Goal: Task Accomplishment & Management: Manage account settings

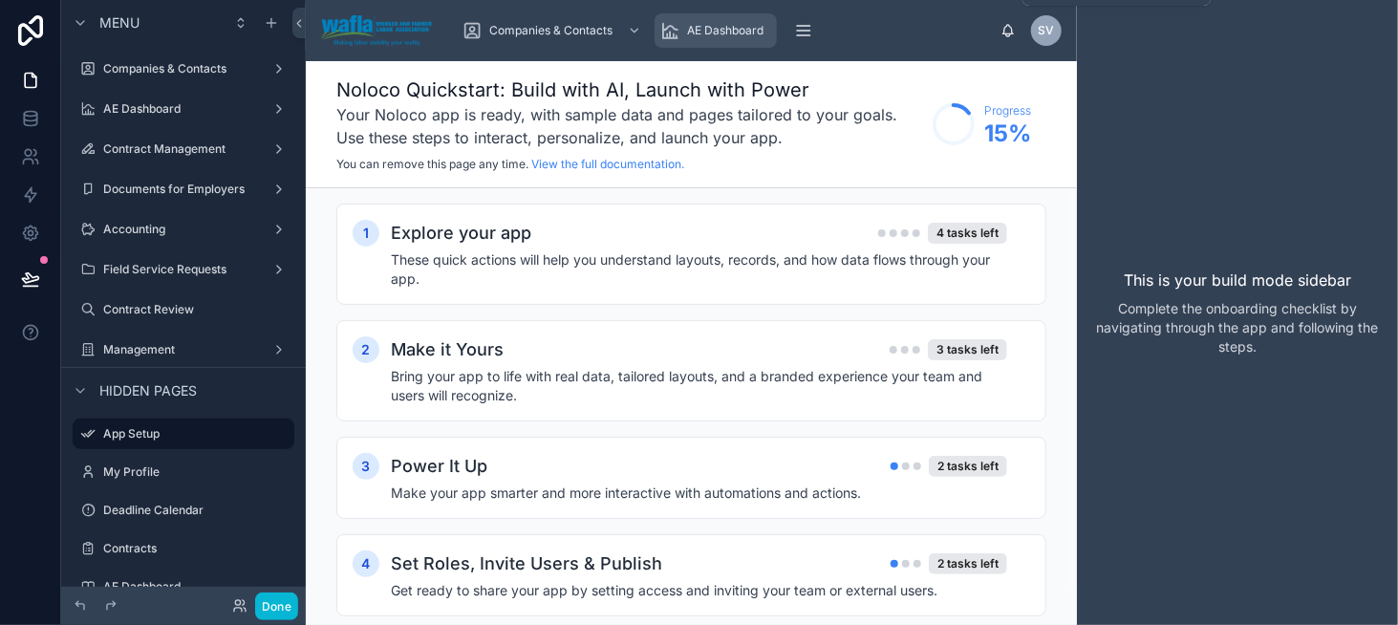
click at [699, 29] on span "AE Dashboard" at bounding box center [725, 30] width 76 height 15
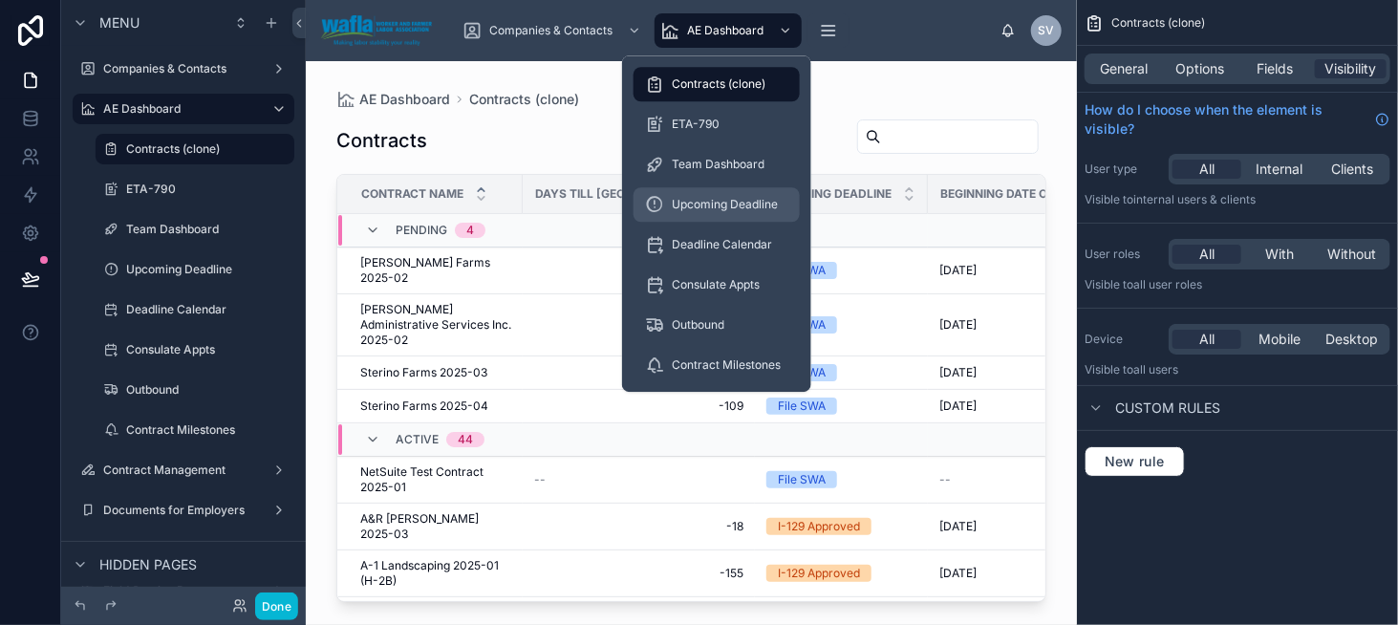
click at [743, 199] on span "Upcoming Deadline" at bounding box center [725, 204] width 106 height 15
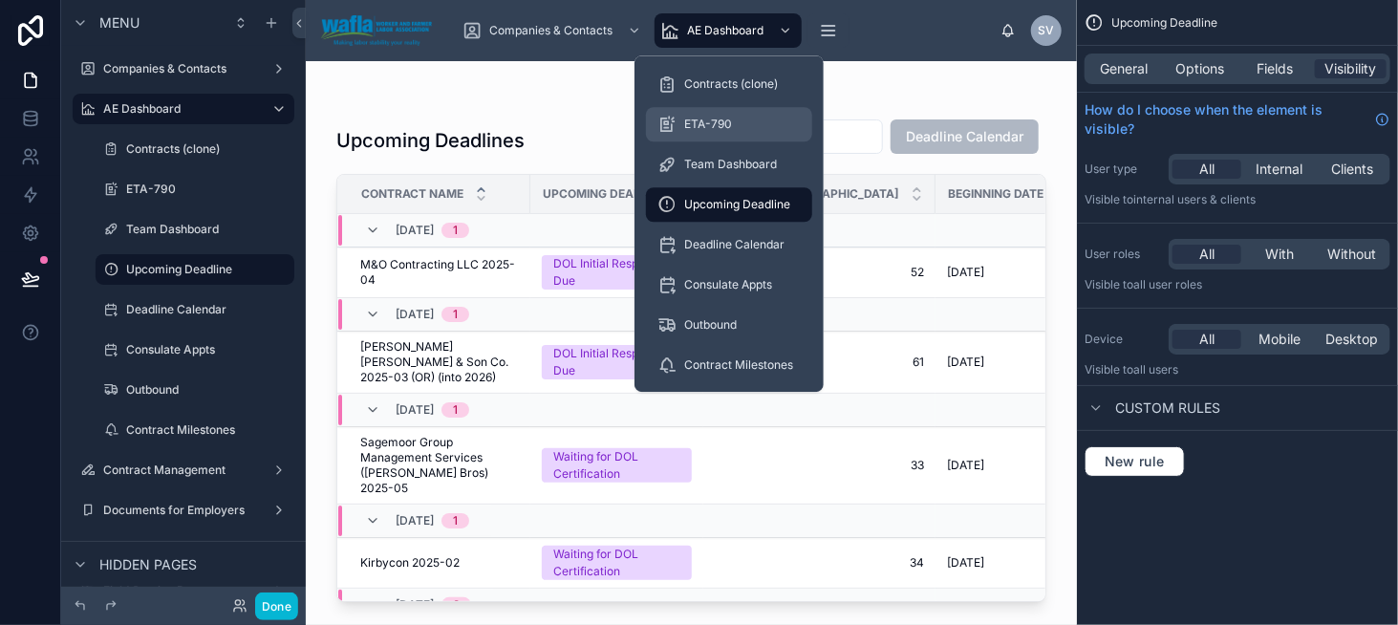
click at [736, 119] on div "ETA-790" at bounding box center [729, 124] width 143 height 31
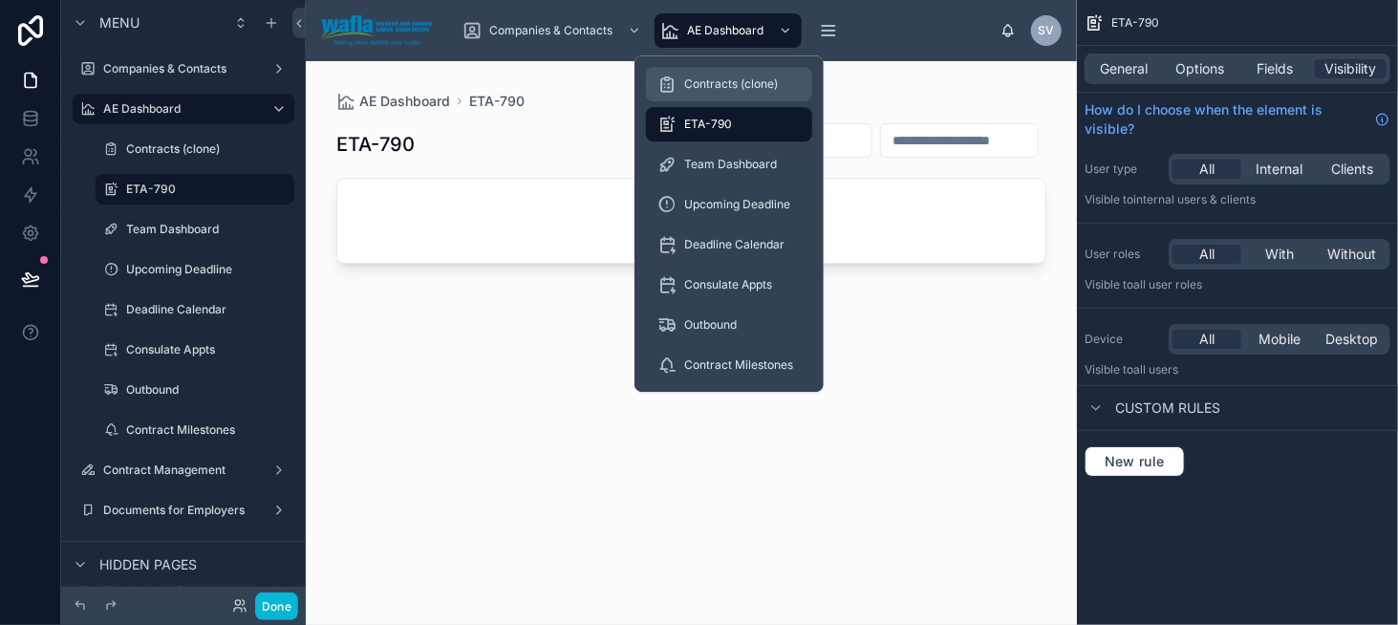
click at [732, 84] on span "Contracts (clone)" at bounding box center [731, 83] width 94 height 15
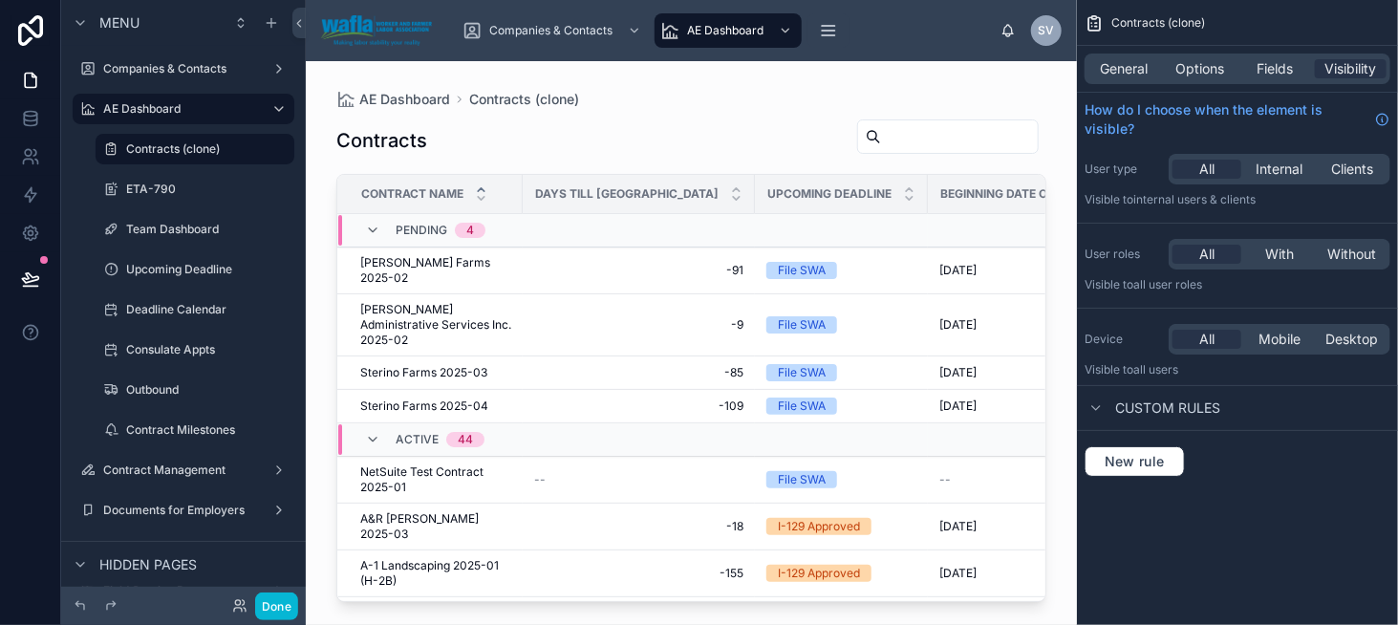
click at [446, 267] on div at bounding box center [691, 331] width 771 height 541
click at [438, 249] on td "[PERSON_NAME] Farms 2025-02 [PERSON_NAME] Farms 2025-02" at bounding box center [429, 271] width 185 height 47
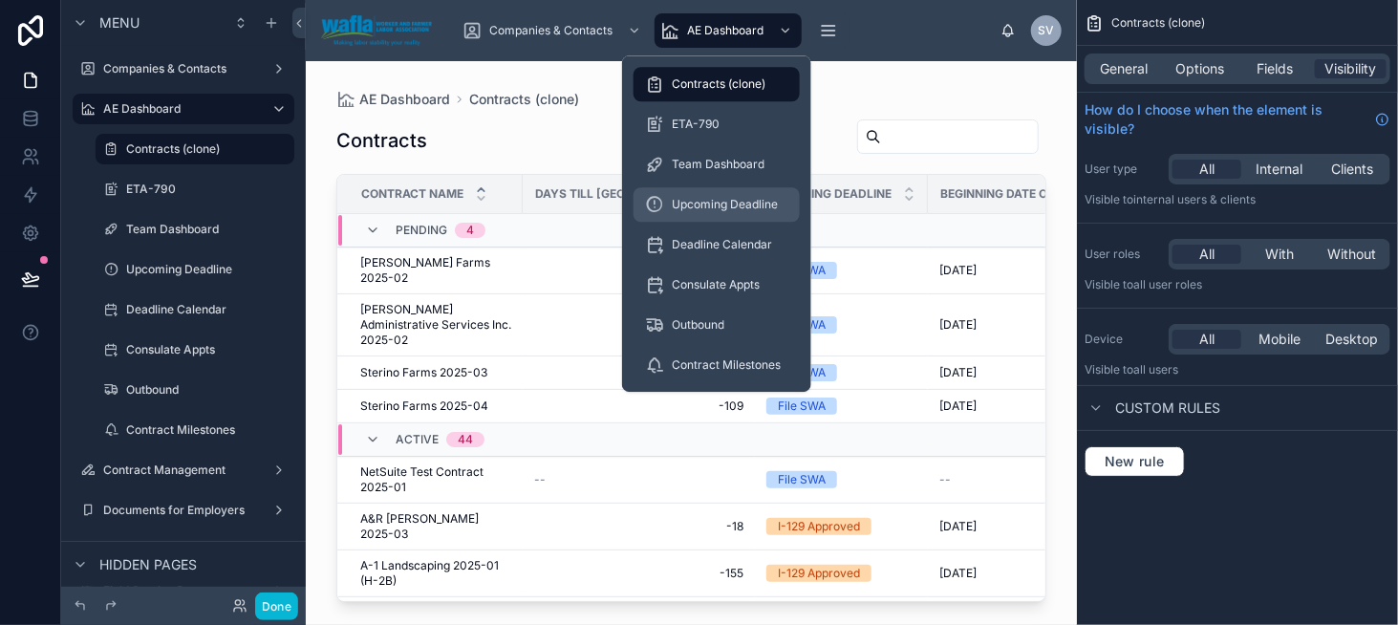
click at [738, 200] on span "Upcoming Deadline" at bounding box center [725, 204] width 106 height 15
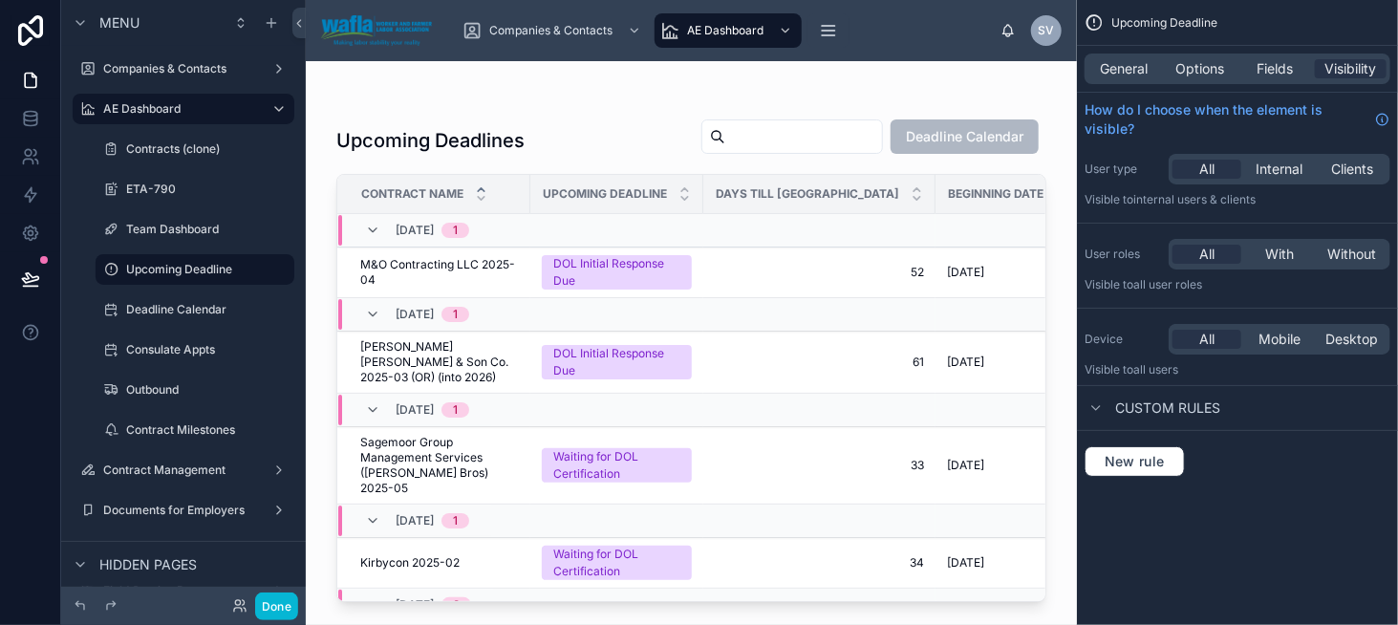
click at [444, 279] on div at bounding box center [691, 331] width 771 height 541
click at [471, 268] on span "M&O Contracting LLC 2025-04" at bounding box center [439, 272] width 159 height 31
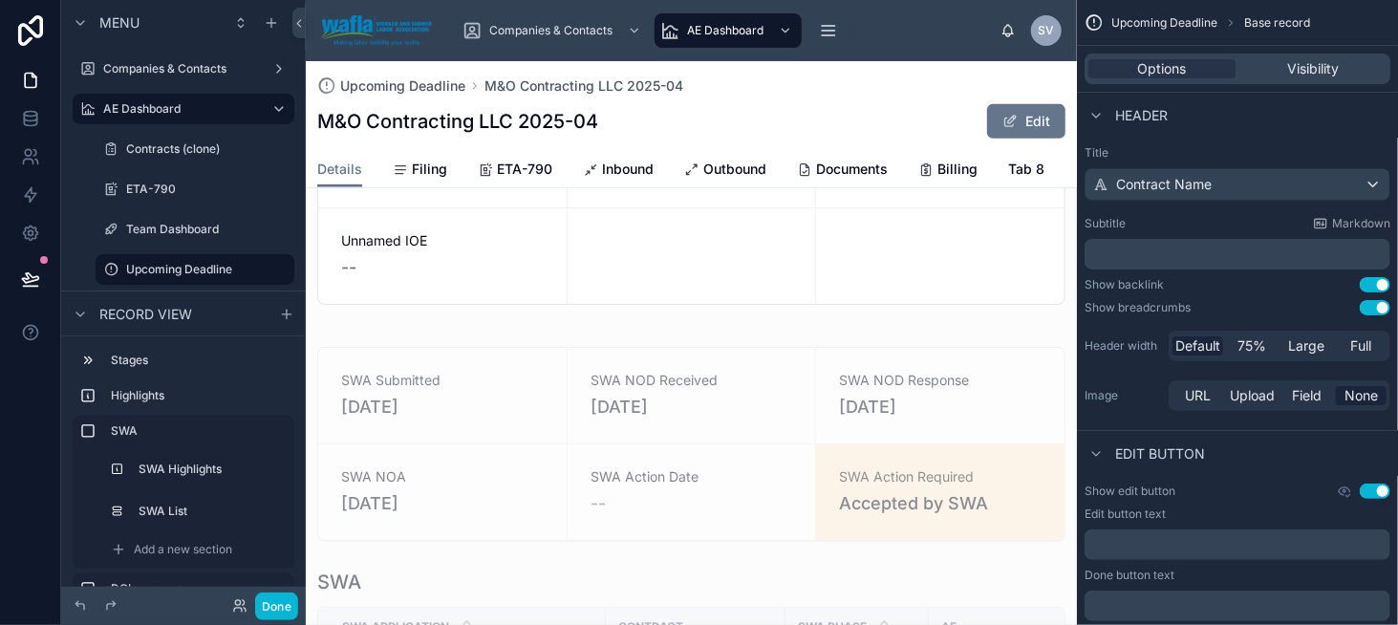
scroll to position [382, 0]
click at [530, 356] on div at bounding box center [691, 622] width 771 height 587
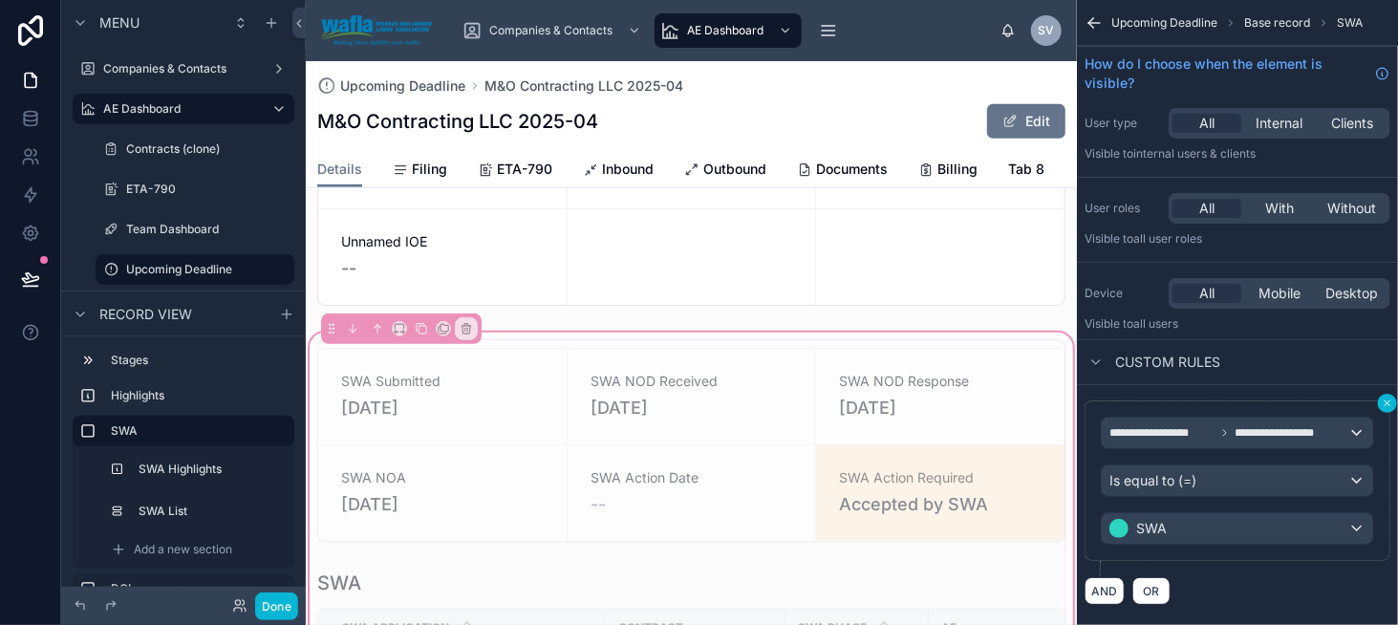
click at [1382, 408] on button "scrollable content" at bounding box center [1387, 403] width 19 height 19
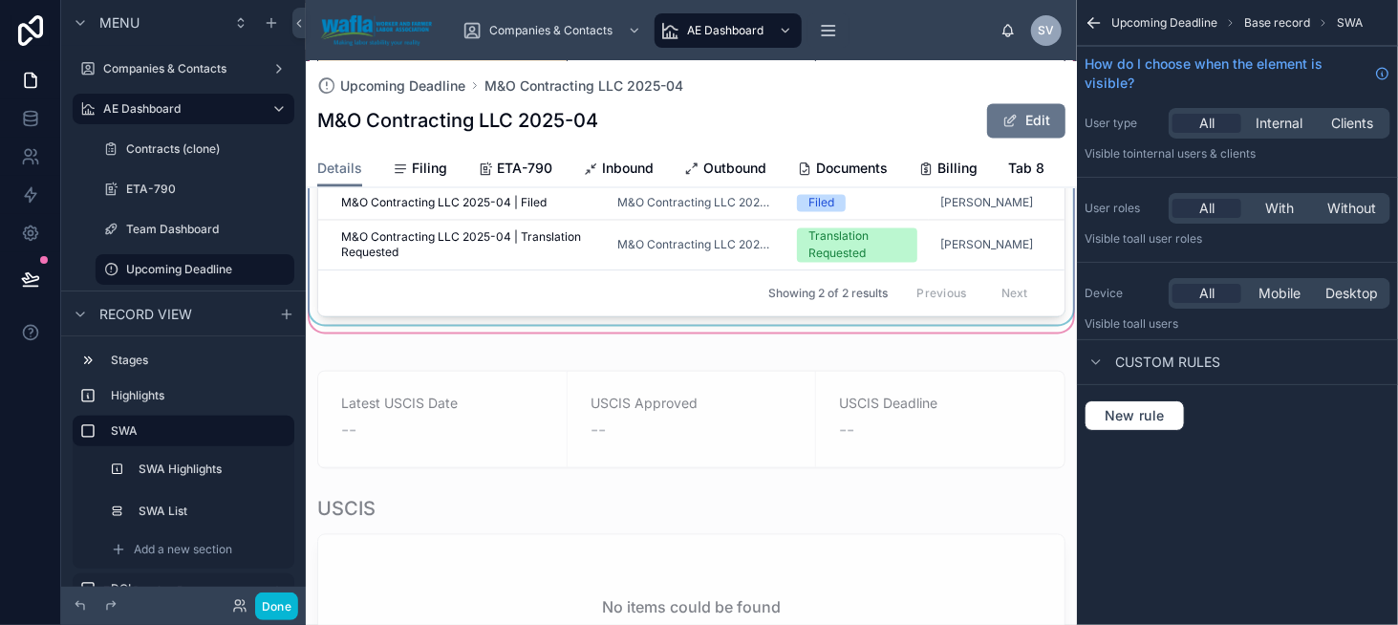
scroll to position [1625, 0]
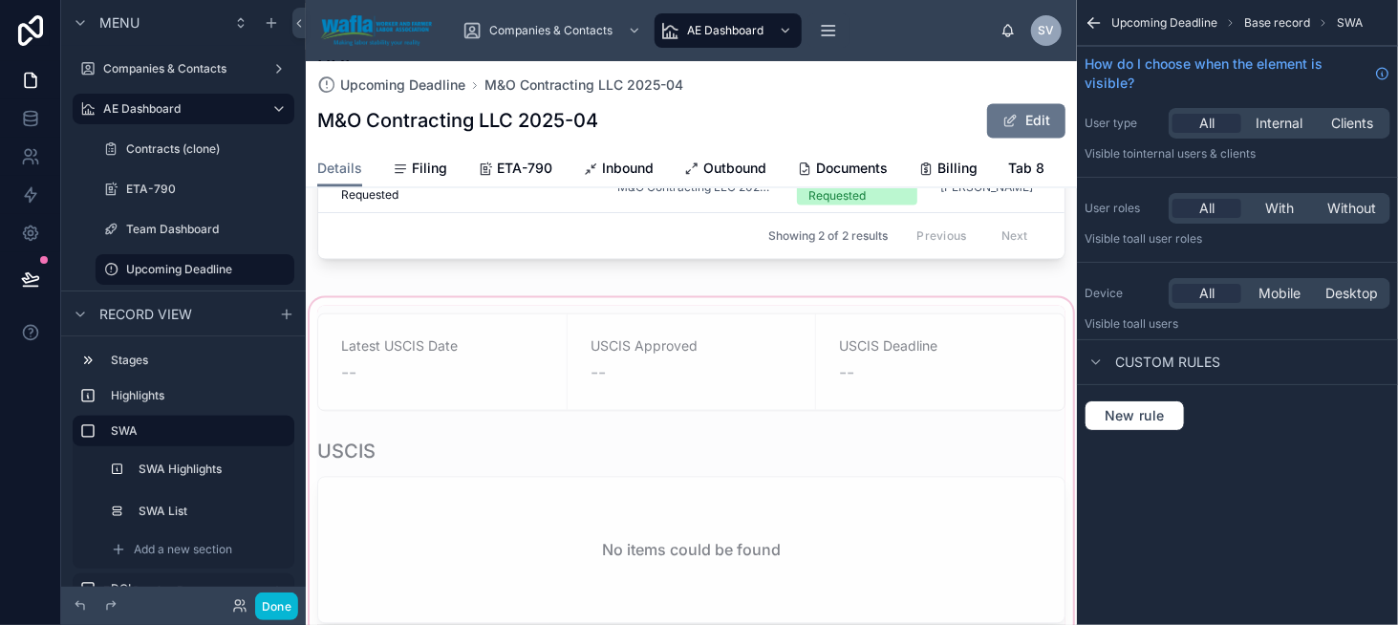
click at [334, 334] on div at bounding box center [691, 468] width 771 height 349
click at [736, 336] on div at bounding box center [691, 468] width 771 height 349
click at [327, 344] on div at bounding box center [691, 468] width 771 height 349
click at [401, 366] on div at bounding box center [691, 468] width 771 height 349
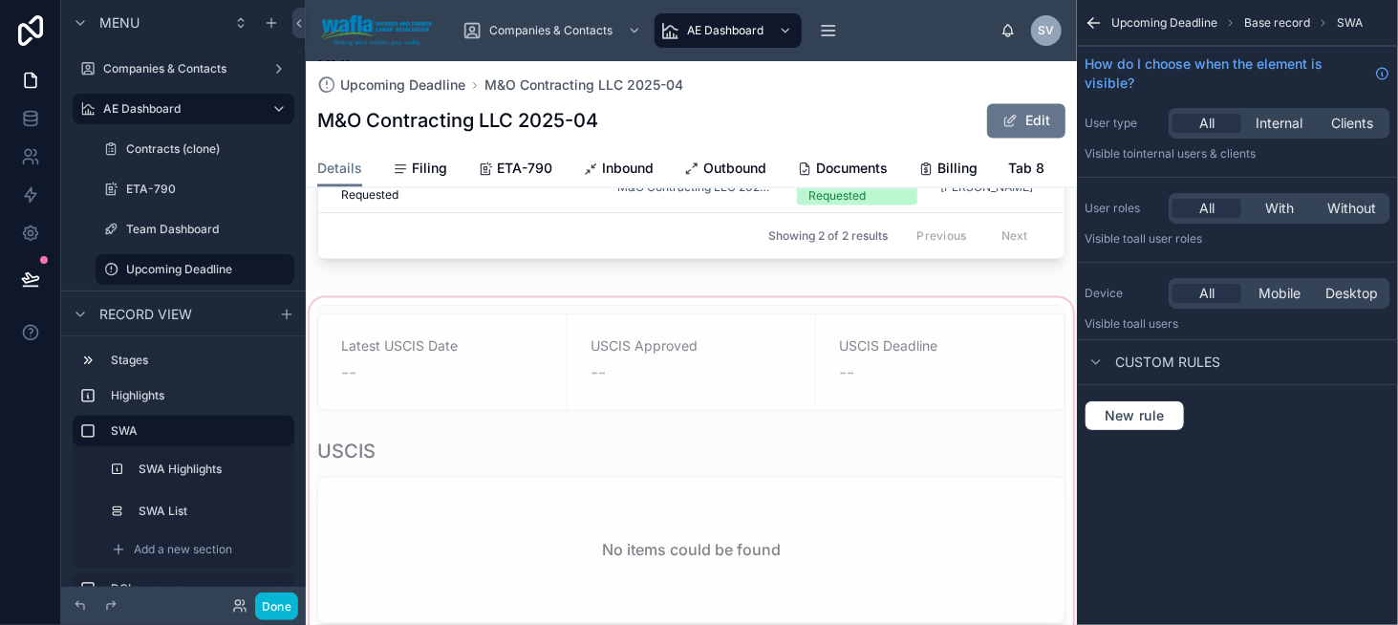
click at [393, 470] on div at bounding box center [691, 468] width 771 height 349
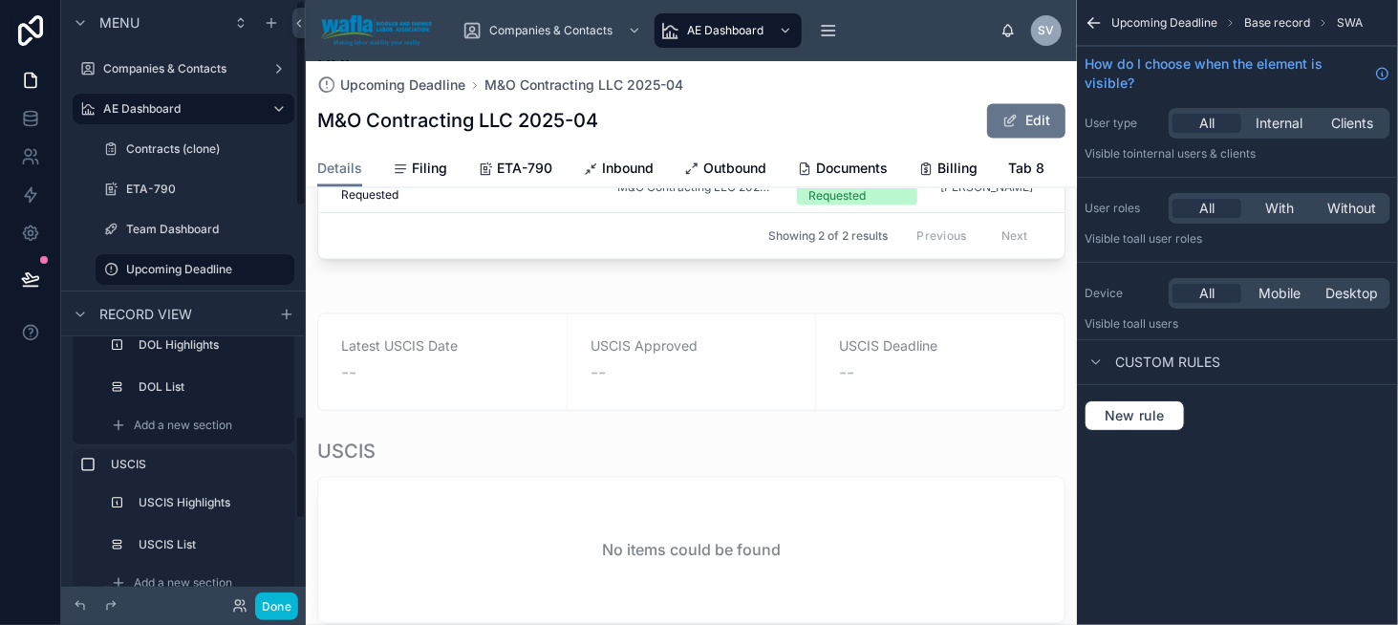
scroll to position [287, 0]
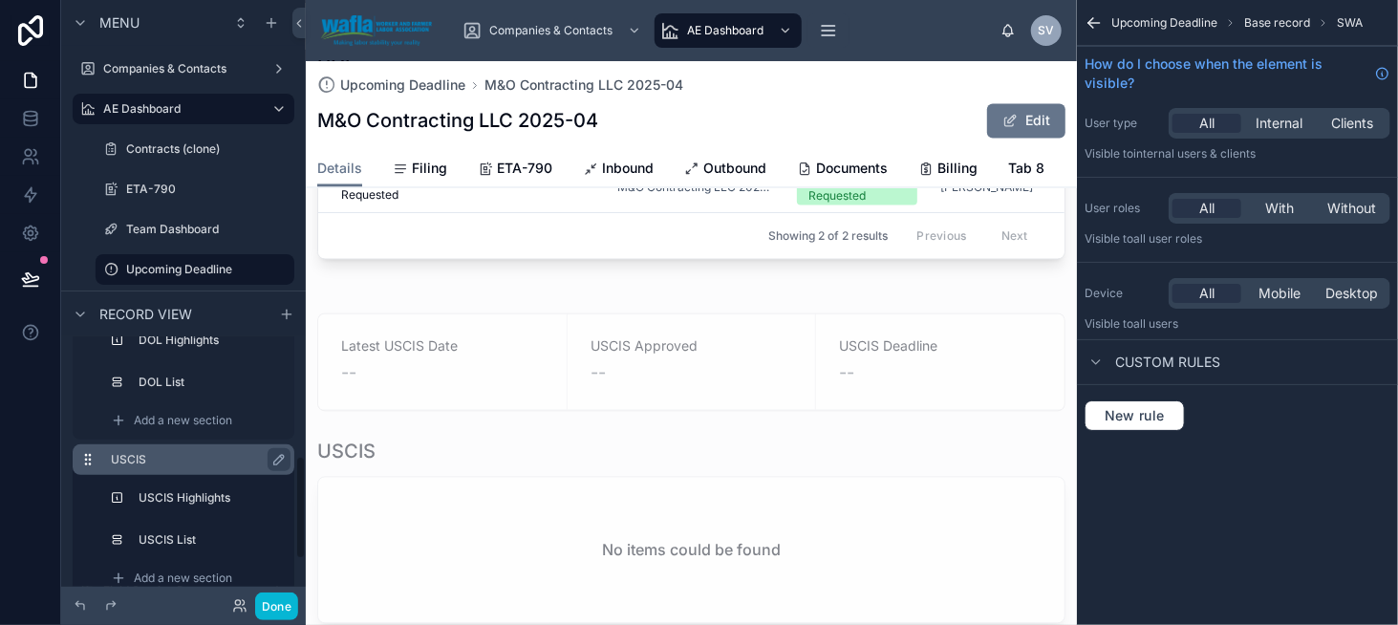
click at [137, 457] on label "USCIS" at bounding box center [195, 459] width 168 height 15
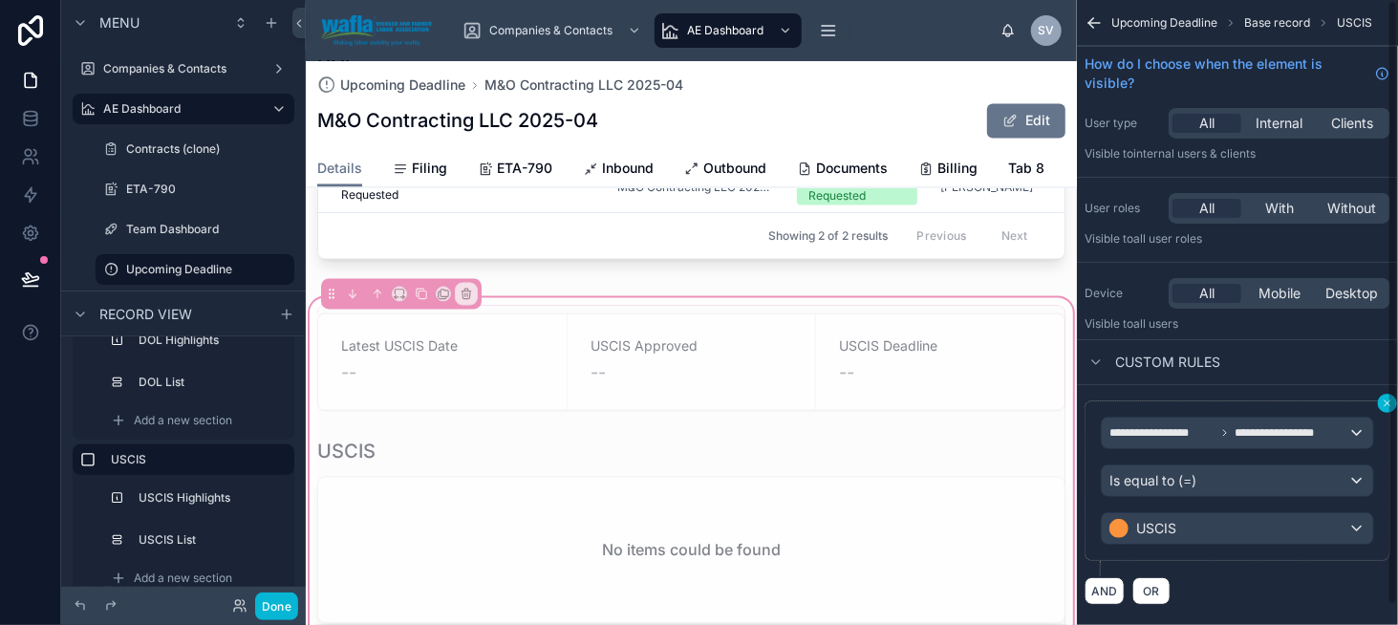
click at [1391, 397] on div "**********" at bounding box center [1237, 312] width 321 height 625
click at [1390, 400] on div "**********" at bounding box center [1237, 312] width 321 height 625
click at [1384, 402] on icon "scrollable content" at bounding box center [1387, 403] width 11 height 11
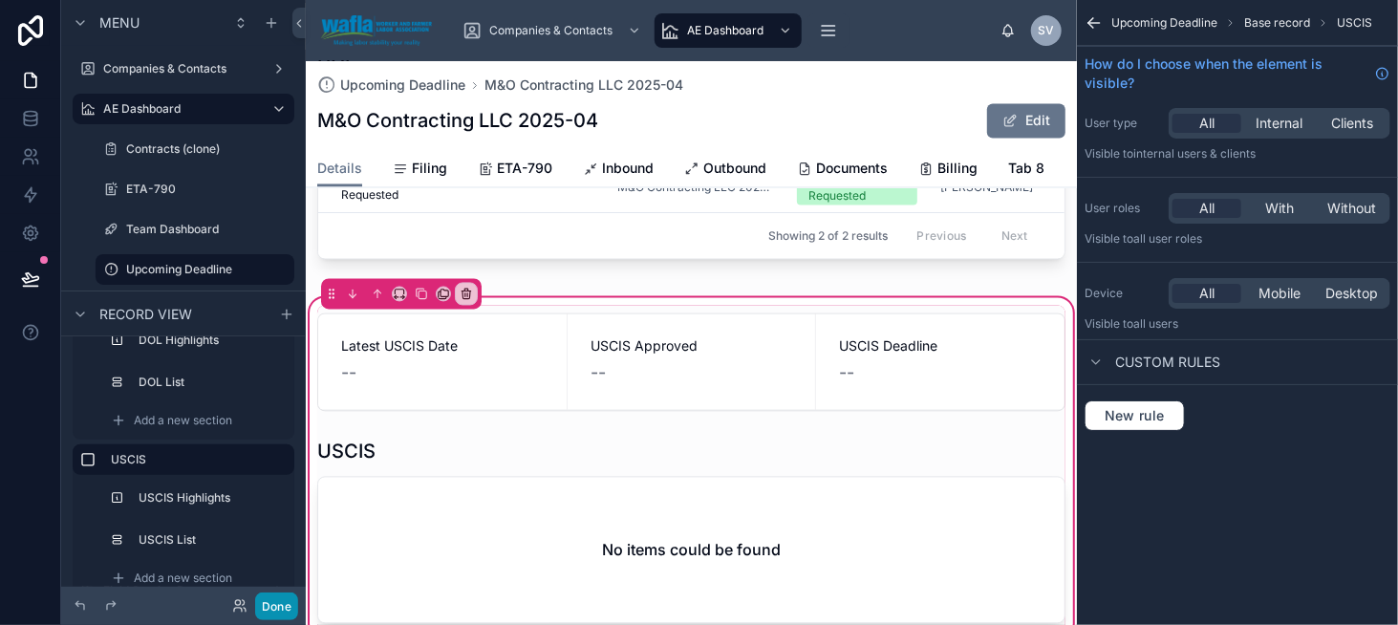
click at [277, 609] on button "Done" at bounding box center [276, 607] width 43 height 28
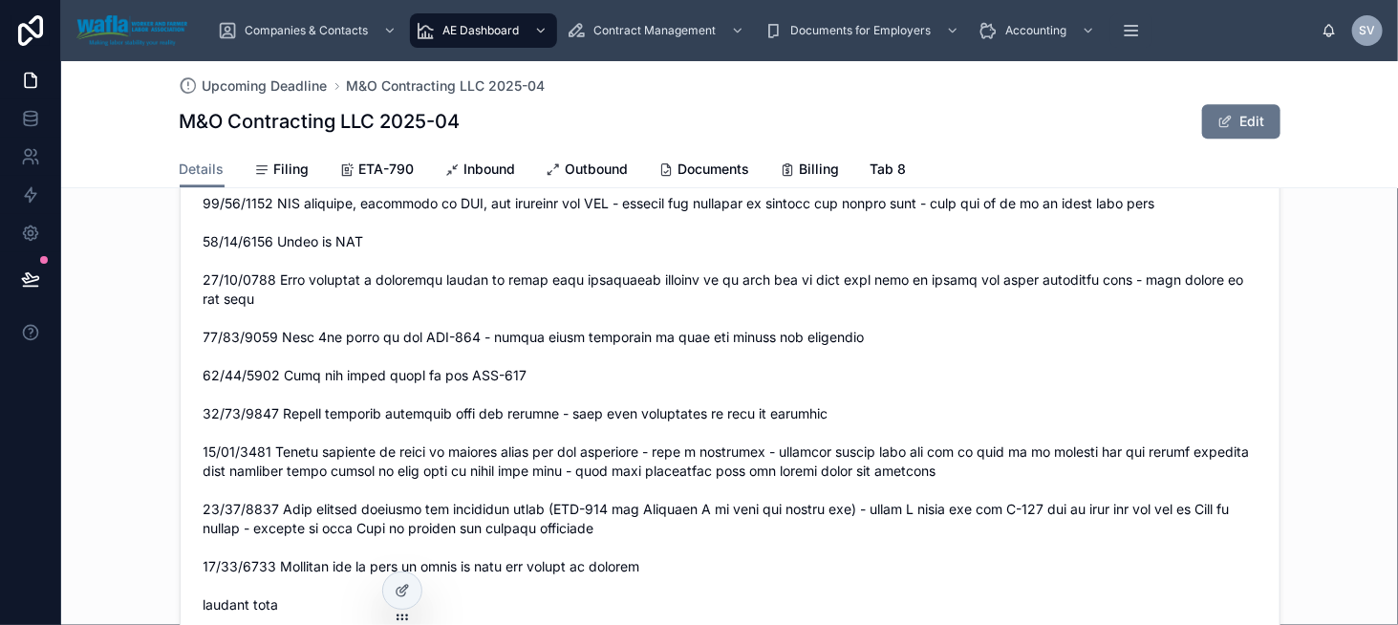
scroll to position [2103, 0]
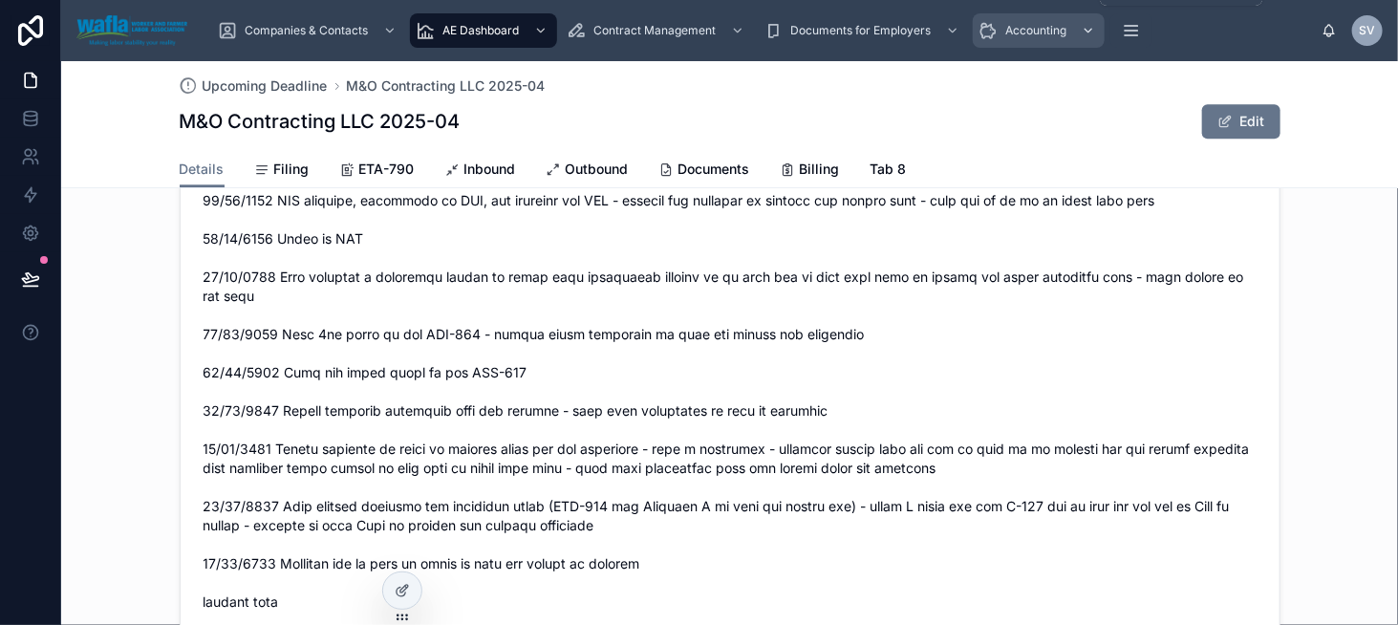
click at [1045, 20] on div "Accounting" at bounding box center [1039, 30] width 120 height 31
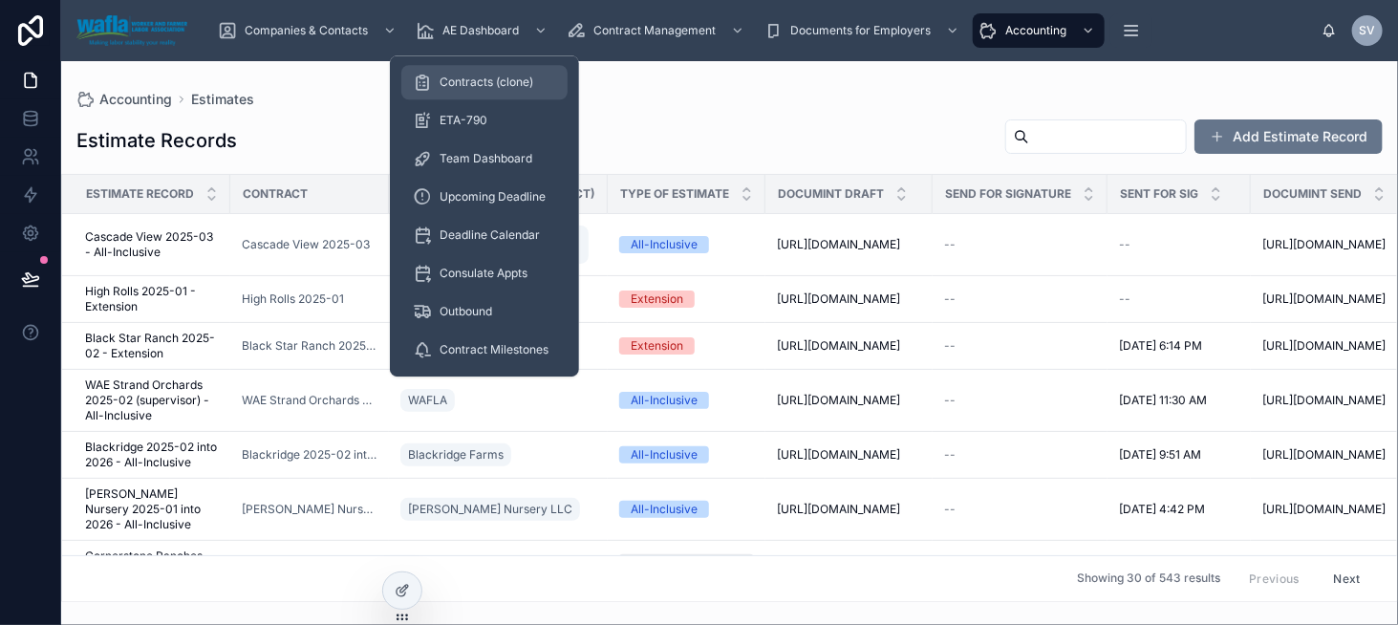
click at [469, 72] on div "Contracts (clone)" at bounding box center [484, 82] width 143 height 31
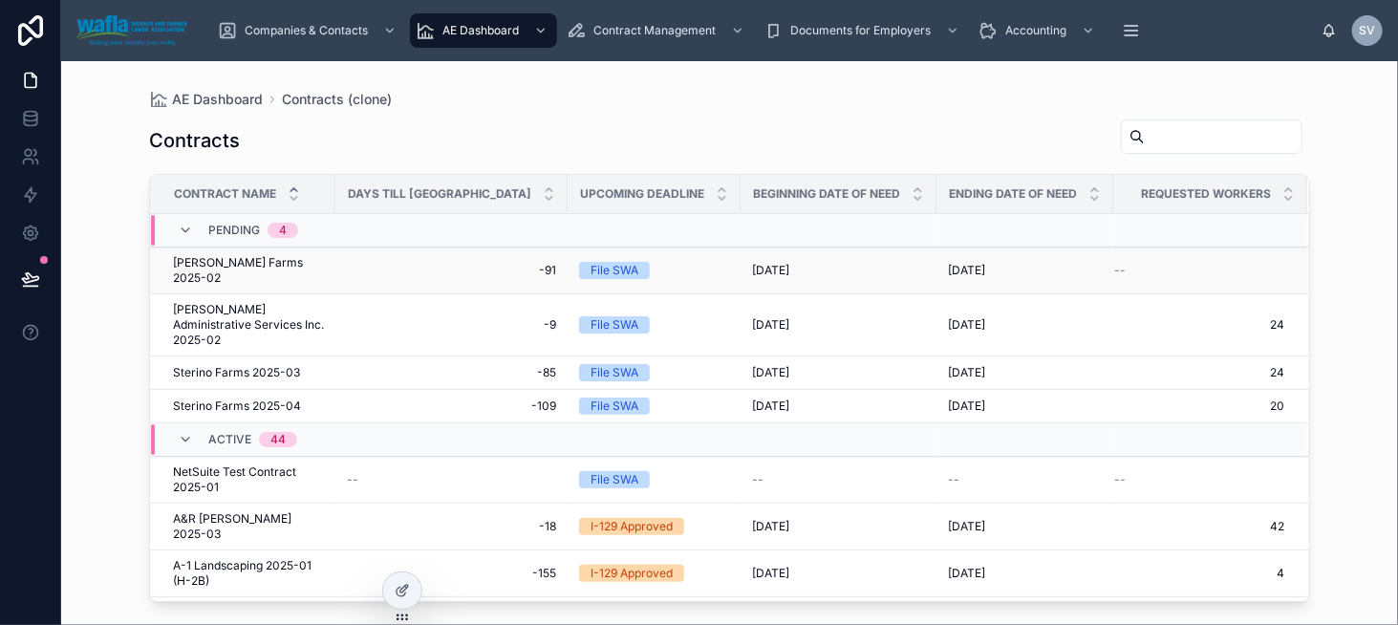
click at [317, 260] on div "[PERSON_NAME] Farms 2025-02 [PERSON_NAME] Farms 2025-02" at bounding box center [248, 270] width 151 height 31
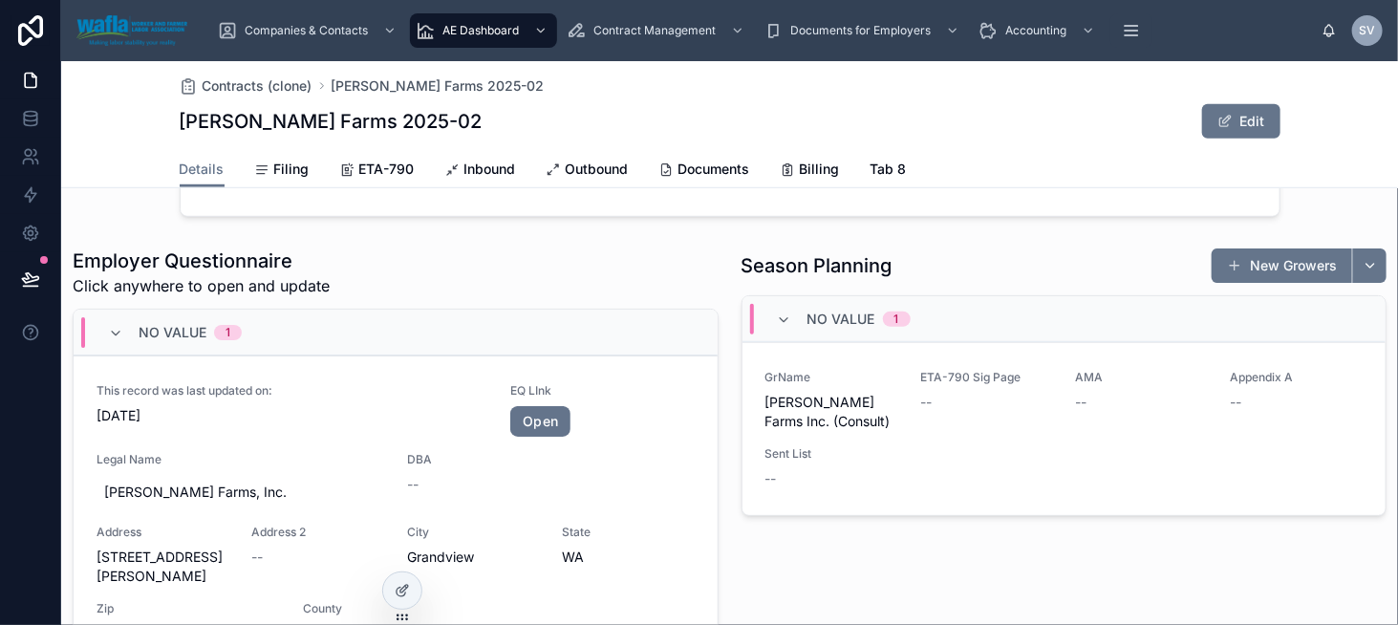
scroll to position [573, 0]
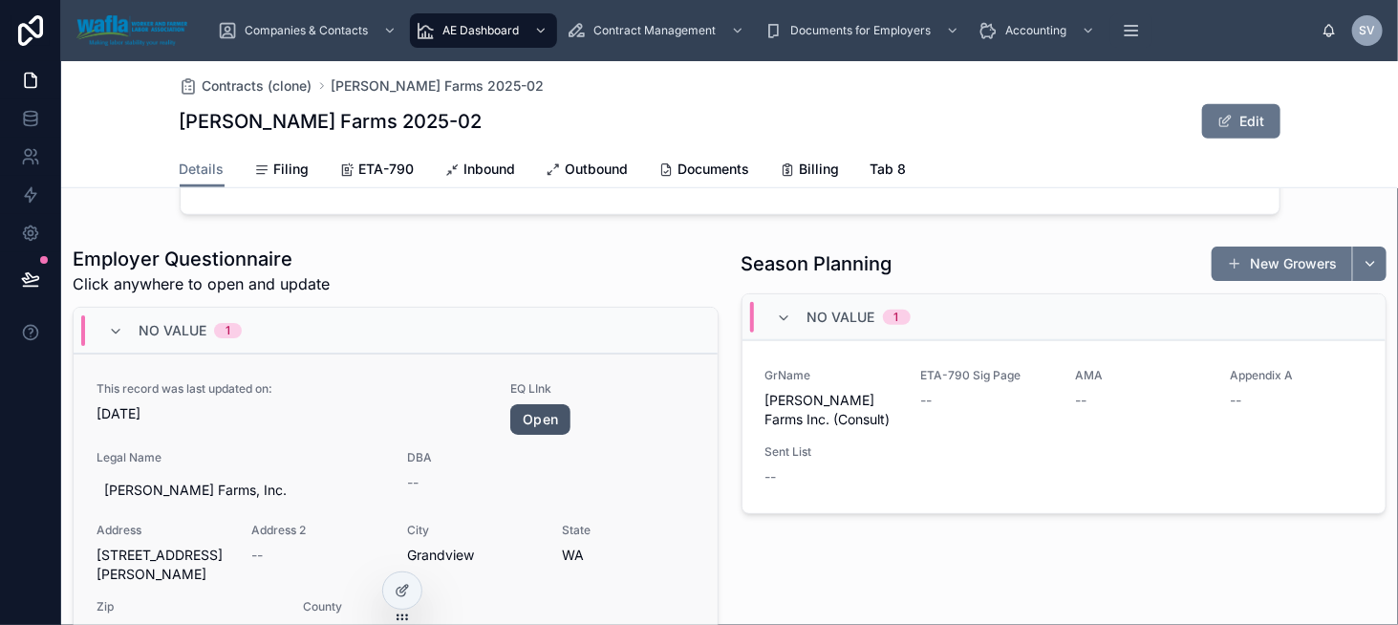
click at [525, 421] on link "Open" at bounding box center [540, 419] width 60 height 31
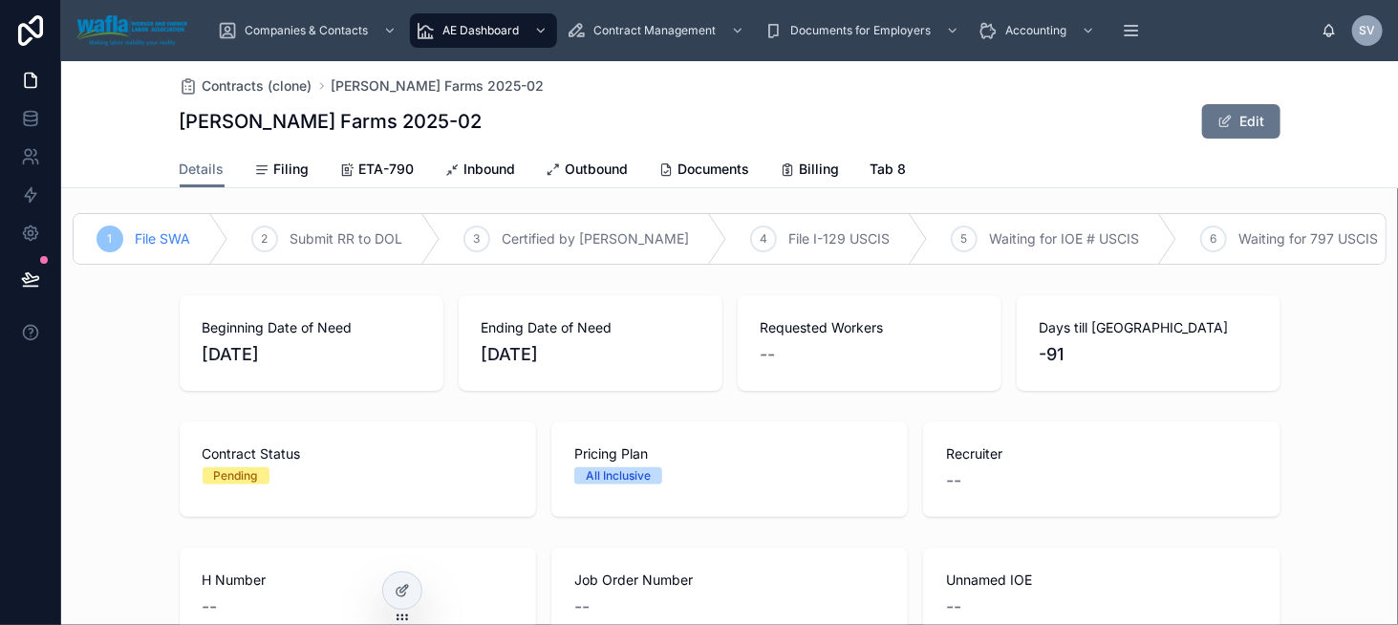
scroll to position [0, 0]
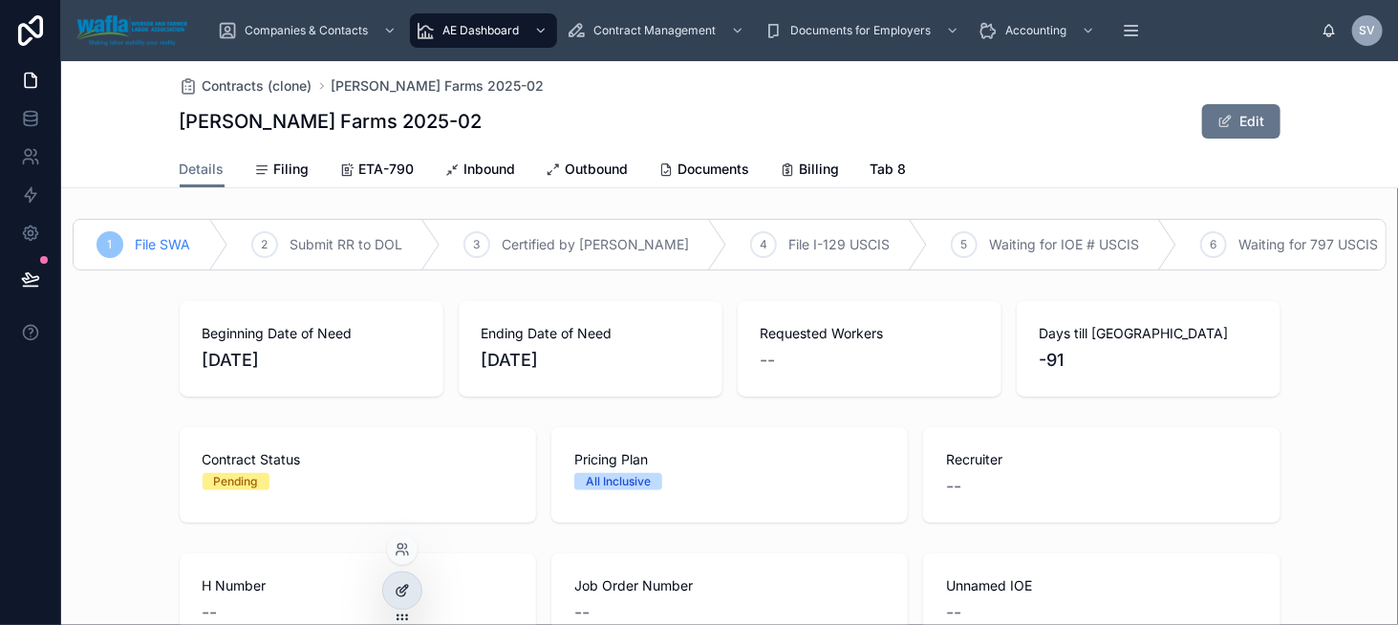
click at [397, 593] on icon at bounding box center [401, 592] width 9 height 9
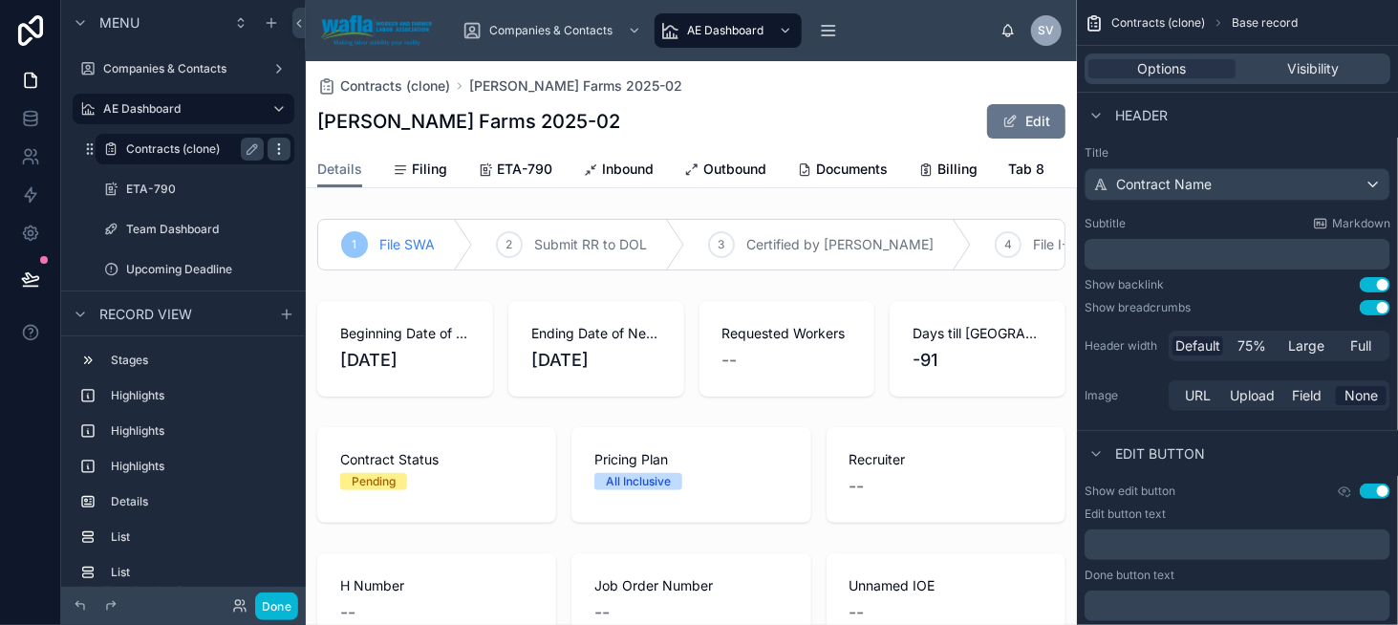
click at [274, 149] on icon "scrollable content" at bounding box center [278, 148] width 15 height 15
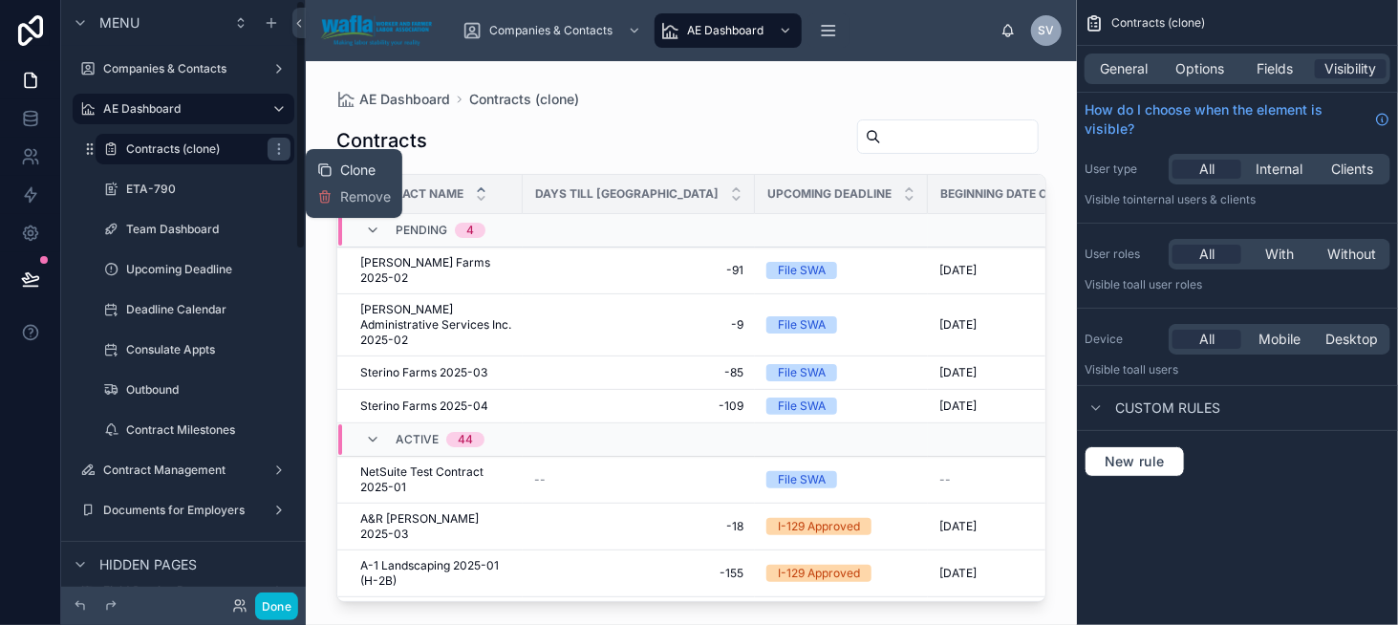
click at [341, 174] on span "Clone" at bounding box center [357, 170] width 35 height 19
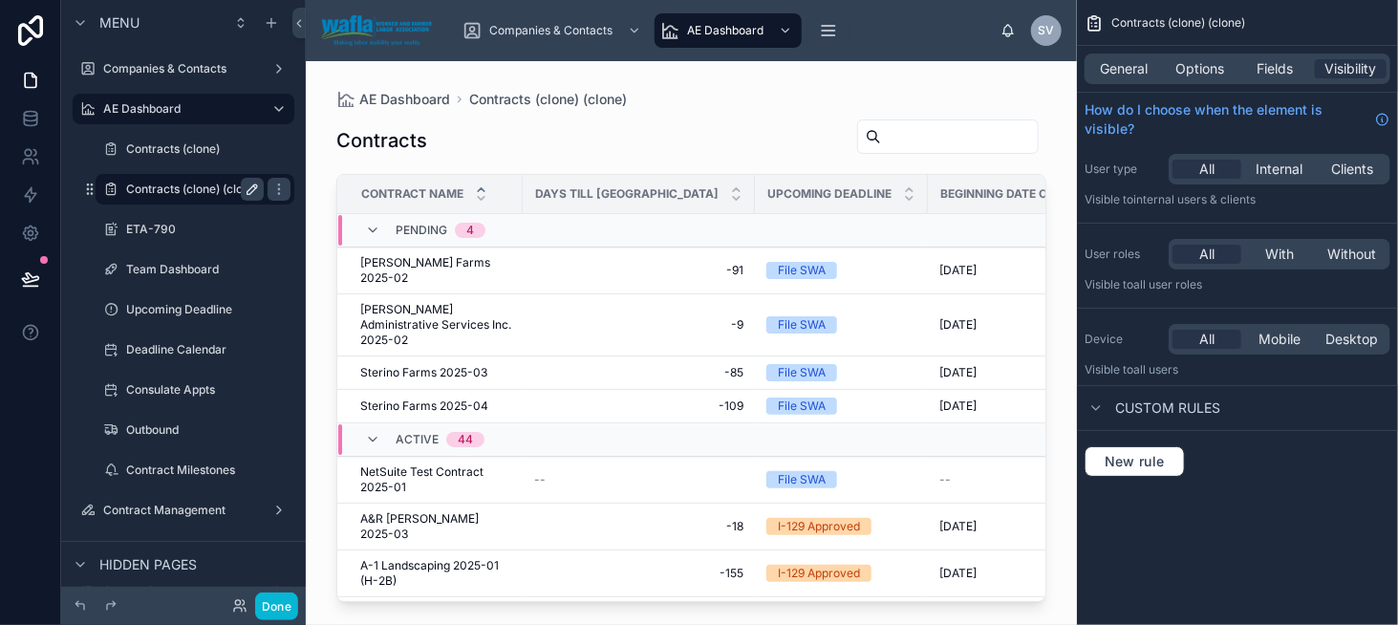
click at [249, 195] on icon "scrollable content" at bounding box center [252, 189] width 15 height 15
click at [209, 187] on input "**********" at bounding box center [179, 189] width 107 height 23
type input "**********"
click at [274, 187] on icon "scrollable content" at bounding box center [279, 189] width 10 height 7
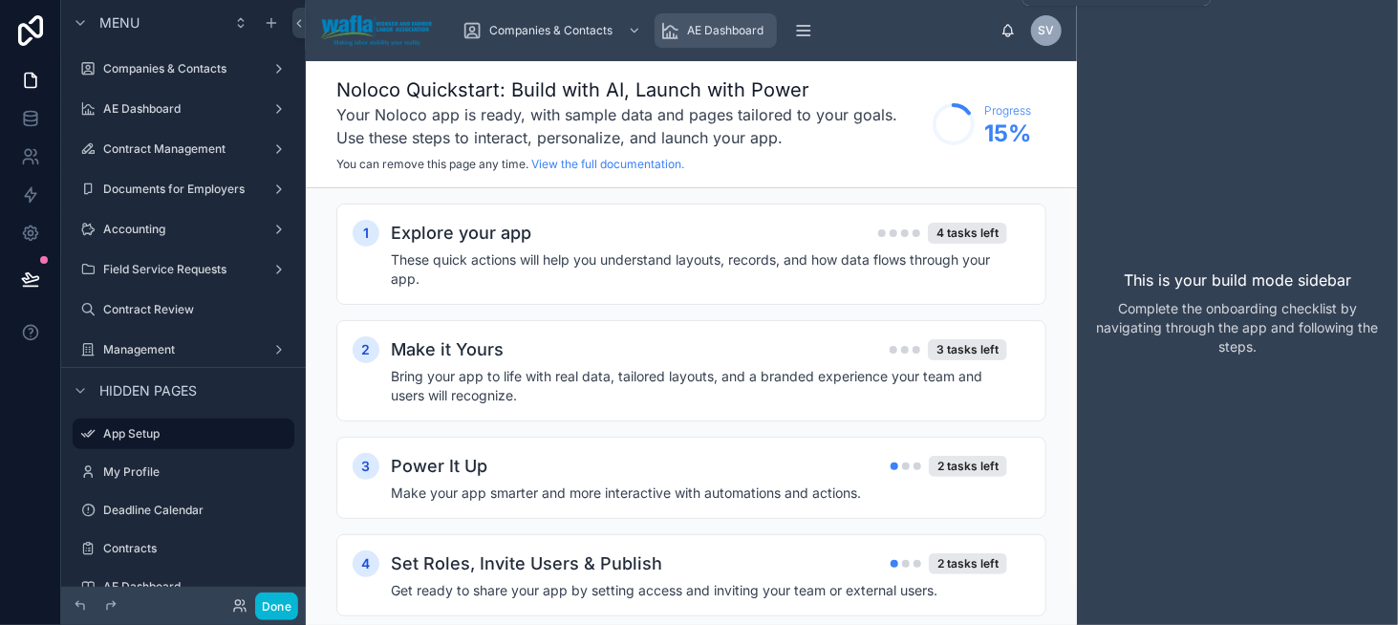
click at [696, 30] on span "AE Dashboard" at bounding box center [725, 30] width 76 height 15
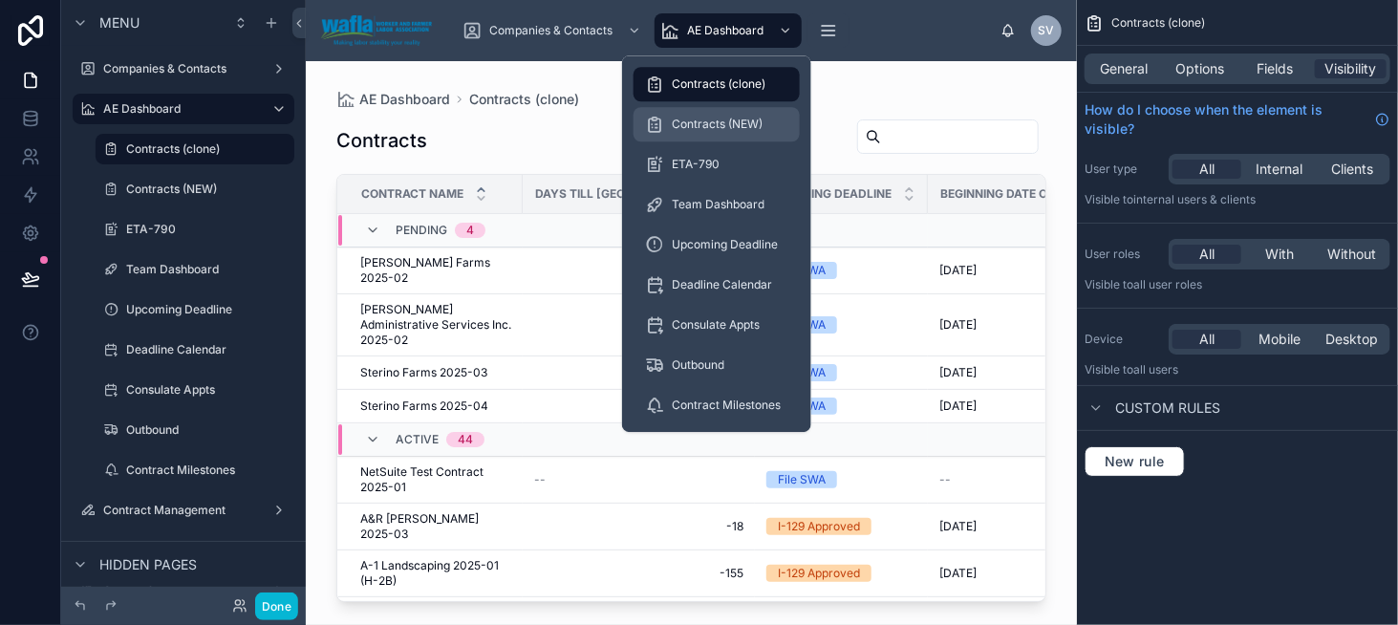
click at [728, 119] on span "Contracts (NEW)" at bounding box center [717, 124] width 91 height 15
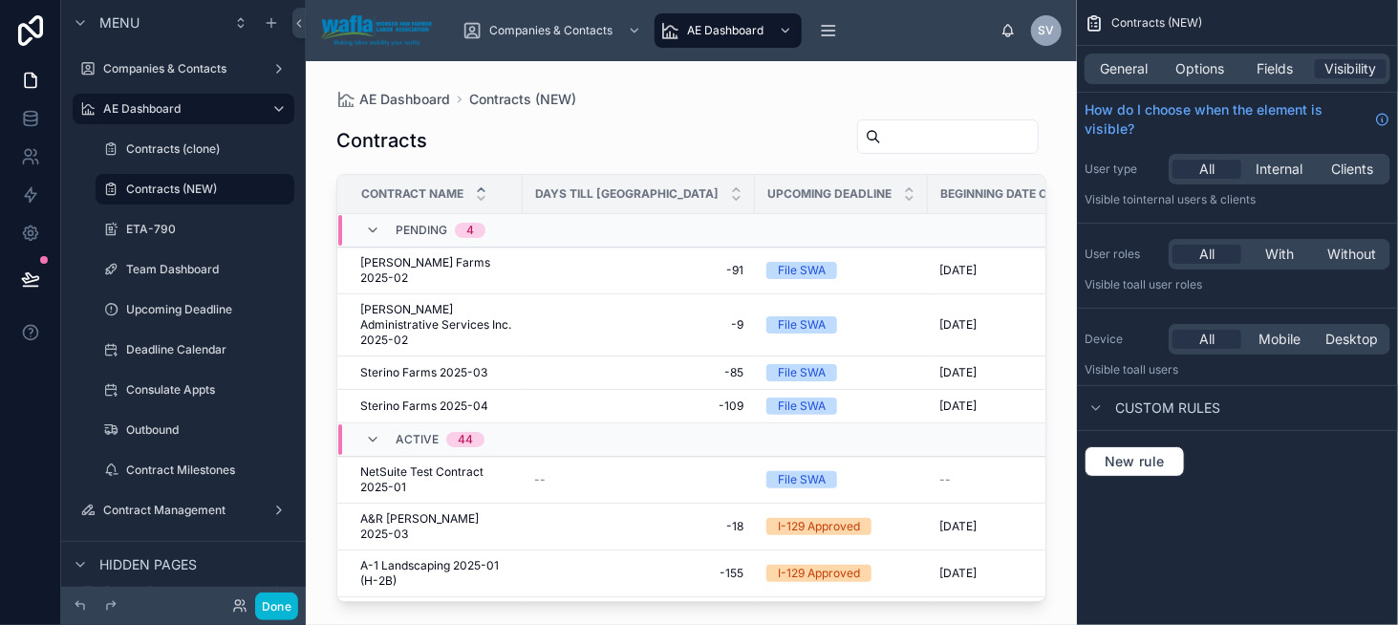
click at [448, 256] on div at bounding box center [691, 331] width 771 height 541
click at [464, 266] on span "[PERSON_NAME] Farms 2025-02" at bounding box center [435, 270] width 151 height 31
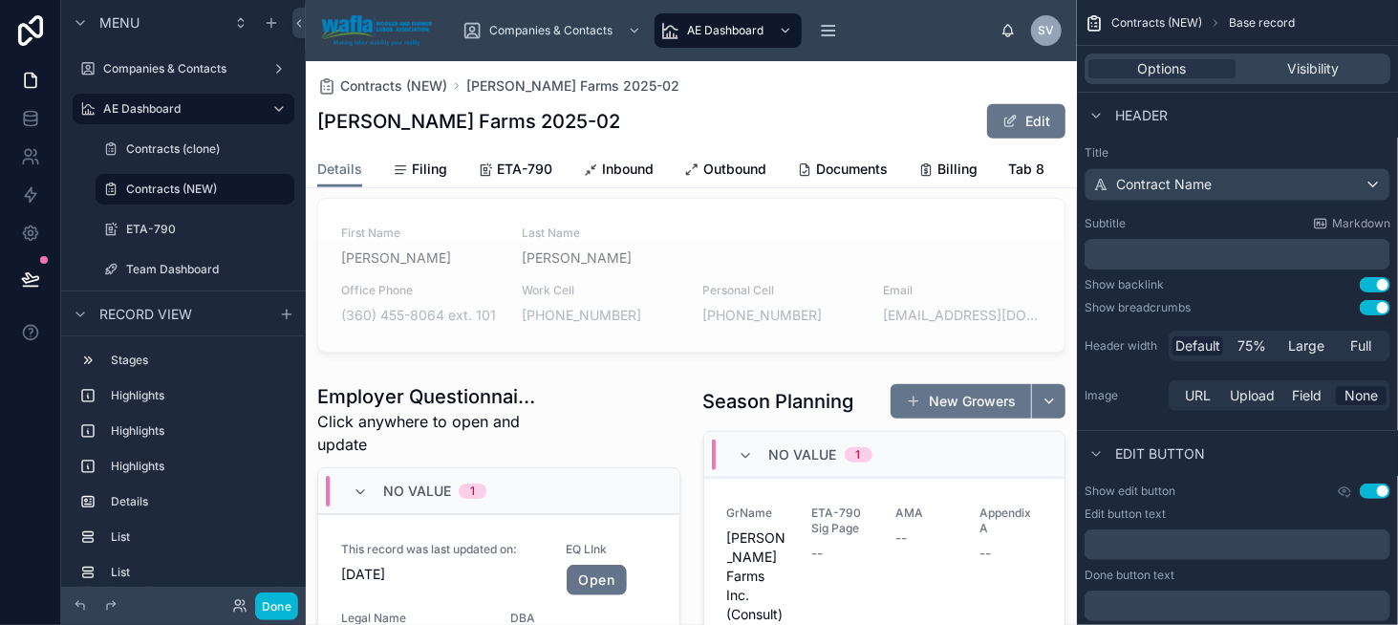
scroll to position [573, 0]
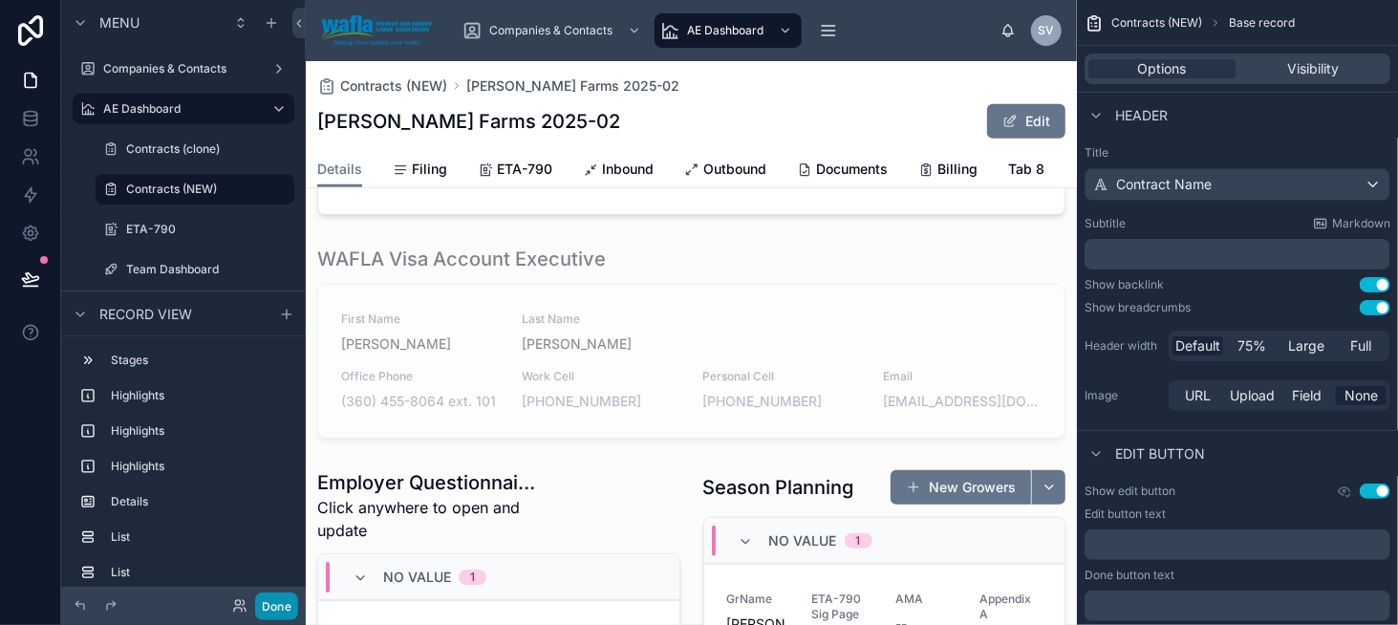
click at [284, 604] on button "Done" at bounding box center [276, 607] width 43 height 28
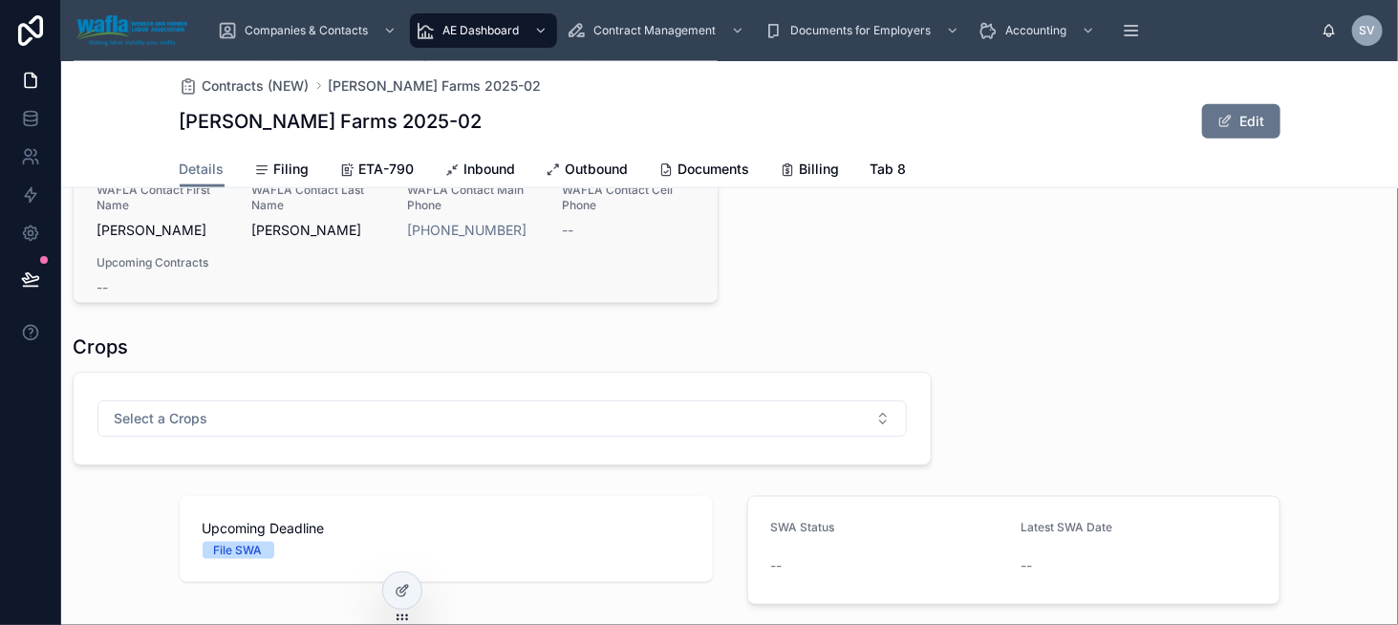
scroll to position [1051, 0]
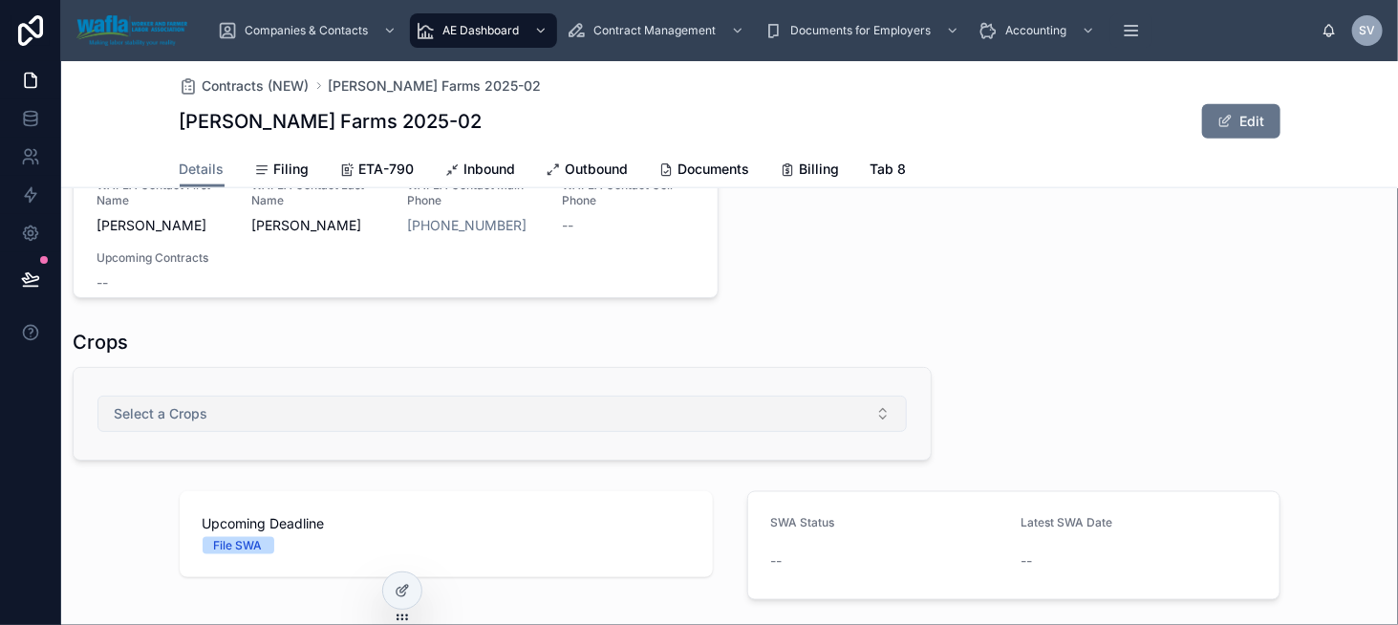
click at [286, 432] on button "Select a Crops" at bounding box center [501, 414] width 809 height 36
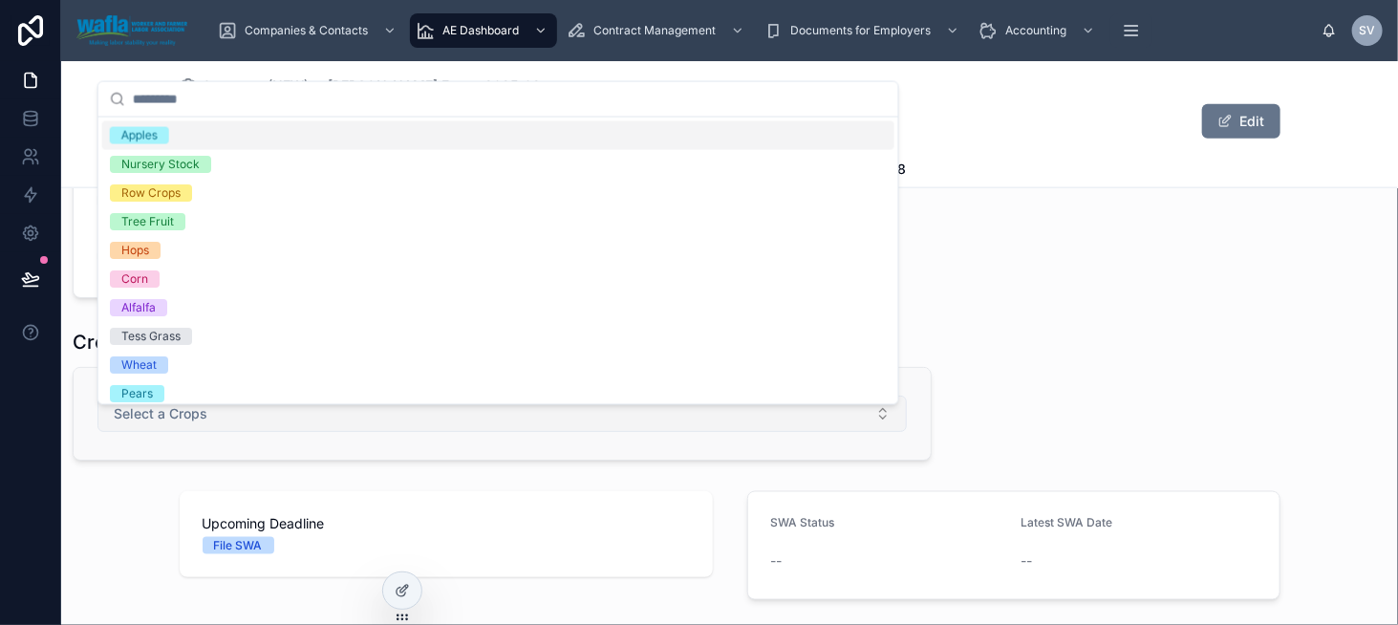
click at [286, 432] on button "Select a Crops" at bounding box center [501, 414] width 809 height 36
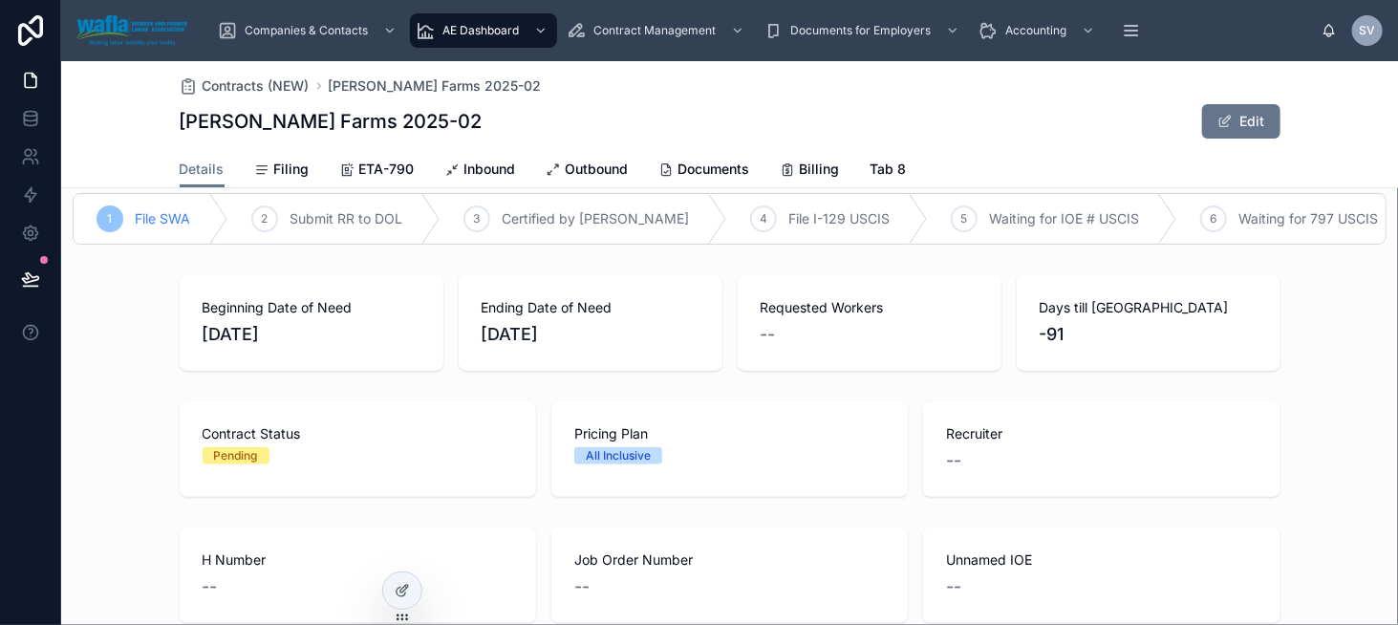
scroll to position [0, 0]
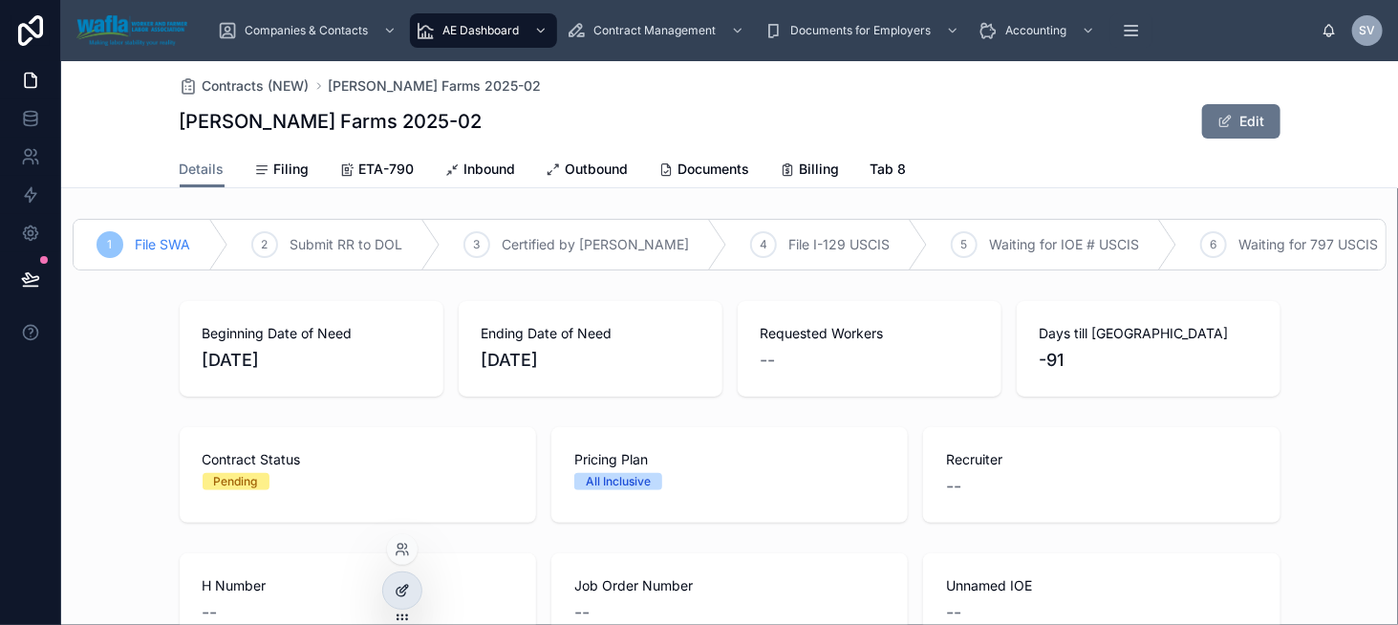
click at [395, 587] on icon at bounding box center [402, 590] width 15 height 15
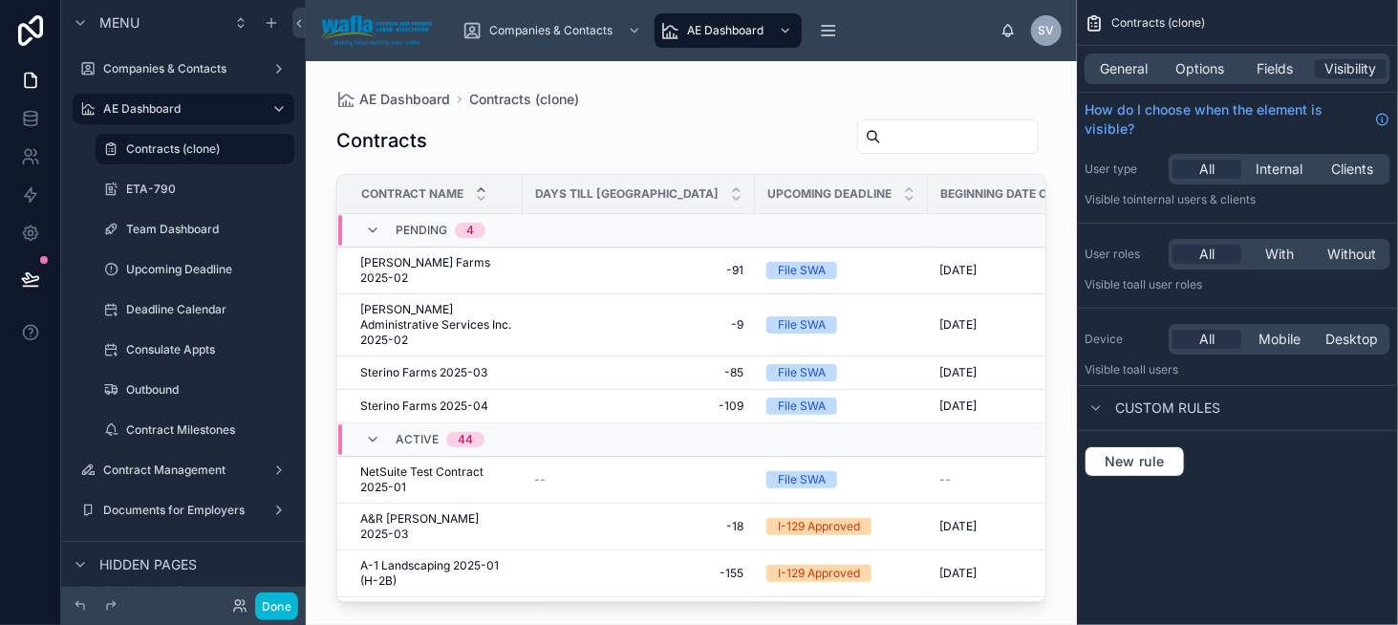
click at [433, 248] on div at bounding box center [691, 331] width 771 height 541
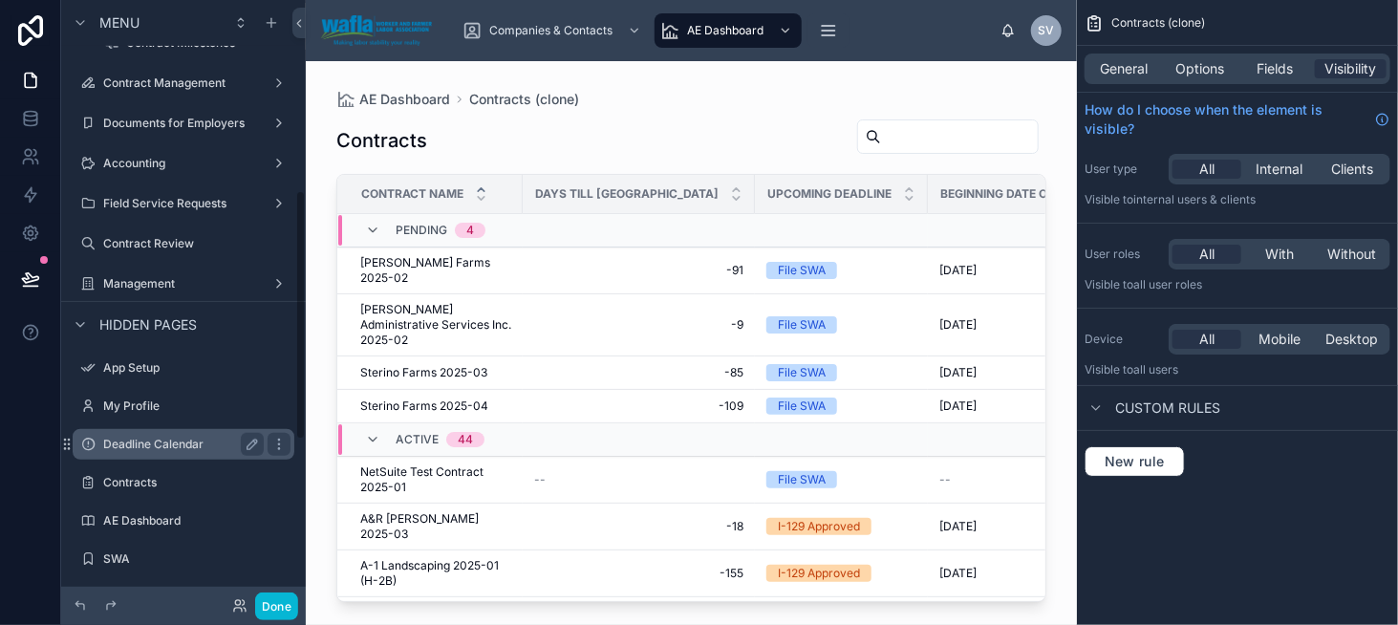
scroll to position [382, 0]
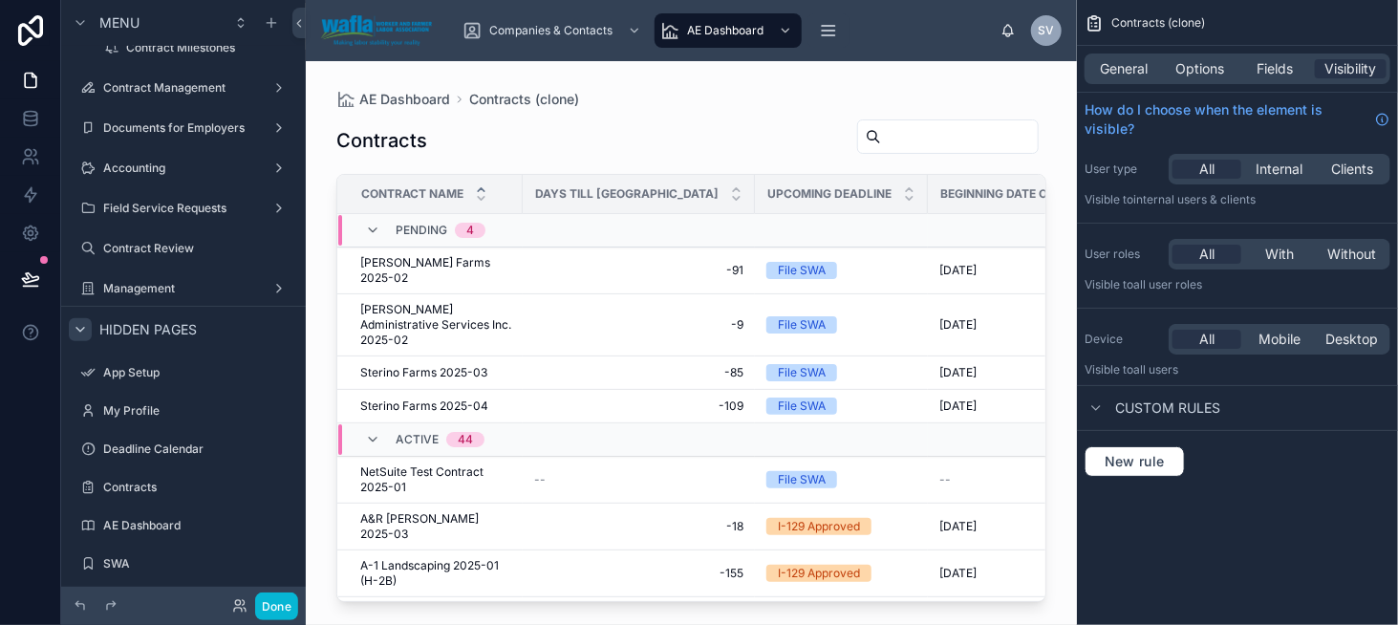
click at [76, 333] on icon "scrollable content" at bounding box center [80, 329] width 15 height 15
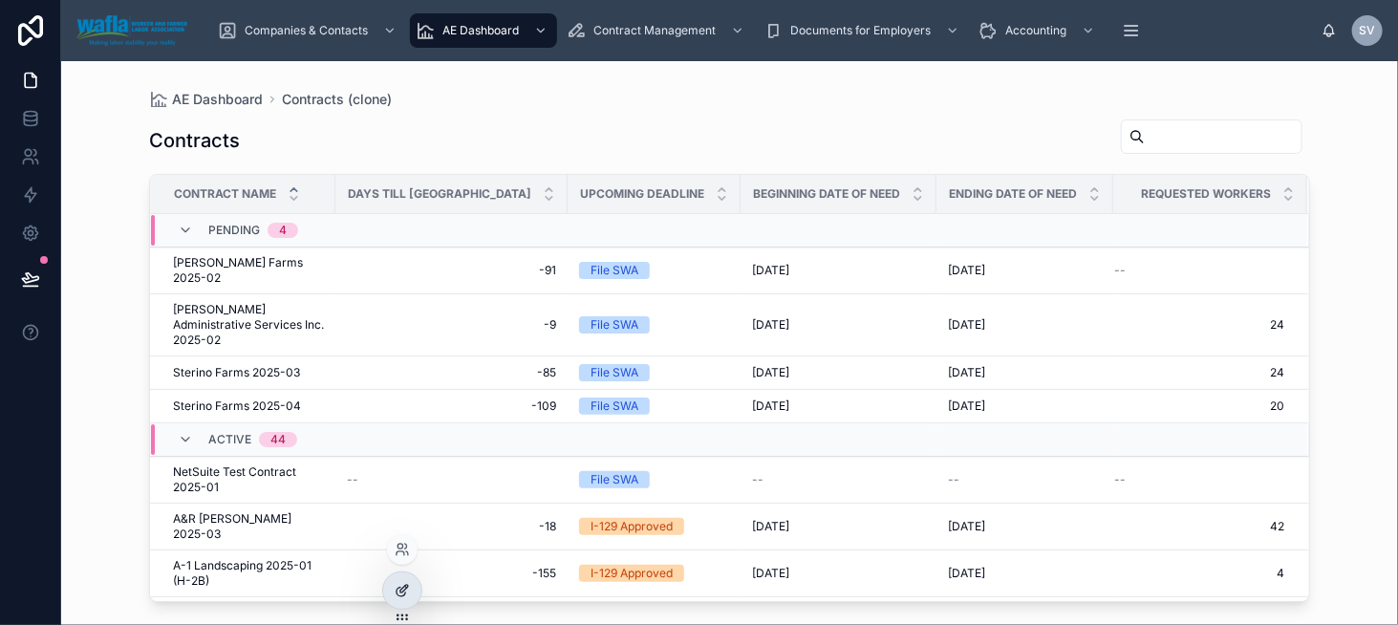
click at [392, 586] on div at bounding box center [402, 590] width 38 height 36
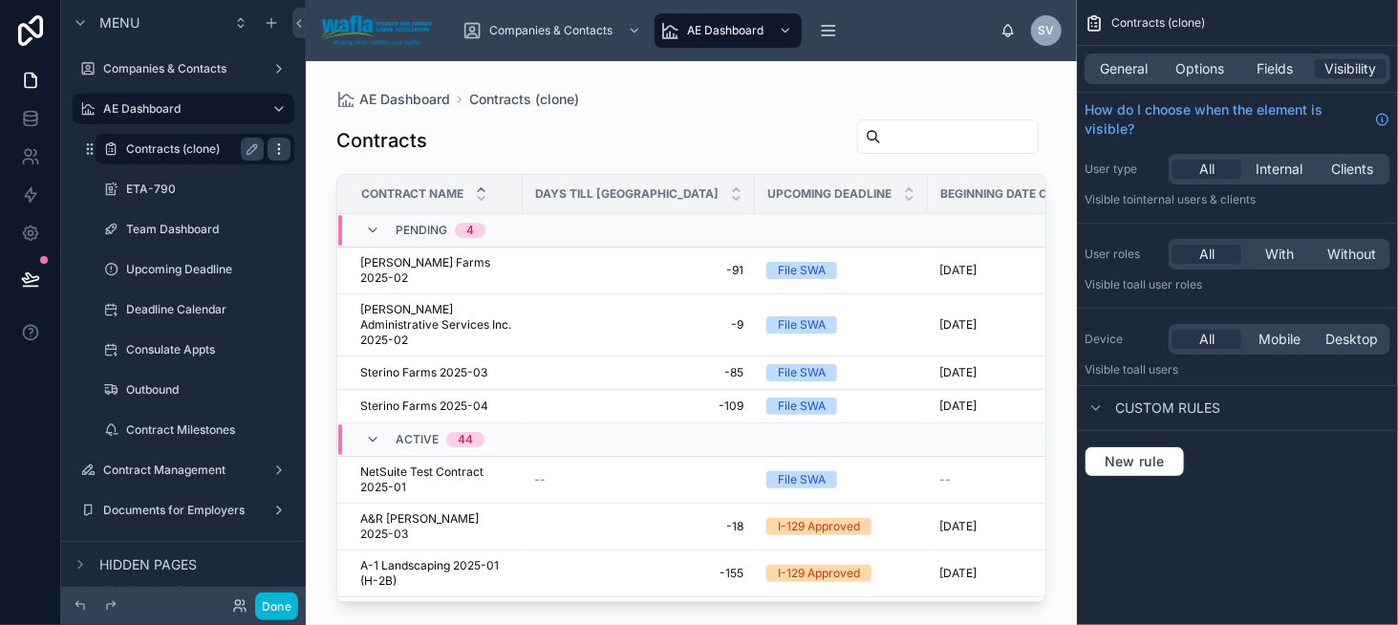
click at [273, 151] on icon "scrollable content" at bounding box center [278, 148] width 15 height 15
click at [346, 178] on span "Clone" at bounding box center [357, 170] width 35 height 19
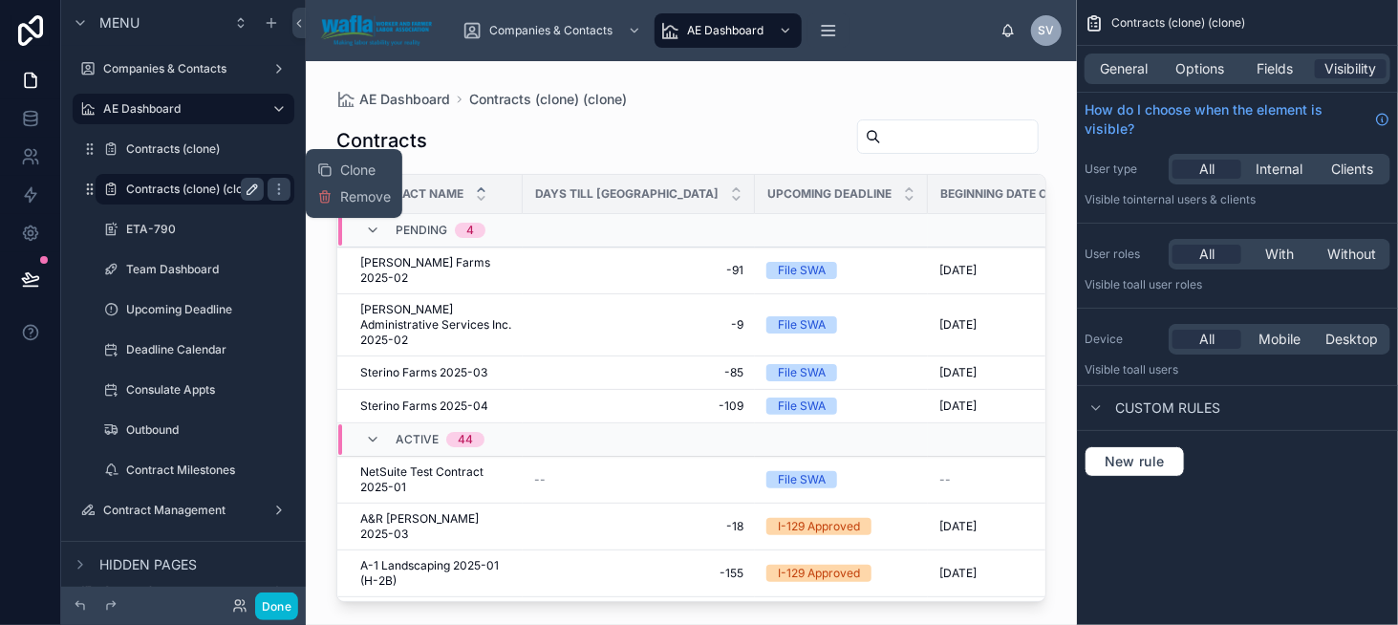
click at [250, 188] on icon "scrollable content" at bounding box center [252, 189] width 15 height 15
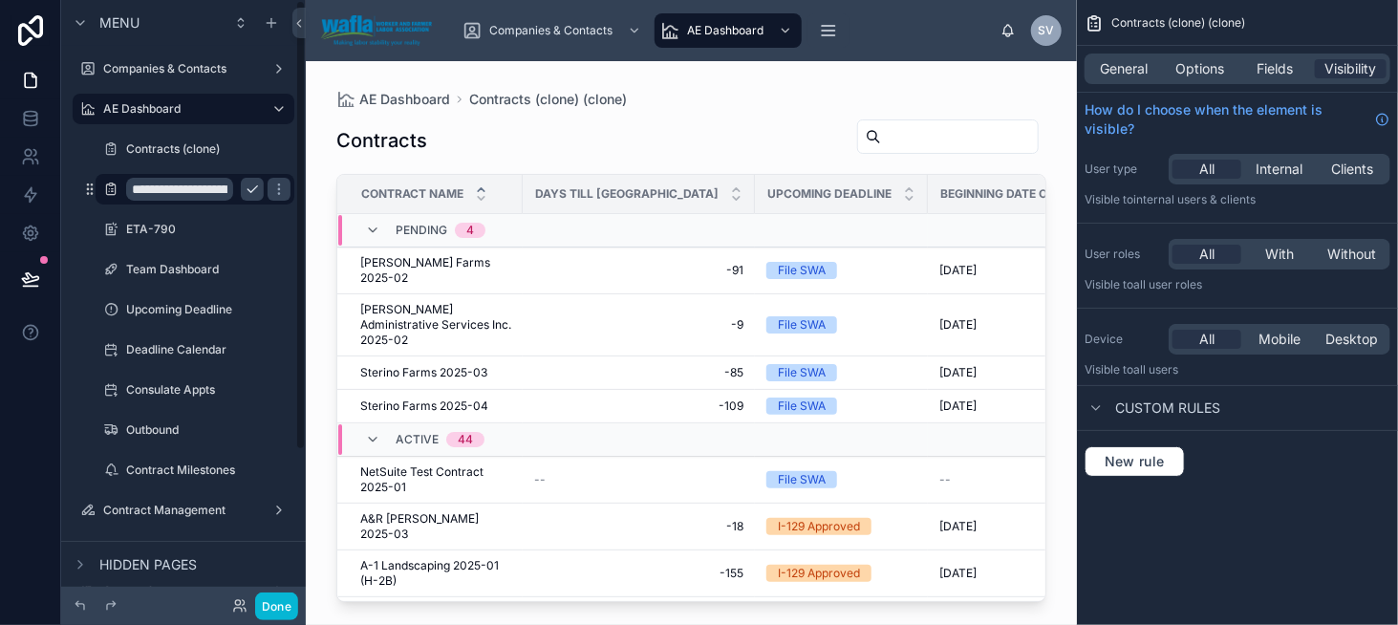
click at [201, 190] on input "**********" at bounding box center [179, 189] width 107 height 23
type input "**********"
click at [268, 187] on button "scrollable content" at bounding box center [279, 189] width 23 height 23
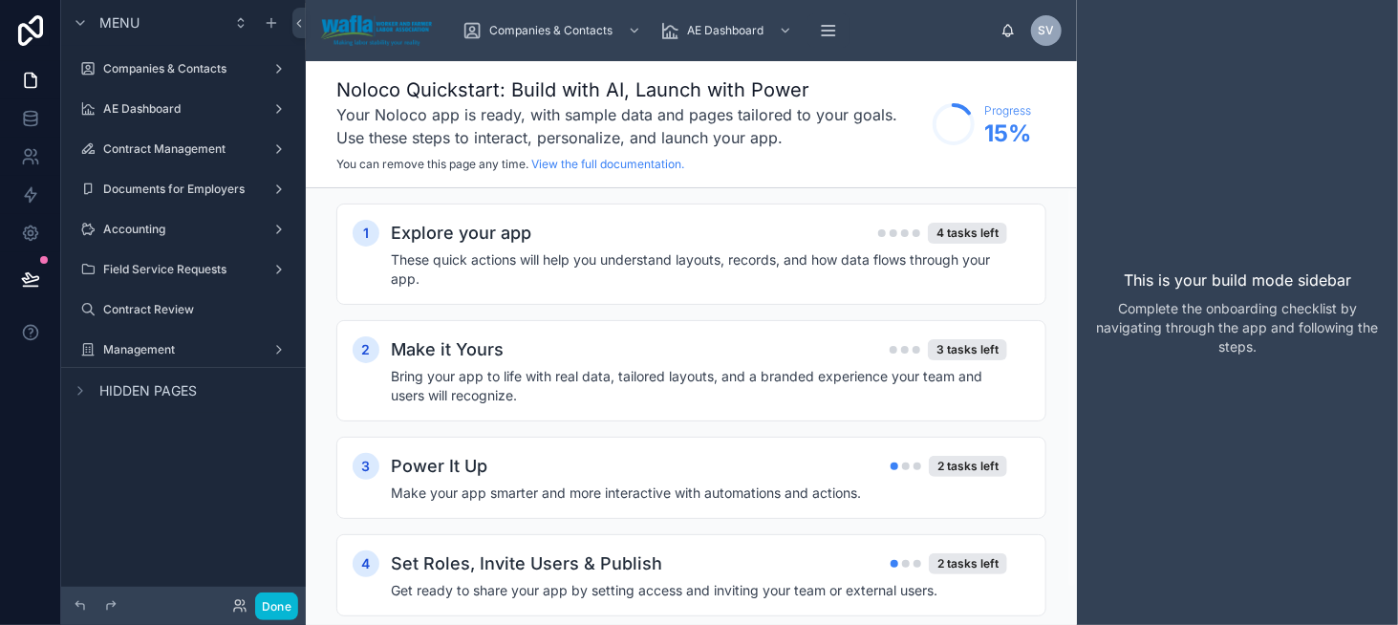
click at [200, 191] on label "Documents for Employers" at bounding box center [183, 189] width 161 height 15
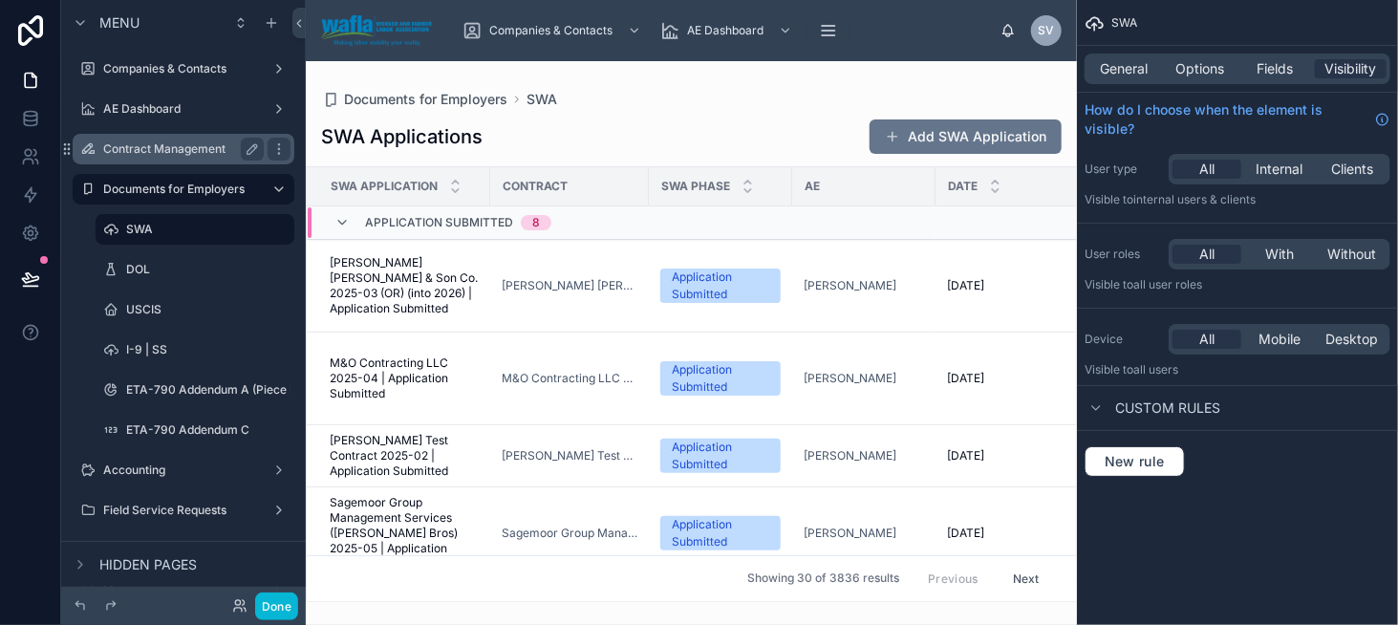
click at [179, 146] on label "Contract Management" at bounding box center [179, 148] width 153 height 15
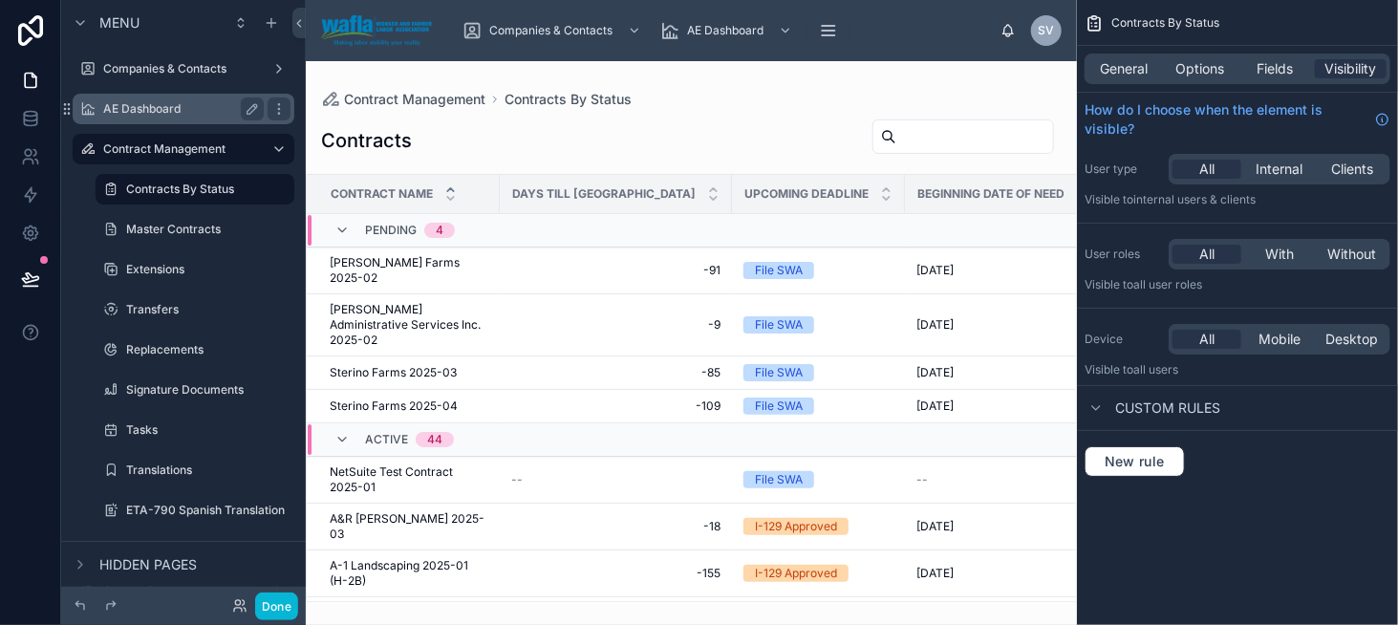
click at [161, 102] on label "AE Dashboard" at bounding box center [179, 108] width 153 height 15
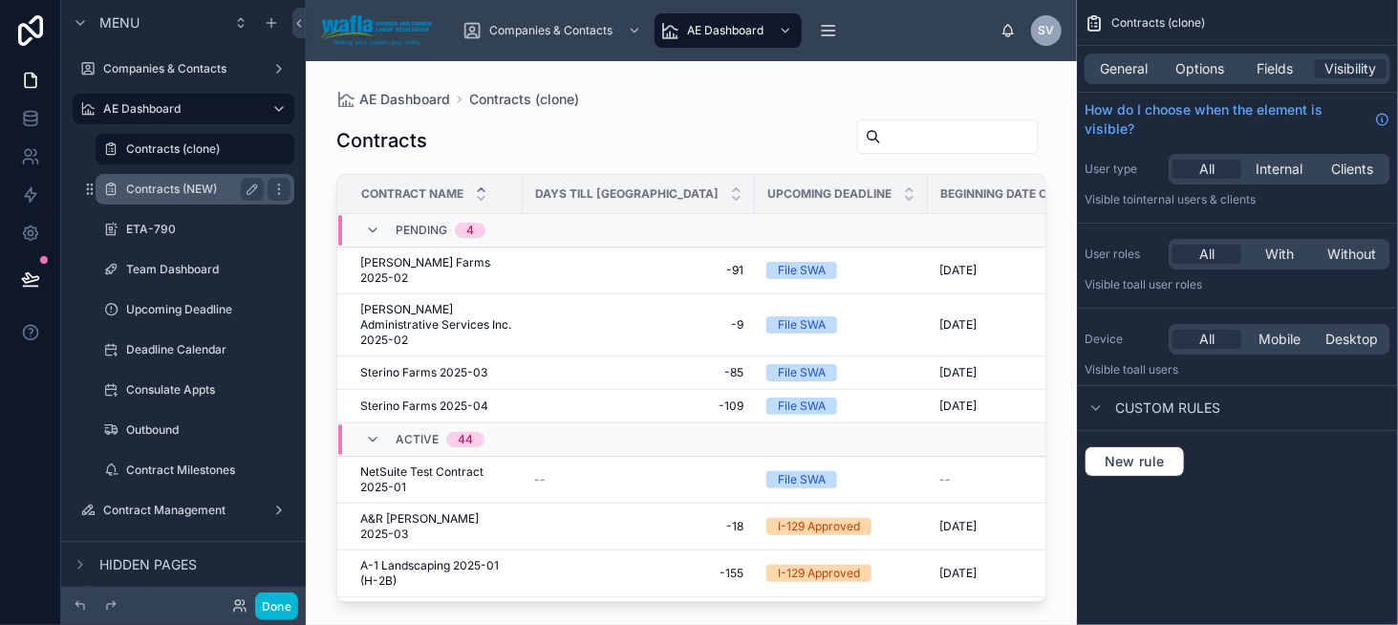
click at [187, 191] on label "Contracts (NEW)" at bounding box center [191, 189] width 130 height 15
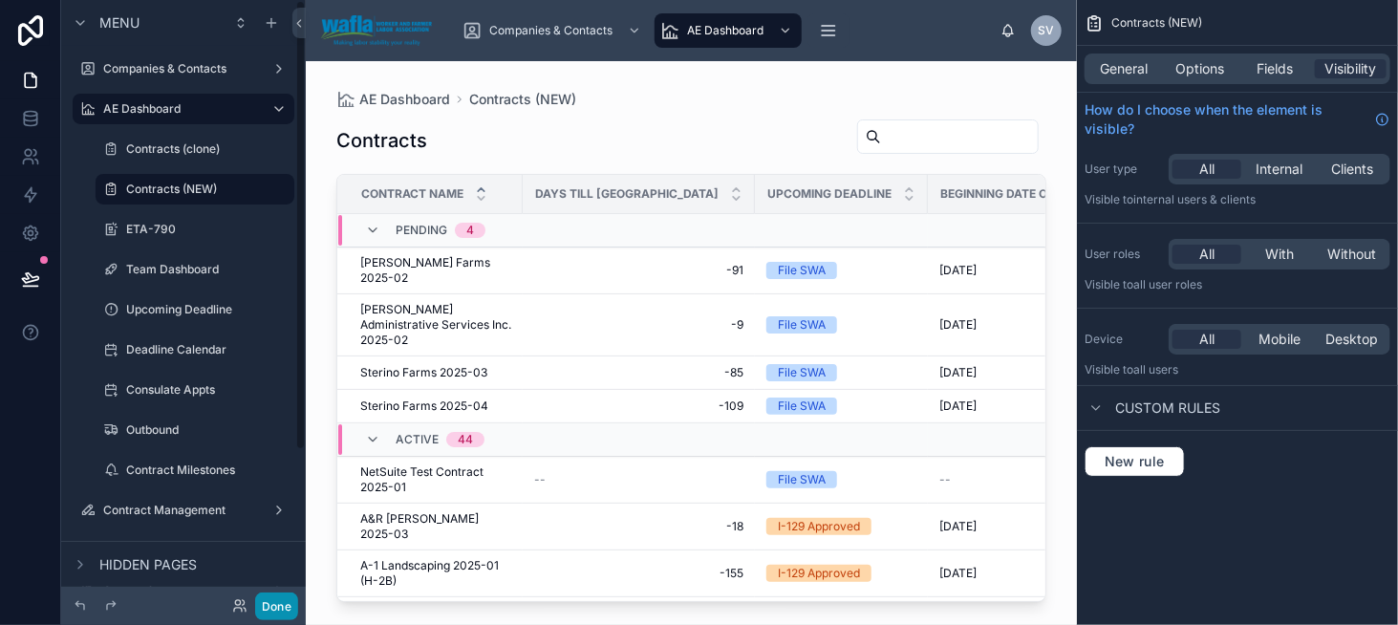
click at [270, 612] on button "Done" at bounding box center [276, 607] width 43 height 28
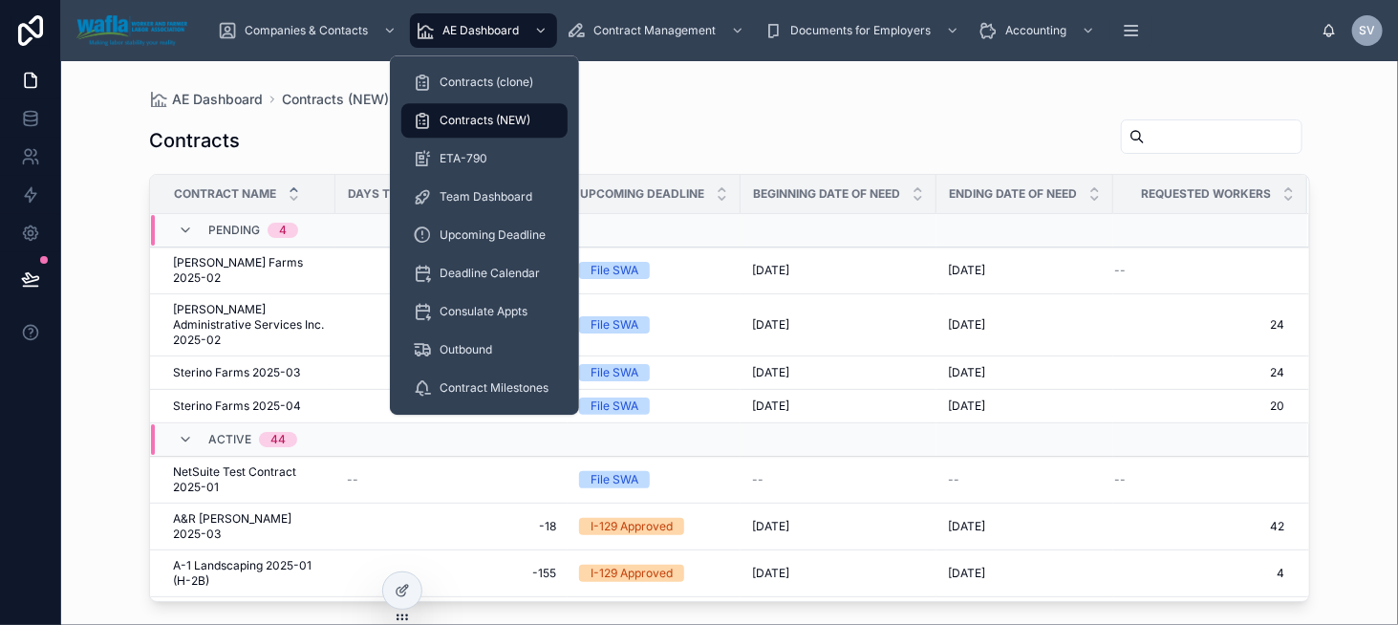
click at [518, 133] on div "Contracts (NEW)" at bounding box center [484, 120] width 143 height 31
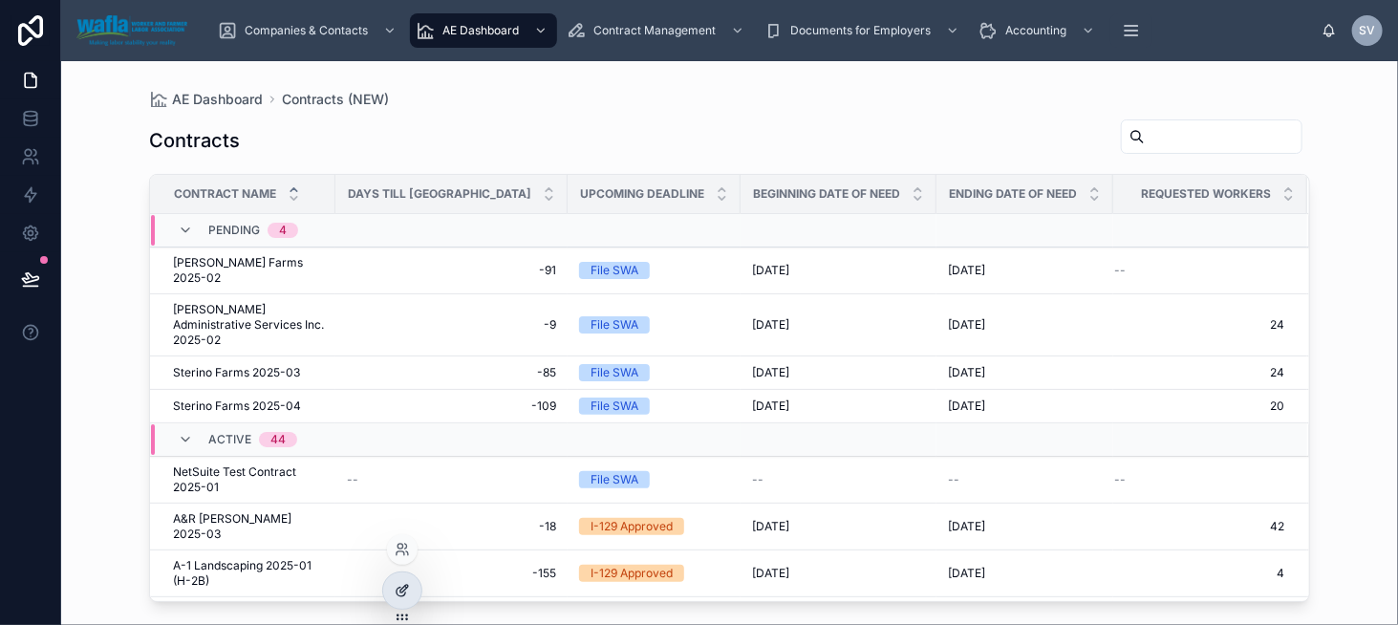
click at [401, 577] on div at bounding box center [402, 590] width 38 height 36
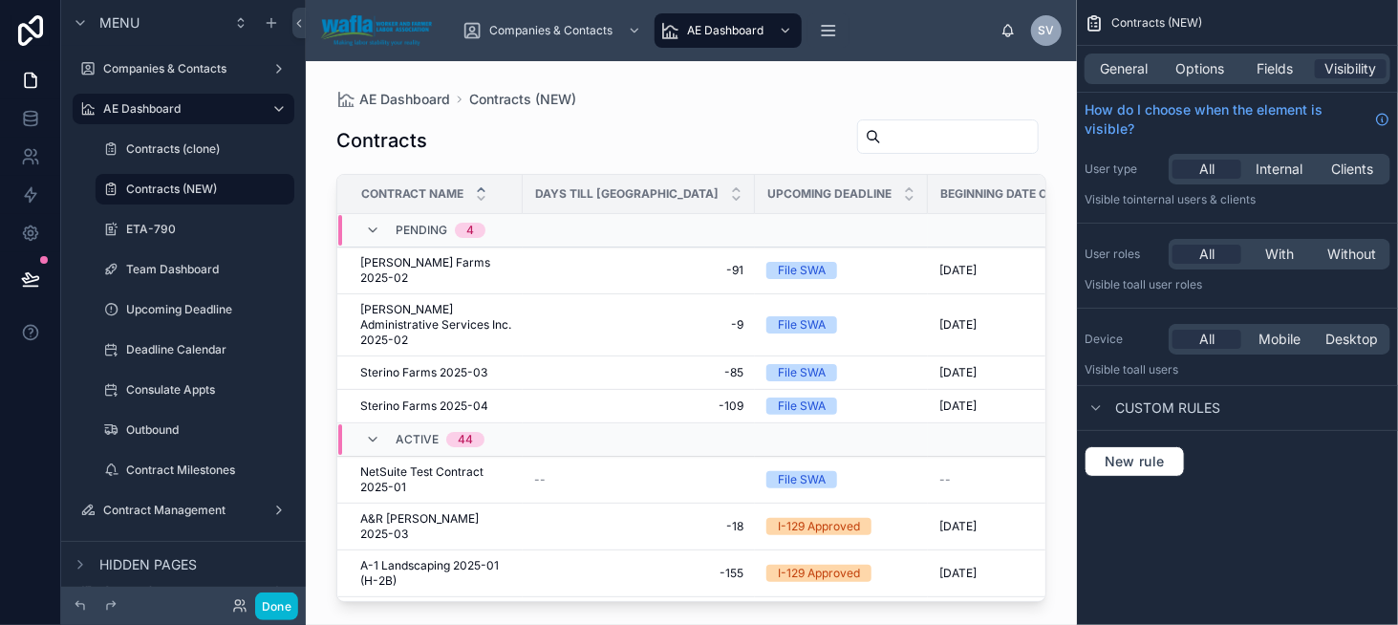
click at [483, 266] on div at bounding box center [691, 331] width 771 height 541
click at [464, 262] on span "[PERSON_NAME] Farms 2025-02" at bounding box center [435, 270] width 151 height 31
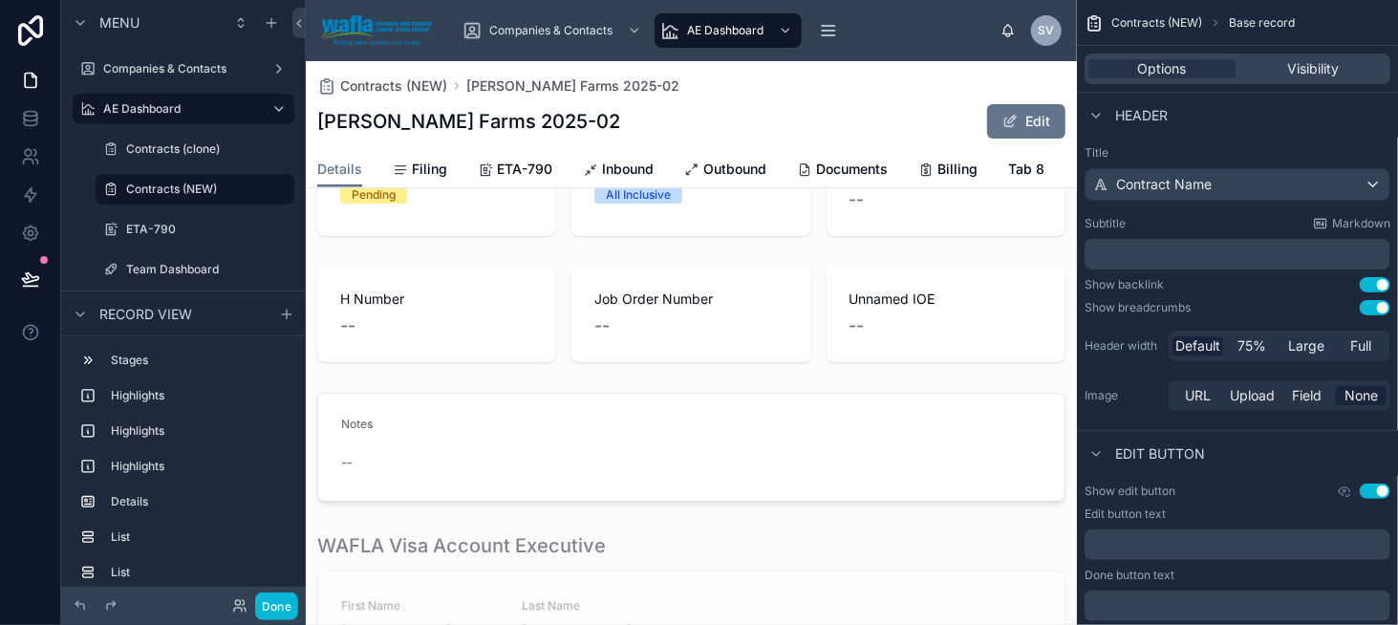
scroll to position [573, 0]
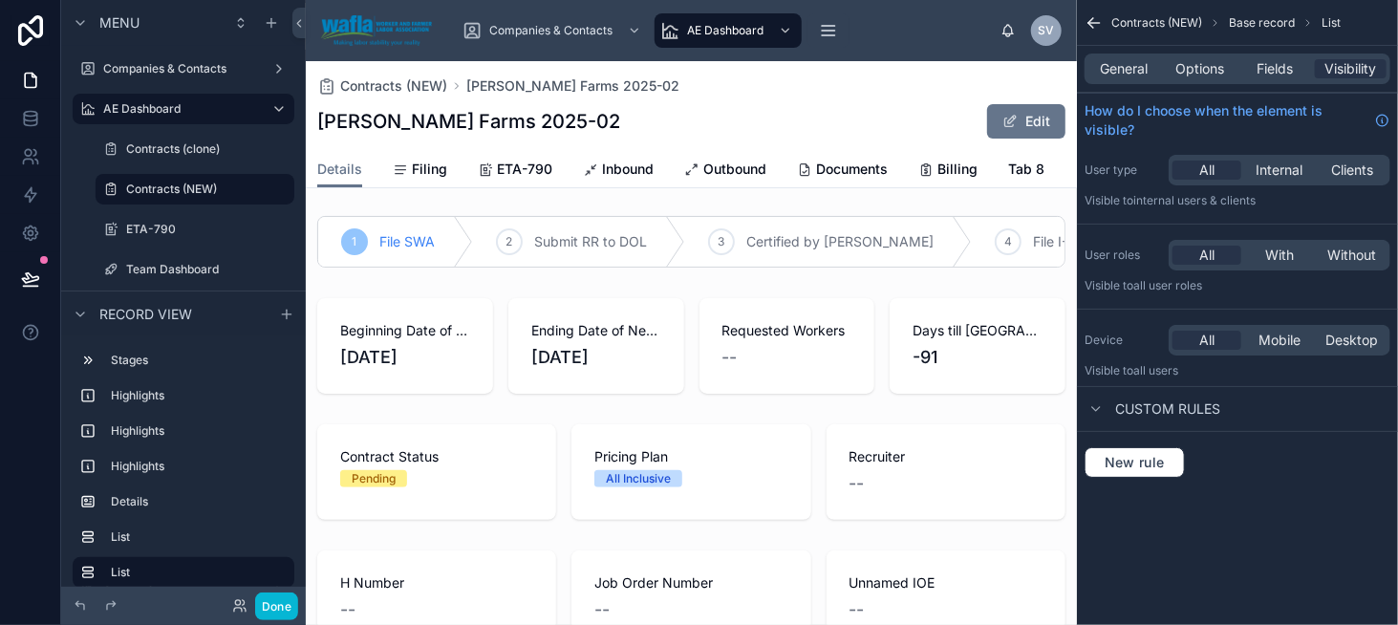
scroll to position [0, 0]
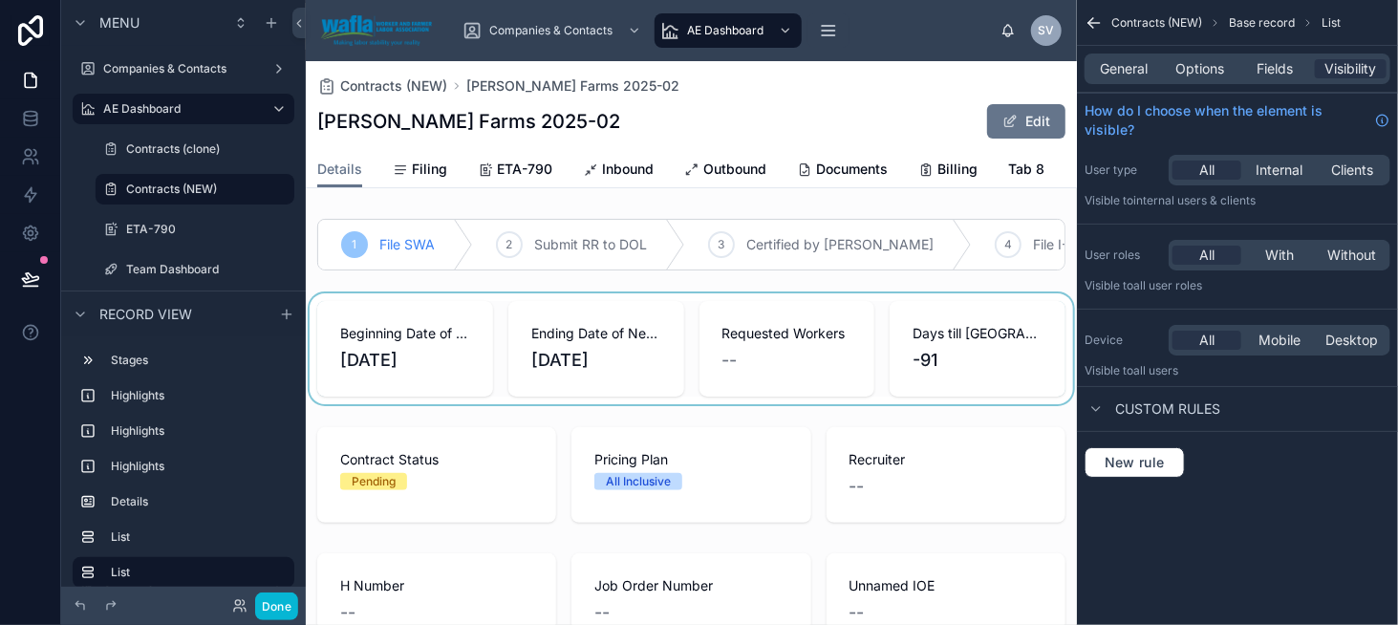
click at [680, 324] on div at bounding box center [691, 348] width 771 height 111
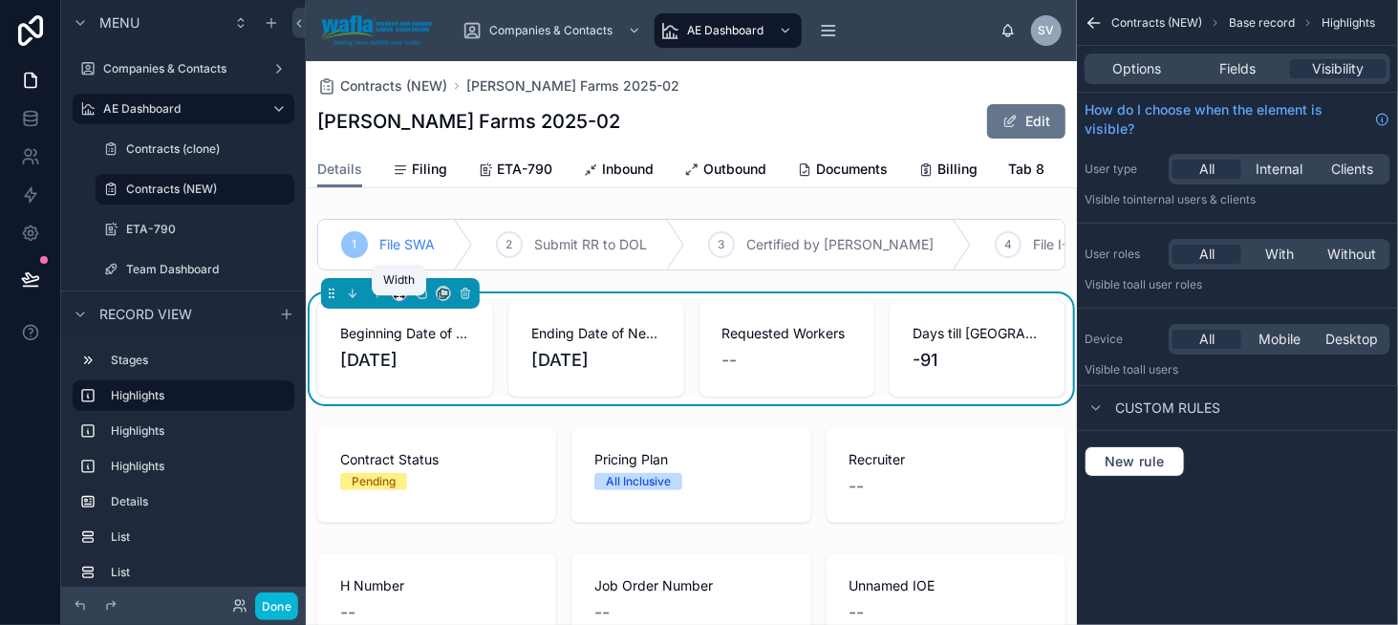
click at [403, 293] on icon at bounding box center [399, 291] width 9 height 5
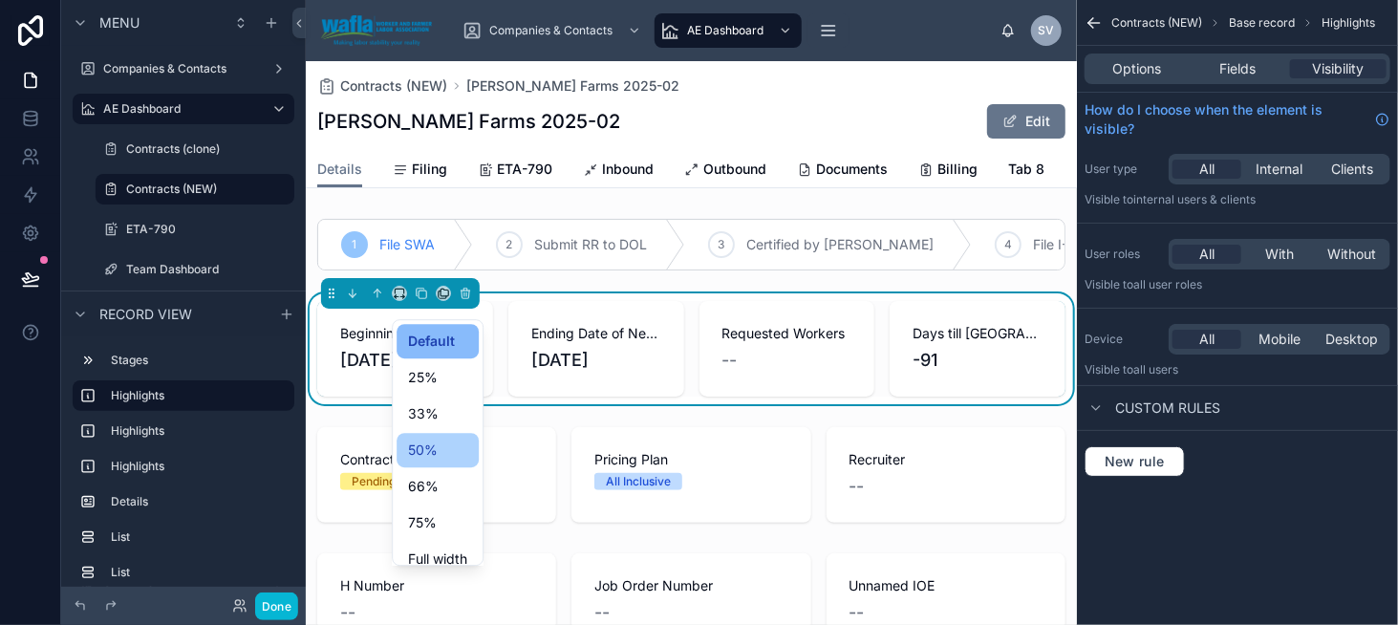
click at [456, 452] on div "50%" at bounding box center [437, 450] width 59 height 23
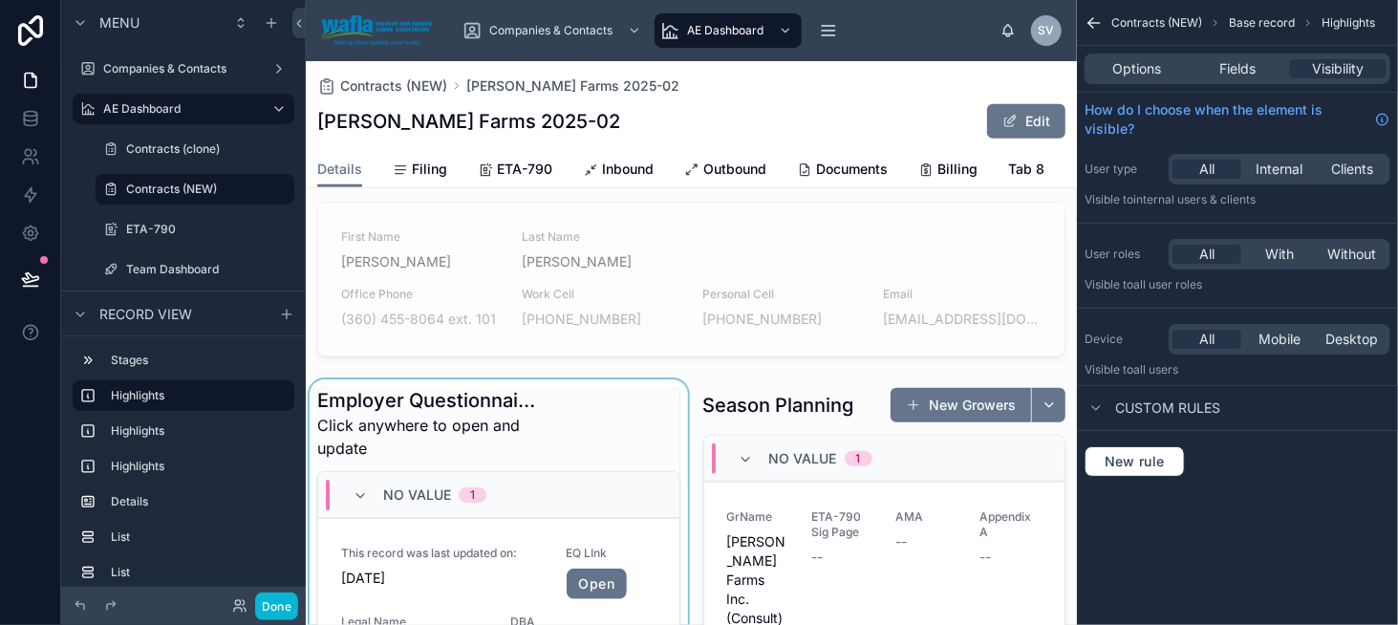
scroll to position [765, 0]
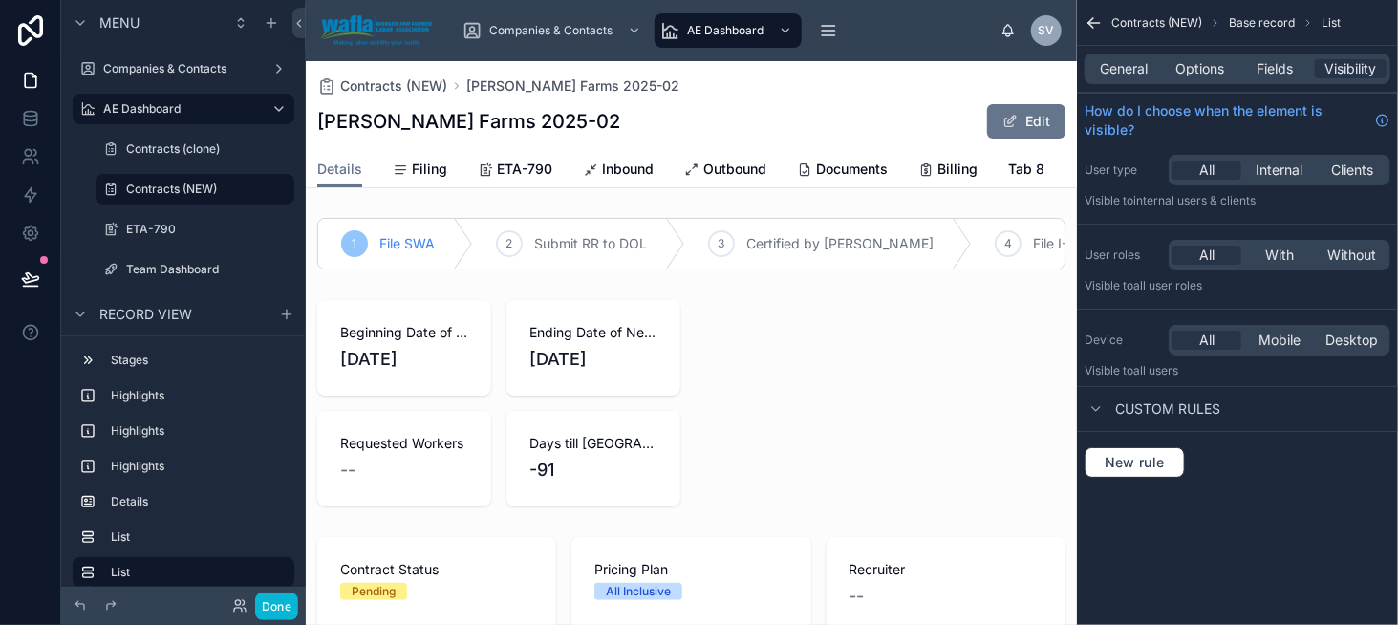
scroll to position [0, 0]
click at [425, 311] on div at bounding box center [499, 404] width 386 height 222
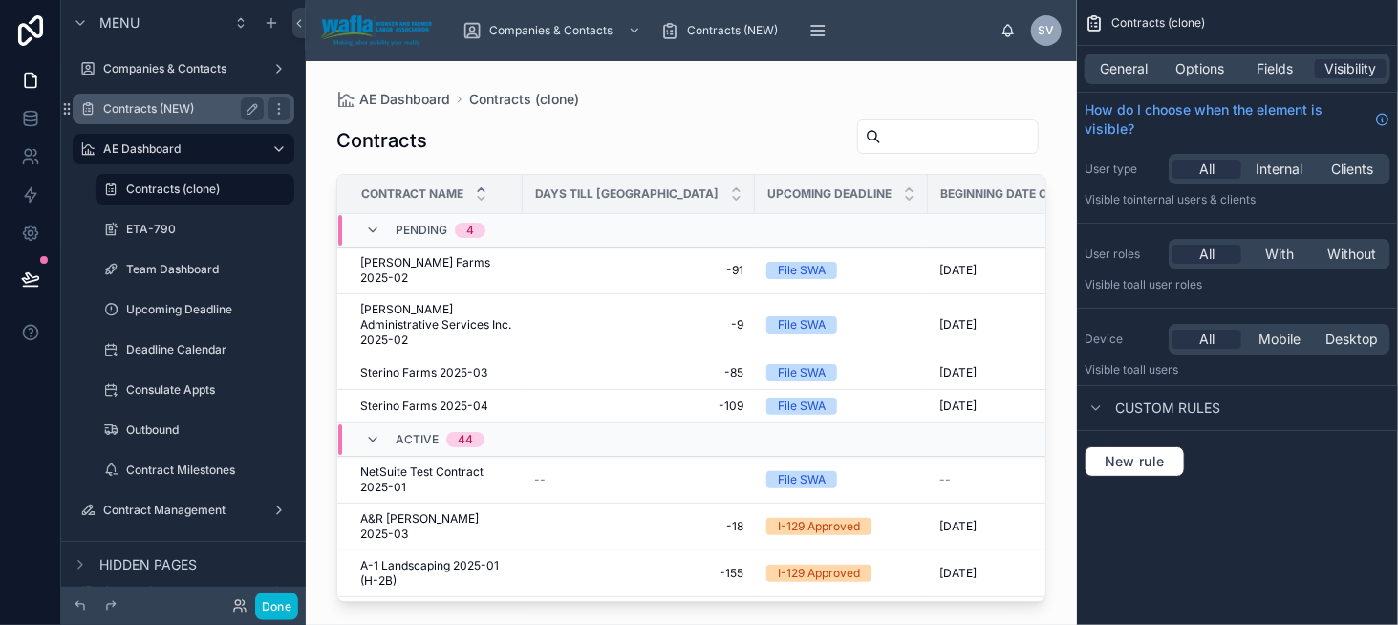
click at [175, 118] on div "Contracts (NEW)" at bounding box center [183, 108] width 161 height 23
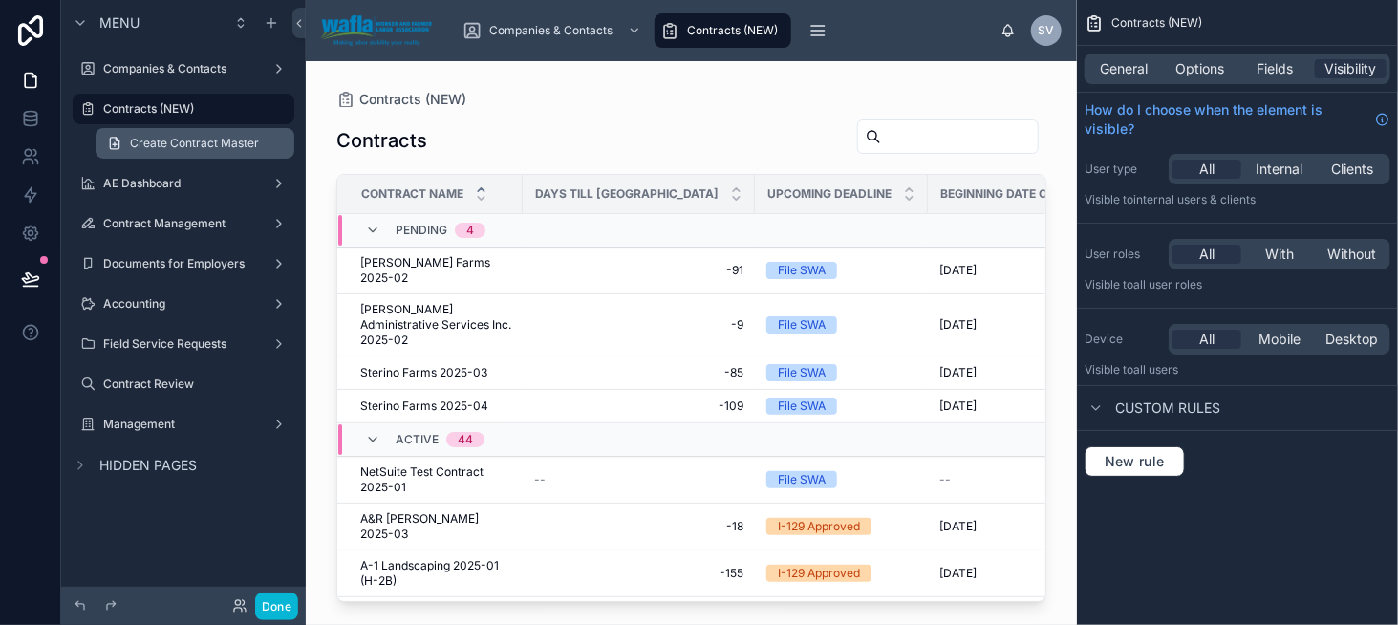
click at [187, 138] on span "Create Contract Master" at bounding box center [194, 143] width 129 height 15
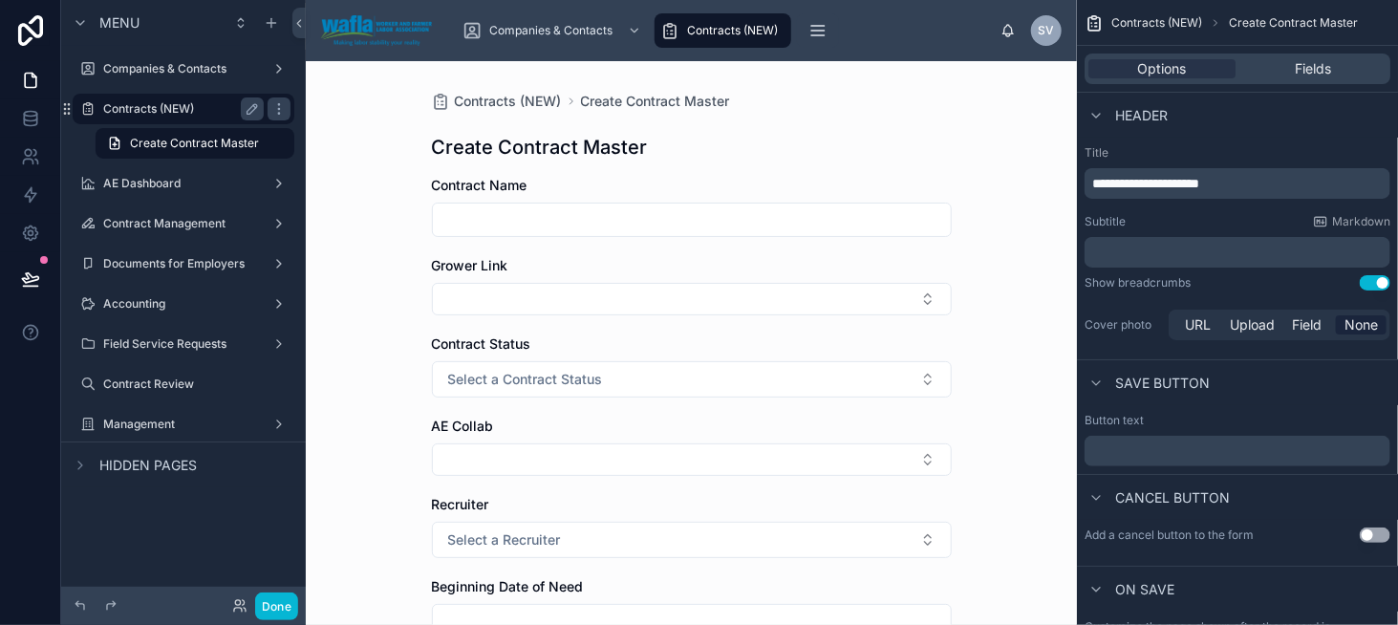
click at [196, 110] on label "Contracts (NEW)" at bounding box center [179, 108] width 153 height 15
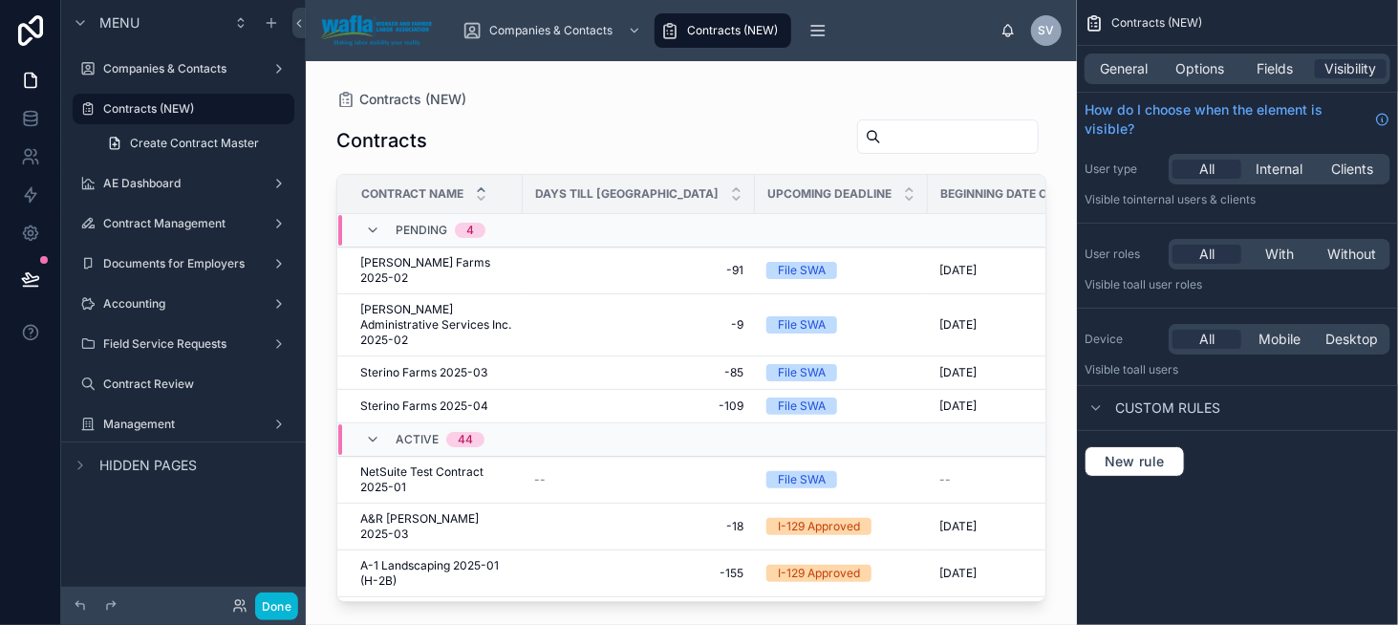
click at [442, 257] on div at bounding box center [691, 331] width 771 height 541
click at [475, 268] on span "[PERSON_NAME] Farms 2025-02" at bounding box center [435, 270] width 151 height 31
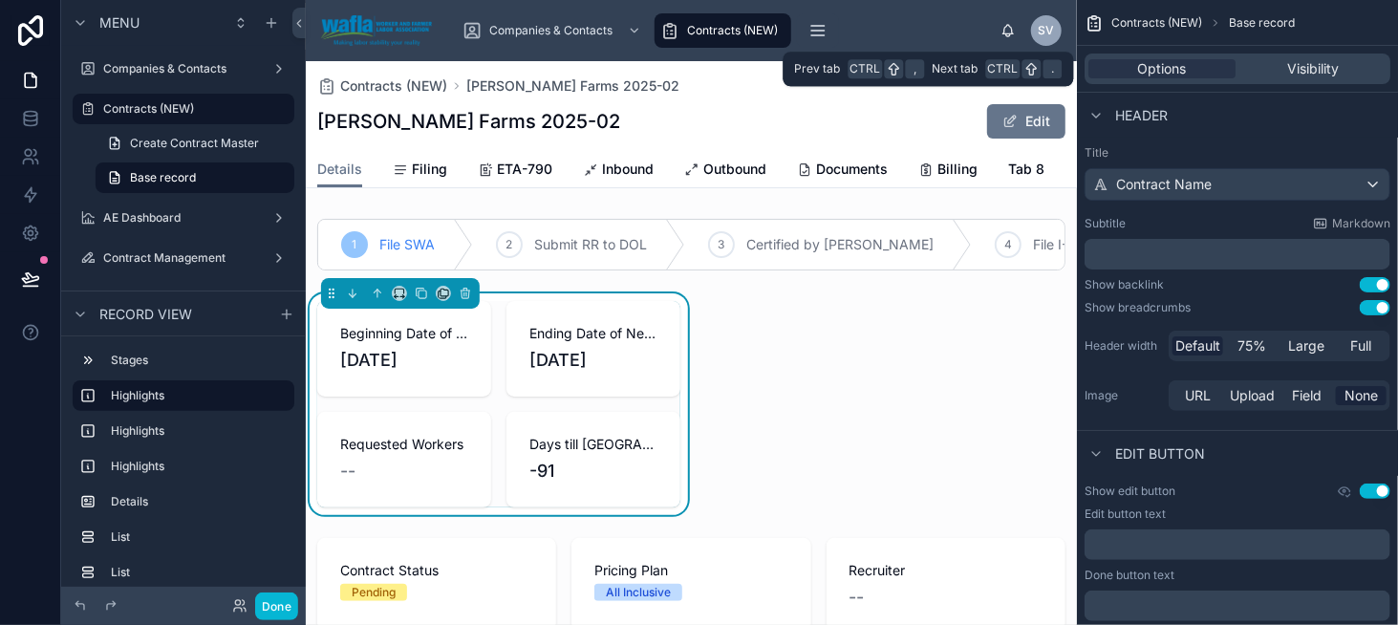
click at [1334, 83] on div "Options Visibility" at bounding box center [1238, 69] width 306 height 31
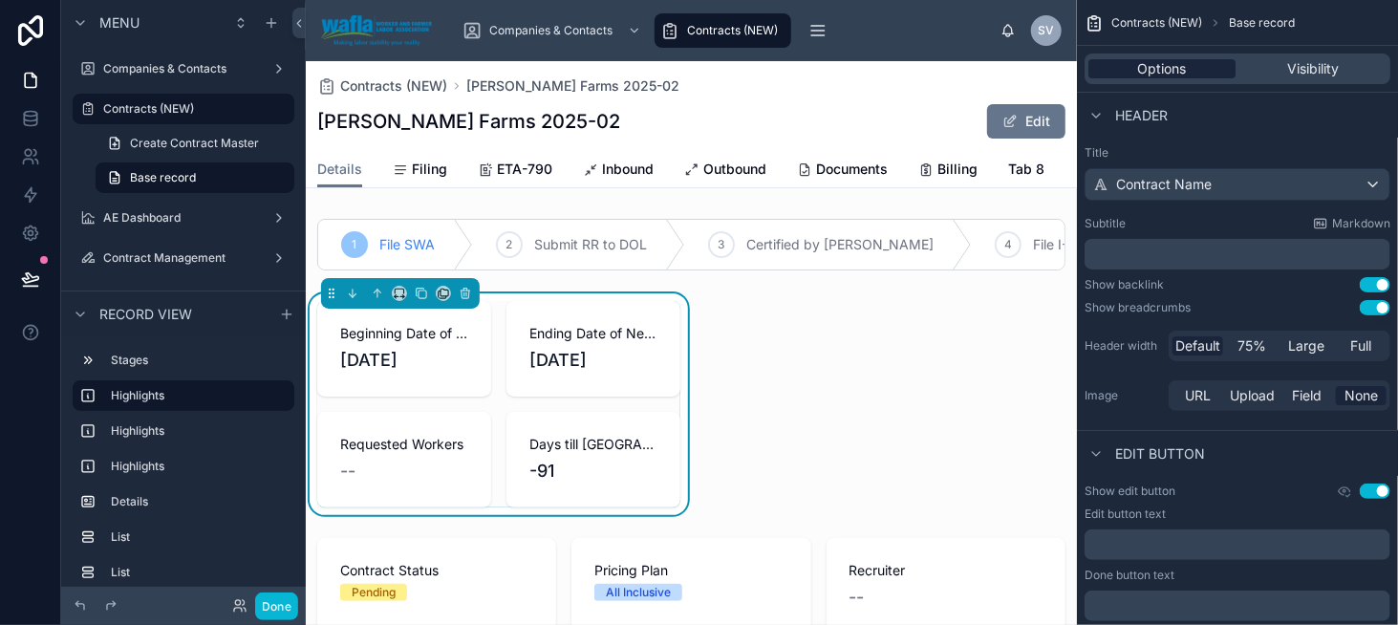
click at [1174, 64] on span "Options" at bounding box center [1162, 68] width 49 height 19
click at [560, 318] on div "Ending Date of Need 11/8/2025" at bounding box center [594, 349] width 174 height 96
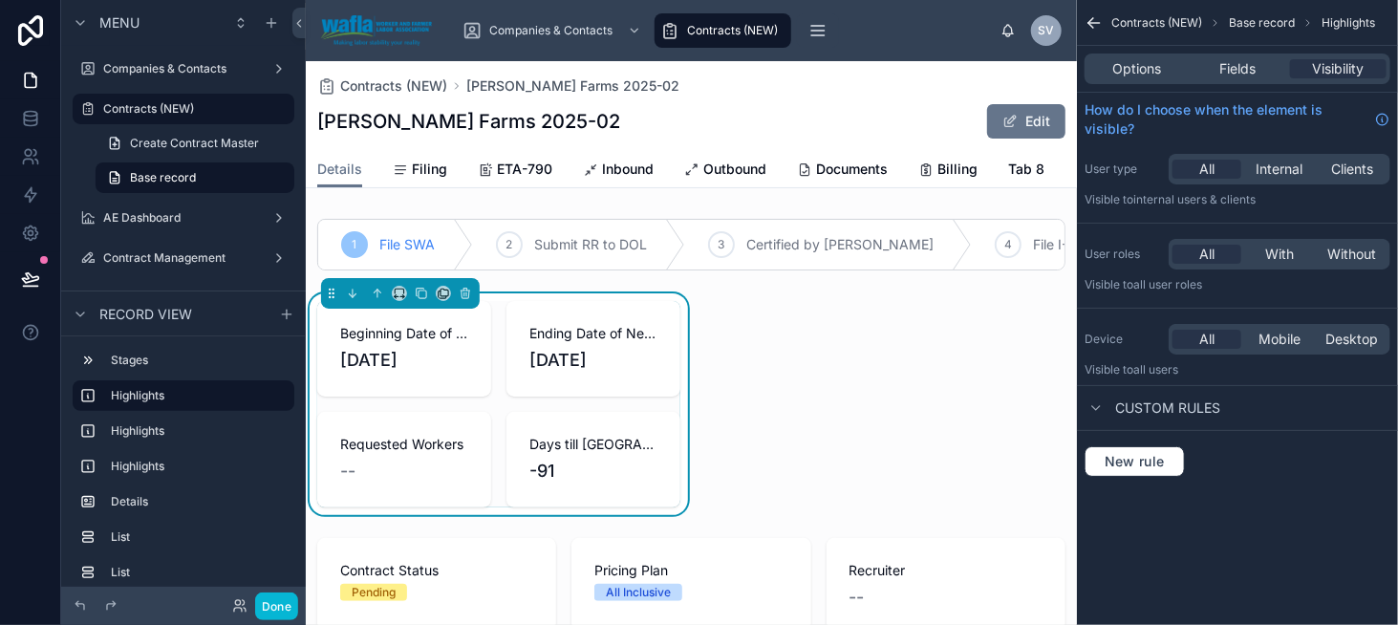
click at [1140, 79] on div "Options Fields Visibility" at bounding box center [1238, 69] width 306 height 31
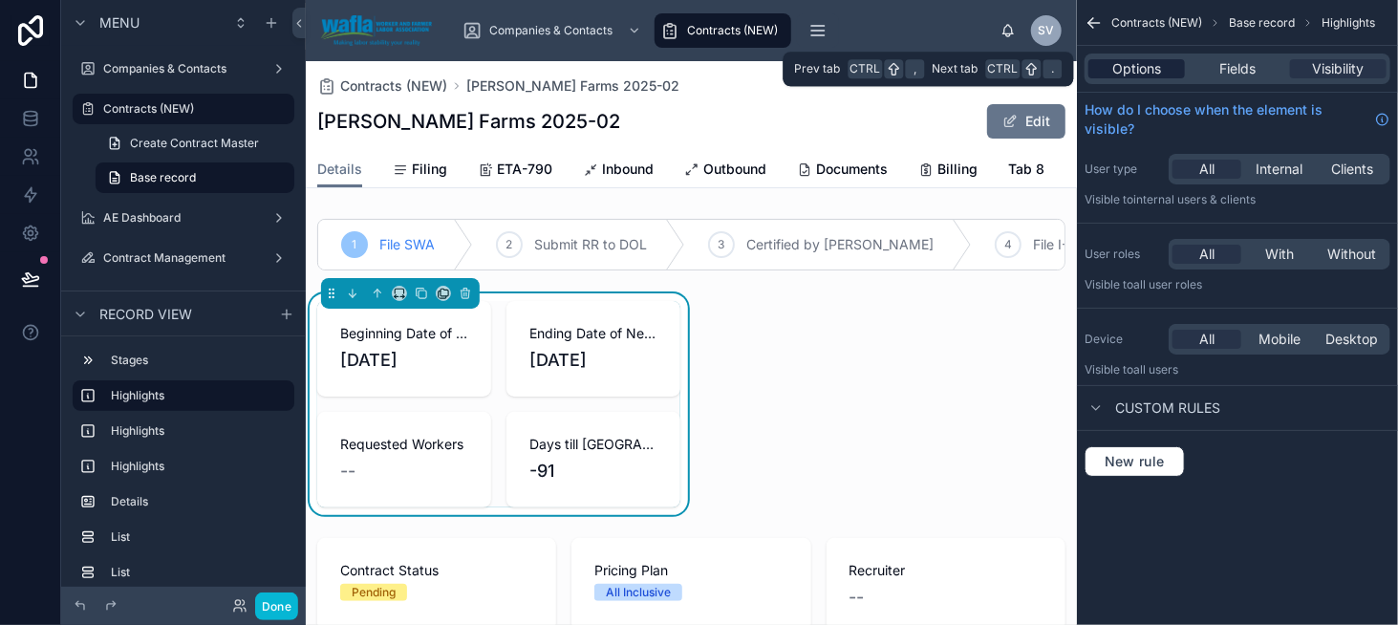
click at [1136, 64] on span "Options" at bounding box center [1136, 68] width 49 height 19
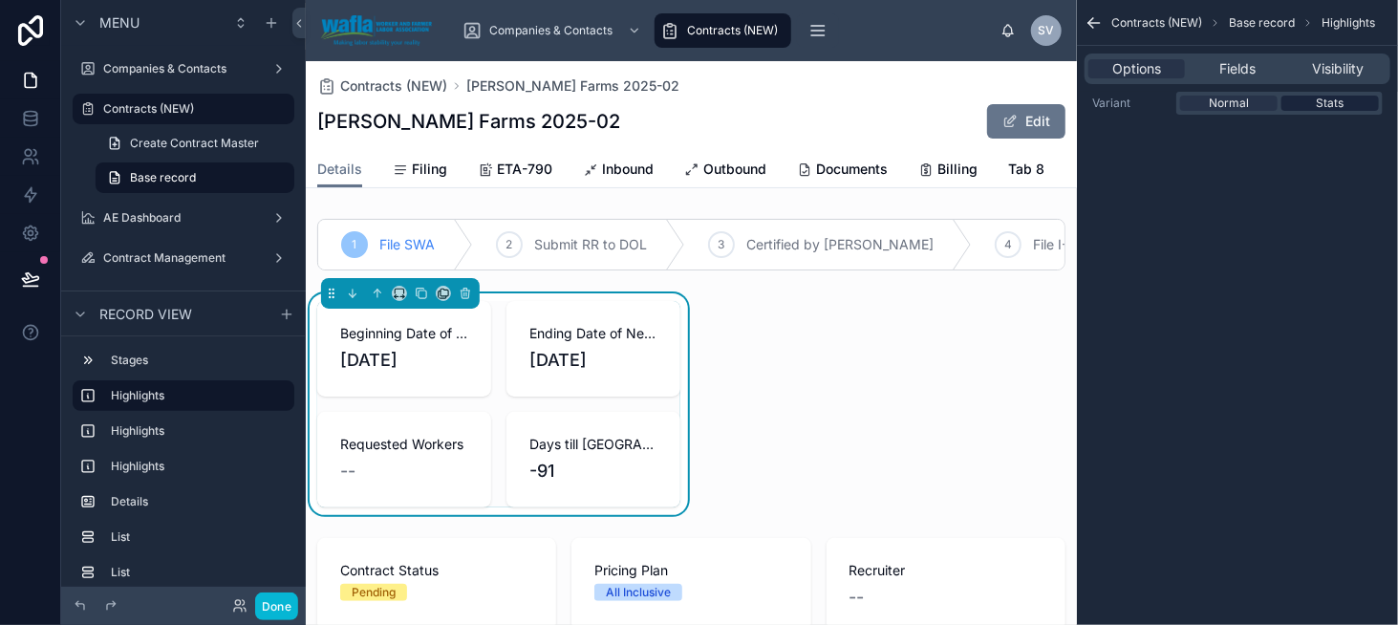
click at [1324, 102] on span "Stats" at bounding box center [1331, 103] width 28 height 15
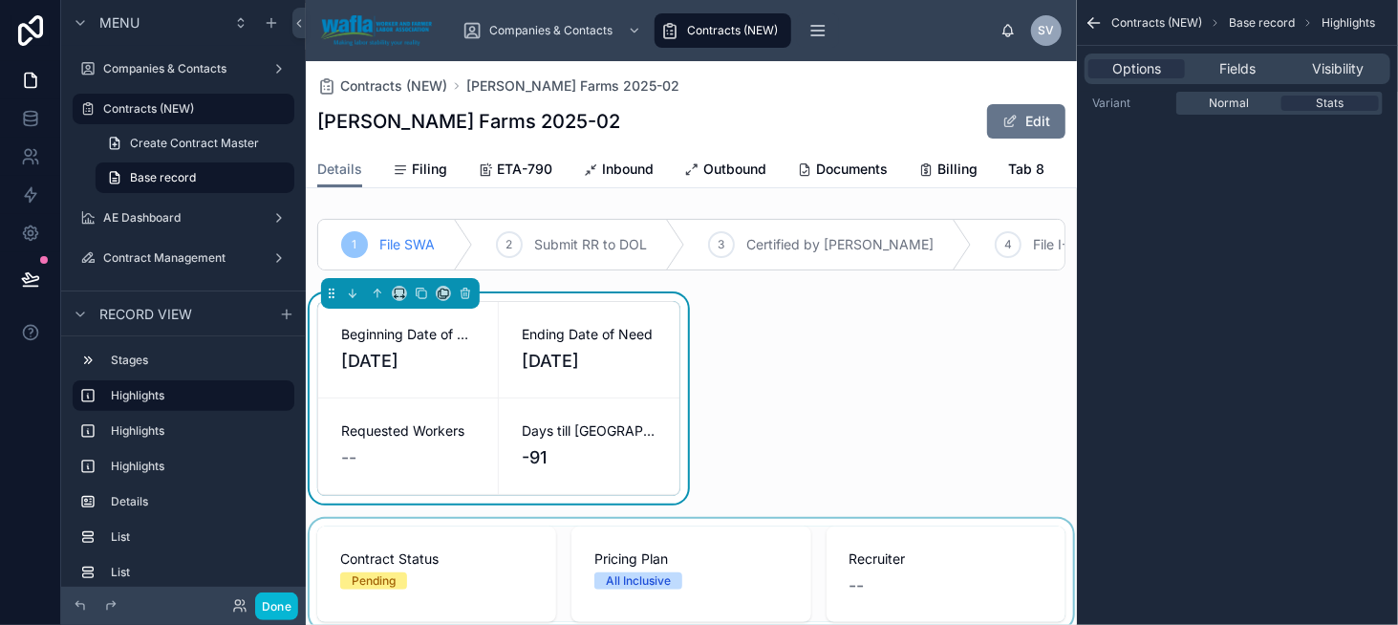
click at [533, 550] on div at bounding box center [691, 574] width 771 height 111
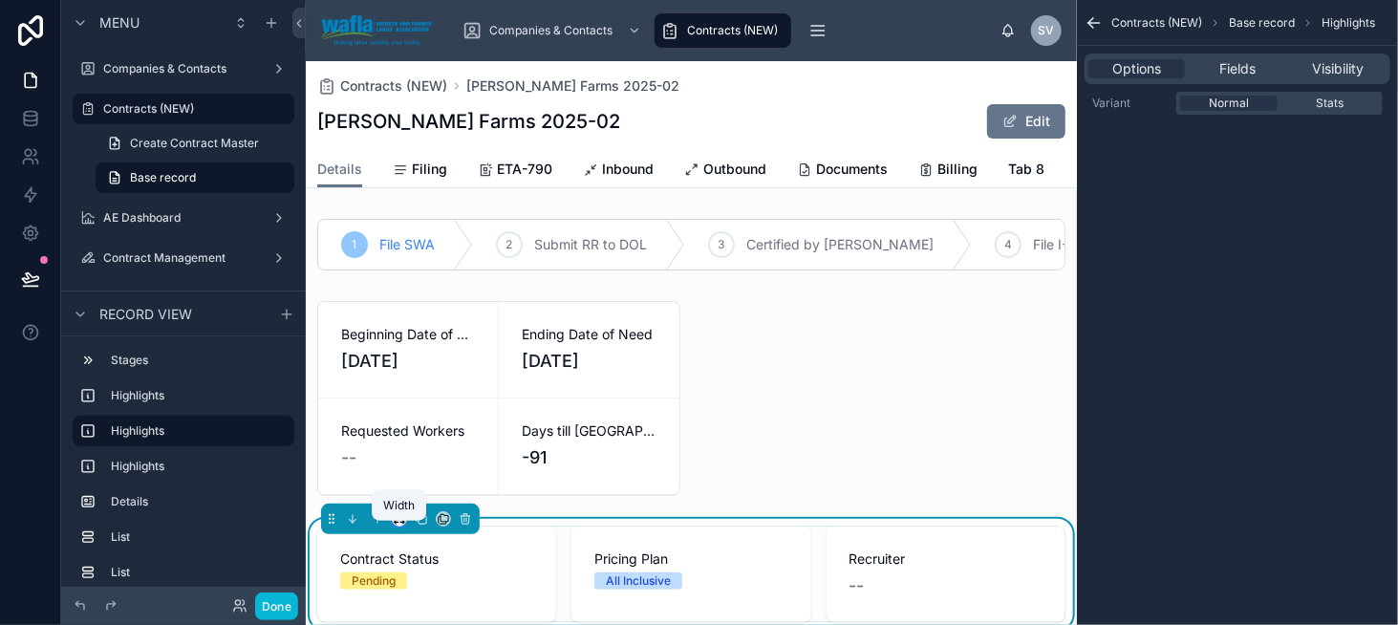
click at [401, 526] on icon at bounding box center [399, 518] width 13 height 13
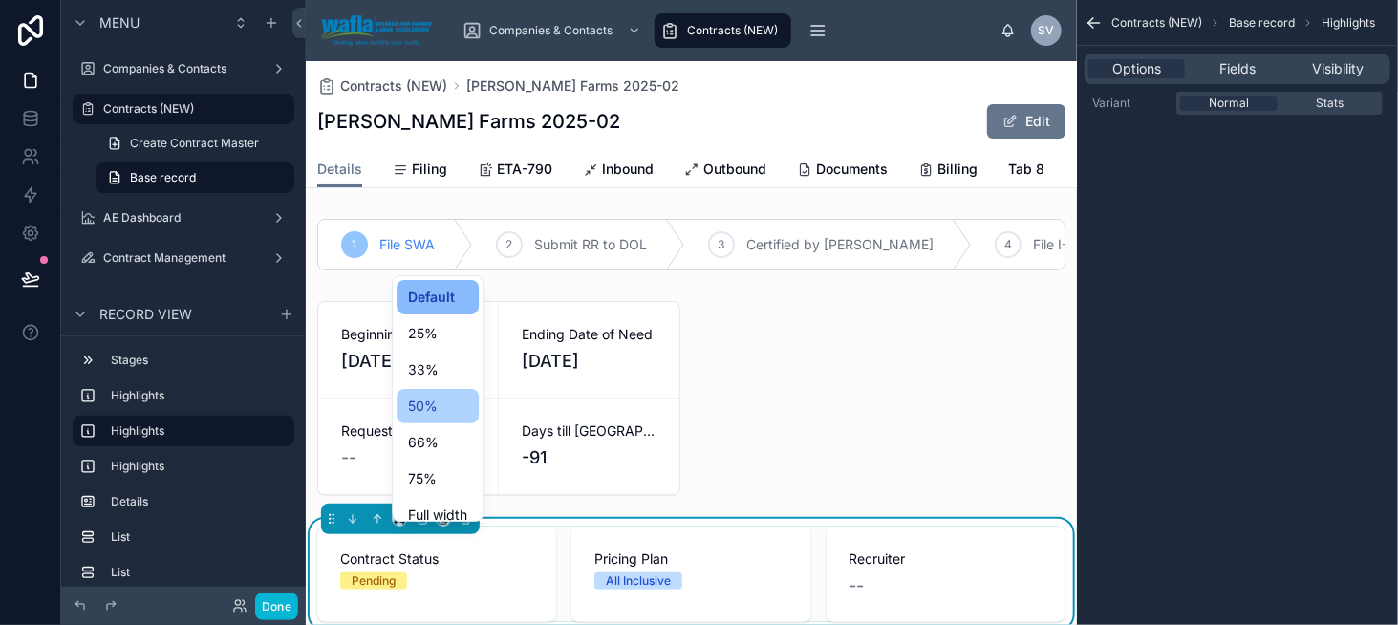
click at [431, 414] on span "50%" at bounding box center [423, 406] width 30 height 23
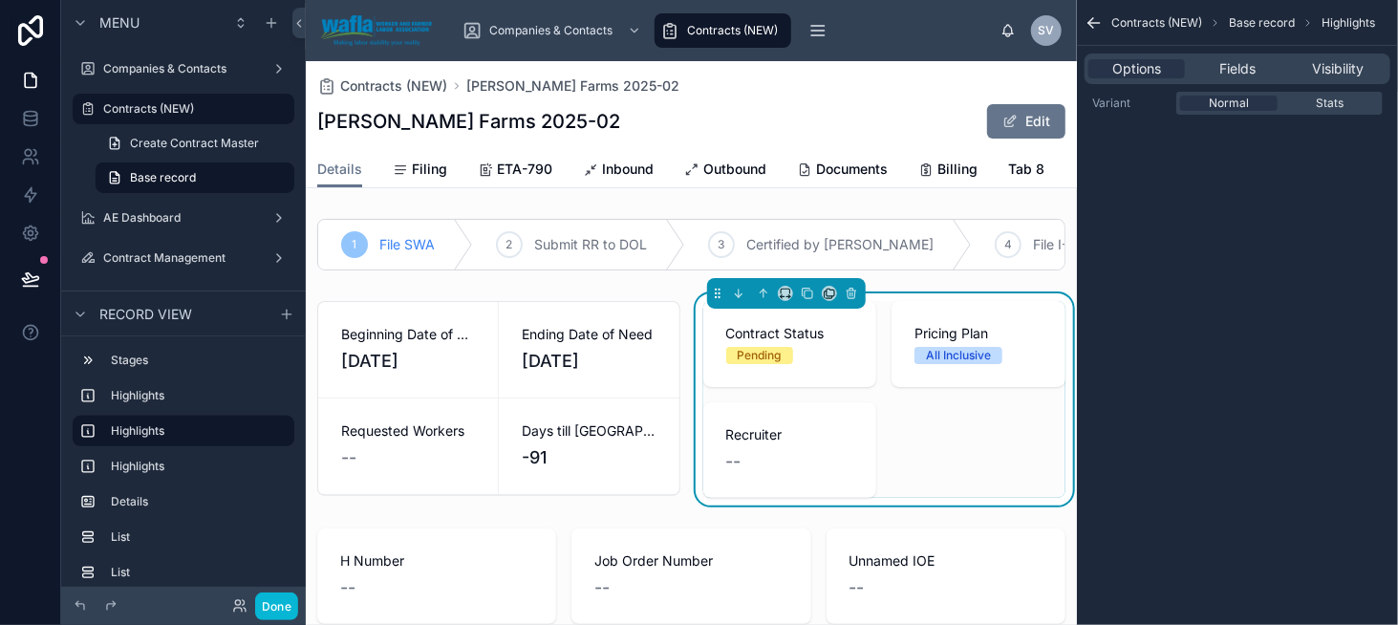
click at [1320, 93] on div "Normal Stats" at bounding box center [1279, 103] width 206 height 23
click at [1321, 99] on span "Stats" at bounding box center [1331, 103] width 28 height 15
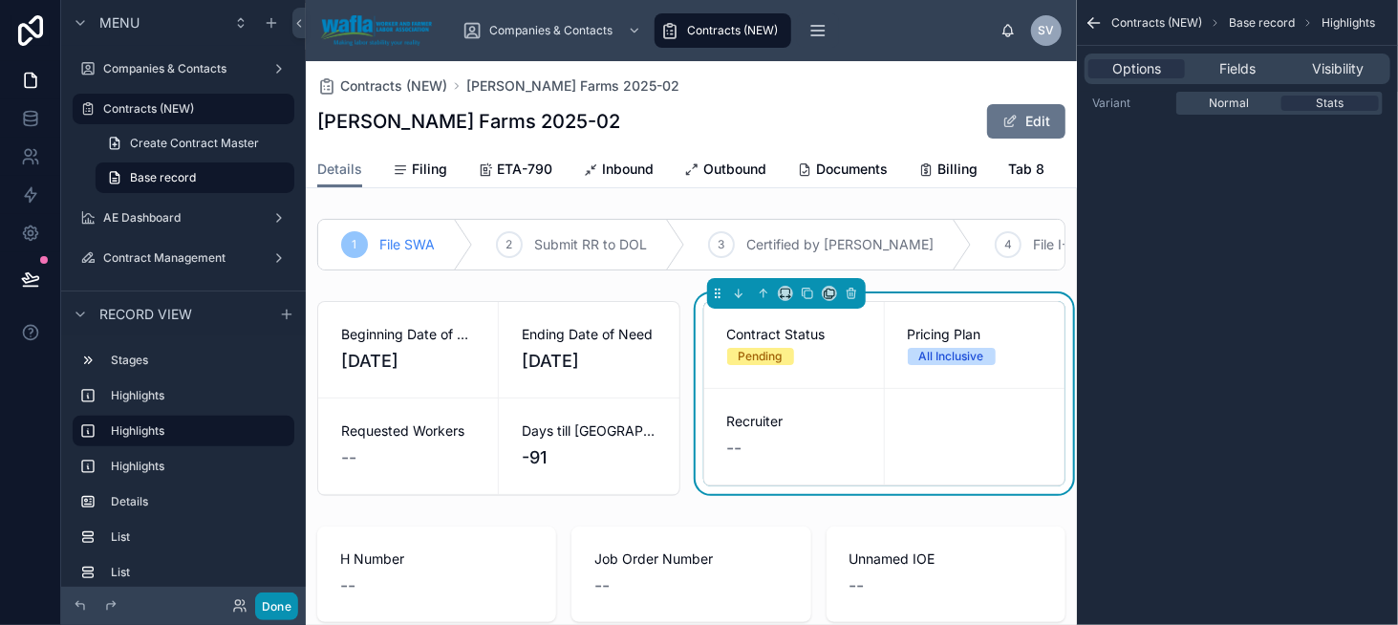
click at [283, 612] on button "Done" at bounding box center [276, 607] width 43 height 28
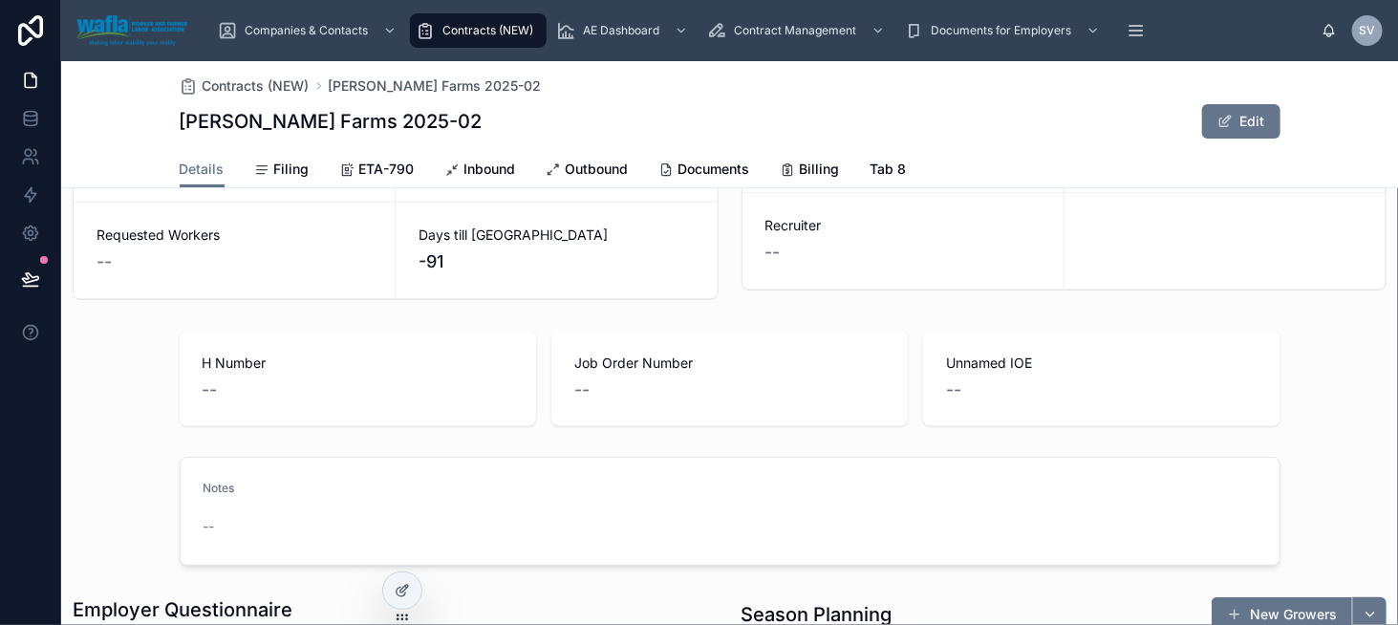
scroll to position [191, 0]
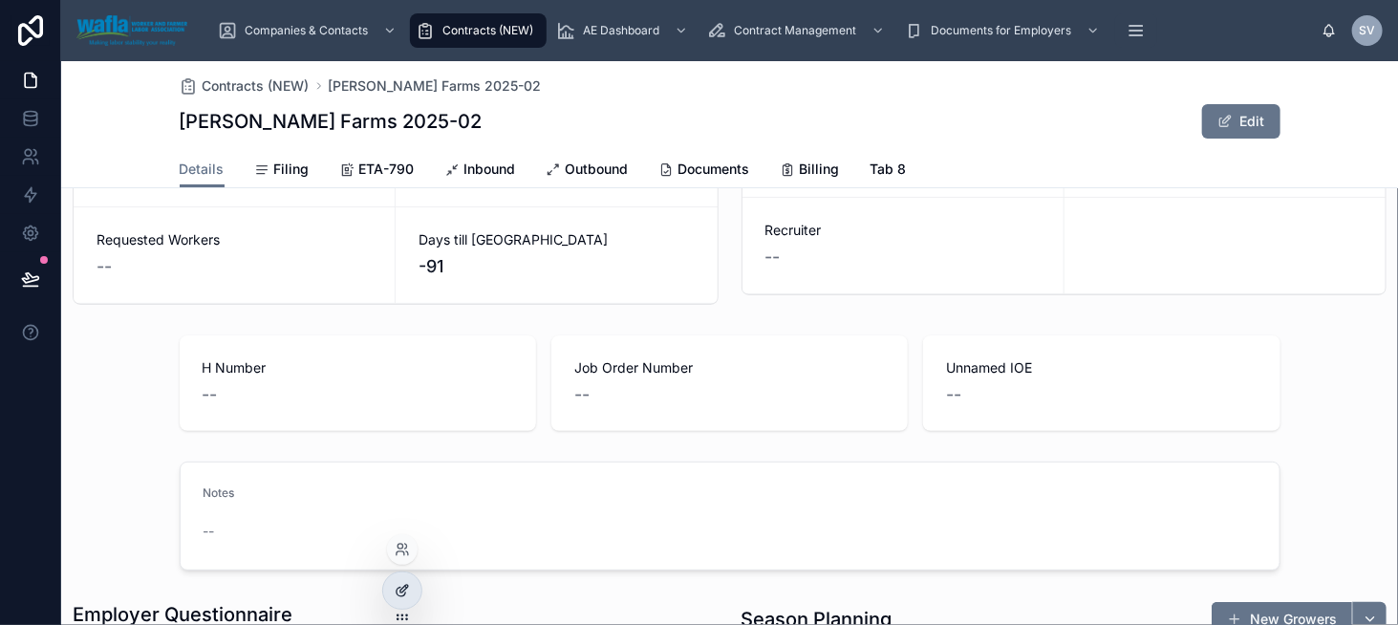
click at [399, 584] on icon at bounding box center [402, 590] width 15 height 15
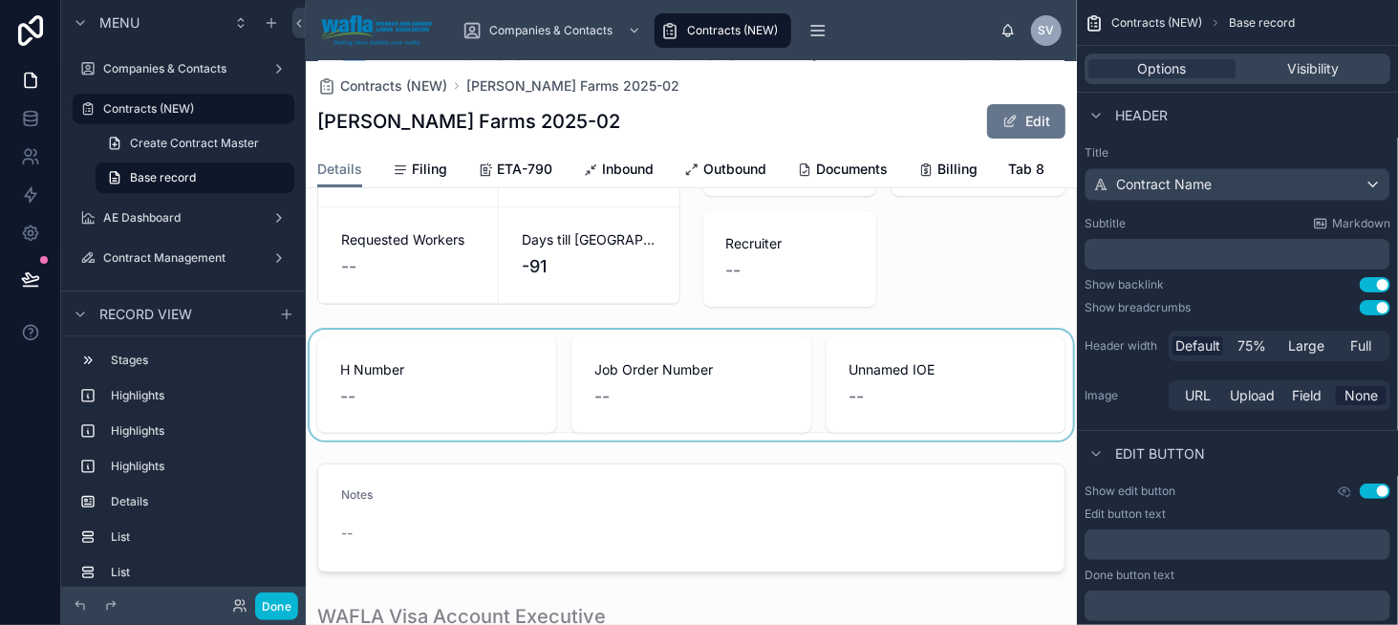
click at [514, 378] on div at bounding box center [691, 385] width 771 height 111
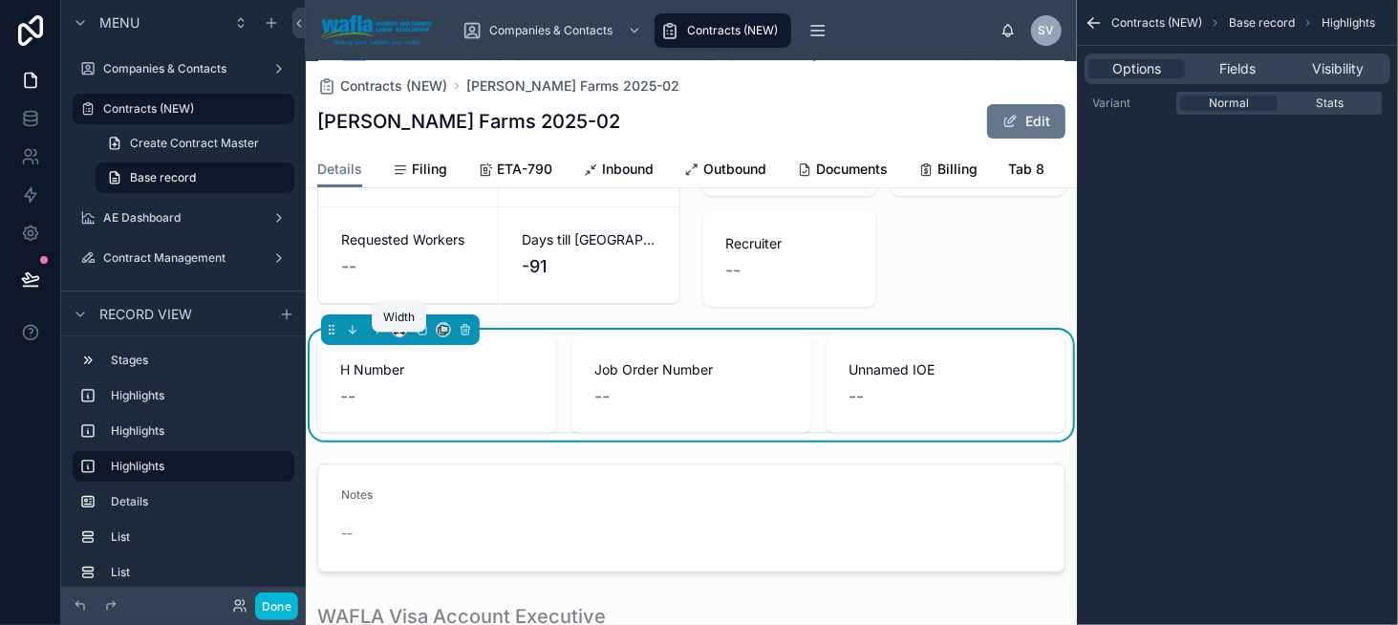
click at [398, 330] on icon at bounding box center [399, 327] width 9 height 5
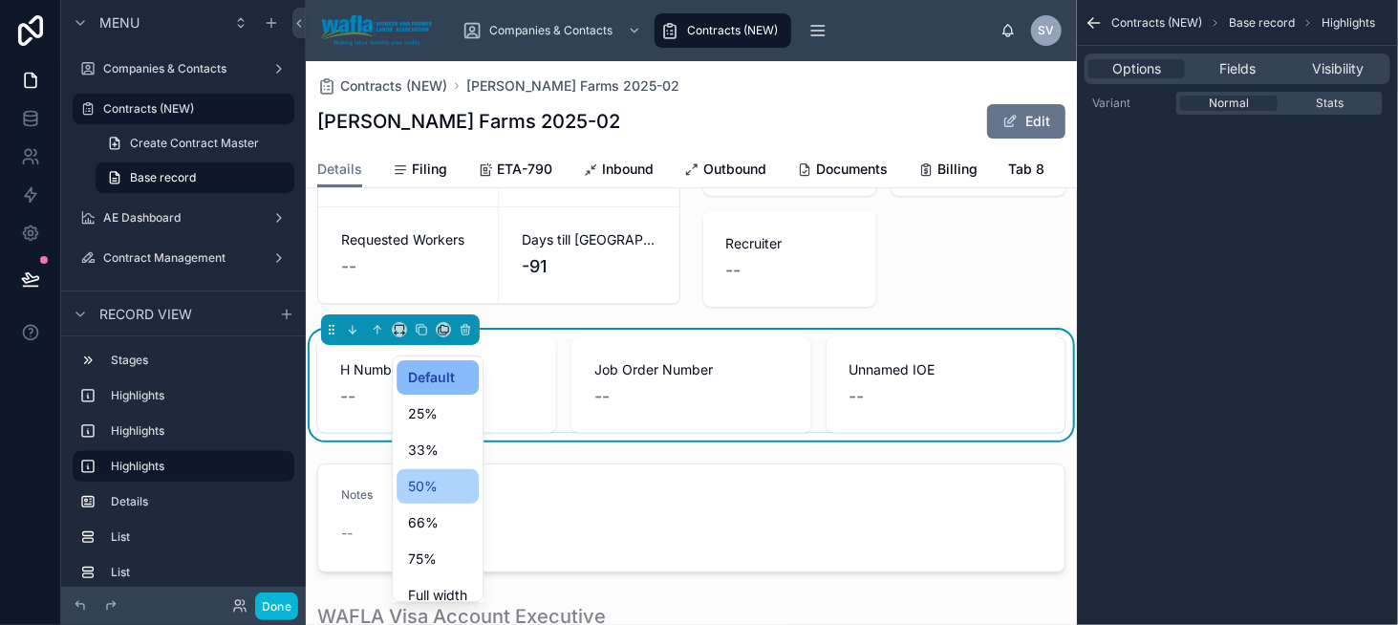
click at [437, 476] on span "50%" at bounding box center [423, 486] width 30 height 23
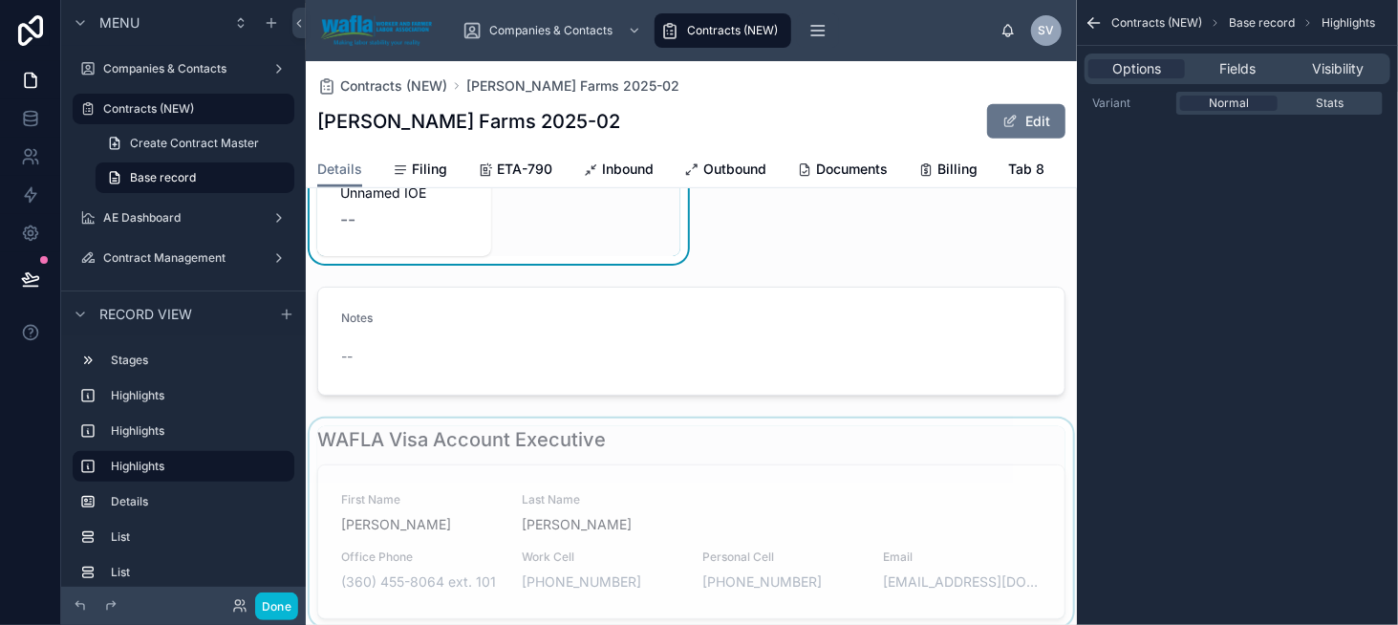
scroll to position [382, 0]
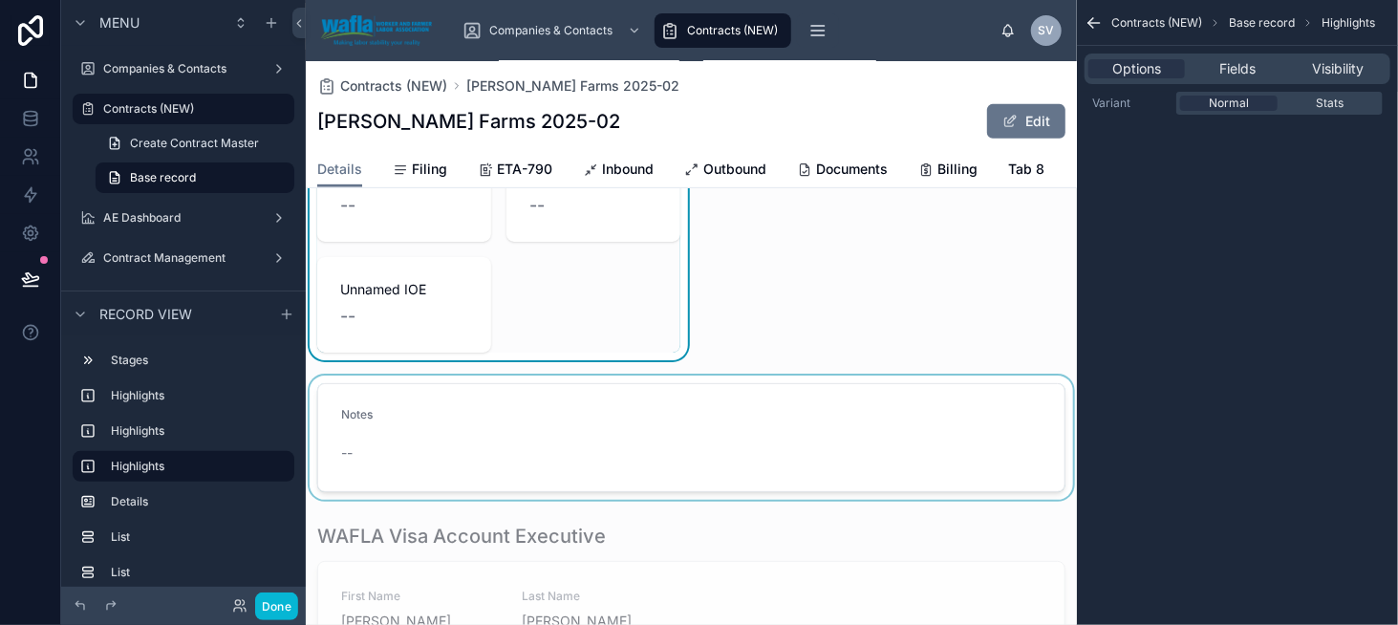
click at [550, 425] on div at bounding box center [691, 438] width 771 height 124
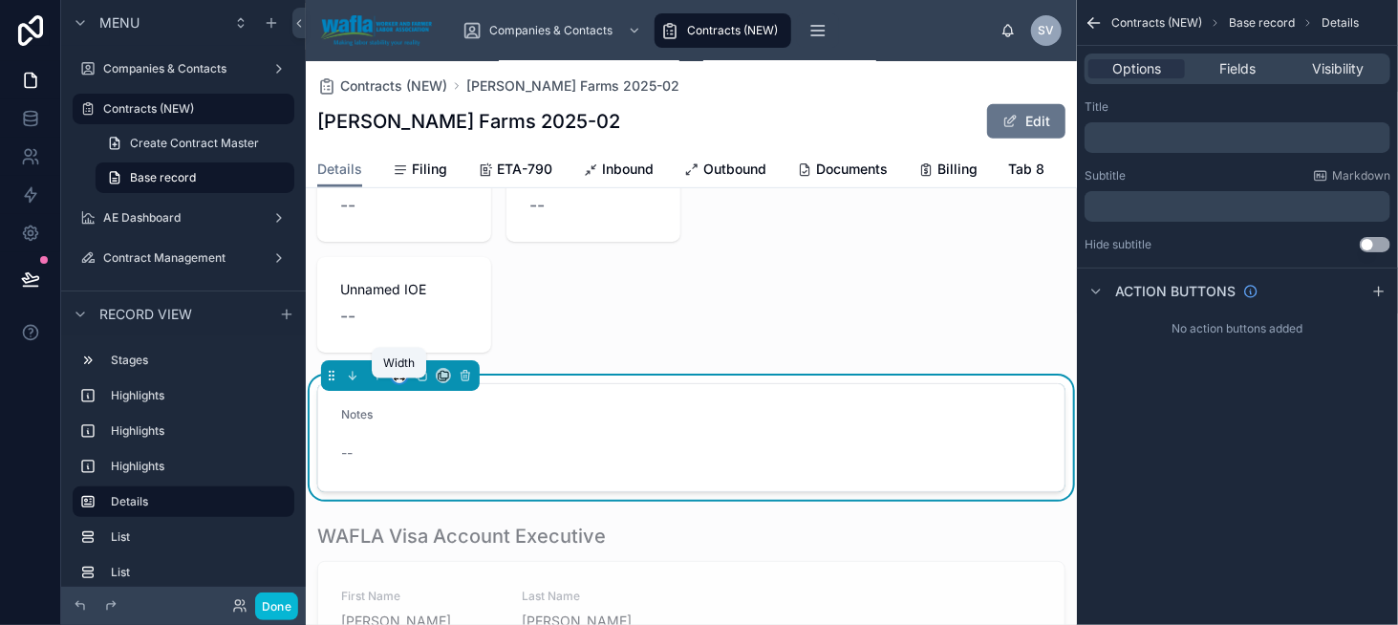
click at [402, 379] on icon at bounding box center [402, 379] width 4 height 0
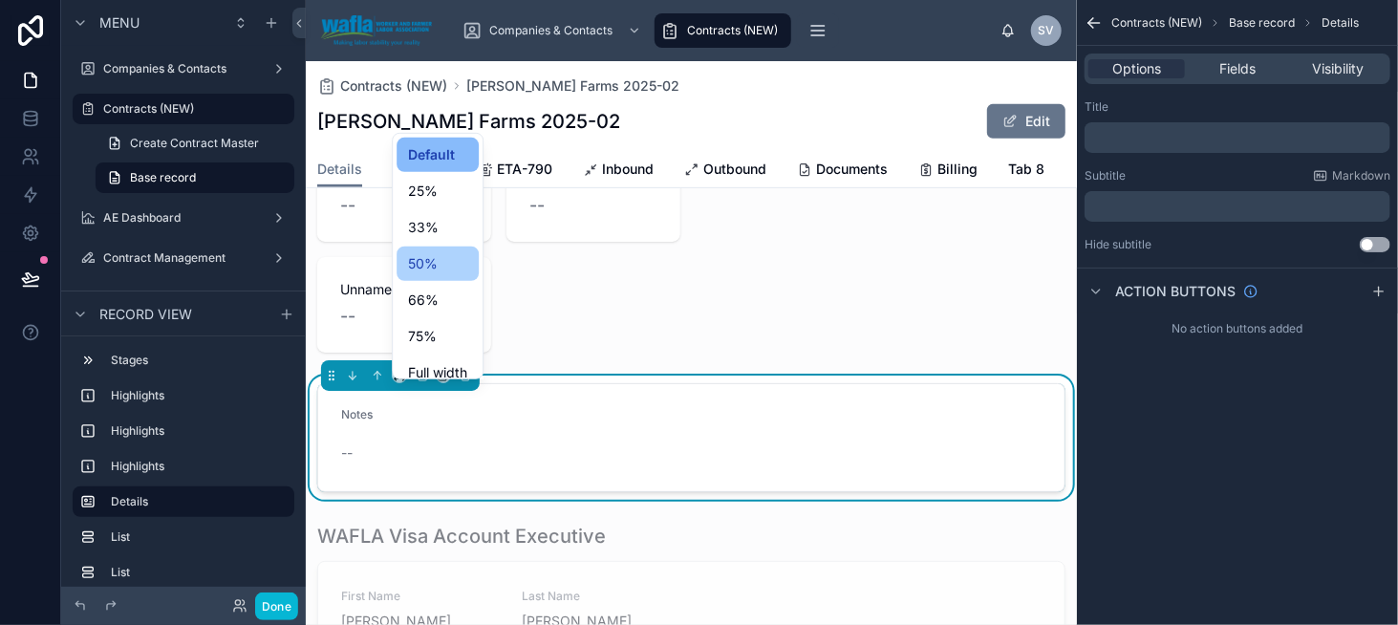
click at [446, 270] on div "50%" at bounding box center [437, 263] width 59 height 23
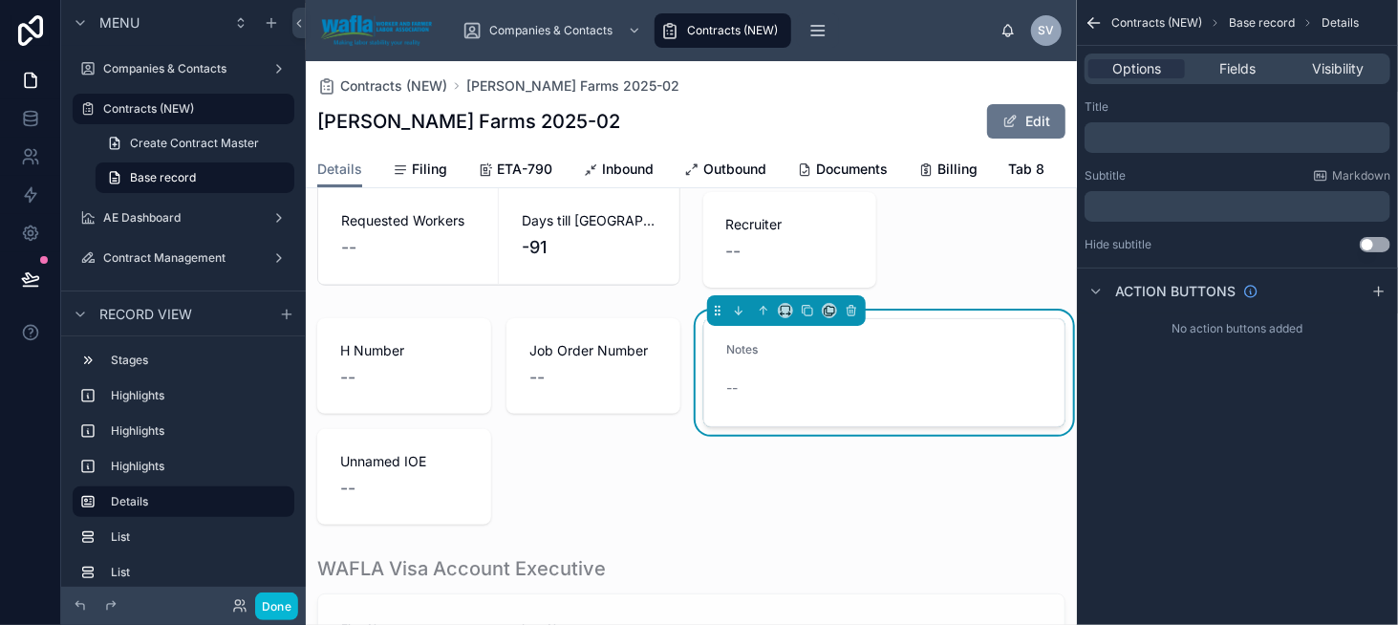
scroll to position [191, 0]
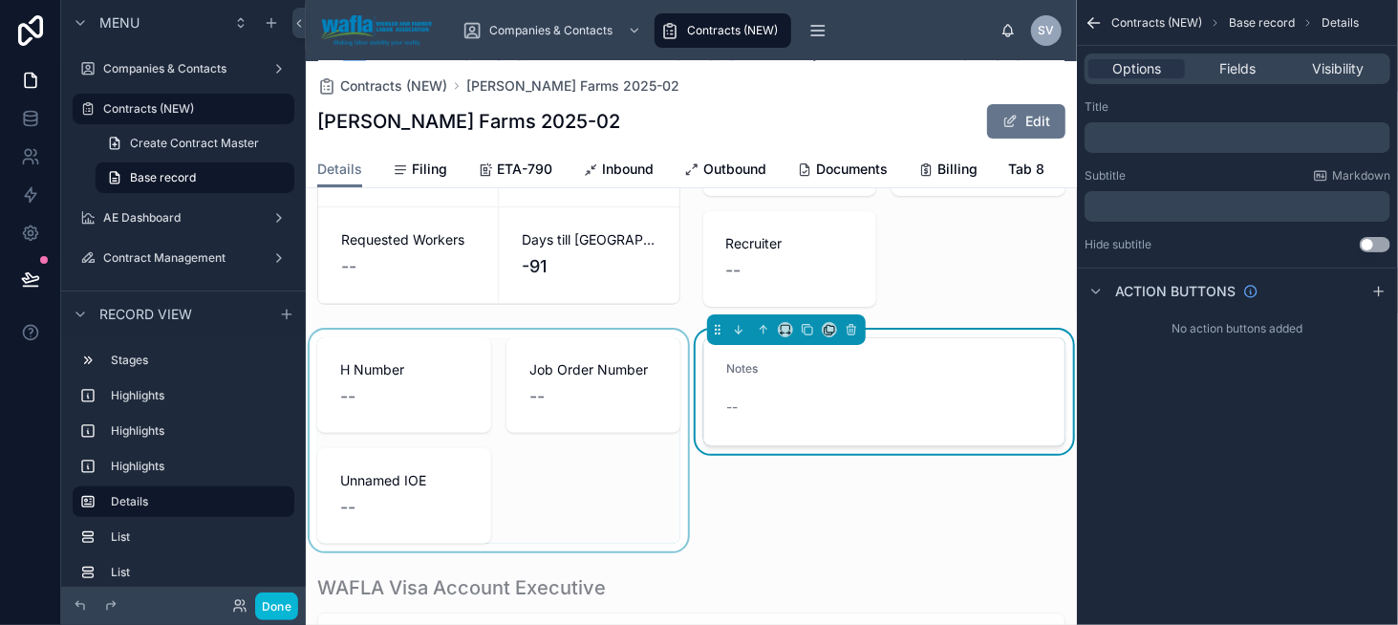
click at [489, 354] on div at bounding box center [499, 441] width 386 height 222
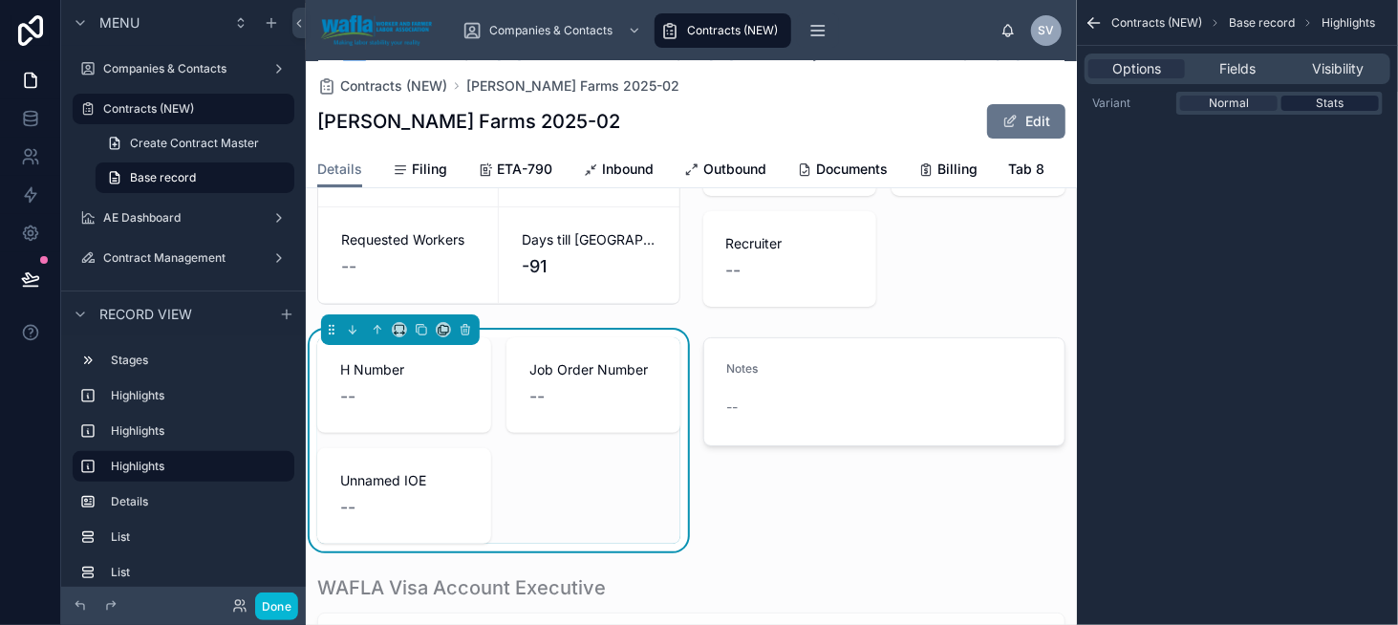
click at [1325, 103] on span "Stats" at bounding box center [1331, 103] width 28 height 15
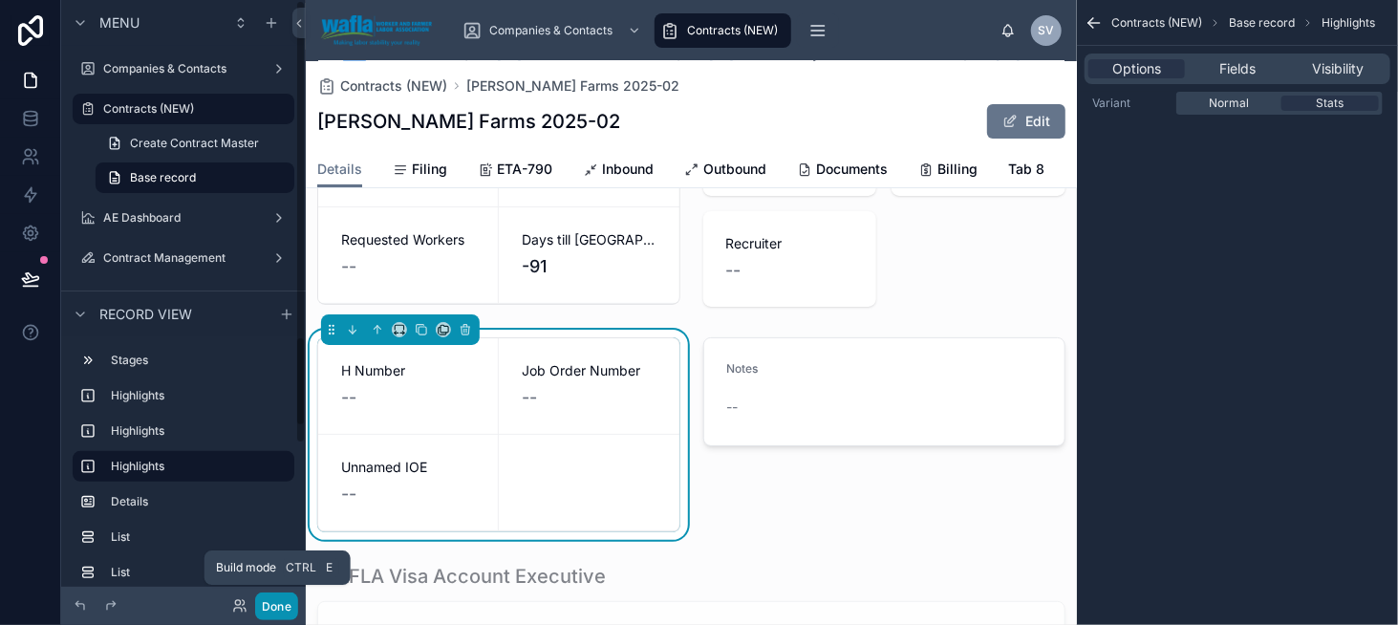
click at [279, 608] on button "Done" at bounding box center [276, 607] width 43 height 28
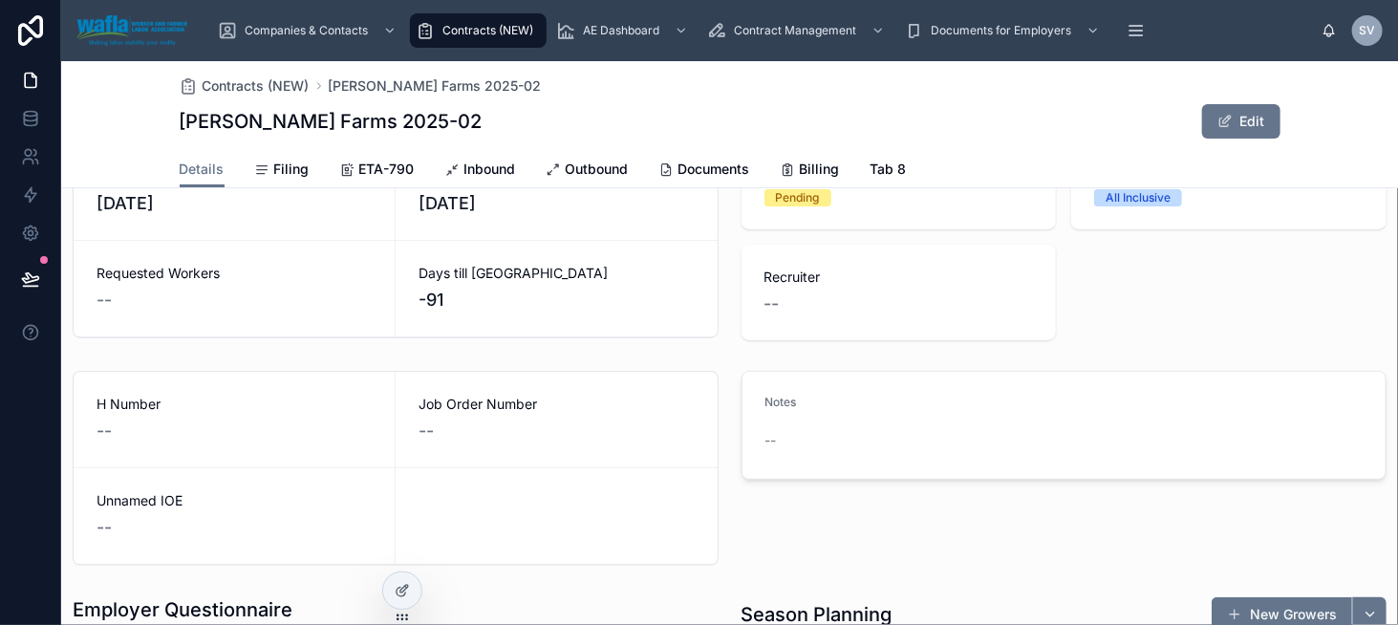
scroll to position [96, 0]
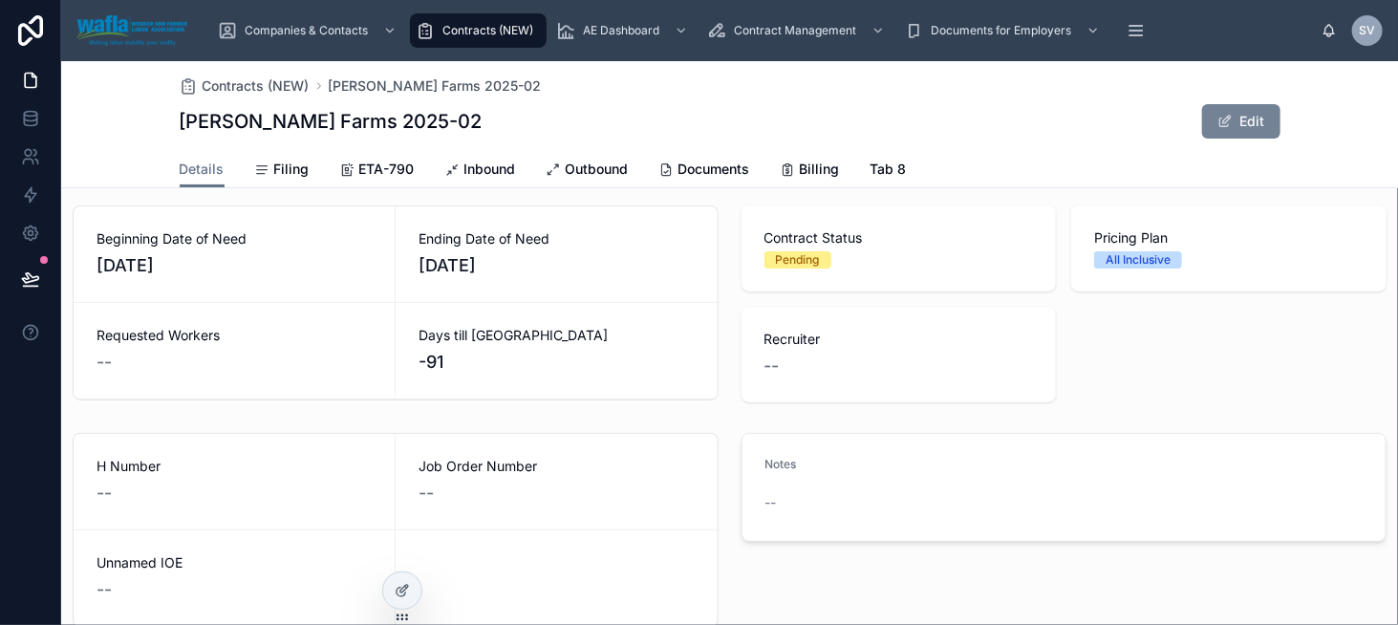
click at [1240, 119] on button "Edit" at bounding box center [1241, 121] width 78 height 34
click at [399, 597] on icon at bounding box center [402, 590] width 15 height 15
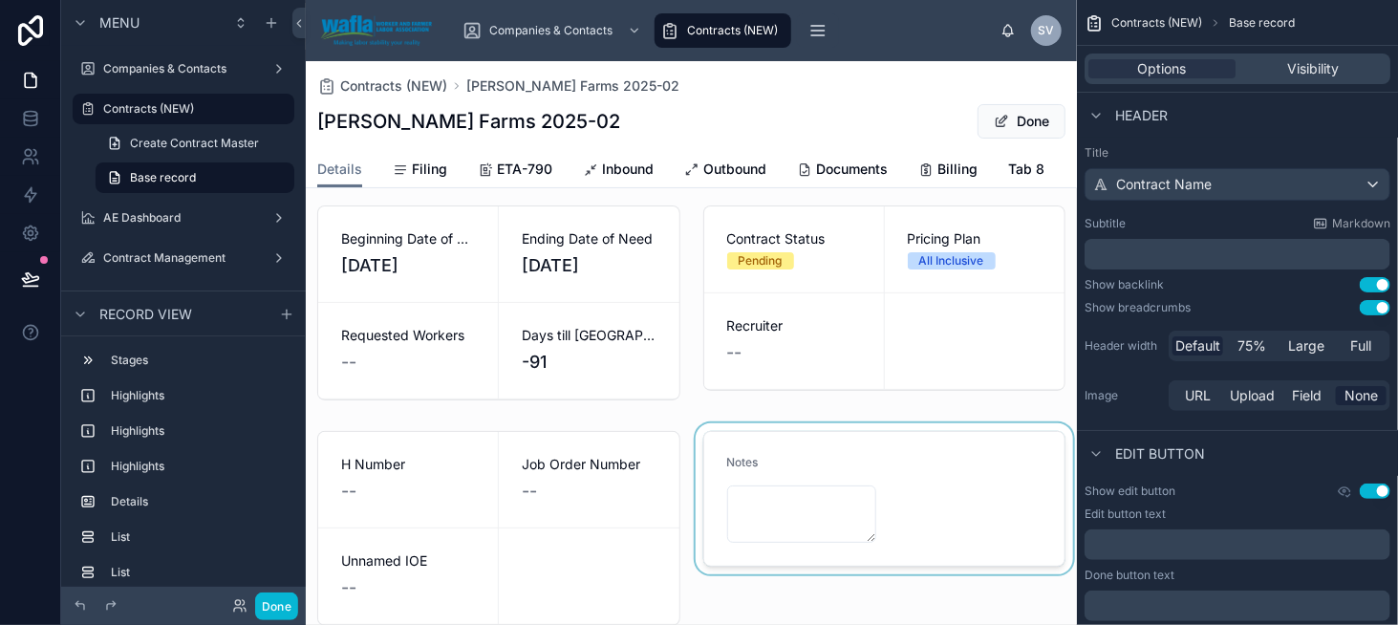
click at [863, 477] on div at bounding box center [885, 528] width 386 height 210
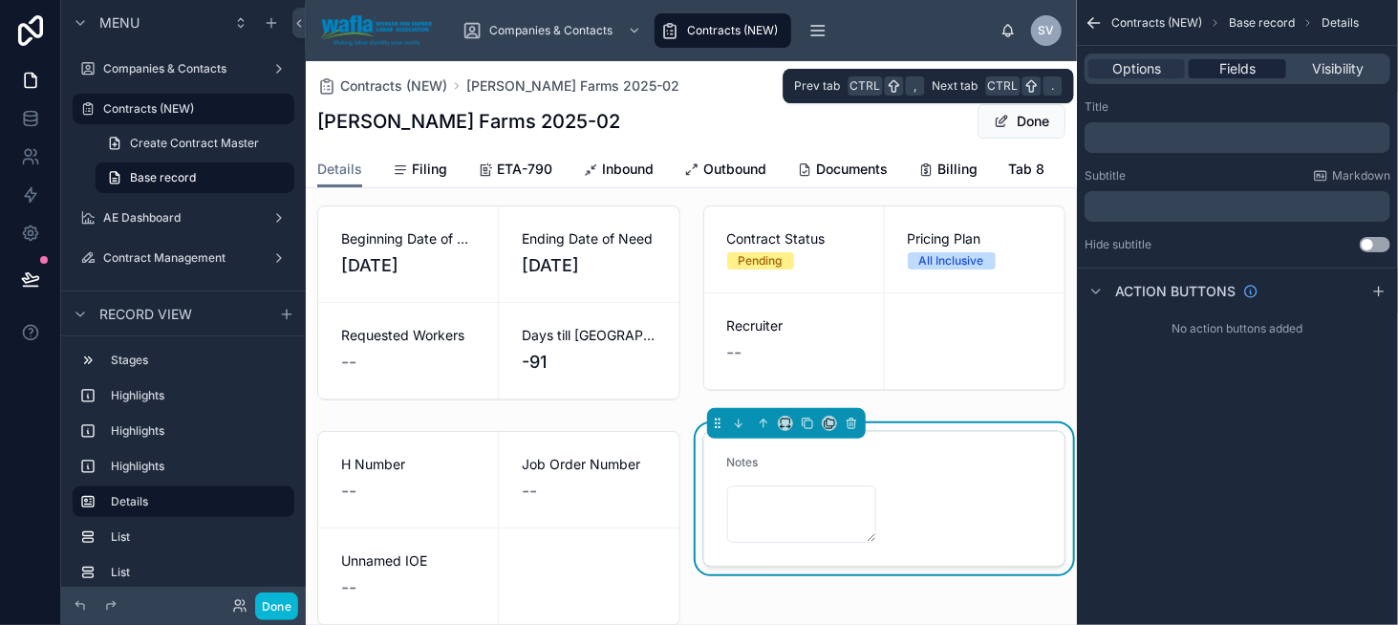
click at [1244, 63] on span "Fields" at bounding box center [1237, 68] width 36 height 19
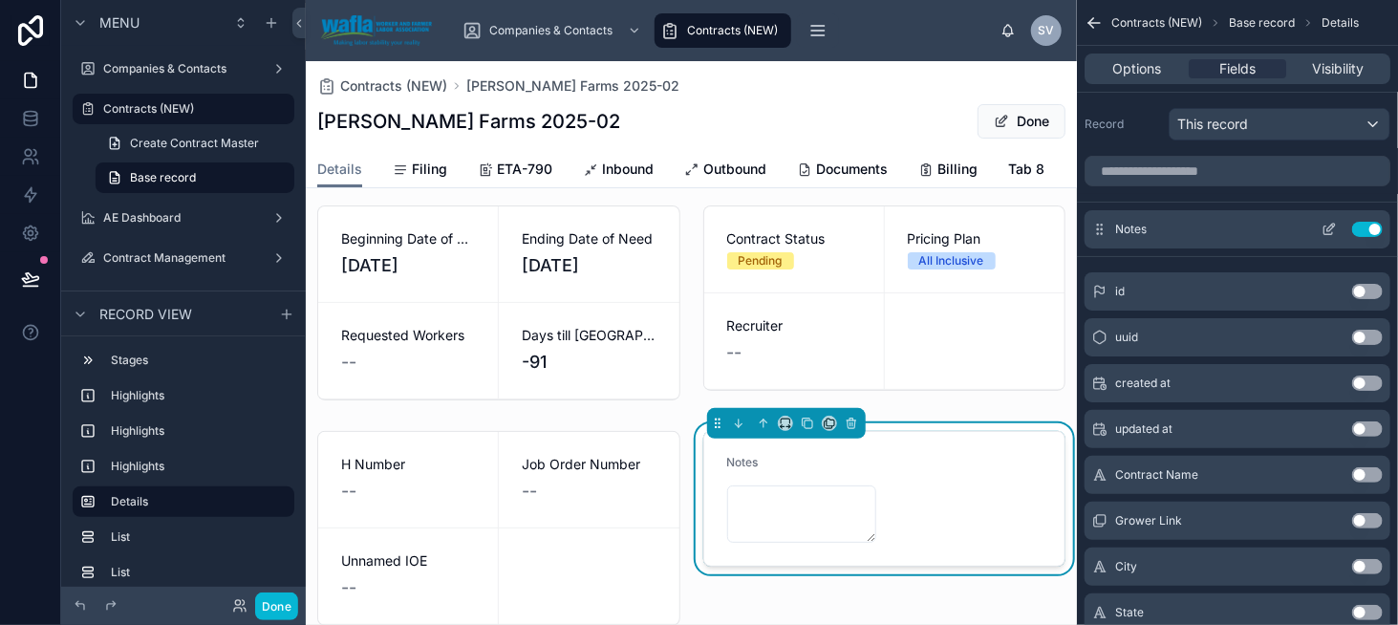
click at [1325, 230] on icon "scrollable content" at bounding box center [1329, 231] width 9 height 9
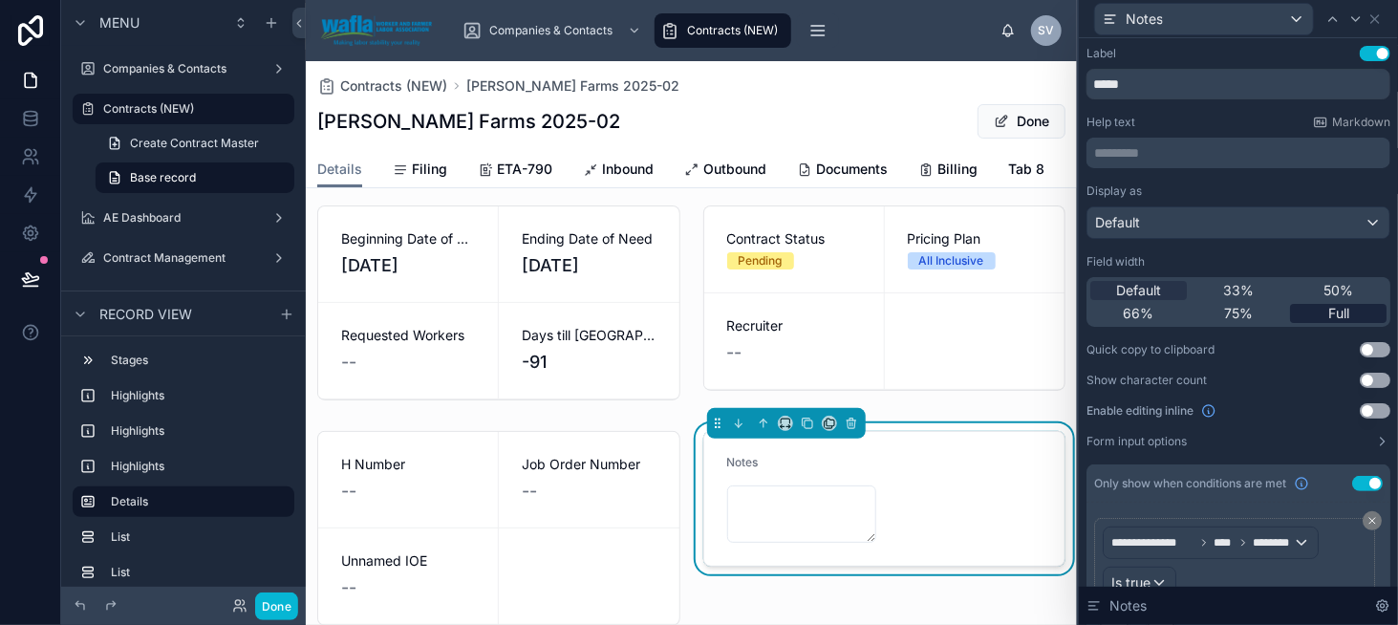
click at [1328, 304] on span "Full" at bounding box center [1338, 313] width 21 height 19
click at [1360, 412] on button "Use setting" at bounding box center [1375, 410] width 31 height 15
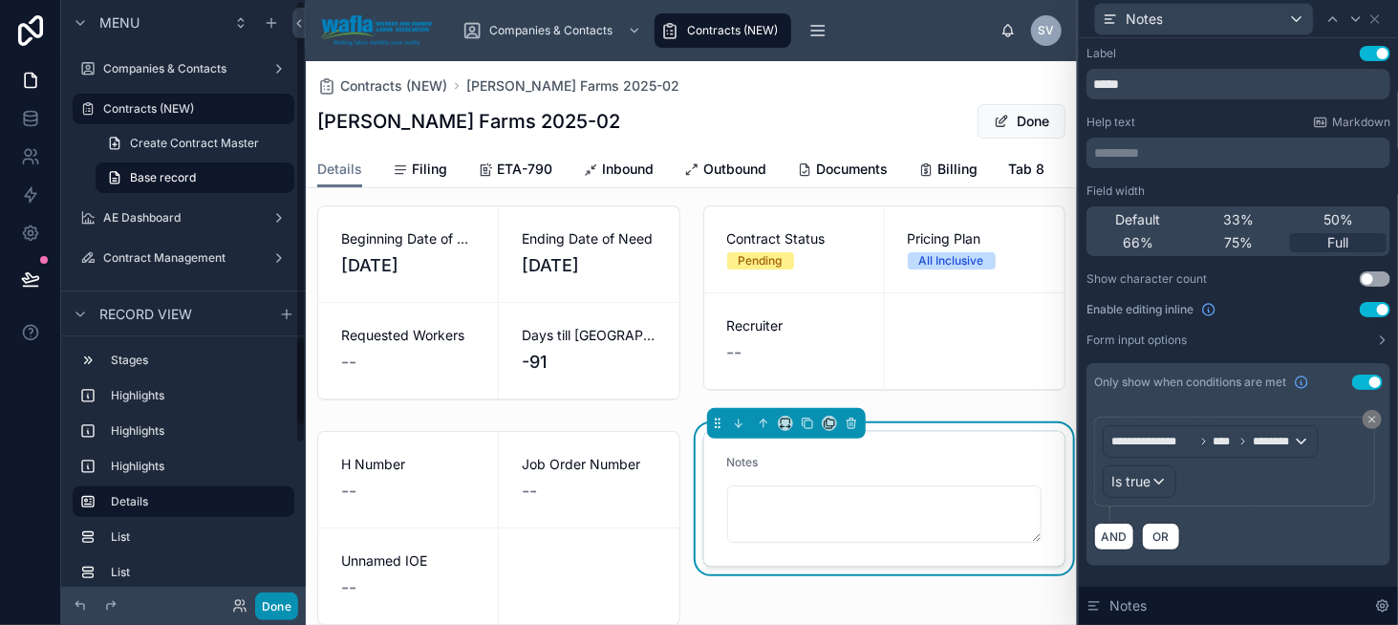
click at [266, 608] on button "Done" at bounding box center [276, 607] width 43 height 28
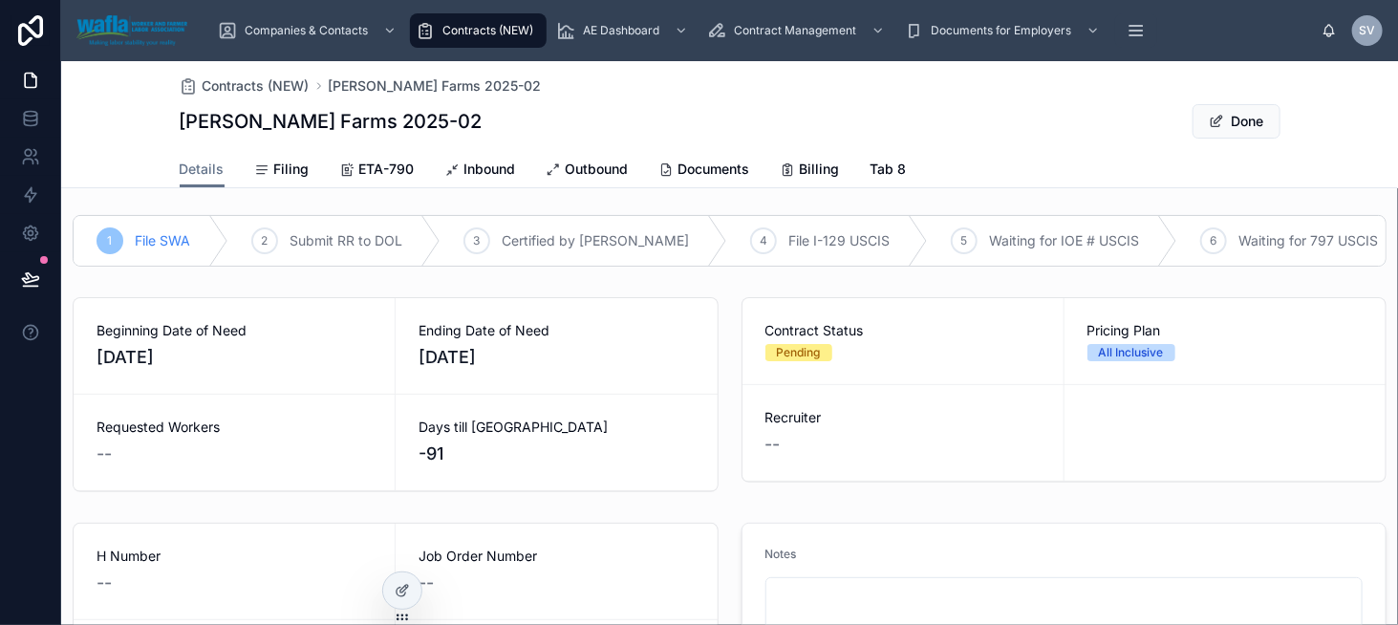
scroll to position [0, 0]
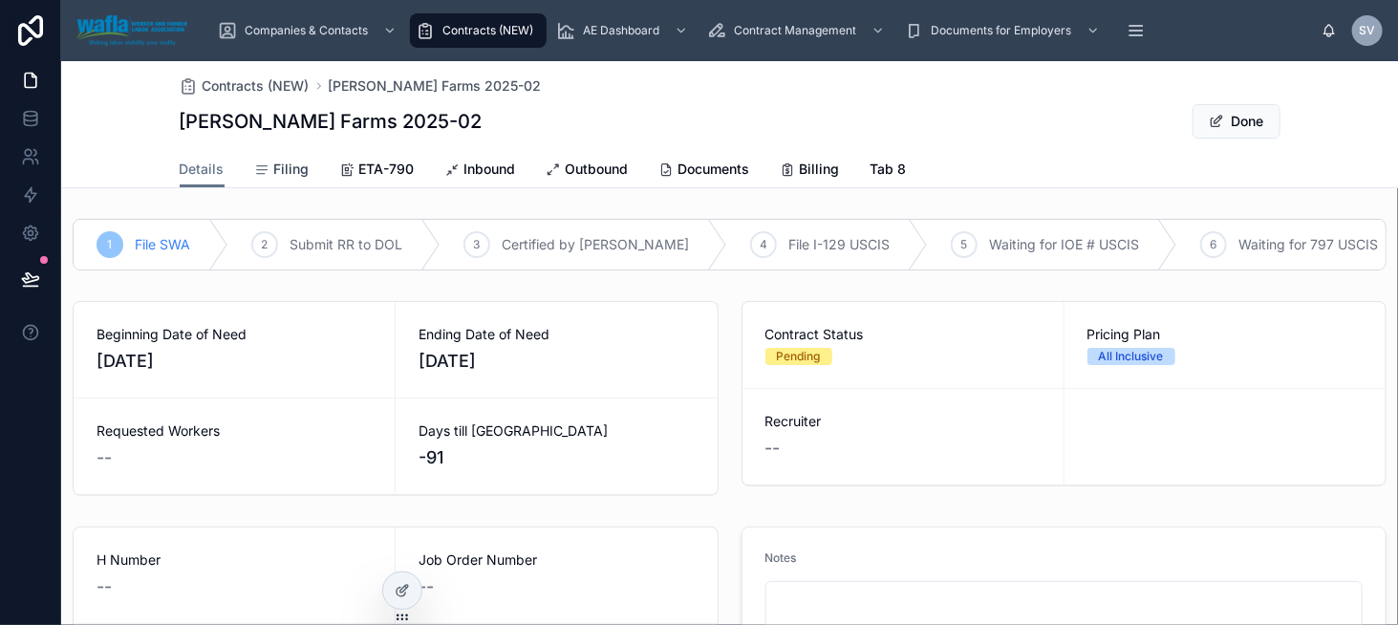
click at [291, 168] on span "Filing" at bounding box center [291, 169] width 35 height 19
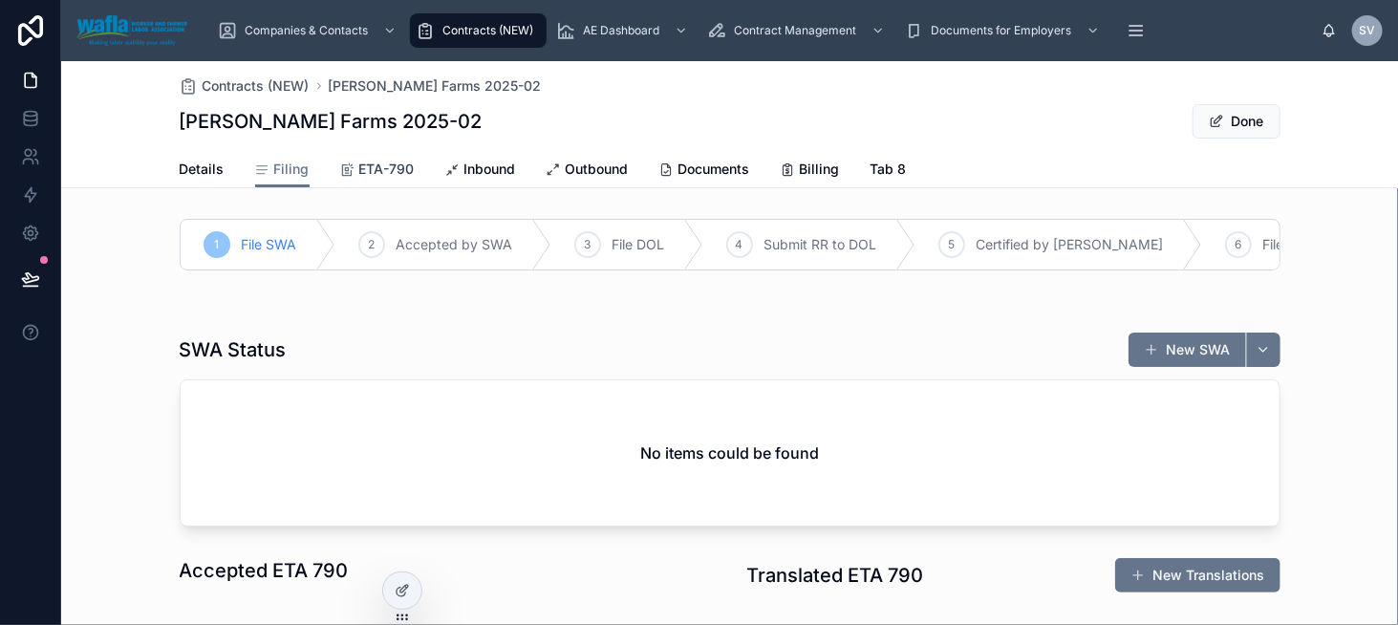
click at [346, 172] on div "ETA-790" at bounding box center [377, 169] width 75 height 19
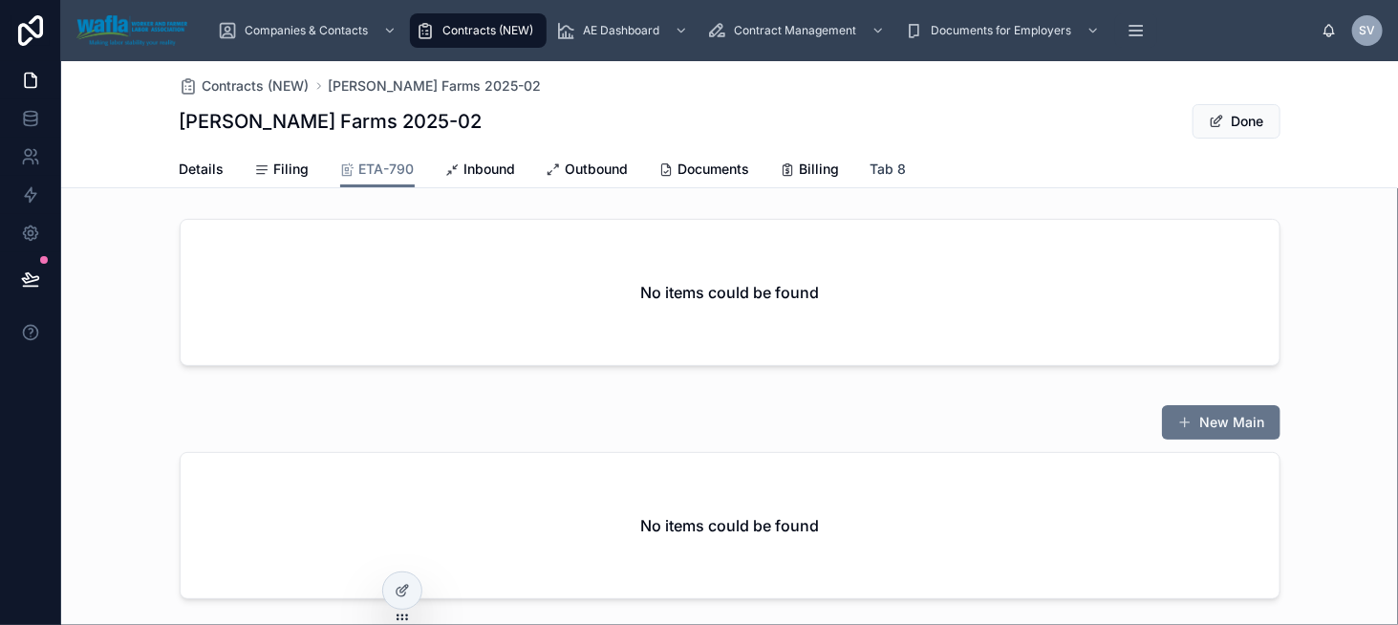
click at [894, 167] on span "Tab 8" at bounding box center [889, 169] width 36 height 19
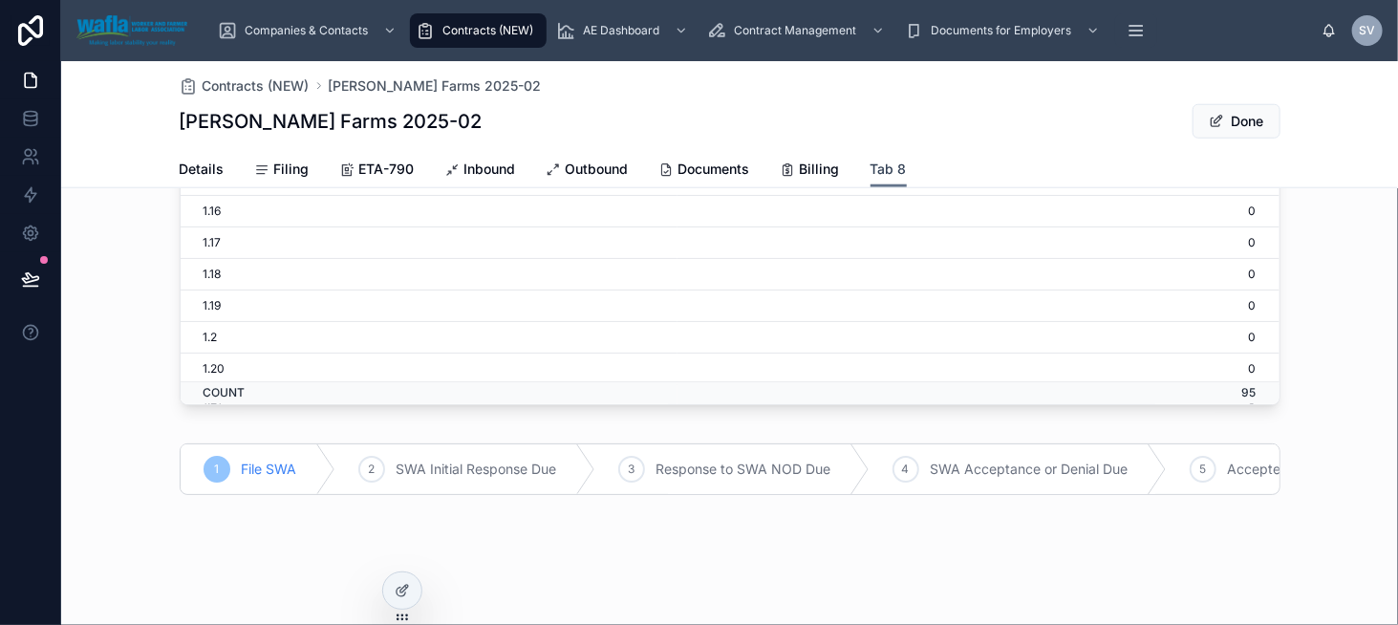
scroll to position [845, 0]
click at [391, 587] on div at bounding box center [402, 590] width 38 height 36
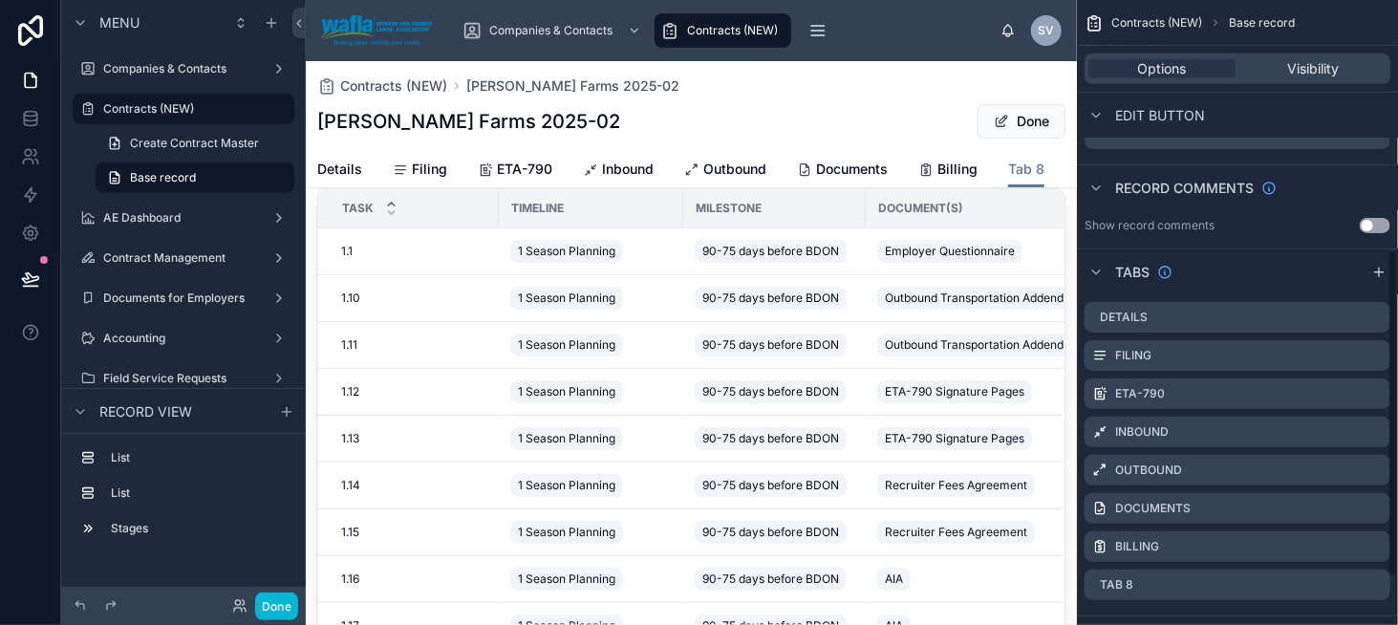
scroll to position [478, 0]
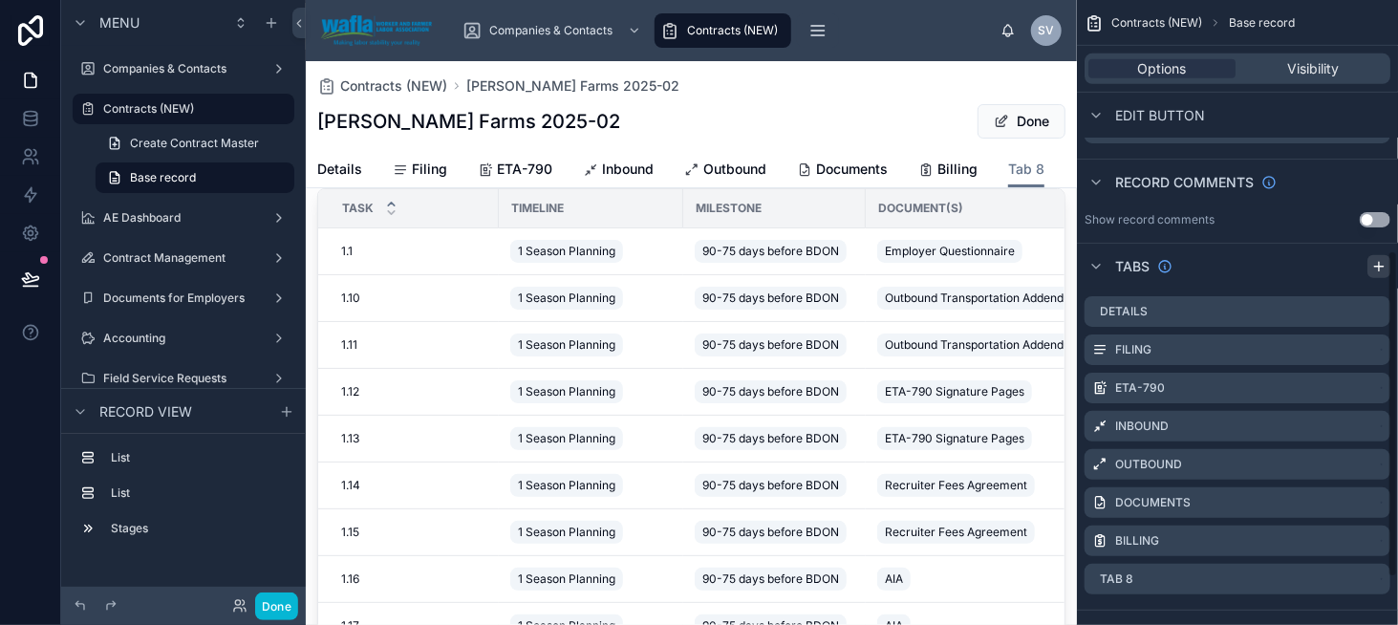
click at [1385, 267] on icon "scrollable content" at bounding box center [1378, 266] width 15 height 15
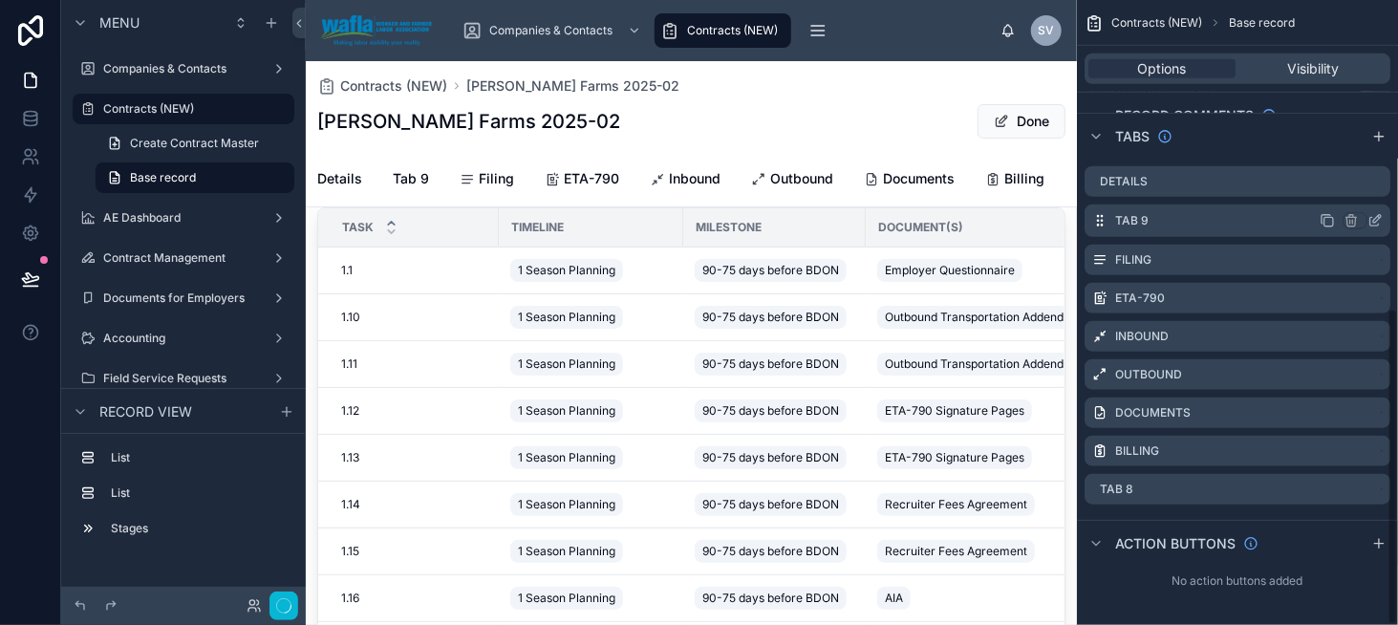
scroll to position [608, 0]
click at [1375, 218] on icon "scrollable content" at bounding box center [1377, 219] width 8 height 8
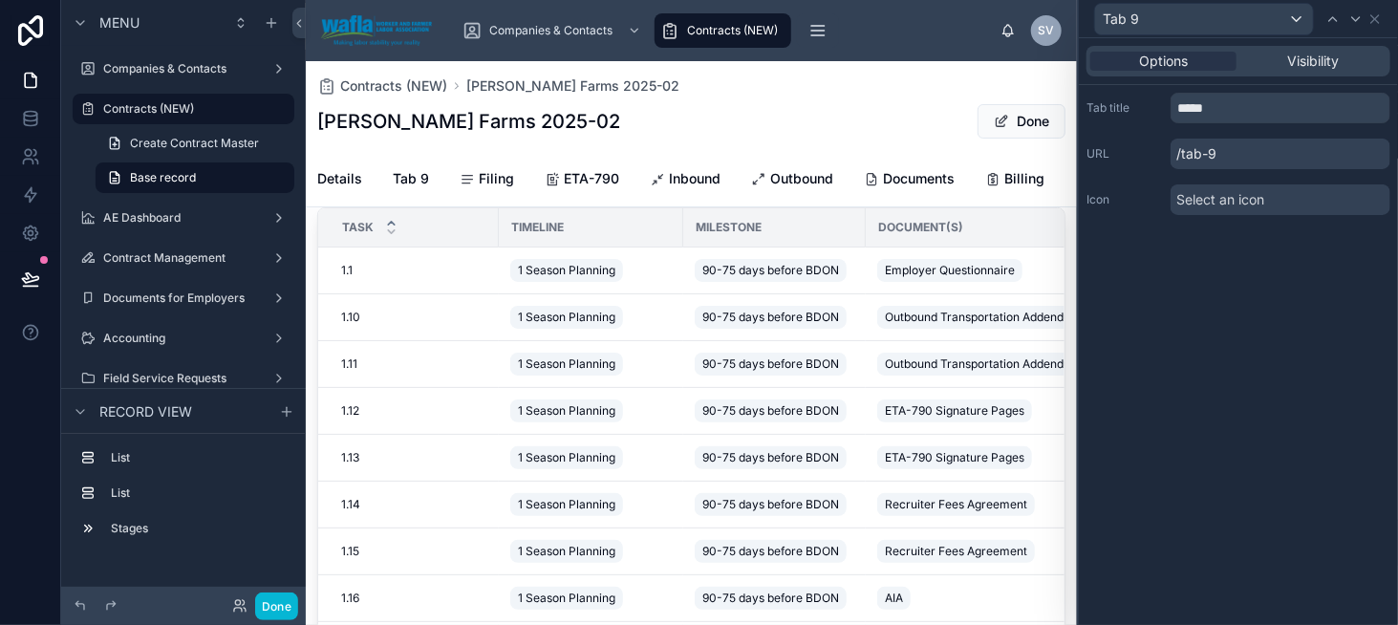
scroll to position [606, 0]
click at [1228, 118] on input "*****" at bounding box center [1281, 108] width 220 height 31
click at [1228, 117] on input "*****" at bounding box center [1281, 108] width 220 height 31
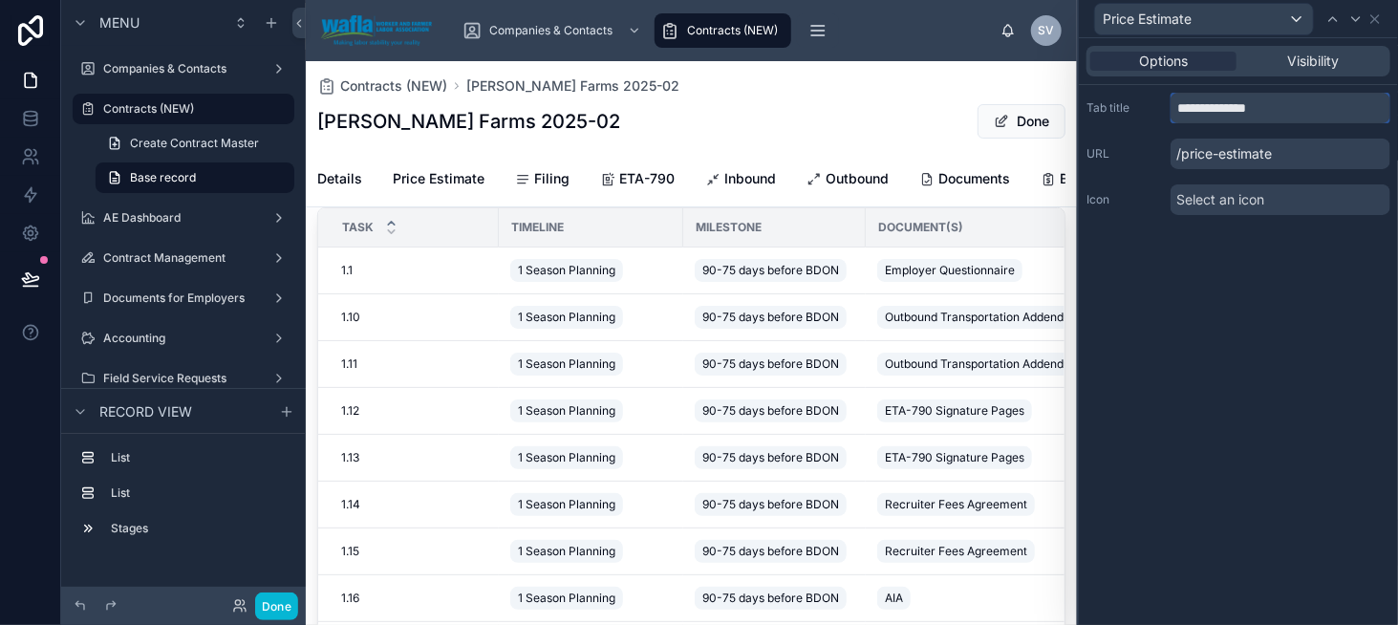
type input "**********"
click at [1254, 255] on div "**********" at bounding box center [1238, 331] width 319 height 587
click at [1381, 20] on icon at bounding box center [1375, 18] width 15 height 15
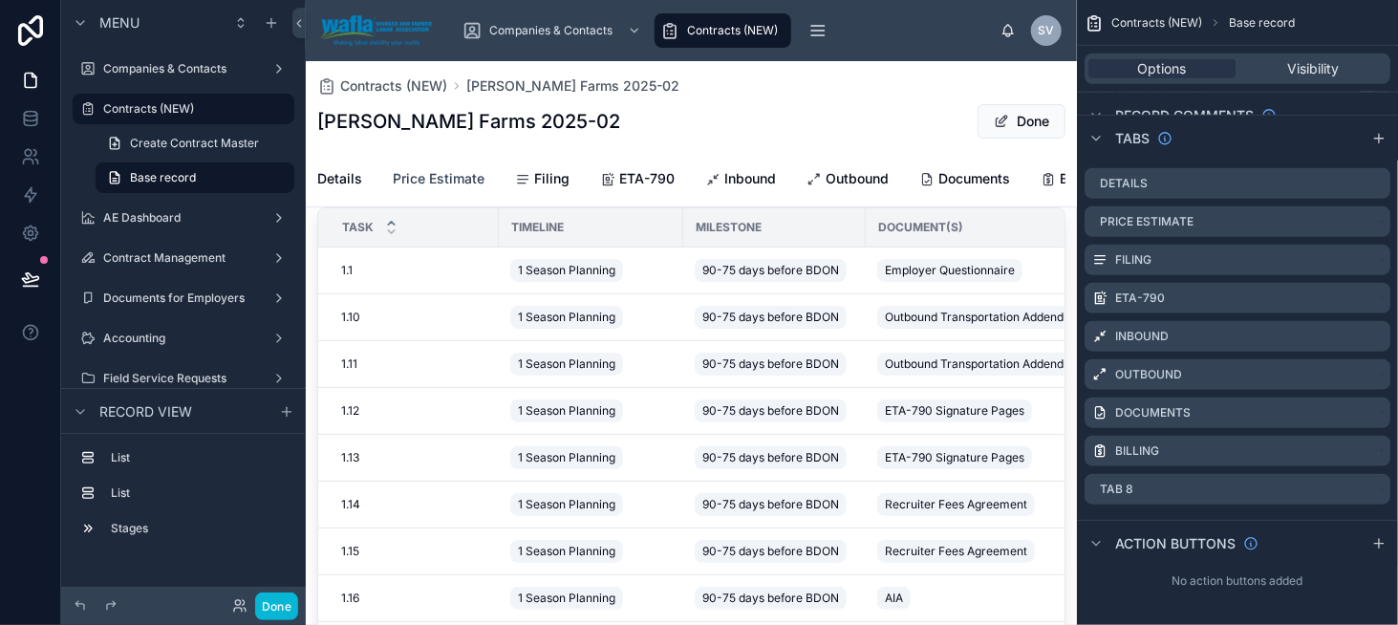
click at [429, 183] on span "Price Estimate" at bounding box center [439, 178] width 92 height 19
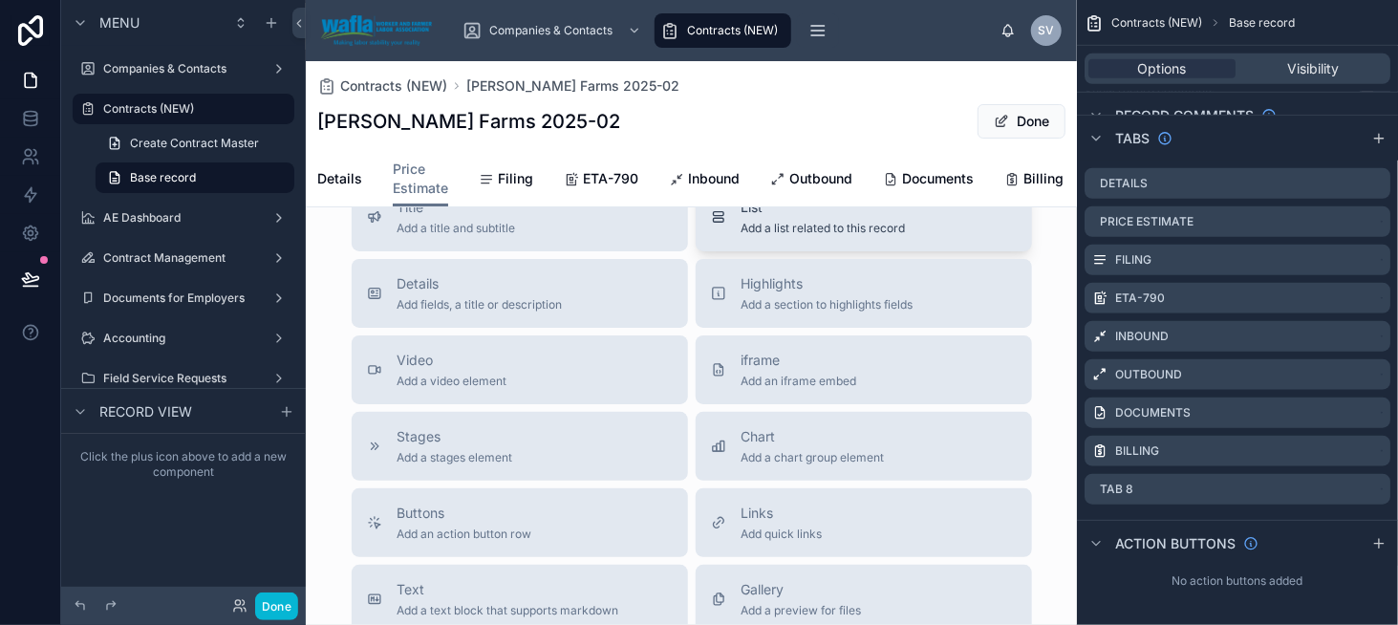
click at [817, 236] on span "Add a list related to this record" at bounding box center [824, 228] width 164 height 15
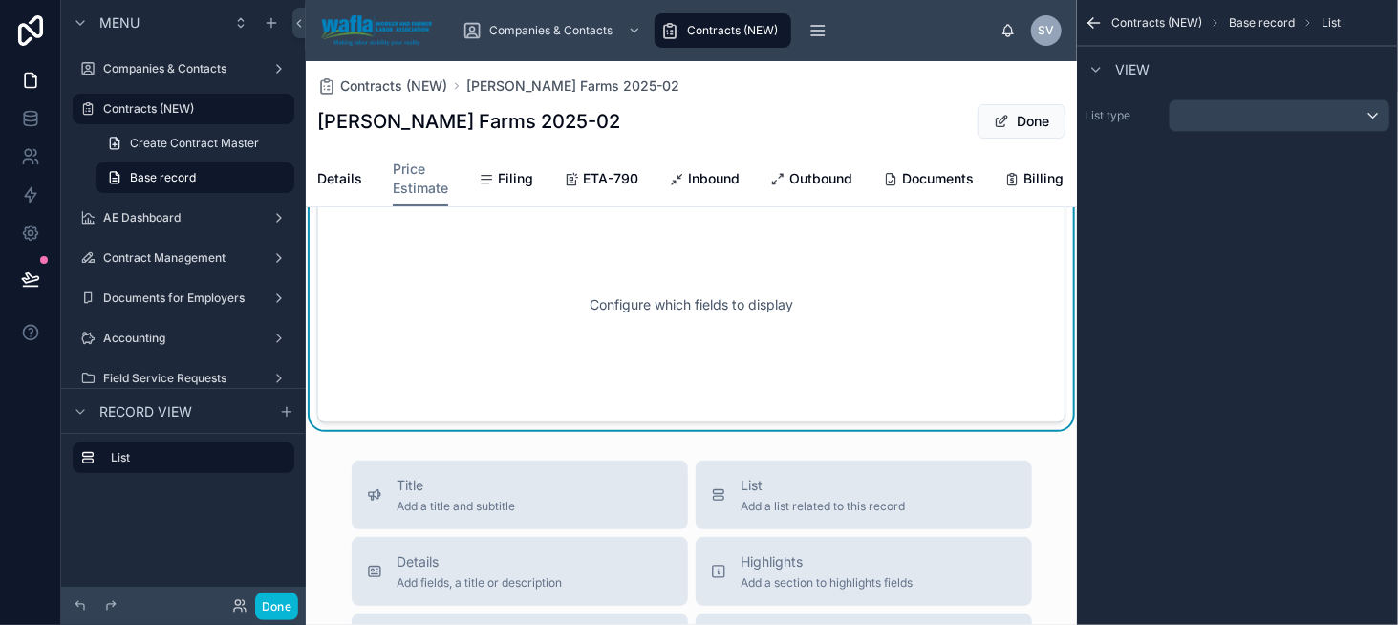
scroll to position [25, 0]
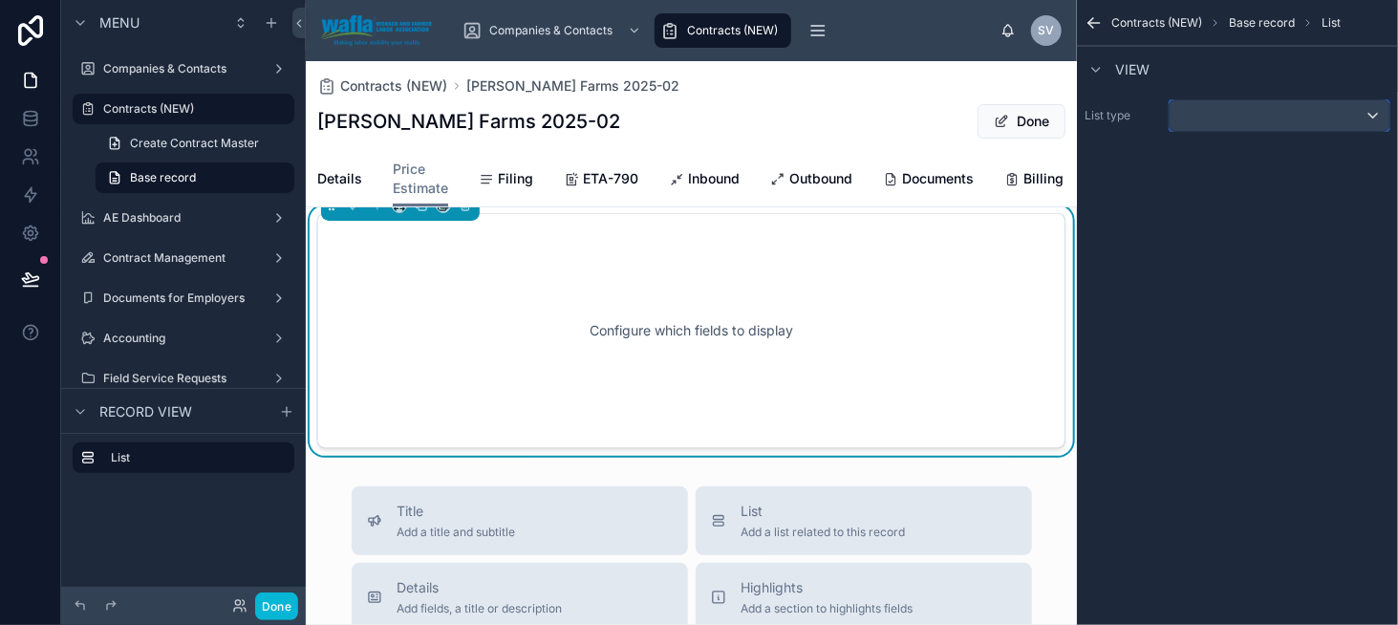
click at [1248, 110] on div "scrollable content" at bounding box center [1280, 115] width 220 height 31
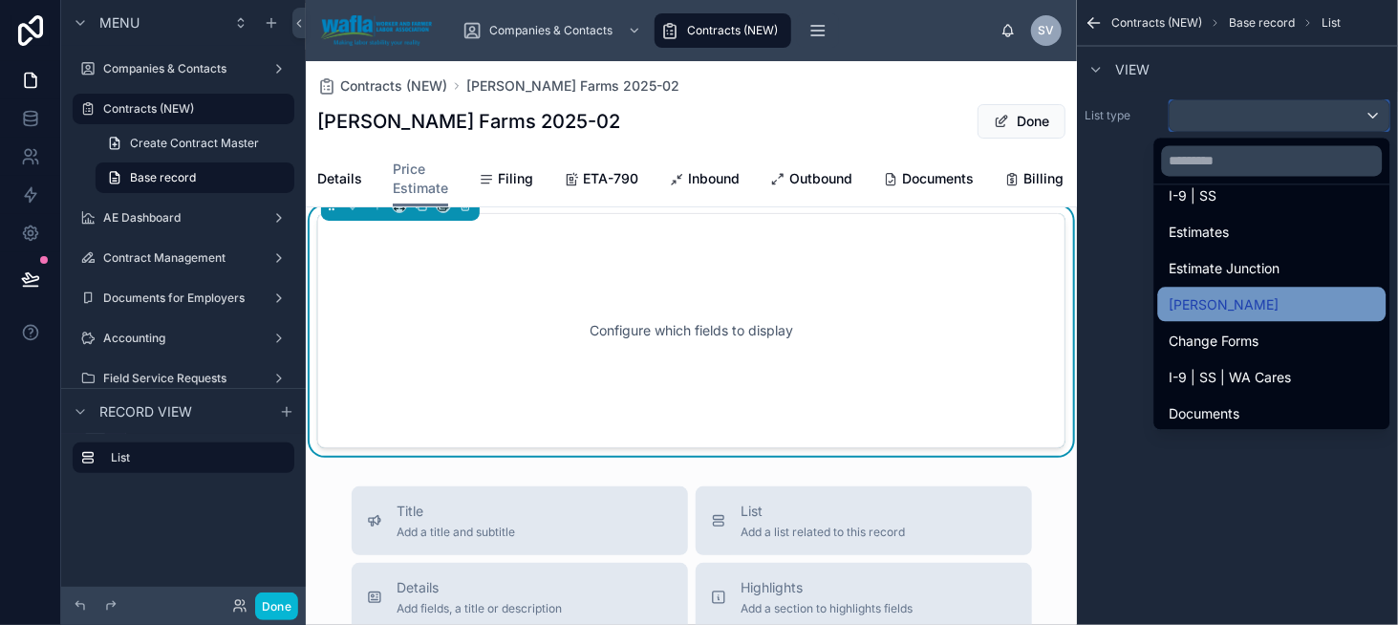
scroll to position [669, 0]
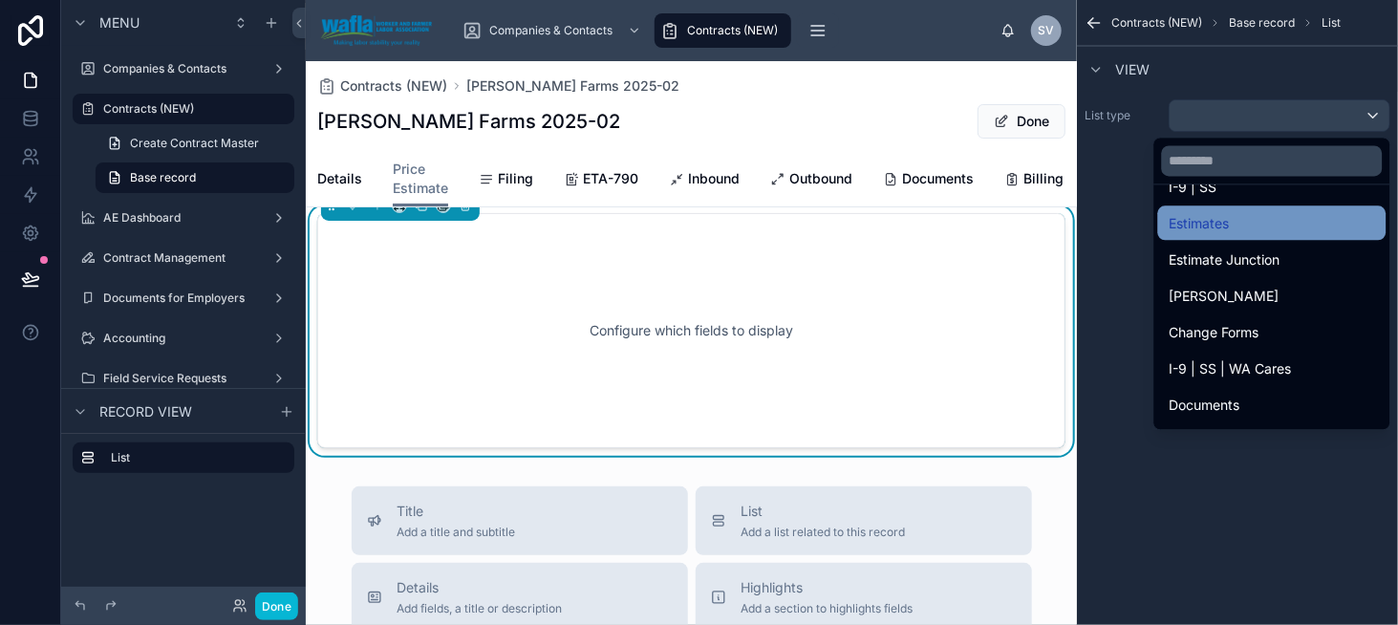
click at [1276, 230] on div "Estimates" at bounding box center [1272, 222] width 205 height 23
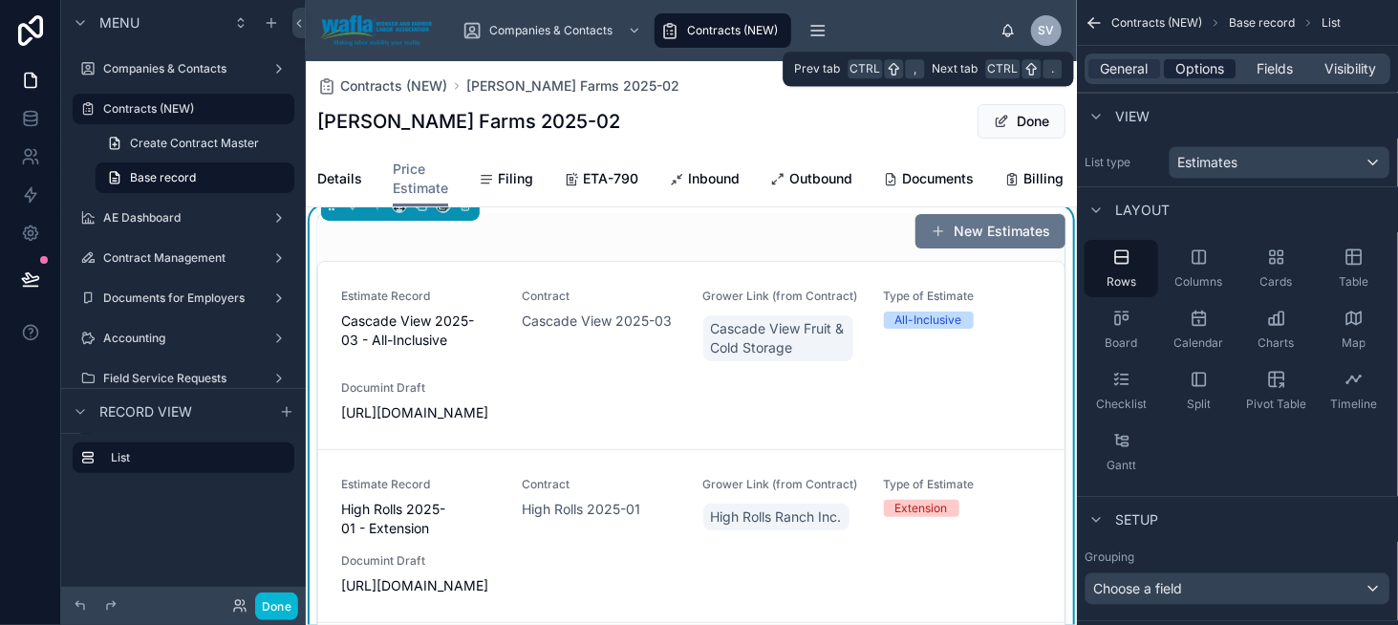
click at [1197, 72] on span "Options" at bounding box center [1200, 68] width 49 height 19
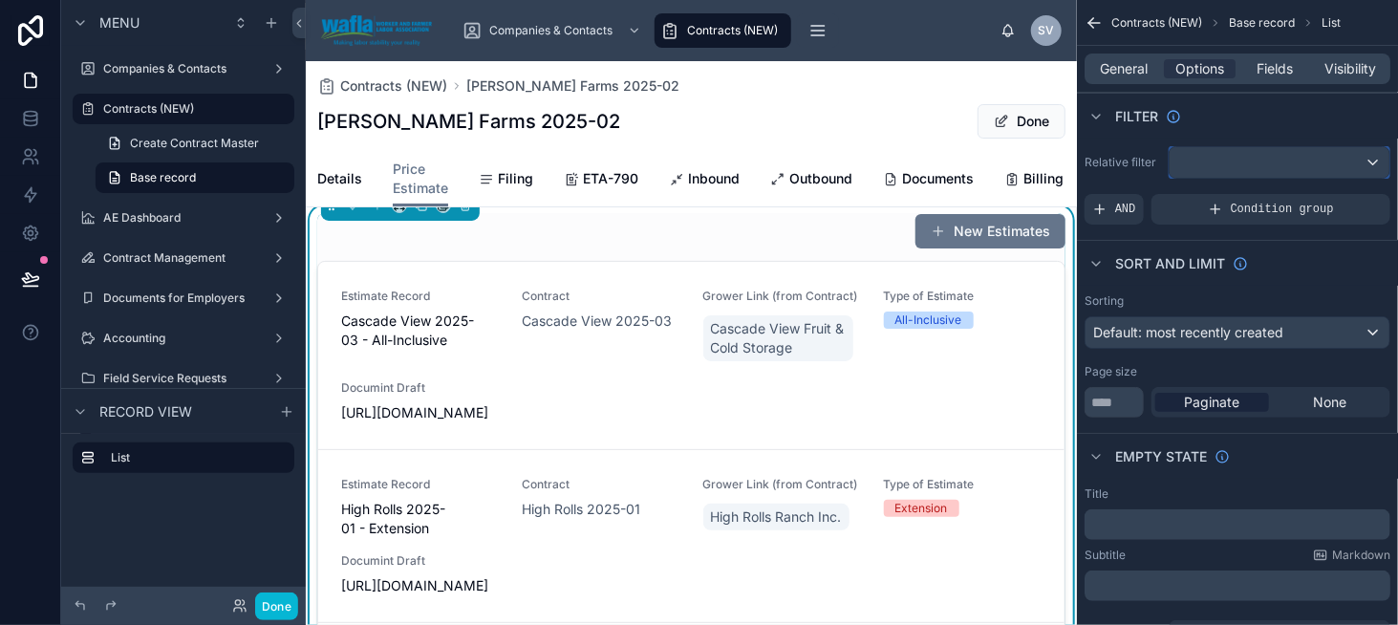
click at [1233, 161] on div "scrollable content" at bounding box center [1280, 162] width 220 height 31
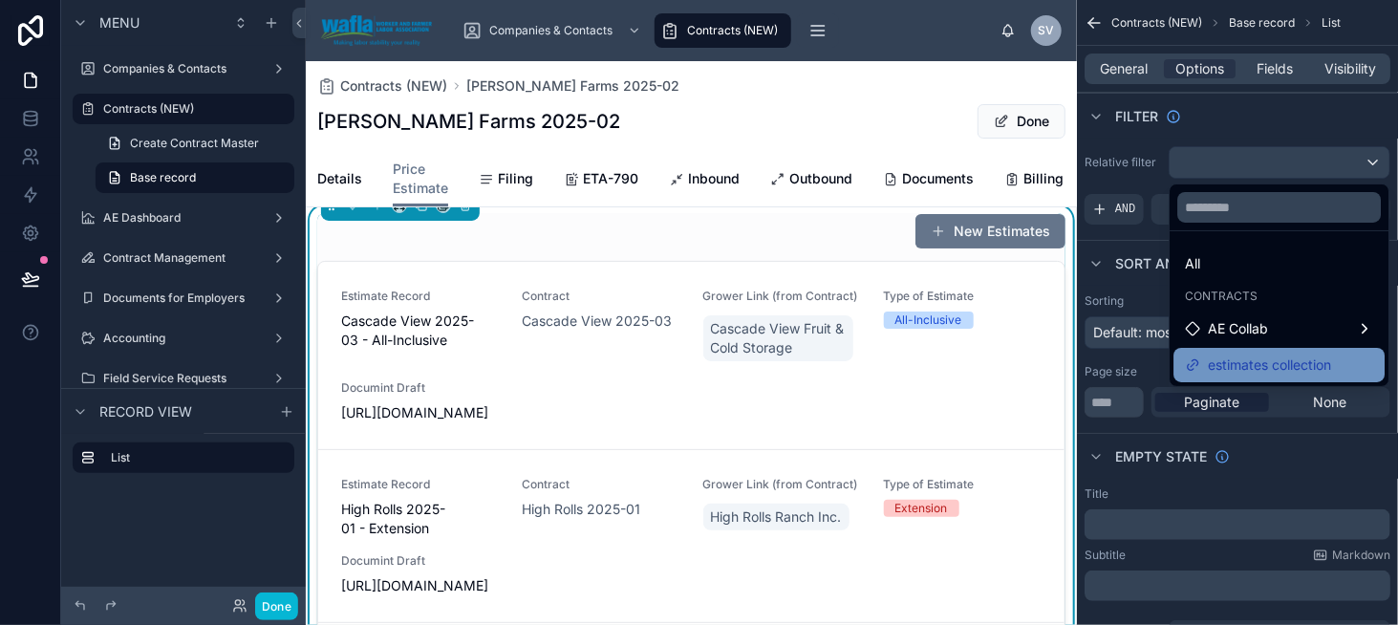
click at [1263, 370] on span "estimates collection" at bounding box center [1269, 365] width 123 height 23
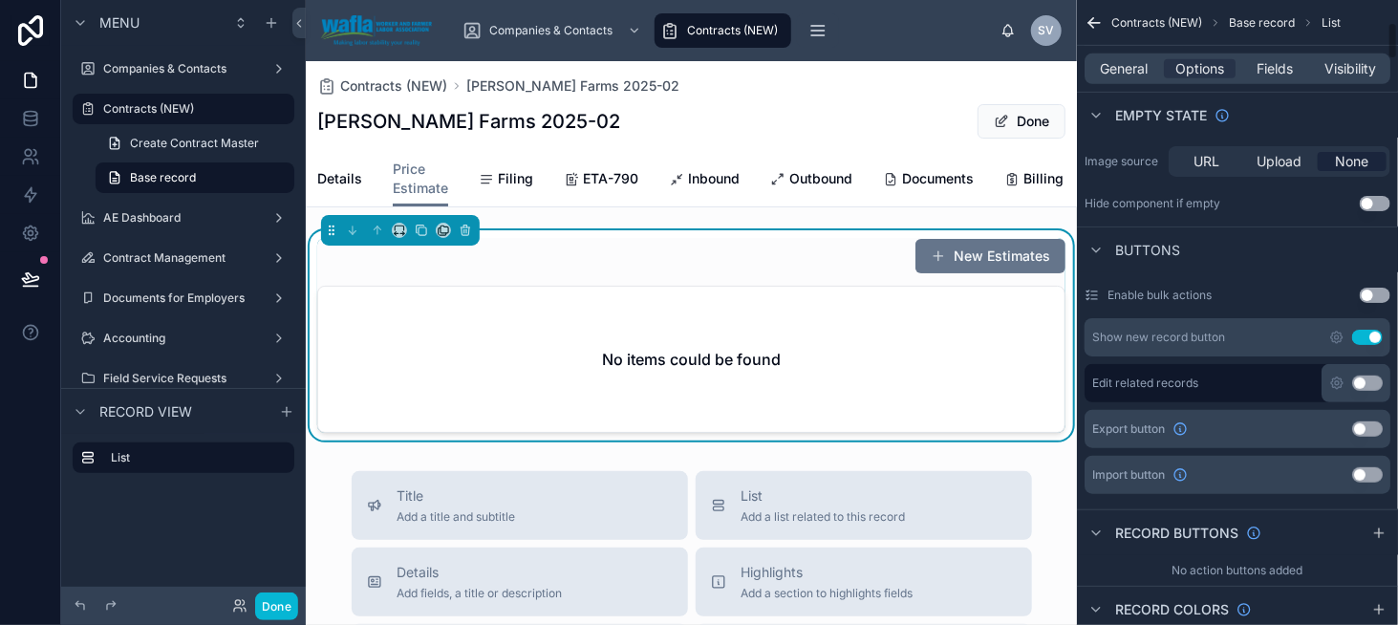
scroll to position [478, 0]
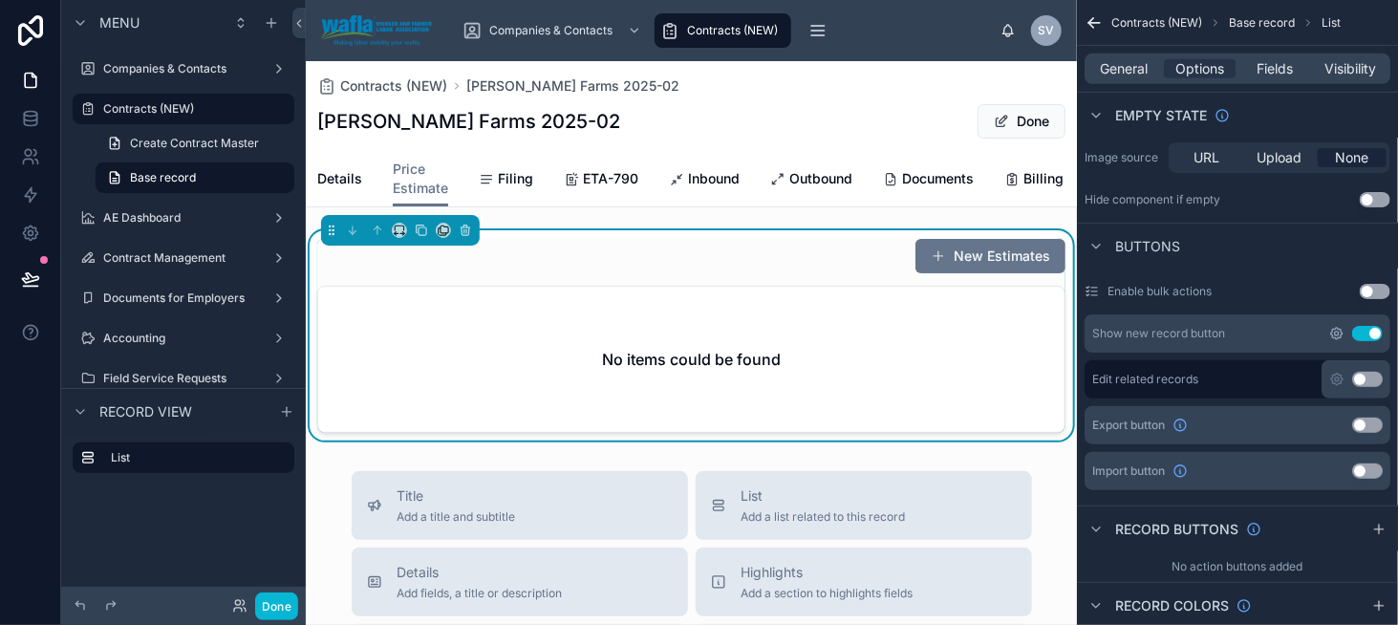
click at [1338, 334] on icon "scrollable content" at bounding box center [1336, 333] width 15 height 15
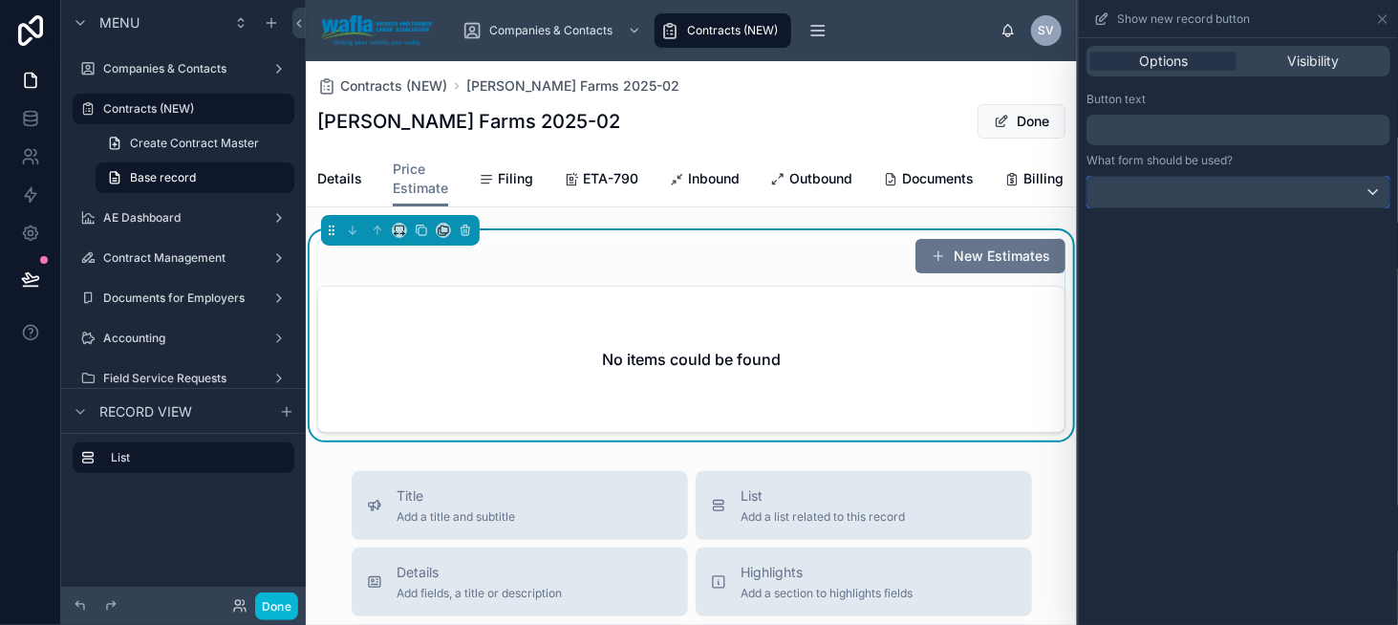
click at [1200, 188] on div at bounding box center [1239, 192] width 302 height 31
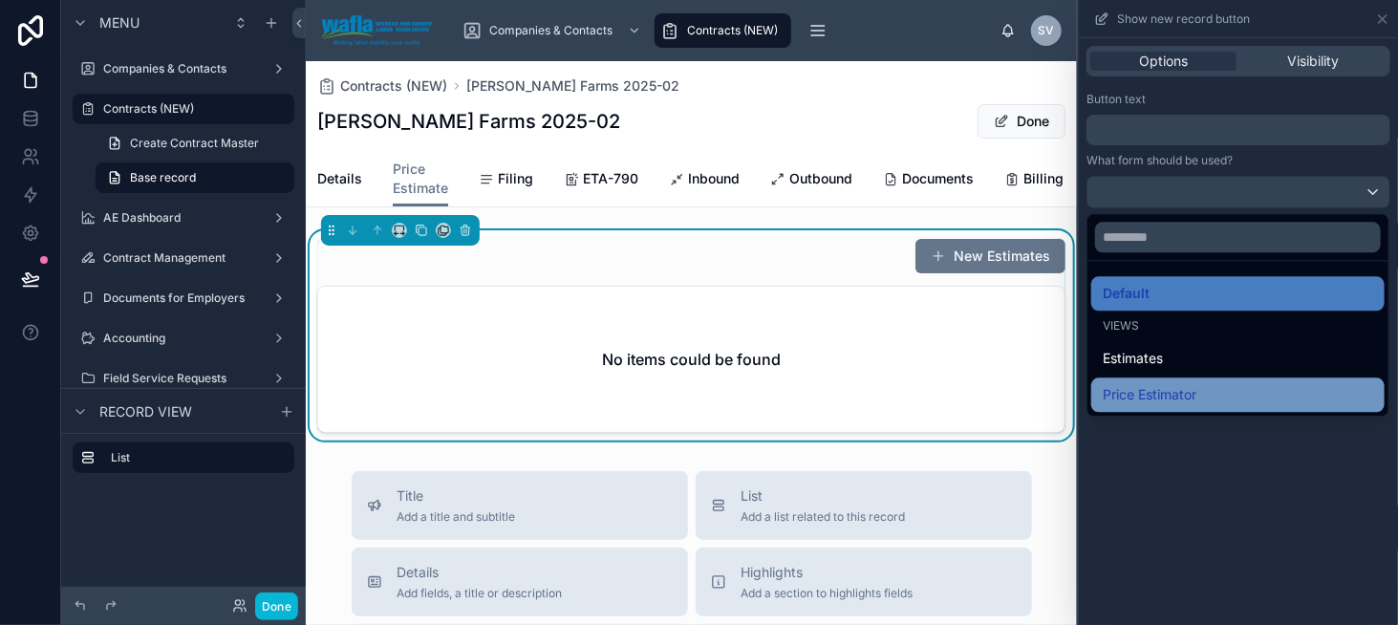
click at [1197, 378] on div "Price Estimator" at bounding box center [1237, 395] width 293 height 34
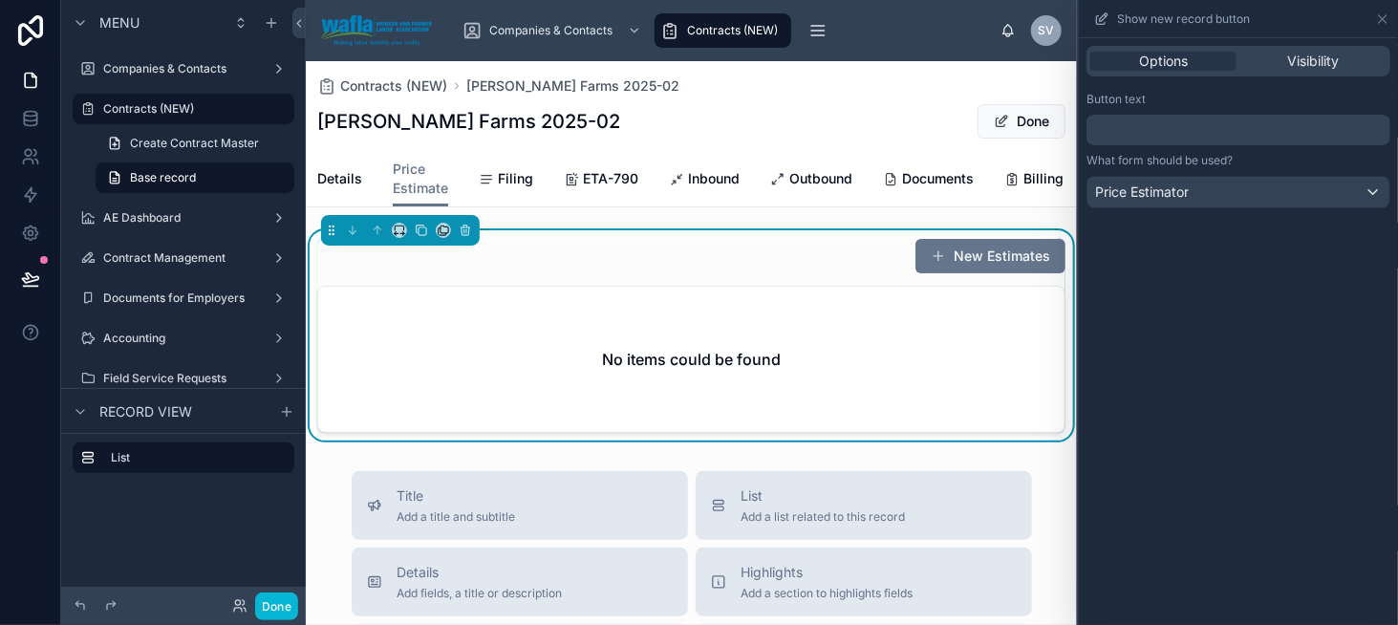
click at [1168, 118] on div "﻿" at bounding box center [1239, 130] width 304 height 31
click at [1170, 126] on p "﻿" at bounding box center [1240, 130] width 292 height 23
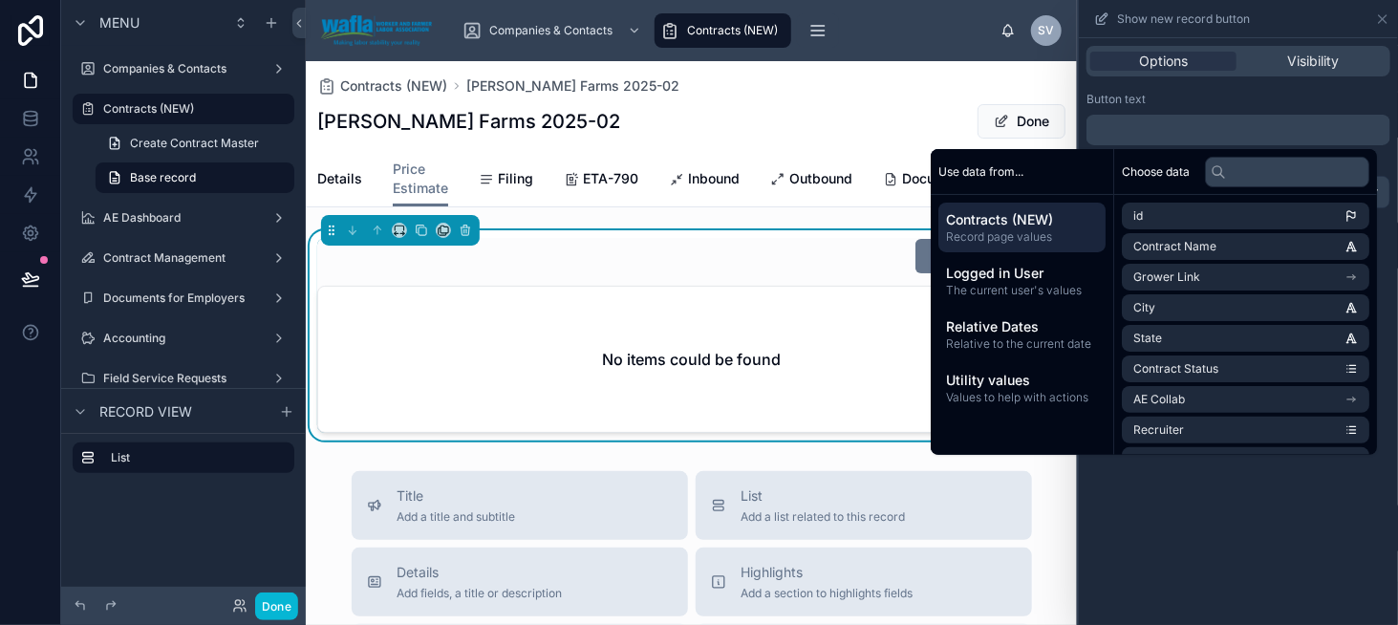
click at [1311, 90] on div "Button text ﻿ What form should be used? Price Estimator" at bounding box center [1238, 150] width 319 height 132
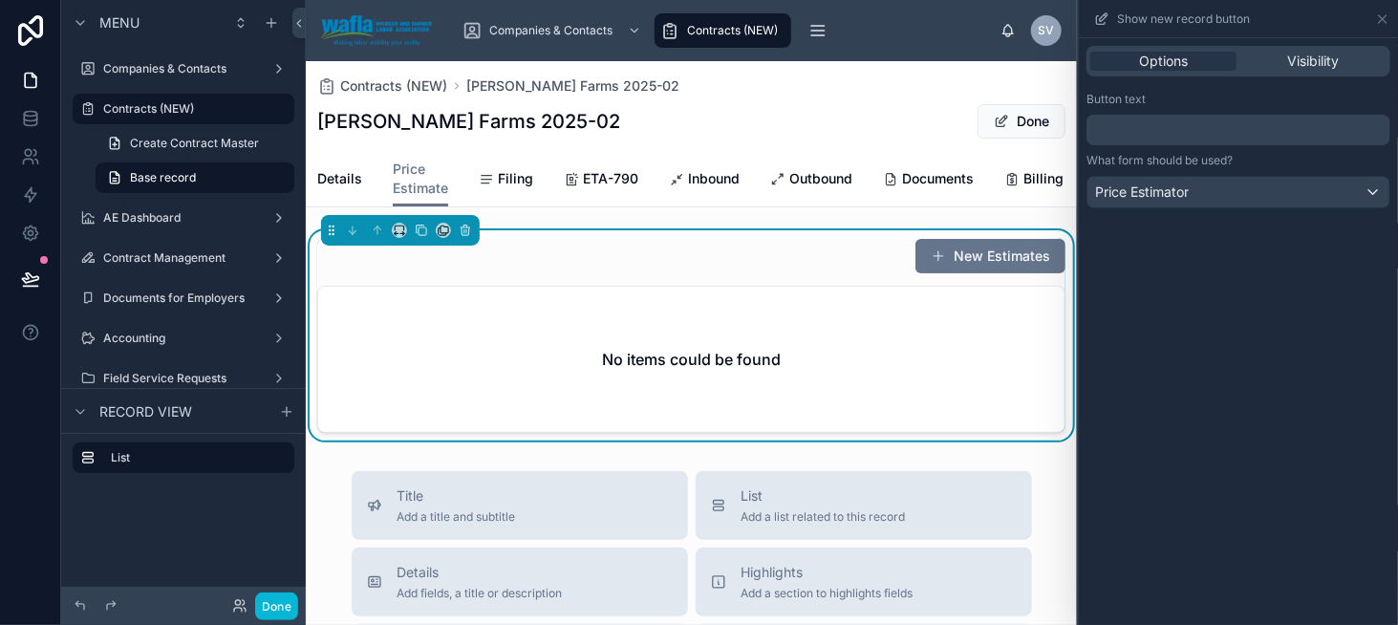
click at [1209, 129] on p "﻿" at bounding box center [1240, 130] width 292 height 23
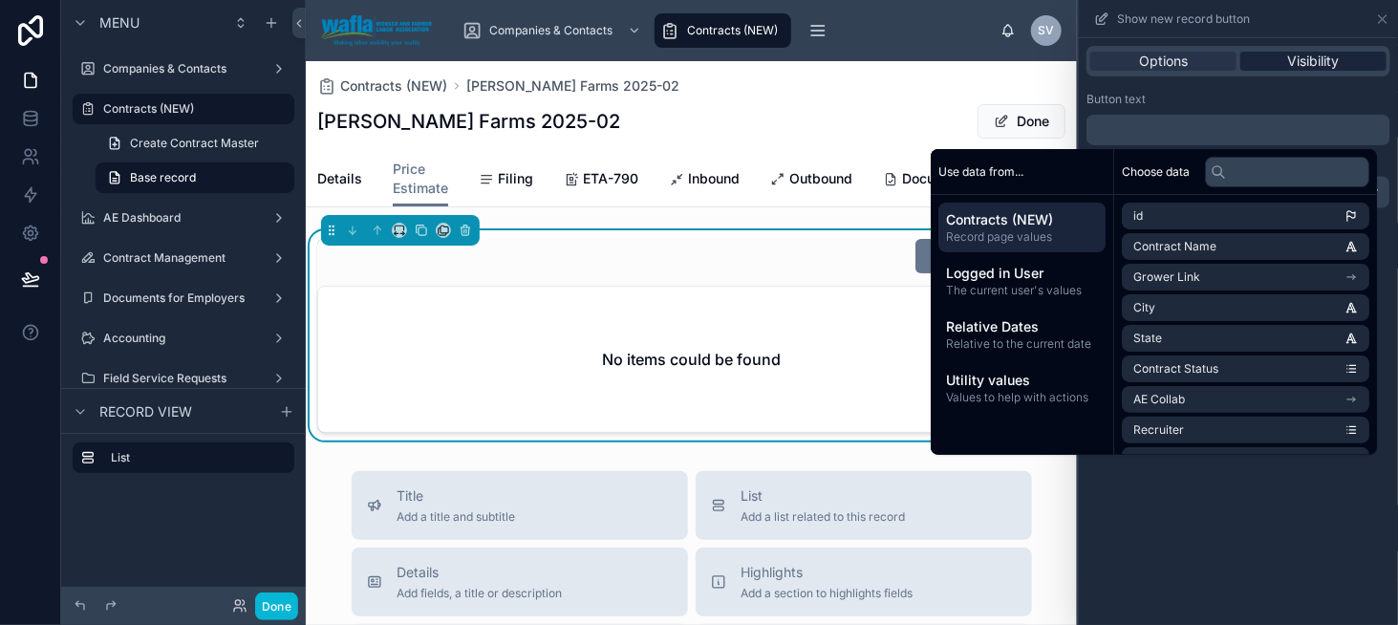
click at [1324, 64] on span "Visibility" at bounding box center [1314, 61] width 52 height 19
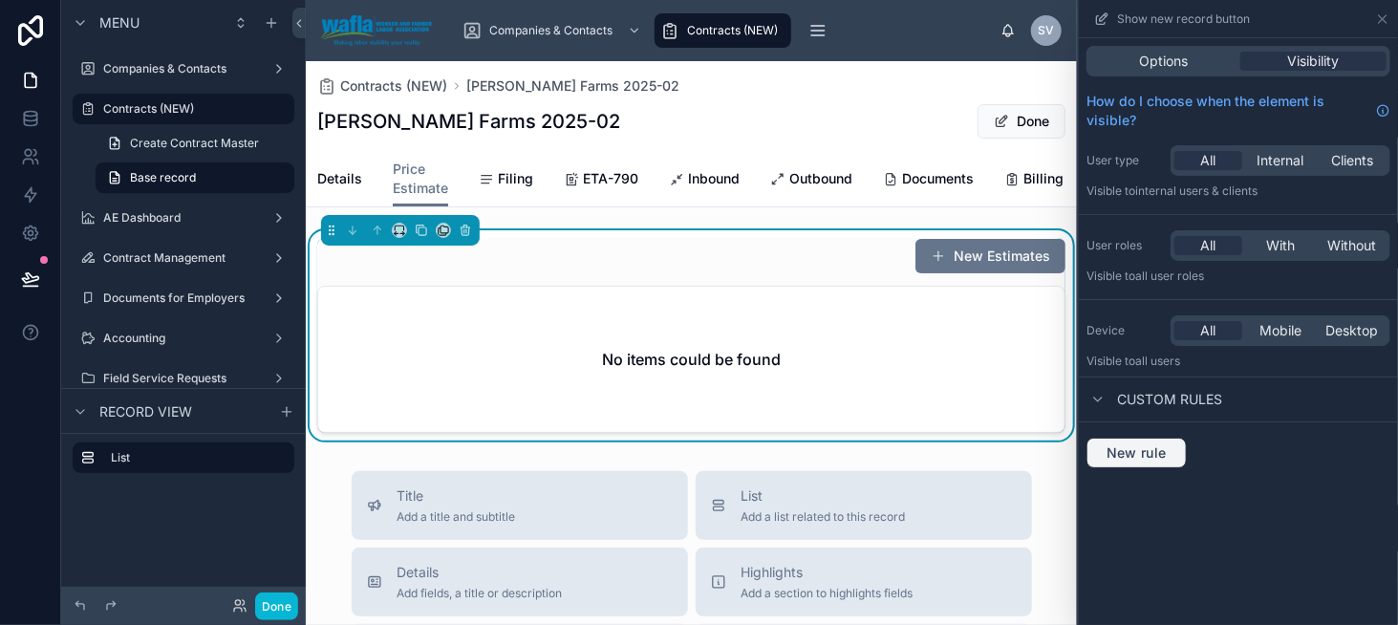
click at [1122, 452] on span "New rule" at bounding box center [1137, 452] width 76 height 17
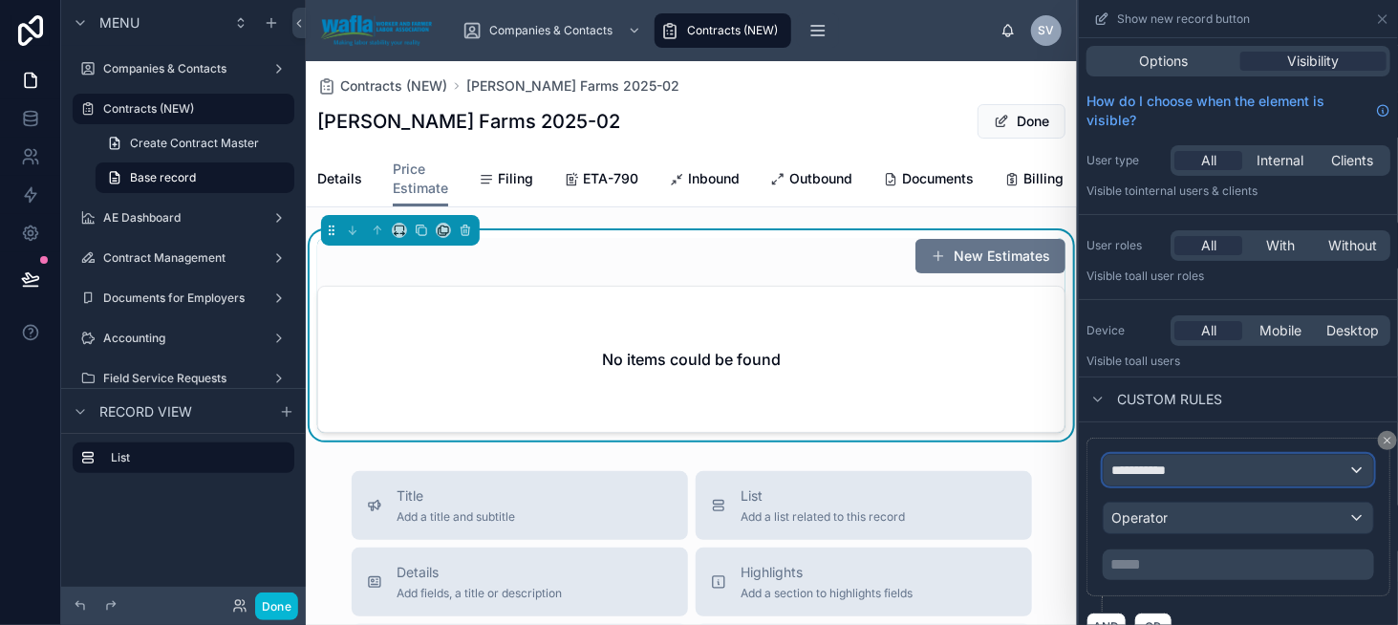
click at [1128, 456] on div "**********" at bounding box center [1239, 470] width 270 height 31
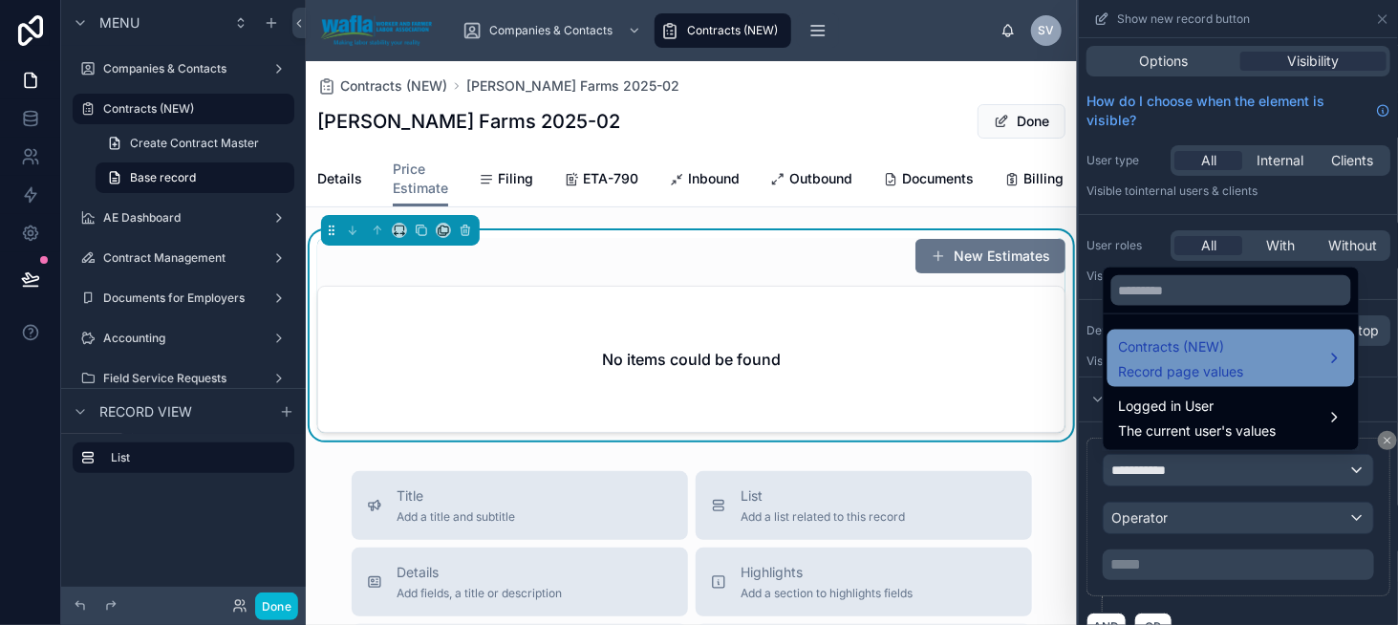
click at [1171, 371] on span "Record page values" at bounding box center [1181, 371] width 125 height 19
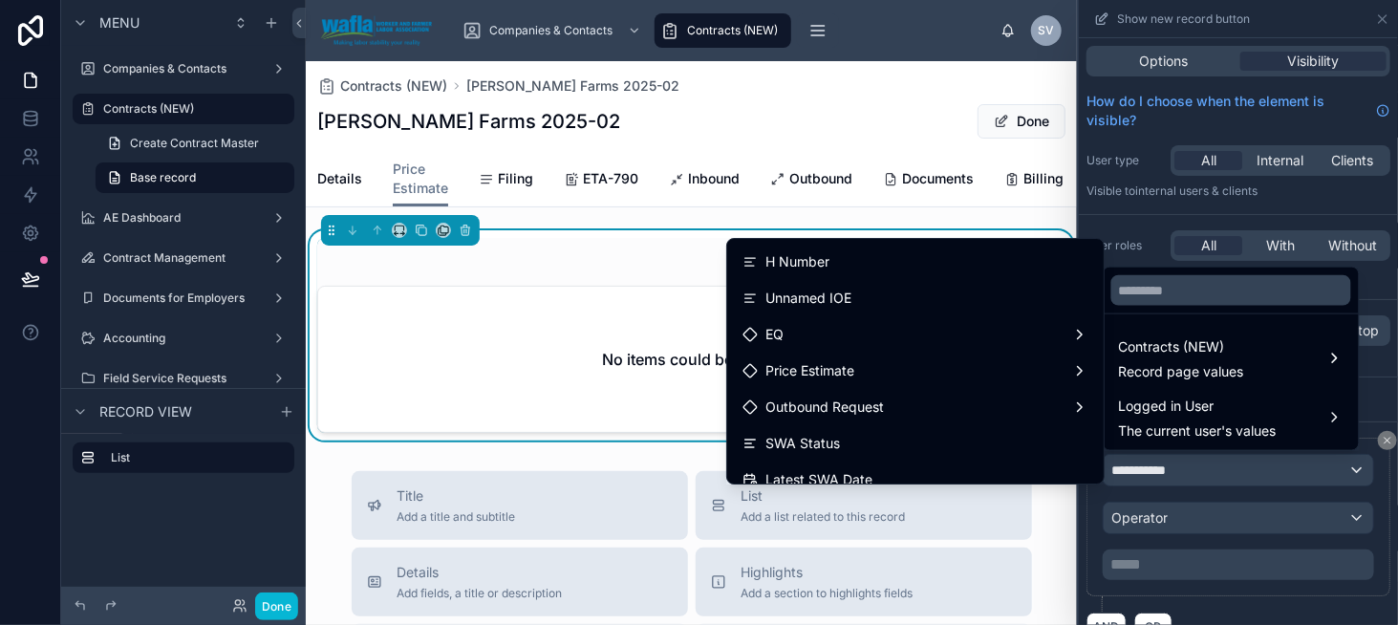
scroll to position [765, 0]
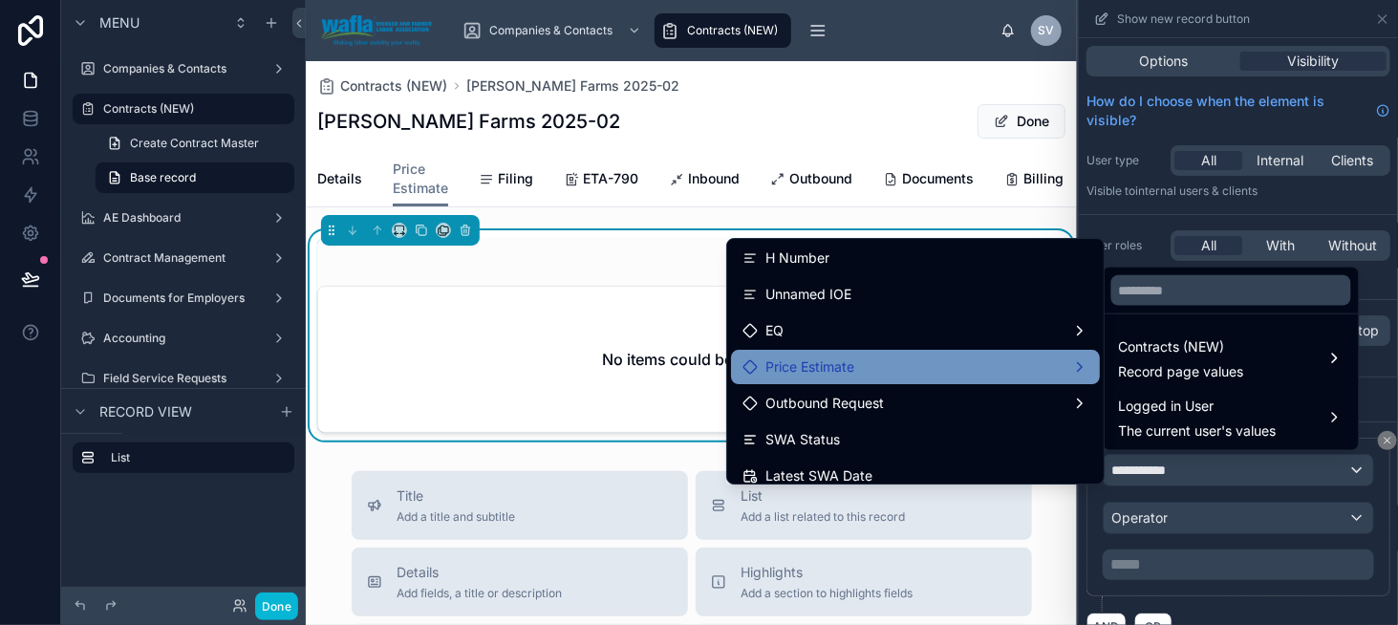
click at [1017, 375] on div "Price Estimate" at bounding box center [916, 367] width 346 height 23
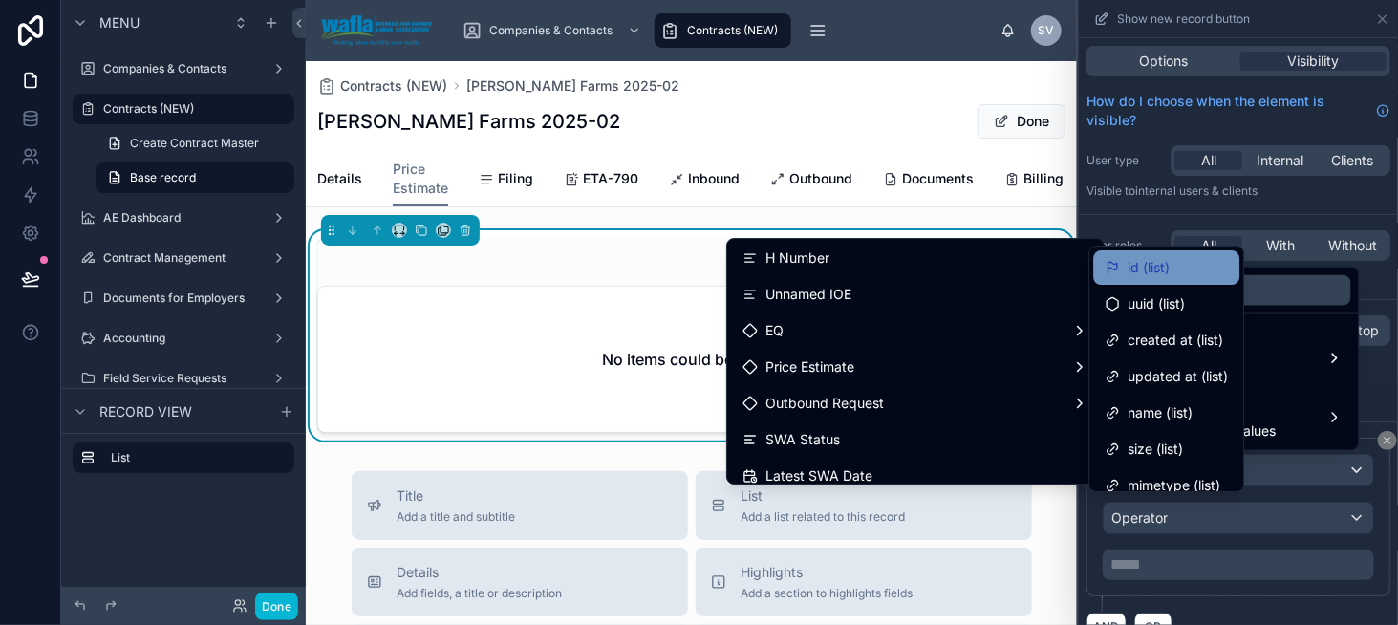
click at [1174, 275] on div "id (list)" at bounding box center [1166, 267] width 123 height 23
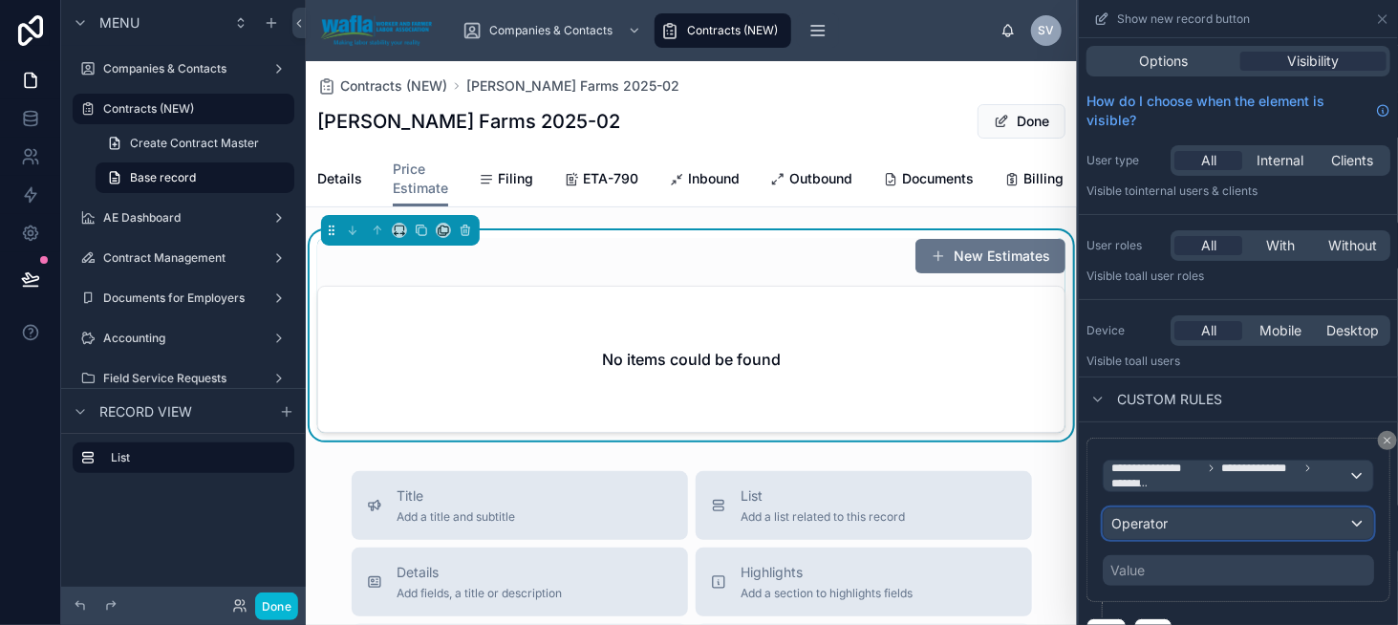
click at [1187, 525] on div "Operator" at bounding box center [1239, 523] width 270 height 31
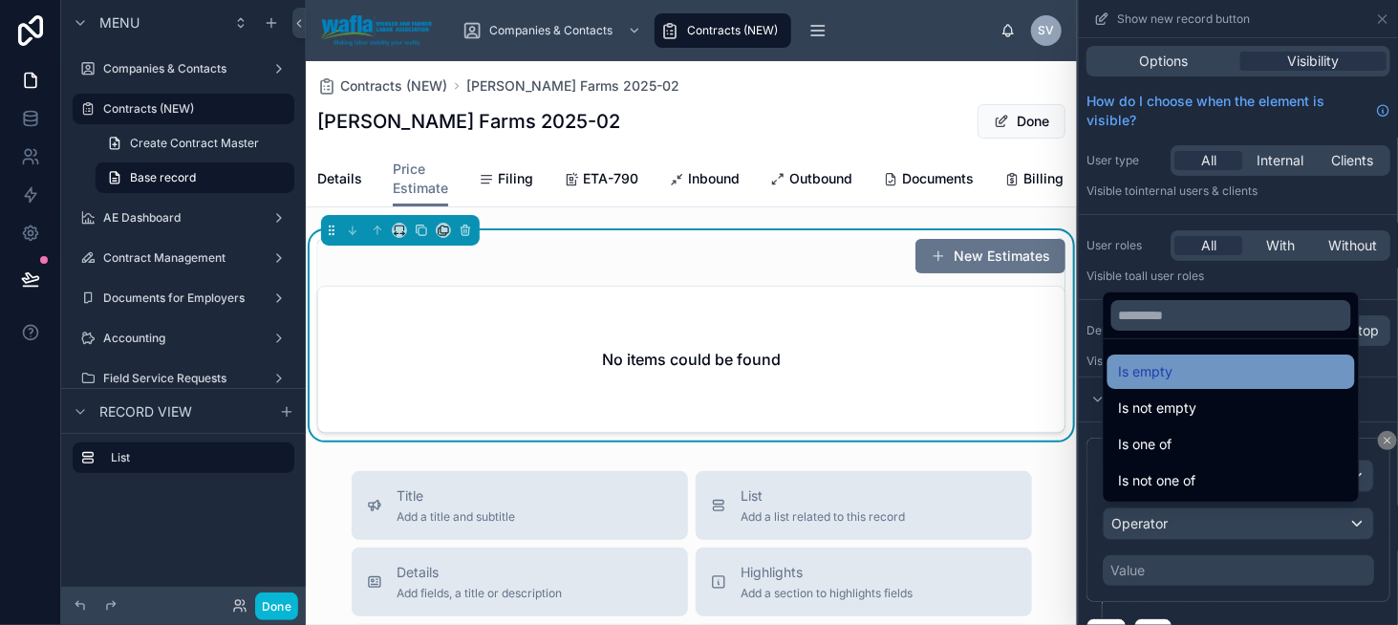
click at [1197, 376] on div "Is empty" at bounding box center [1231, 371] width 225 height 23
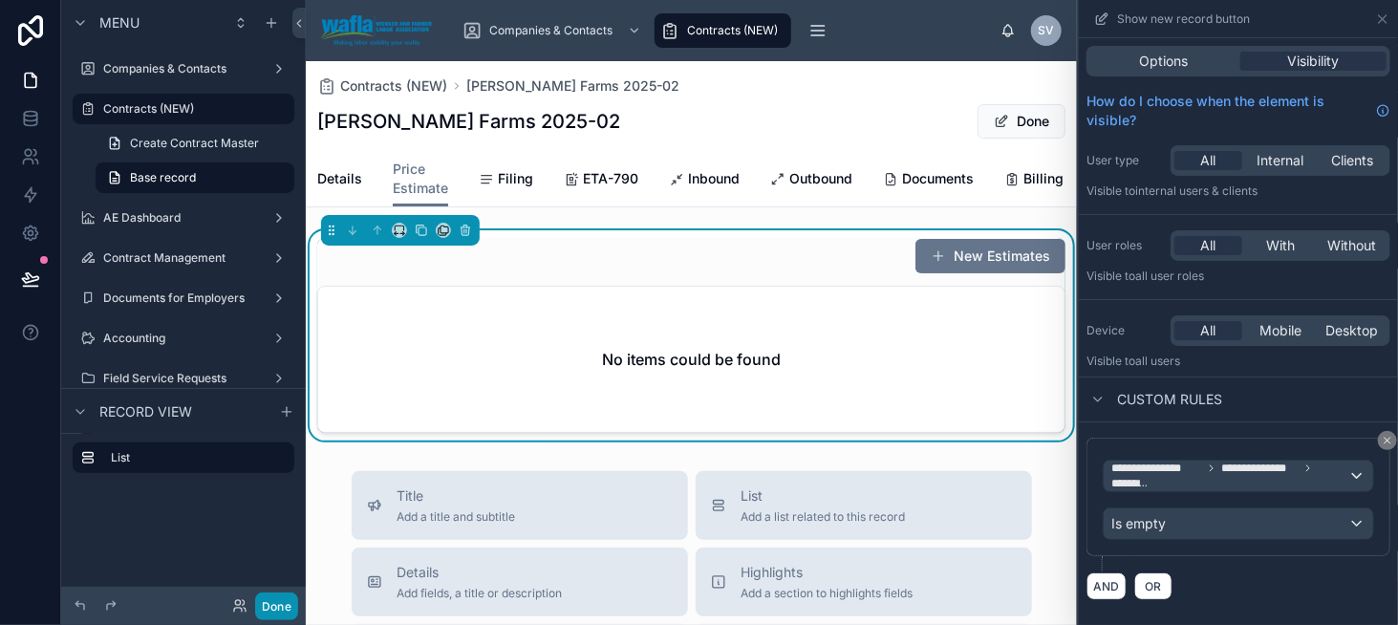
click at [286, 600] on button "Done" at bounding box center [276, 607] width 43 height 28
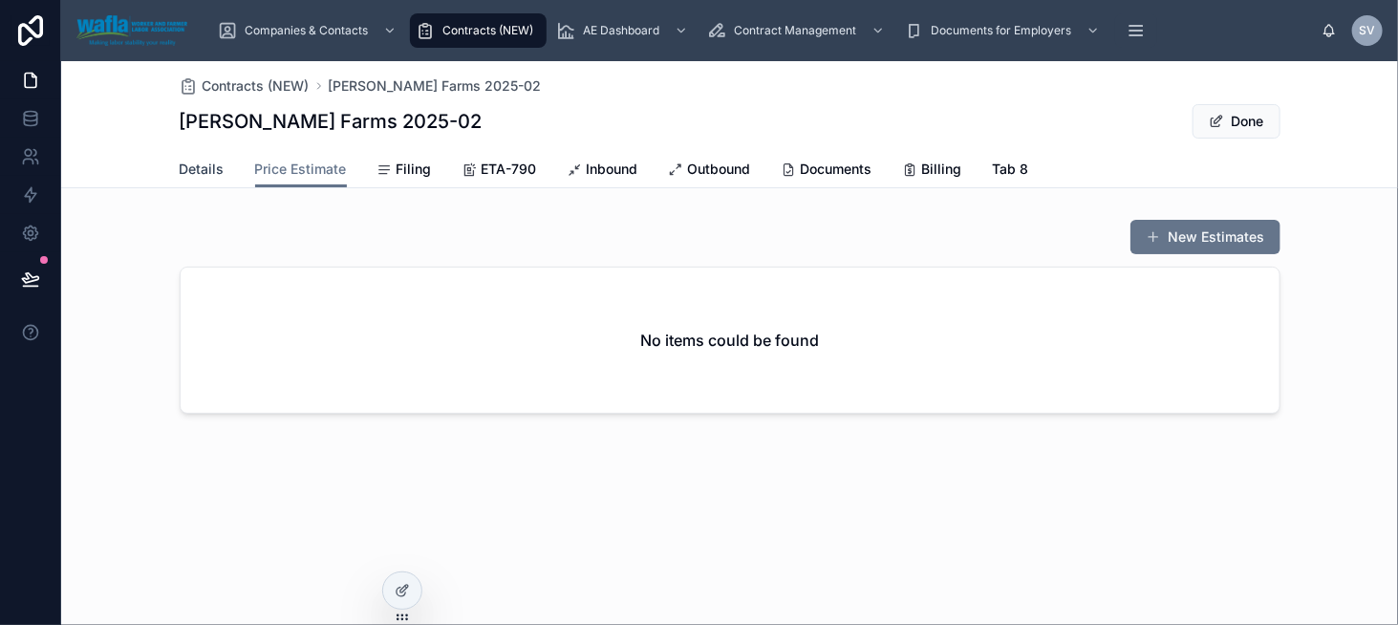
click at [198, 172] on span "Details" at bounding box center [202, 169] width 45 height 19
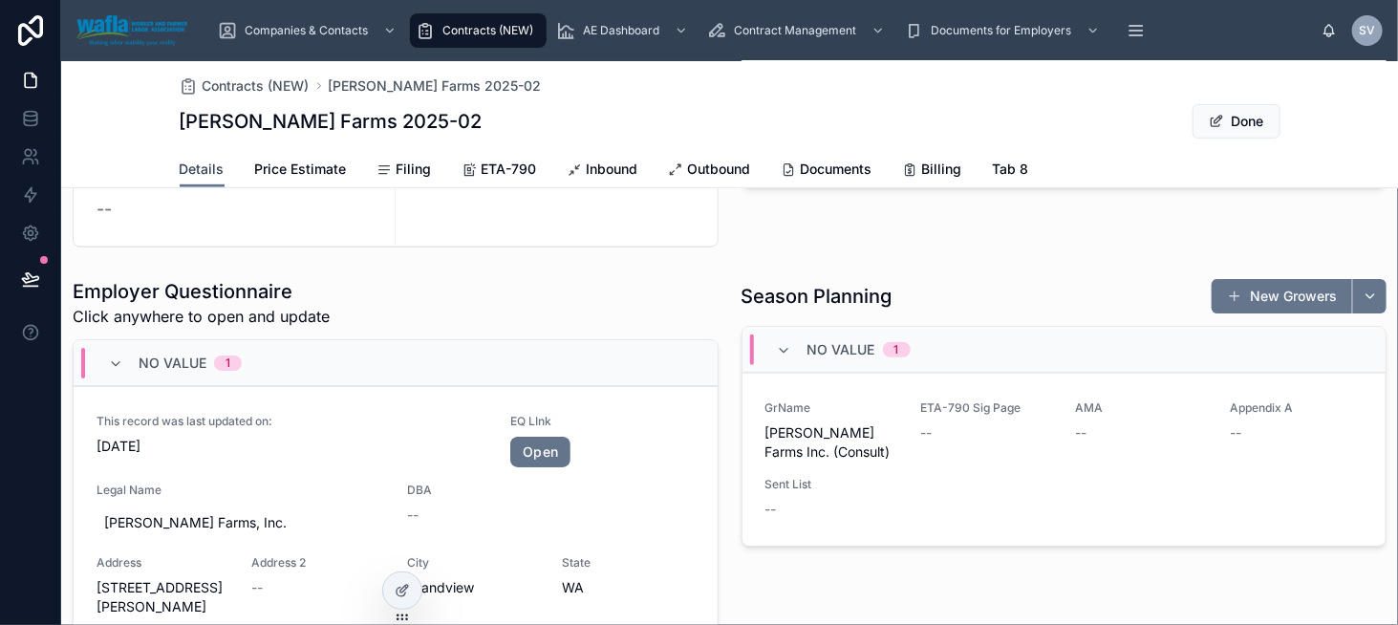
scroll to position [478, 0]
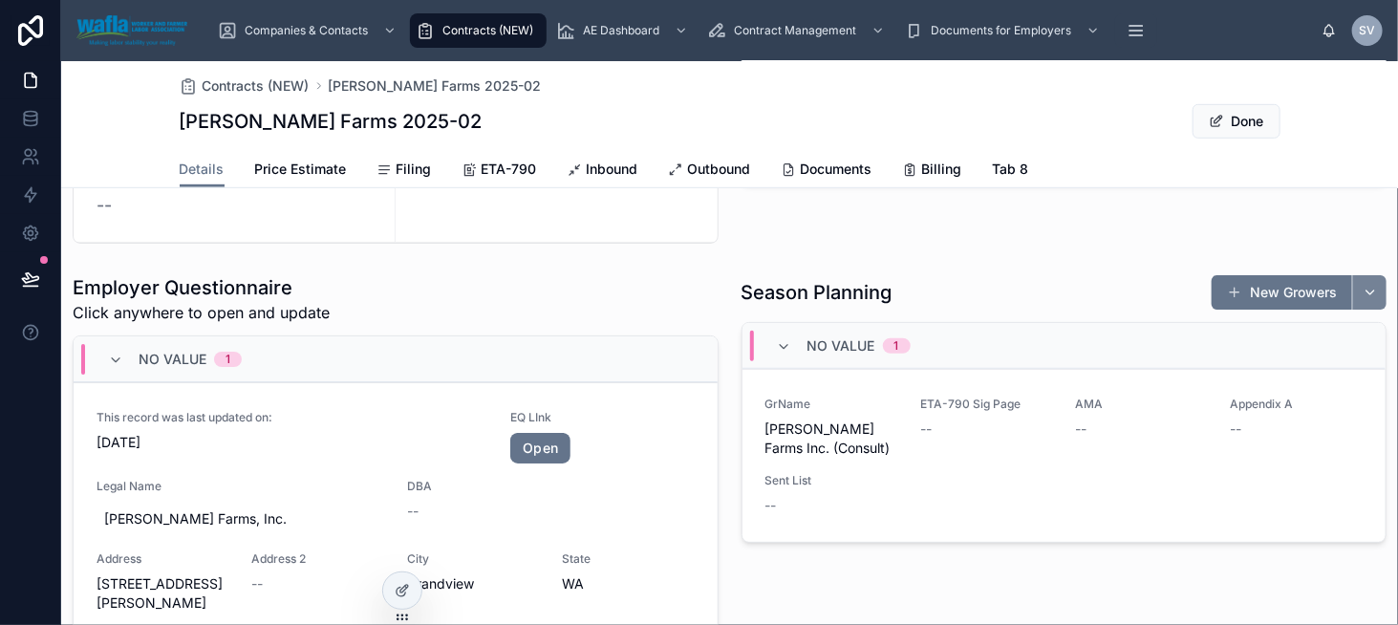
click at [1370, 303] on button "button" at bounding box center [1369, 292] width 34 height 34
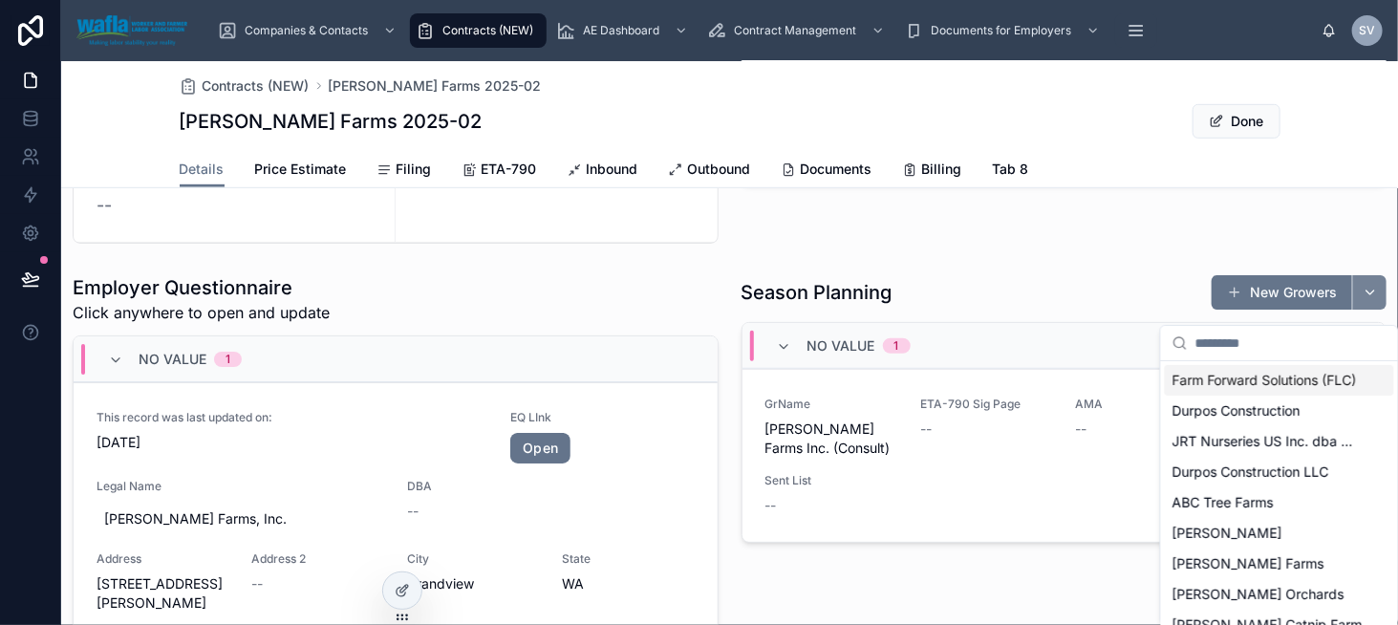
click at [1370, 303] on button "button" at bounding box center [1369, 292] width 34 height 34
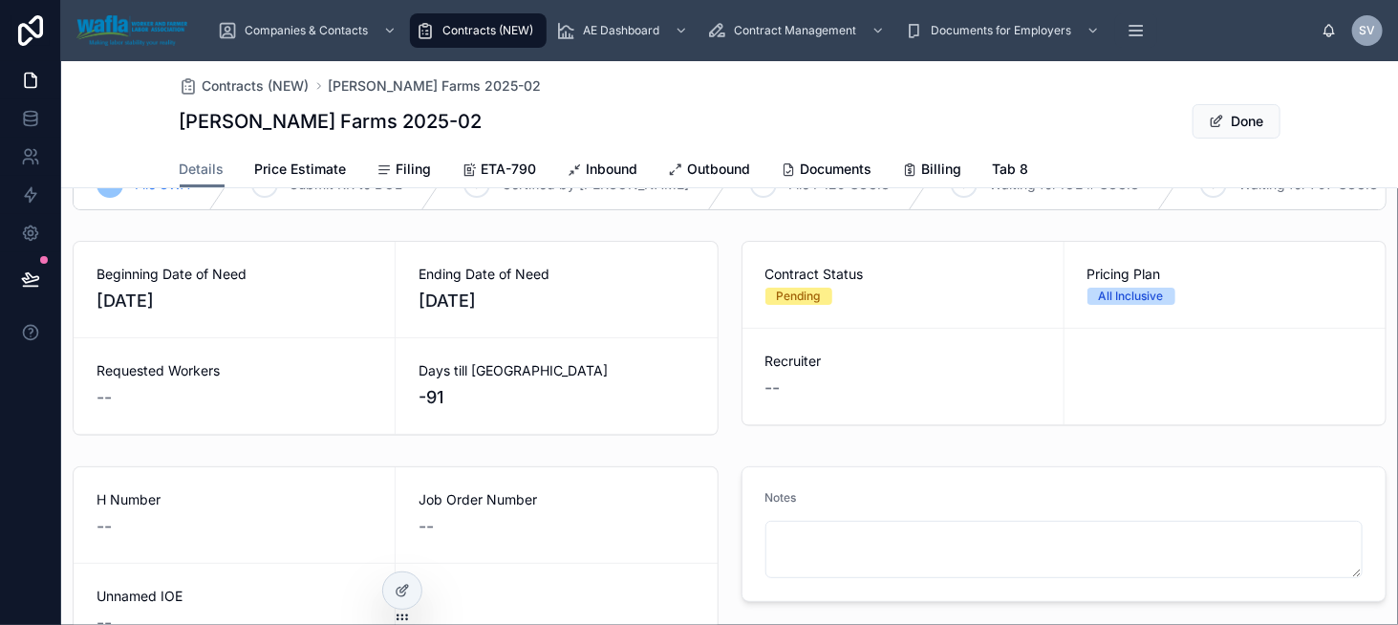
scroll to position [0, 0]
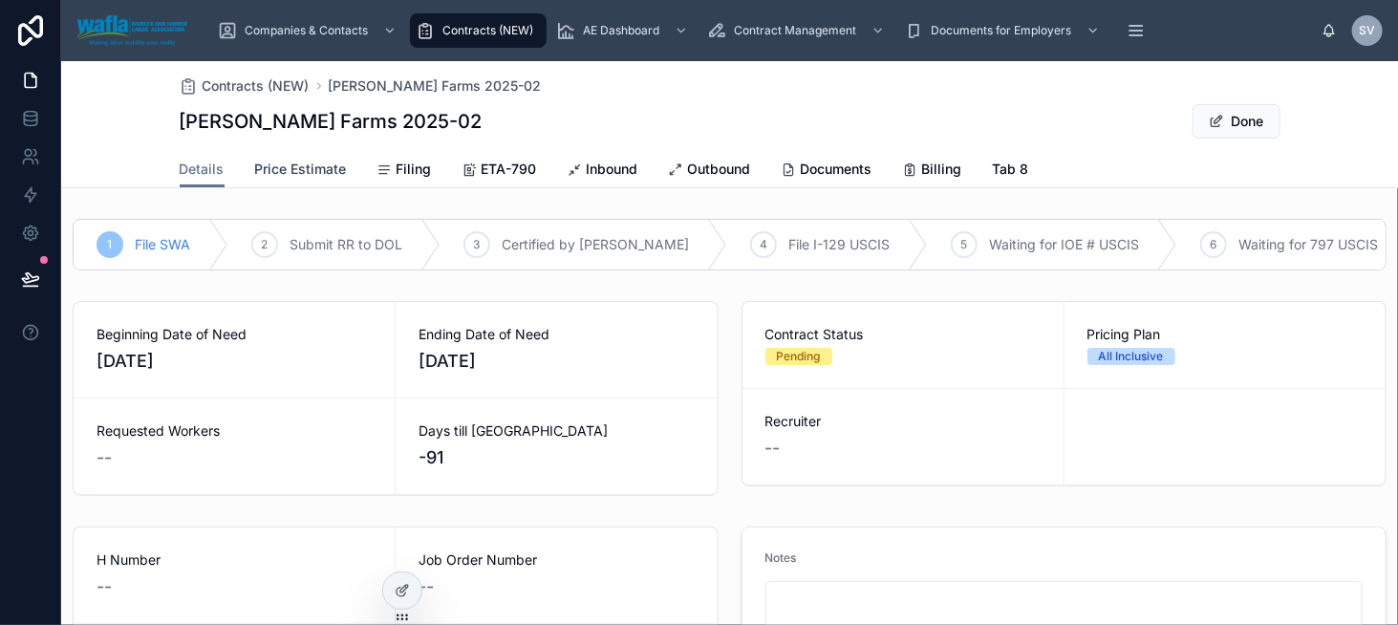
click at [307, 167] on span "Price Estimate" at bounding box center [301, 169] width 92 height 19
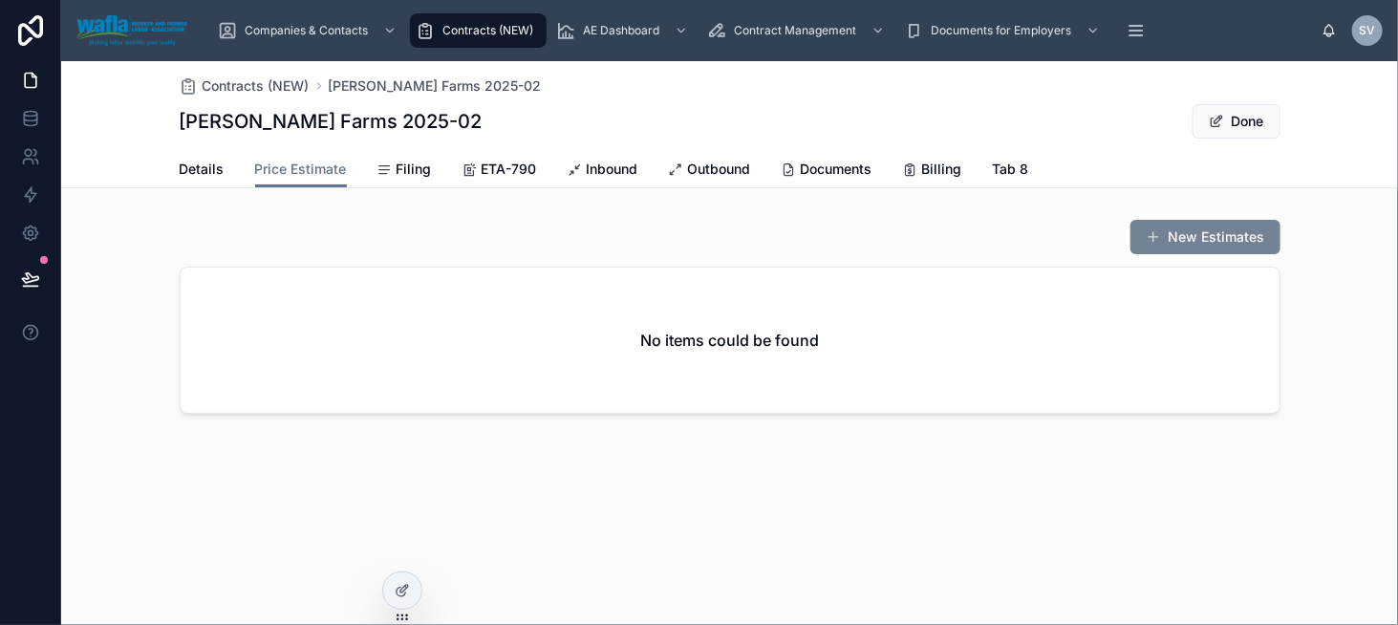
click at [1201, 241] on button "New Estimates" at bounding box center [1206, 237] width 150 height 34
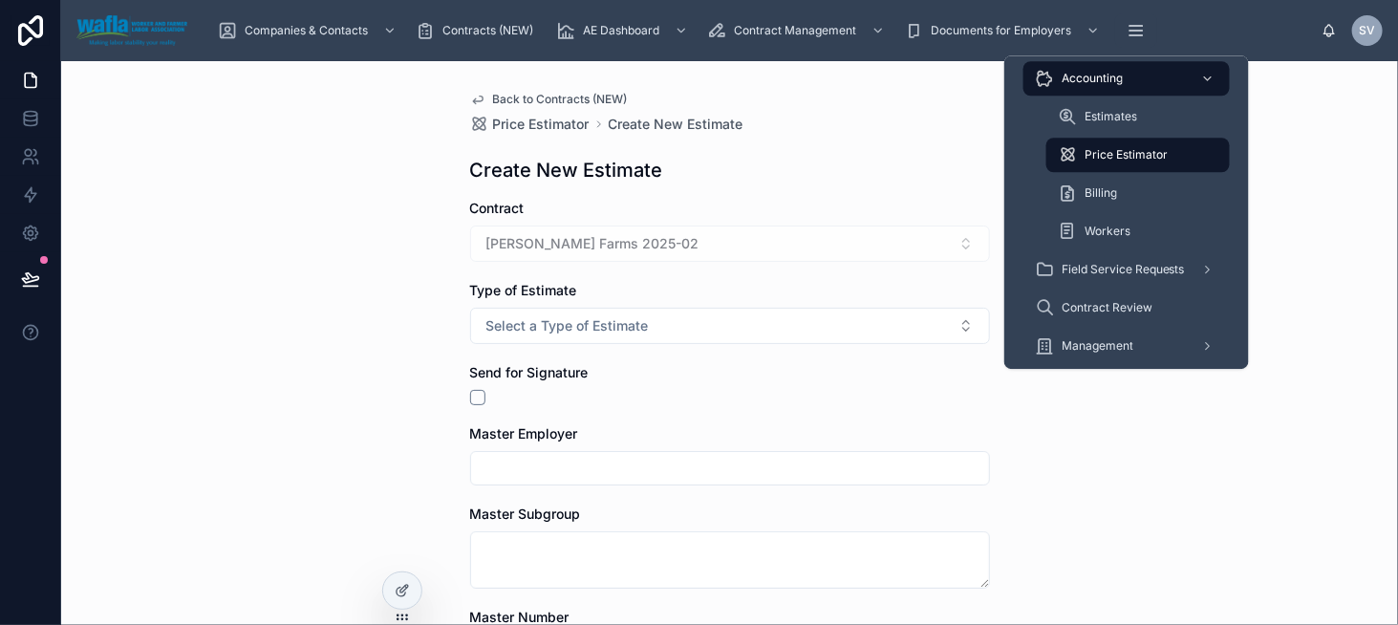
click at [1175, 164] on div "Price Estimator" at bounding box center [1138, 155] width 161 height 31
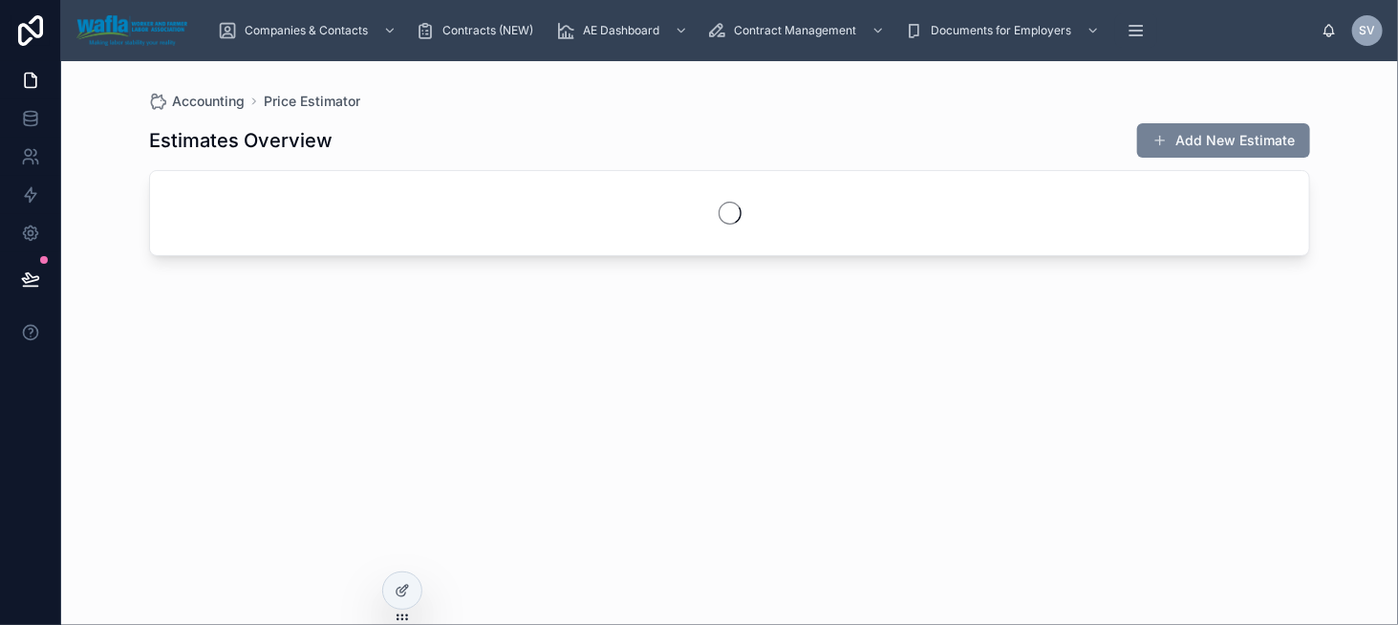
click at [1243, 133] on button "Add New Estimate" at bounding box center [1223, 140] width 173 height 34
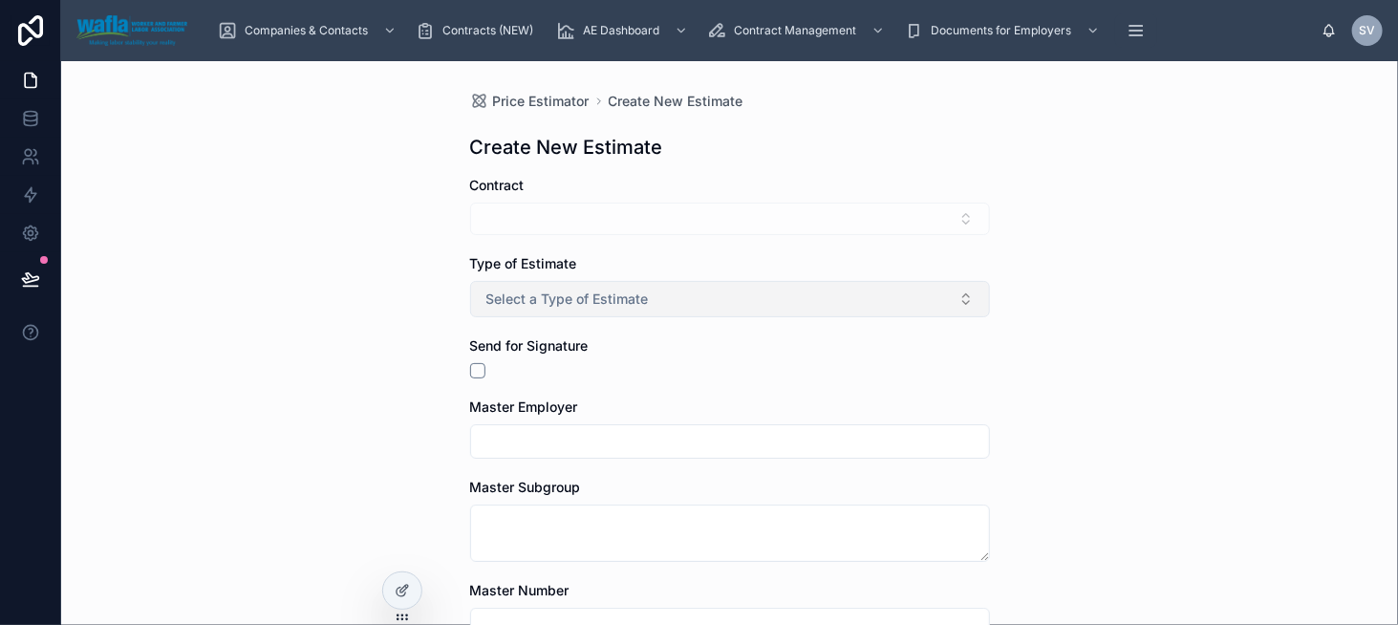
click at [652, 298] on button "Select a Type of Estimate" at bounding box center [730, 299] width 520 height 36
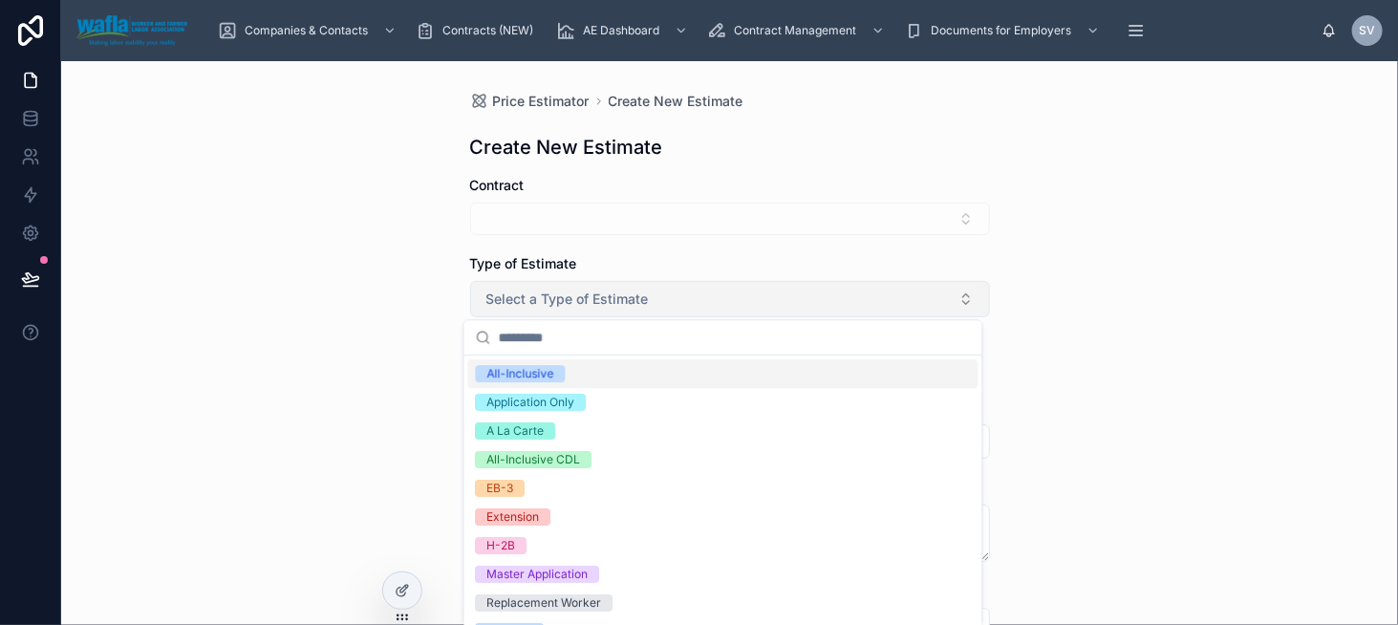
click at [652, 298] on button "Select a Type of Estimate" at bounding box center [730, 299] width 520 height 36
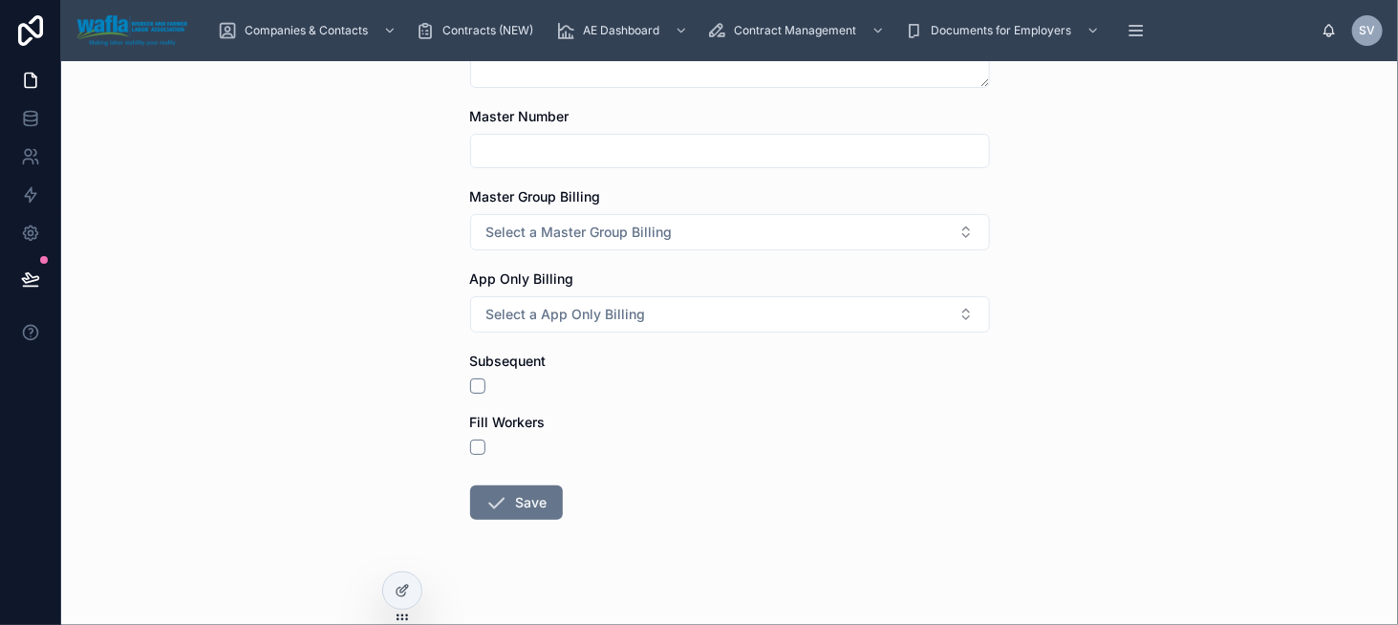
scroll to position [487, 0]
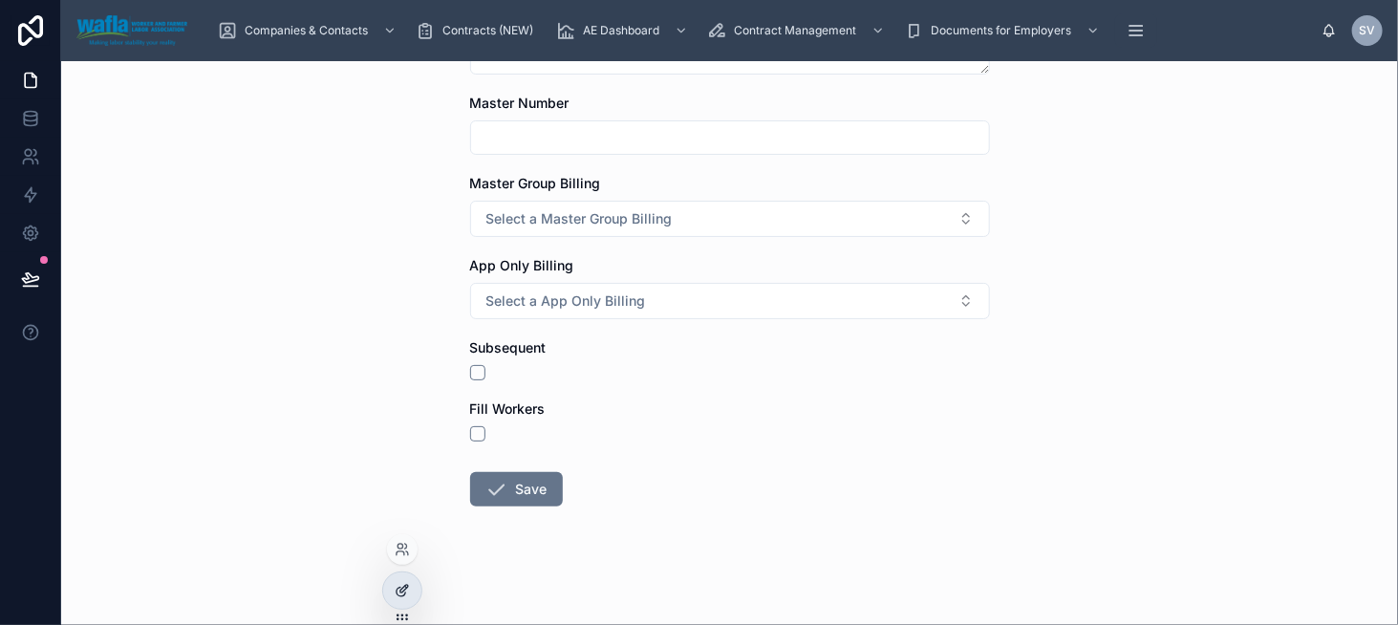
click at [414, 594] on div at bounding box center [402, 590] width 38 height 36
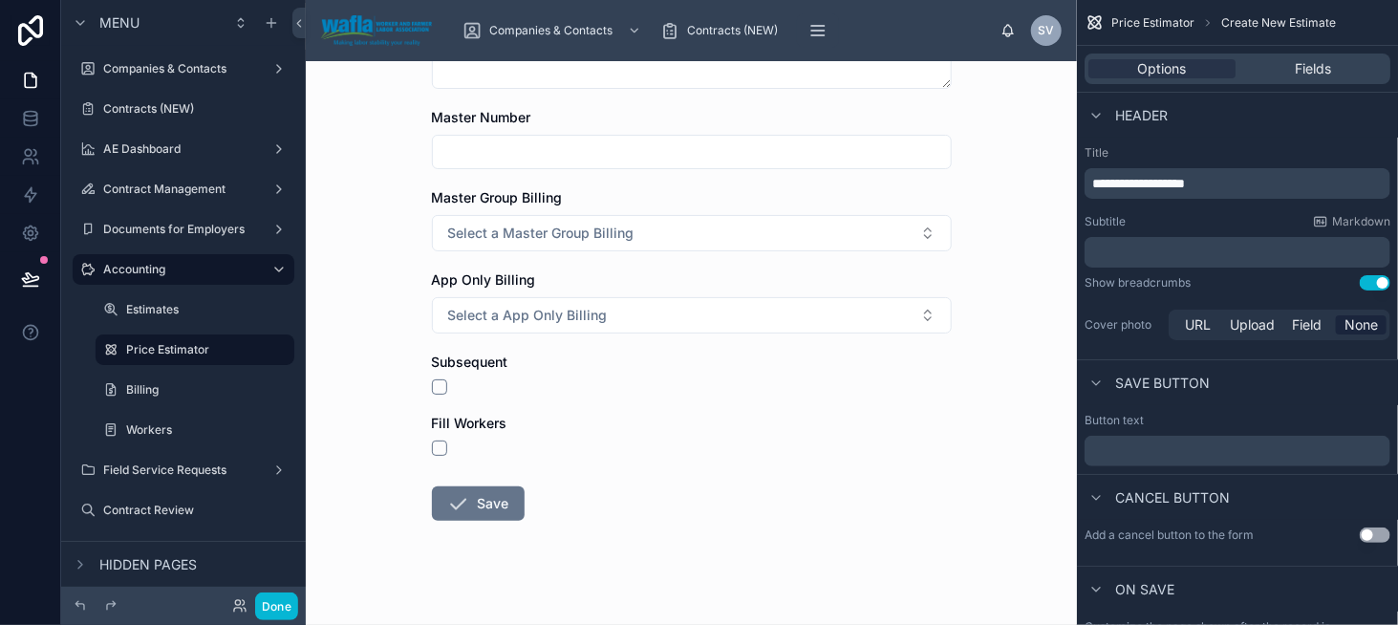
scroll to position [478, 0]
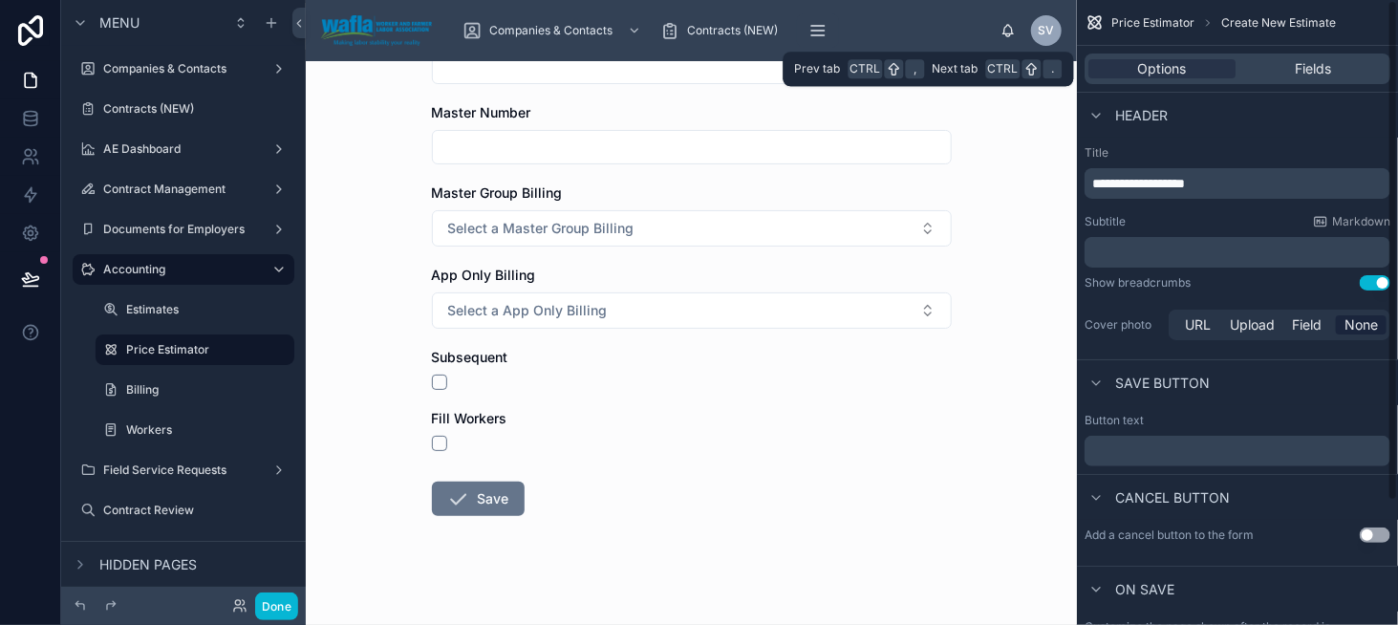
click at [1341, 81] on div "Options Fields" at bounding box center [1238, 69] width 306 height 31
click at [1342, 72] on div "Fields" at bounding box center [1313, 68] width 147 height 19
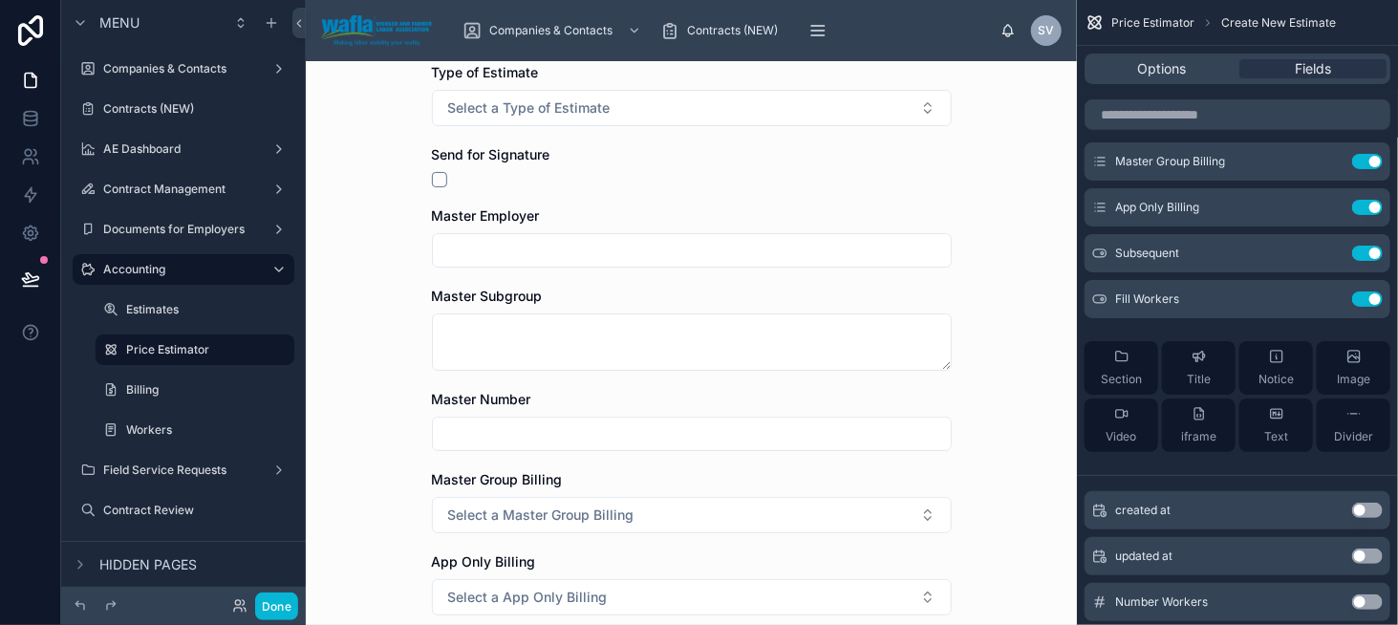
scroll to position [0, 0]
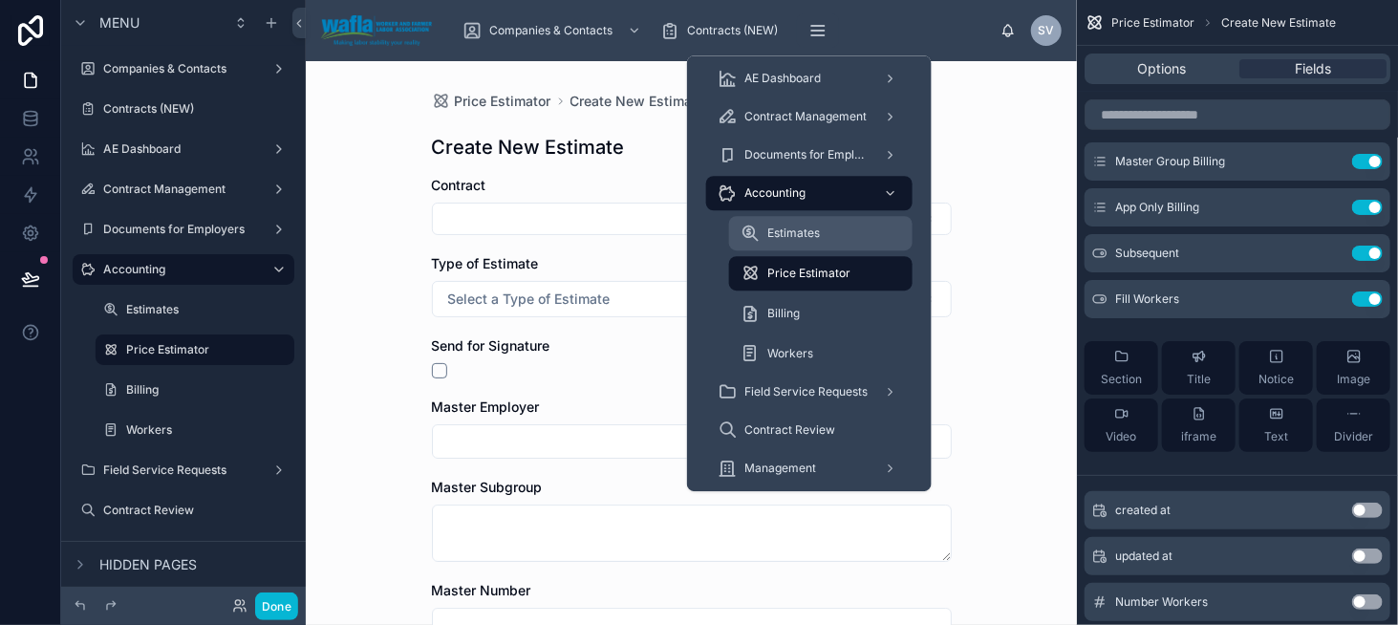
click at [816, 227] on span "Estimates" at bounding box center [793, 233] width 53 height 15
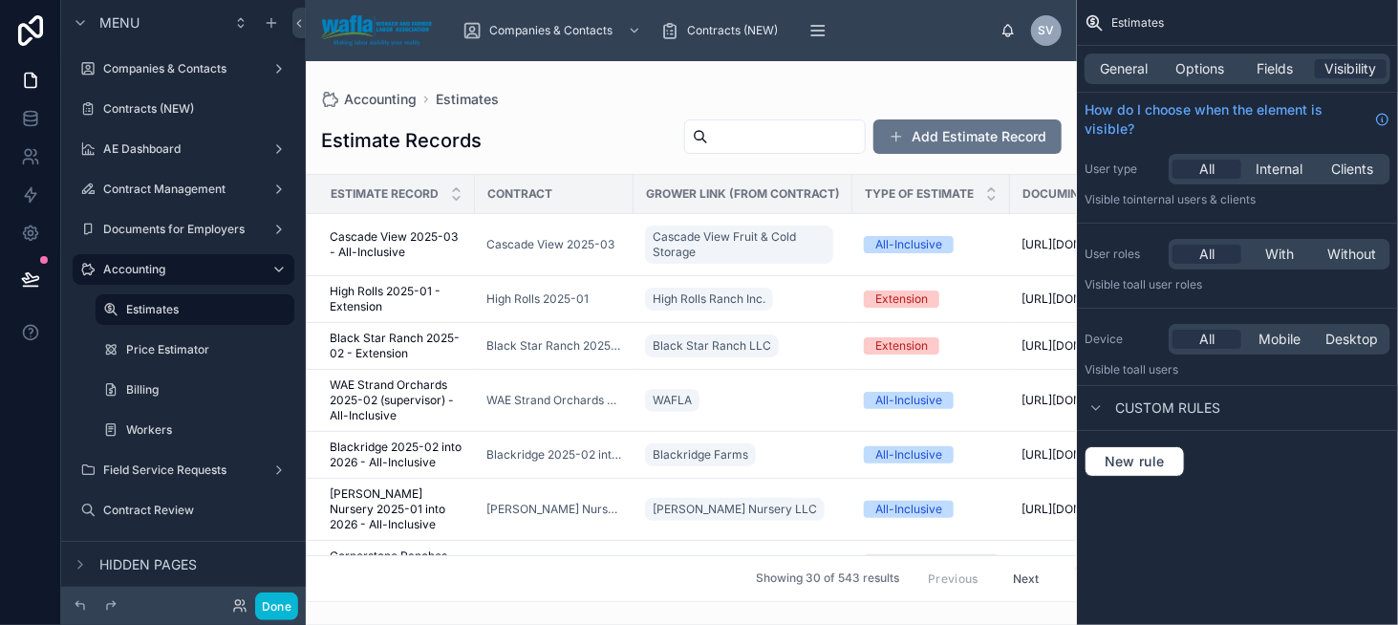
click at [949, 137] on div at bounding box center [691, 343] width 771 height 564
click at [964, 127] on button "Add Estimate Record" at bounding box center [968, 136] width 188 height 34
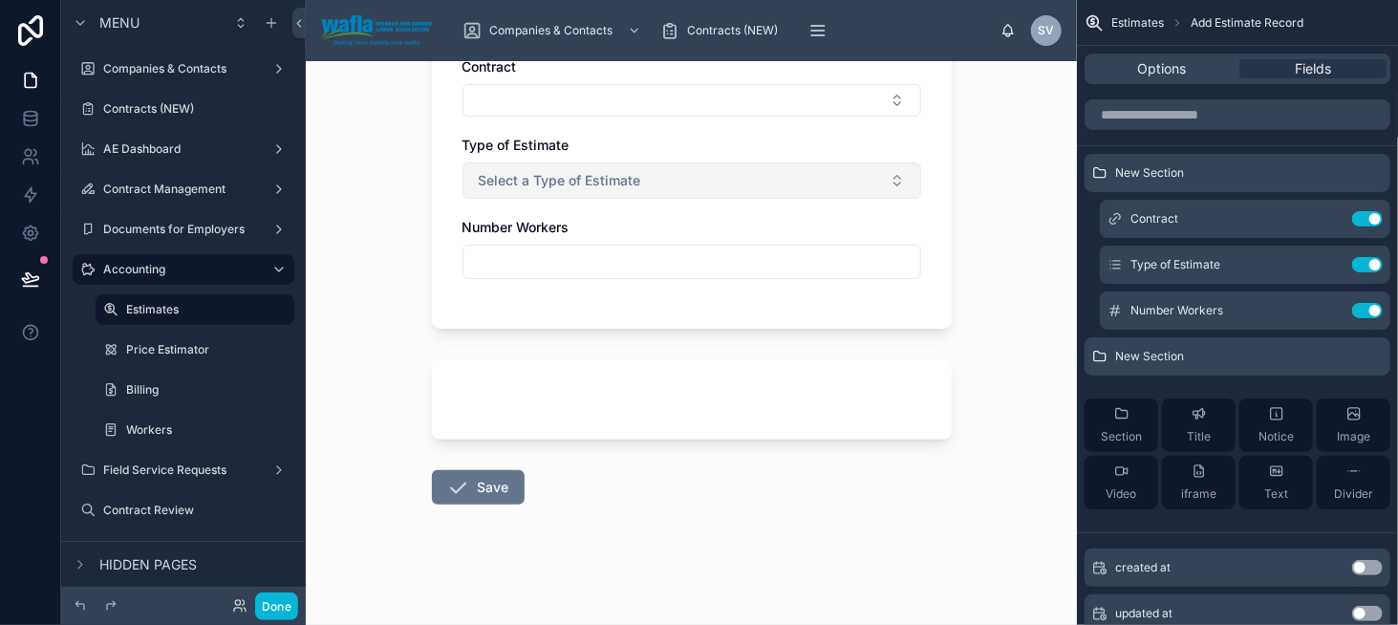
click at [583, 178] on span "Select a Type of Estimate" at bounding box center [560, 180] width 162 height 19
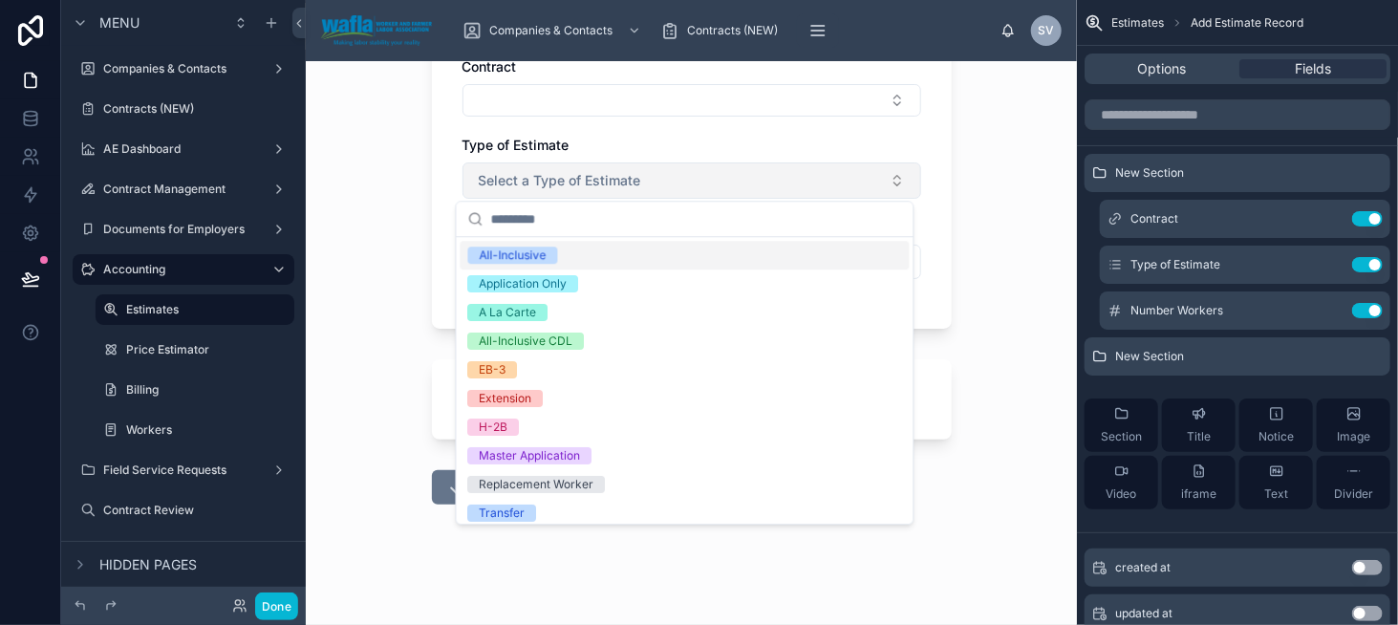
click at [583, 178] on span "Select a Type of Estimate" at bounding box center [560, 180] width 162 height 19
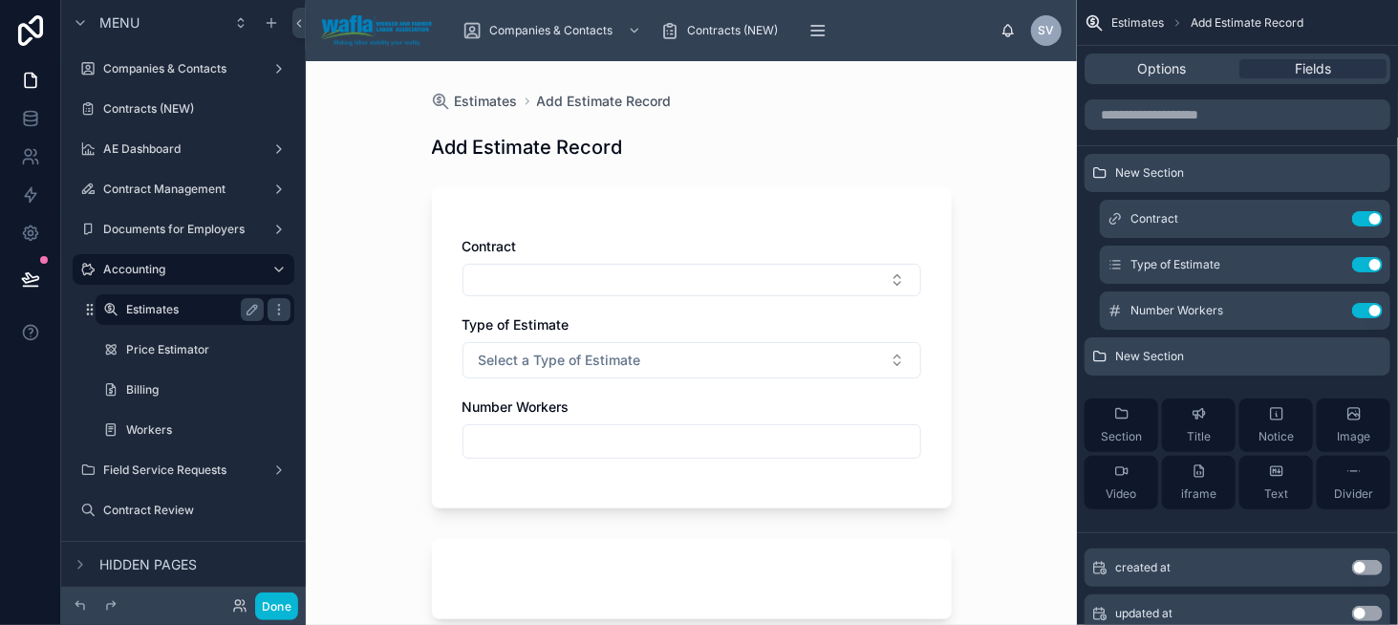
click at [183, 306] on label "Estimates" at bounding box center [191, 309] width 130 height 15
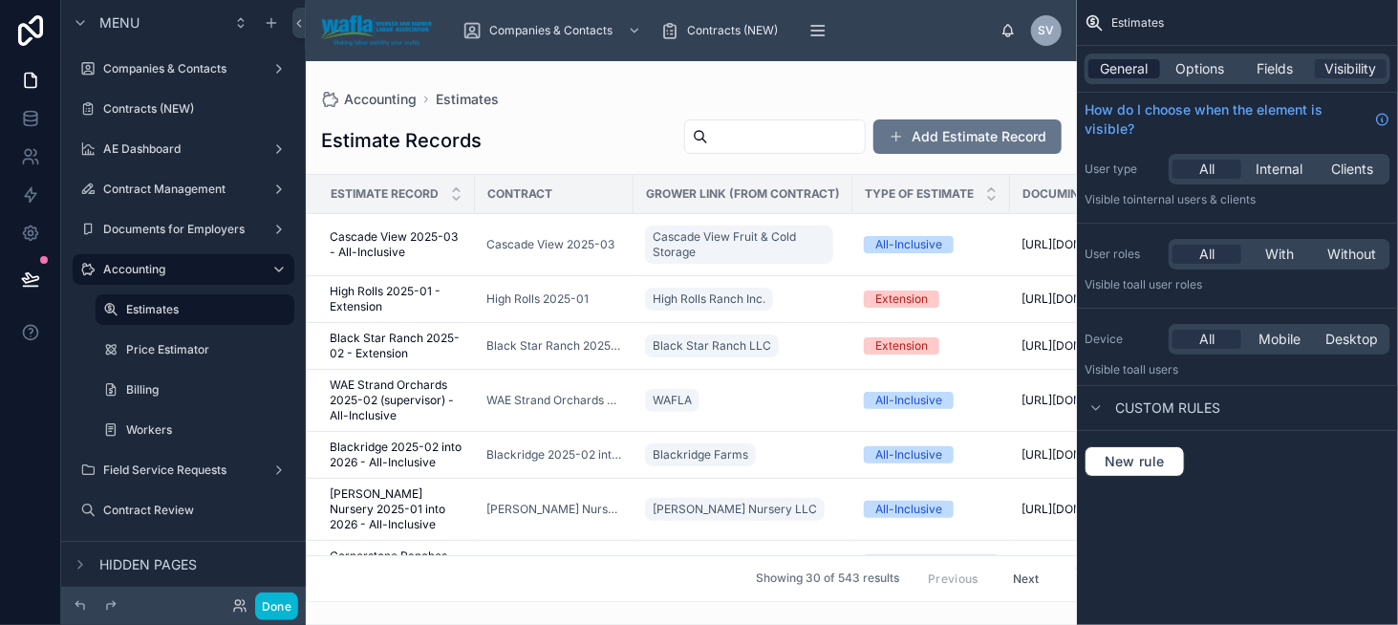
click at [1124, 68] on span "General" at bounding box center [1125, 68] width 48 height 19
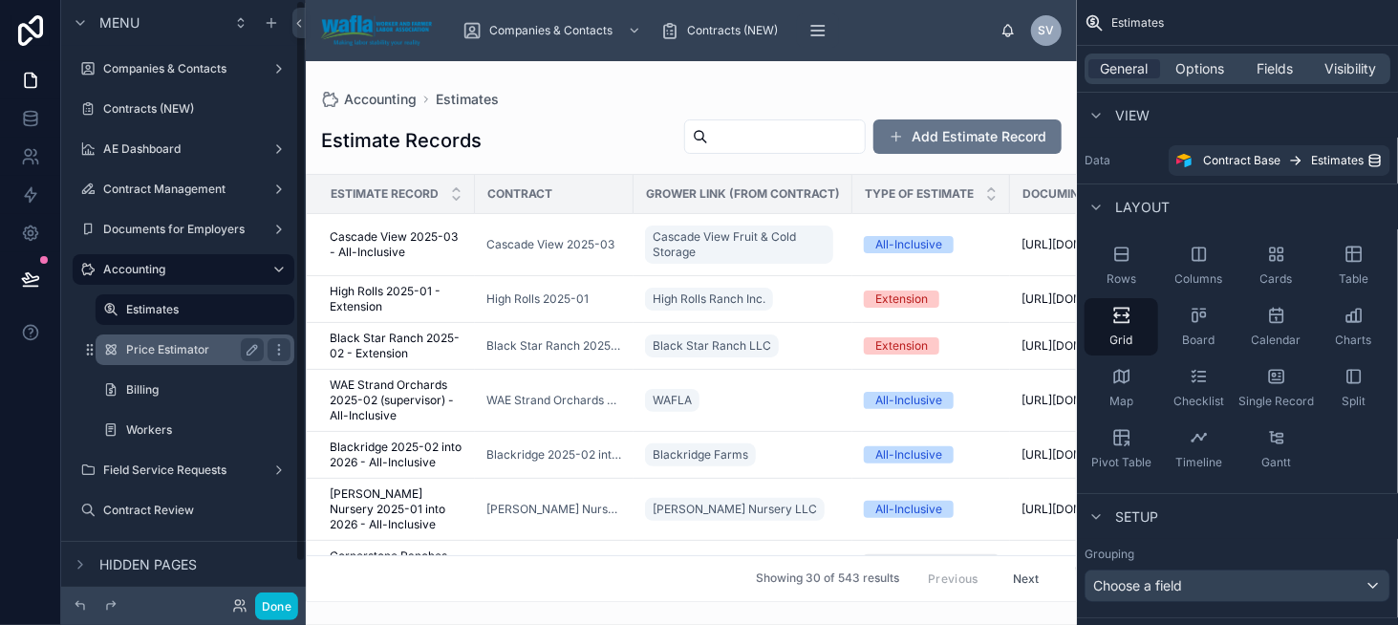
click at [182, 345] on label "Price Estimator" at bounding box center [191, 349] width 130 height 15
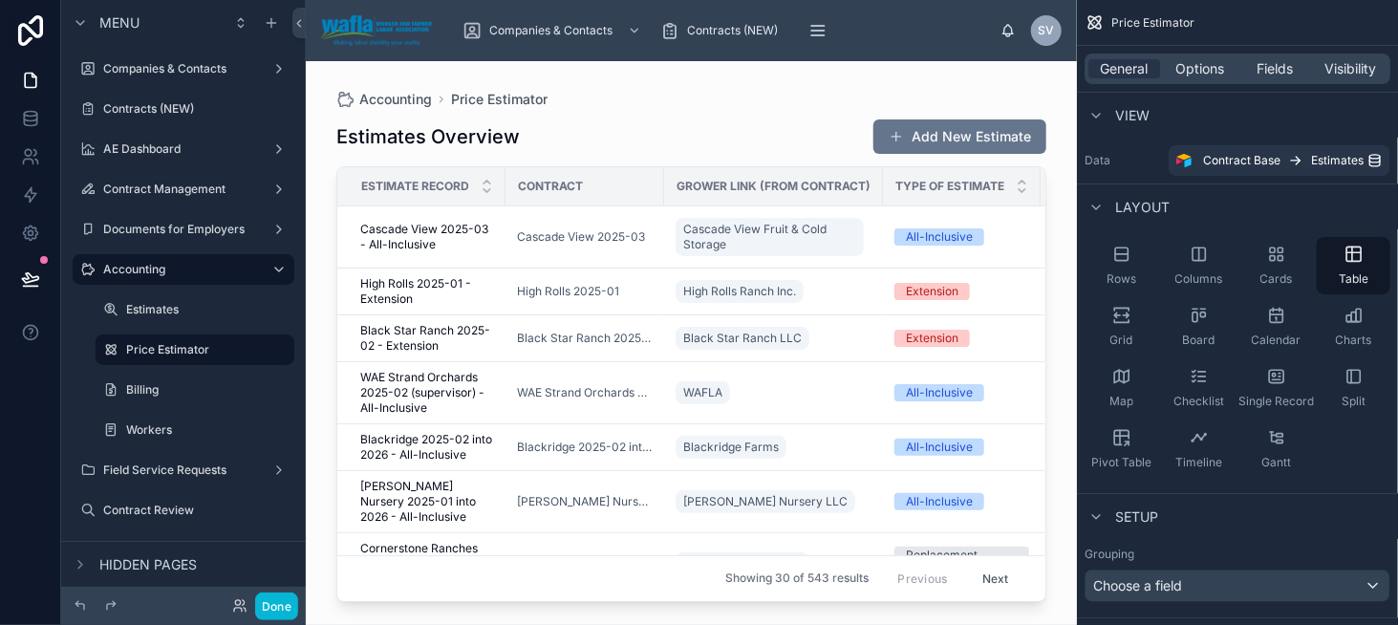
click at [960, 128] on div at bounding box center [691, 331] width 771 height 541
click at [927, 144] on button "Add New Estimate" at bounding box center [960, 136] width 173 height 34
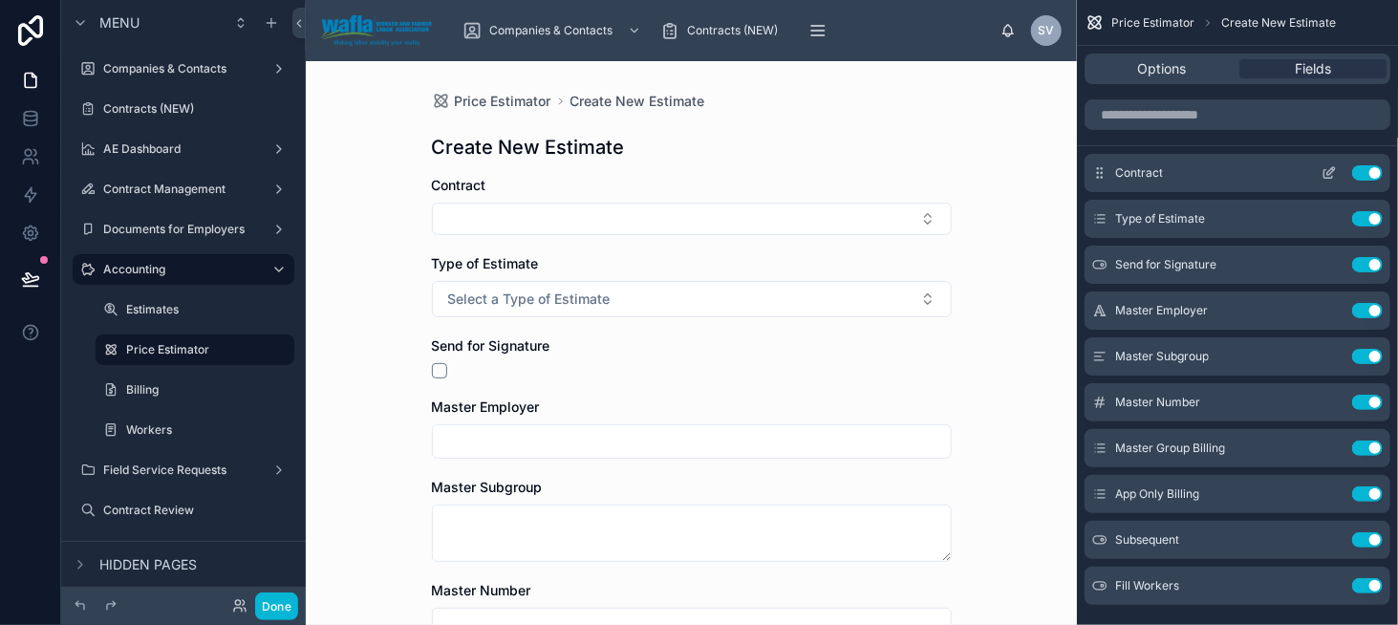
click at [1362, 178] on button "Use setting" at bounding box center [1367, 172] width 31 height 15
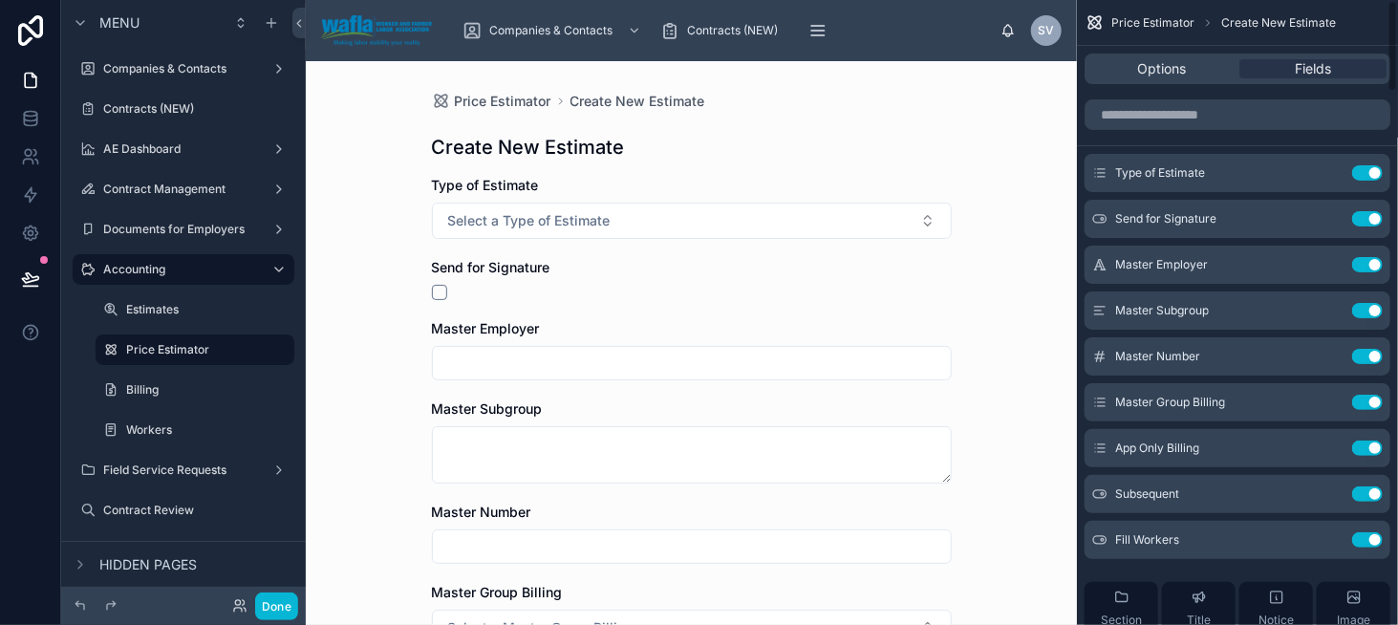
click at [1362, 178] on button "Use setting" at bounding box center [1367, 172] width 31 height 15
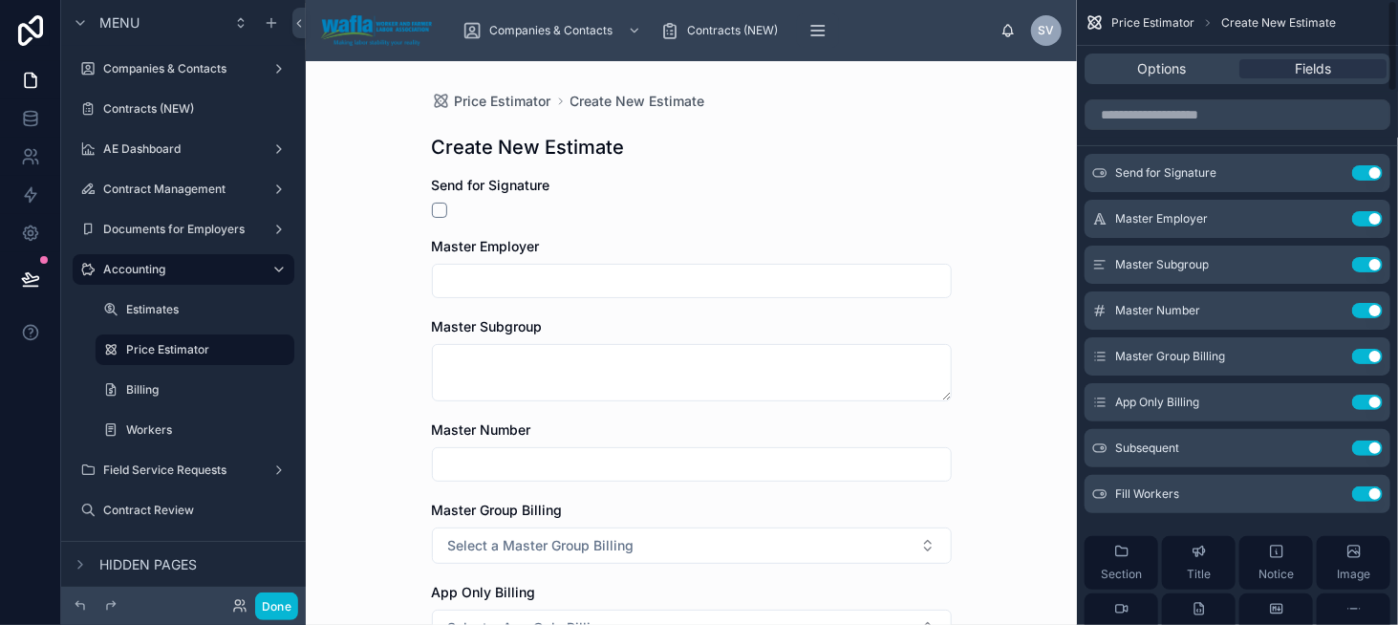
click at [1362, 178] on button "Use setting" at bounding box center [1367, 172] width 31 height 15
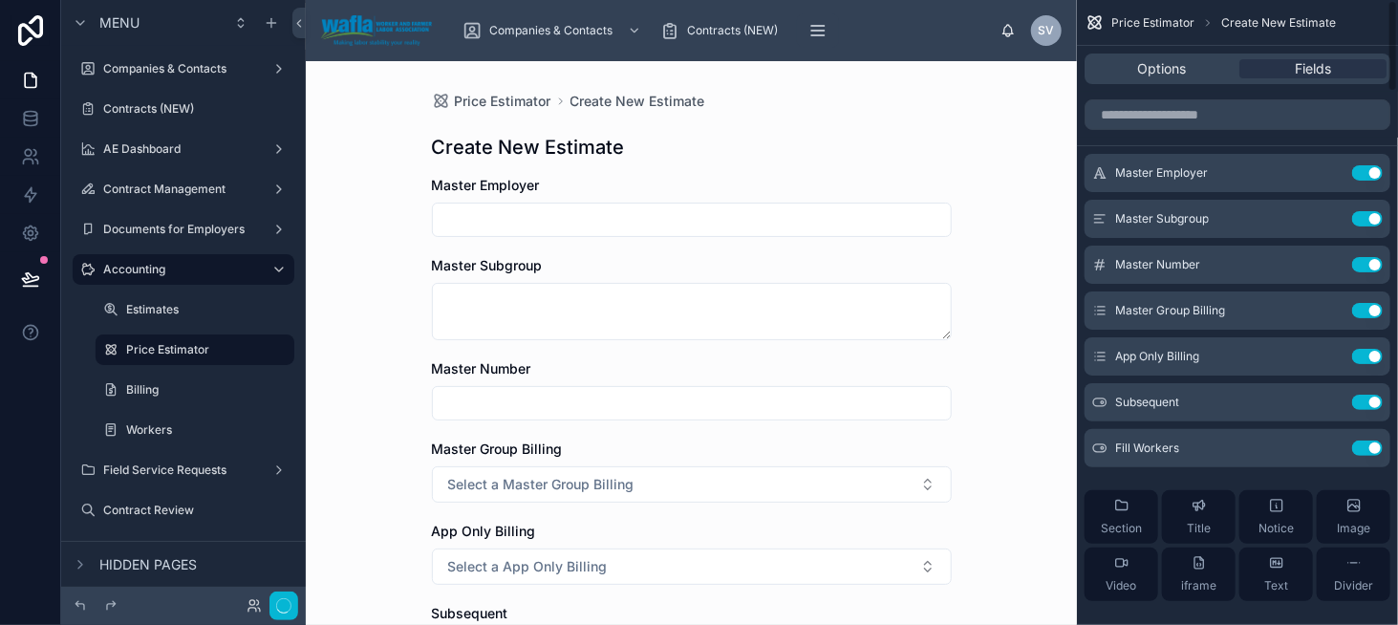
click at [1362, 178] on button "Use setting" at bounding box center [1367, 172] width 31 height 15
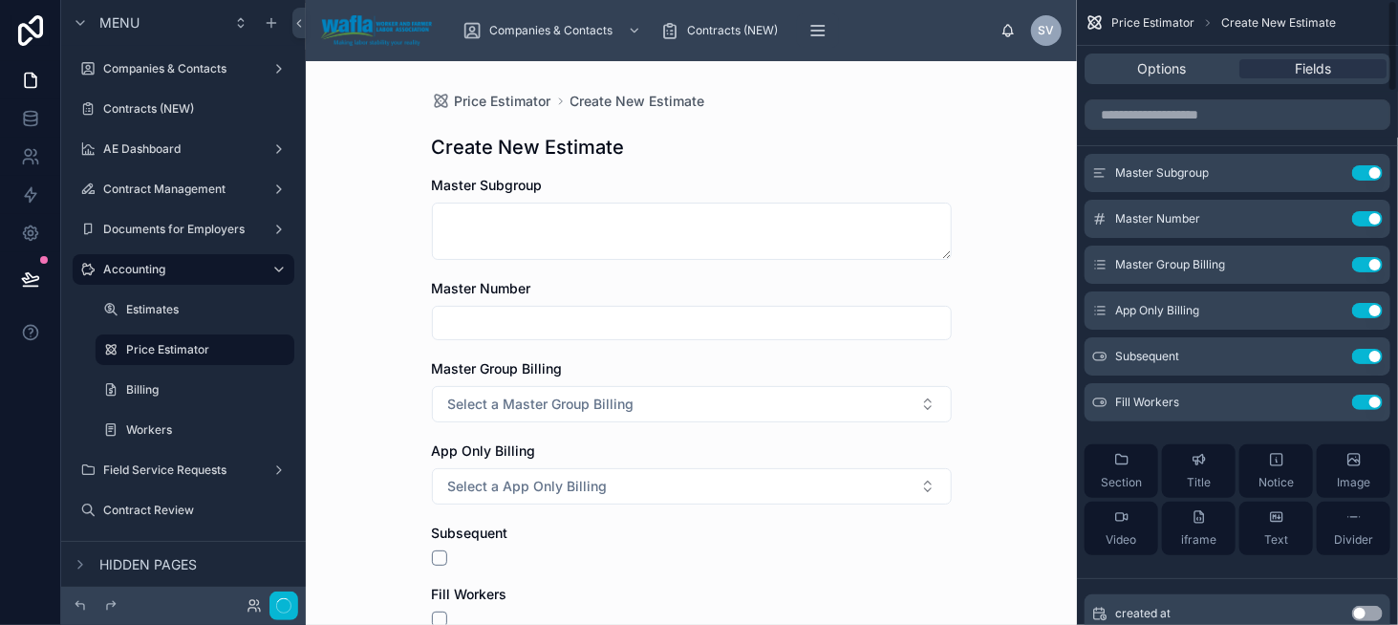
click at [1362, 178] on button "Use setting" at bounding box center [1367, 172] width 31 height 15
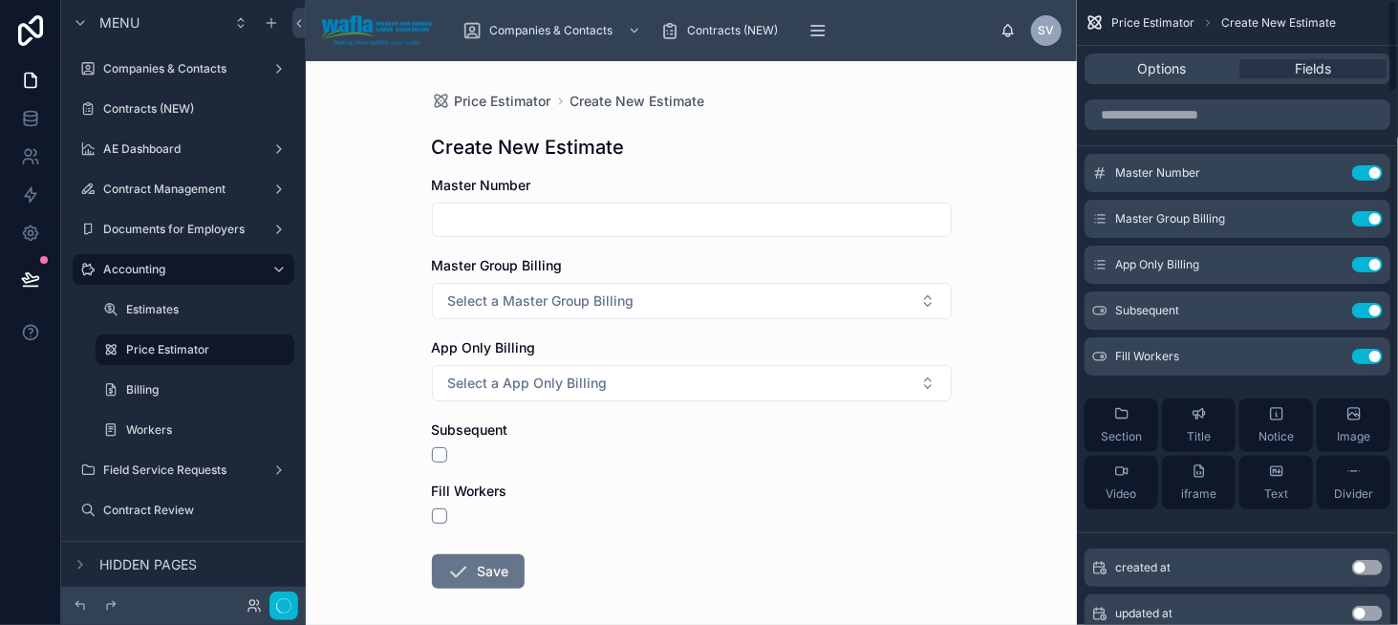
click at [1362, 178] on button "Use setting" at bounding box center [1367, 172] width 31 height 15
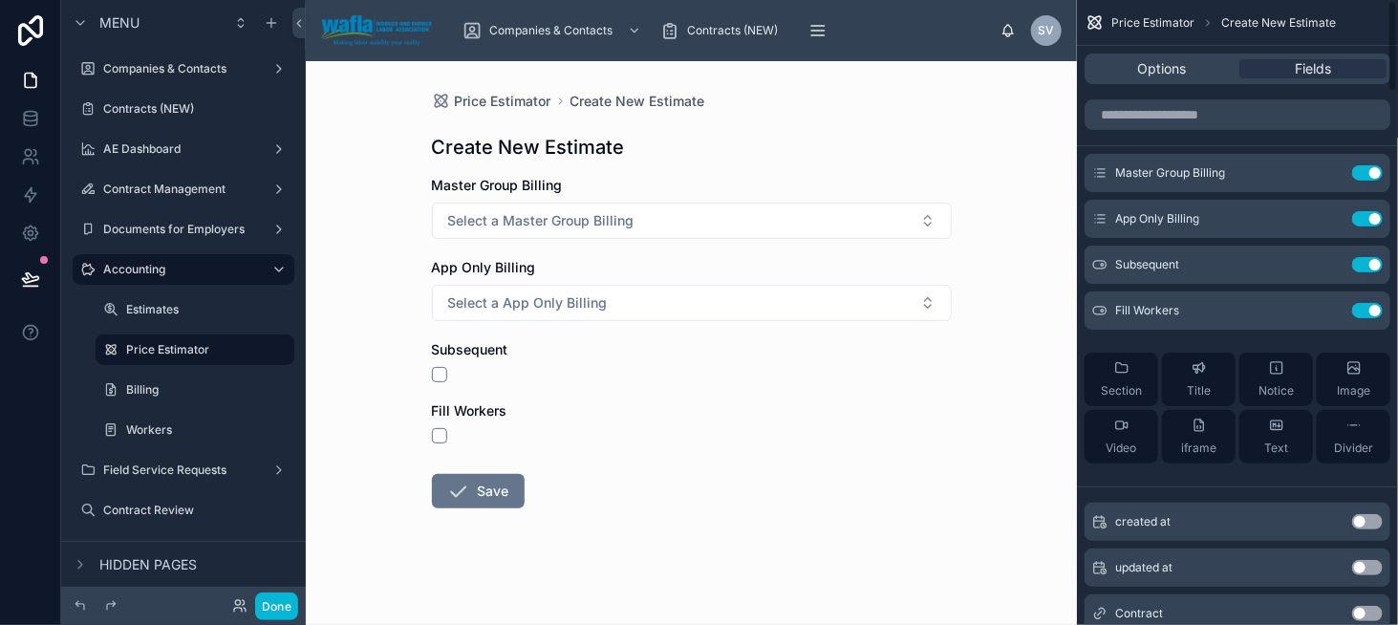
click at [1362, 178] on button "Use setting" at bounding box center [1367, 172] width 31 height 15
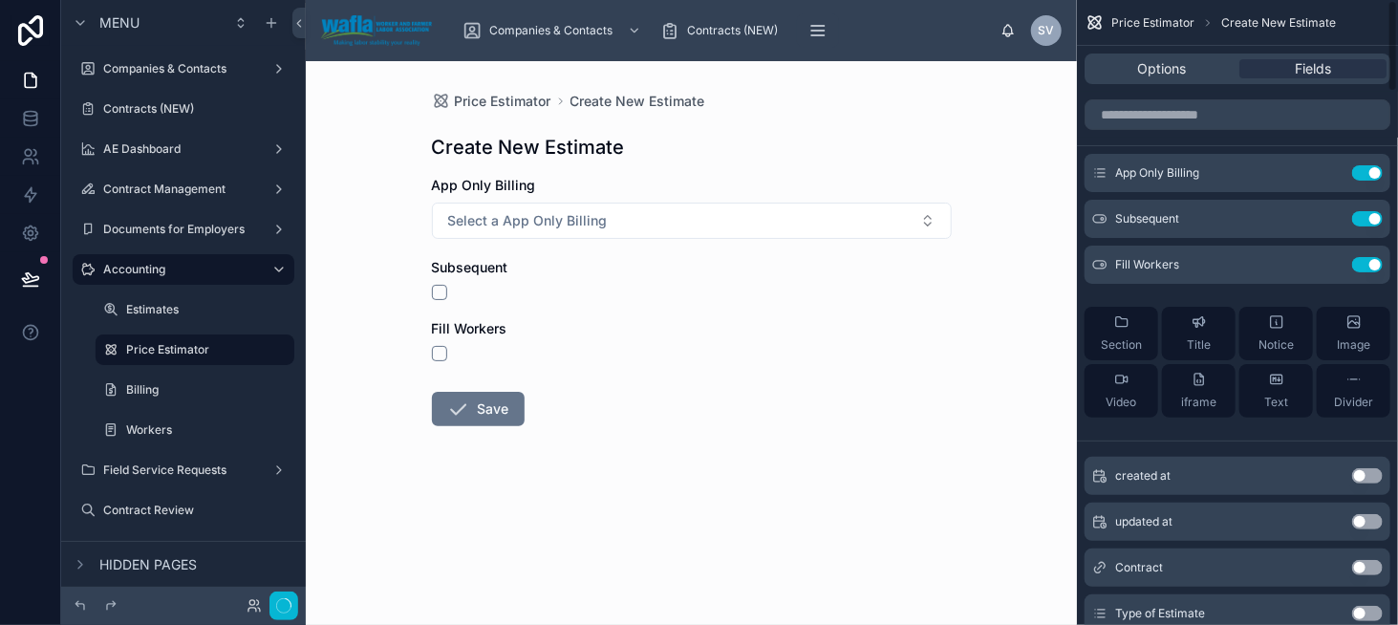
click at [1362, 178] on button "Use setting" at bounding box center [1367, 172] width 31 height 15
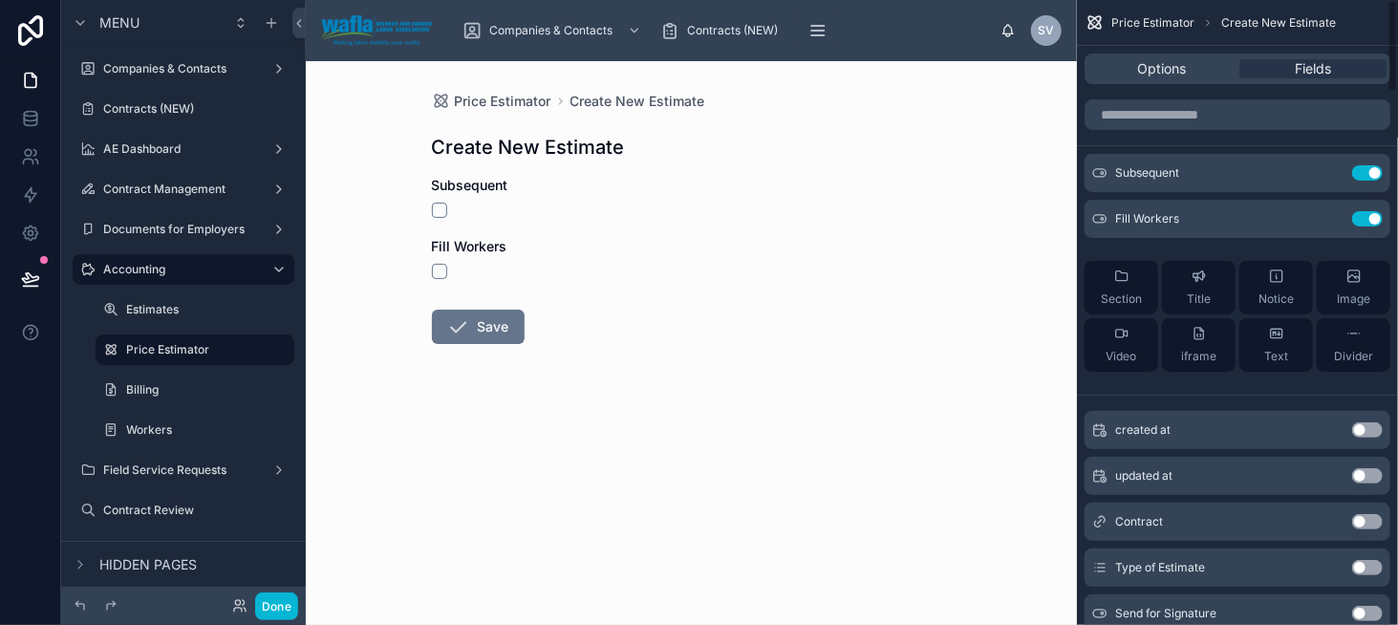
click at [1362, 178] on button "Use setting" at bounding box center [1367, 172] width 31 height 15
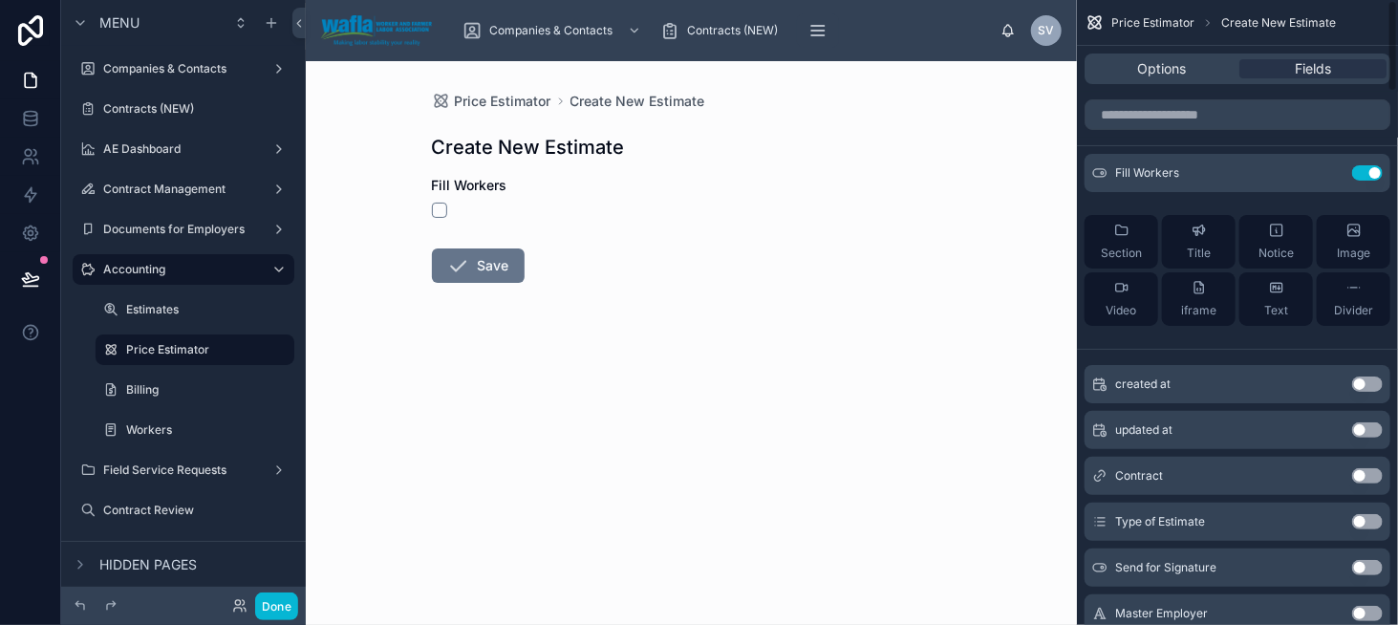
click at [1362, 178] on button "Use setting" at bounding box center [1367, 172] width 31 height 15
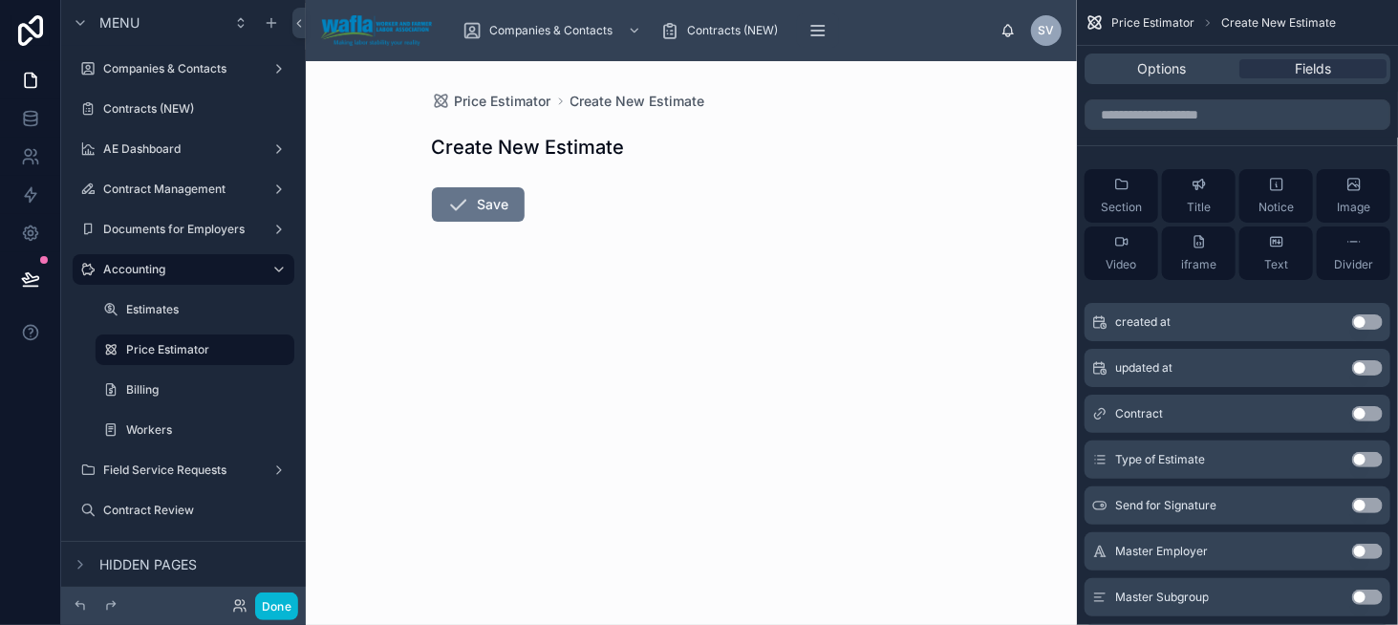
click at [1365, 459] on button "Use setting" at bounding box center [1367, 459] width 31 height 15
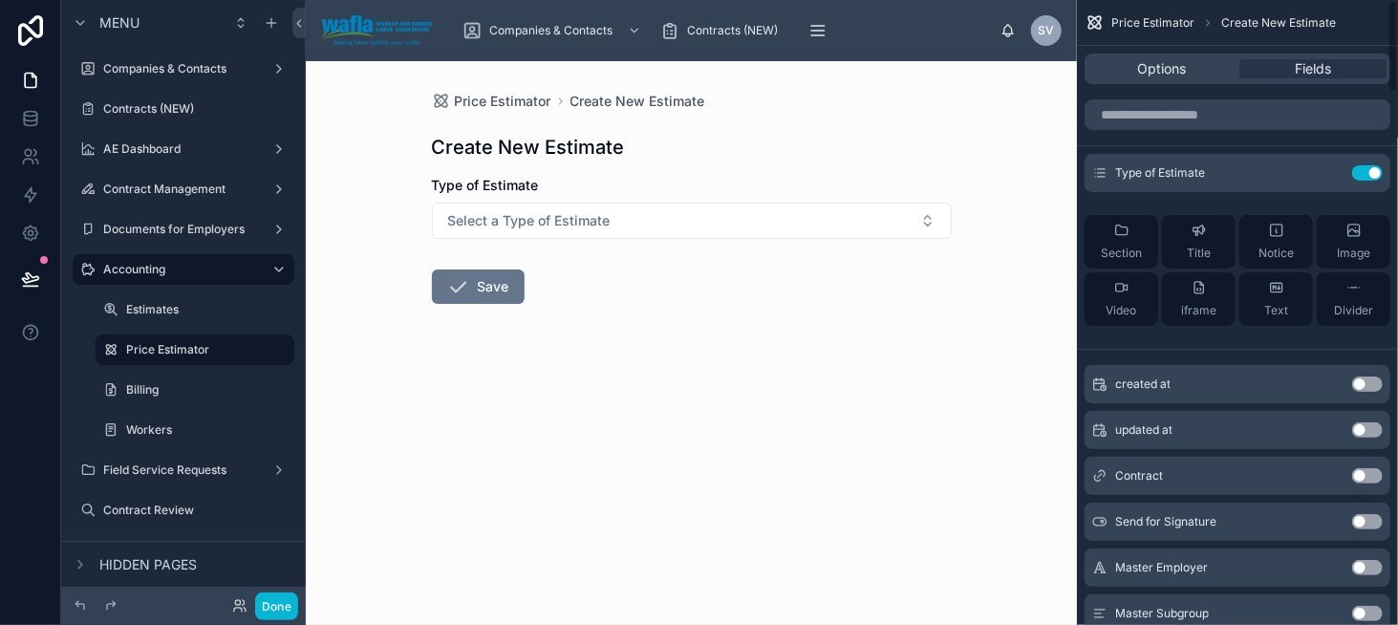
click at [1129, 252] on span "Section" at bounding box center [1121, 253] width 41 height 15
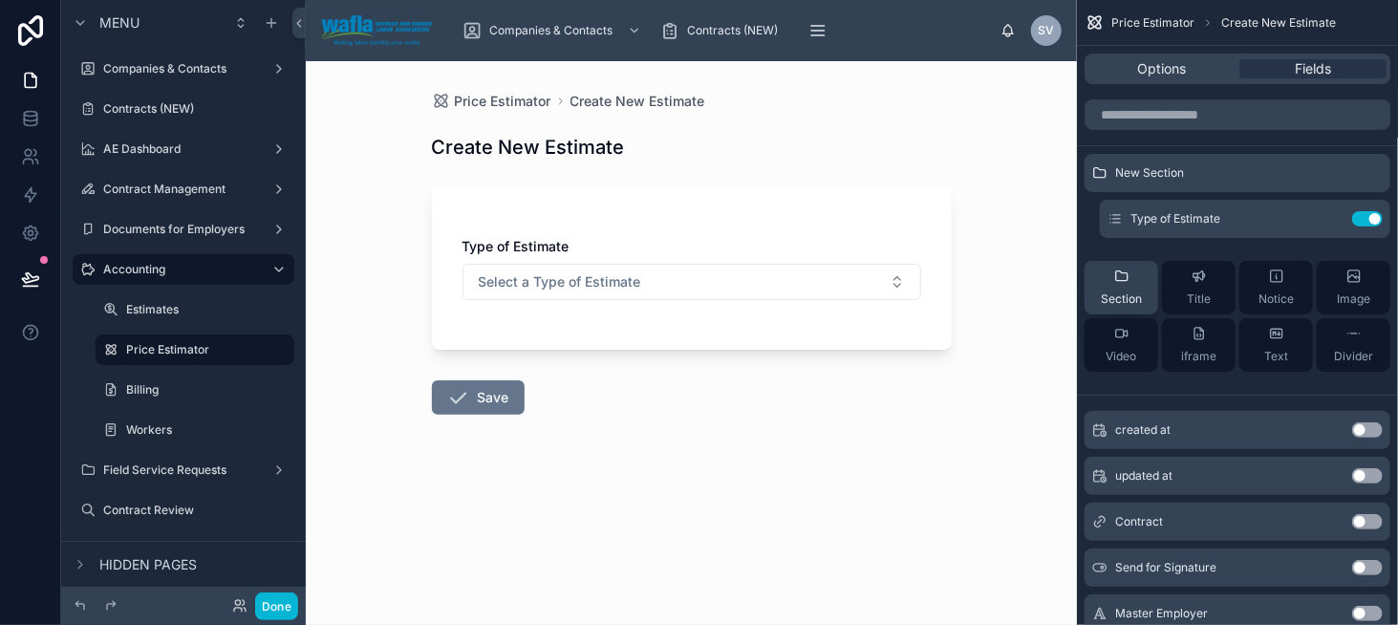
click at [1141, 287] on div "Section" at bounding box center [1121, 288] width 41 height 38
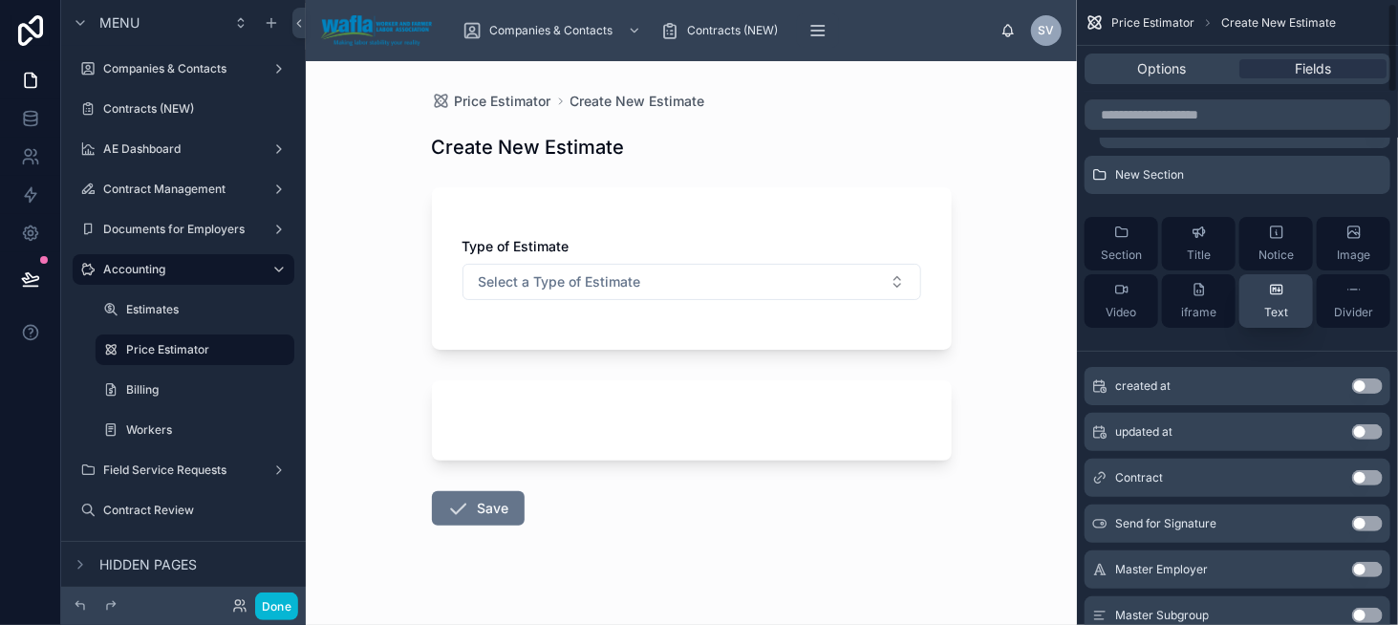
scroll to position [96, 0]
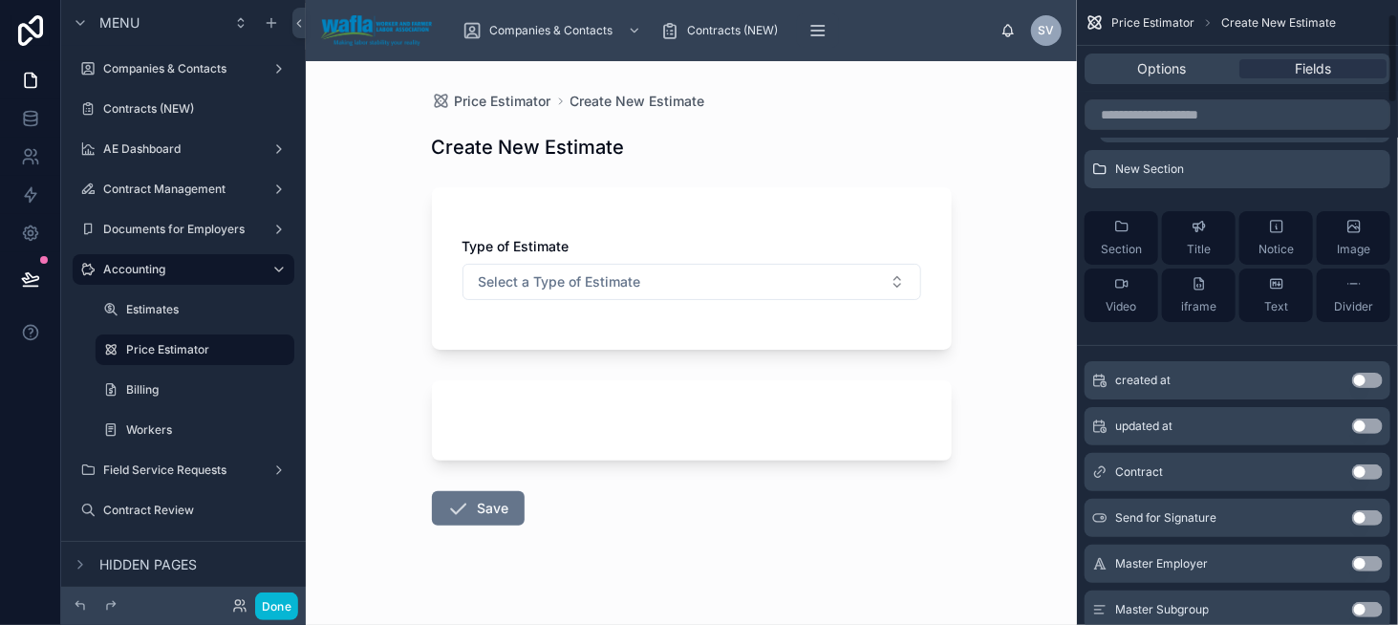
click at [1365, 467] on button "Use setting" at bounding box center [1367, 471] width 31 height 15
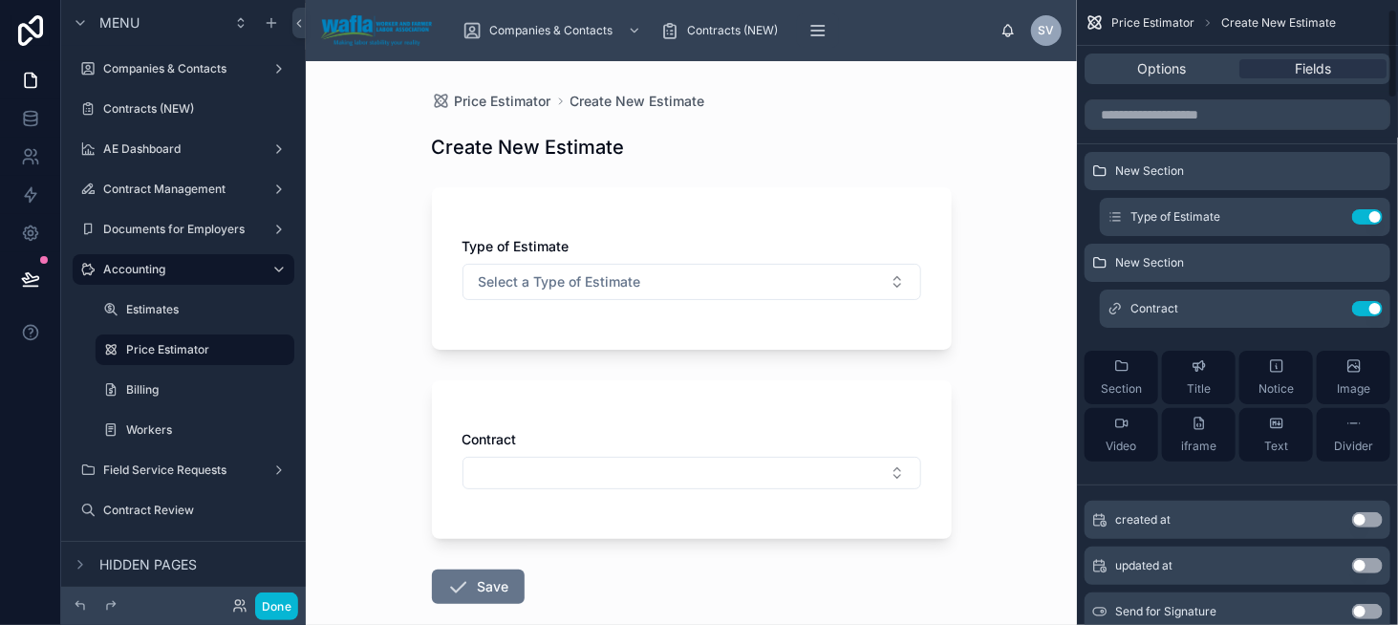
scroll to position [0, 0]
click at [1154, 125] on input "scrollable content" at bounding box center [1238, 114] width 306 height 31
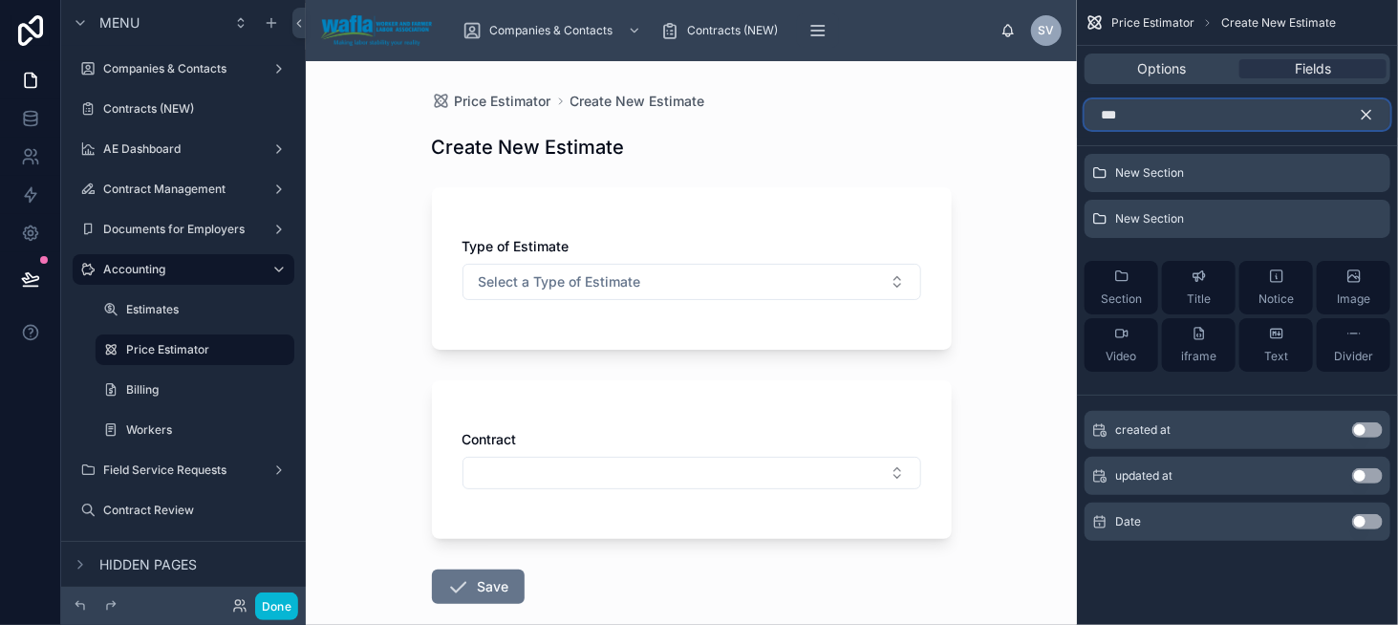
type input "***"
click at [1367, 517] on button "Use setting" at bounding box center [1367, 521] width 31 height 15
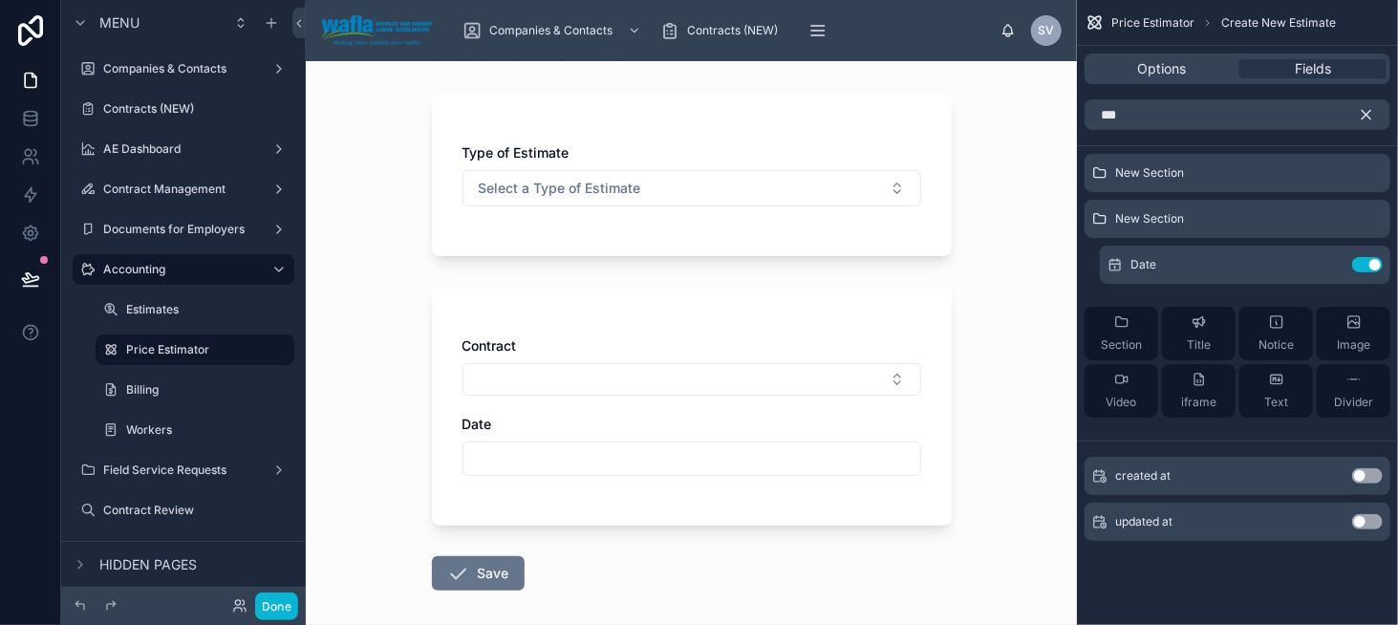
scroll to position [96, 0]
click at [1358, 117] on icon "scrollable content" at bounding box center [1366, 114] width 17 height 17
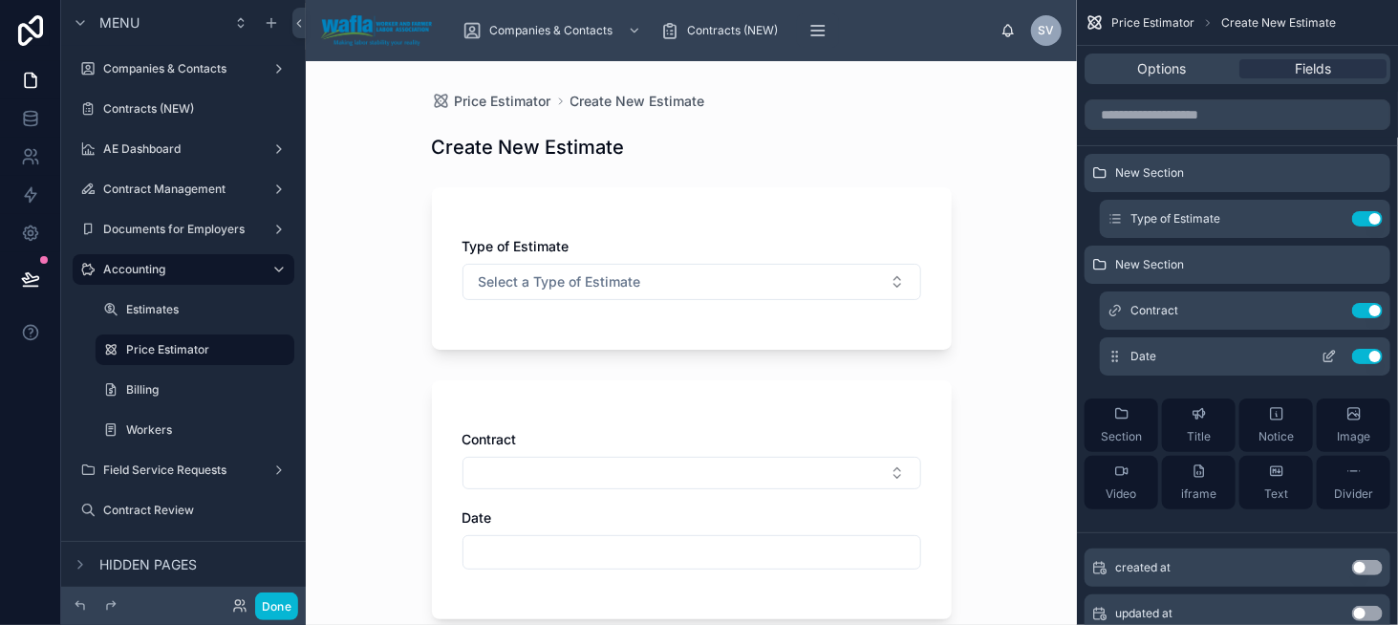
click at [1332, 357] on icon "scrollable content" at bounding box center [1329, 356] width 15 height 15
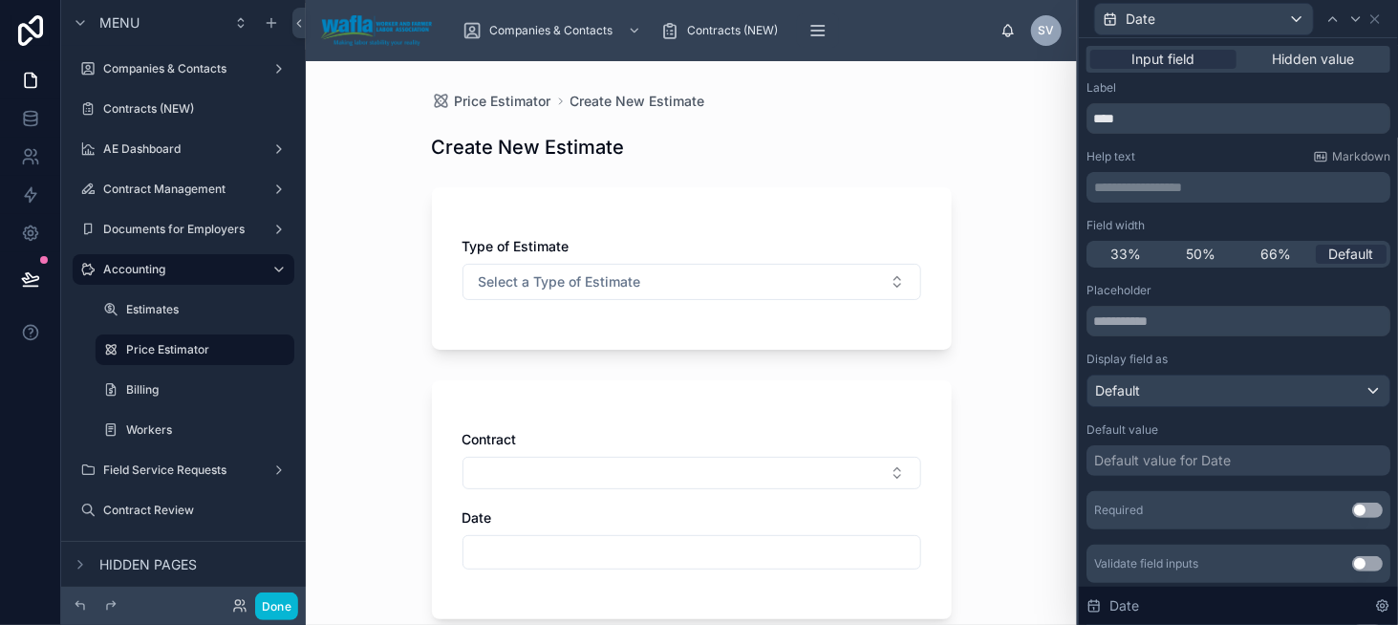
click at [1174, 184] on p "**********" at bounding box center [1240, 187] width 292 height 19
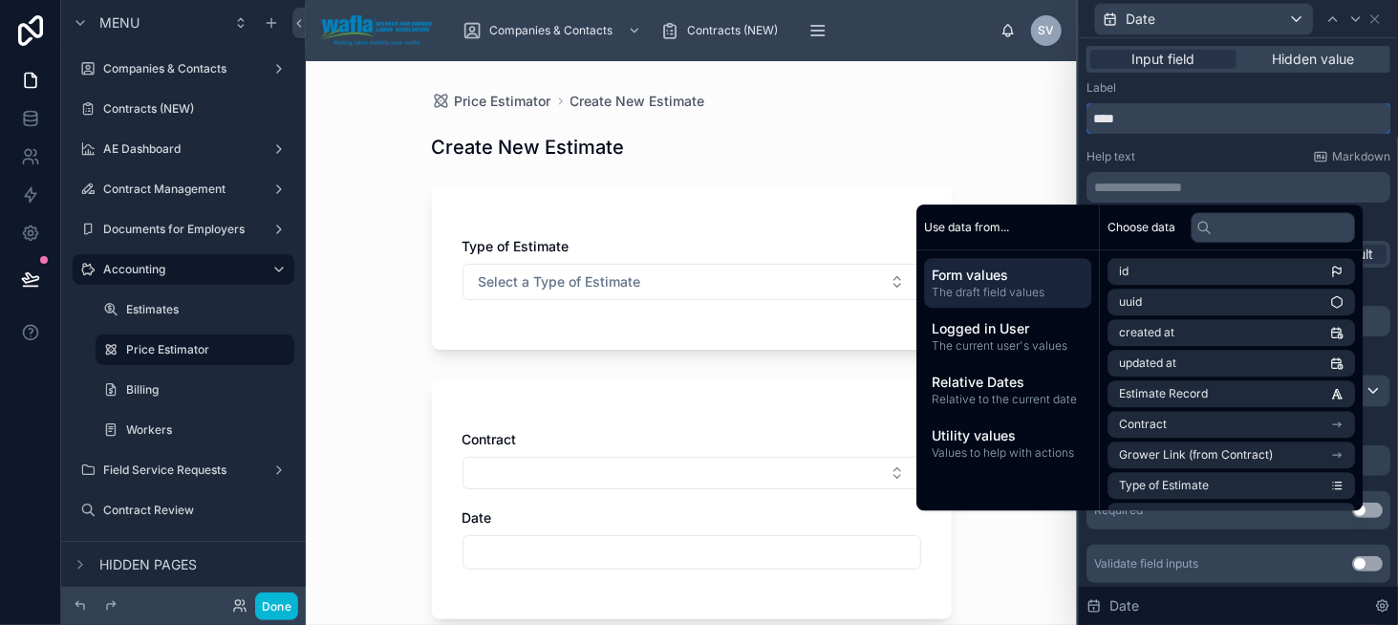
click at [1171, 131] on input "****" at bounding box center [1239, 118] width 304 height 31
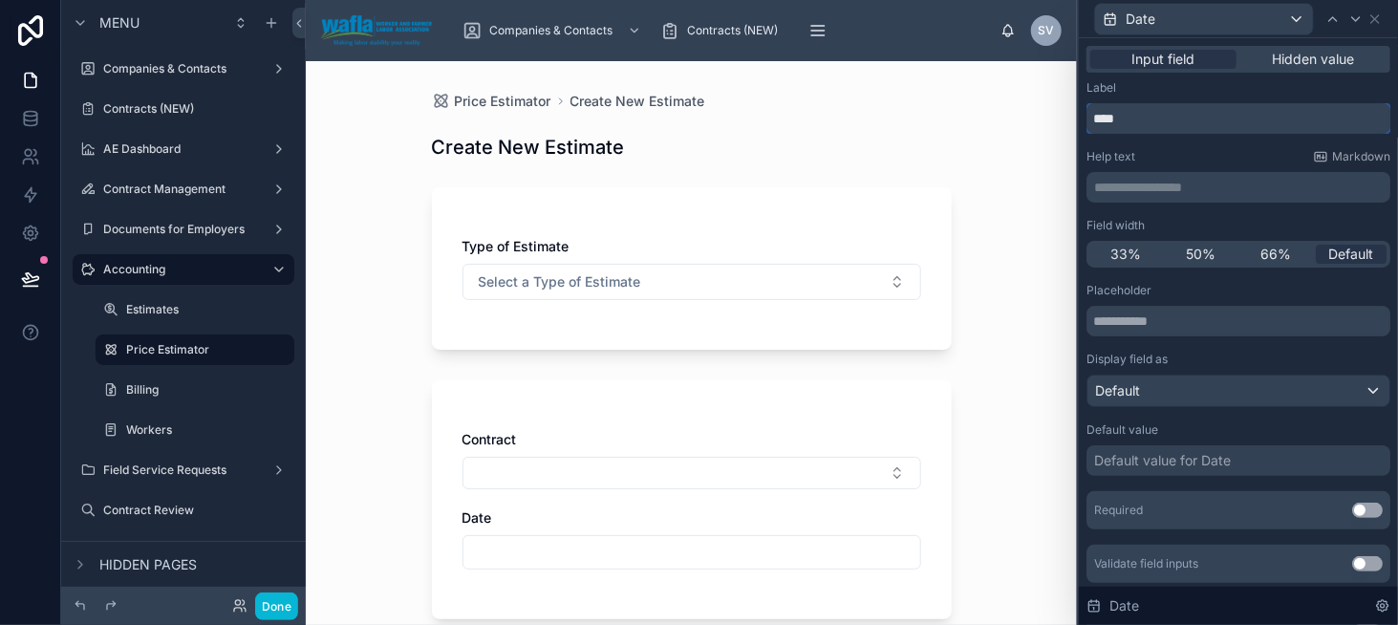
click at [1091, 119] on input "****" at bounding box center [1239, 118] width 304 height 31
type input "**********"
click at [1150, 458] on div "Default value for Date" at bounding box center [1162, 460] width 137 height 19
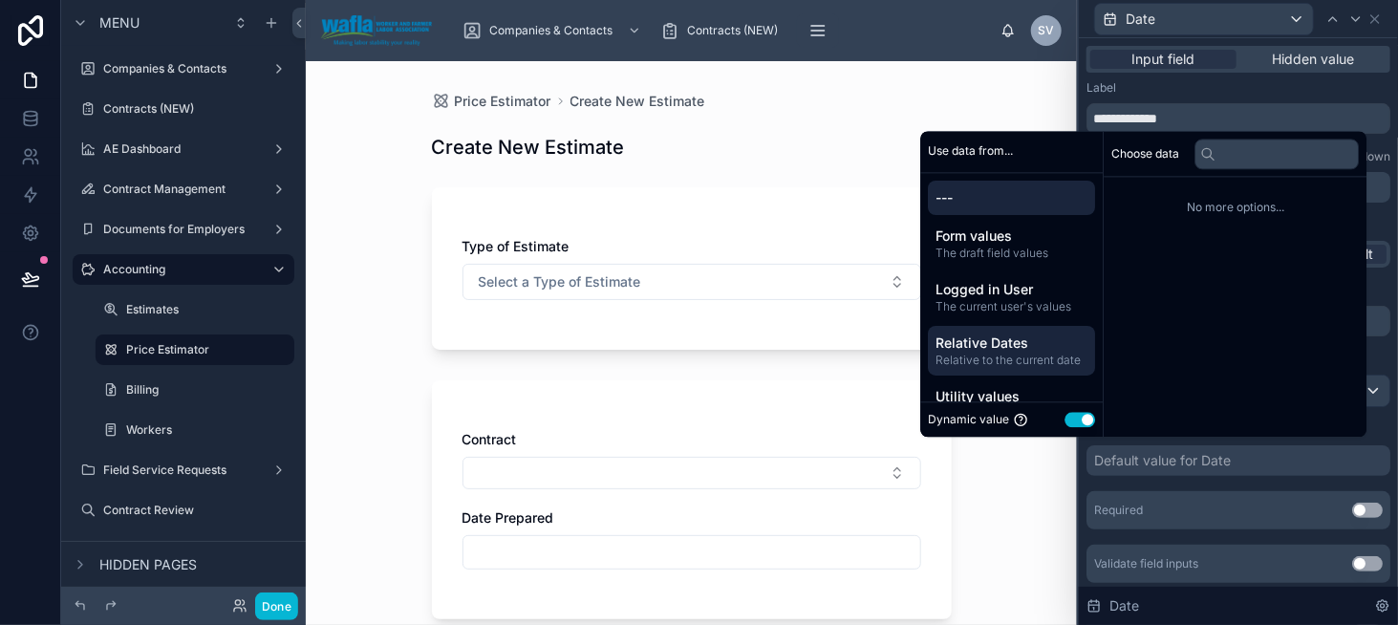
click at [1001, 351] on span "Relative Dates" at bounding box center [1012, 343] width 152 height 19
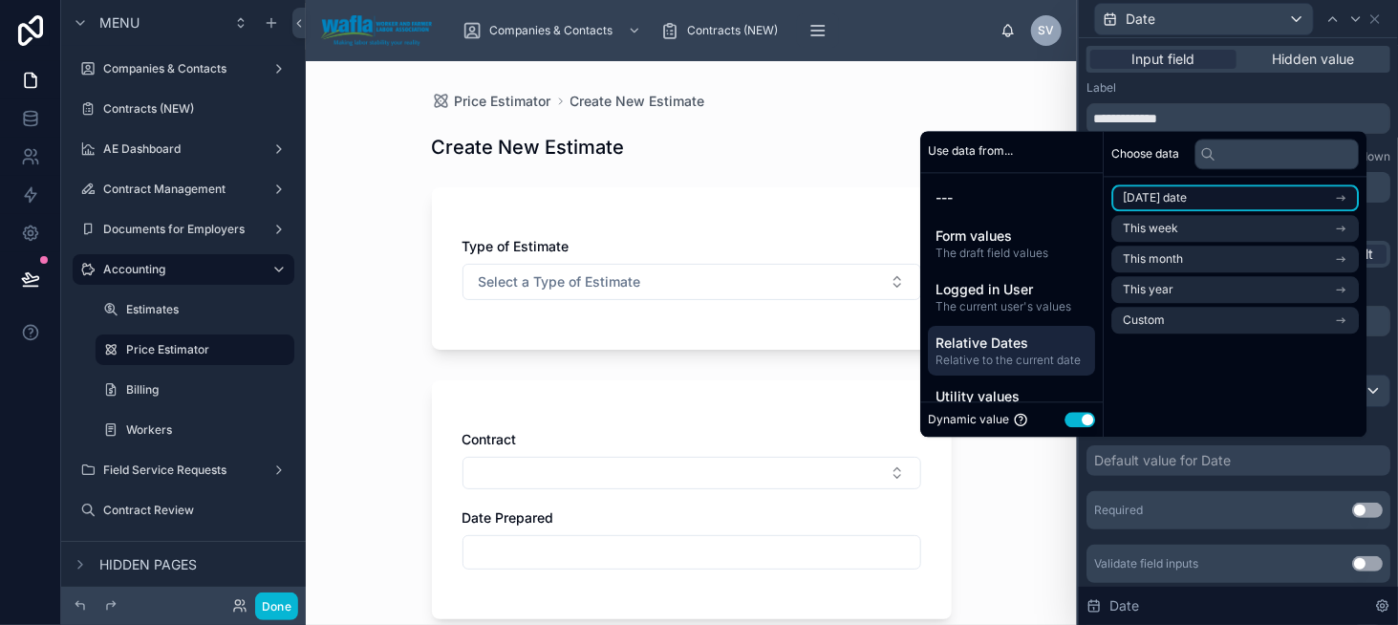
click at [1158, 198] on span "Today's date" at bounding box center [1155, 197] width 64 height 15
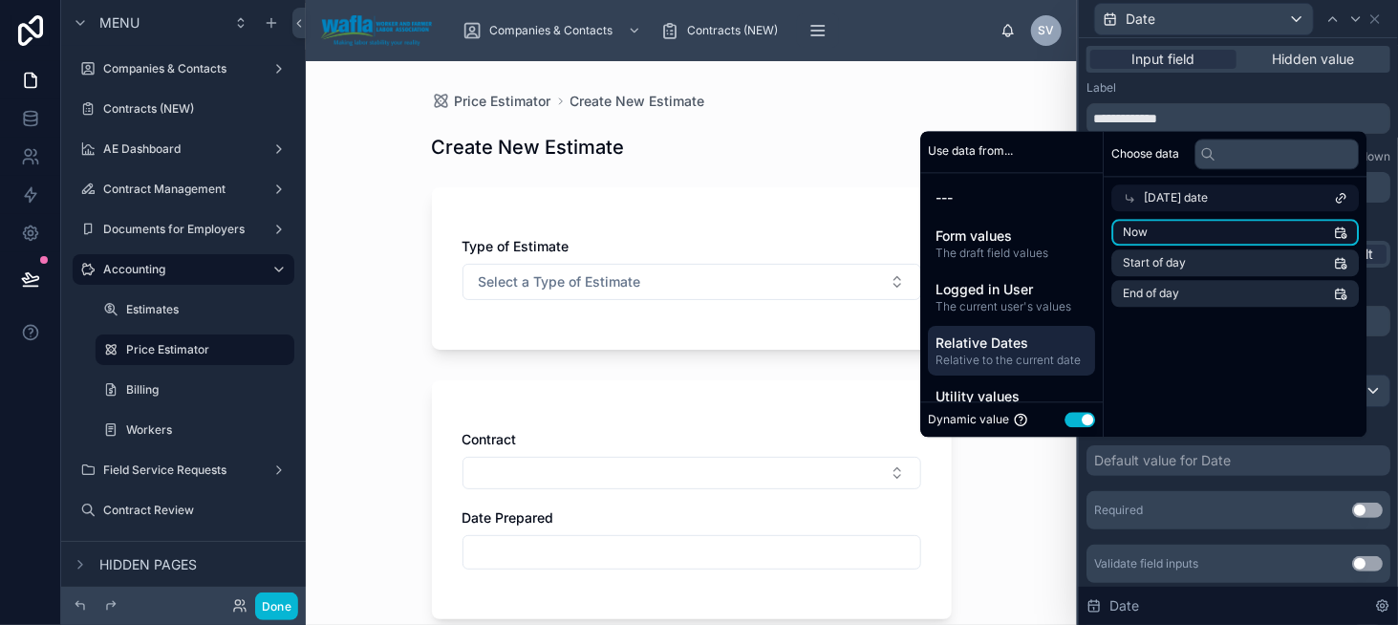
click at [1186, 228] on li "Now" at bounding box center [1235, 232] width 248 height 27
click at [1242, 92] on div "Label" at bounding box center [1239, 87] width 304 height 15
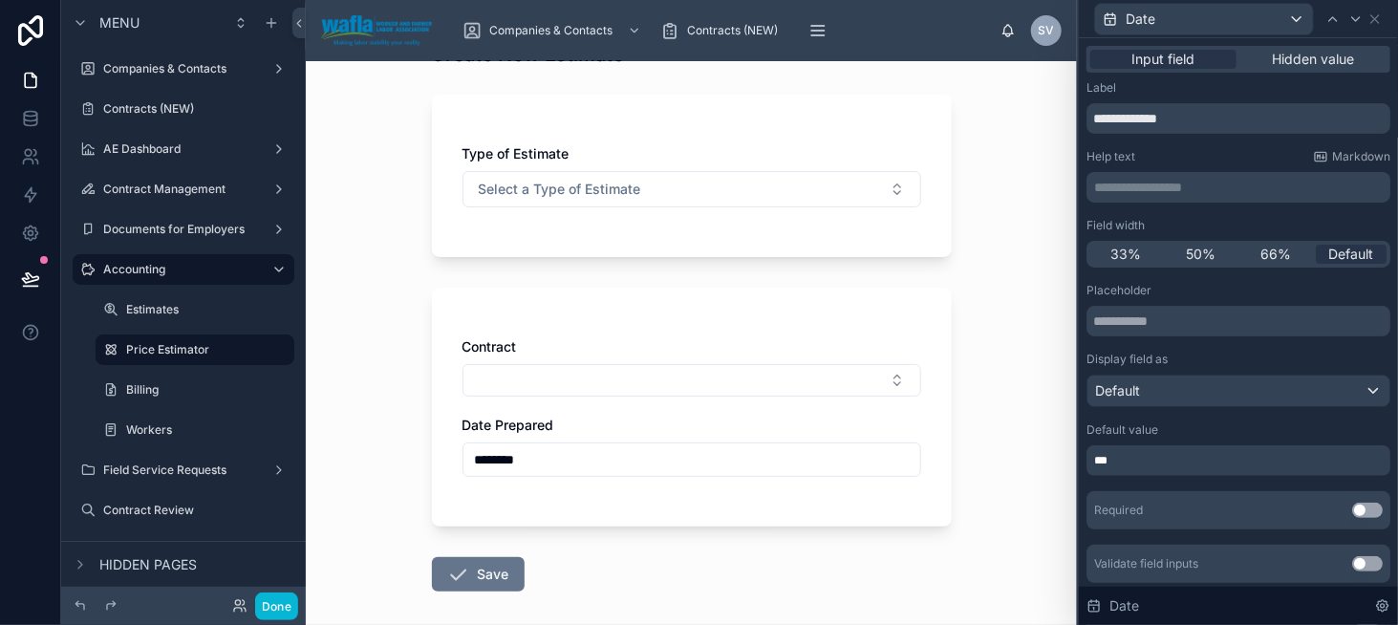
scroll to position [96, 0]
click at [1373, 23] on icon at bounding box center [1375, 18] width 15 height 15
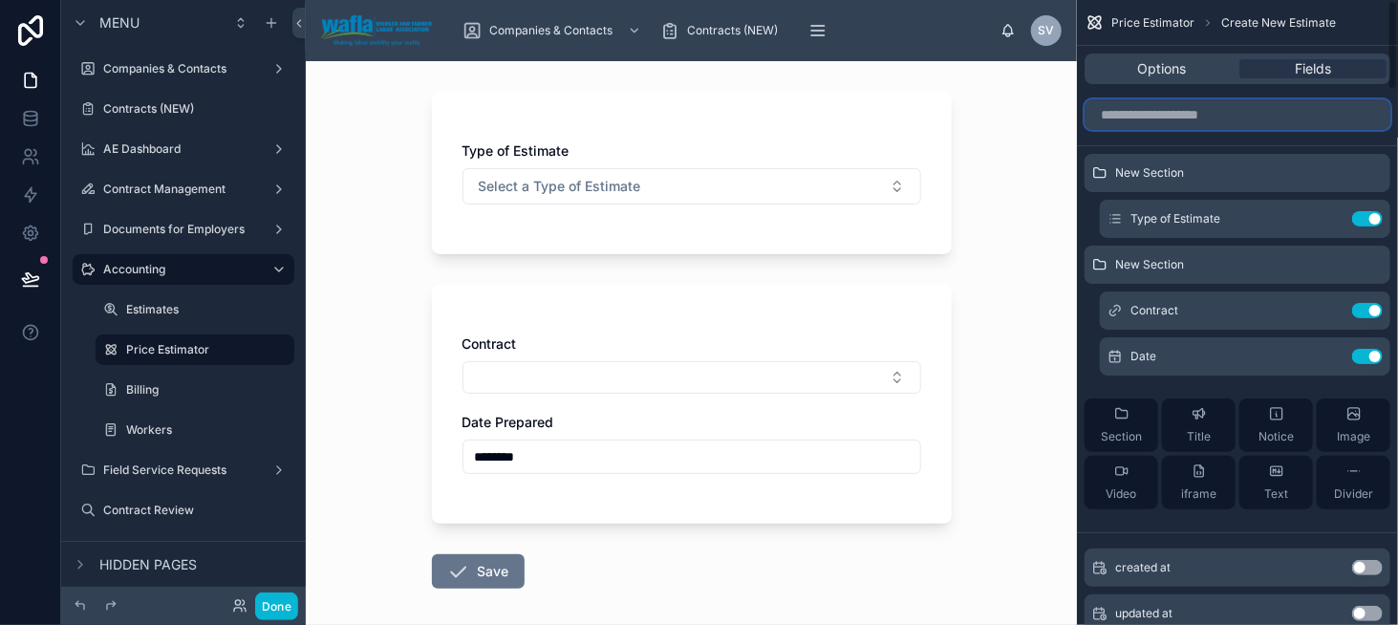
click at [1186, 116] on input "scrollable content" at bounding box center [1238, 114] width 306 height 31
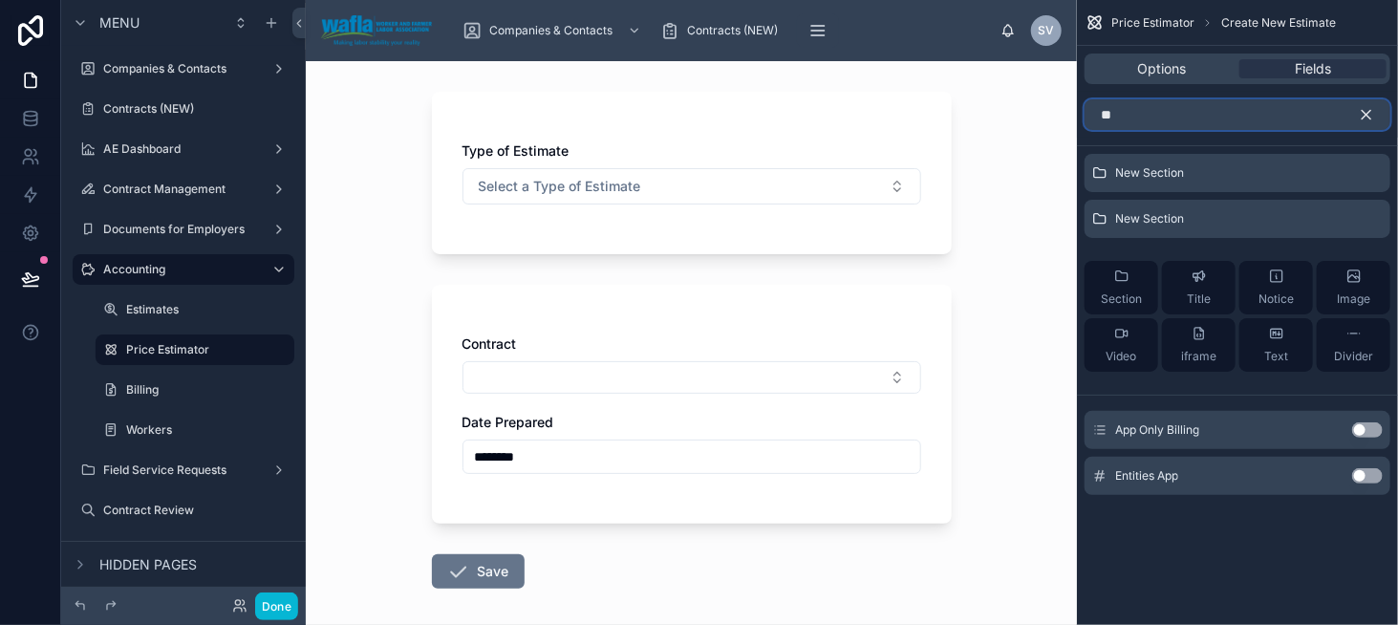
type input "*"
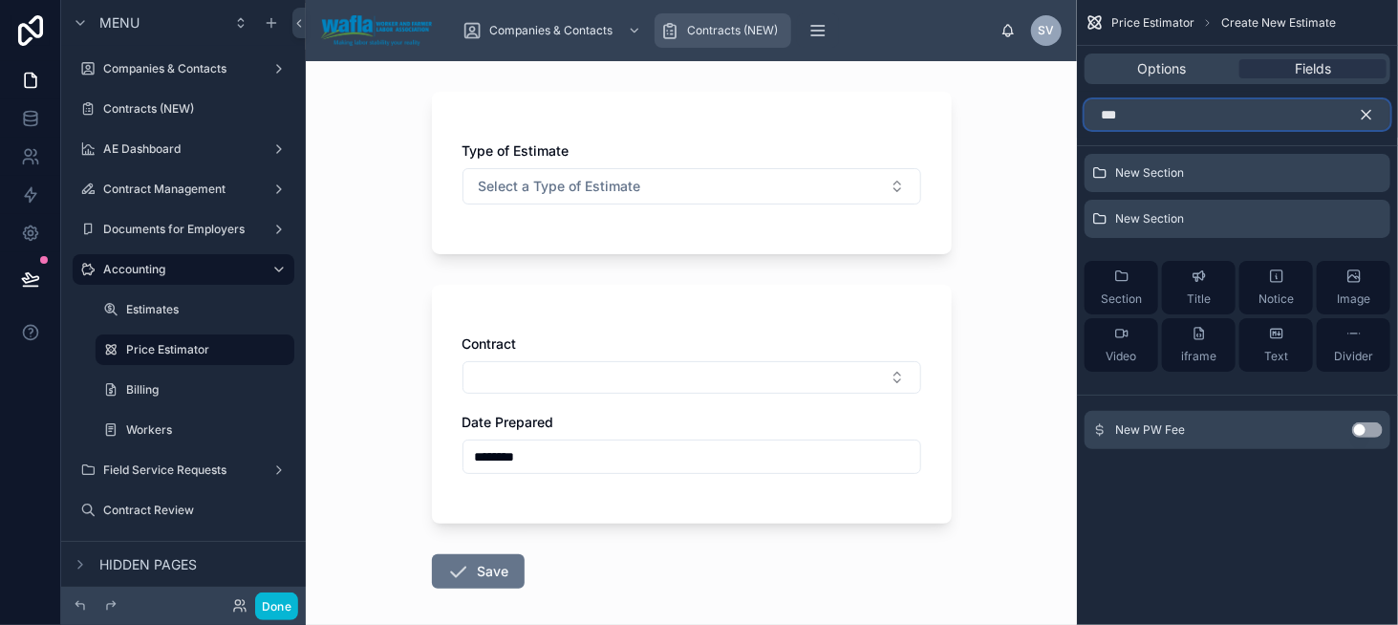
type input "***"
click at [1369, 110] on icon "scrollable content" at bounding box center [1366, 114] width 17 height 17
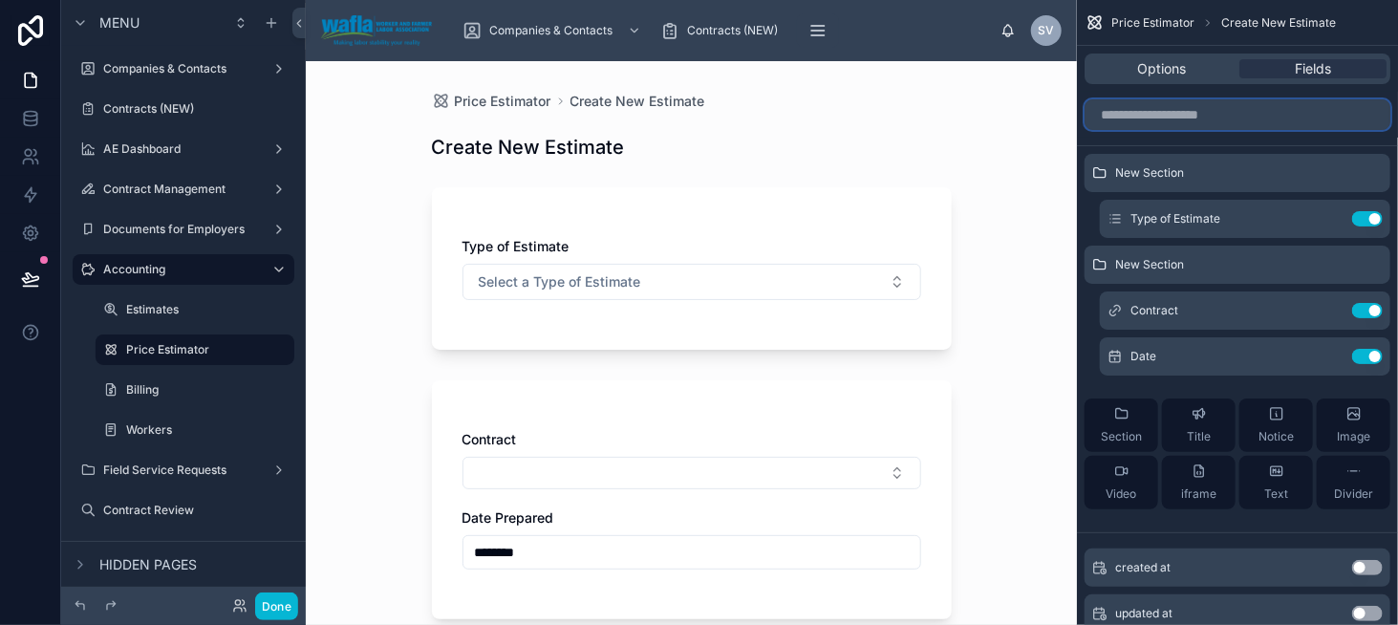
click at [1176, 117] on input "scrollable content" at bounding box center [1238, 114] width 306 height 31
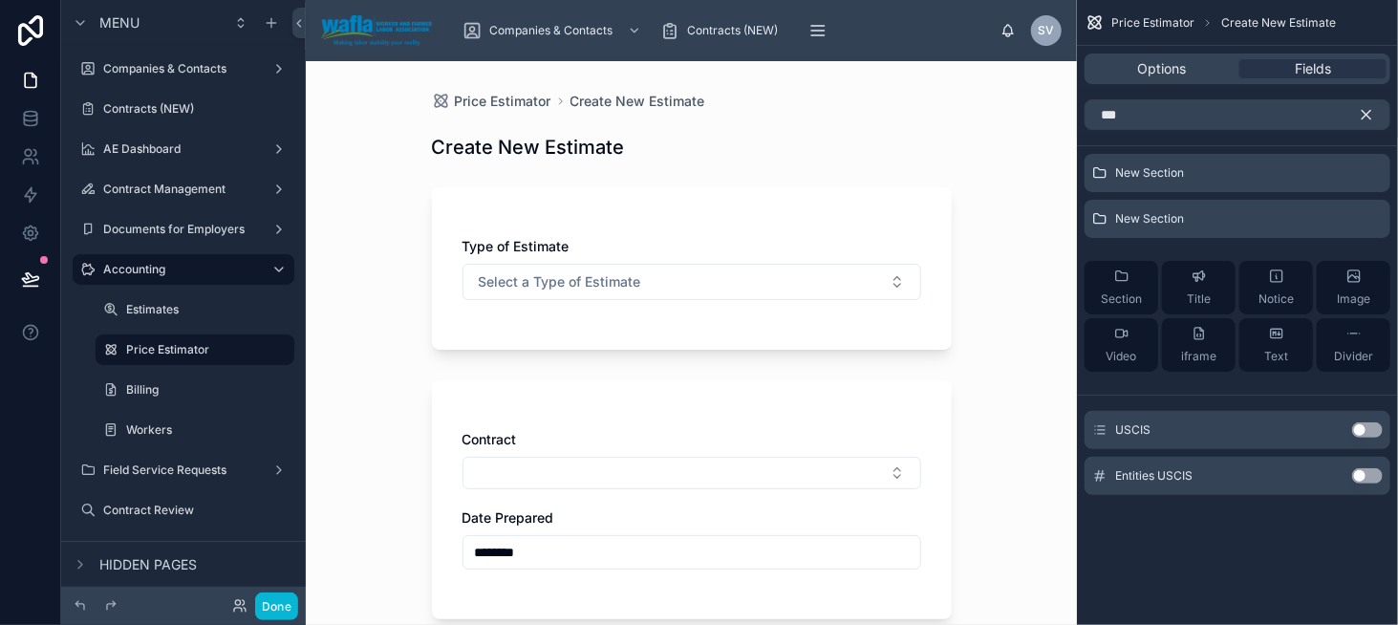
click at [1369, 424] on button "Use setting" at bounding box center [1367, 429] width 31 height 15
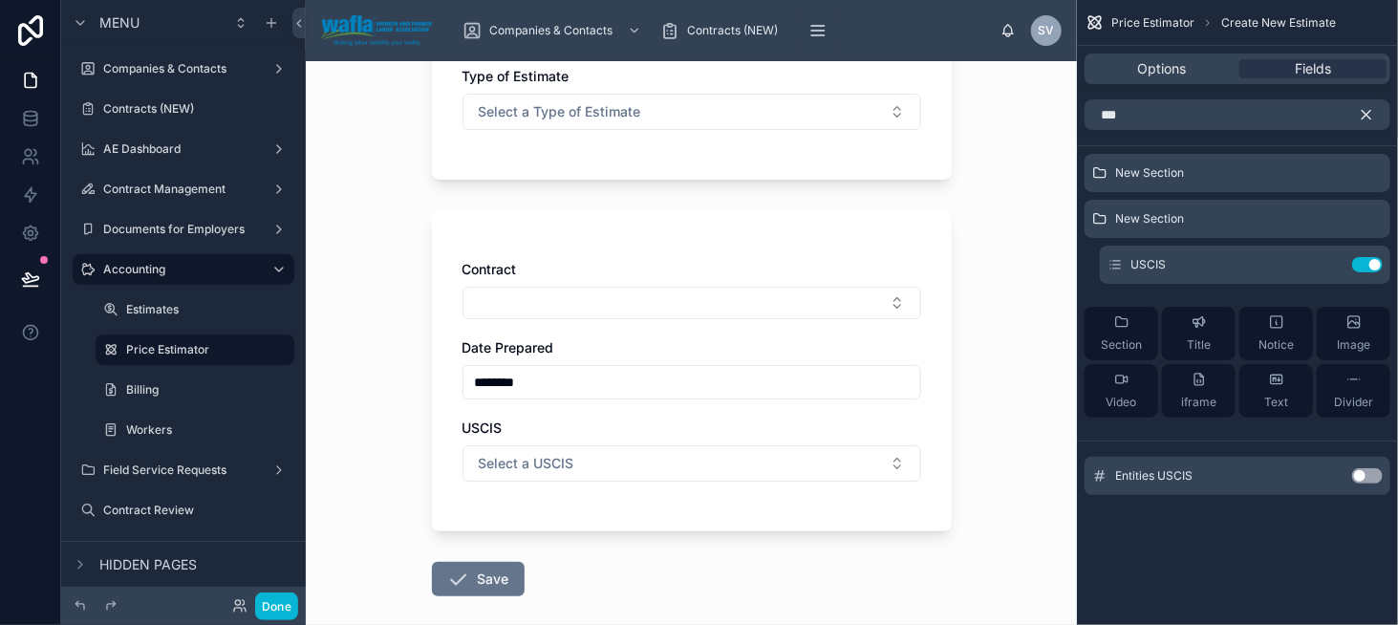
scroll to position [191, 0]
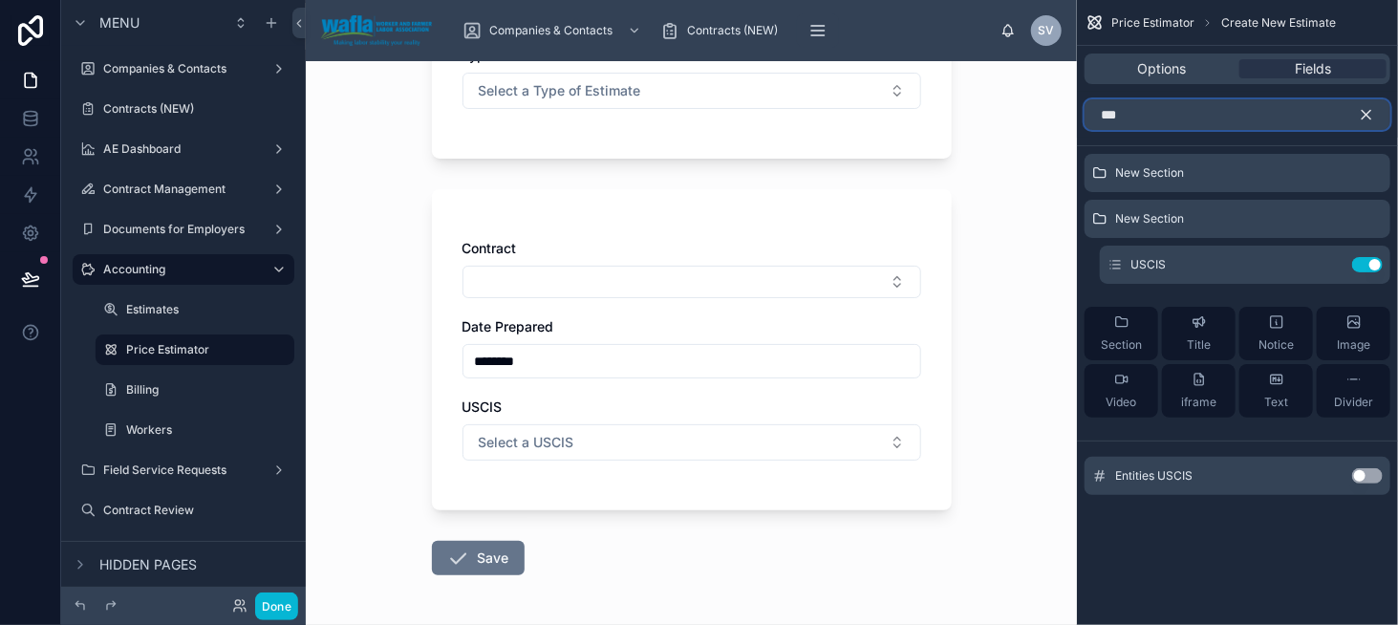
click at [1174, 120] on input "***" at bounding box center [1238, 114] width 306 height 31
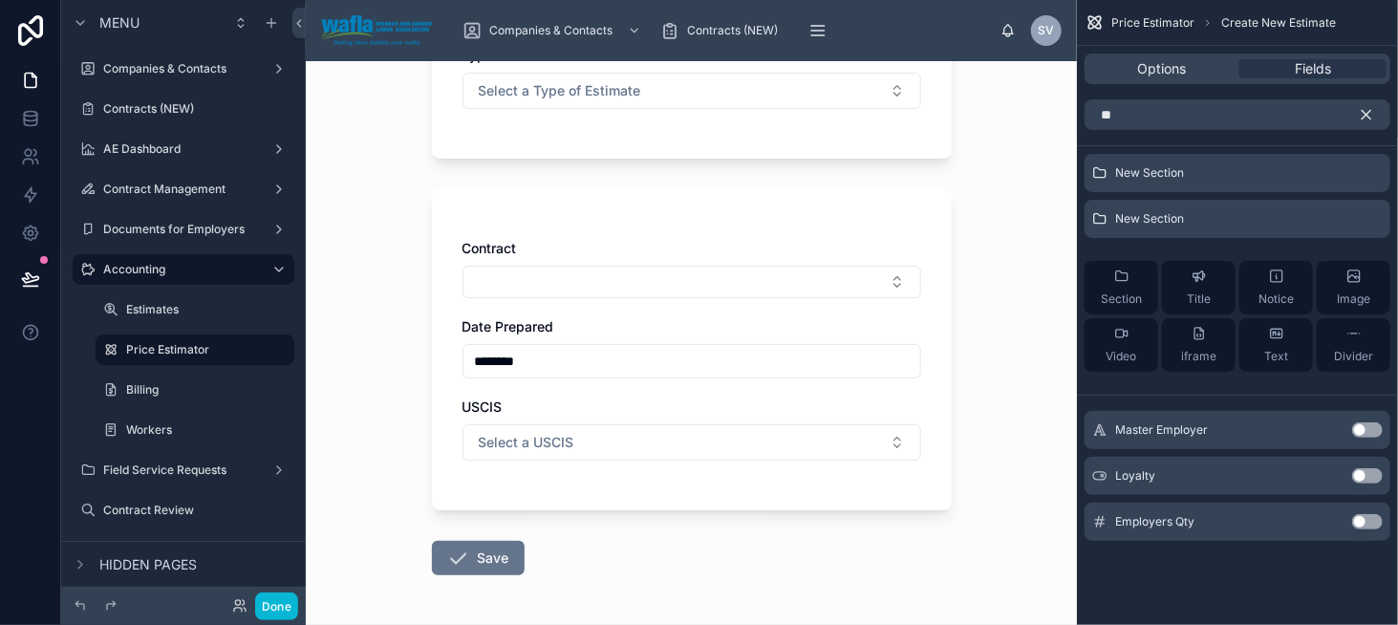
click at [1366, 473] on button "Use setting" at bounding box center [1367, 475] width 31 height 15
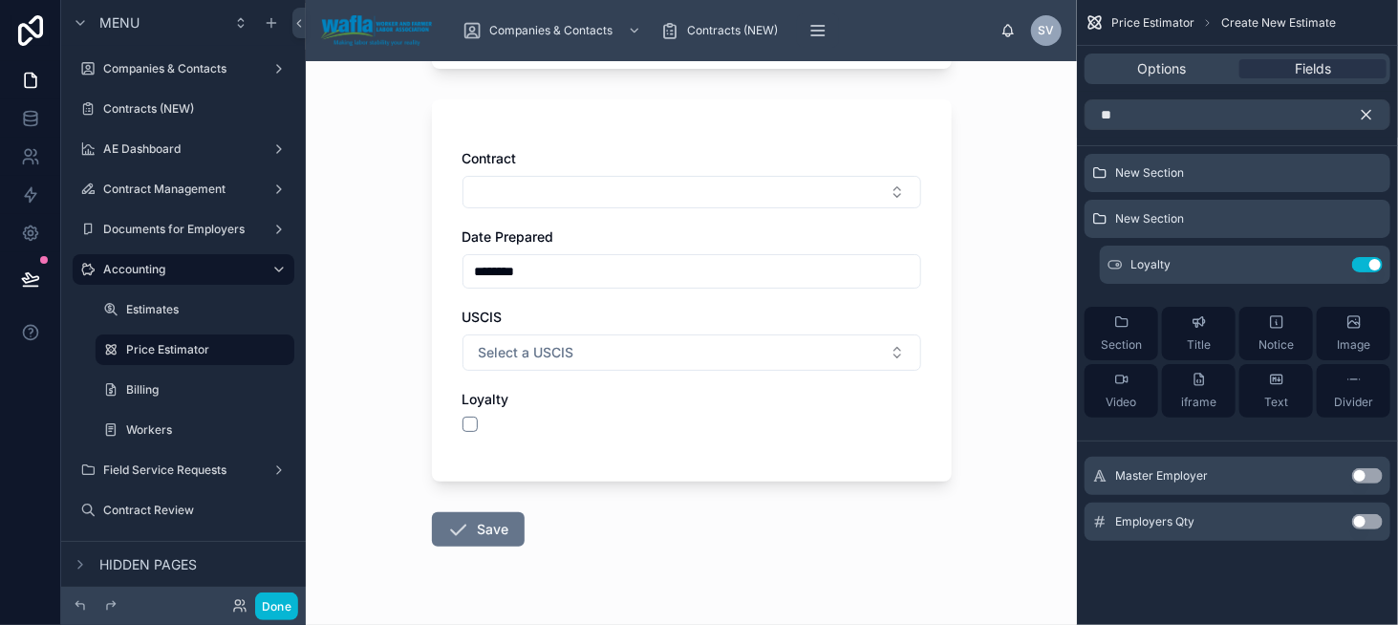
scroll to position [287, 0]
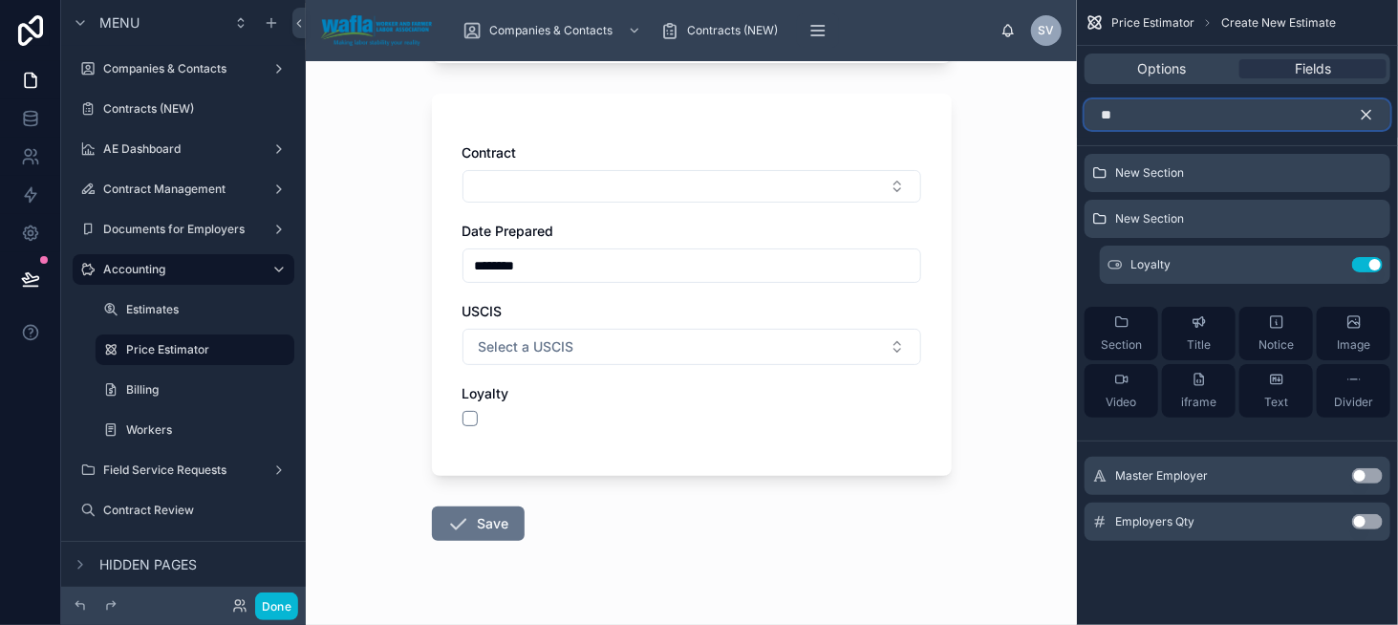
click at [1145, 120] on input "**" at bounding box center [1238, 114] width 306 height 31
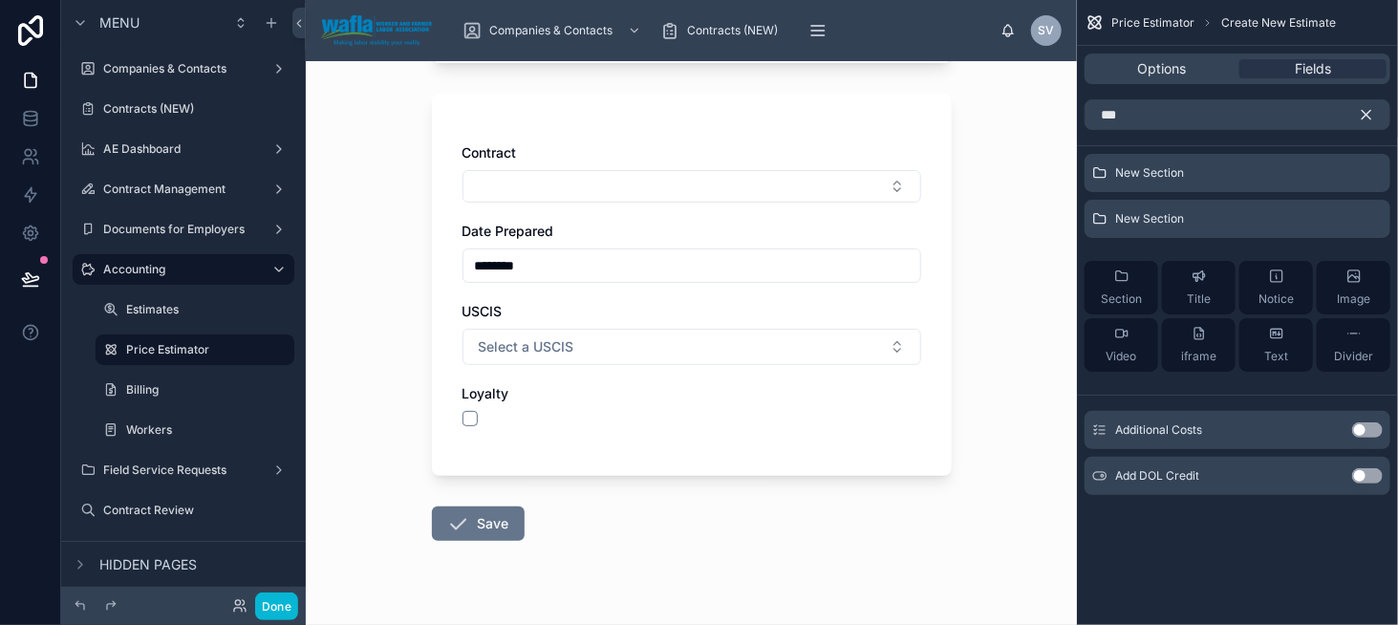
click at [1359, 424] on button "Use setting" at bounding box center [1367, 429] width 31 height 15
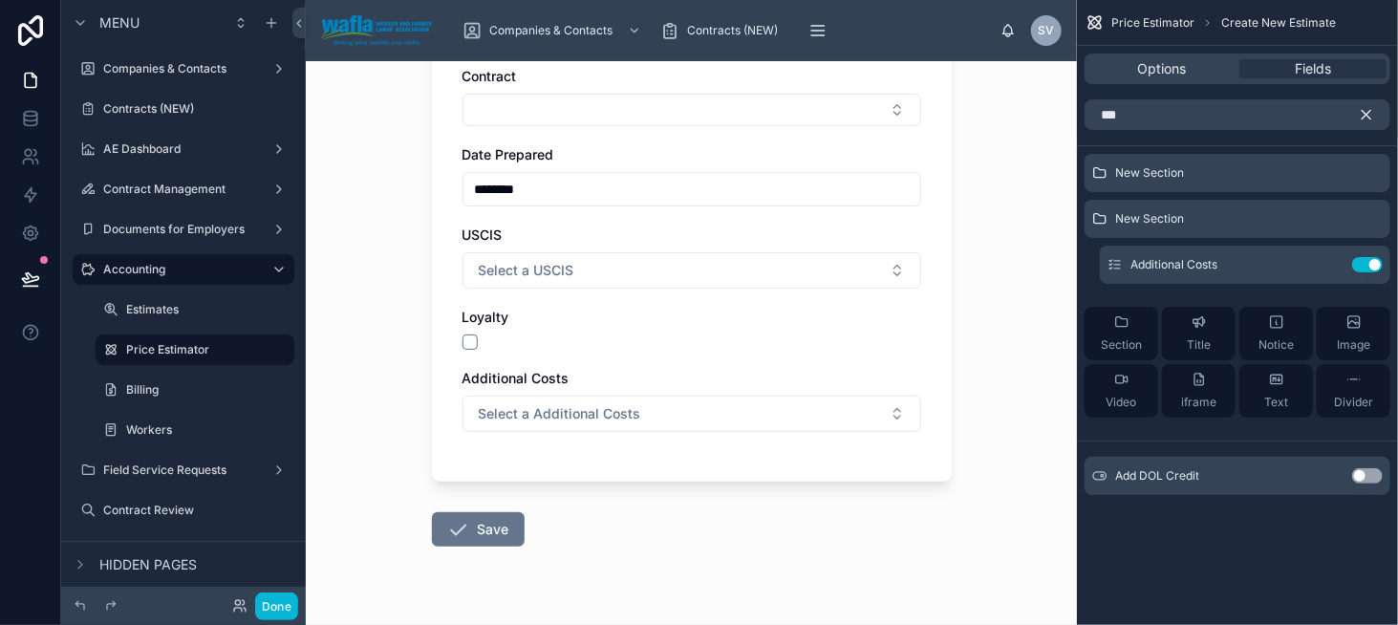
scroll to position [382, 0]
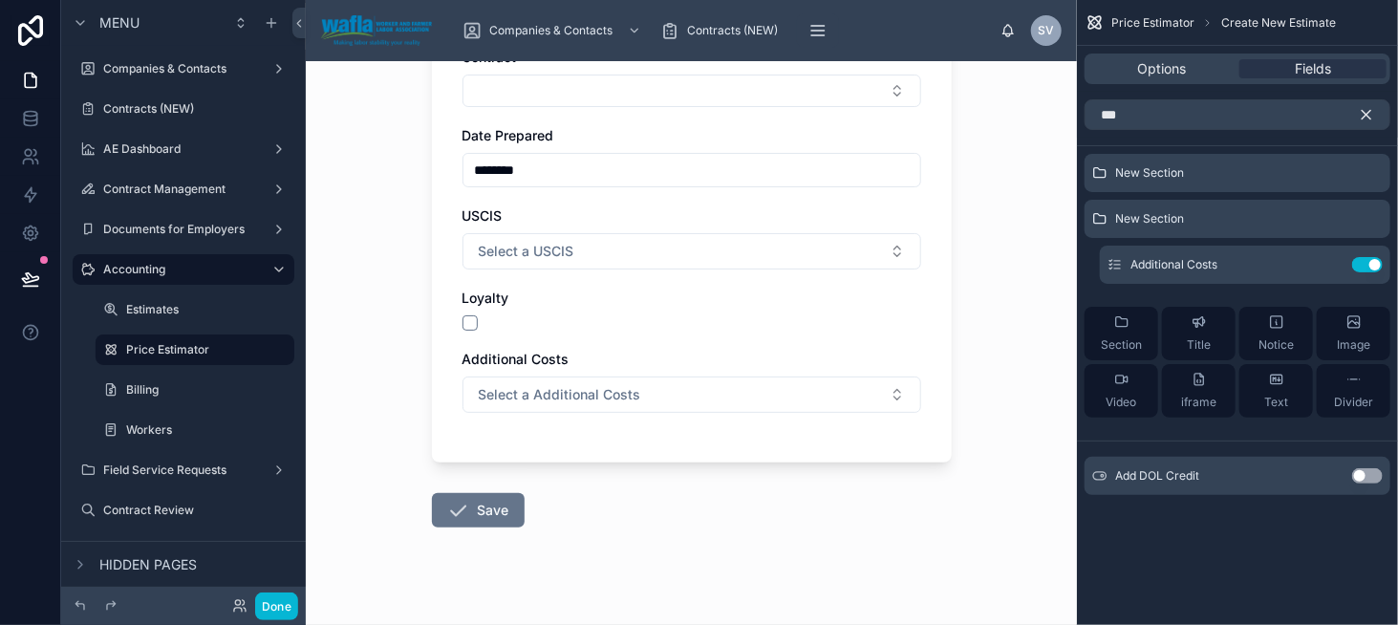
click at [1162, 95] on div "***" at bounding box center [1237, 115] width 321 height 46
click at [1154, 112] on input "***" at bounding box center [1238, 114] width 306 height 31
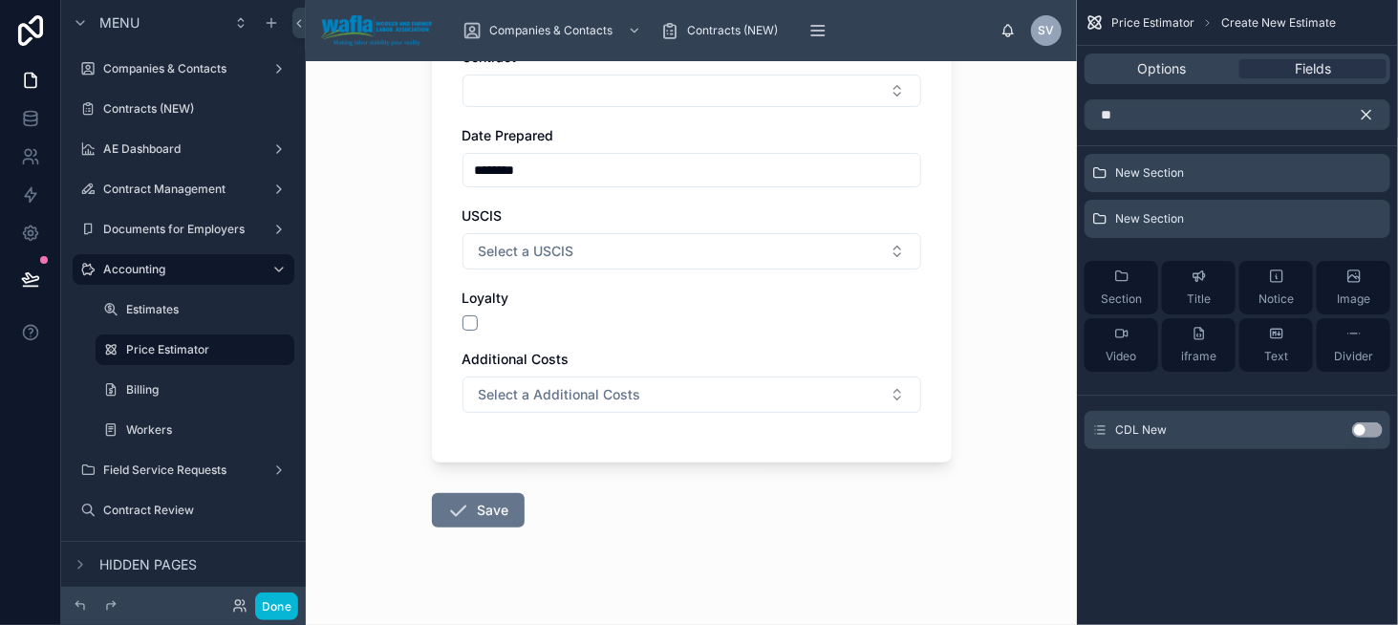
click at [1361, 423] on button "Use setting" at bounding box center [1367, 429] width 31 height 15
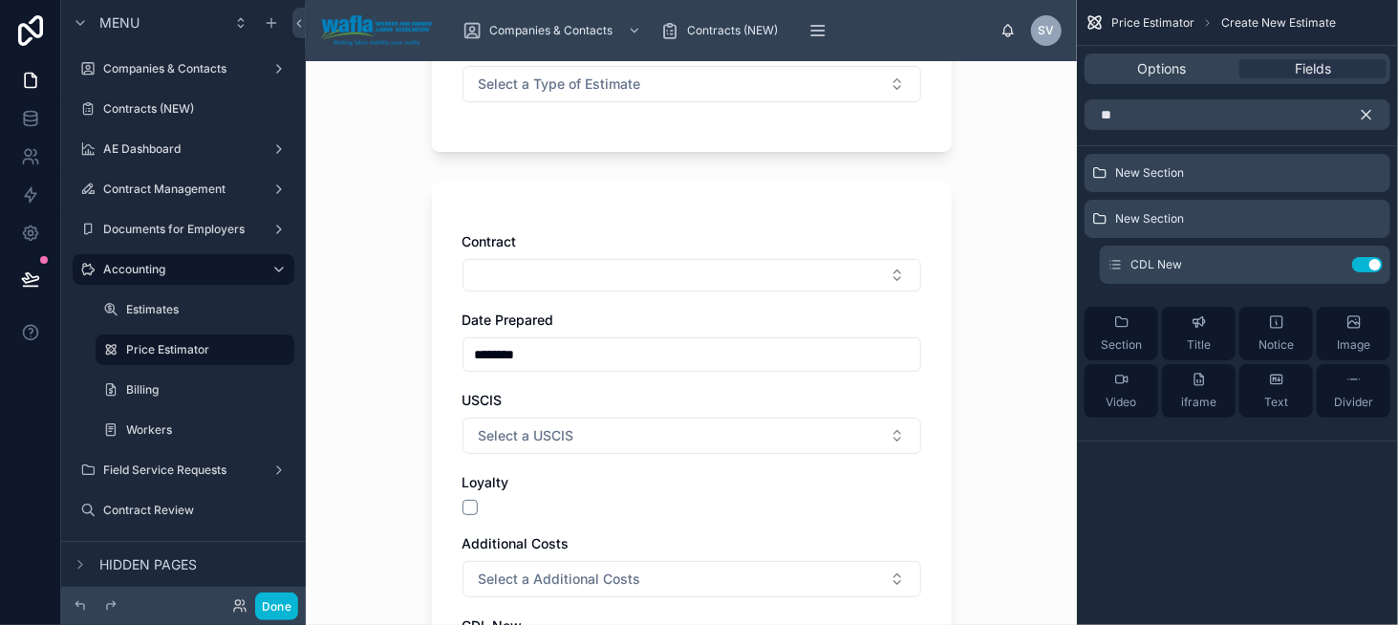
scroll to position [191, 0]
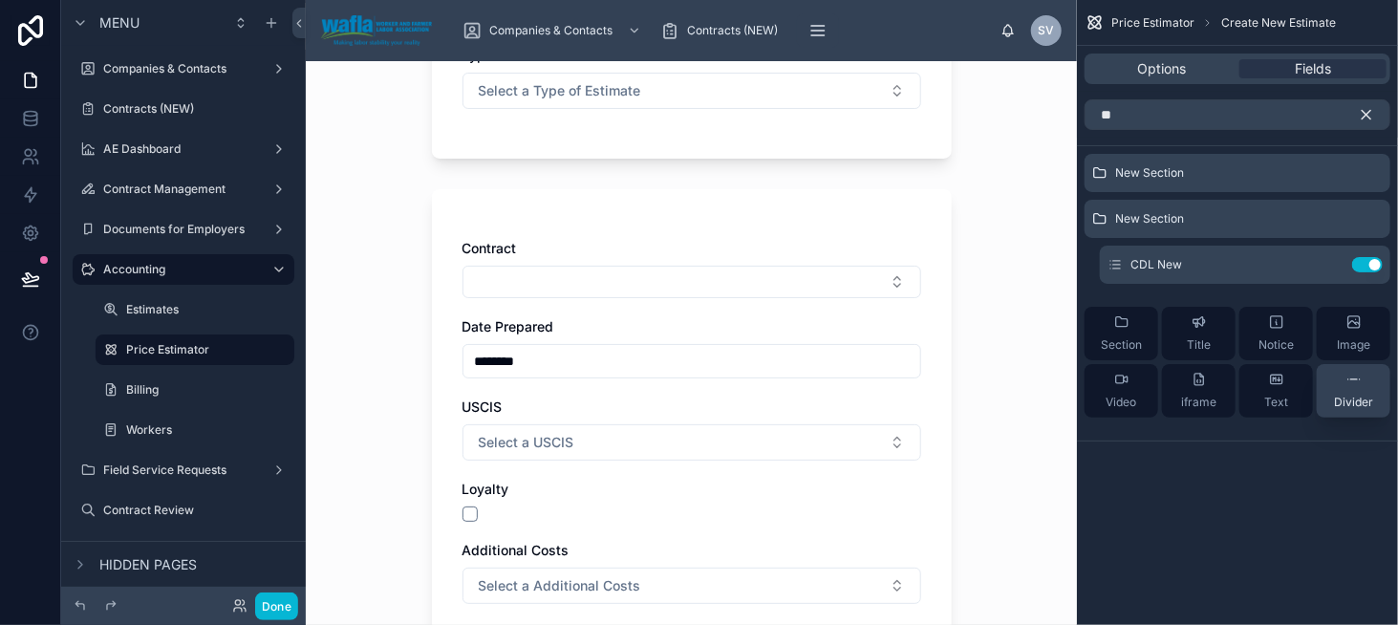
click at [1347, 387] on div "Divider" at bounding box center [1353, 391] width 39 height 38
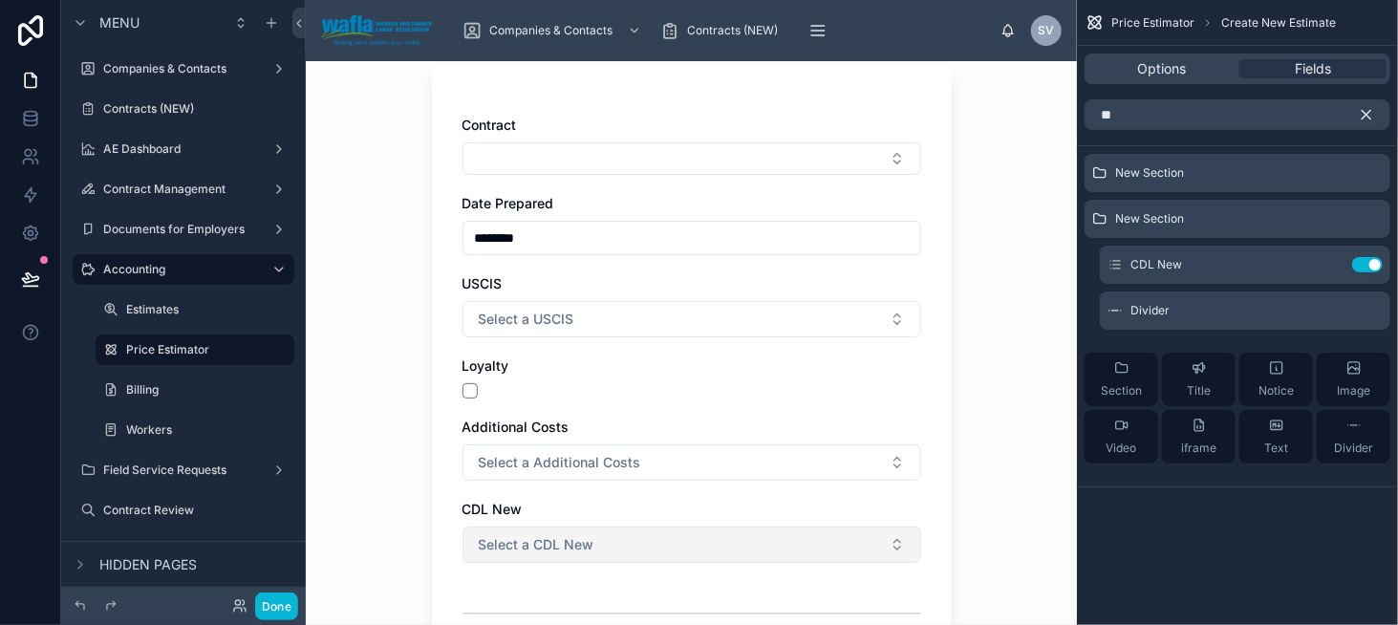
scroll to position [165, 0]
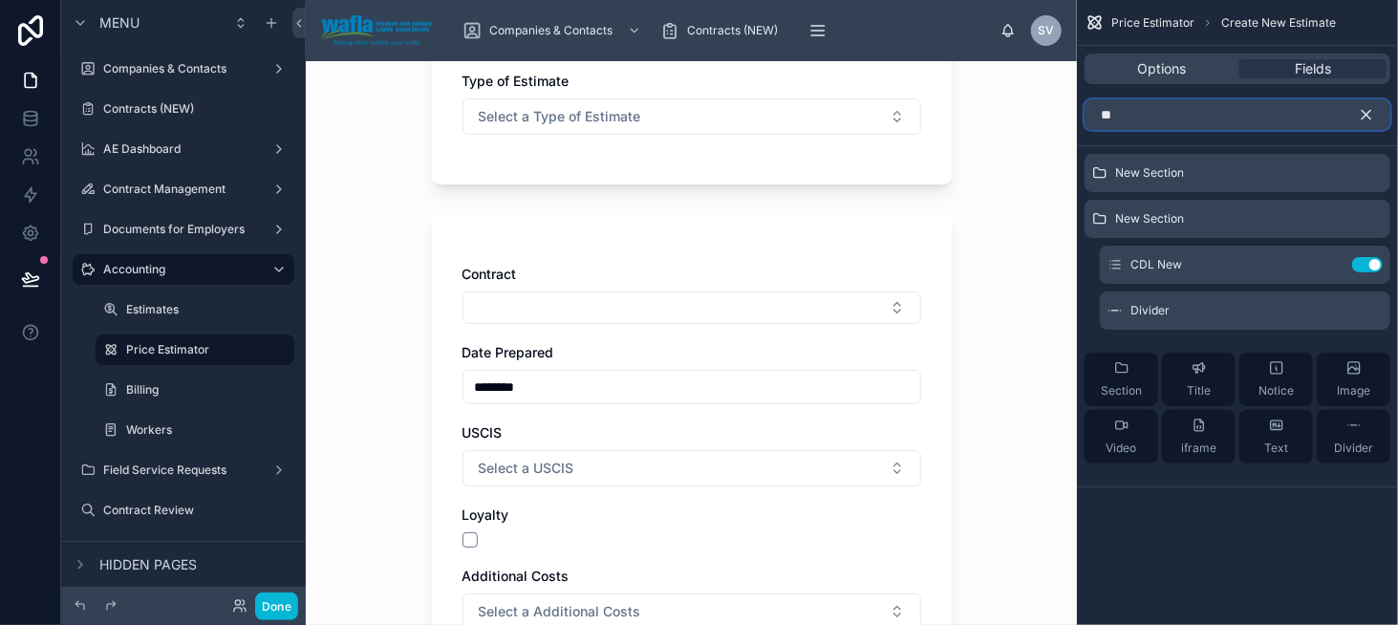
click at [1124, 111] on input "**" at bounding box center [1238, 114] width 306 height 31
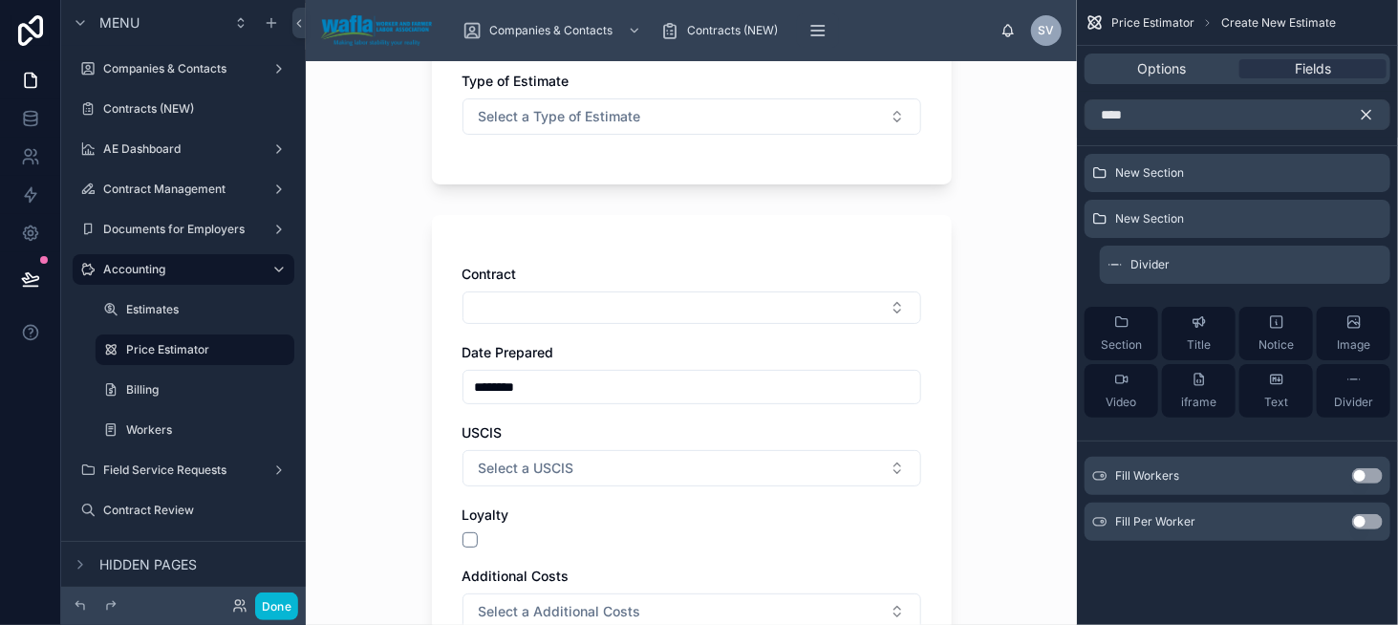
click at [1373, 468] on button "Use setting" at bounding box center [1367, 475] width 31 height 15
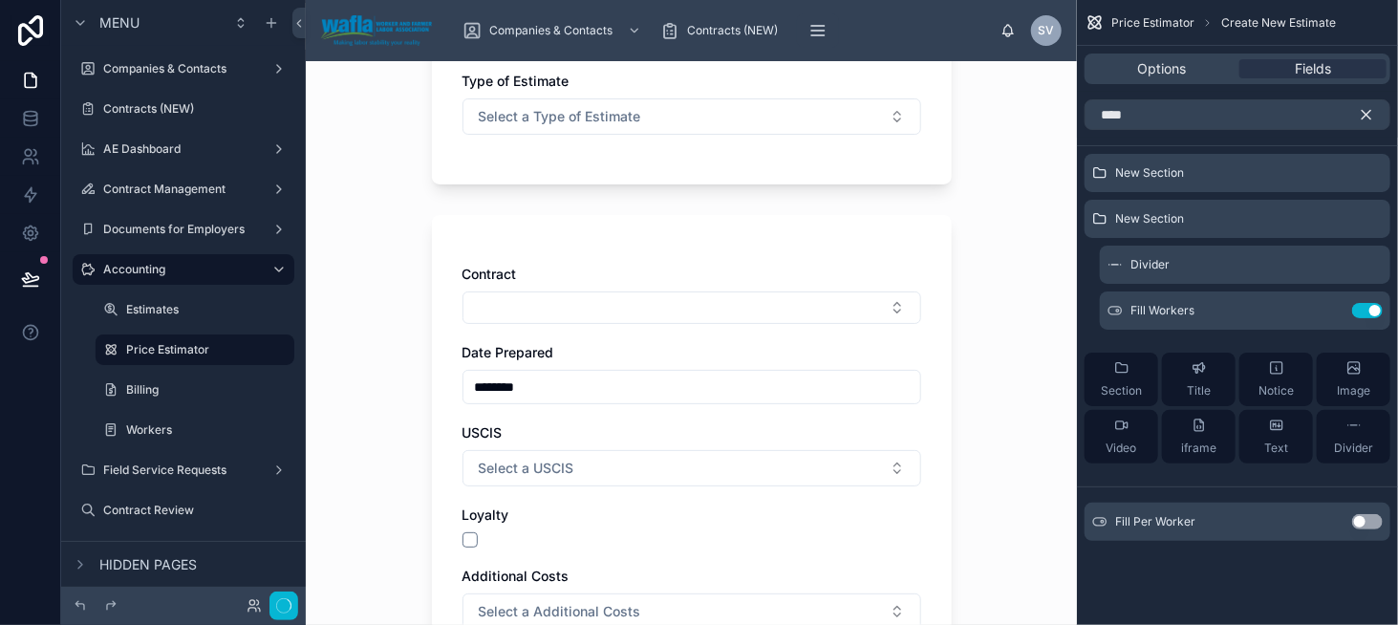
scroll to position [0, 0]
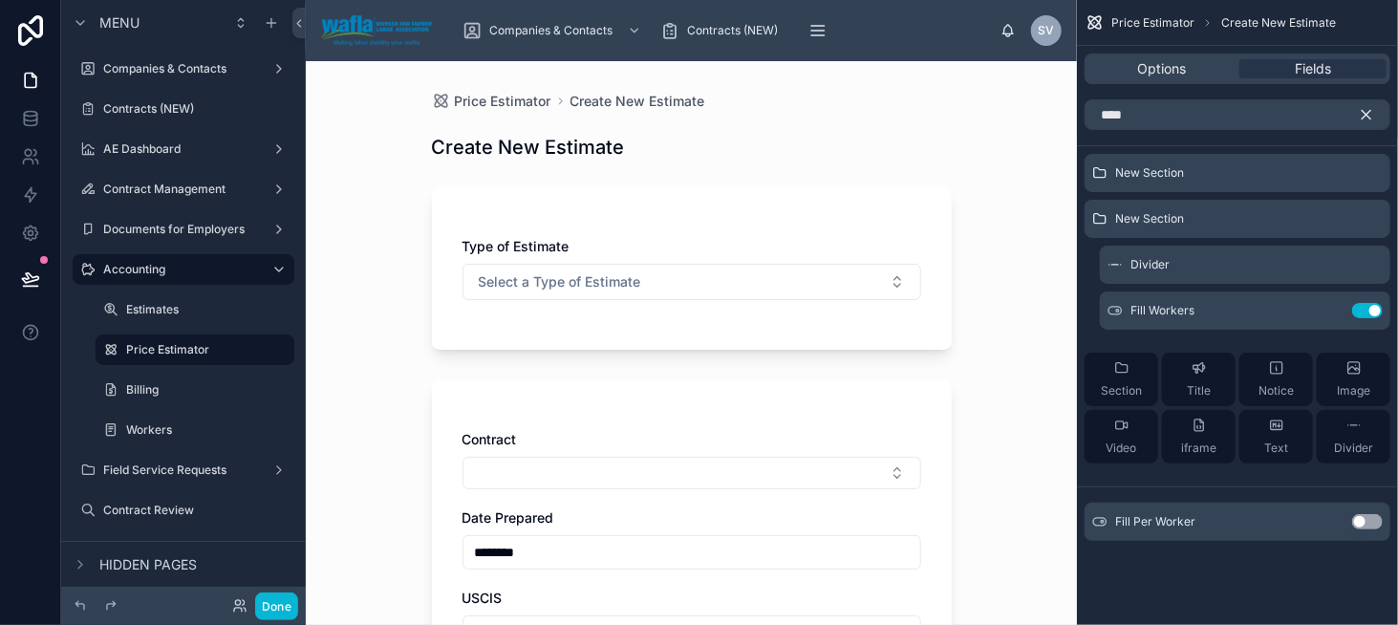
click at [1366, 523] on button "Use setting" at bounding box center [1367, 521] width 31 height 15
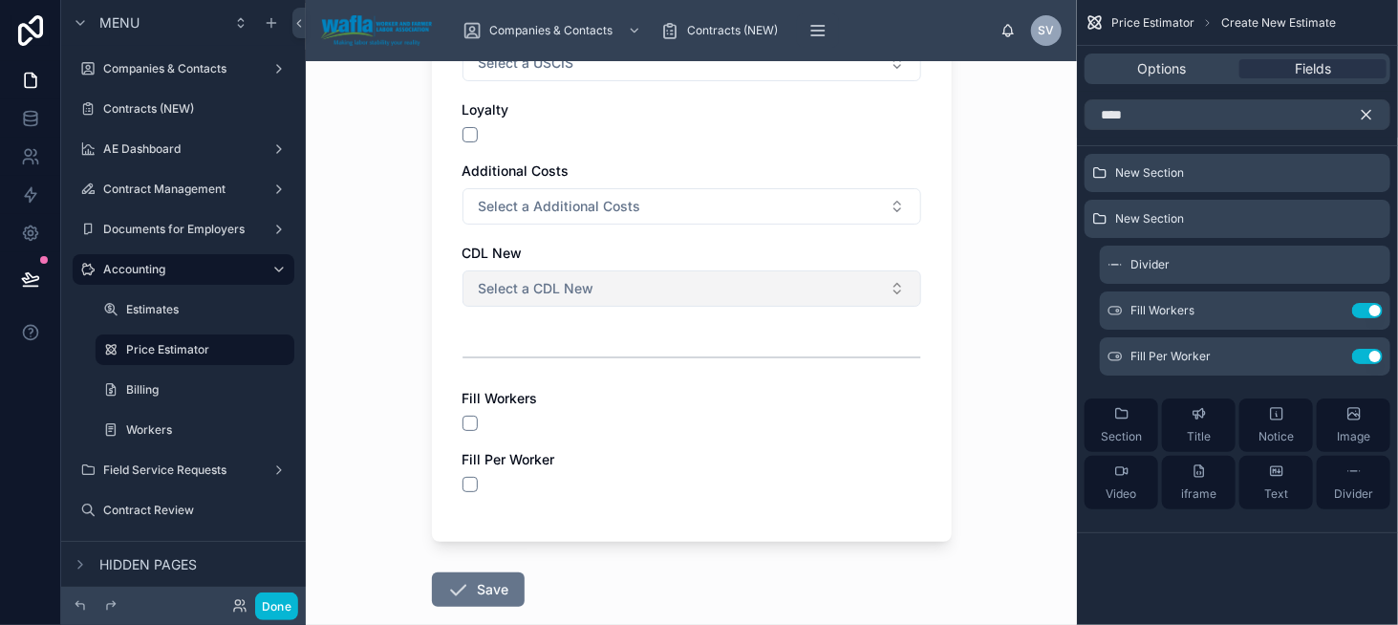
scroll to position [573, 0]
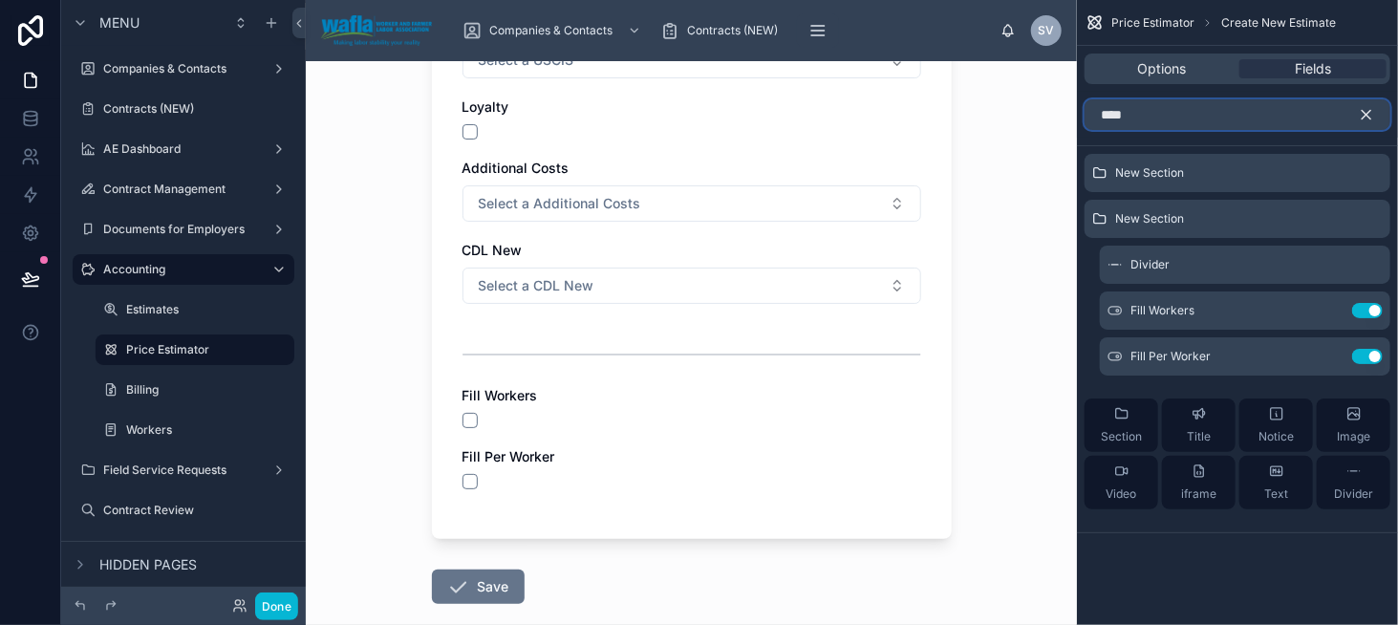
click at [1142, 127] on input "****" at bounding box center [1238, 114] width 306 height 31
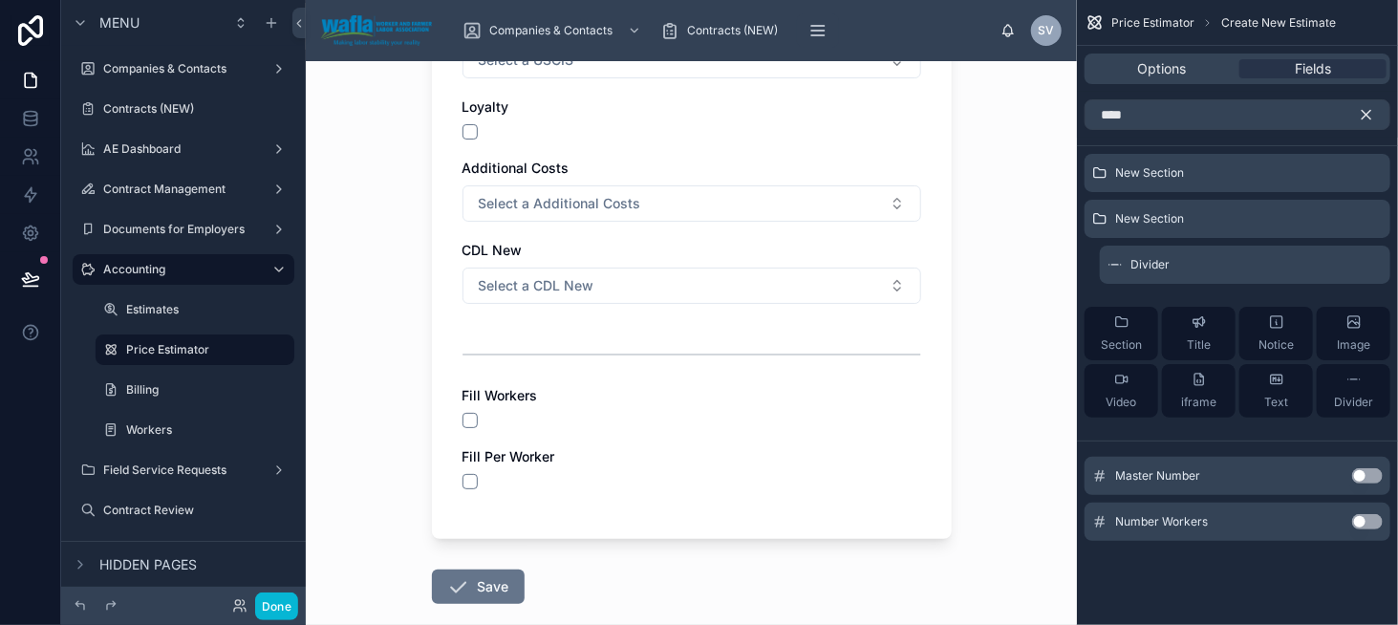
click at [1364, 521] on button "Use setting" at bounding box center [1367, 521] width 31 height 15
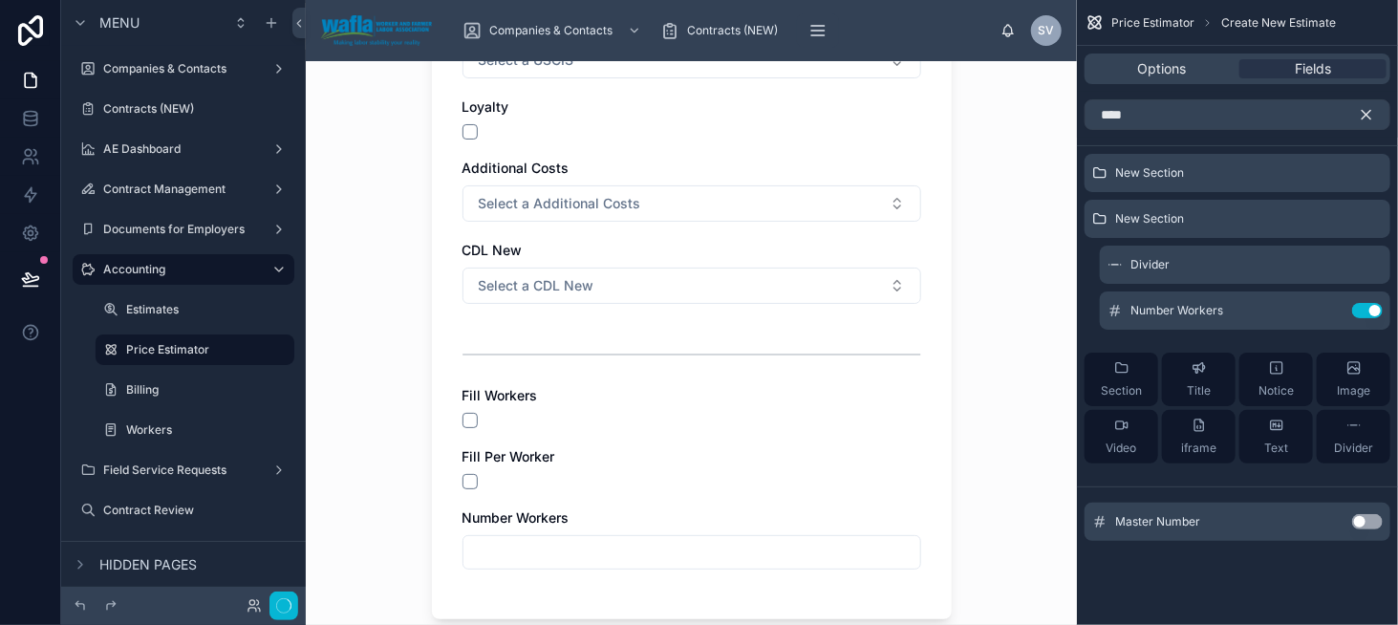
scroll to position [0, 0]
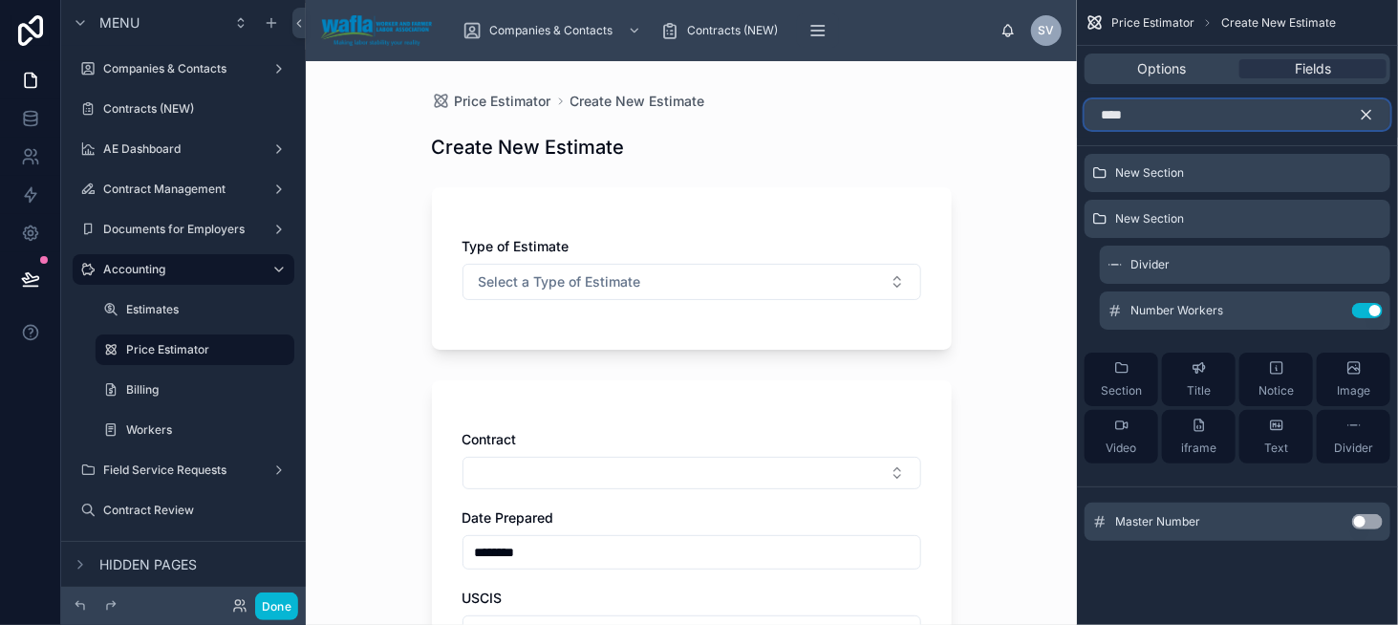
click at [1129, 108] on input "****" at bounding box center [1238, 114] width 306 height 31
click at [1366, 523] on button "Use setting" at bounding box center [1367, 521] width 31 height 15
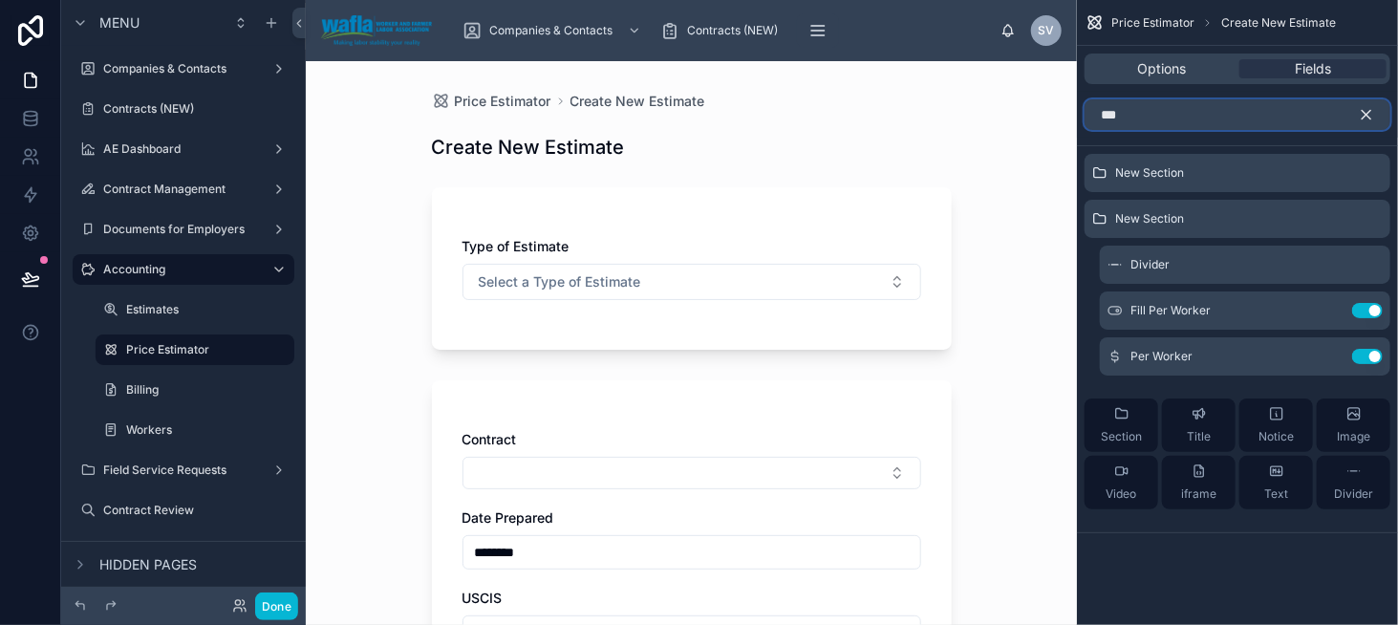
click at [1186, 121] on input "***" at bounding box center [1238, 114] width 306 height 31
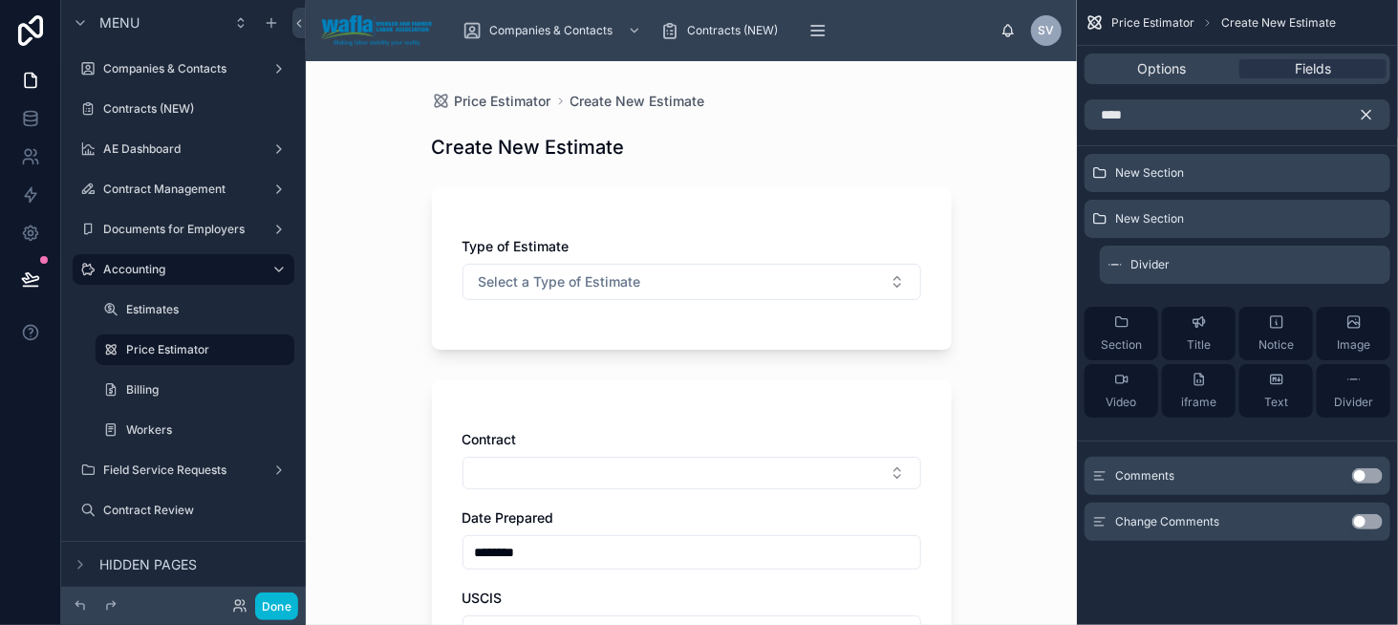
click at [1374, 471] on button "Use setting" at bounding box center [1367, 475] width 31 height 15
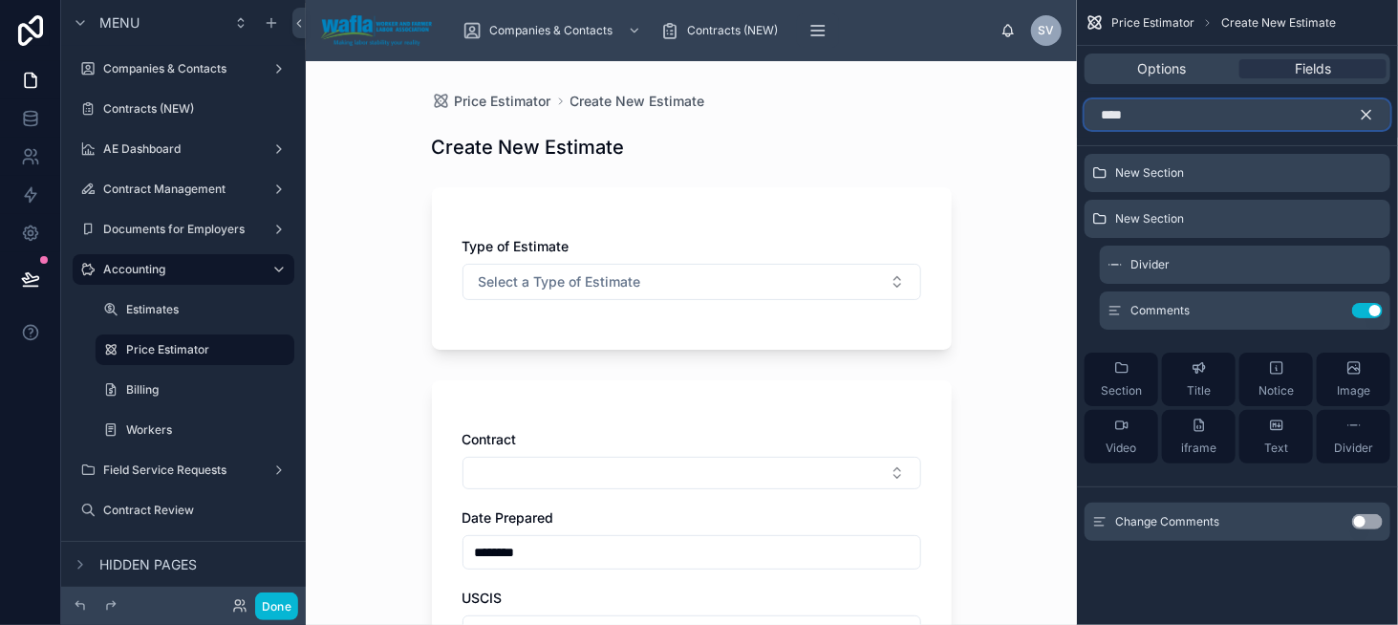
click at [1121, 117] on input "****" at bounding box center [1238, 114] width 306 height 31
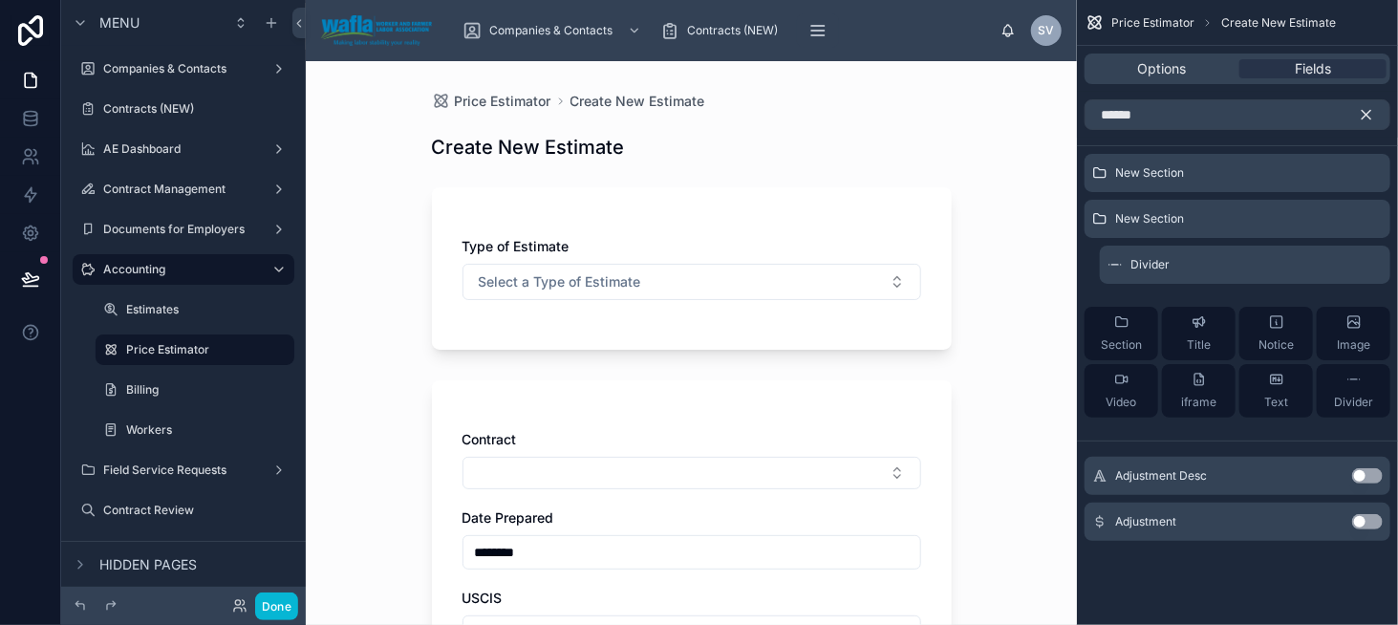
click at [1356, 475] on button "Use setting" at bounding box center [1367, 475] width 31 height 15
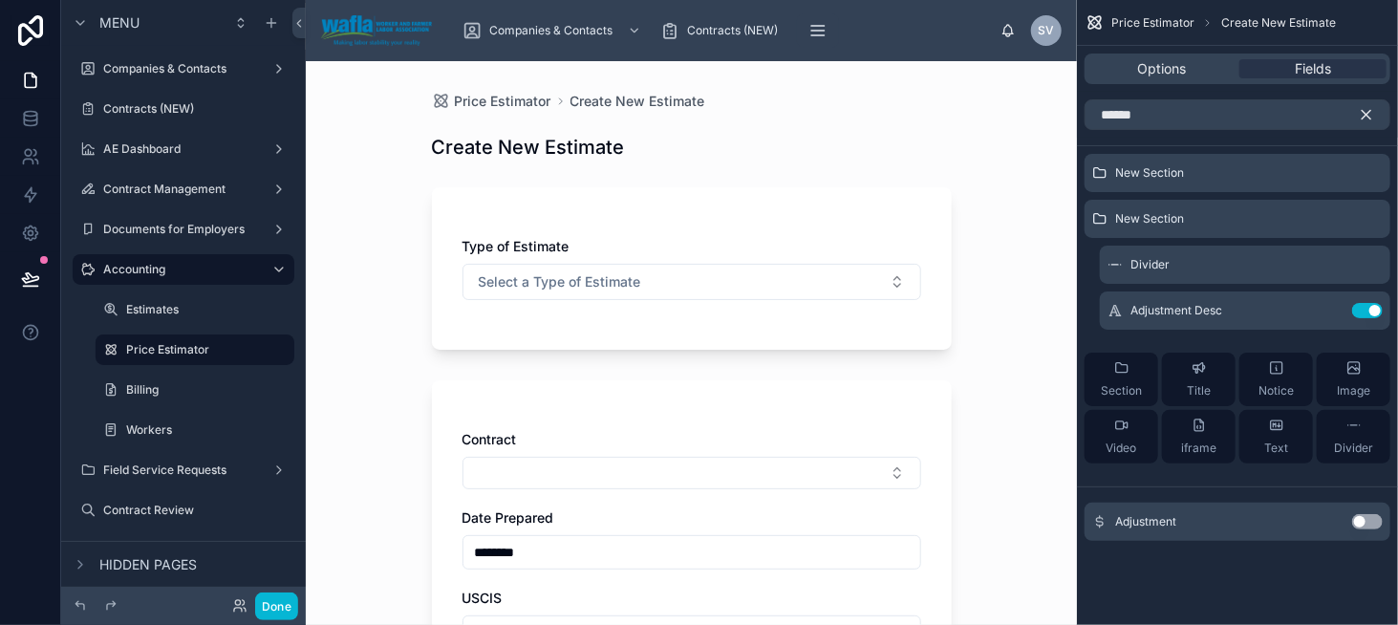
click at [1363, 520] on button "Use setting" at bounding box center [1367, 521] width 31 height 15
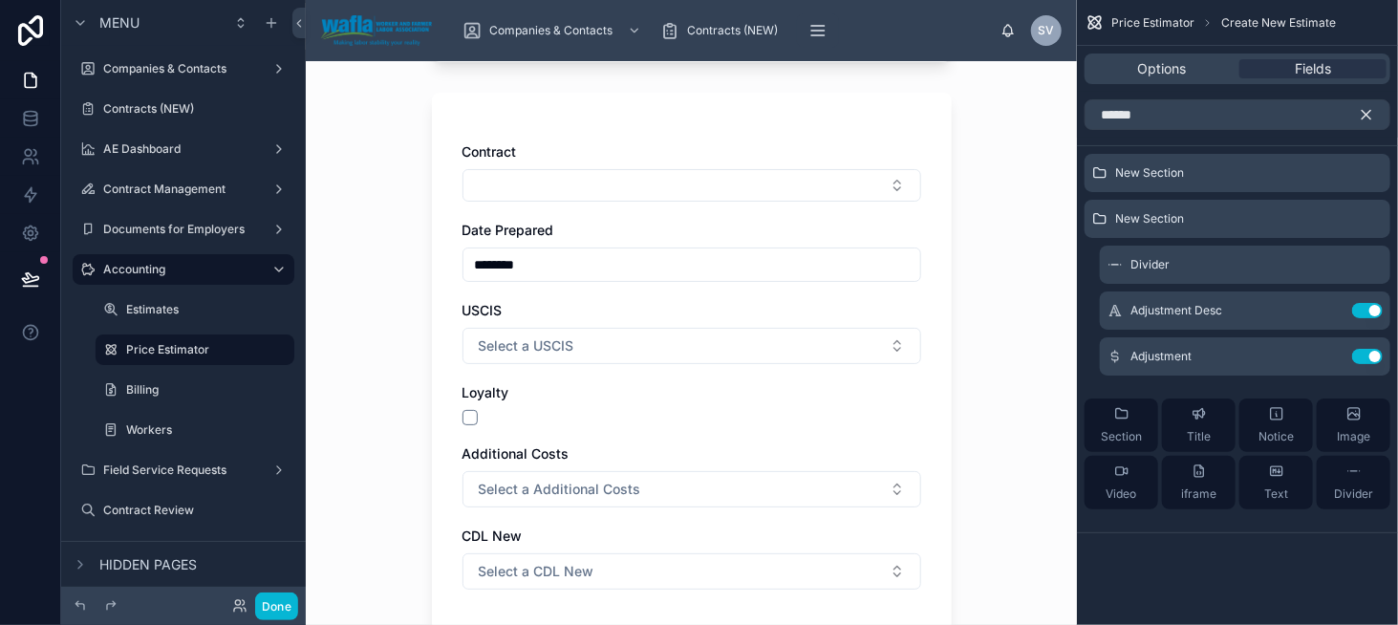
scroll to position [287, 0]
click at [1149, 112] on input "******" at bounding box center [1238, 114] width 306 height 31
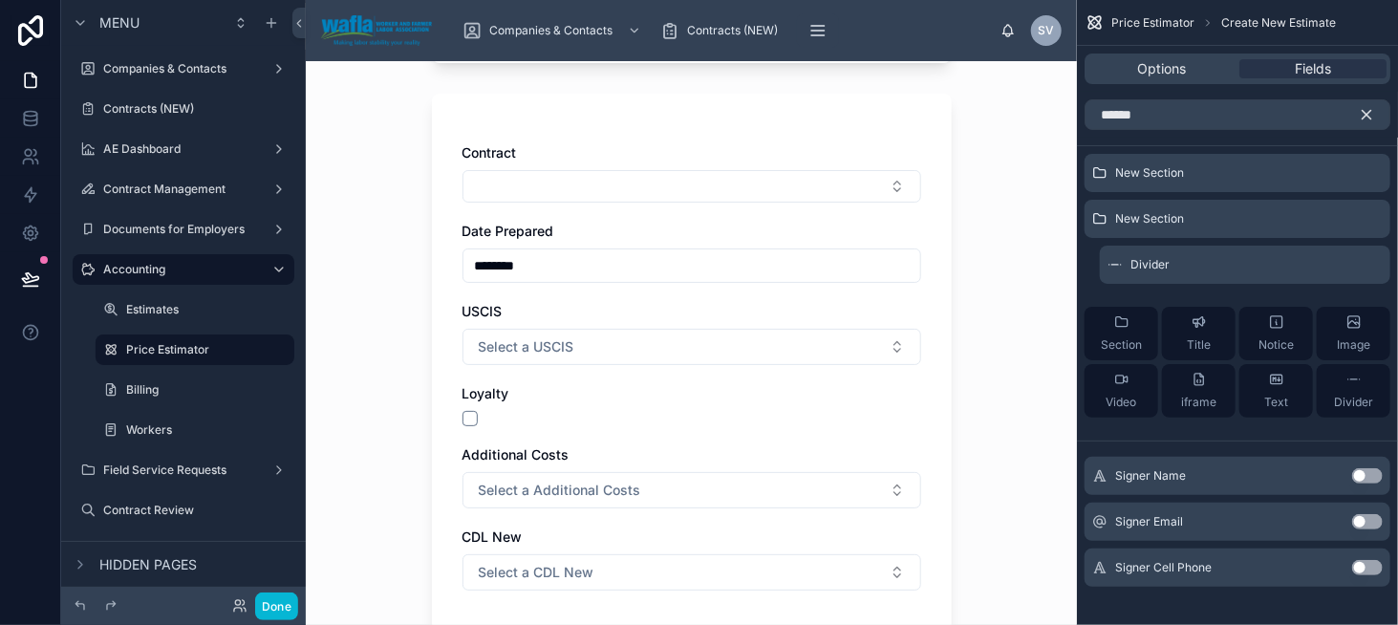
click at [1368, 473] on button "Use setting" at bounding box center [1367, 475] width 31 height 15
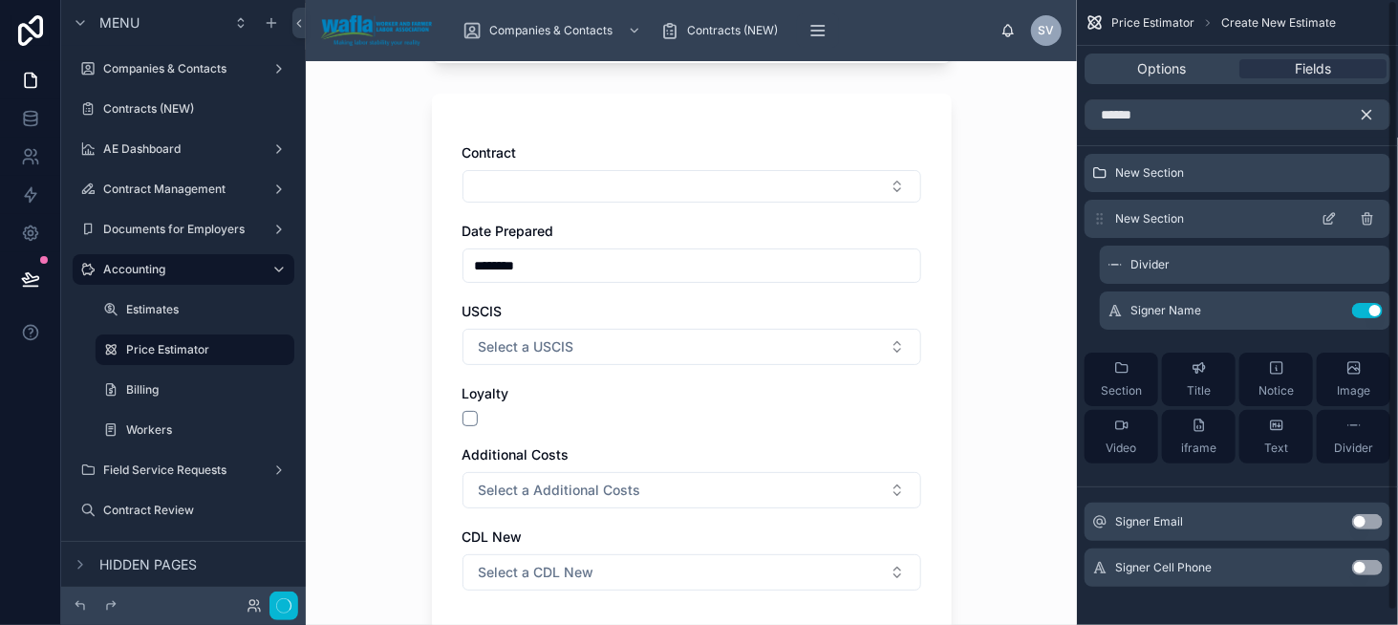
scroll to position [0, 0]
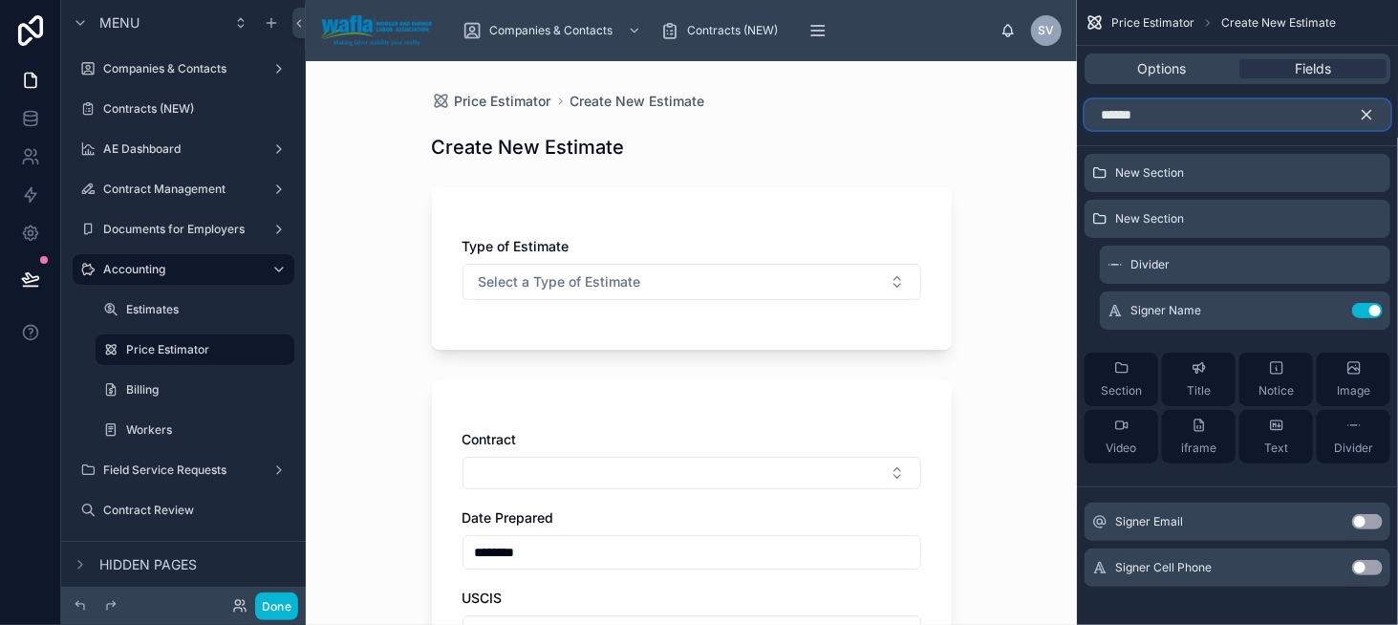
click at [1168, 121] on input "******" at bounding box center [1238, 114] width 306 height 31
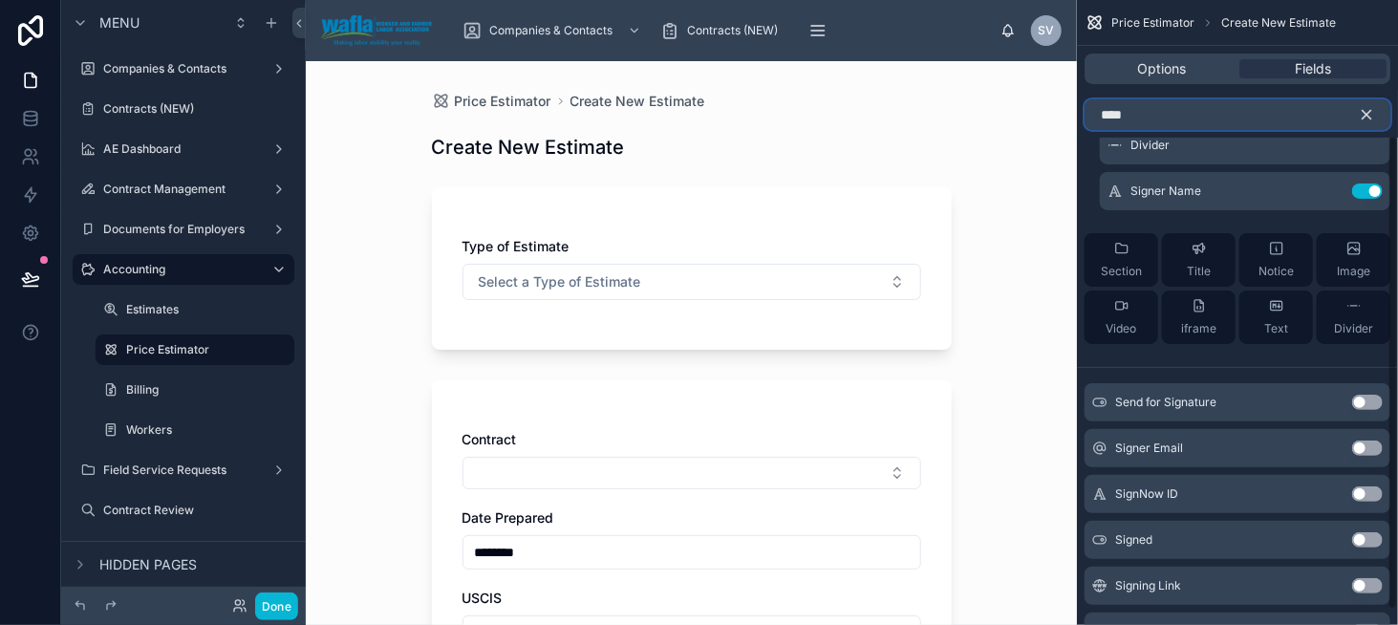
scroll to position [191, 0]
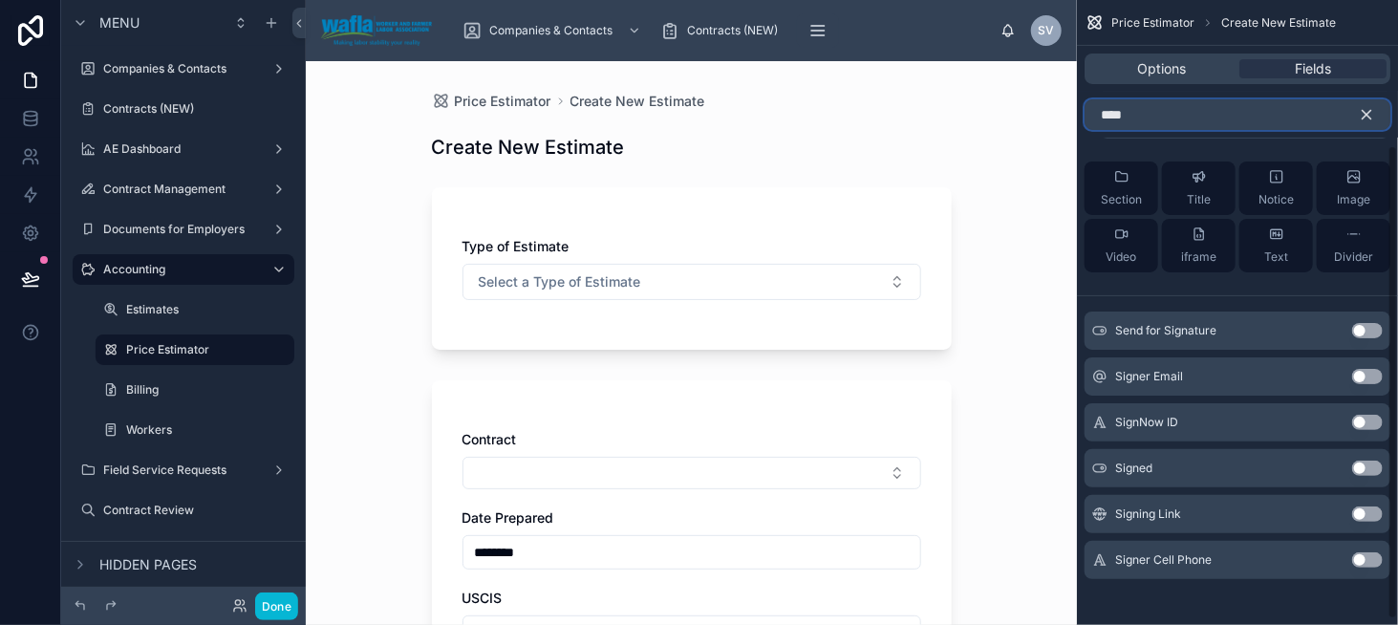
click at [1121, 119] on input "****" at bounding box center [1238, 114] width 306 height 31
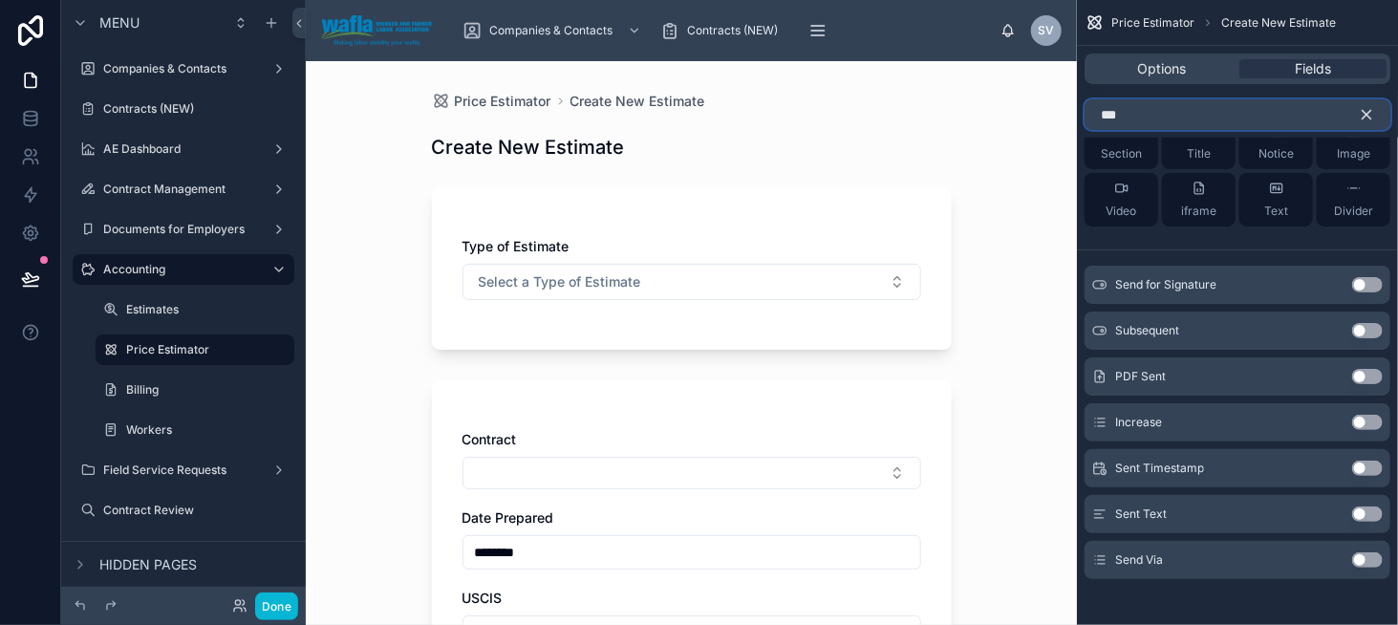
scroll to position [0, 0]
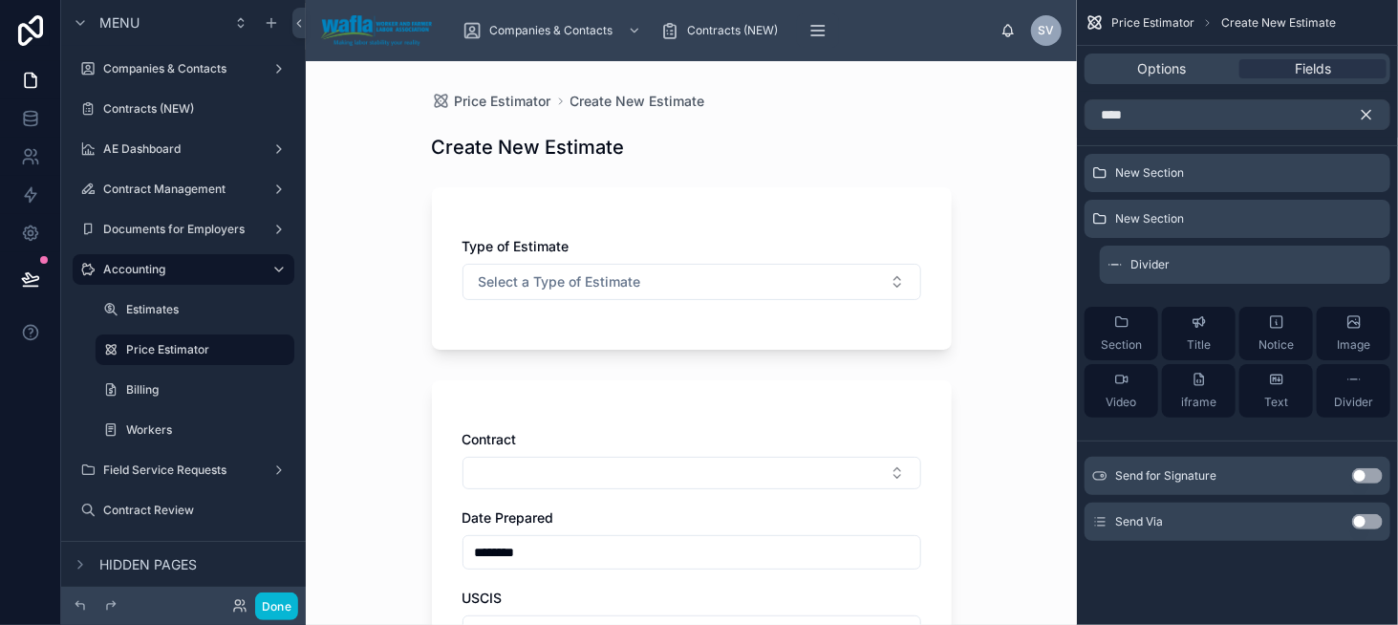
click at [1374, 515] on button "Use setting" at bounding box center [1367, 521] width 31 height 15
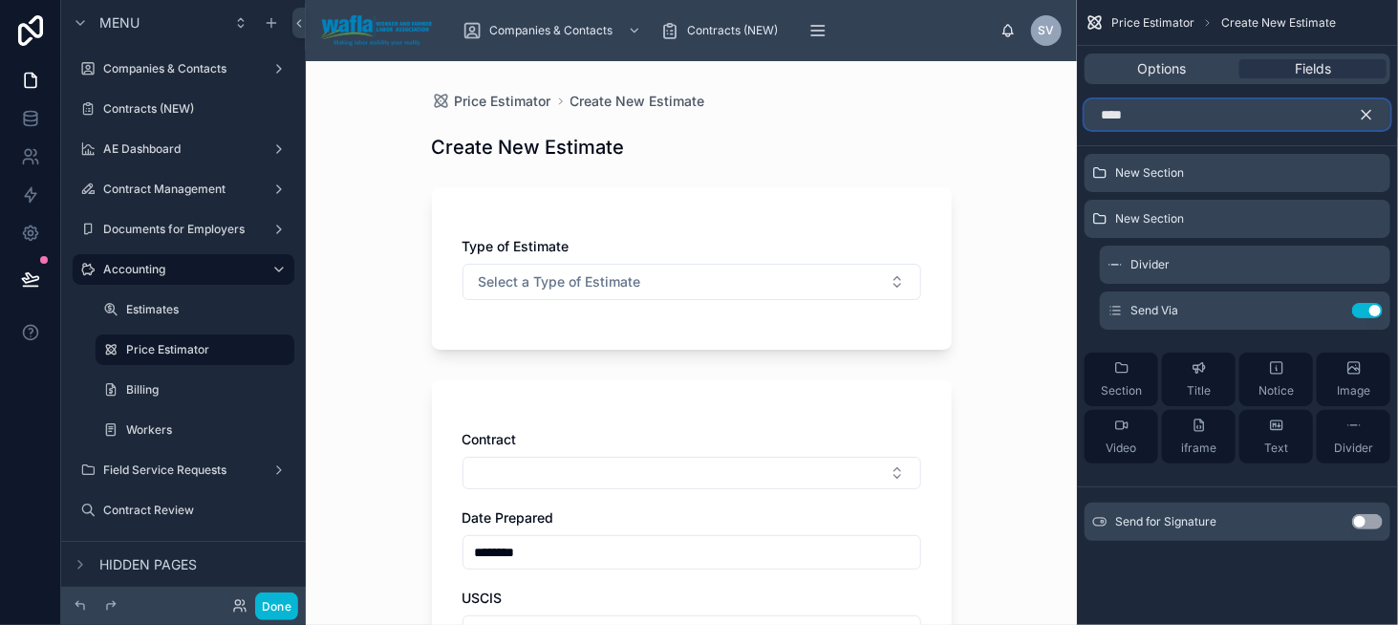
click at [1159, 129] on input "****" at bounding box center [1238, 114] width 306 height 31
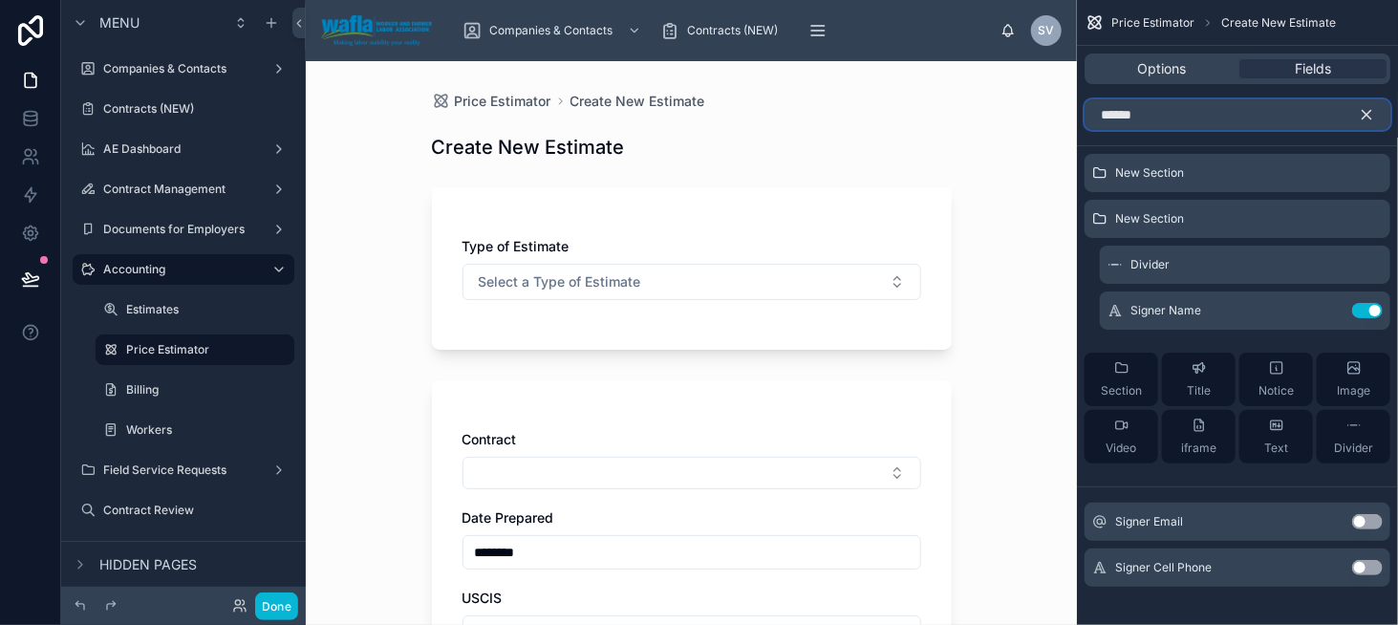
type input "******"
click at [1376, 523] on button "Use setting" at bounding box center [1367, 521] width 31 height 15
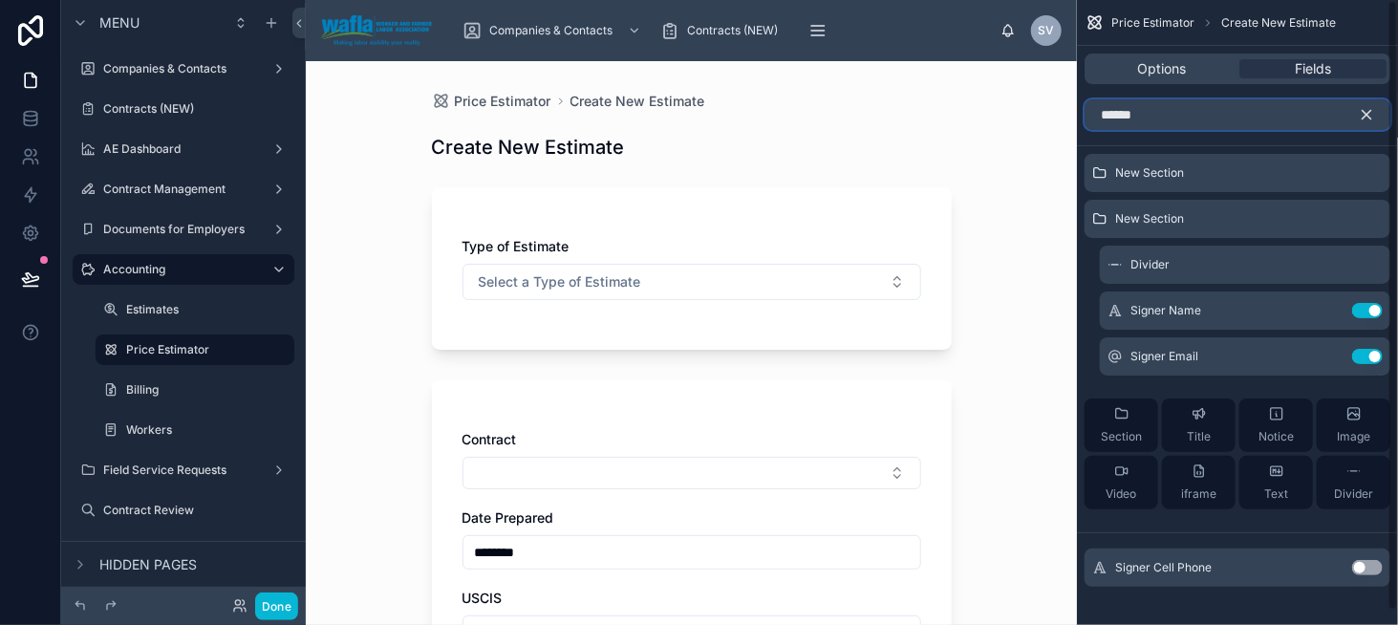
click at [1133, 117] on input "******" at bounding box center [1238, 114] width 306 height 31
click at [1361, 562] on button "Use setting" at bounding box center [1367, 567] width 31 height 15
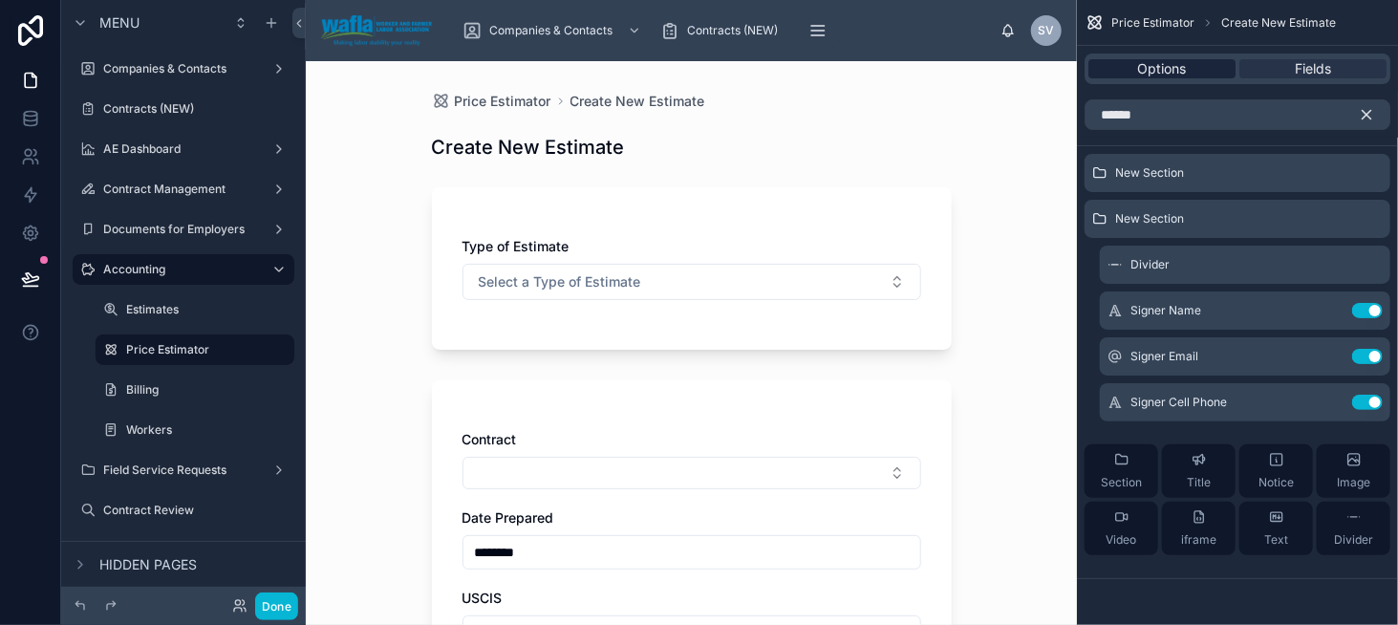
click at [1165, 65] on span "Options" at bounding box center [1162, 68] width 49 height 19
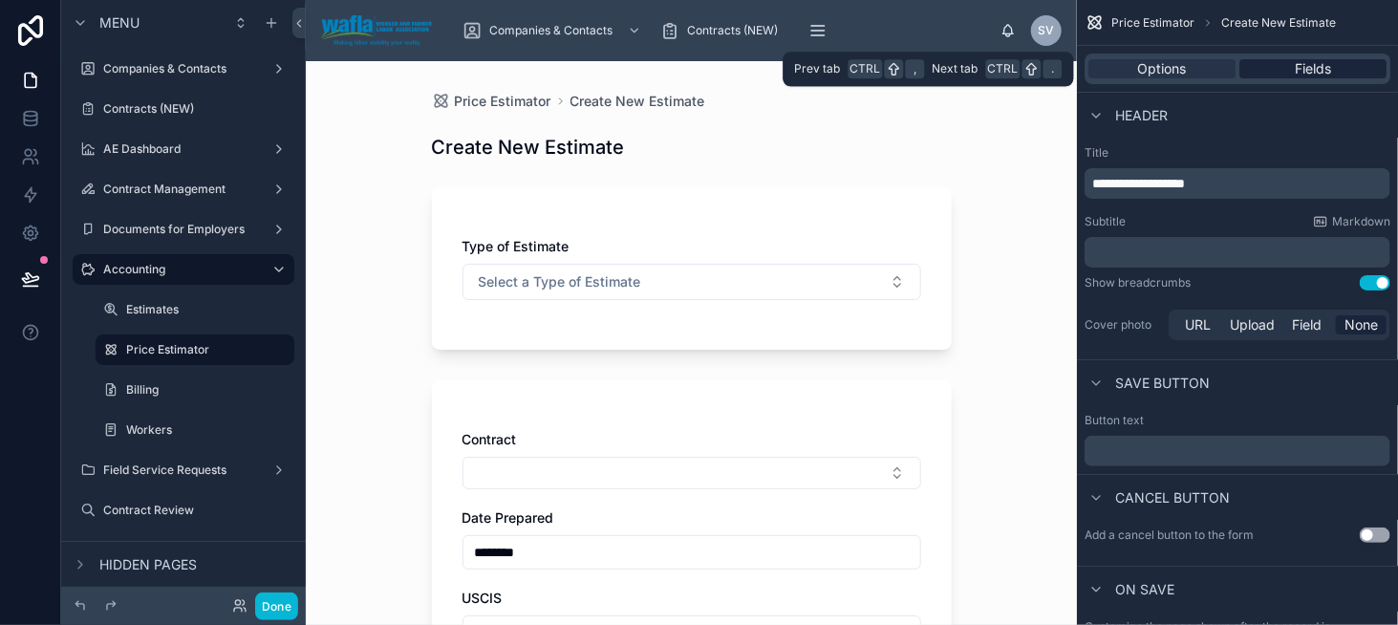
click at [1306, 70] on span "Fields" at bounding box center [1313, 68] width 36 height 19
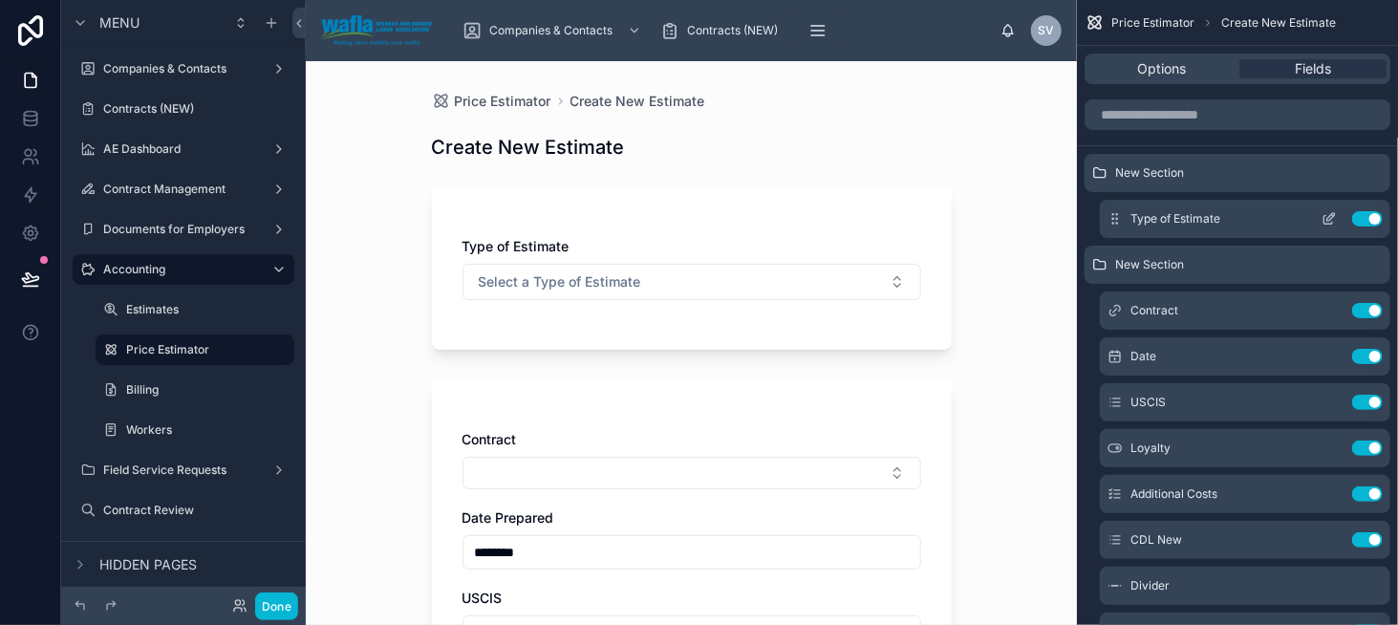
click at [1318, 220] on button "scrollable content" at bounding box center [1329, 218] width 31 height 15
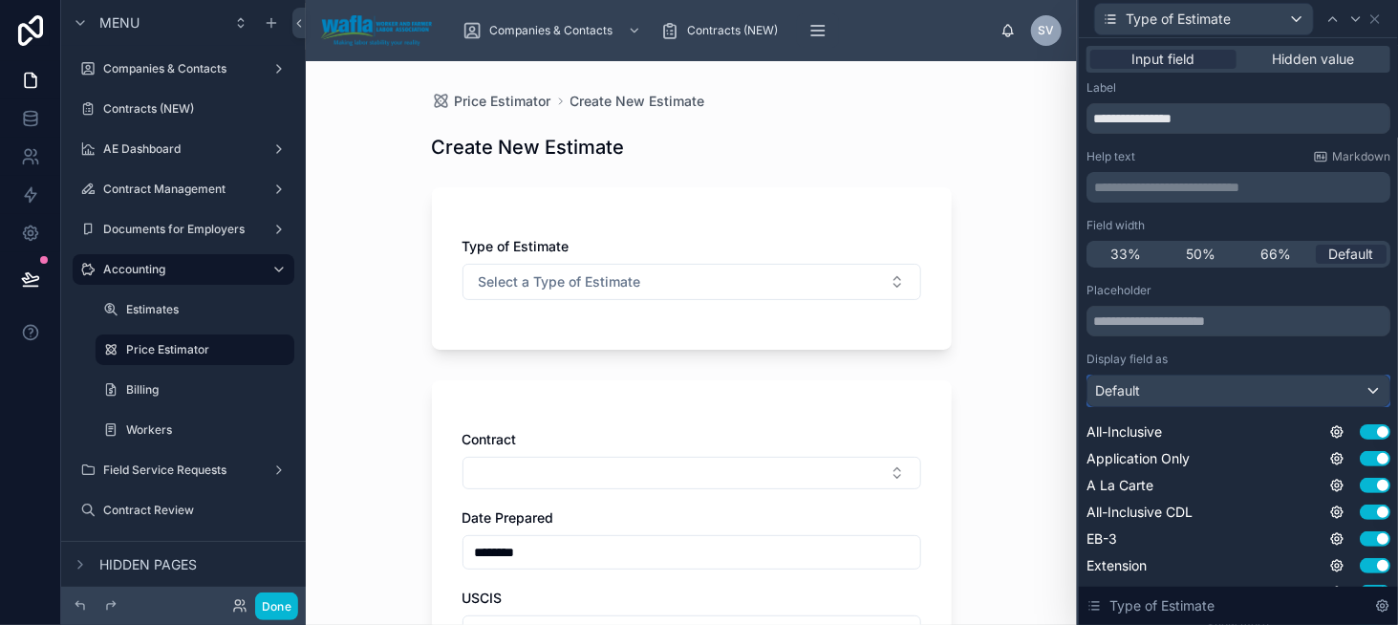
click at [1175, 381] on div "Default" at bounding box center [1239, 391] width 302 height 31
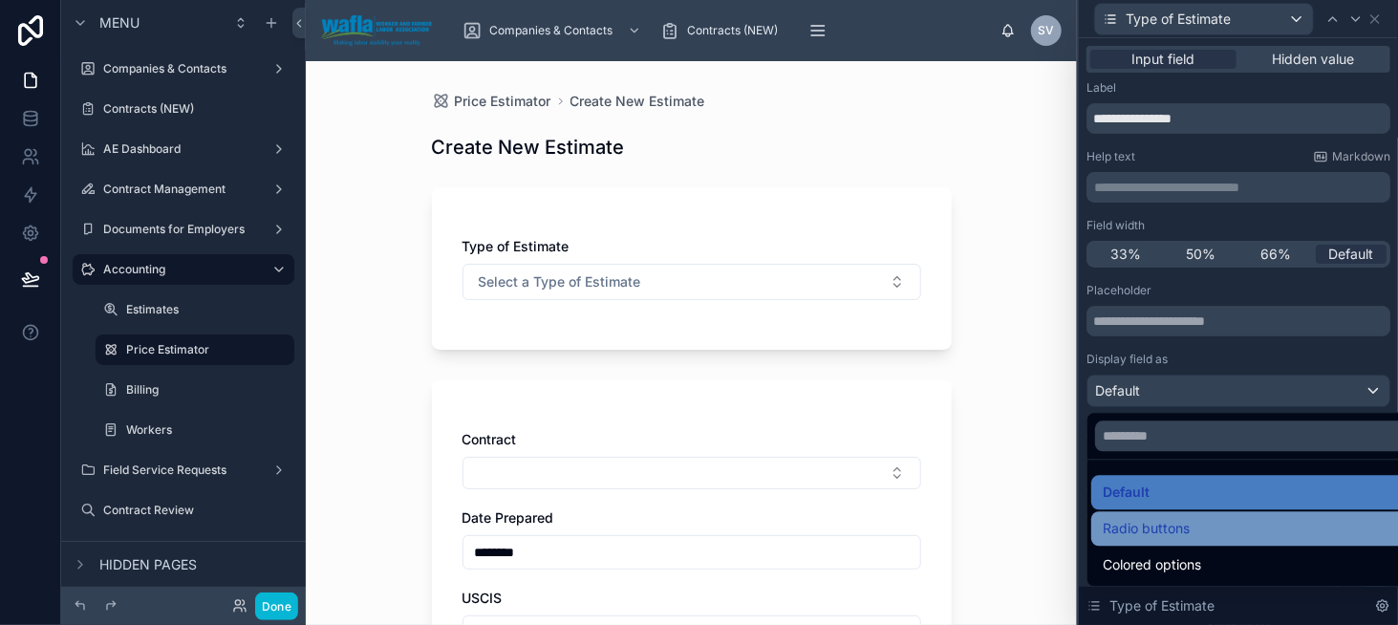
click at [1184, 518] on span "Radio buttons" at bounding box center [1146, 528] width 87 height 23
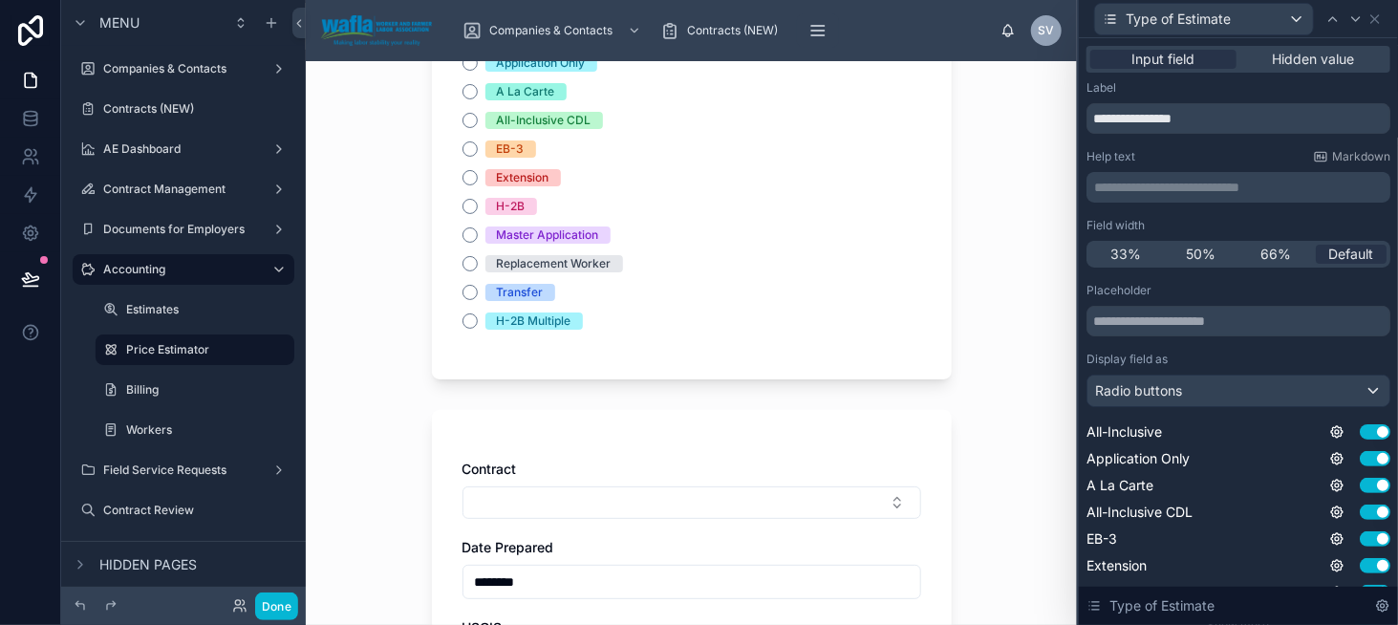
scroll to position [191, 0]
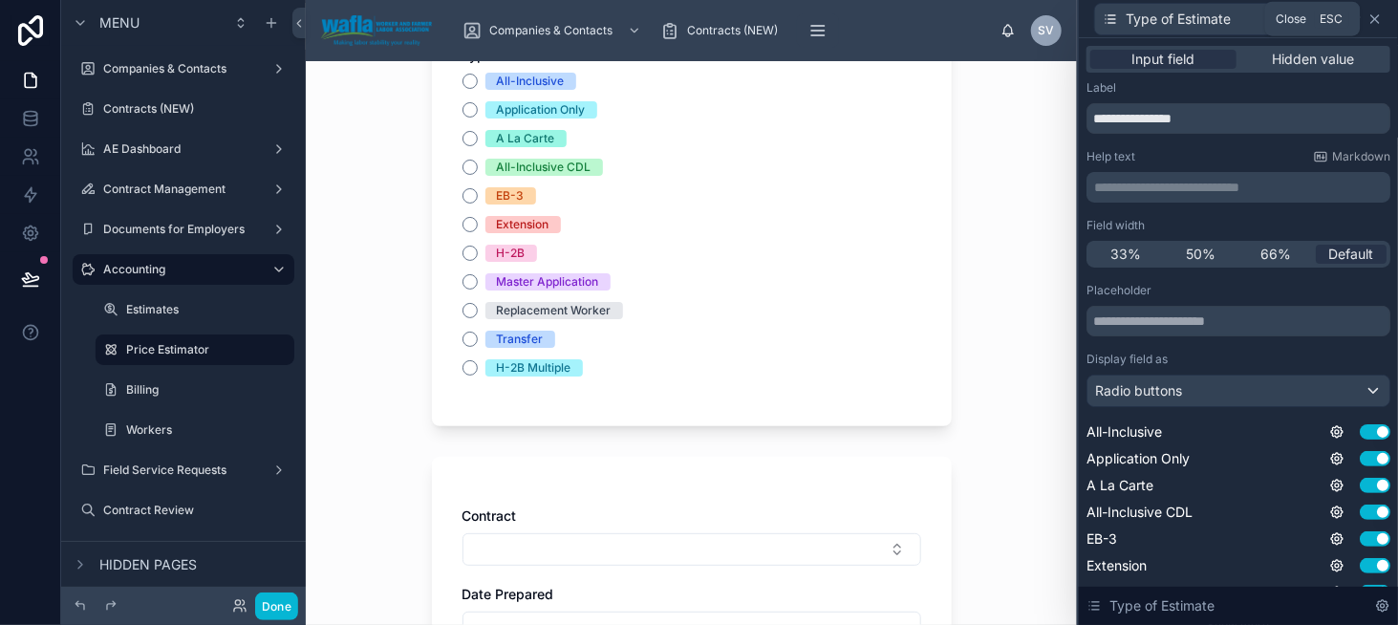
click at [1378, 22] on icon at bounding box center [1375, 19] width 8 height 8
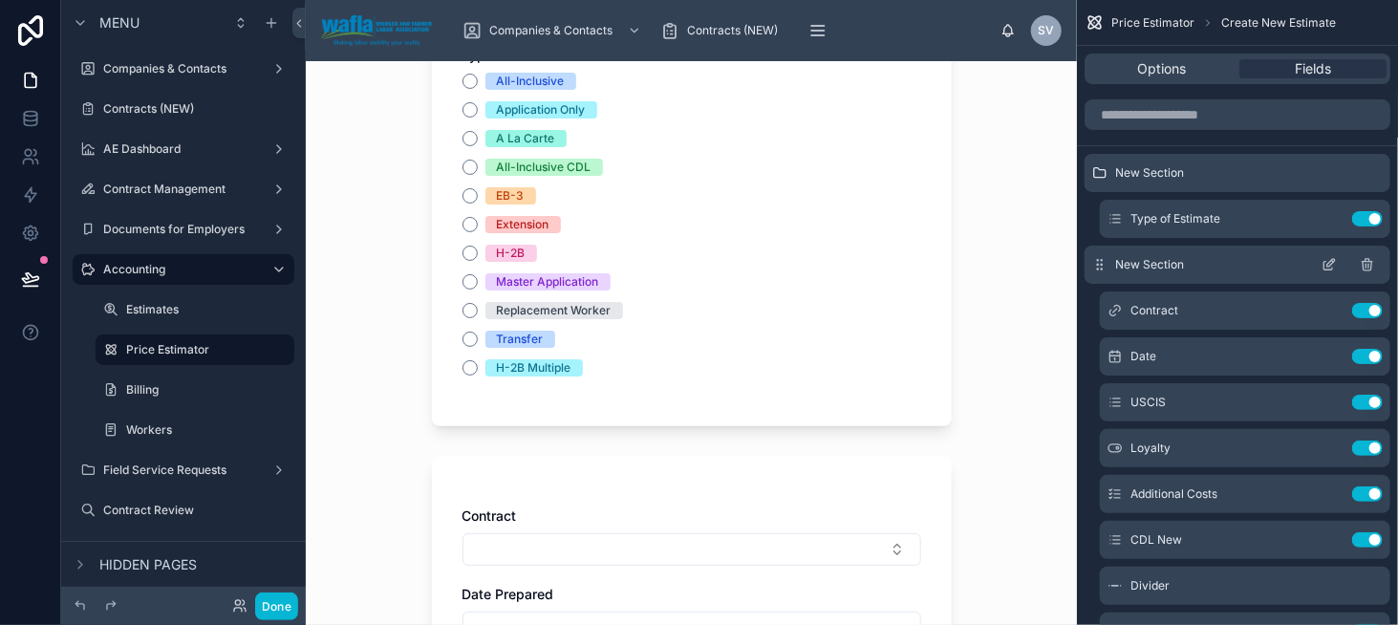
click at [1330, 264] on icon "scrollable content" at bounding box center [1331, 263] width 8 height 8
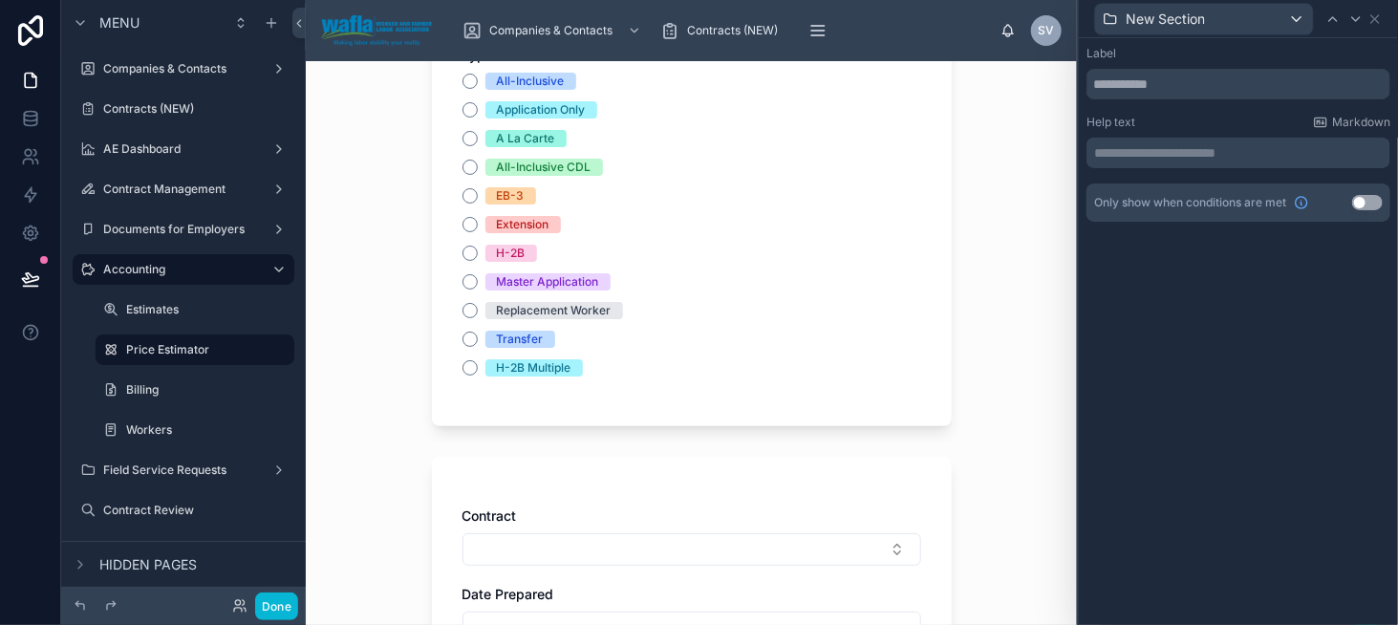
click at [1117, 146] on p "**********" at bounding box center [1240, 152] width 292 height 19
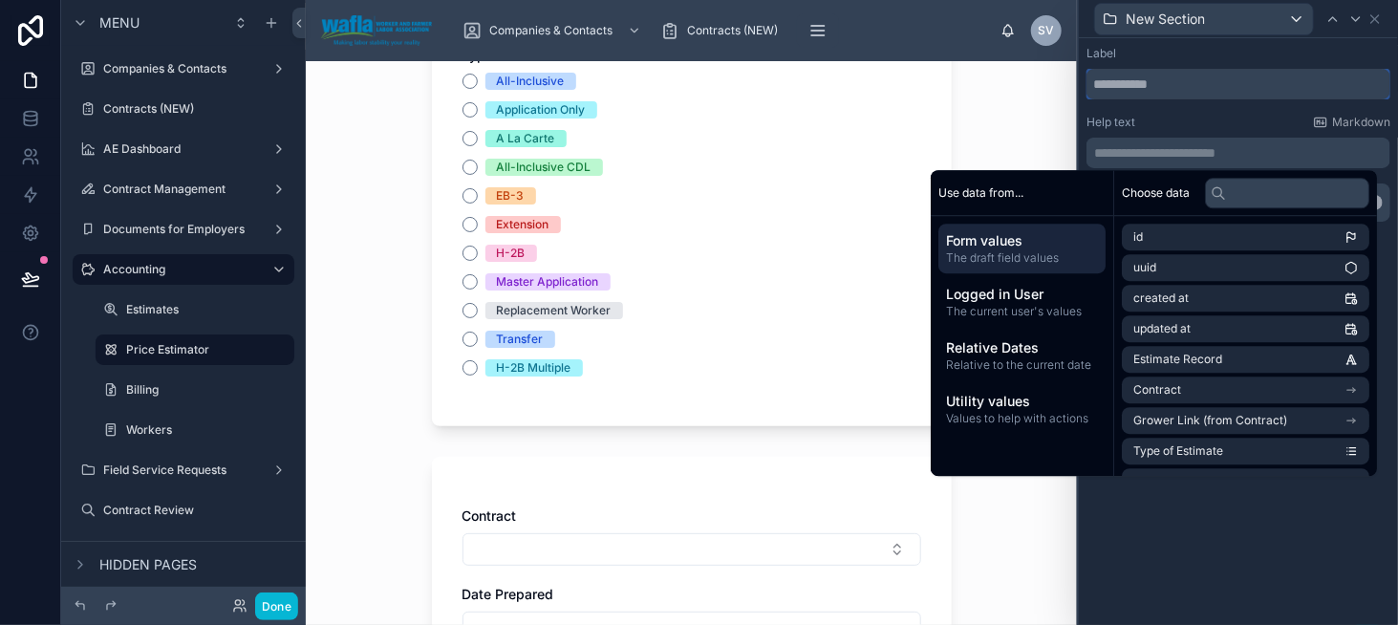
click at [1172, 75] on input "text" at bounding box center [1239, 84] width 304 height 31
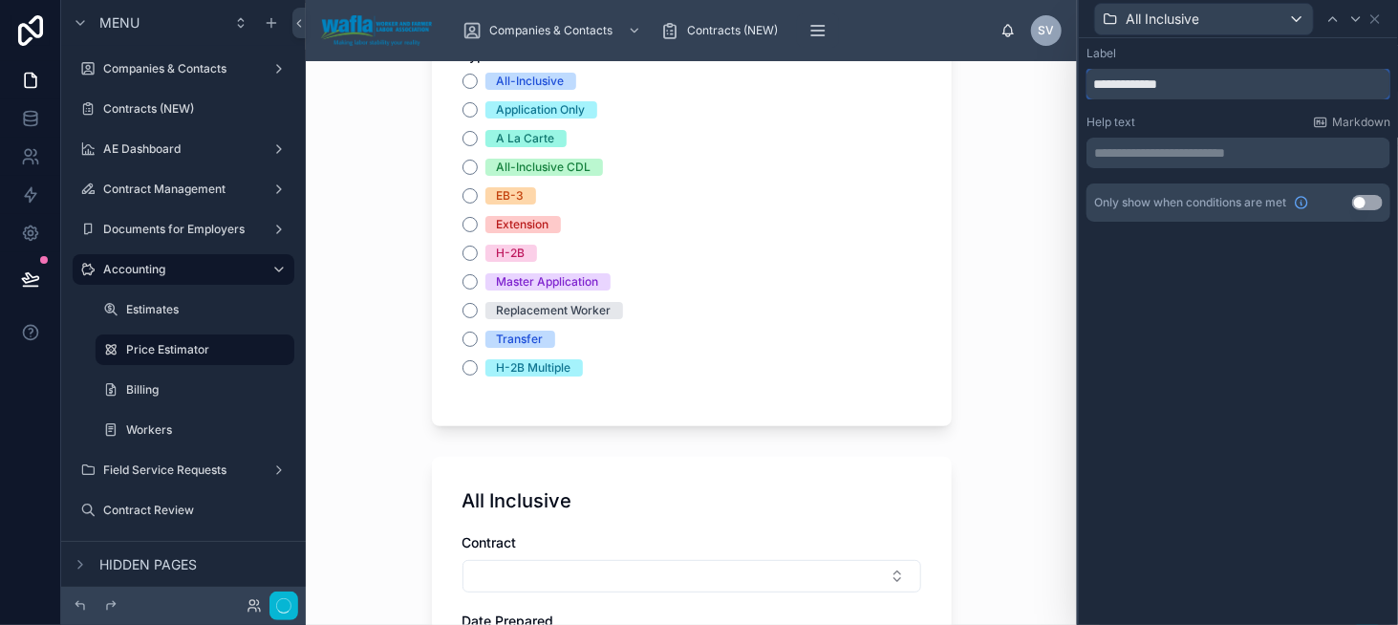
scroll to position [0, 0]
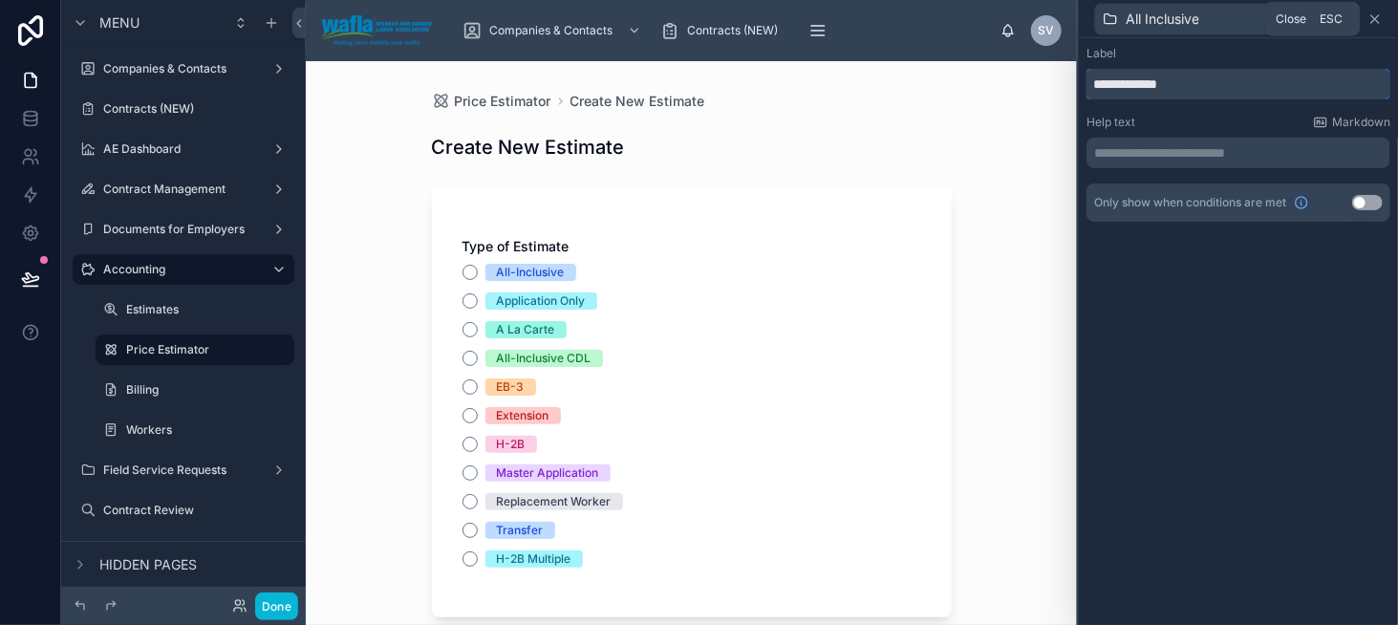
type input "**********"
click at [1376, 20] on icon at bounding box center [1375, 18] width 15 height 15
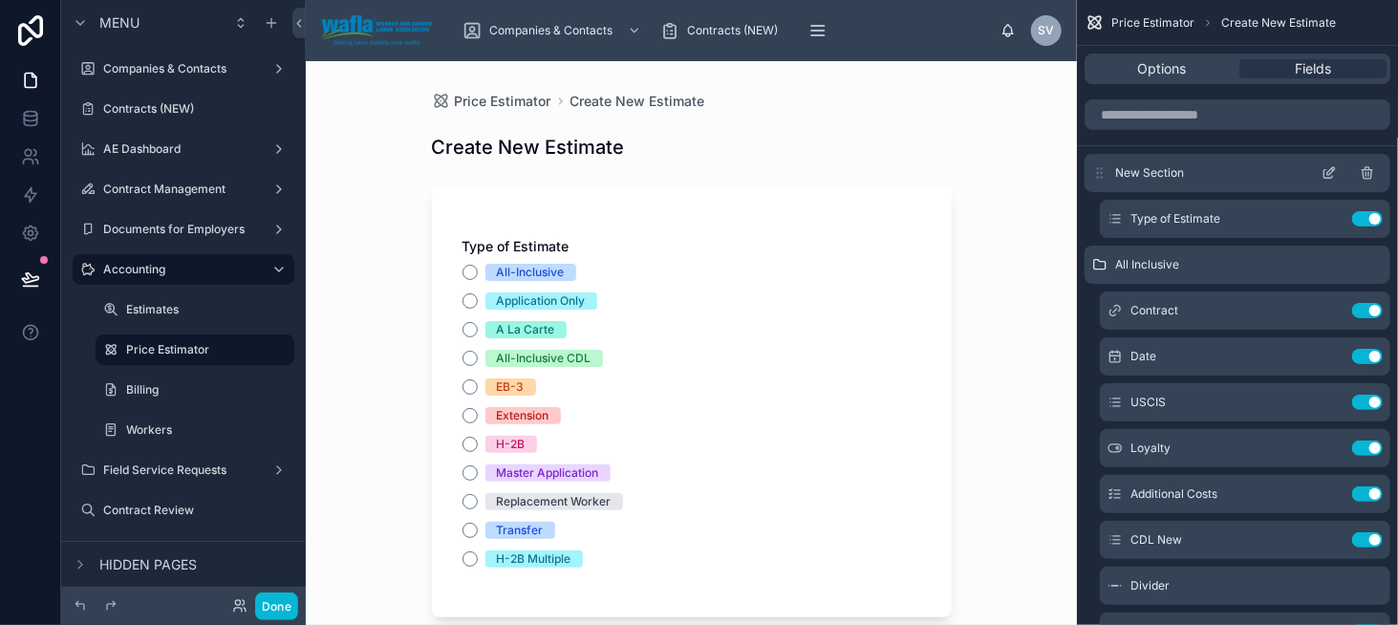
click at [1332, 169] on icon "scrollable content" at bounding box center [1333, 169] width 2 height 2
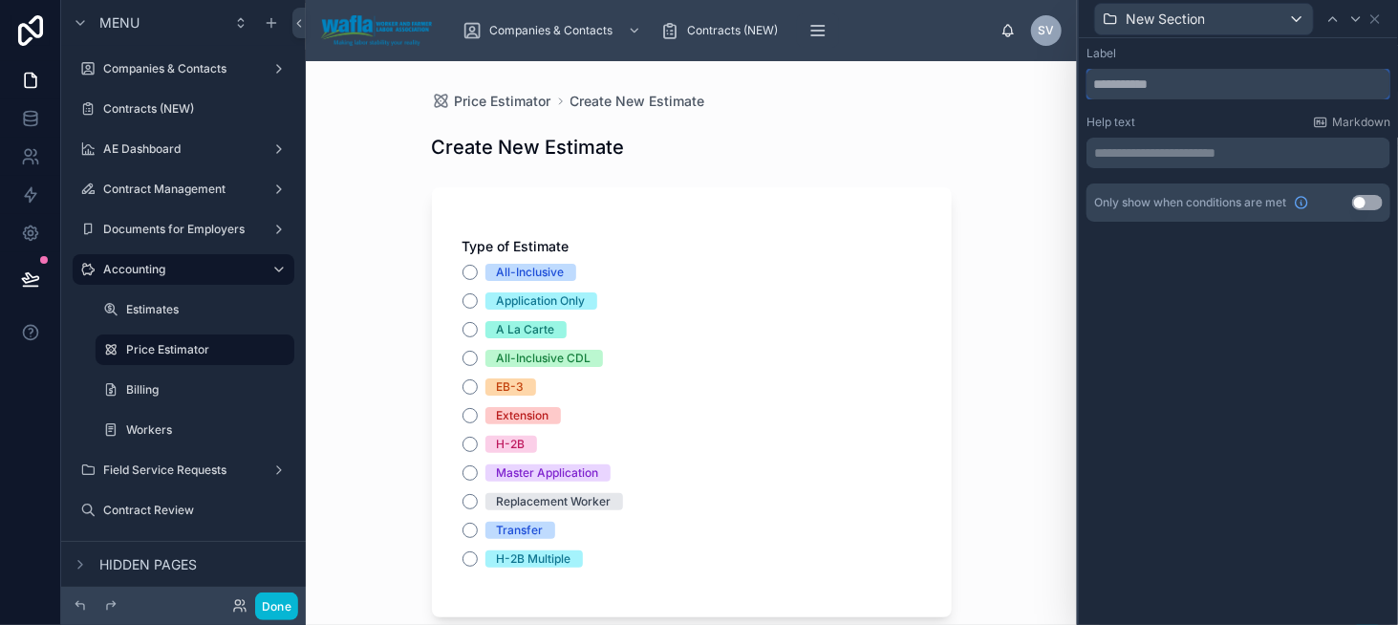
click at [1163, 97] on input "text" at bounding box center [1239, 84] width 304 height 31
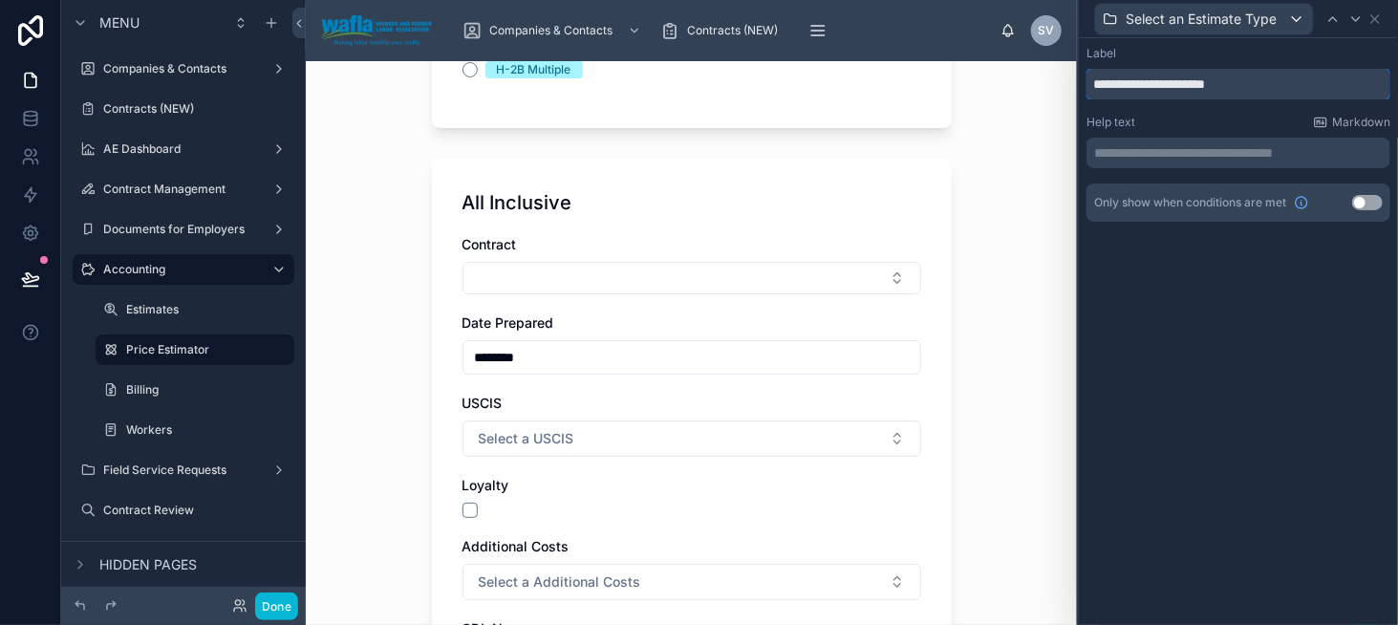
scroll to position [573, 0]
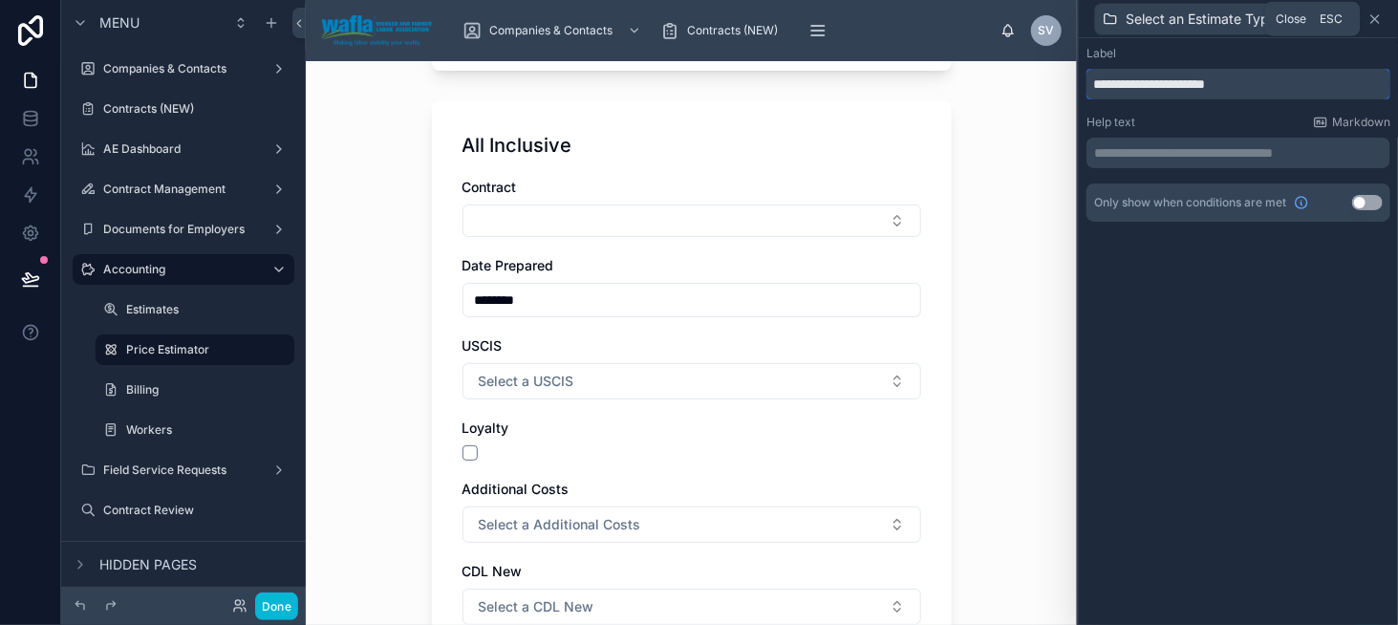
type input "**********"
click at [1380, 21] on icon at bounding box center [1375, 18] width 15 height 15
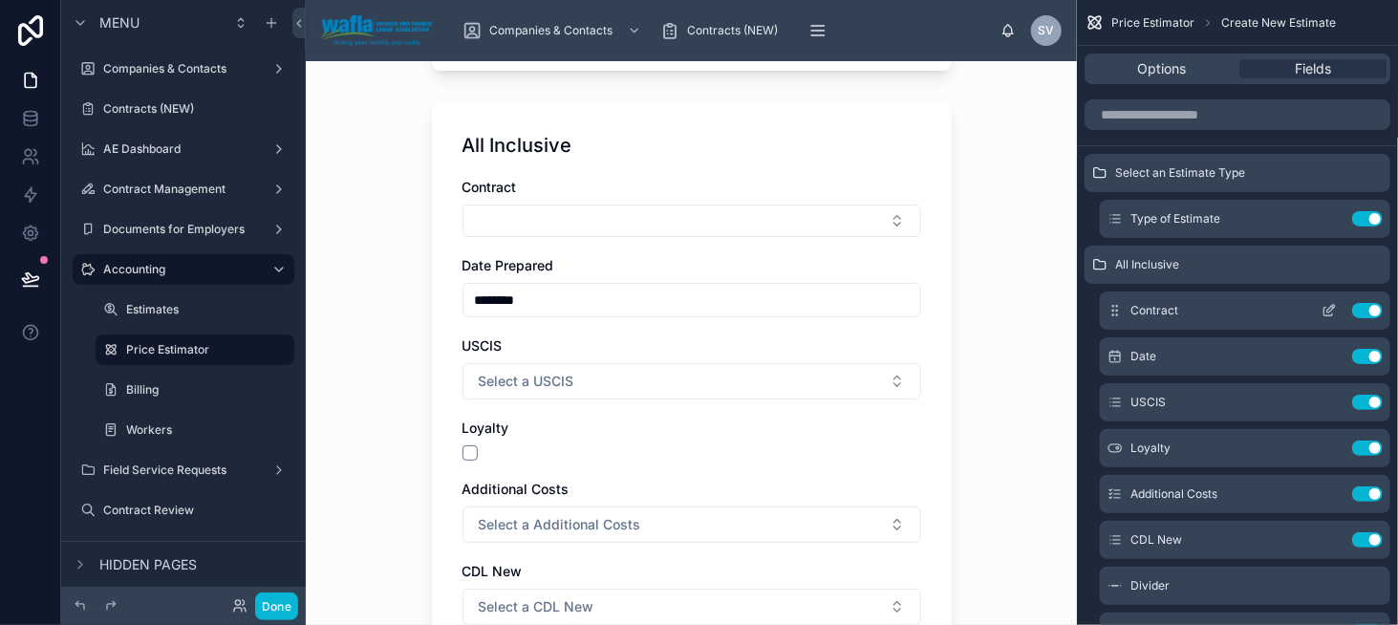
click at [1327, 309] on icon "scrollable content" at bounding box center [1329, 310] width 15 height 15
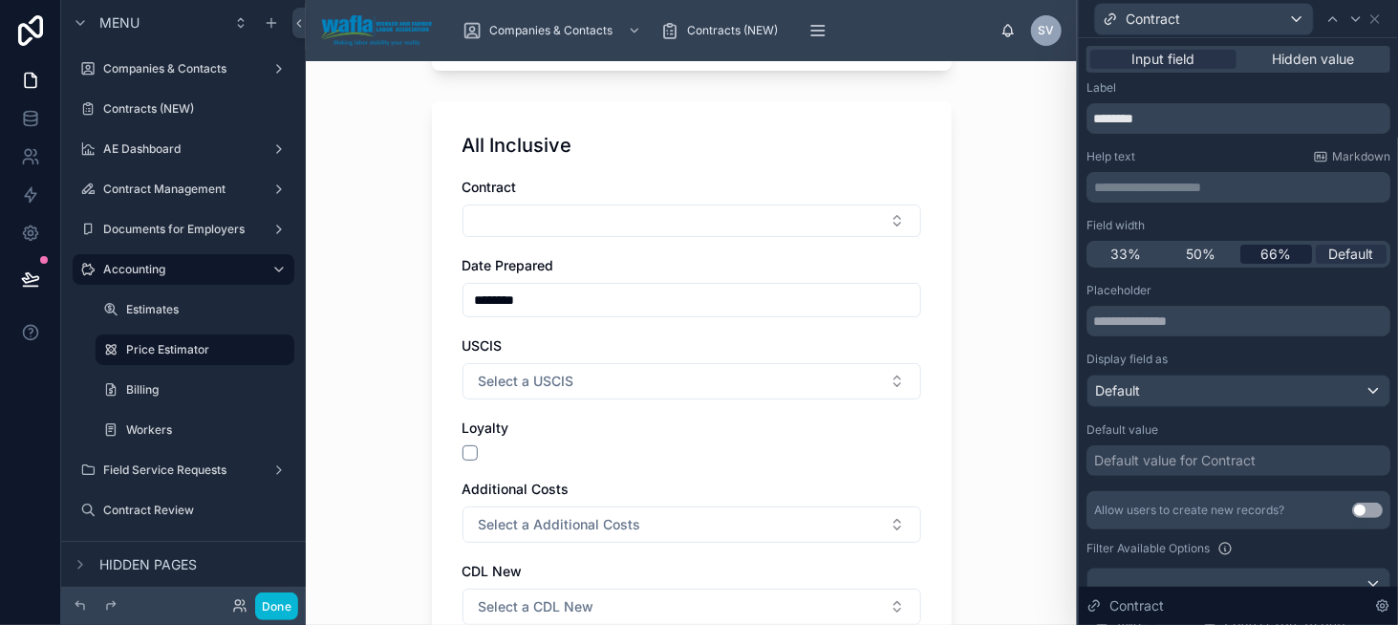
click at [1248, 259] on div "66%" at bounding box center [1276, 254] width 72 height 19
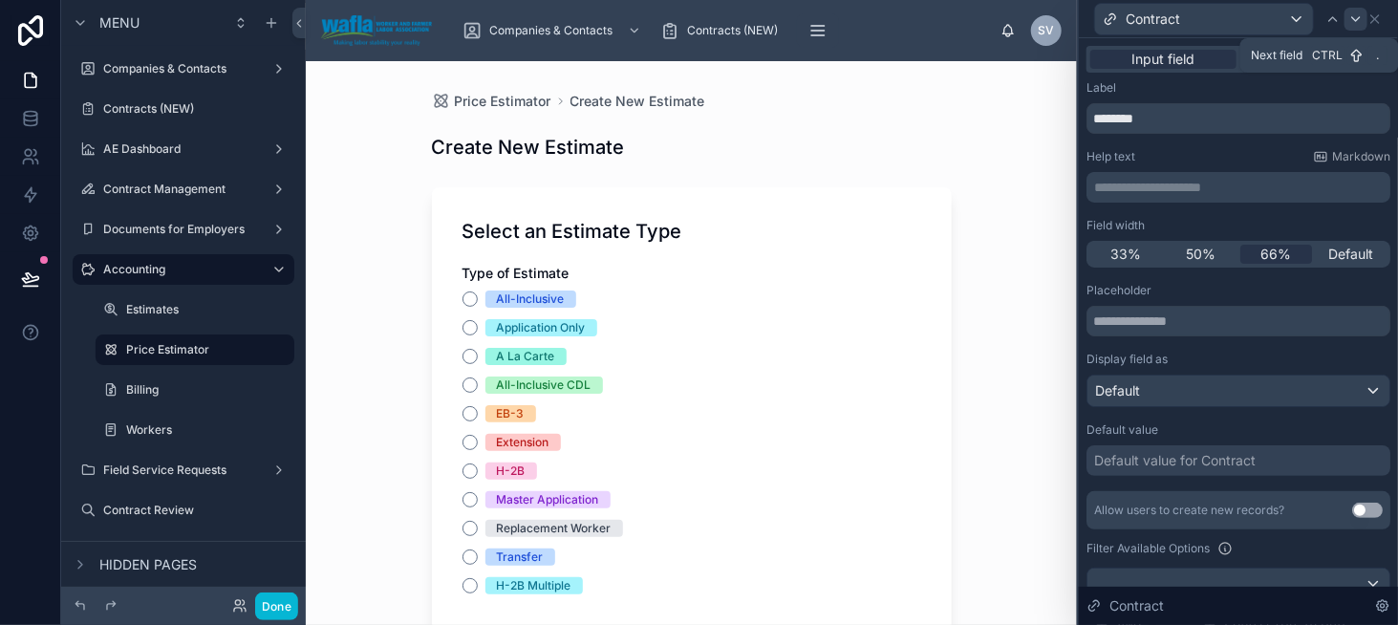
click at [1351, 19] on icon at bounding box center [1355, 18] width 15 height 15
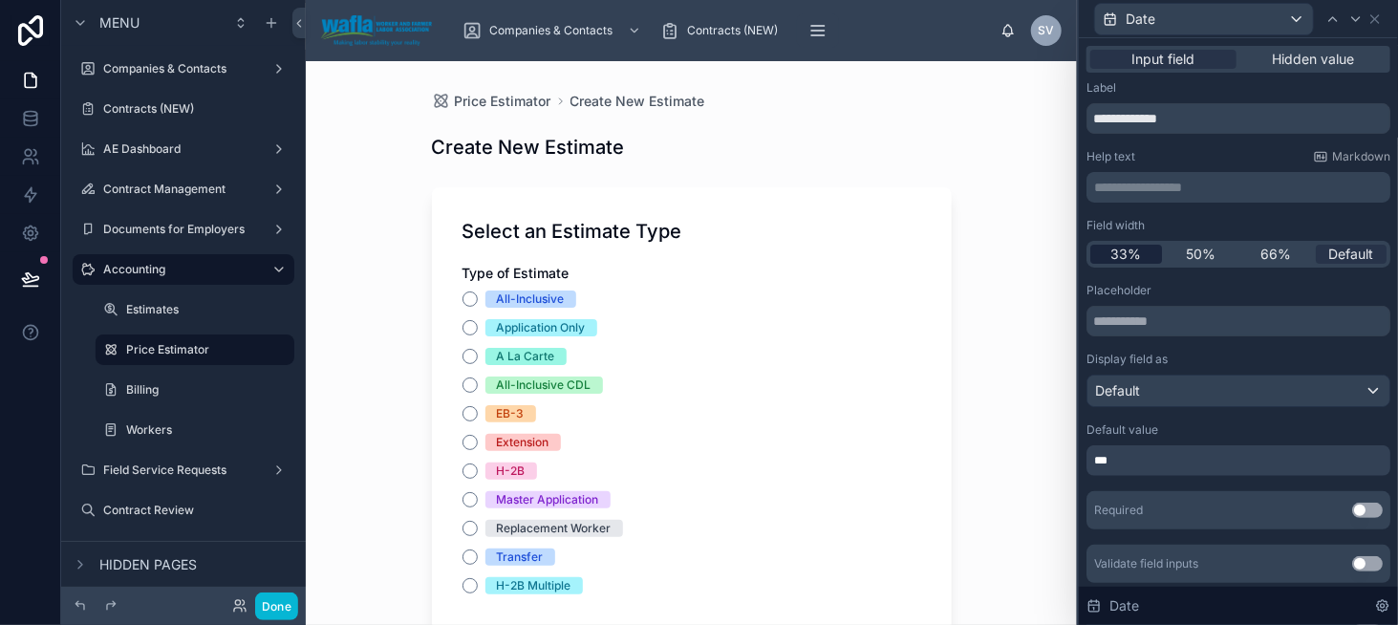
click at [1116, 252] on span "33%" at bounding box center [1126, 254] width 31 height 19
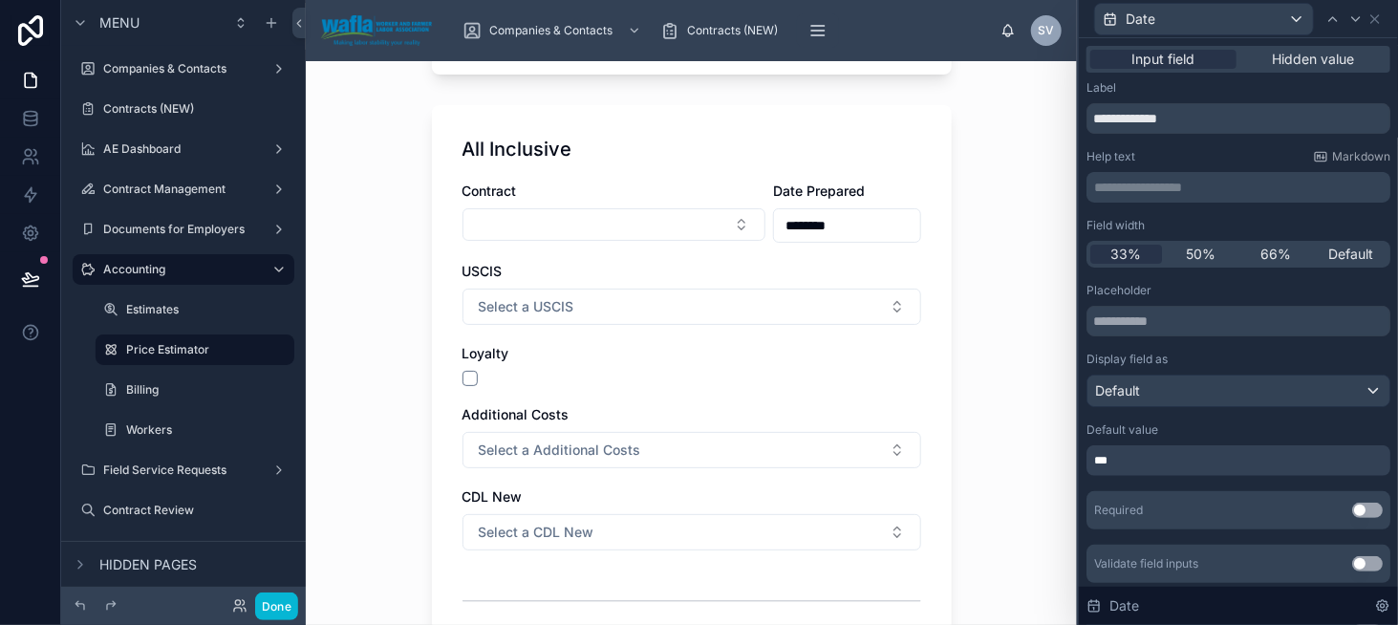
scroll to position [573, 0]
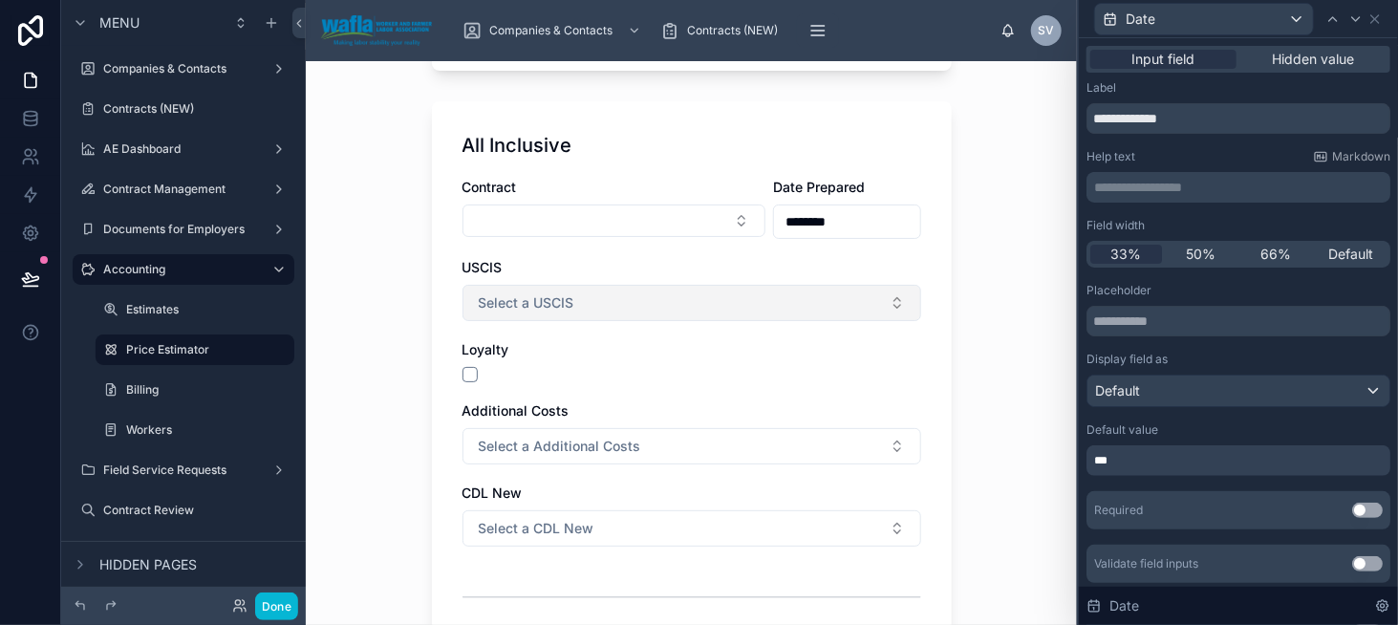
click at [734, 307] on button "Select a USCIS" at bounding box center [692, 303] width 459 height 36
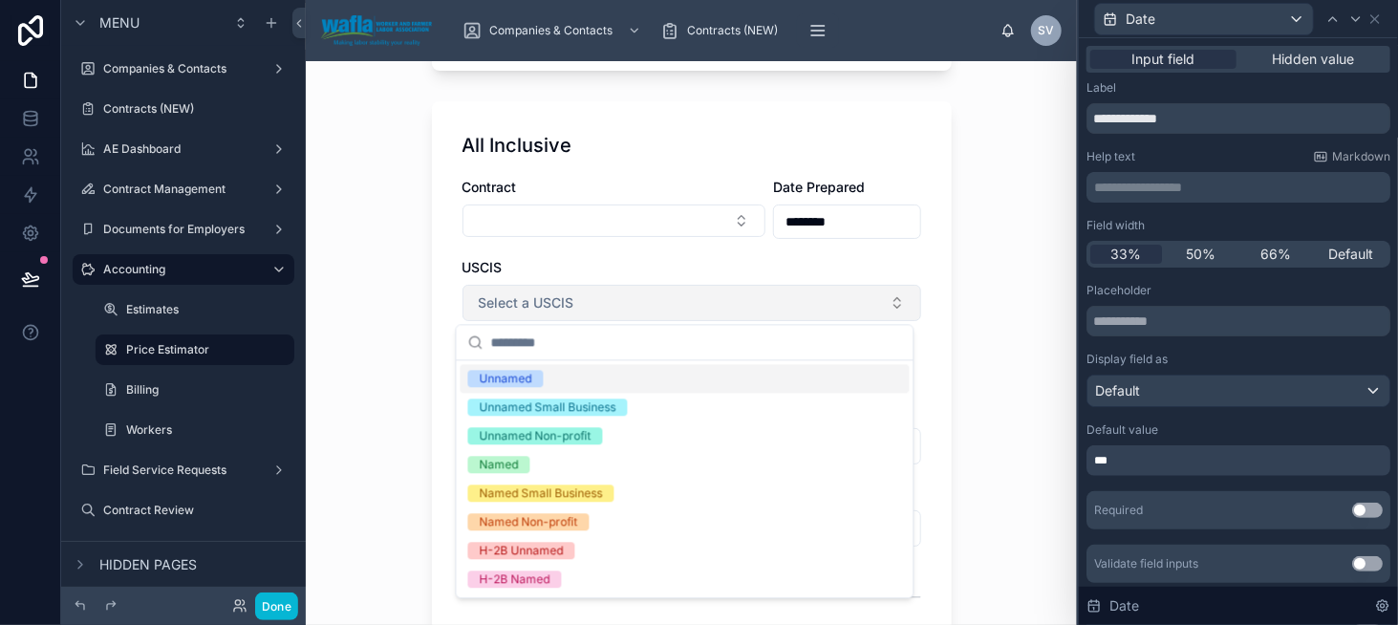
click at [734, 307] on button "Select a USCIS" at bounding box center [692, 303] width 459 height 36
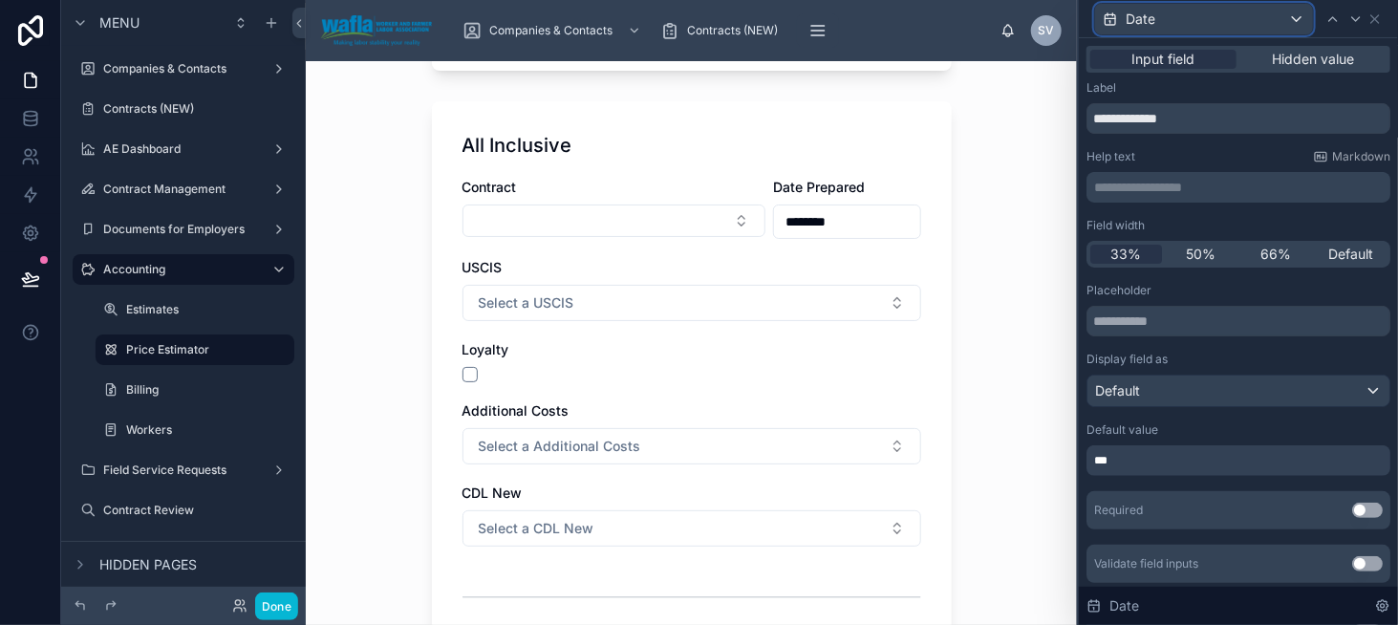
click at [1283, 22] on div "Date" at bounding box center [1204, 19] width 218 height 31
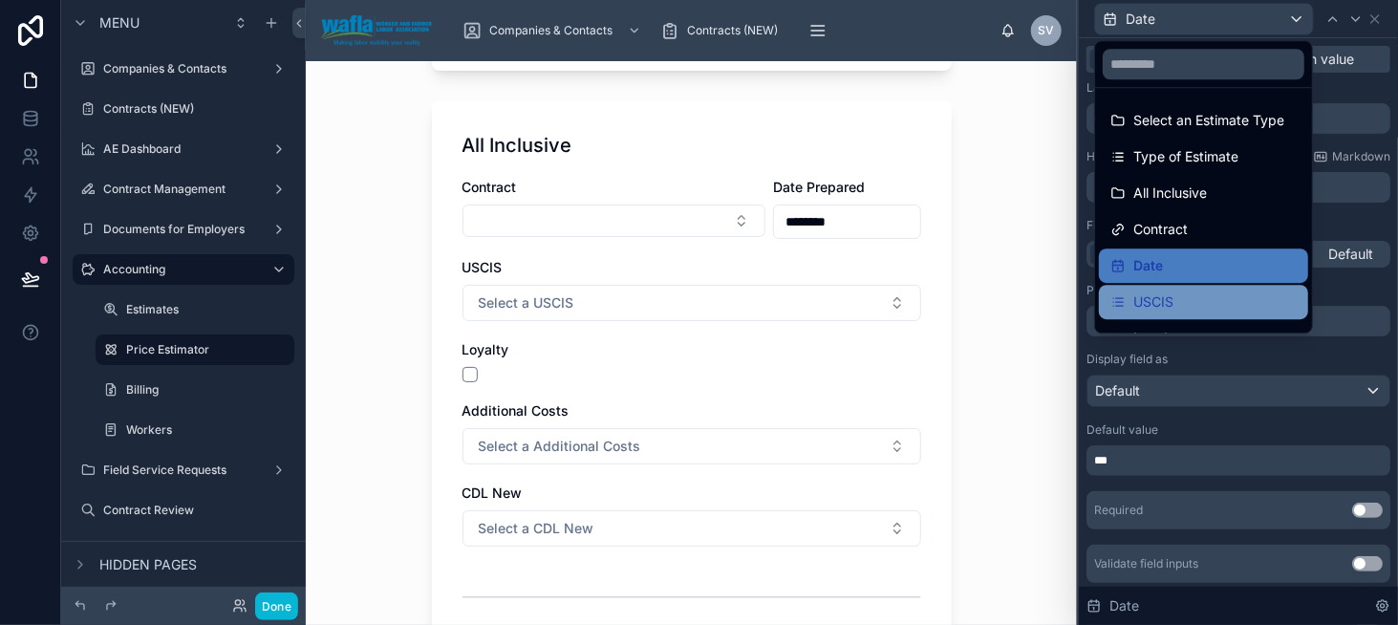
click at [1222, 291] on div "USCIS" at bounding box center [1204, 302] width 186 height 23
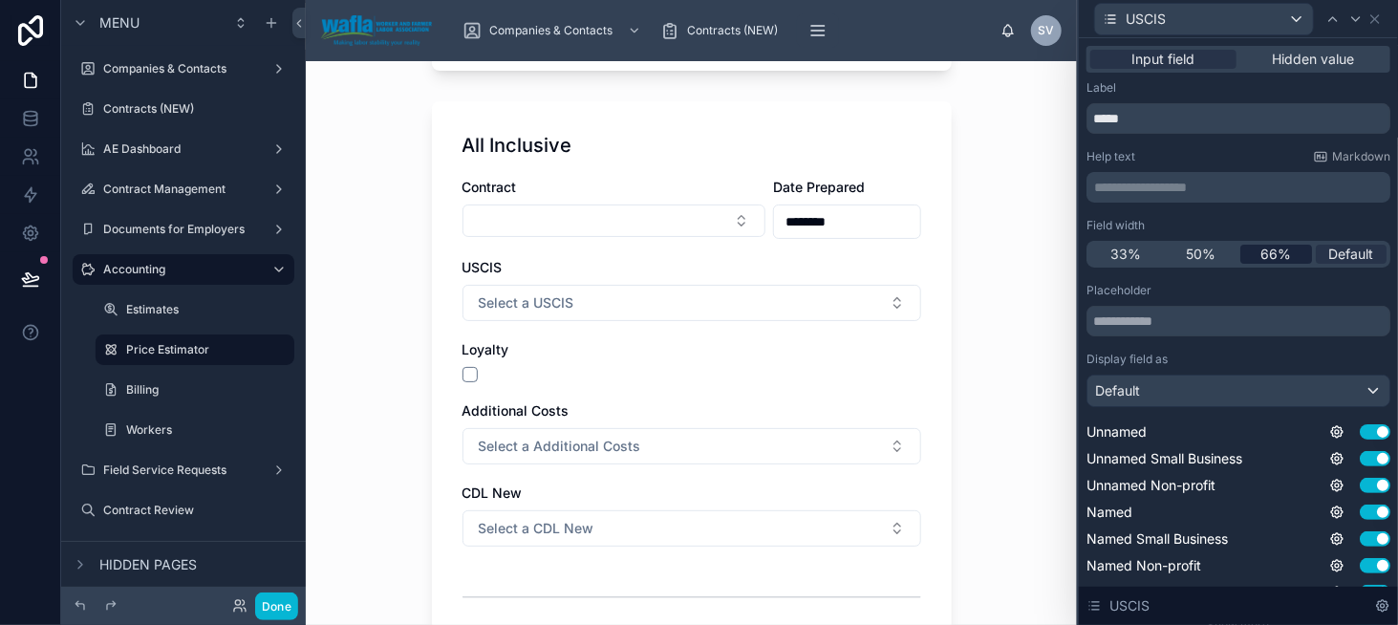
click at [1246, 250] on div "66%" at bounding box center [1276, 254] width 72 height 19
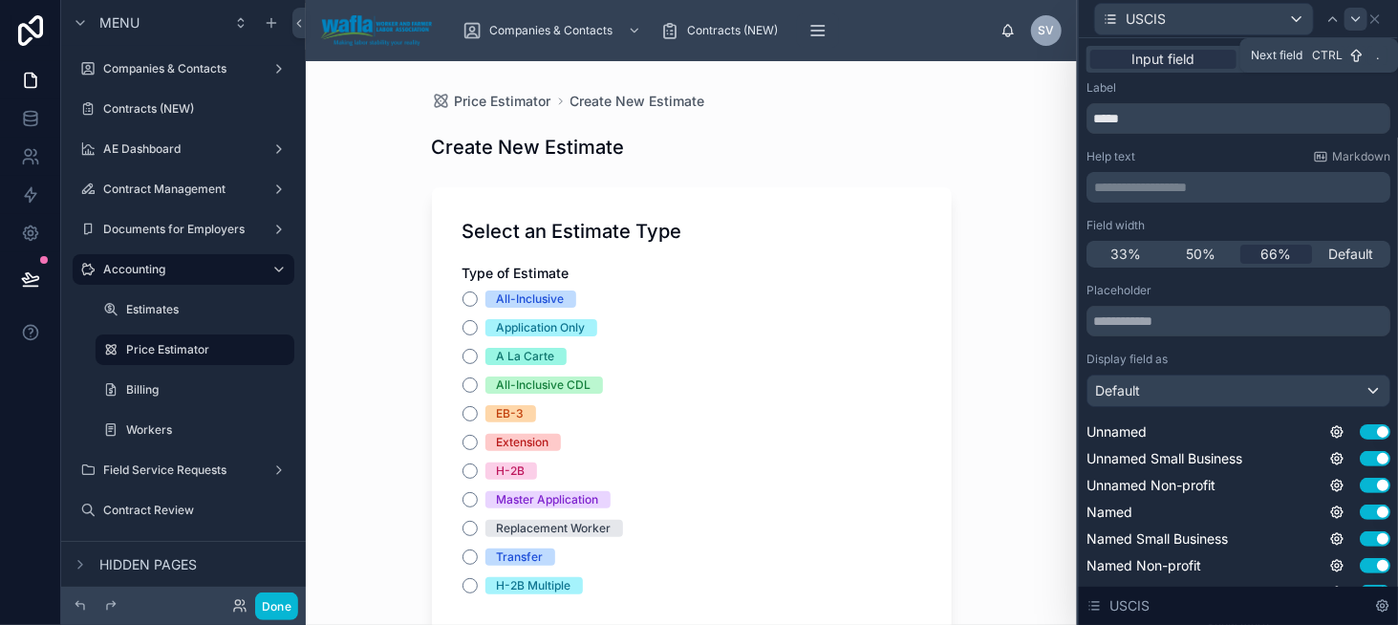
click at [1347, 20] on div at bounding box center [1356, 19] width 23 height 23
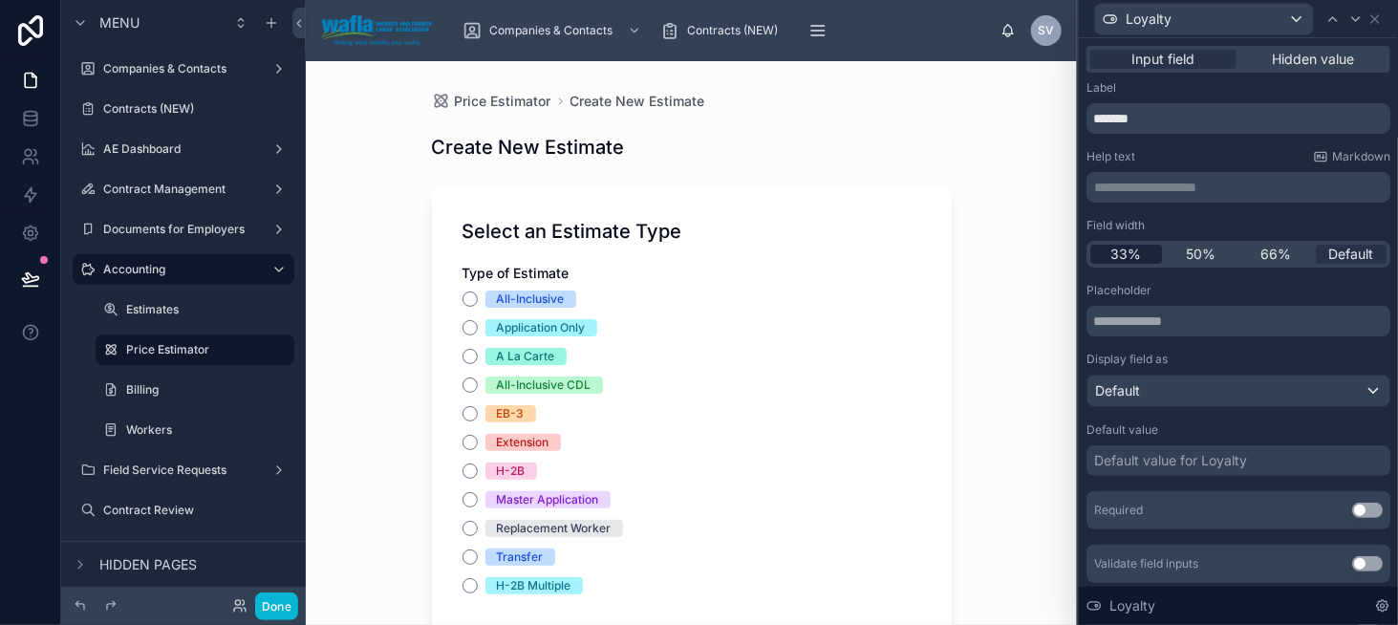
click at [1109, 255] on div "33%" at bounding box center [1126, 254] width 72 height 19
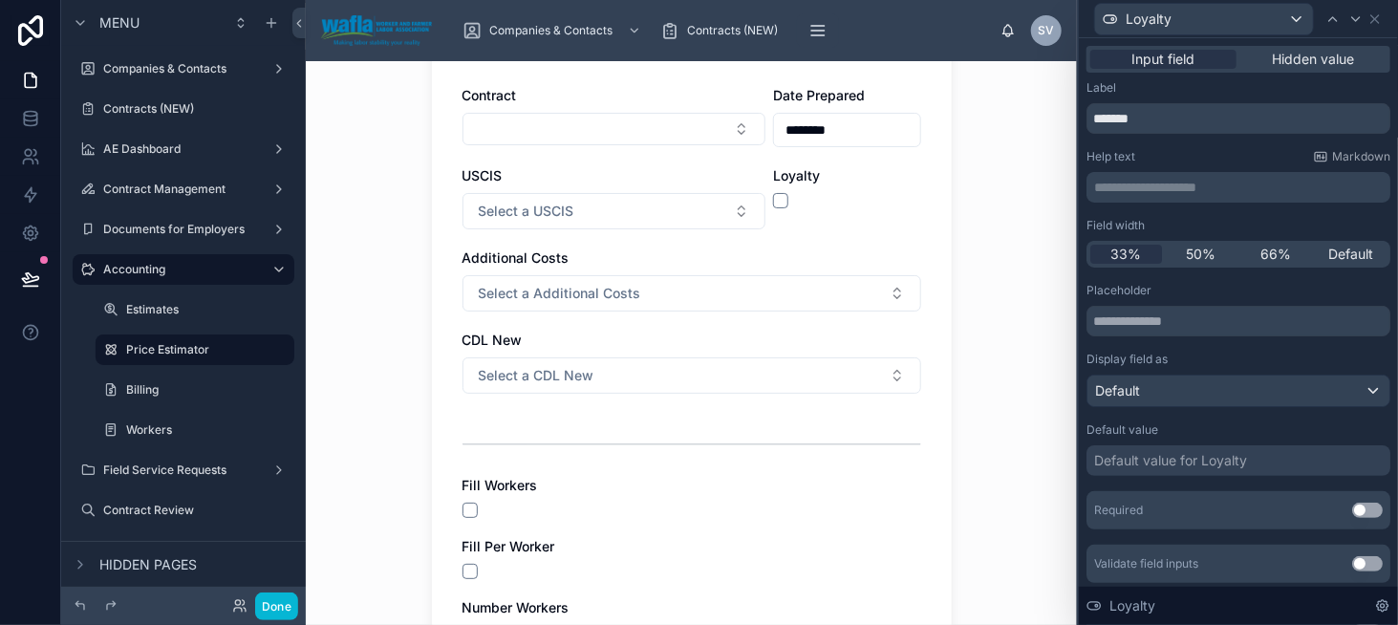
scroll to position [669, 0]
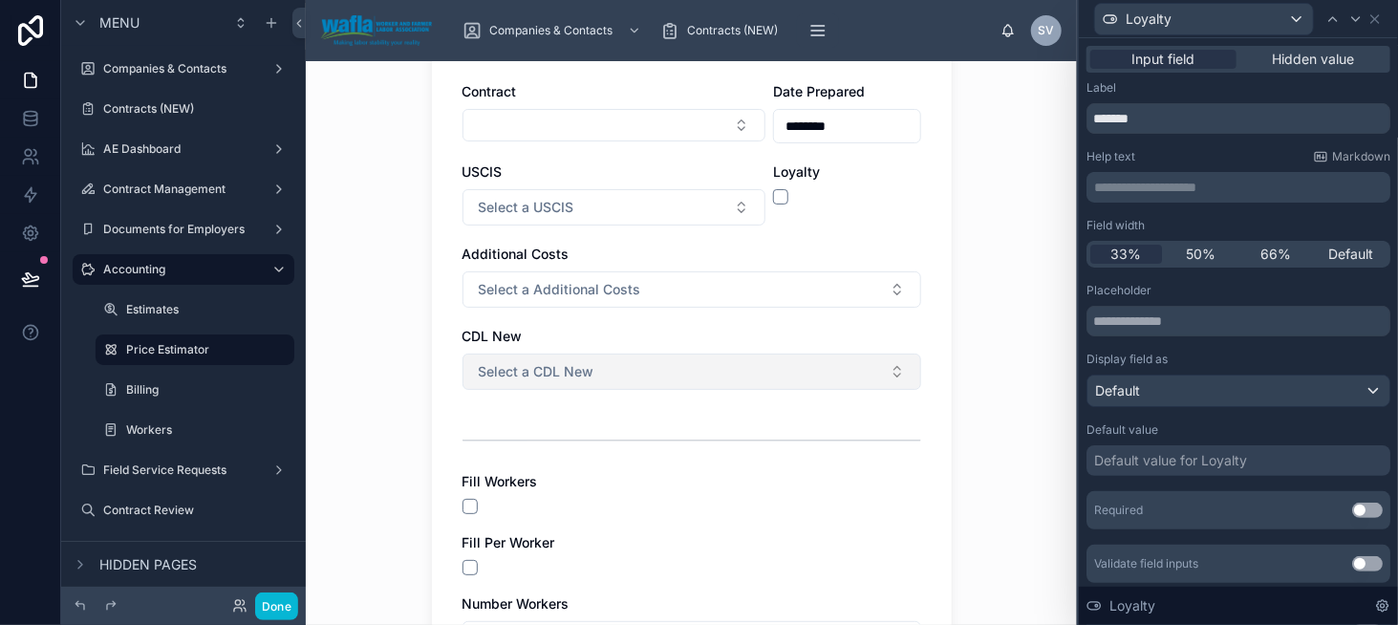
click at [673, 356] on button "Select a CDL New" at bounding box center [692, 372] width 459 height 36
click at [1365, 29] on div at bounding box center [1356, 19] width 23 height 23
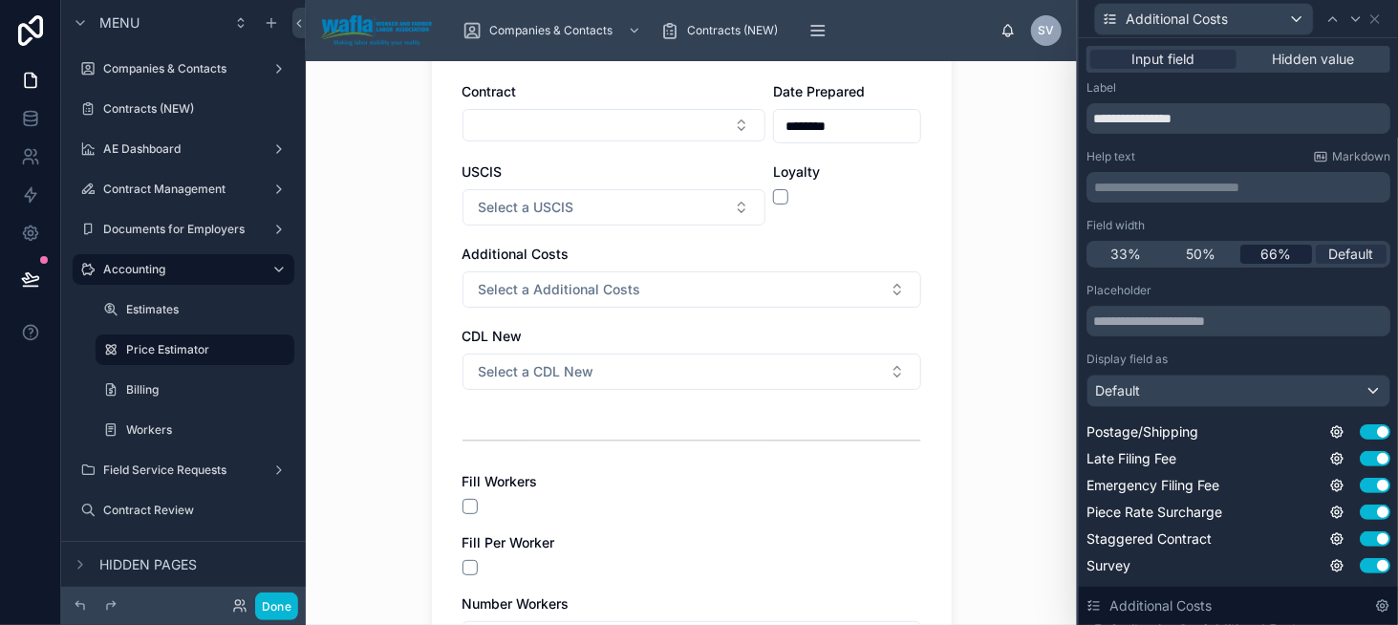
click at [1261, 249] on span "66%" at bounding box center [1276, 254] width 31 height 19
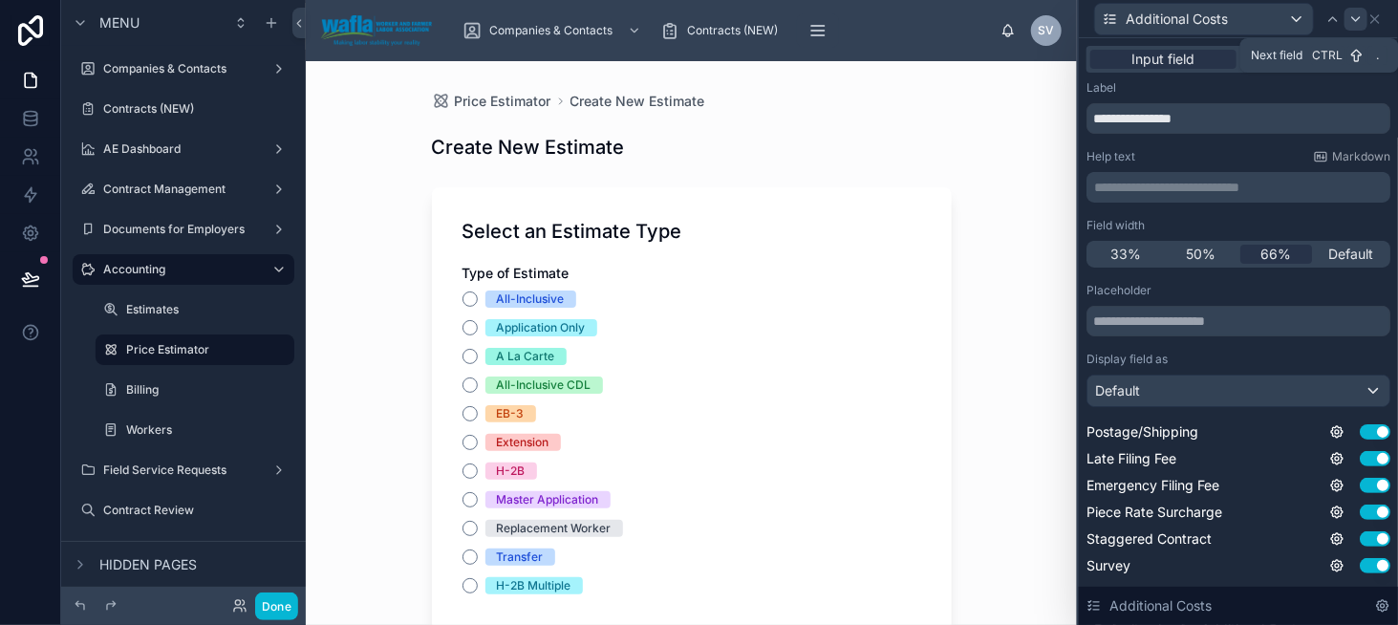
click at [1348, 18] on div at bounding box center [1356, 19] width 23 height 23
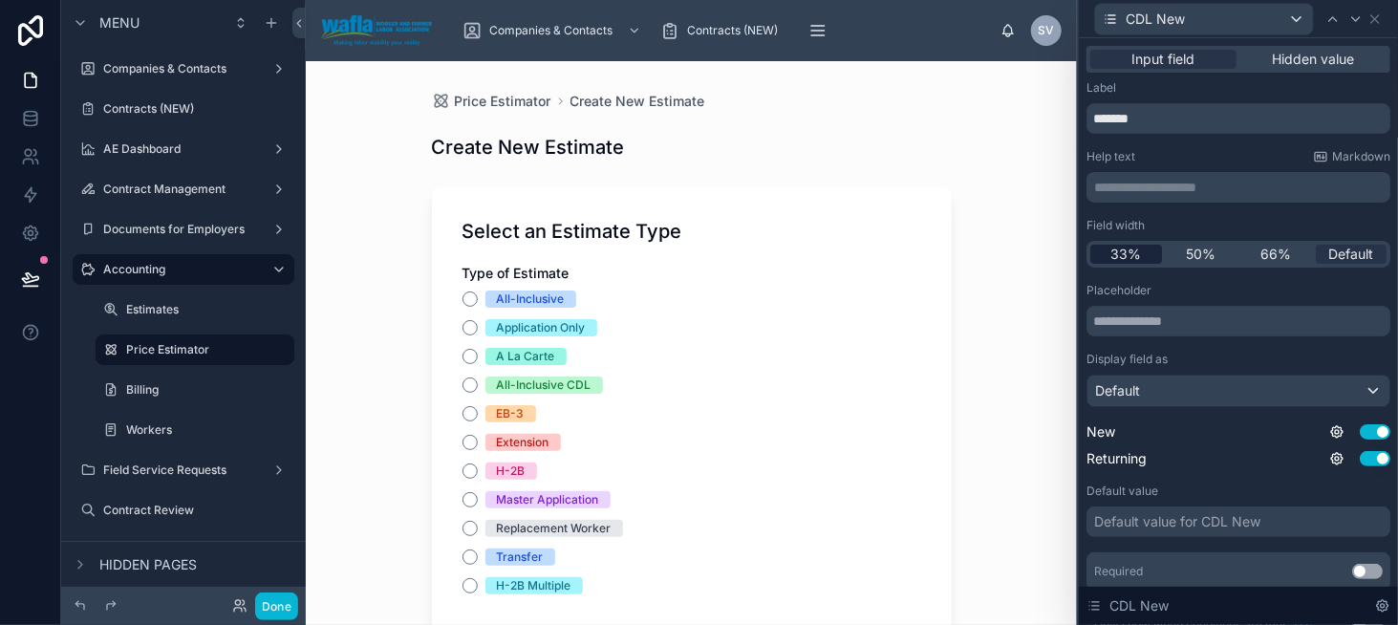
click at [1131, 251] on span "33%" at bounding box center [1126, 254] width 31 height 19
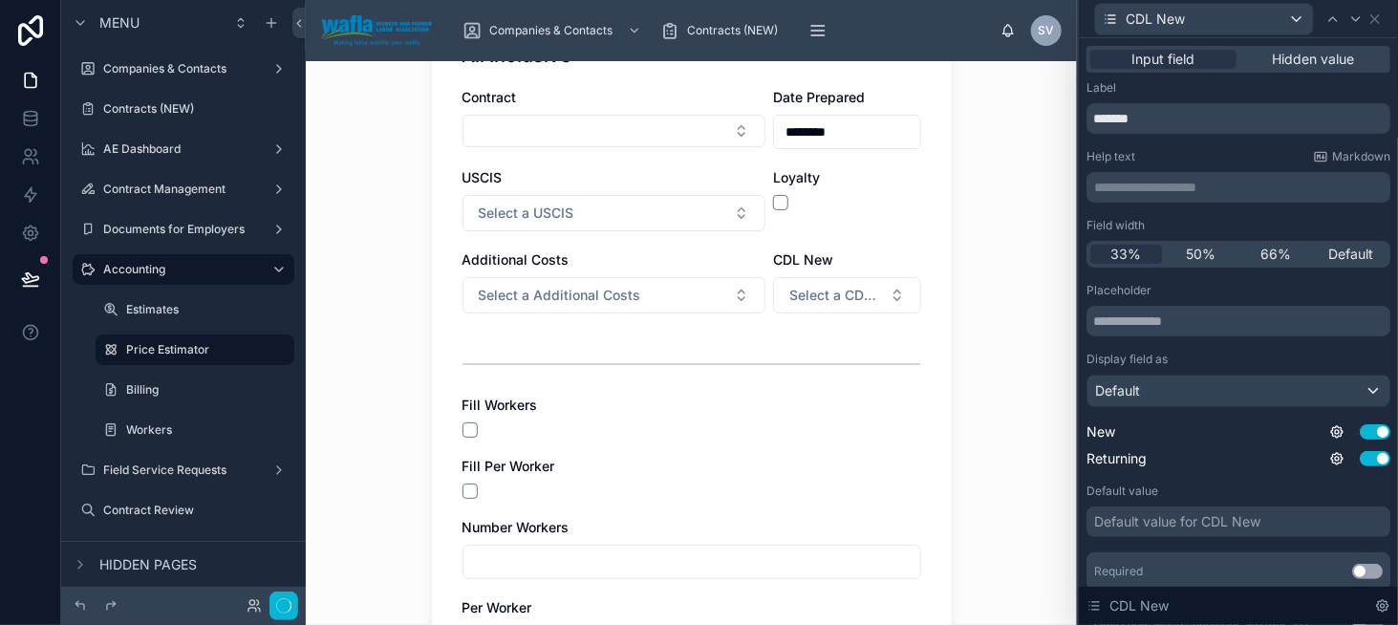
scroll to position [669, 0]
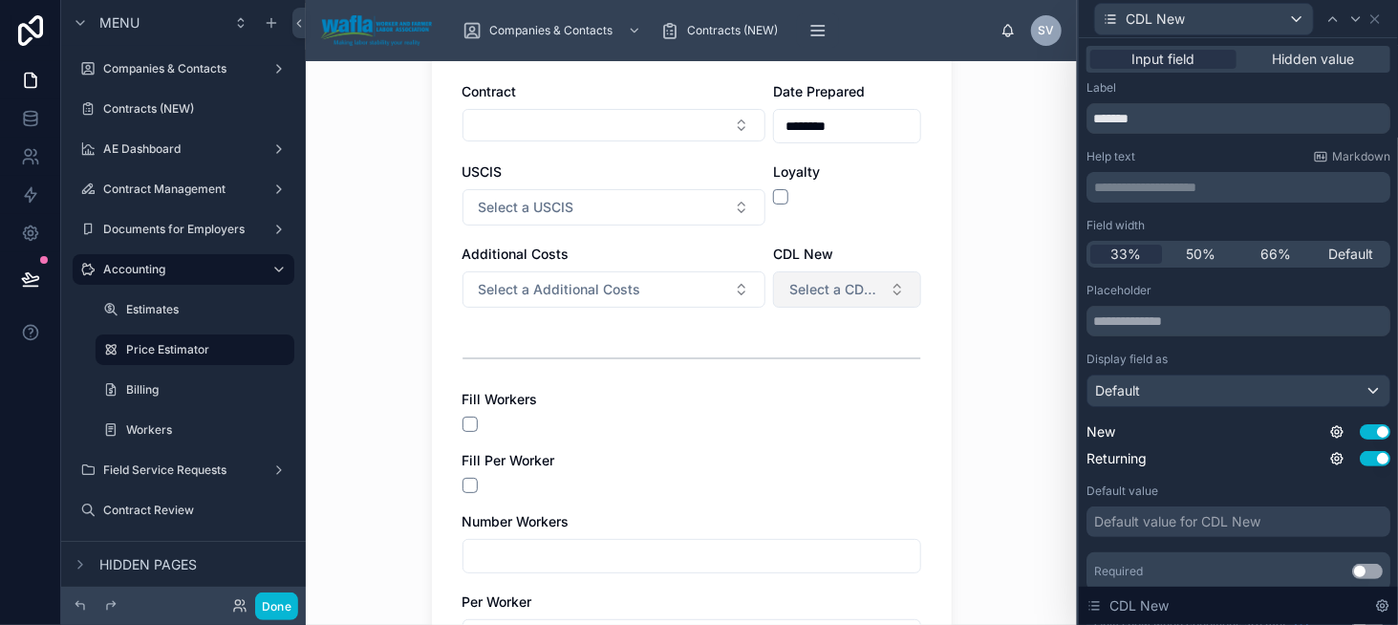
click at [852, 283] on span "Select a CDL New" at bounding box center [835, 289] width 93 height 19
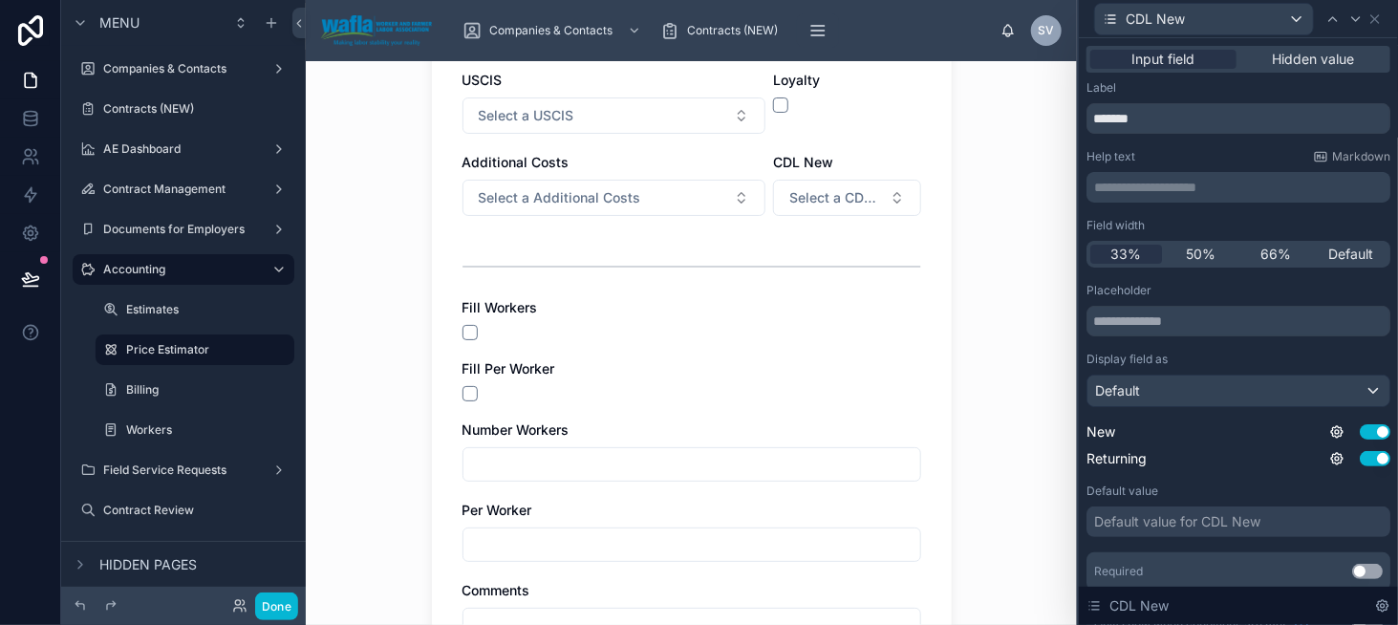
scroll to position [765, 0]
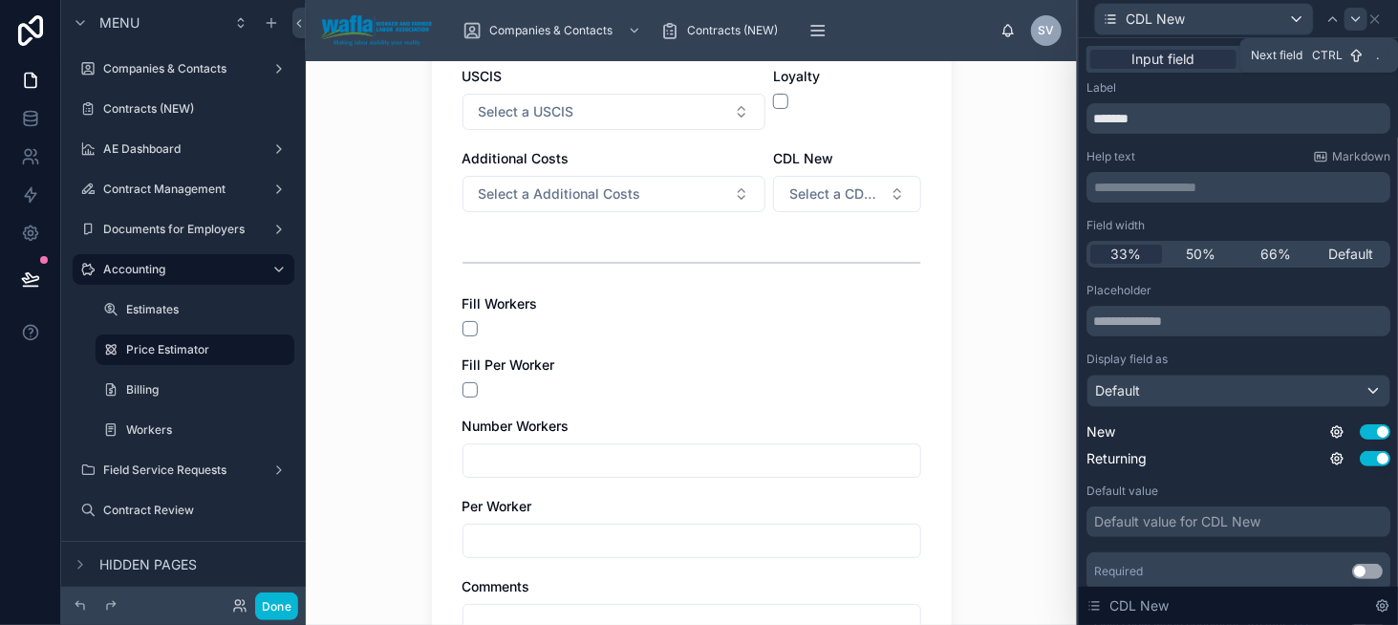
click at [1362, 18] on icon at bounding box center [1355, 18] width 15 height 15
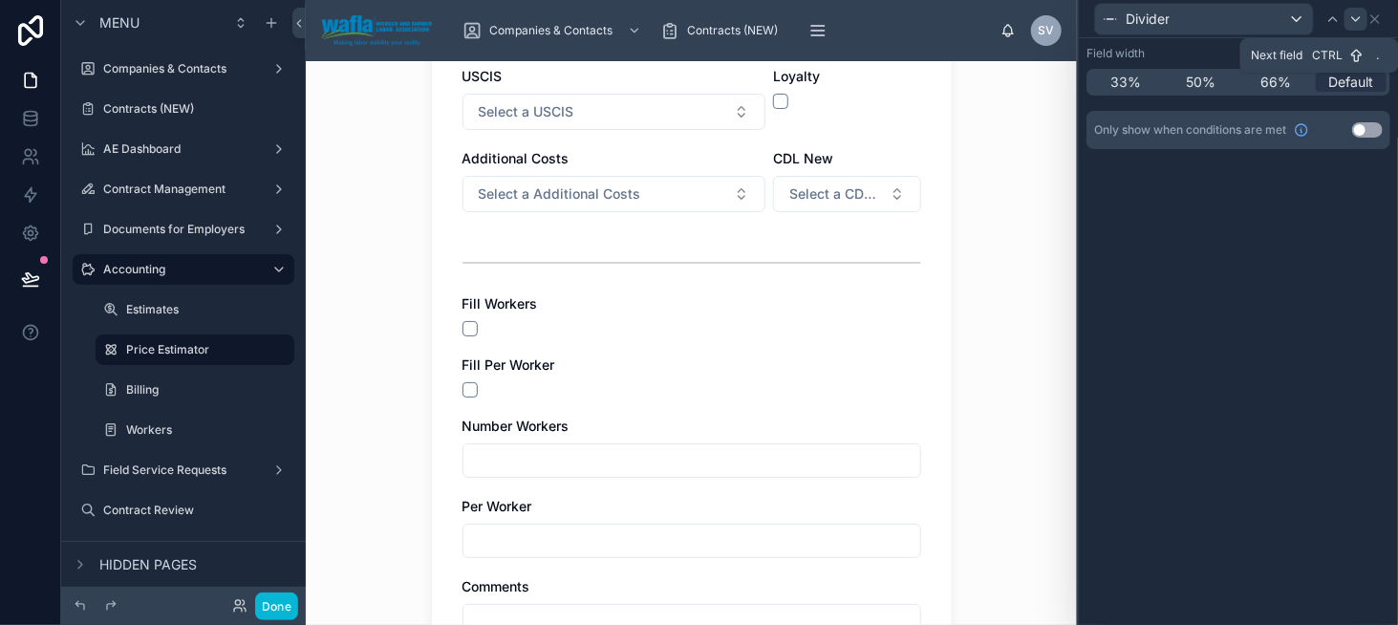
click at [1347, 21] on div at bounding box center [1356, 19] width 23 height 23
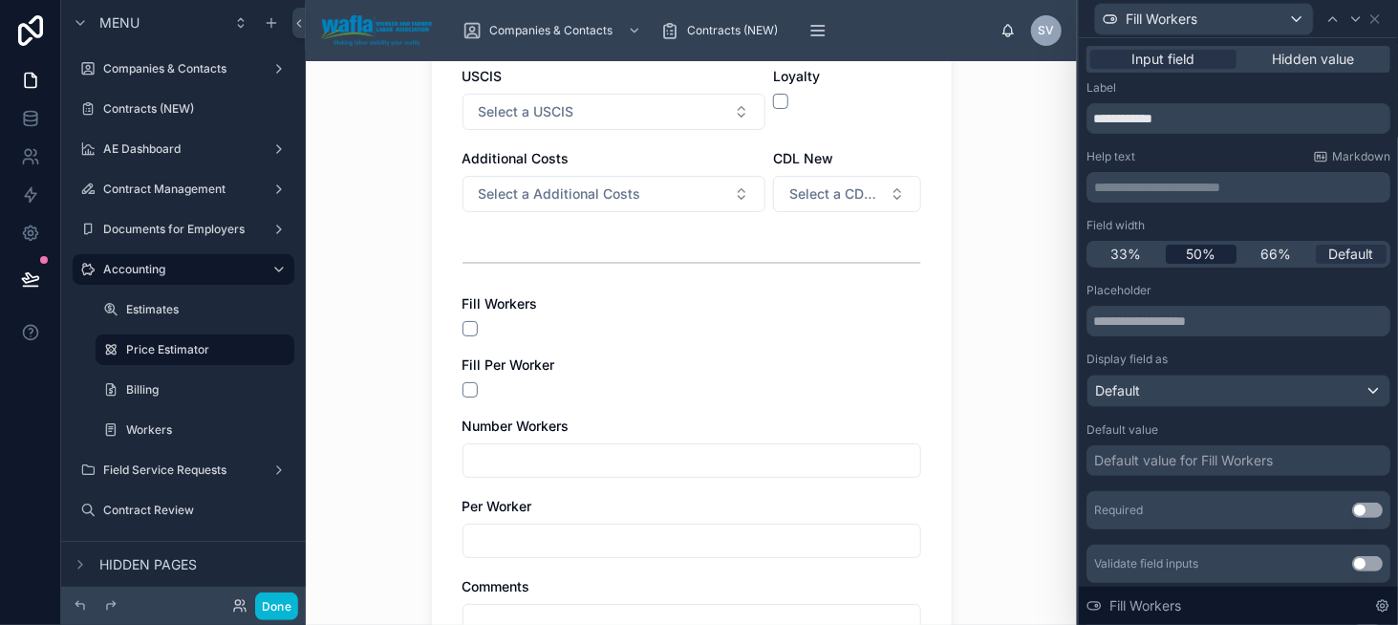
click at [1186, 259] on span "50%" at bounding box center [1201, 254] width 30 height 19
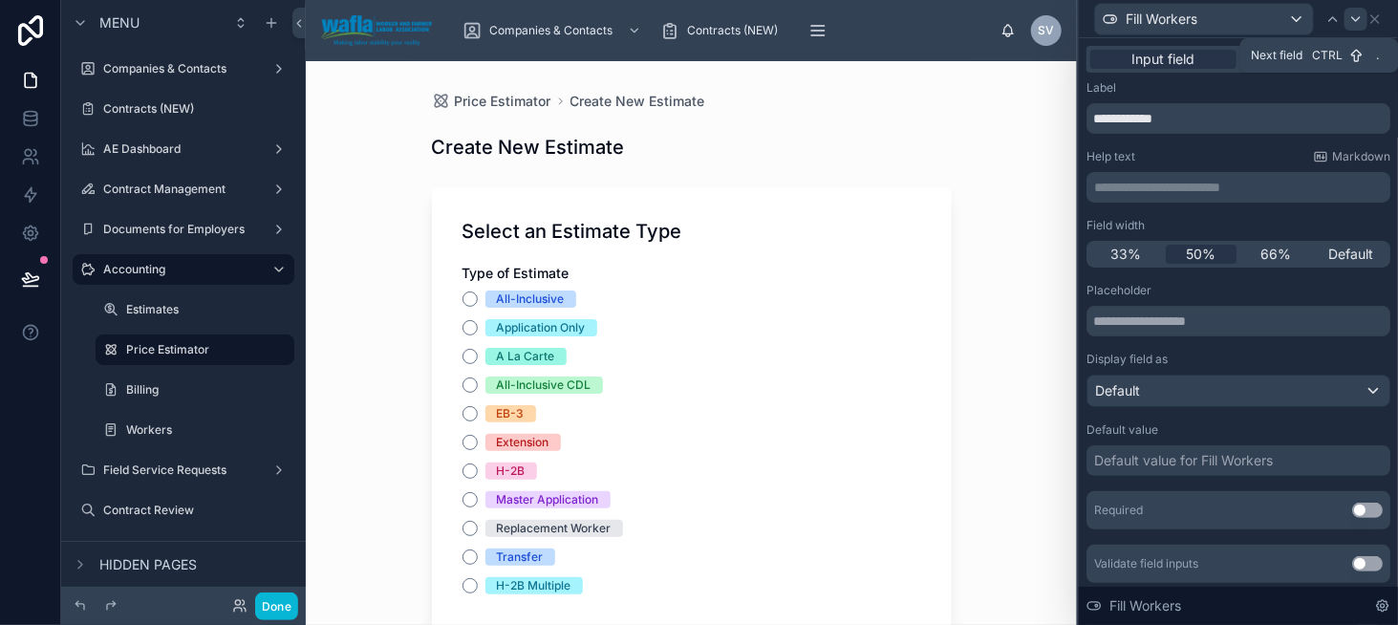
click at [1357, 16] on icon at bounding box center [1355, 18] width 15 height 15
click at [1195, 259] on span "50%" at bounding box center [1201, 254] width 30 height 19
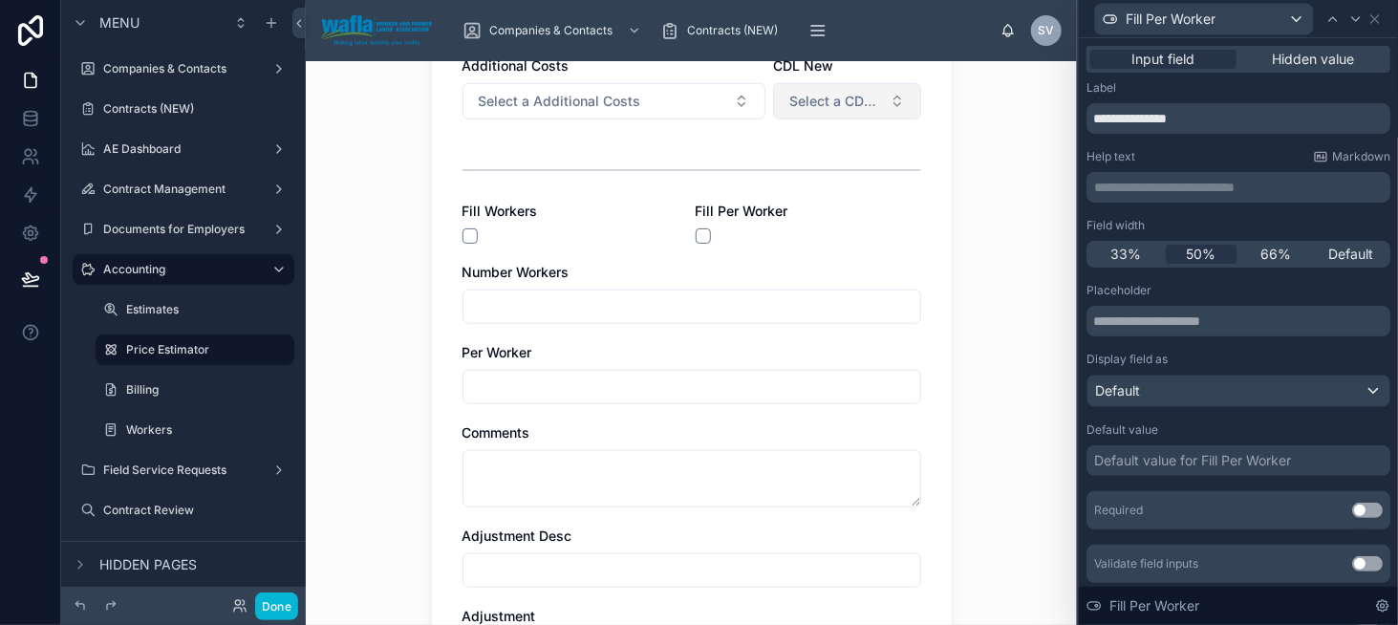
scroll to position [860, 0]
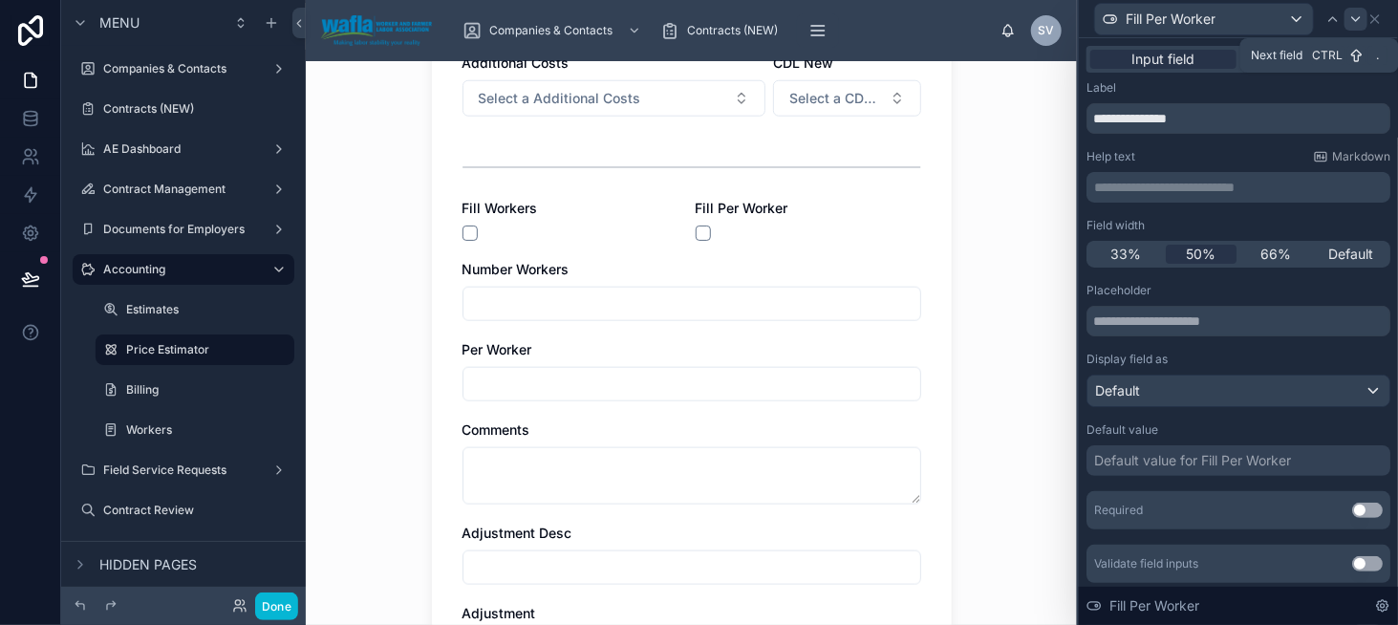
click at [1357, 19] on icon at bounding box center [1355, 18] width 15 height 15
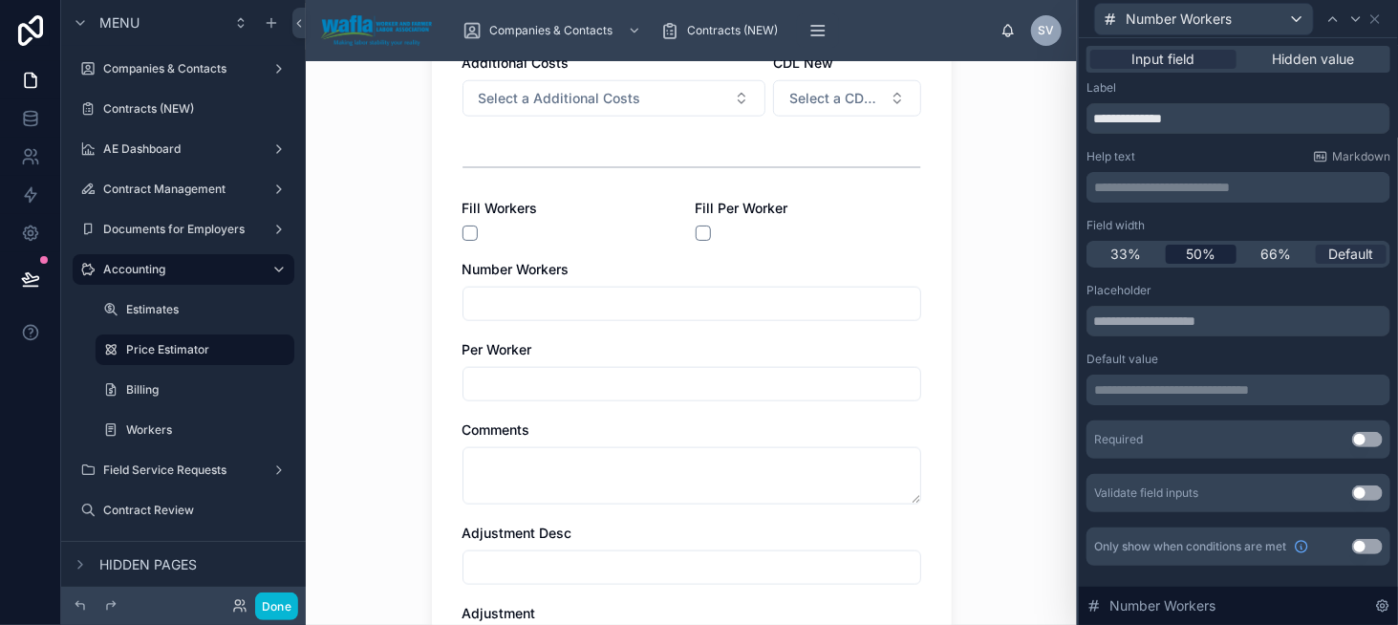
click at [1177, 248] on div "50%" at bounding box center [1202, 254] width 72 height 19
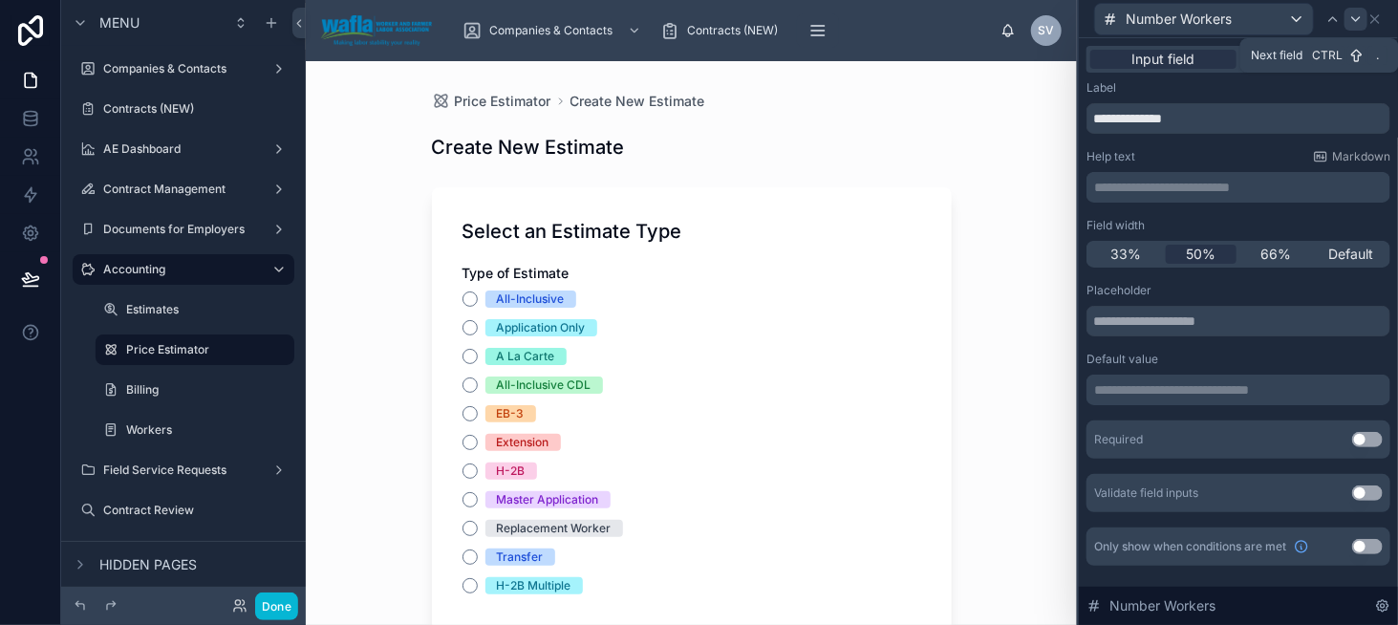
click at [1357, 23] on icon at bounding box center [1355, 18] width 15 height 15
click at [1208, 257] on span "50%" at bounding box center [1201, 254] width 30 height 19
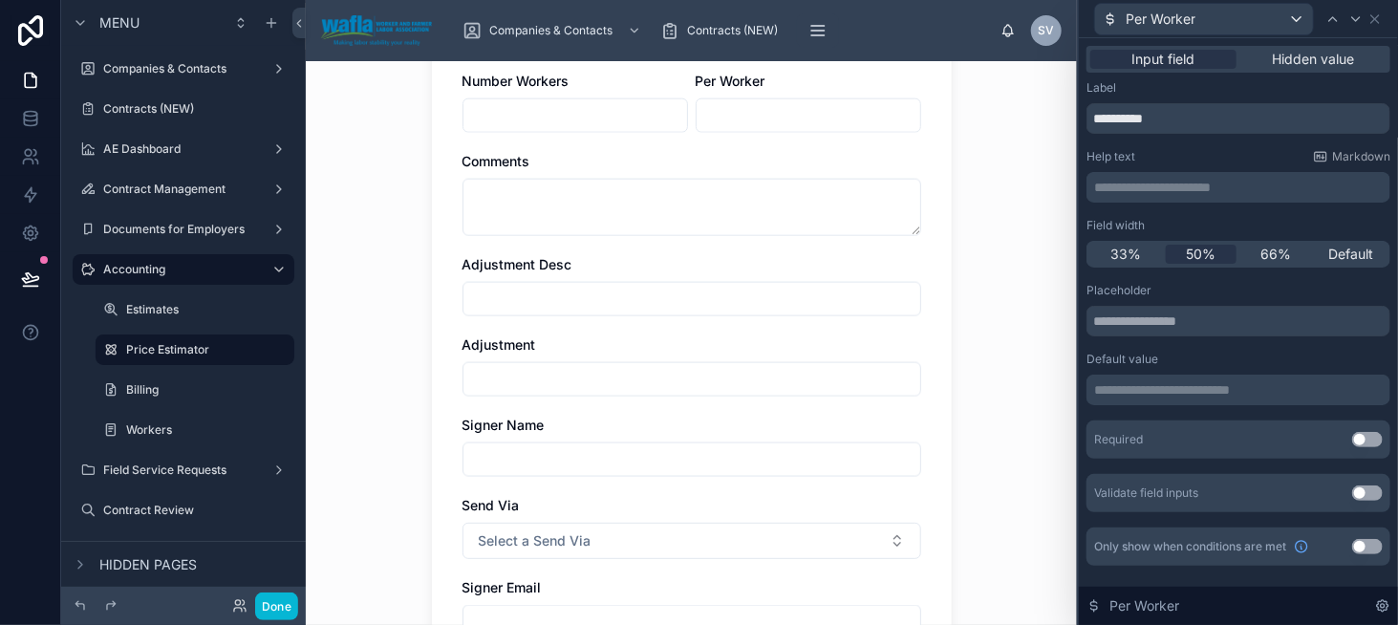
scroll to position [1051, 0]
click at [1358, 19] on icon at bounding box center [1355, 18] width 15 height 15
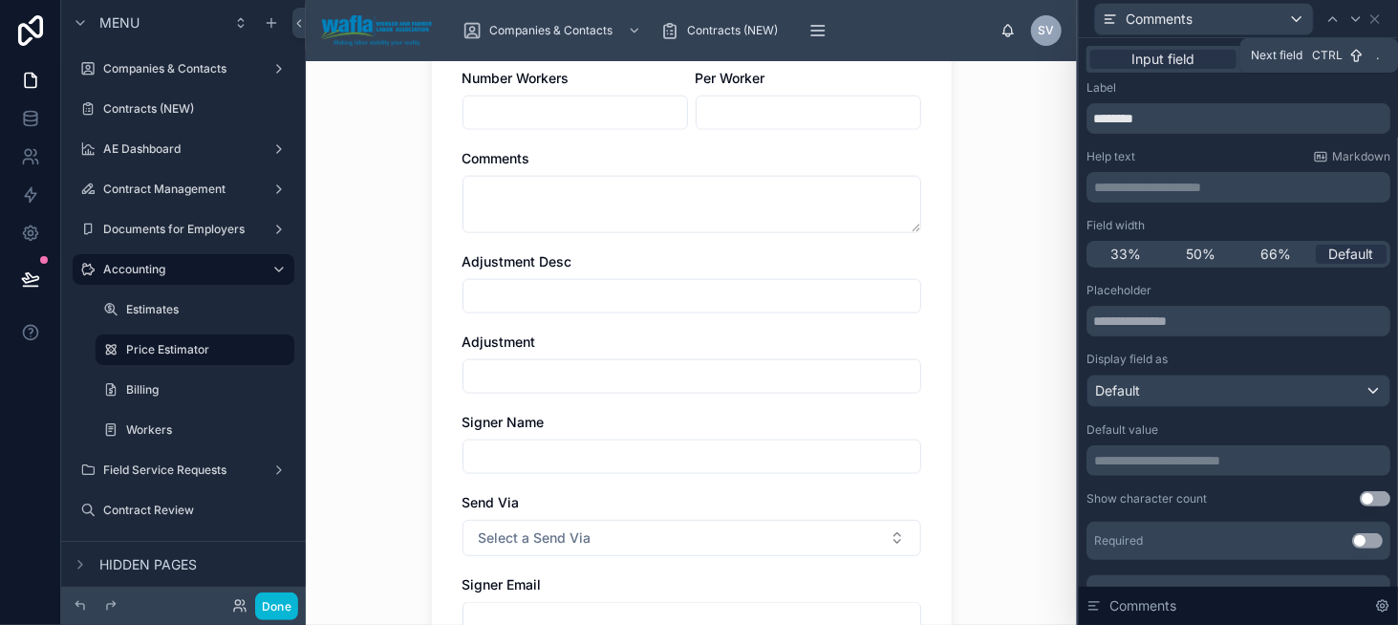
click at [1358, 19] on icon at bounding box center [1355, 18] width 15 height 15
click at [1179, 249] on div "50%" at bounding box center [1202, 254] width 72 height 19
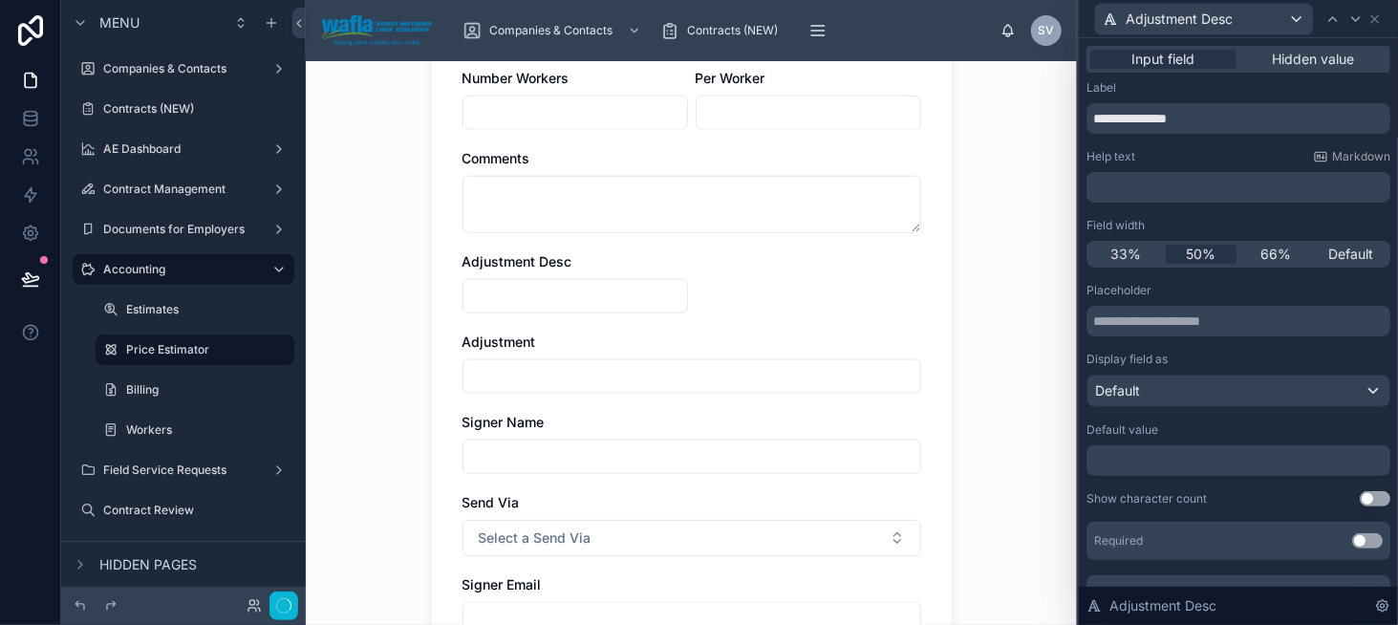
scroll to position [0, 0]
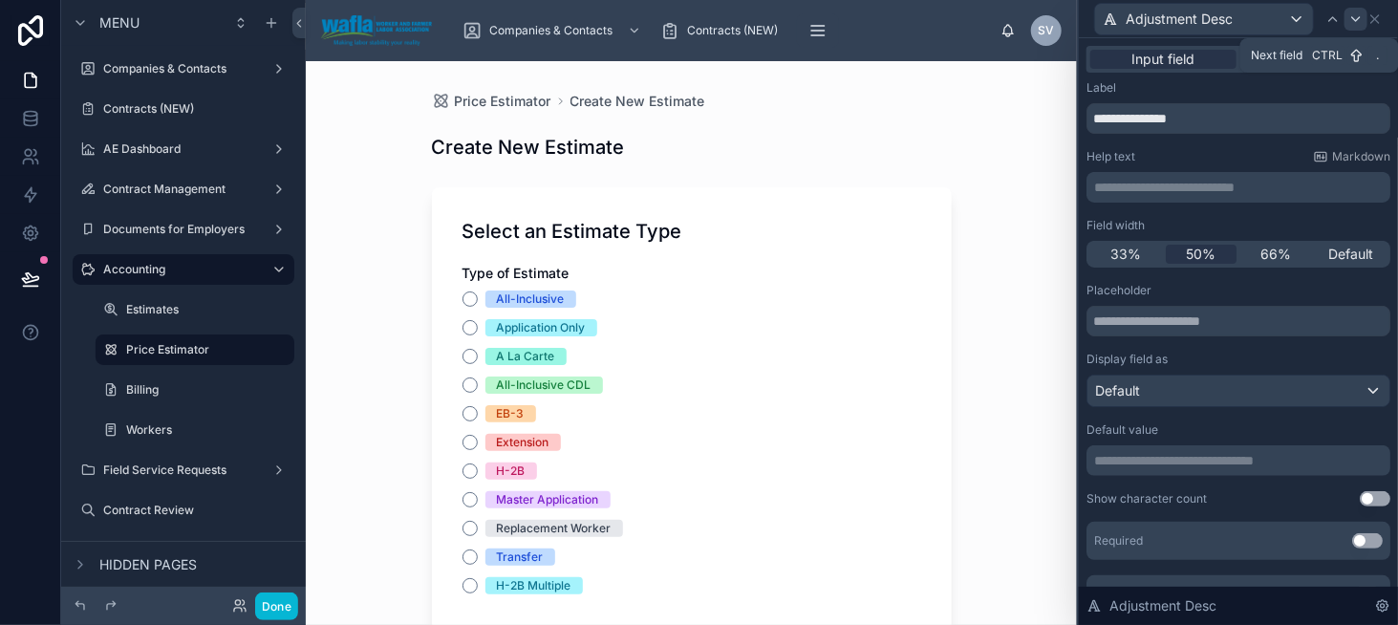
click at [1363, 16] on icon at bounding box center [1355, 18] width 15 height 15
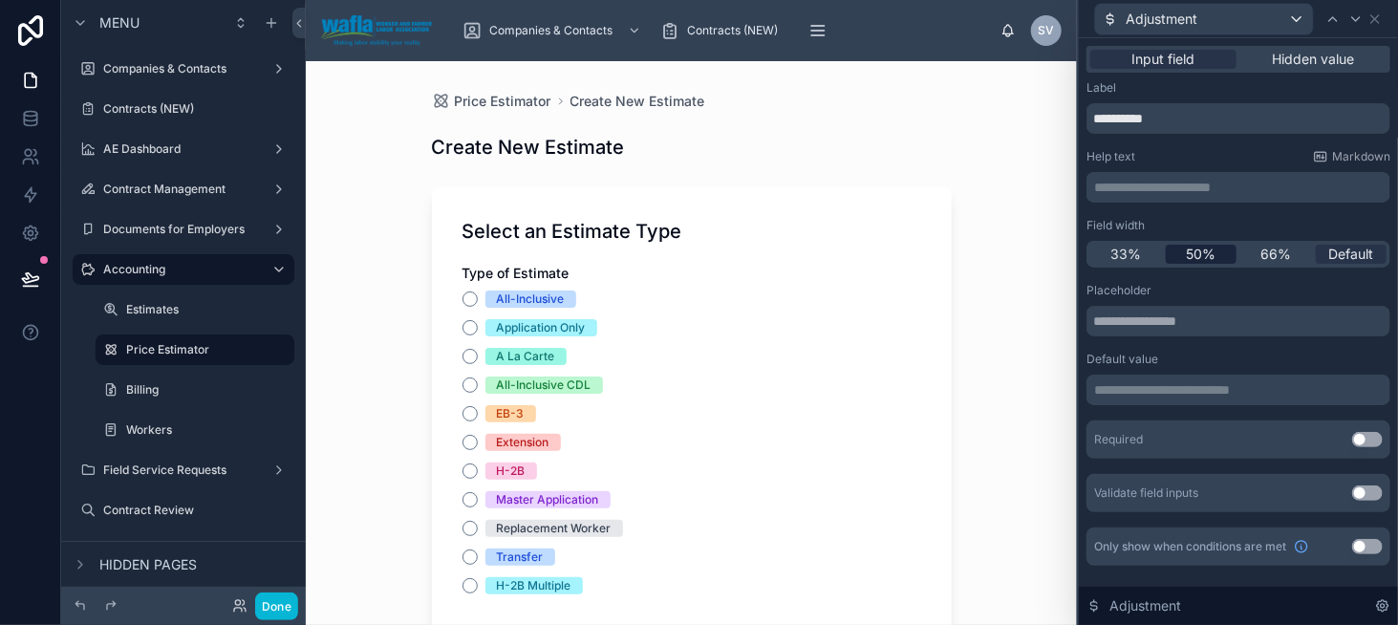
click at [1176, 258] on div "50%" at bounding box center [1202, 254] width 72 height 19
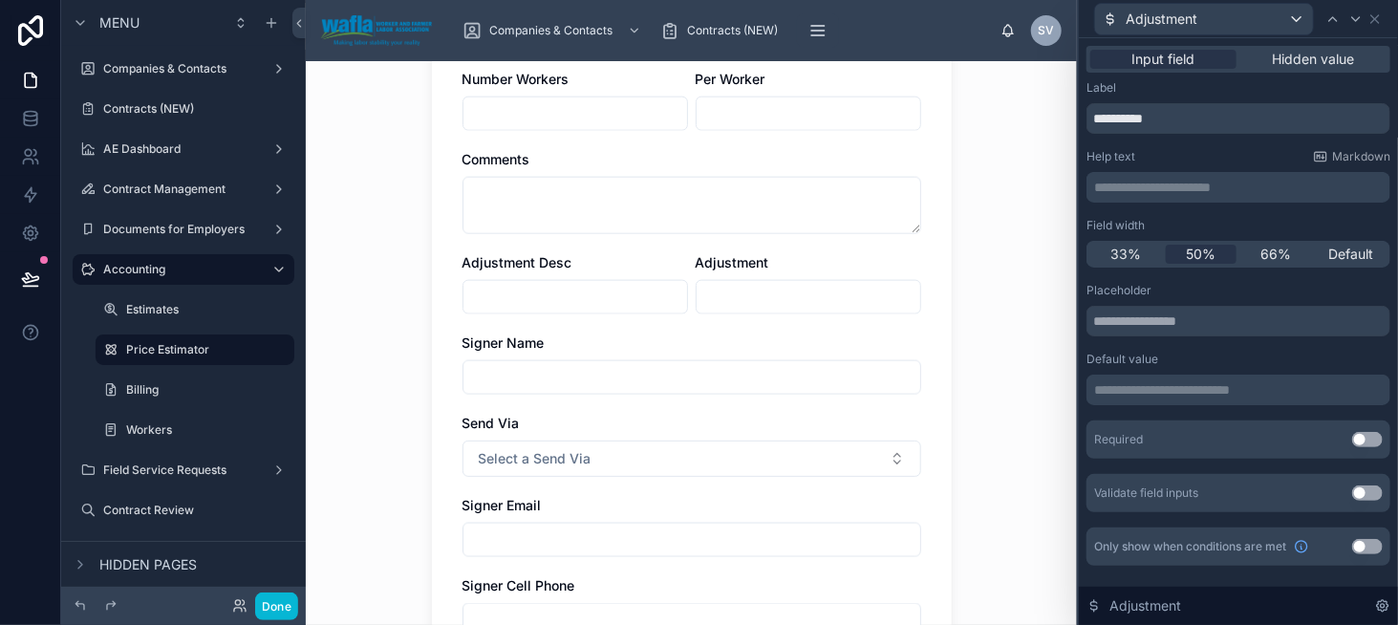
scroll to position [1106, 0]
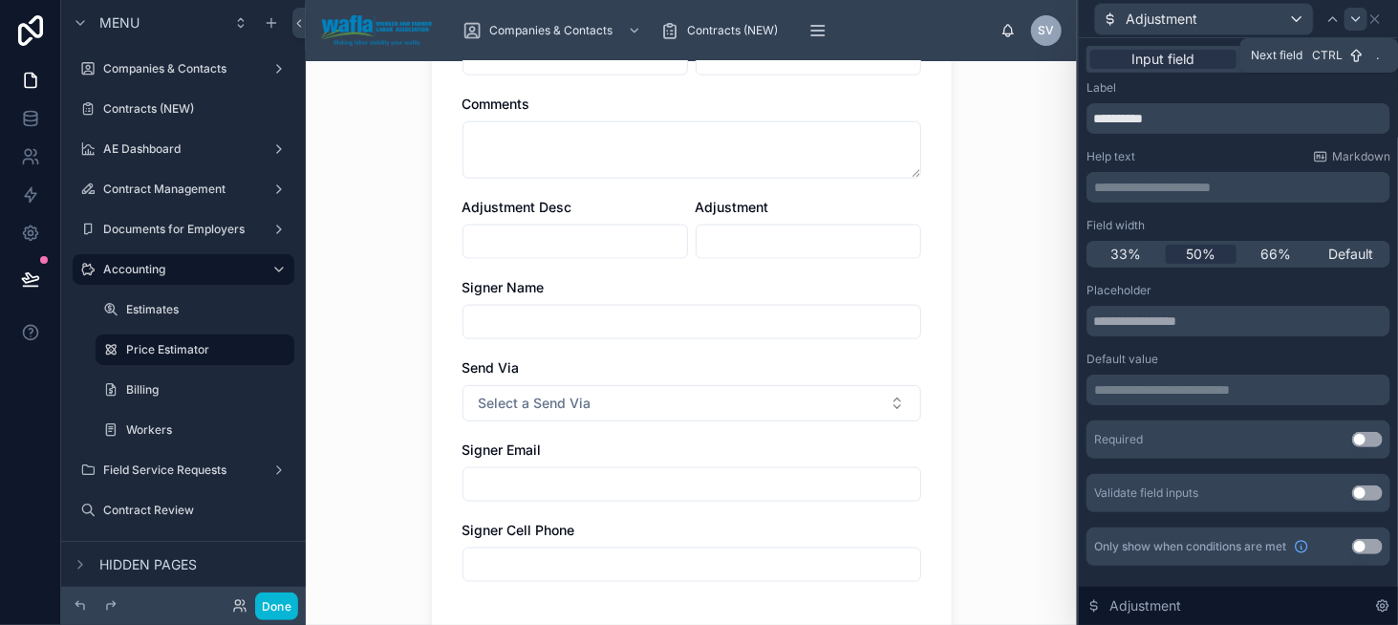
click at [1354, 27] on div at bounding box center [1356, 19] width 23 height 23
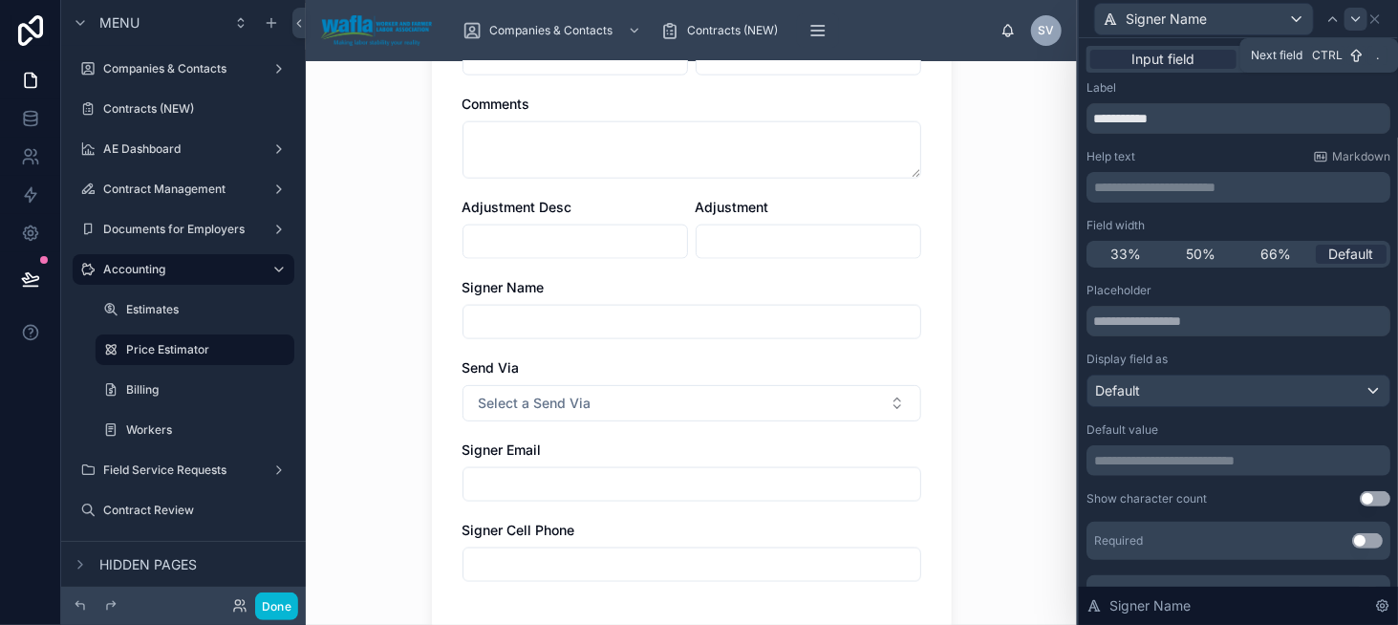
click at [1348, 22] on div at bounding box center [1356, 19] width 23 height 23
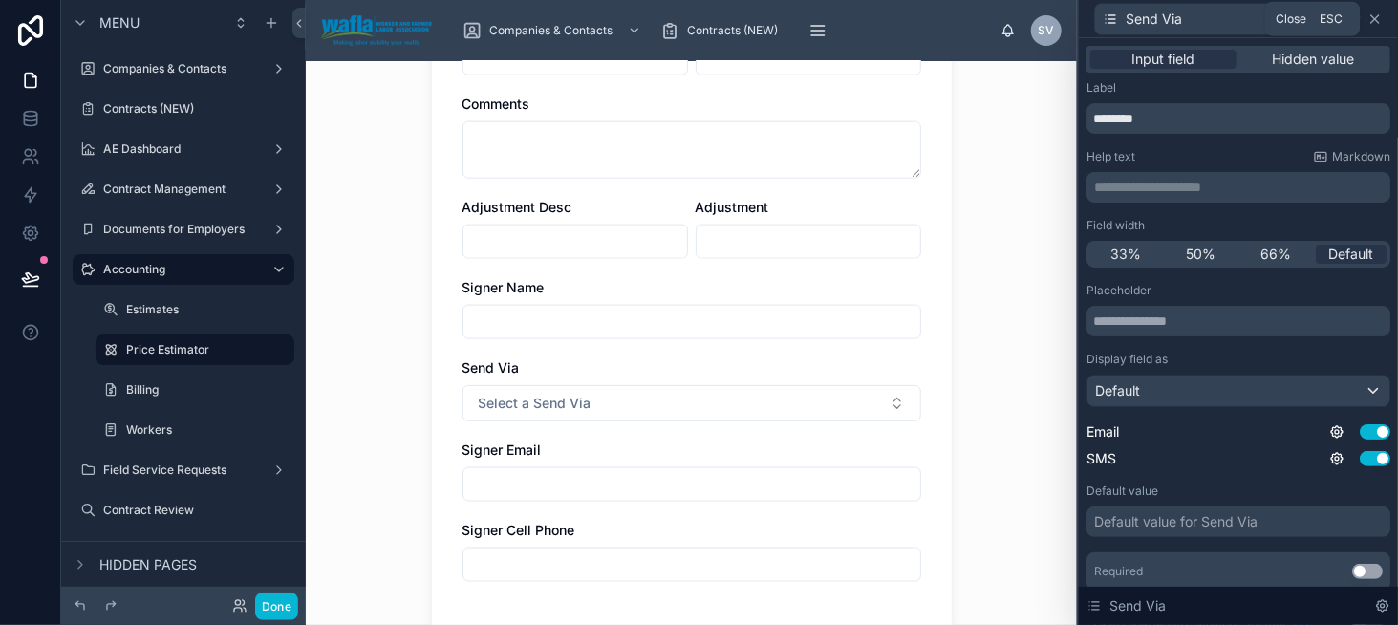
click at [1379, 16] on icon at bounding box center [1375, 18] width 15 height 15
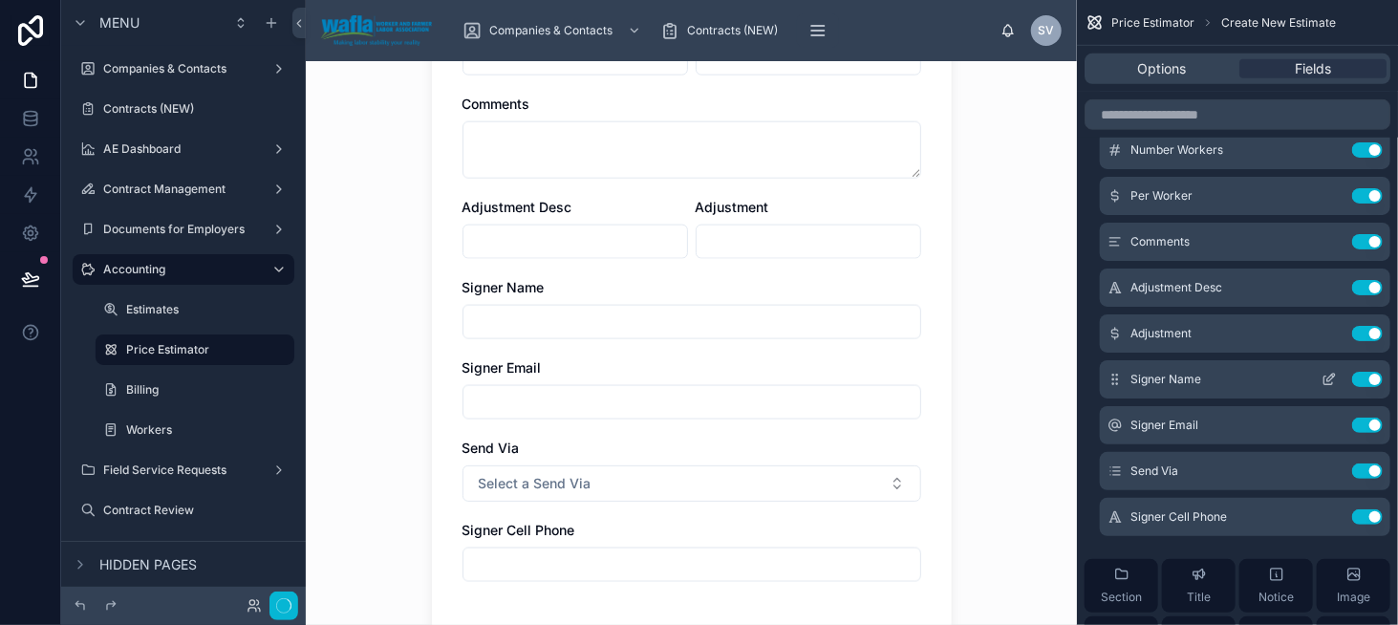
scroll to position [0, 0]
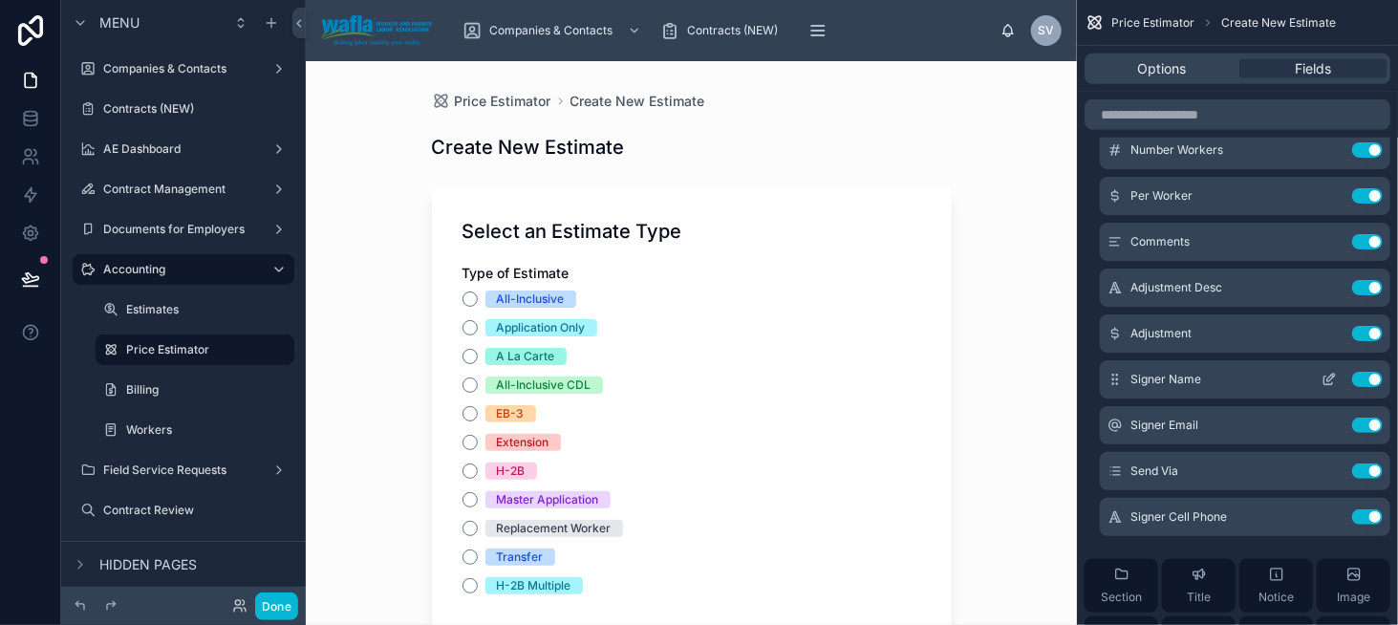
click at [1328, 379] on icon "scrollable content" at bounding box center [1329, 379] width 15 height 15
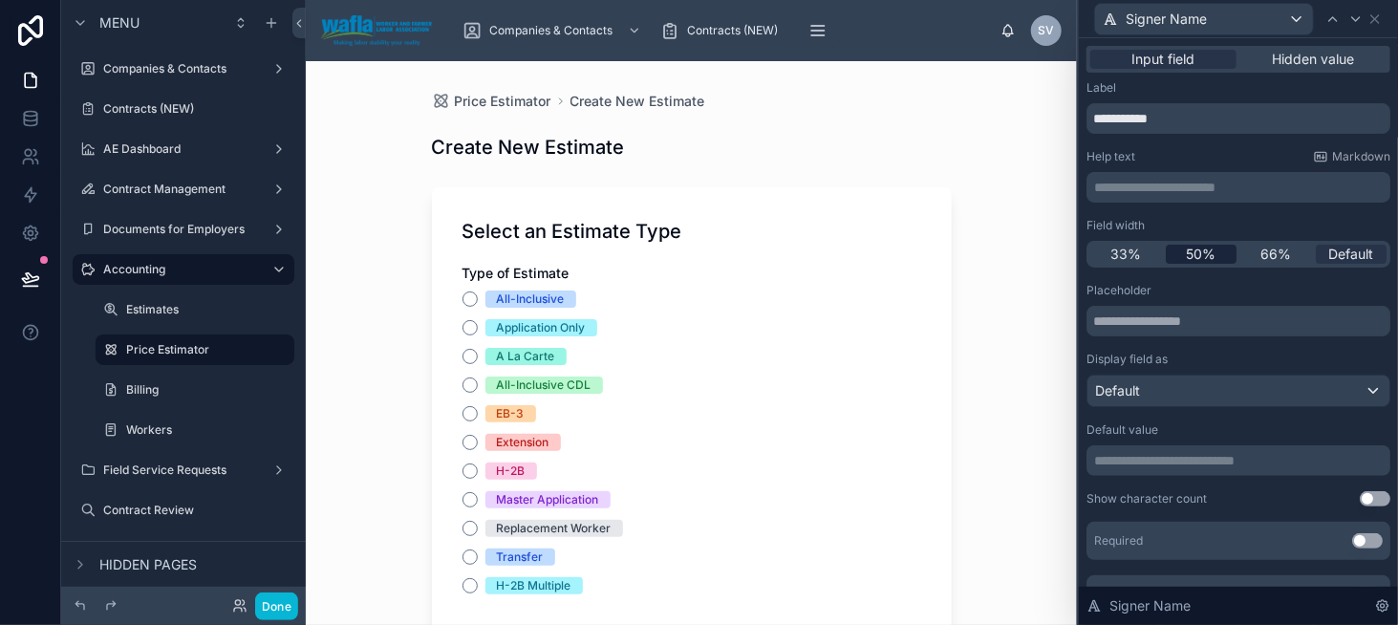
click at [1199, 250] on span "50%" at bounding box center [1201, 254] width 30 height 19
click at [1348, 18] on div at bounding box center [1356, 19] width 23 height 23
click at [1197, 260] on span "50%" at bounding box center [1201, 254] width 30 height 19
click at [1358, 21] on icon at bounding box center [1355, 18] width 15 height 15
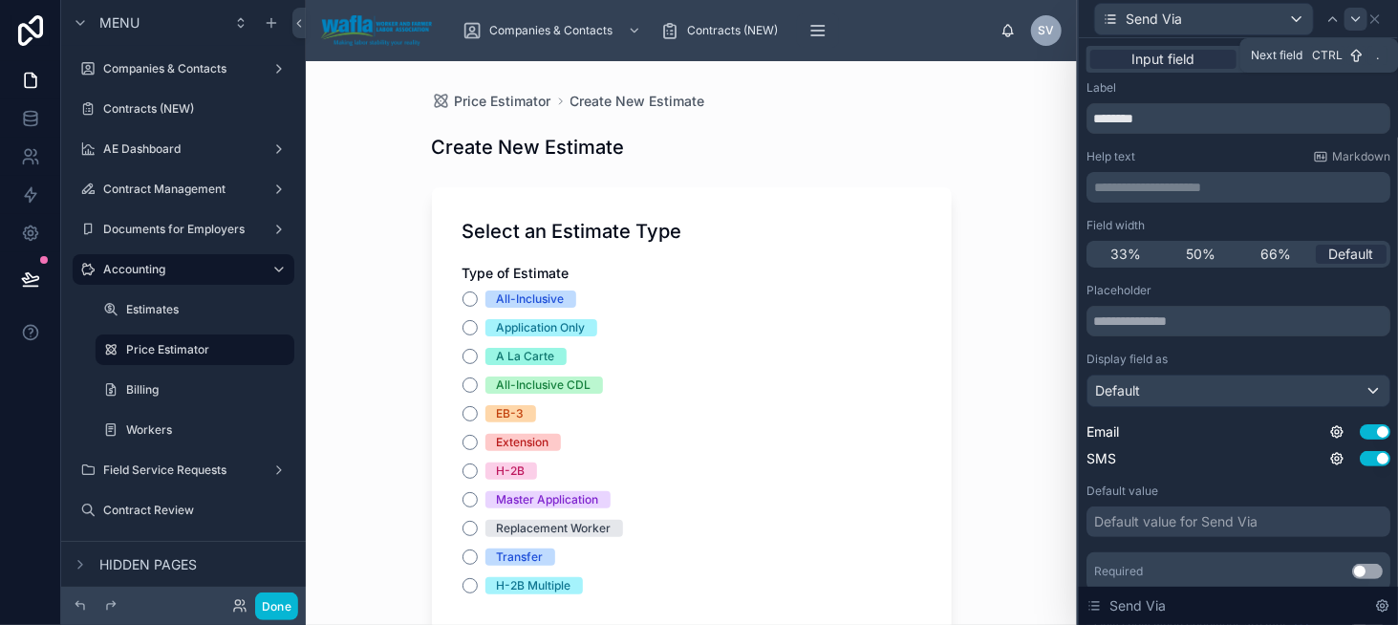
click at [1361, 23] on icon at bounding box center [1355, 18] width 15 height 15
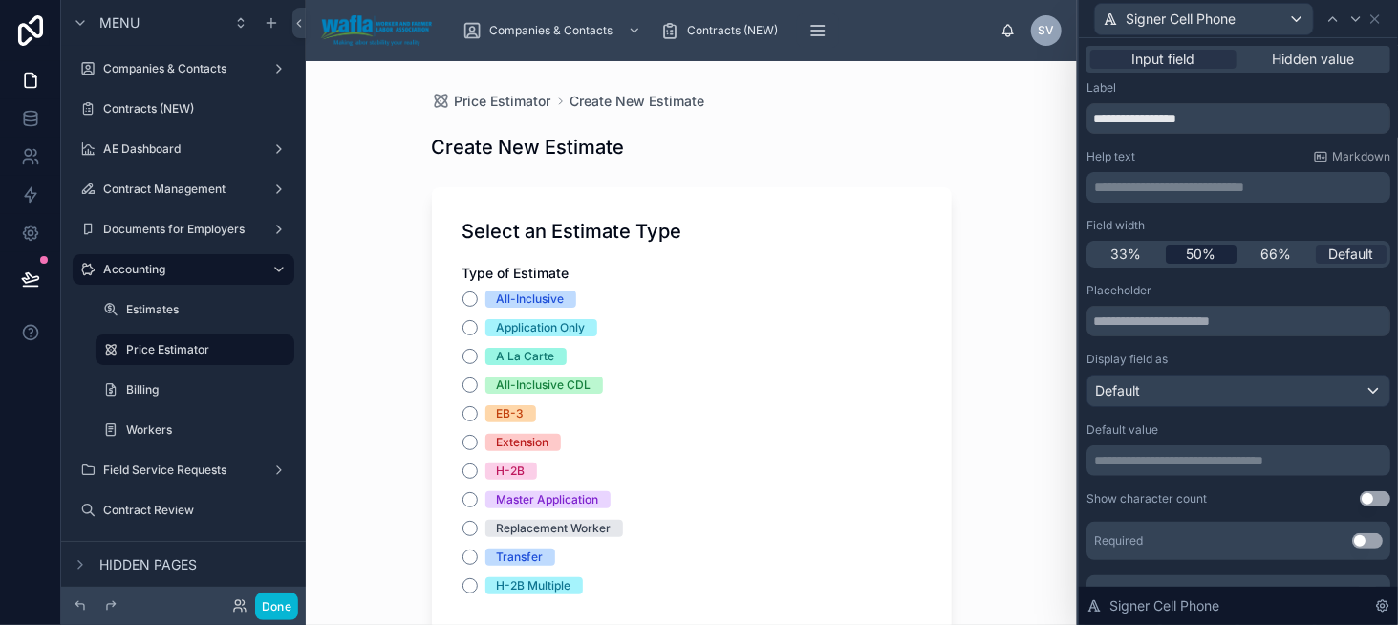
click at [1195, 254] on span "50%" at bounding box center [1201, 254] width 30 height 19
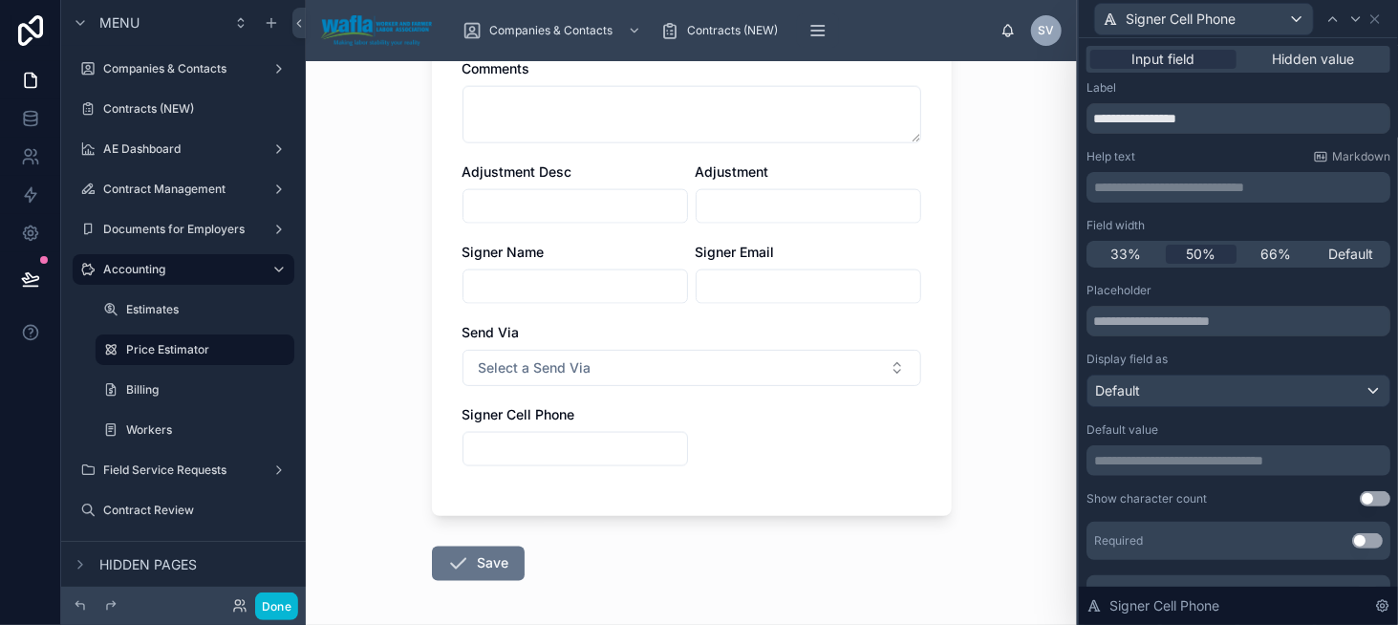
scroll to position [1147, 0]
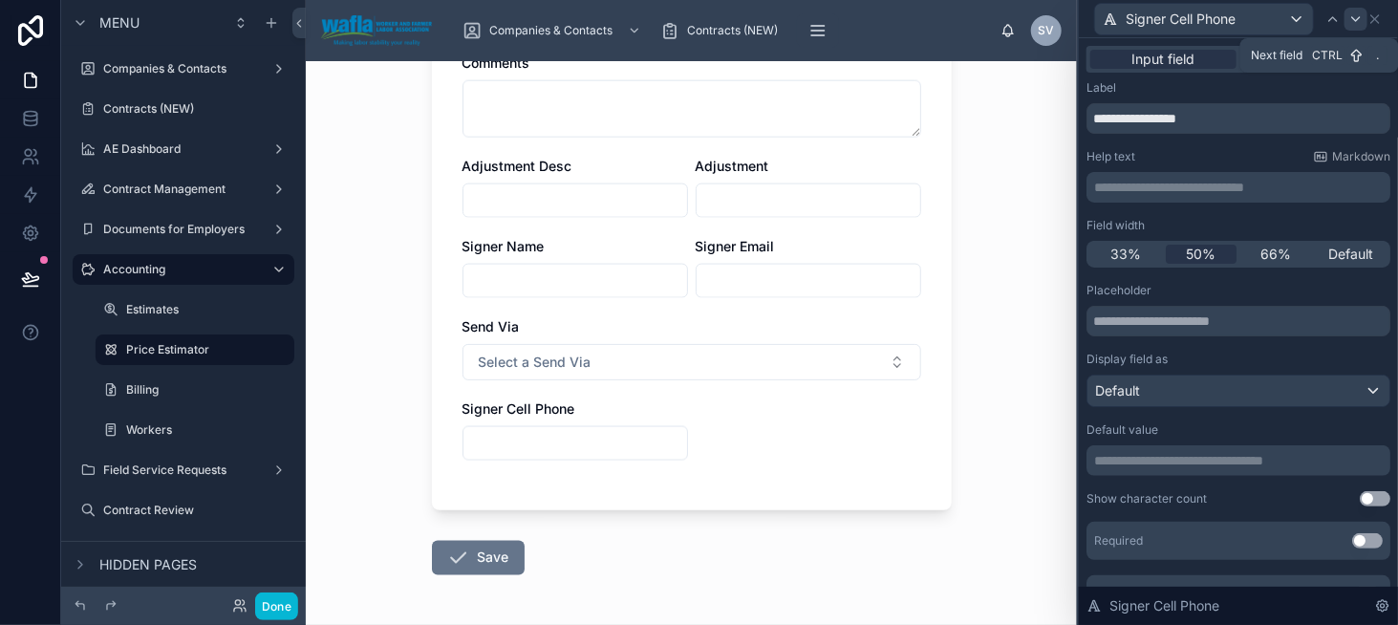
click at [1356, 19] on icon at bounding box center [1355, 18] width 15 height 15
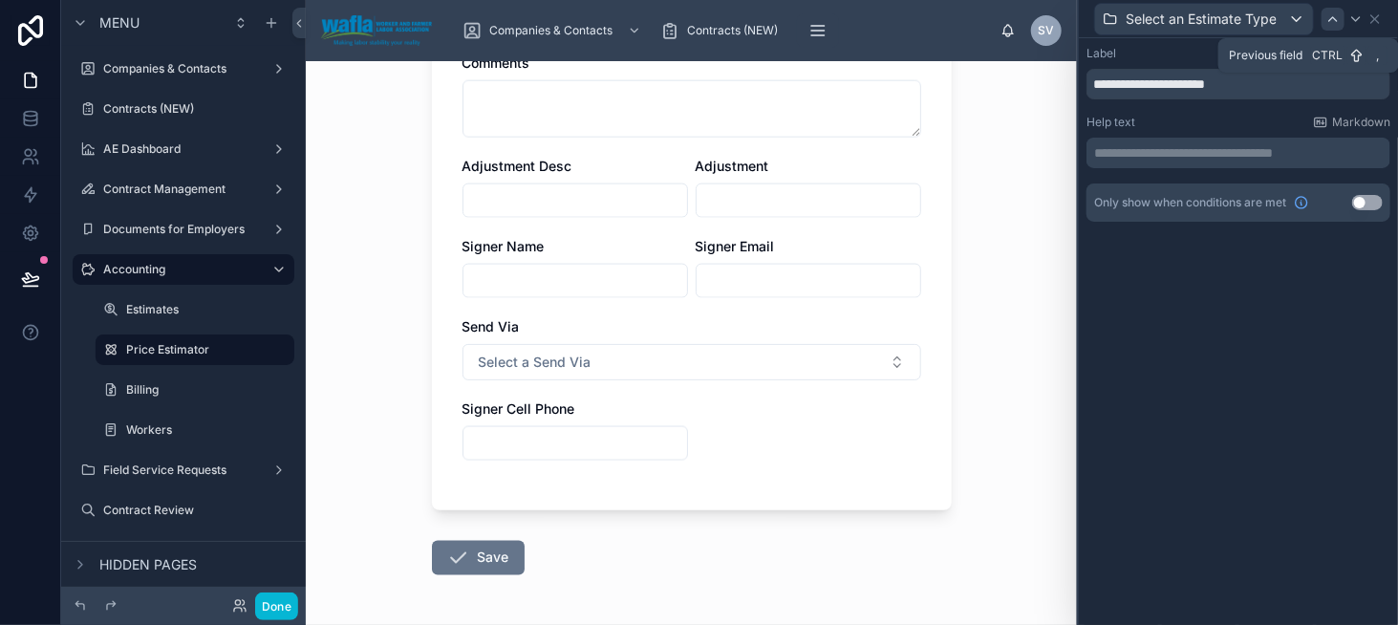
click at [1337, 20] on icon at bounding box center [1333, 19] width 8 height 4
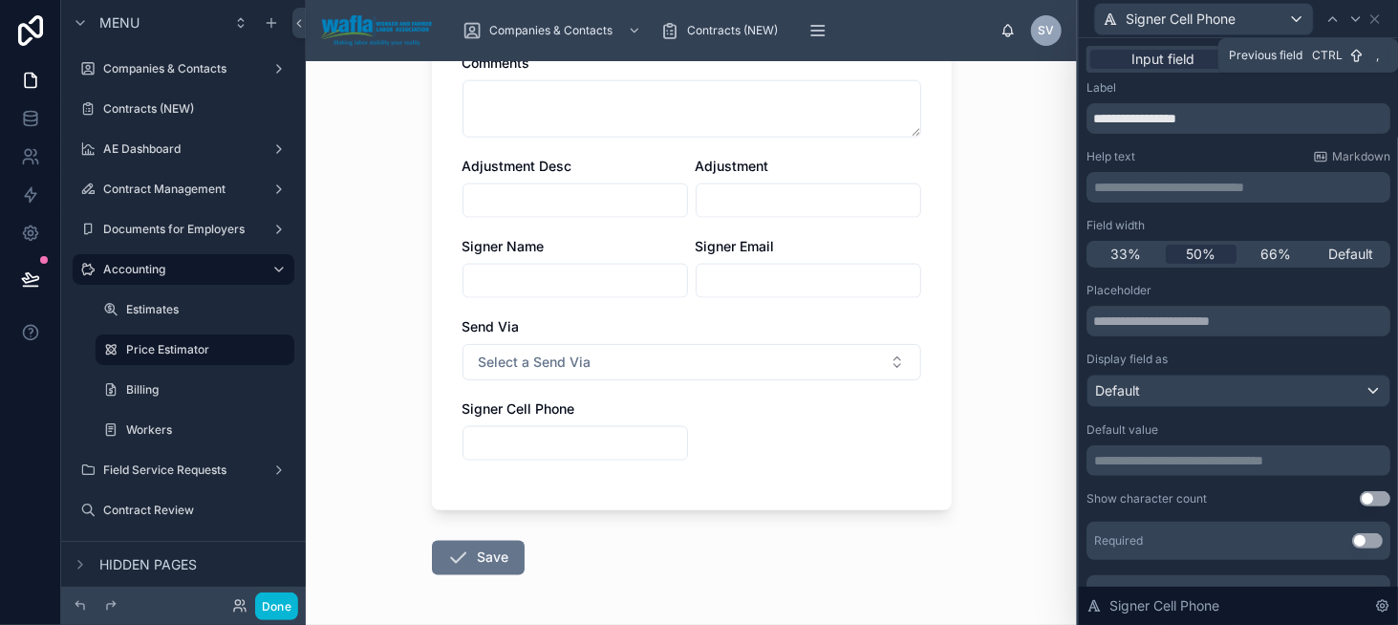
click at [1337, 20] on icon at bounding box center [1333, 19] width 8 height 4
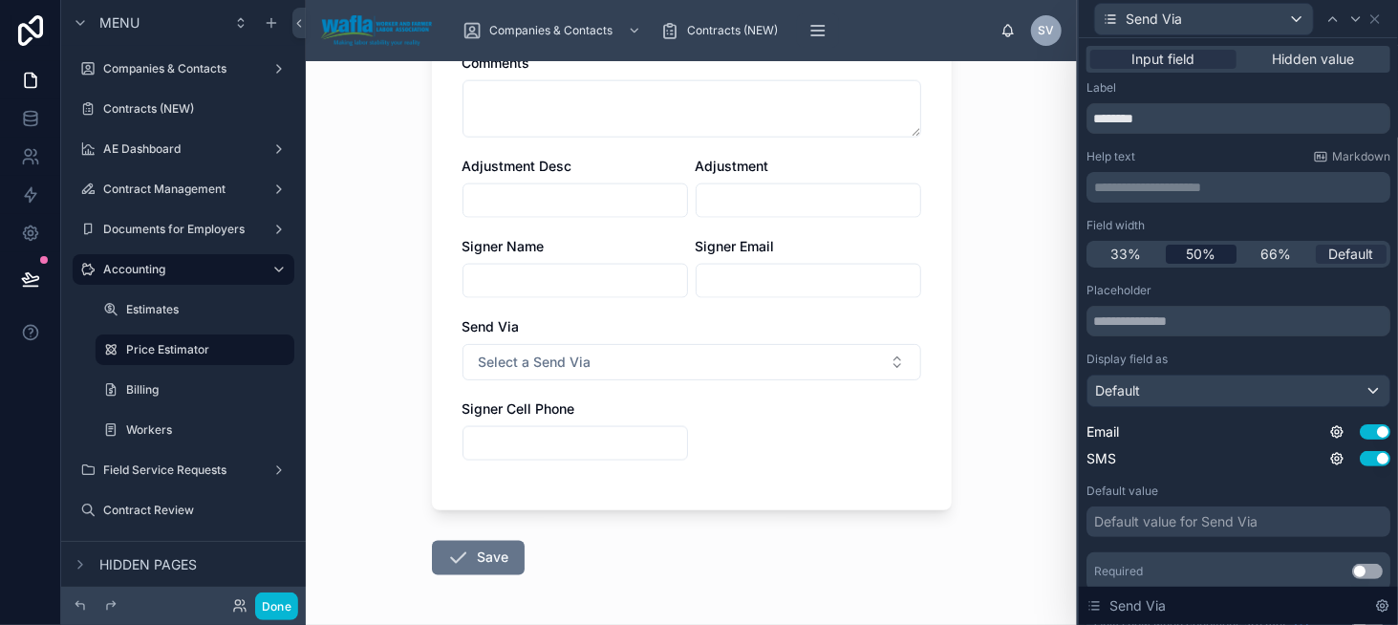
click at [1206, 251] on span "50%" at bounding box center [1201, 254] width 30 height 19
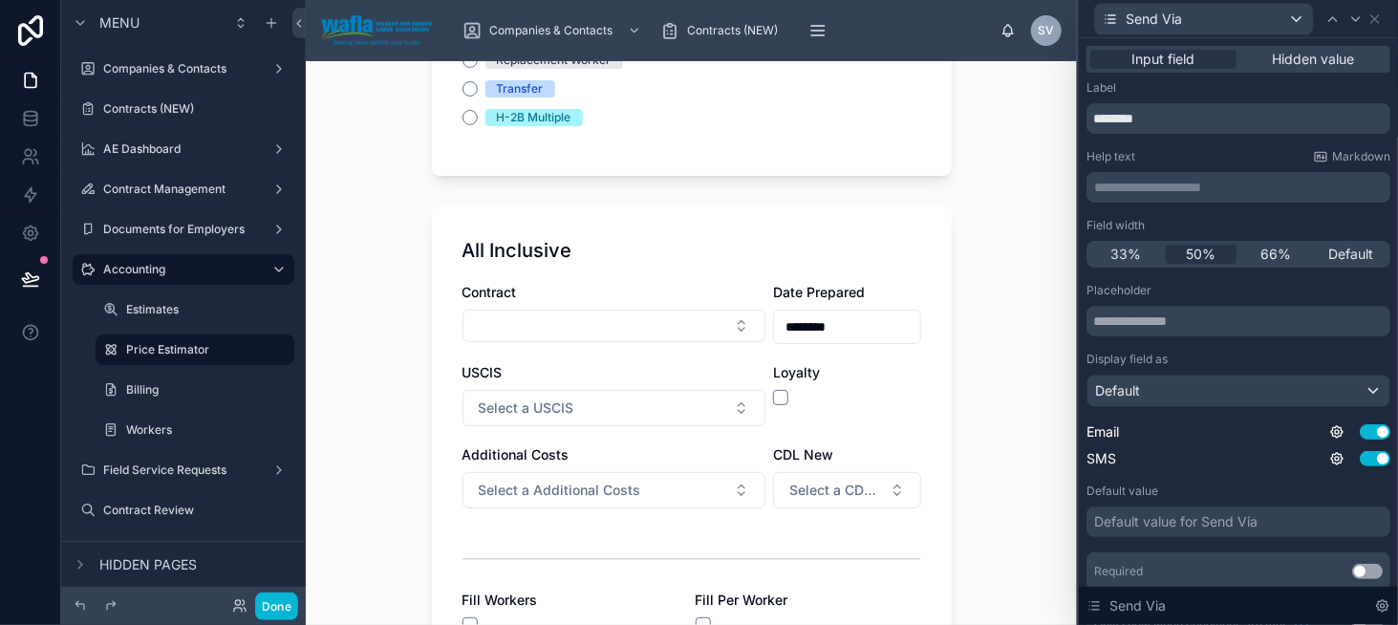
scroll to position [467, 0]
click at [681, 485] on button "Select a Additional Costs" at bounding box center [614, 491] width 303 height 36
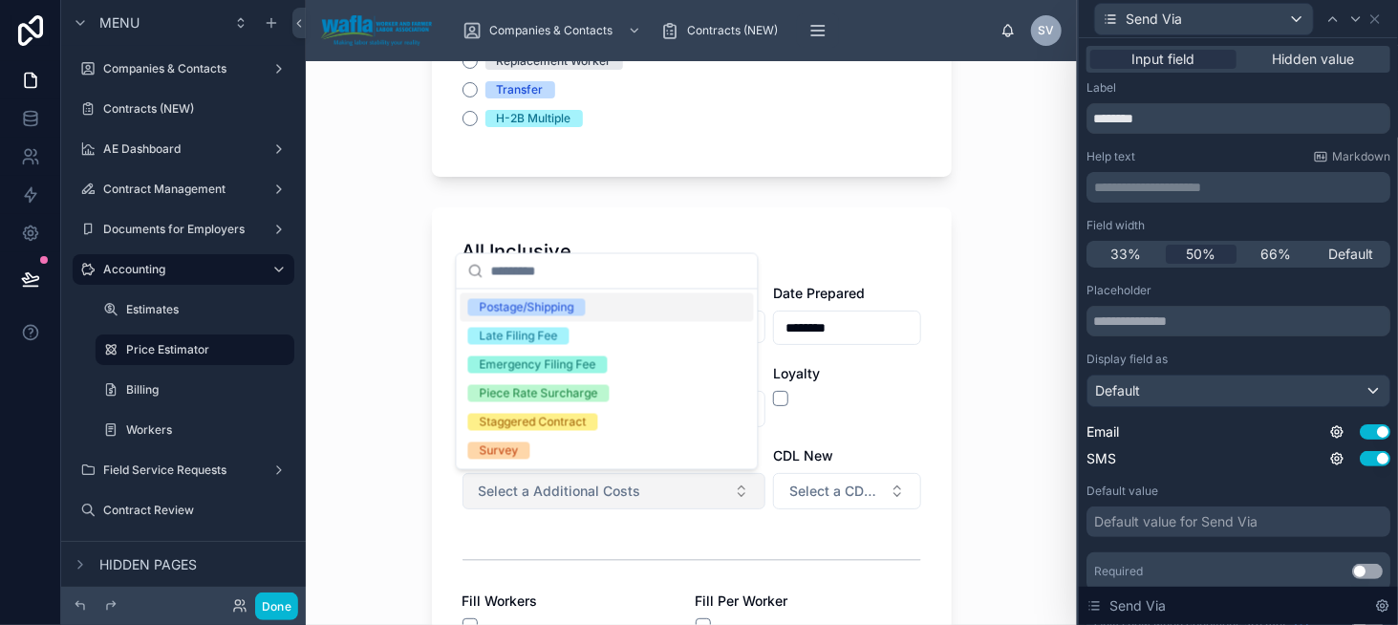
click at [681, 485] on button "Select a Additional Costs" at bounding box center [614, 491] width 303 height 36
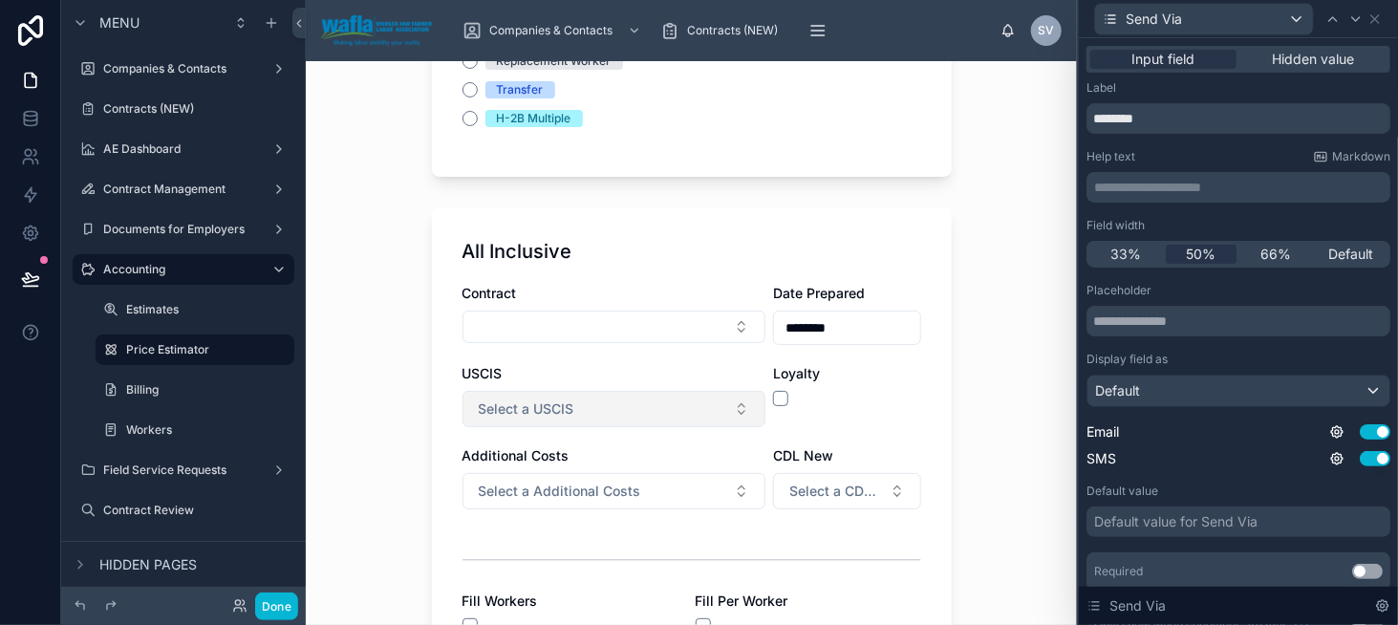
click at [713, 420] on button "Select a USCIS" at bounding box center [614, 409] width 303 height 36
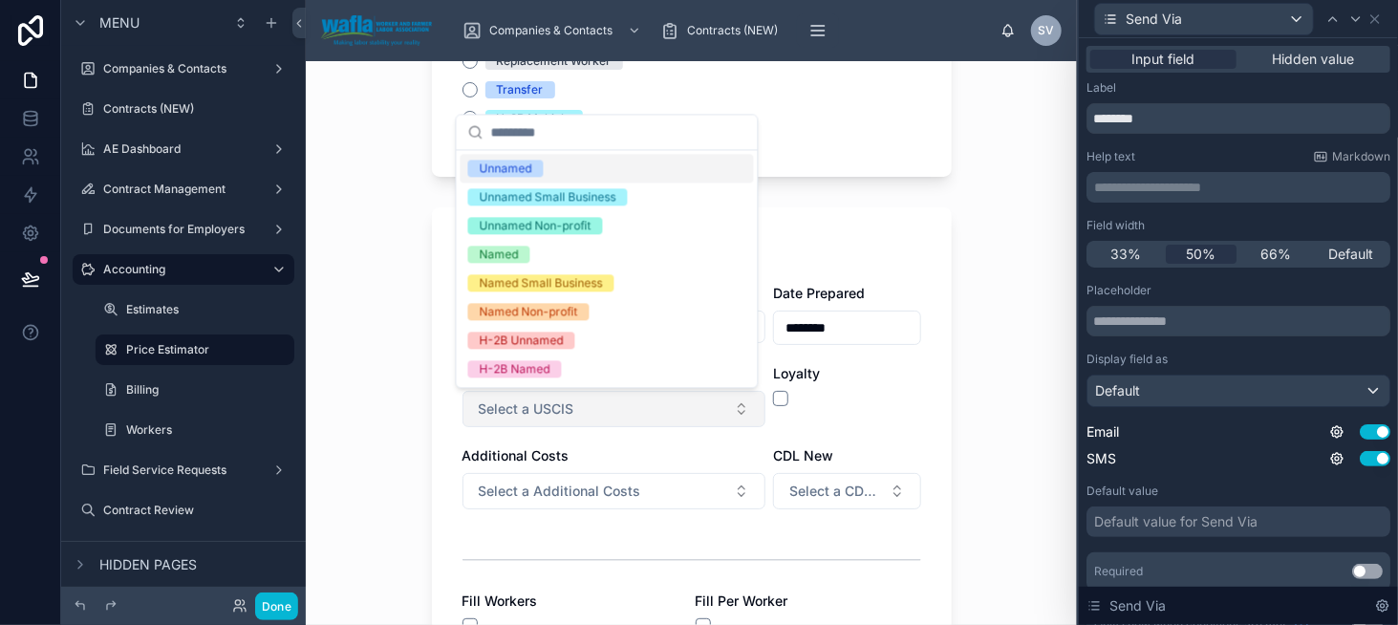
click at [713, 420] on button "Select a USCIS" at bounding box center [614, 409] width 303 height 36
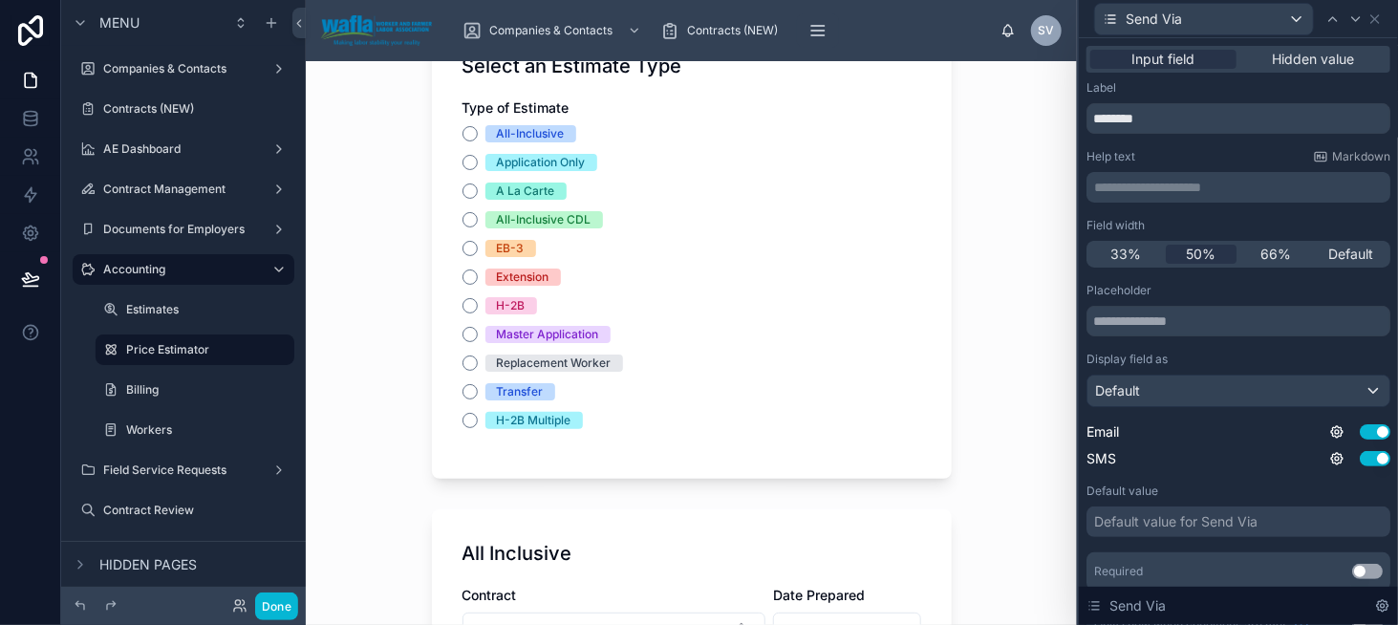
scroll to position [0, 0]
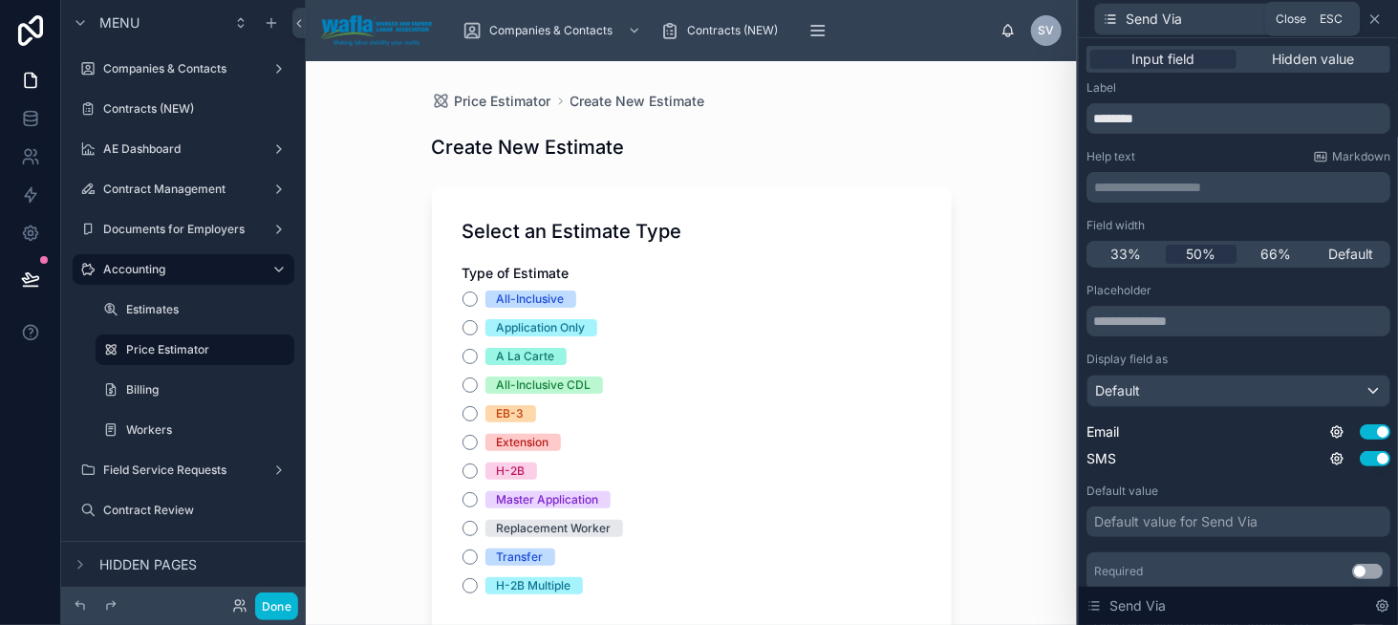
click at [1377, 17] on icon at bounding box center [1375, 18] width 15 height 15
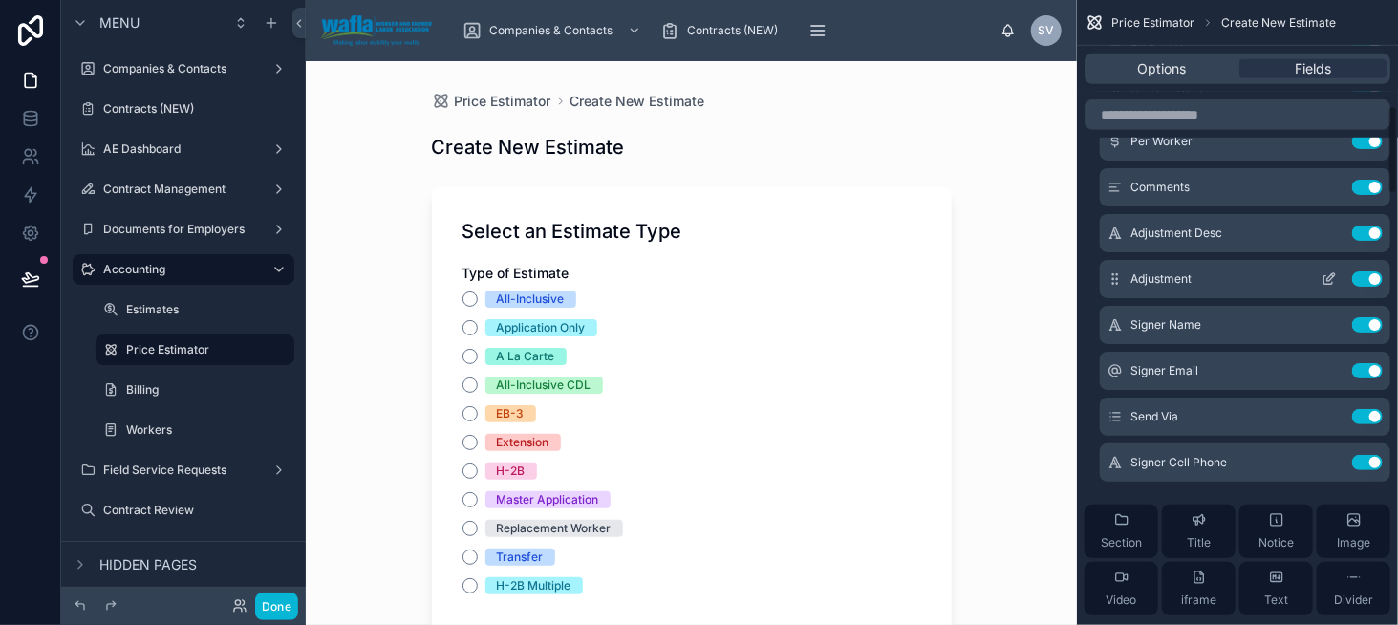
scroll to position [765, 0]
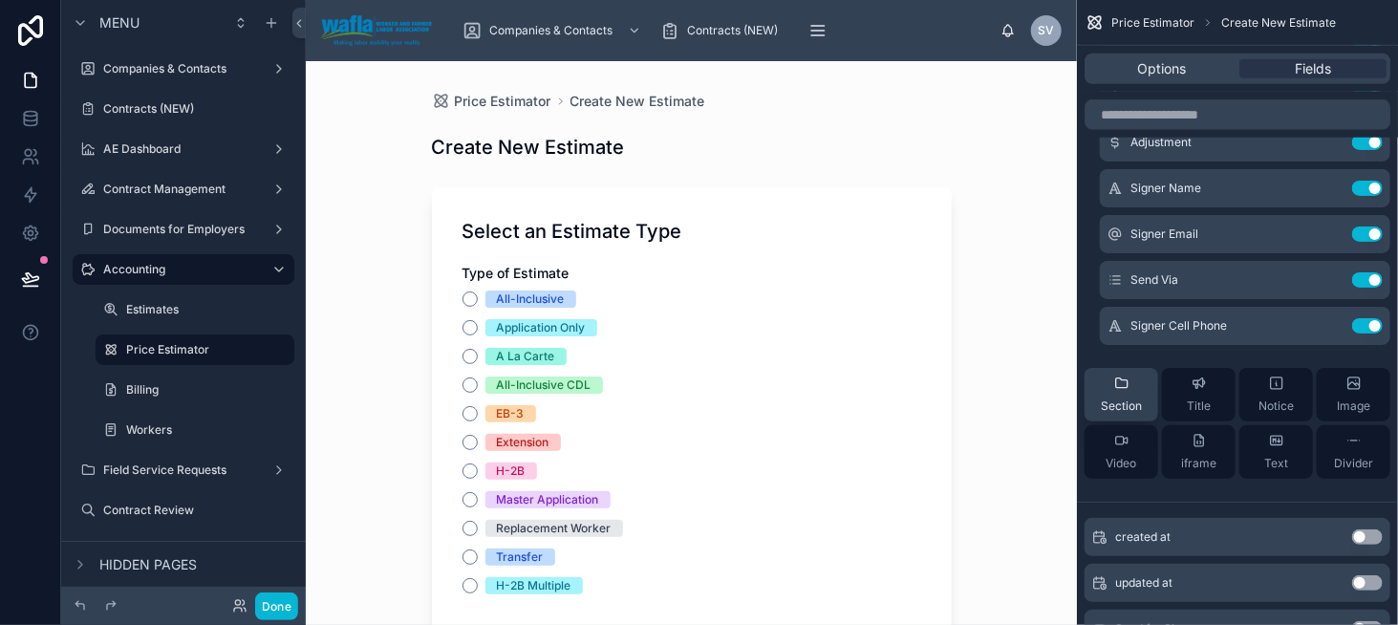
click at [1114, 383] on icon "scrollable content" at bounding box center [1121, 383] width 15 height 15
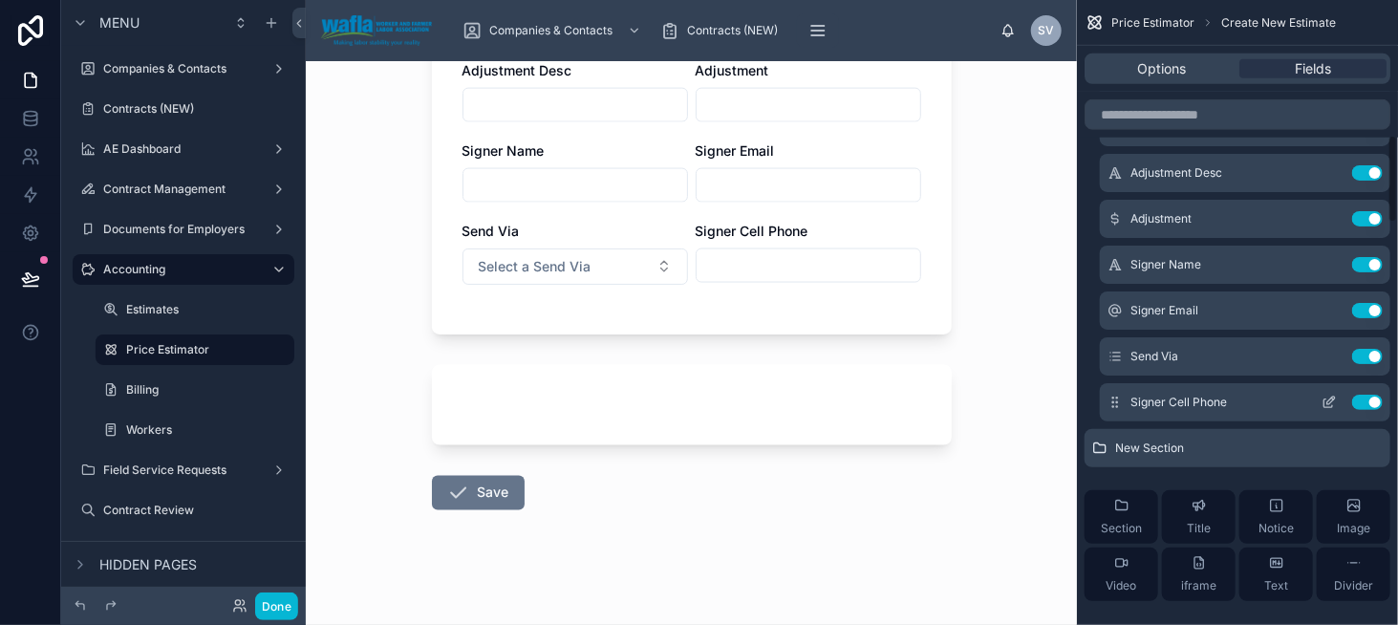
scroll to position [669, 0]
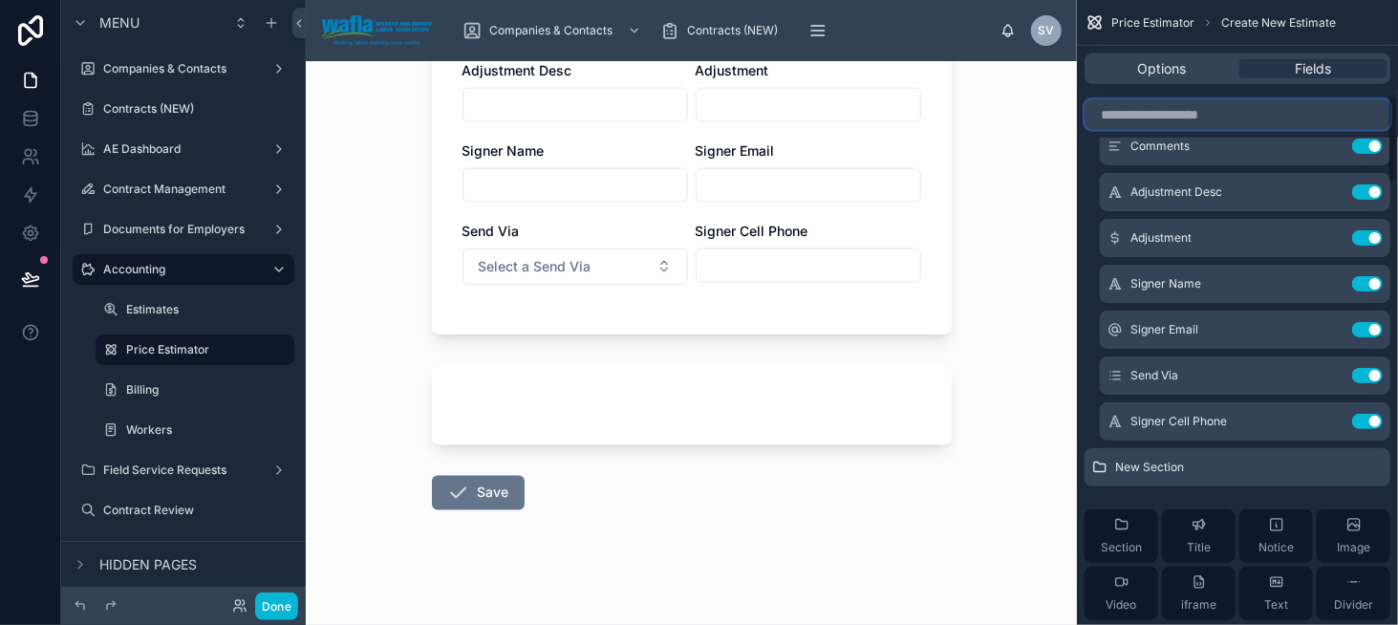
click at [1169, 110] on input "scrollable content" at bounding box center [1238, 114] width 306 height 31
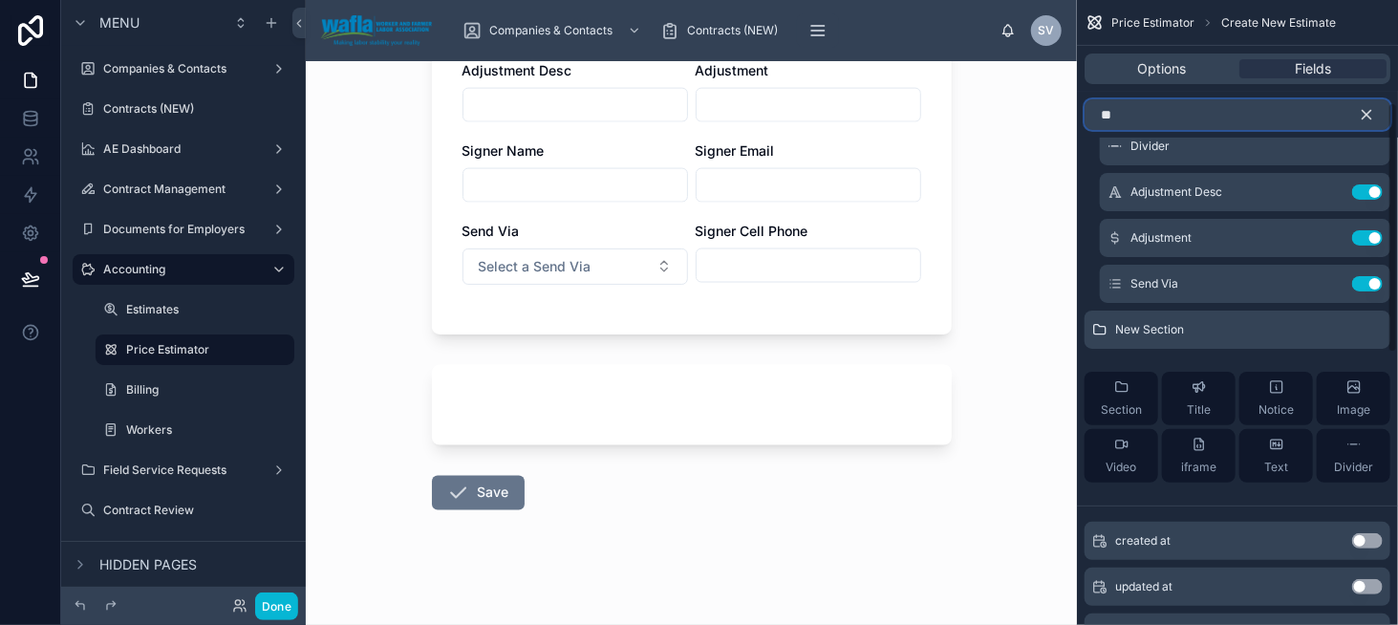
scroll to position [59, 0]
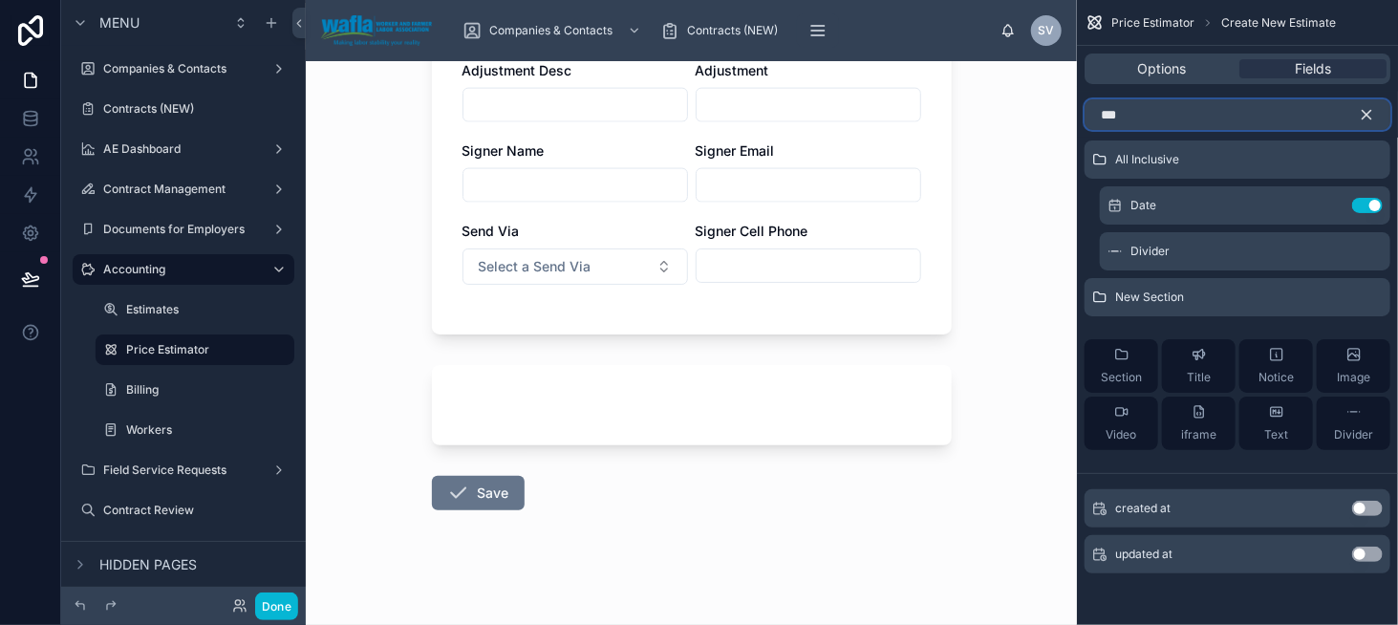
type input "***"
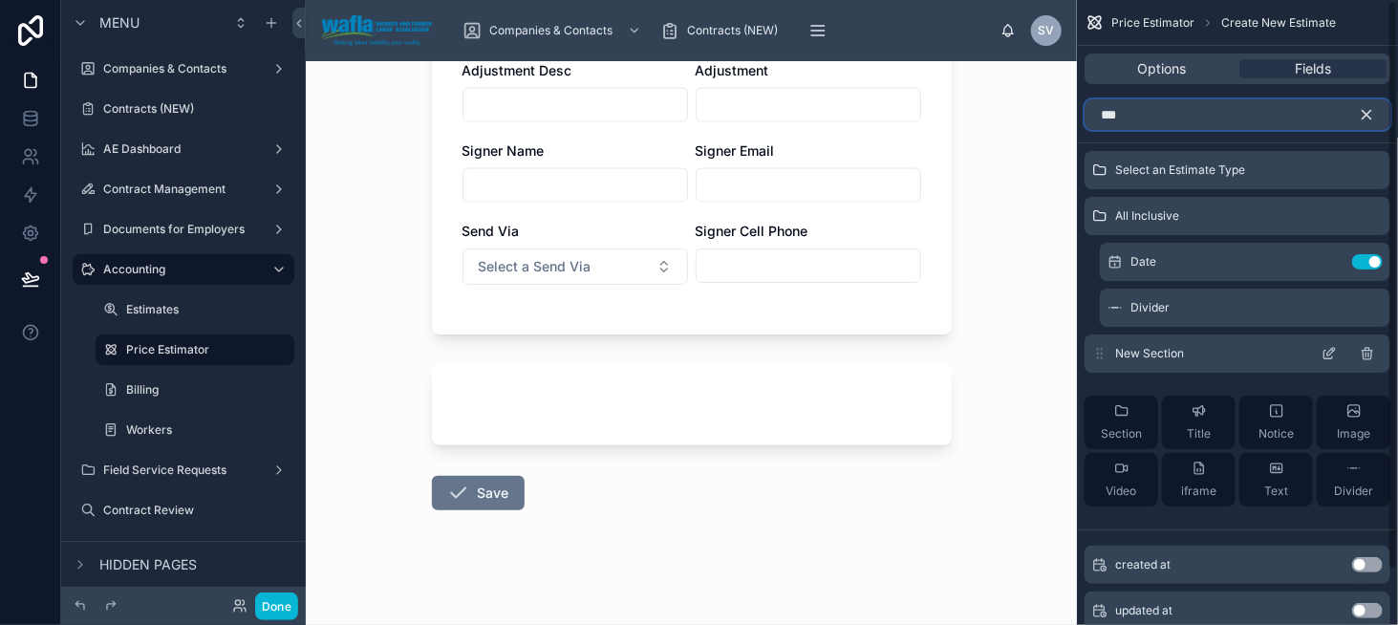
scroll to position [0, 0]
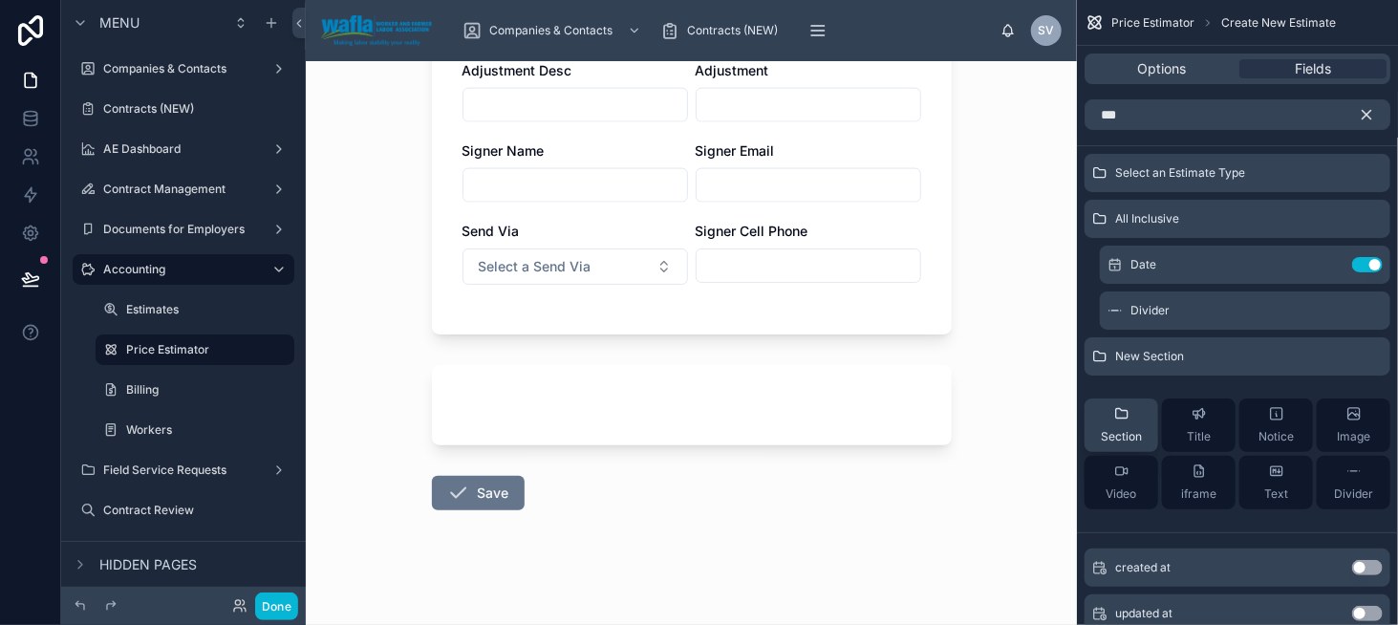
click at [1124, 423] on div "Section" at bounding box center [1121, 425] width 41 height 38
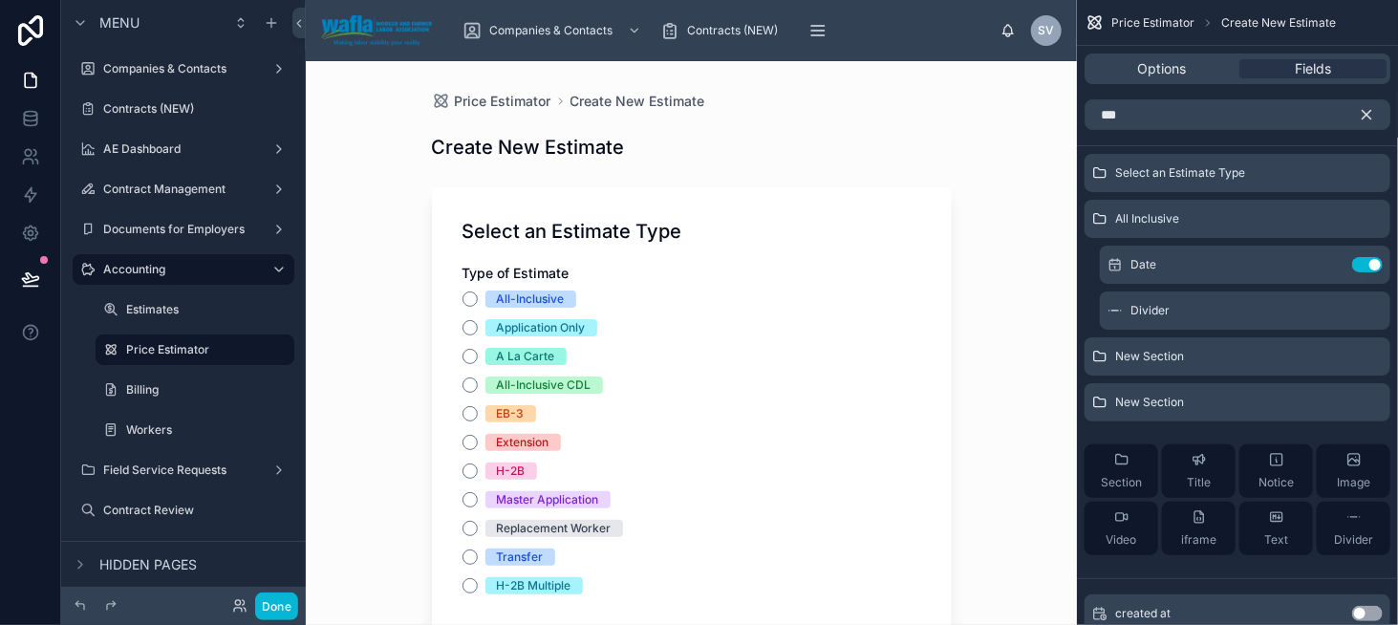
drag, startPoint x: 1098, startPoint y: 358, endPoint x: 1104, endPoint y: 333, distance: 26.4
click at [1104, 333] on div "Select an Estimate Type All Inclusive Date Use setting Divider New Section New …" at bounding box center [1237, 362] width 321 height 417
click at [1369, 111] on icon "scrollable content" at bounding box center [1366, 114] width 17 height 17
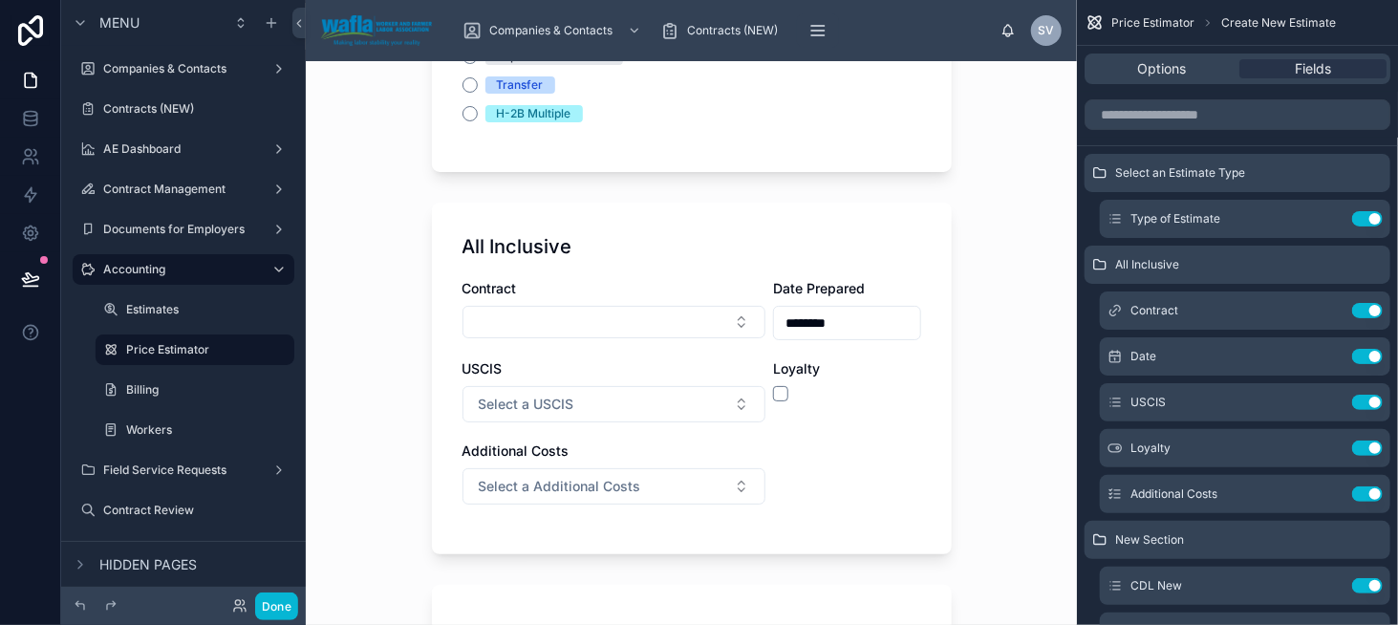
scroll to position [478, 0]
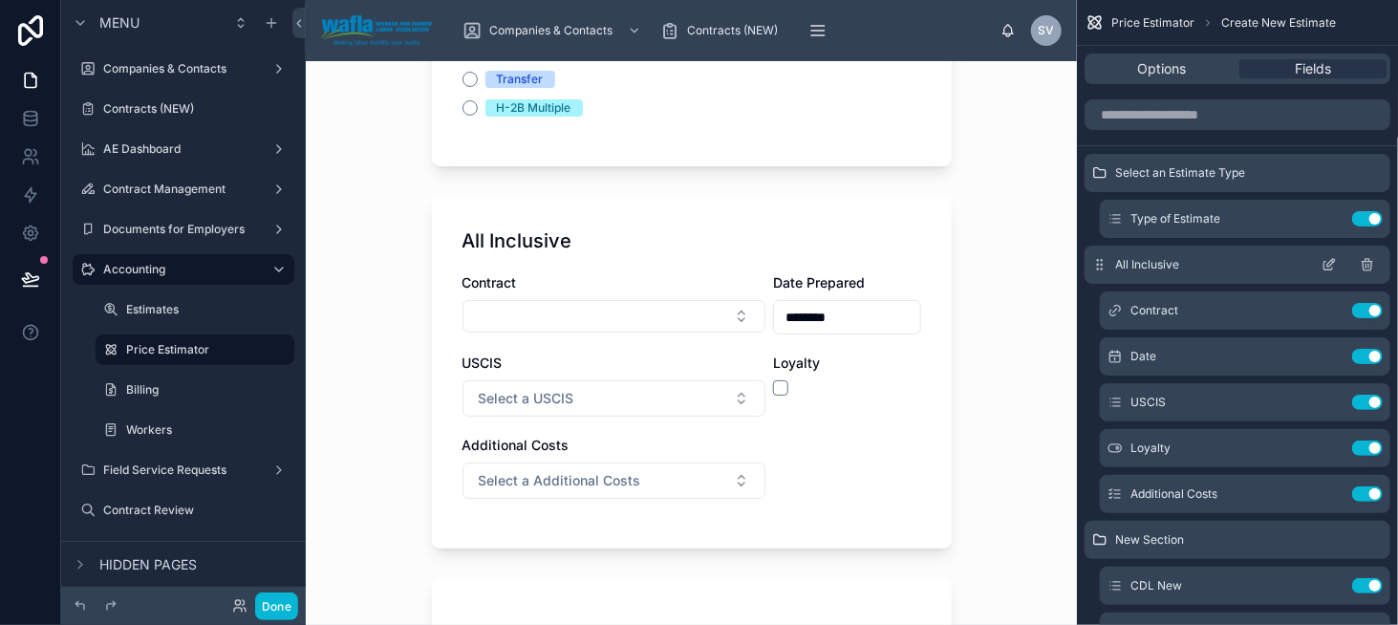
click at [1331, 263] on icon "scrollable content" at bounding box center [1329, 264] width 15 height 15
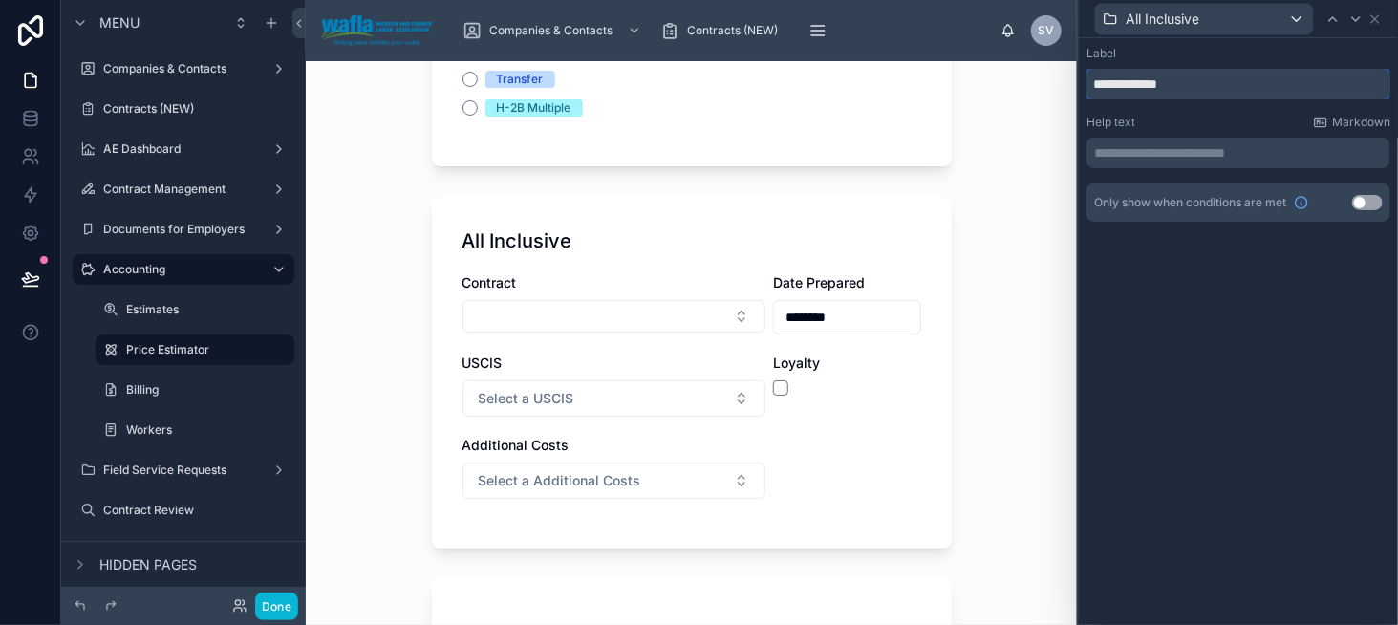
click at [1126, 80] on input "**********" at bounding box center [1239, 84] width 304 height 31
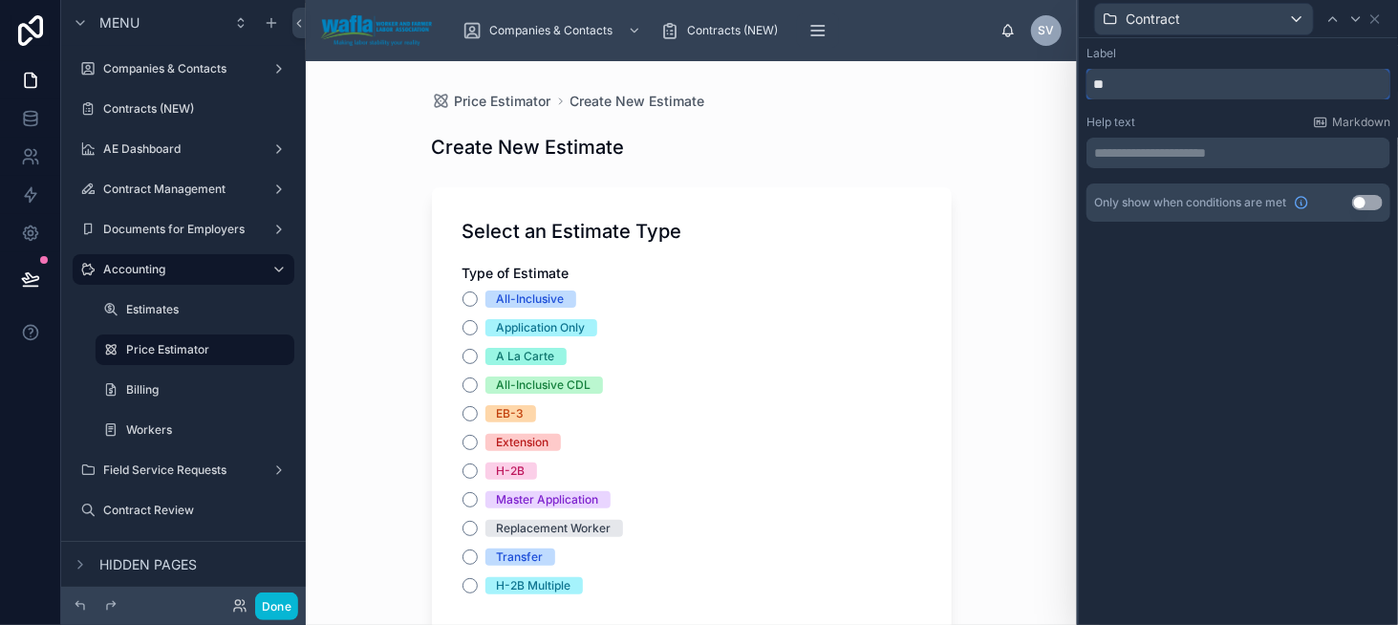
type input "*"
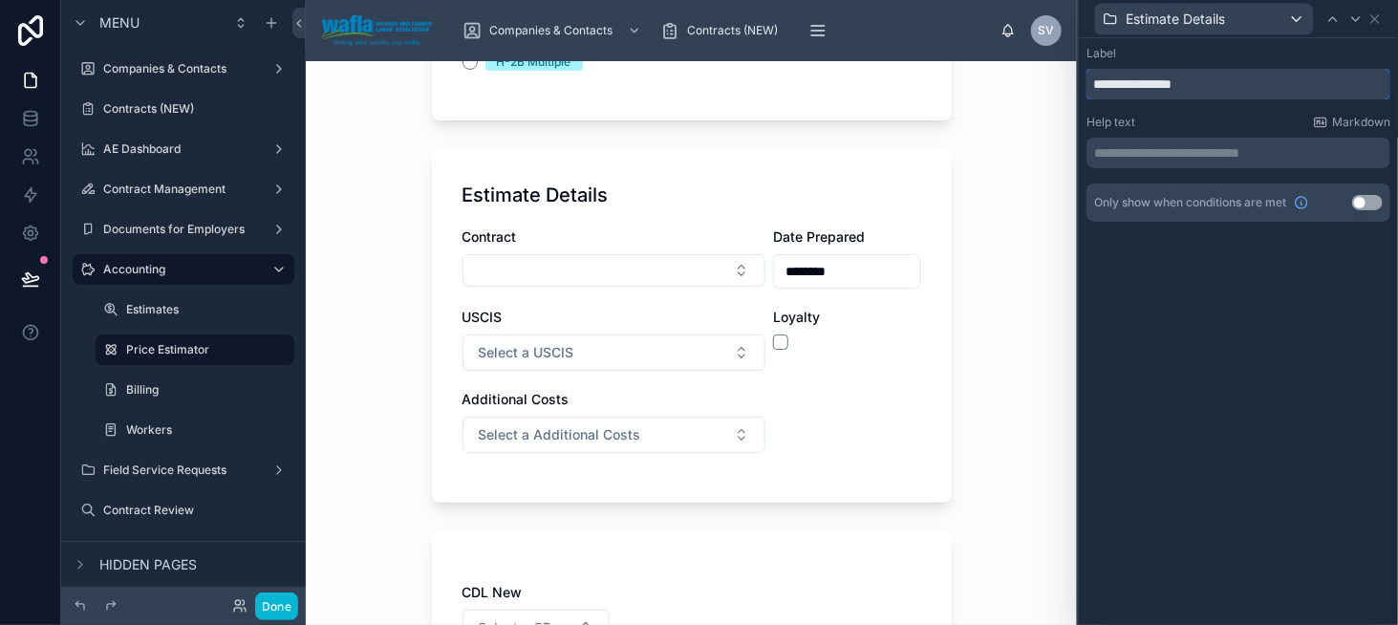
scroll to position [669, 0]
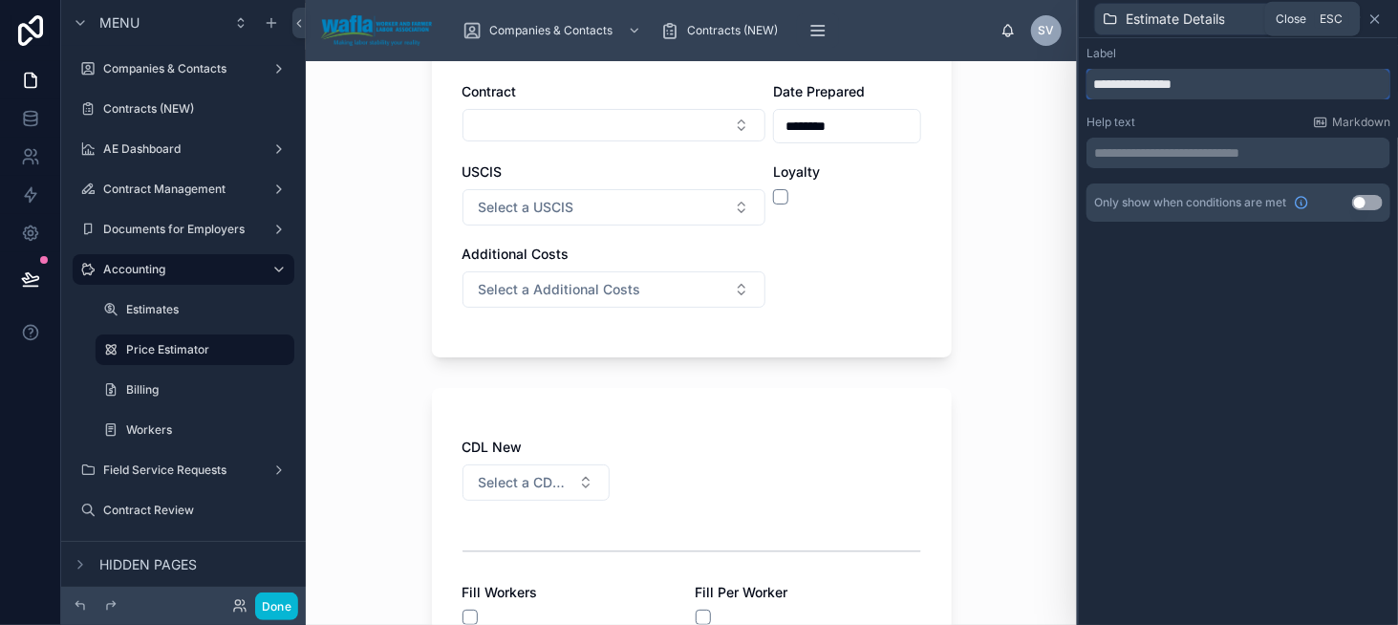
type input "**********"
click at [1368, 17] on icon at bounding box center [1375, 18] width 15 height 15
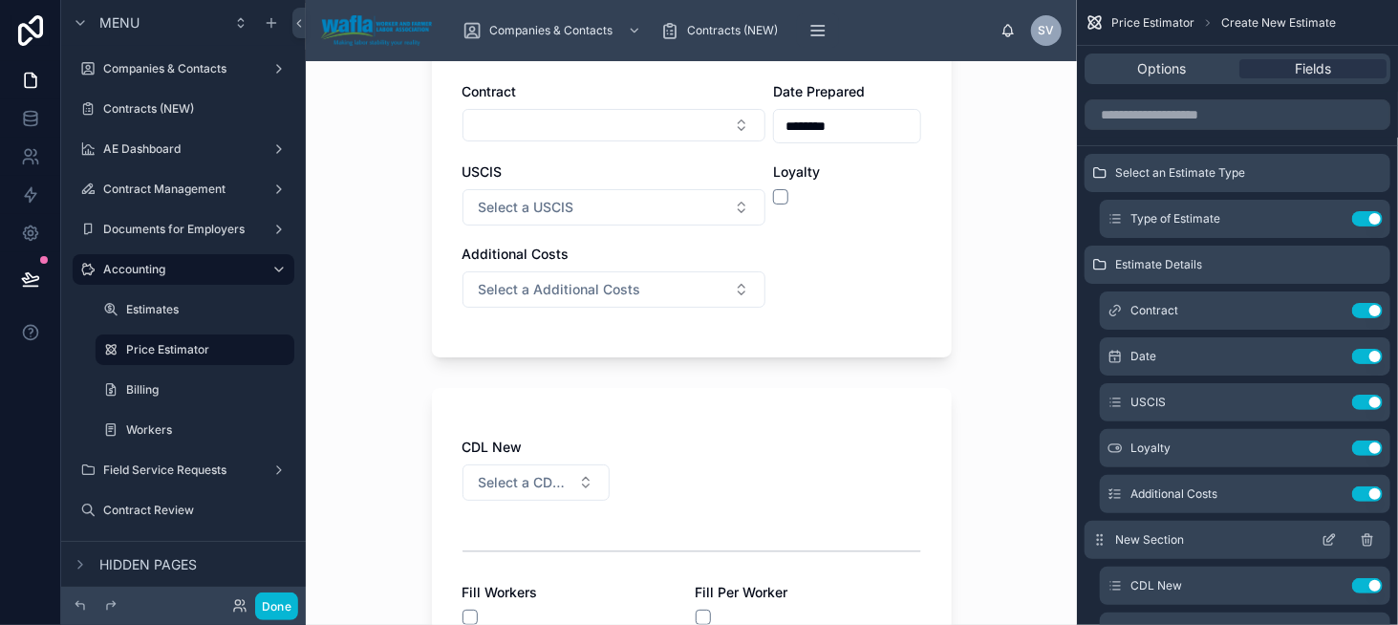
click at [1324, 536] on icon "scrollable content" at bounding box center [1329, 539] width 15 height 15
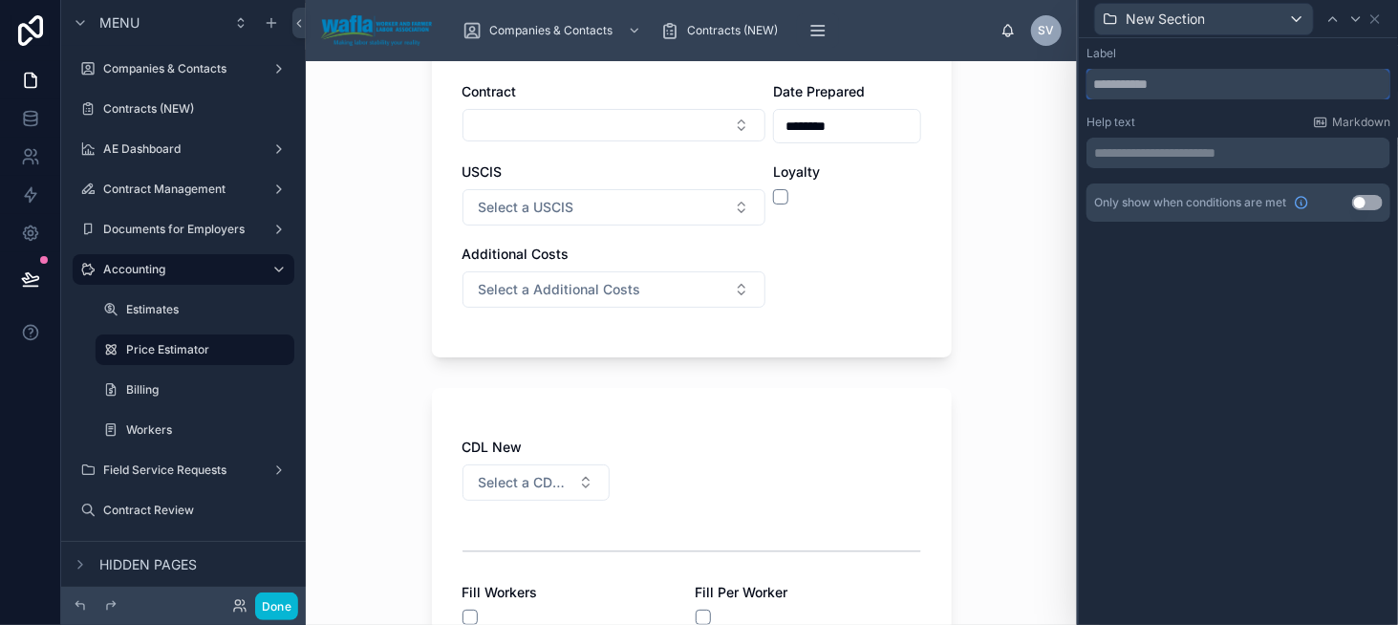
click at [1103, 89] on input "text" at bounding box center [1239, 84] width 304 height 31
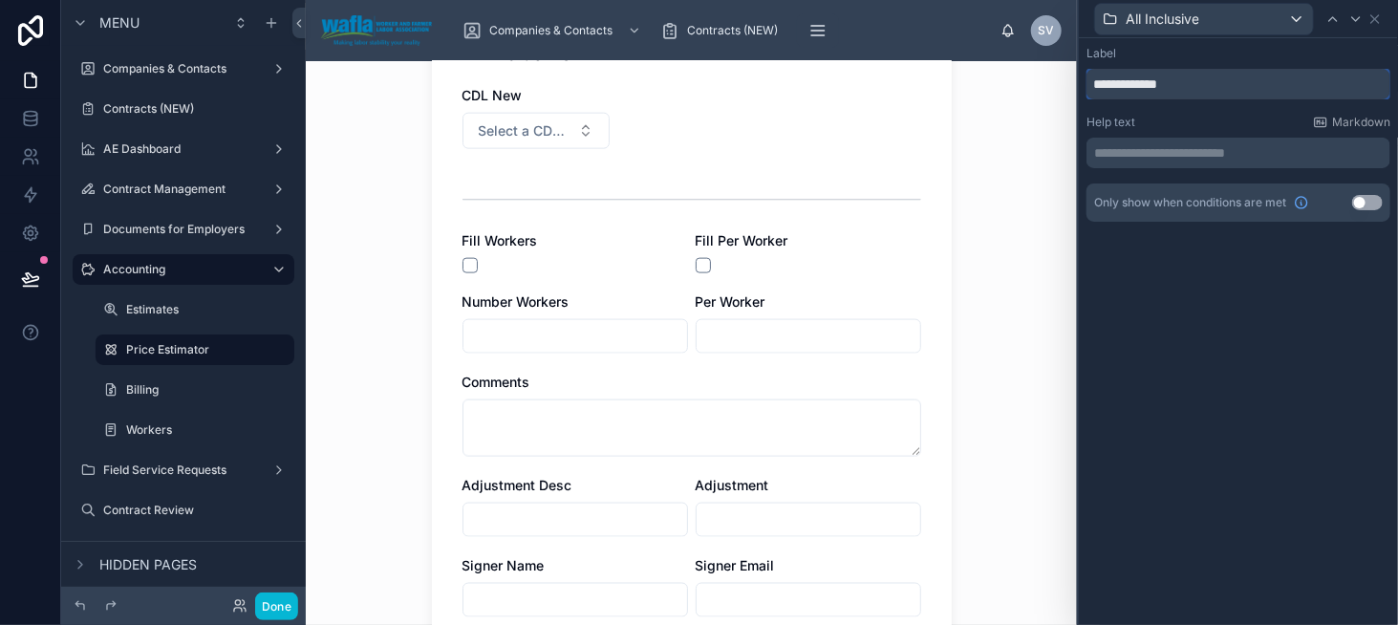
scroll to position [1051, 0]
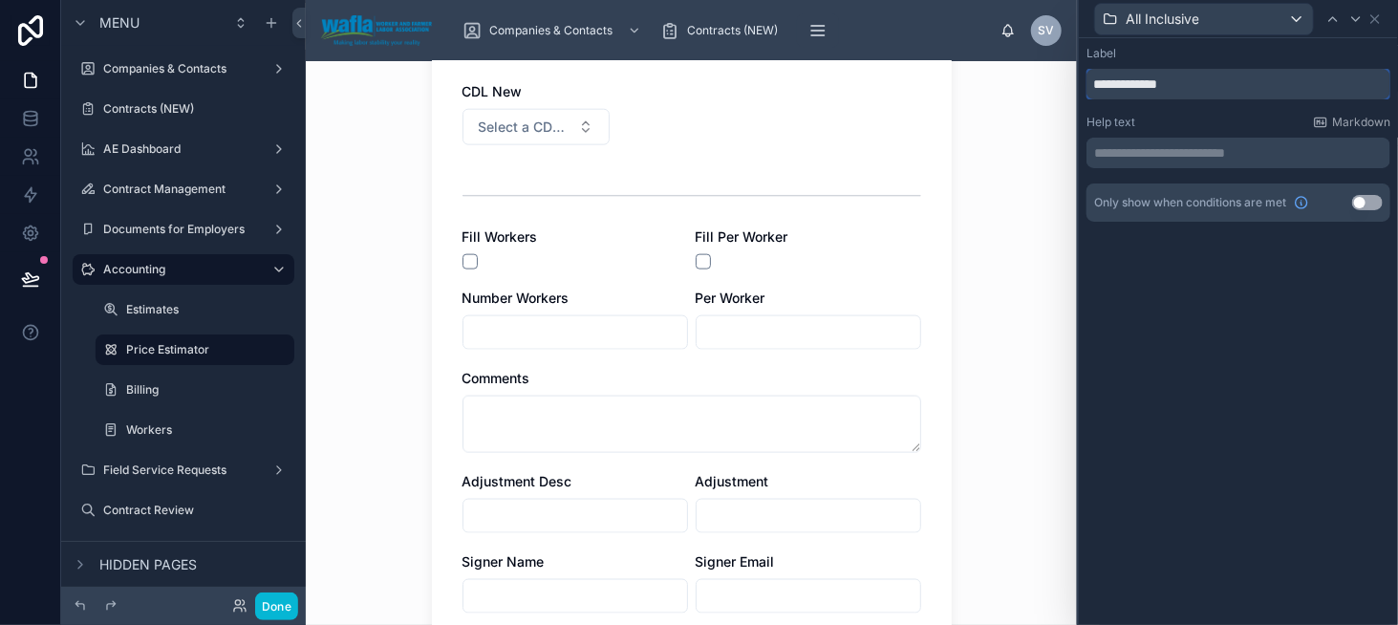
type input "**********"
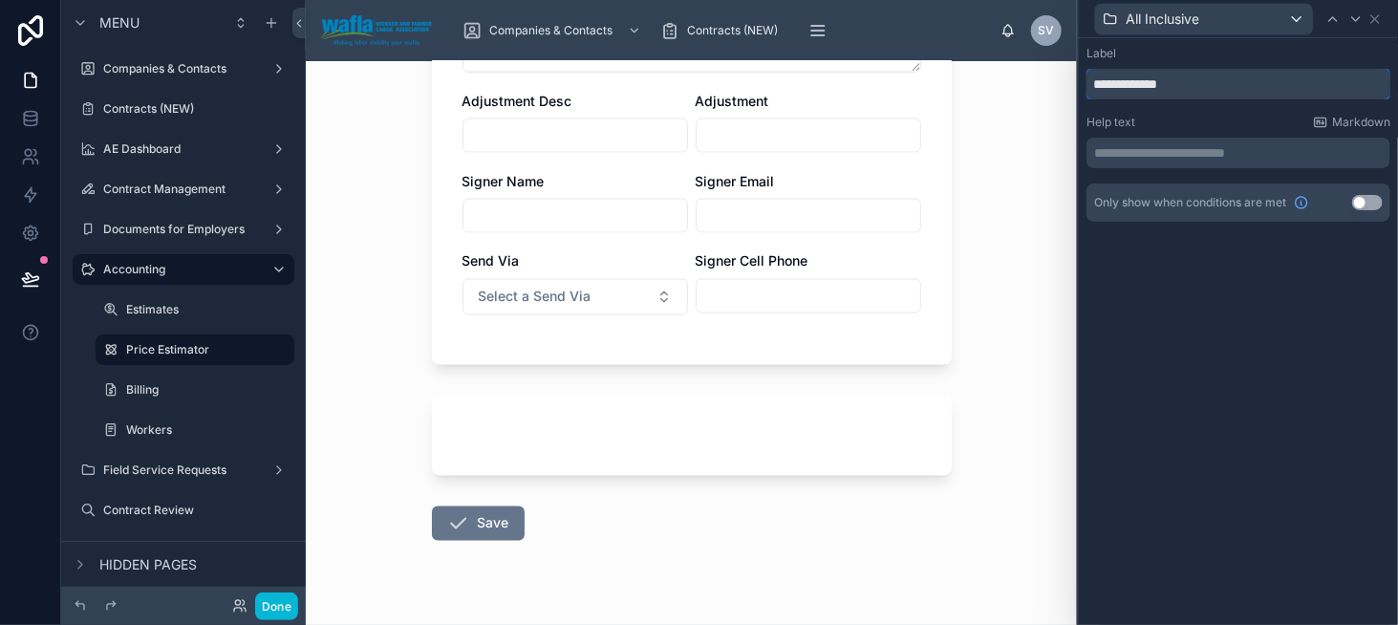
scroll to position [1434, 0]
click at [1379, 15] on icon at bounding box center [1375, 18] width 15 height 15
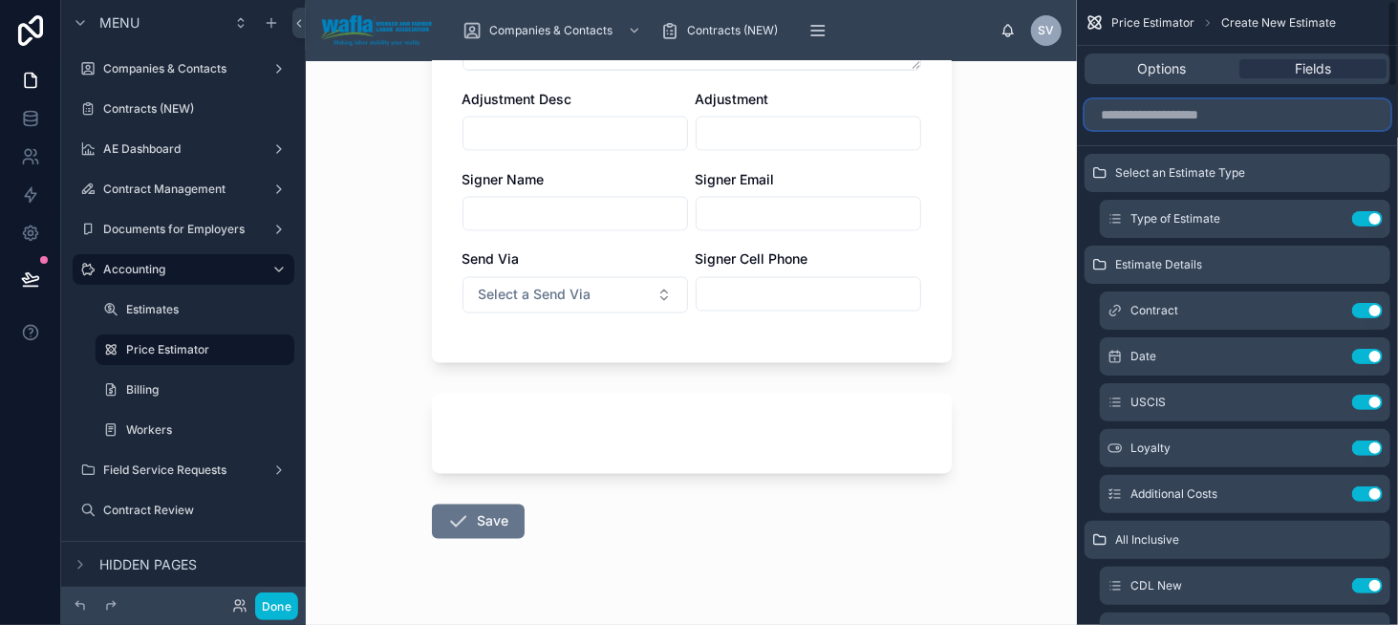
click at [1182, 110] on input "scrollable content" at bounding box center [1238, 114] width 306 height 31
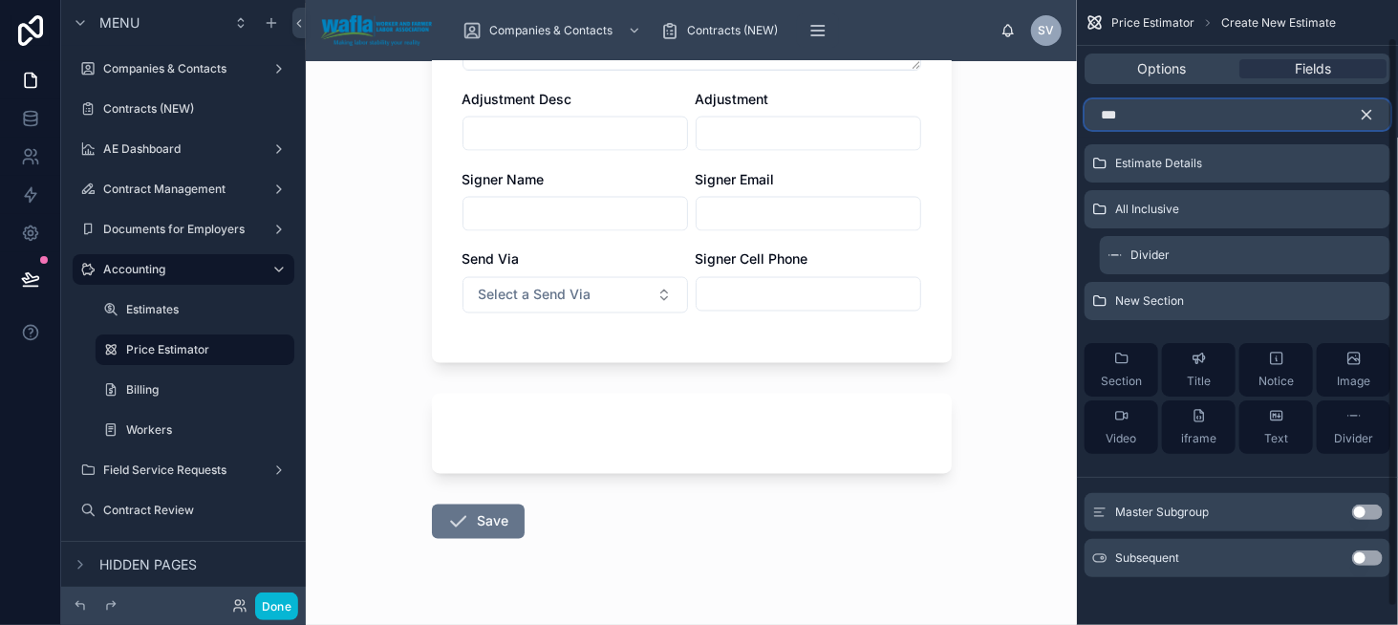
scroll to position [59, 0]
type input "***"
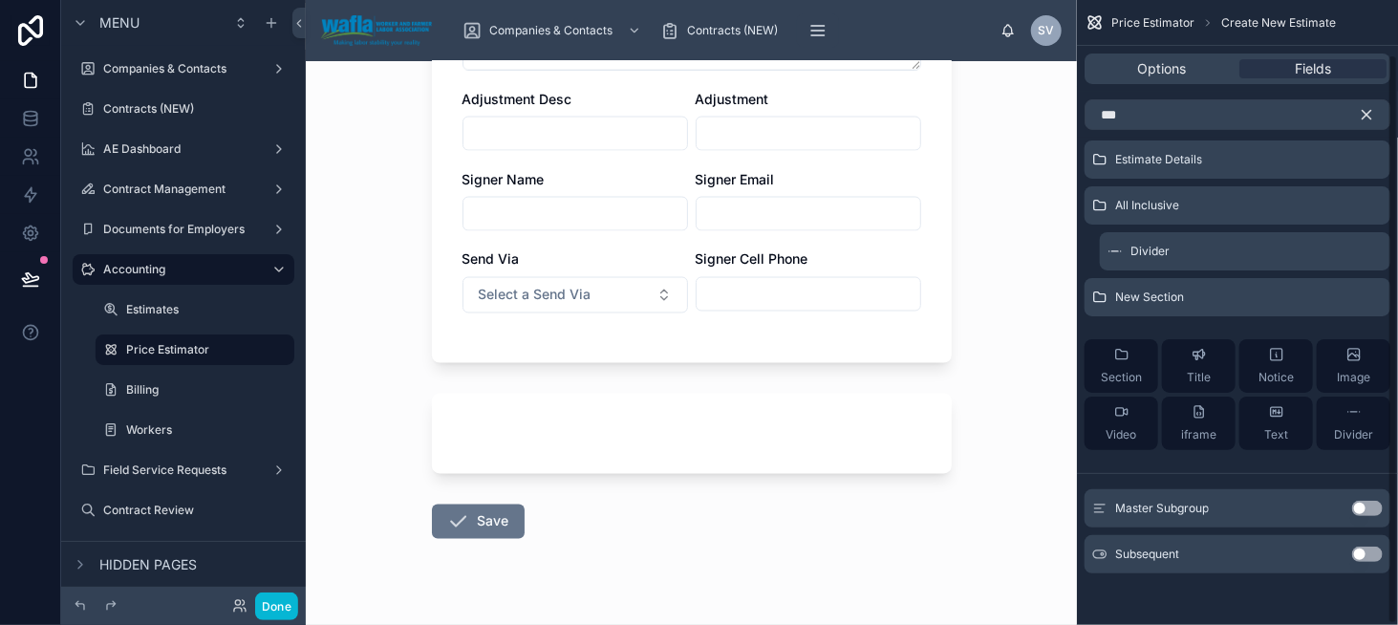
click at [1362, 556] on button "Use setting" at bounding box center [1367, 554] width 31 height 15
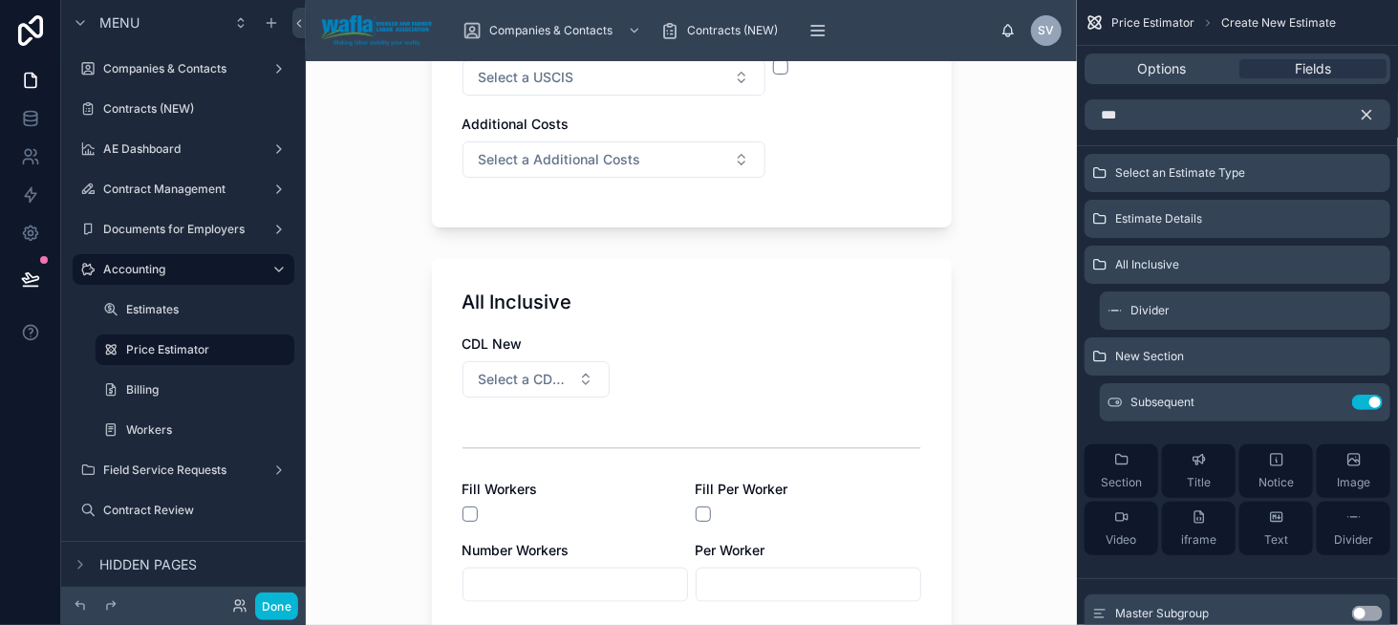
scroll to position [858, 0]
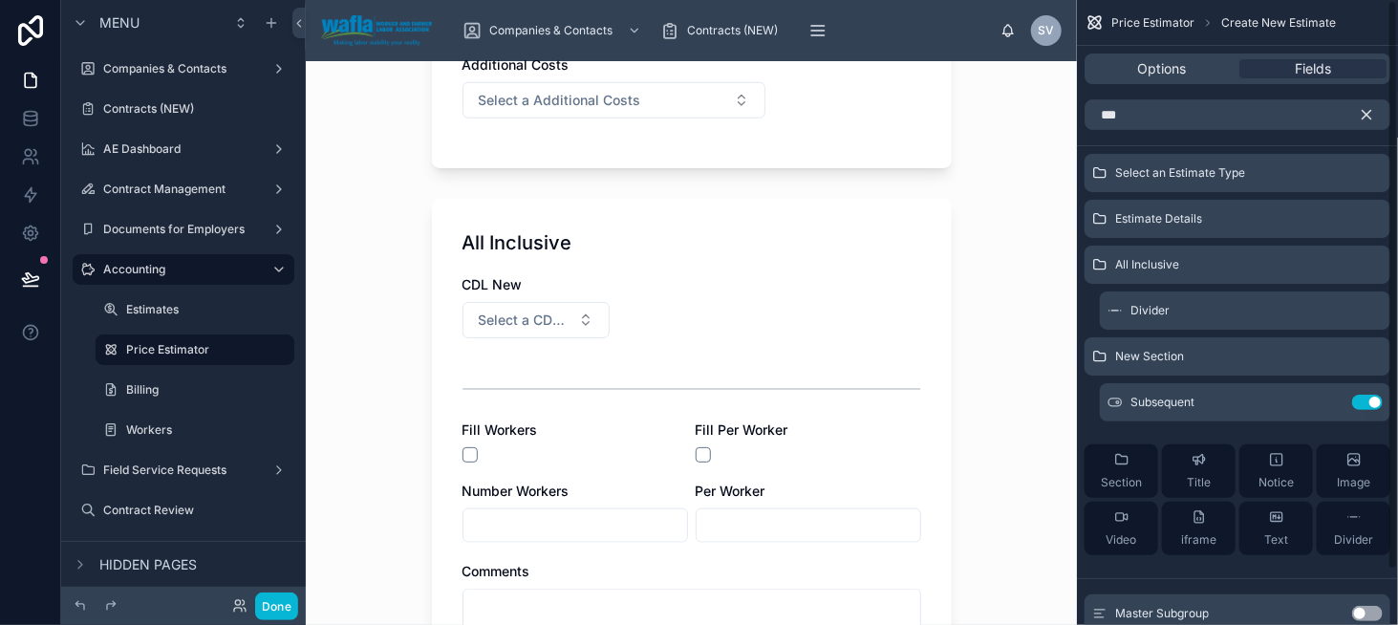
click at [1375, 111] on button "scrollable content" at bounding box center [1374, 114] width 32 height 31
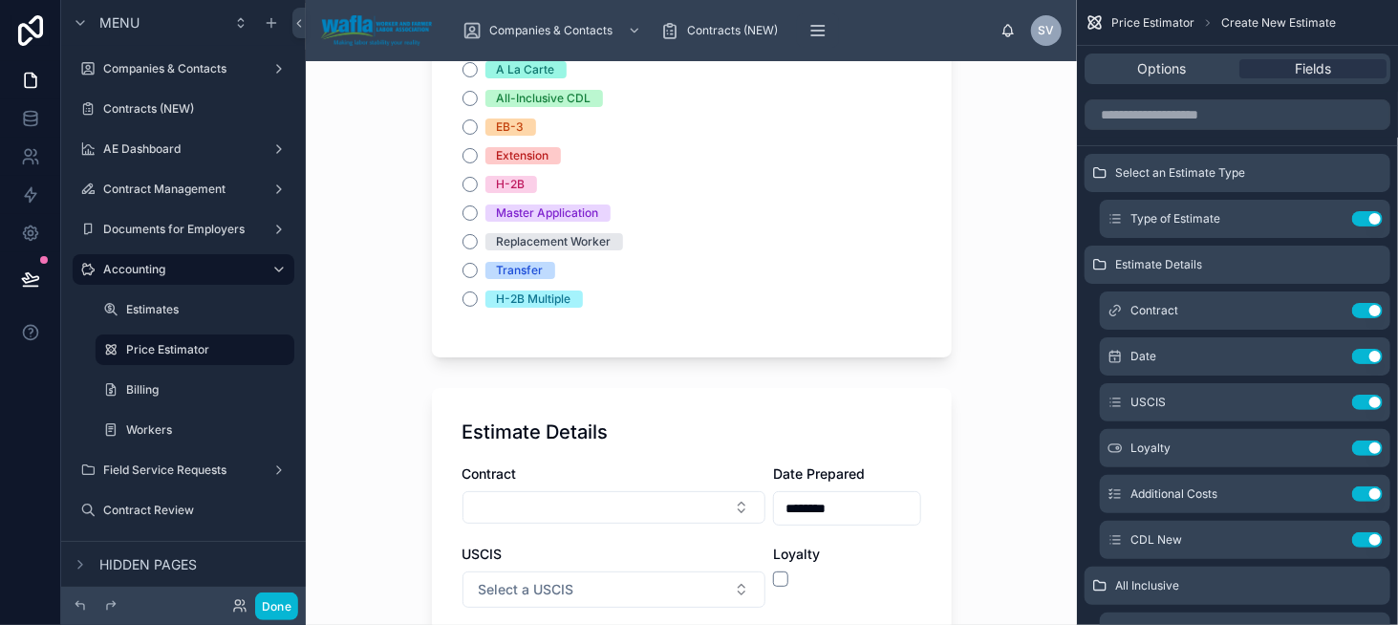
scroll to position [573, 0]
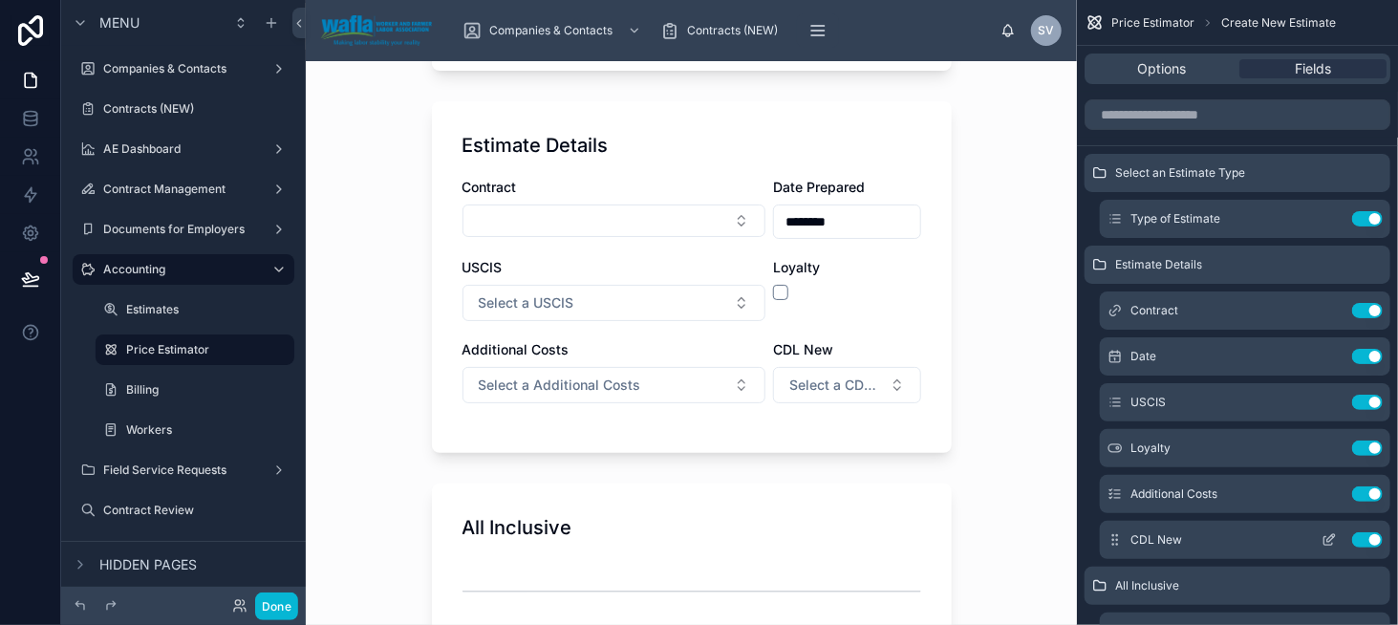
click at [1335, 544] on icon "scrollable content" at bounding box center [1329, 539] width 15 height 15
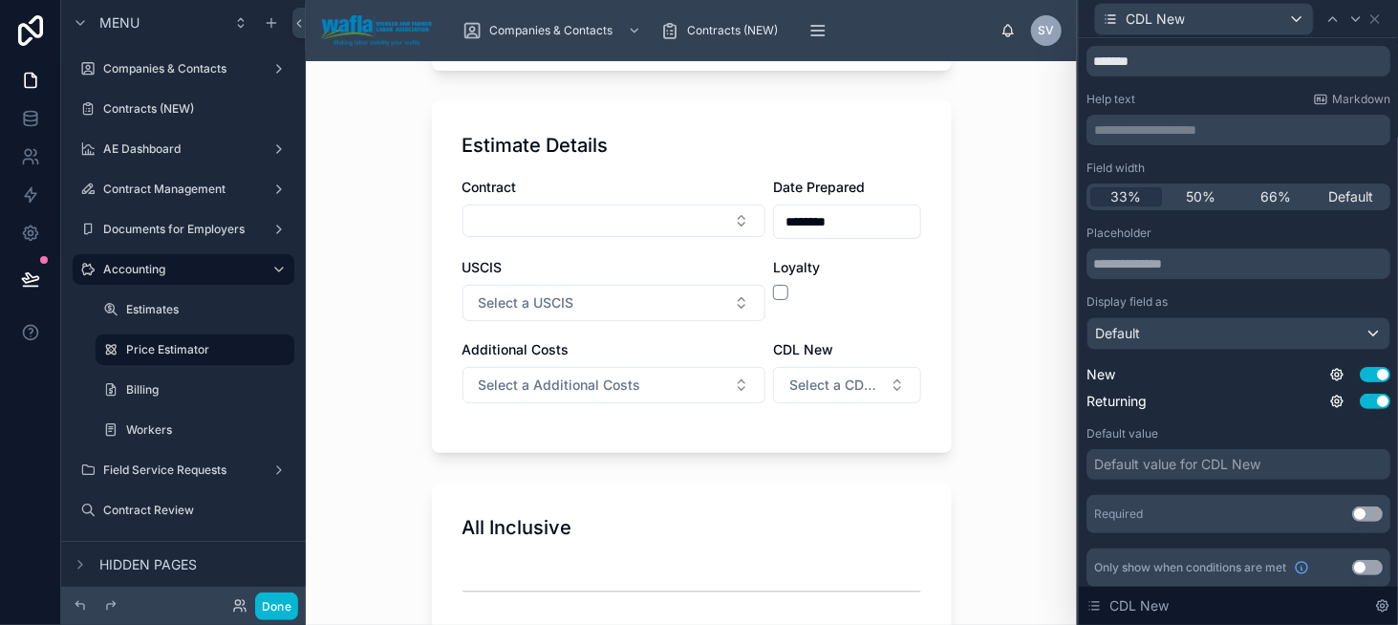
scroll to position [63, 0]
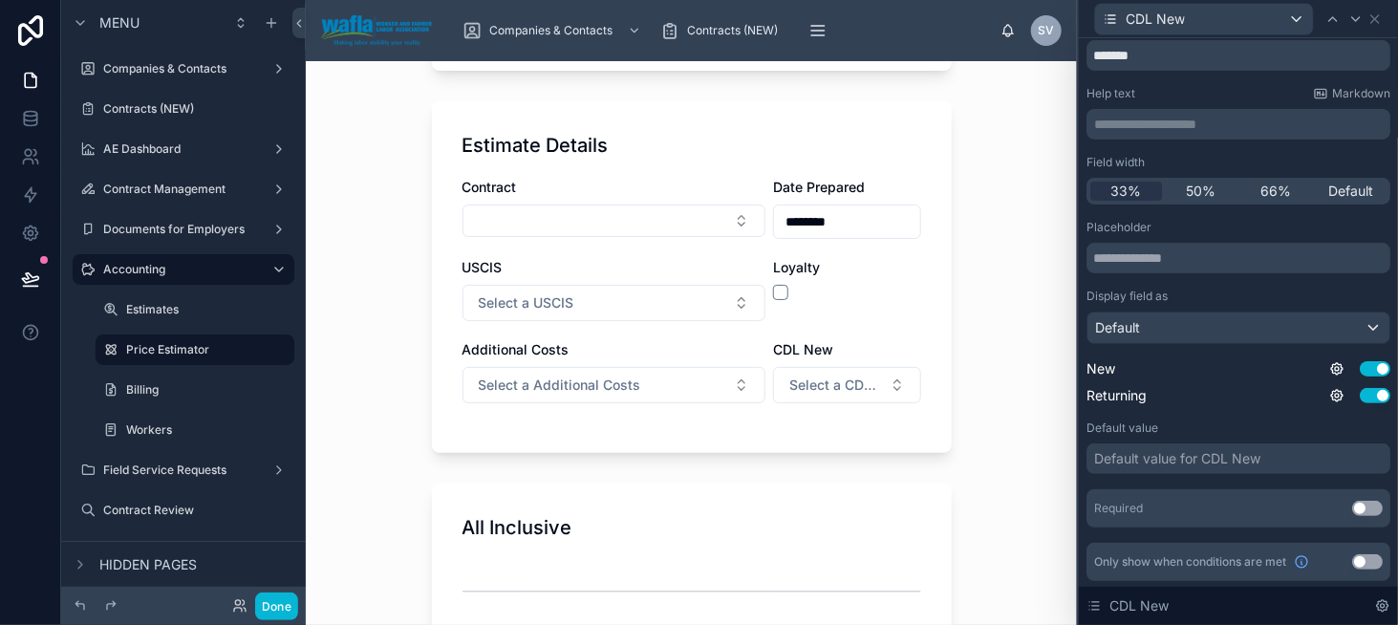
click at [1353, 557] on button "Use setting" at bounding box center [1367, 561] width 31 height 15
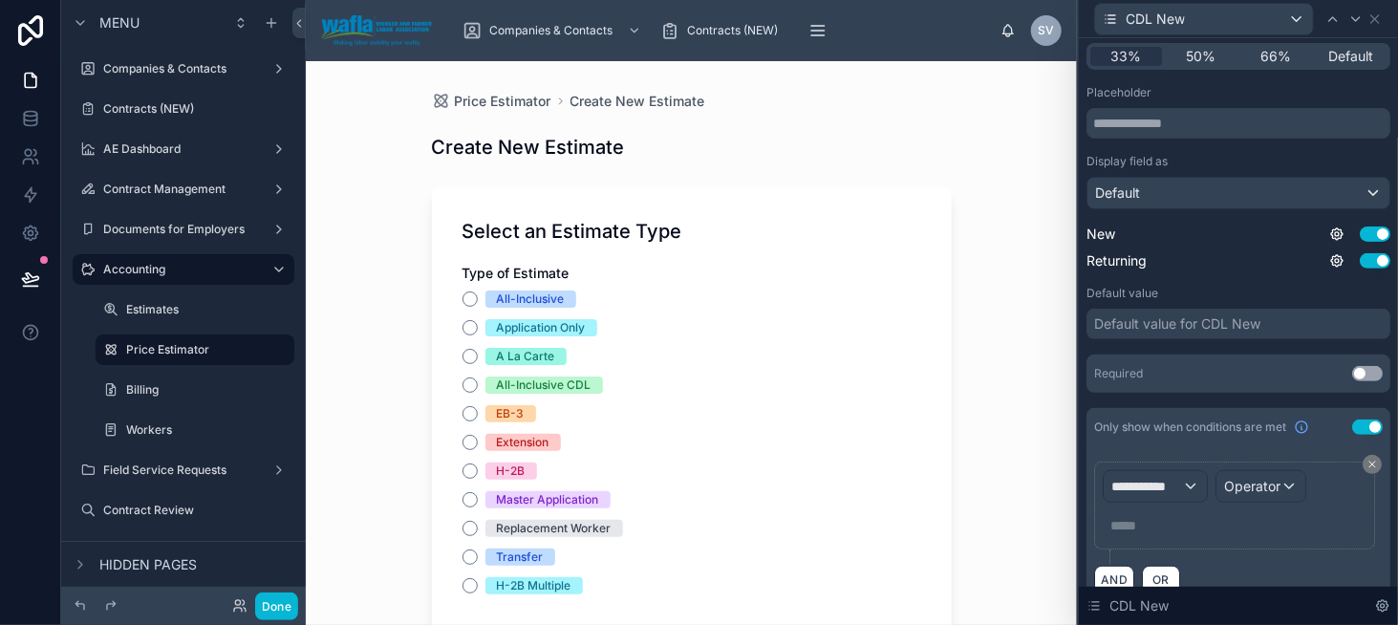
scroll to position [224, 0]
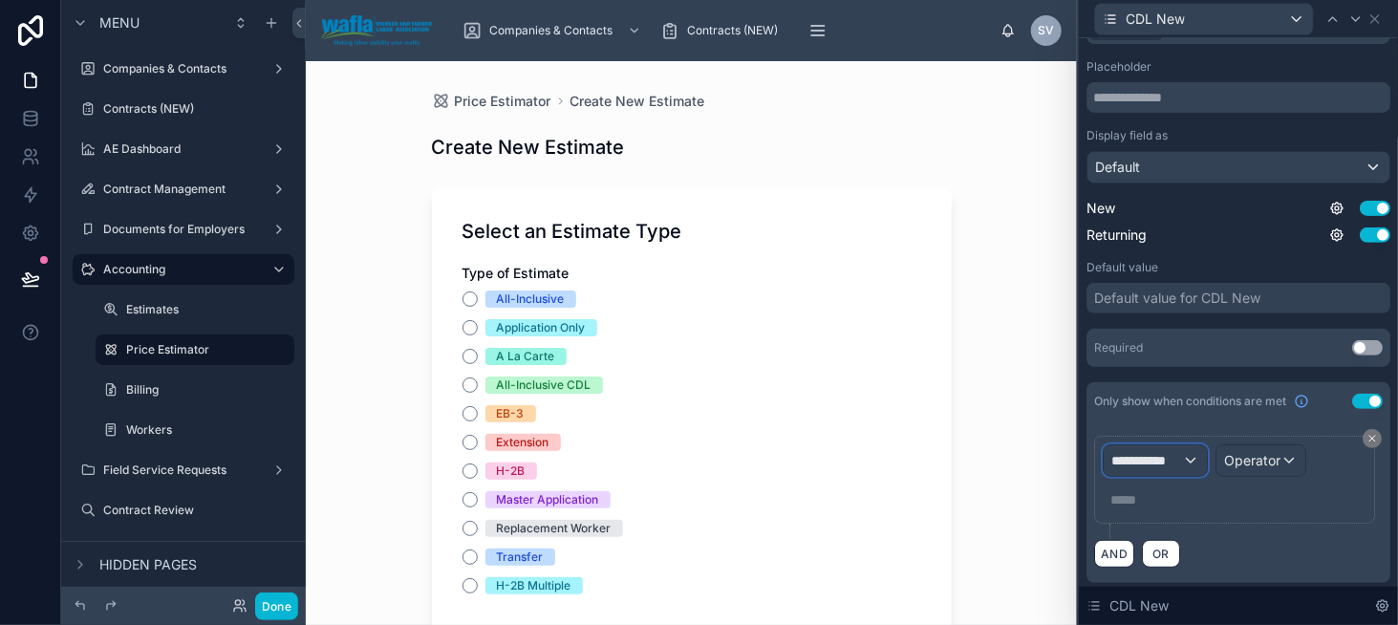
click at [1182, 461] on div "**********" at bounding box center [1155, 460] width 103 height 31
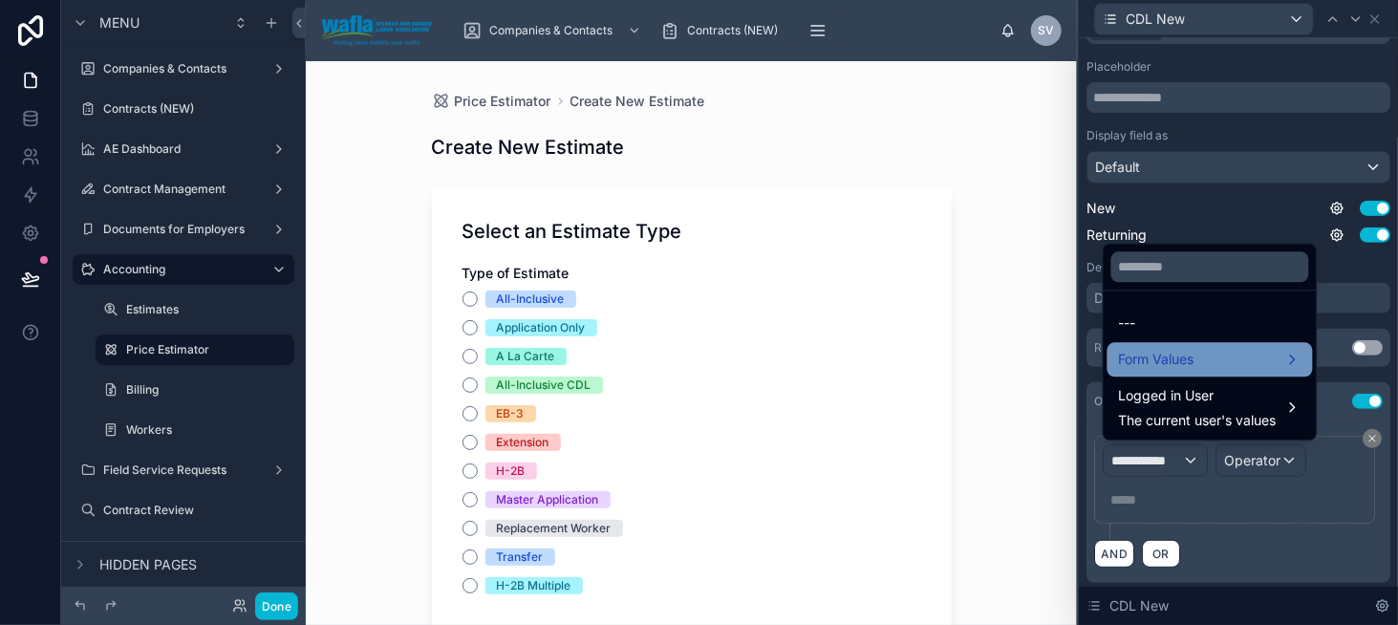
click at [1172, 349] on span "Form Values" at bounding box center [1157, 359] width 76 height 23
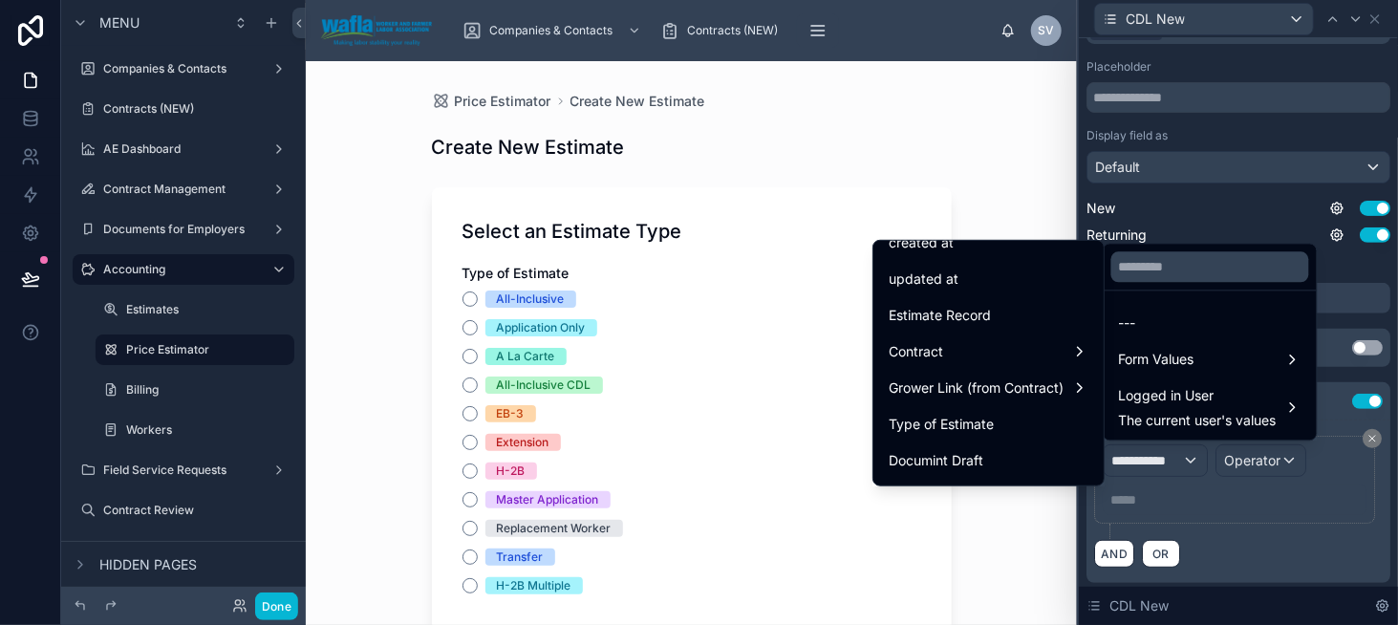
scroll to position [96, 0]
drag, startPoint x: 986, startPoint y: 412, endPoint x: 1015, endPoint y: 423, distance: 30.9
click at [986, 413] on div "Type of Estimate" at bounding box center [989, 420] width 200 height 23
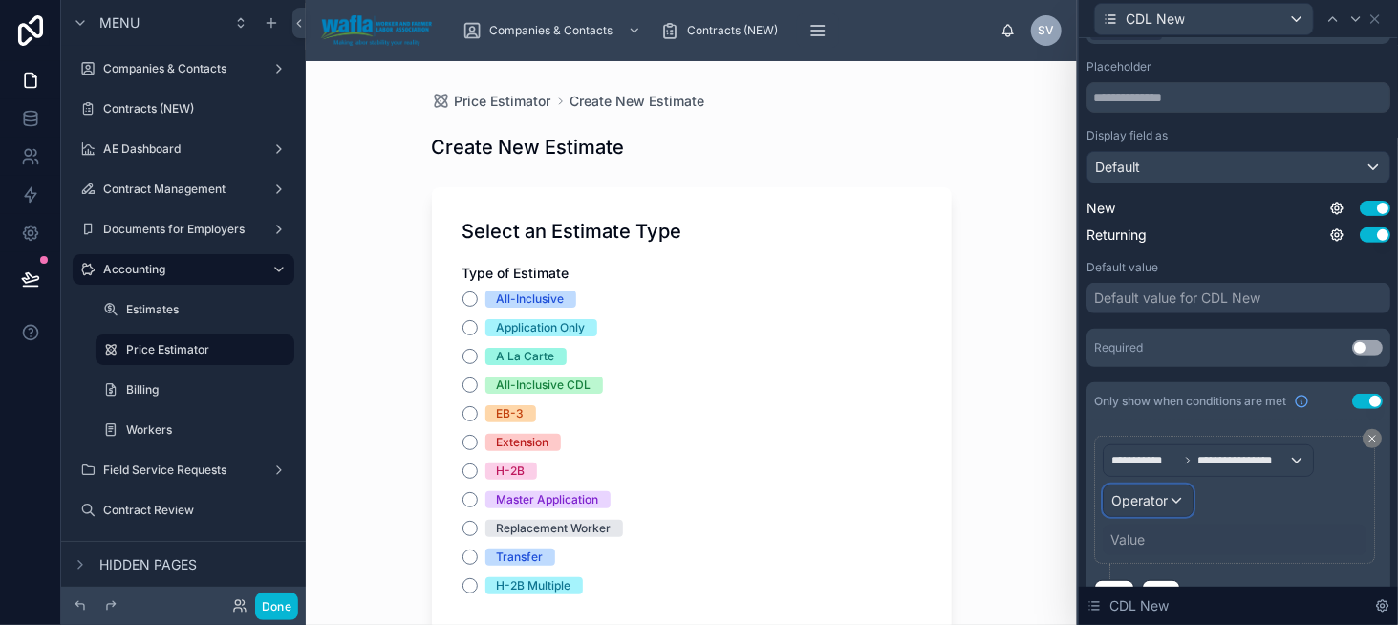
click at [1159, 496] on span "Operator" at bounding box center [1139, 500] width 56 height 16
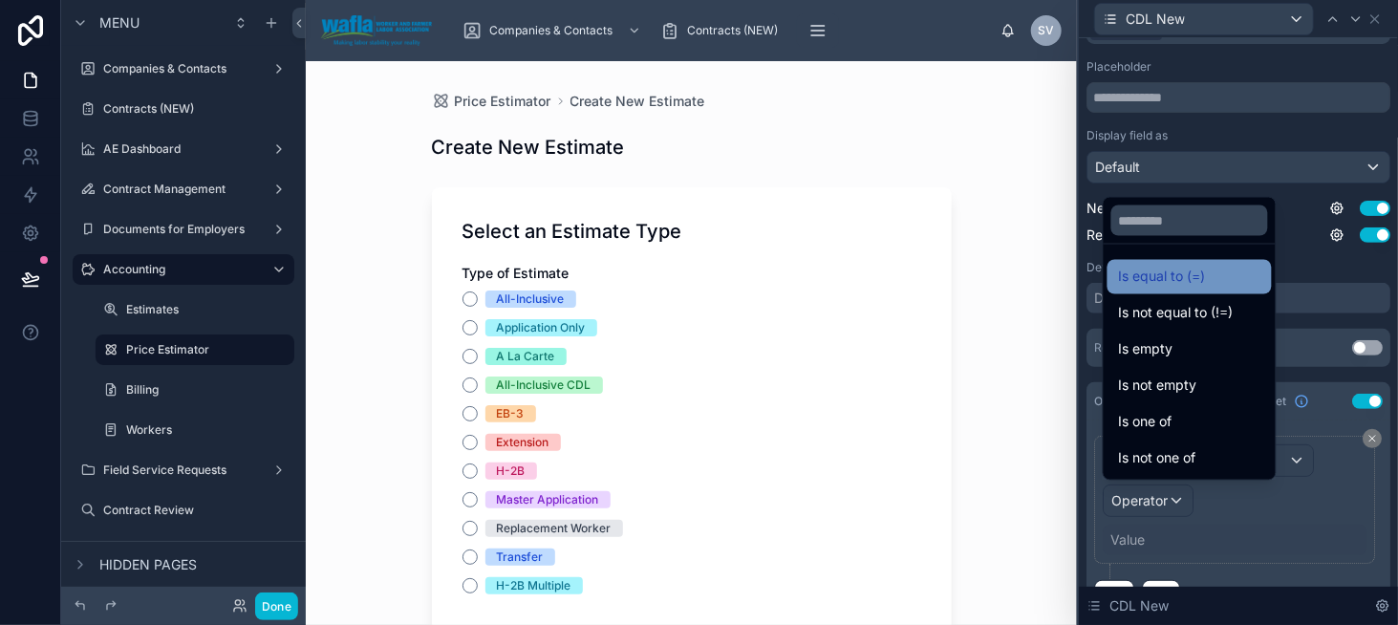
click at [1147, 286] on span "Is equal to (=)" at bounding box center [1162, 277] width 87 height 23
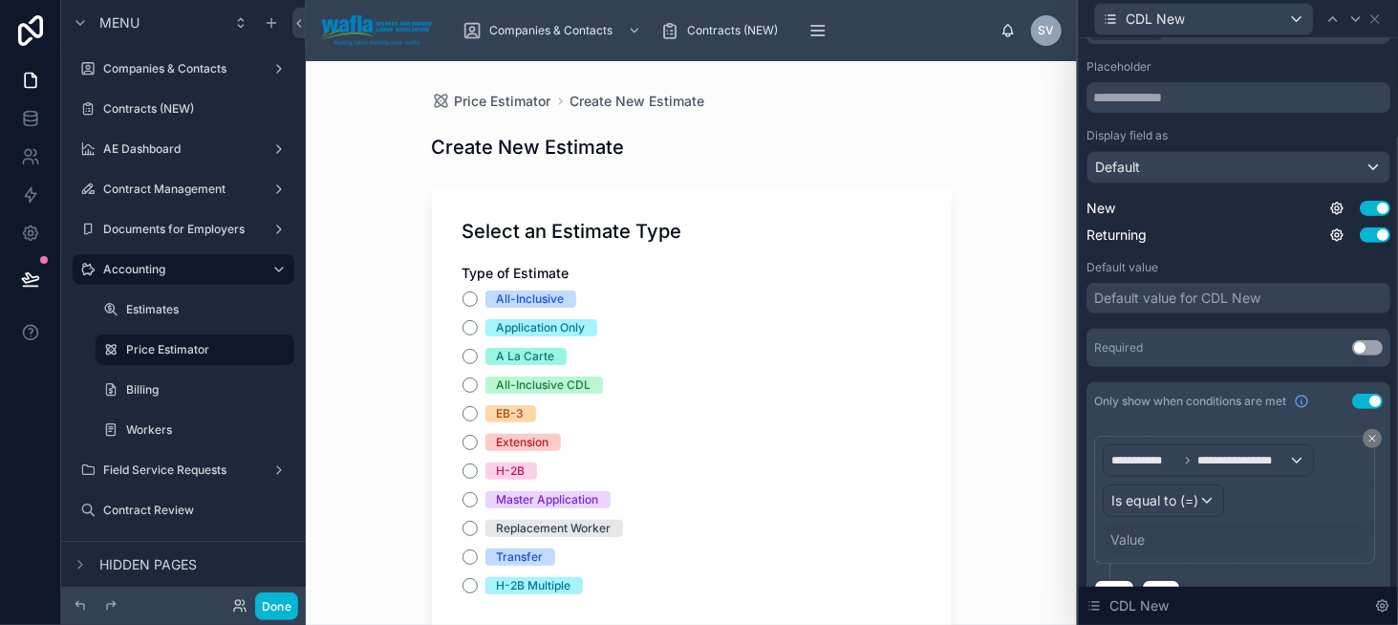
click at [1141, 534] on div "Value" at bounding box center [1128, 539] width 34 height 19
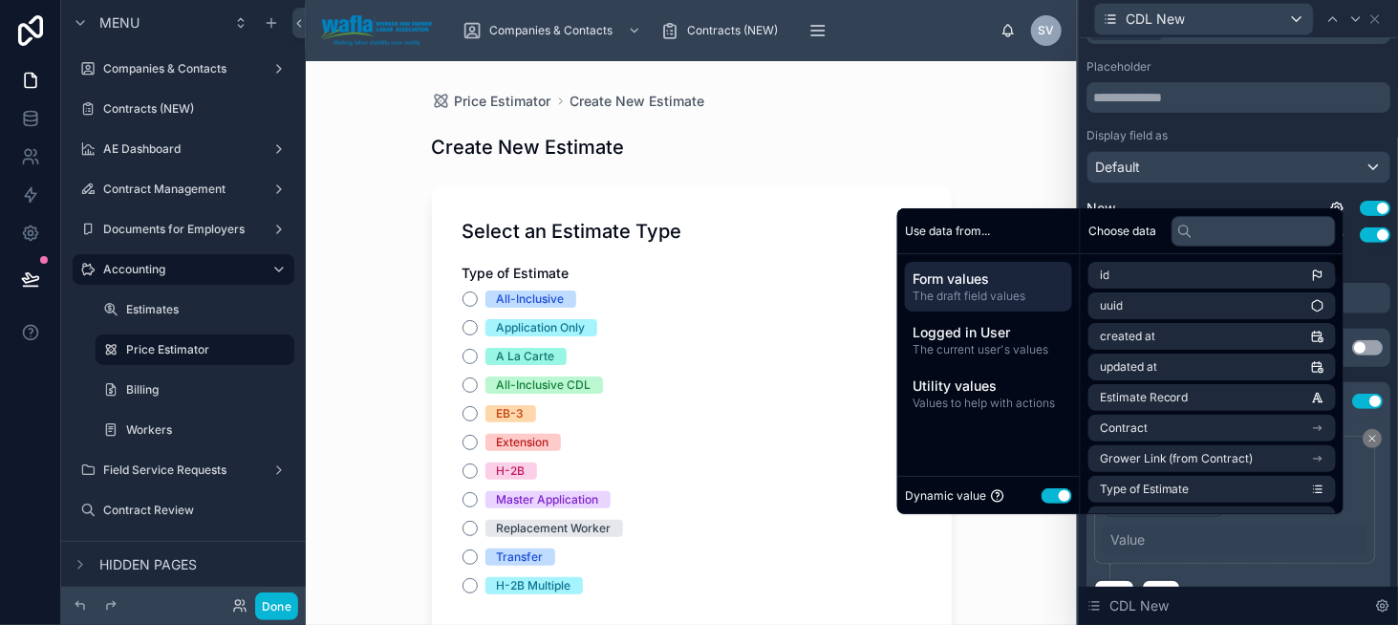
click at [1051, 494] on button "Use setting" at bounding box center [1057, 495] width 31 height 15
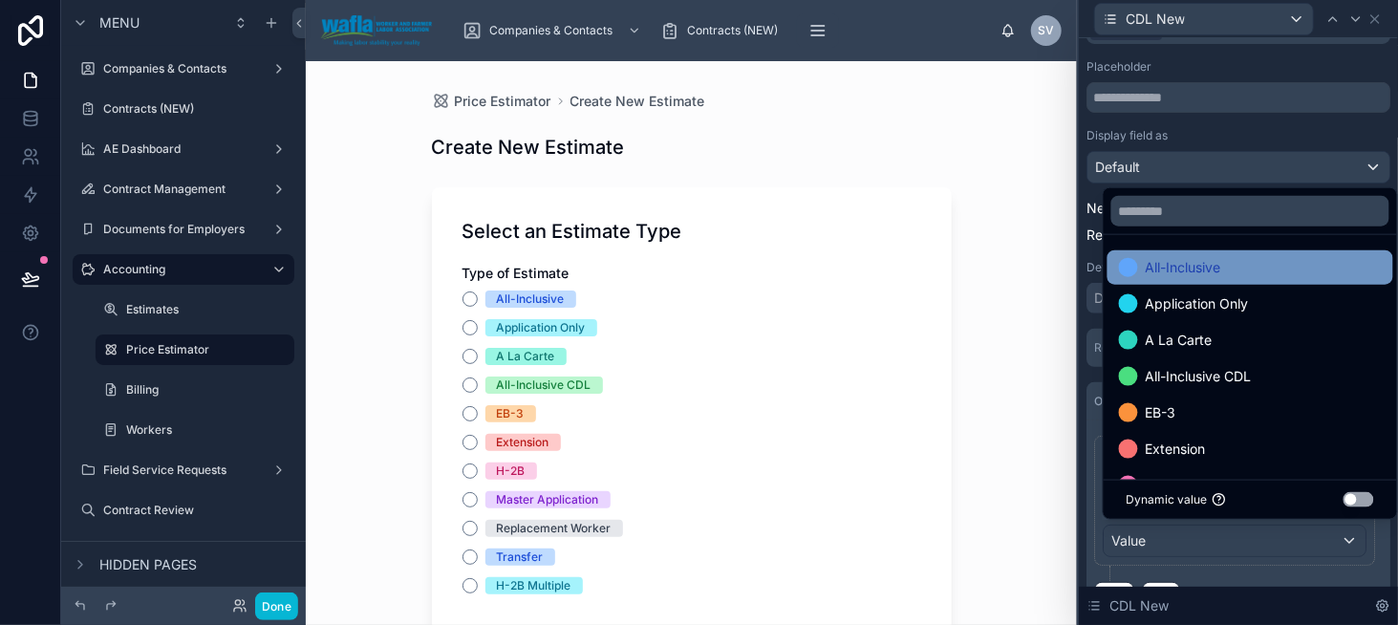
click at [1179, 268] on span "All-Inclusive" at bounding box center [1184, 267] width 76 height 23
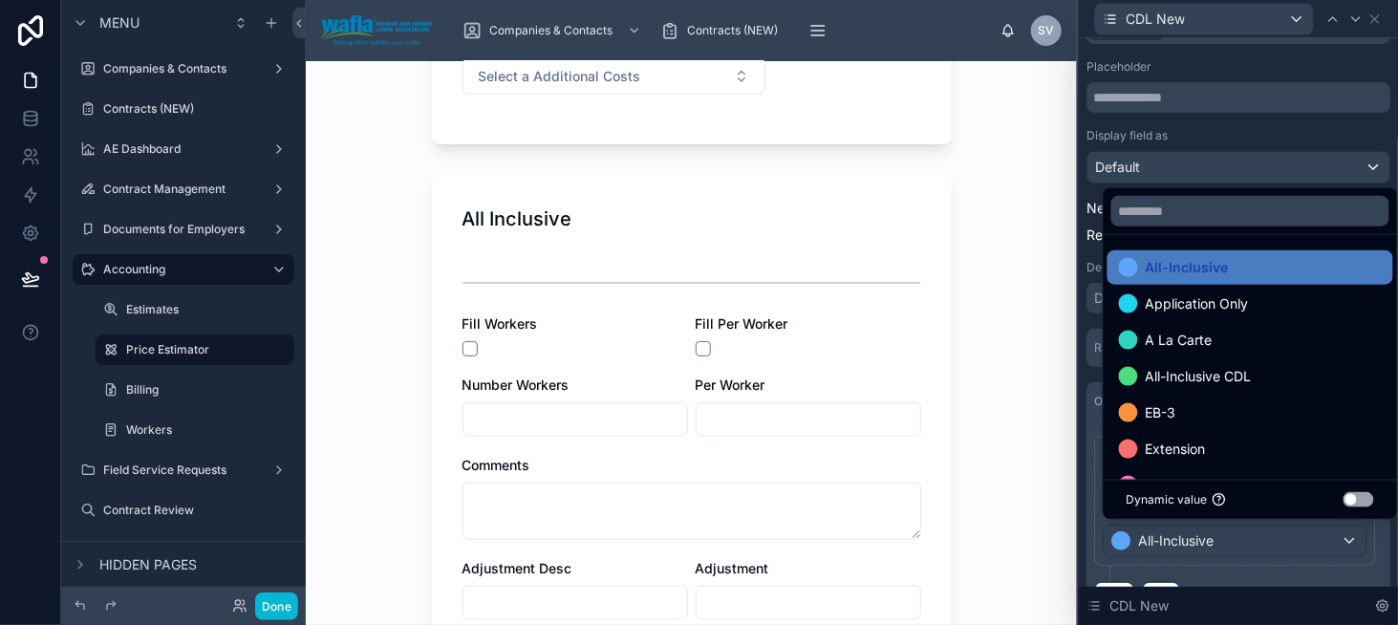
scroll to position [885, 0]
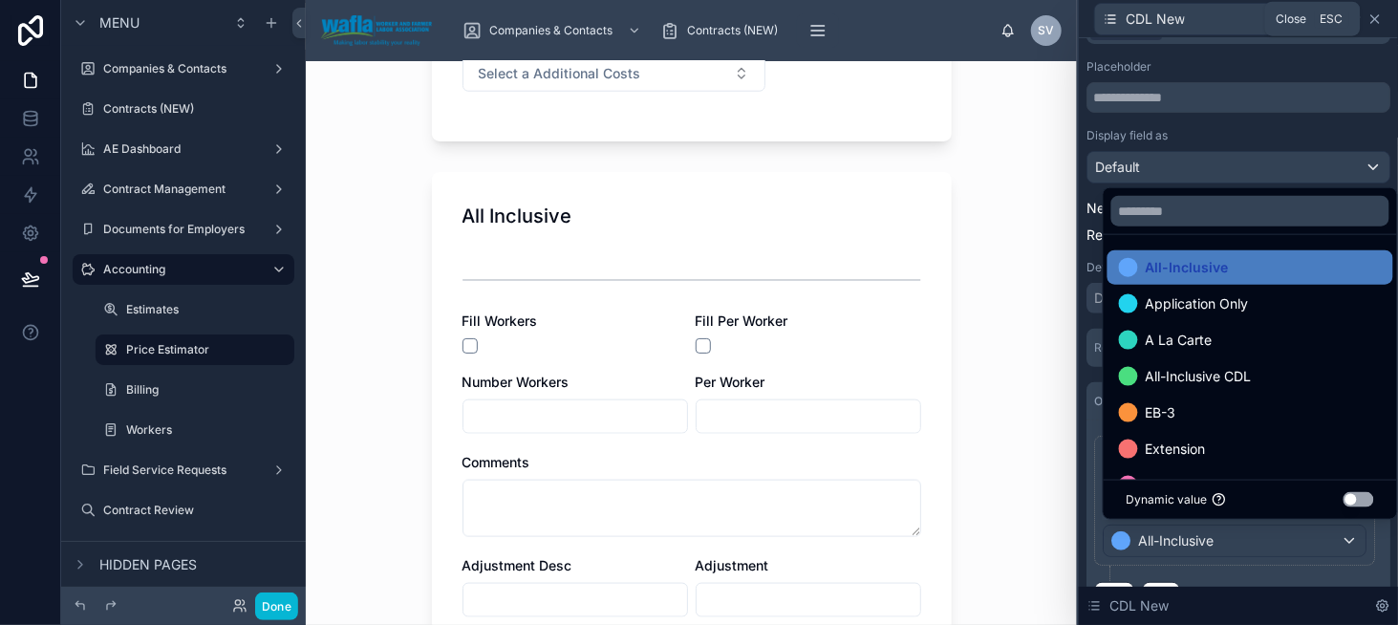
click at [1376, 17] on icon at bounding box center [1375, 19] width 8 height 8
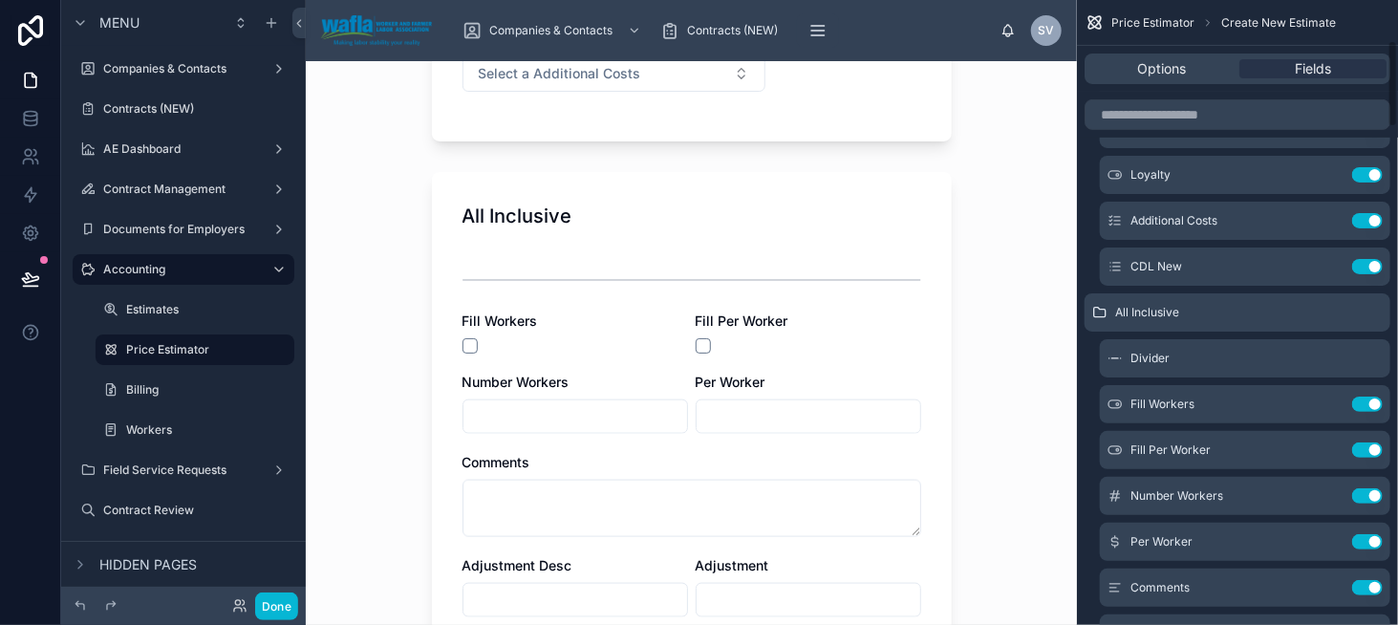
scroll to position [287, 0]
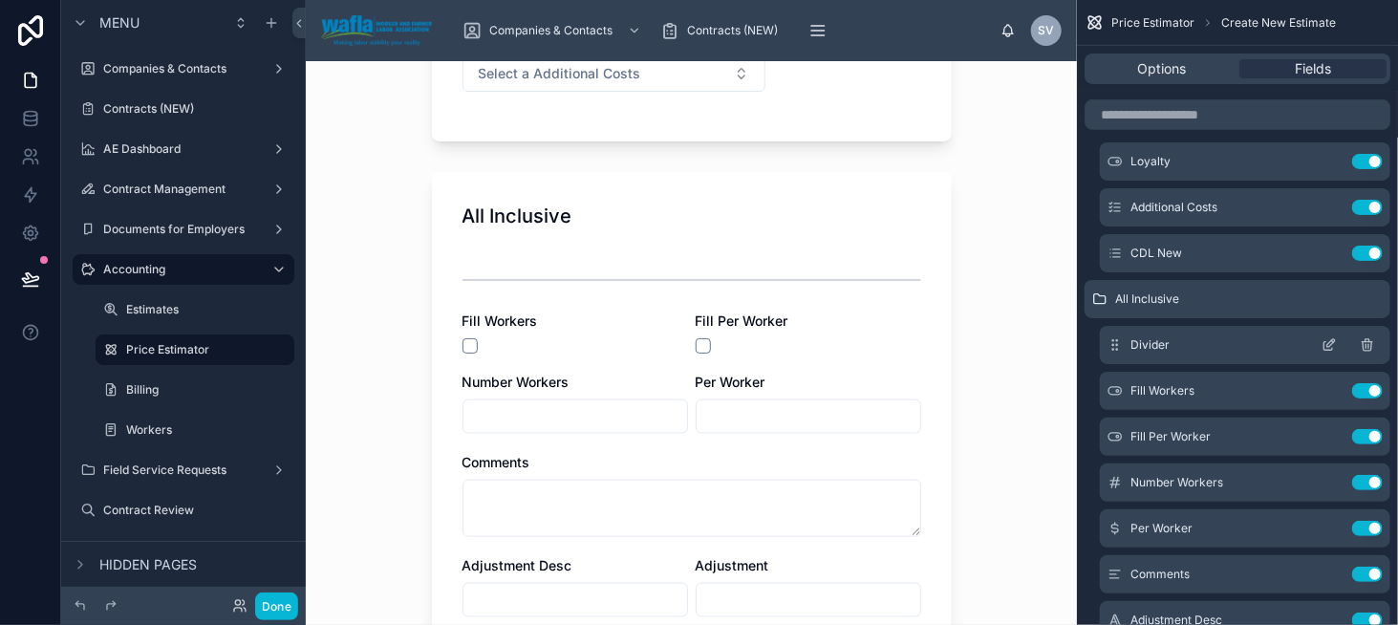
click at [1367, 348] on icon "scrollable content" at bounding box center [1367, 344] width 15 height 15
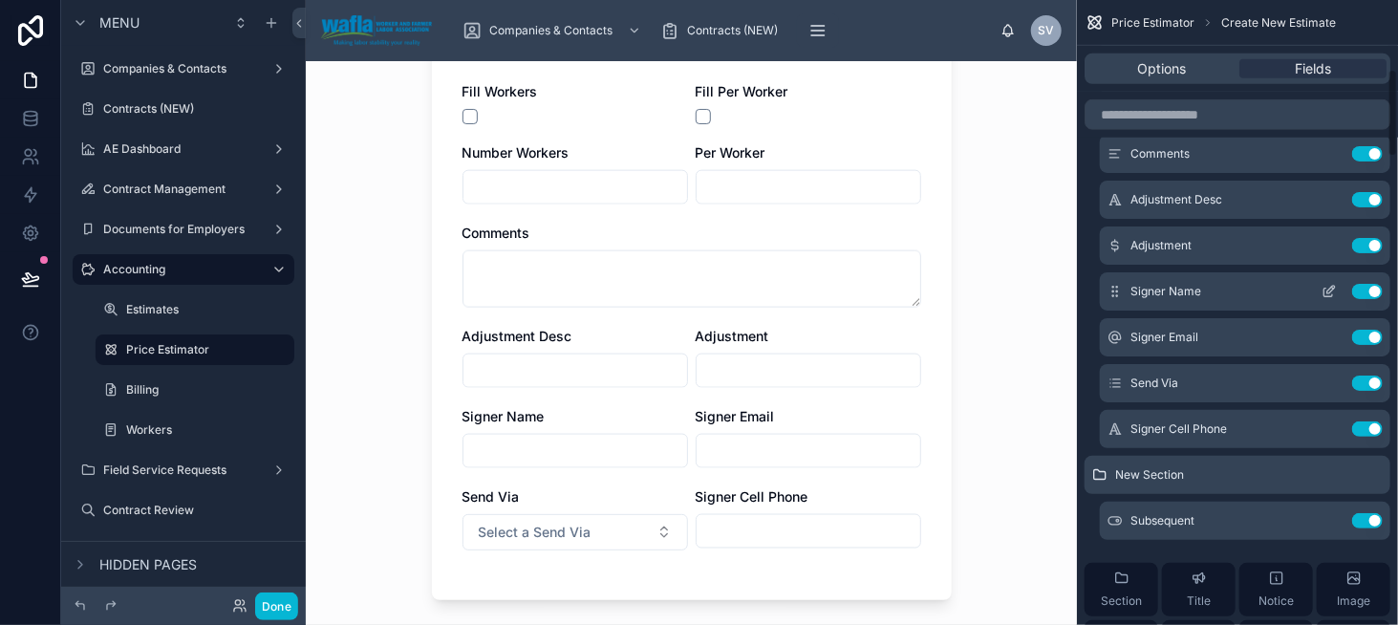
scroll to position [669, 0]
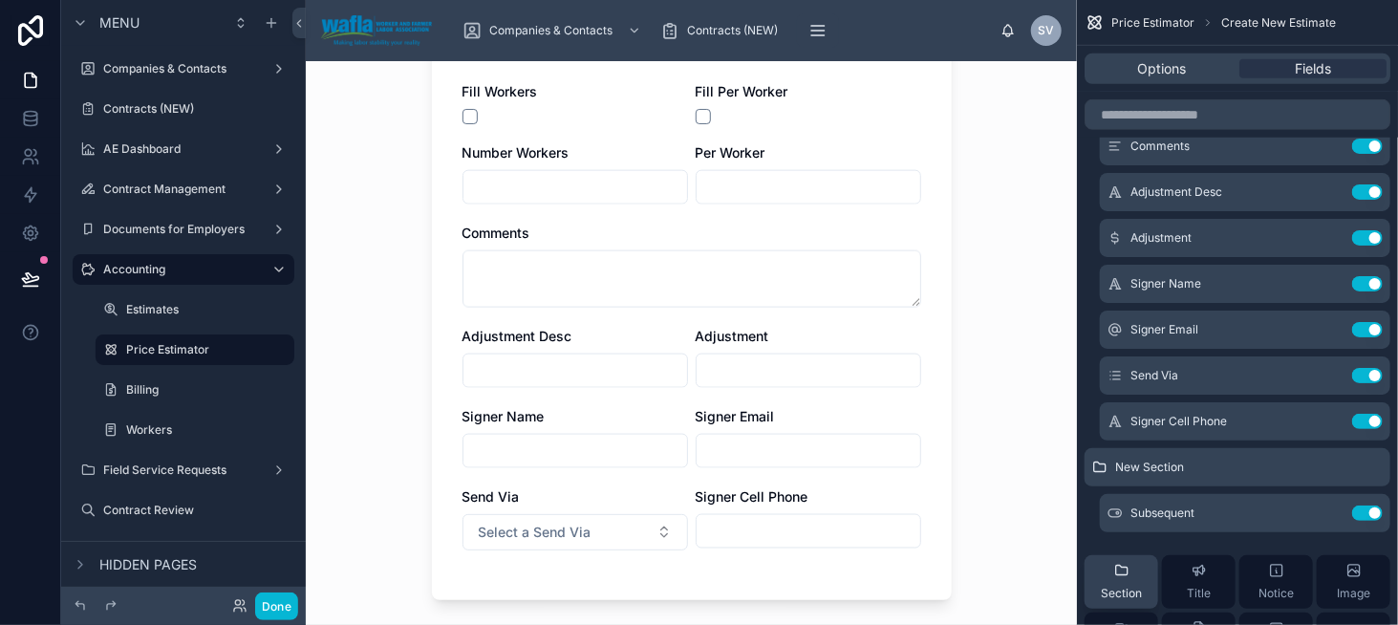
click at [1133, 576] on div "Section" at bounding box center [1121, 582] width 41 height 38
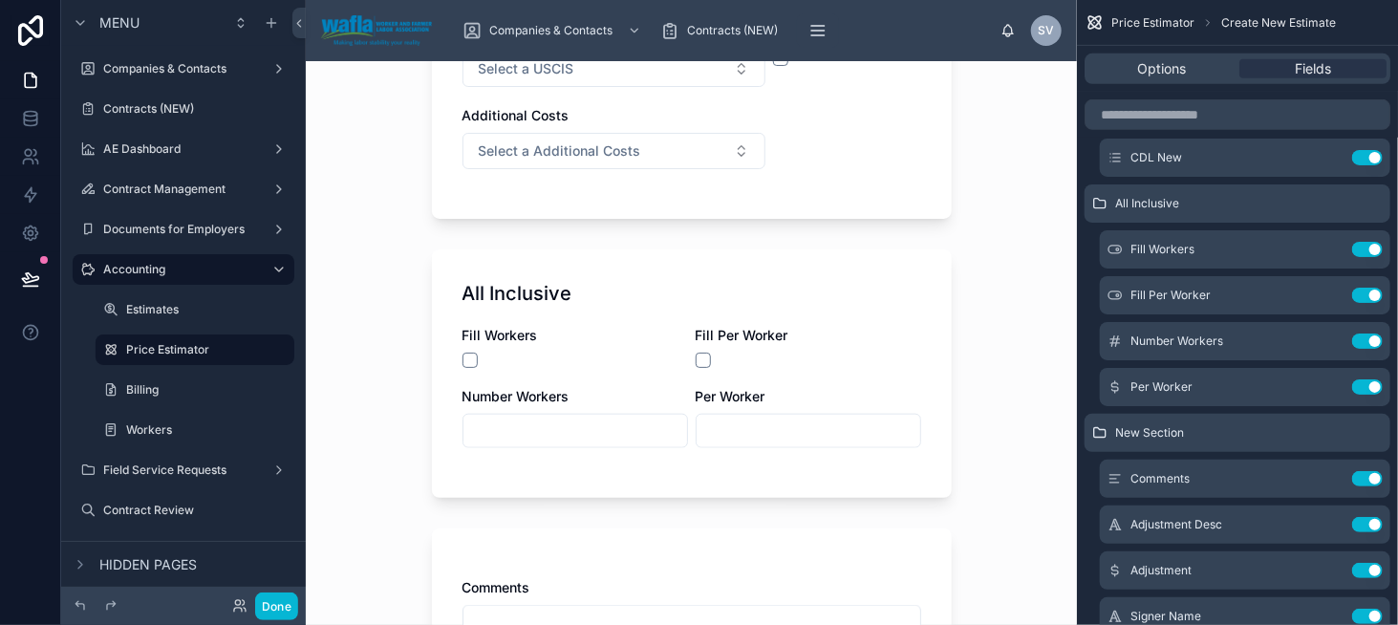
scroll to position [956, 0]
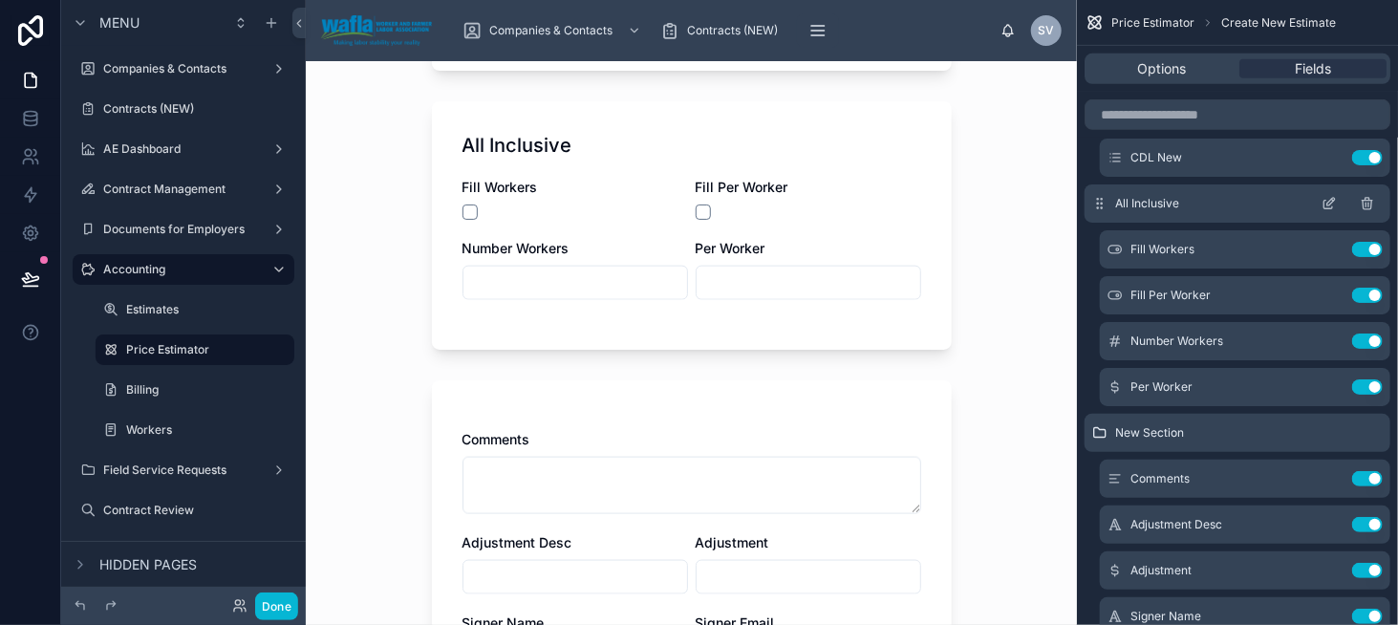
click at [1329, 205] on icon "scrollable content" at bounding box center [1329, 203] width 15 height 15
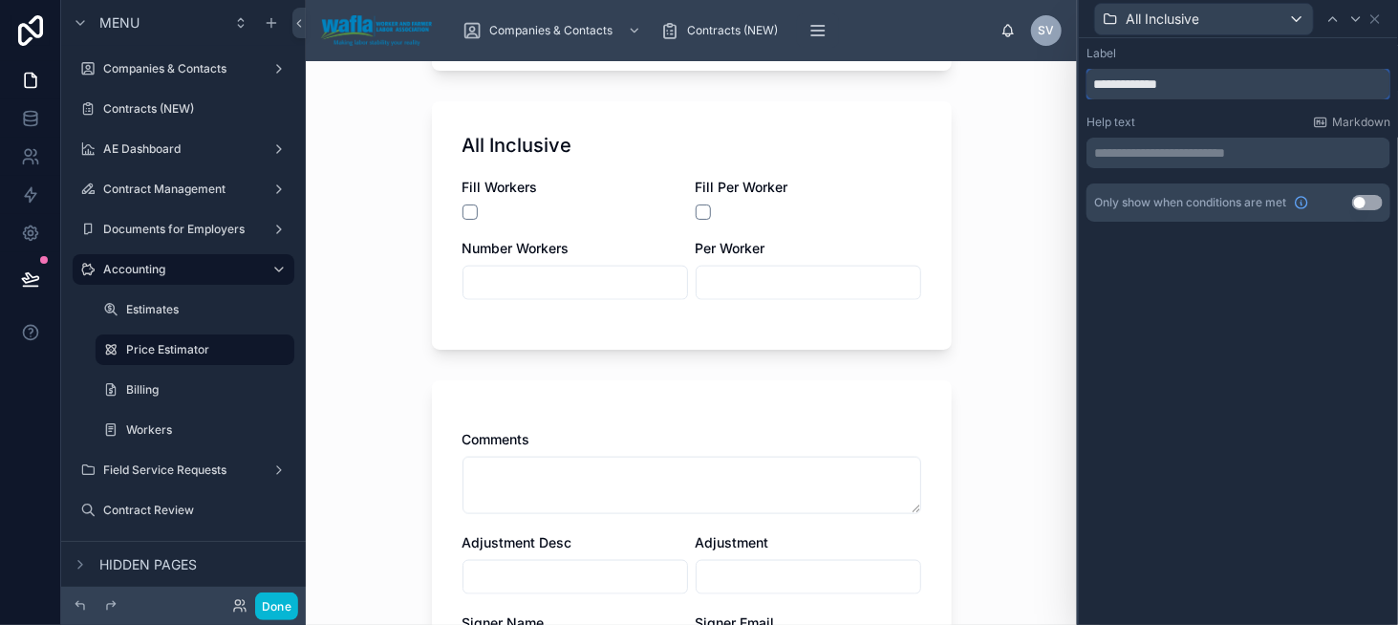
click at [1265, 83] on input "**********" at bounding box center [1239, 84] width 304 height 31
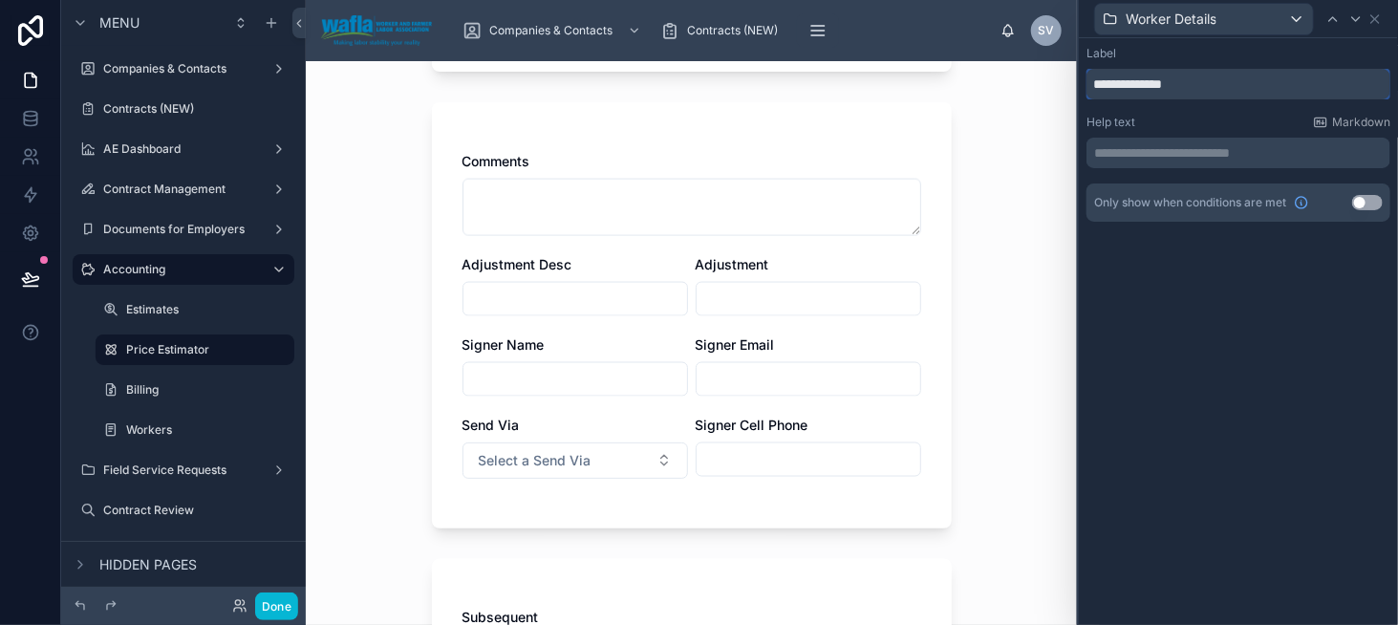
scroll to position [1242, 0]
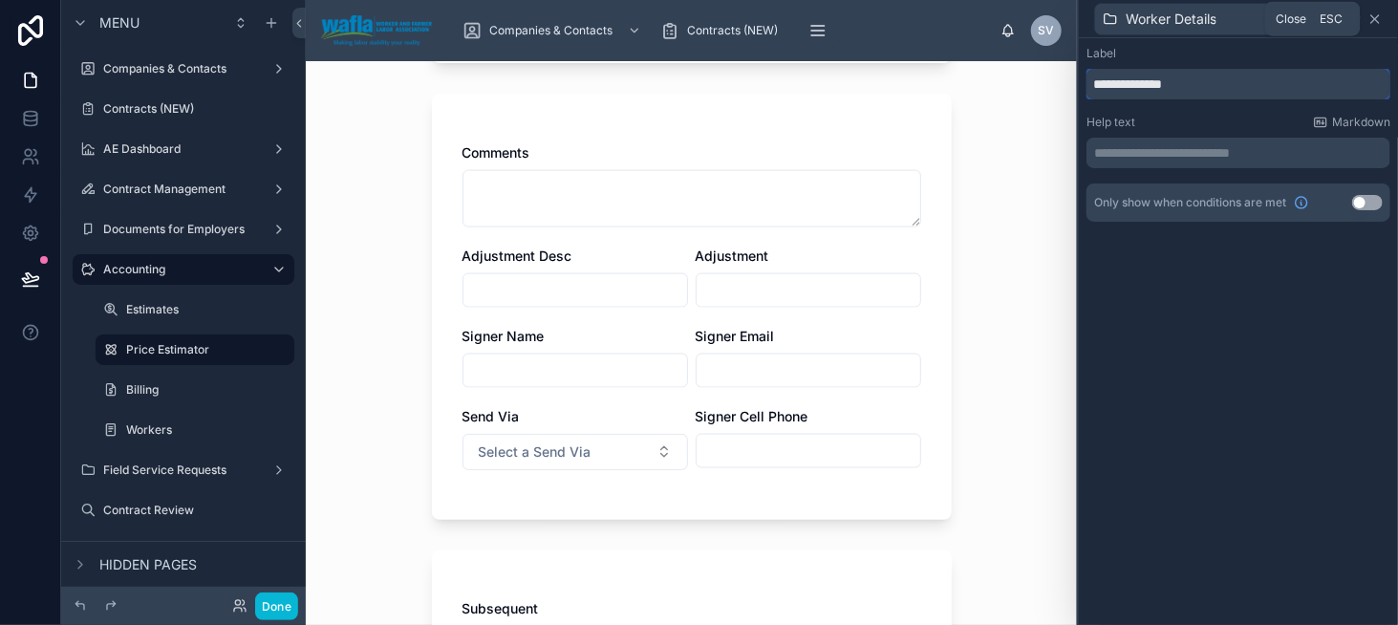
type input "**********"
click at [1380, 20] on icon at bounding box center [1375, 18] width 15 height 15
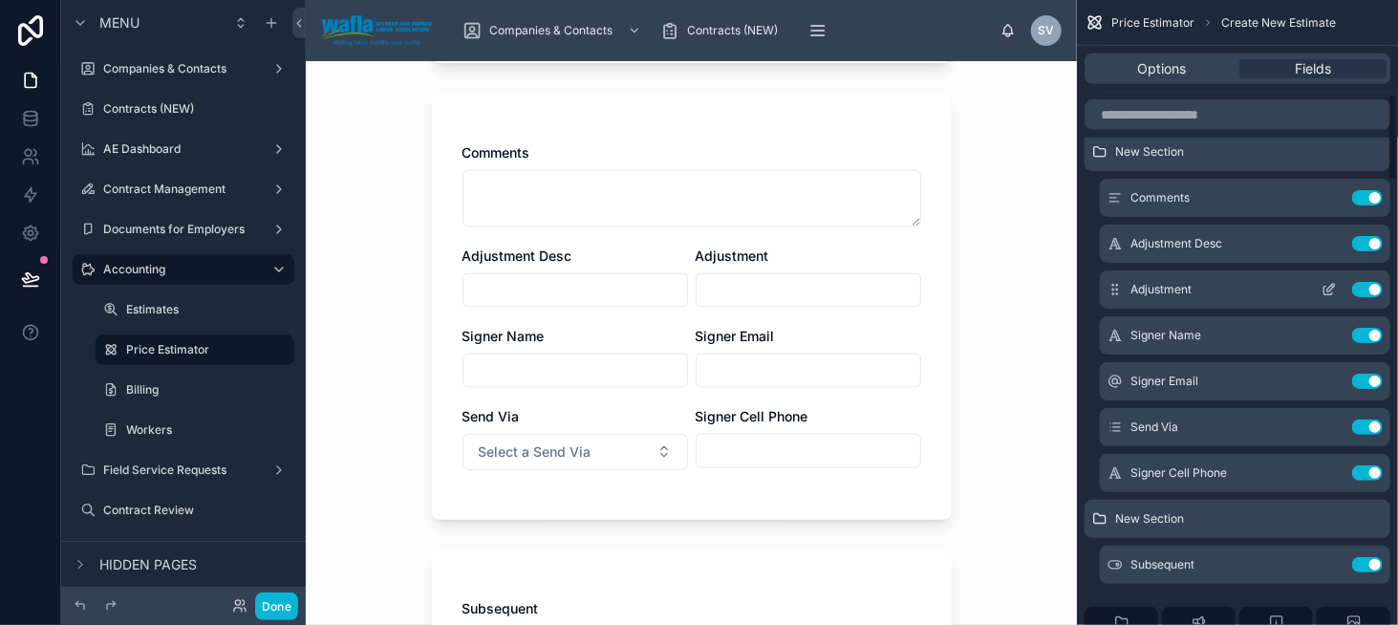
scroll to position [669, 0]
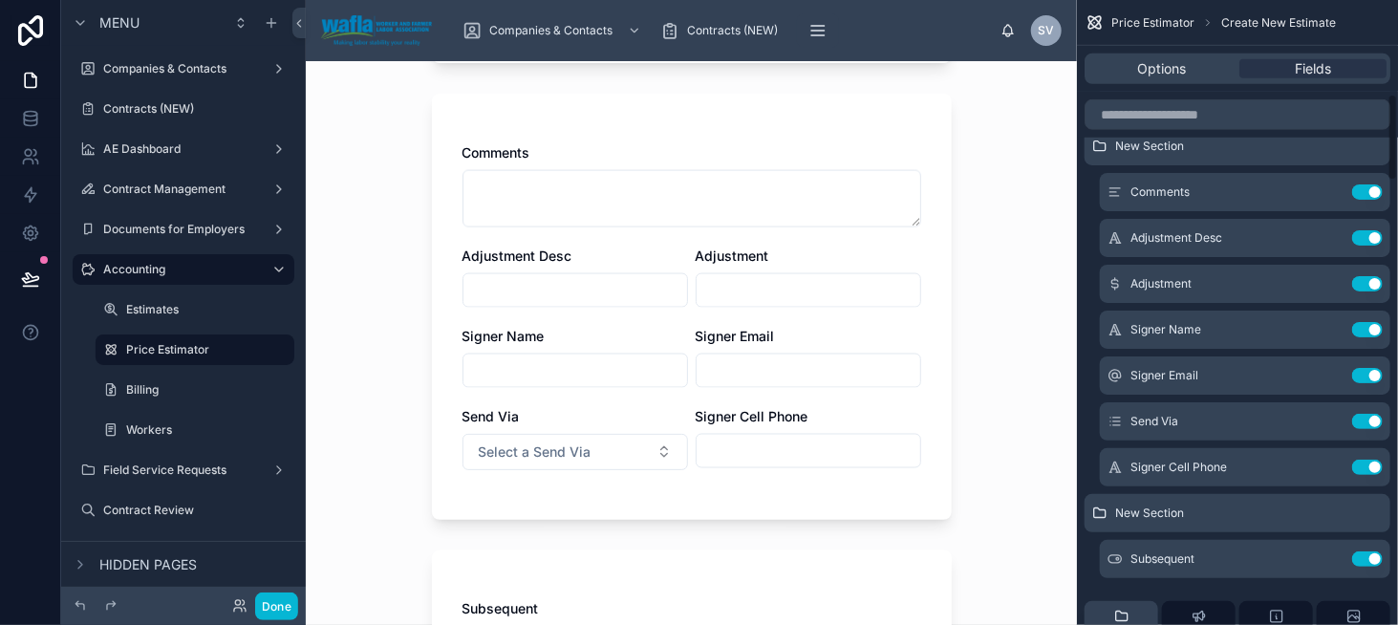
click at [1139, 613] on div "Section" at bounding box center [1121, 628] width 41 height 38
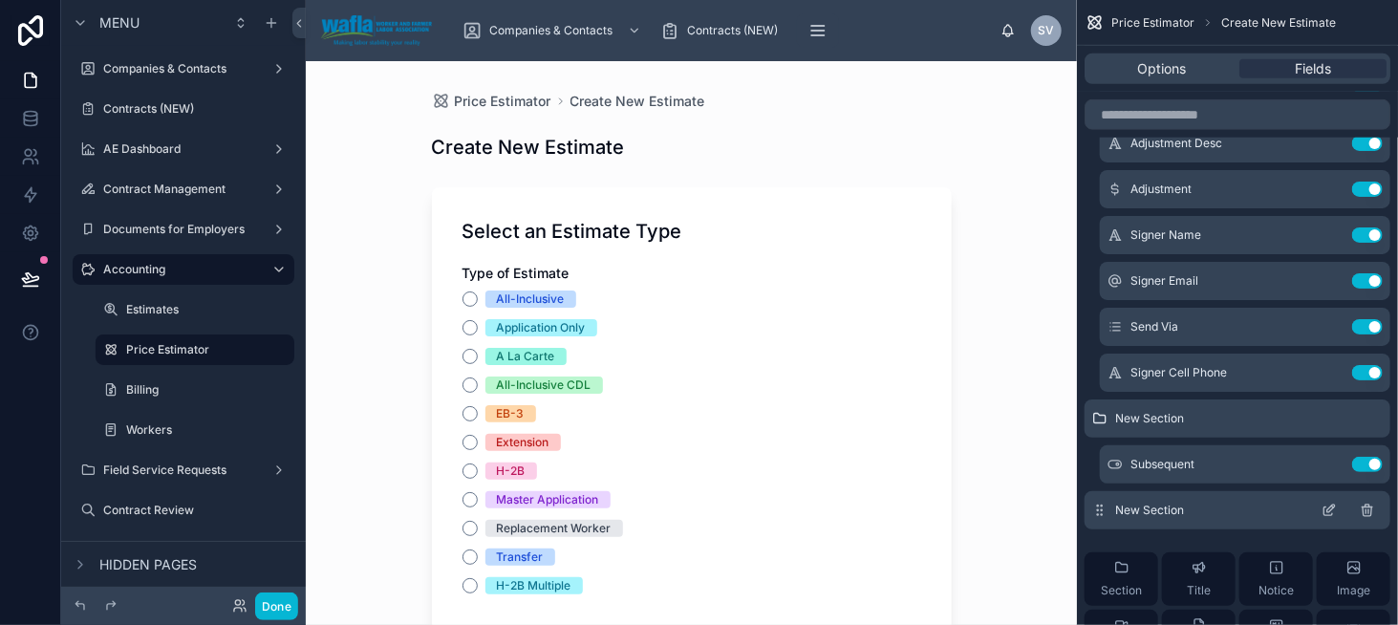
scroll to position [765, 0]
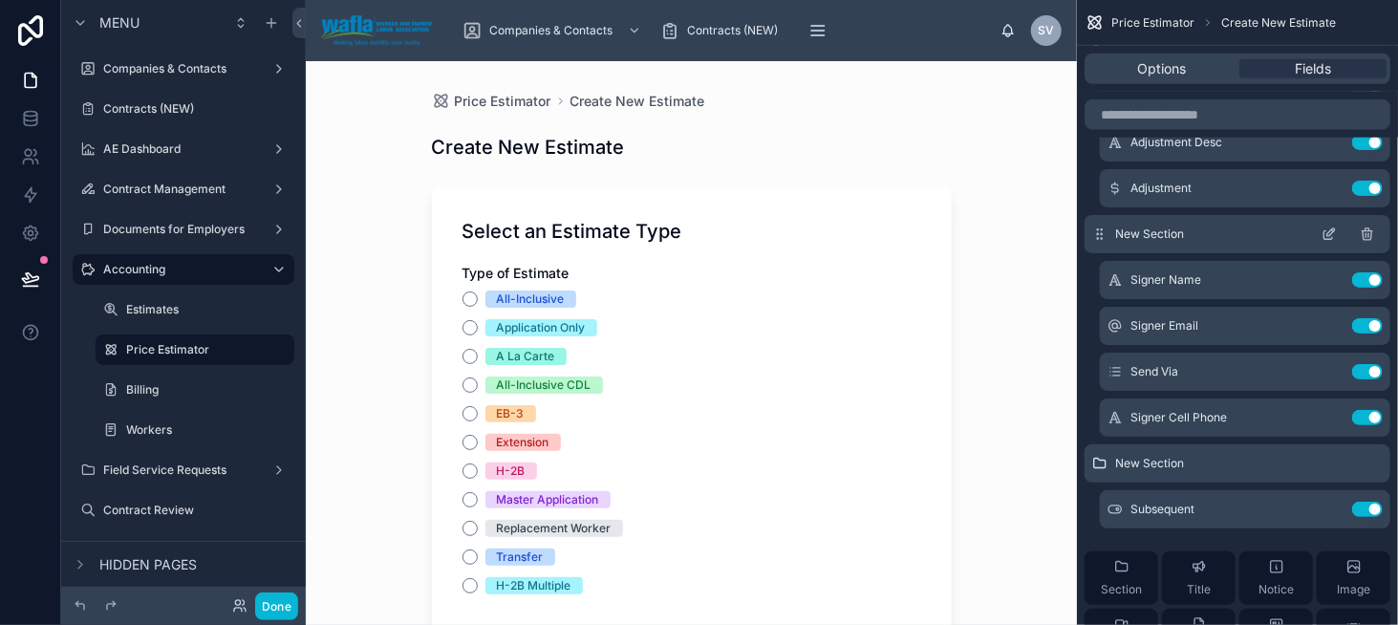
click at [1328, 236] on icon "scrollable content" at bounding box center [1331, 232] width 8 height 8
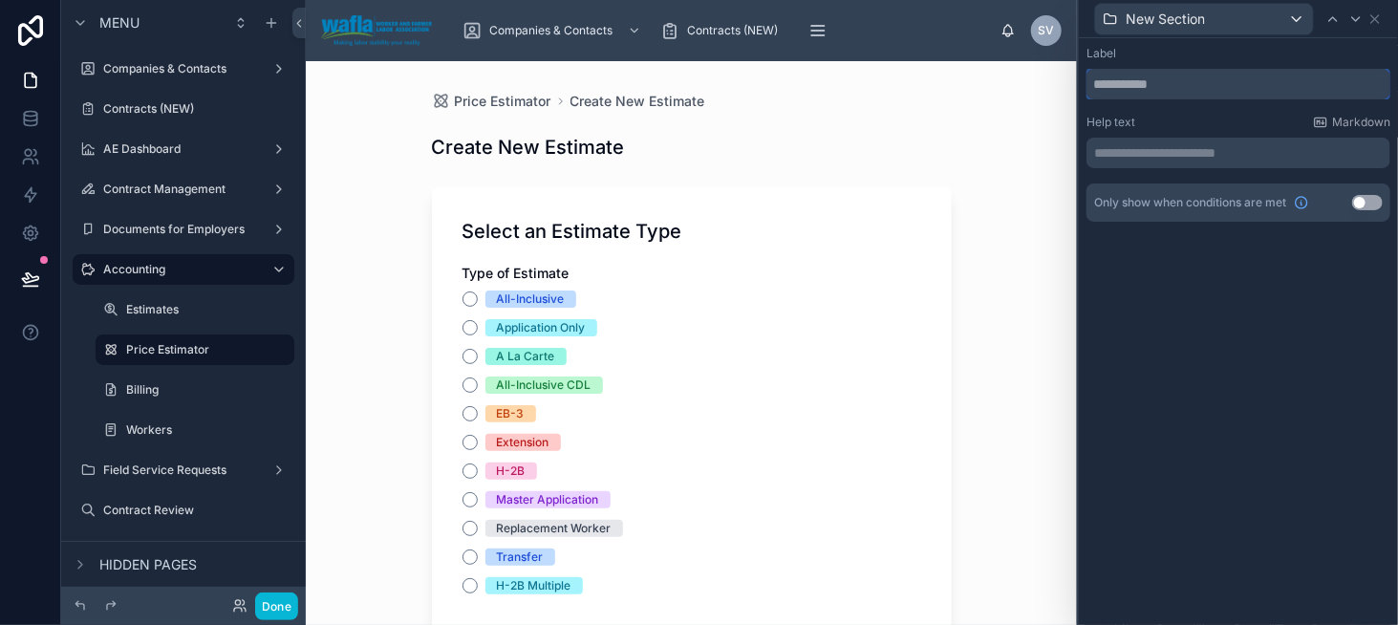
click at [1137, 90] on input "text" at bounding box center [1239, 84] width 304 height 31
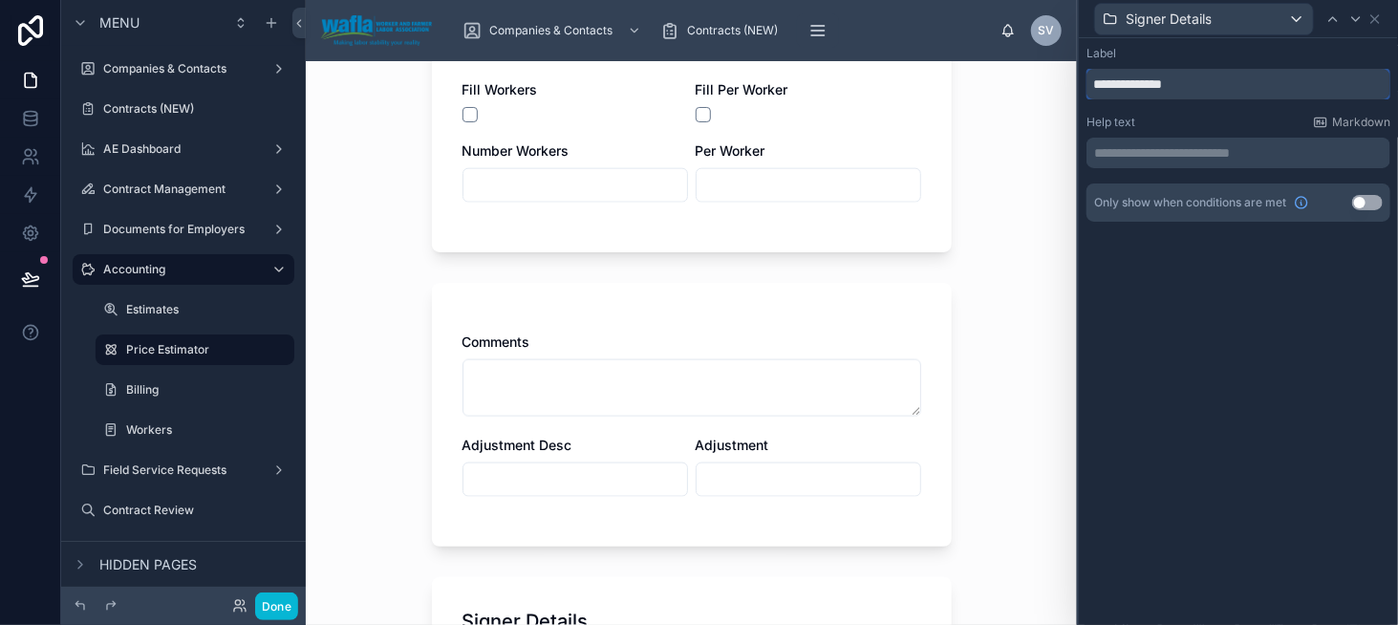
scroll to position [1051, 0]
type input "**********"
click at [1340, 11] on icon at bounding box center [1333, 18] width 15 height 15
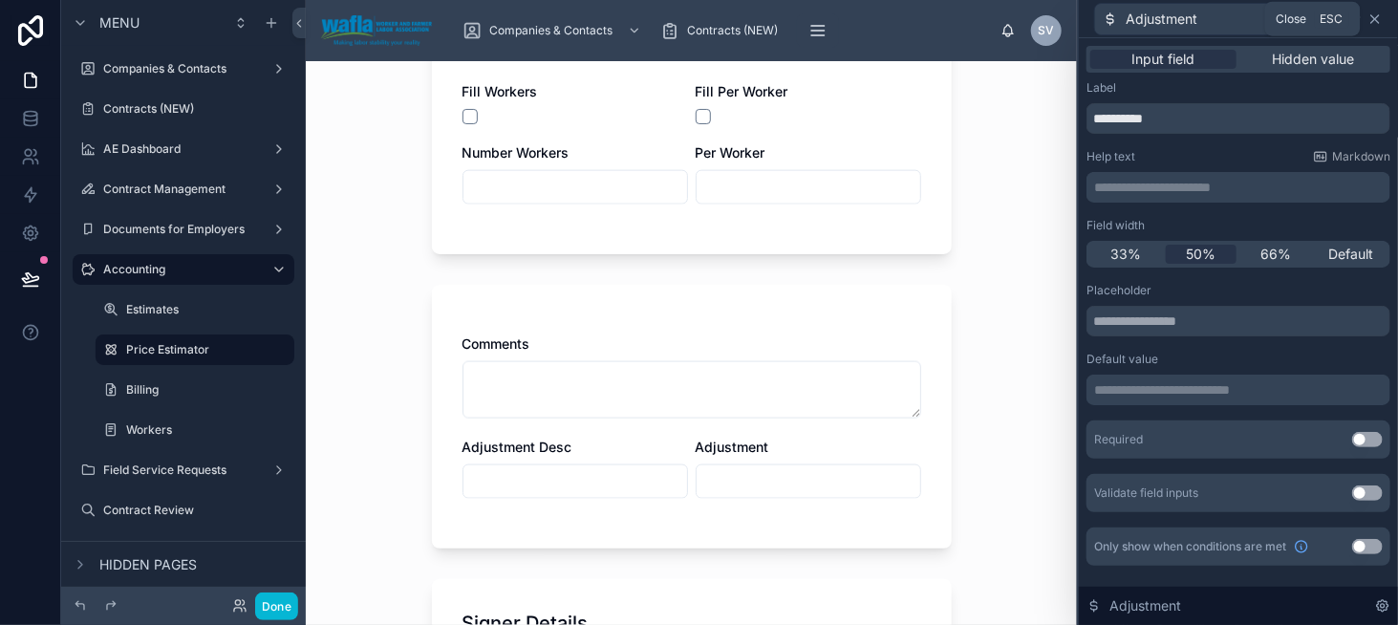
click at [1370, 23] on icon at bounding box center [1375, 18] width 15 height 15
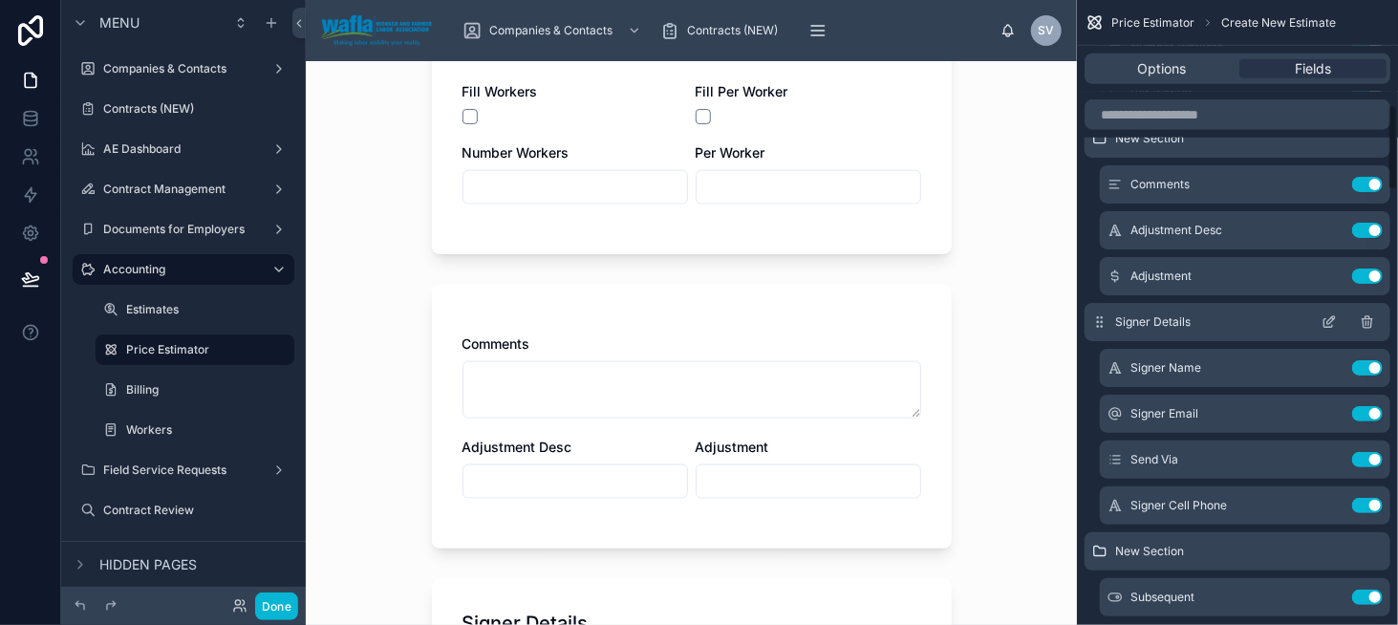
scroll to position [669, 0]
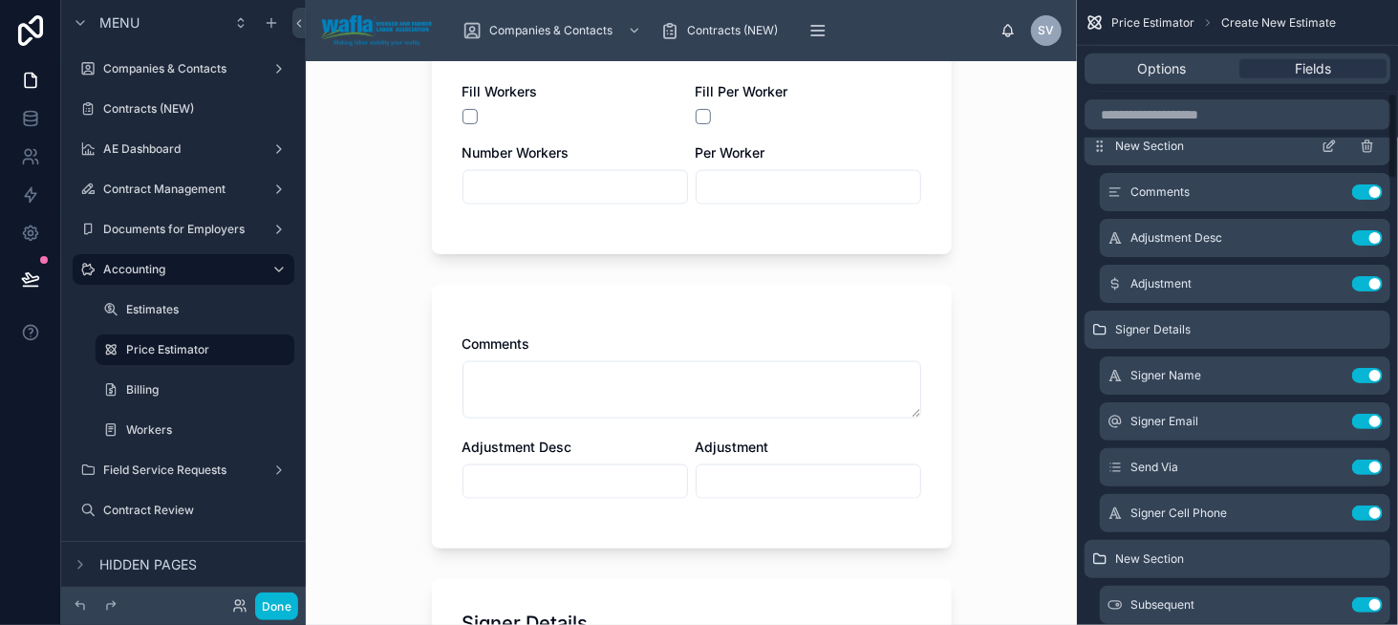
click at [1325, 146] on icon "scrollable content" at bounding box center [1329, 146] width 15 height 15
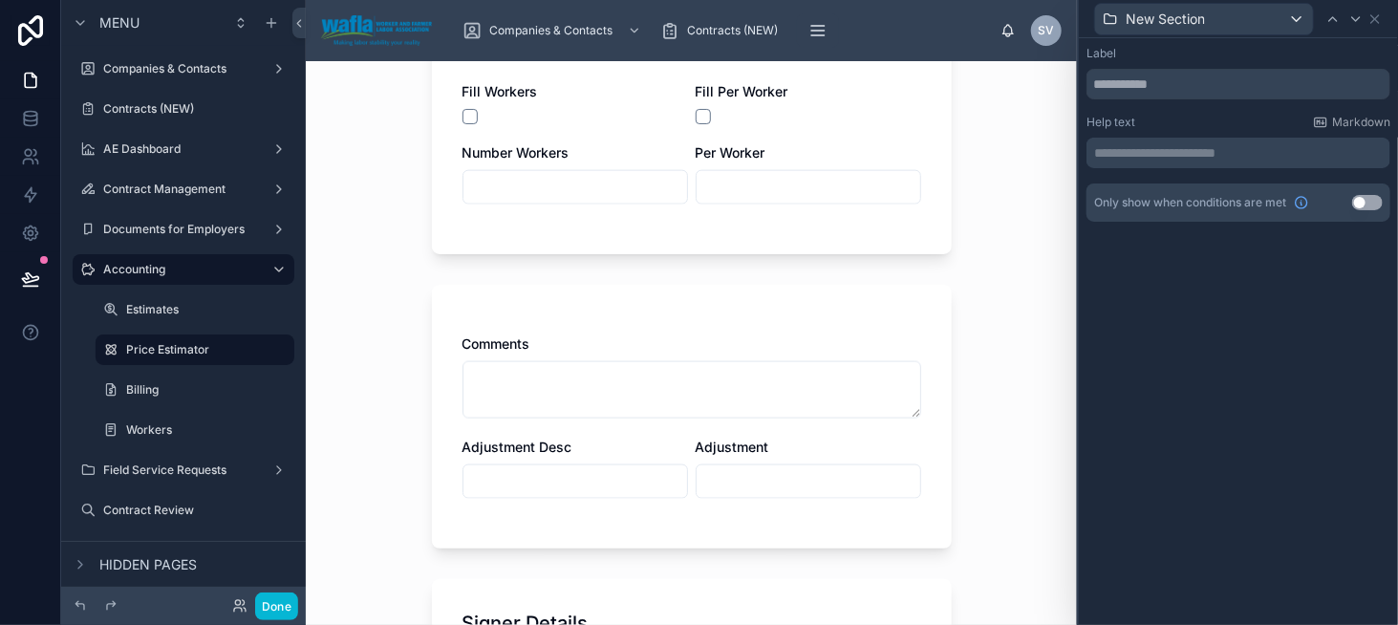
click at [1120, 154] on p "**********" at bounding box center [1240, 152] width 292 height 19
click at [1122, 77] on input "text" at bounding box center [1239, 84] width 304 height 31
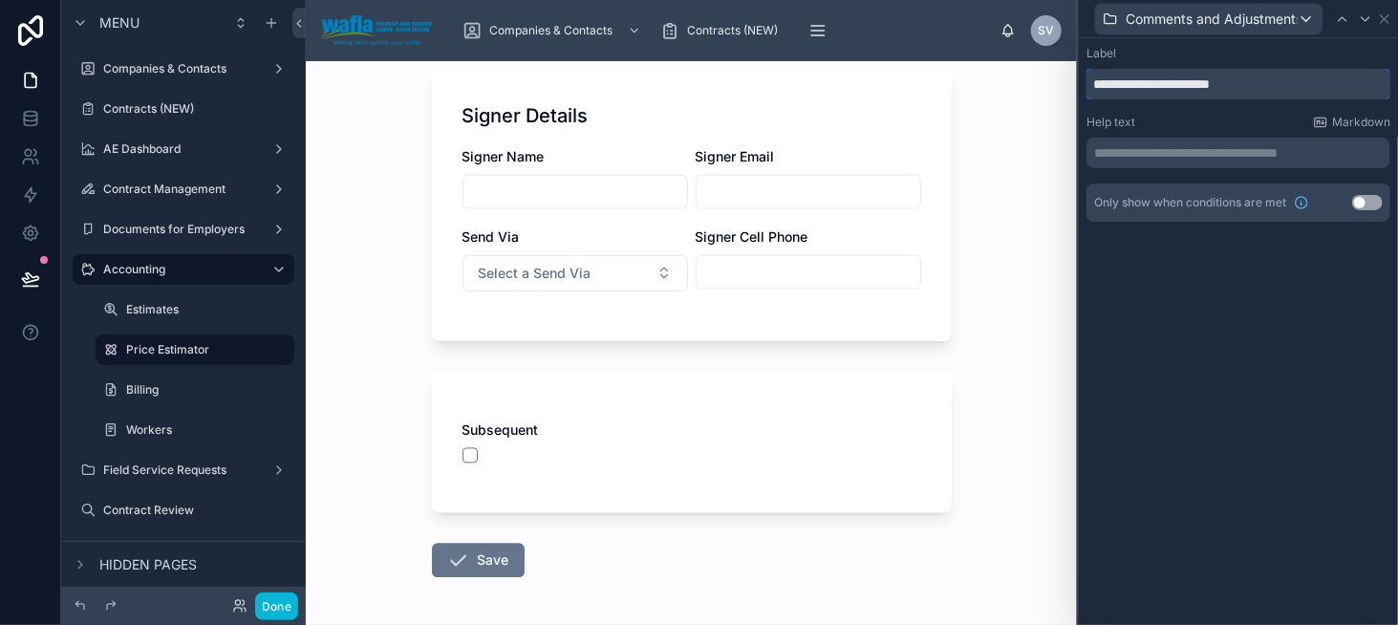
scroll to position [1529, 0]
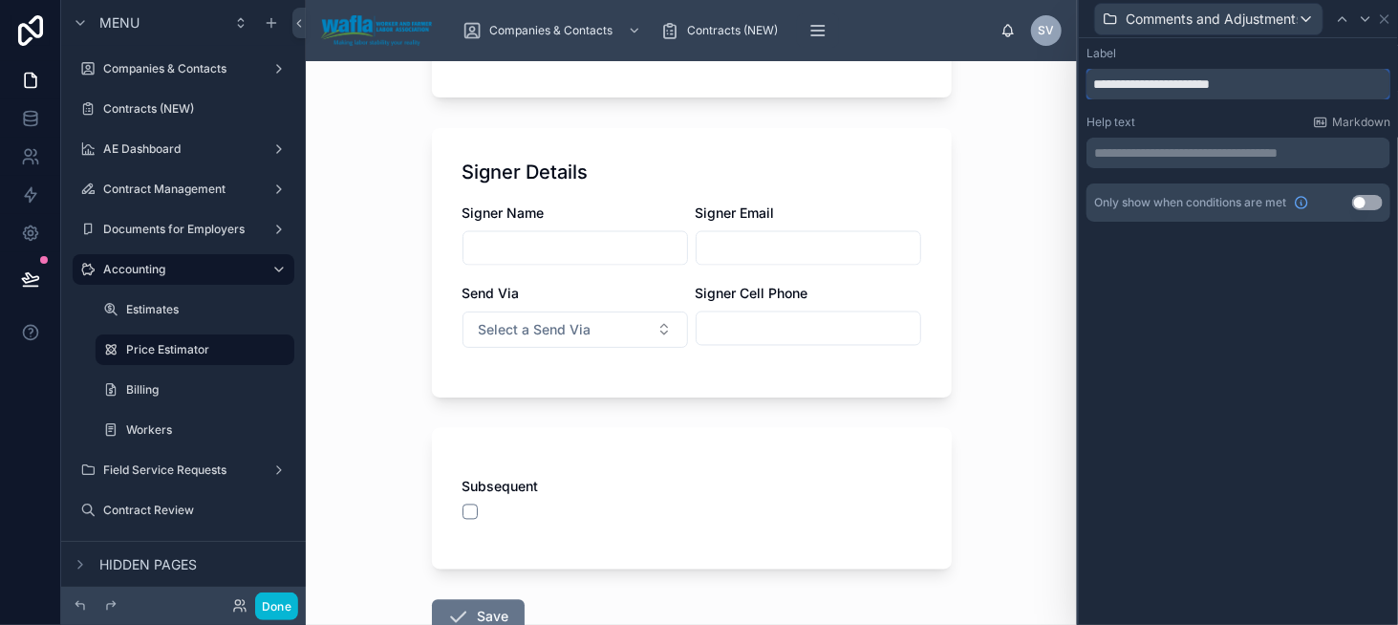
type input "**********"
click at [1378, 18] on icon at bounding box center [1384, 18] width 15 height 15
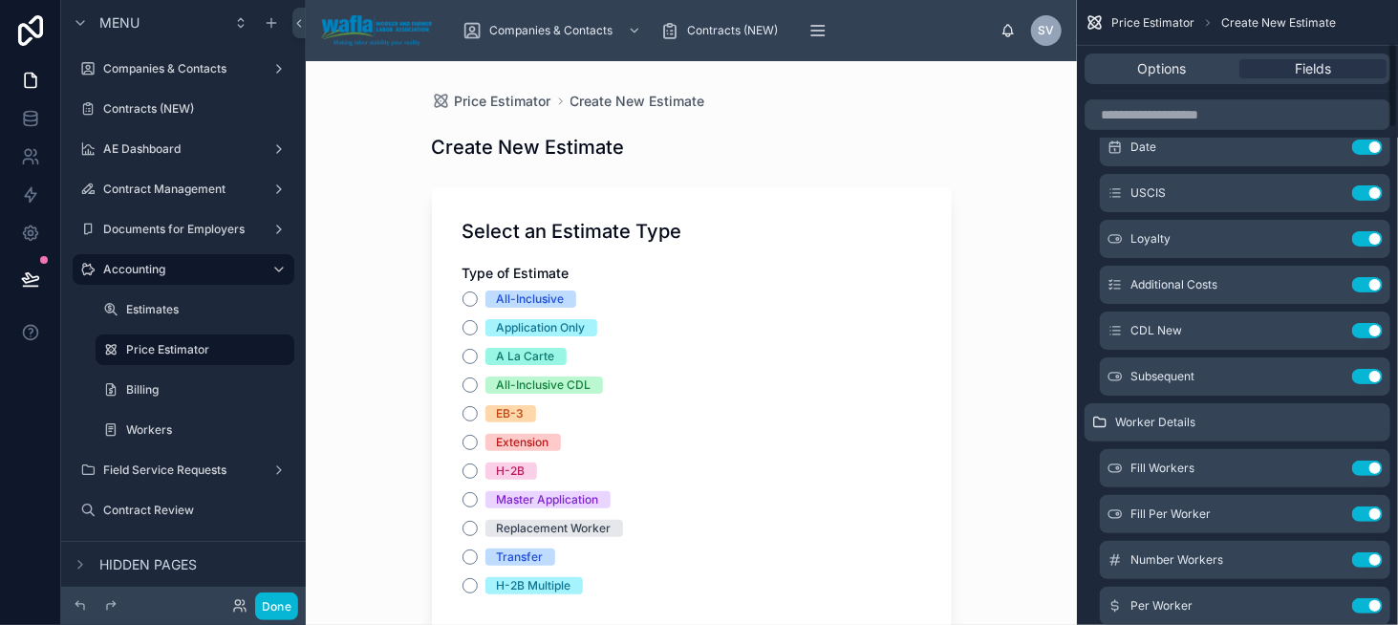
scroll to position [191, 0]
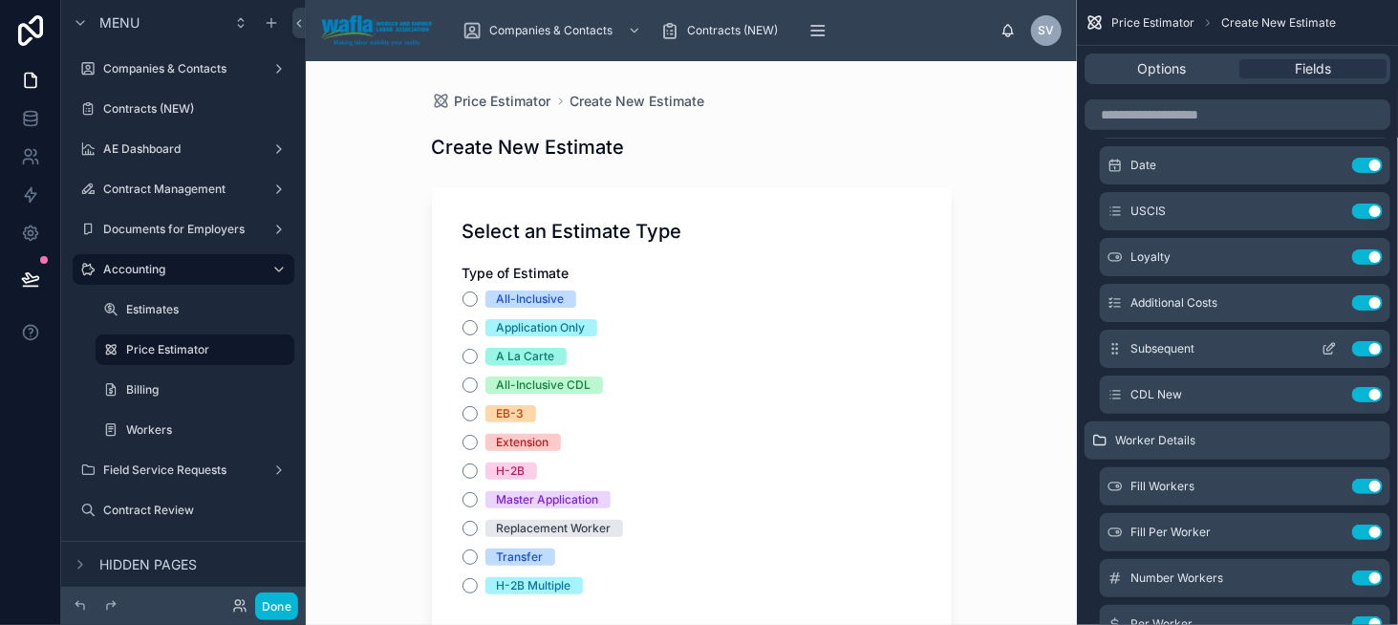
click at [1325, 348] on icon "scrollable content" at bounding box center [1329, 350] width 9 height 9
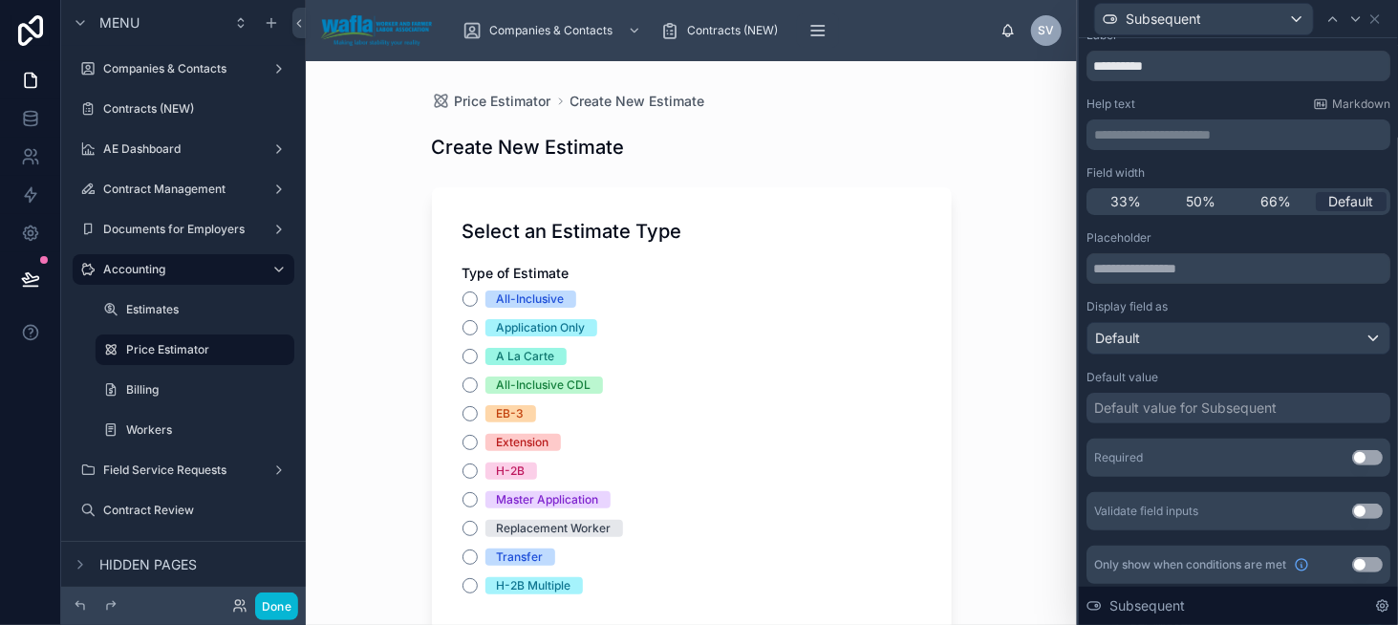
scroll to position [55, 0]
click at [1352, 558] on button "Use setting" at bounding box center [1367, 561] width 31 height 15
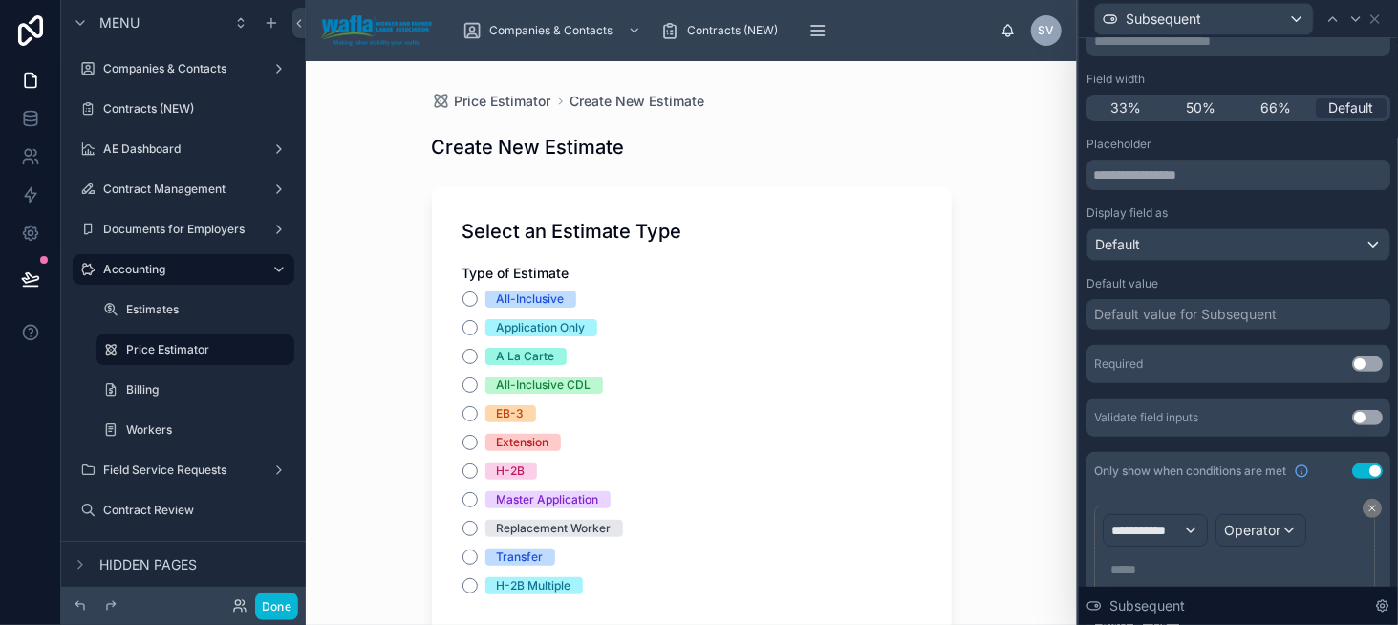
scroll to position [216, 0]
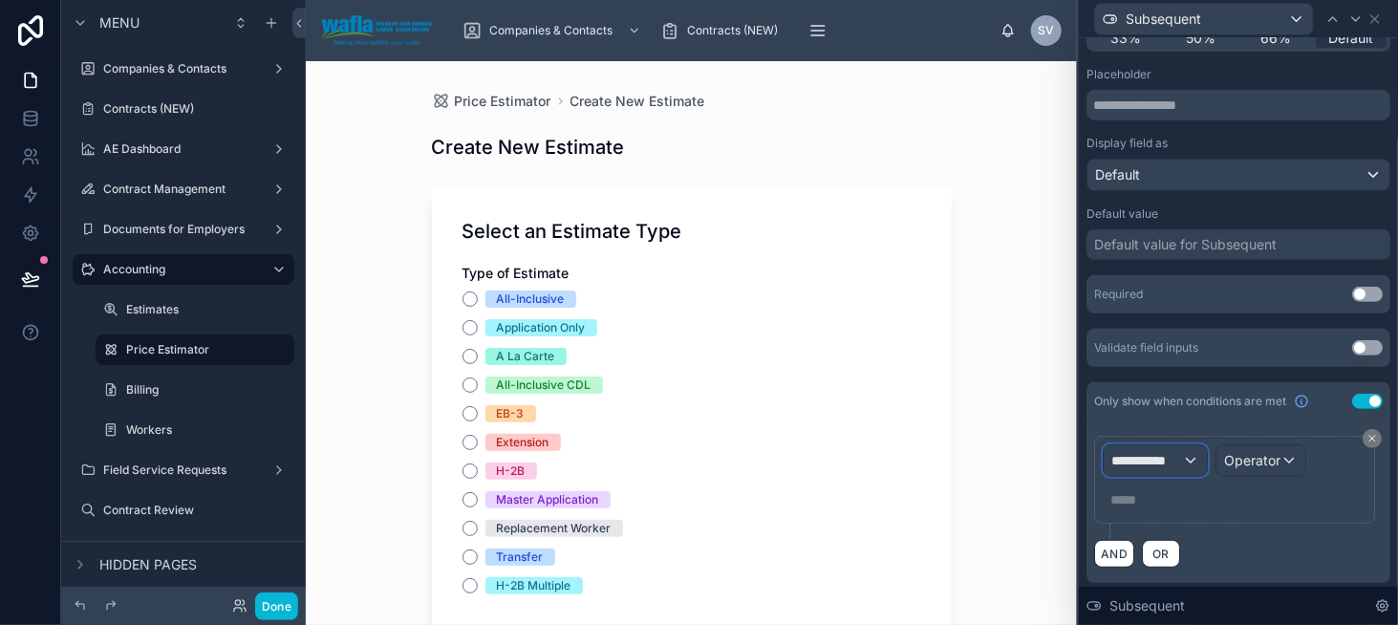
click at [1135, 461] on span "**********" at bounding box center [1146, 460] width 71 height 19
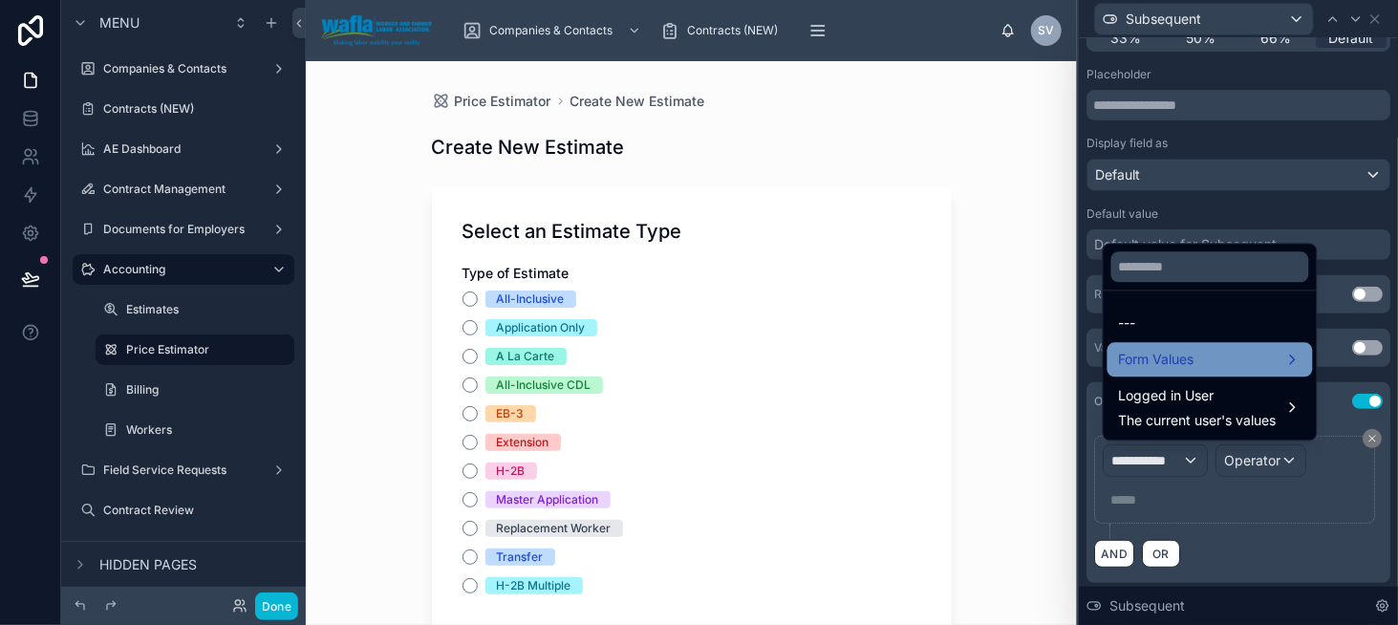
click at [1155, 363] on span "Form Values" at bounding box center [1157, 359] width 76 height 23
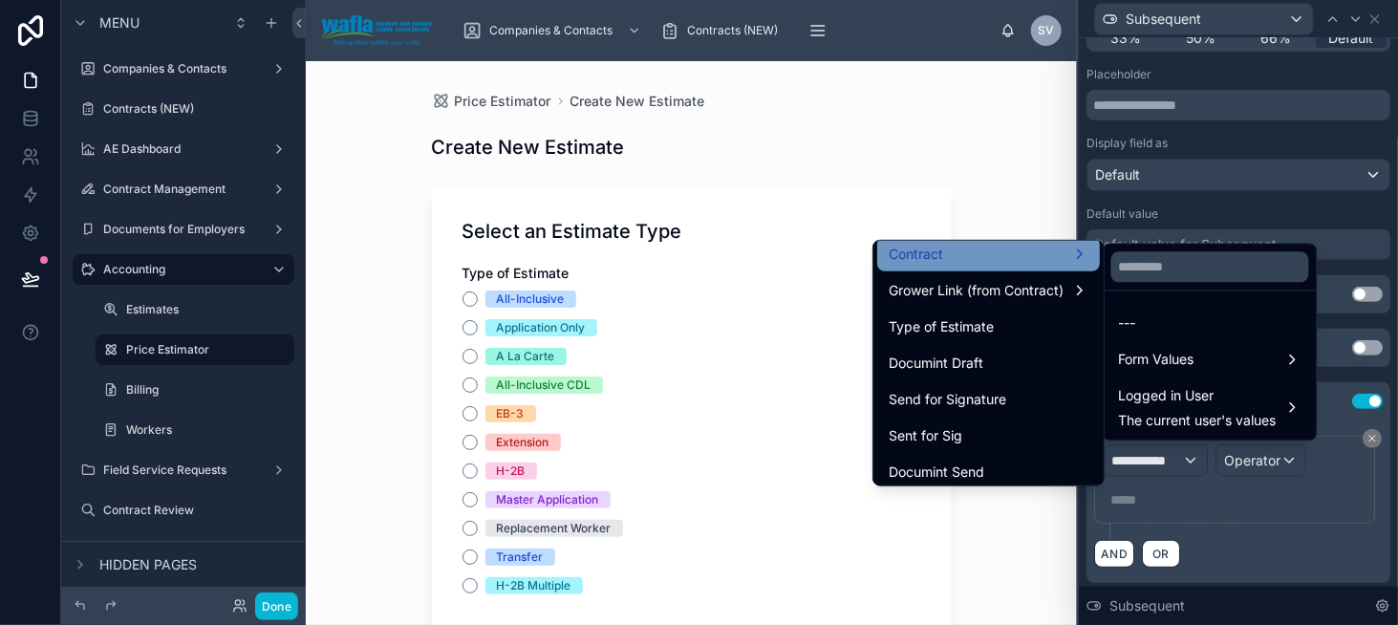
scroll to position [191, 0]
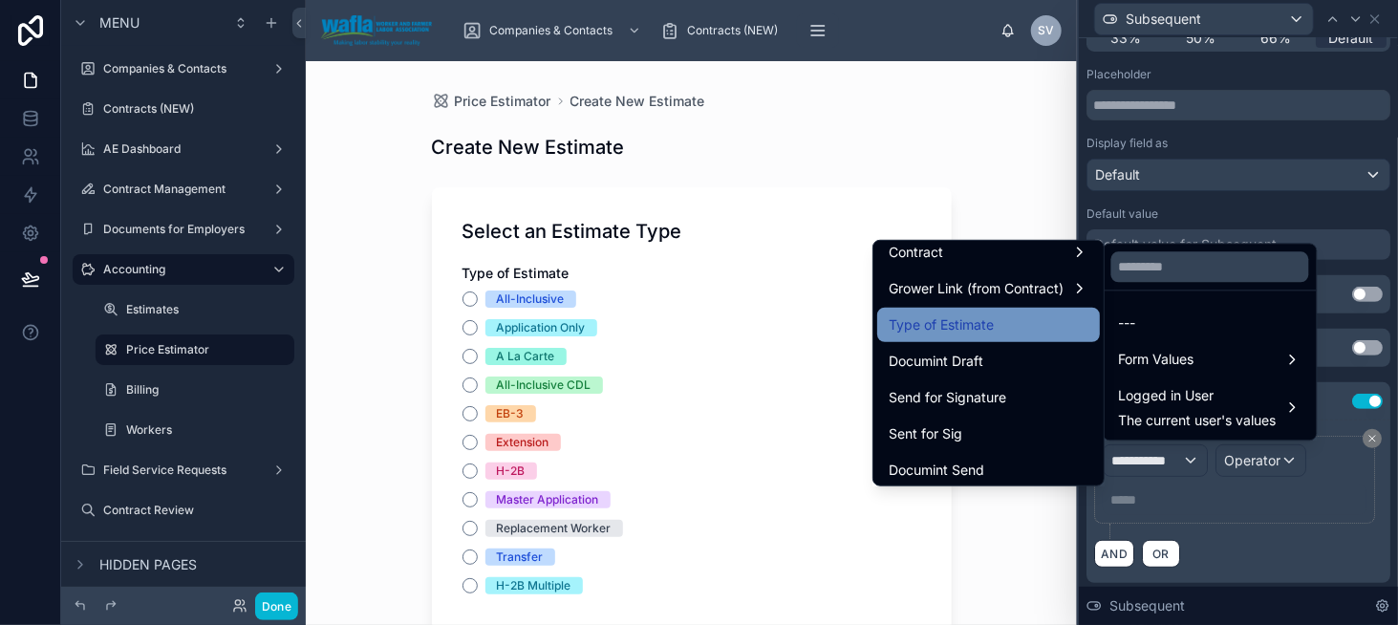
click at [1000, 313] on div "Type of Estimate" at bounding box center [989, 324] width 200 height 23
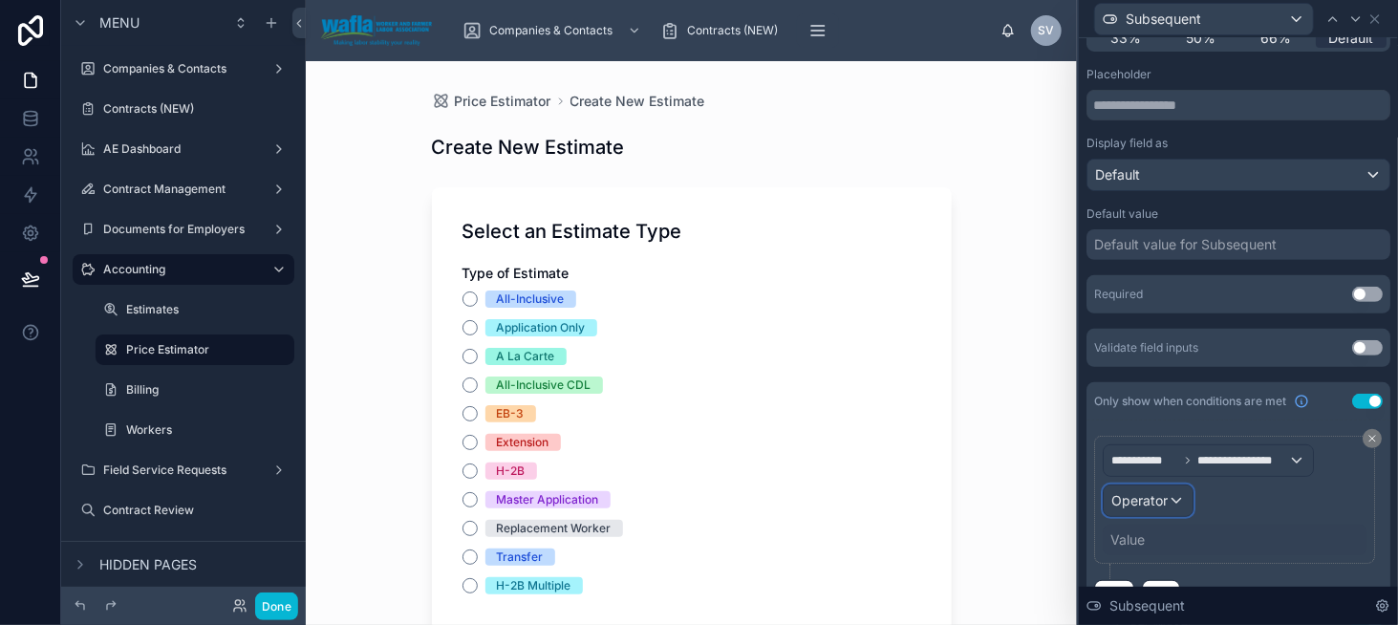
click at [1147, 501] on span "Operator" at bounding box center [1139, 500] width 56 height 16
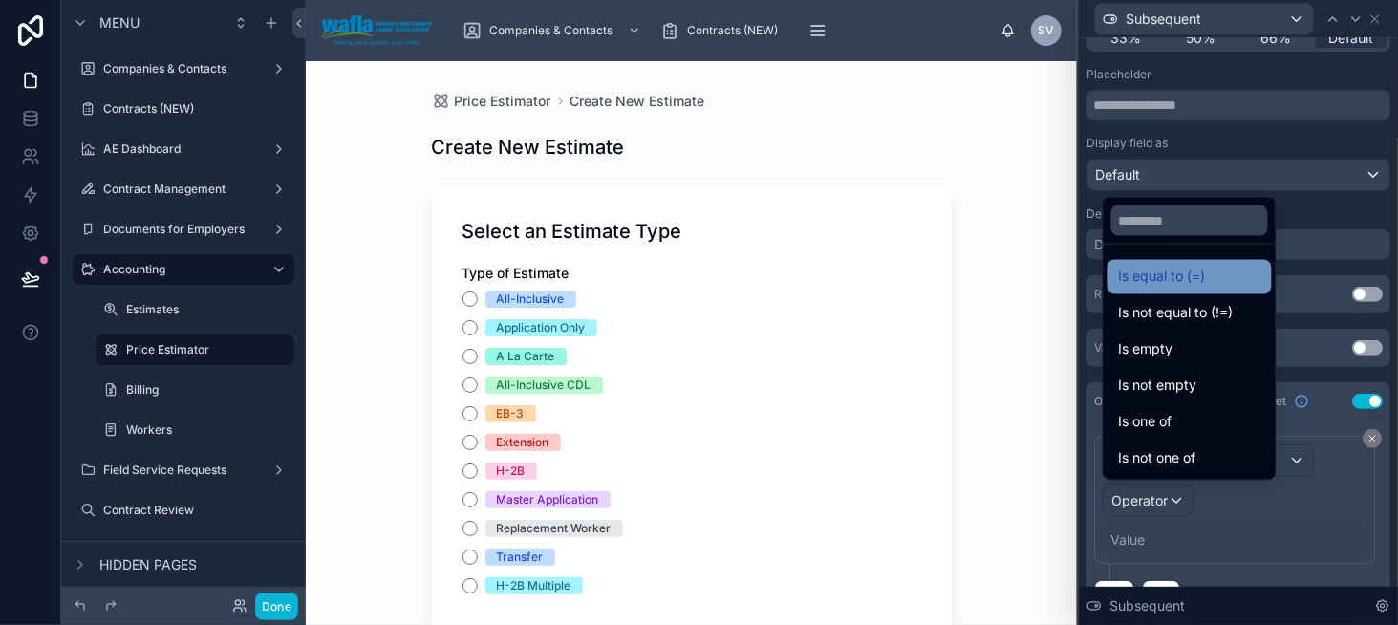
click at [1154, 286] on span "Is equal to (=)" at bounding box center [1162, 277] width 87 height 23
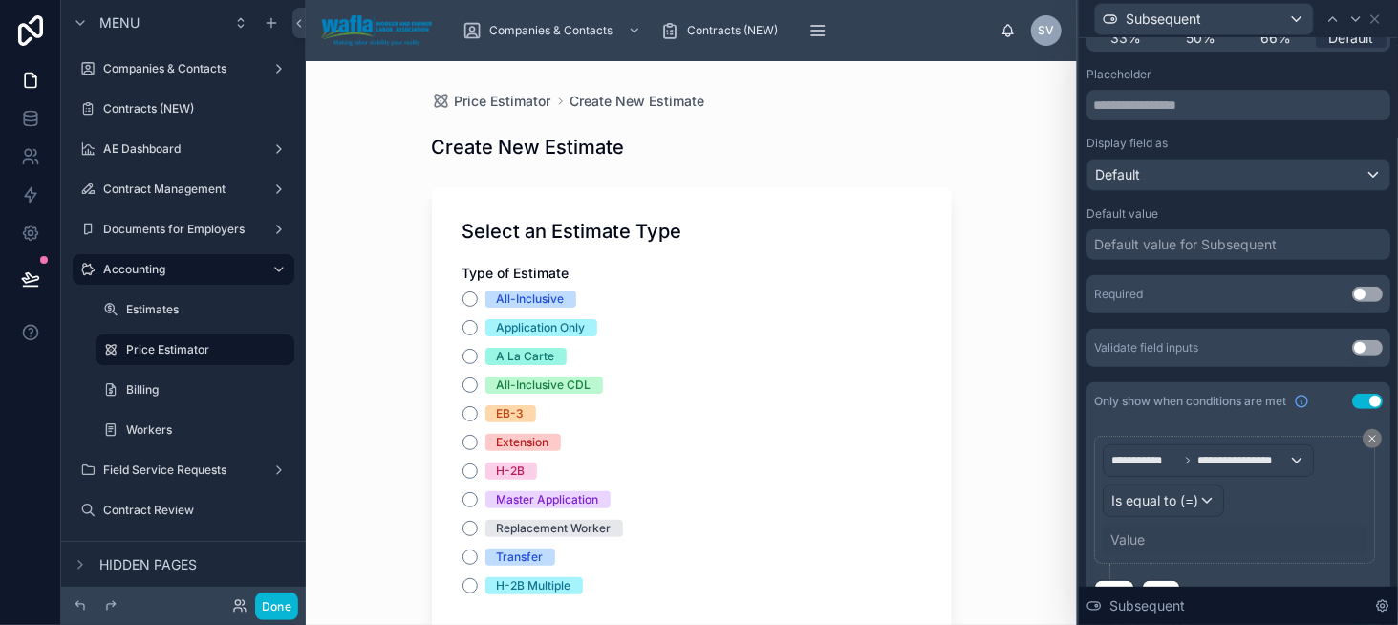
click at [1133, 538] on div "Value" at bounding box center [1128, 539] width 34 height 19
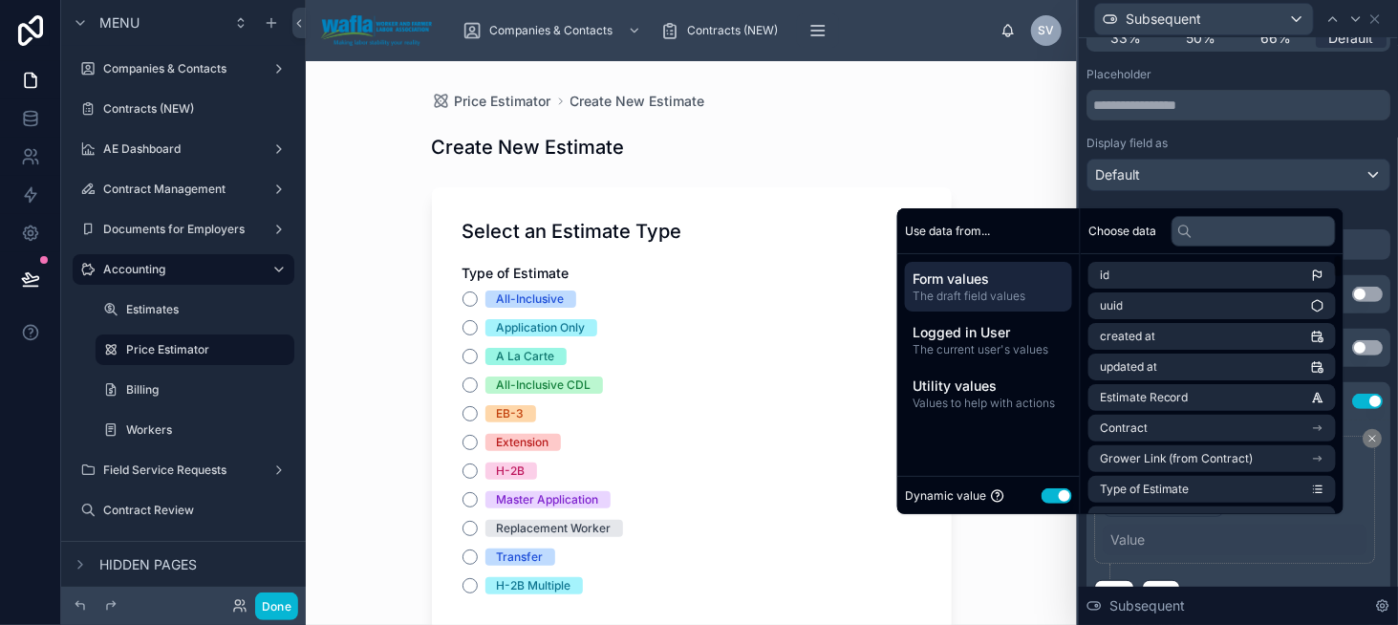
click at [1045, 490] on button "Use setting" at bounding box center [1057, 495] width 31 height 15
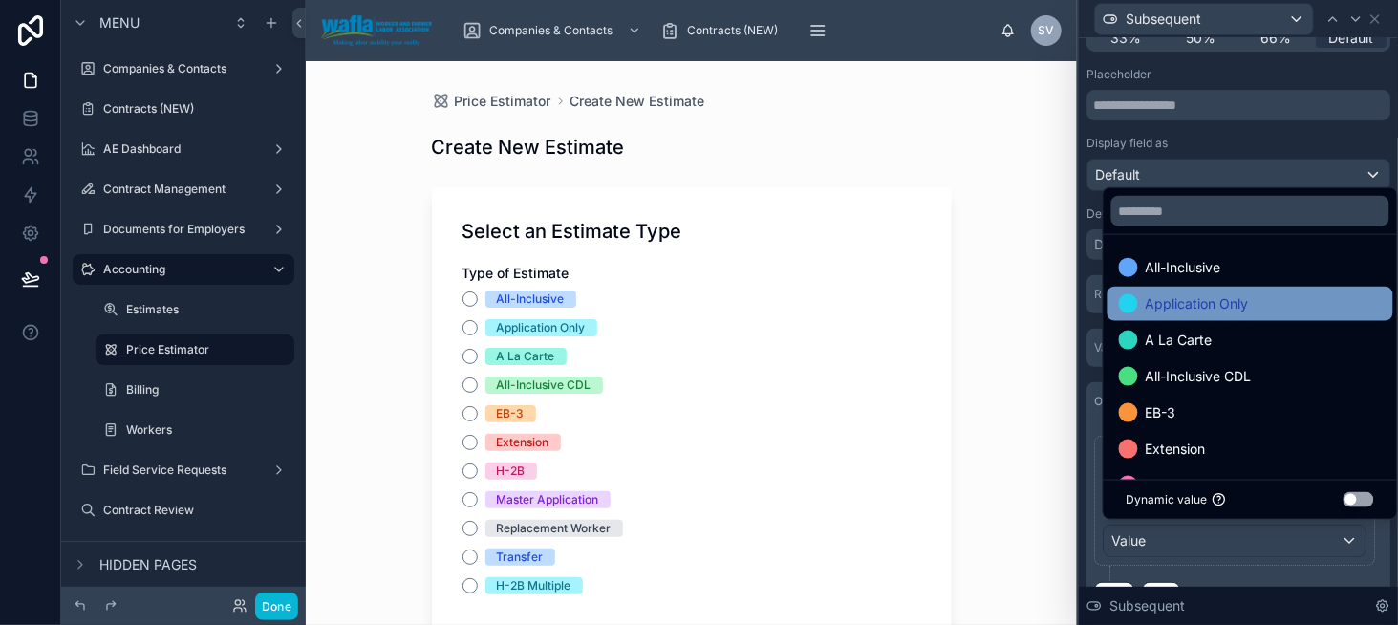
click at [1171, 301] on span "Application Only" at bounding box center [1197, 303] width 103 height 23
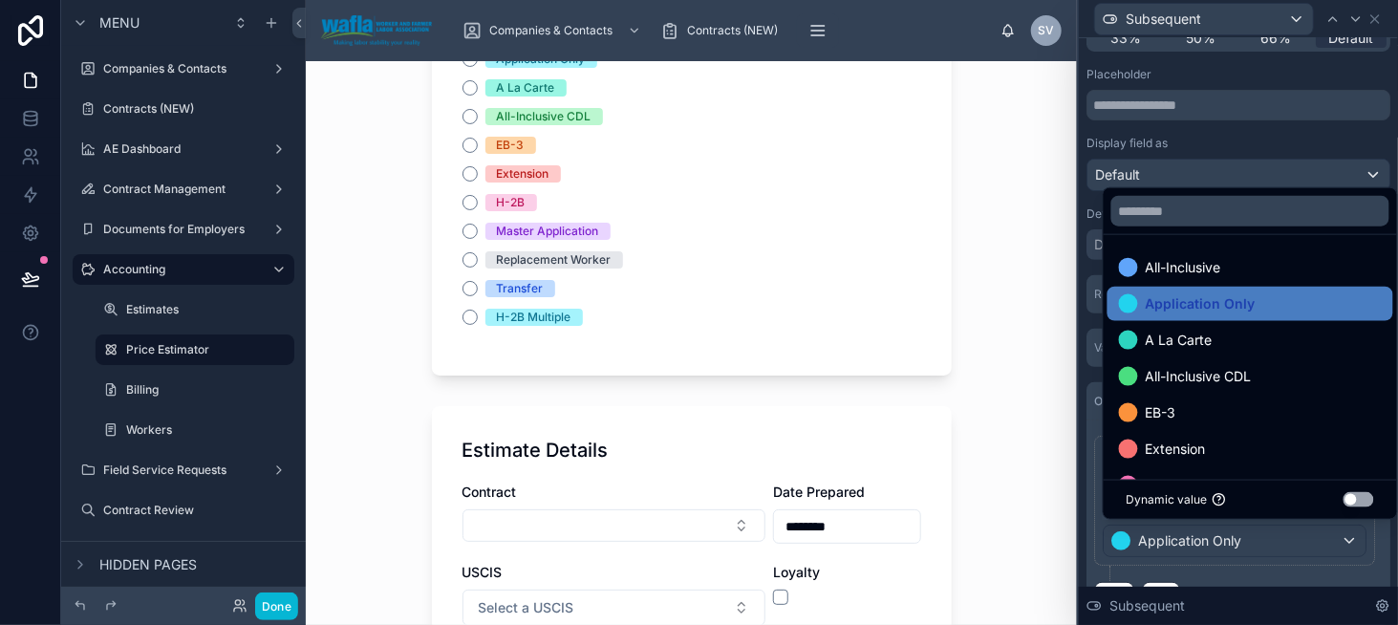
scroll to position [287, 0]
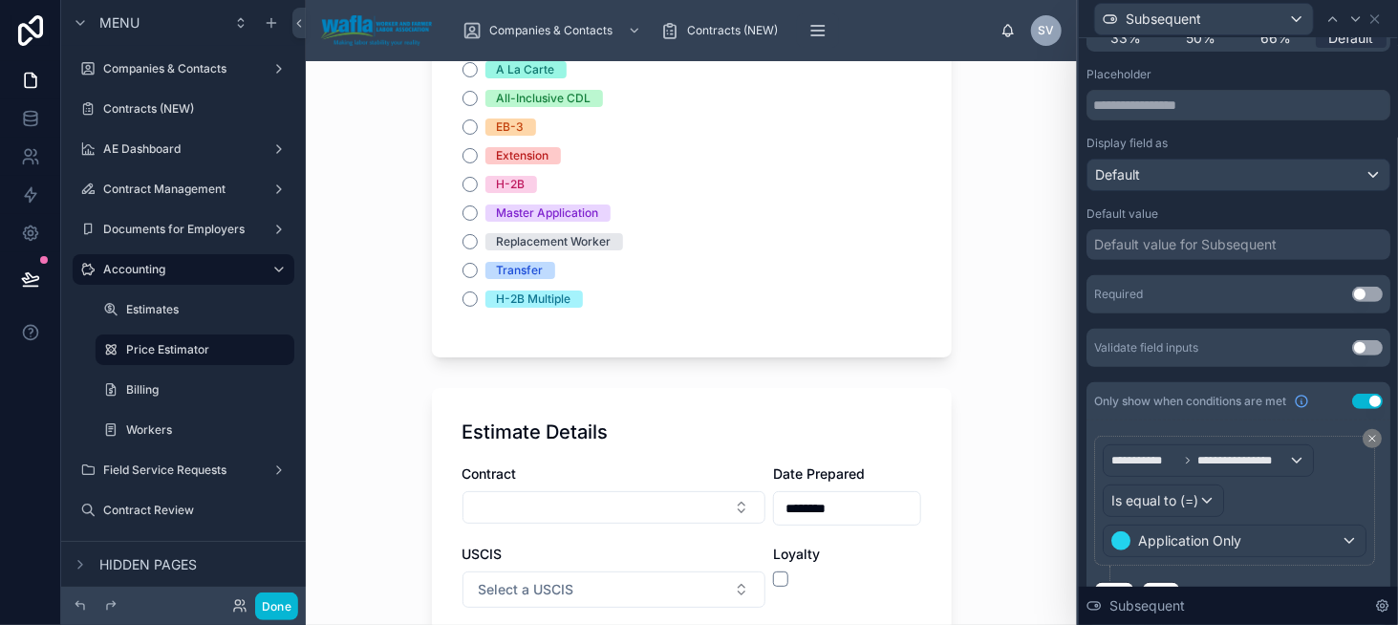
click at [1312, 136] on div "Display field as" at bounding box center [1239, 143] width 304 height 15
click at [1377, 19] on icon at bounding box center [1375, 18] width 15 height 15
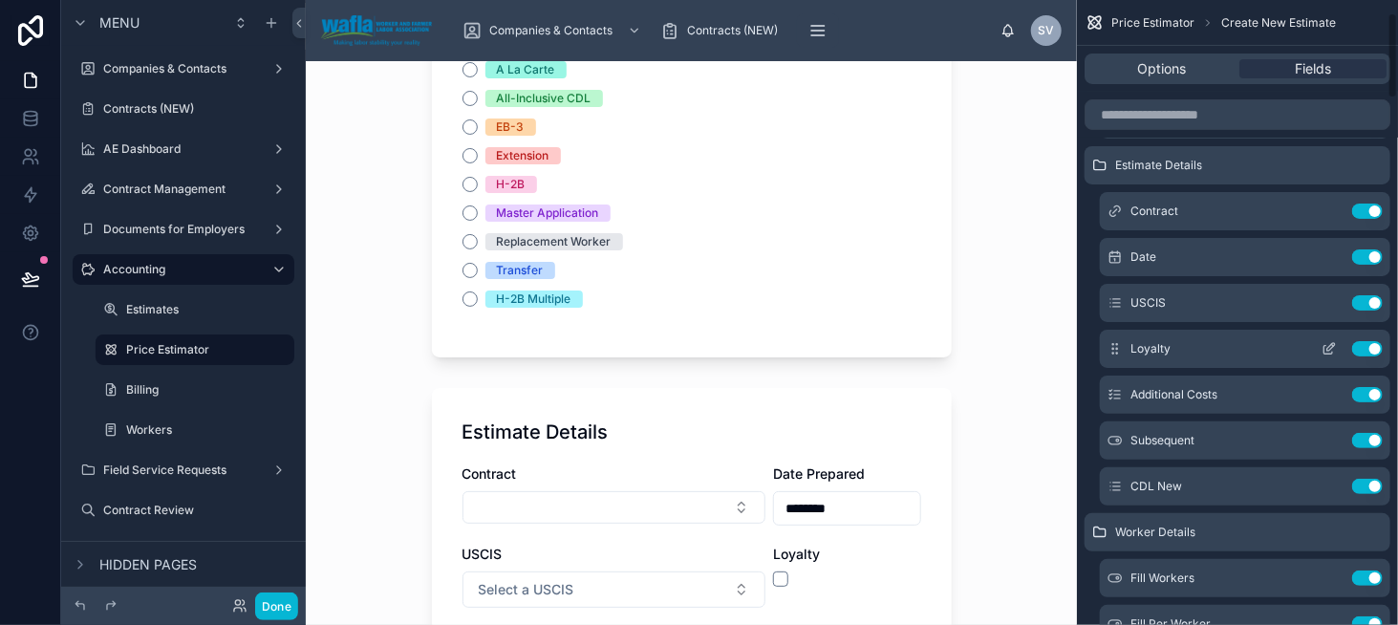
scroll to position [96, 0]
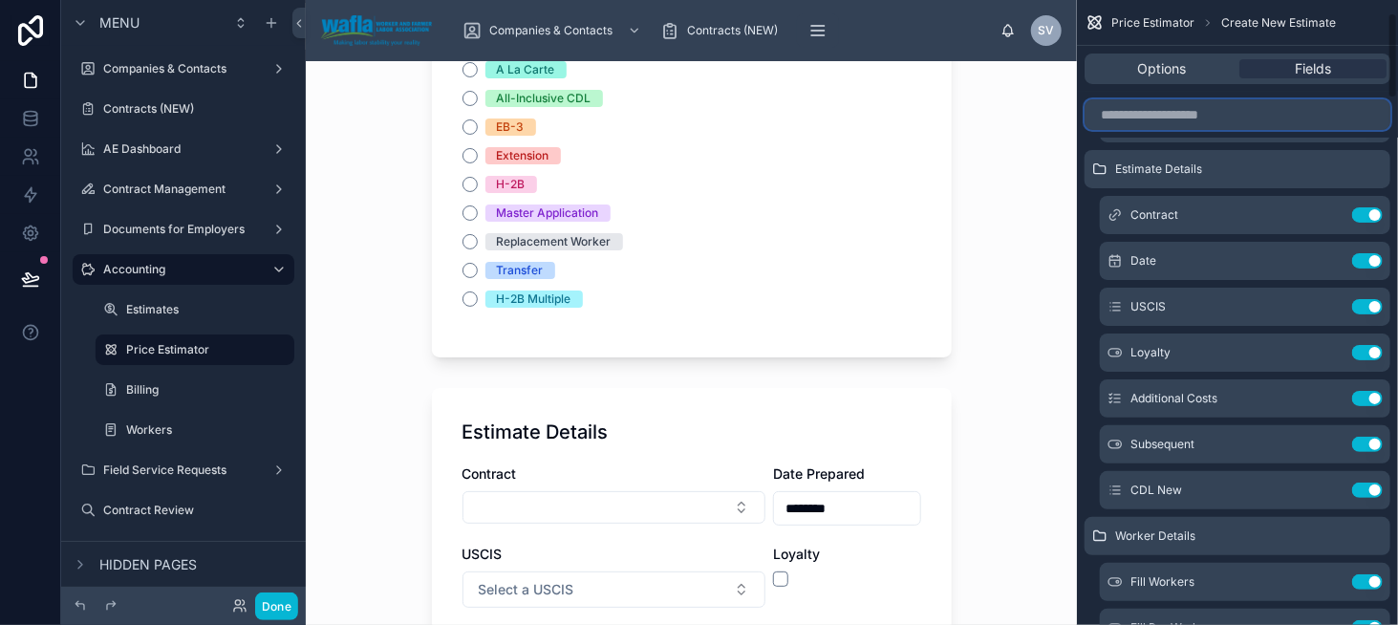
click at [1149, 122] on input "scrollable content" at bounding box center [1238, 114] width 306 height 31
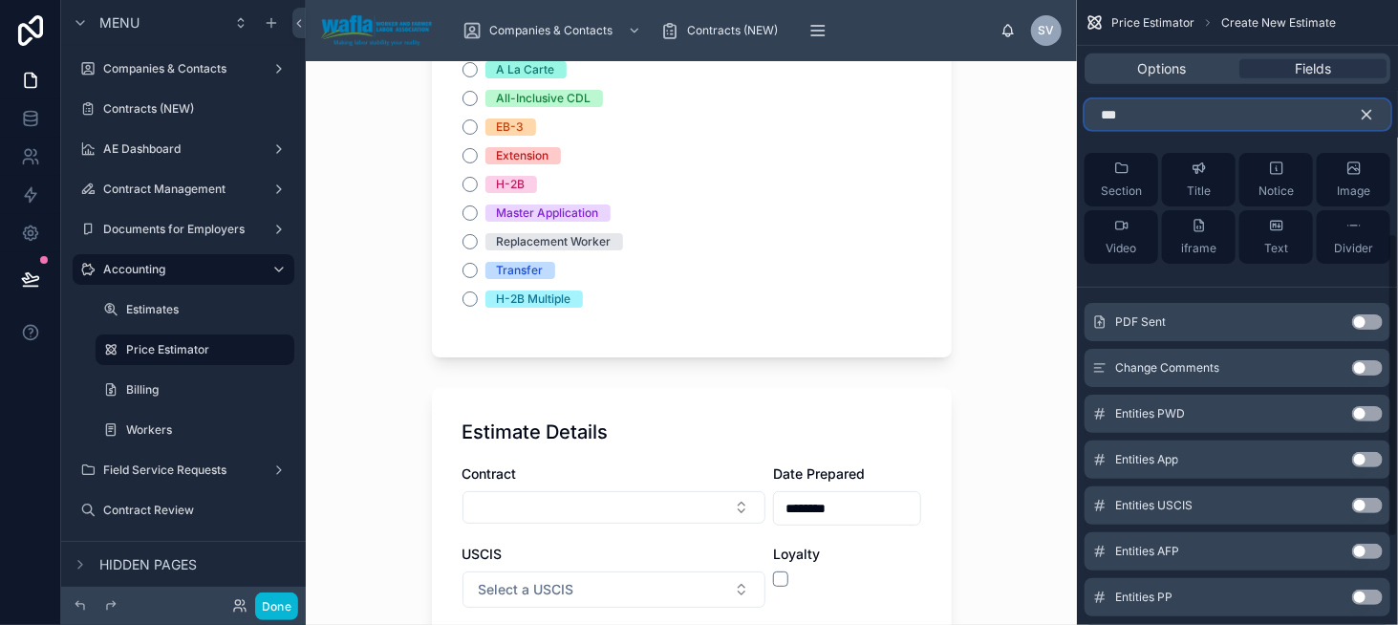
scroll to position [478, 0]
type input "***"
click at [1367, 462] on button "Use setting" at bounding box center [1367, 456] width 31 height 15
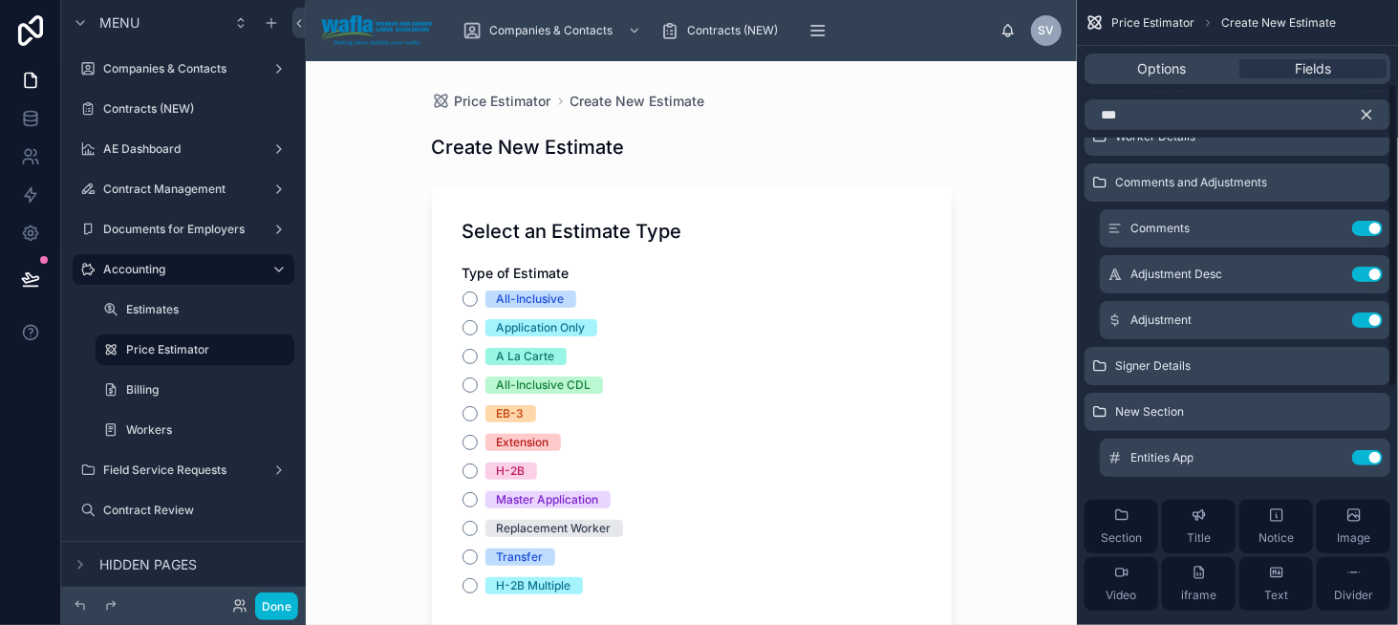
scroll to position [96, 0]
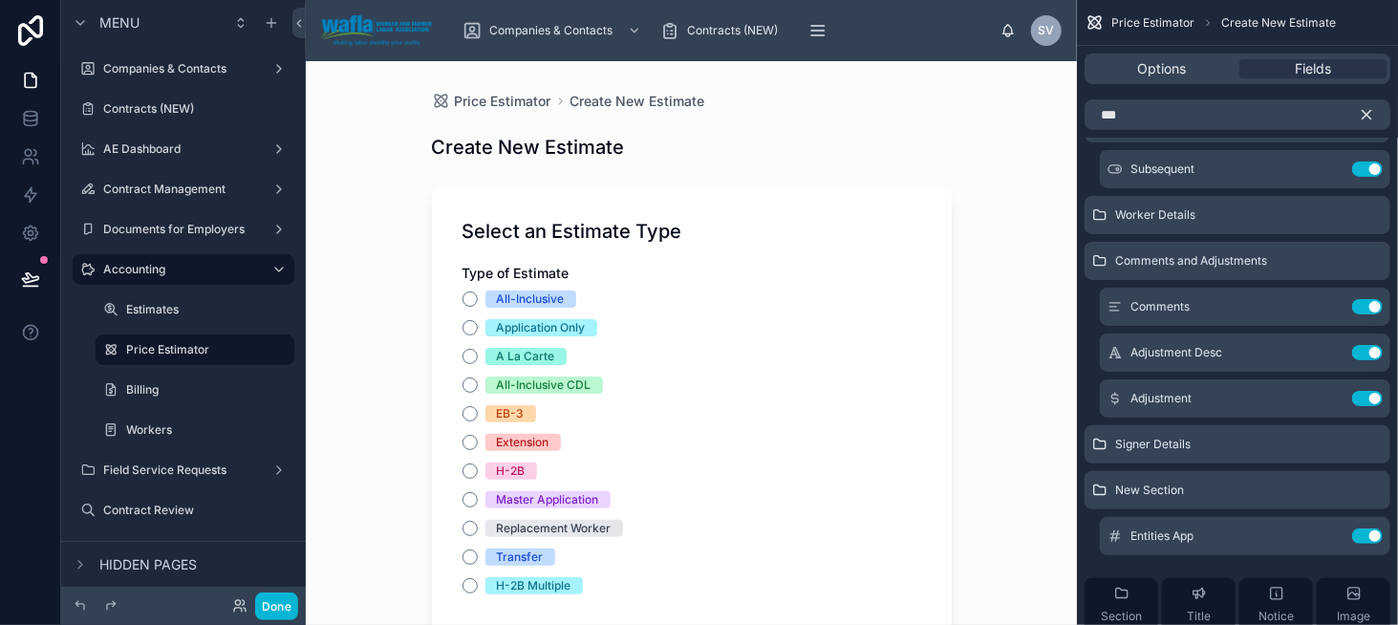
drag, startPoint x: 1113, startPoint y: 532, endPoint x: 1147, endPoint y: 233, distance: 301.0
click at [1147, 233] on div "Select an Estimate Type Estimate Details Subsequent Use setting Worker Details …" at bounding box center [1237, 381] width 321 height 646
click at [1369, 117] on icon "scrollable content" at bounding box center [1367, 115] width 9 height 9
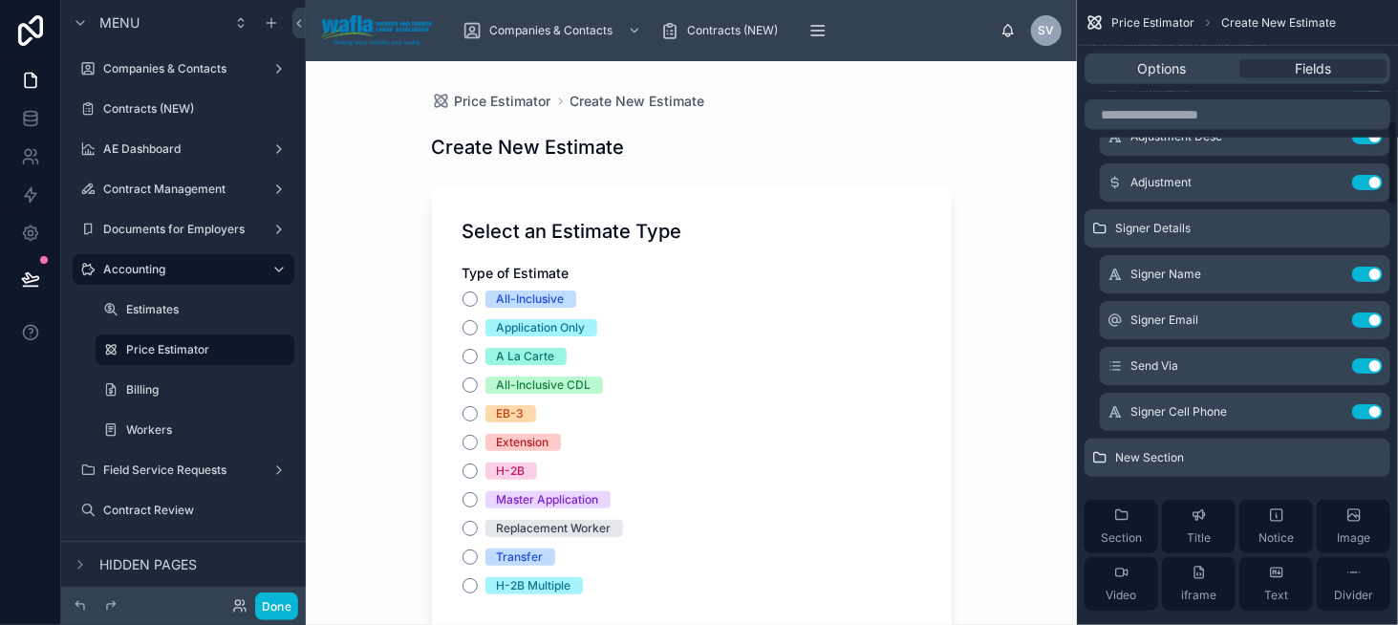
scroll to position [860, 0]
click at [1111, 532] on span "Section" at bounding box center [1121, 539] width 41 height 15
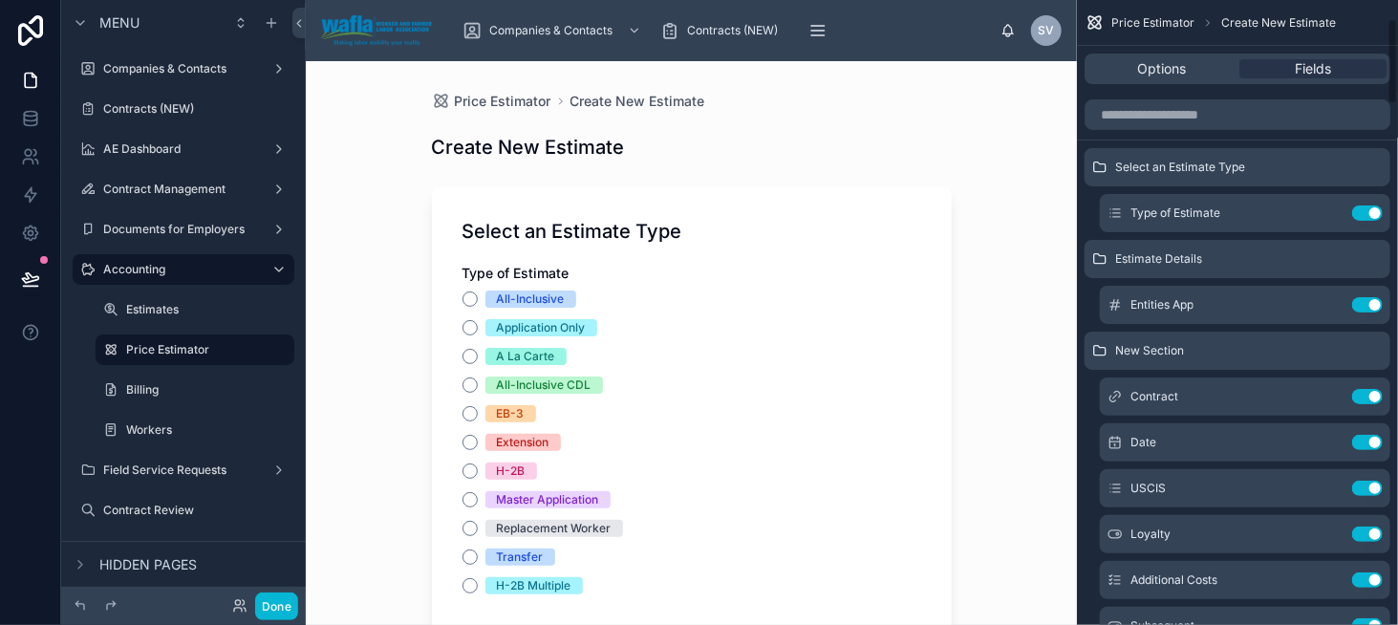
scroll to position [0, 0]
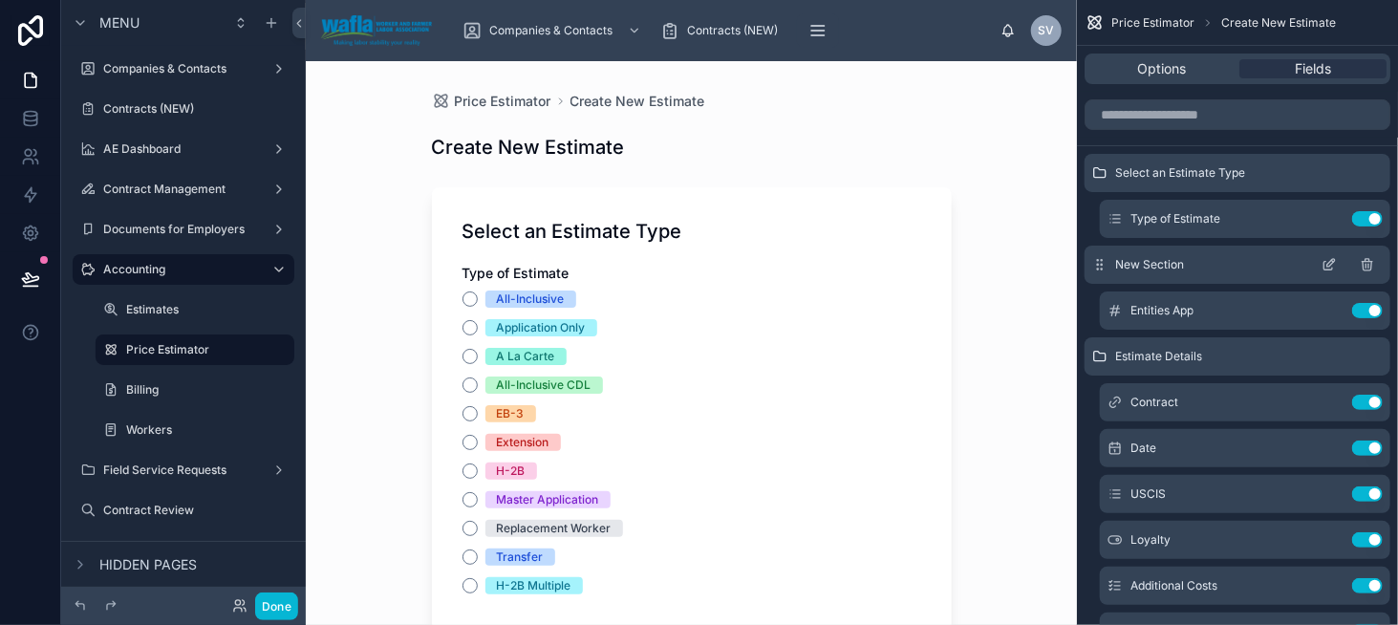
click at [1327, 268] on icon "scrollable content" at bounding box center [1329, 264] width 15 height 15
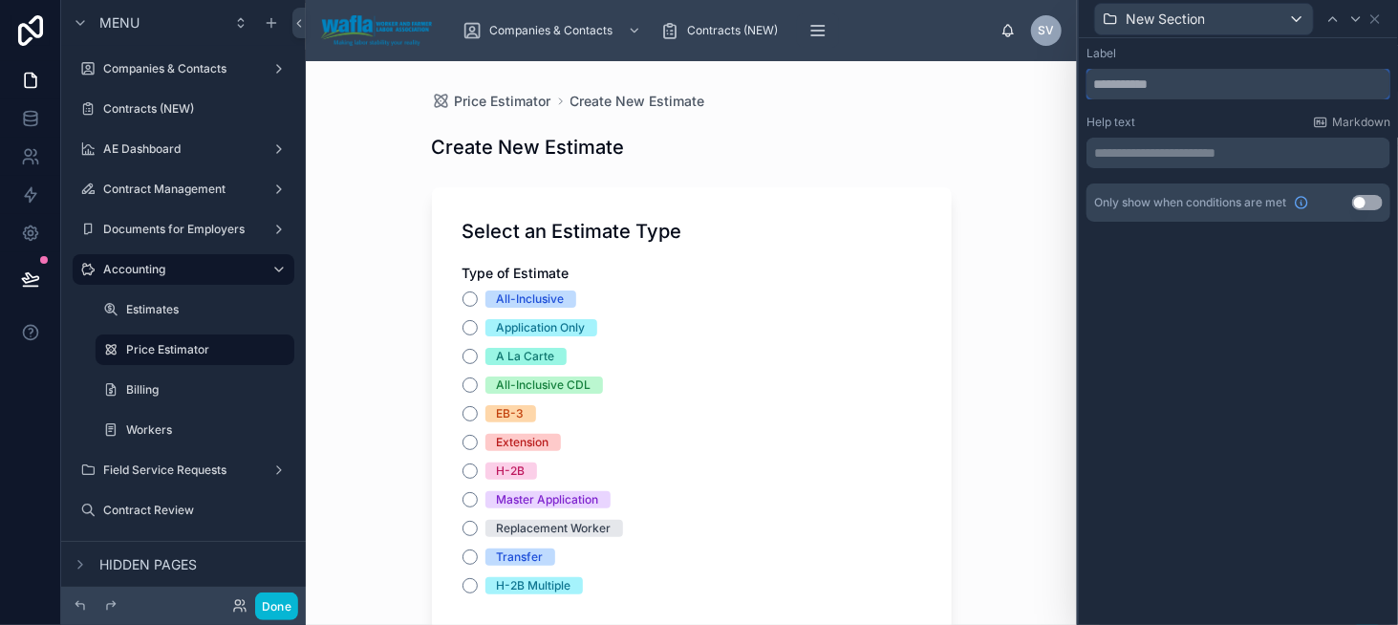
click at [1129, 89] on input "text" at bounding box center [1239, 84] width 304 height 31
type input "***"
click at [1374, 15] on icon at bounding box center [1375, 18] width 15 height 15
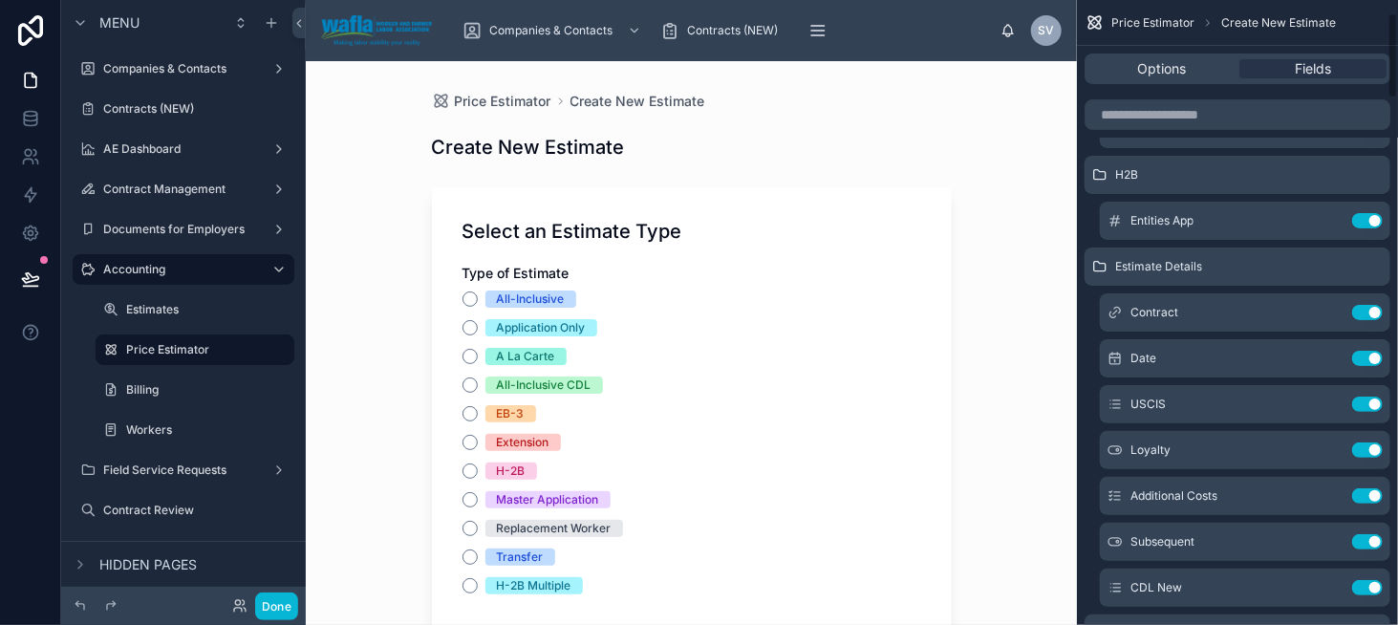
scroll to position [96, 0]
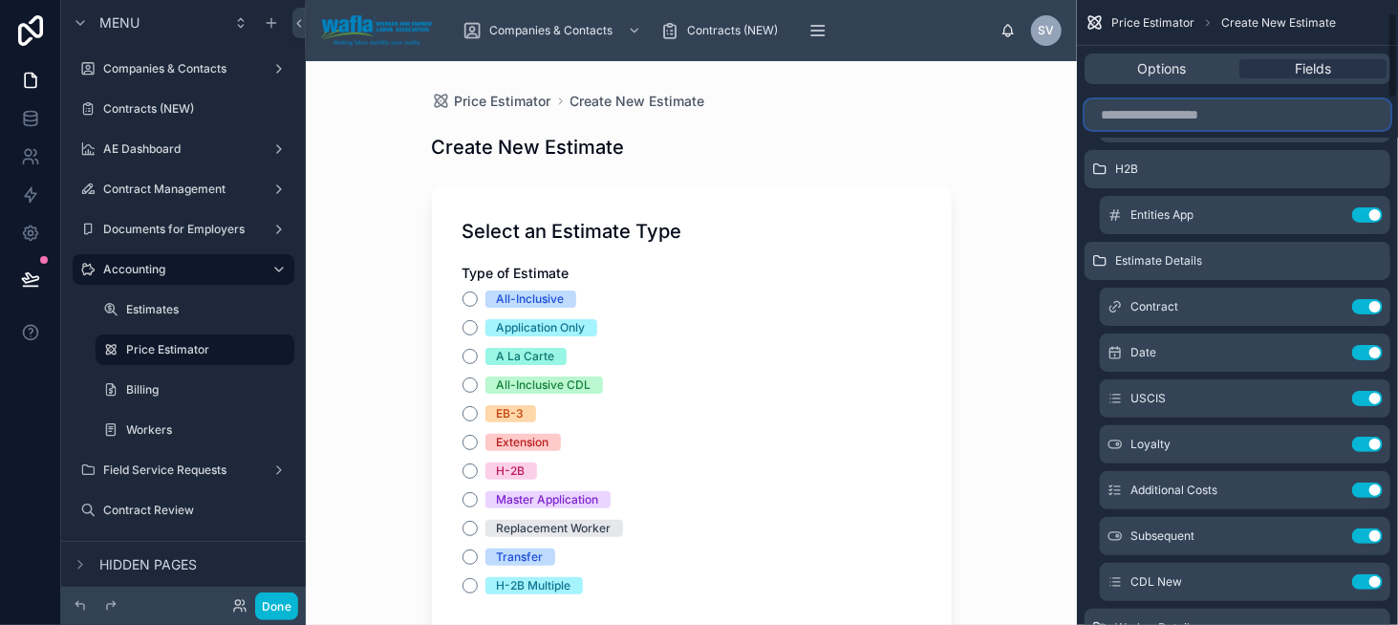
click at [1157, 108] on input "scrollable content" at bounding box center [1238, 114] width 306 height 31
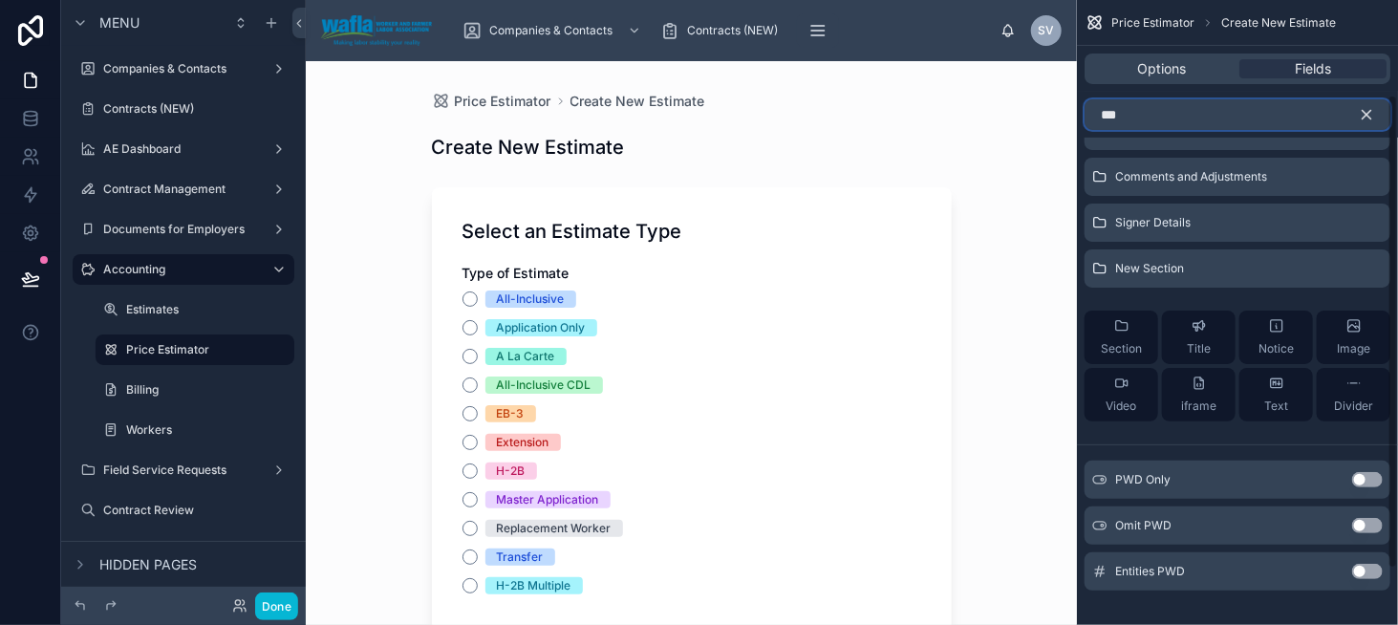
scroll to position [197, 0]
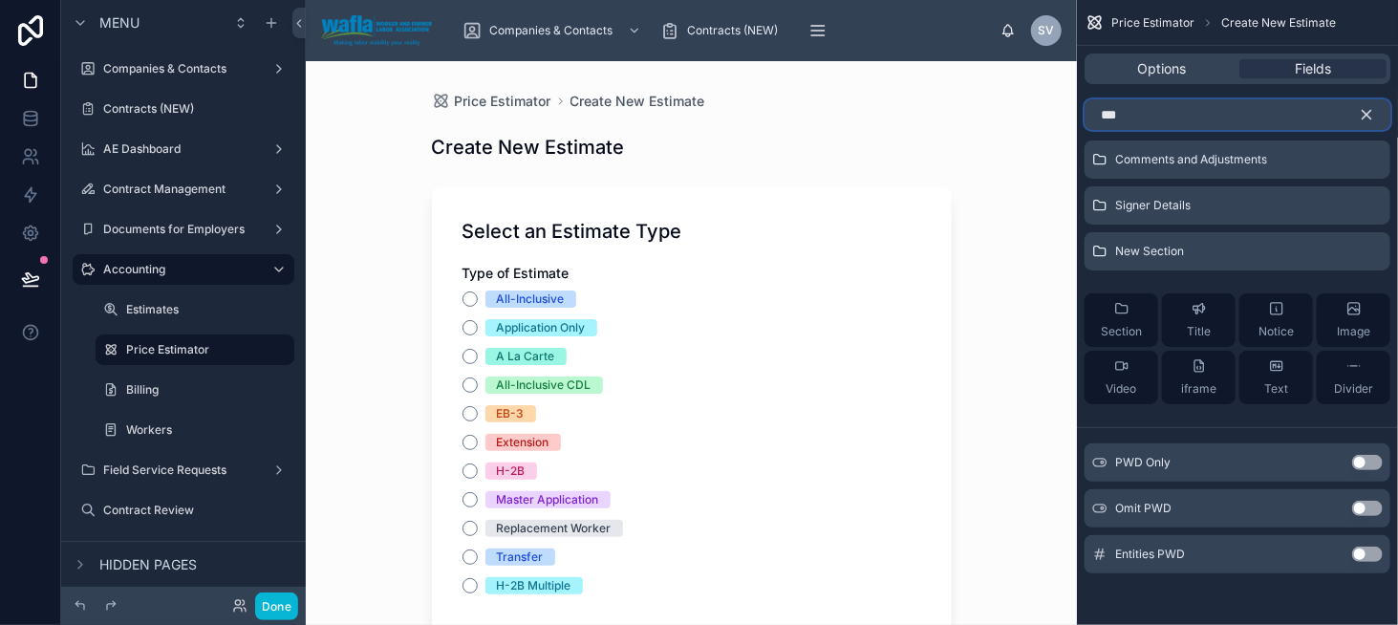
type input "***"
click at [1368, 462] on button "Use setting" at bounding box center [1367, 462] width 31 height 15
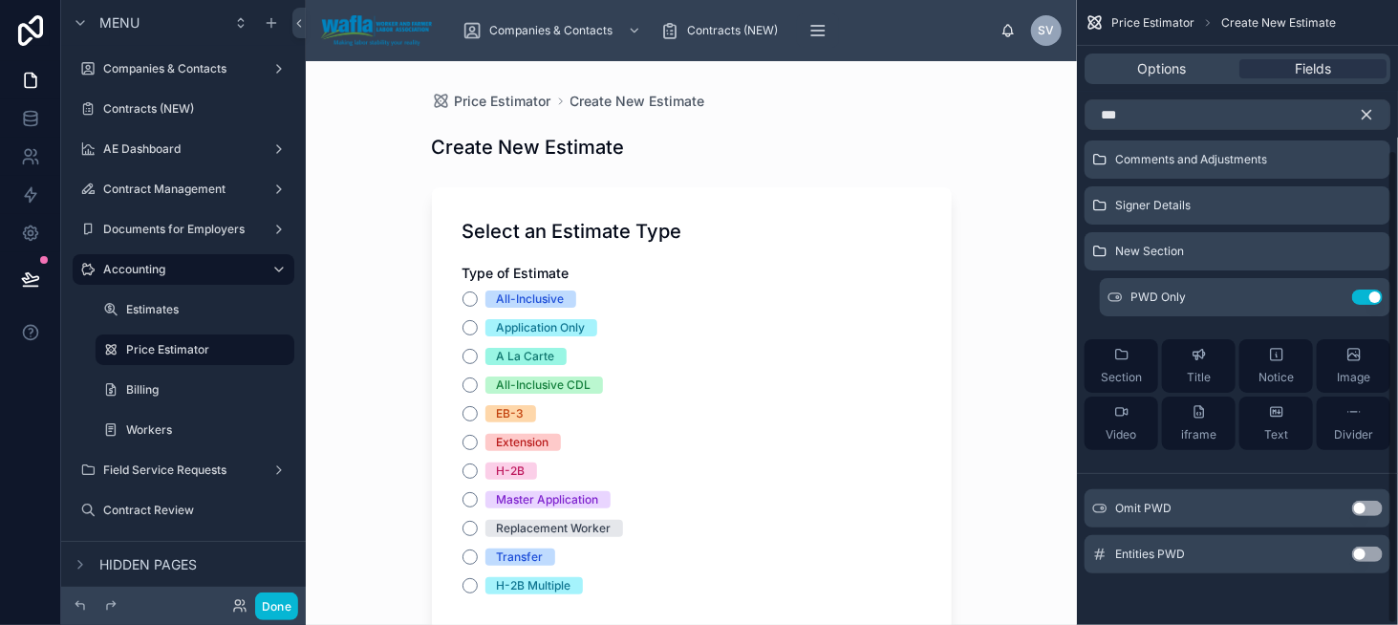
click at [1368, 508] on button "Use setting" at bounding box center [1367, 508] width 31 height 15
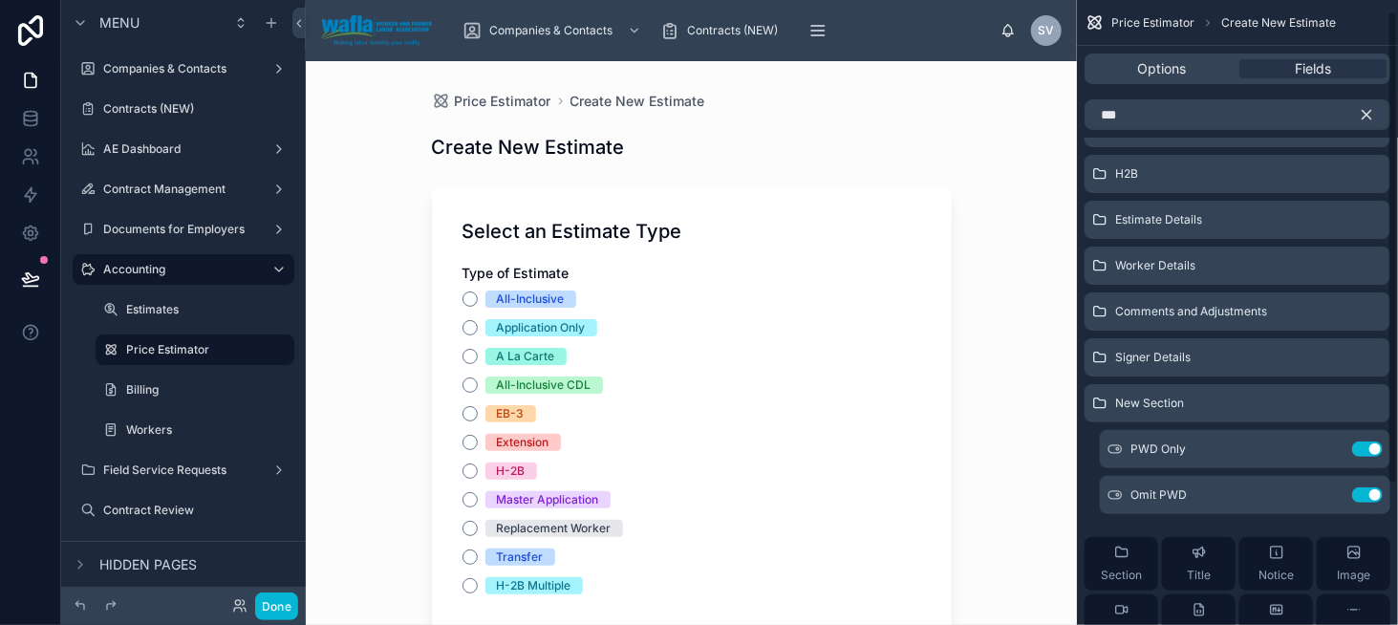
scroll to position [6, 0]
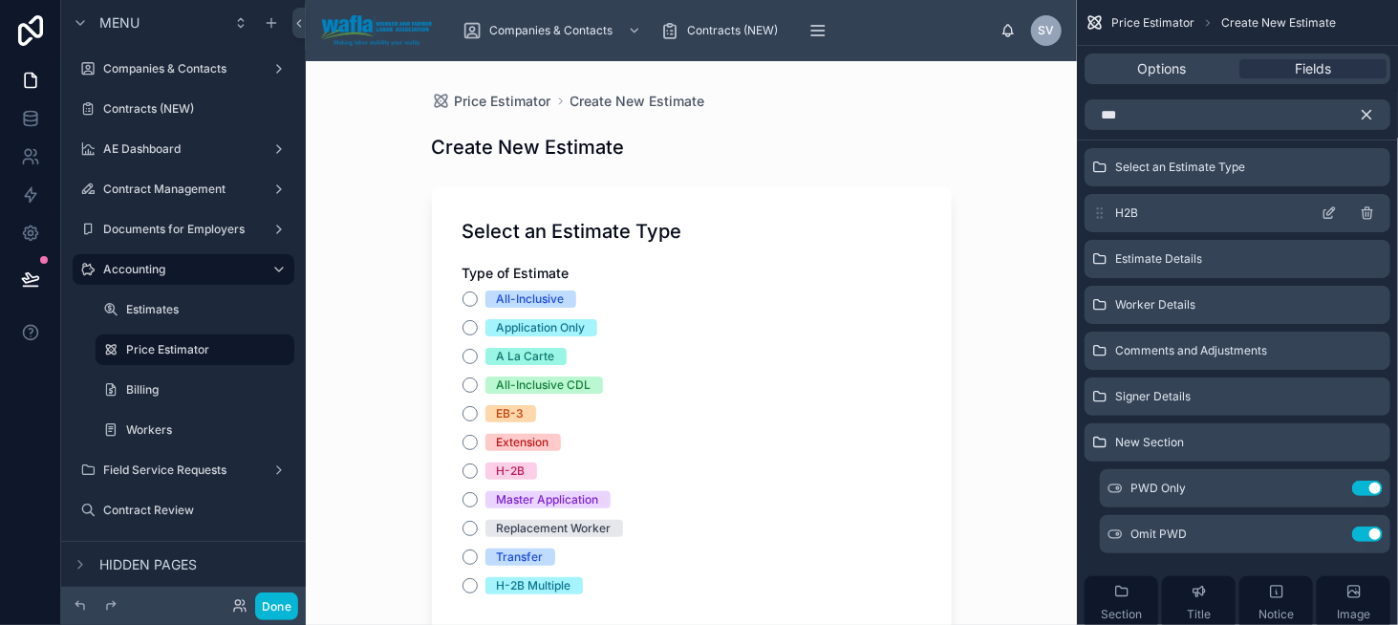
drag, startPoint x: 1119, startPoint y: 488, endPoint x: 1140, endPoint y: 206, distance: 282.7
click at [1140, 206] on div "Select an Estimate Type H2B Estimate Details Worker Details Comments and Adjust…" at bounding box center [1237, 425] width 321 height 554
drag, startPoint x: 1117, startPoint y: 488, endPoint x: 1136, endPoint y: 225, distance: 264.5
click at [1136, 225] on div "Select an Estimate Type H2B Estimate Details Worker Details Comments and Adjust…" at bounding box center [1237, 425] width 321 height 554
click at [1370, 108] on icon "scrollable content" at bounding box center [1366, 114] width 17 height 17
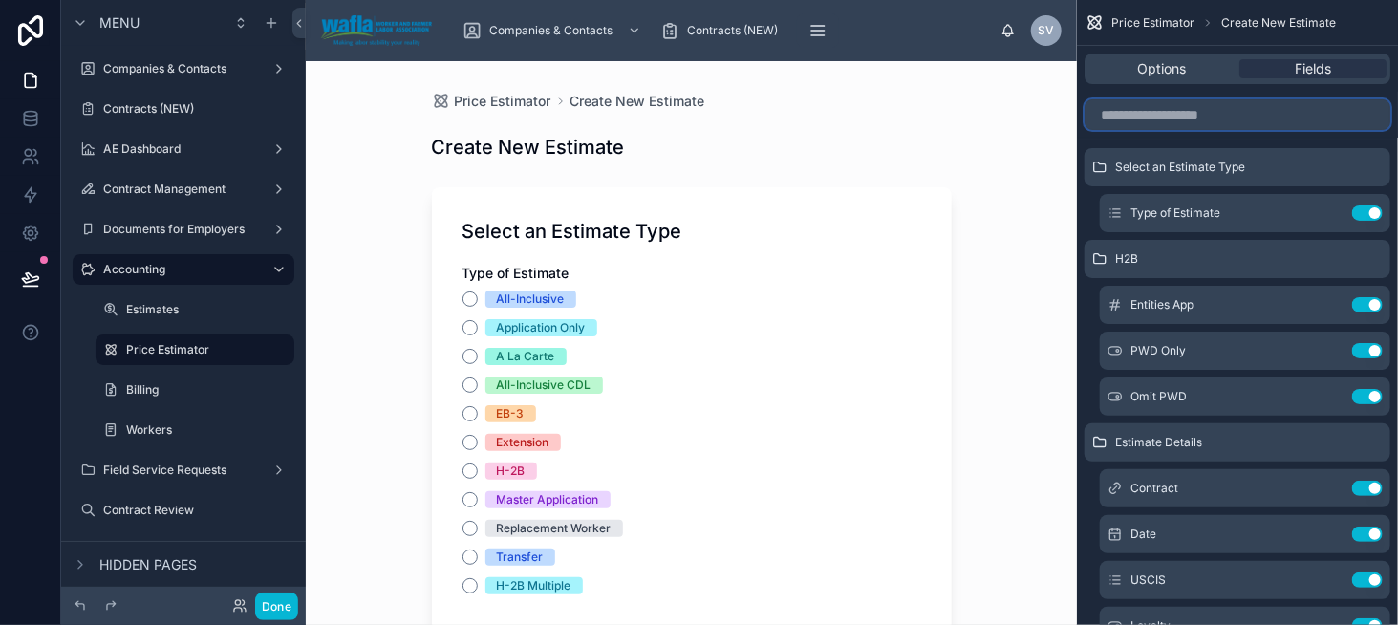
click at [1127, 119] on input "scrollable content" at bounding box center [1238, 114] width 306 height 31
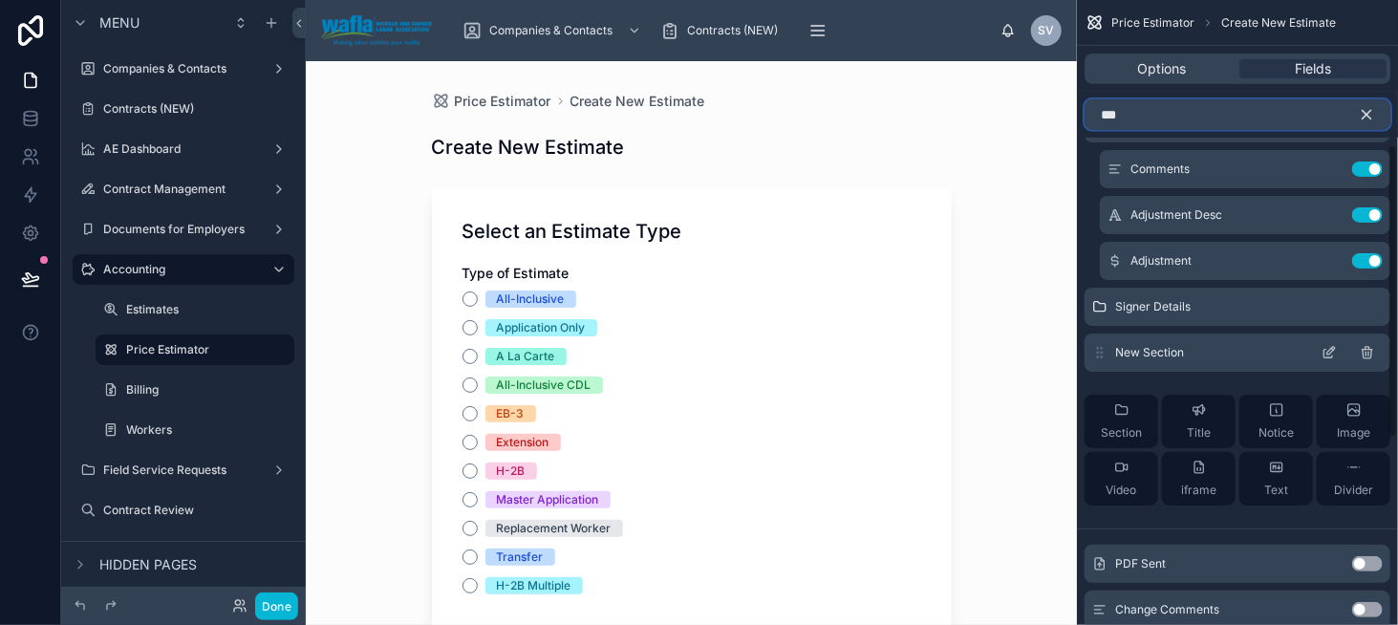
scroll to position [579, 0]
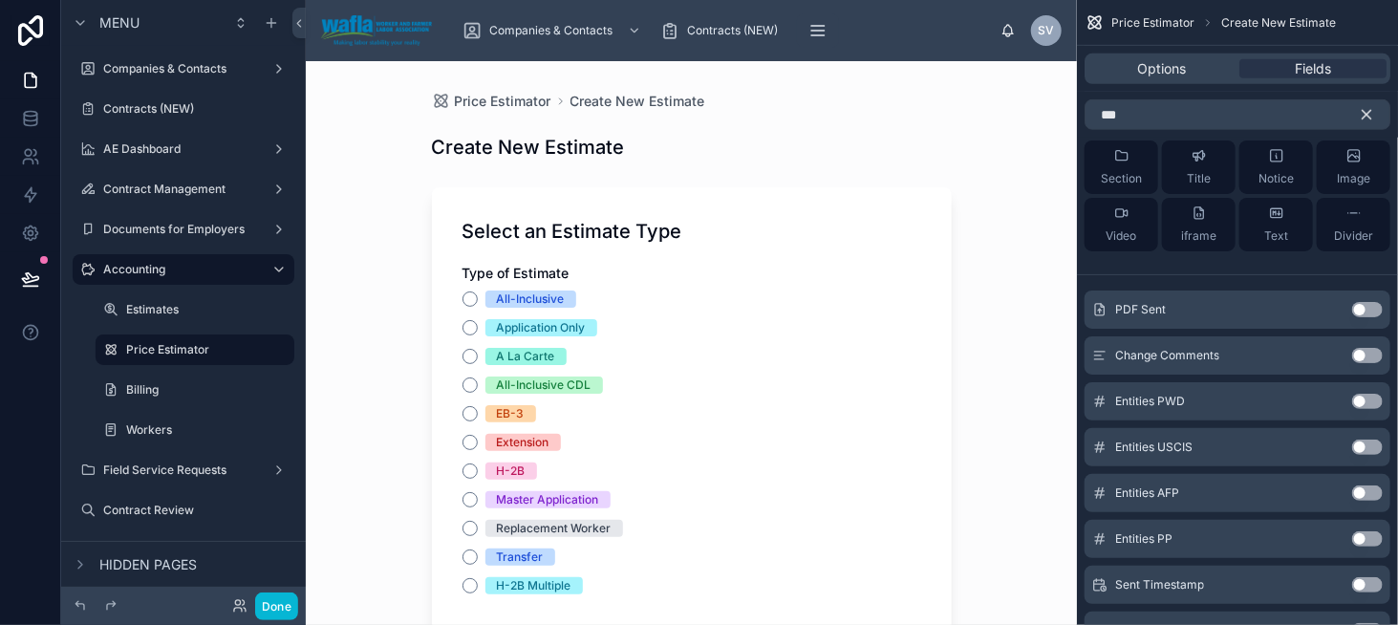
click at [1370, 397] on button "Use setting" at bounding box center [1367, 401] width 31 height 15
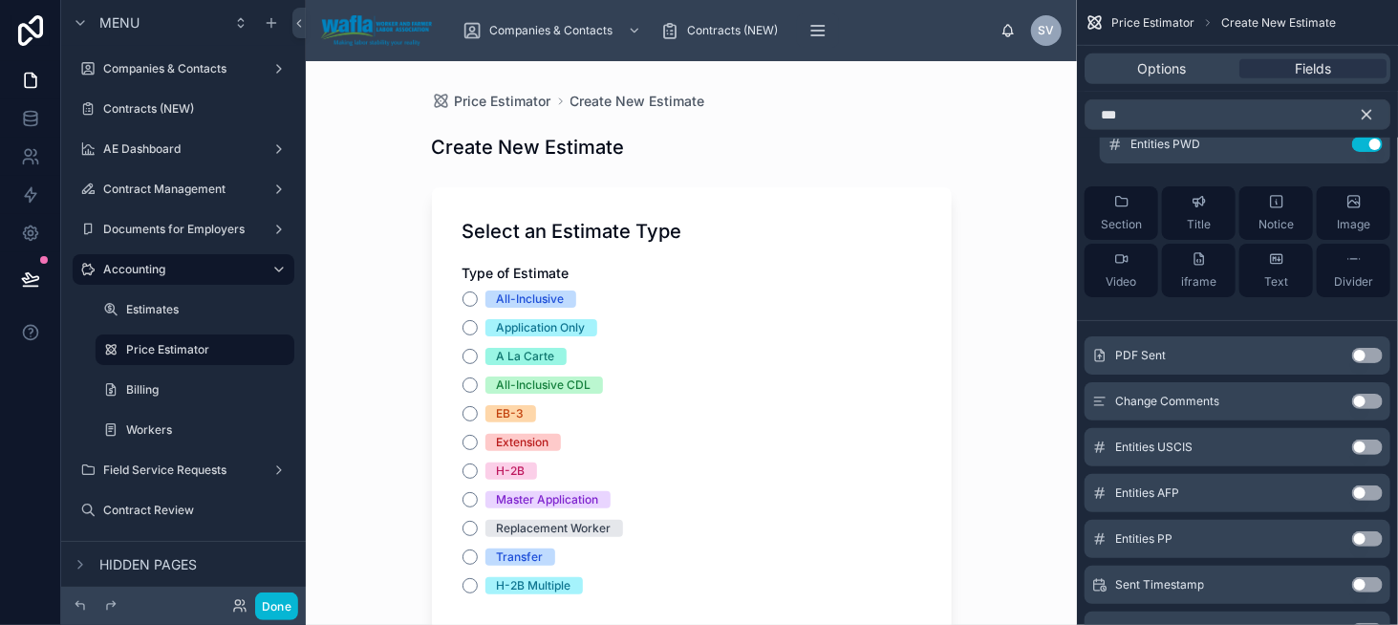
click at [1363, 444] on button "Use setting" at bounding box center [1367, 447] width 31 height 15
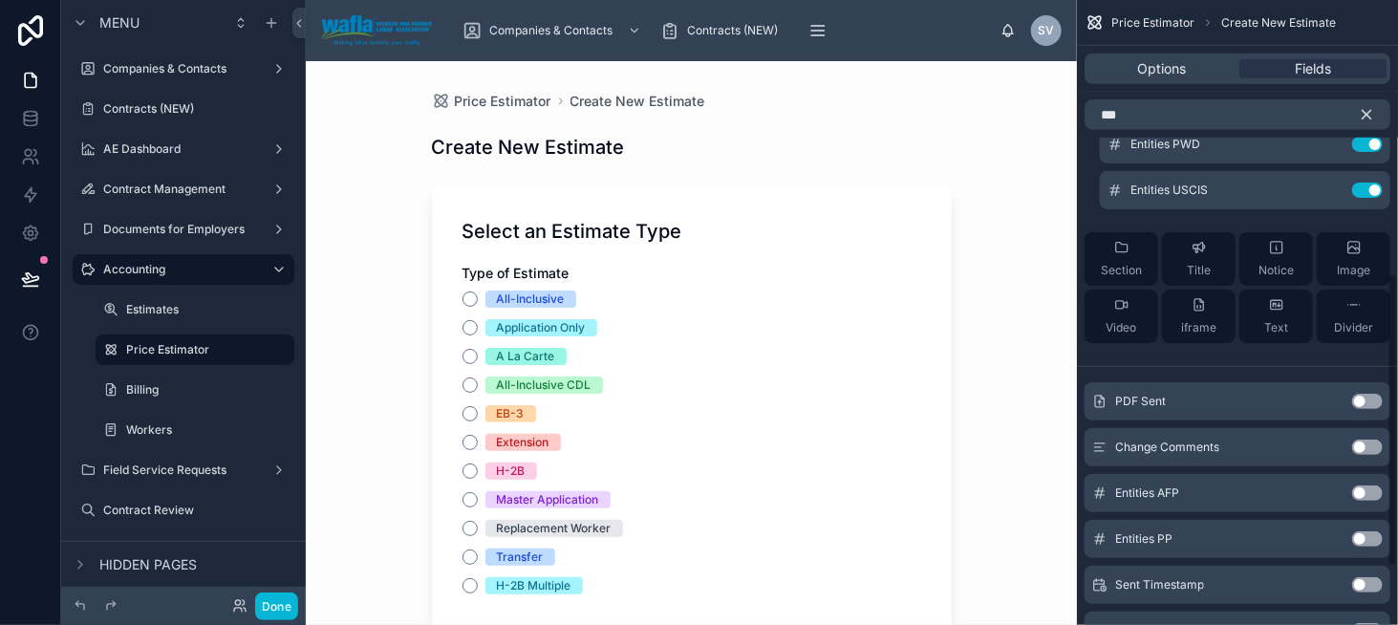
click at [1359, 488] on button "Use setting" at bounding box center [1367, 492] width 31 height 15
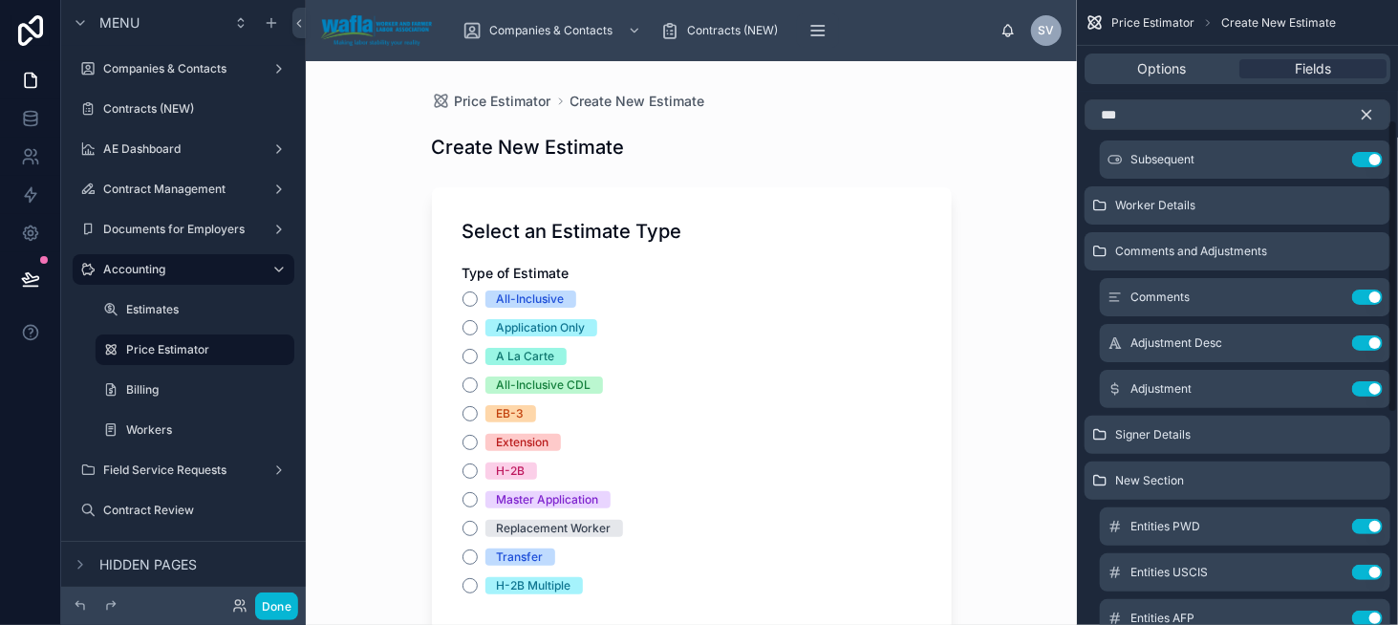
scroll to position [484, 0]
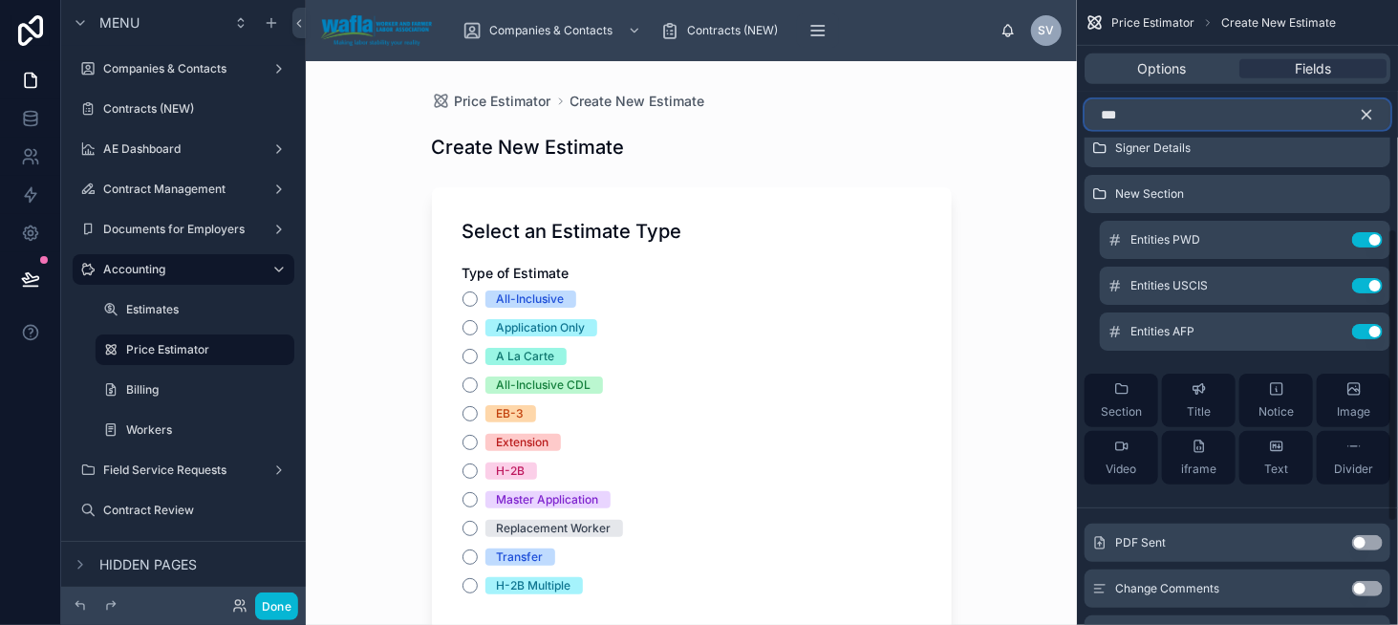
click at [1171, 118] on input "***" at bounding box center [1238, 114] width 306 height 31
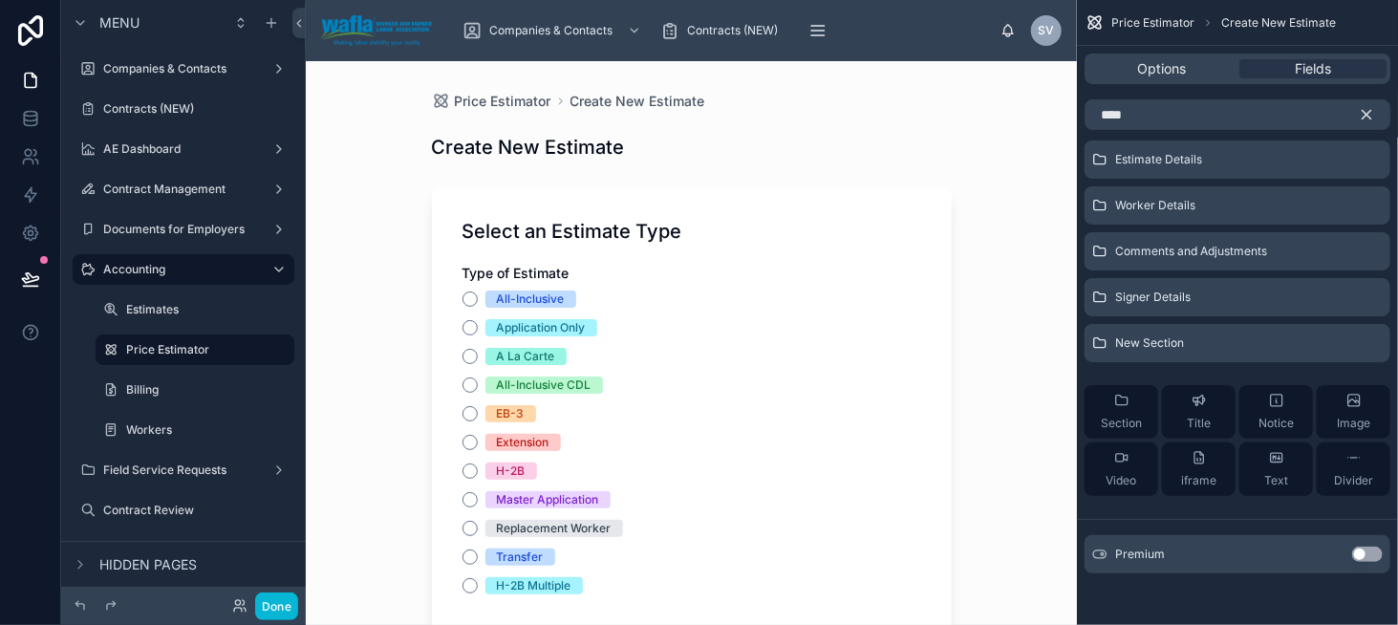
click at [1363, 553] on button "Use setting" at bounding box center [1367, 554] width 31 height 15
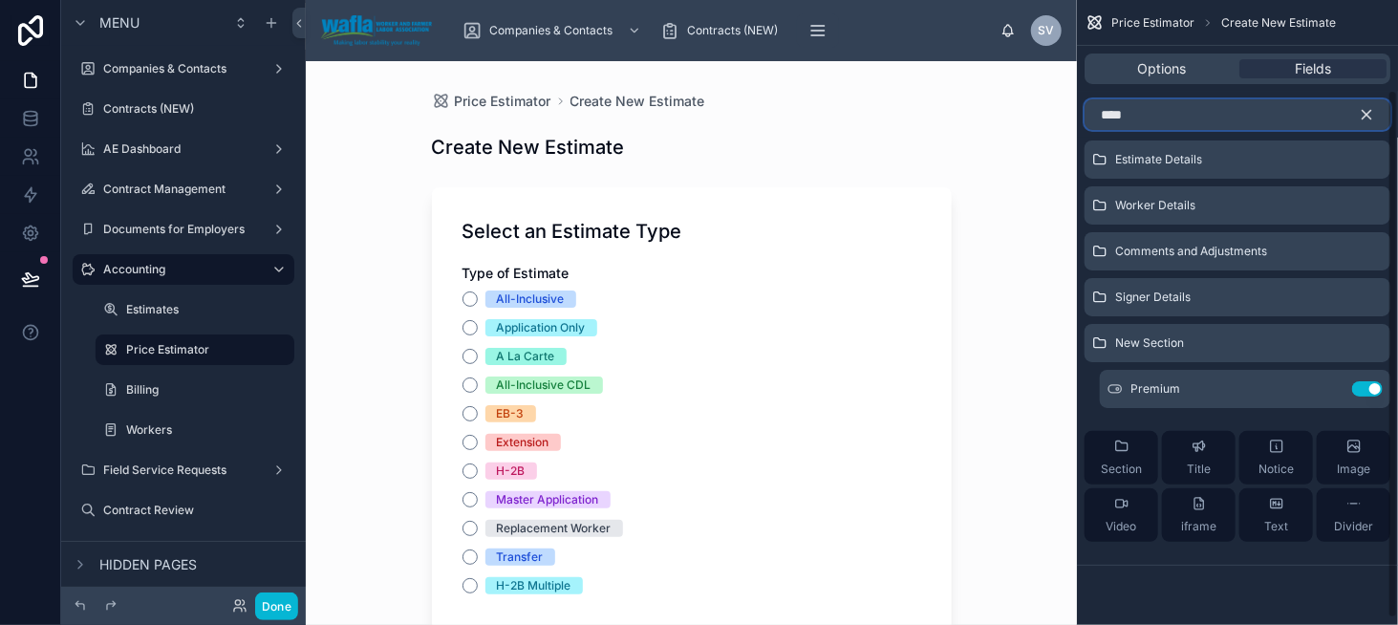
click at [1113, 104] on input "****" at bounding box center [1238, 114] width 306 height 31
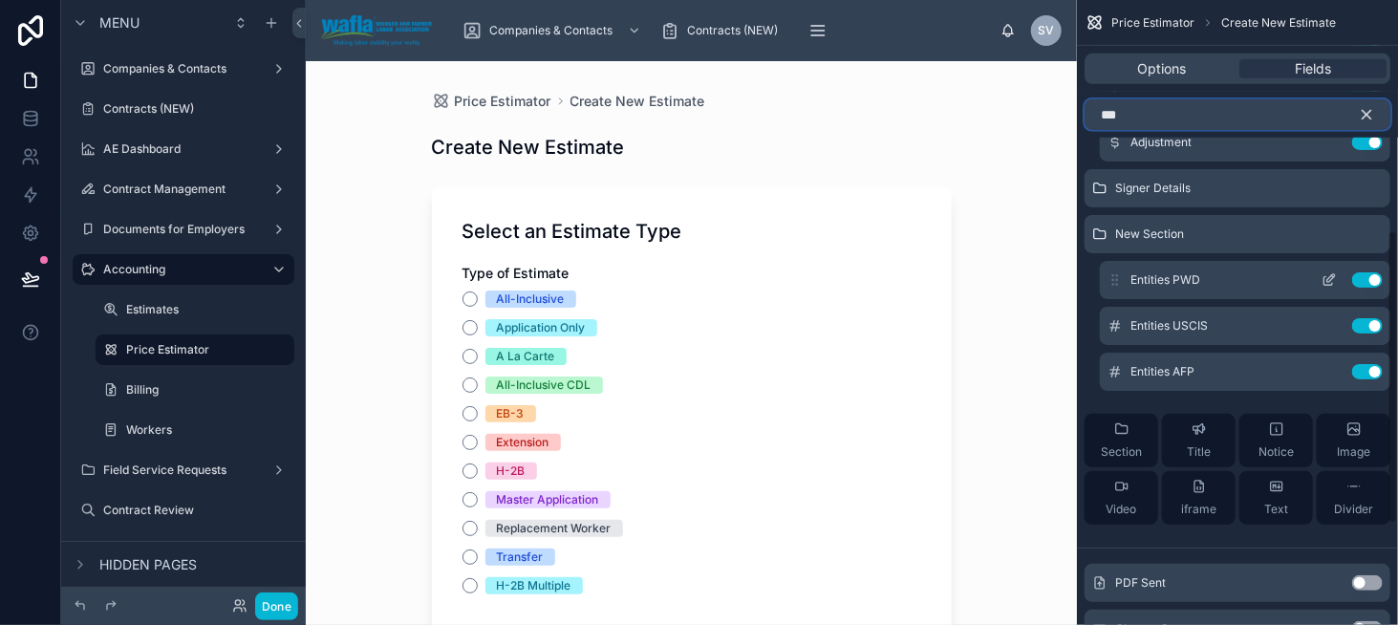
scroll to position [583, 0]
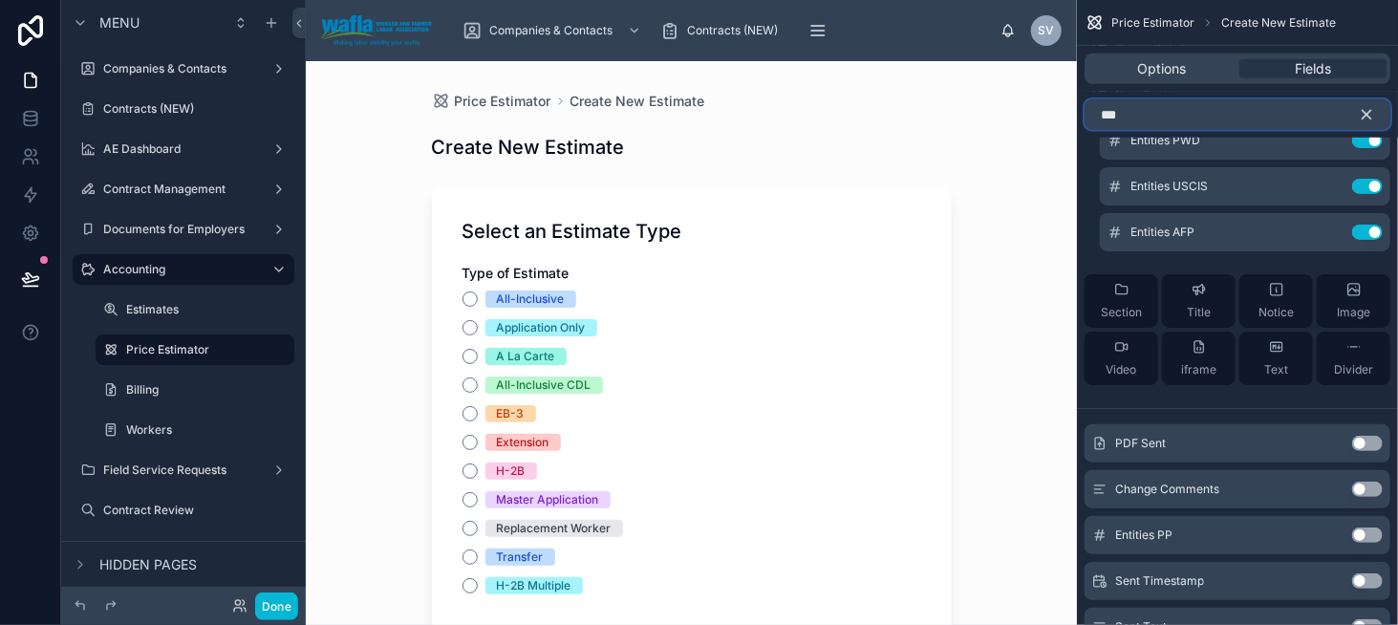
type input "***"
click at [1370, 529] on button "Use setting" at bounding box center [1367, 535] width 31 height 15
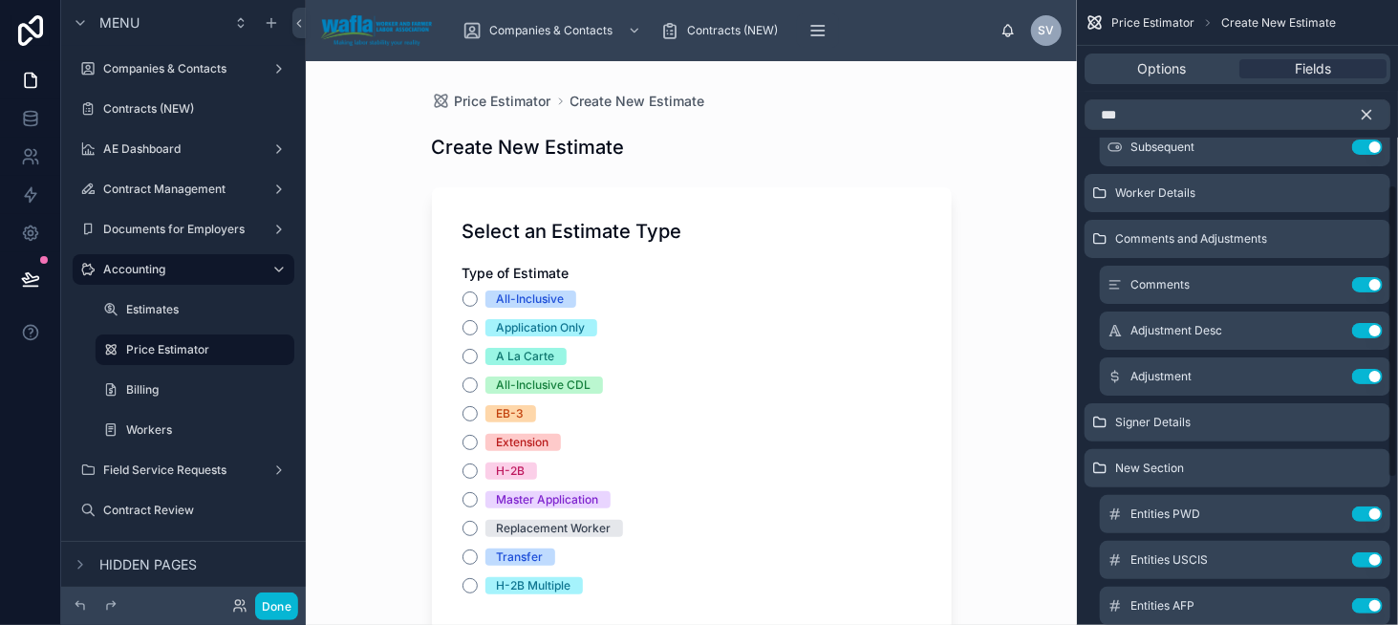
scroll to position [201, 0]
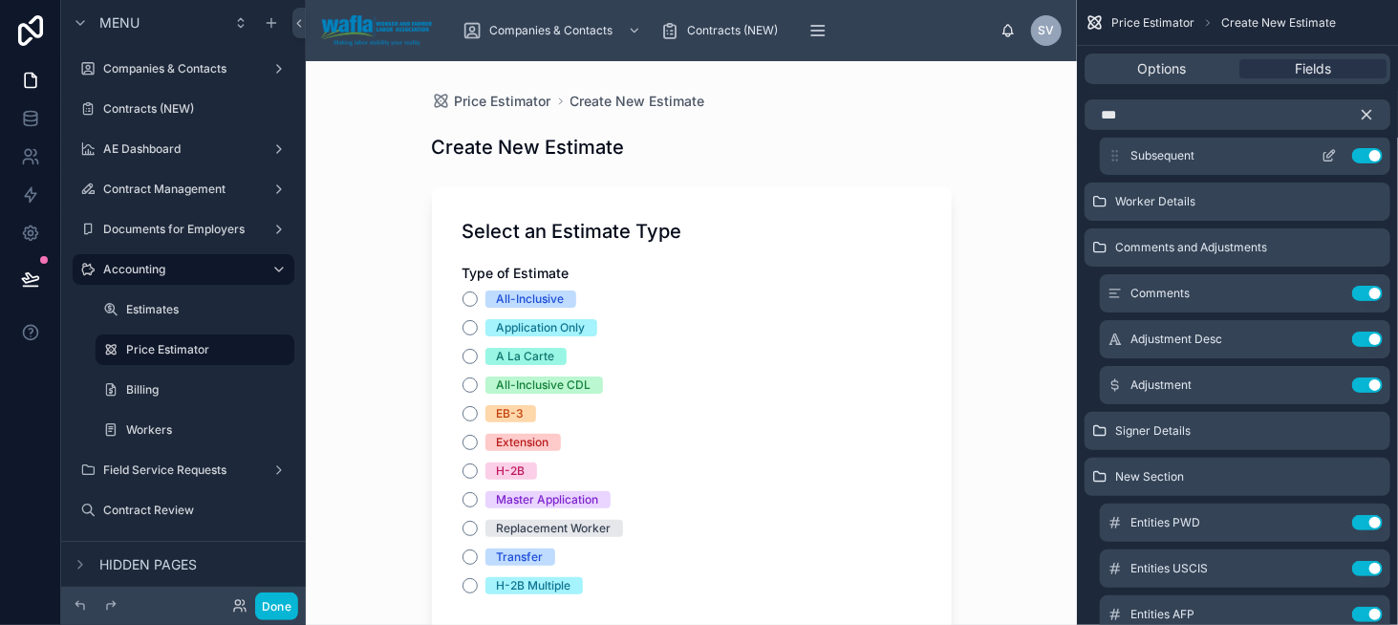
drag, startPoint x: 1118, startPoint y: 516, endPoint x: 1112, endPoint y: 168, distance: 347.9
click at [1112, 168] on div "Select an Estimate Type H2B Entities App Use setting Estimate Details Subsequen…" at bounding box center [1237, 390] width 321 height 875
click at [1362, 114] on icon "scrollable content" at bounding box center [1366, 114] width 17 height 17
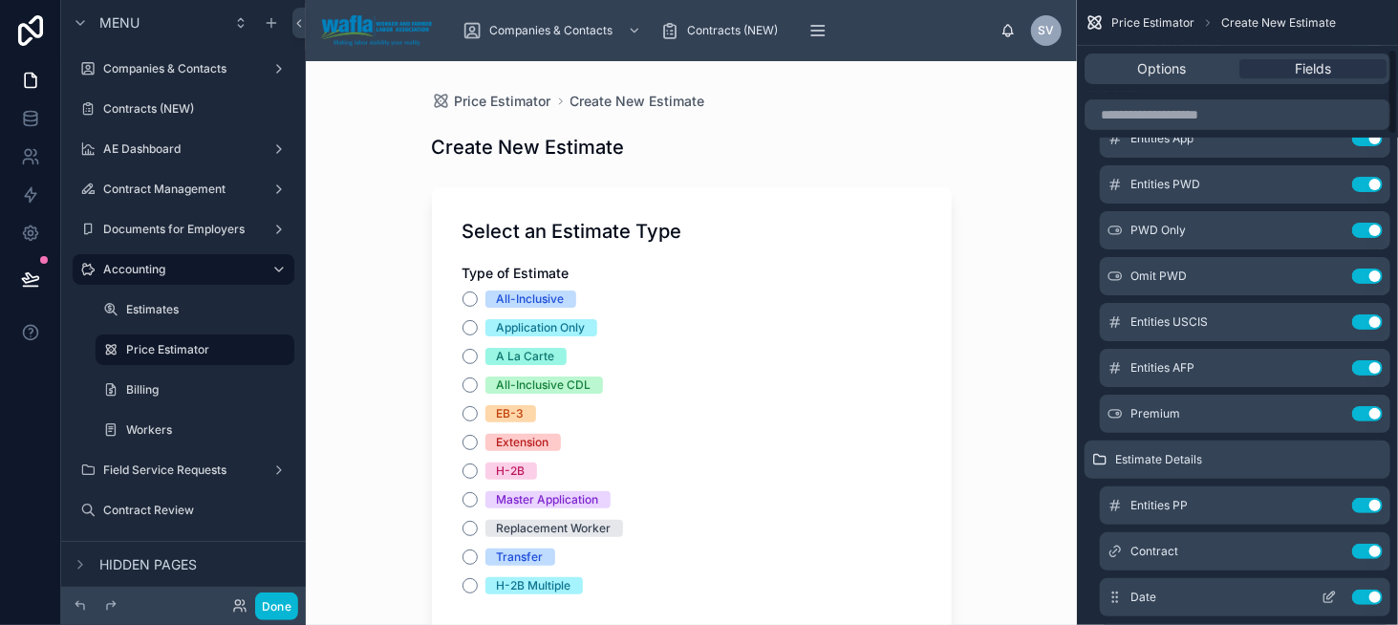
scroll to position [151, 0]
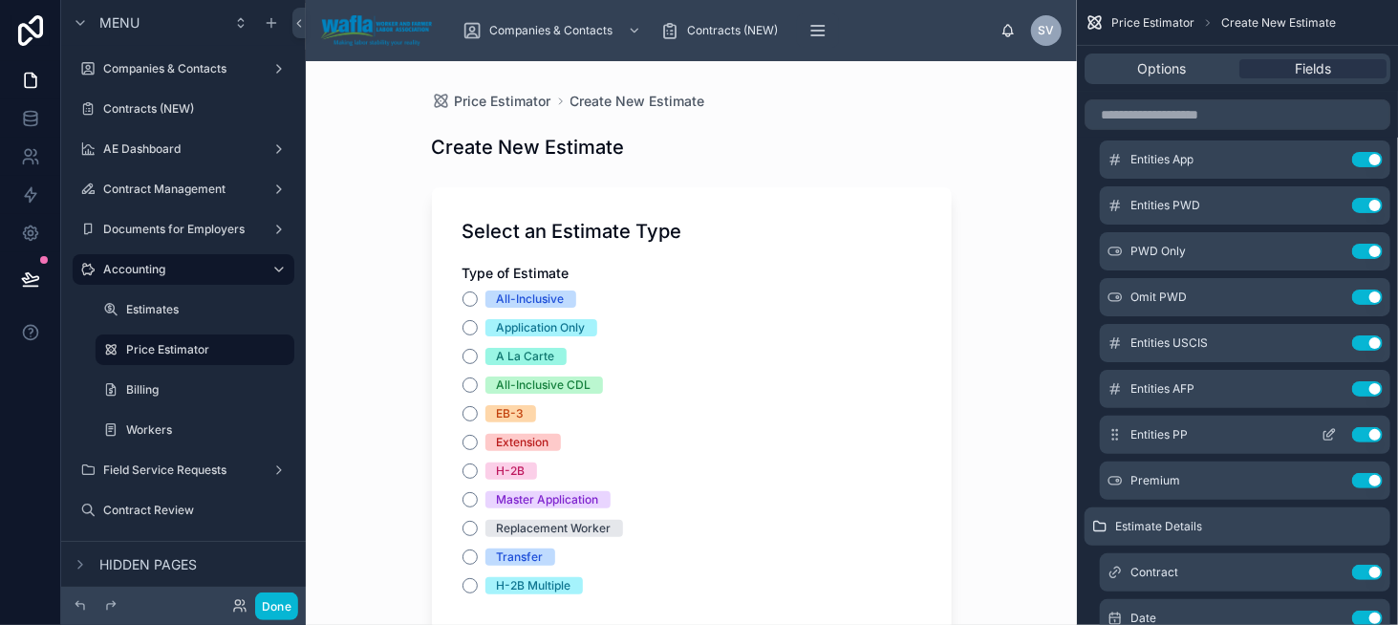
drag, startPoint x: 1111, startPoint y: 525, endPoint x: 1119, endPoint y: 429, distance: 96.0
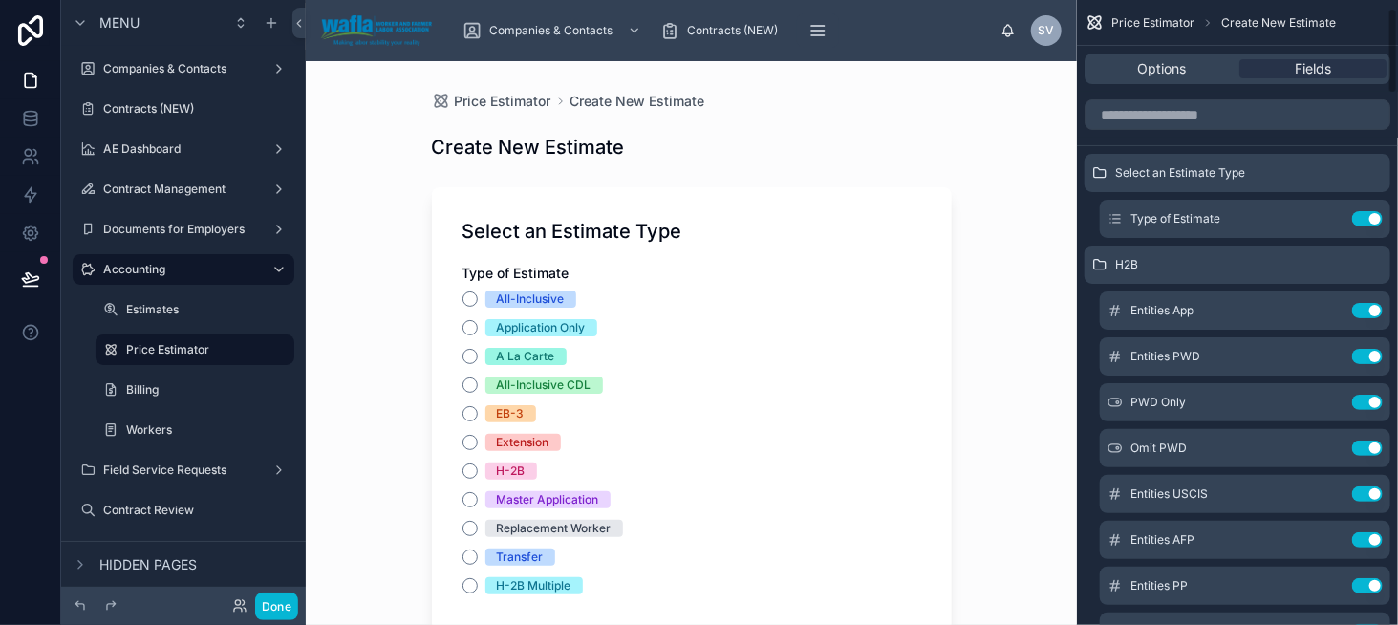
scroll to position [55, 0]
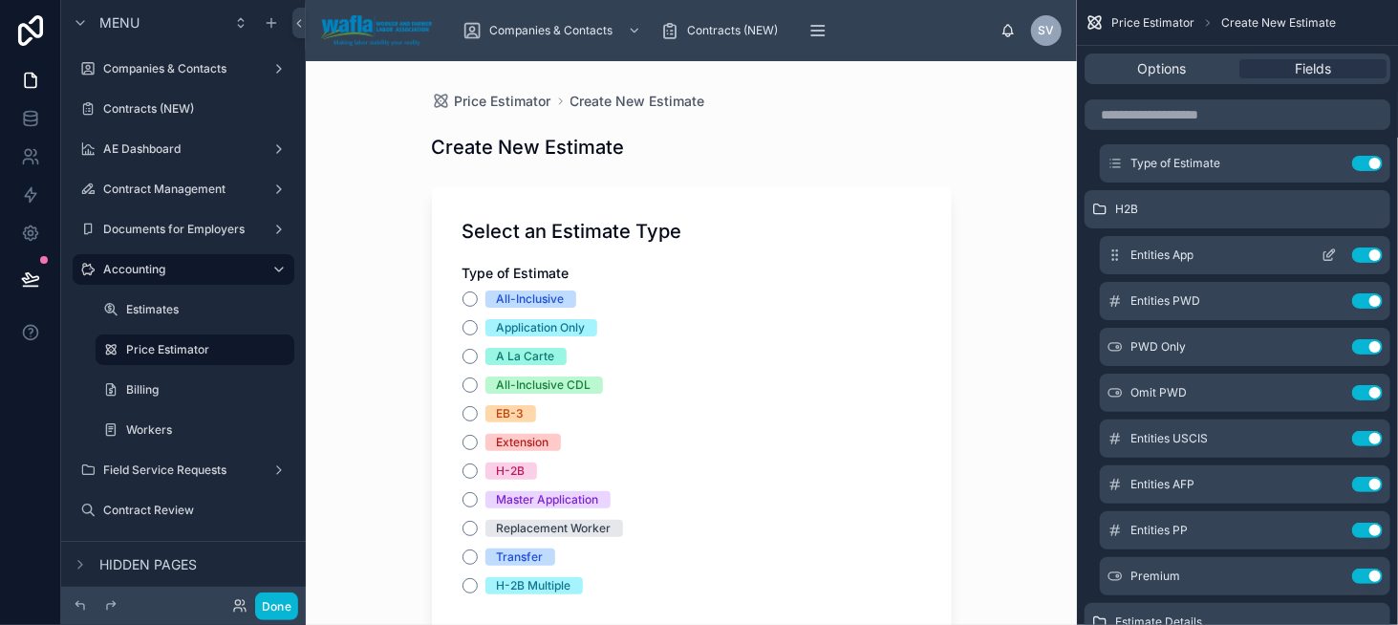
click at [1327, 255] on icon "scrollable content" at bounding box center [1329, 255] width 15 height 15
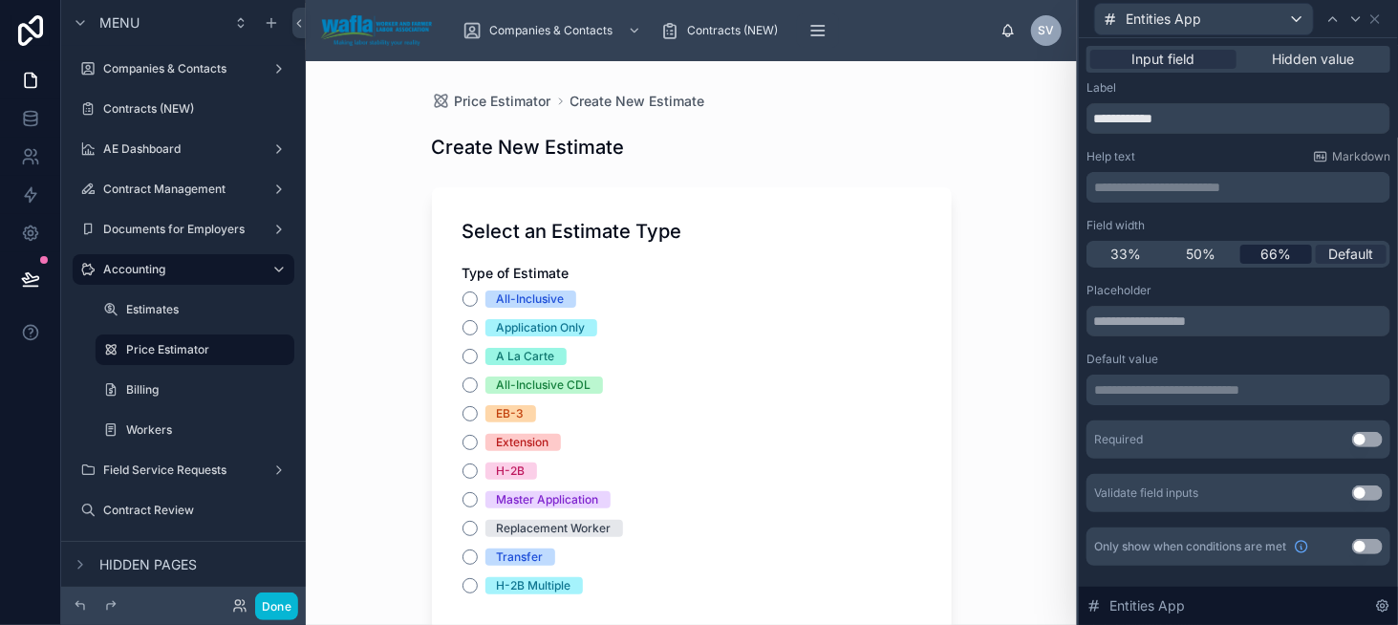
click at [1273, 248] on span "66%" at bounding box center [1276, 254] width 31 height 19
click at [1376, 19] on icon at bounding box center [1375, 19] width 8 height 8
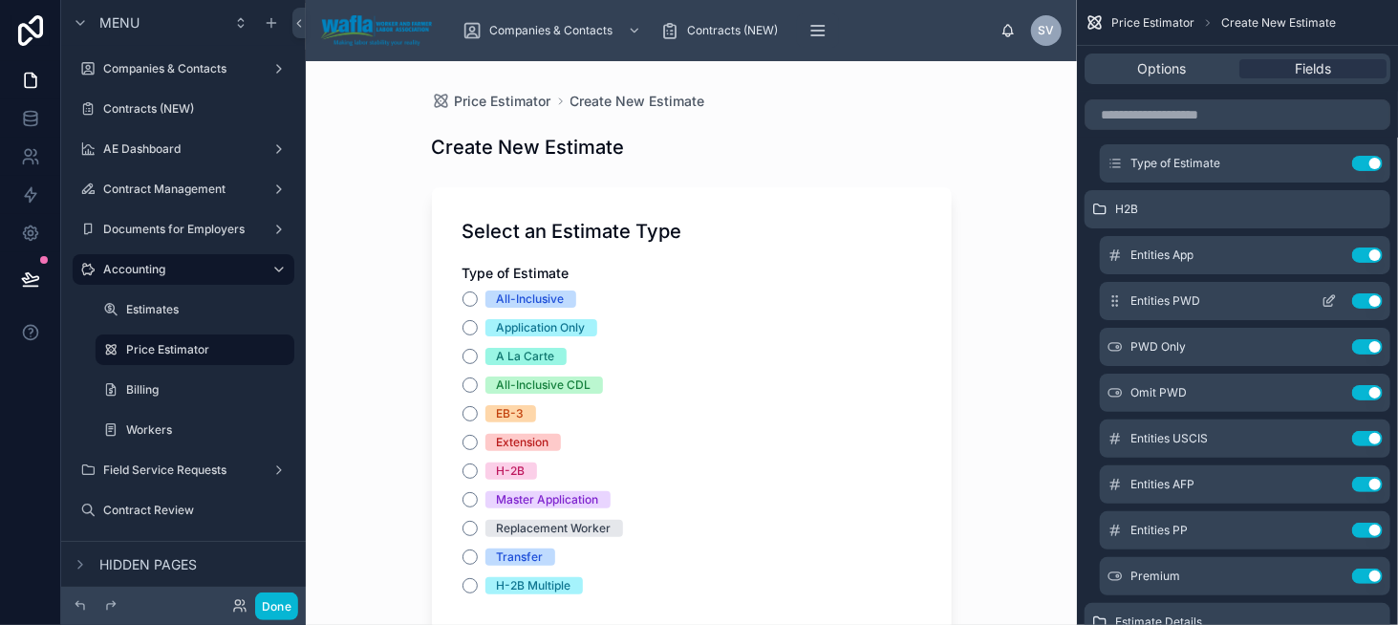
click at [1327, 302] on icon "scrollable content" at bounding box center [1331, 299] width 8 height 8
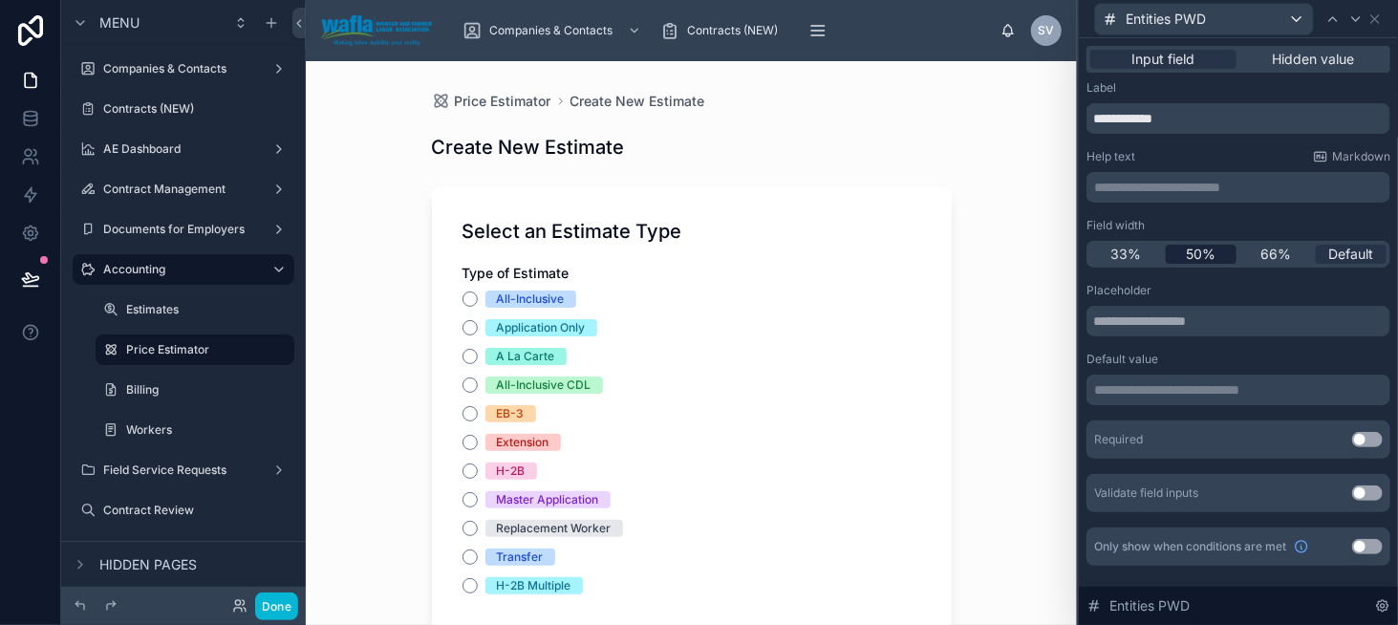
click at [1212, 252] on span "50%" at bounding box center [1201, 254] width 30 height 19
click at [1355, 22] on icon at bounding box center [1355, 18] width 15 height 15
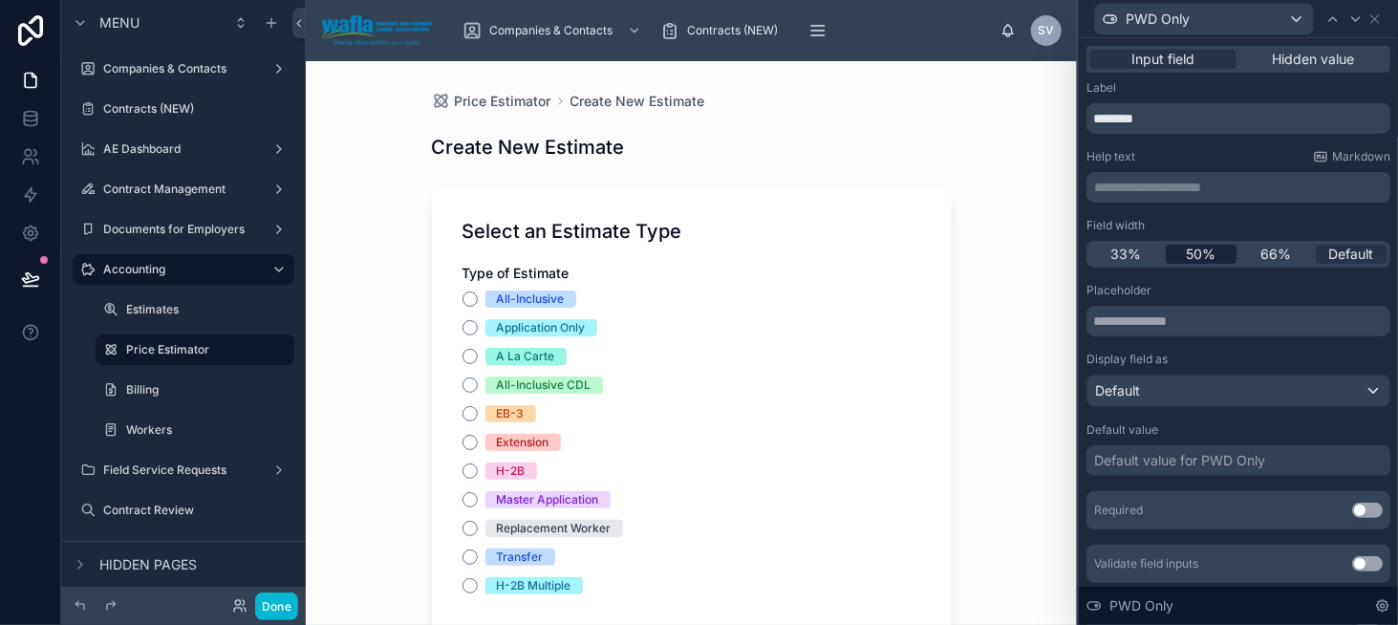
click at [1202, 251] on span "50%" at bounding box center [1201, 254] width 30 height 19
click at [1378, 18] on icon at bounding box center [1375, 18] width 15 height 15
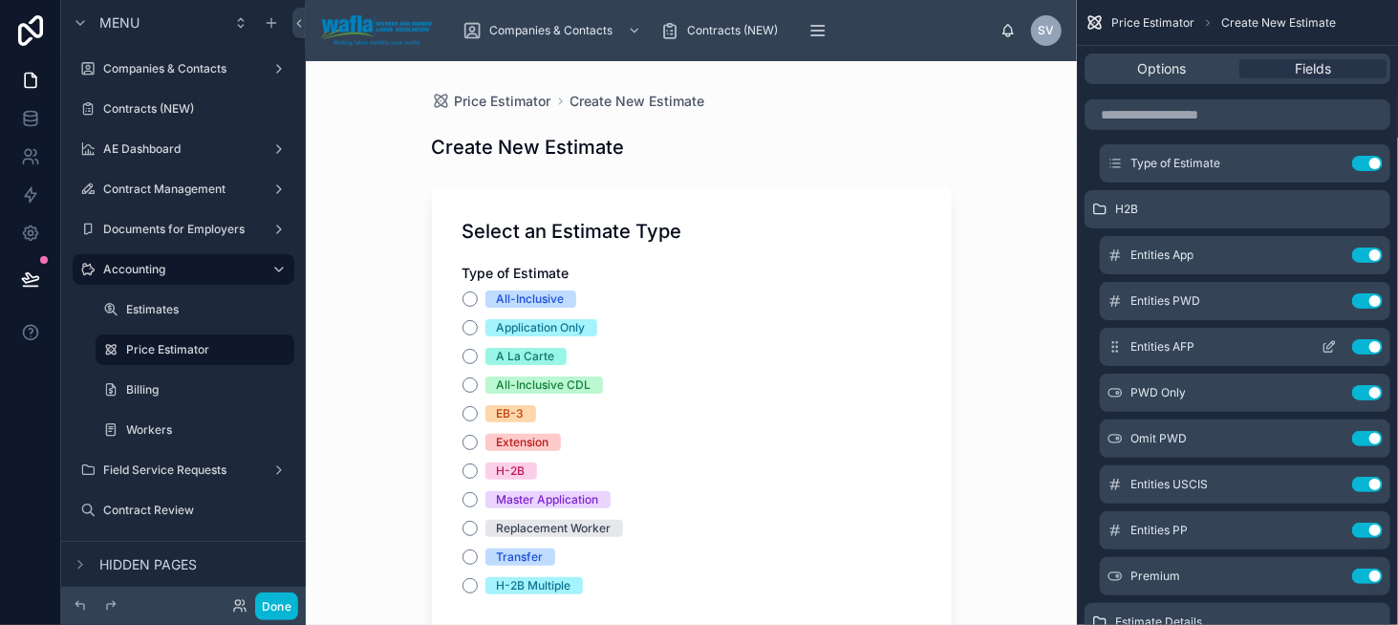
click at [1327, 344] on icon "scrollable content" at bounding box center [1331, 345] width 8 height 8
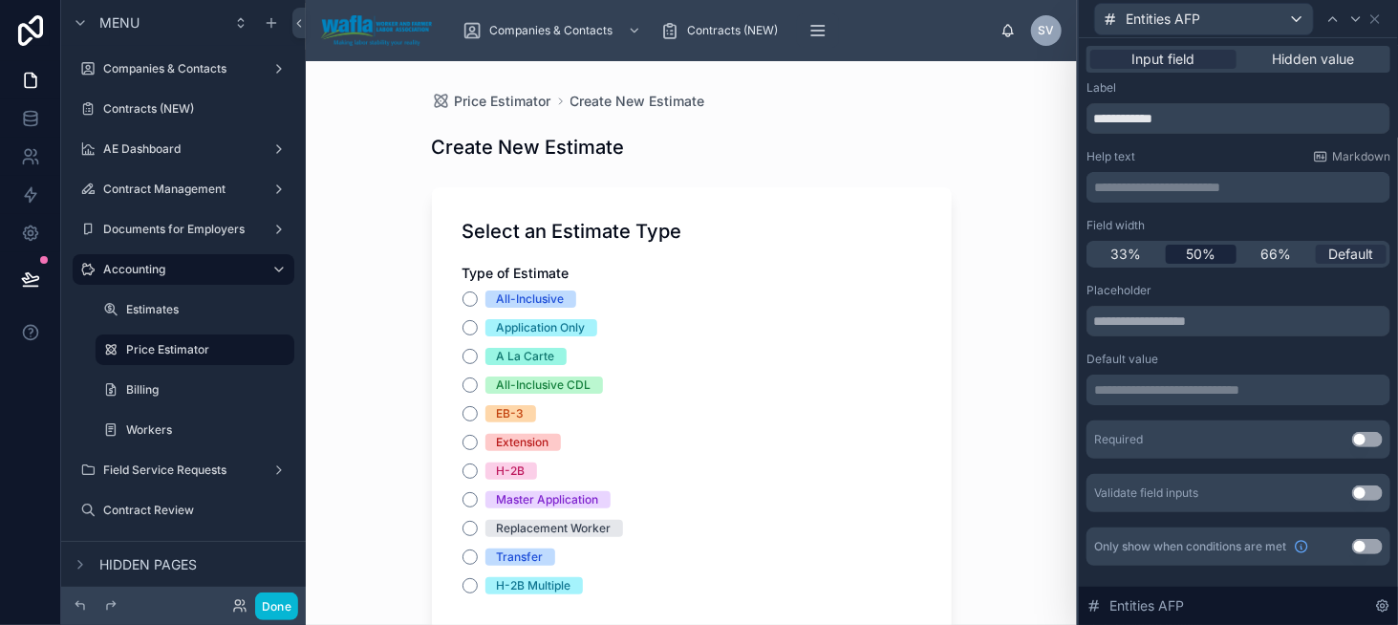
click at [1216, 251] on span "50%" at bounding box center [1201, 254] width 30 height 19
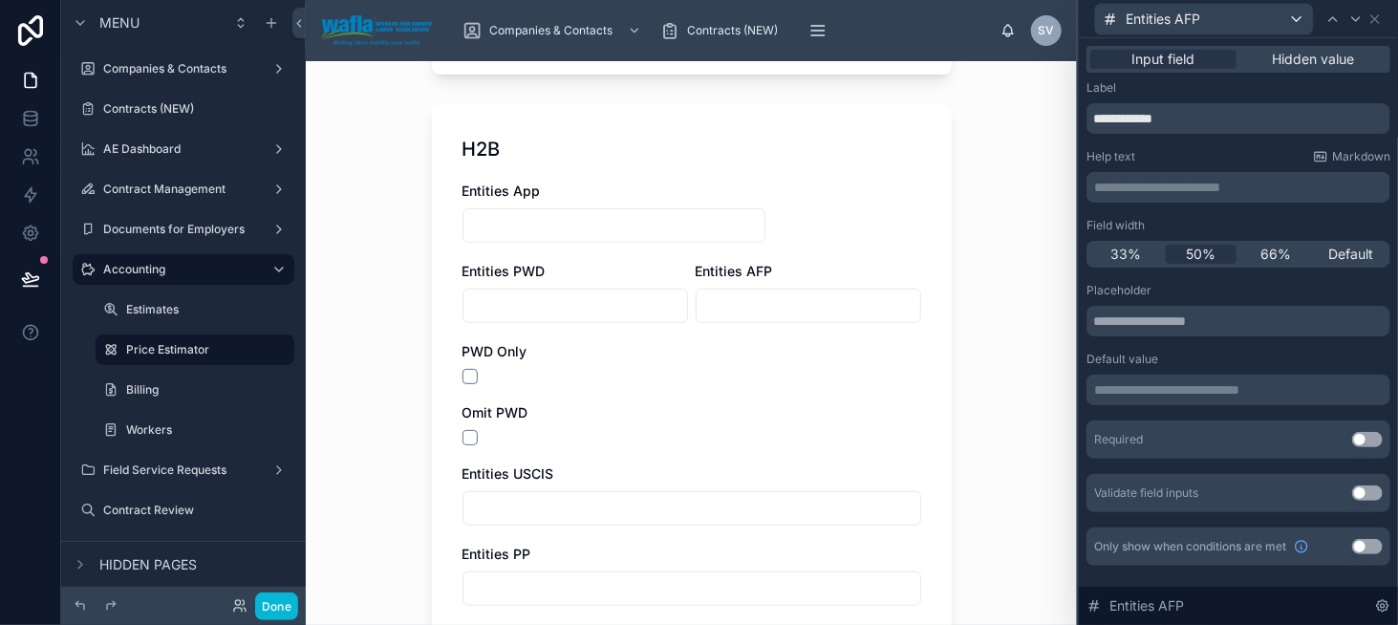
scroll to position [573, 0]
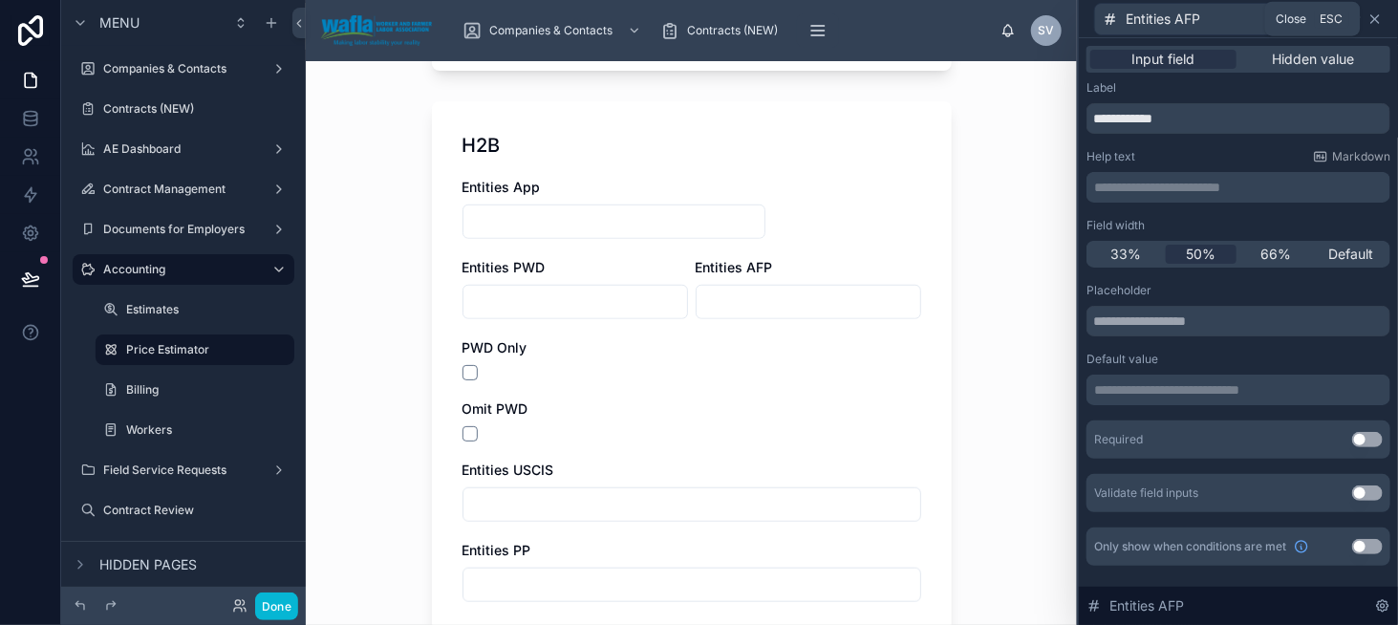
click at [1376, 19] on icon at bounding box center [1375, 19] width 8 height 8
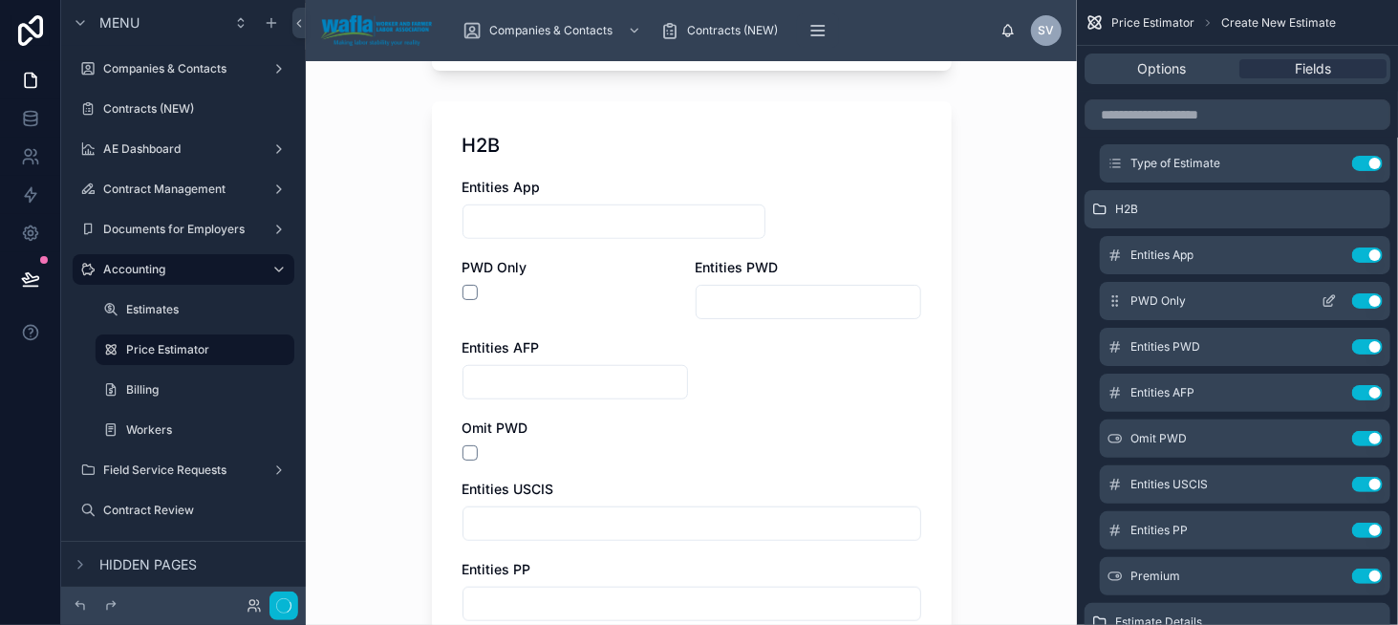
scroll to position [0, 0]
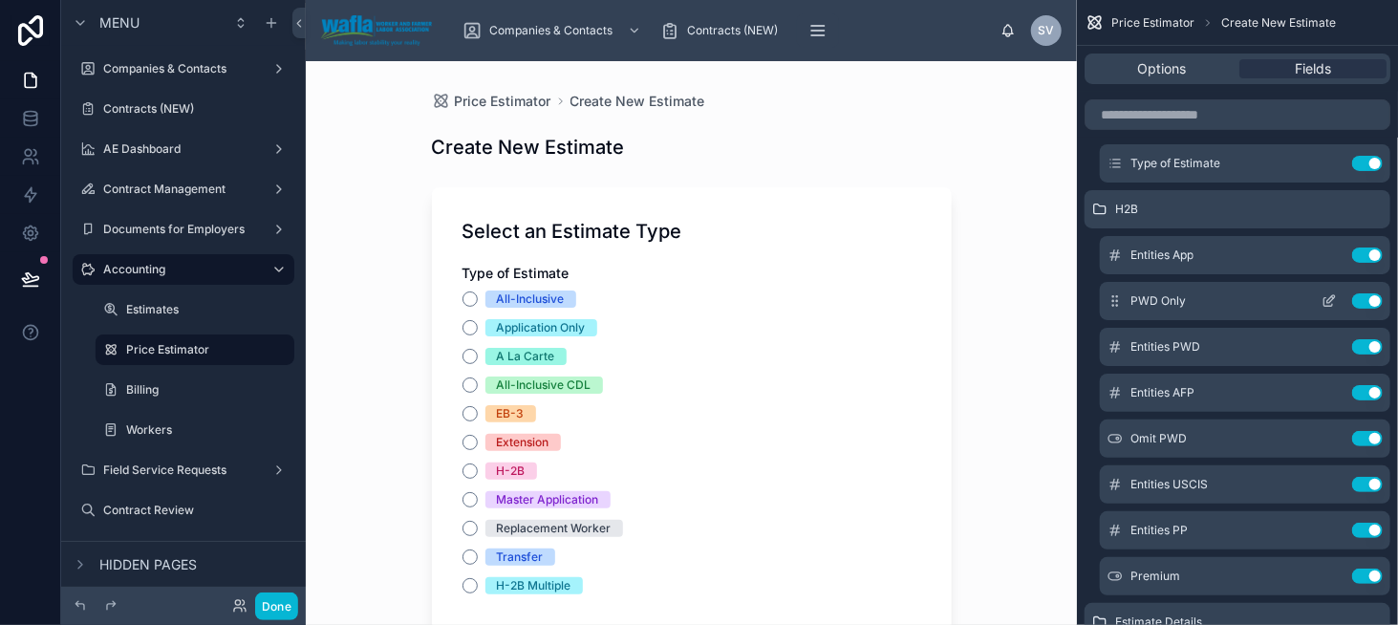
click at [1321, 300] on button "scrollable content" at bounding box center [1329, 300] width 31 height 15
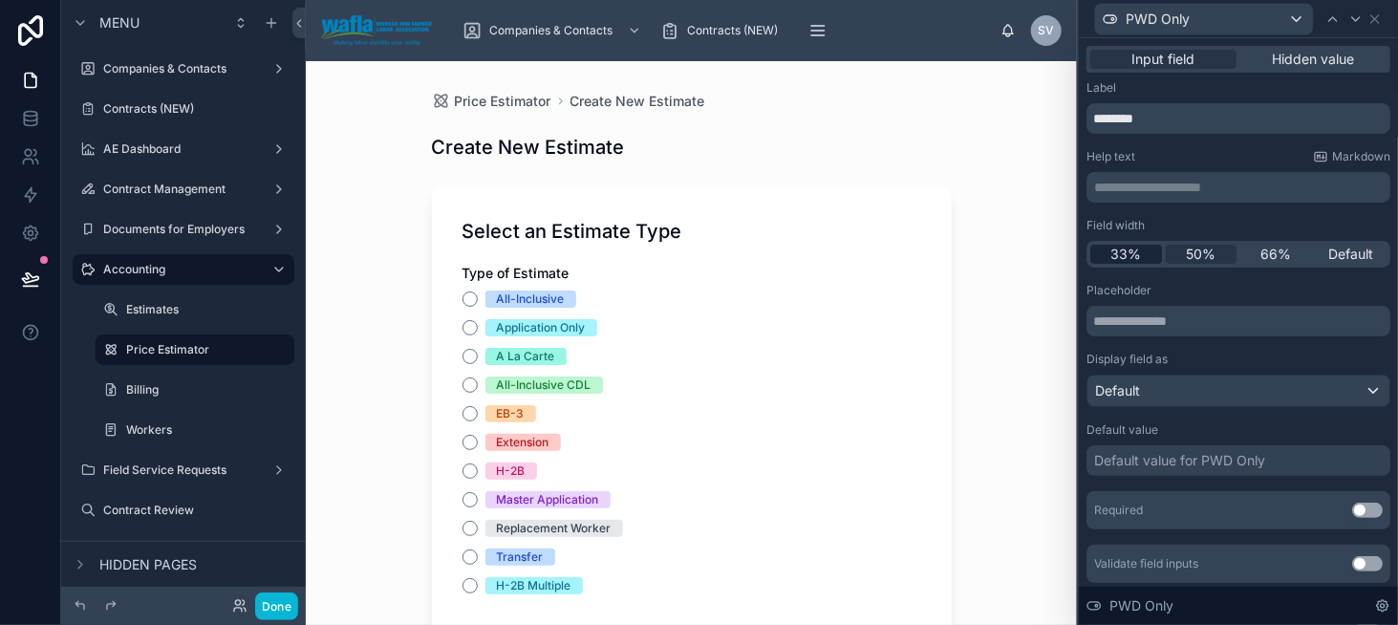
click at [1124, 257] on span "33%" at bounding box center [1126, 254] width 31 height 19
click at [1359, 26] on icon at bounding box center [1355, 18] width 15 height 15
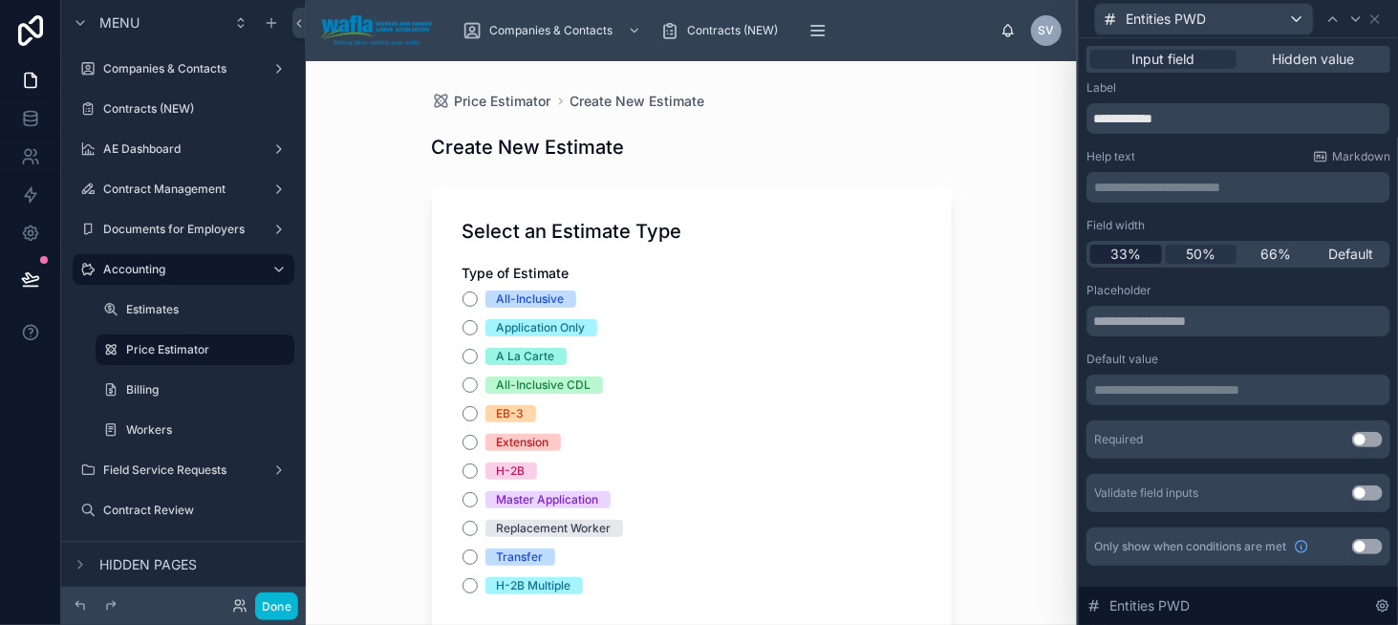
click at [1138, 252] on span "33%" at bounding box center [1126, 254] width 31 height 19
click at [1363, 23] on icon at bounding box center [1355, 18] width 15 height 15
click at [1109, 255] on div "33%" at bounding box center [1126, 254] width 72 height 19
click at [1377, 18] on icon at bounding box center [1375, 18] width 15 height 15
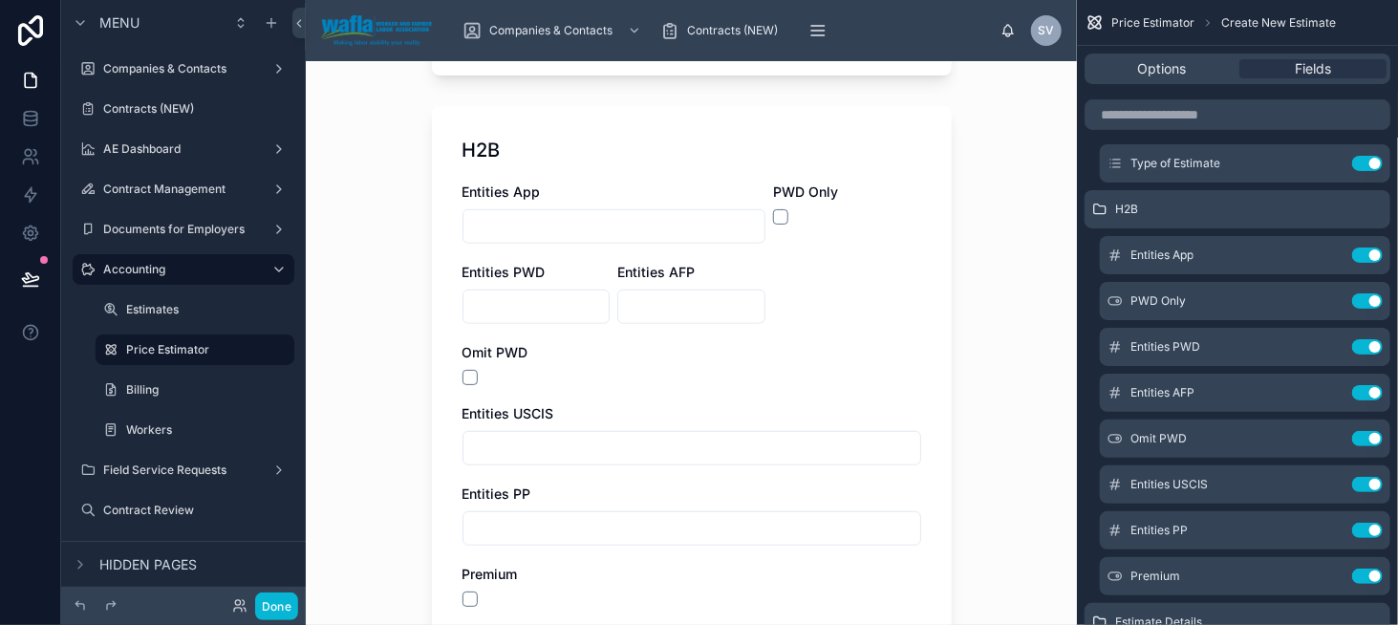
scroll to position [573, 0]
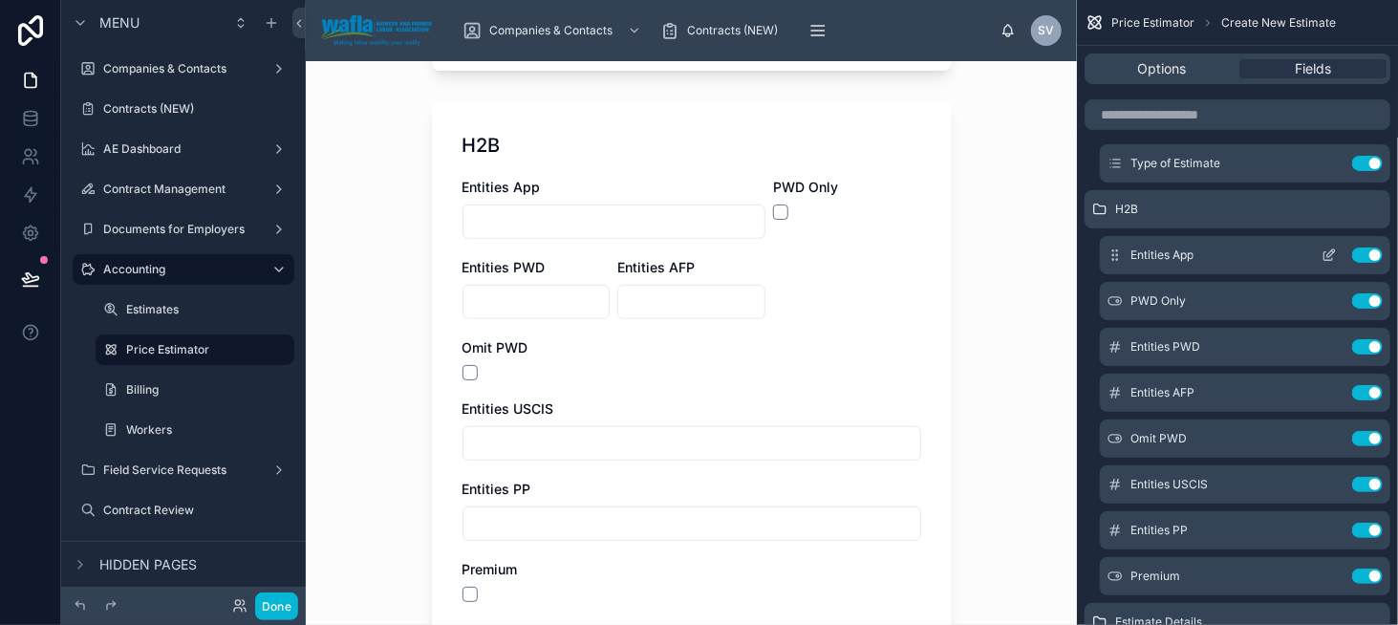
click at [1319, 252] on button "scrollable content" at bounding box center [1329, 255] width 31 height 15
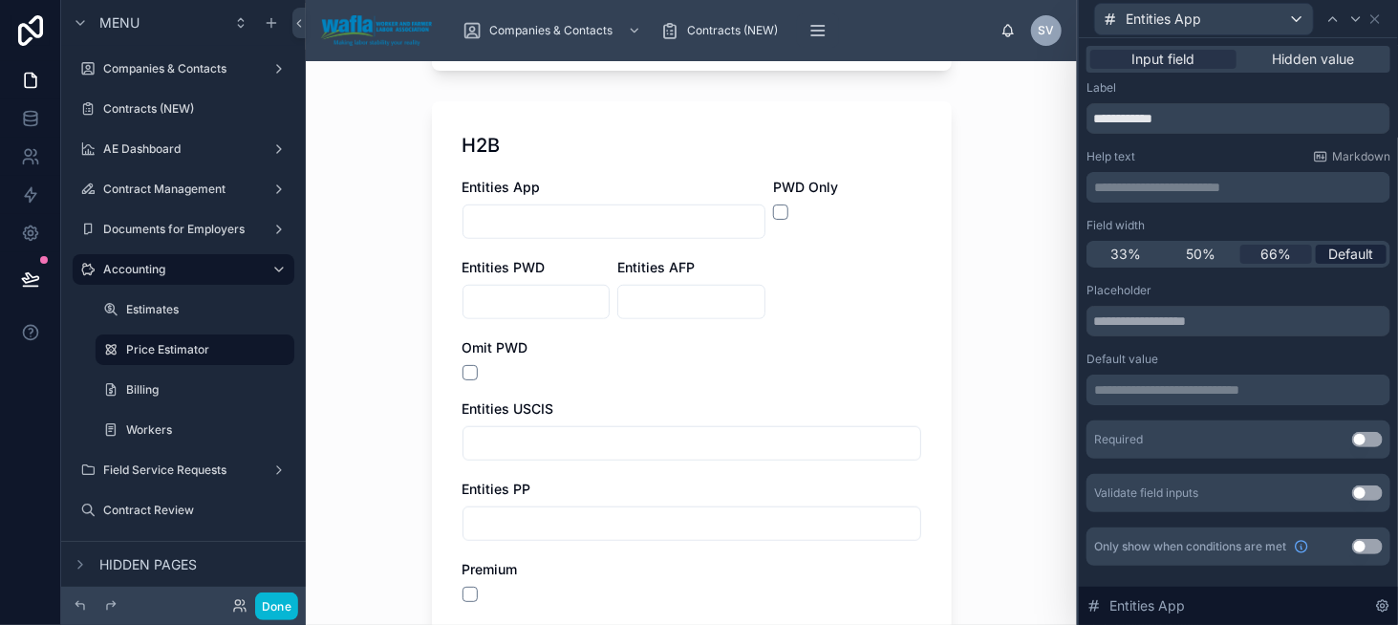
click at [1342, 249] on span "Default" at bounding box center [1350, 254] width 45 height 19
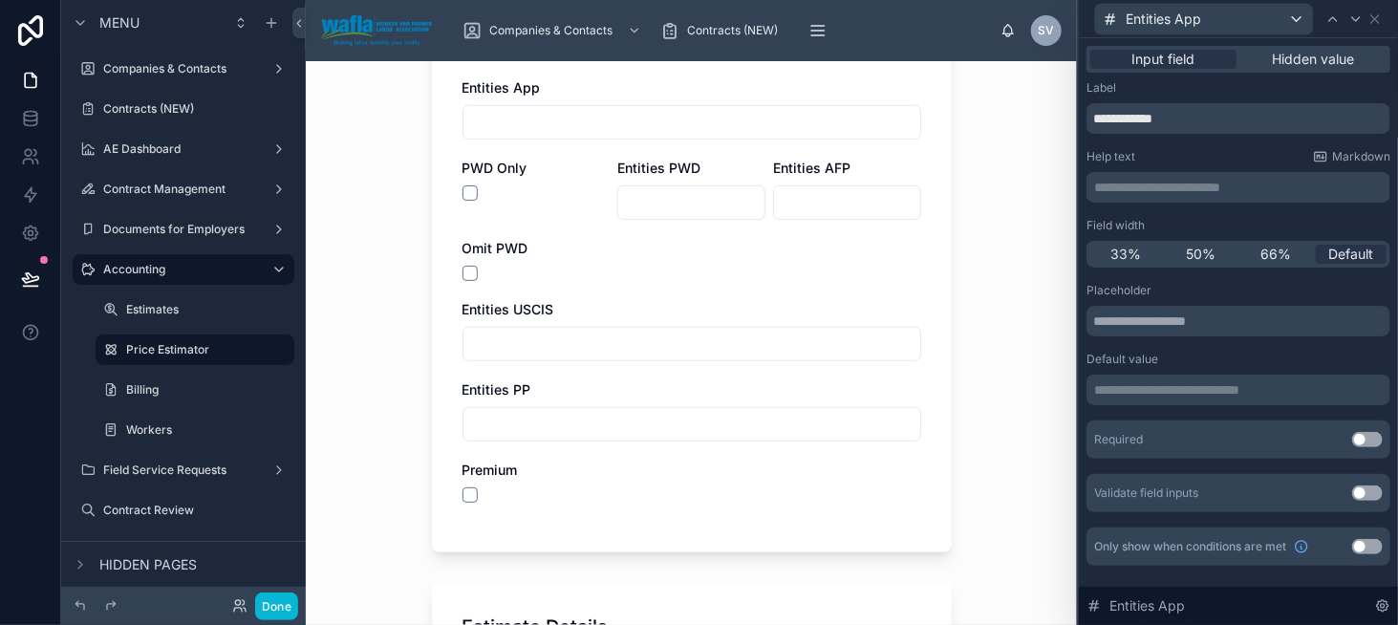
scroll to position [669, 0]
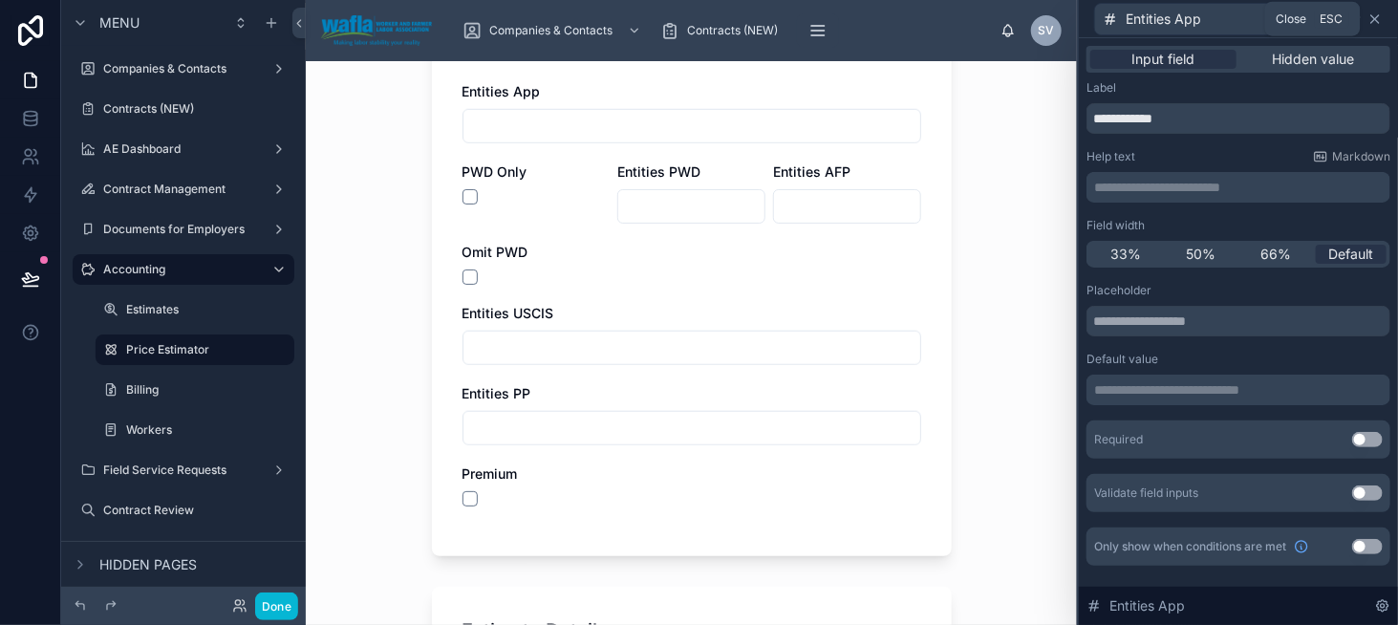
click at [1380, 18] on icon at bounding box center [1375, 18] width 15 height 15
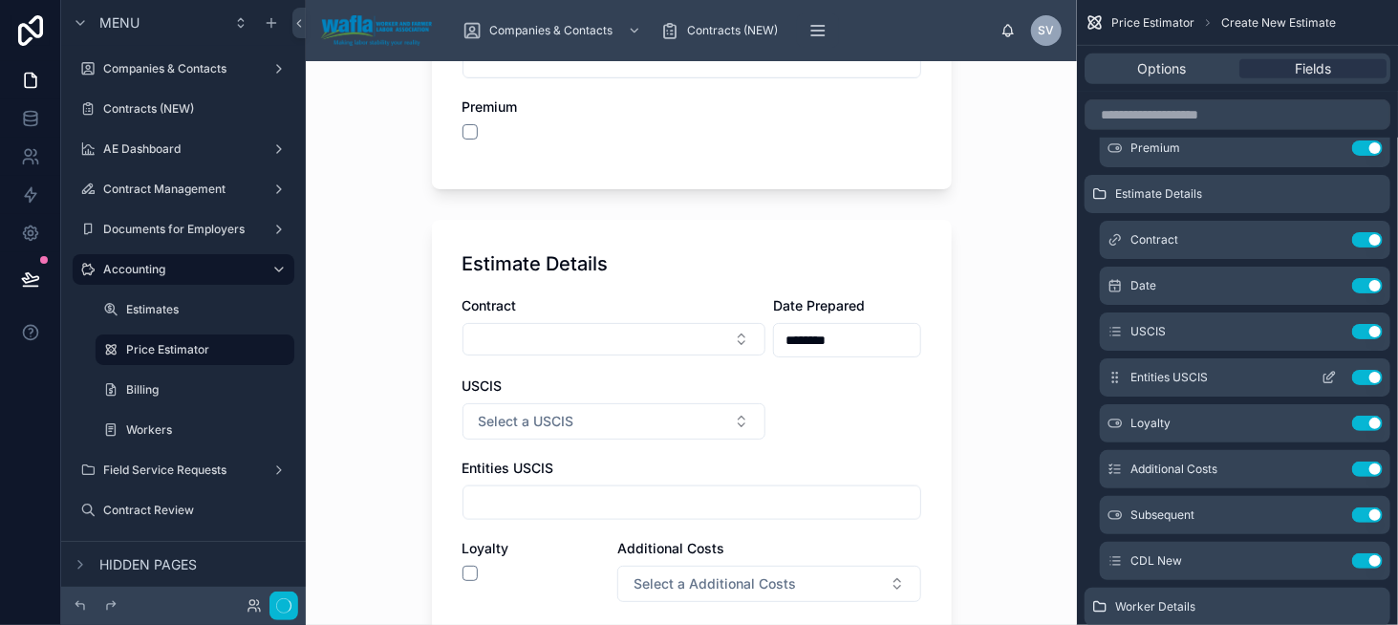
scroll to position [0, 0]
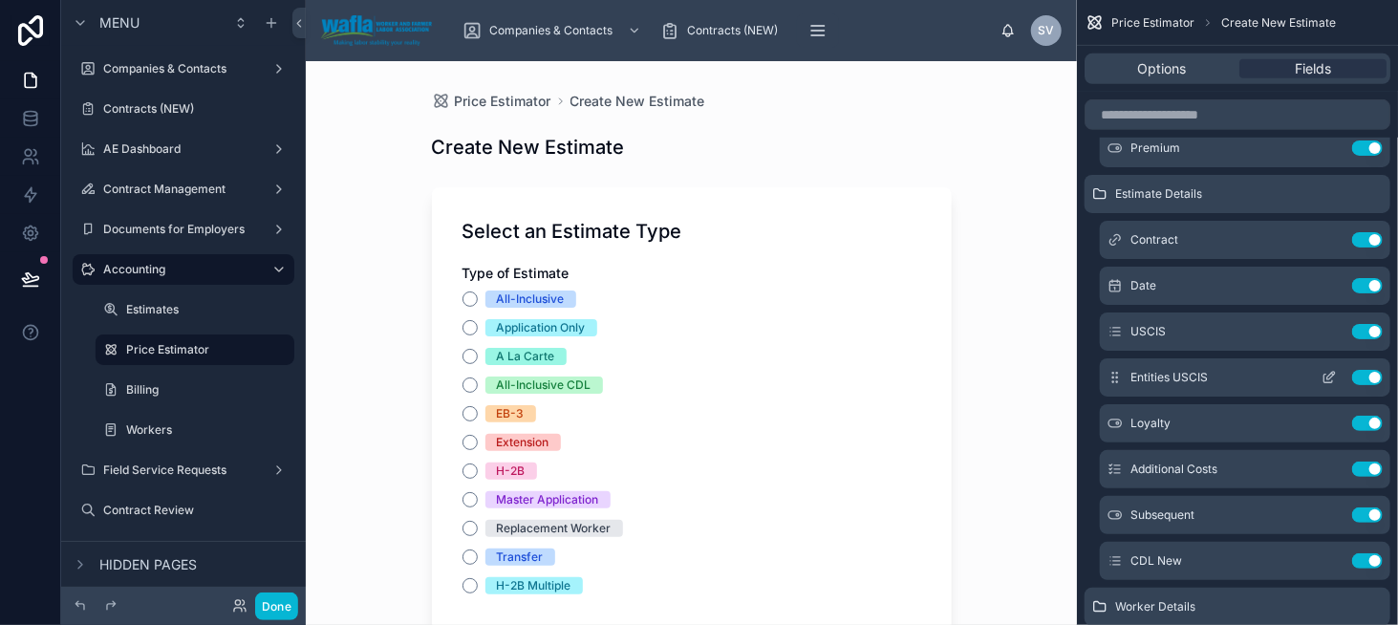
click at [1325, 376] on icon "scrollable content" at bounding box center [1329, 379] width 9 height 9
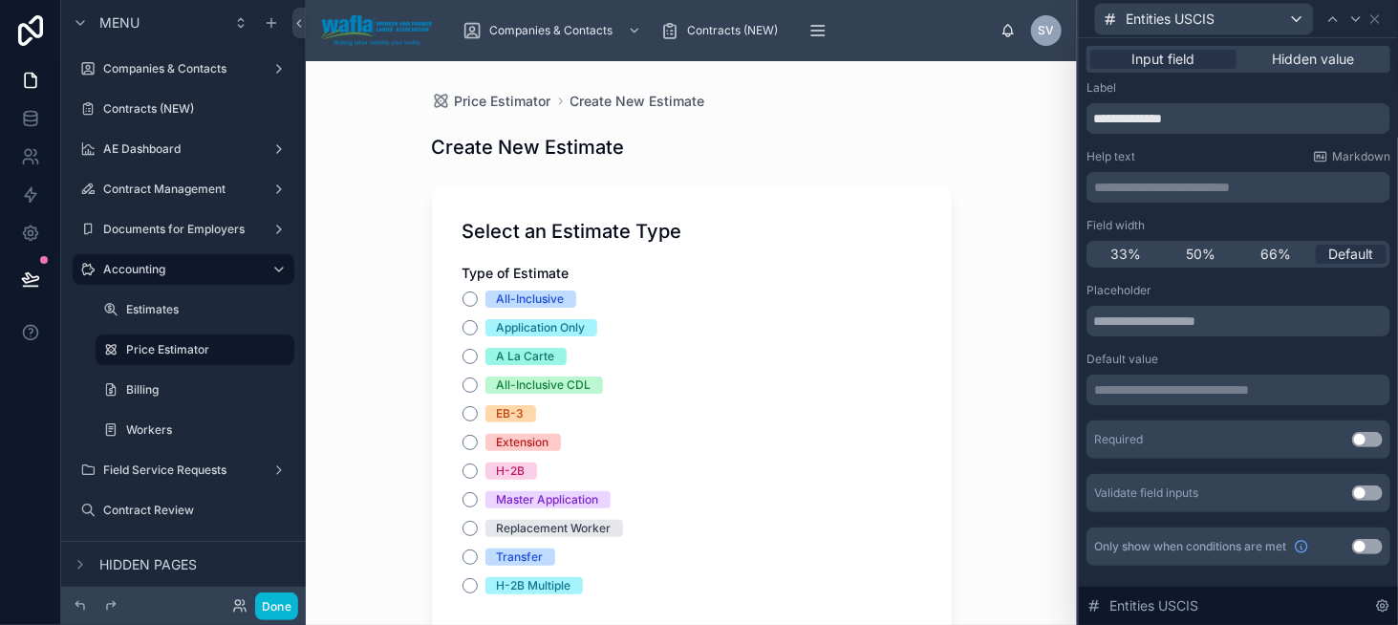
click at [1368, 546] on button "Use setting" at bounding box center [1367, 546] width 31 height 15
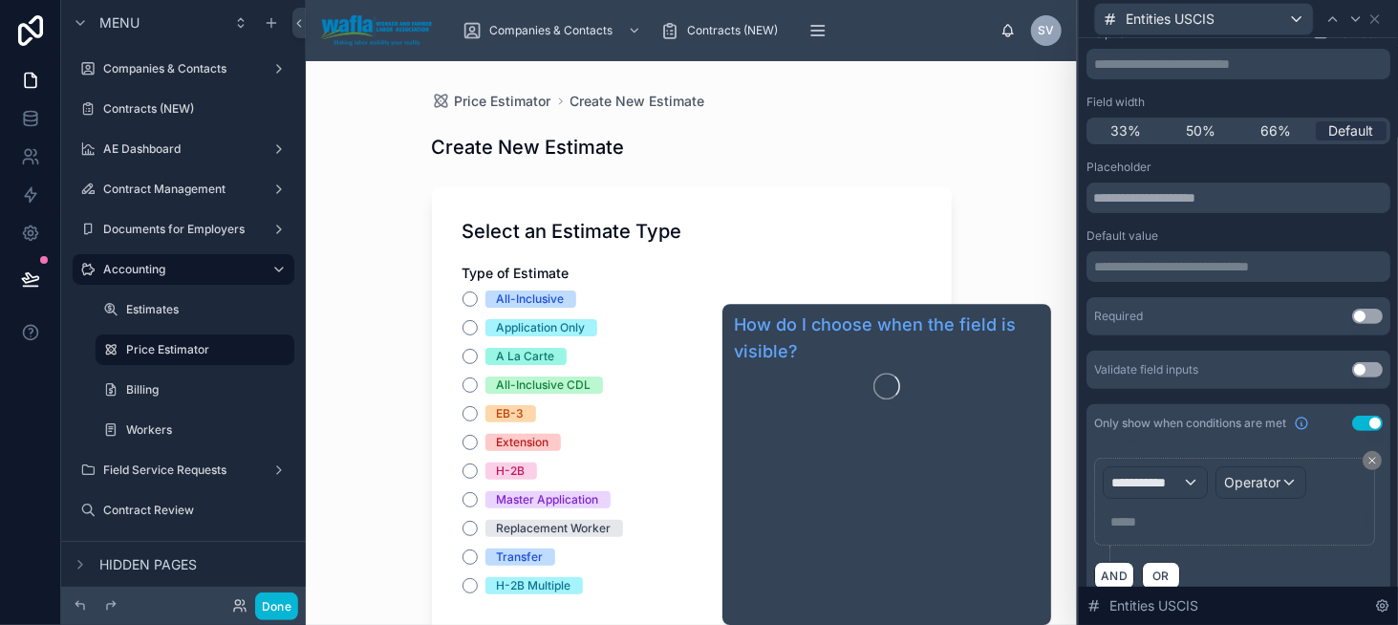
scroll to position [146, 0]
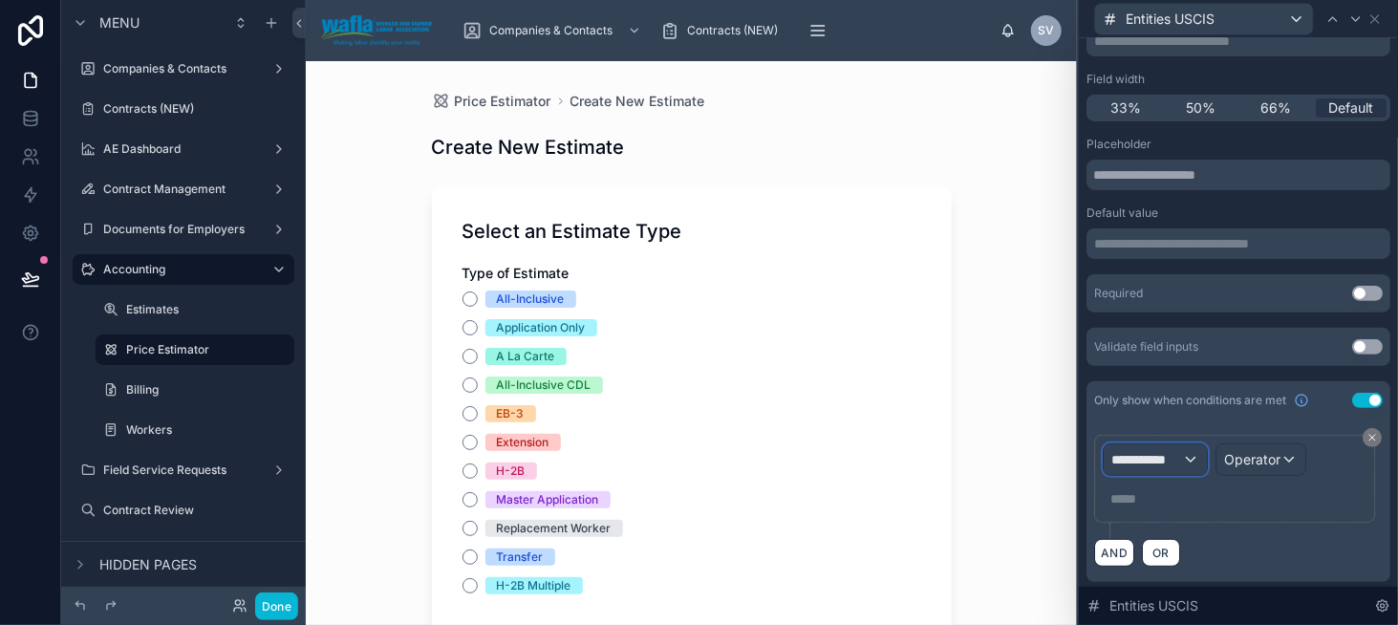
click at [1146, 462] on span "**********" at bounding box center [1146, 459] width 71 height 19
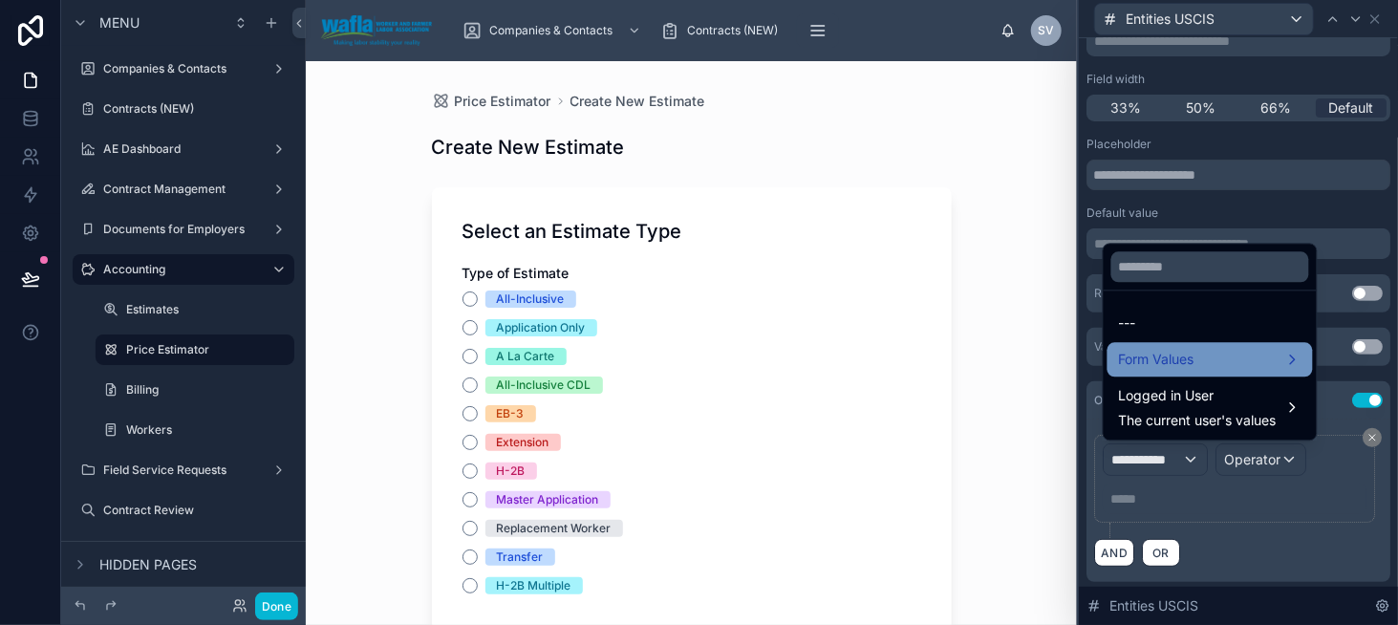
click at [1134, 354] on span "Form Values" at bounding box center [1157, 359] width 76 height 23
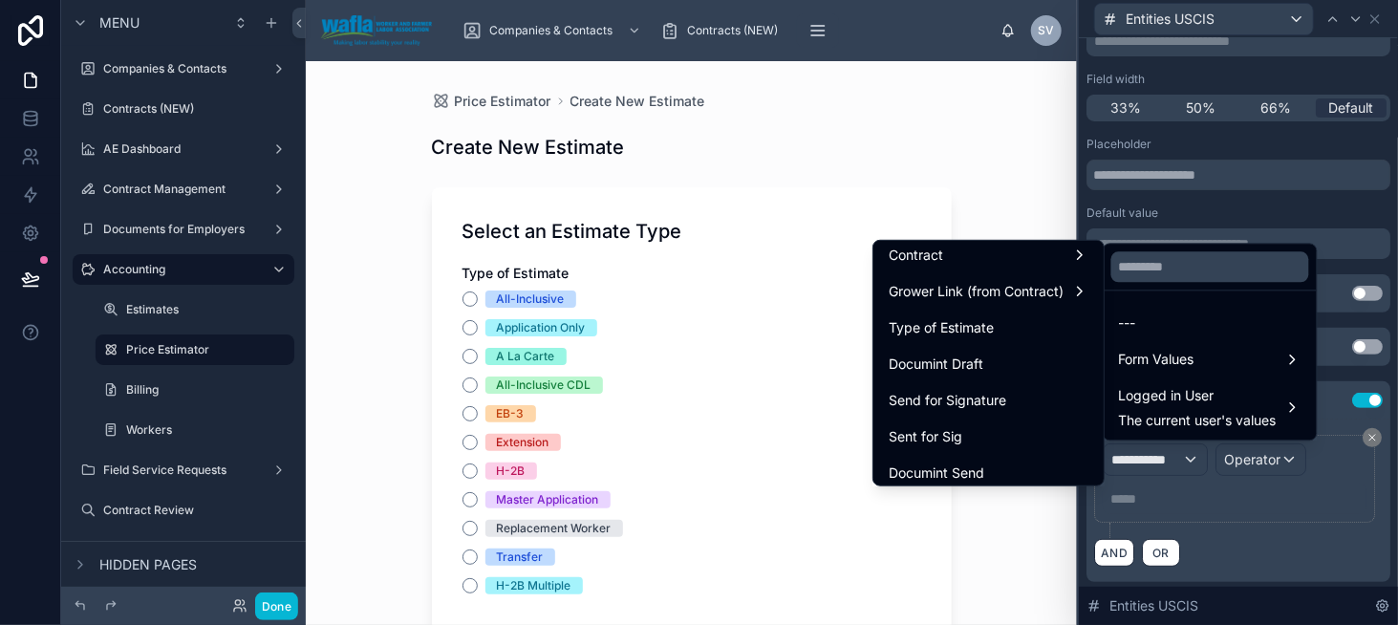
scroll to position [191, 0]
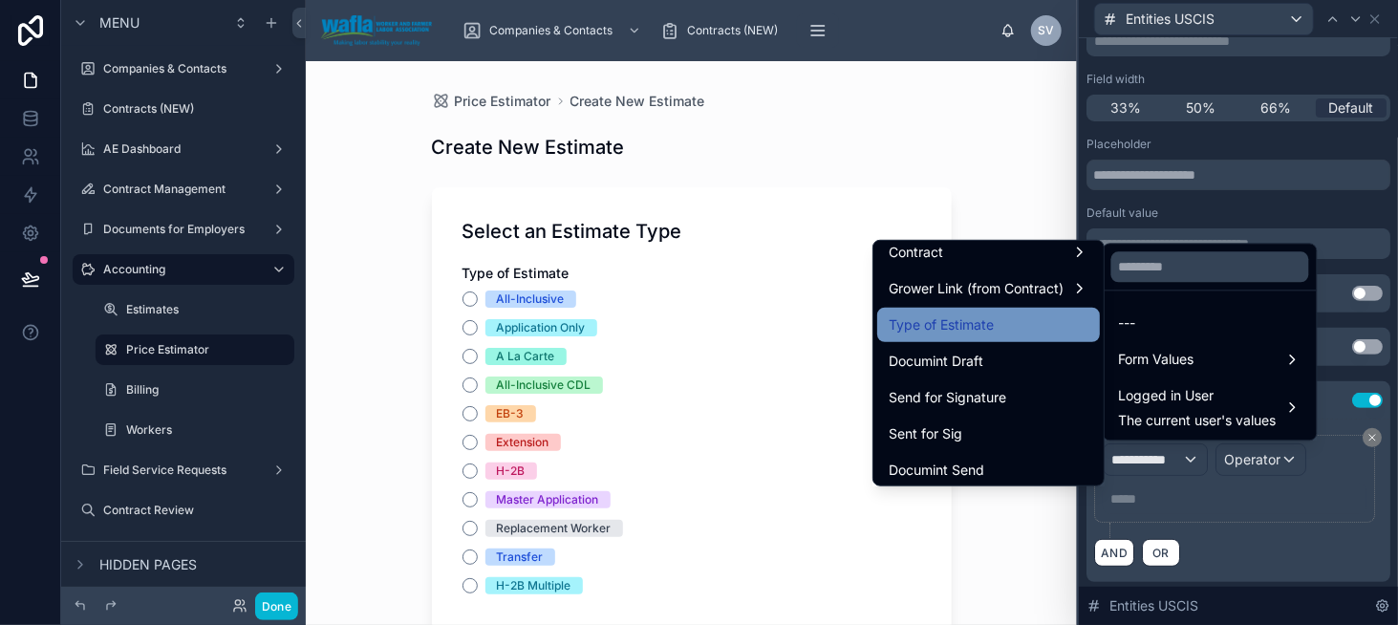
click at [964, 334] on span "Type of Estimate" at bounding box center [941, 324] width 105 height 23
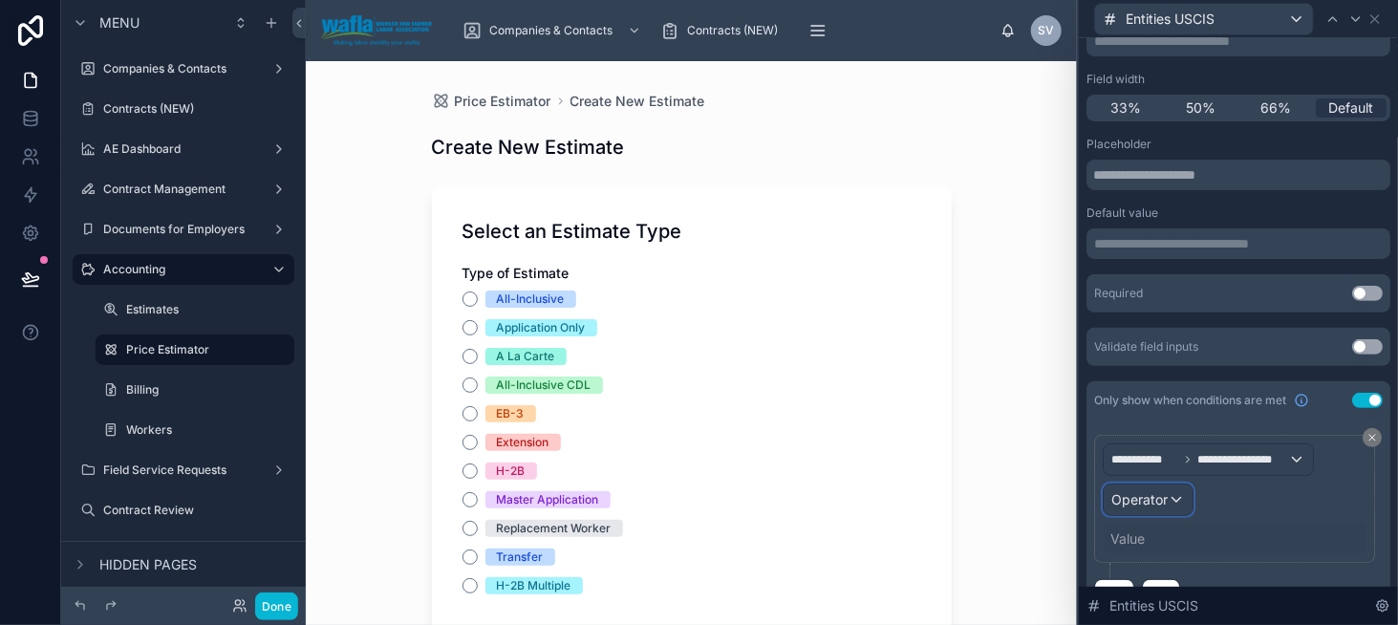
click at [1145, 501] on span "Operator" at bounding box center [1139, 499] width 56 height 16
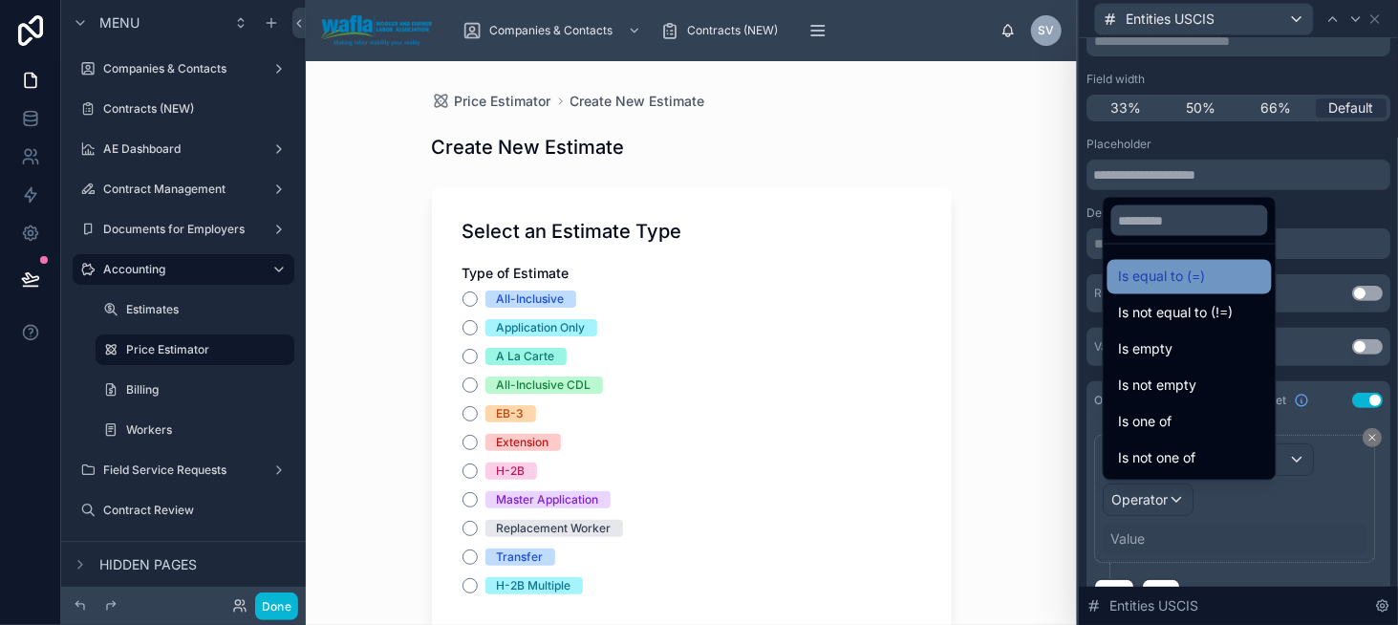
click at [1137, 293] on div "Is equal to (=)" at bounding box center [1190, 277] width 164 height 34
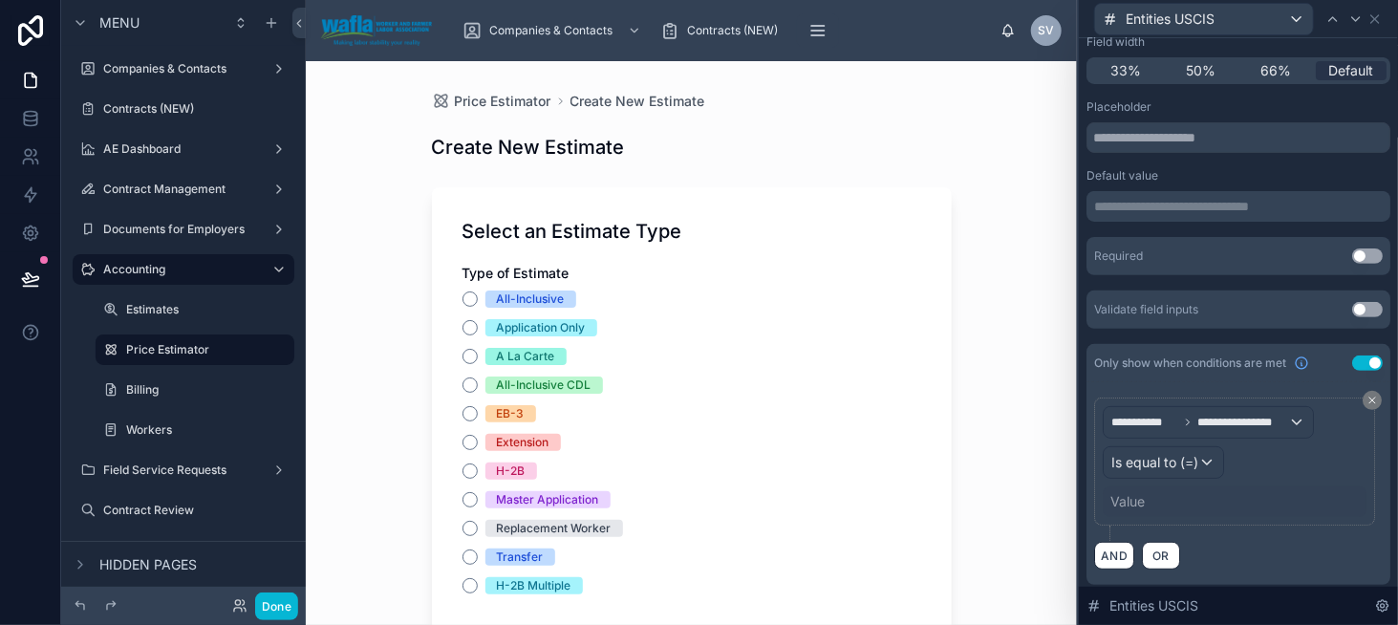
scroll to position [185, 0]
click at [1151, 490] on div "Value" at bounding box center [1235, 500] width 264 height 31
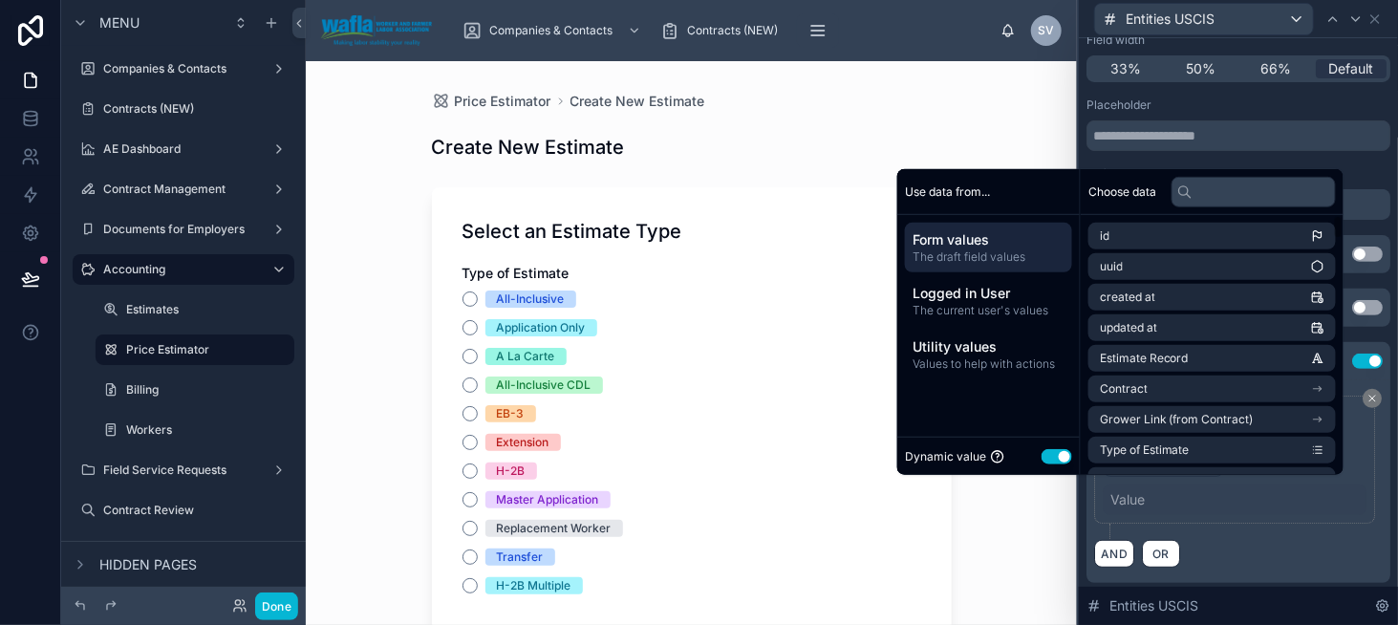
click at [1043, 456] on button "Use setting" at bounding box center [1057, 455] width 31 height 15
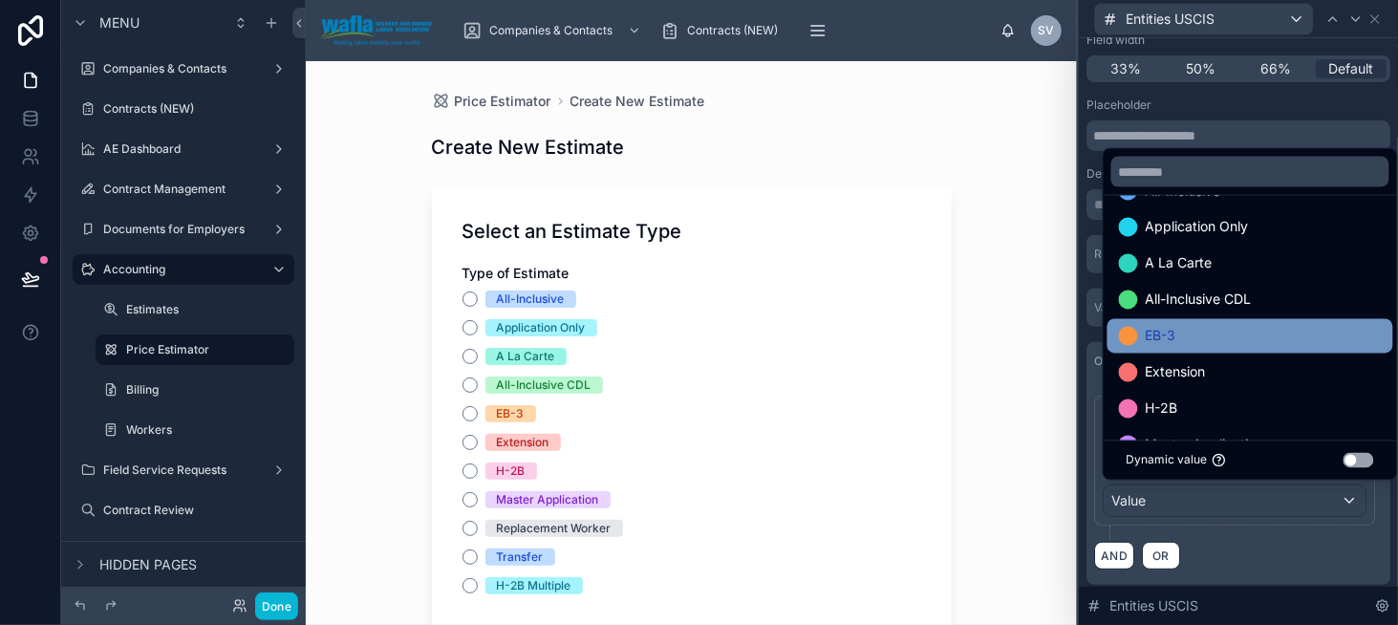
scroll to position [96, 0]
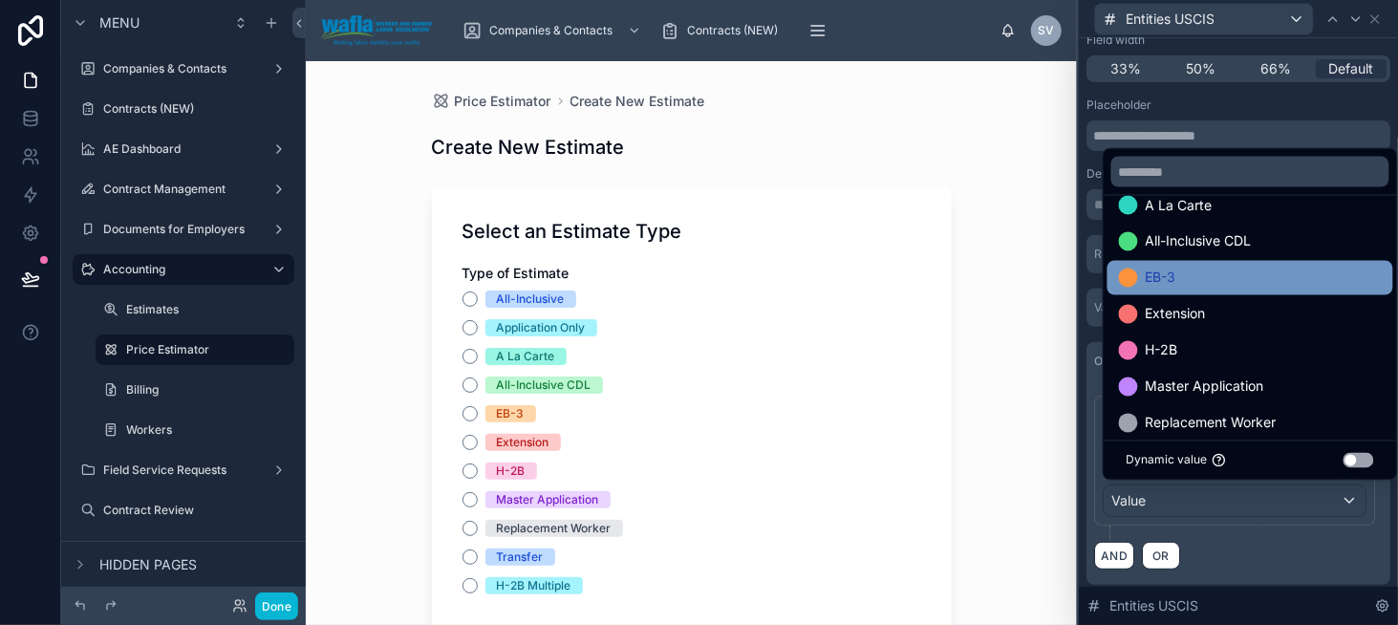
click at [1166, 356] on span "H-2B" at bounding box center [1162, 350] width 32 height 23
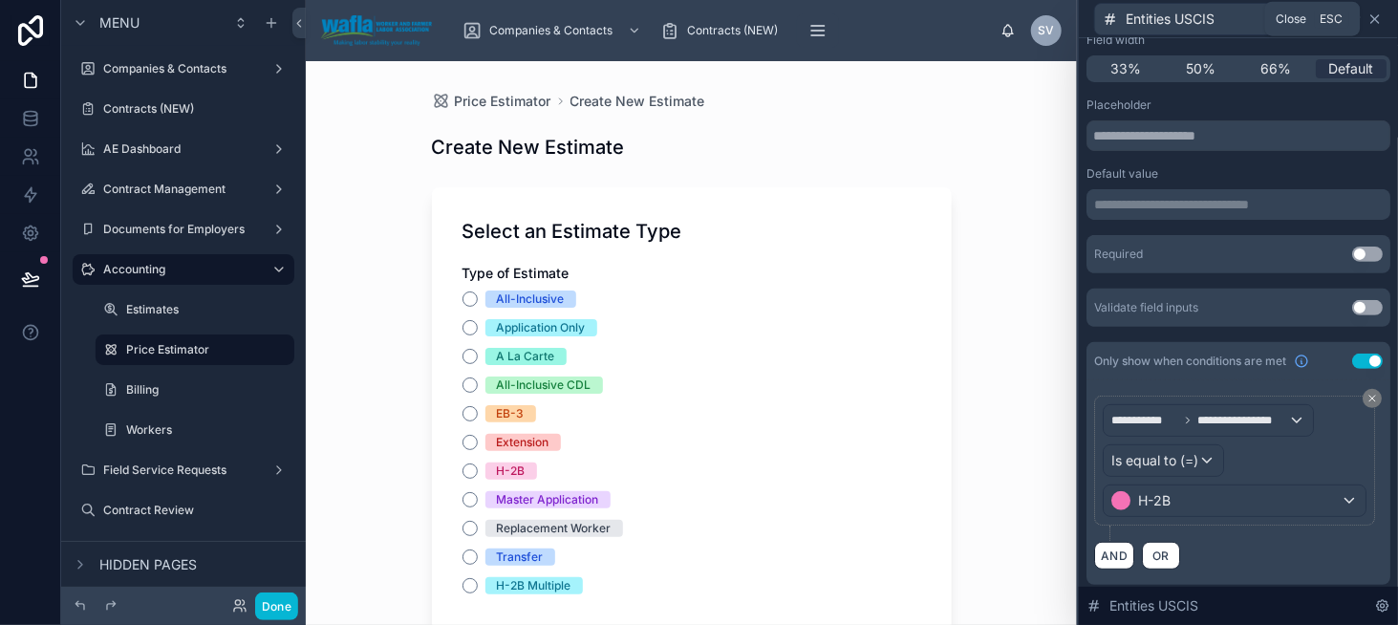
click at [1373, 22] on icon at bounding box center [1375, 18] width 15 height 15
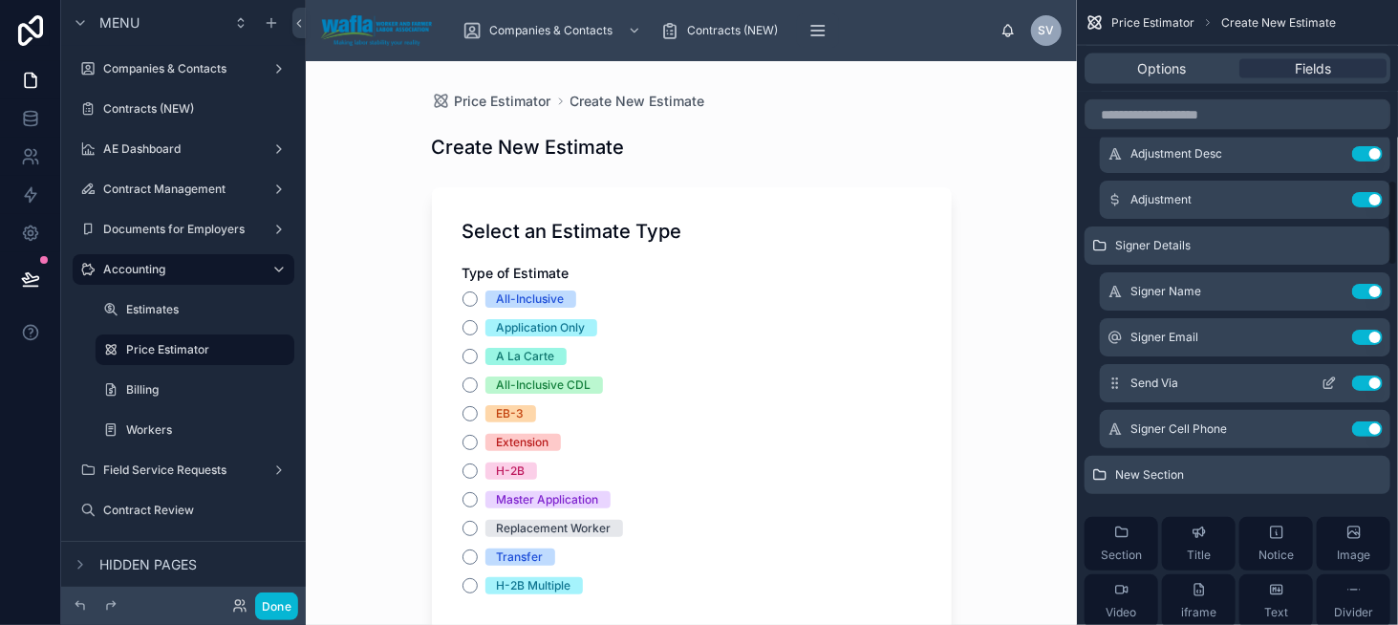
scroll to position [1393, 0]
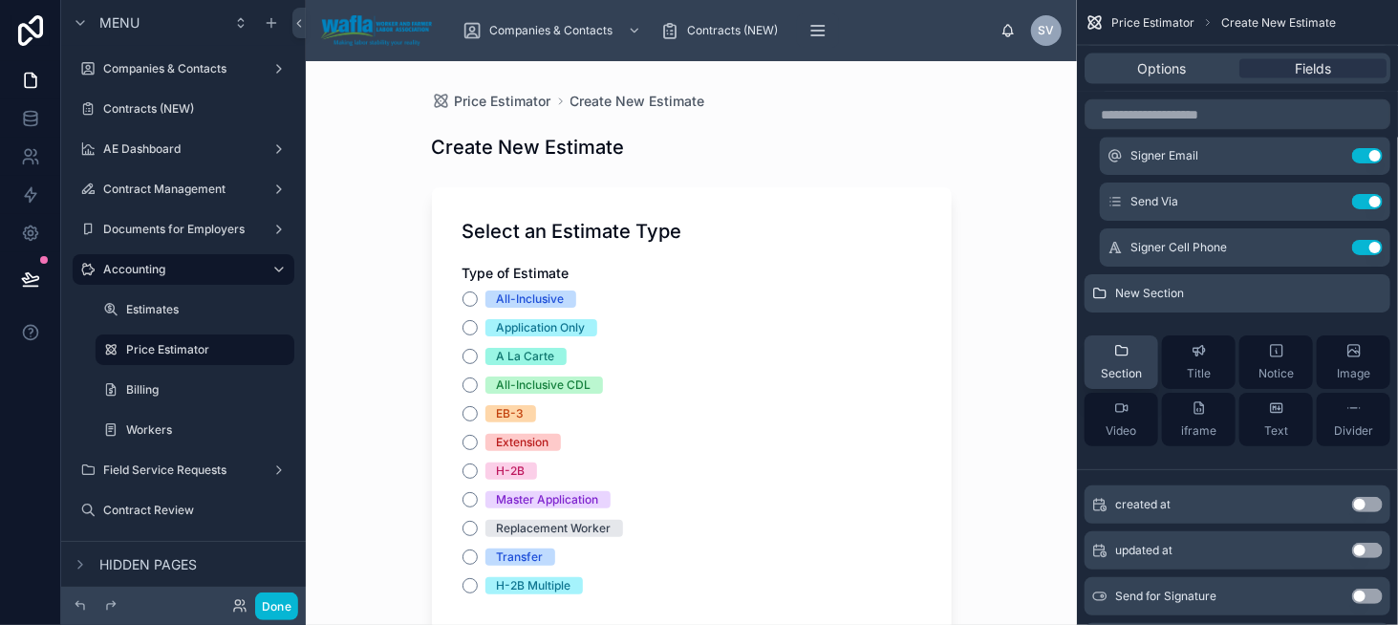
click at [1102, 372] on span "Section" at bounding box center [1121, 373] width 41 height 15
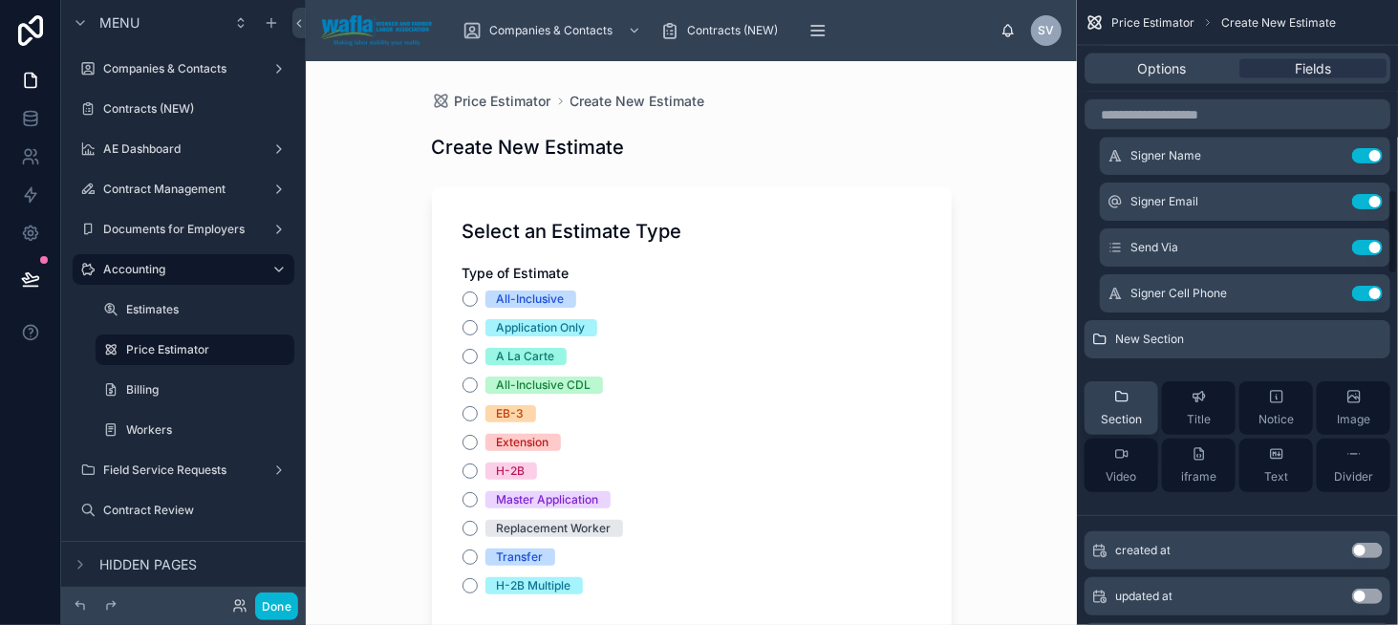
click at [1134, 400] on div "Section" at bounding box center [1121, 408] width 41 height 38
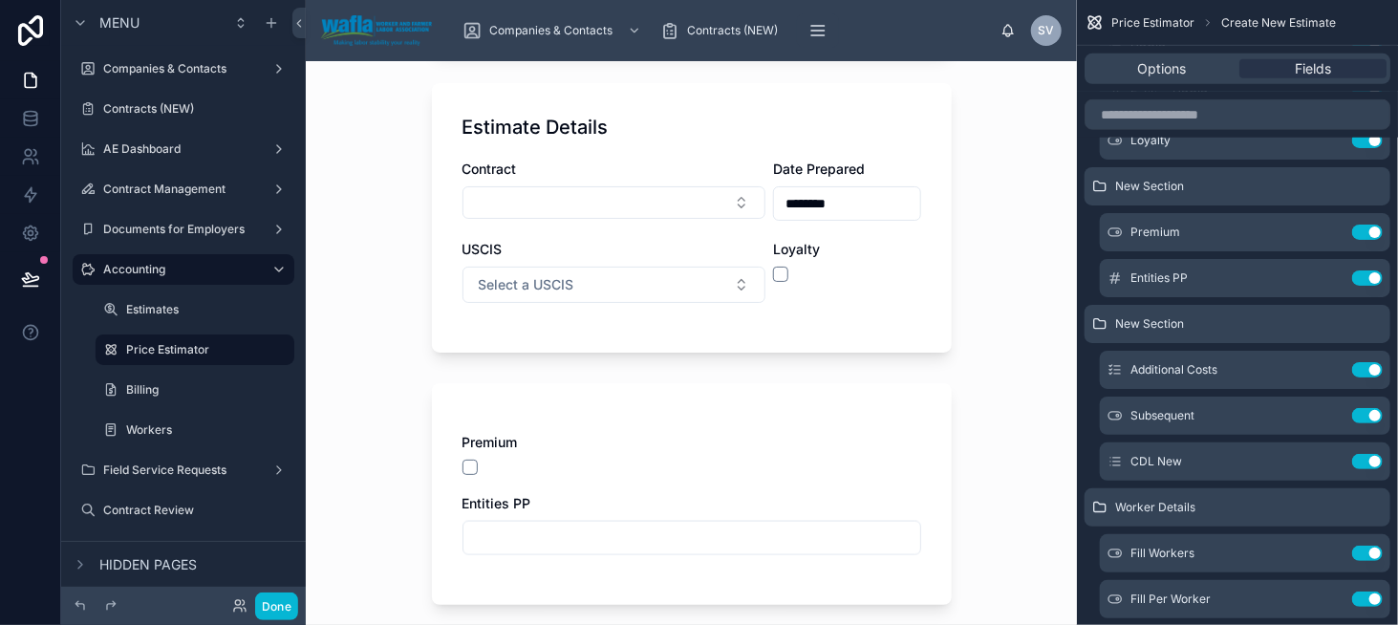
scroll to position [956, 0]
click at [1332, 229] on icon "scrollable content" at bounding box center [1331, 231] width 8 height 8
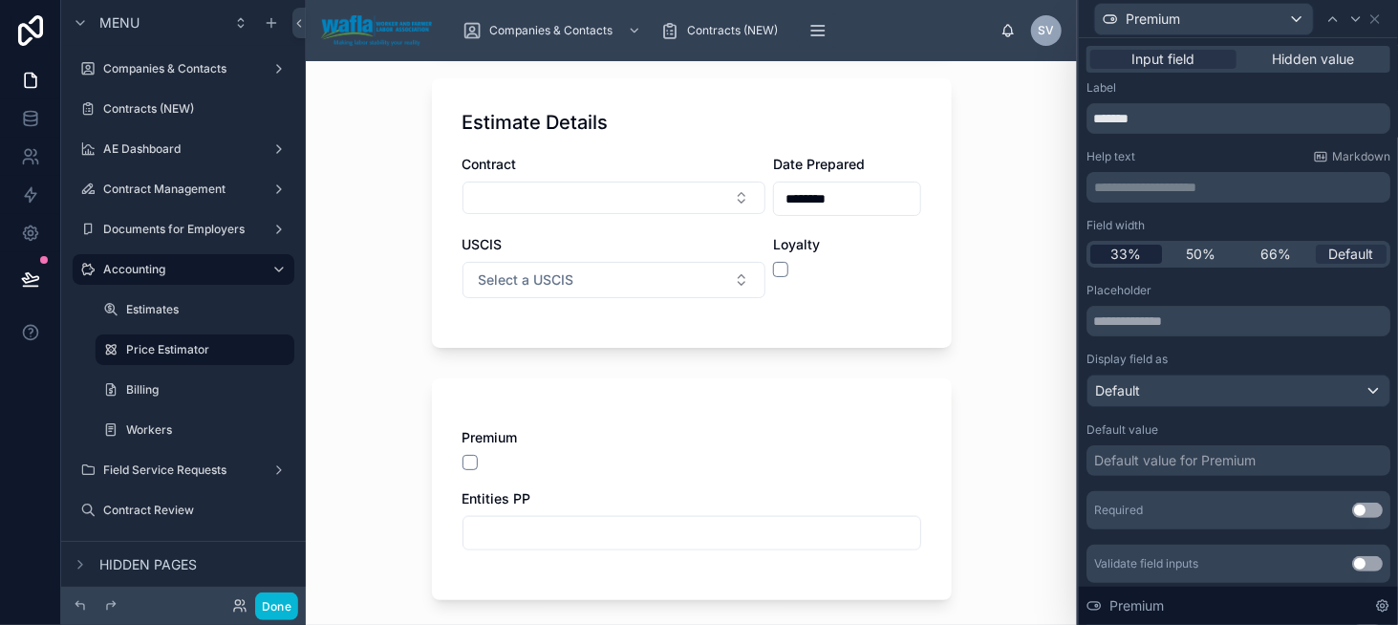
click at [1146, 254] on div "33%" at bounding box center [1126, 254] width 72 height 19
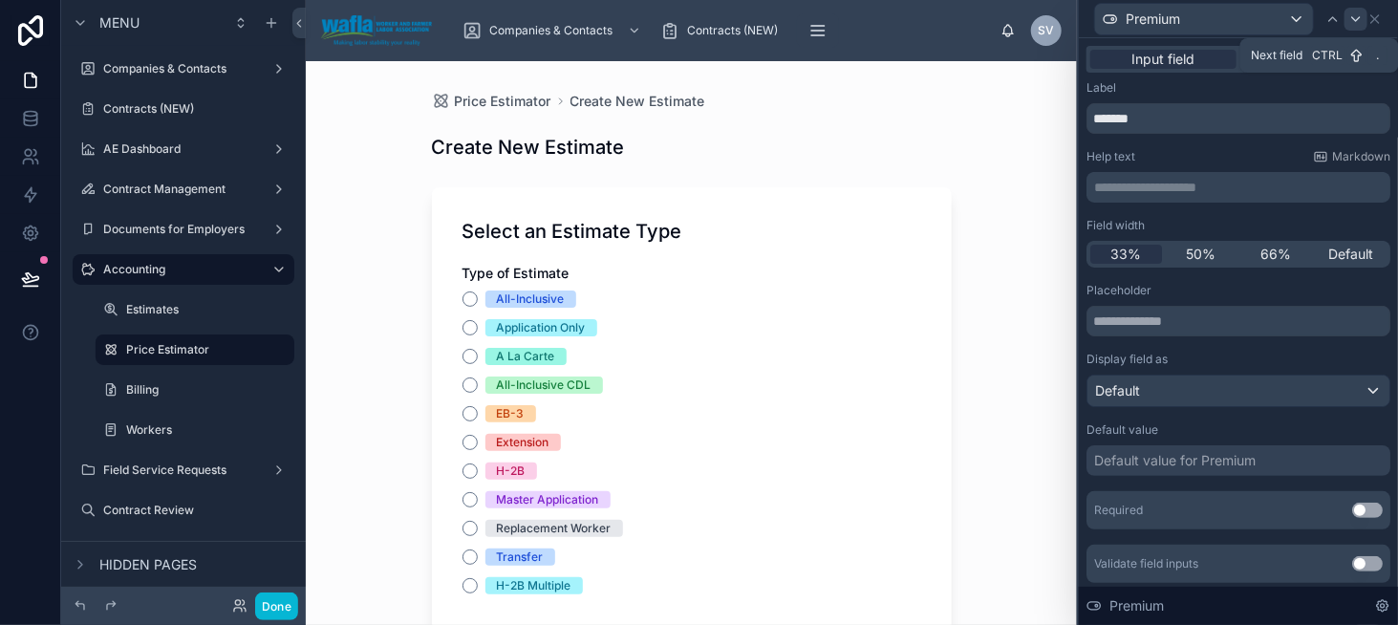
click at [1352, 22] on icon at bounding box center [1355, 18] width 15 height 15
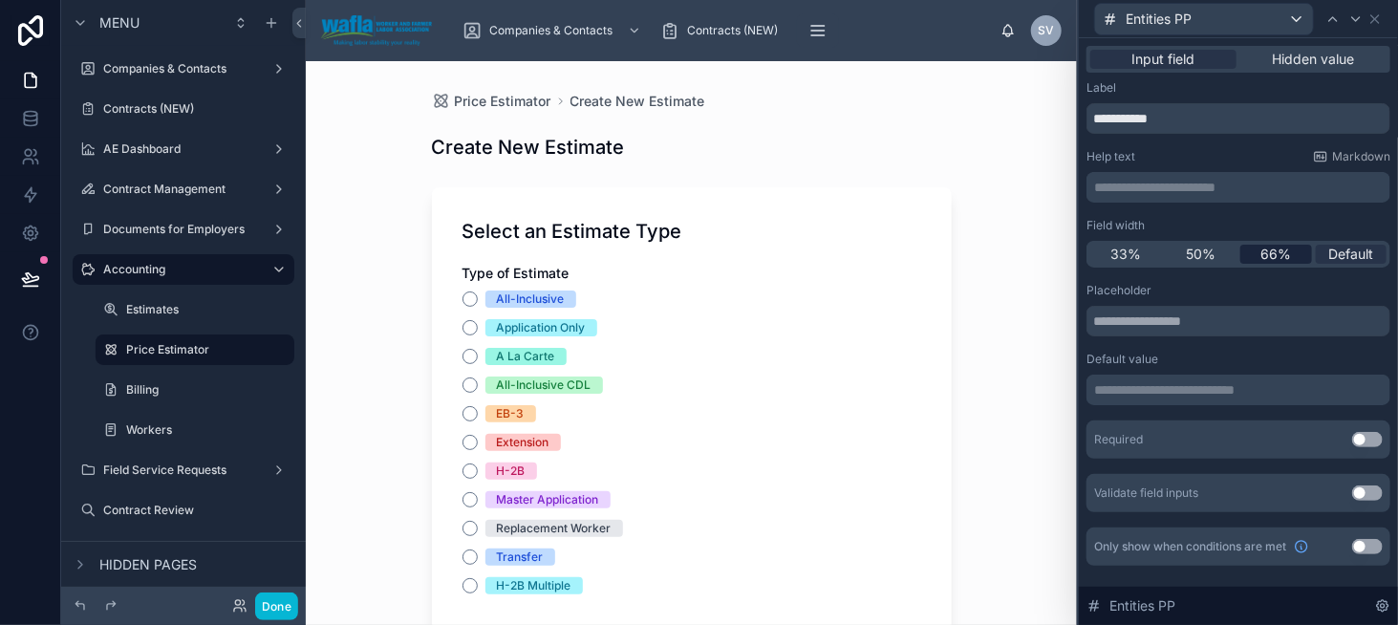
click at [1251, 258] on div "66%" at bounding box center [1276, 254] width 72 height 19
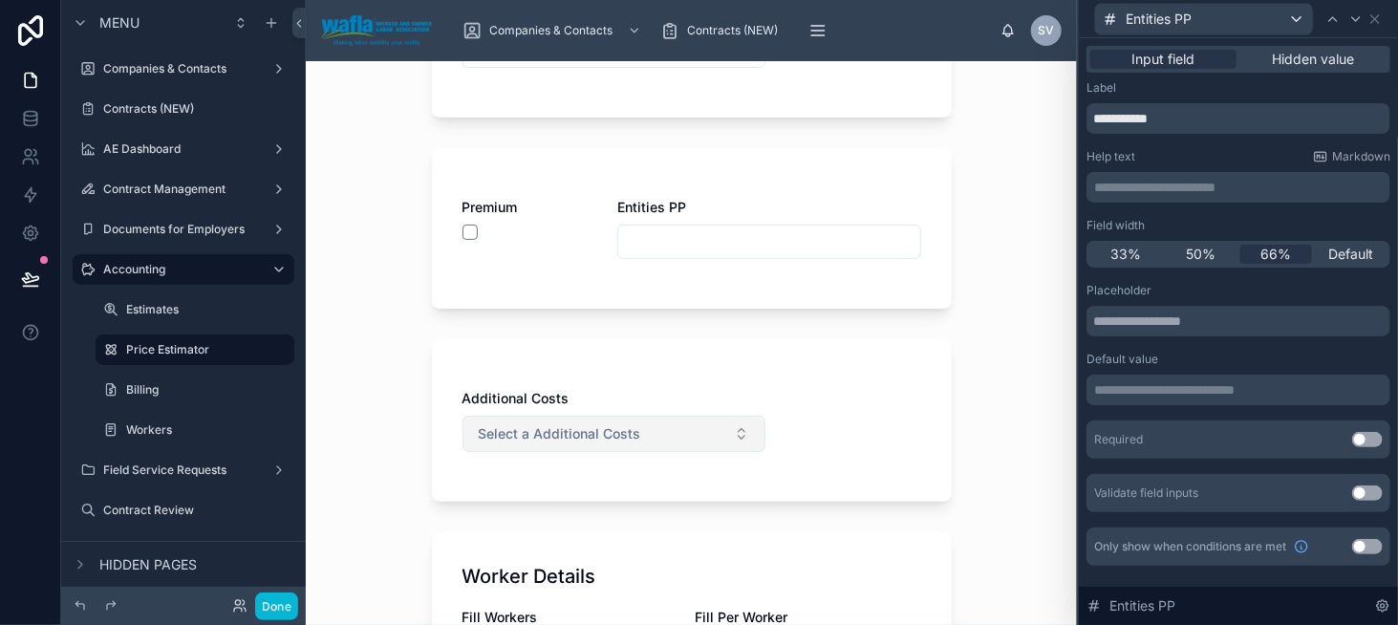
scroll to position [1338, 0]
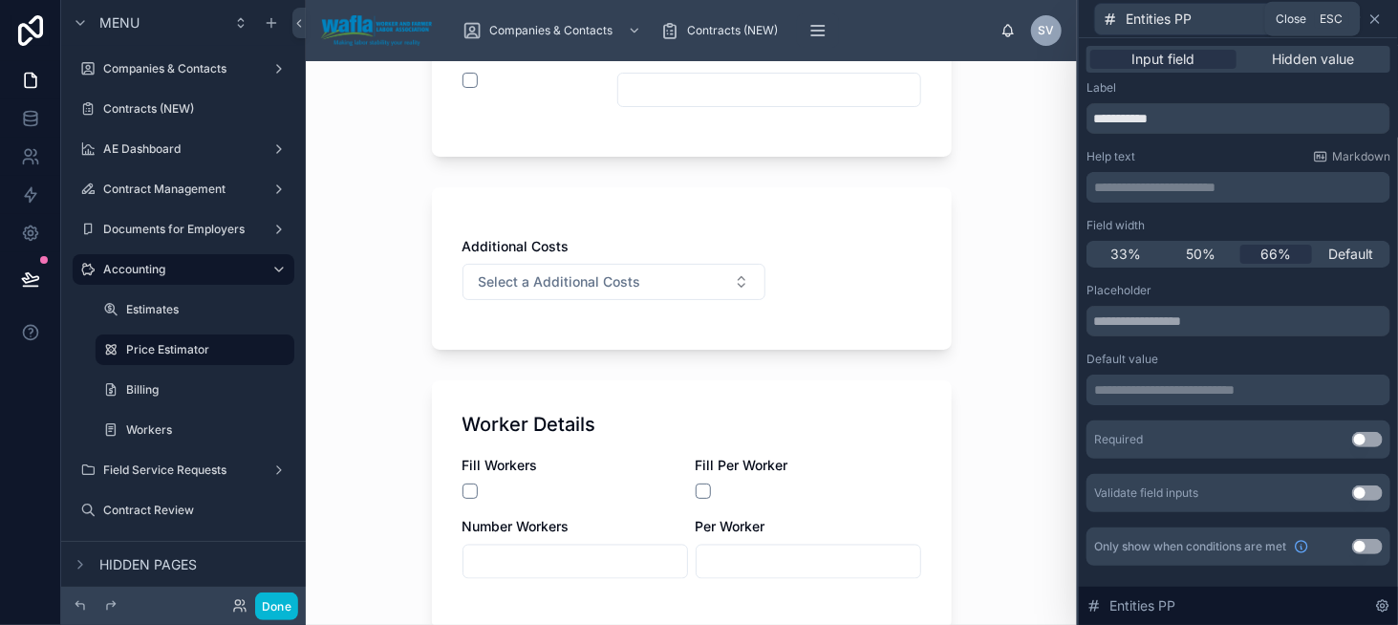
click at [1379, 22] on icon at bounding box center [1375, 19] width 8 height 8
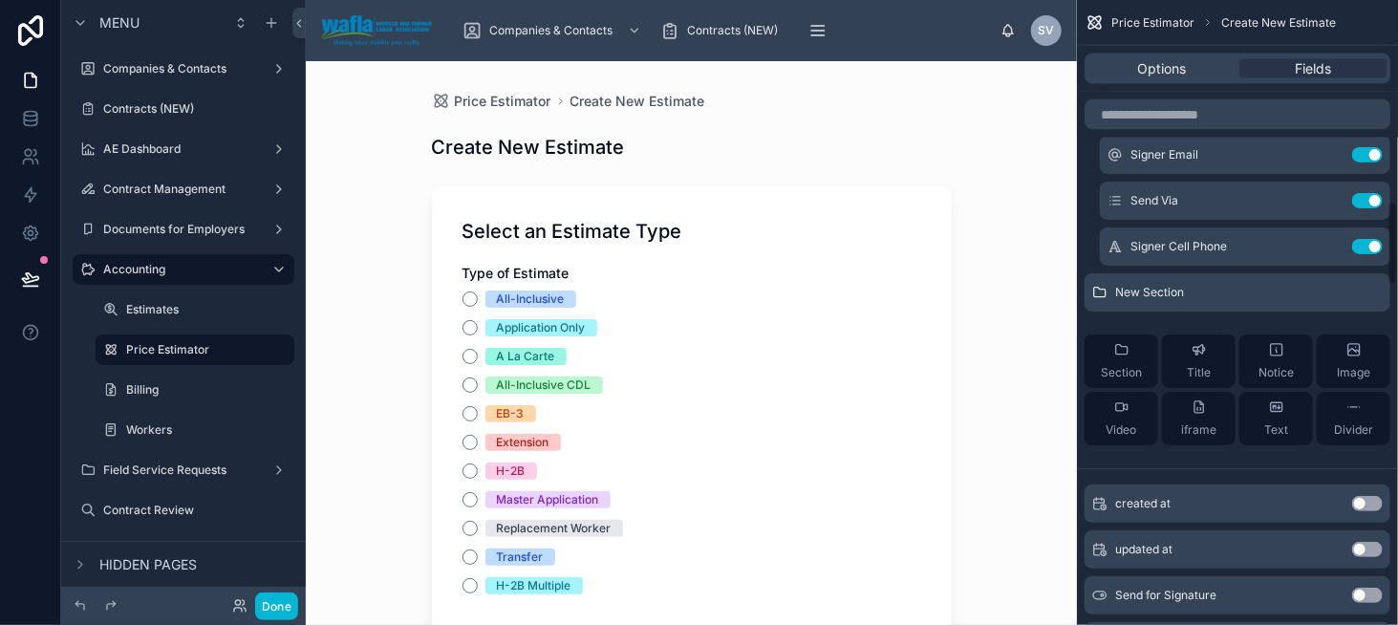
scroll to position [1489, 0]
click at [1116, 365] on span "Section" at bounding box center [1121, 369] width 41 height 15
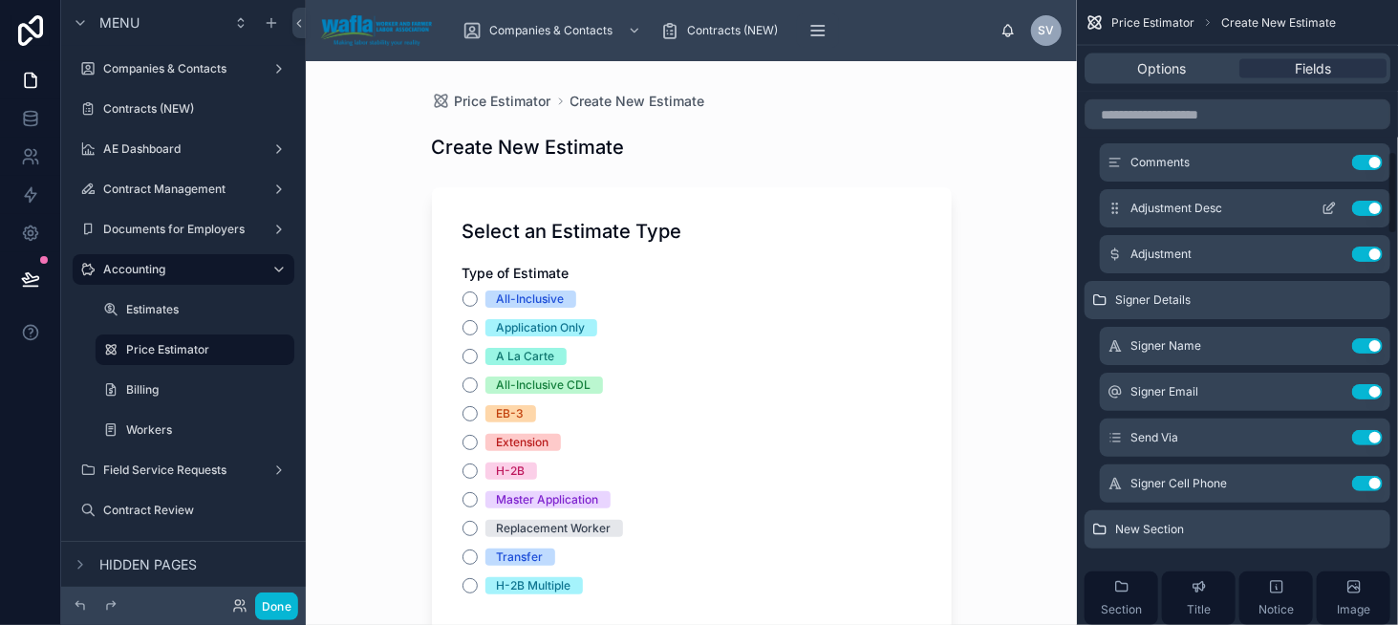
scroll to position [1393, 0]
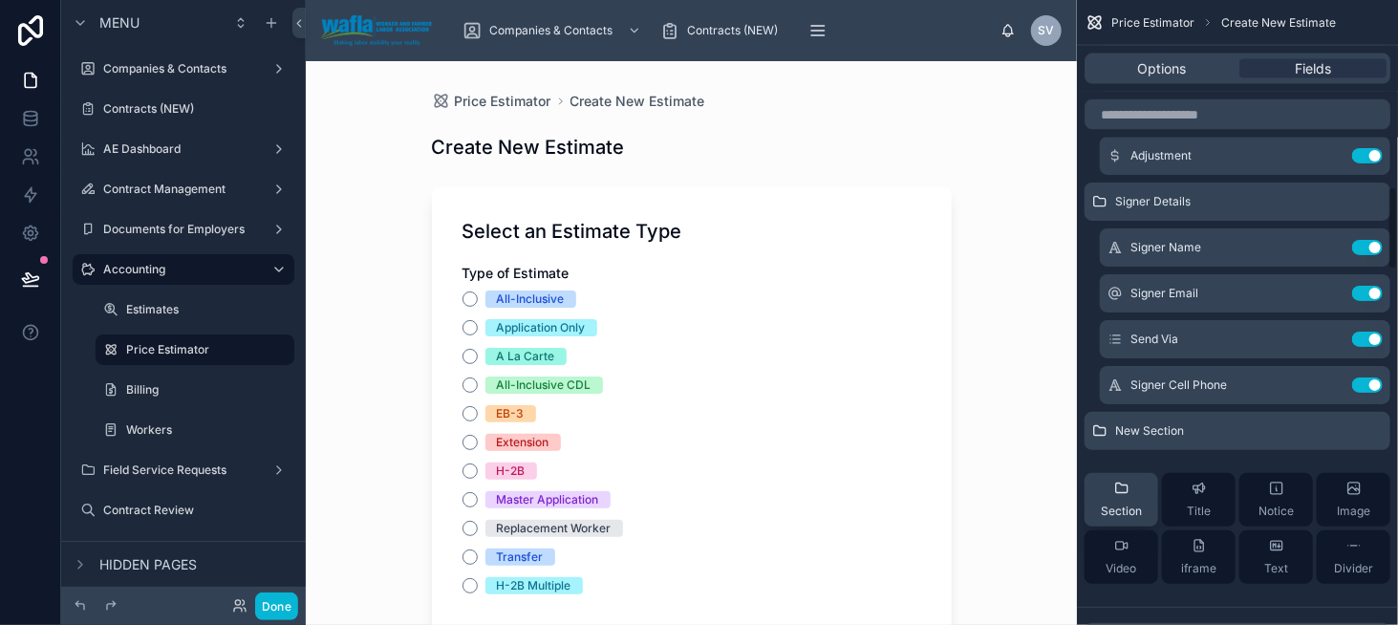
click at [1115, 496] on div "Section" at bounding box center [1121, 500] width 41 height 38
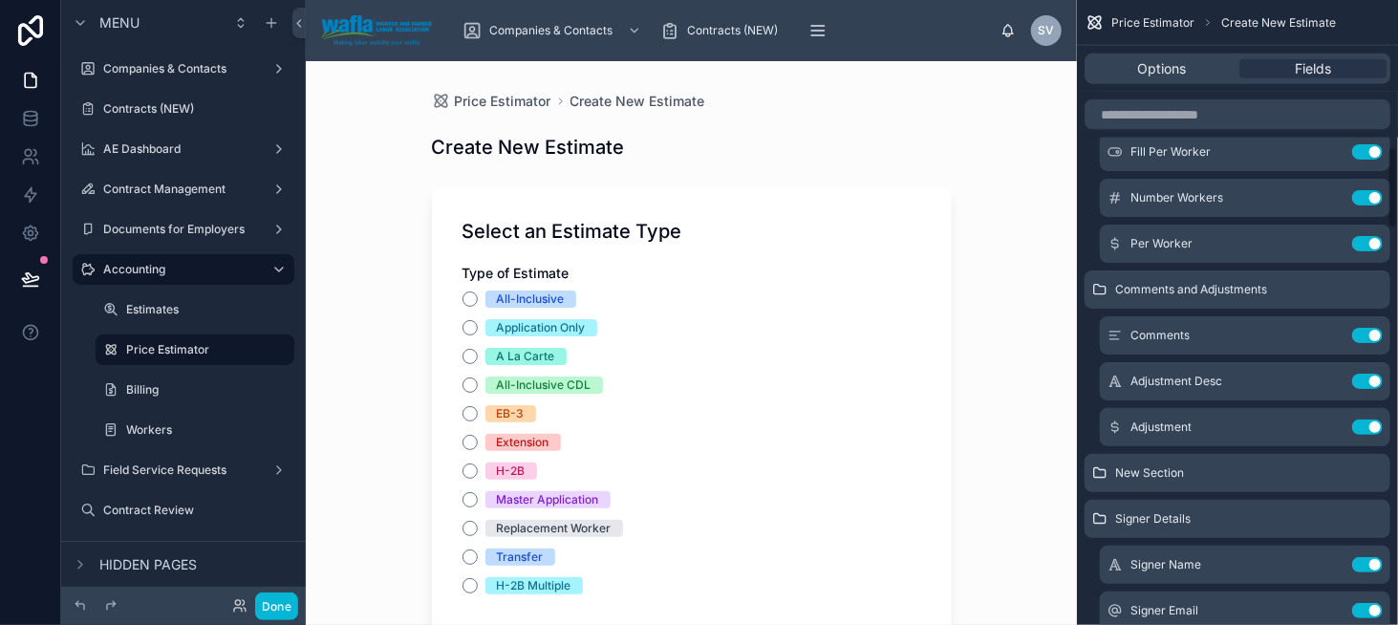
scroll to position [1107, 0]
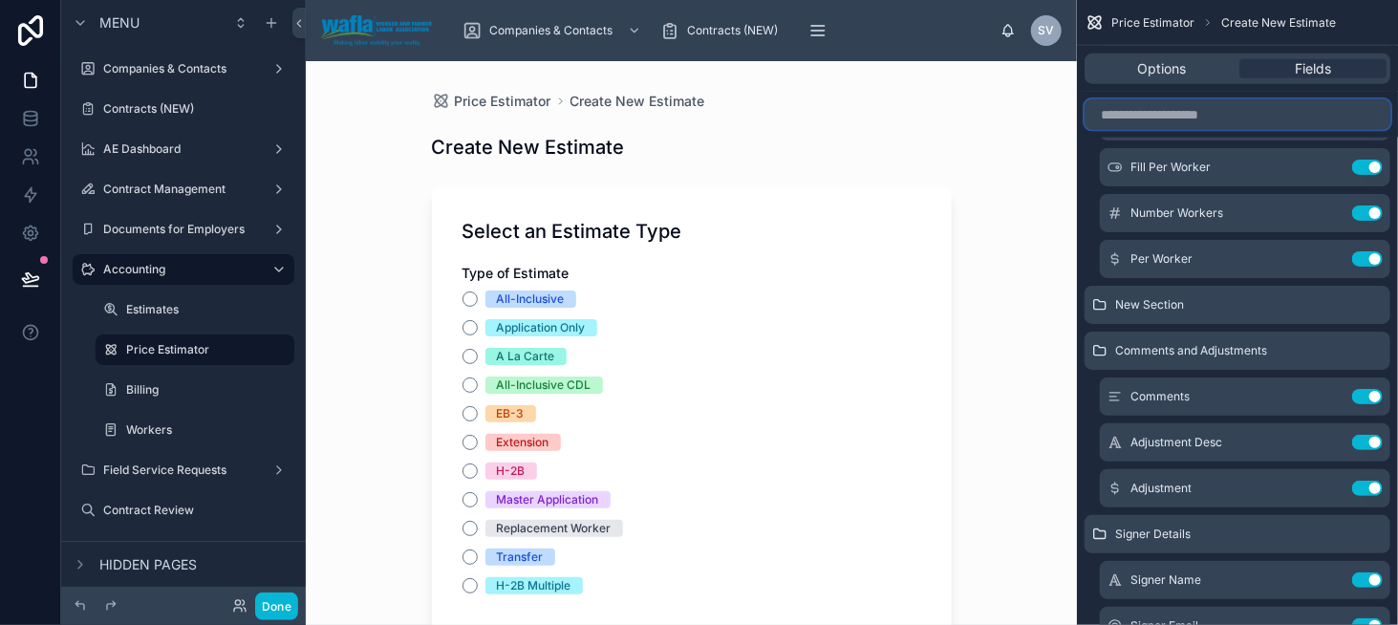
click at [1135, 115] on input "scrollable content" at bounding box center [1238, 114] width 306 height 31
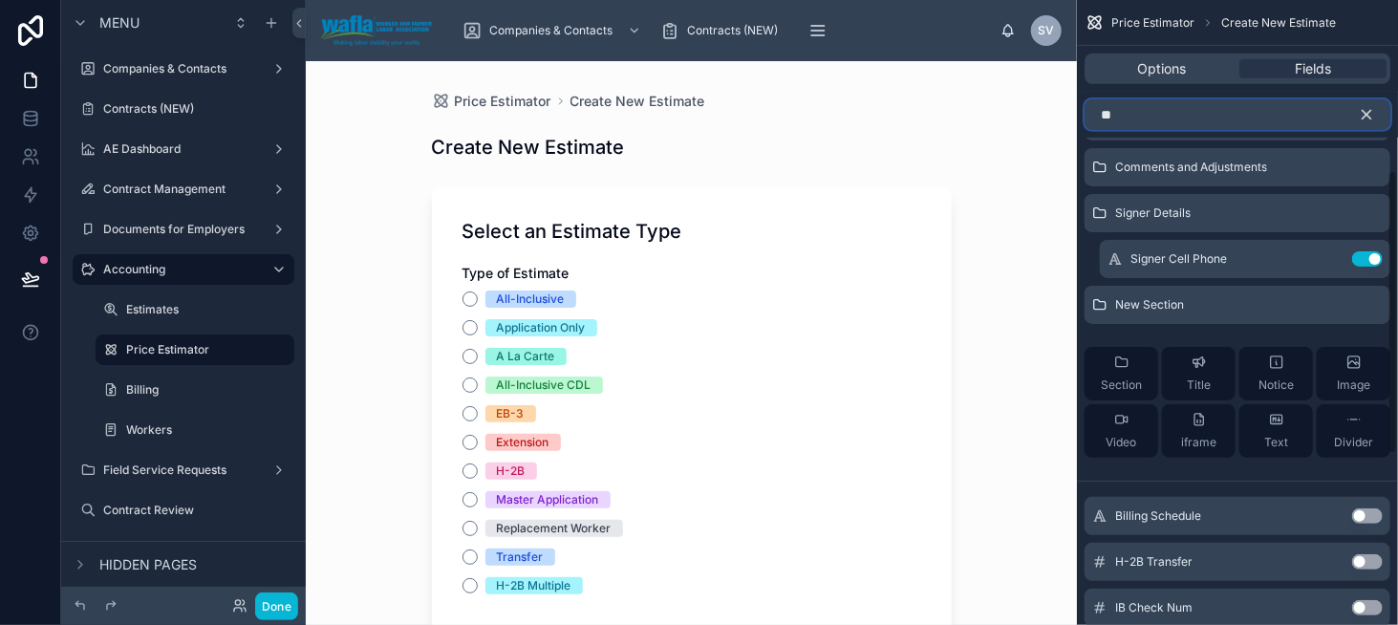
scroll to position [334, 0]
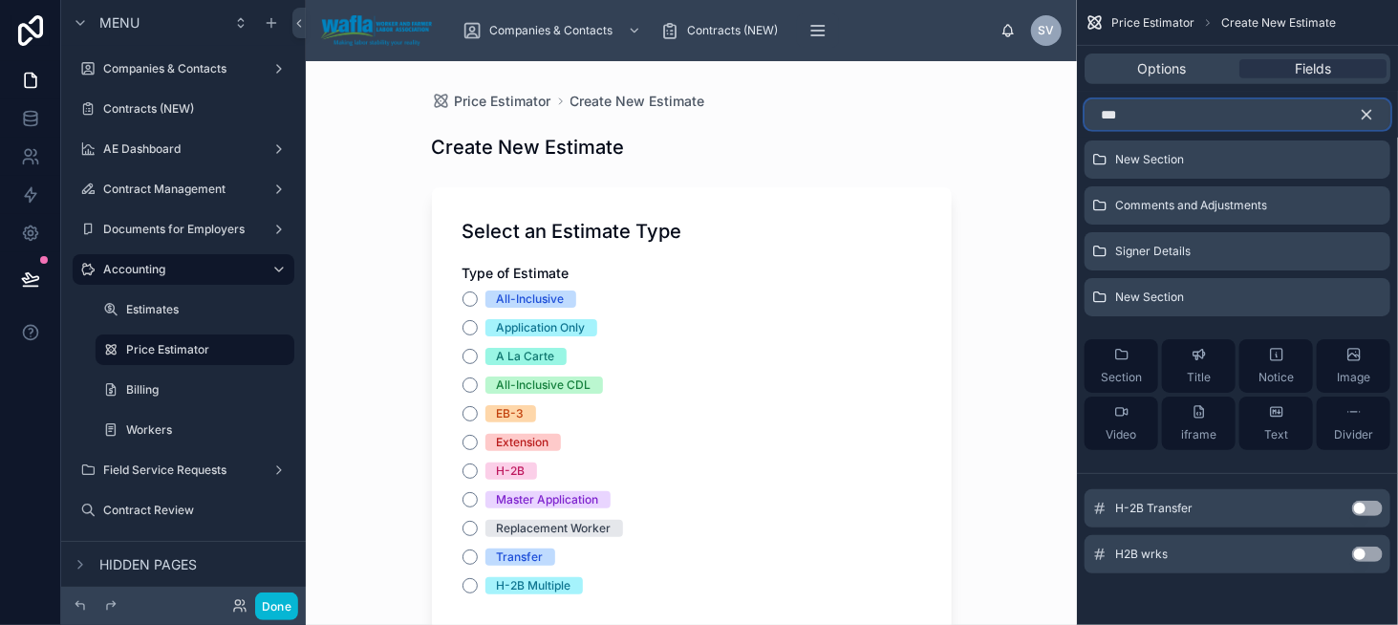
type input "***"
click at [1367, 551] on button "Use setting" at bounding box center [1367, 554] width 31 height 15
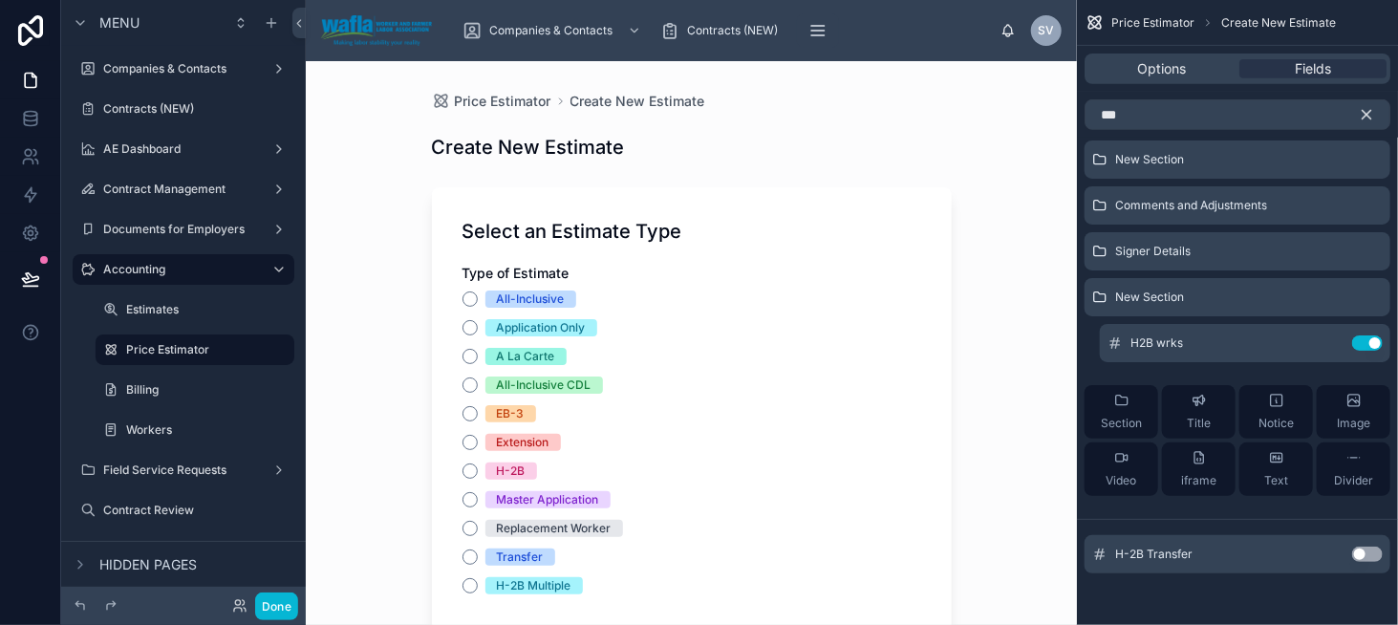
click at [1365, 544] on div "H-2B Transfer Use setting" at bounding box center [1238, 554] width 306 height 38
click at [1376, 554] on button "Use setting" at bounding box center [1367, 554] width 31 height 15
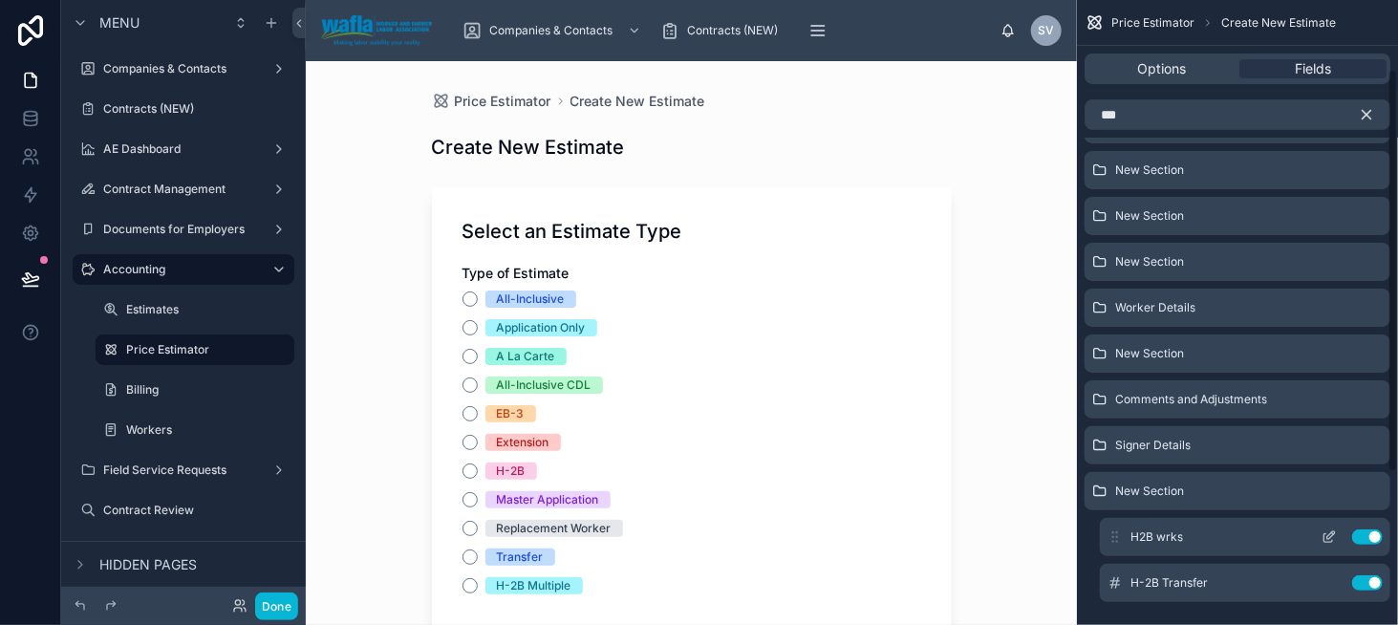
scroll to position [143, 0]
click at [1368, 119] on icon "scrollable content" at bounding box center [1366, 114] width 17 height 17
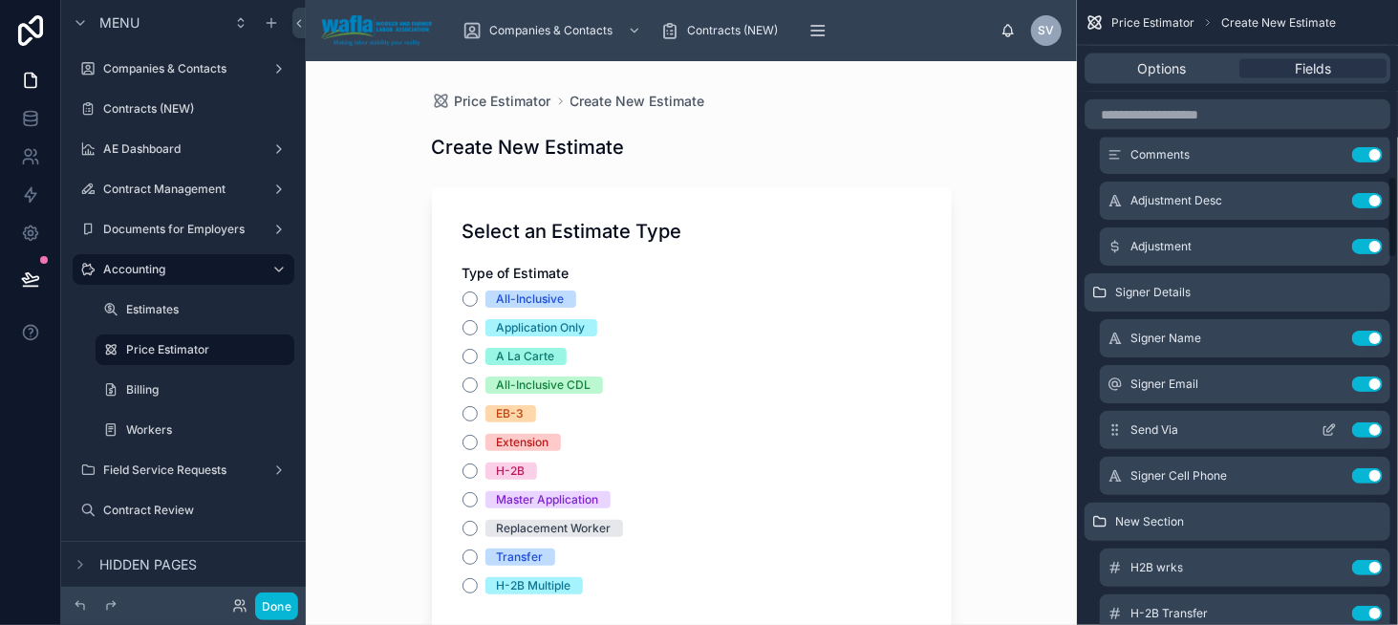
scroll to position [1386, 0]
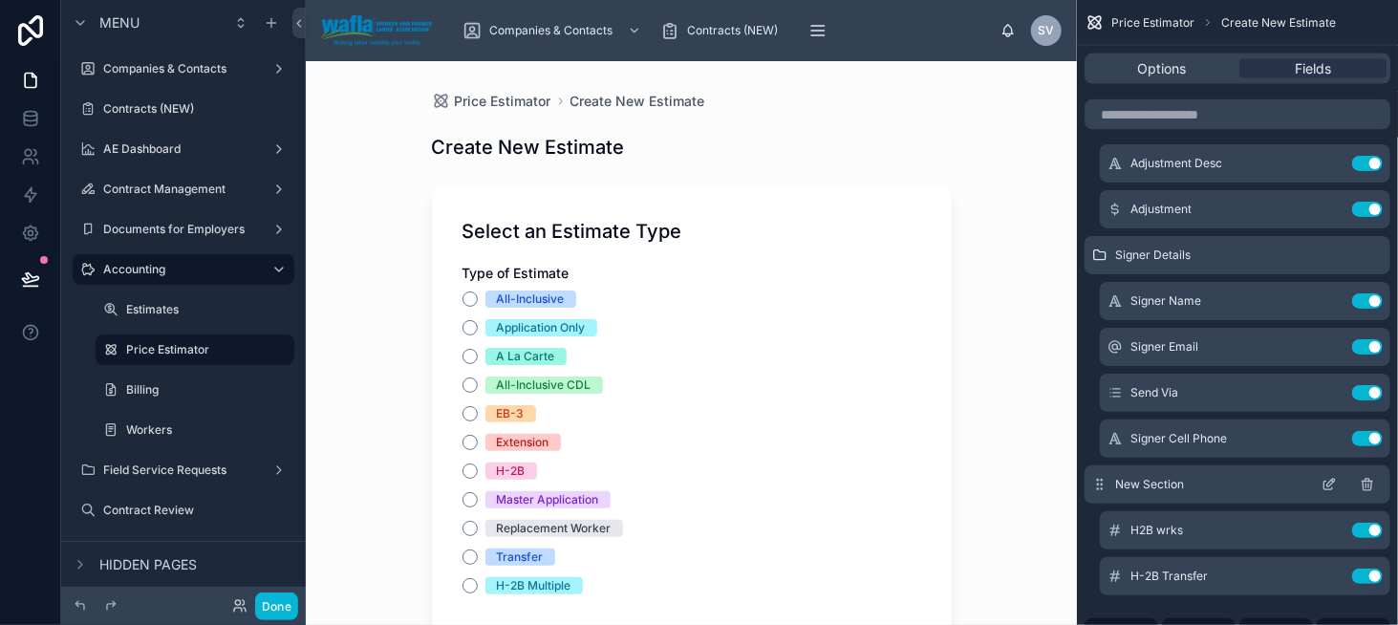
click at [1091, 479] on div "New Section" at bounding box center [1238, 484] width 306 height 38
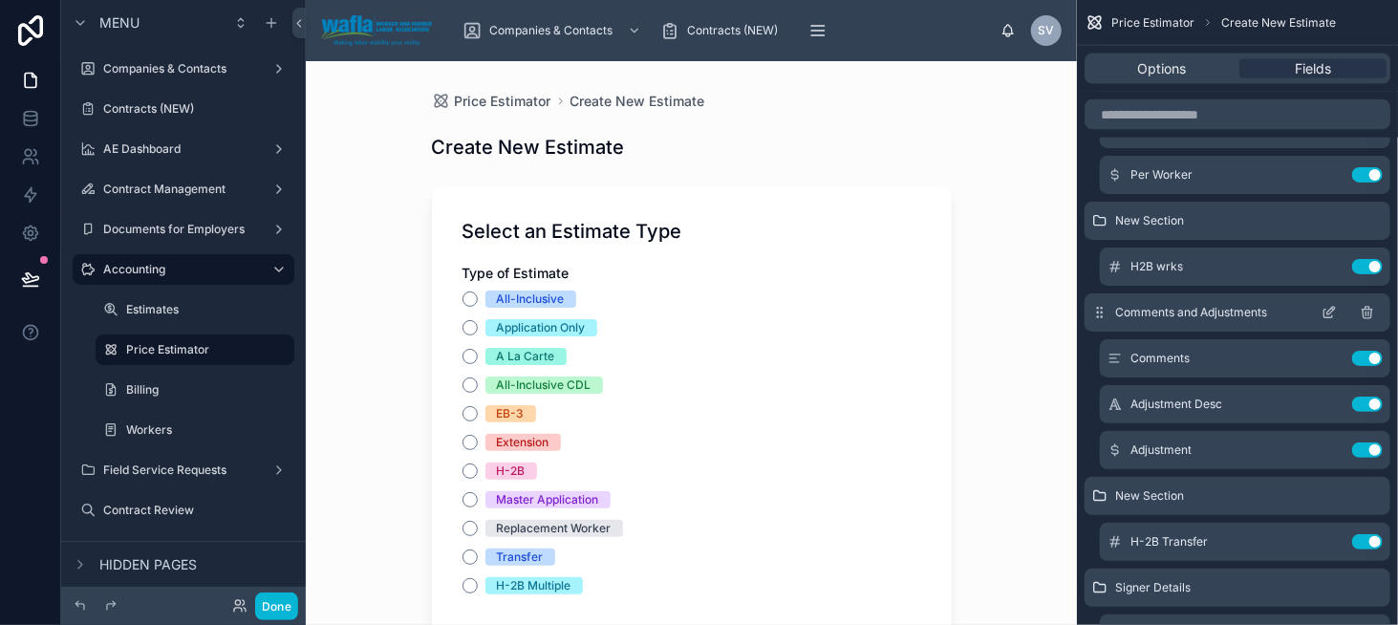
scroll to position [1195, 0]
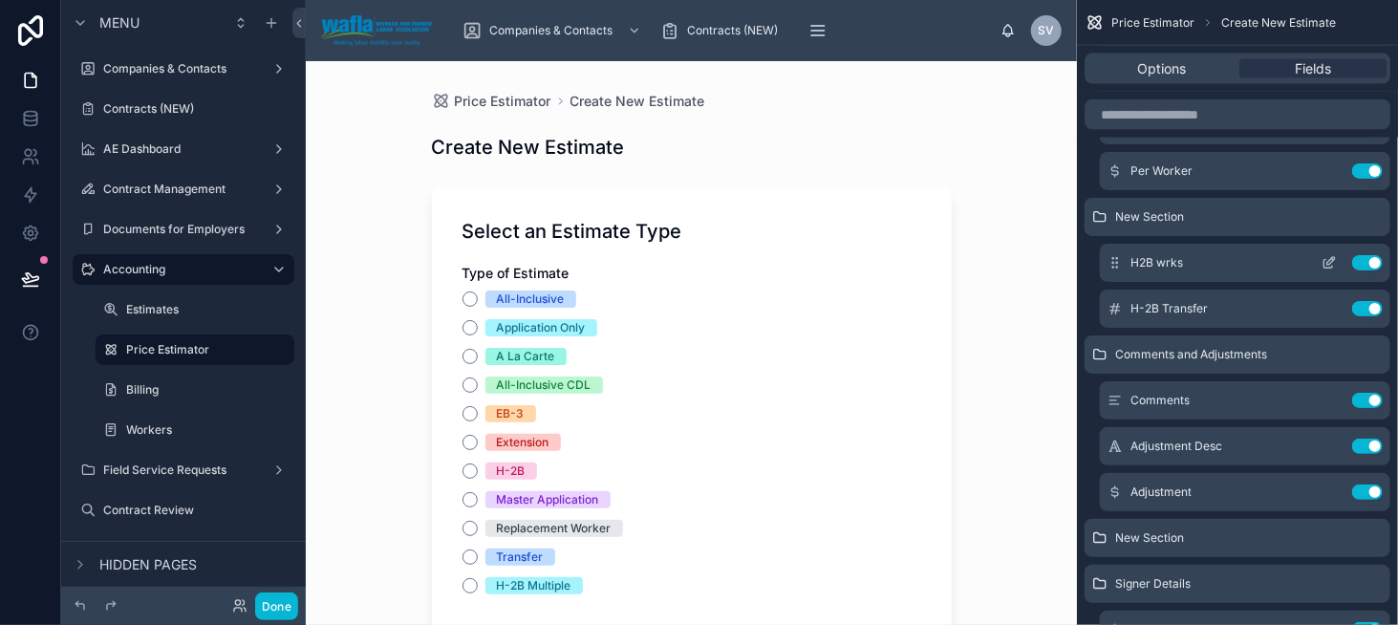
click at [1321, 267] on button "scrollable content" at bounding box center [1329, 262] width 31 height 15
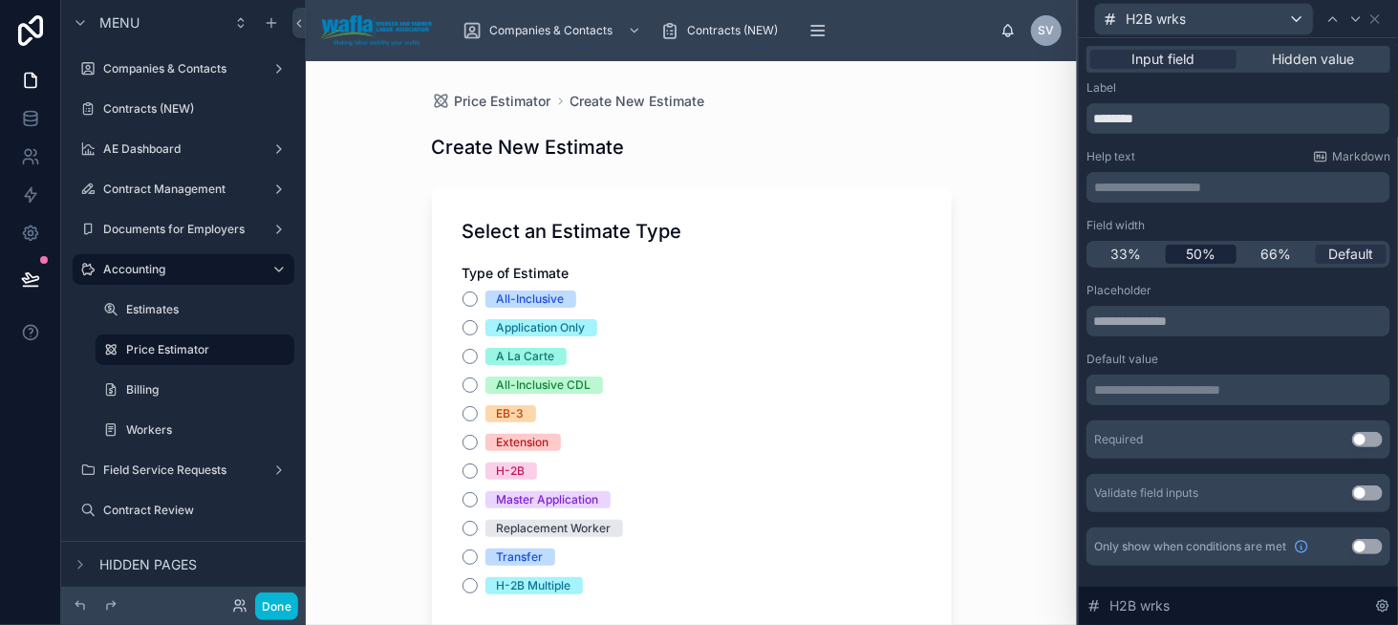
click at [1204, 259] on span "50%" at bounding box center [1201, 254] width 30 height 19
click at [1356, 28] on div at bounding box center [1356, 19] width 23 height 23
click at [1194, 253] on span "50%" at bounding box center [1201, 254] width 30 height 19
click at [1368, 23] on icon at bounding box center [1375, 18] width 15 height 15
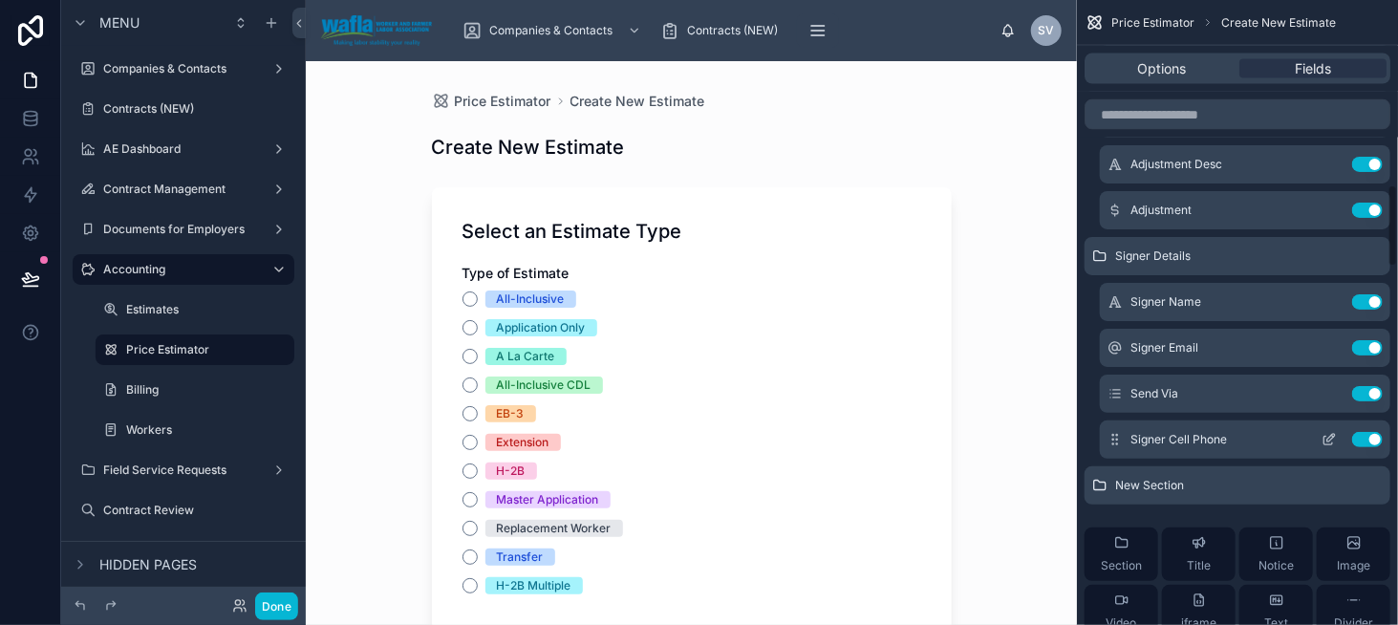
scroll to position [1481, 0]
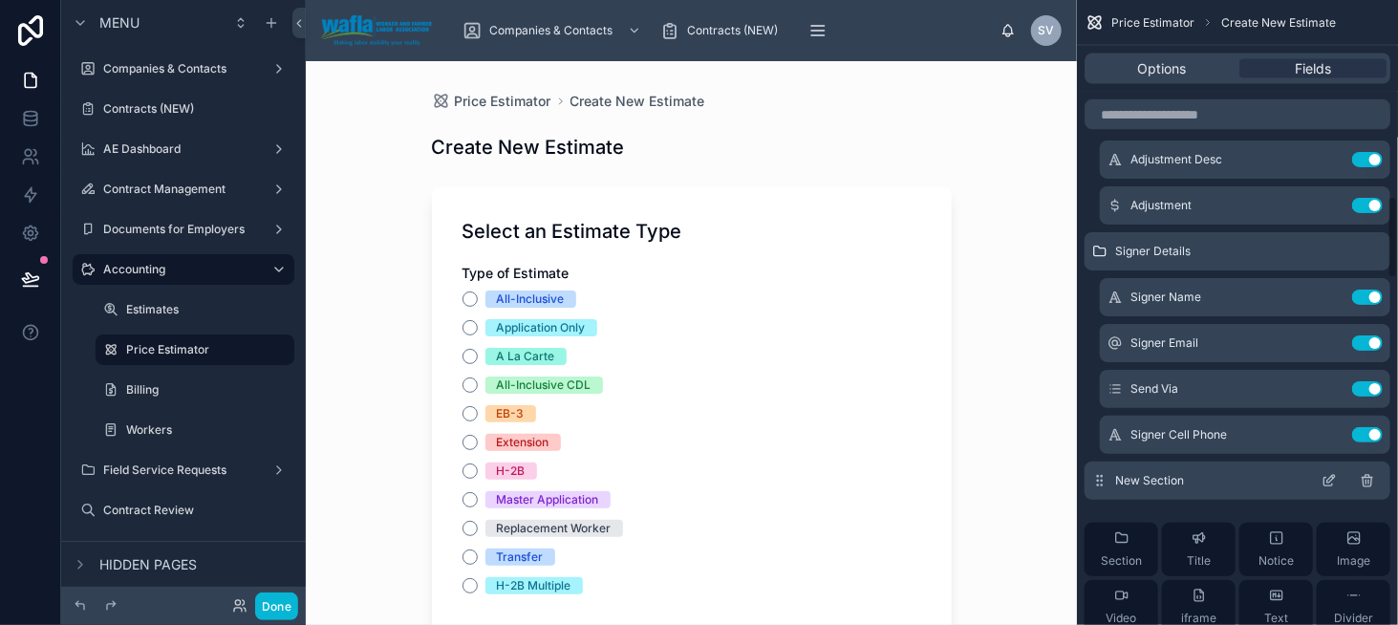
click at [1330, 479] on icon "scrollable content" at bounding box center [1329, 480] width 15 height 15
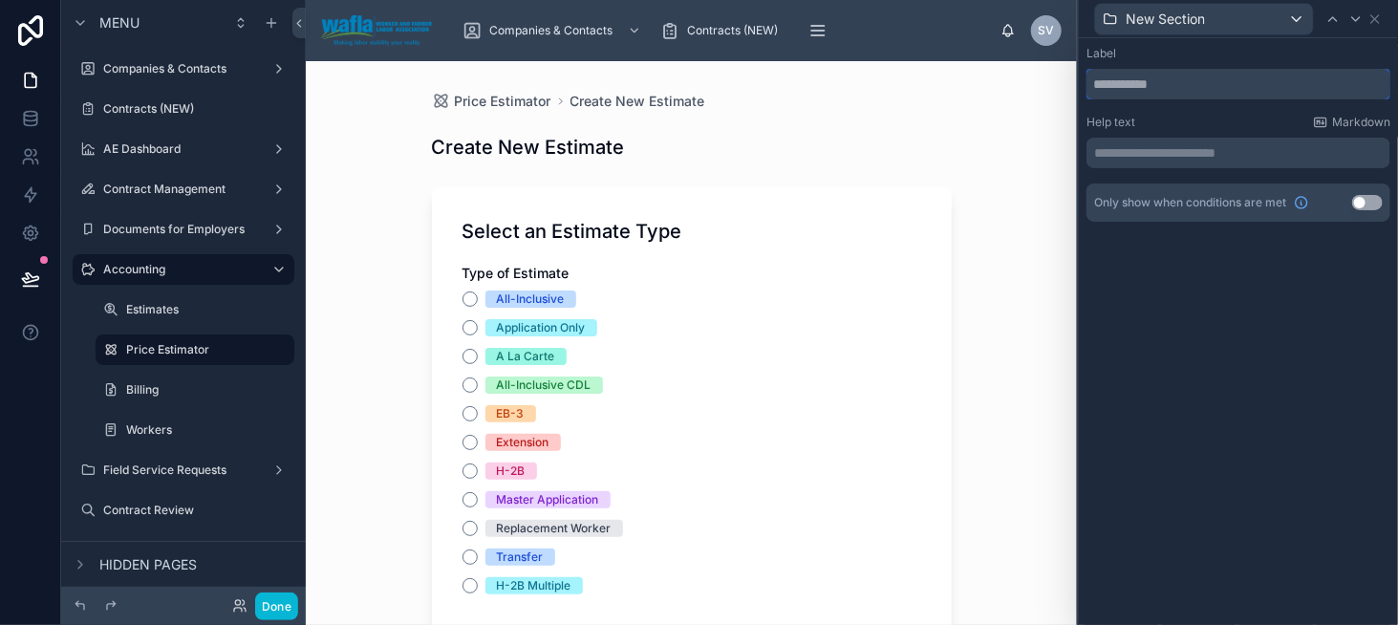
click at [1099, 77] on input "text" at bounding box center [1239, 84] width 304 height 31
type input "**********"
click at [1373, 20] on icon at bounding box center [1375, 19] width 8 height 8
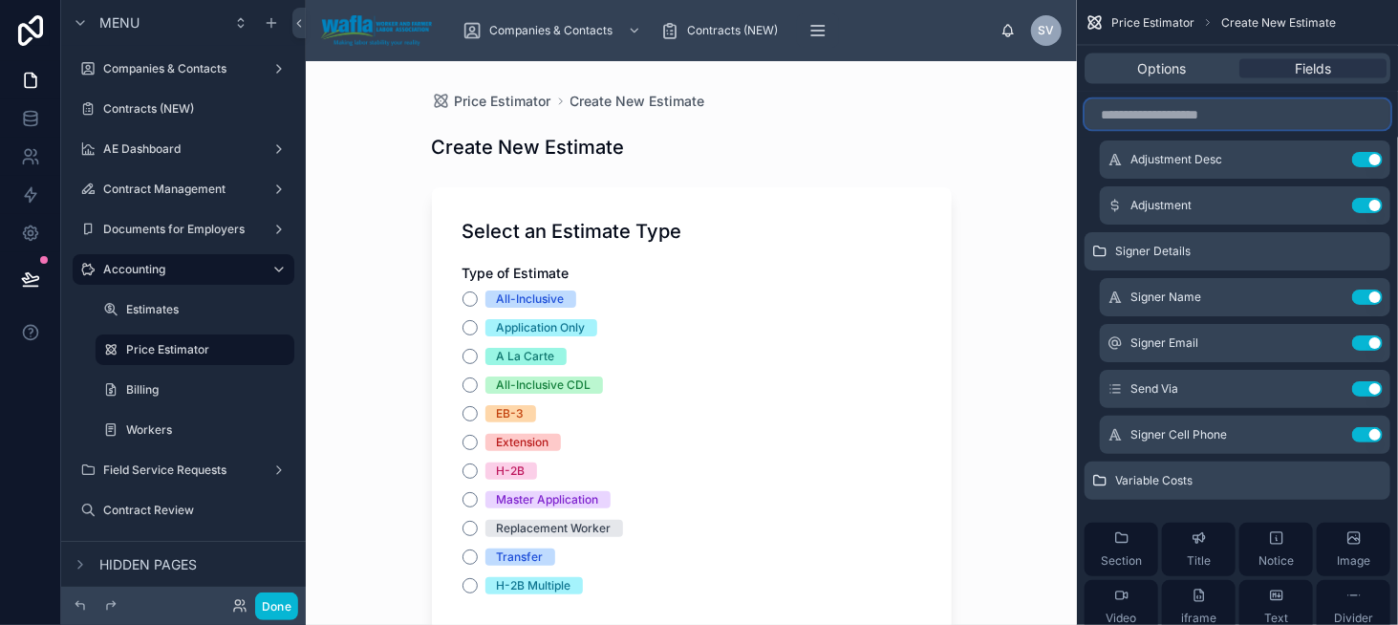
click at [1156, 119] on input "scrollable content" at bounding box center [1238, 114] width 306 height 31
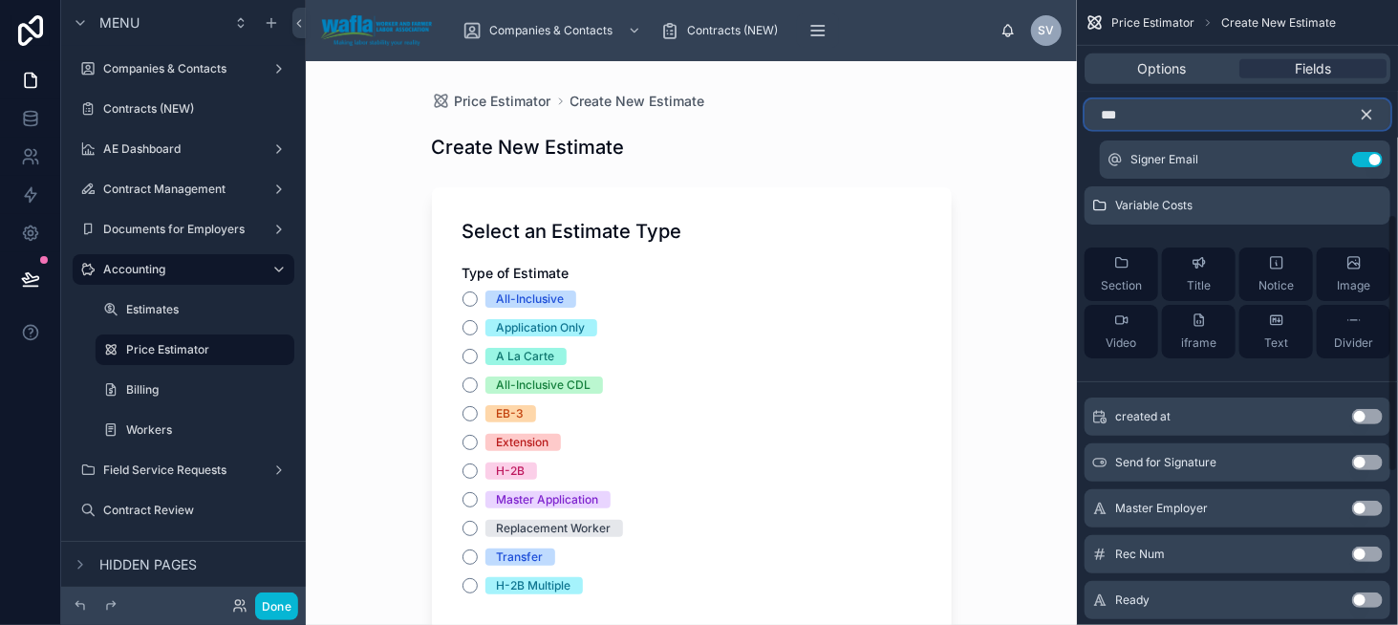
scroll to position [426, 0]
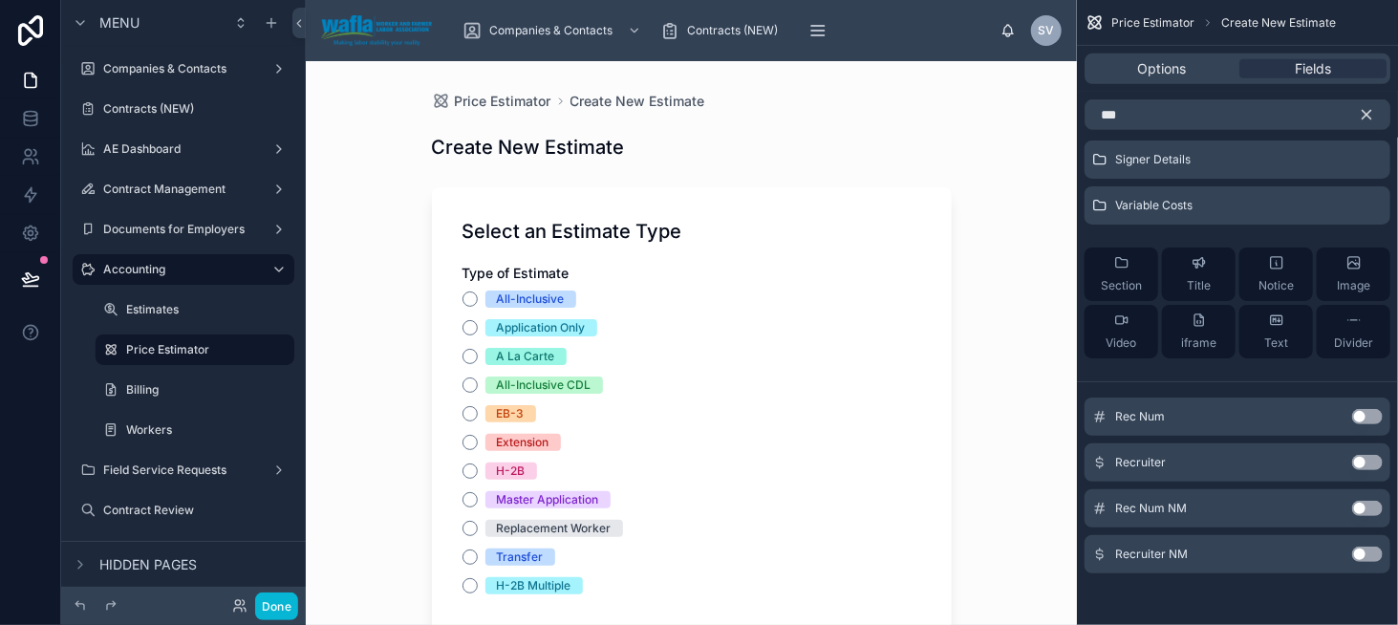
click at [1359, 417] on button "Use setting" at bounding box center [1367, 416] width 31 height 15
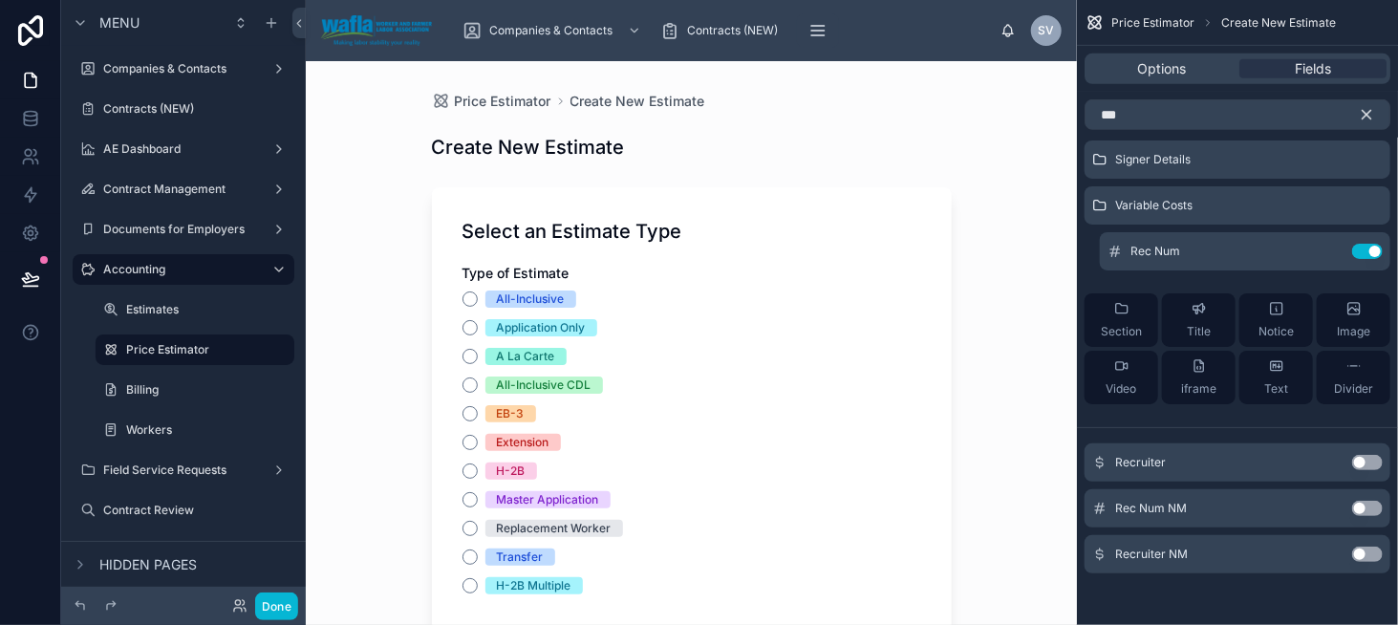
click at [1370, 461] on button "Use setting" at bounding box center [1367, 462] width 31 height 15
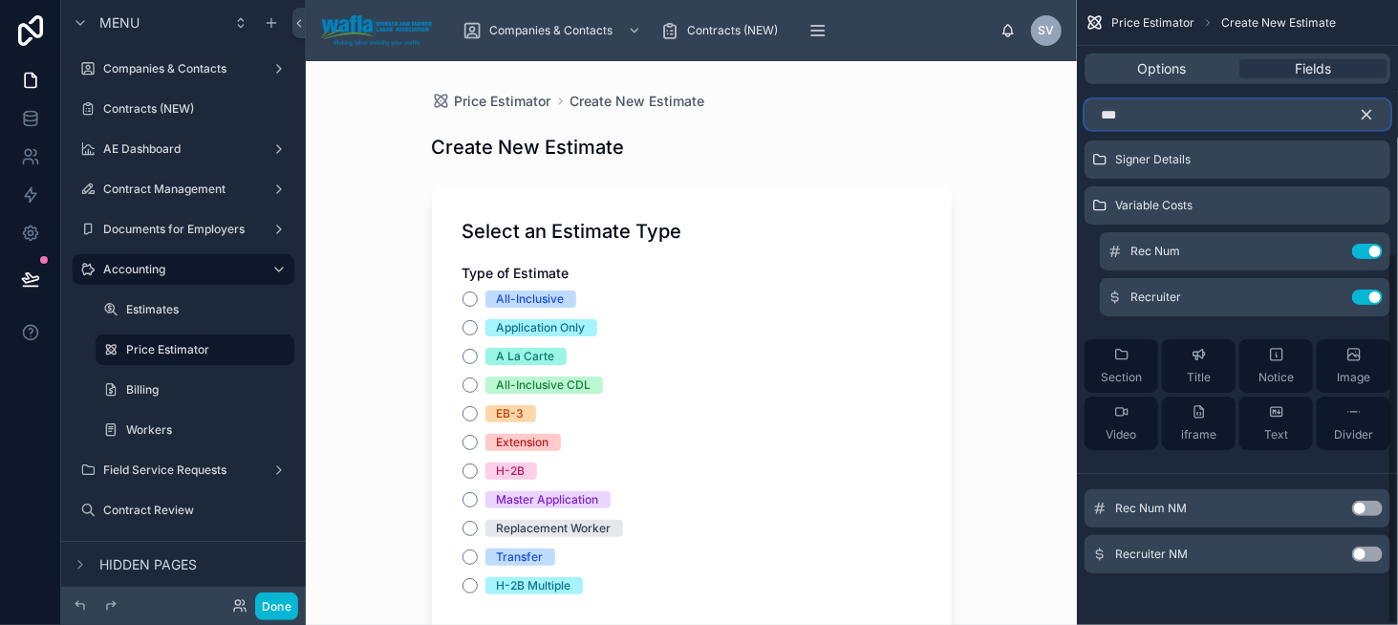
click at [1158, 109] on input "***" at bounding box center [1238, 114] width 306 height 31
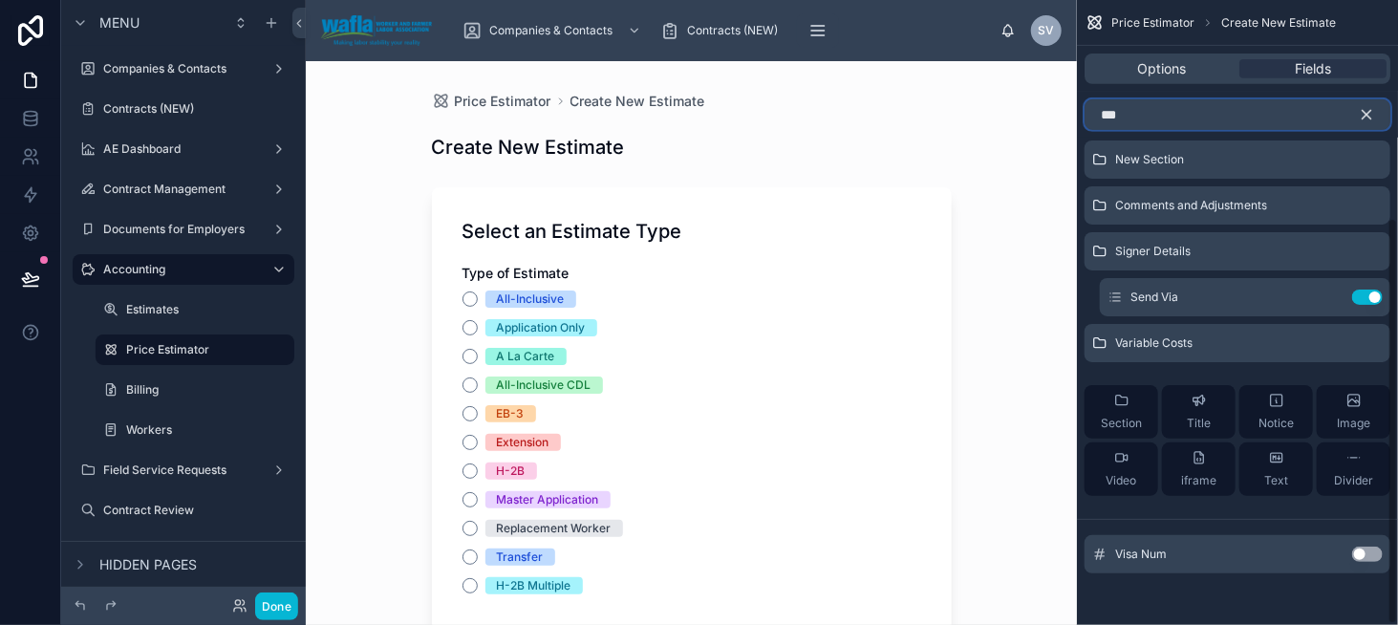
scroll to position [289, 0]
click at [1362, 553] on button "Use setting" at bounding box center [1367, 554] width 31 height 15
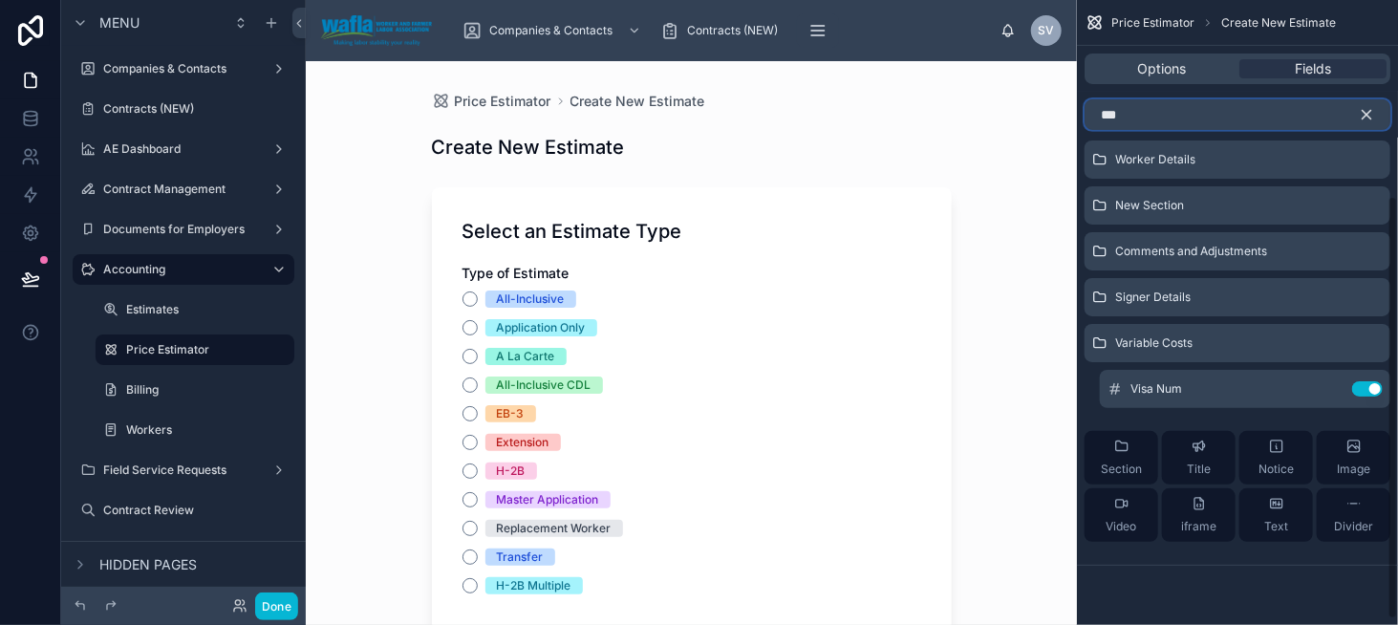
click at [1155, 121] on input "***" at bounding box center [1238, 114] width 306 height 31
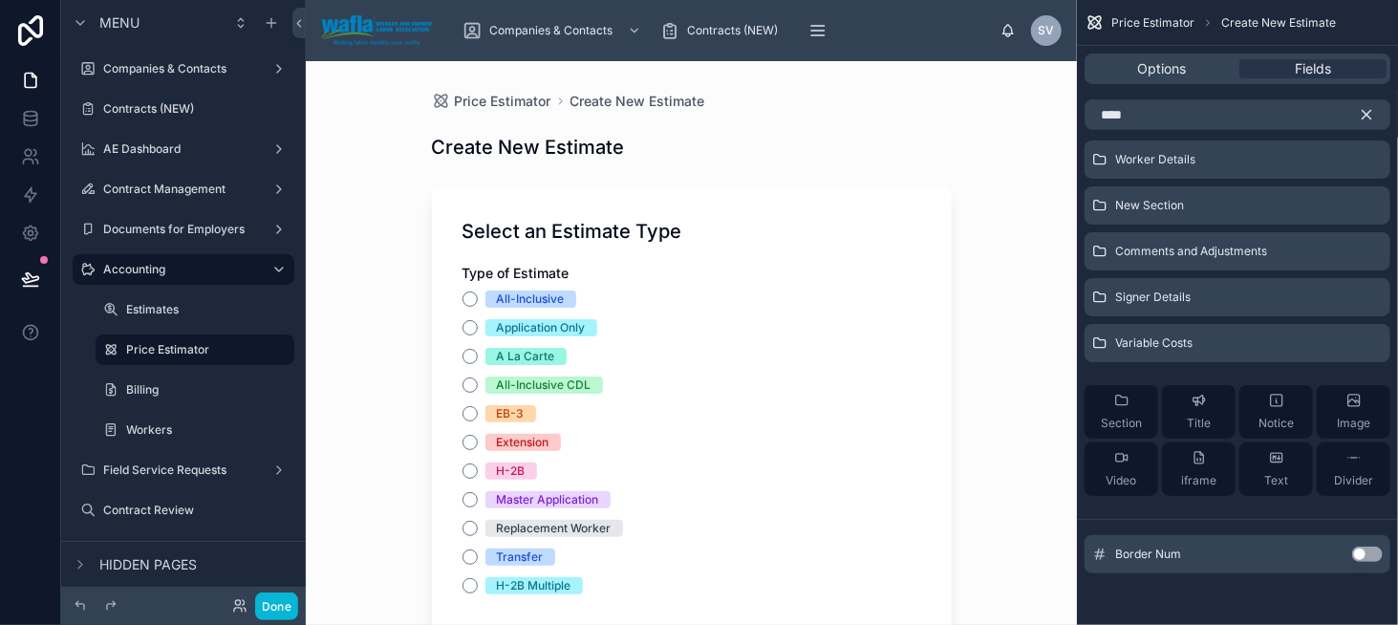
click at [1372, 550] on button "Use setting" at bounding box center [1367, 554] width 31 height 15
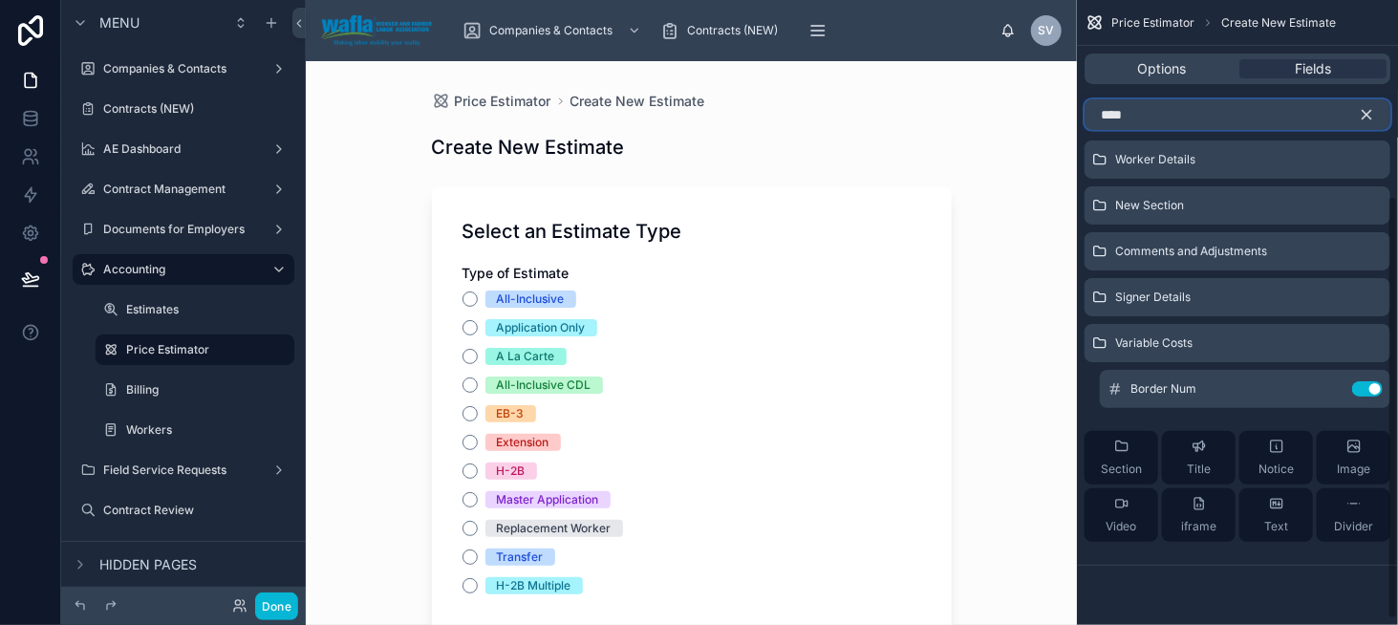
click at [1137, 111] on input "****" at bounding box center [1238, 114] width 306 height 31
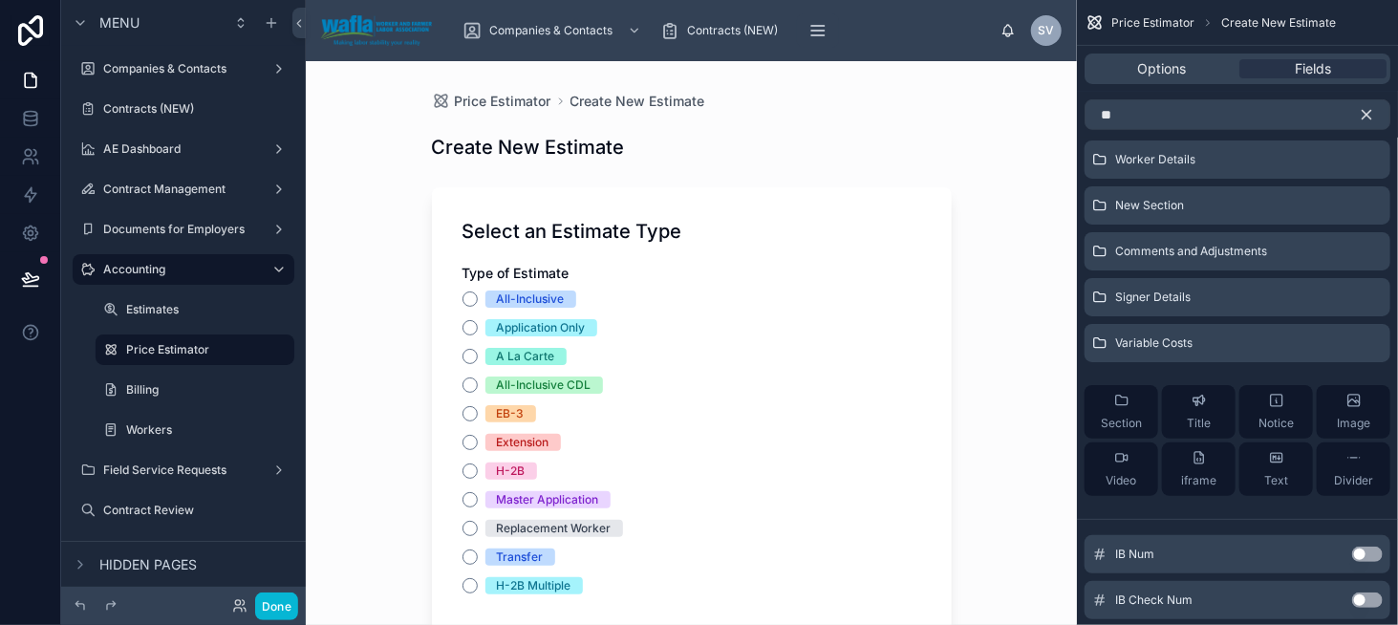
click at [1358, 553] on button "Use setting" at bounding box center [1367, 554] width 31 height 15
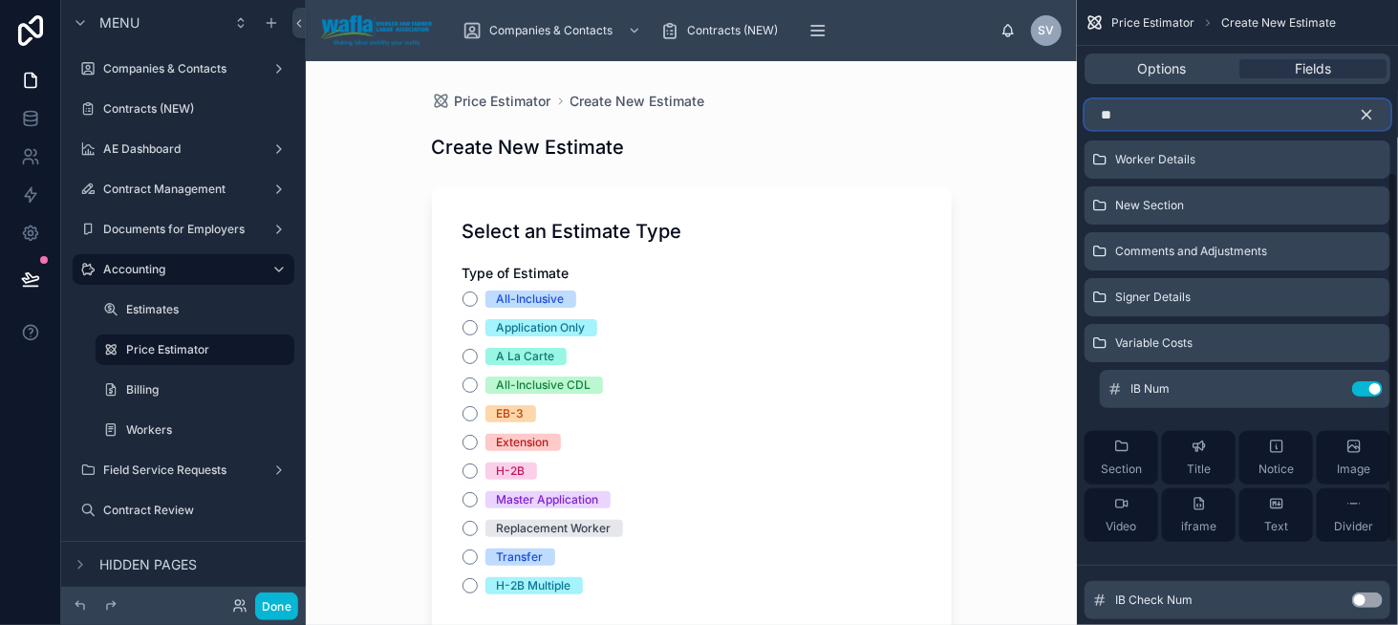
click at [1118, 119] on input "**" at bounding box center [1238, 114] width 306 height 31
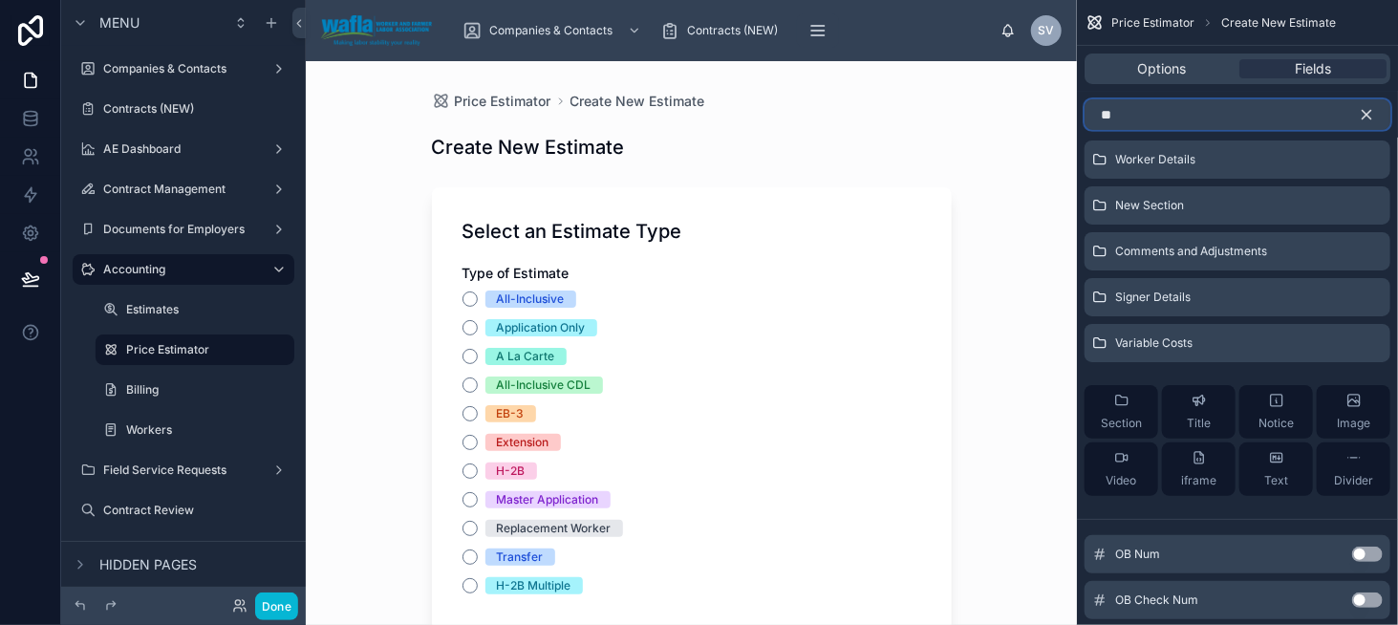
type input "**"
click at [1356, 550] on button "Use setting" at bounding box center [1367, 554] width 31 height 15
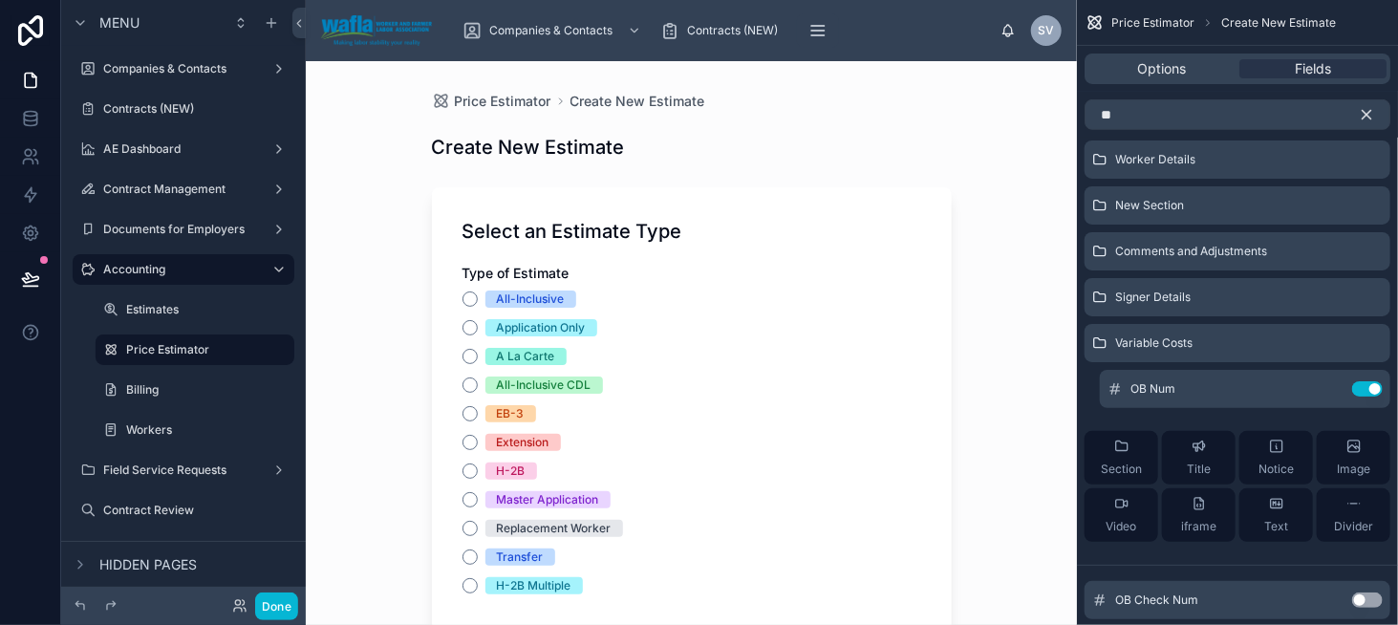
click at [1371, 114] on icon "scrollable content" at bounding box center [1366, 114] width 17 height 17
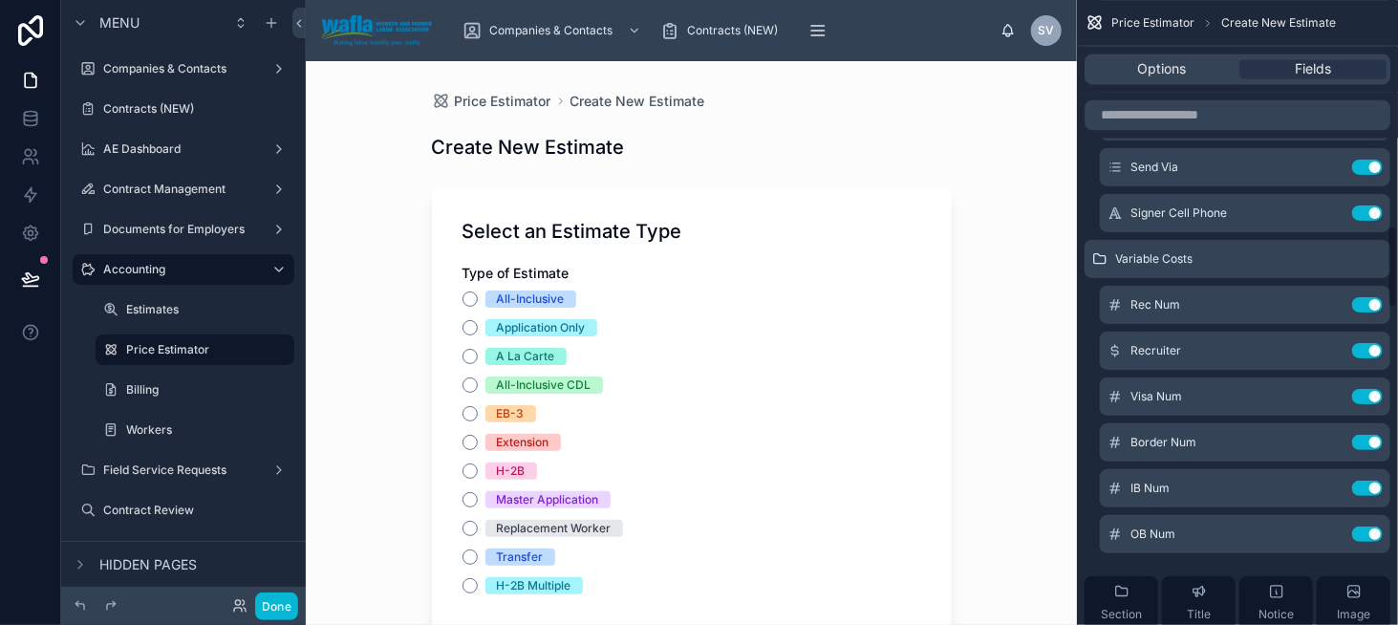
scroll to position [1894, 0]
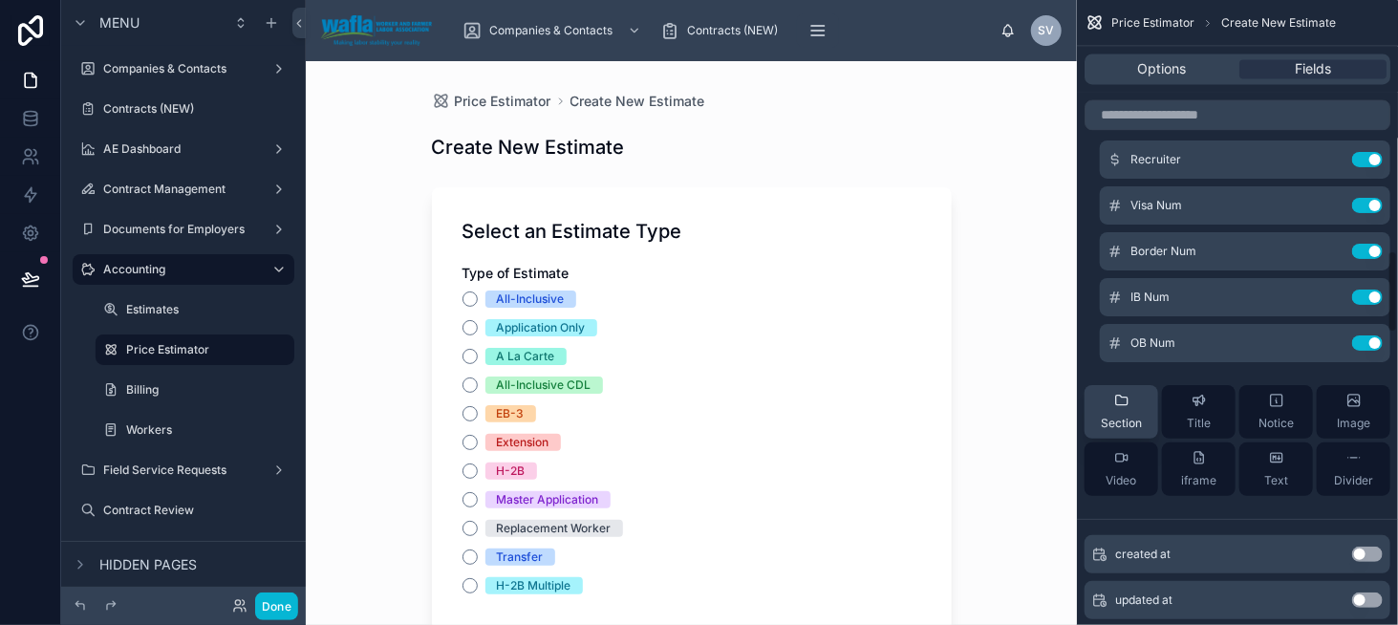
click at [1123, 416] on span "Section" at bounding box center [1121, 423] width 41 height 15
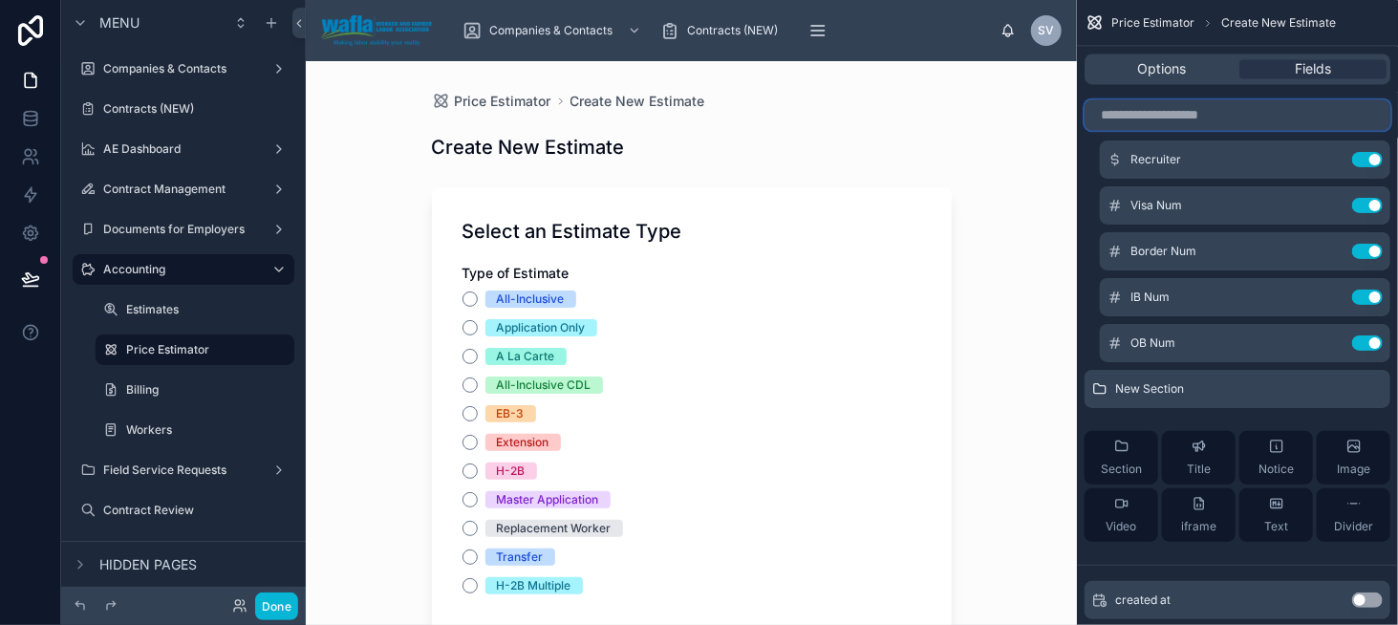
click at [1150, 125] on input "scrollable content" at bounding box center [1238, 114] width 306 height 31
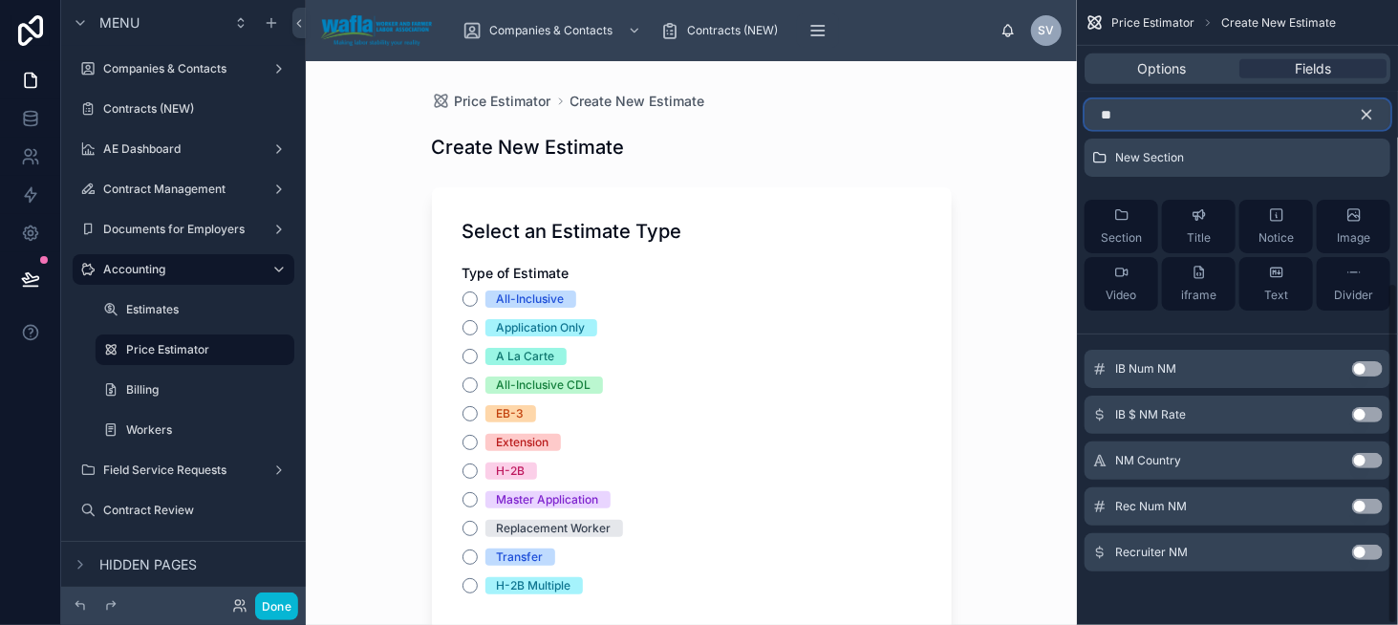
scroll to position [518, 0]
type input "**"
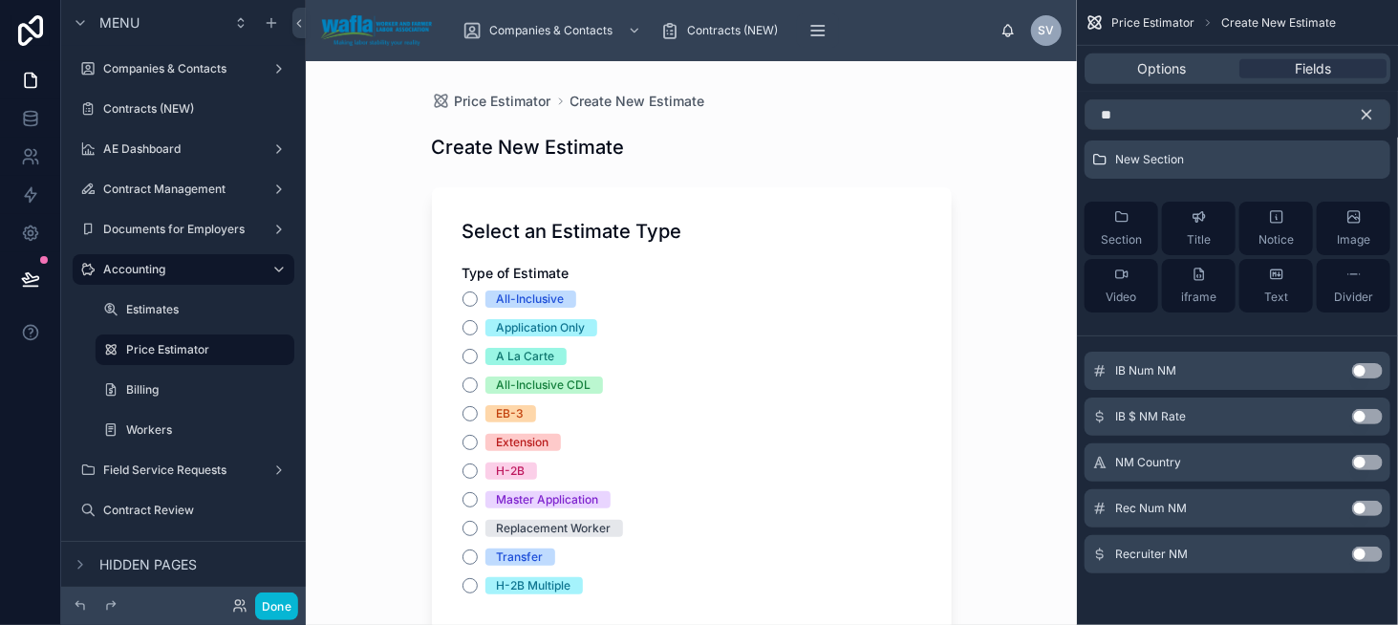
click at [1366, 463] on button "Use setting" at bounding box center [1367, 462] width 31 height 15
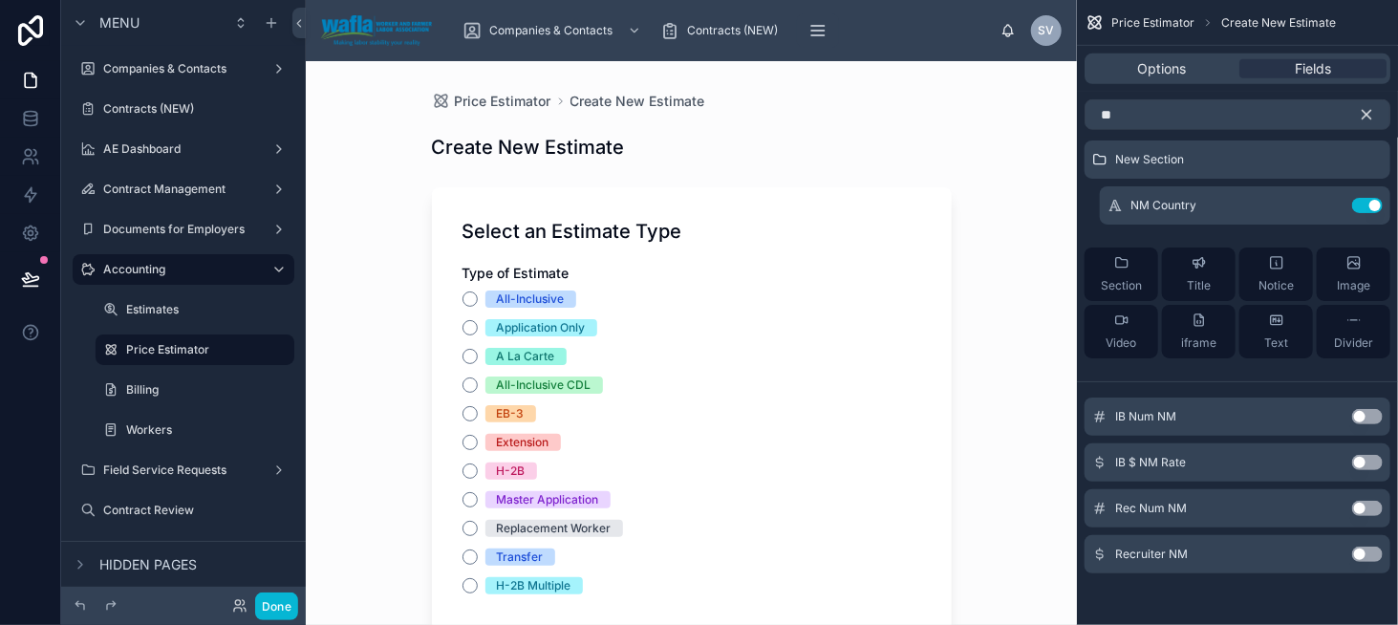
click at [1365, 418] on button "Use setting" at bounding box center [1367, 416] width 31 height 15
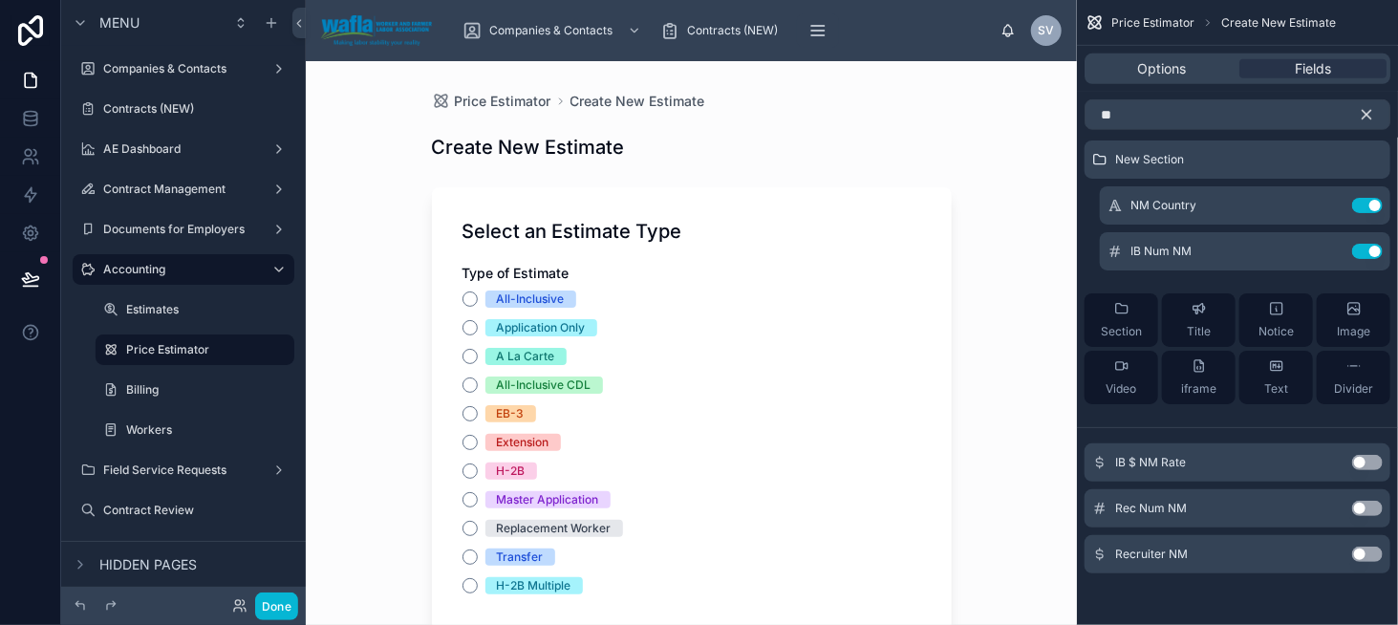
click at [1361, 459] on button "Use setting" at bounding box center [1367, 462] width 31 height 15
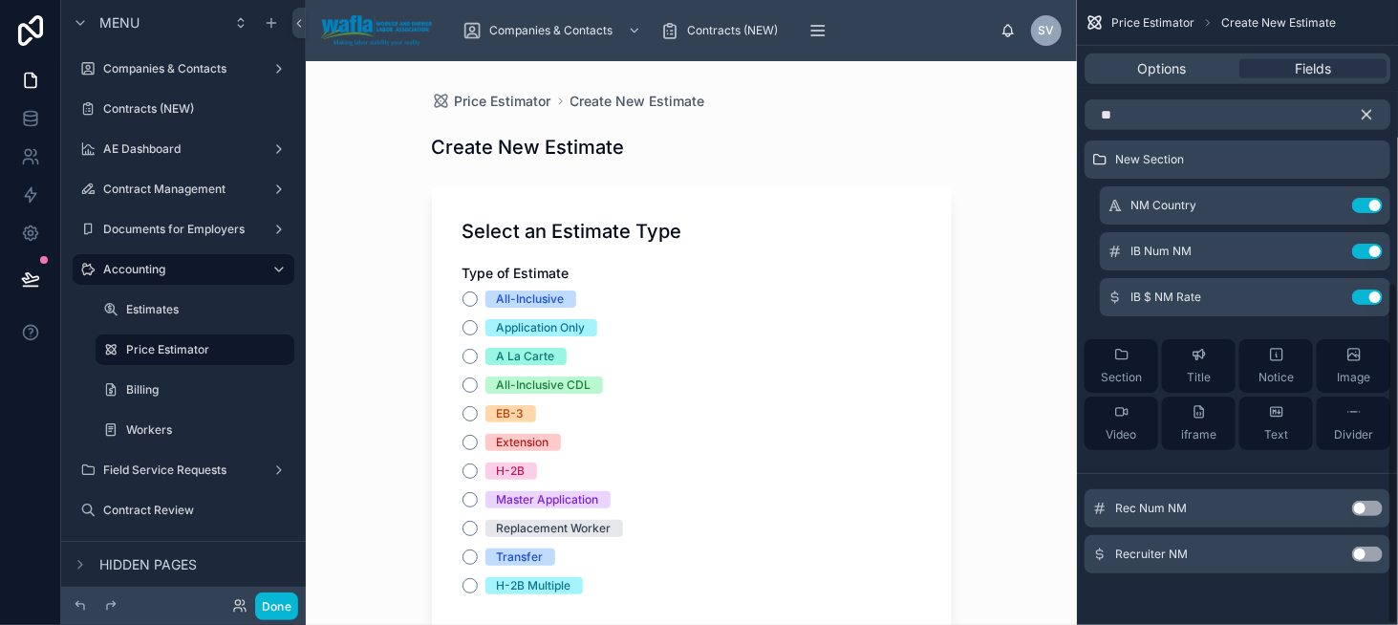
click at [1359, 504] on button "Use setting" at bounding box center [1367, 508] width 31 height 15
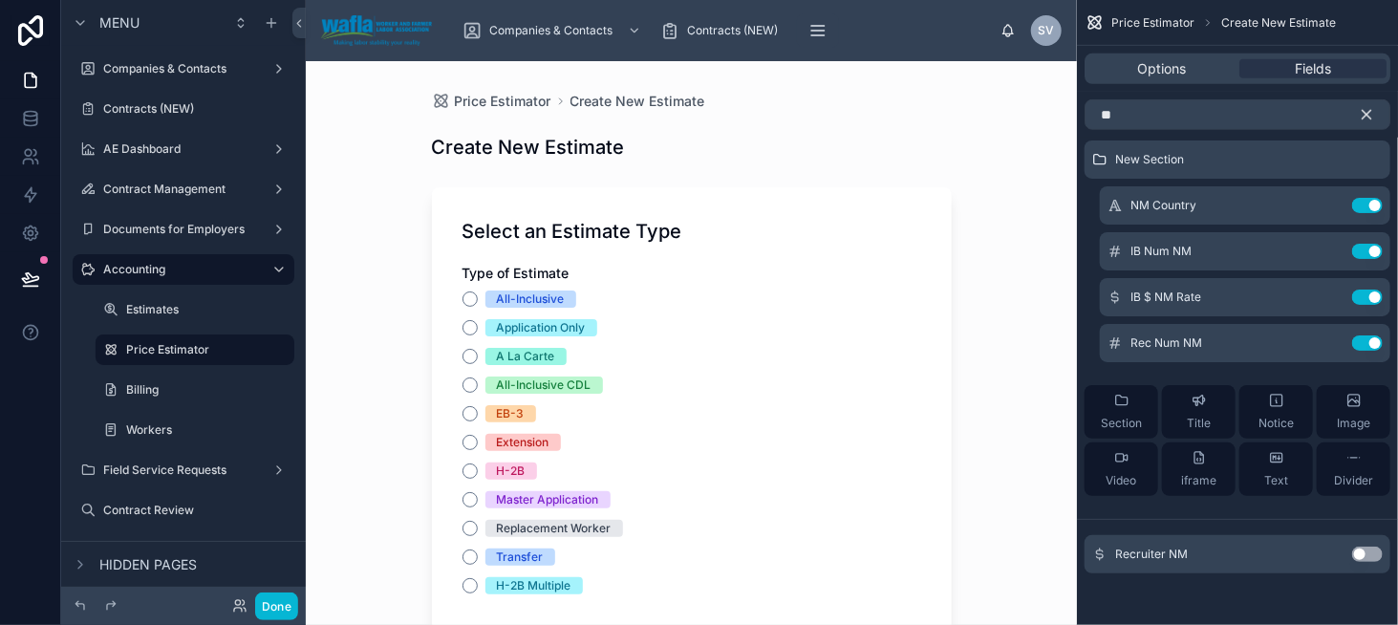
click at [1372, 551] on button "Use setting" at bounding box center [1367, 554] width 31 height 15
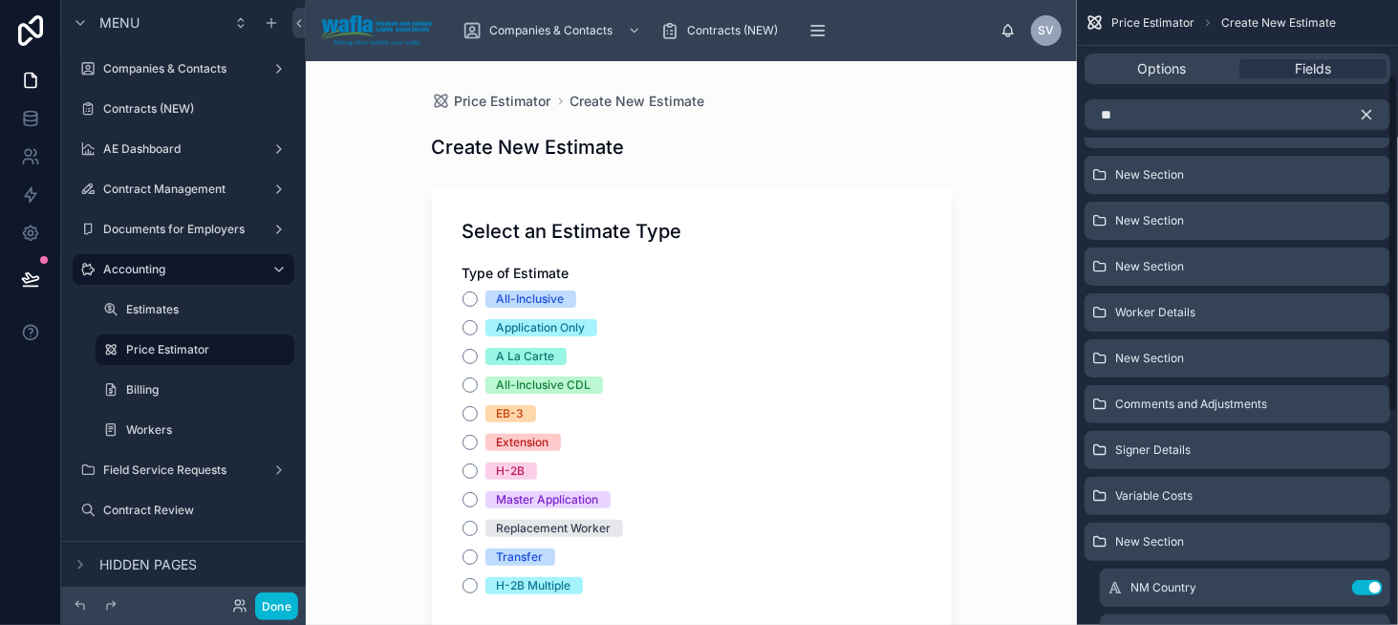
scroll to position [40, 0]
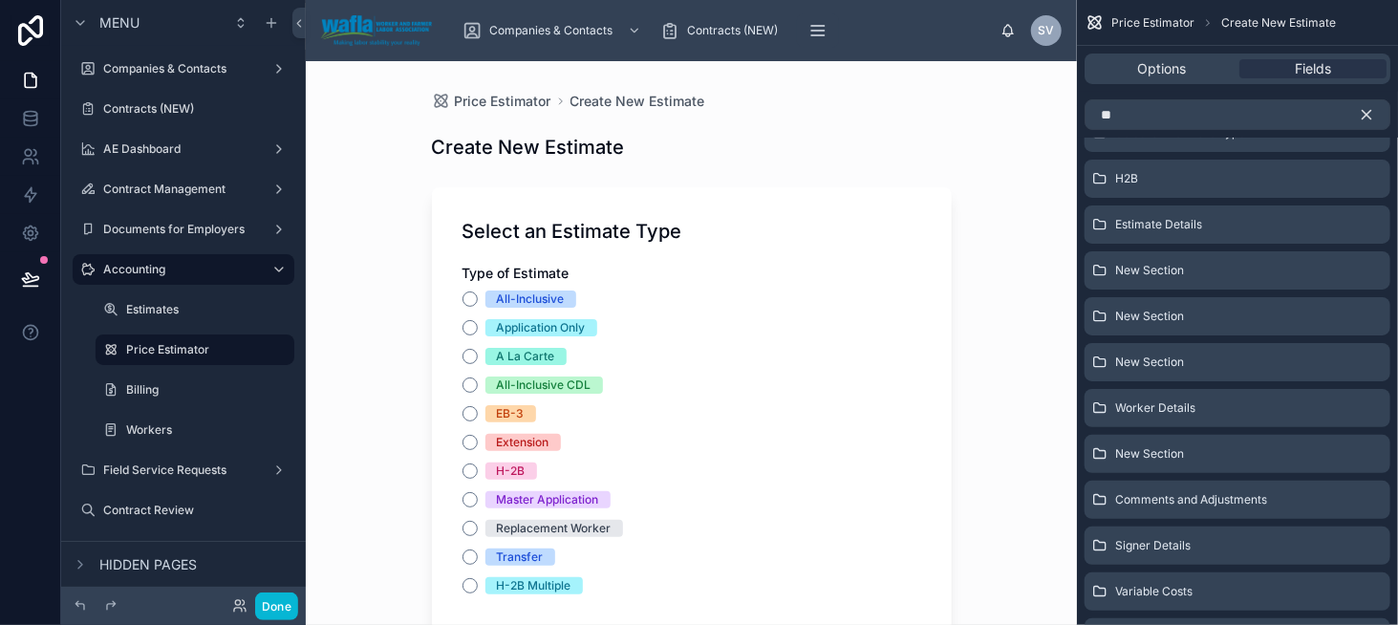
click at [1363, 110] on icon "scrollable content" at bounding box center [1366, 114] width 17 height 17
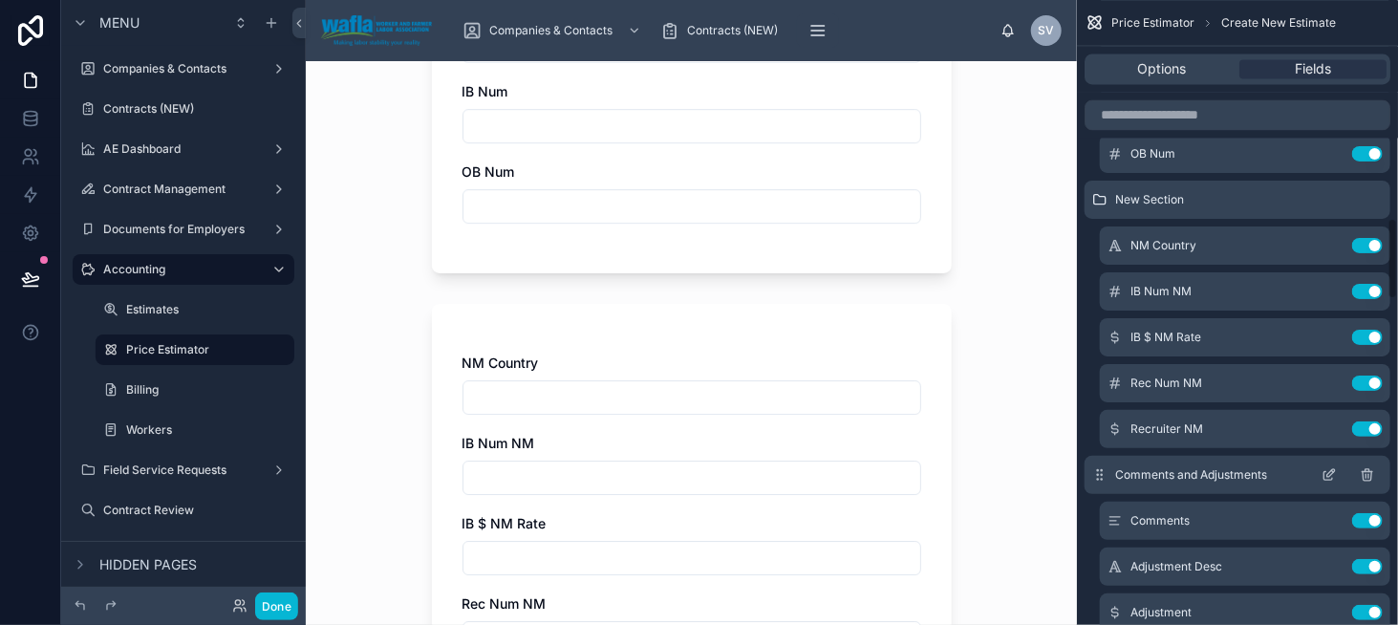
scroll to position [1665, 0]
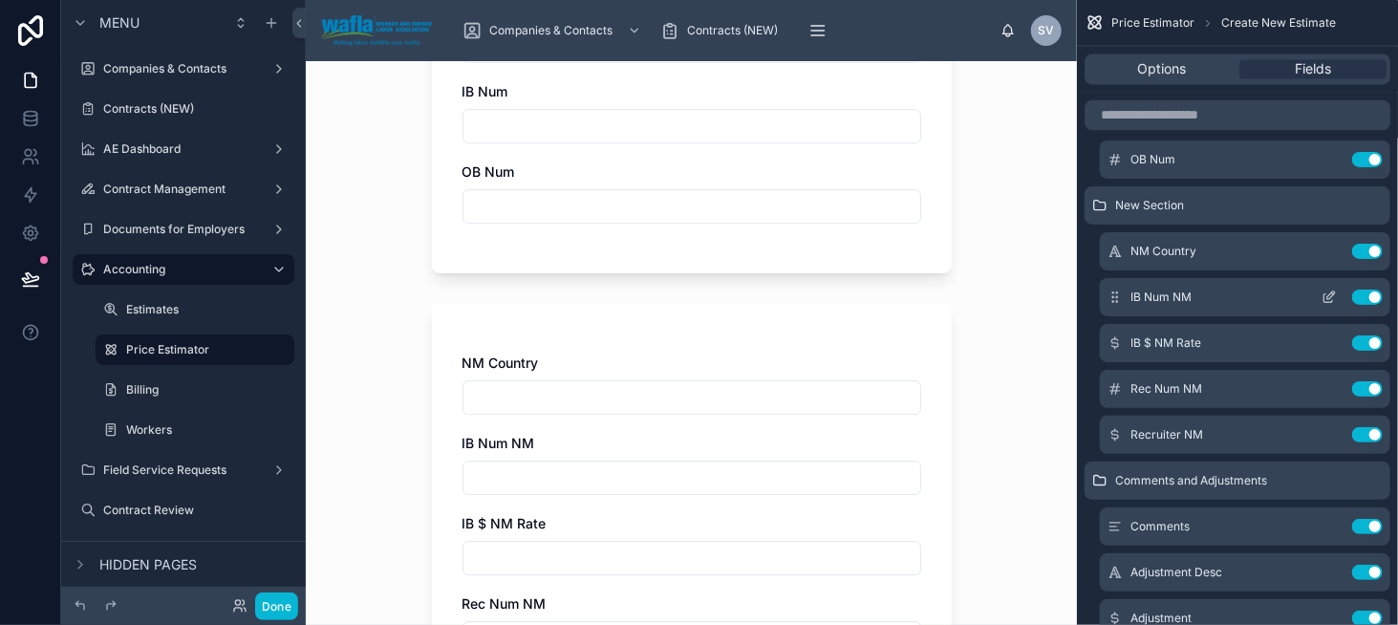
click at [1332, 293] on icon "scrollable content" at bounding box center [1329, 297] width 15 height 15
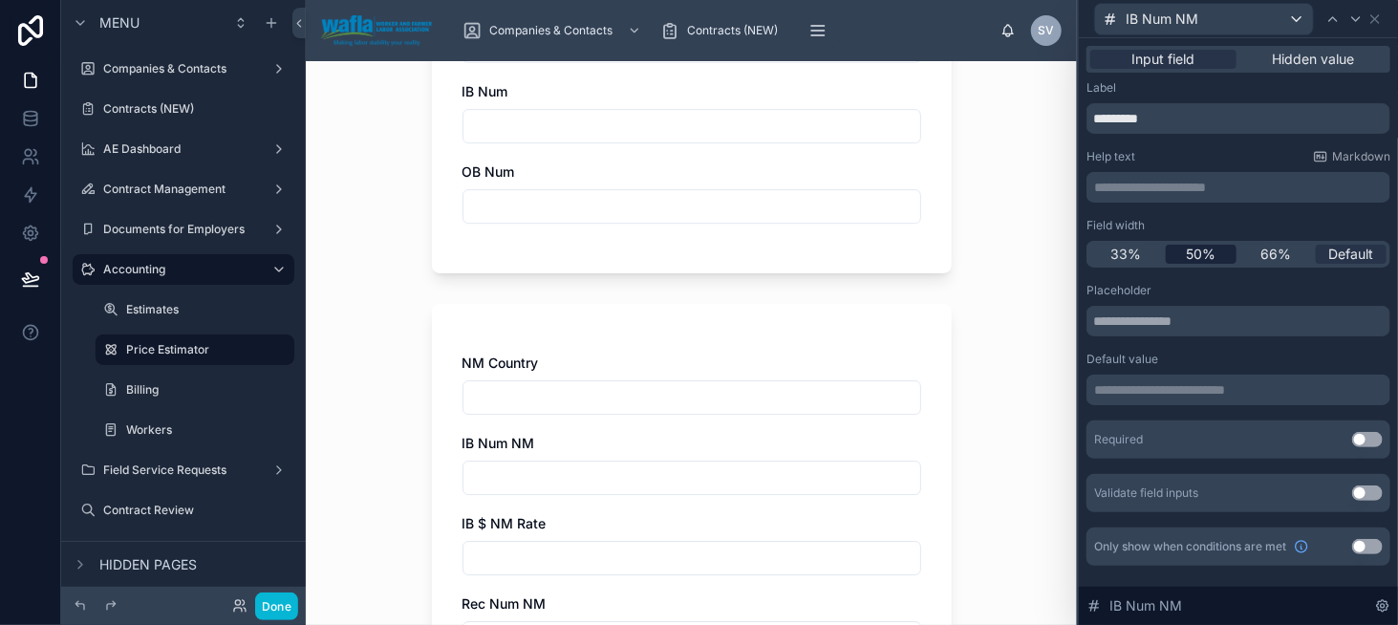
click at [1201, 250] on span "50%" at bounding box center [1201, 254] width 30 height 19
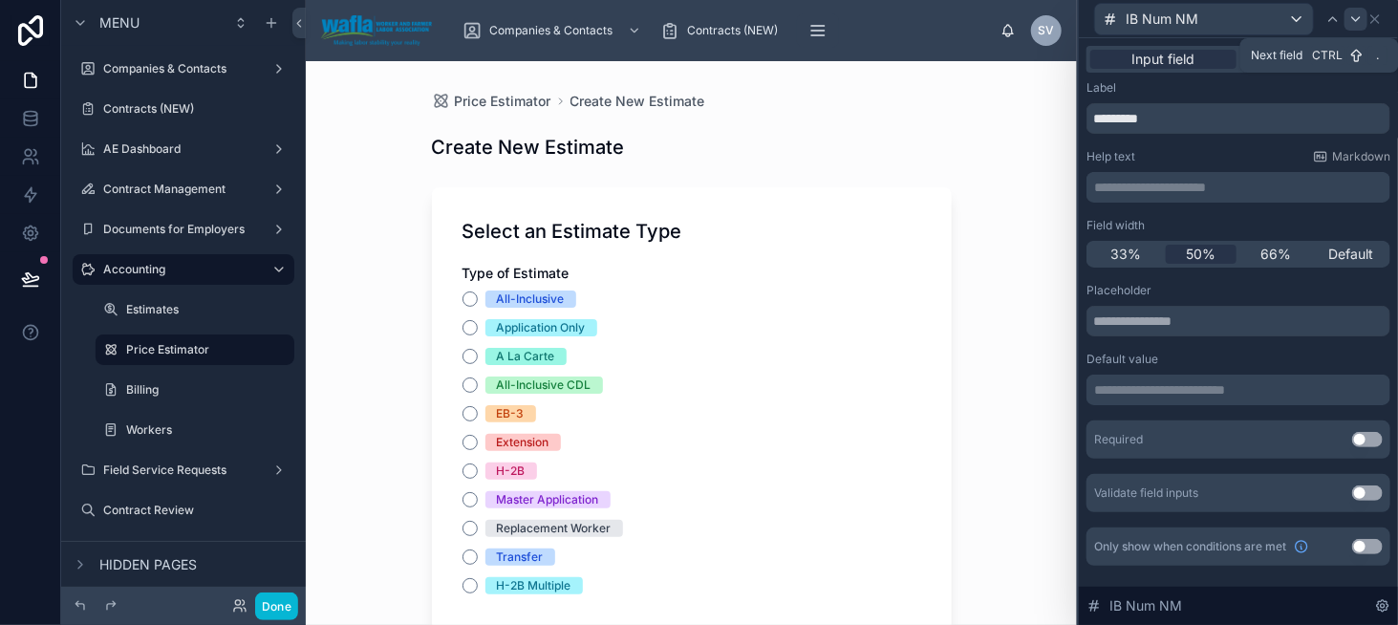
click at [1352, 23] on icon at bounding box center [1355, 18] width 15 height 15
click at [1200, 252] on span "50%" at bounding box center [1201, 254] width 30 height 19
click at [1349, 19] on icon at bounding box center [1355, 18] width 15 height 15
click at [1214, 259] on span "50%" at bounding box center [1201, 254] width 30 height 19
click at [1354, 23] on icon at bounding box center [1355, 18] width 15 height 15
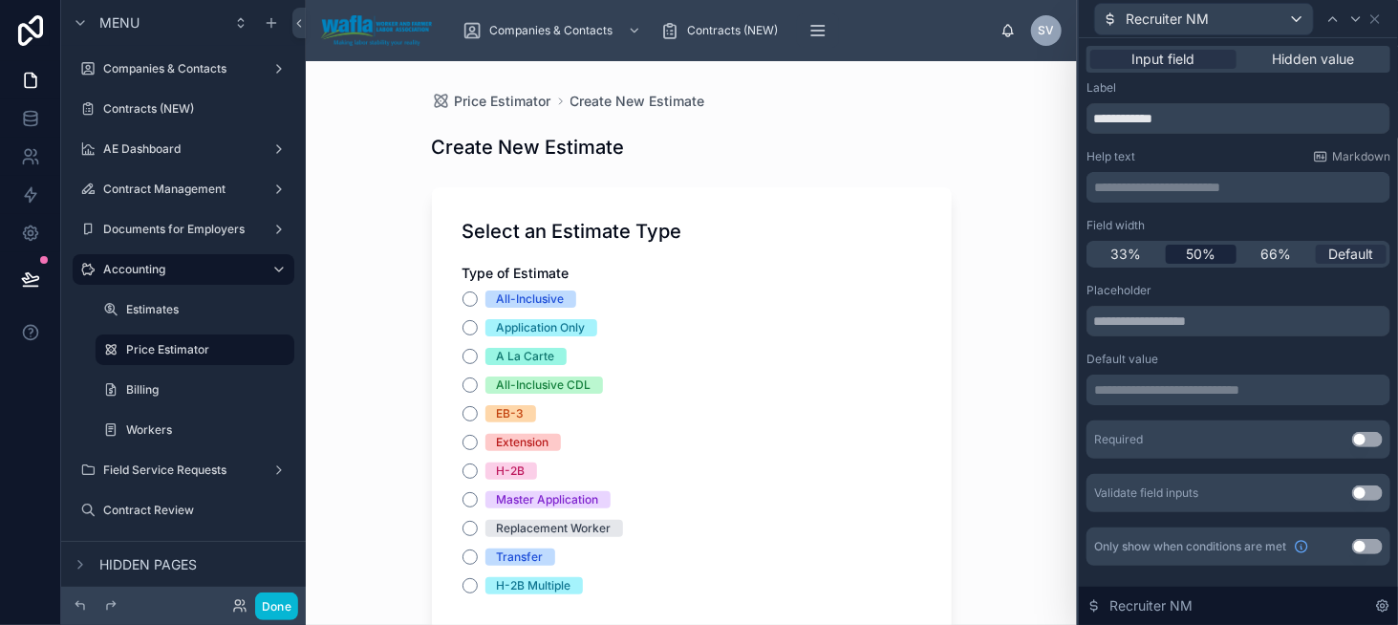
click at [1202, 249] on span "50%" at bounding box center [1201, 254] width 30 height 19
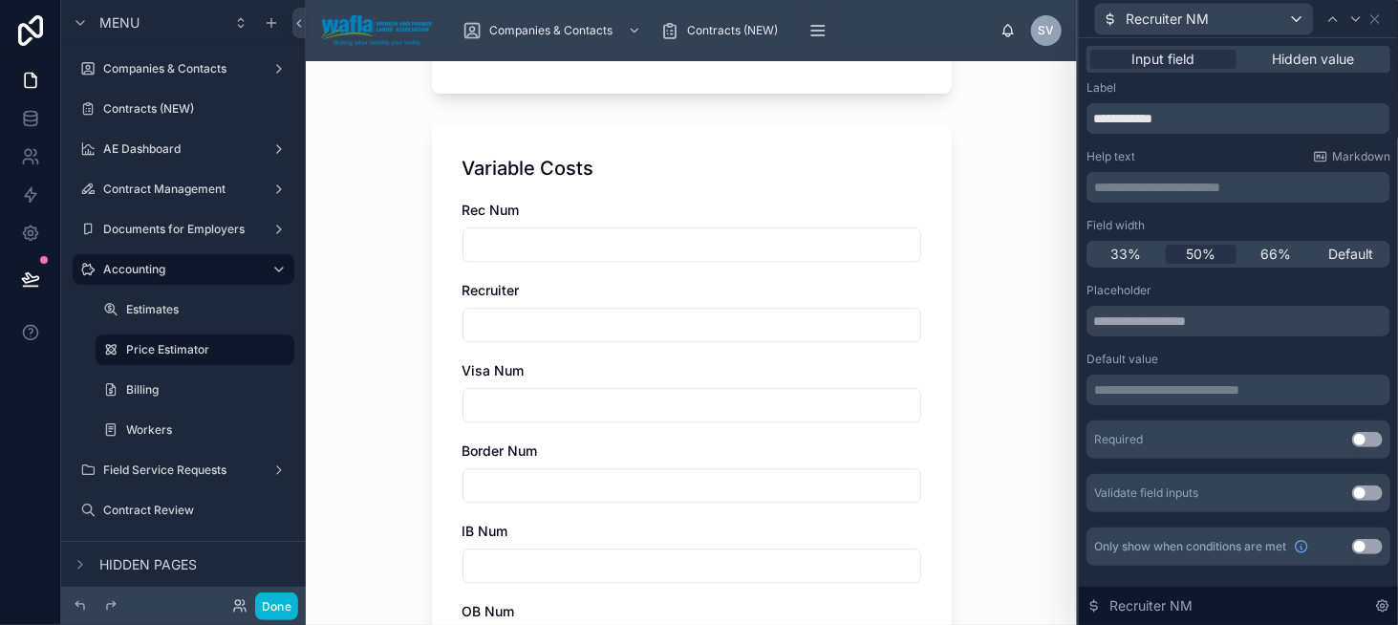
scroll to position [2144, 0]
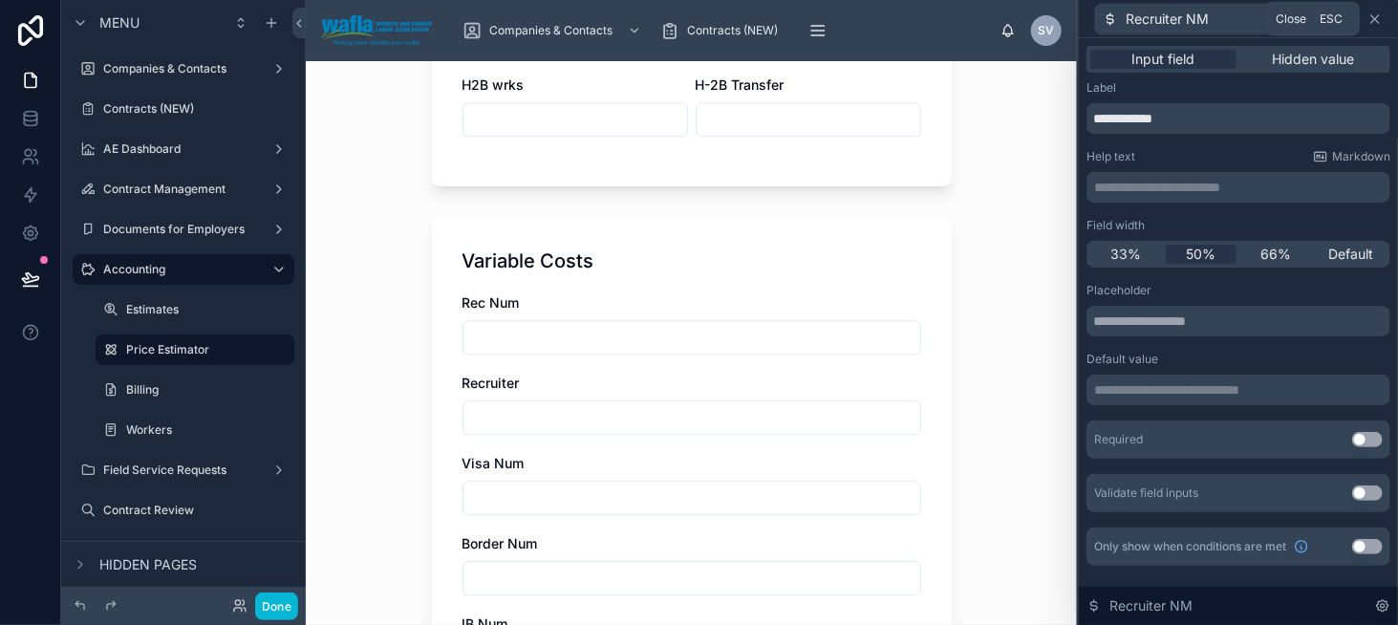
click at [1378, 18] on icon at bounding box center [1375, 18] width 15 height 15
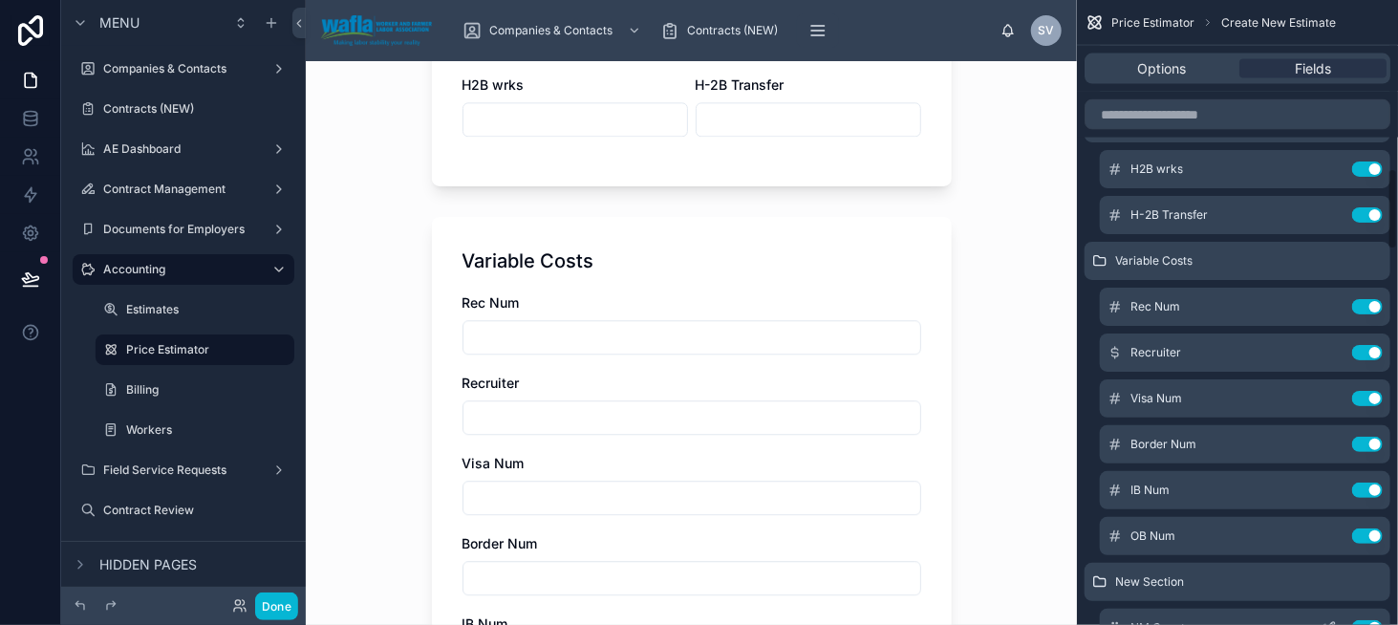
scroll to position [1283, 0]
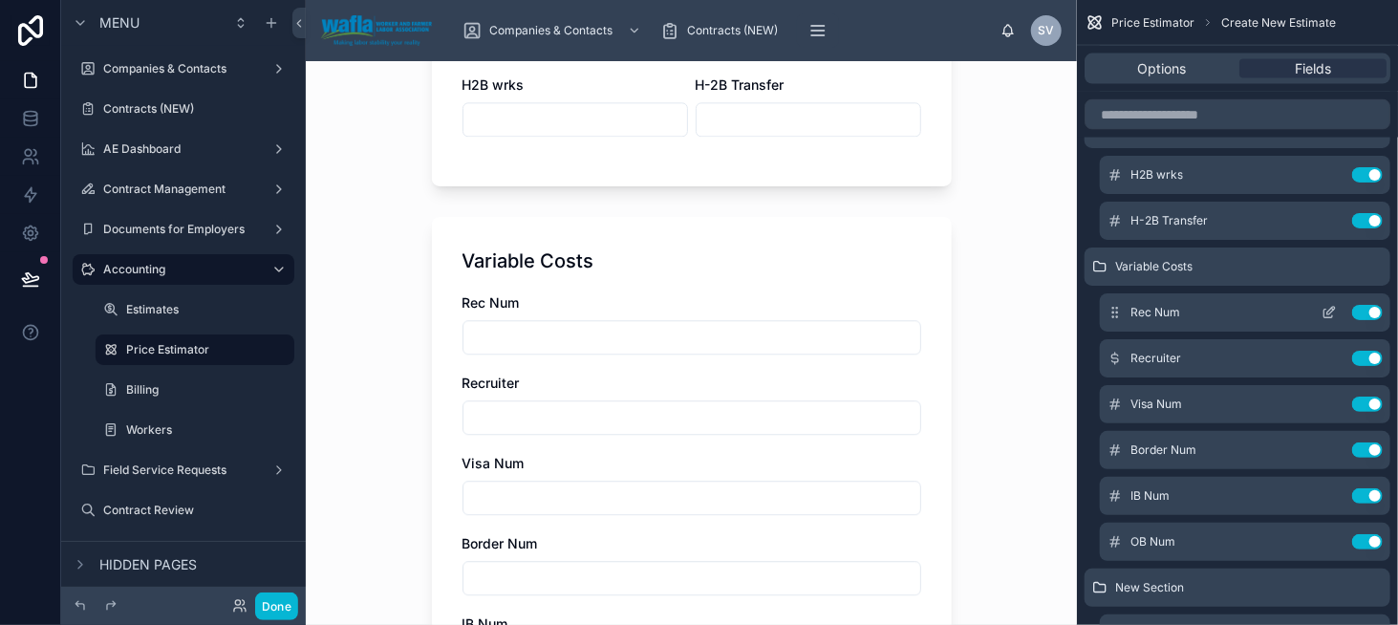
click at [1322, 313] on icon "scrollable content" at bounding box center [1329, 312] width 15 height 15
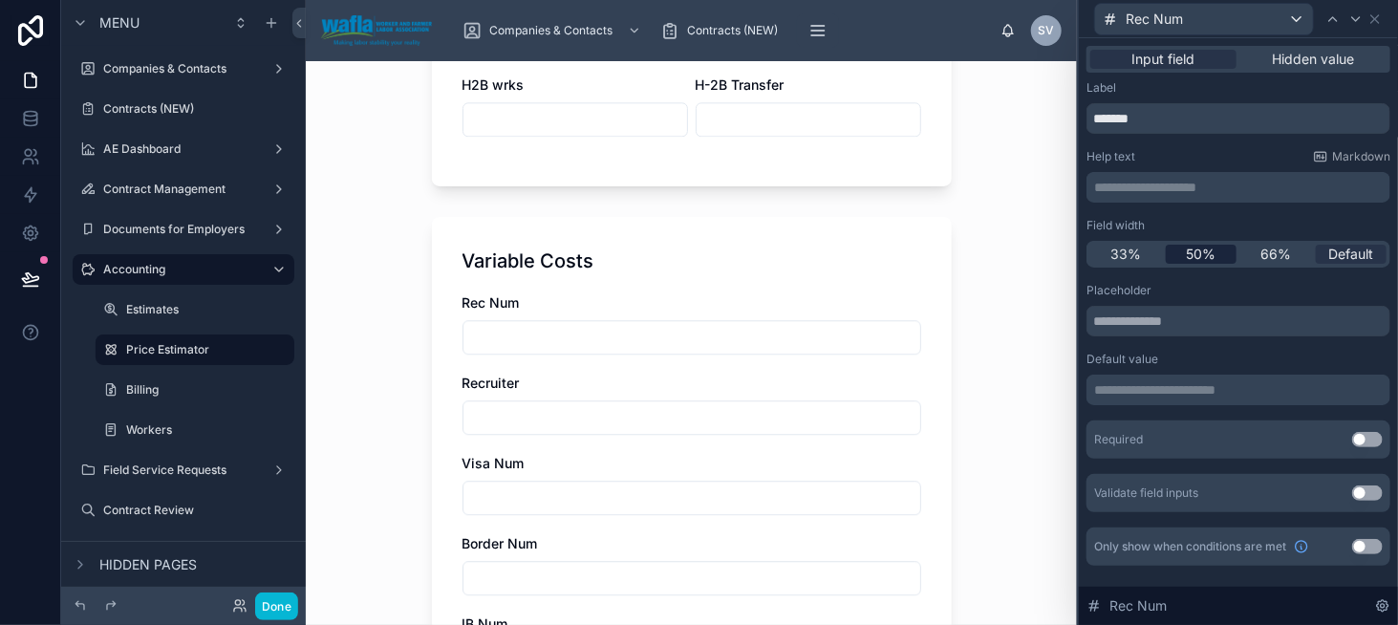
click at [1214, 251] on span "50%" at bounding box center [1201, 254] width 30 height 19
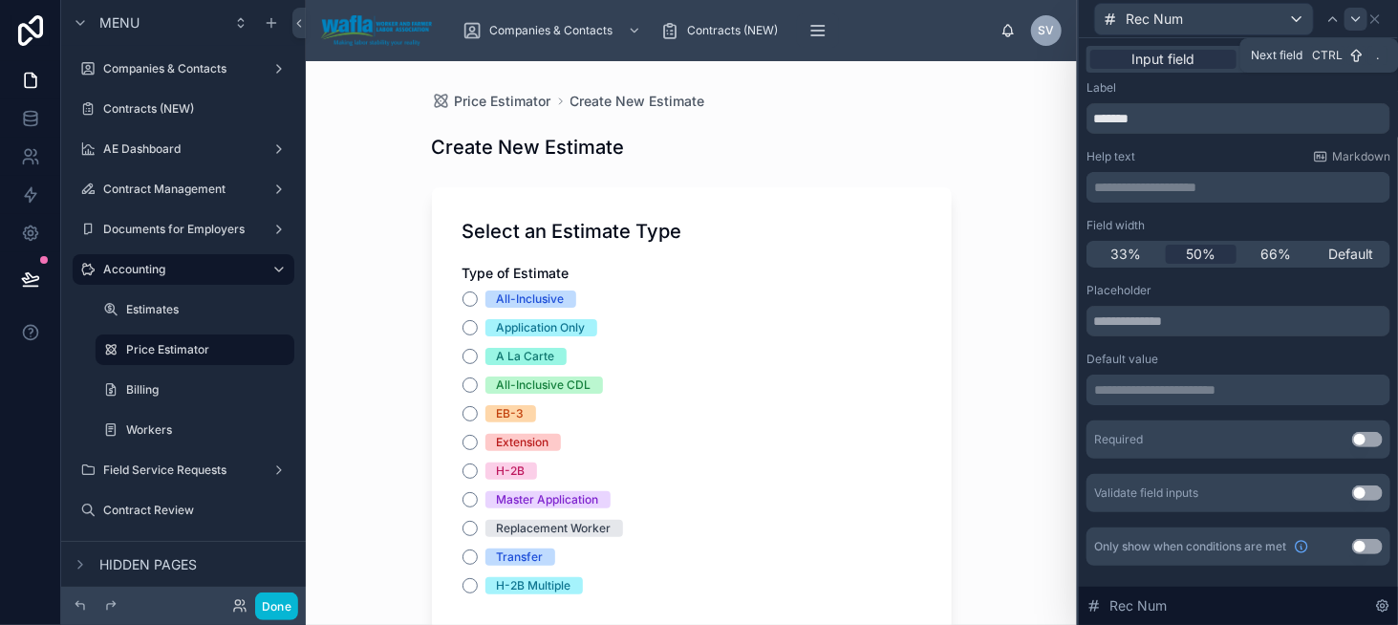
click at [1360, 11] on icon at bounding box center [1355, 18] width 15 height 15
click at [1206, 252] on span "50%" at bounding box center [1201, 254] width 30 height 19
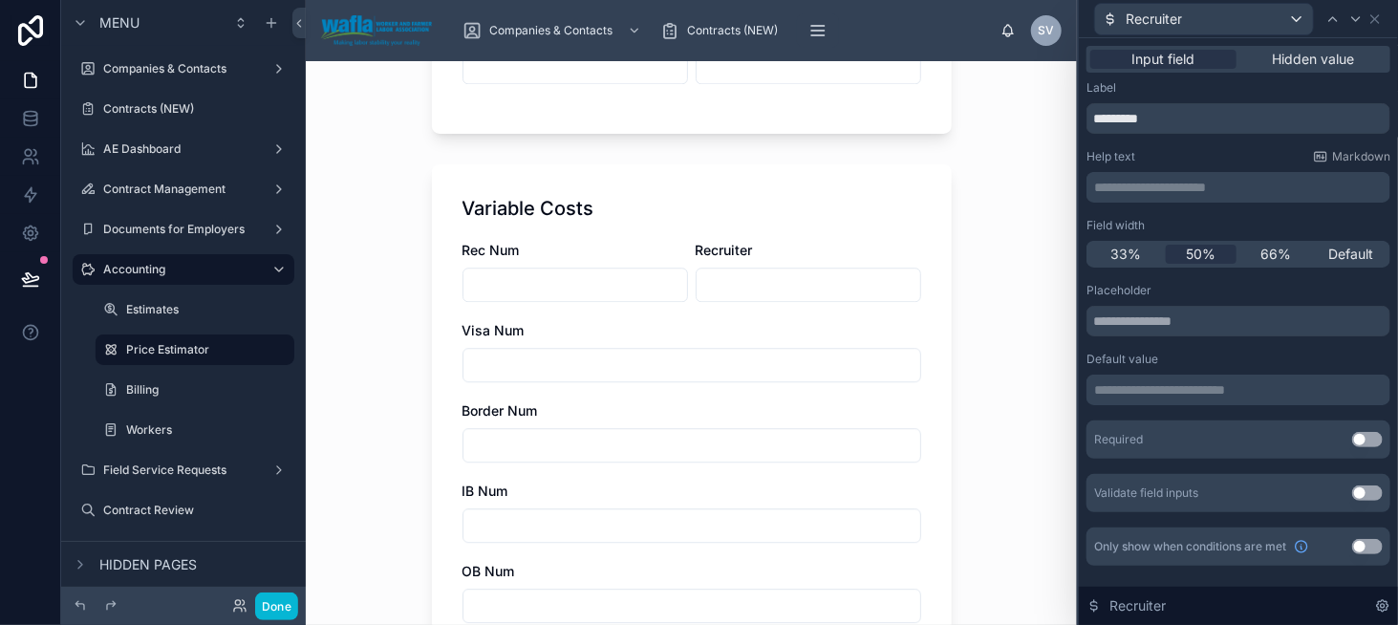
scroll to position [2198, 0]
click at [1351, 25] on icon at bounding box center [1355, 18] width 15 height 15
click at [1199, 256] on span "50%" at bounding box center [1201, 254] width 30 height 19
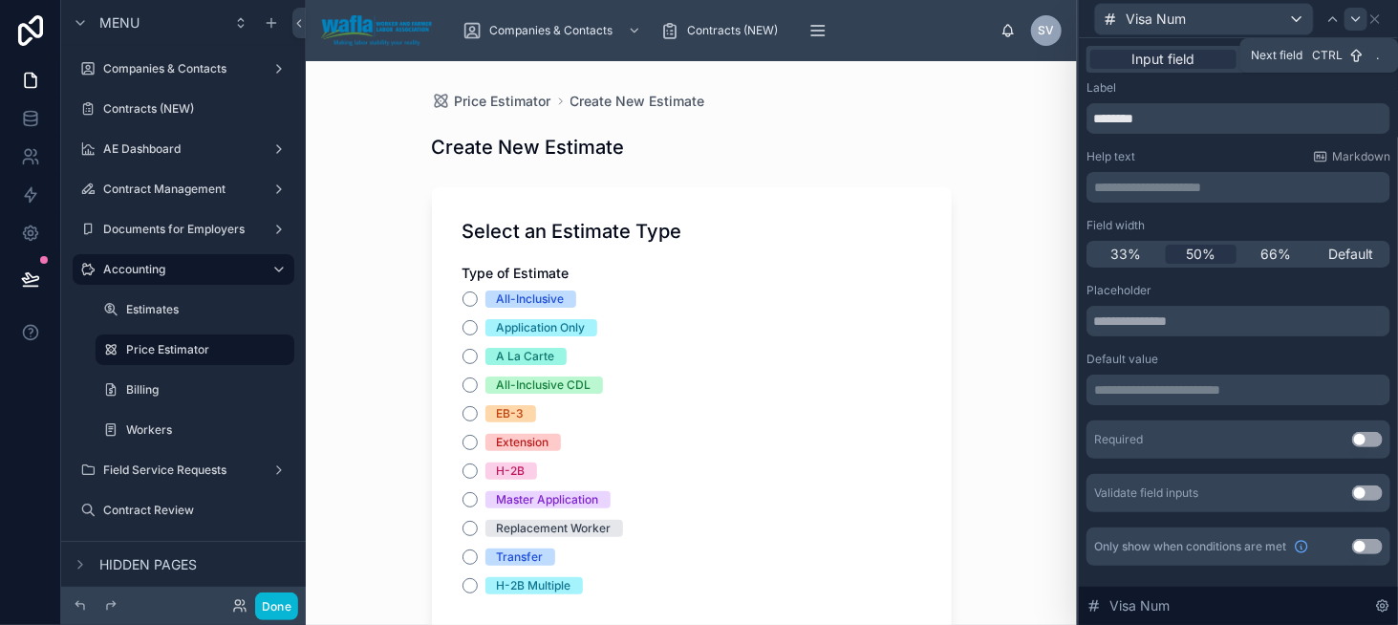
click at [1358, 24] on icon at bounding box center [1355, 18] width 15 height 15
click at [1206, 252] on span "50%" at bounding box center [1201, 254] width 30 height 19
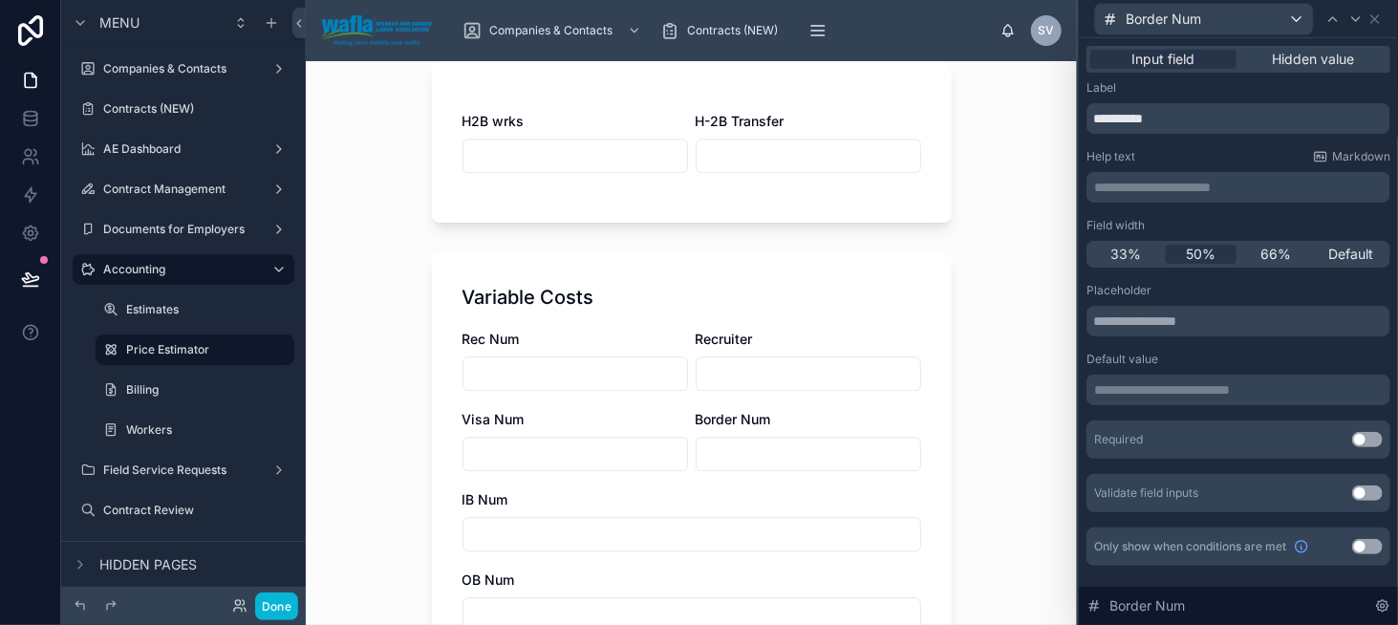
scroll to position [2294, 0]
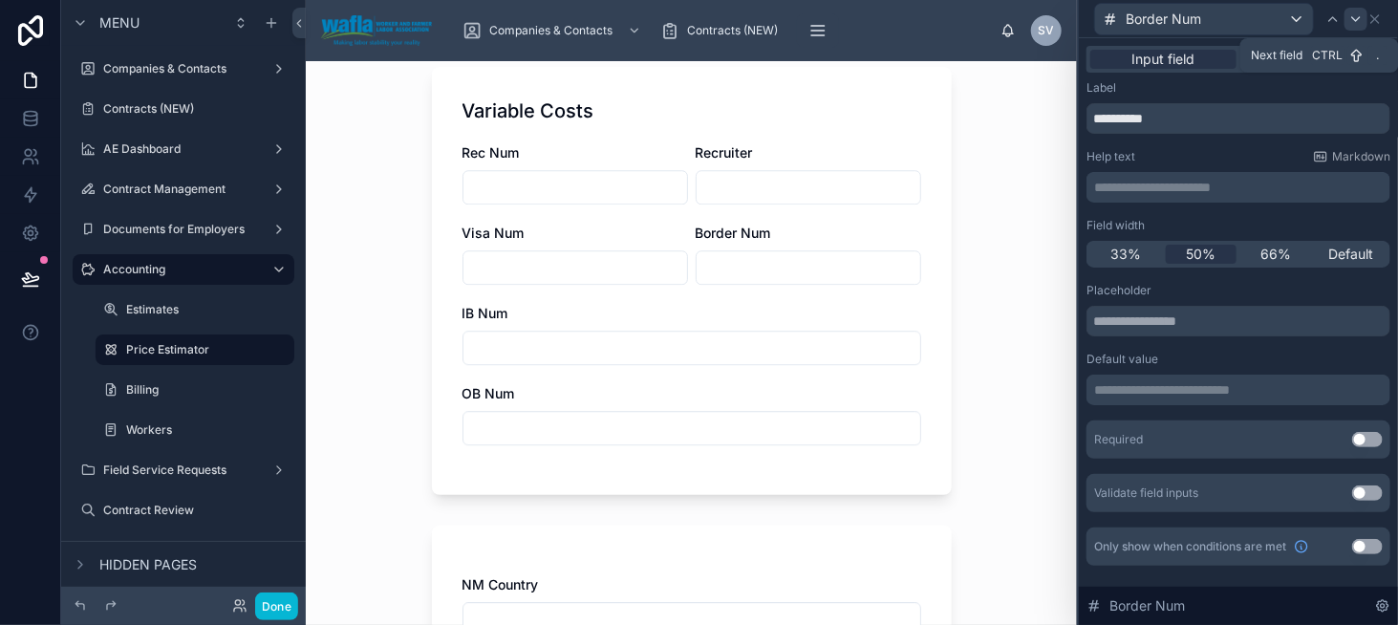
click at [1349, 29] on div at bounding box center [1356, 19] width 23 height 23
click at [1189, 246] on span "50%" at bounding box center [1201, 254] width 30 height 19
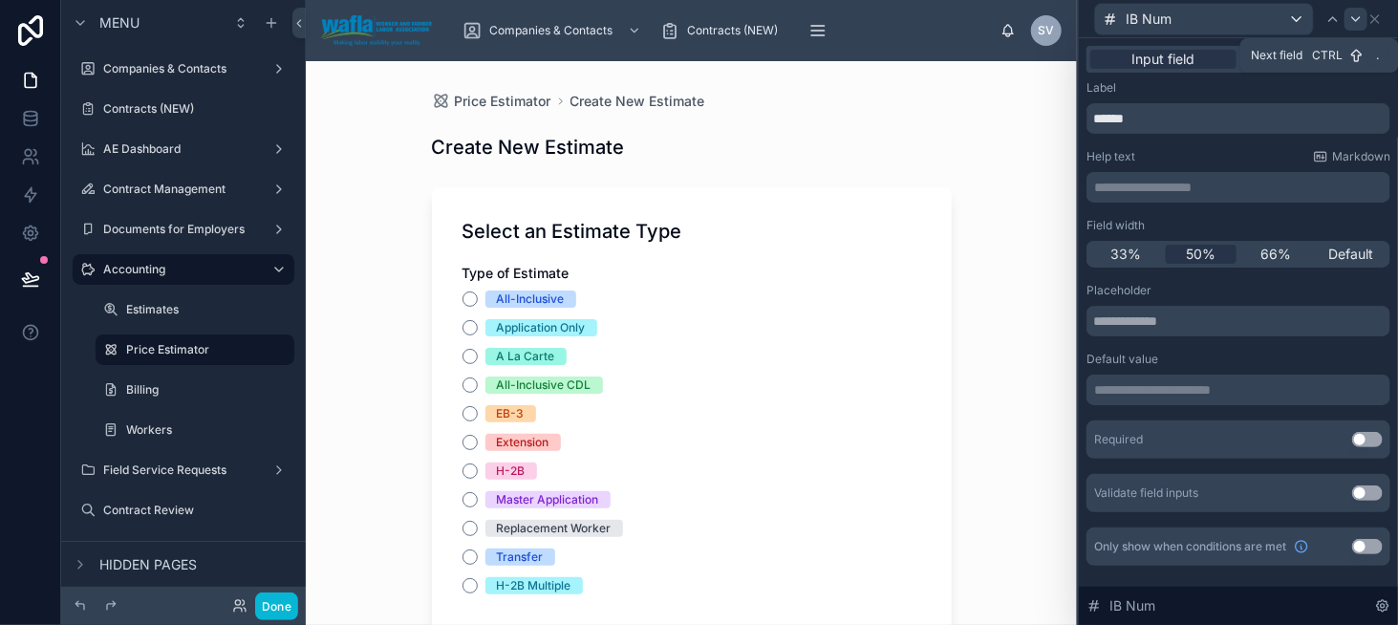
click at [1351, 15] on icon at bounding box center [1355, 18] width 15 height 15
click at [1197, 250] on span "50%" at bounding box center [1201, 254] width 30 height 19
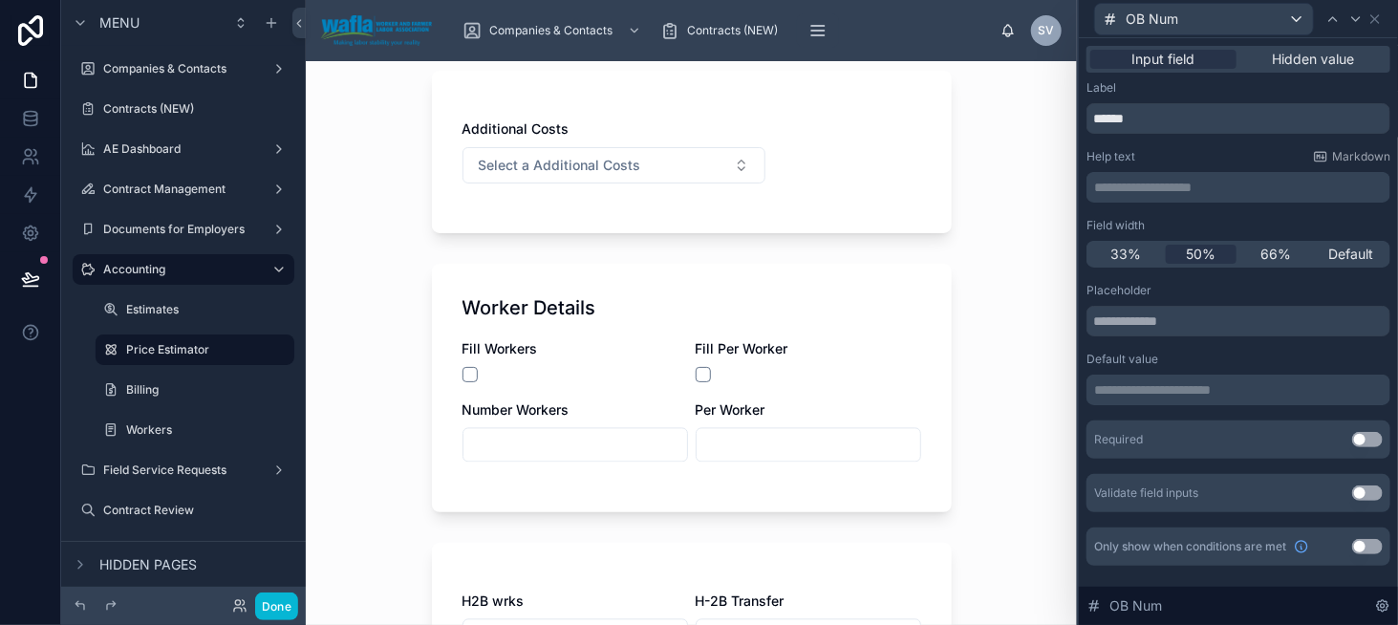
scroll to position [1625, 0]
click at [1368, 21] on icon at bounding box center [1375, 18] width 15 height 15
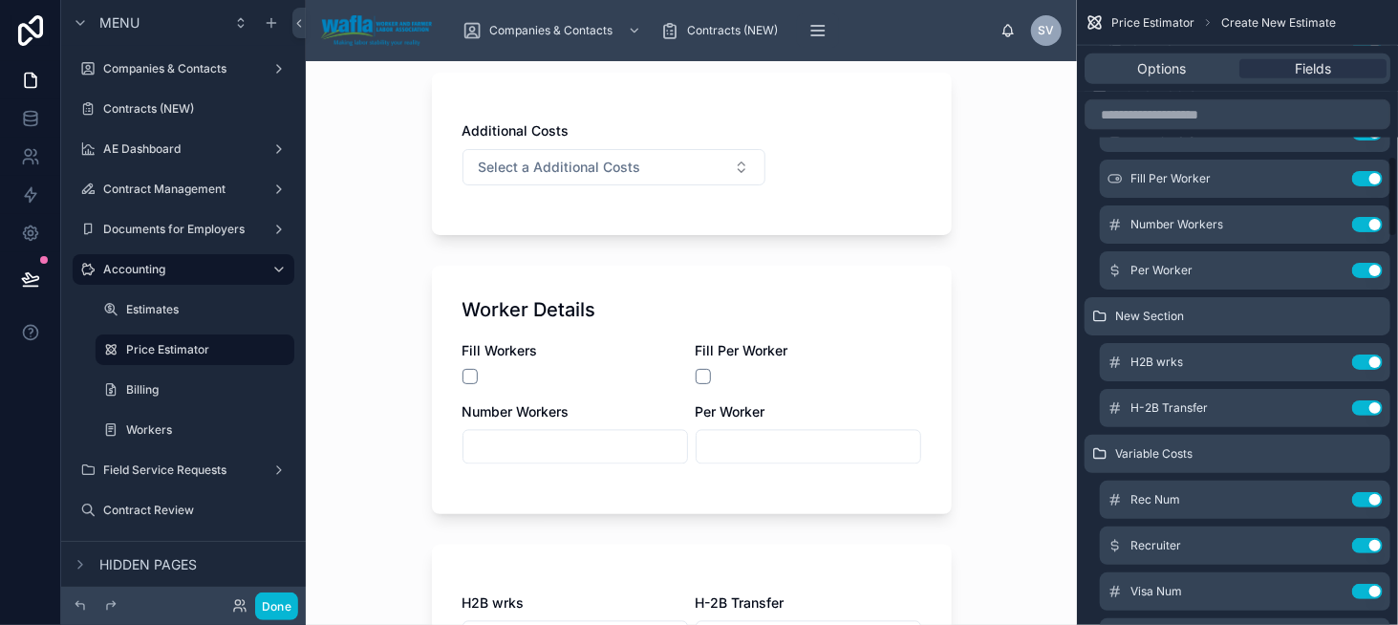
scroll to position [1091, 0]
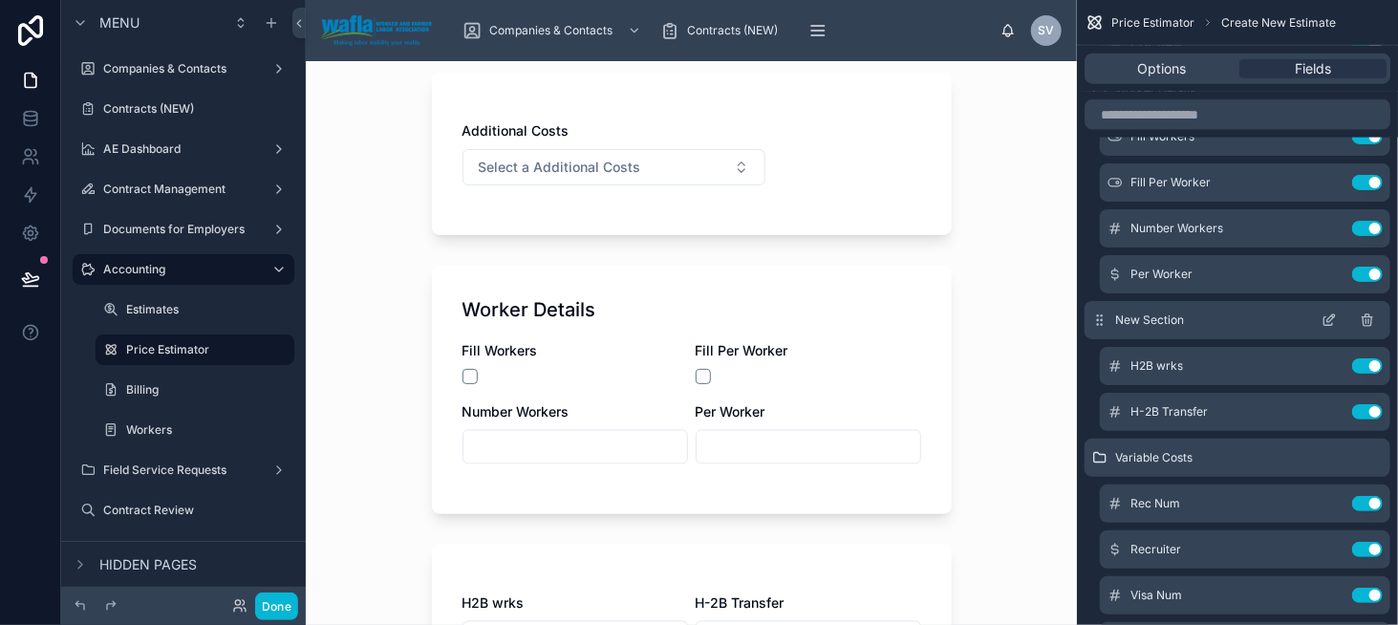
click at [1322, 317] on icon "scrollable content" at bounding box center [1329, 320] width 15 height 15
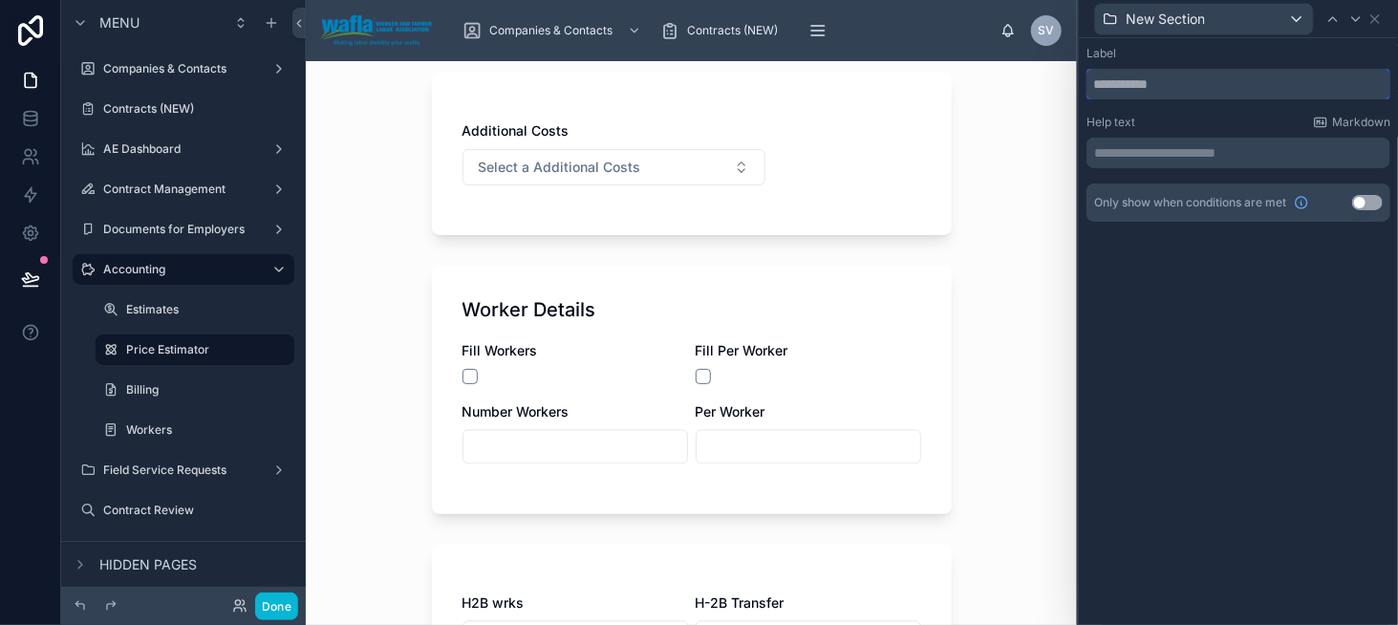
click at [1133, 92] on input "text" at bounding box center [1239, 84] width 304 height 31
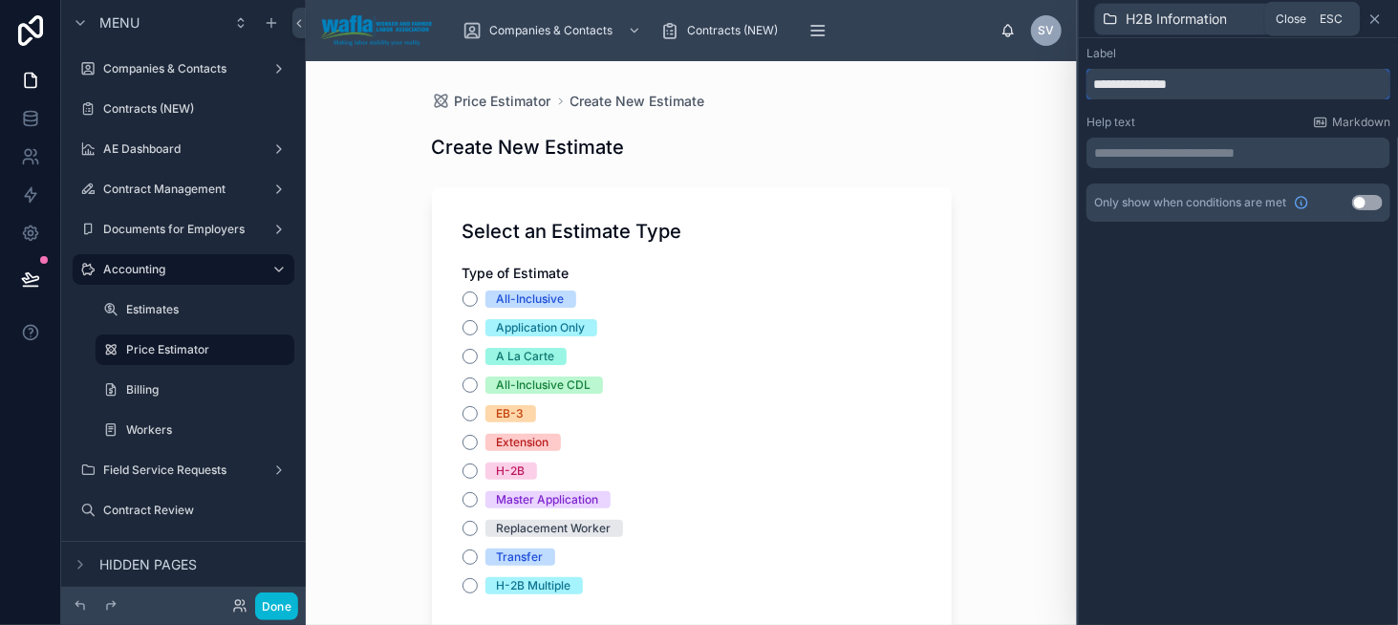
type input "**********"
click at [1370, 15] on icon at bounding box center [1375, 18] width 15 height 15
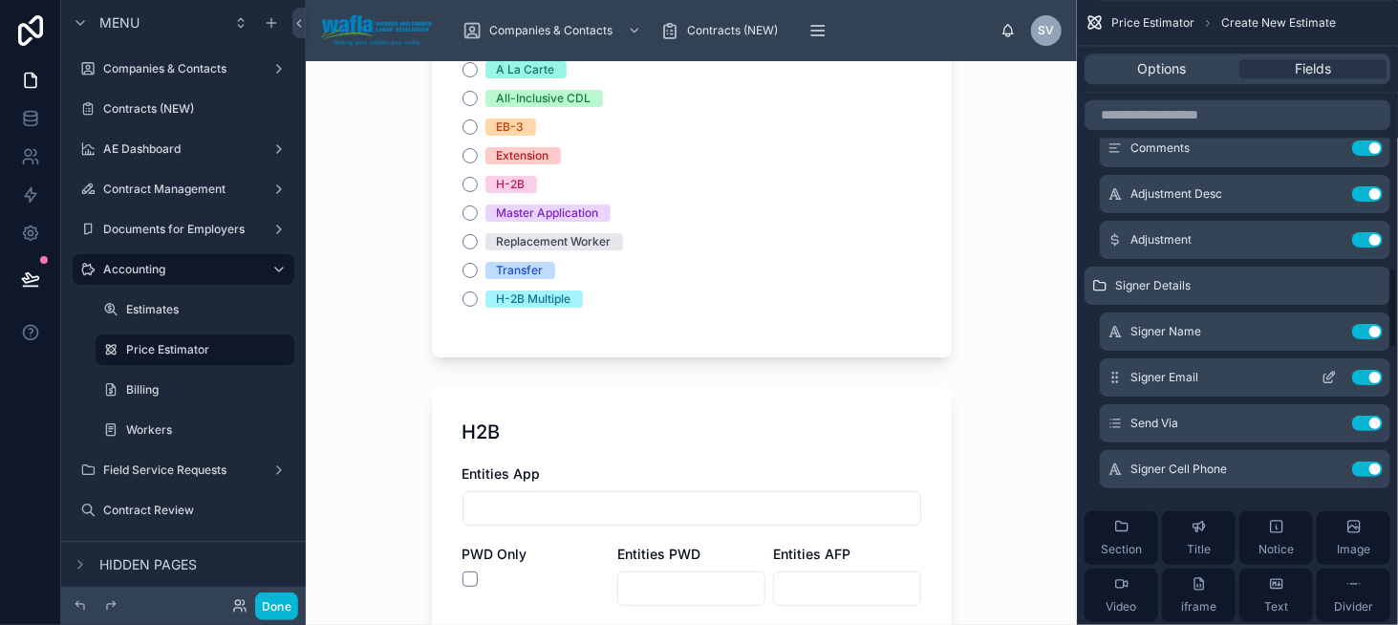
scroll to position [2047, 0]
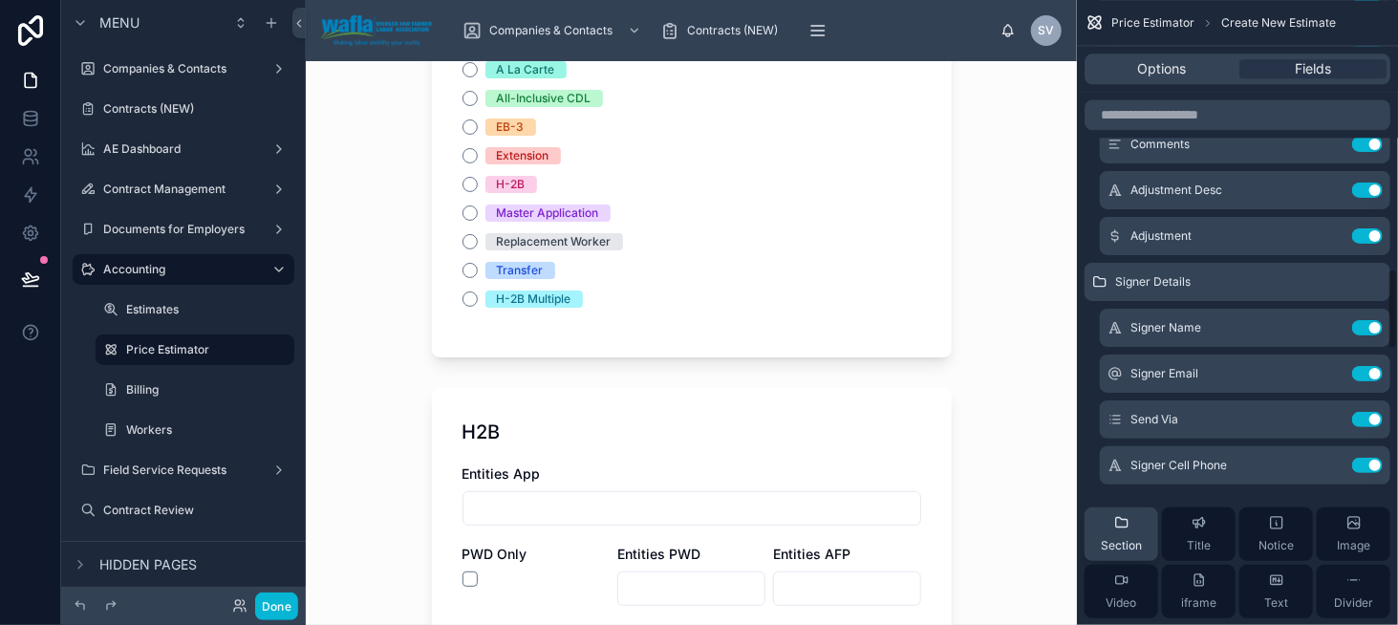
click at [1131, 528] on div "Section" at bounding box center [1121, 534] width 41 height 38
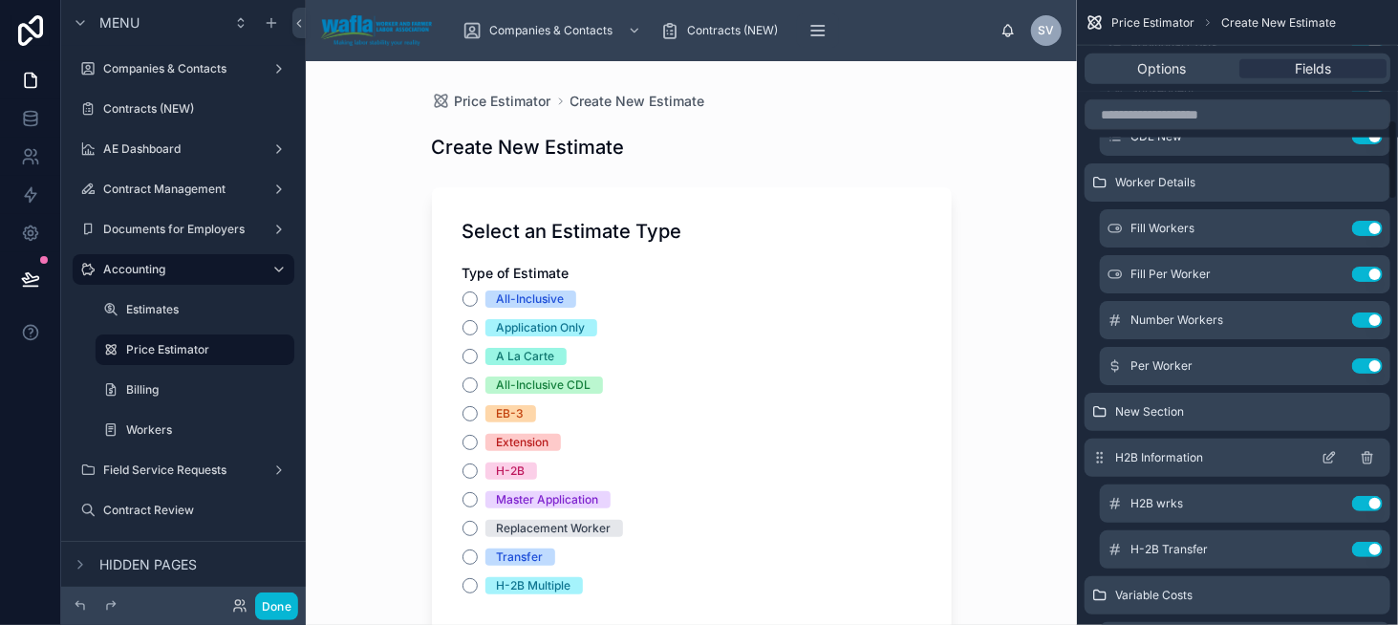
scroll to position [900, 0]
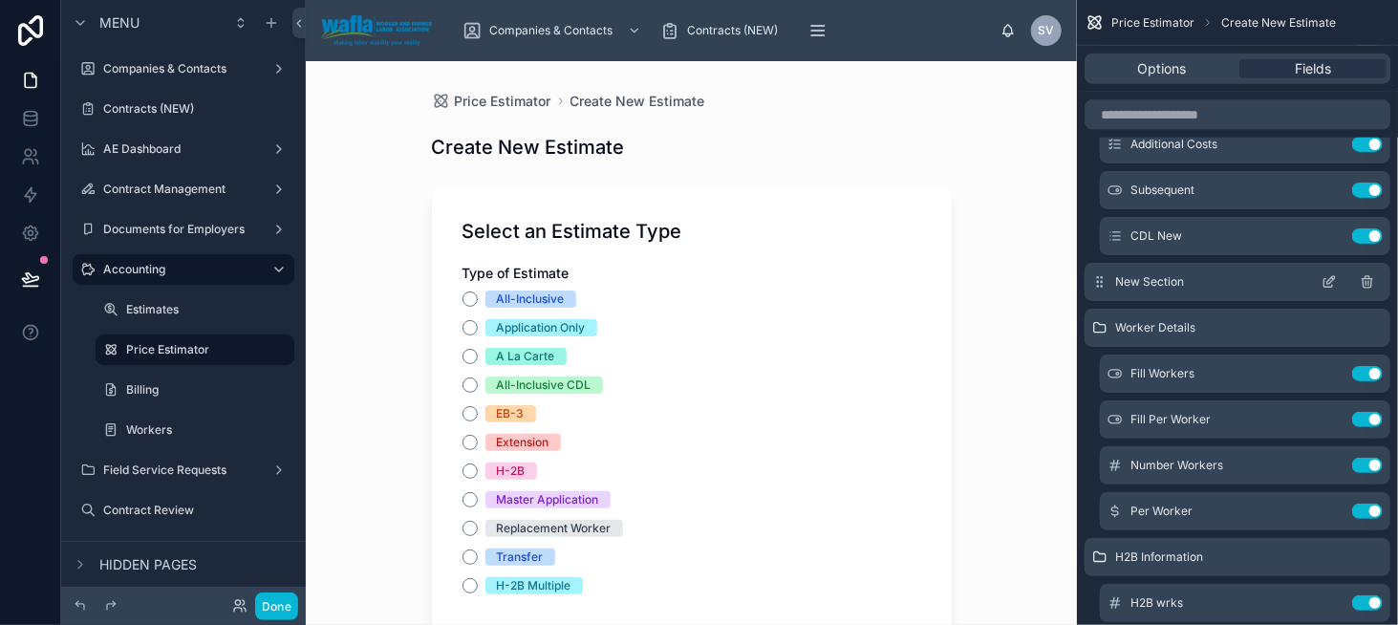
click at [1331, 279] on icon "scrollable content" at bounding box center [1329, 281] width 15 height 15
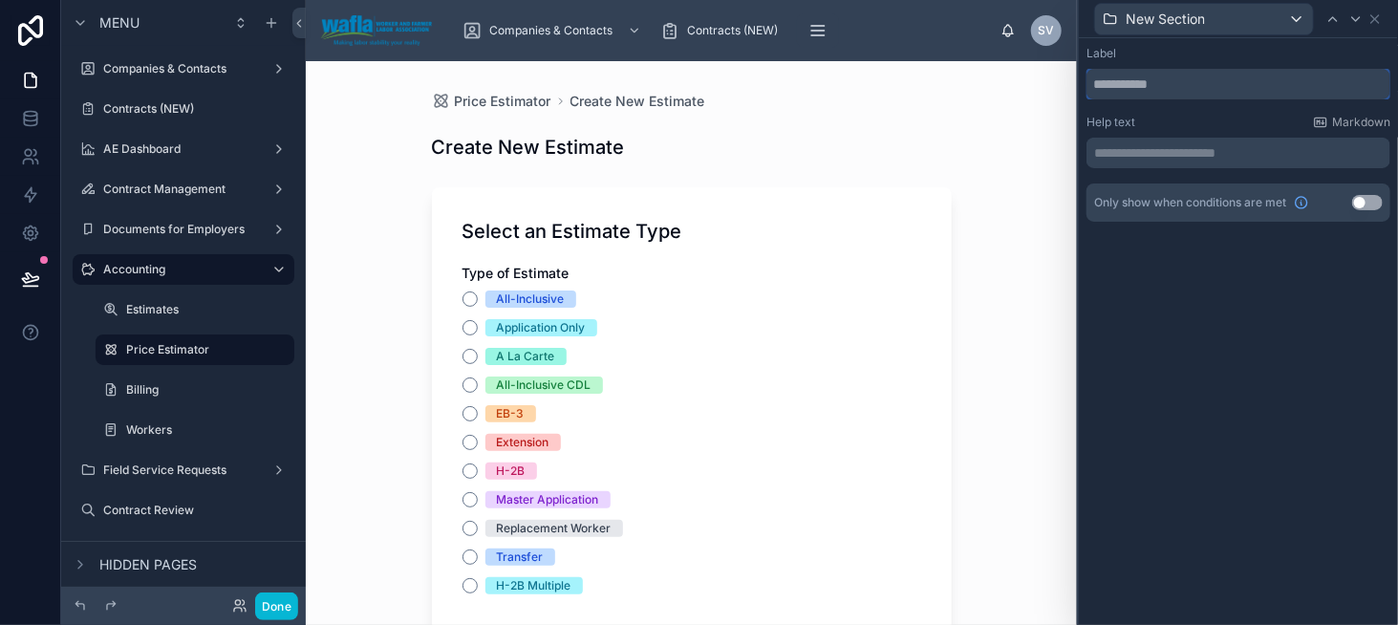
click at [1160, 82] on input "text" at bounding box center [1239, 84] width 304 height 31
paste input "**********"
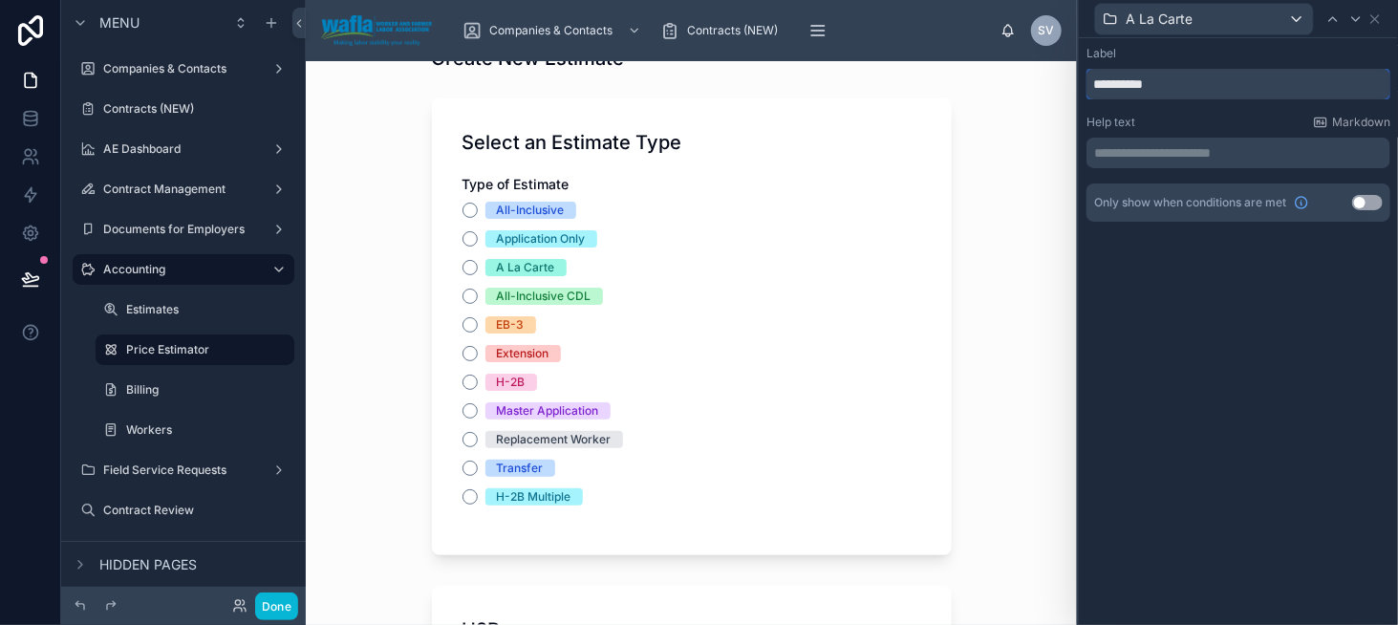
scroll to position [96, 0]
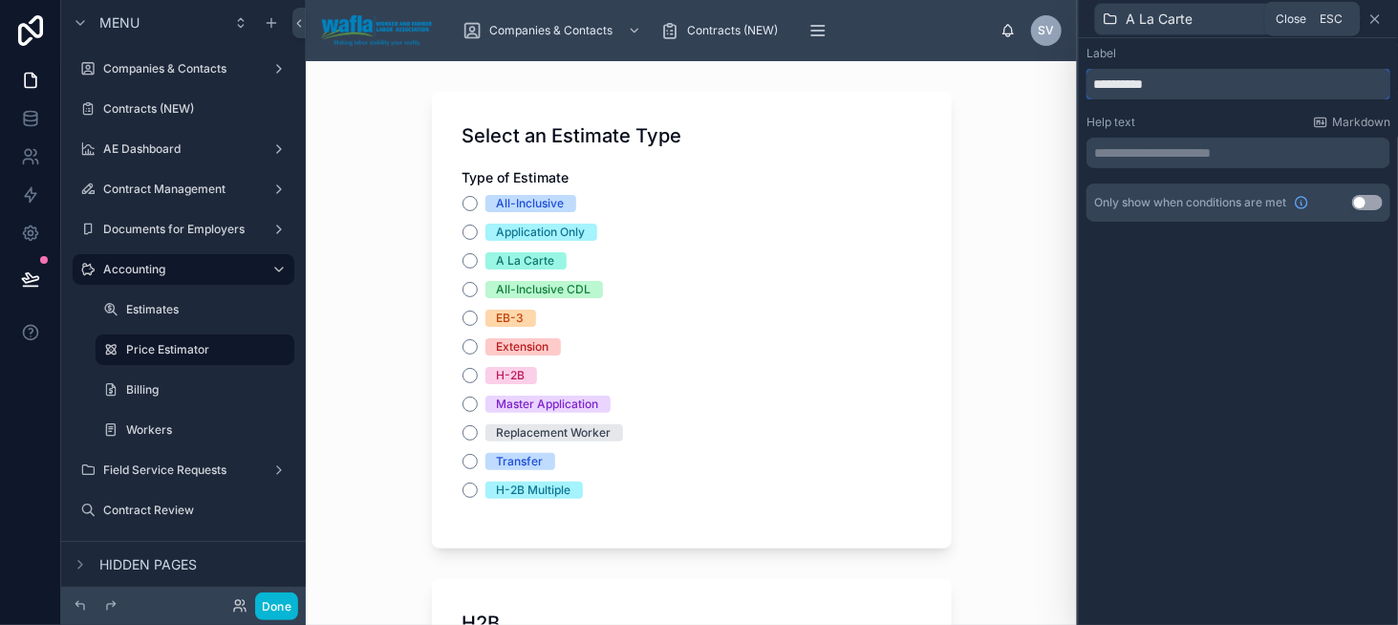
type input "**********"
click at [1376, 21] on icon at bounding box center [1375, 18] width 15 height 15
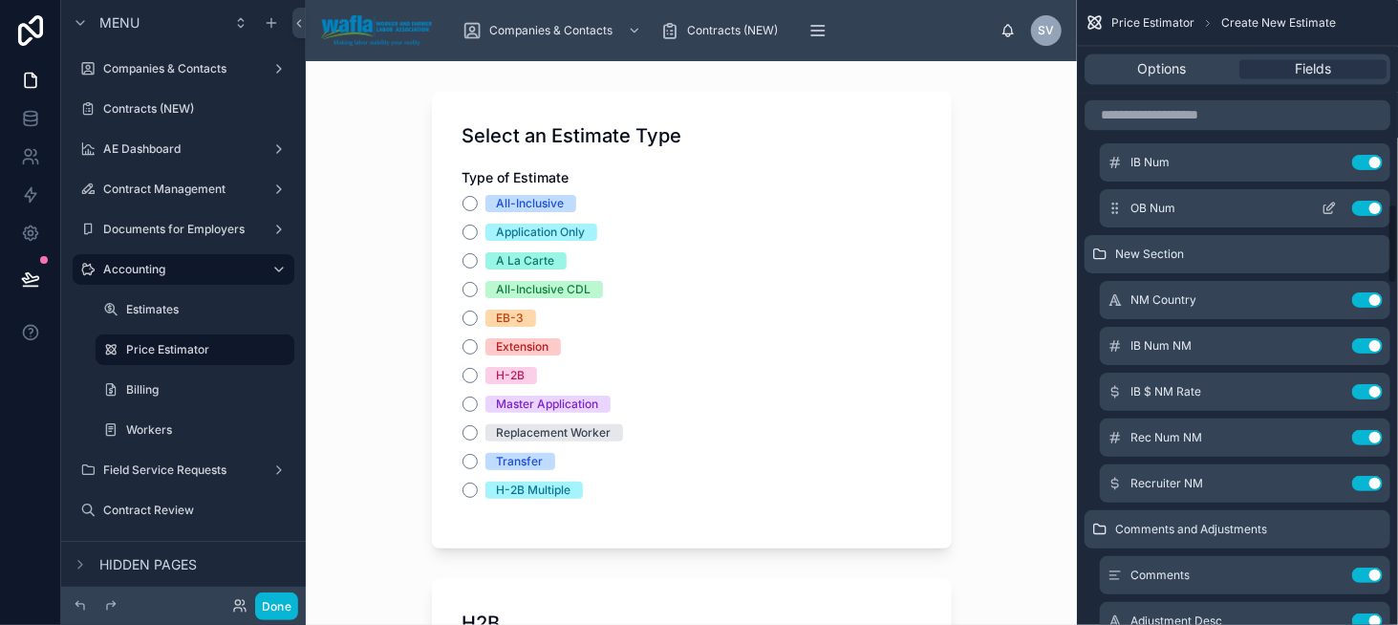
scroll to position [1665, 0]
click at [1133, 130] on div "scrollable content" at bounding box center [1237, 115] width 321 height 46
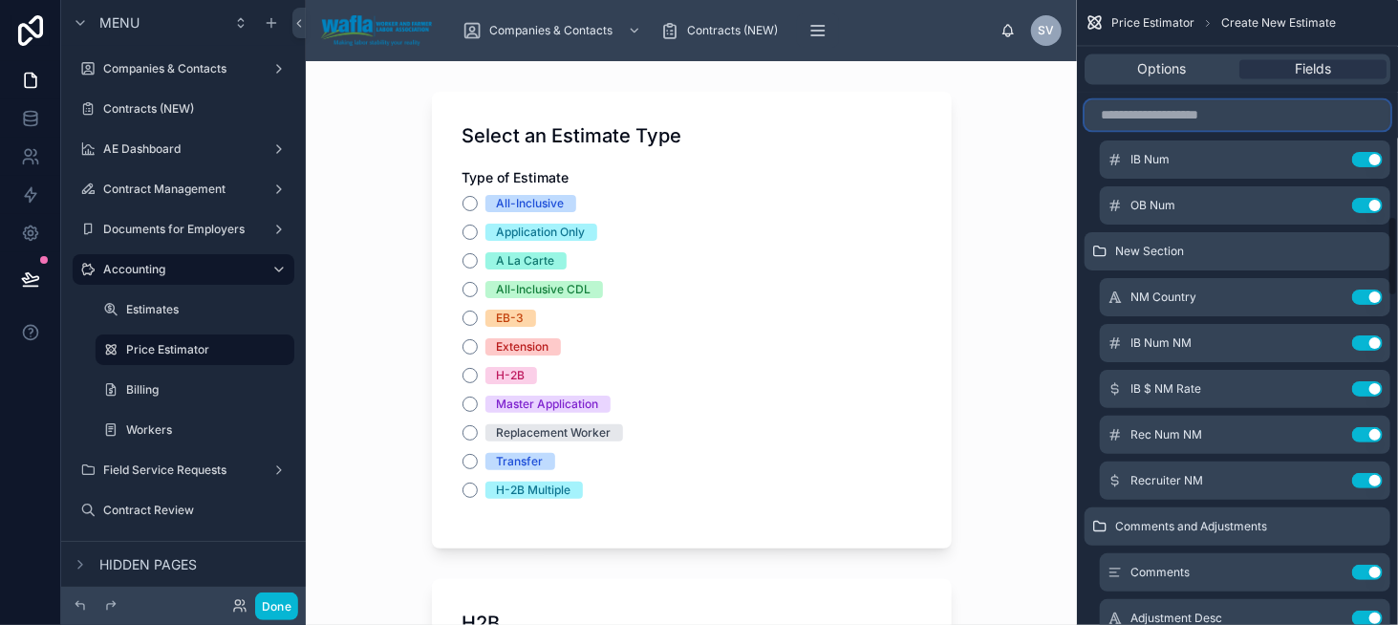
click at [1135, 118] on input "scrollable content" at bounding box center [1238, 114] width 306 height 31
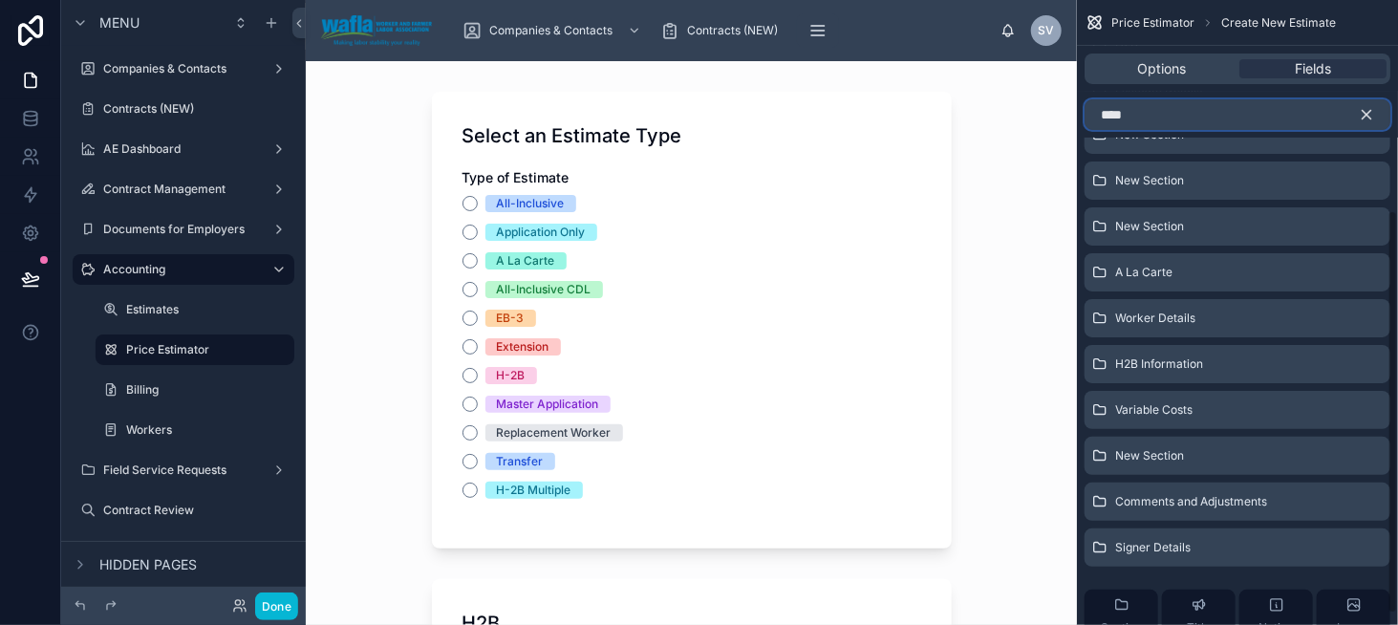
scroll to position [55, 0]
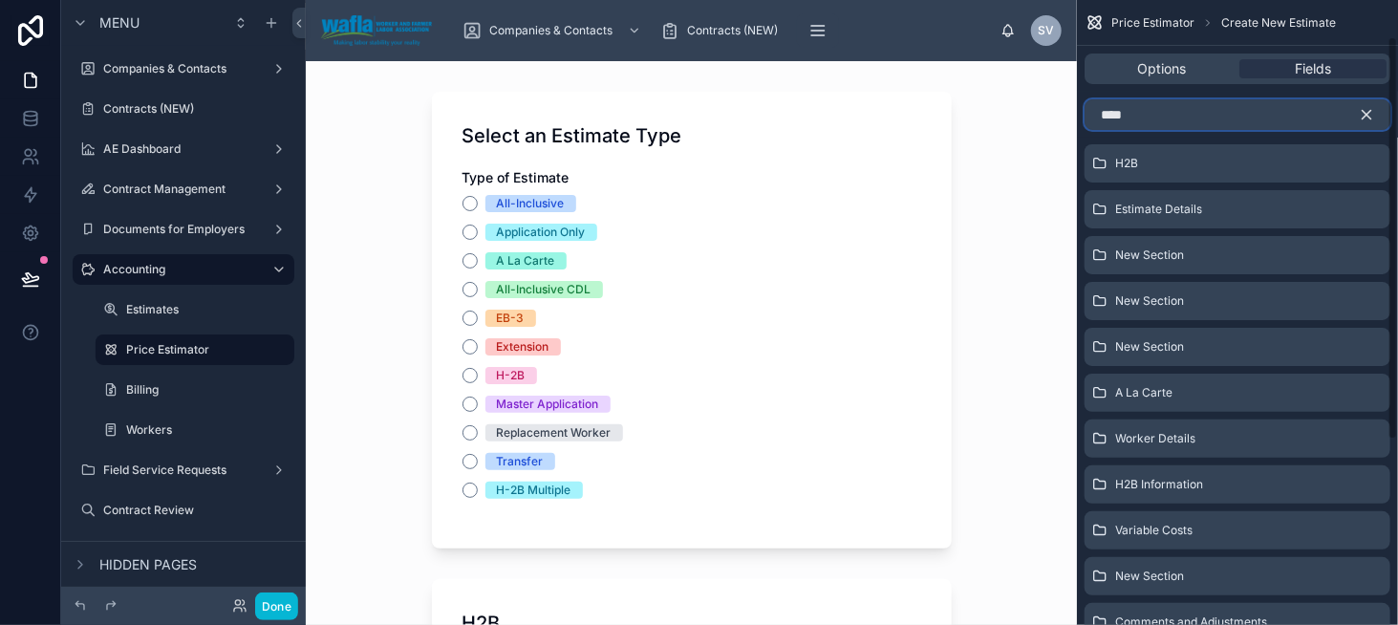
click at [1121, 112] on input "****" at bounding box center [1238, 114] width 306 height 31
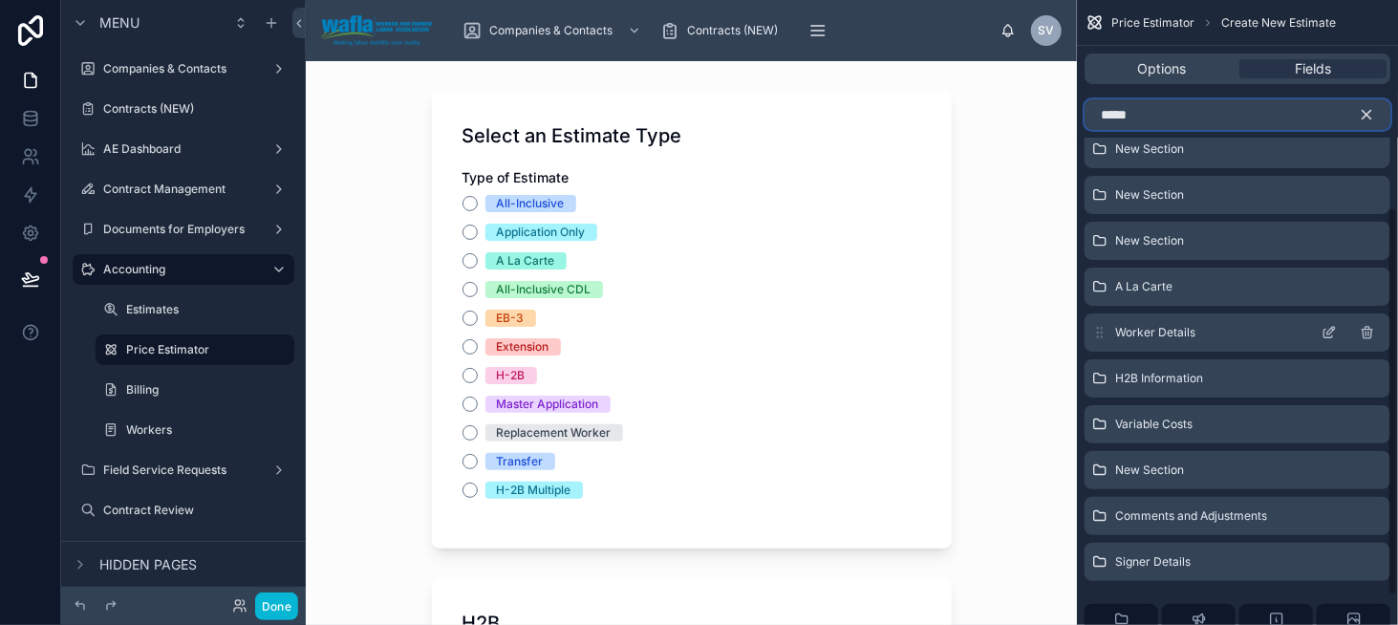
scroll to position [380, 0]
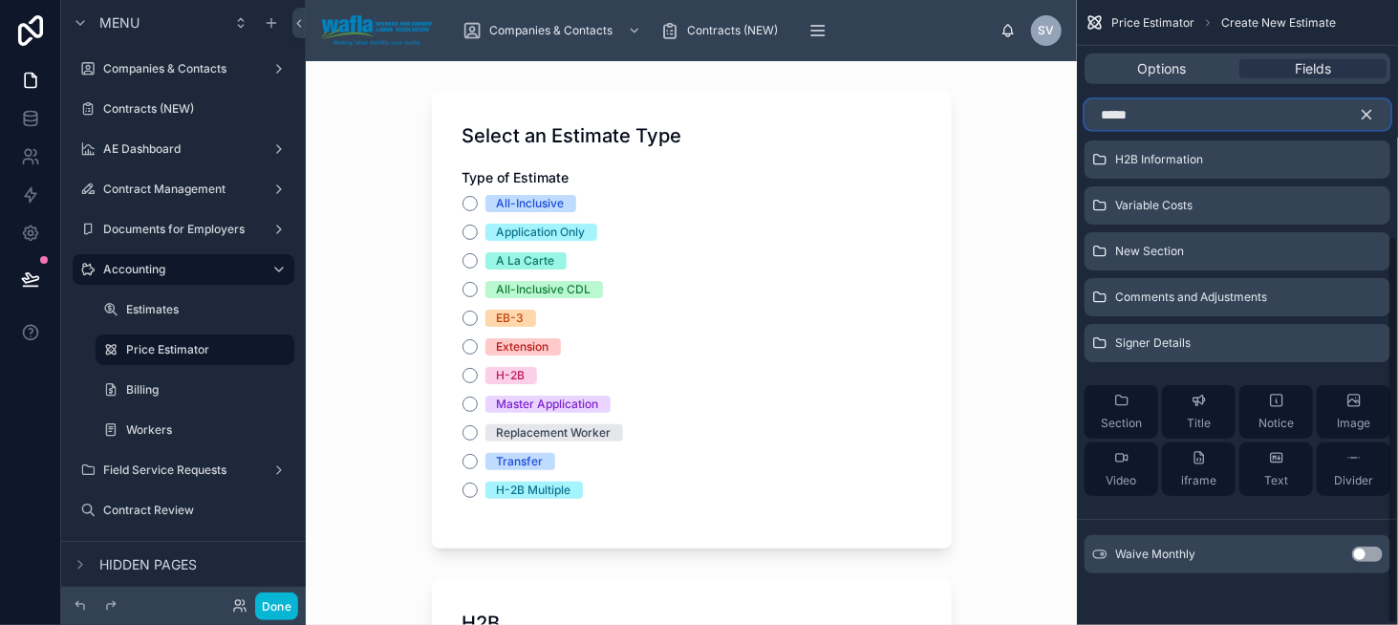
type input "*****"
click at [1378, 551] on button "Use setting" at bounding box center [1367, 554] width 31 height 15
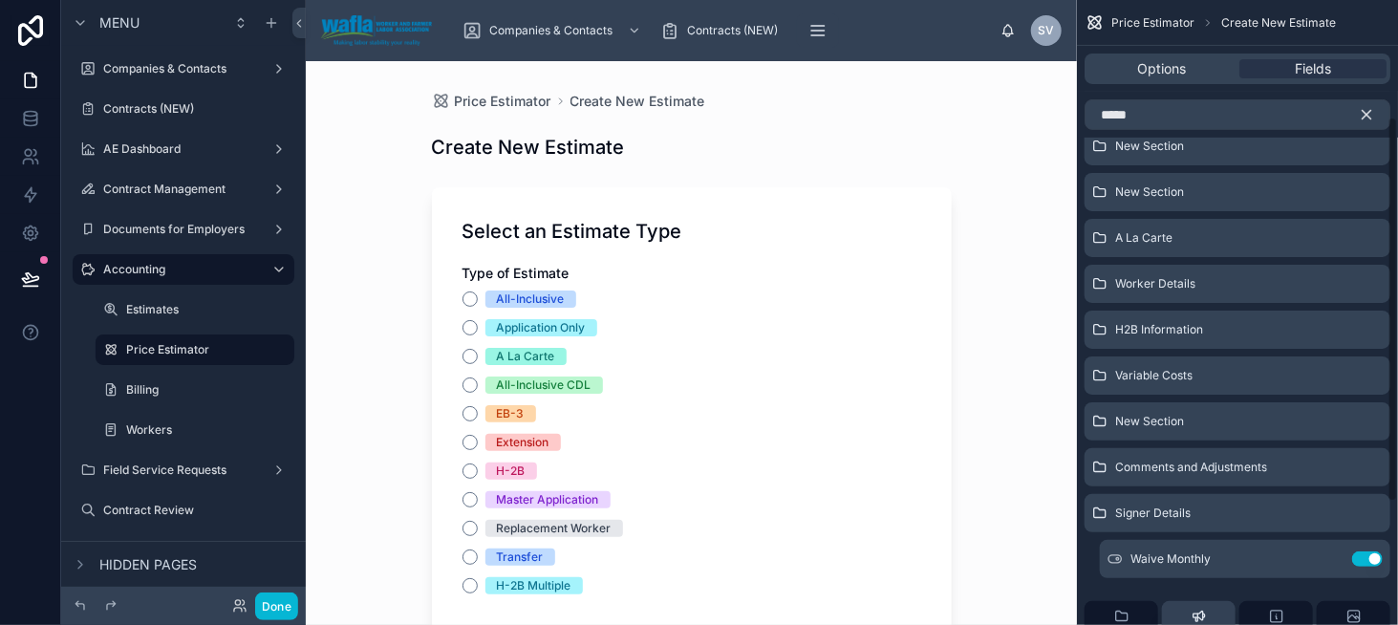
scroll to position [189, 0]
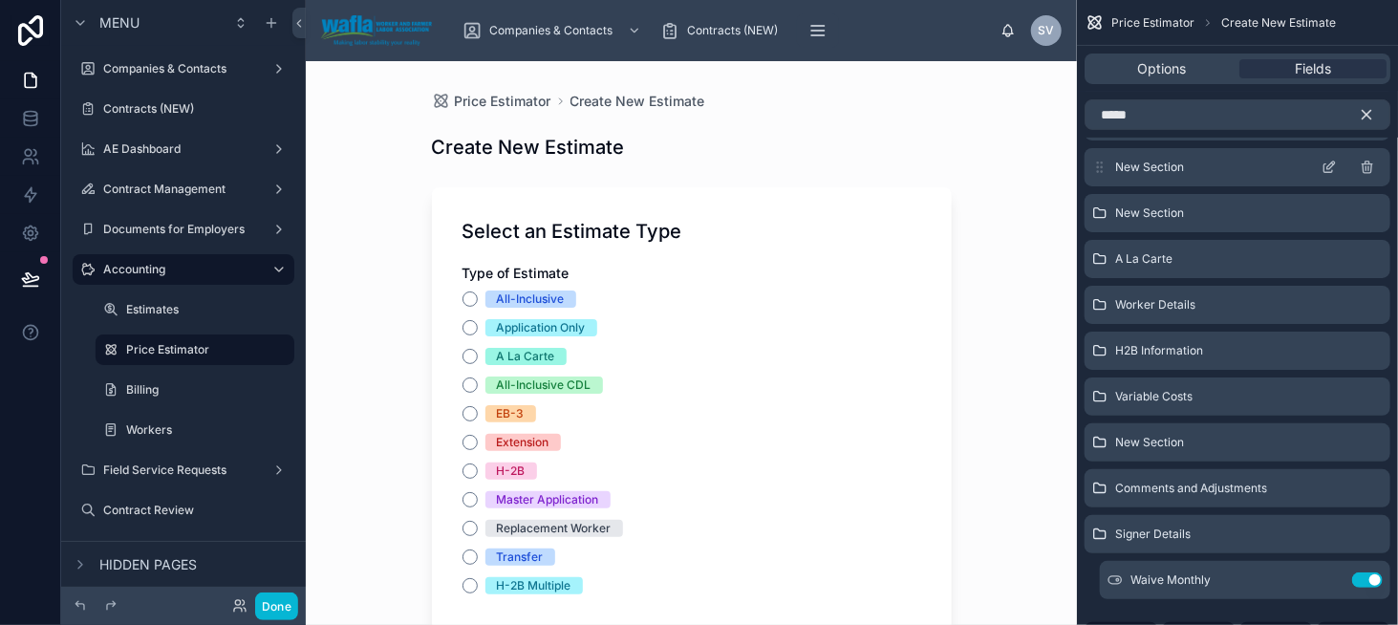
drag, startPoint x: 1119, startPoint y: 581, endPoint x: 1116, endPoint y: 171, distance: 410.0
click at [1116, 171] on div "Select an Estimate Type H2B Estimate Details New Section New Section New Sectio…" at bounding box center [1237, 357] width 321 height 784
click at [1370, 119] on icon "scrollable content" at bounding box center [1366, 114] width 17 height 17
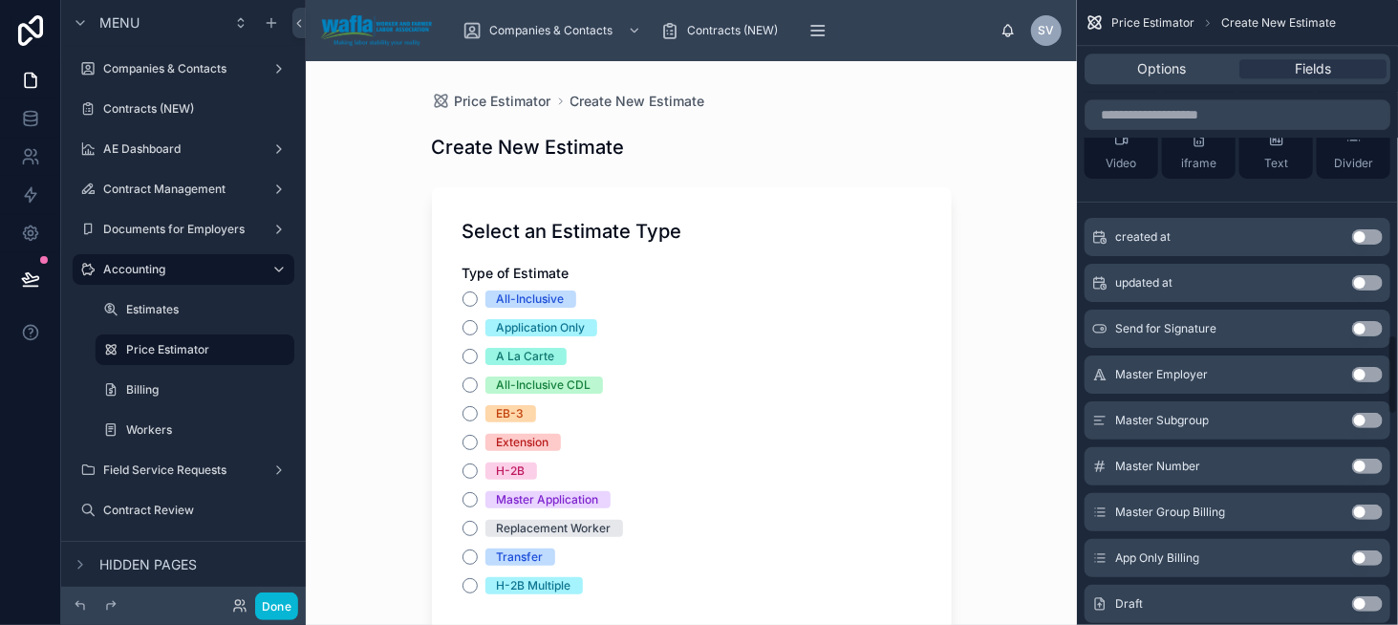
scroll to position [2292, 0]
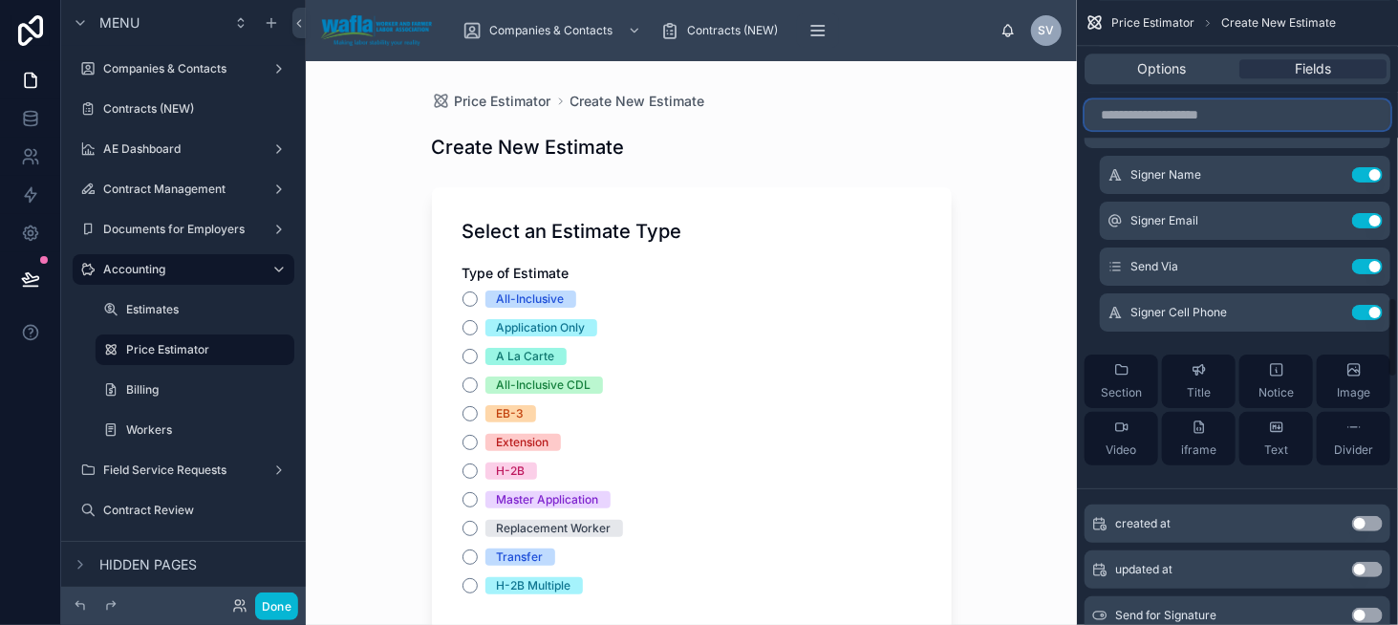
click at [1118, 113] on input "scrollable content" at bounding box center [1238, 114] width 306 height 31
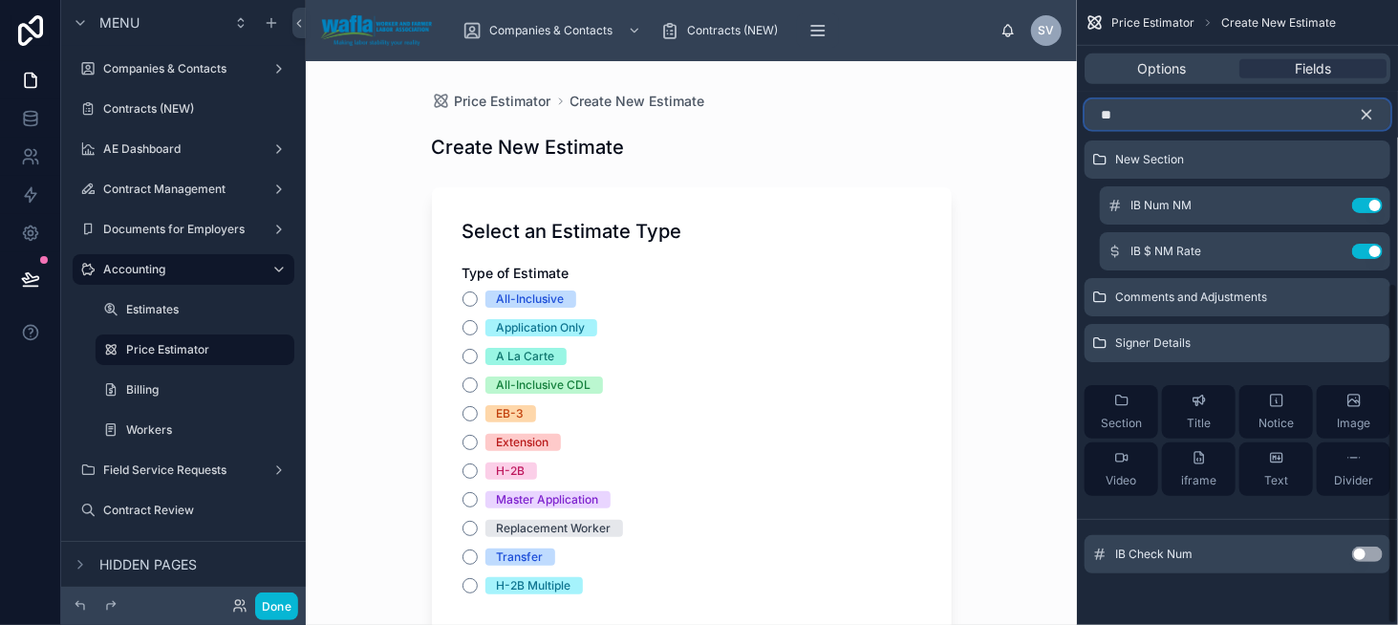
type input "**"
click at [1365, 550] on button "Use setting" at bounding box center [1367, 554] width 31 height 15
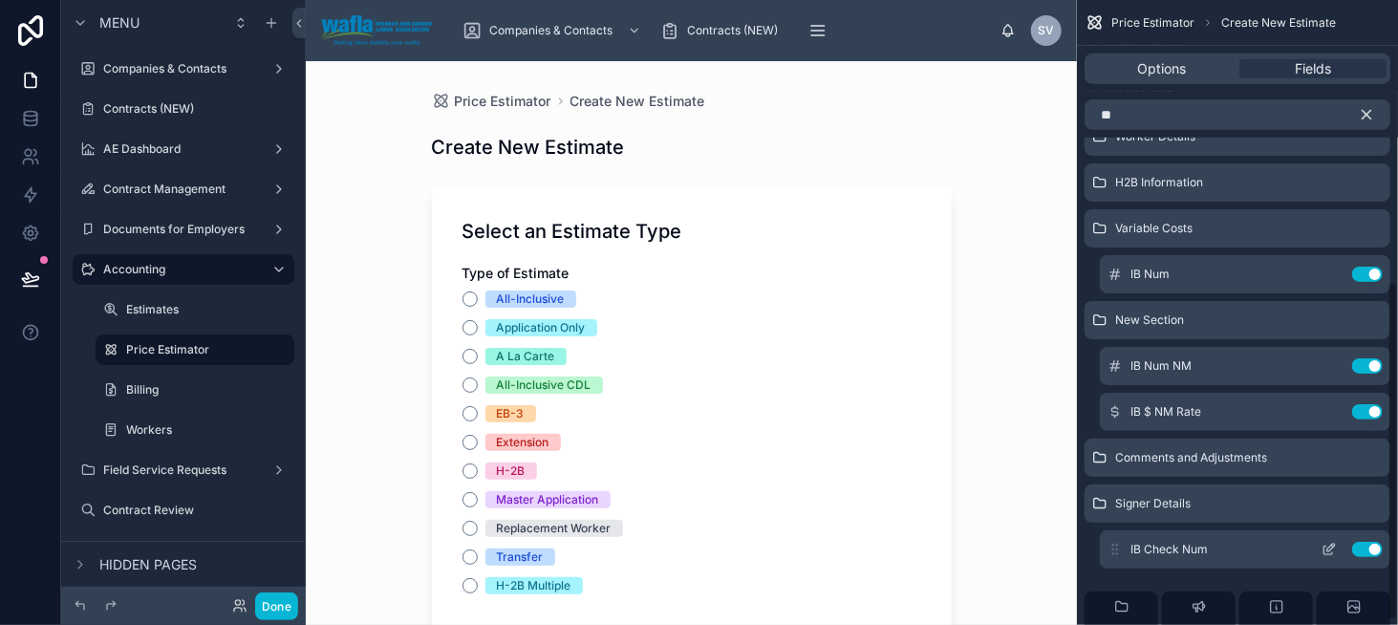
scroll to position [327, 0]
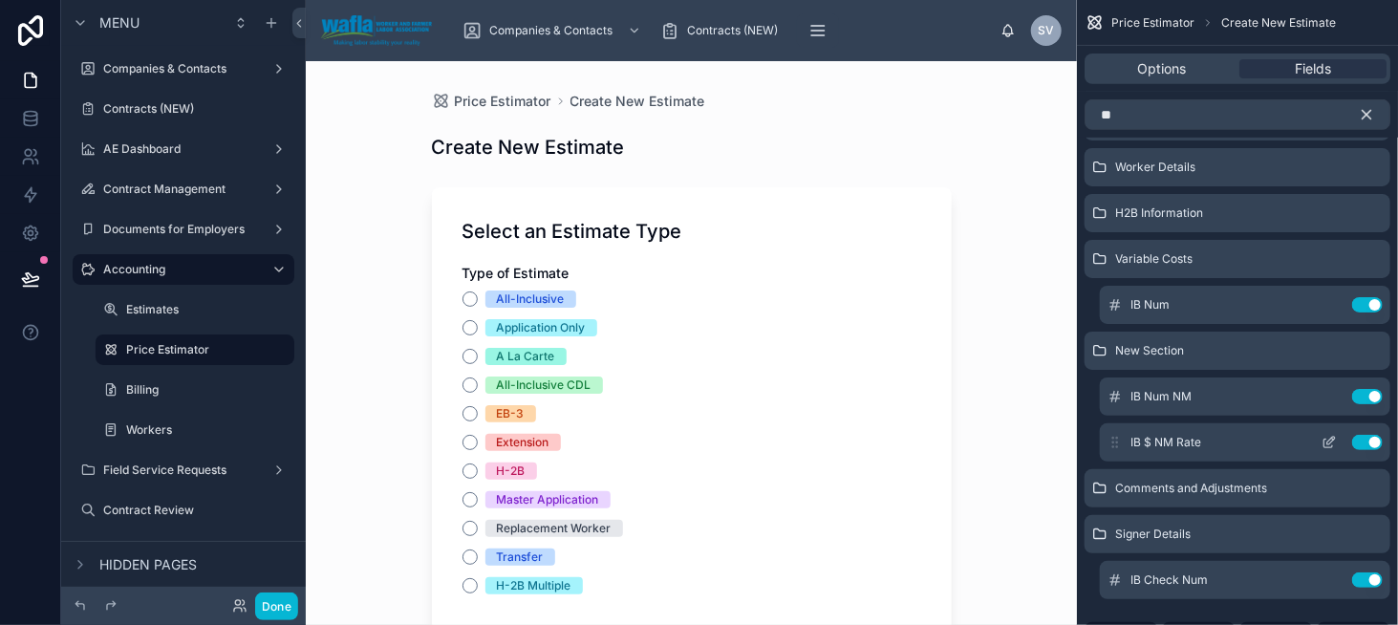
drag, startPoint x: 1121, startPoint y: 585, endPoint x: 1139, endPoint y: 451, distance: 135.0
click at [1139, 451] on div "Select an Estimate Type H2B Estimate Details New Section New Section New Sectio…" at bounding box center [1237, 287] width 321 height 921
drag, startPoint x: 1119, startPoint y: 579, endPoint x: 1133, endPoint y: 416, distance: 164.0
click at [1133, 416] on div "Select an Estimate Type H2B Estimate Details New Section New Section New Sectio…" at bounding box center [1237, 287] width 321 height 921
click at [1370, 119] on icon "scrollable content" at bounding box center [1366, 114] width 17 height 17
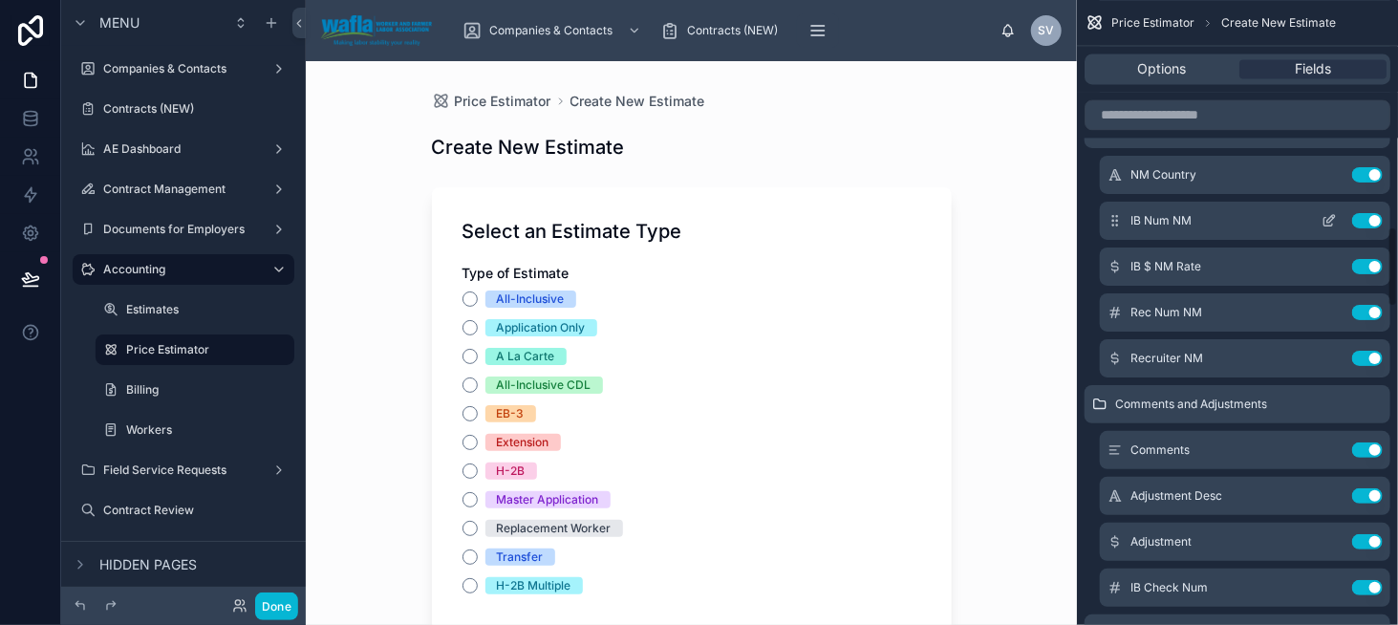
scroll to position [1837, 0]
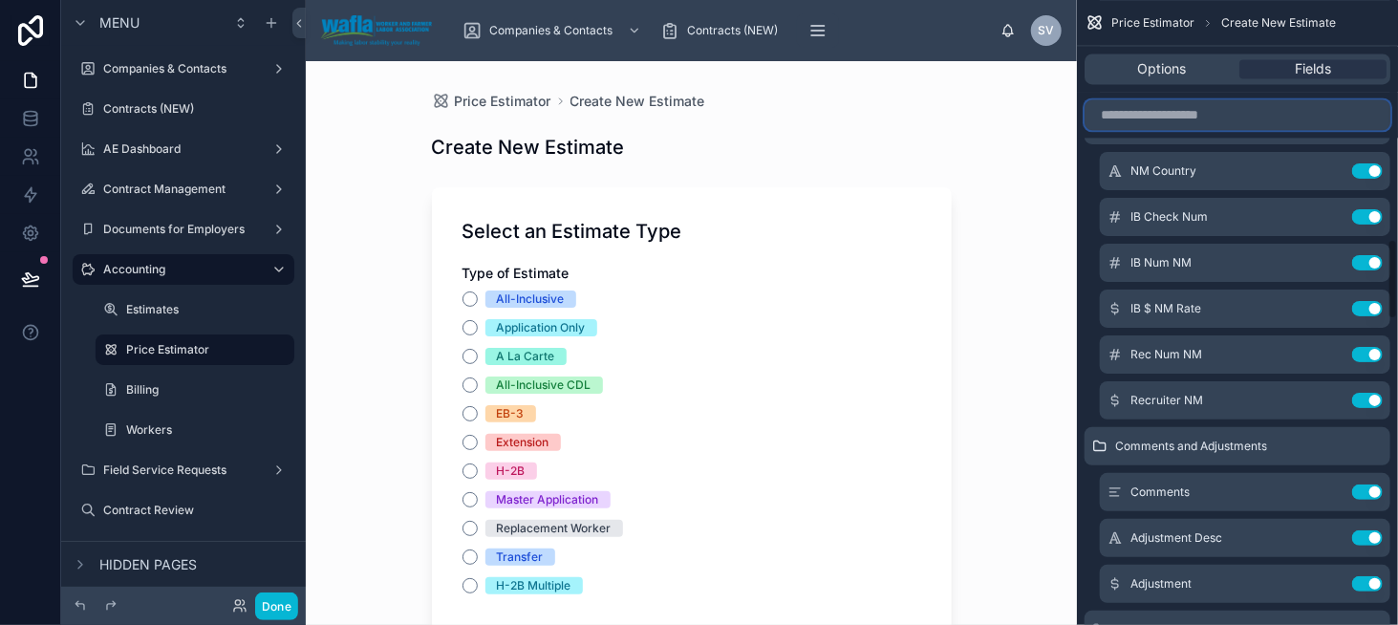
click at [1157, 111] on input "scrollable content" at bounding box center [1238, 114] width 306 height 31
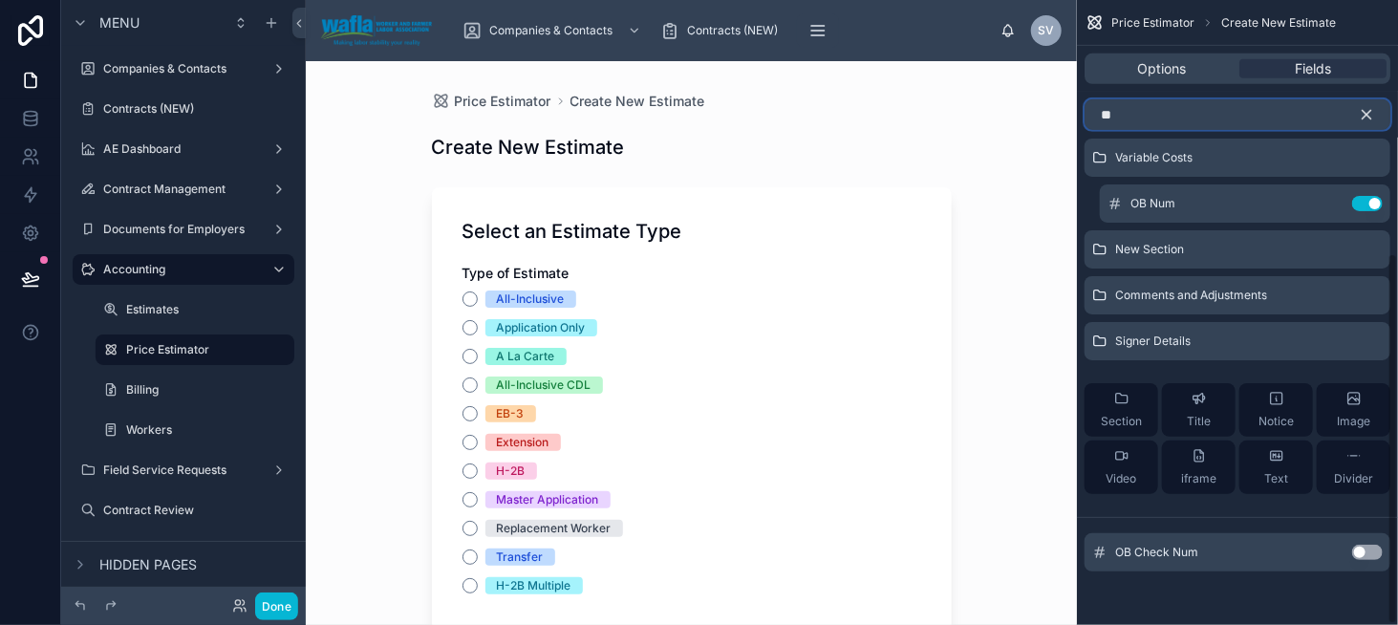
scroll to position [426, 0]
type input "**"
click at [1370, 552] on button "Use setting" at bounding box center [1367, 554] width 31 height 15
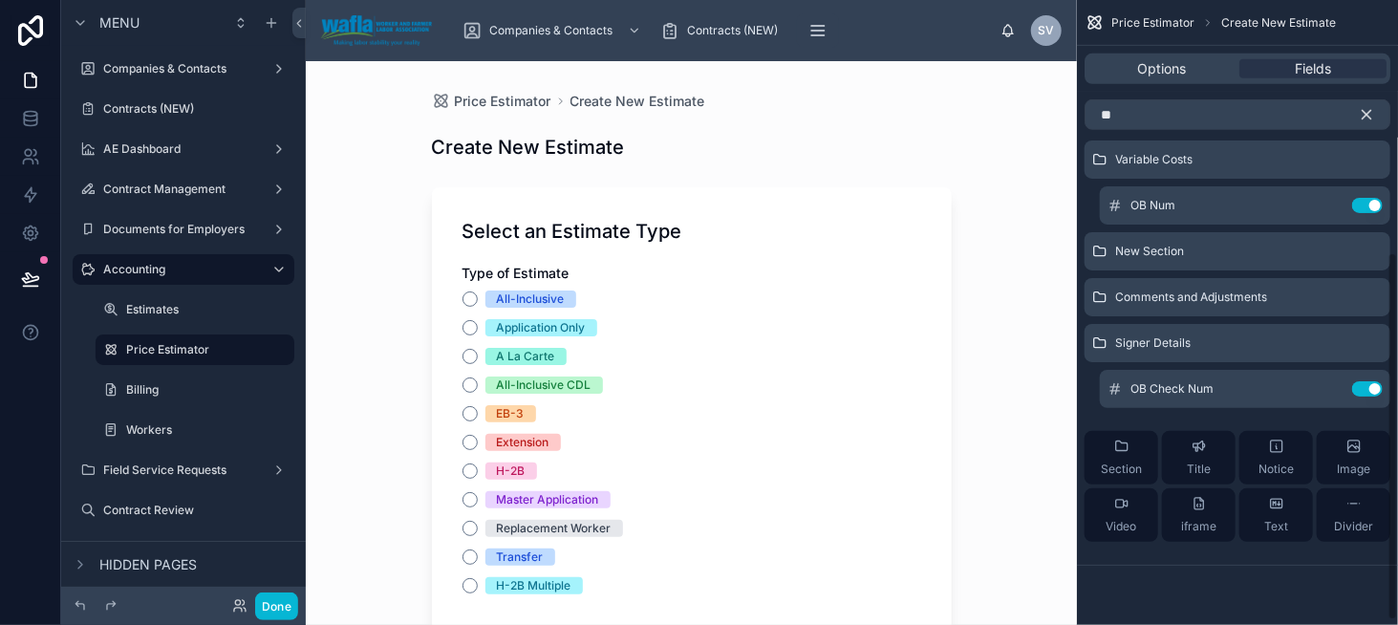
click at [1374, 115] on icon "scrollable content" at bounding box center [1366, 114] width 17 height 17
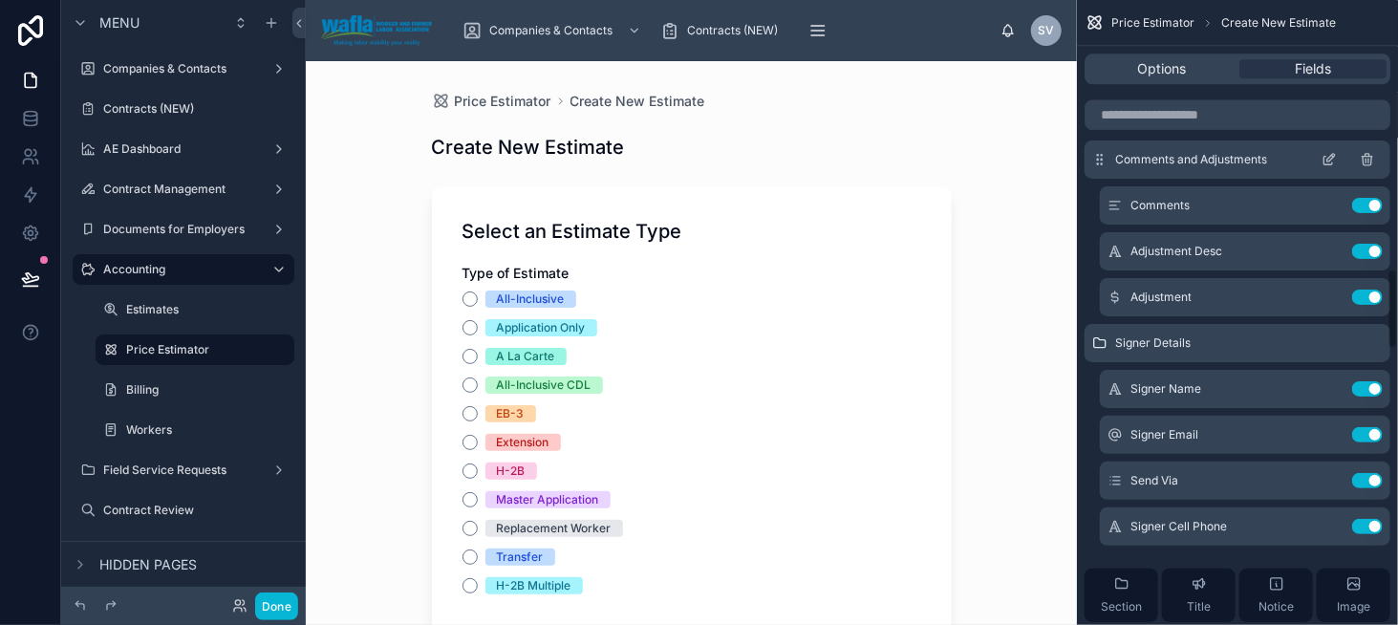
scroll to position [2353, 0]
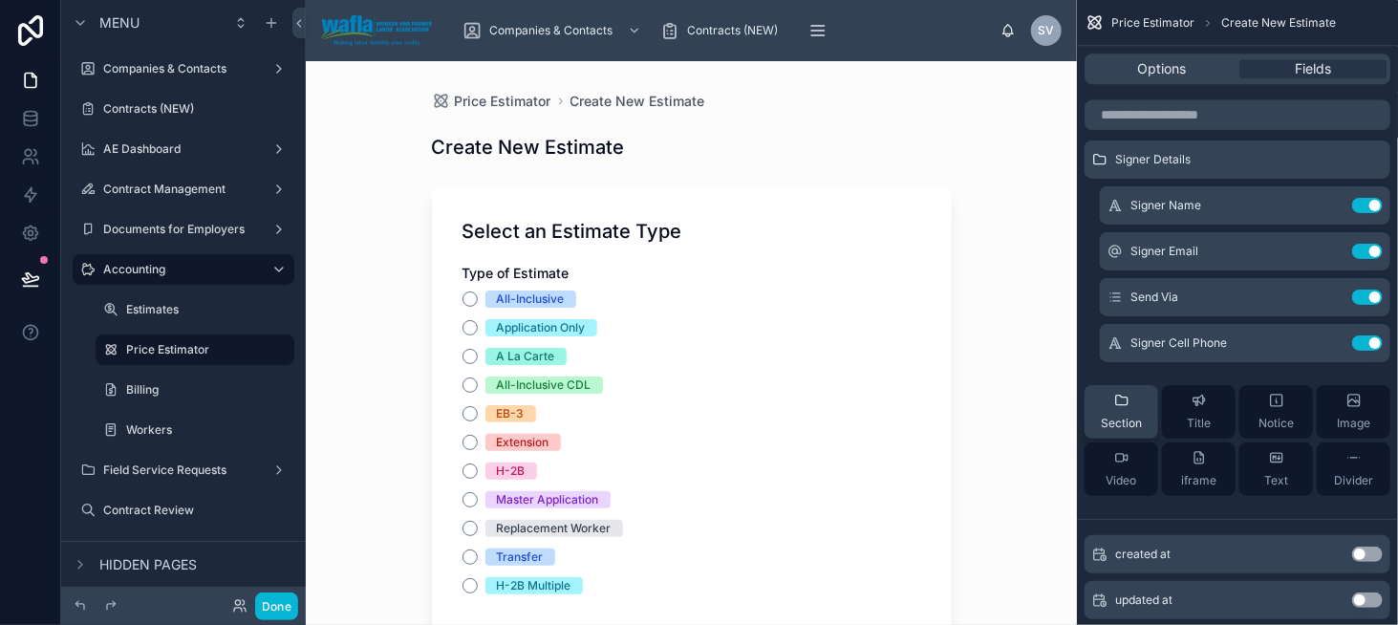
click at [1134, 405] on div "Section" at bounding box center [1121, 412] width 41 height 38
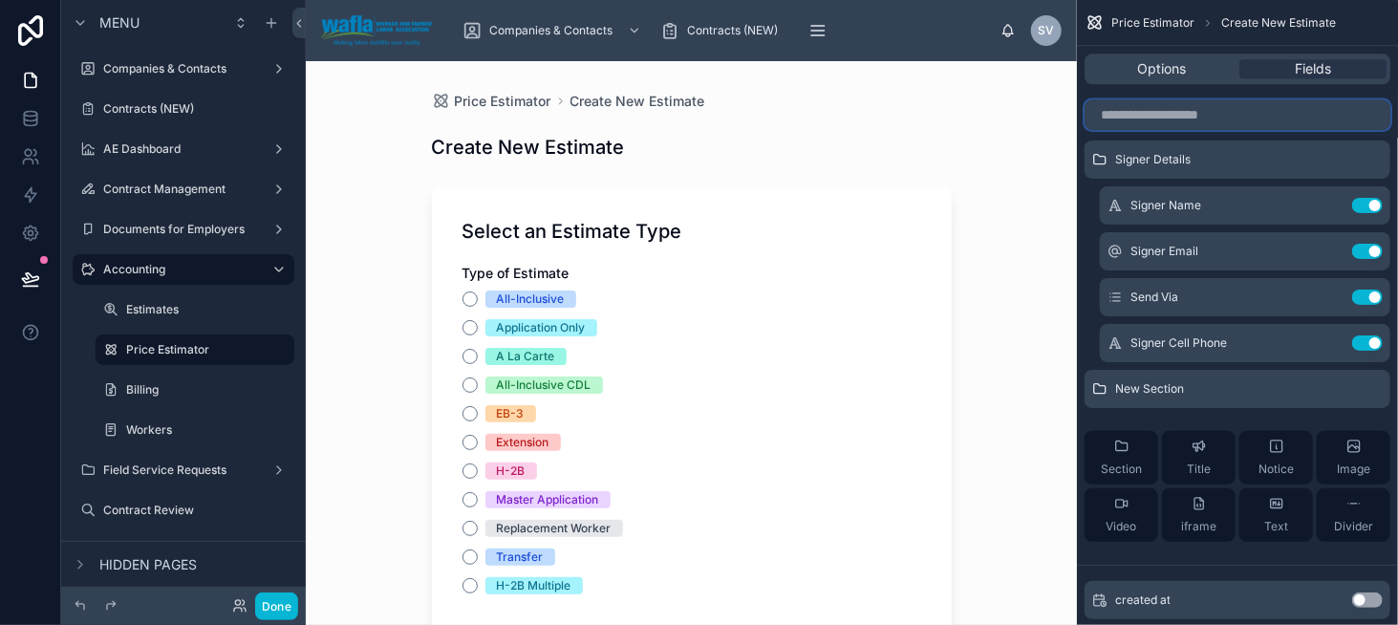
click at [1156, 117] on input "scrollable content" at bounding box center [1238, 114] width 306 height 31
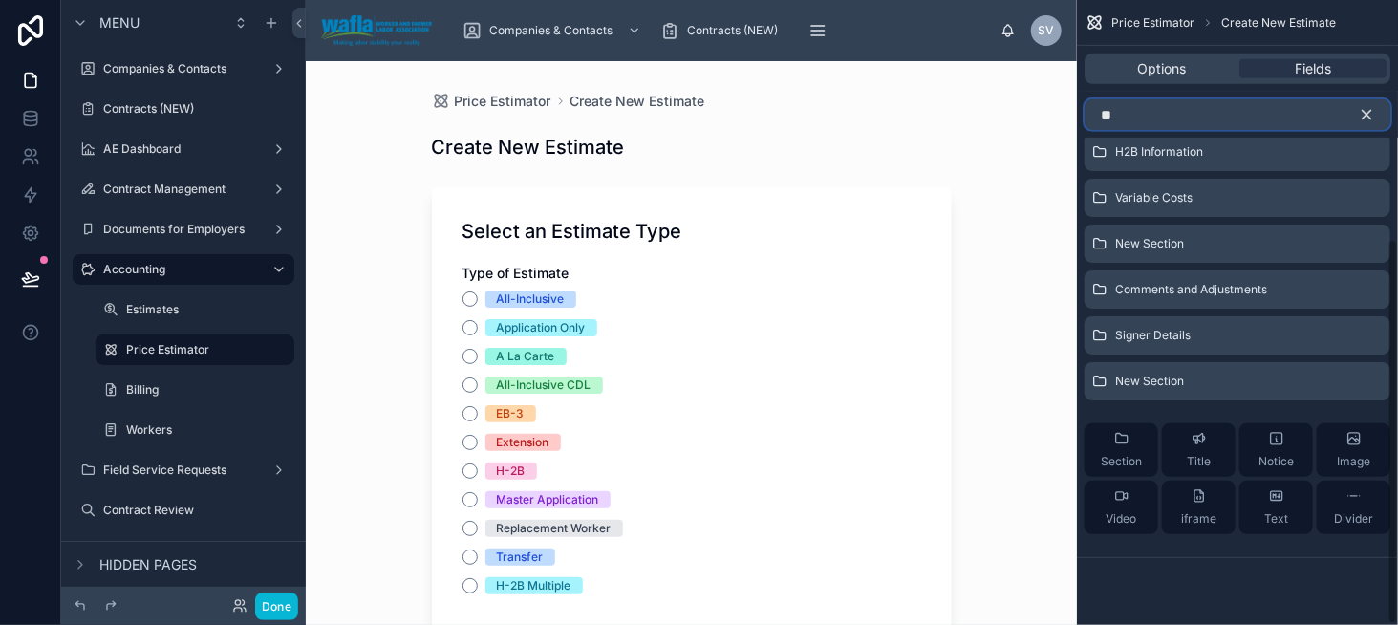
click at [1130, 111] on input "**" at bounding box center [1238, 114] width 306 height 31
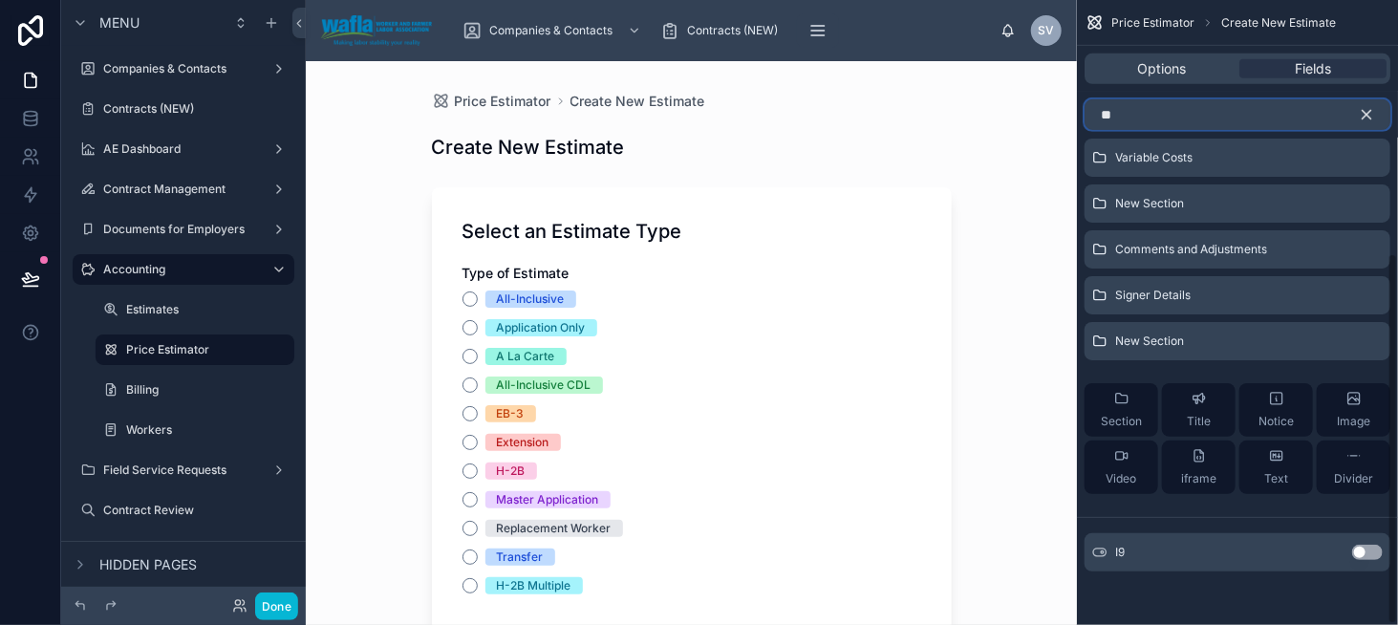
scroll to position [426, 0]
click at [1365, 547] on button "Use setting" at bounding box center [1367, 554] width 31 height 15
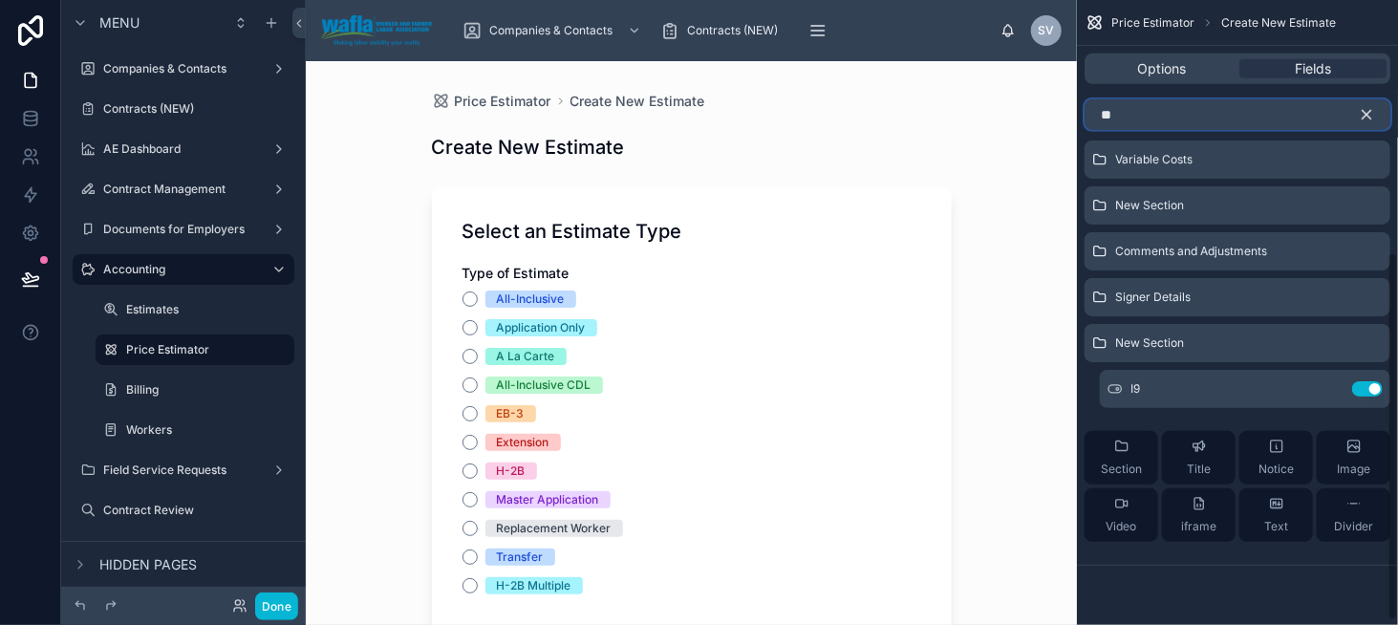
click at [1128, 123] on input "**" at bounding box center [1238, 114] width 306 height 31
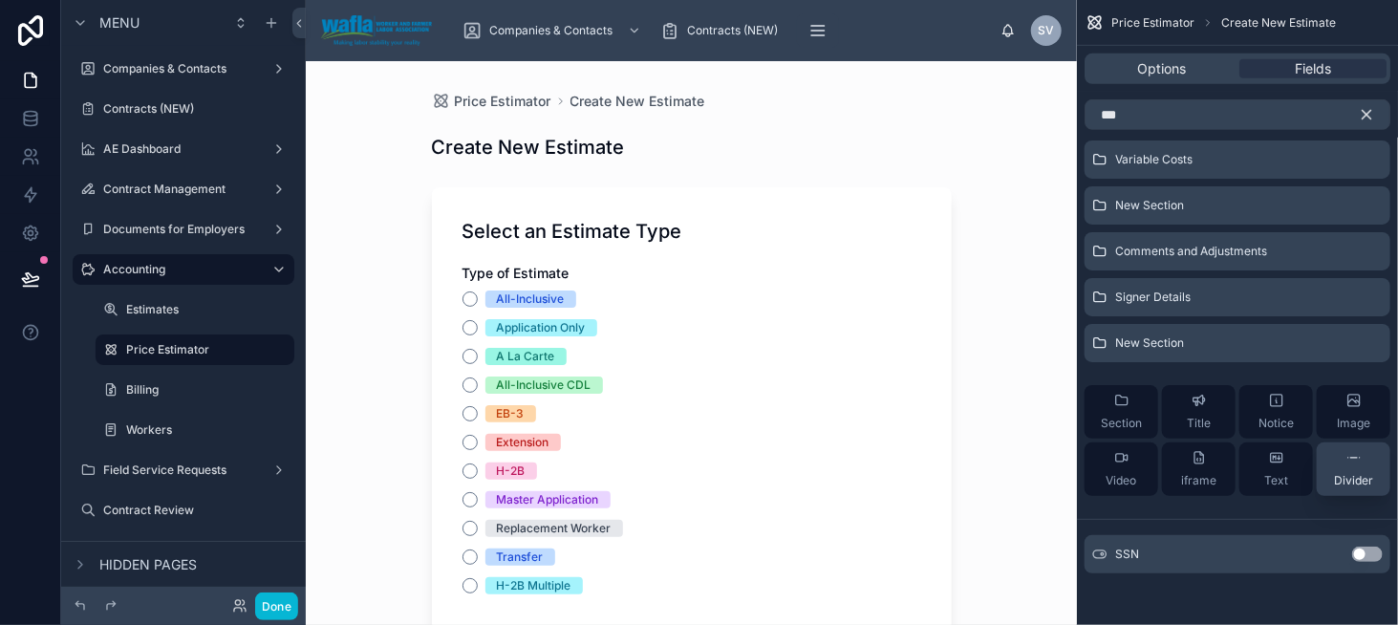
drag, startPoint x: 1373, startPoint y: 553, endPoint x: 1349, endPoint y: 527, distance: 35.9
click at [1373, 553] on button "Use setting" at bounding box center [1367, 554] width 31 height 15
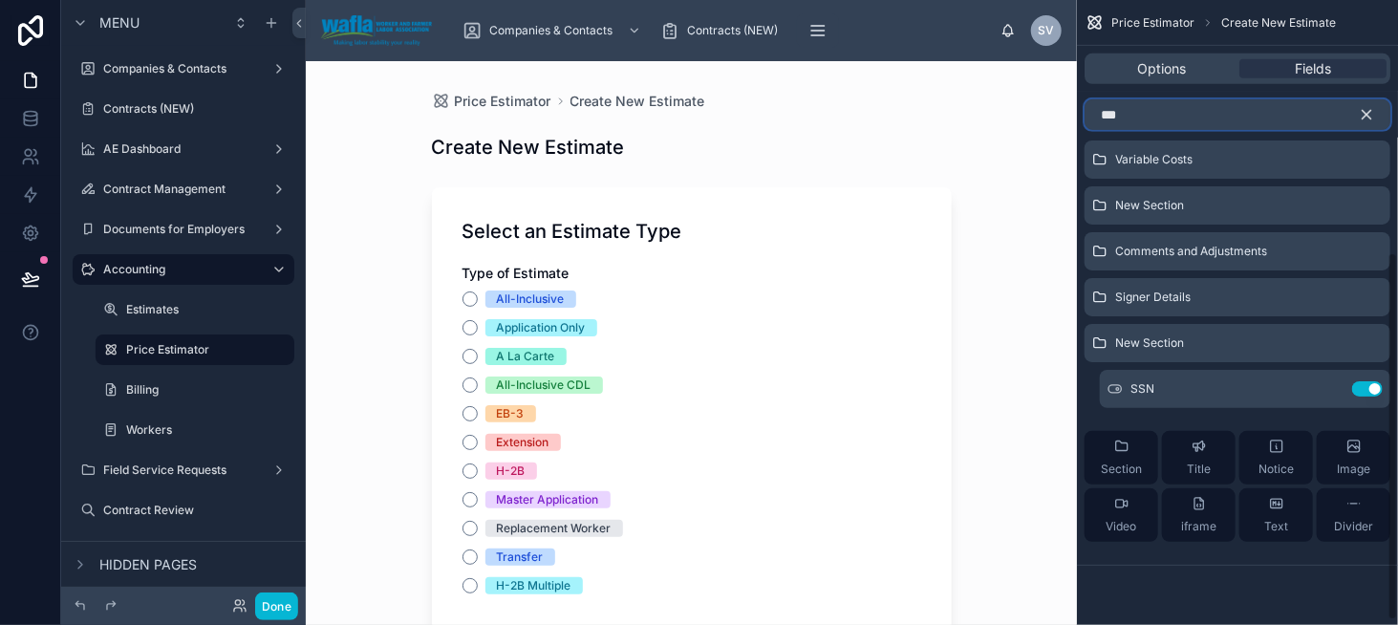
click at [1143, 122] on input "***" at bounding box center [1238, 114] width 306 height 31
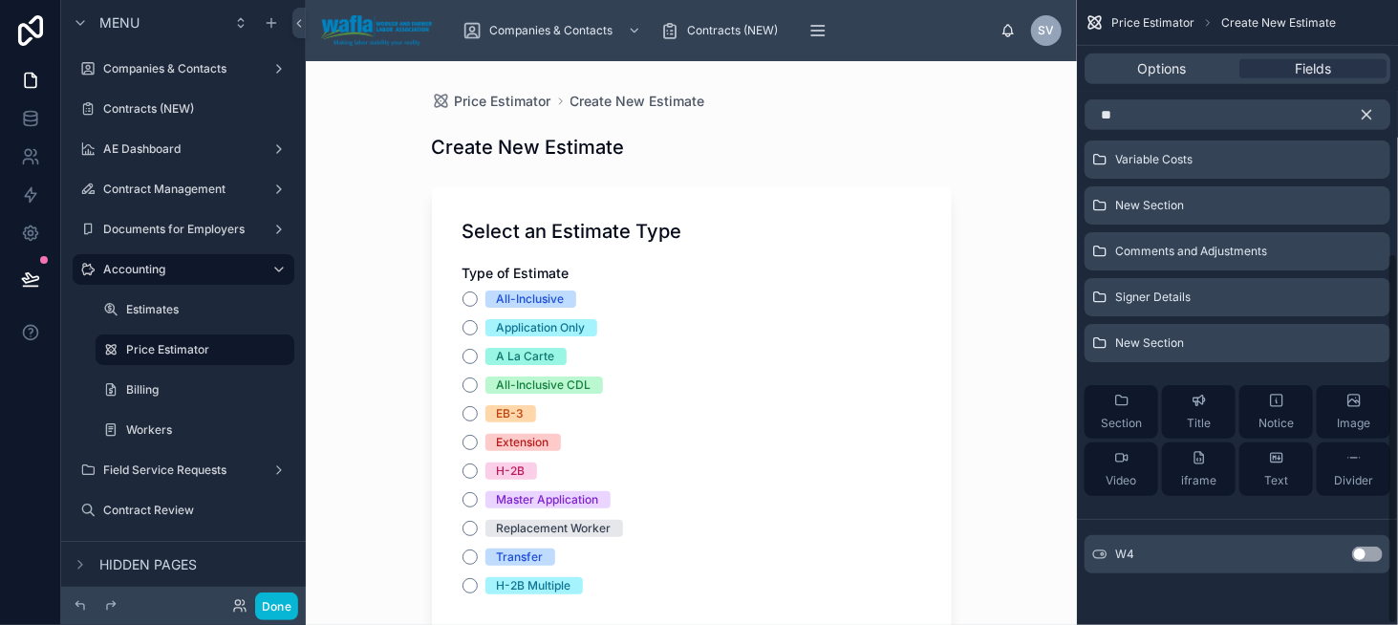
click at [1371, 551] on button "Use setting" at bounding box center [1367, 554] width 31 height 15
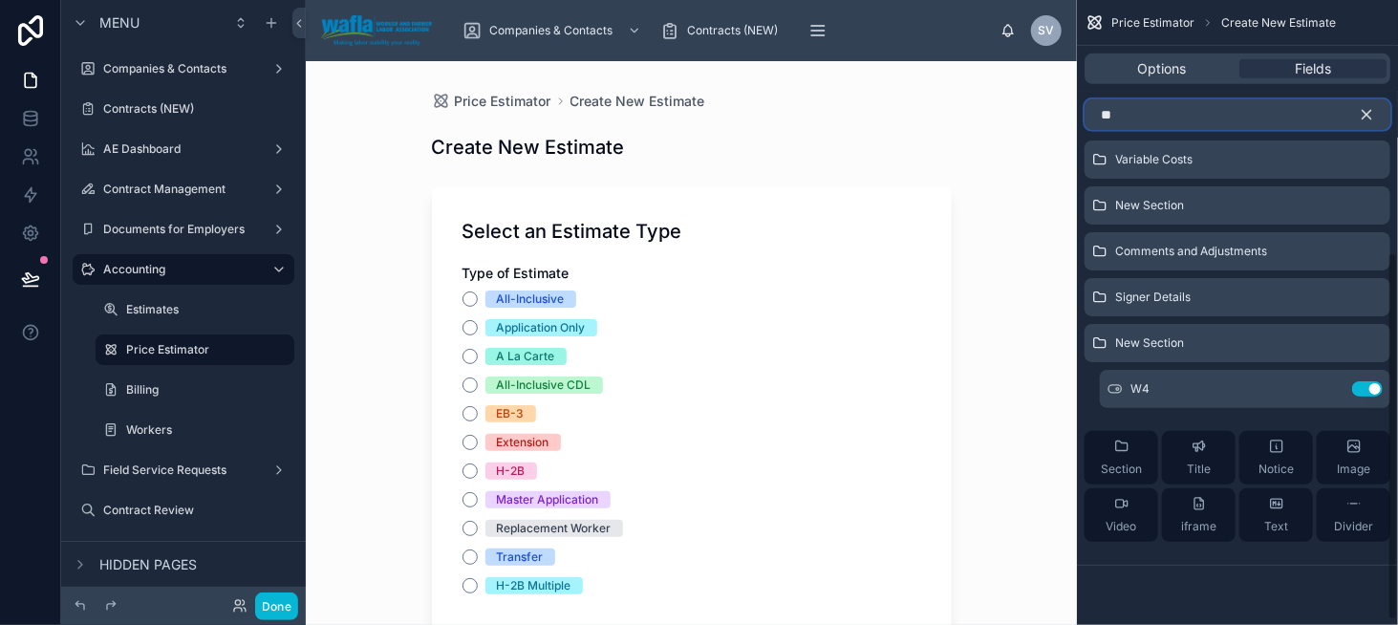
click at [1118, 113] on input "**" at bounding box center [1238, 114] width 306 height 31
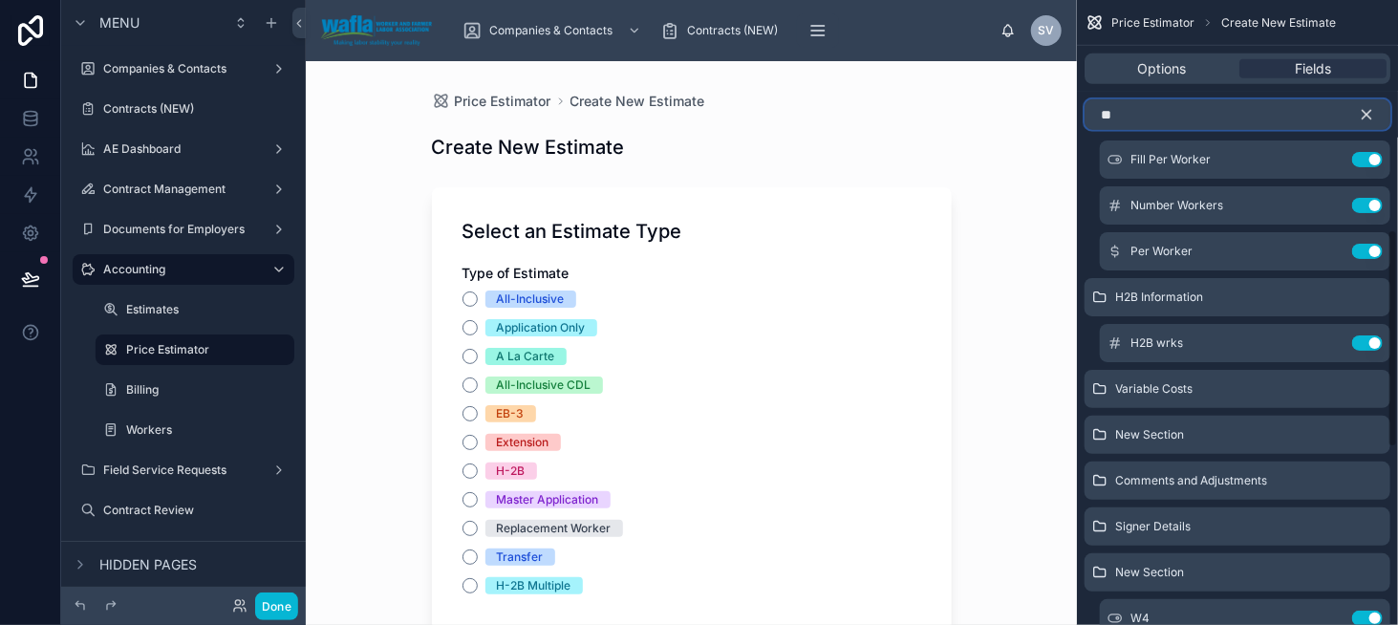
scroll to position [472, 0]
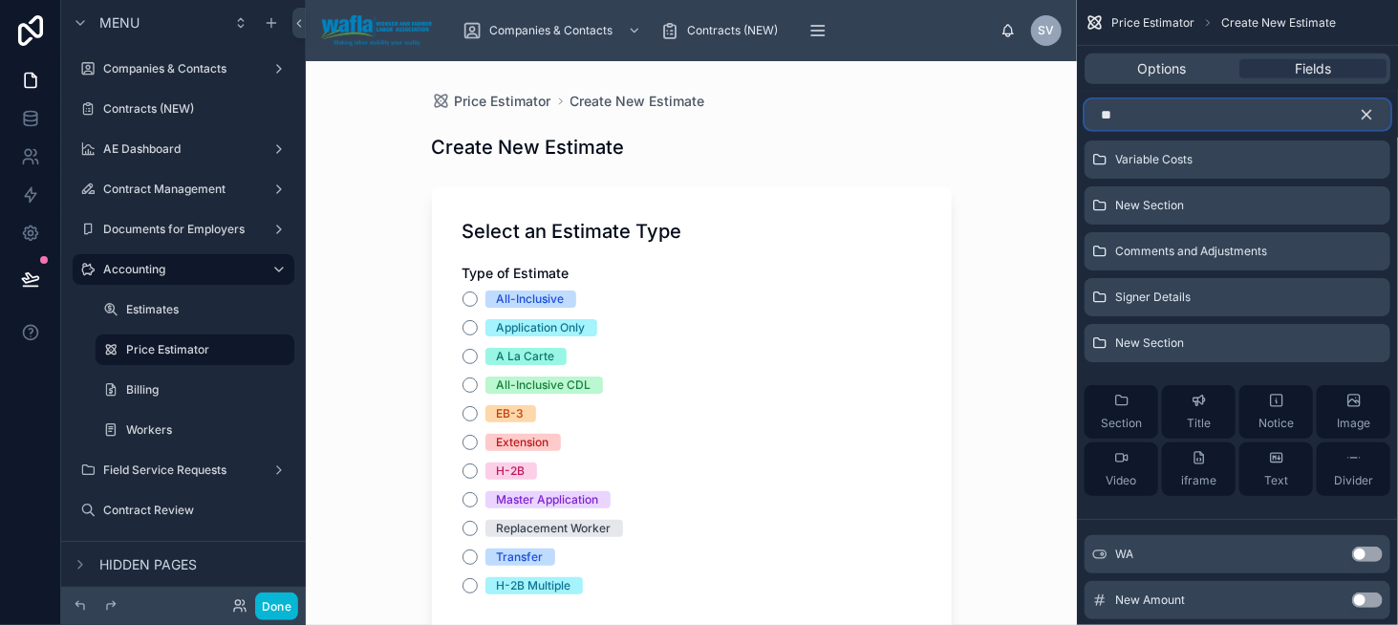
type input "**"
click at [1364, 552] on button "Use setting" at bounding box center [1367, 554] width 31 height 15
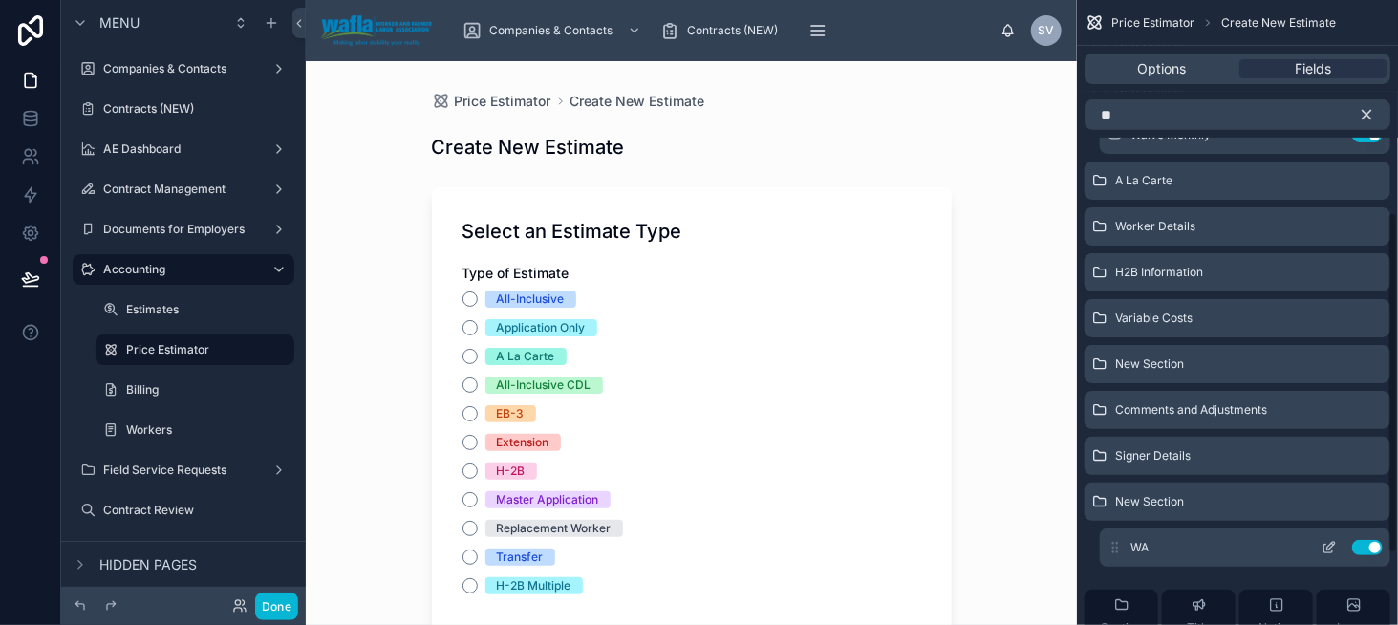
scroll to position [281, 0]
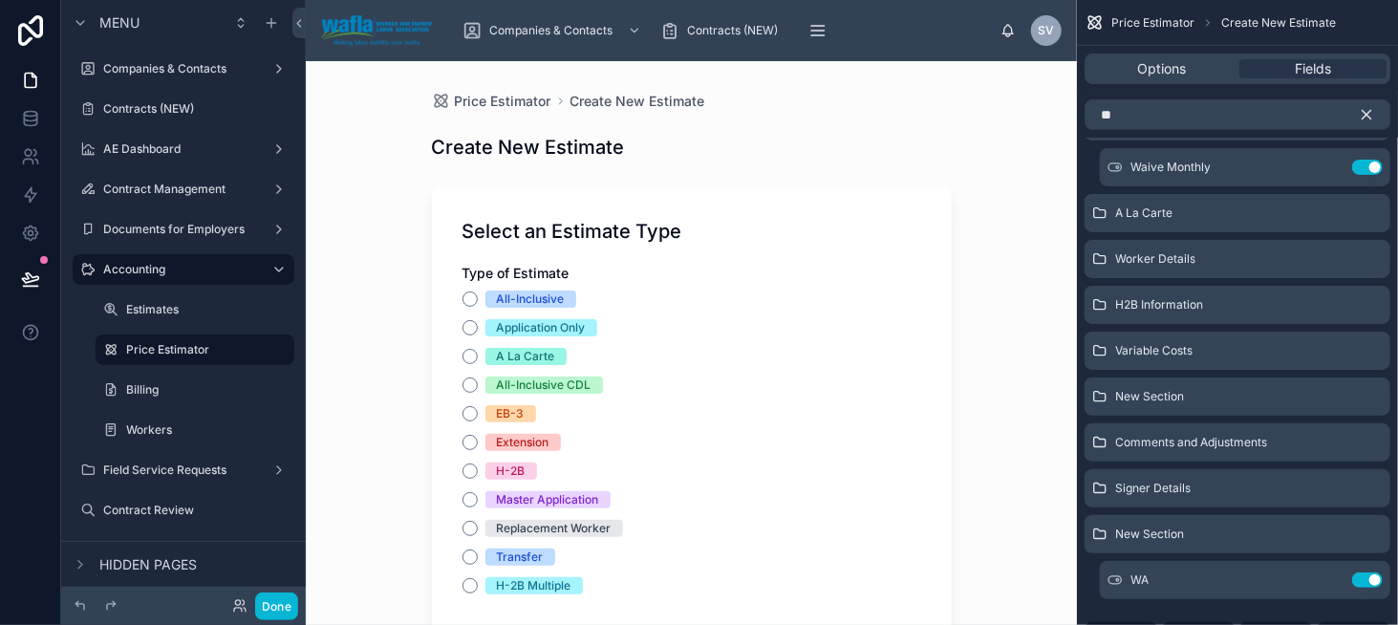
click at [1361, 112] on icon "scrollable content" at bounding box center [1366, 114] width 17 height 17
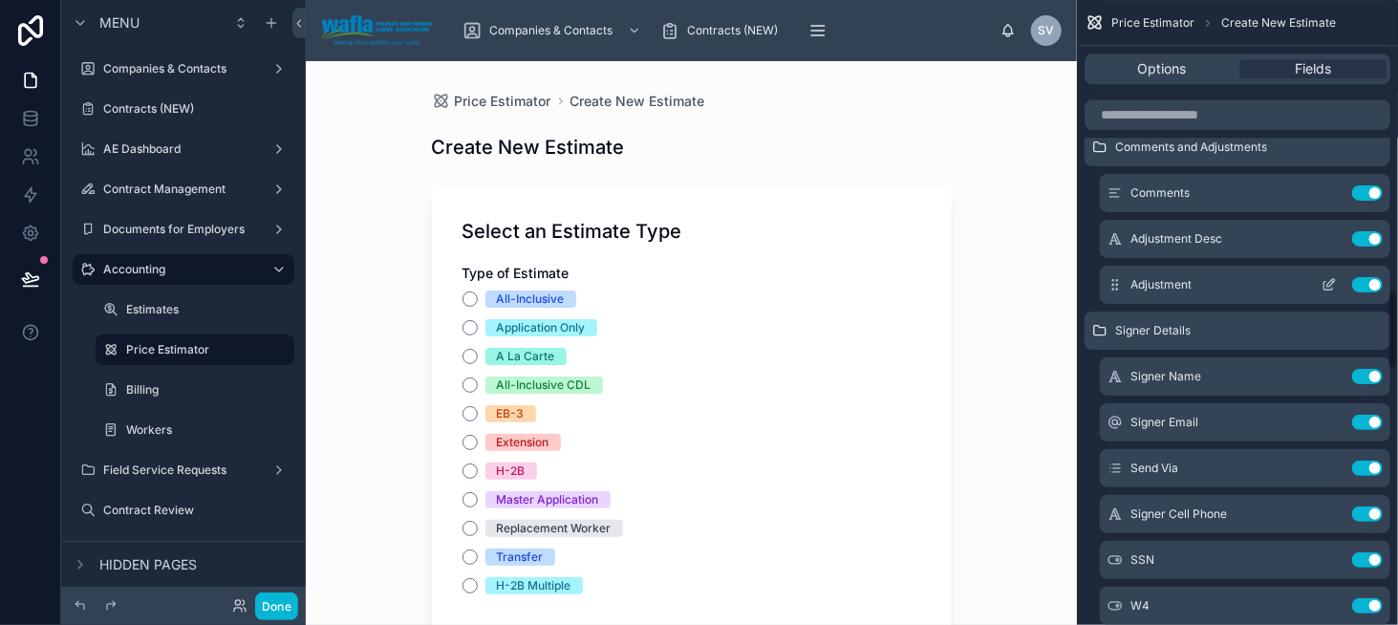
scroll to position [2276, 0]
click at [1120, 554] on icon "scrollable content" at bounding box center [1115, 557] width 15 height 15
drag, startPoint x: 1120, startPoint y: 554, endPoint x: 1135, endPoint y: 139, distance: 416.0
click at [1117, 574] on div "SSN Use setting" at bounding box center [1245, 557] width 291 height 38
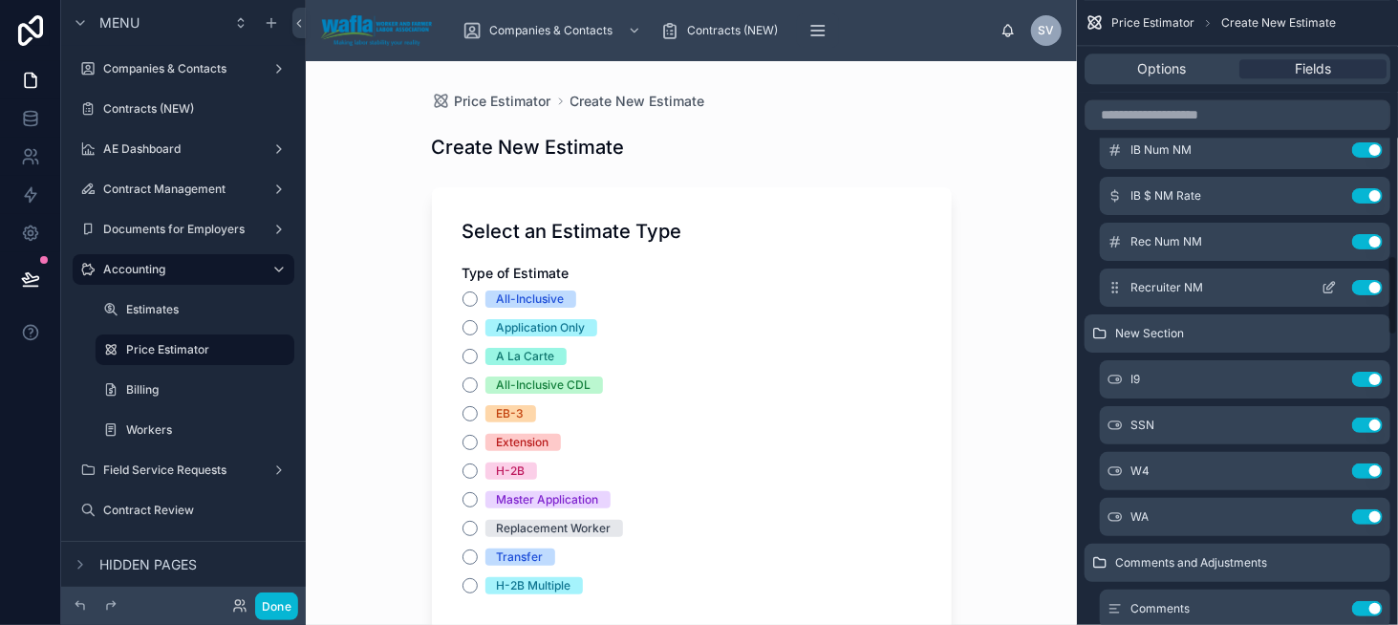
scroll to position [1990, 0]
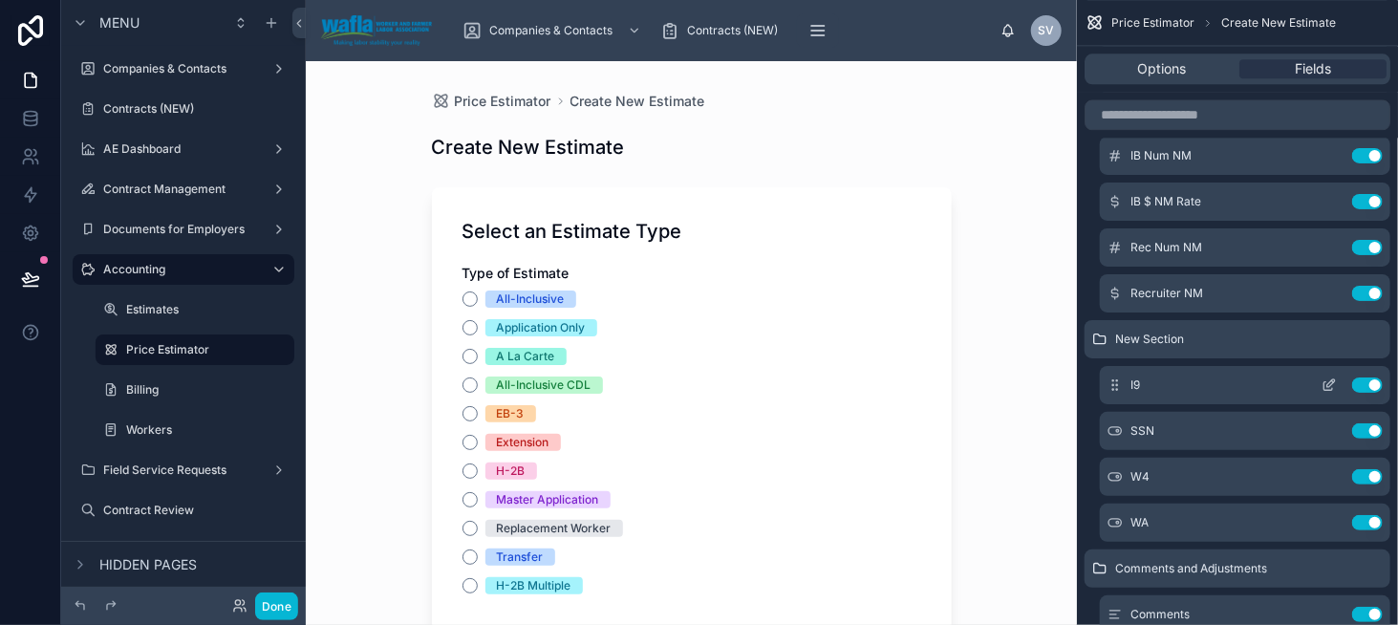
click at [1319, 379] on button "scrollable content" at bounding box center [1329, 385] width 31 height 15
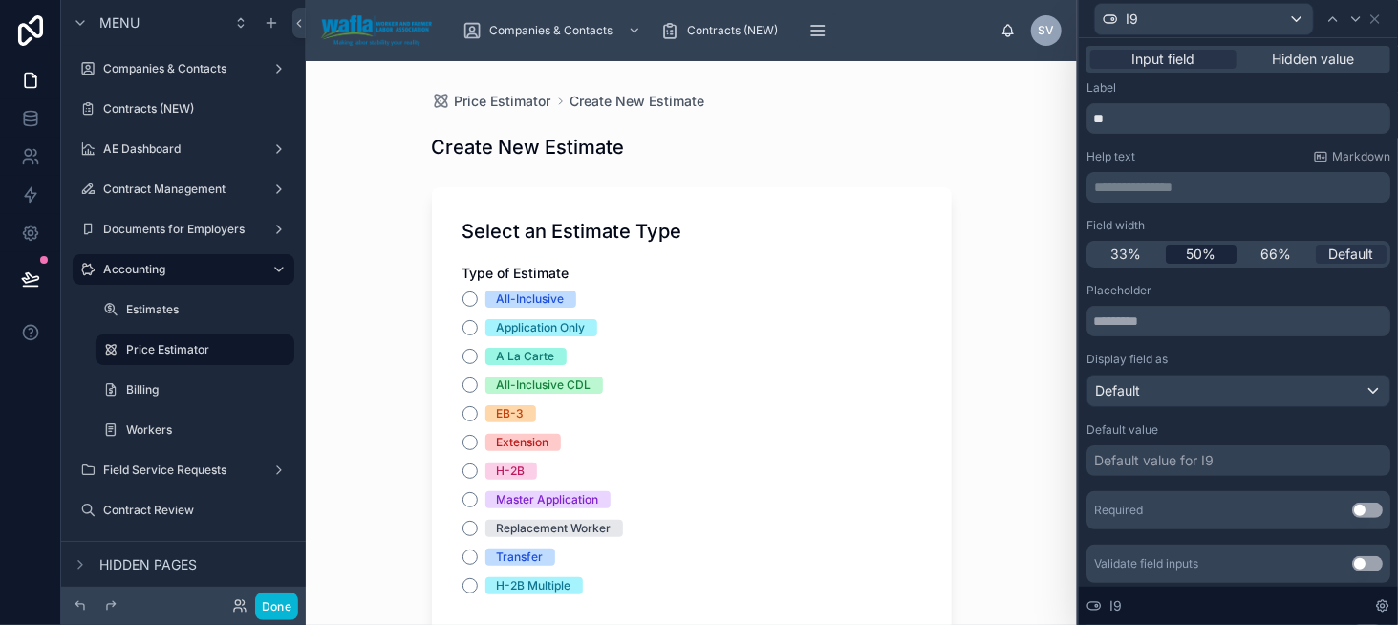
click at [1197, 255] on span "50%" at bounding box center [1201, 254] width 30 height 19
click at [1354, 23] on icon at bounding box center [1355, 18] width 15 height 15
click at [1187, 257] on span "50%" at bounding box center [1201, 254] width 30 height 19
click at [1349, 27] on div at bounding box center [1356, 19] width 23 height 23
click at [1178, 260] on div "50%" at bounding box center [1202, 254] width 72 height 19
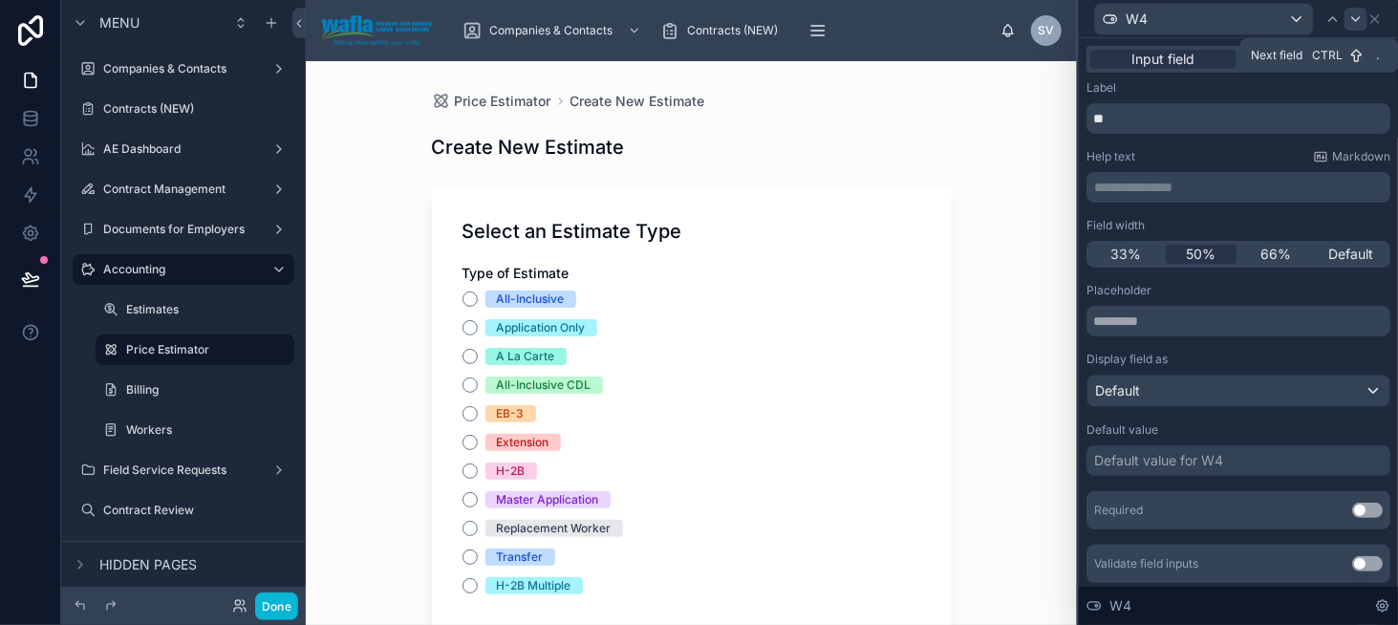
click at [1355, 18] on icon at bounding box center [1355, 18] width 15 height 15
click at [1197, 263] on span "50%" at bounding box center [1201, 254] width 30 height 19
click at [1380, 16] on icon at bounding box center [1375, 18] width 15 height 15
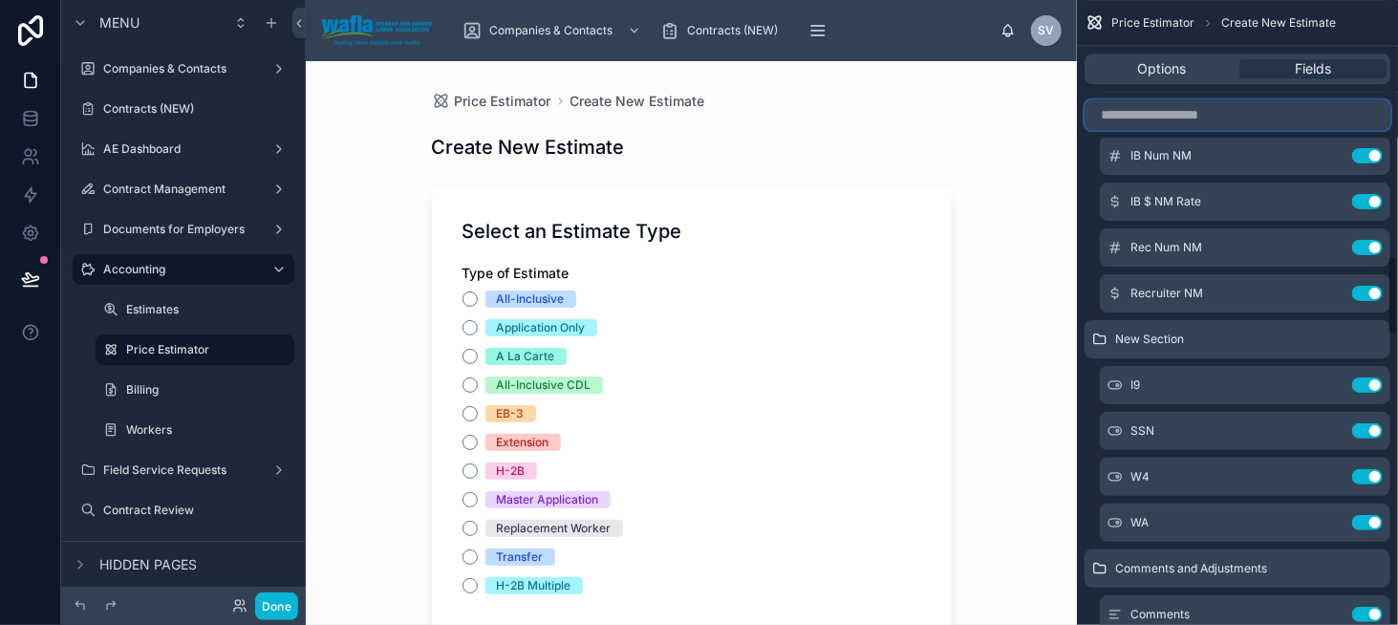
click at [1175, 116] on input "scrollable content" at bounding box center [1238, 114] width 306 height 31
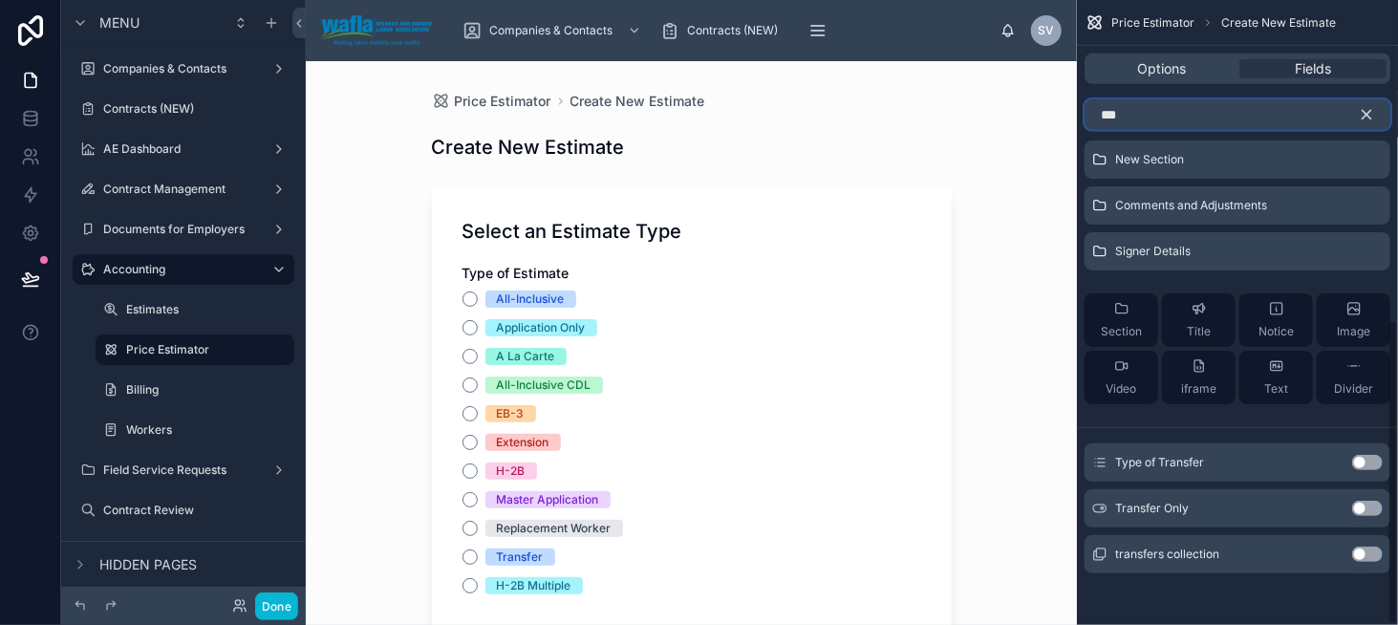
scroll to position [610, 0]
type input "***"
click at [1363, 507] on button "Use setting" at bounding box center [1367, 508] width 31 height 15
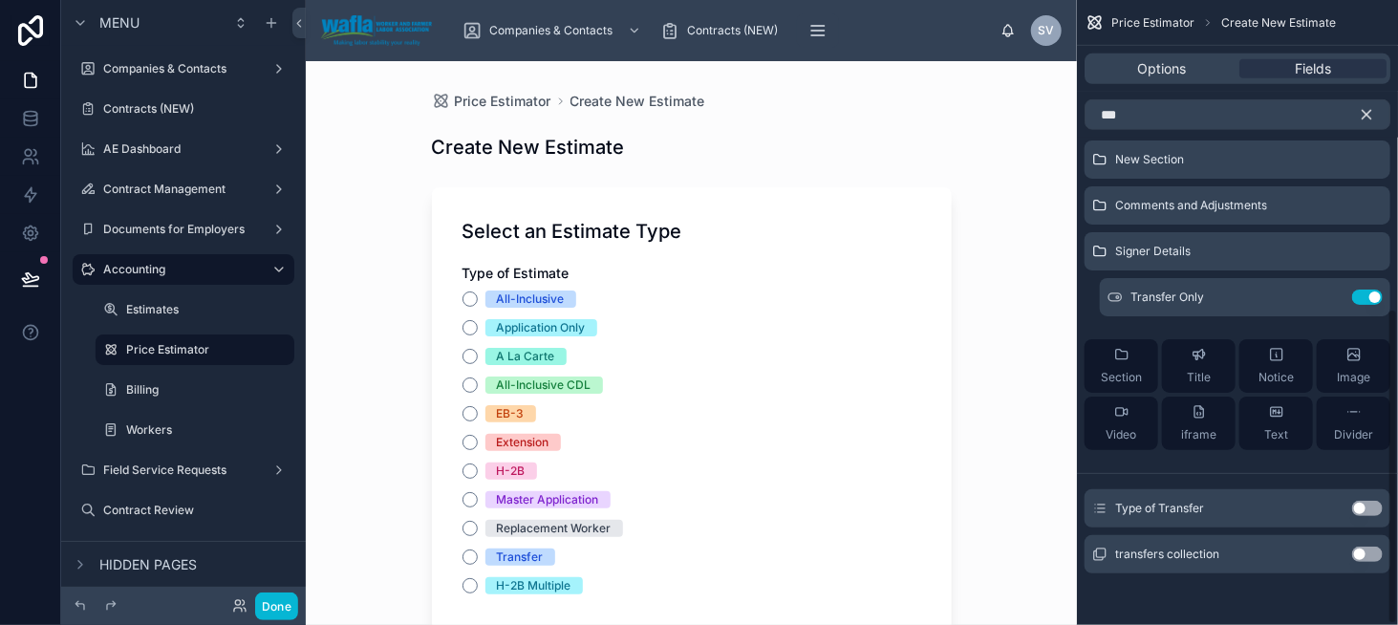
click at [1367, 120] on icon "scrollable content" at bounding box center [1366, 114] width 17 height 17
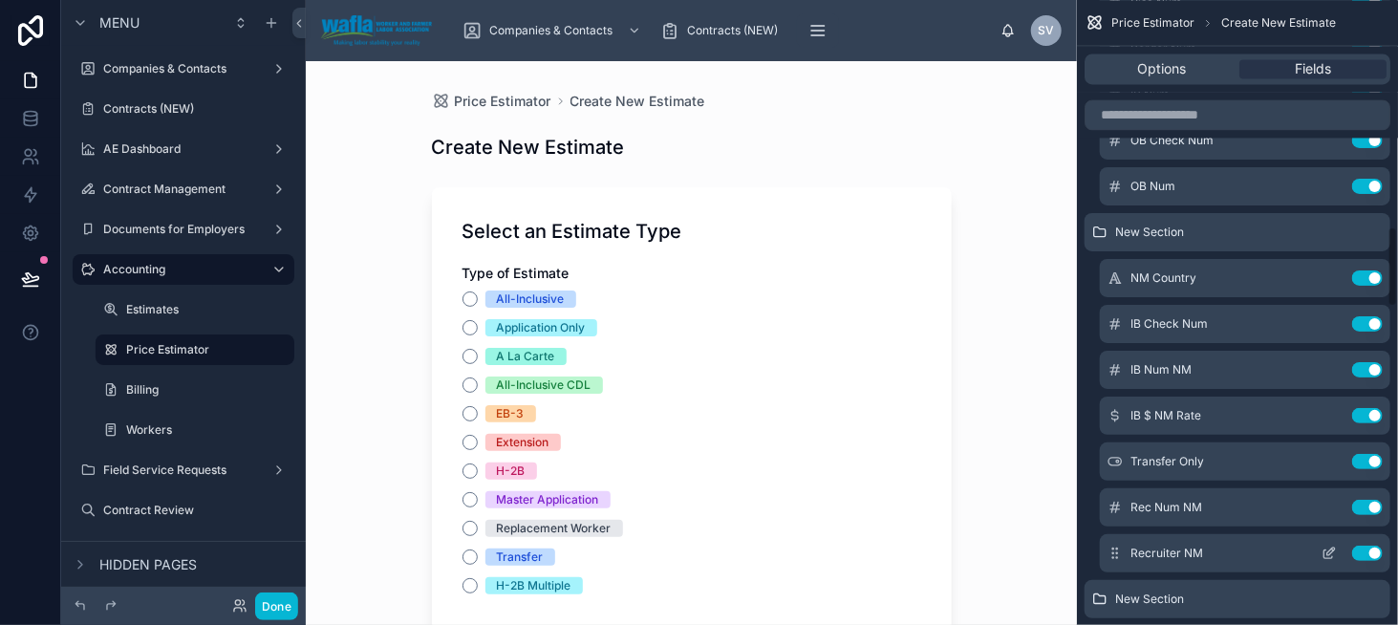
scroll to position [1764, 0]
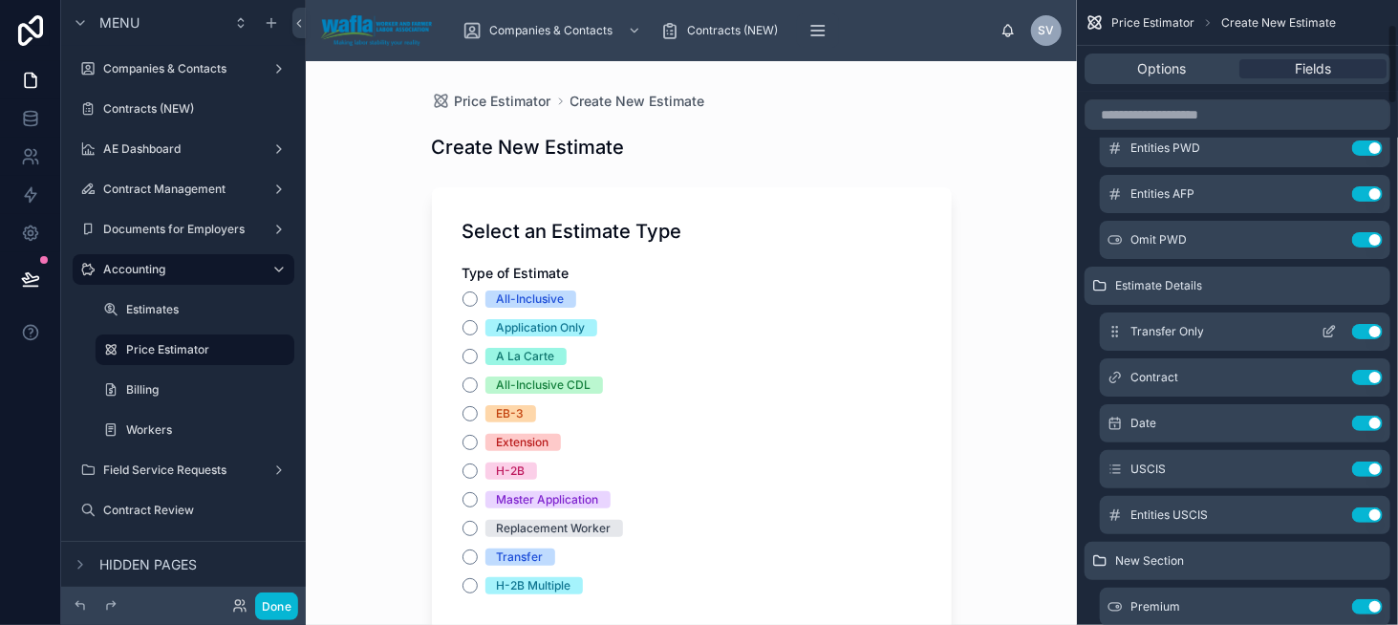
scroll to position [287, 0]
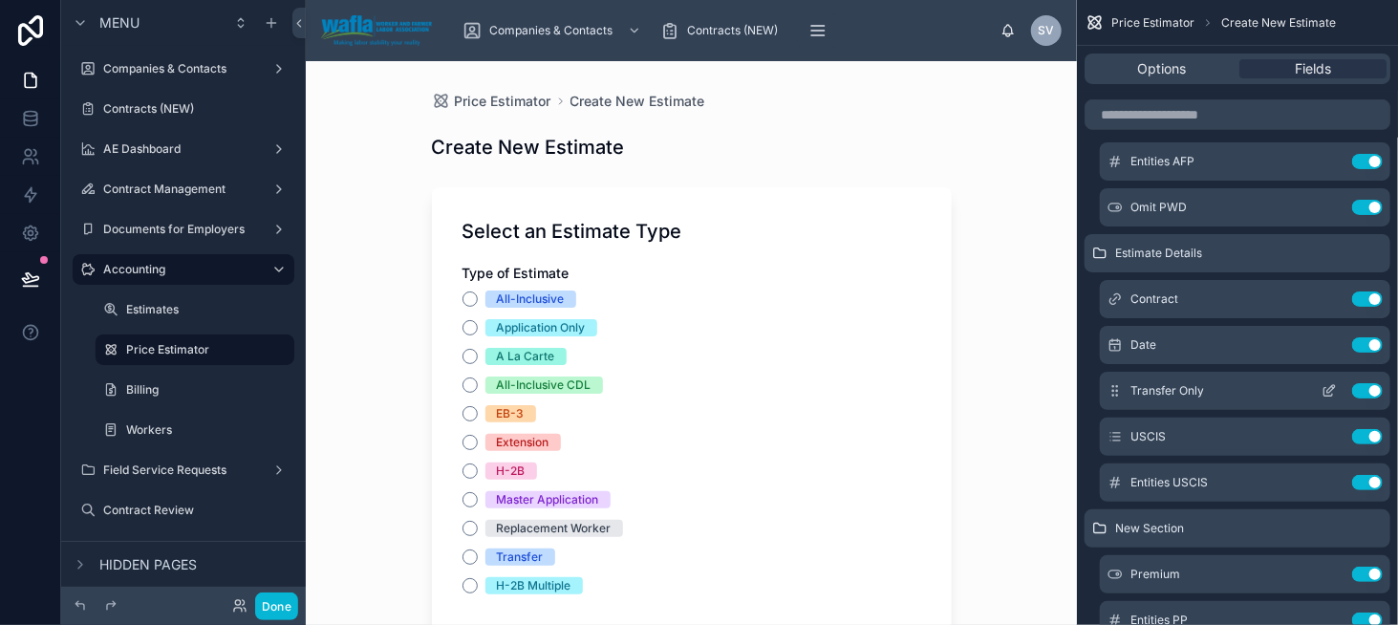
click at [1326, 388] on icon "scrollable content" at bounding box center [1329, 392] width 9 height 9
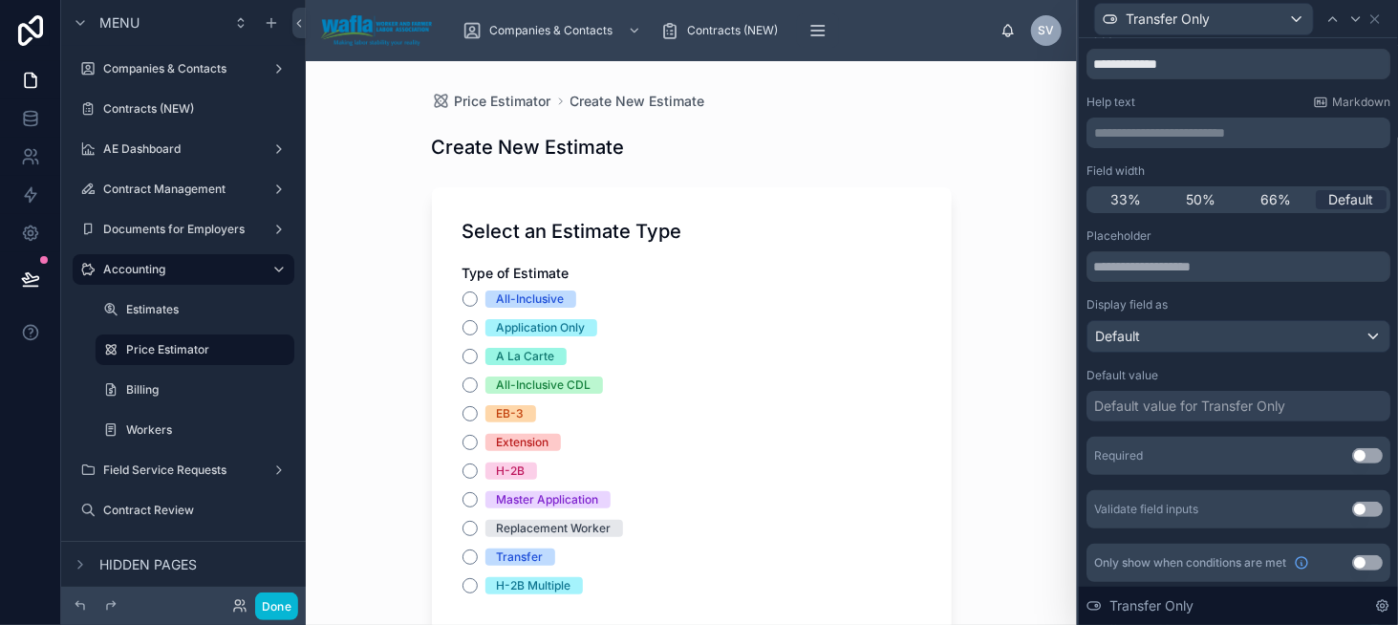
scroll to position [55, 0]
click at [1352, 557] on button "Use setting" at bounding box center [1367, 561] width 31 height 15
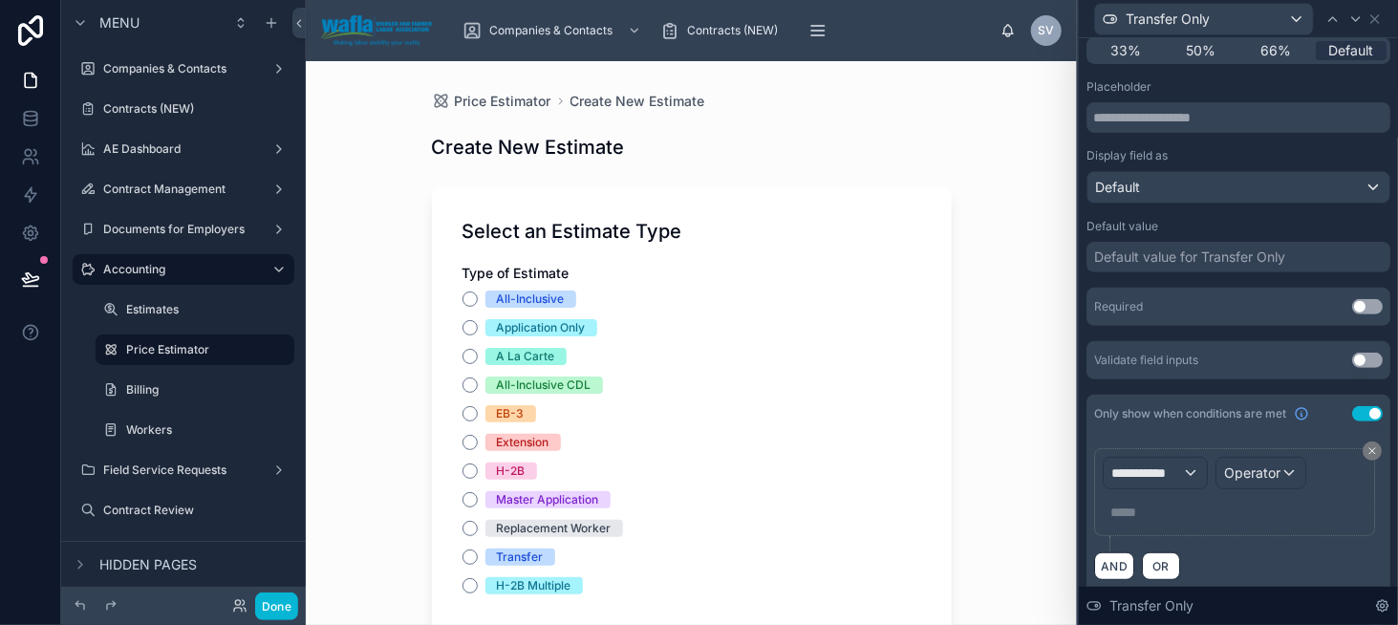
scroll to position [216, 0]
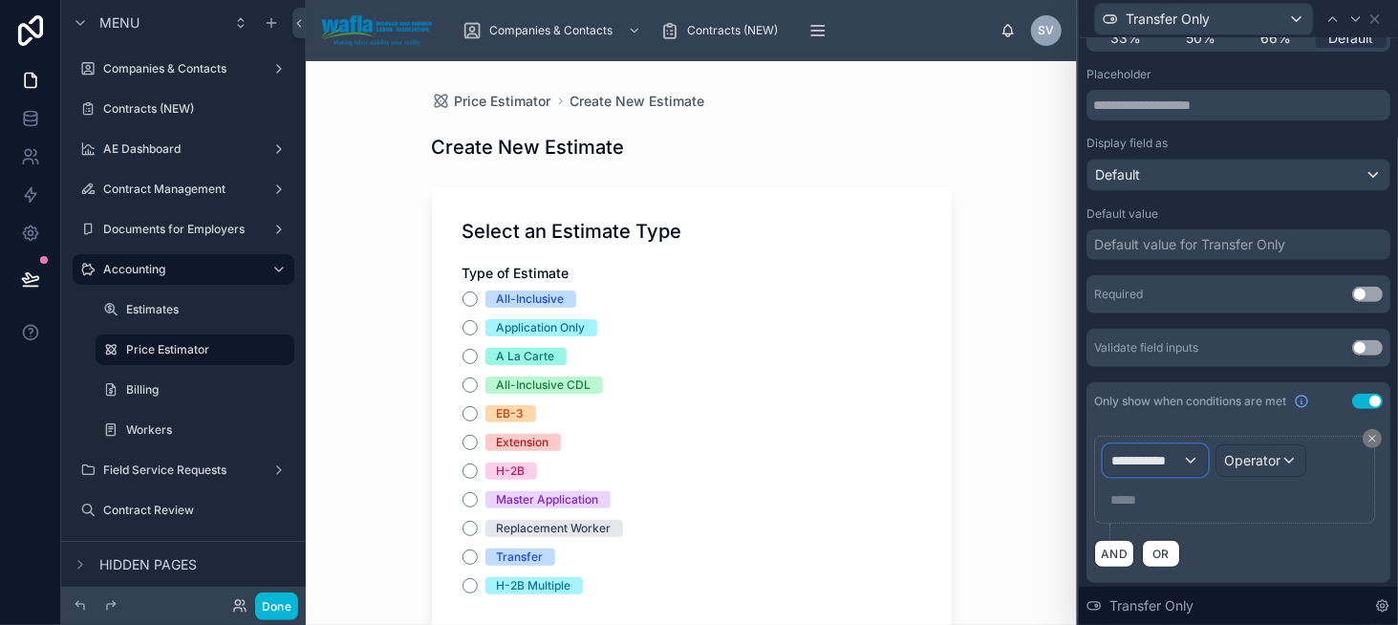
click at [1137, 464] on span "**********" at bounding box center [1146, 460] width 71 height 19
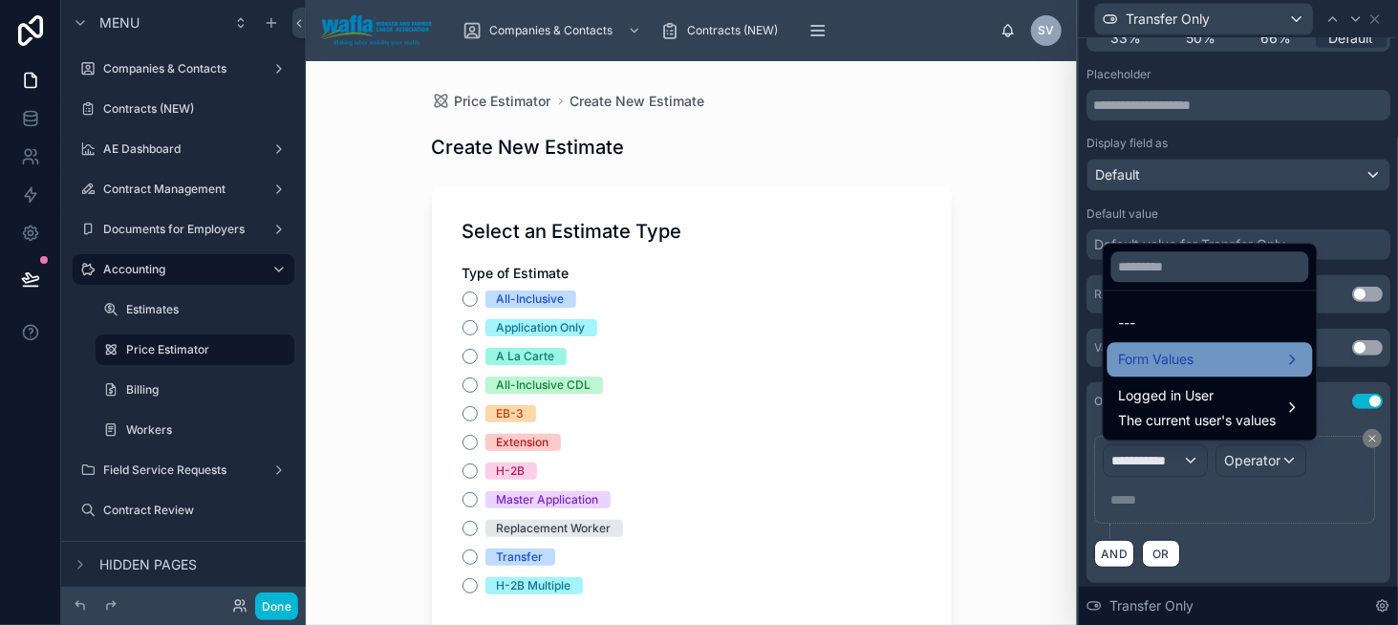
click at [1152, 356] on span "Form Values" at bounding box center [1157, 359] width 76 height 23
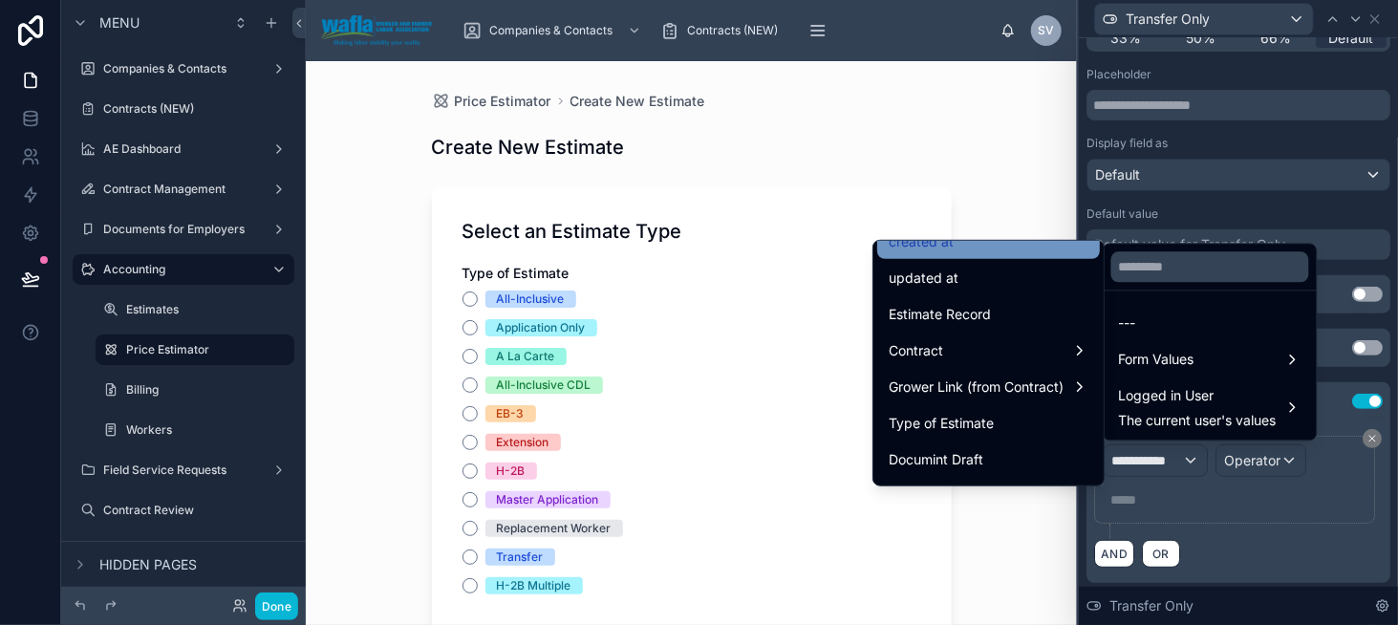
scroll to position [96, 0]
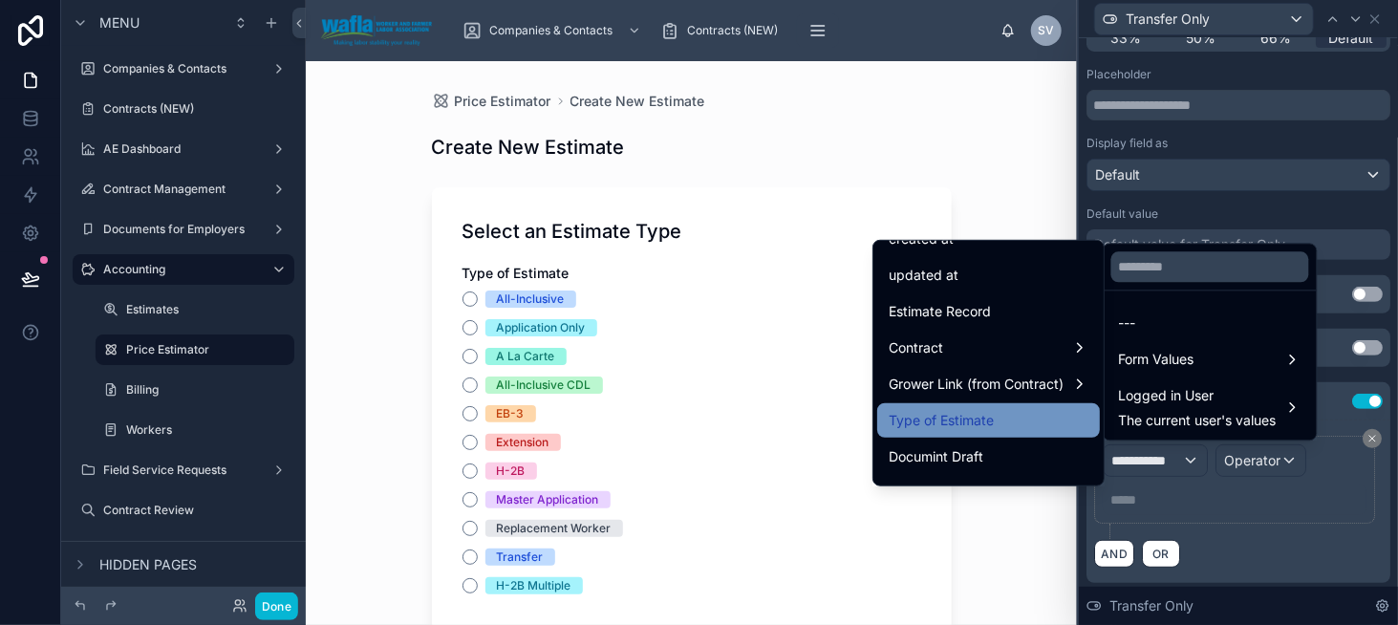
click at [960, 412] on span "Type of Estimate" at bounding box center [941, 420] width 105 height 23
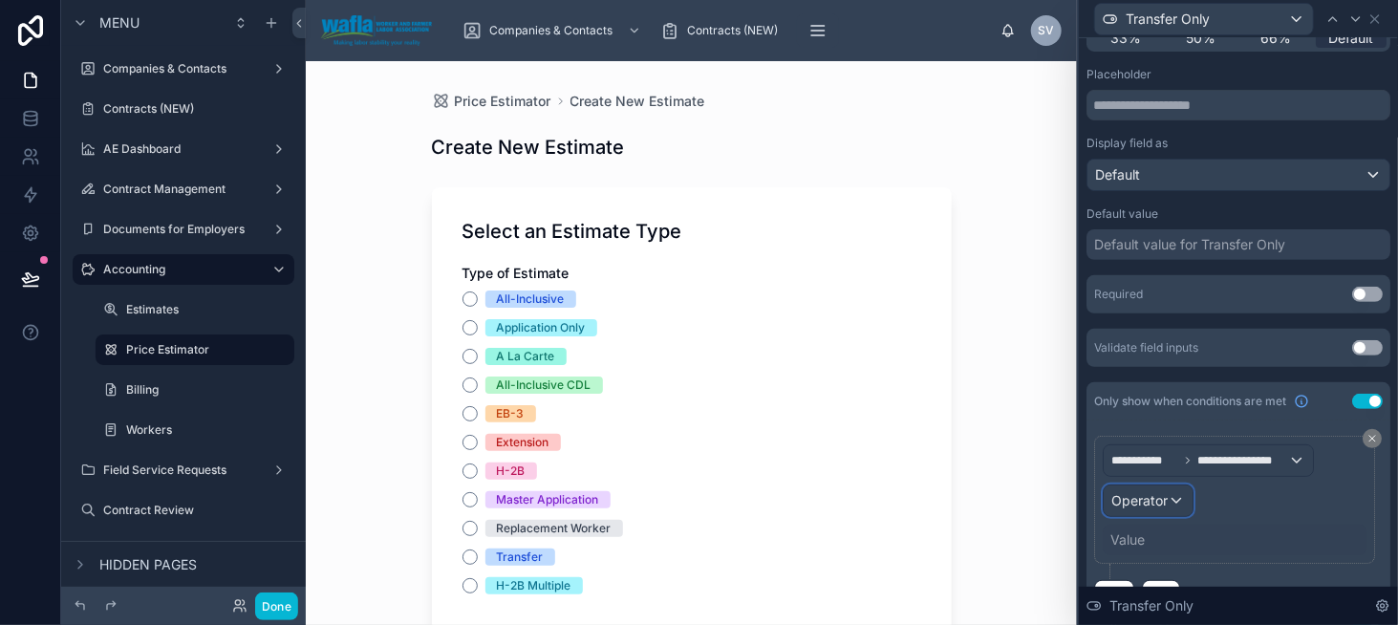
click at [1156, 501] on span "Operator" at bounding box center [1139, 500] width 56 height 16
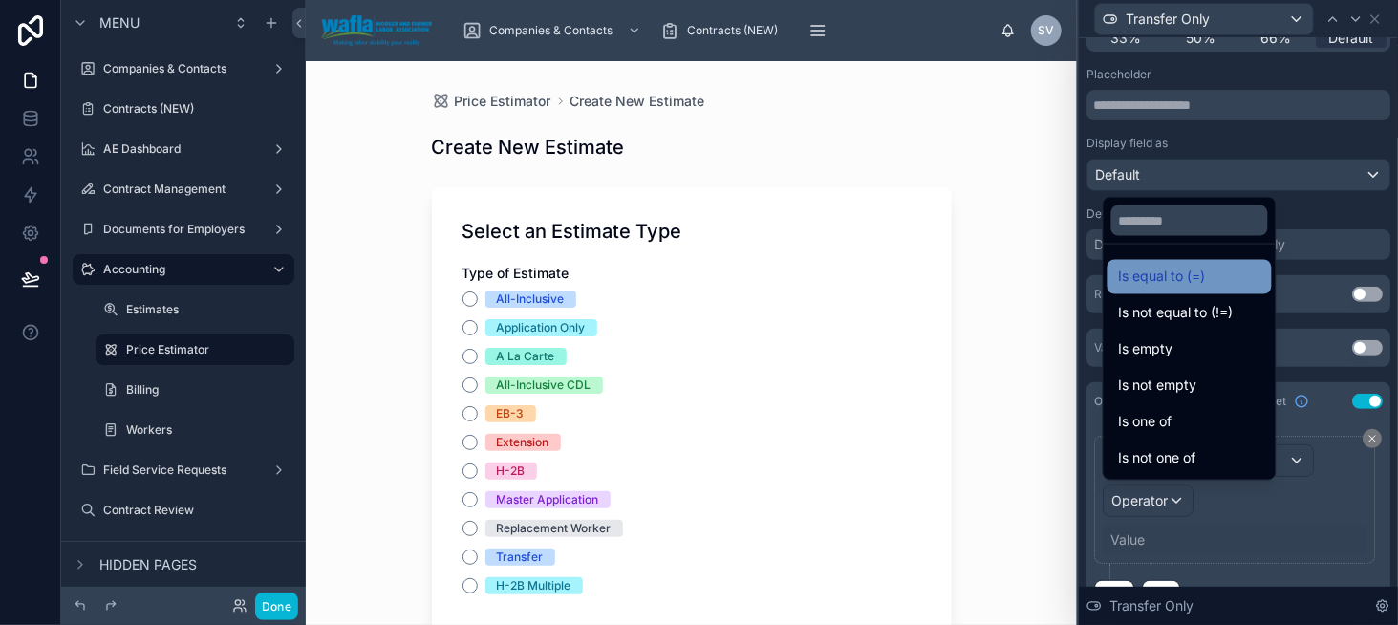
click at [1147, 274] on span "Is equal to (=)" at bounding box center [1162, 277] width 87 height 23
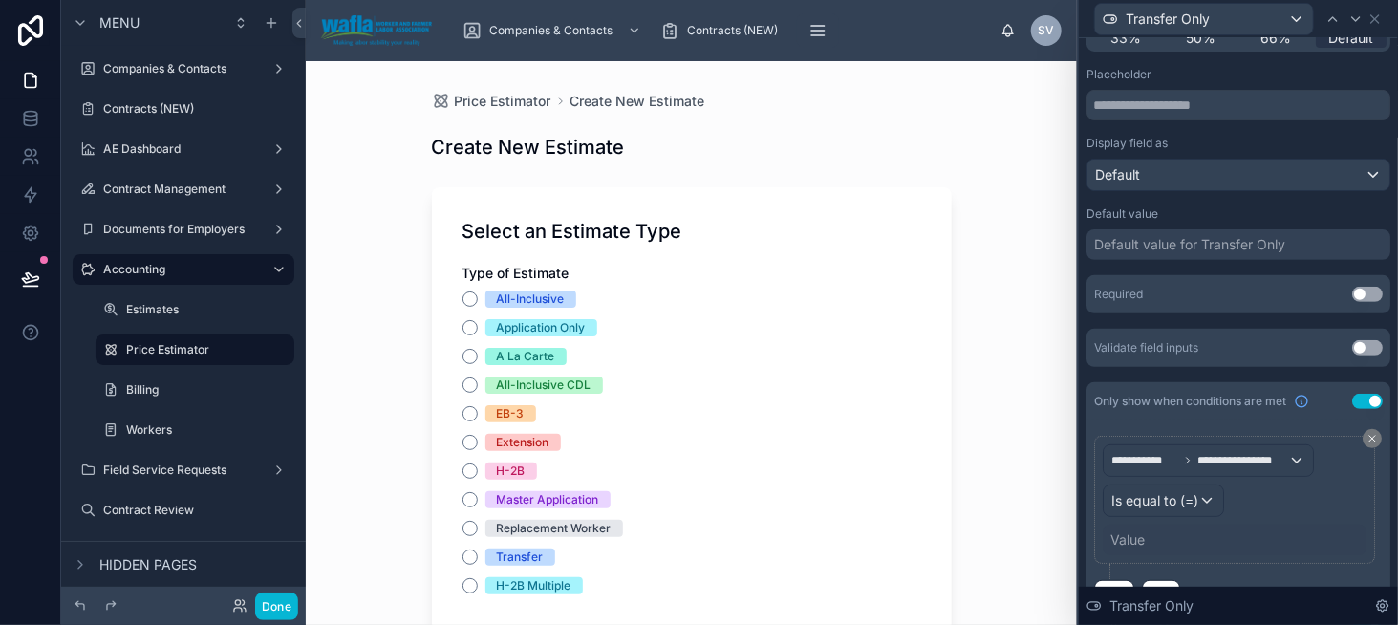
click at [1137, 535] on div "Value" at bounding box center [1128, 539] width 34 height 19
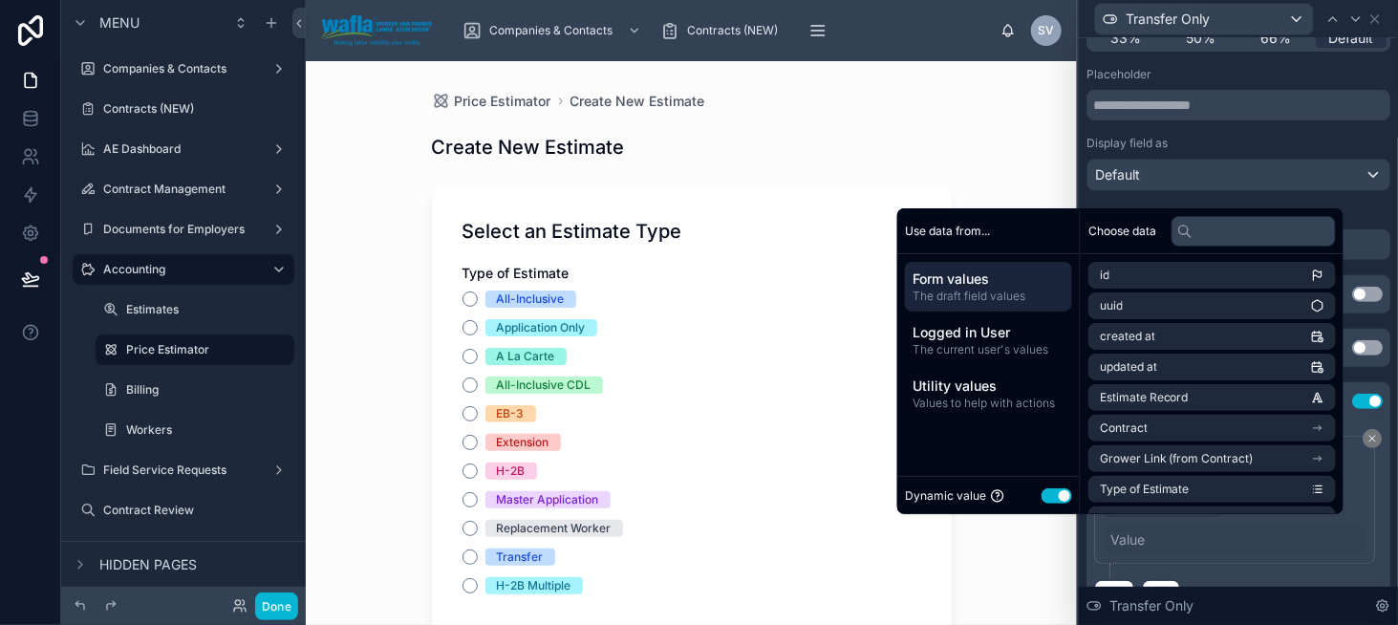
click at [1056, 501] on button "Use setting" at bounding box center [1057, 495] width 31 height 15
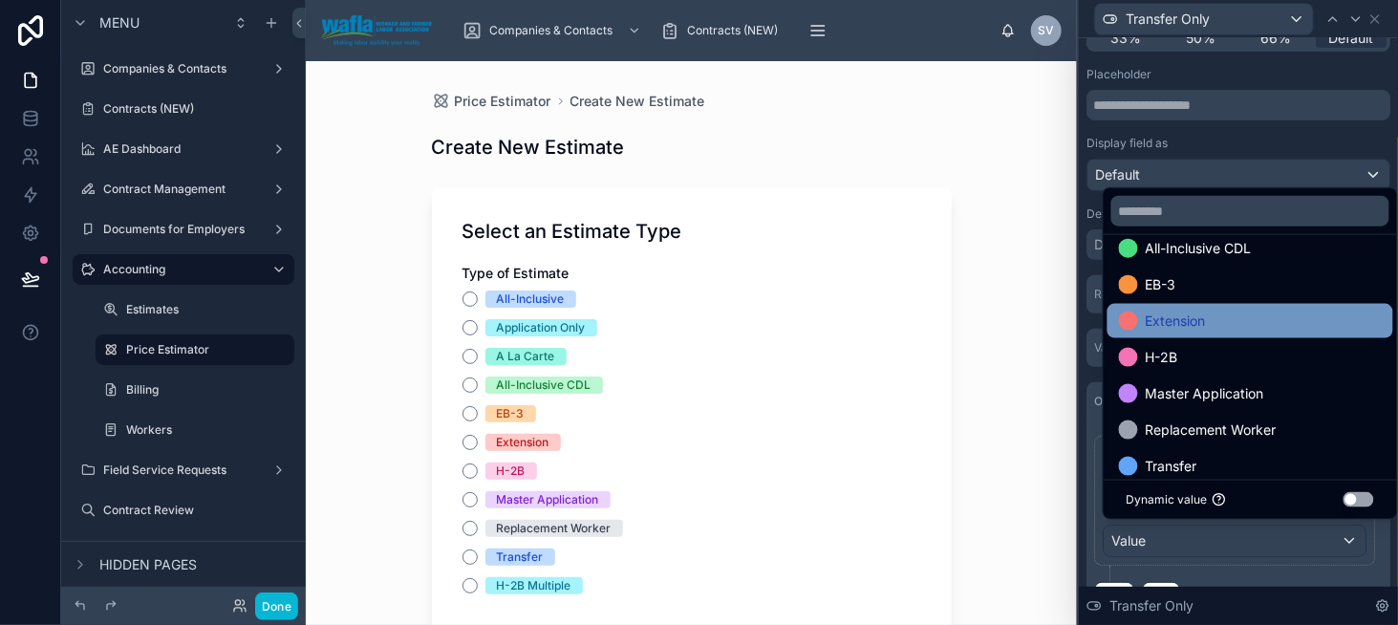
scroll to position [183, 0]
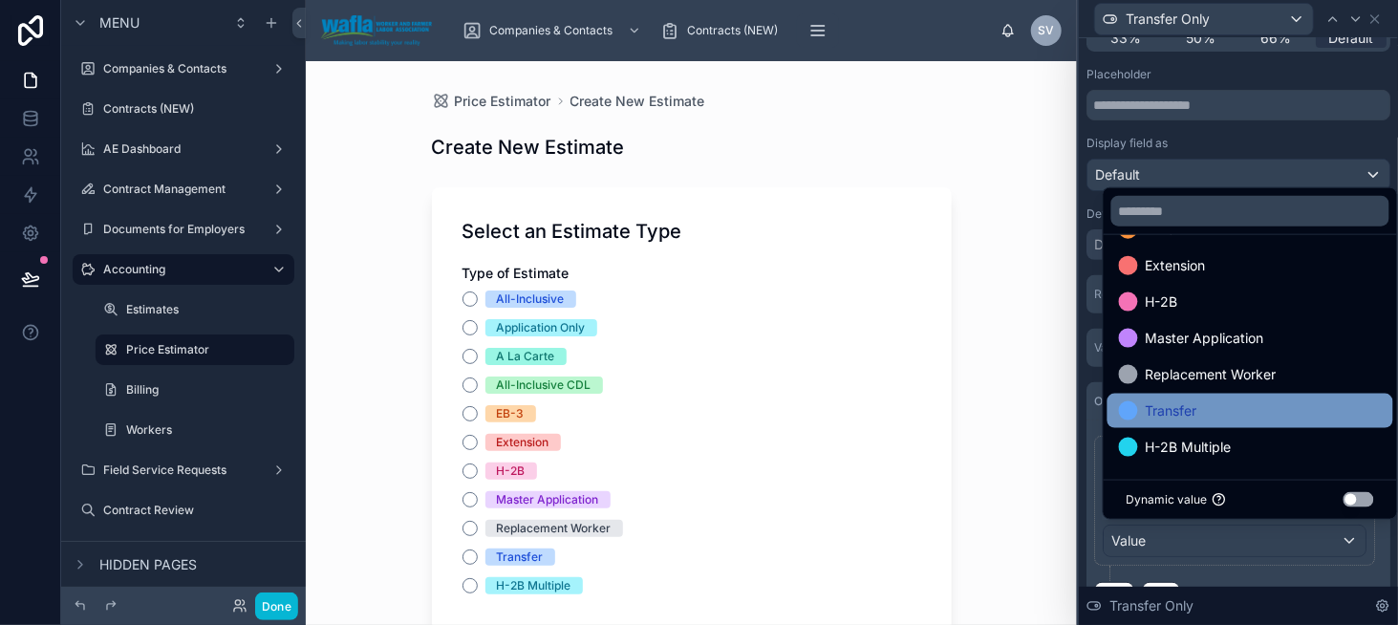
click at [1172, 406] on span "Transfer" at bounding box center [1172, 410] width 52 height 23
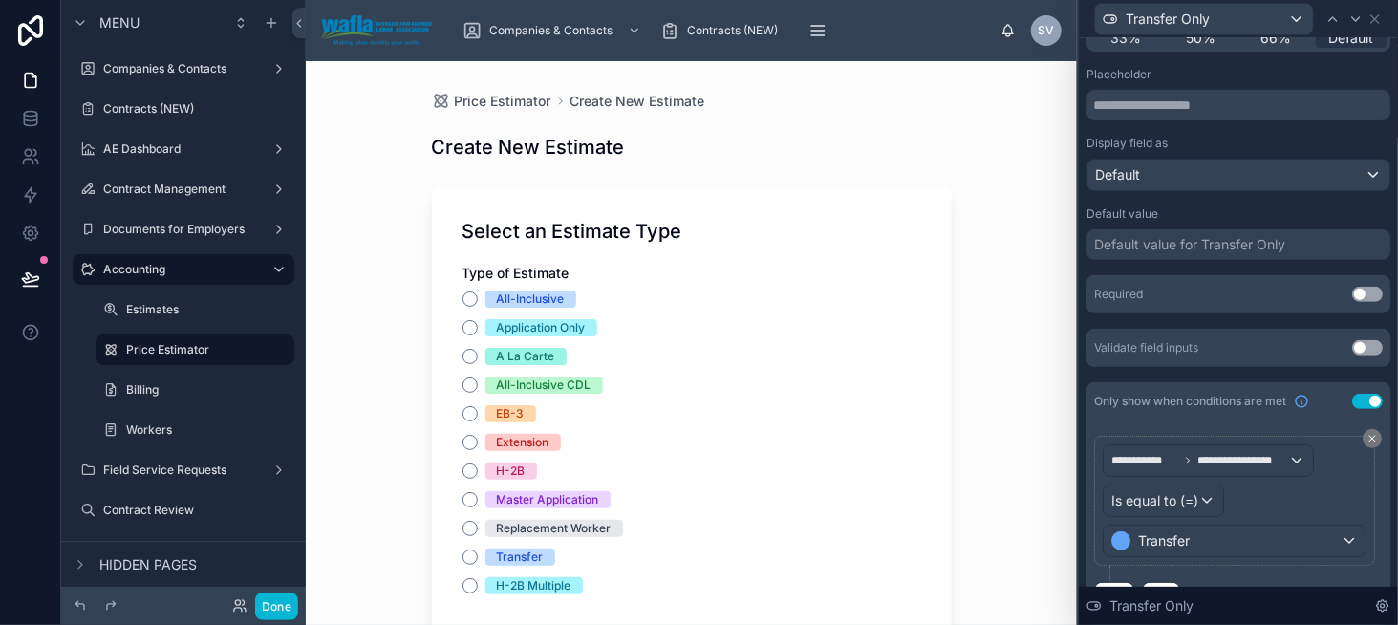
click at [1061, 447] on div "Price Estimator Create New Estimate Create New Estimate Select an Estimate Type…" at bounding box center [691, 343] width 771 height 564
click at [1378, 16] on icon at bounding box center [1375, 18] width 15 height 15
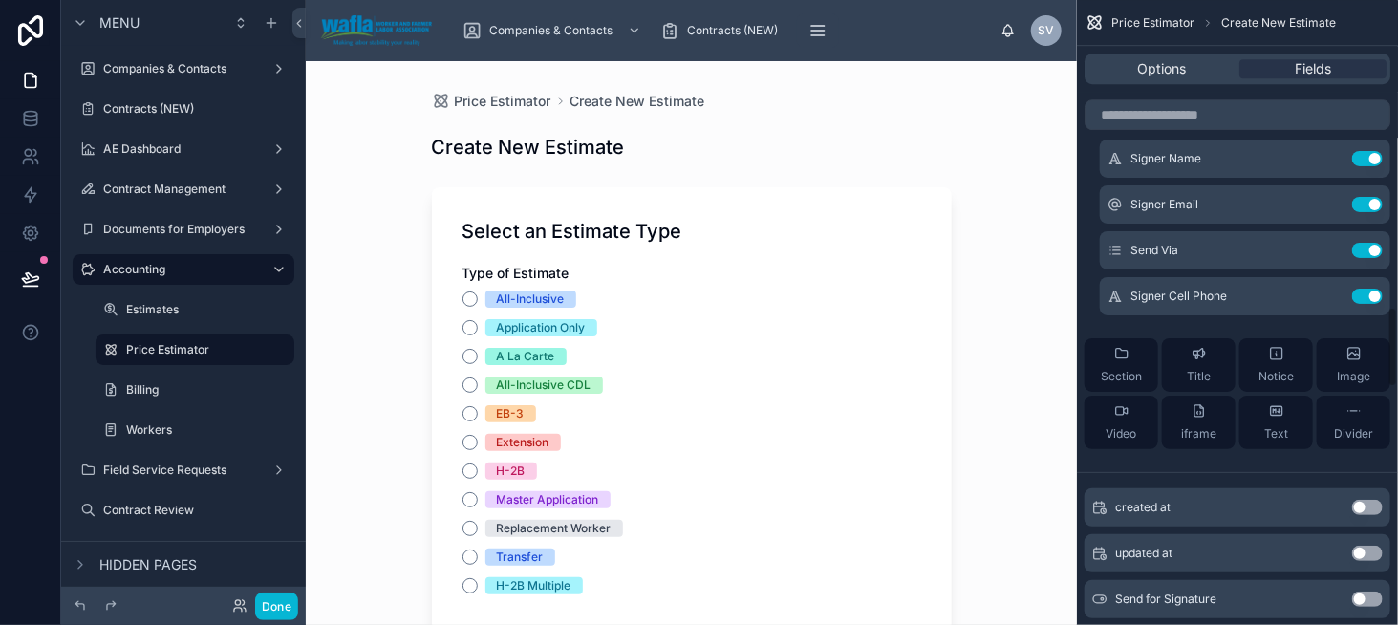
scroll to position [2676, 0]
click at [1125, 373] on span "Section" at bounding box center [1121, 375] width 41 height 15
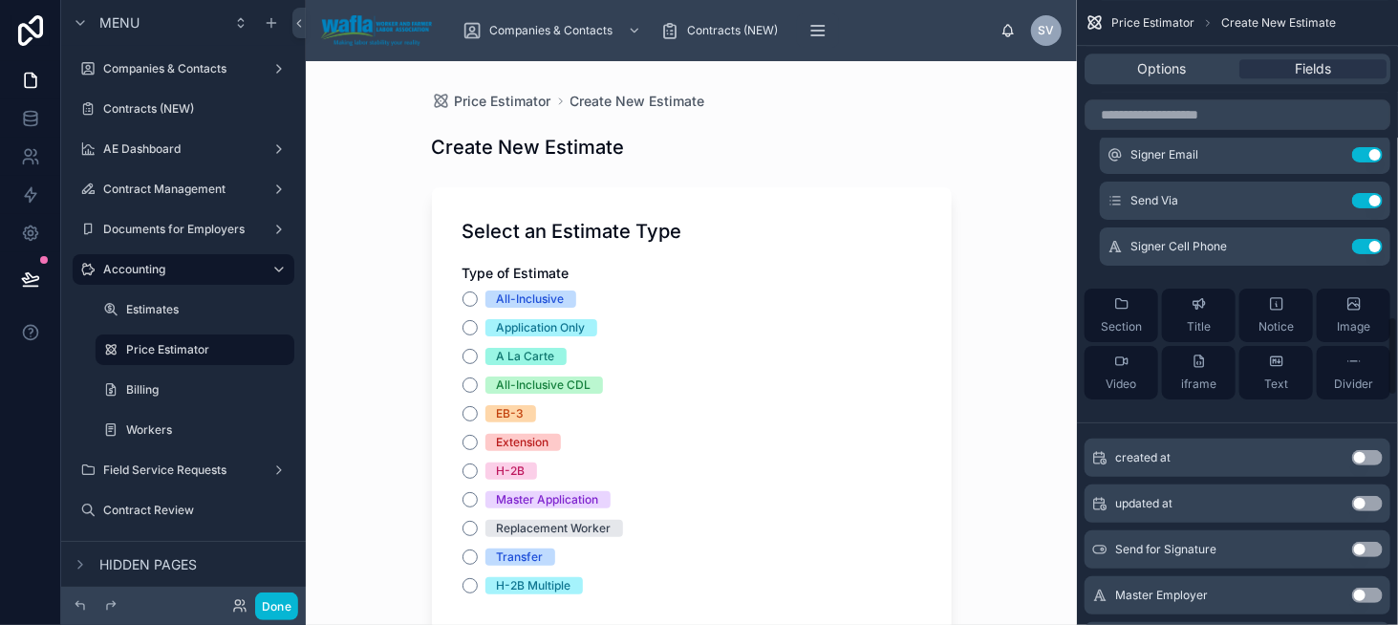
scroll to position [2772, 0]
click at [1131, 302] on div "Section" at bounding box center [1121, 314] width 41 height 38
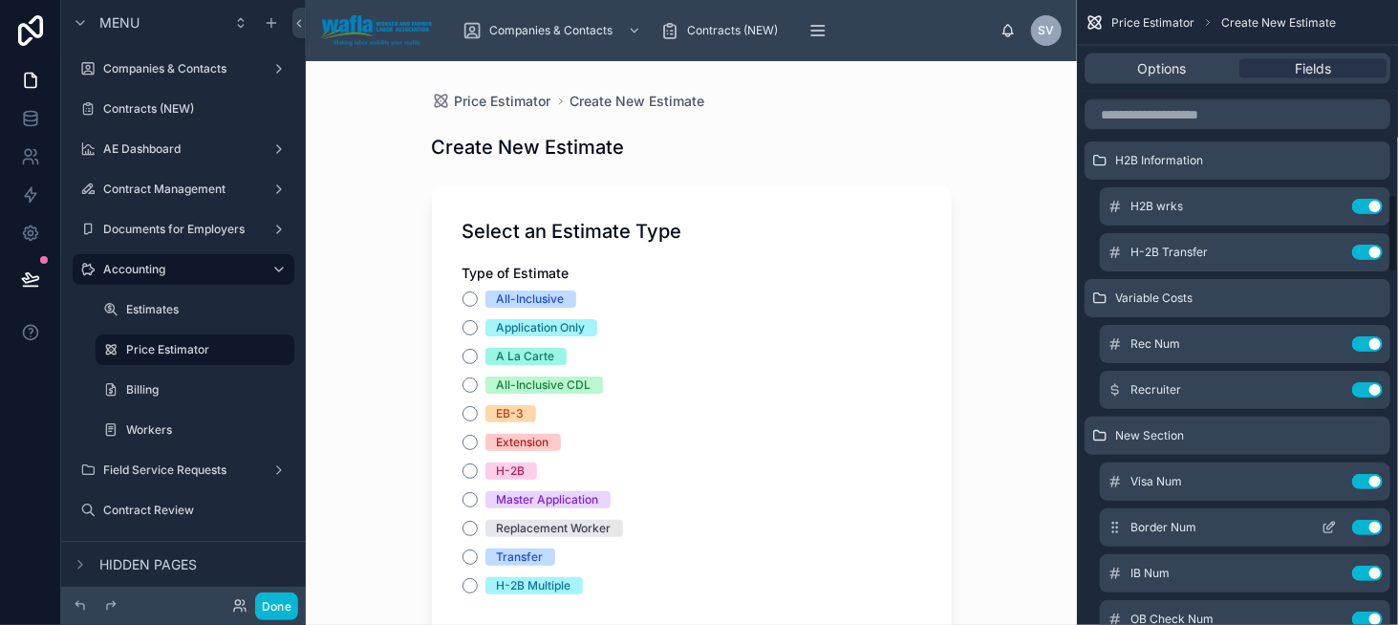
scroll to position [1434, 0]
click at [1090, 441] on div "New Section" at bounding box center [1238, 437] width 306 height 38
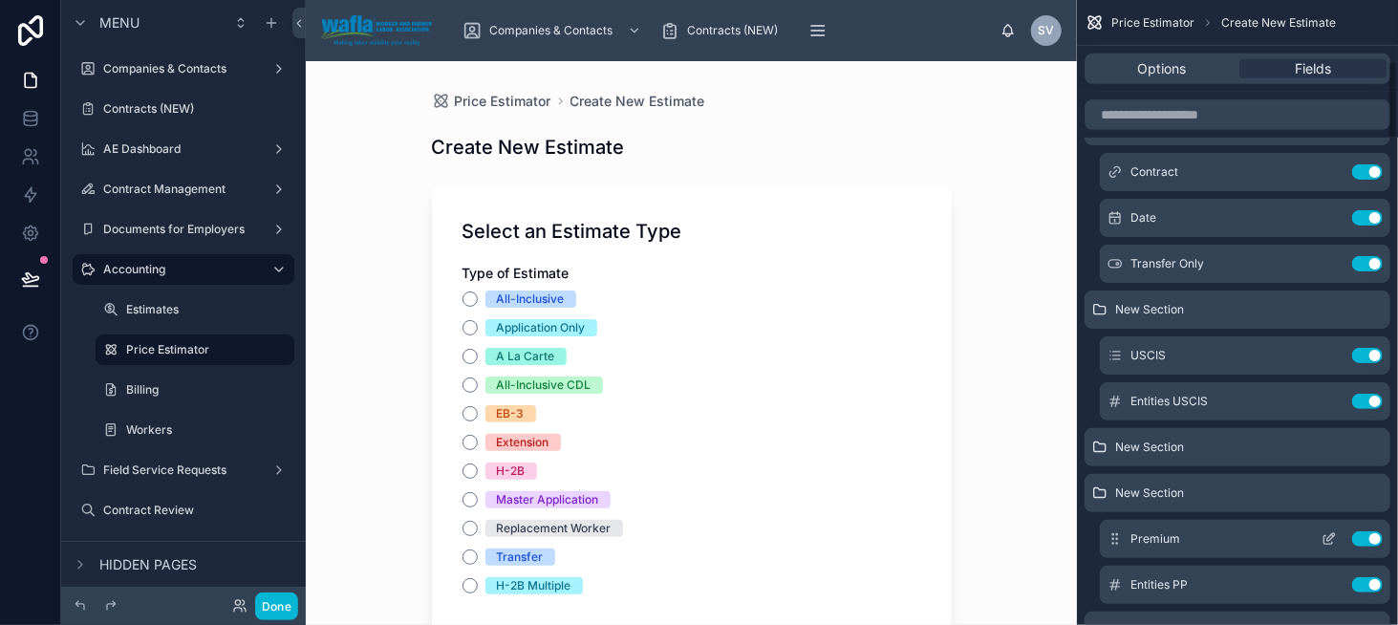
scroll to position [382, 0]
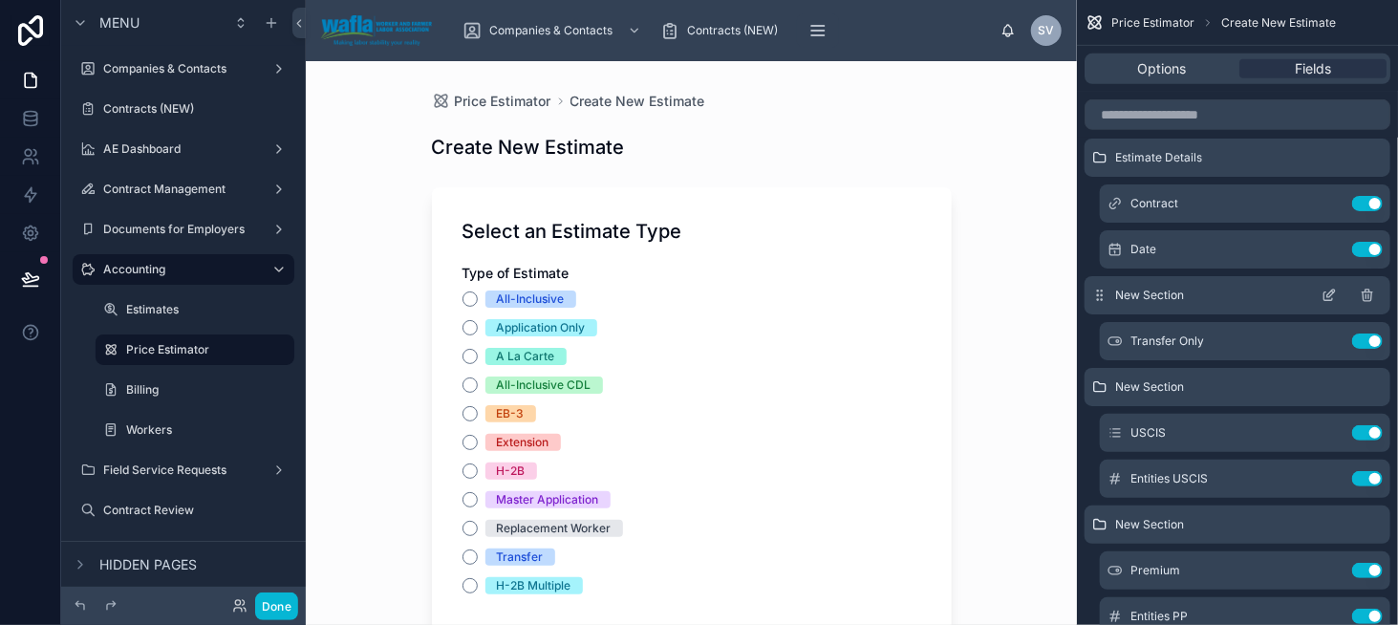
click at [1330, 294] on icon "scrollable content" at bounding box center [1329, 295] width 15 height 15
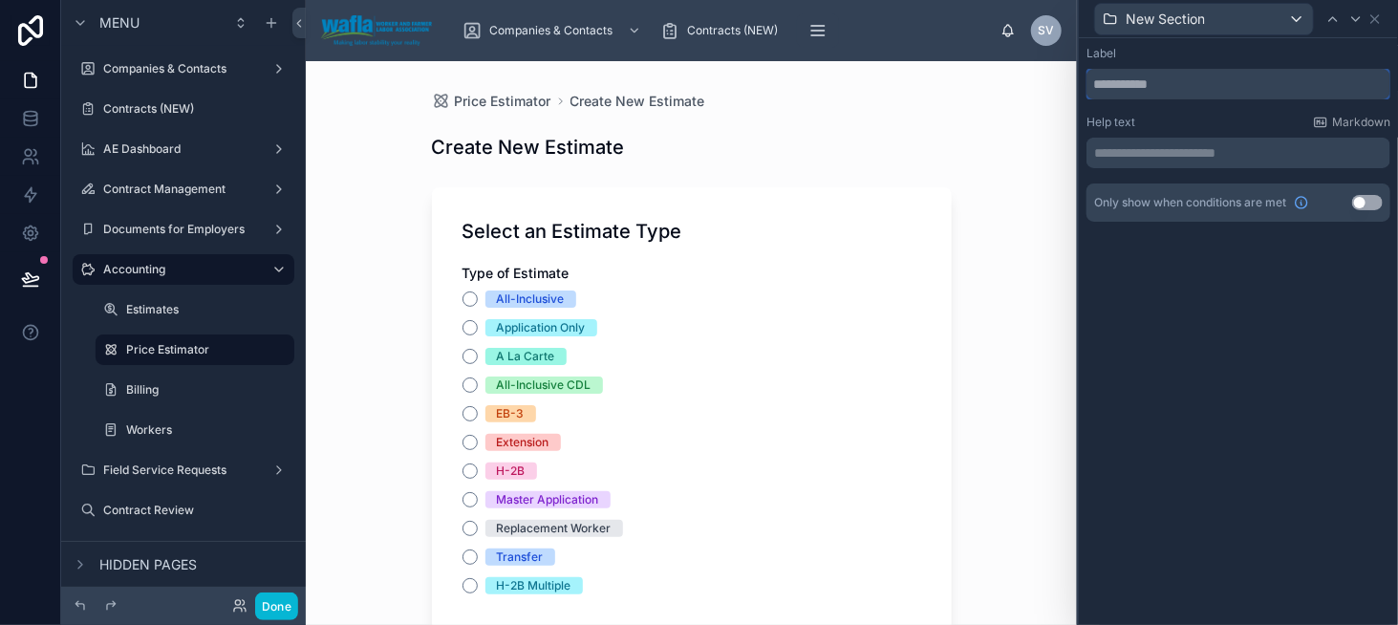
click at [1128, 84] on input "text" at bounding box center [1239, 84] width 304 height 31
type input "*********"
click at [1372, 15] on icon at bounding box center [1375, 19] width 8 height 8
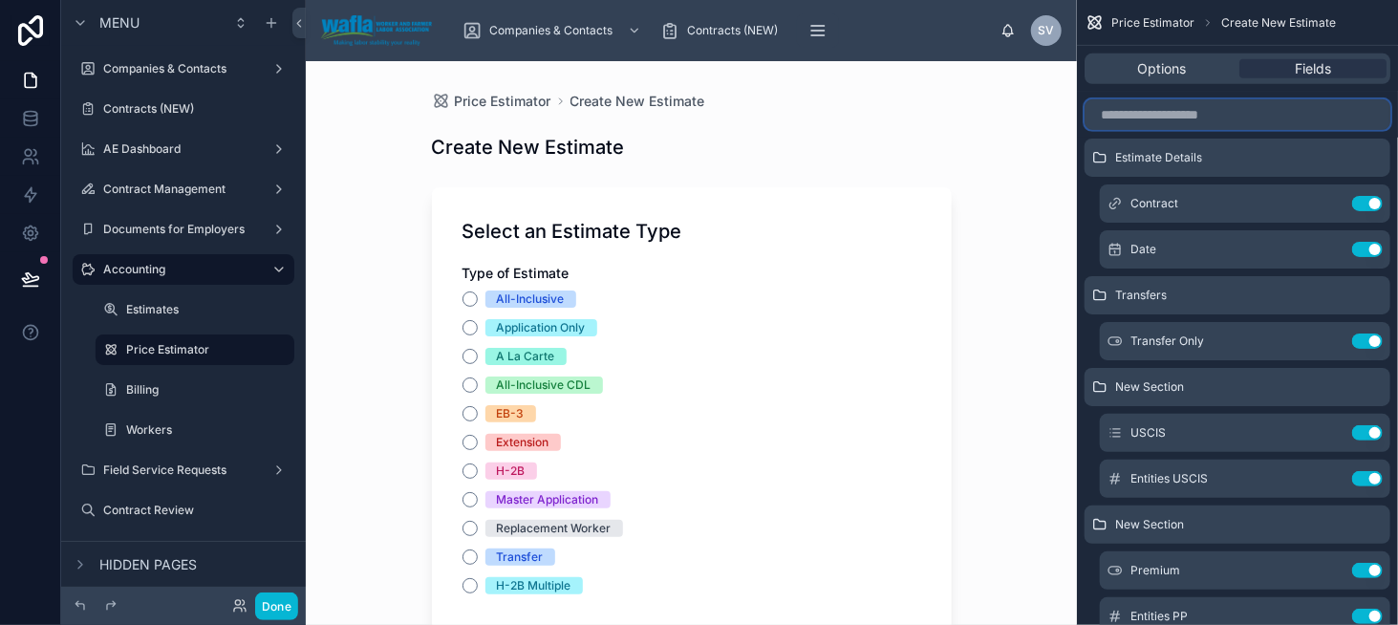
click at [1159, 116] on input "scrollable content" at bounding box center [1238, 114] width 306 height 31
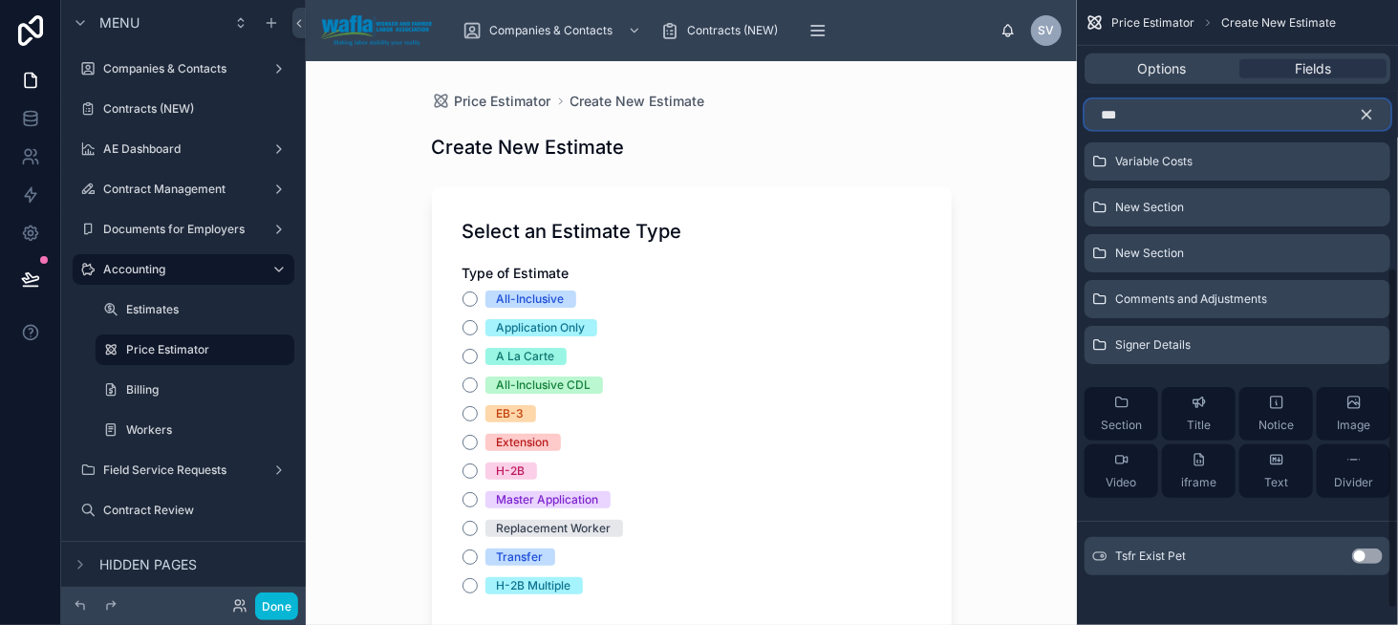
scroll to position [518, 0]
type input "***"
click at [1364, 553] on button "Use setting" at bounding box center [1367, 554] width 31 height 15
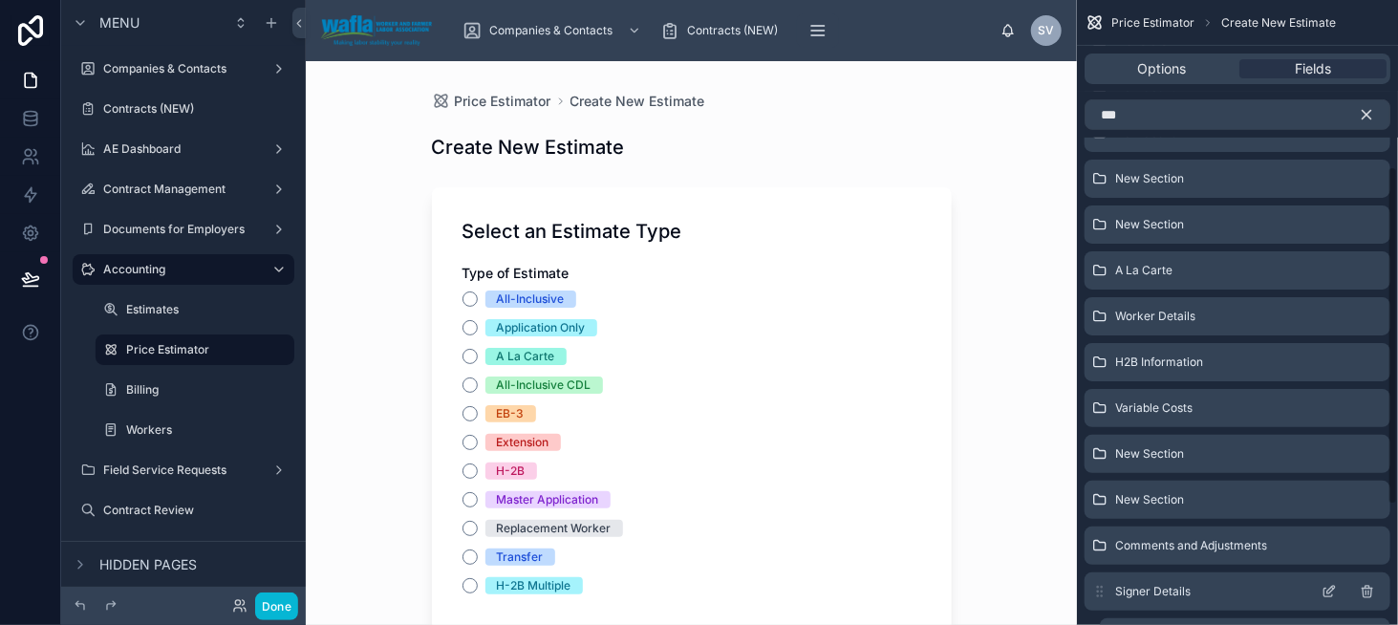
scroll to position [327, 0]
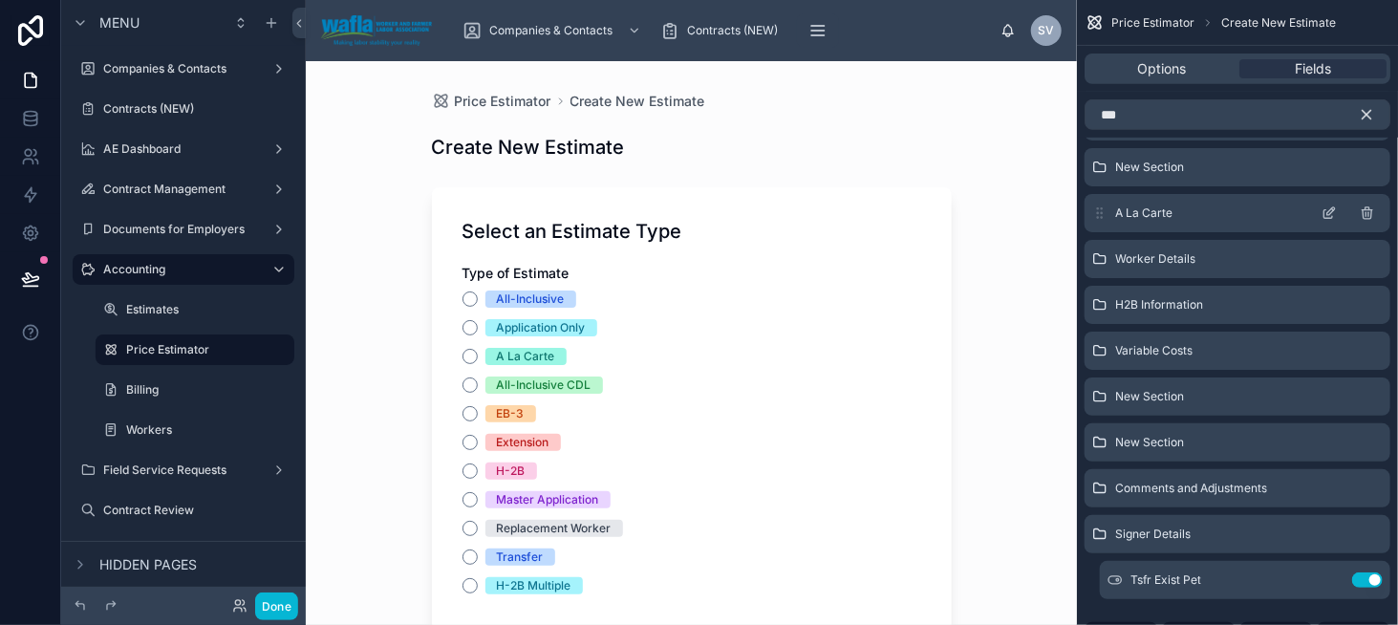
drag, startPoint x: 1116, startPoint y: 579, endPoint x: 1098, endPoint y: 228, distance: 351.2
click at [1099, 190] on div "Select an Estimate Type H2B Estimate Details Transfers New Section New Section …" at bounding box center [1237, 287] width 321 height 921
click at [1366, 110] on icon "scrollable content" at bounding box center [1366, 114] width 17 height 17
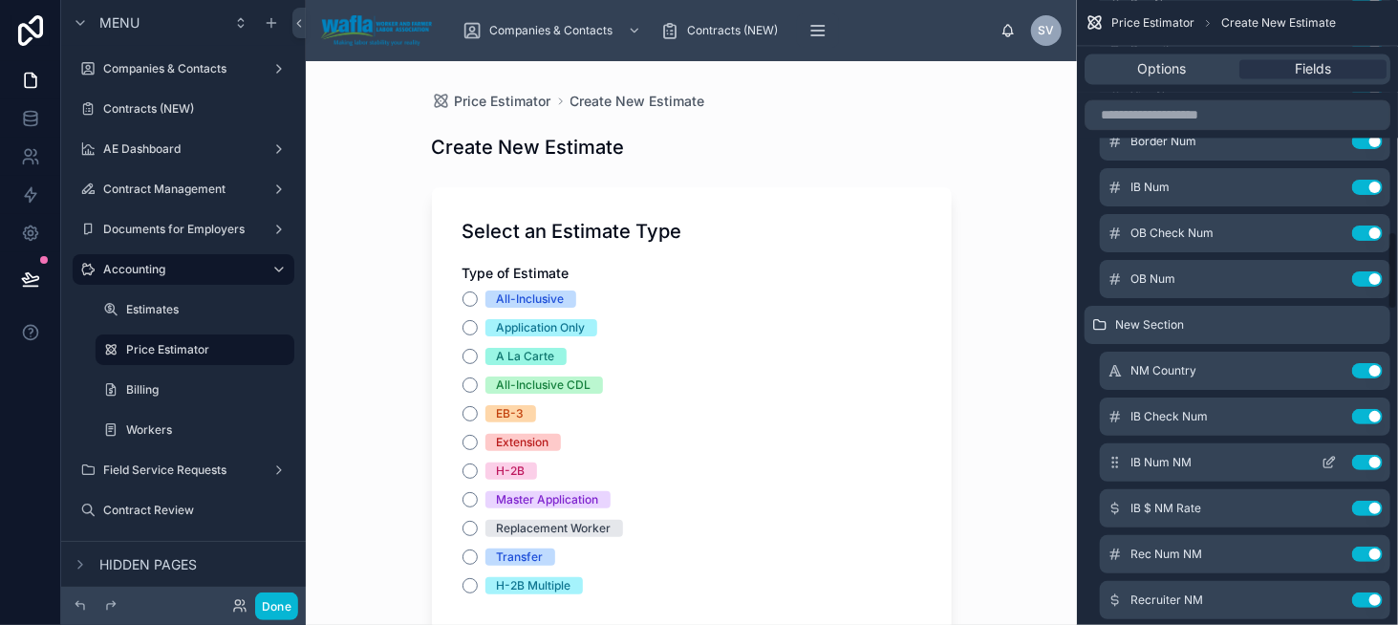
scroll to position [1841, 0]
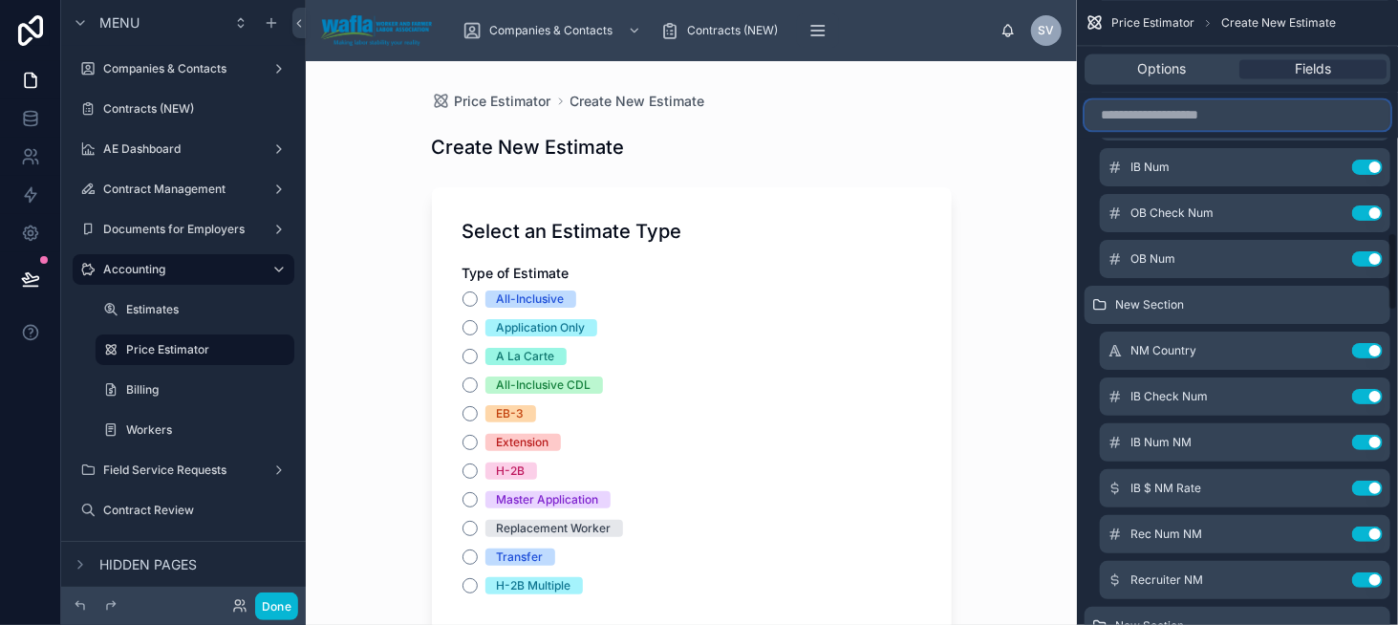
click at [1191, 110] on input "scrollable content" at bounding box center [1238, 114] width 306 height 31
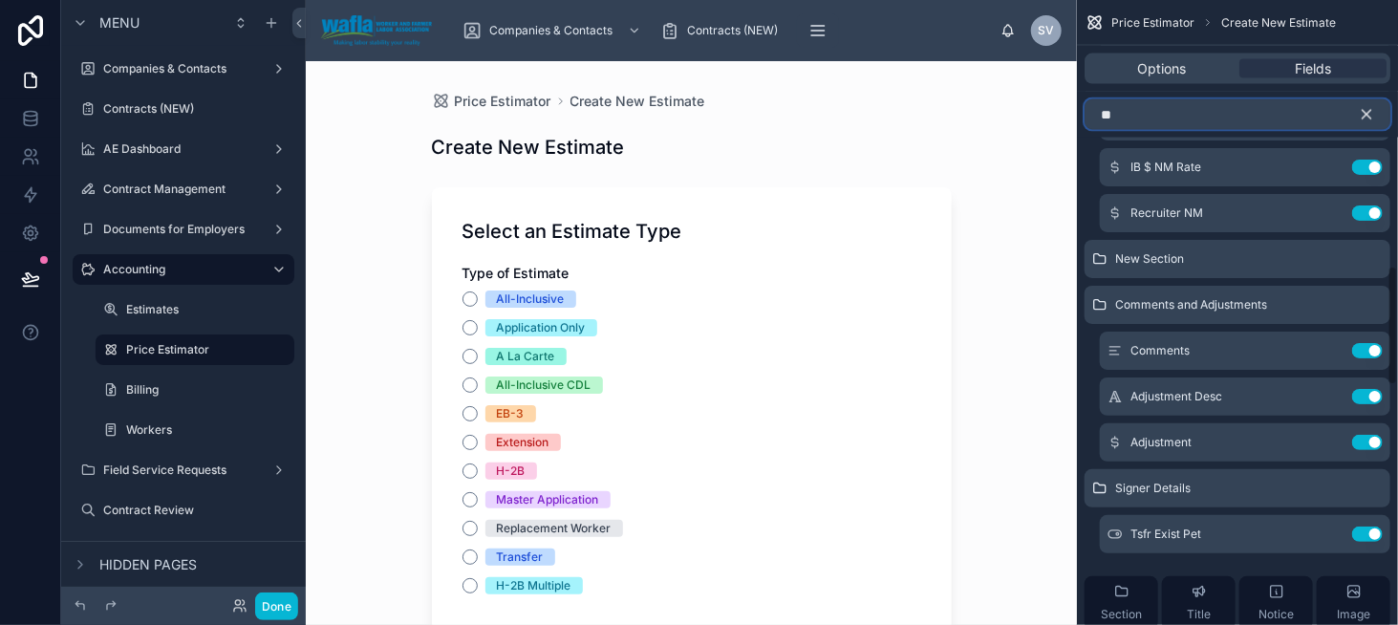
scroll to position [656, 0]
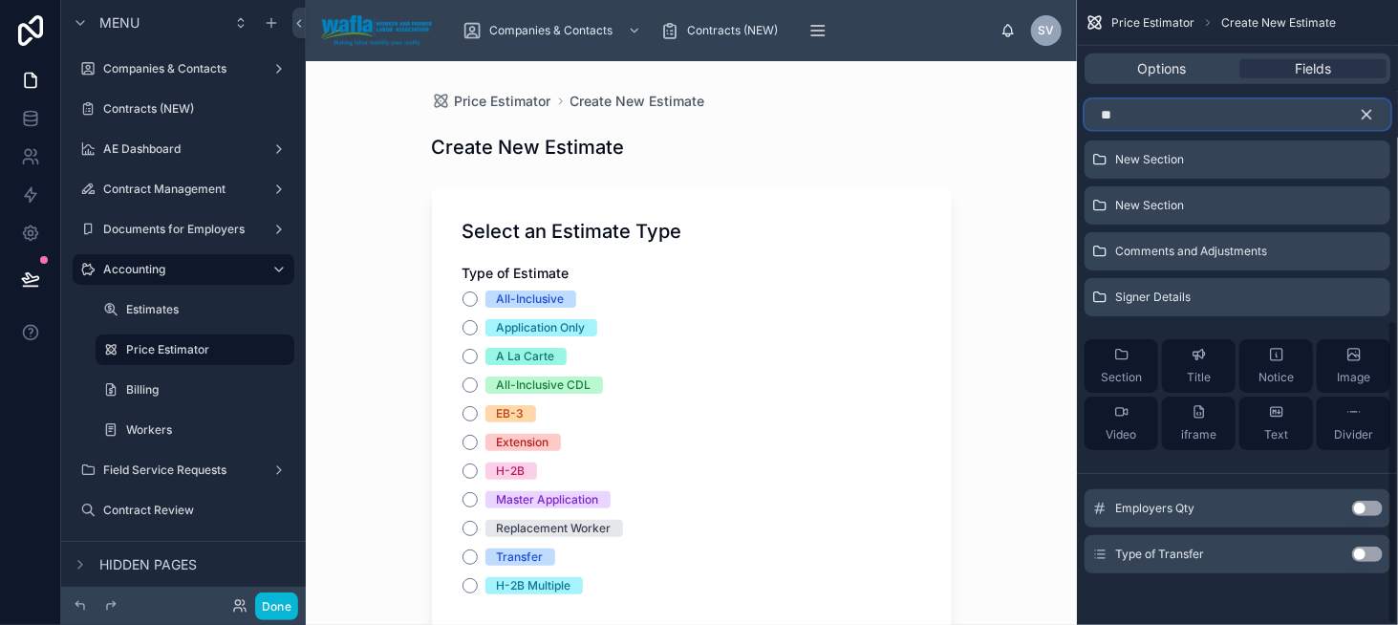
type input "**"
click at [1381, 551] on button "Use setting" at bounding box center [1367, 554] width 31 height 15
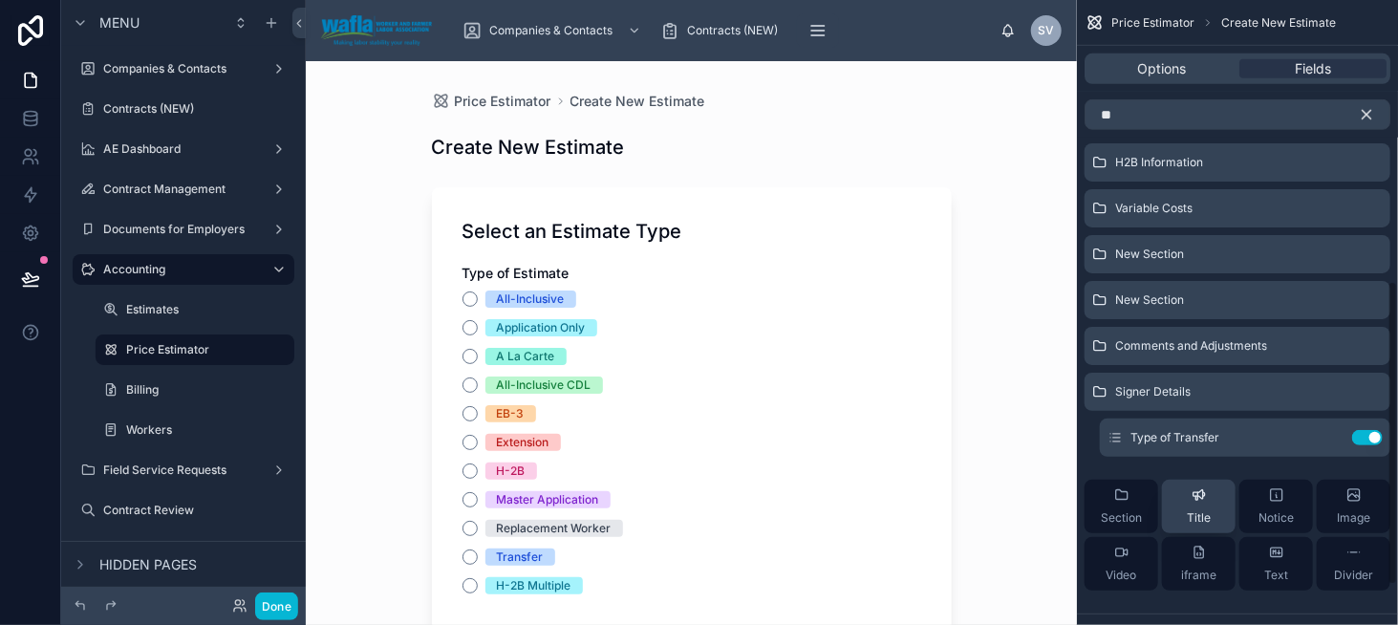
scroll to position [560, 0]
drag, startPoint x: 1374, startPoint y: 118, endPoint x: 1355, endPoint y: 185, distance: 70.5
click at [1374, 118] on icon "scrollable content" at bounding box center [1366, 114] width 17 height 17
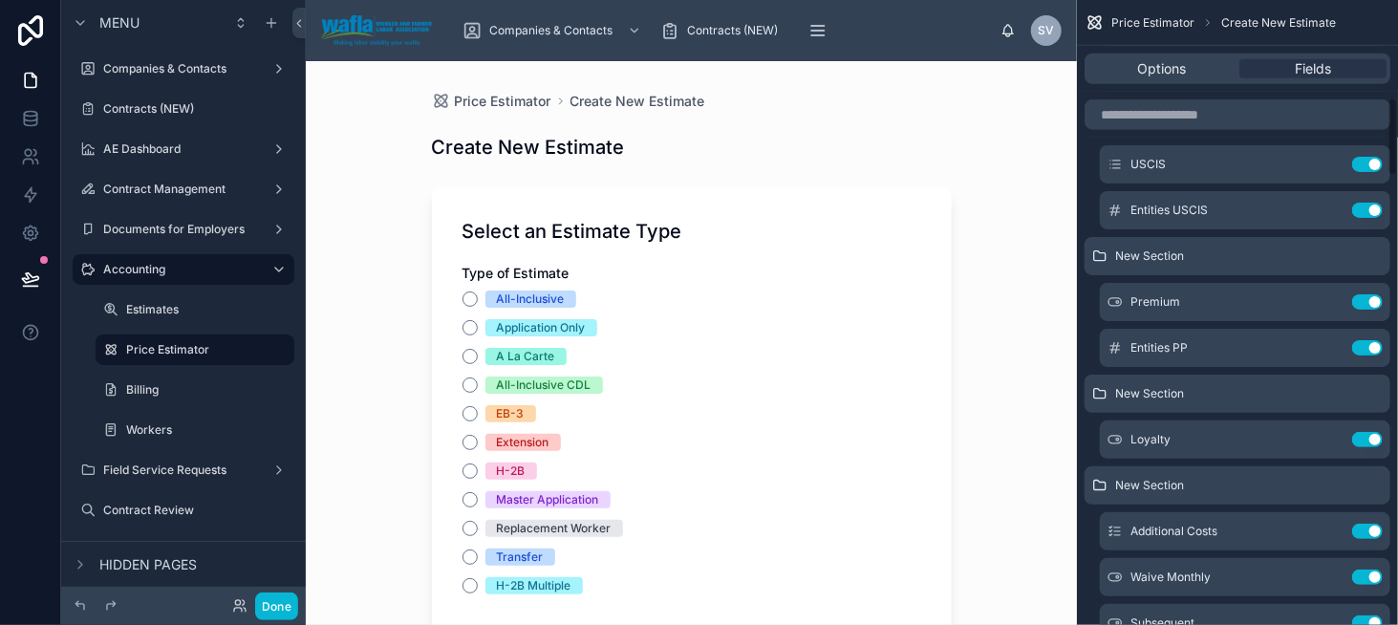
scroll to position [824, 0]
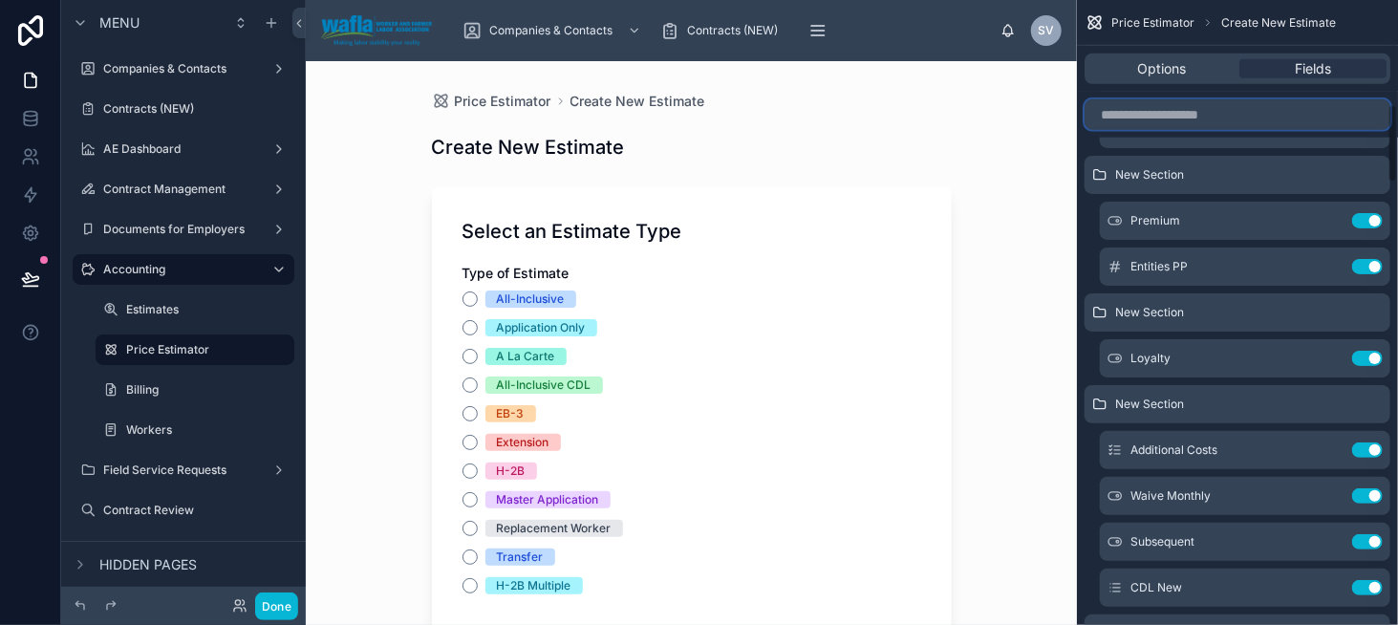
click at [1117, 110] on input "scrollable content" at bounding box center [1238, 114] width 306 height 31
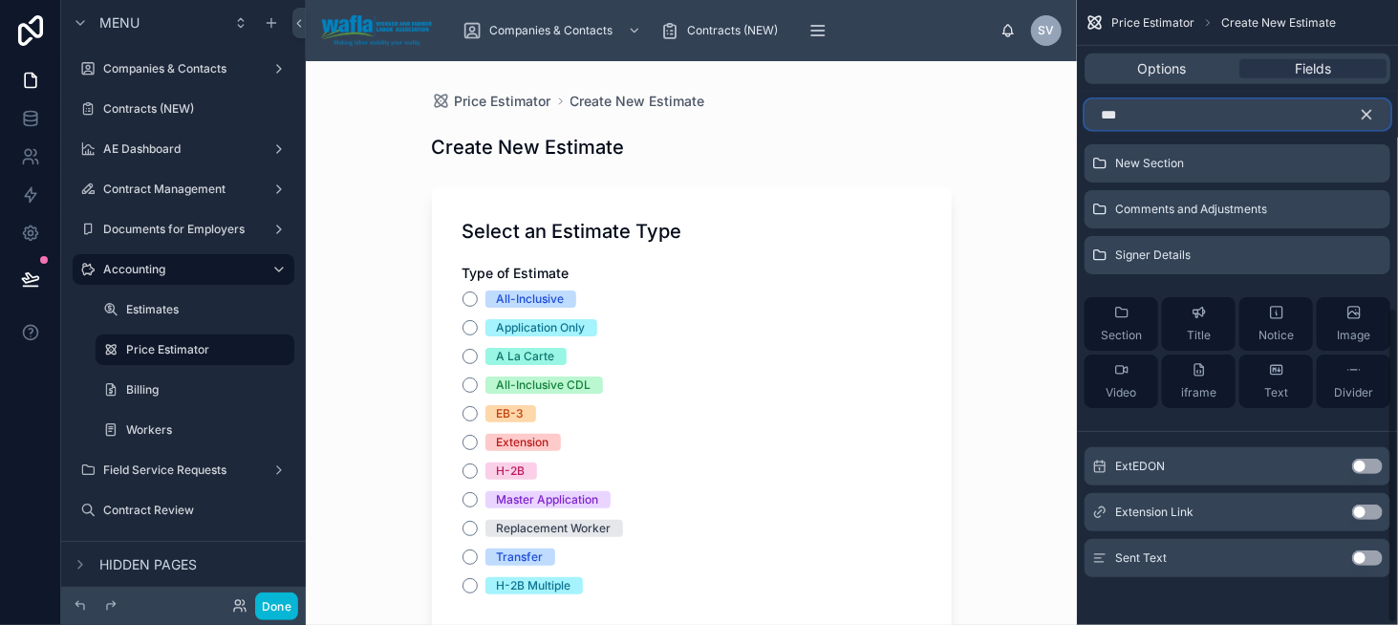
scroll to position [610, 0]
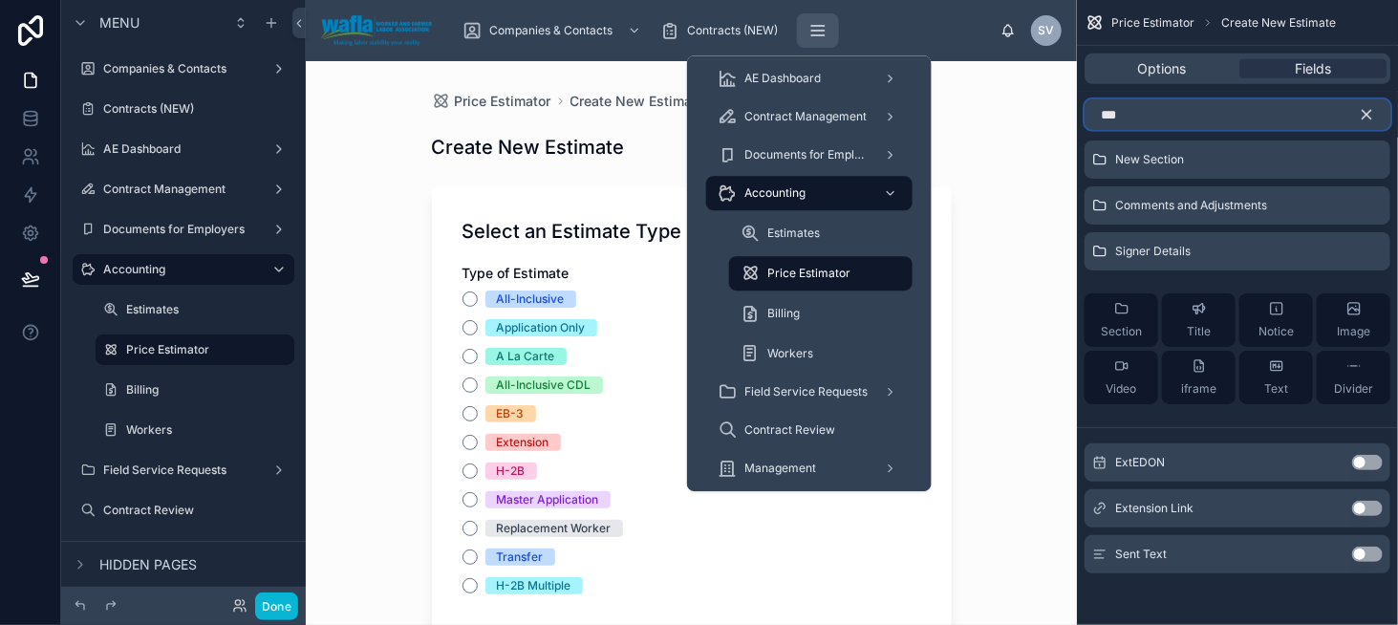
type input "***"
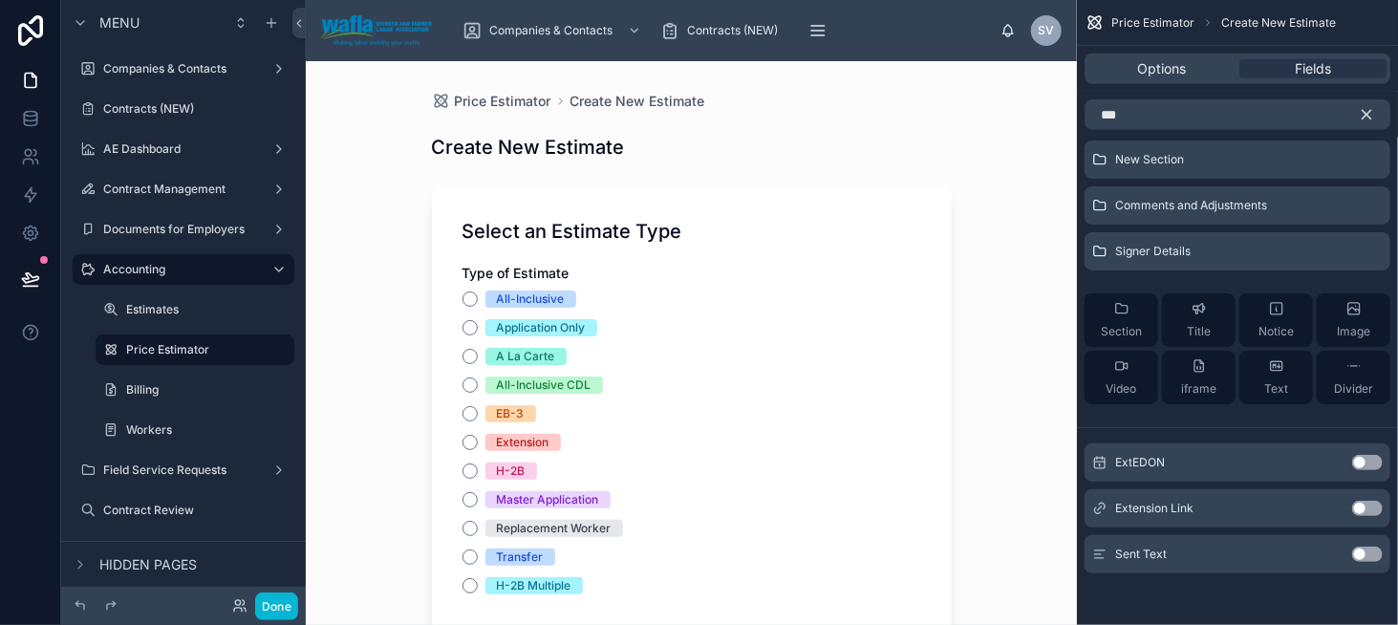
click at [1369, 457] on button "Use setting" at bounding box center [1367, 462] width 31 height 15
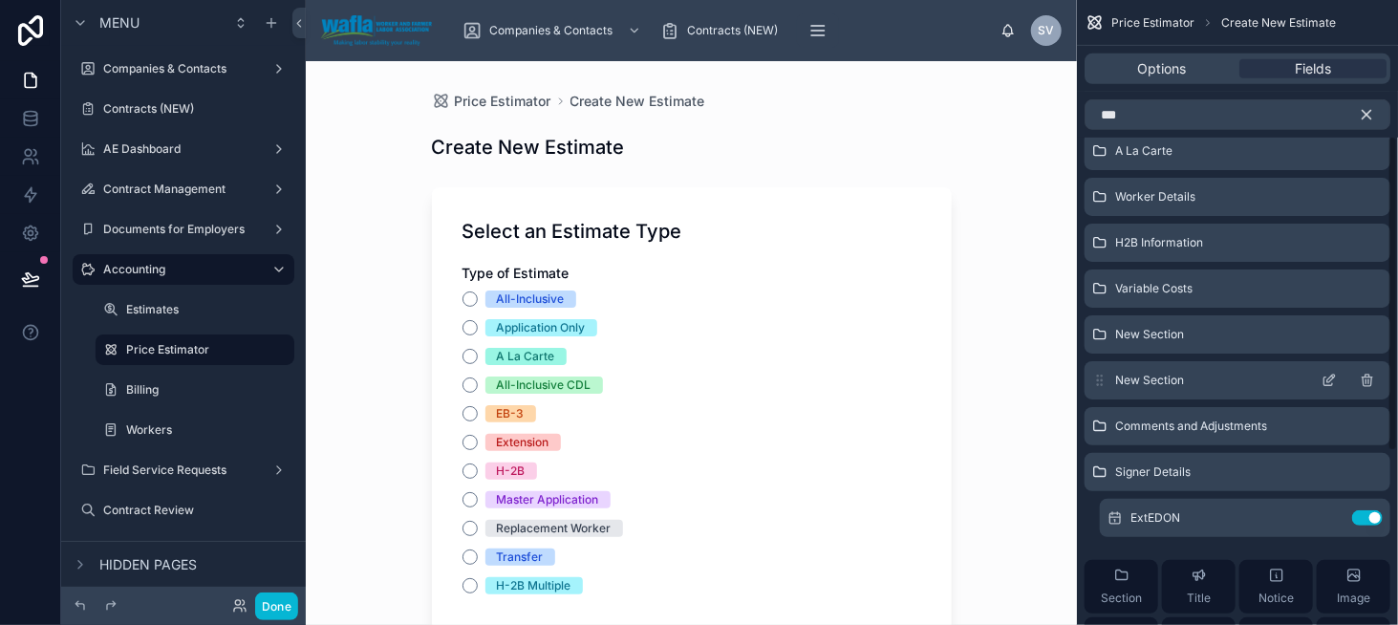
scroll to position [419, 0]
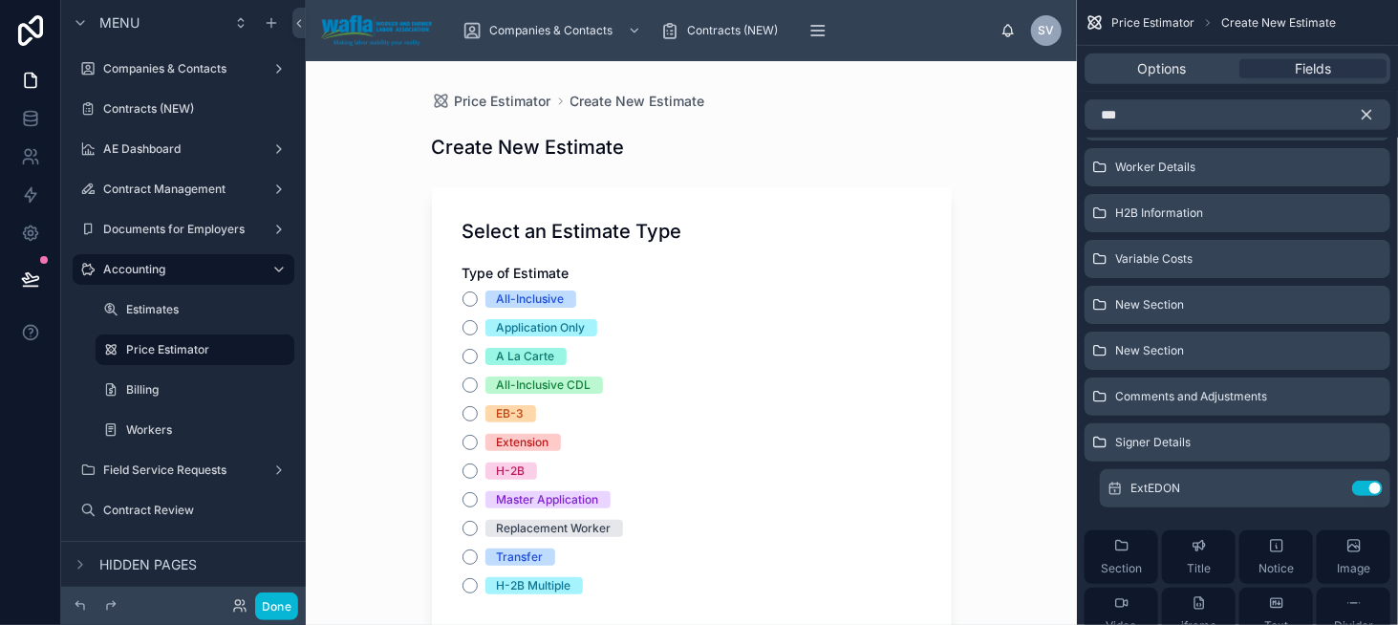
drag, startPoint x: 1111, startPoint y: 489, endPoint x: 1125, endPoint y: 187, distance: 302.3
click at [1125, 187] on div "Select an Estimate Type H2B Estimate Details Transfers New Section New Section …" at bounding box center [1237, 195] width 321 height 921
click at [1359, 119] on icon "scrollable content" at bounding box center [1366, 114] width 17 height 17
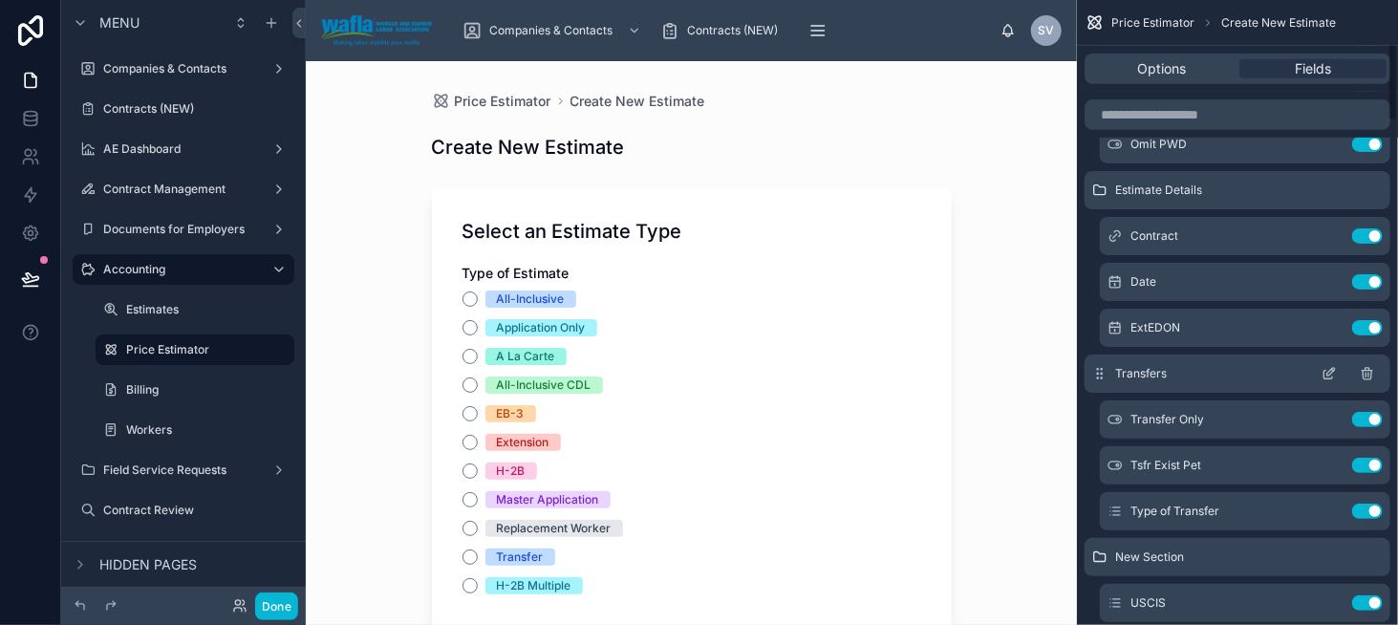
scroll to position [346, 0]
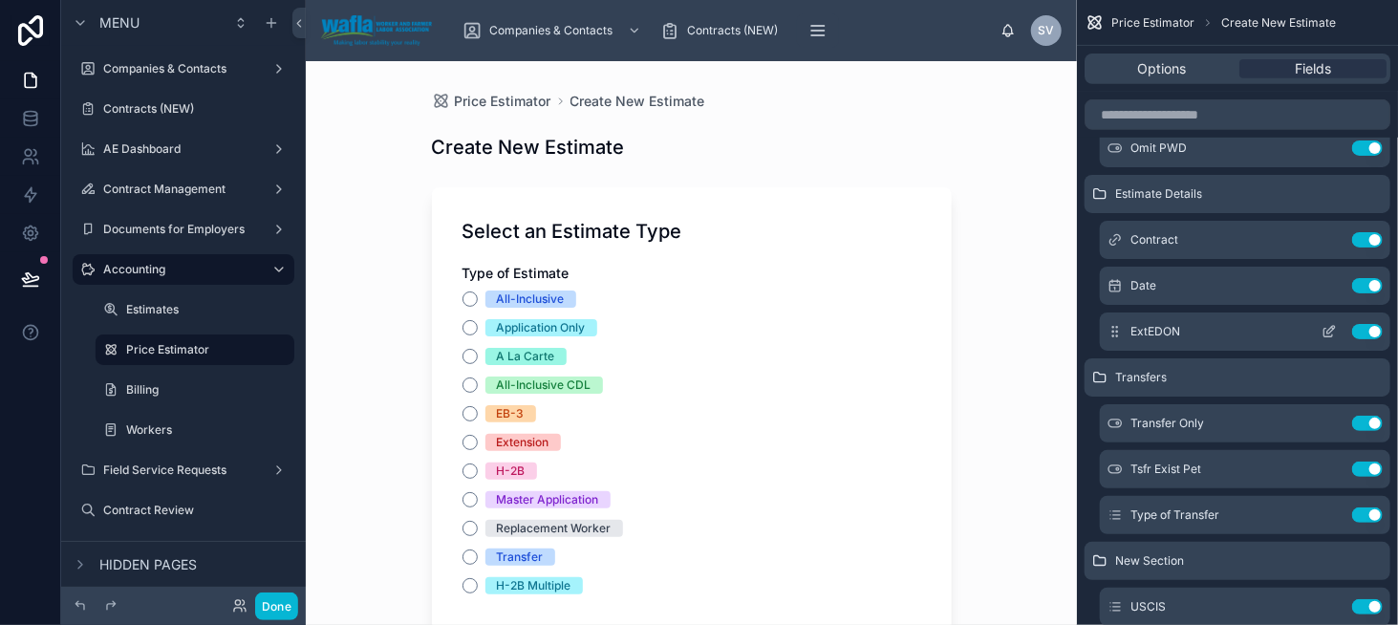
click at [1327, 332] on icon "scrollable content" at bounding box center [1331, 330] width 8 height 8
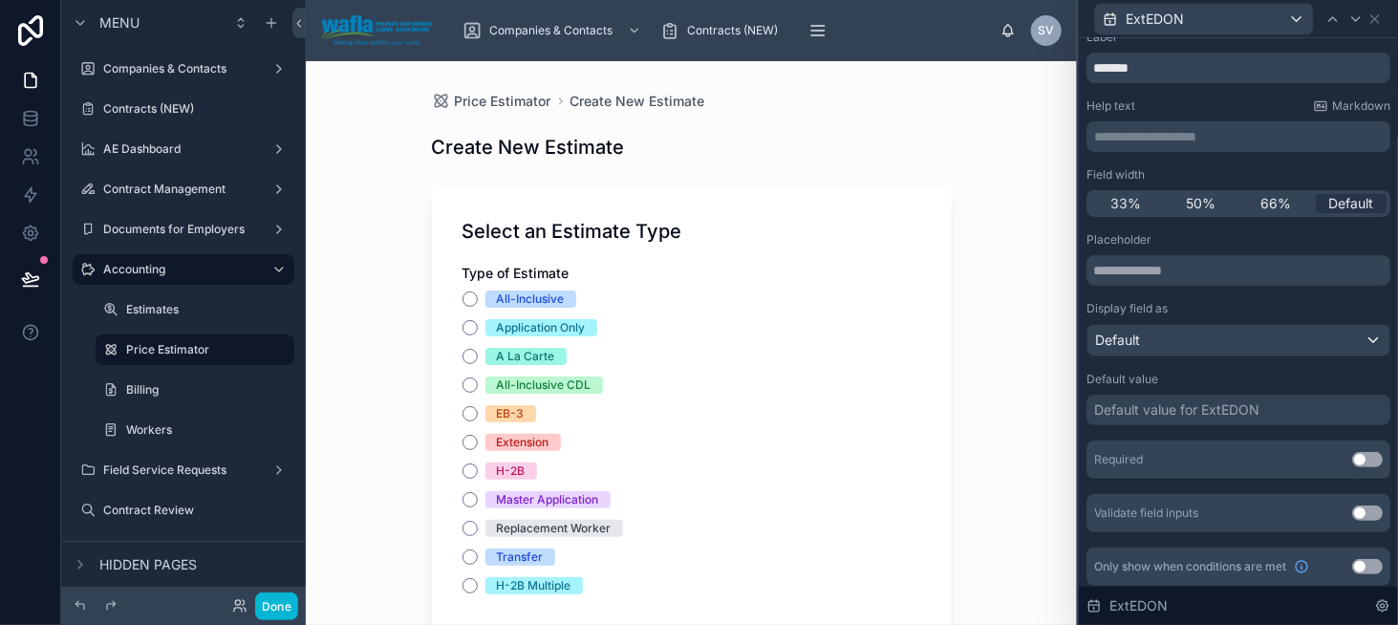
scroll to position [55, 0]
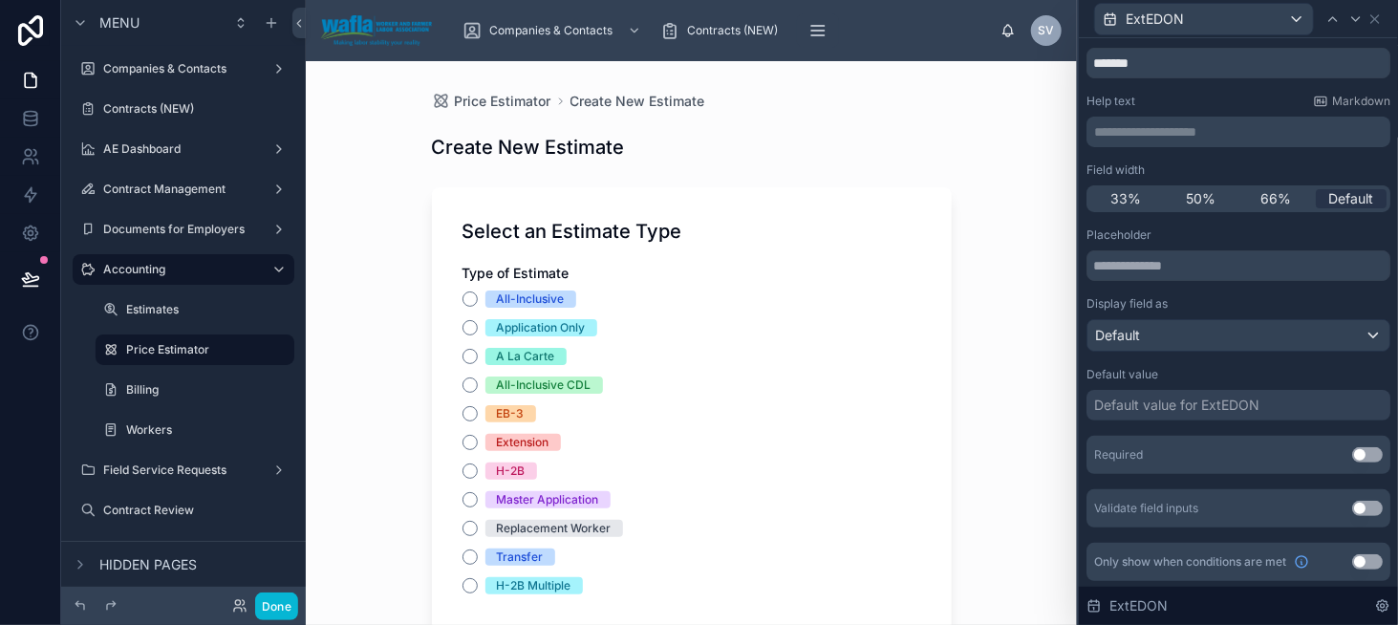
click at [1352, 562] on button "Use setting" at bounding box center [1367, 561] width 31 height 15
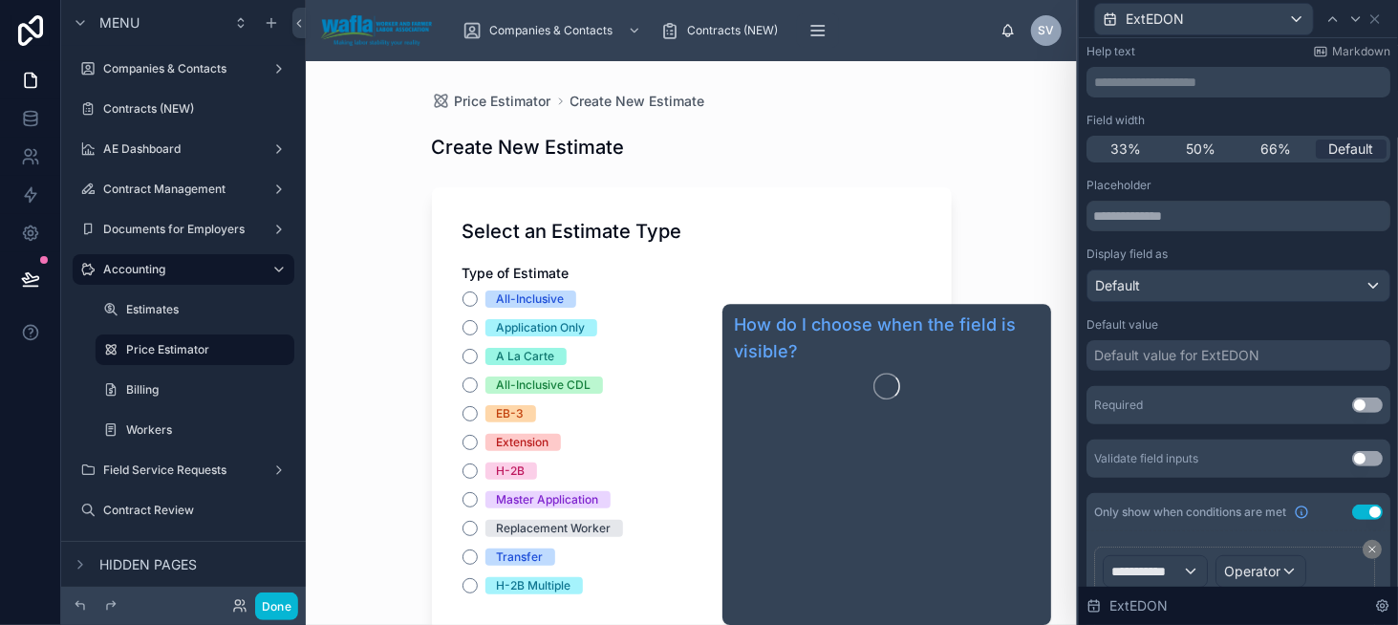
scroll to position [216, 0]
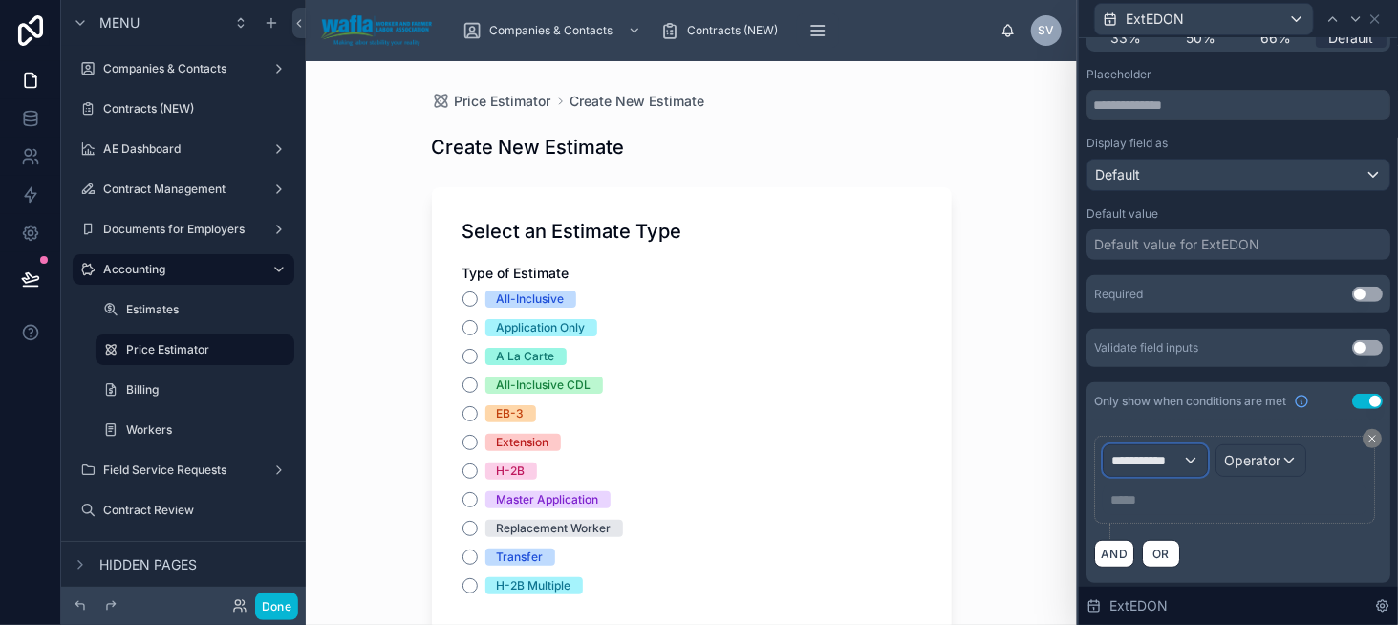
click at [1129, 465] on span "**********" at bounding box center [1146, 460] width 71 height 19
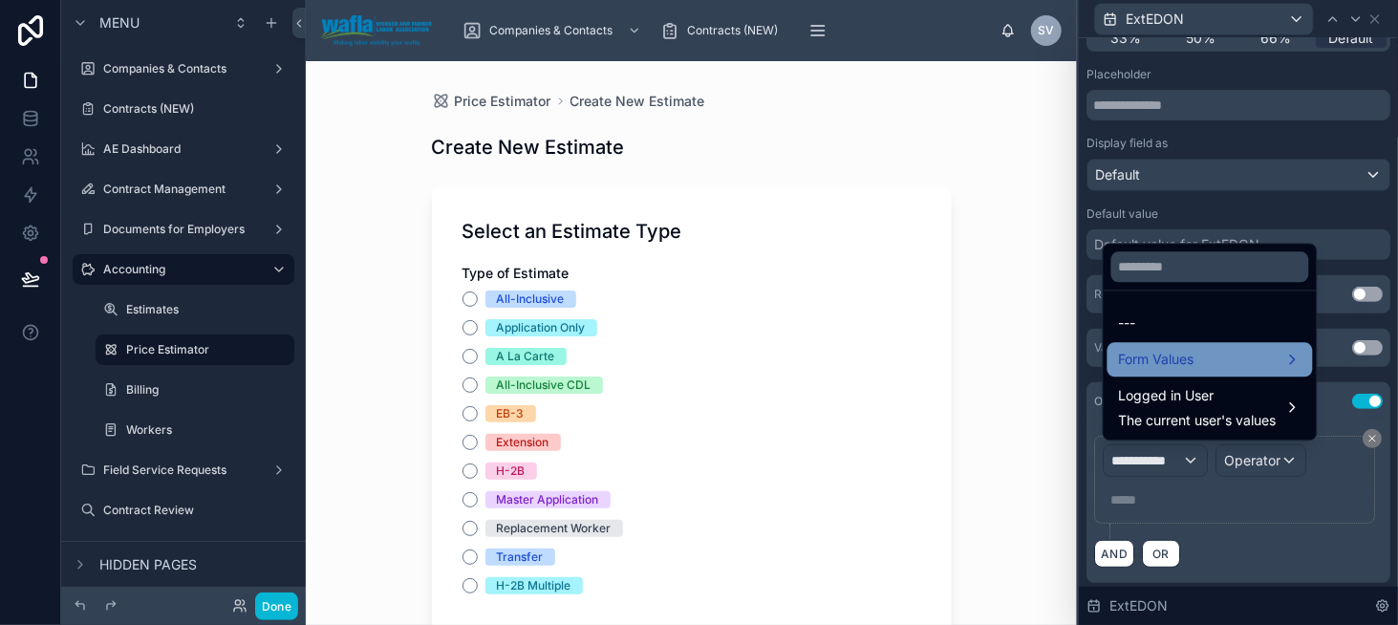
click at [1160, 367] on span "Form Values" at bounding box center [1157, 359] width 76 height 23
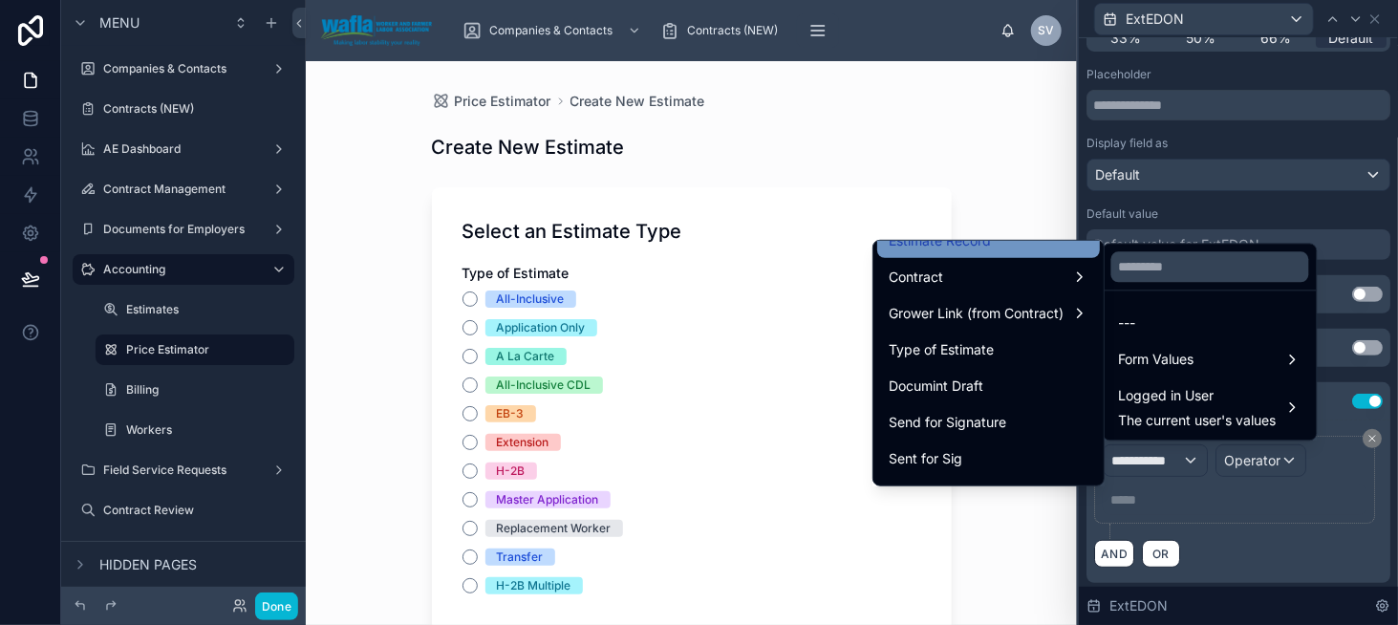
scroll to position [191, 0]
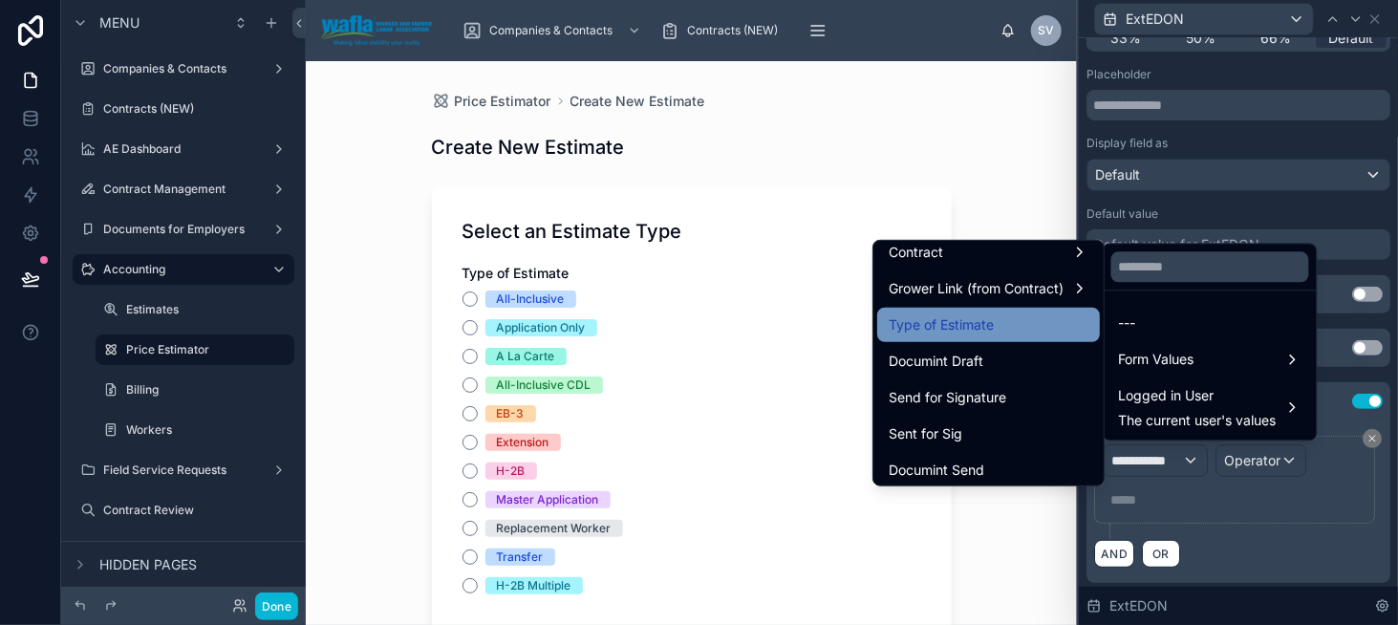
click at [999, 322] on div "Type of Estimate" at bounding box center [989, 324] width 200 height 23
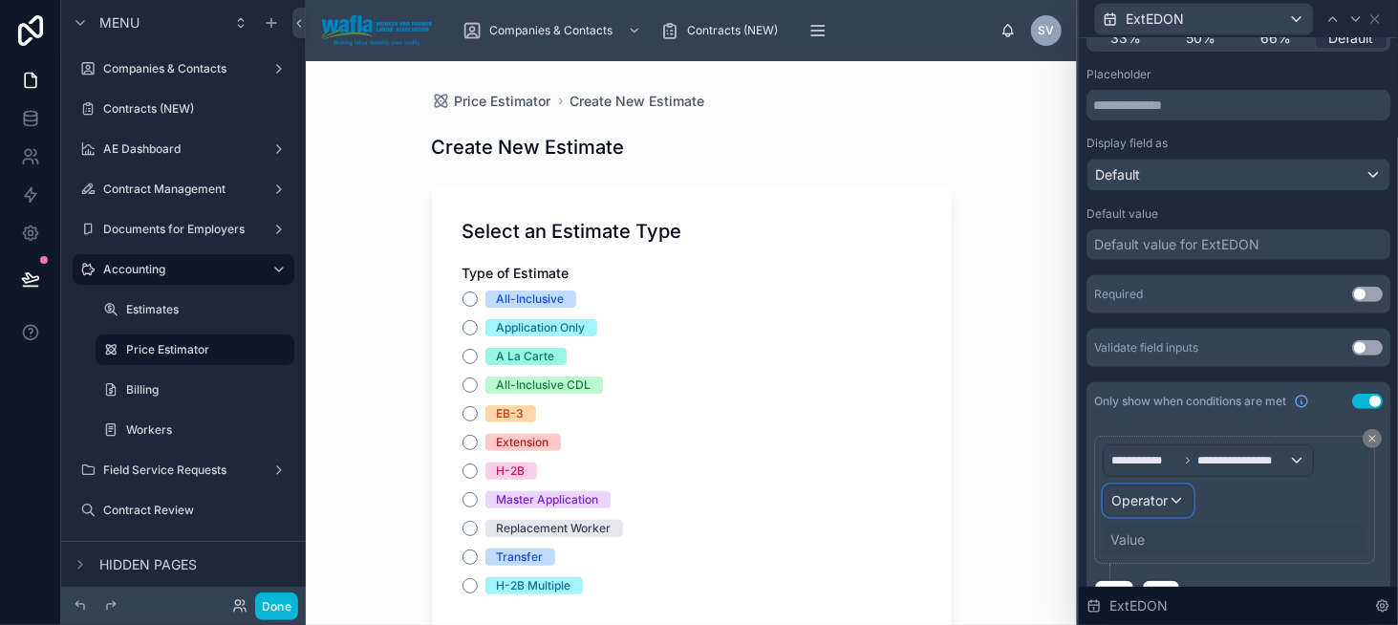
click at [1154, 500] on span "Operator" at bounding box center [1139, 500] width 56 height 16
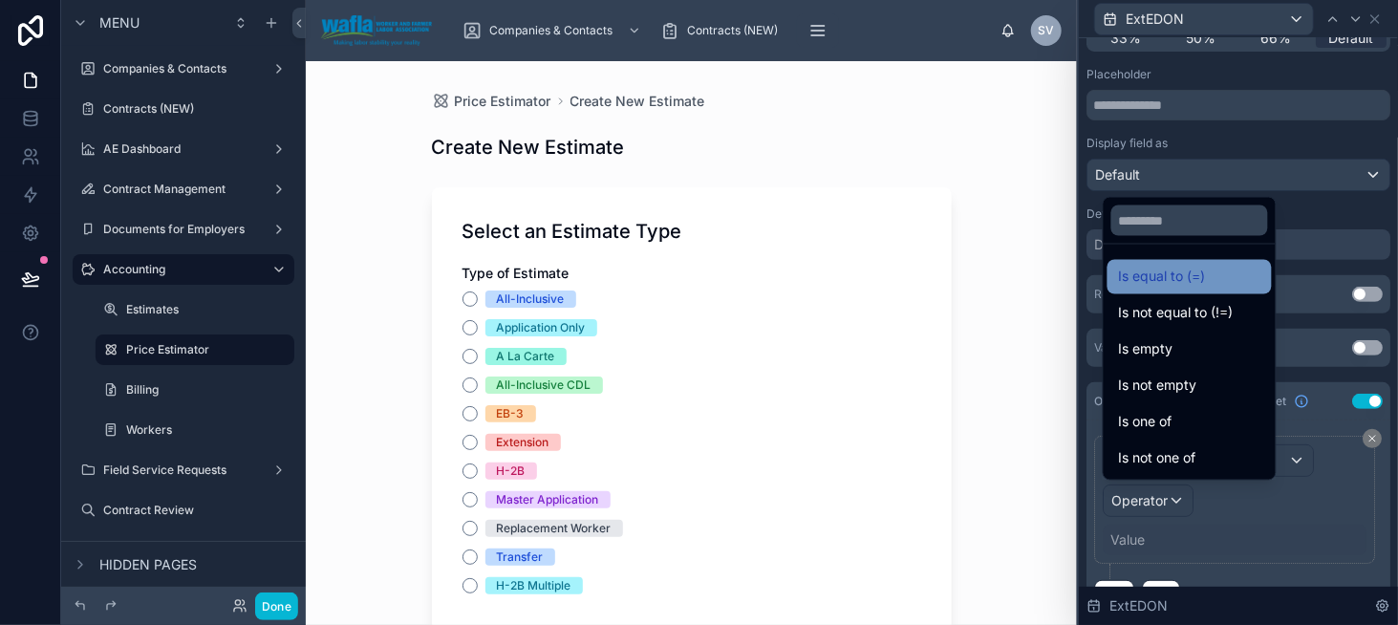
click at [1145, 285] on span "Is equal to (=)" at bounding box center [1162, 277] width 87 height 23
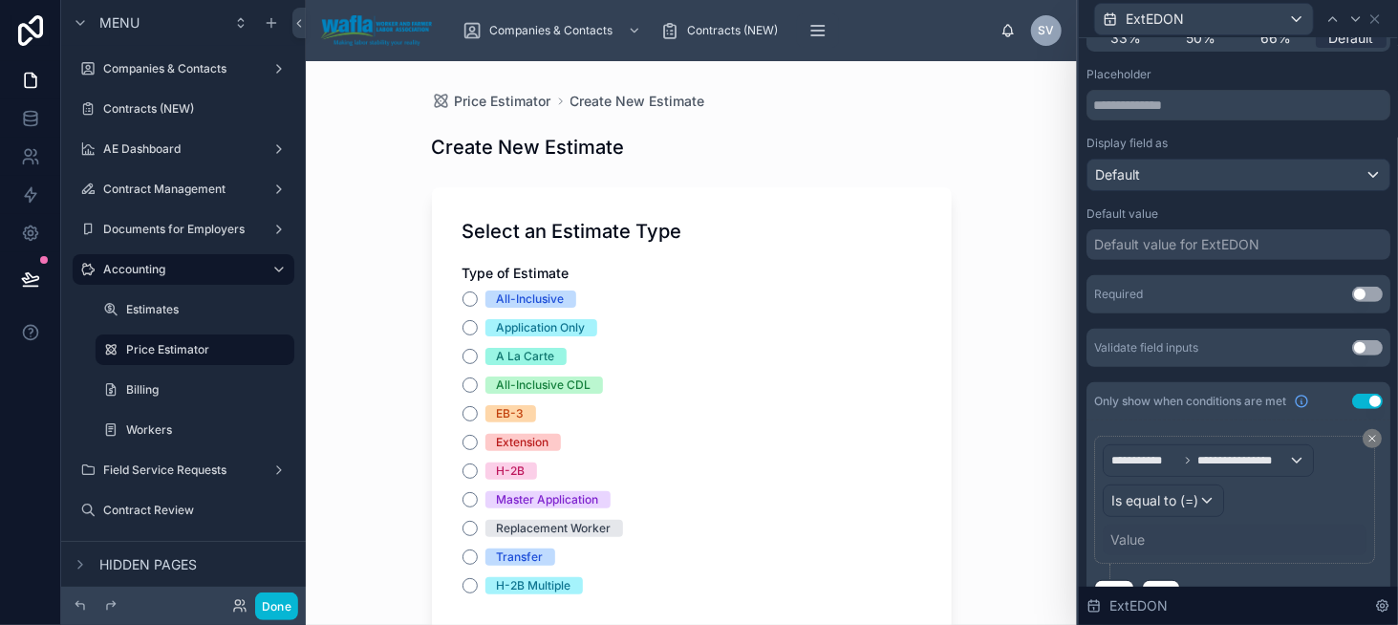
click at [1154, 540] on div "Value" at bounding box center [1235, 540] width 264 height 31
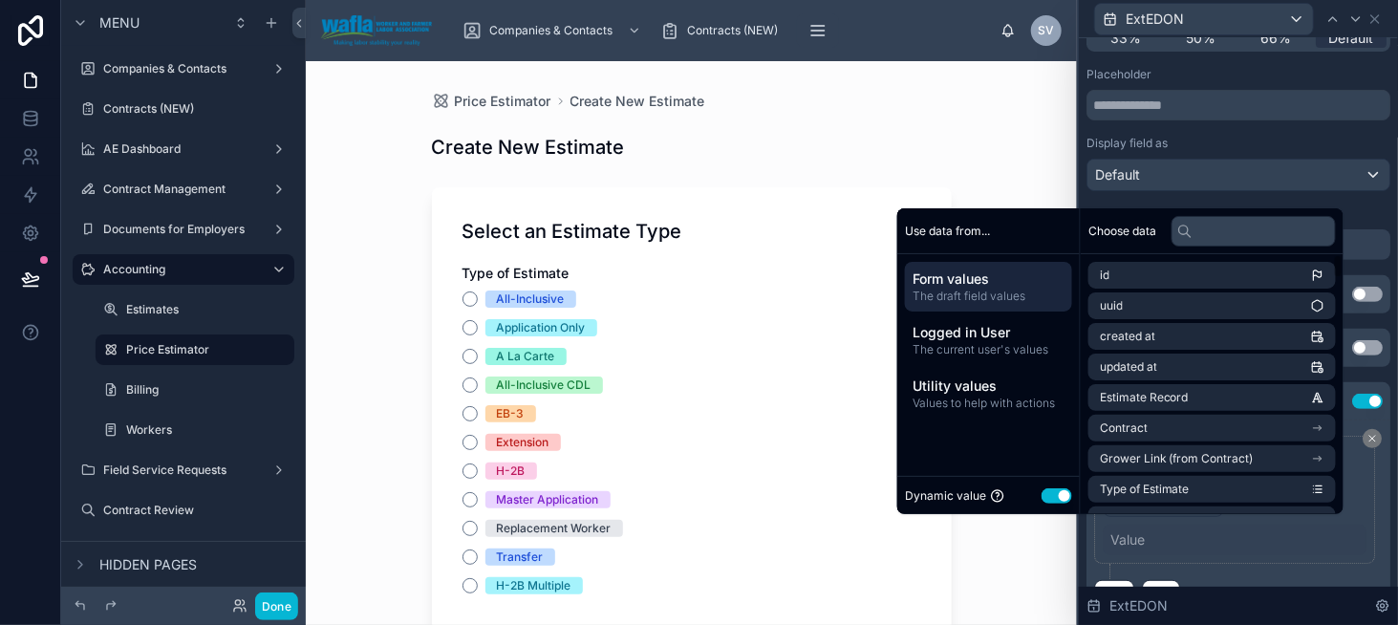
click at [1050, 493] on button "Use setting" at bounding box center [1057, 495] width 31 height 15
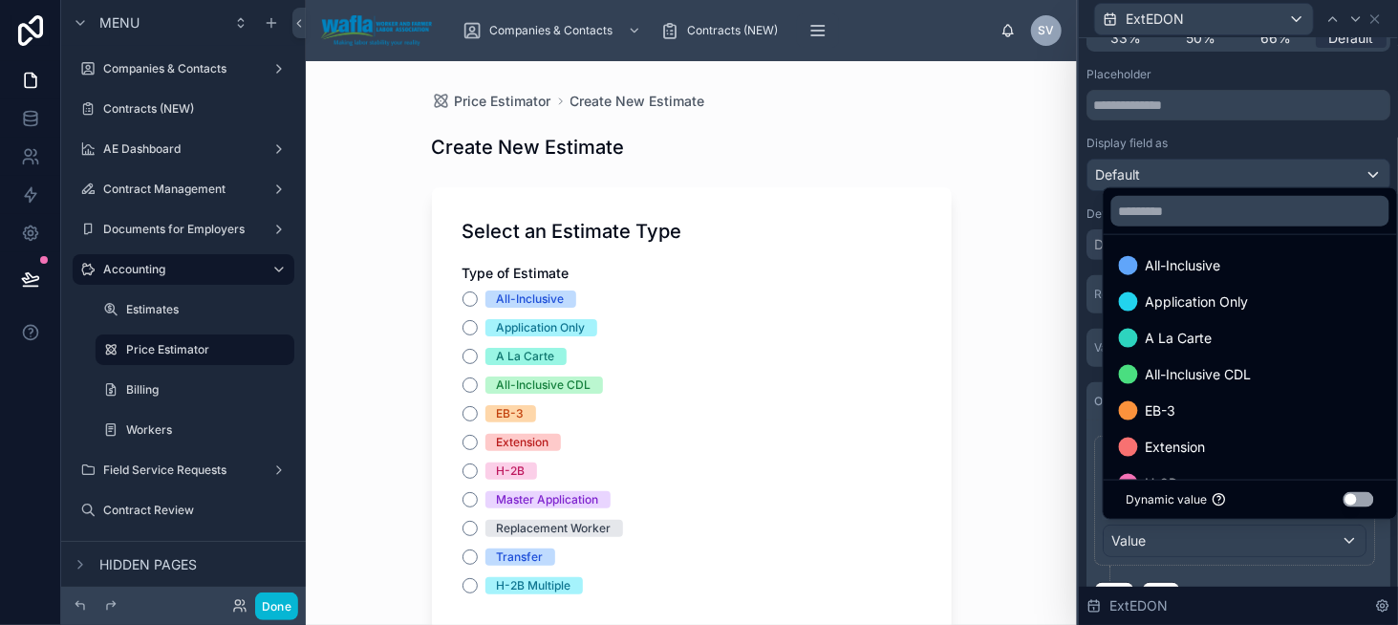
scroll to position [0, 0]
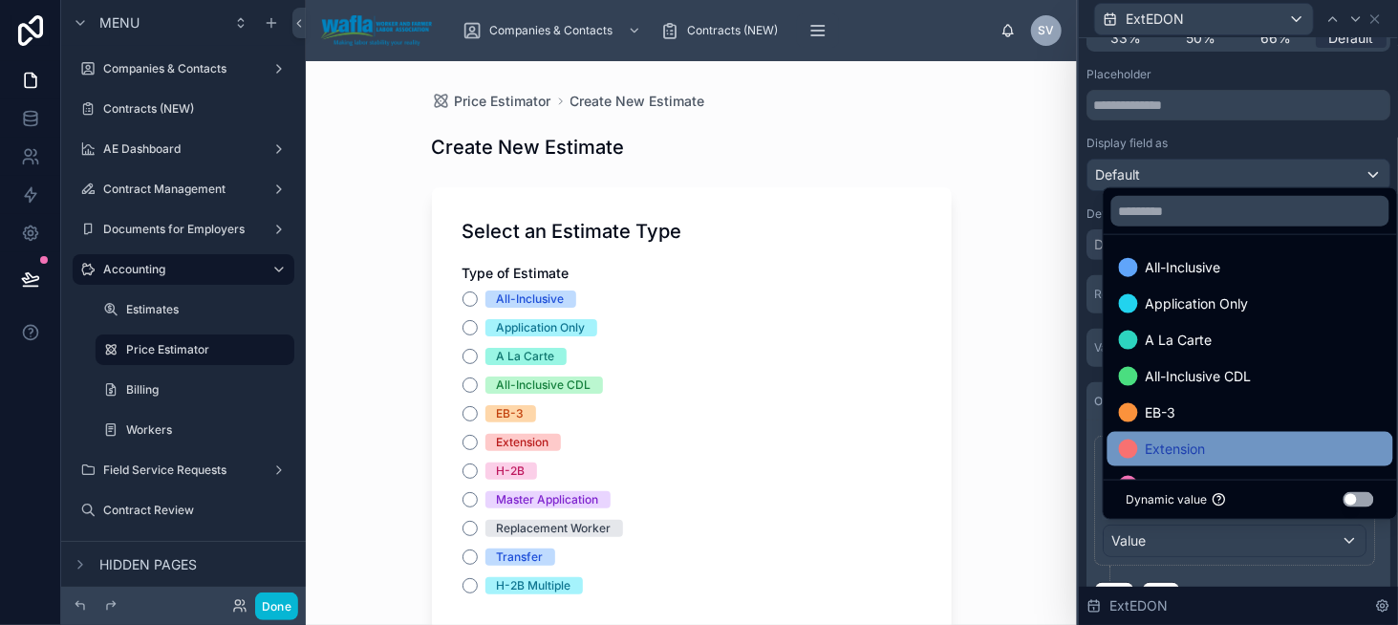
click at [1196, 443] on span "Extension" at bounding box center [1176, 449] width 60 height 23
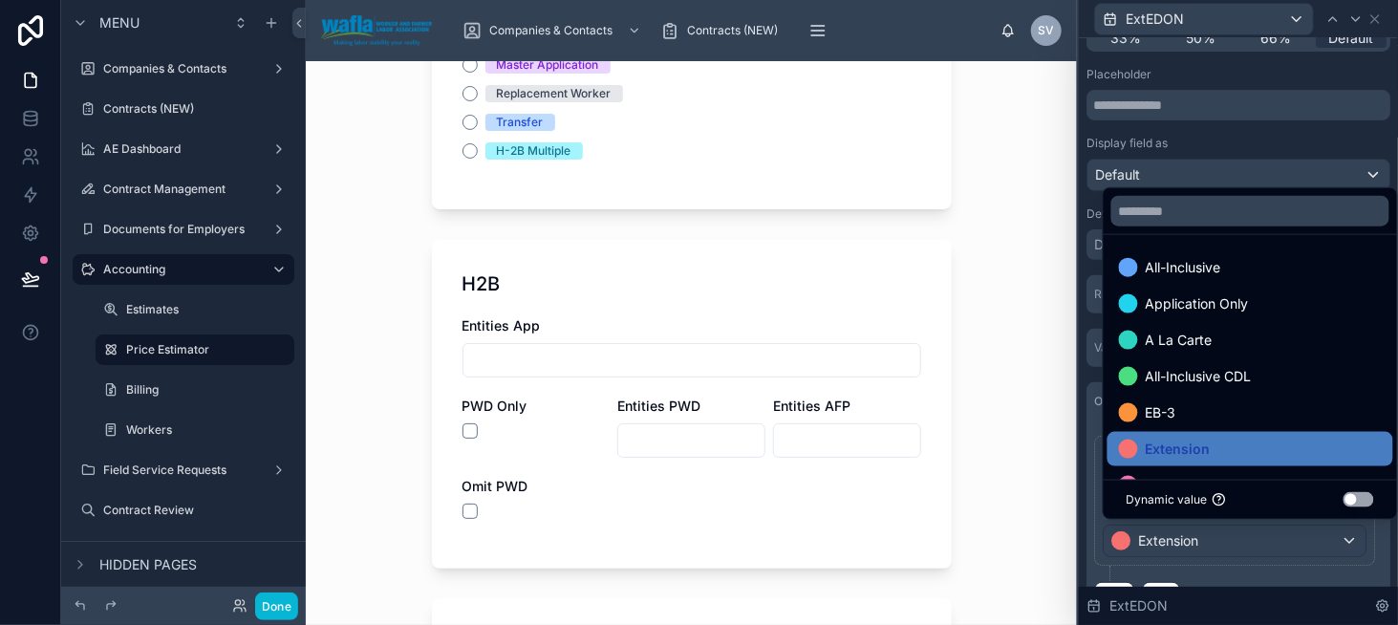
scroll to position [478, 0]
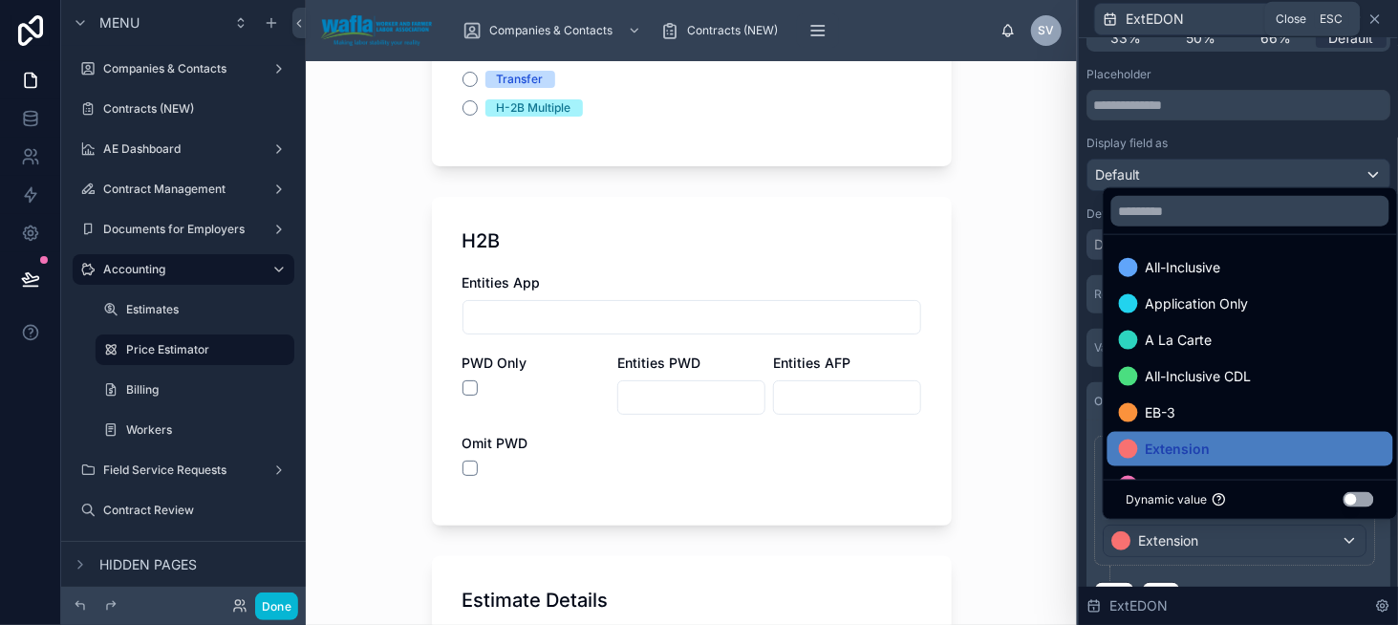
click at [1372, 24] on icon at bounding box center [1375, 18] width 15 height 15
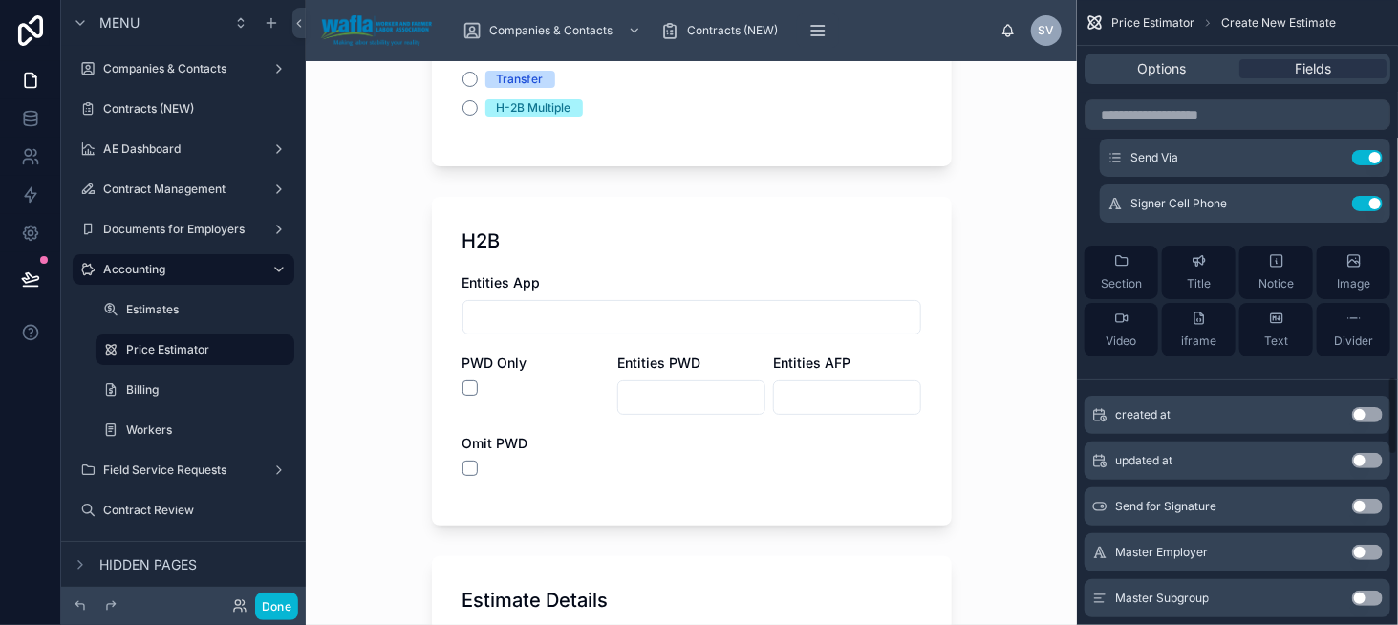
scroll to position [2926, 0]
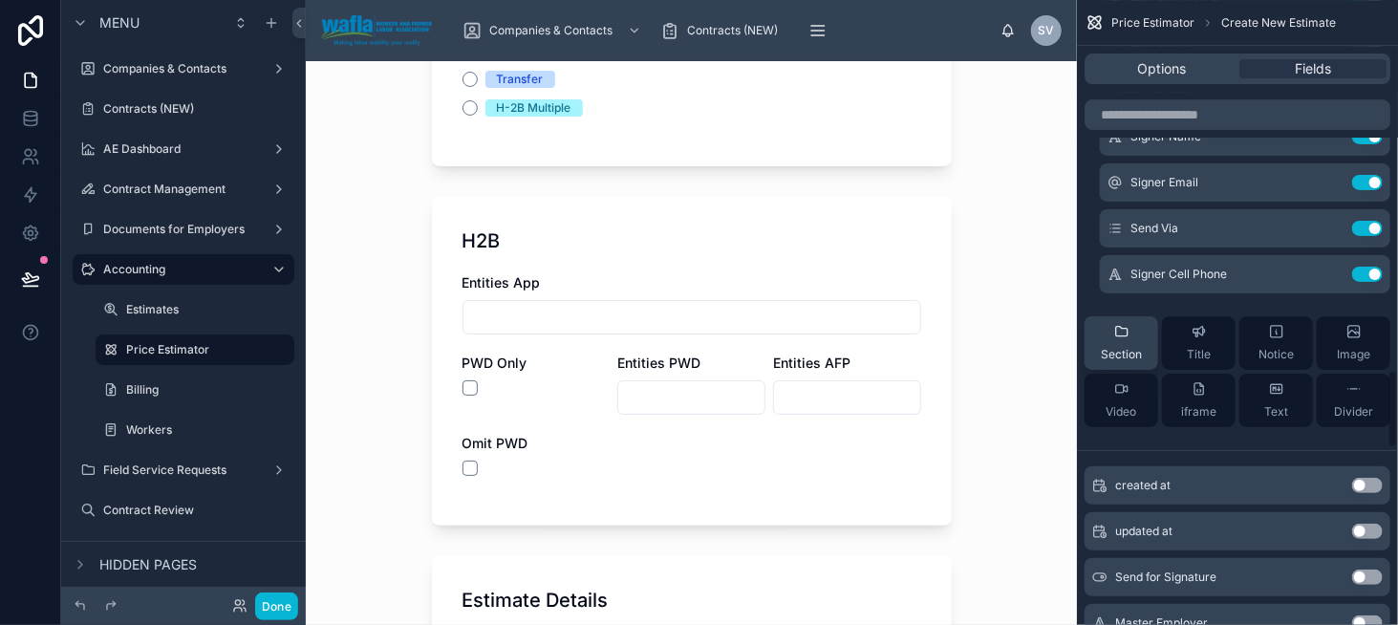
click at [1123, 337] on icon "scrollable content" at bounding box center [1121, 331] width 15 height 15
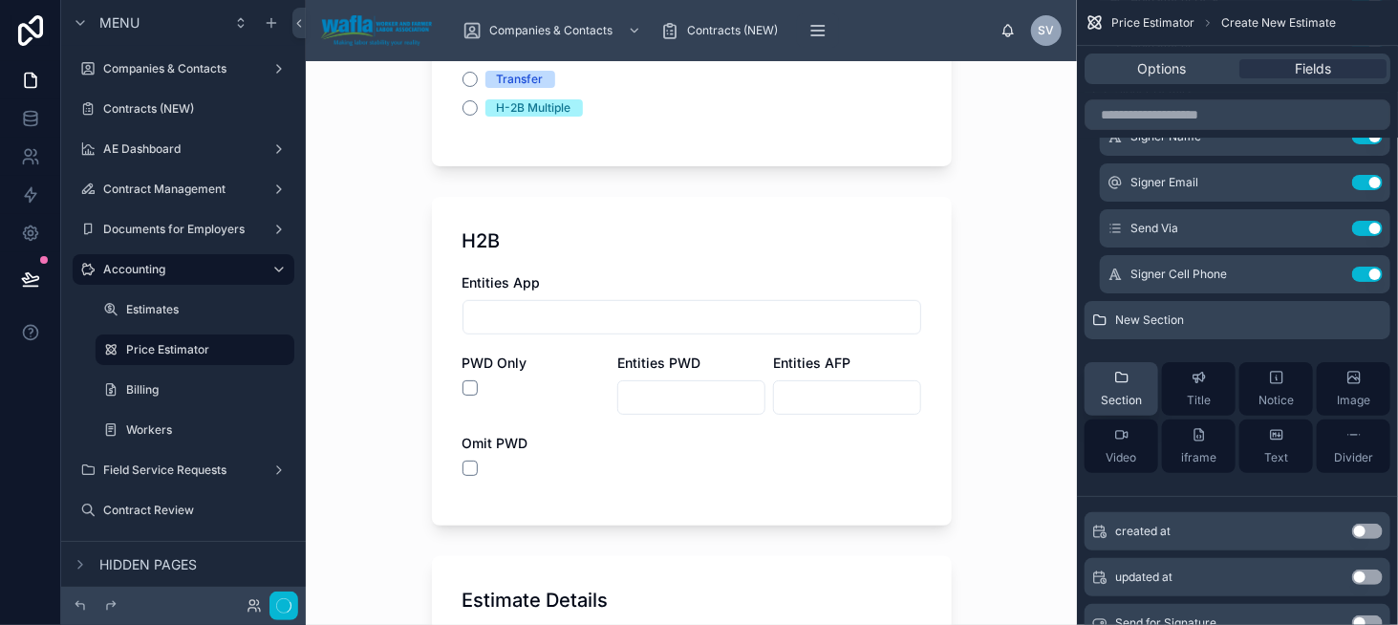
scroll to position [0, 0]
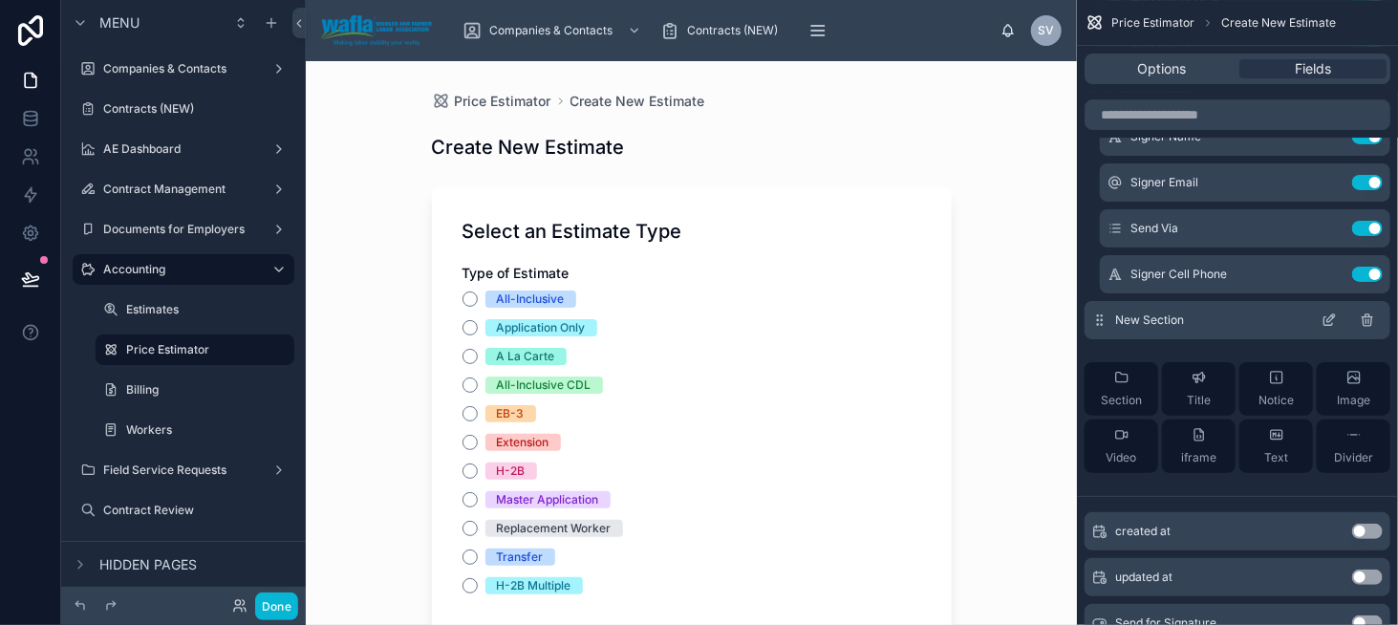
click at [1325, 318] on icon "scrollable content" at bounding box center [1329, 320] width 15 height 15
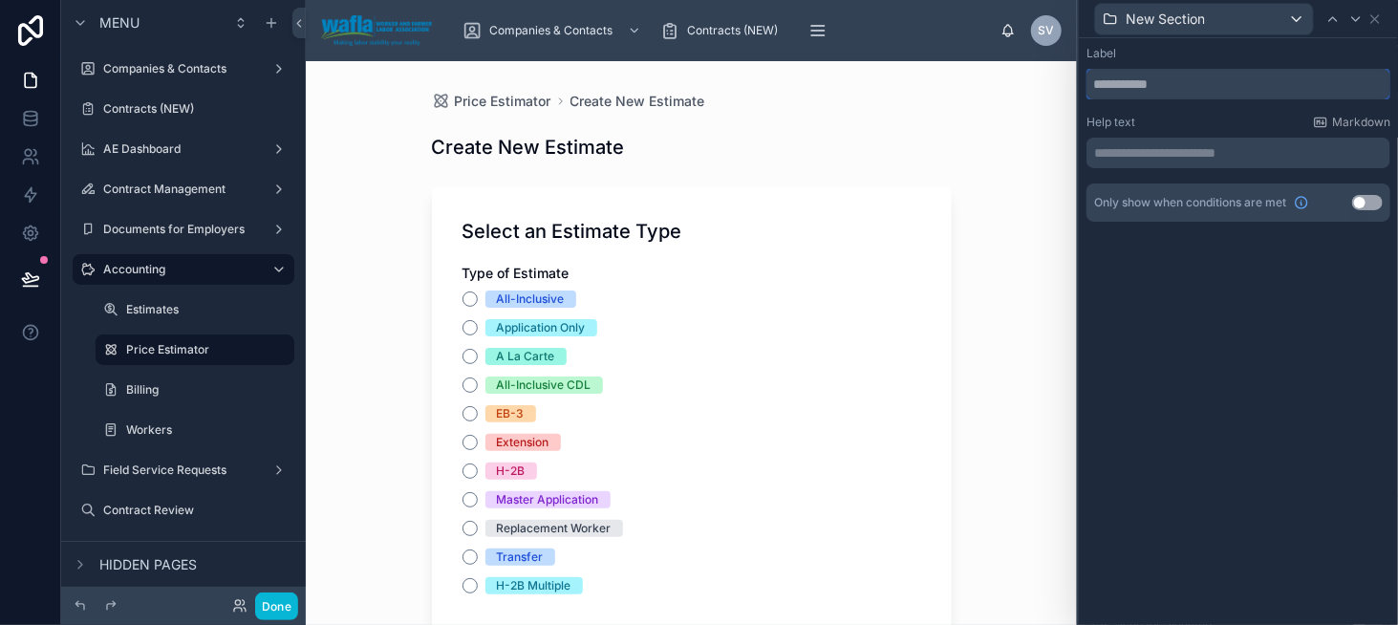
click at [1151, 88] on input "text" at bounding box center [1239, 84] width 304 height 31
type input "**********"
click at [1370, 20] on icon at bounding box center [1375, 18] width 15 height 15
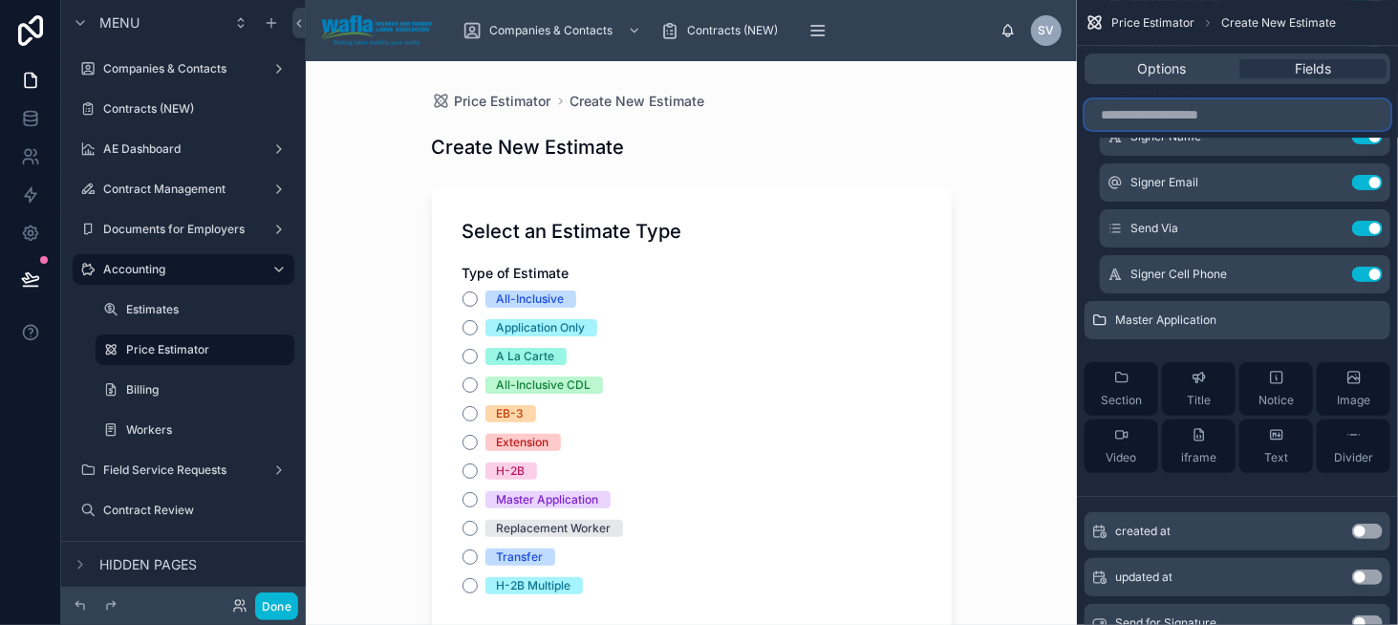
click at [1181, 114] on input "scrollable content" at bounding box center [1238, 114] width 306 height 31
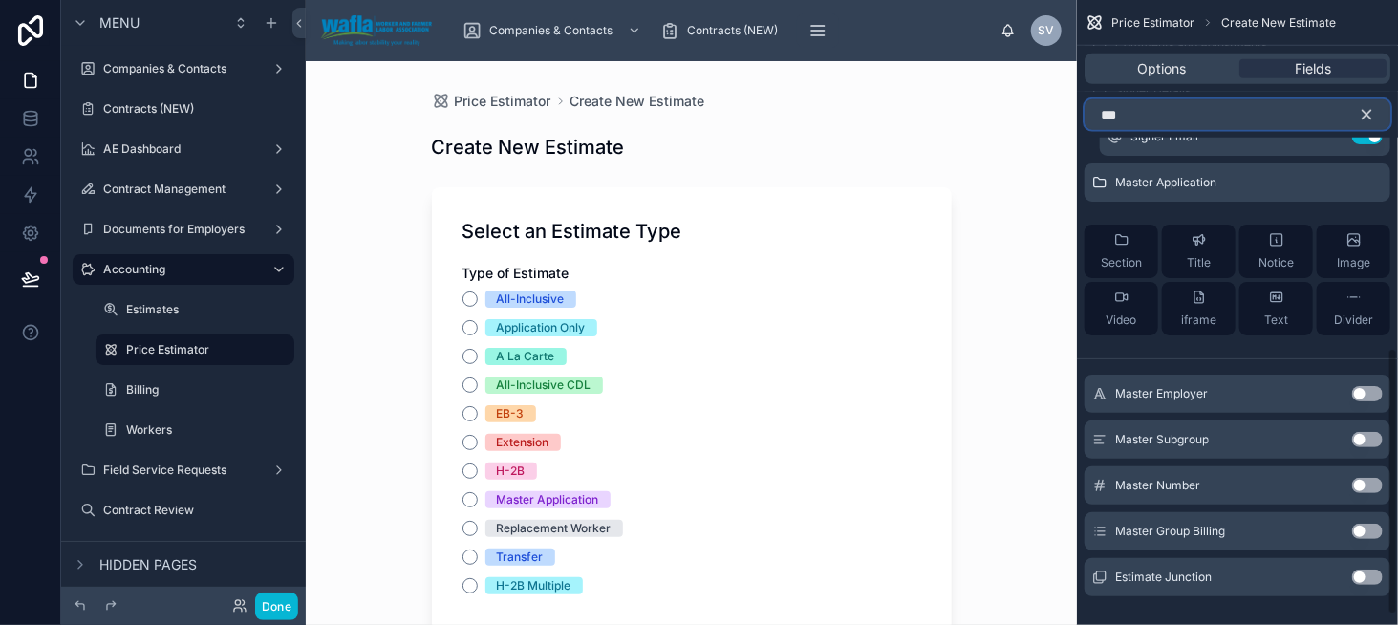
scroll to position [701, 0]
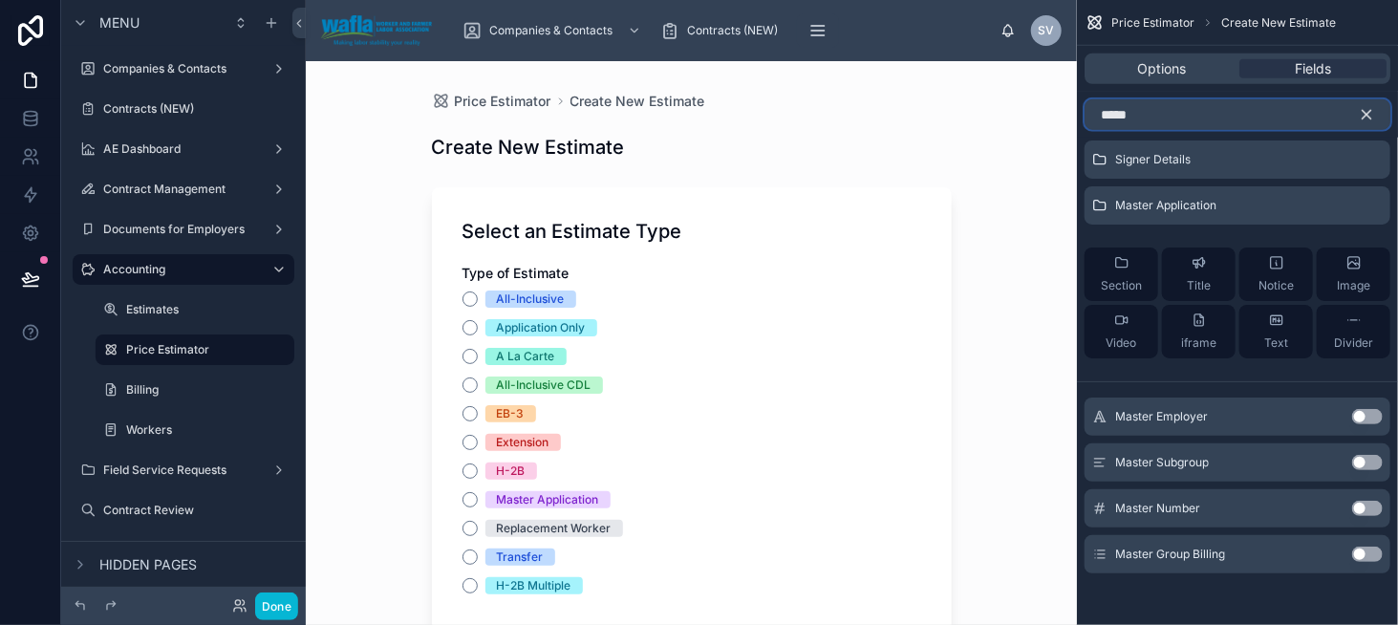
type input "*****"
click at [1370, 411] on button "Use setting" at bounding box center [1367, 416] width 31 height 15
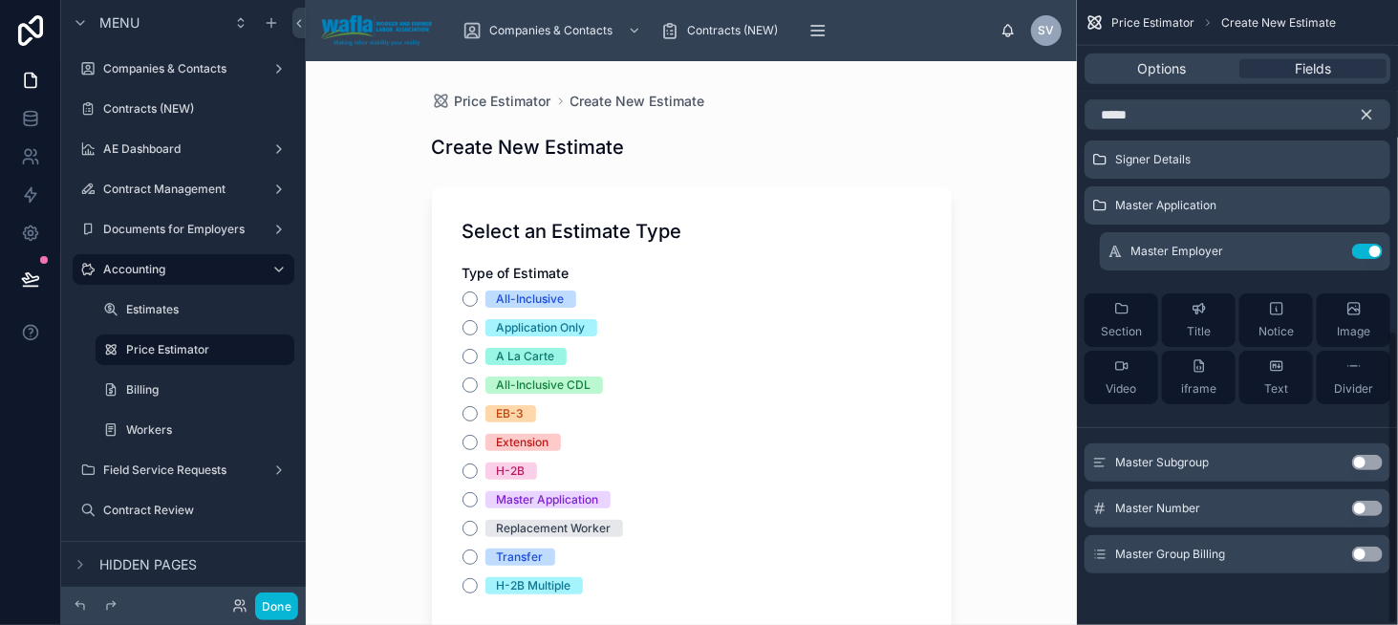
click at [1368, 501] on button "Use setting" at bounding box center [1367, 508] width 31 height 15
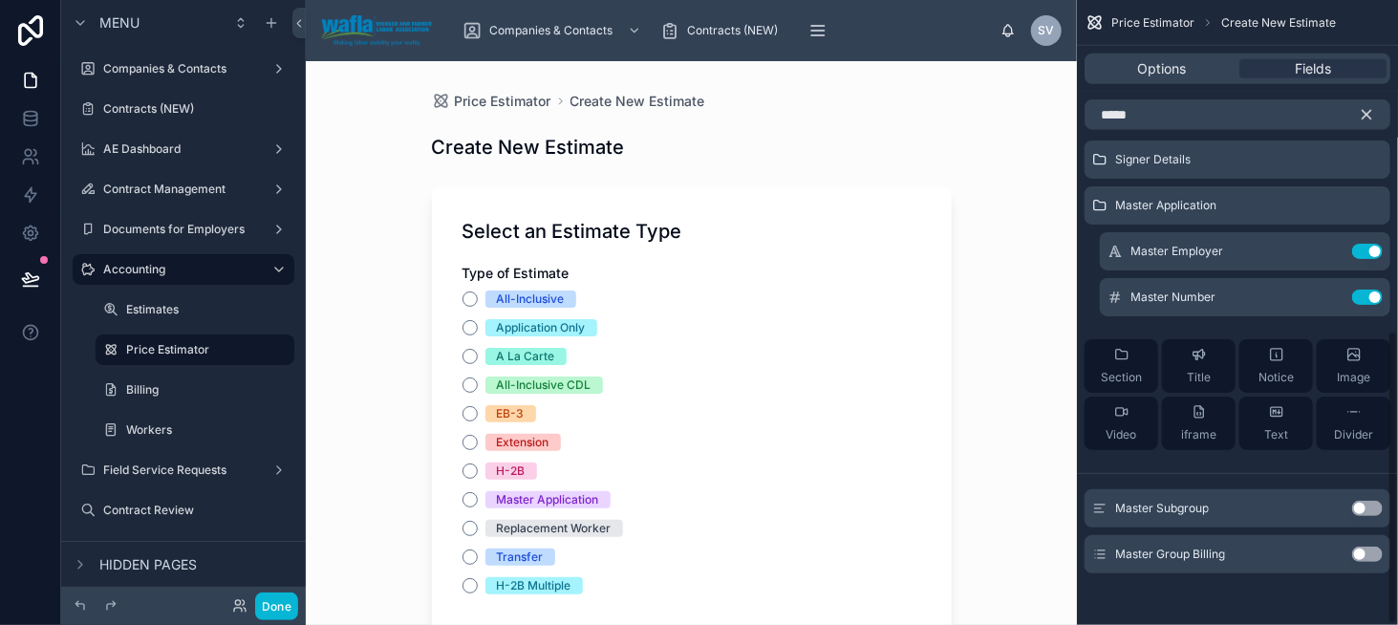
drag, startPoint x: 1364, startPoint y: 550, endPoint x: 1349, endPoint y: 536, distance: 19.6
click at [1364, 550] on button "Use setting" at bounding box center [1367, 554] width 31 height 15
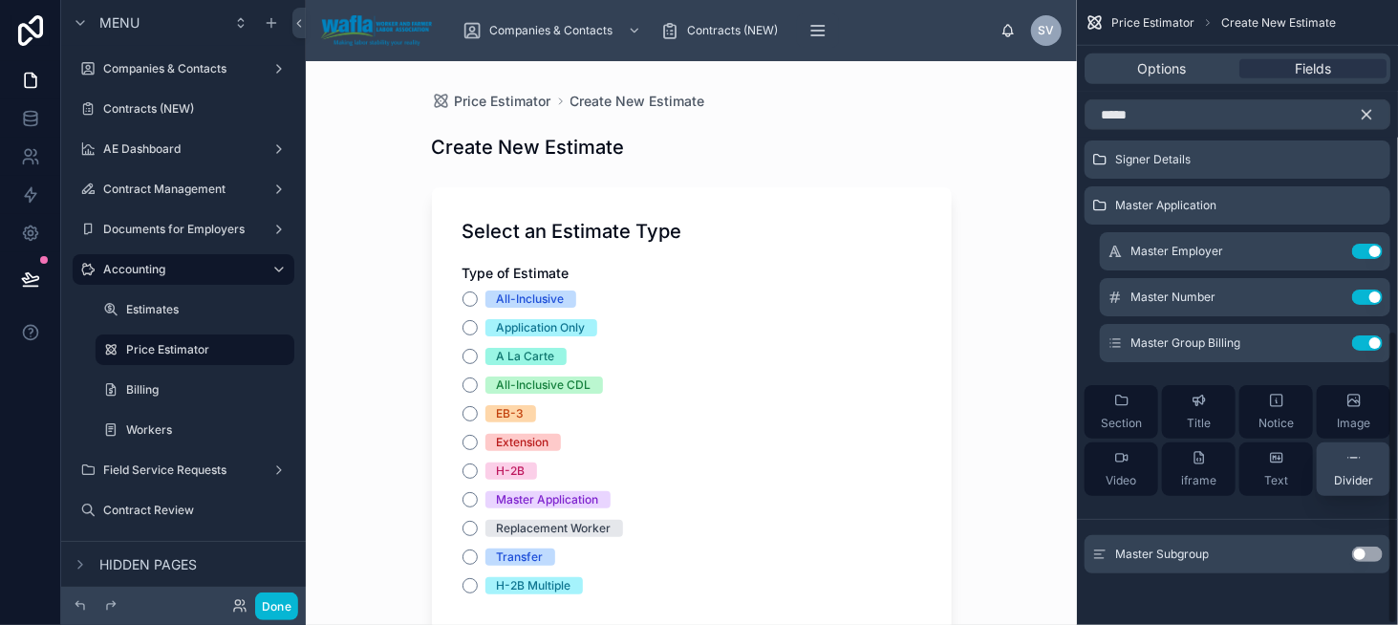
drag, startPoint x: 1367, startPoint y: 551, endPoint x: 1337, endPoint y: 519, distance: 44.0
click at [1367, 551] on button "Use setting" at bounding box center [1367, 554] width 31 height 15
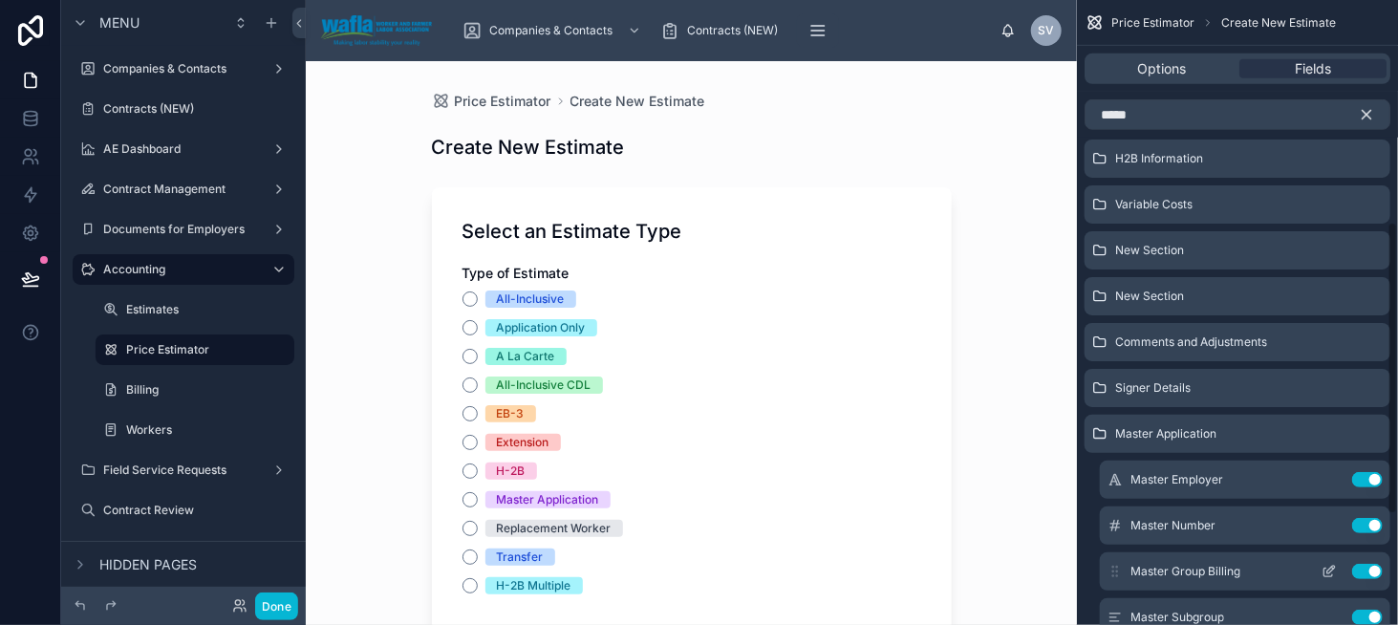
scroll to position [415, 0]
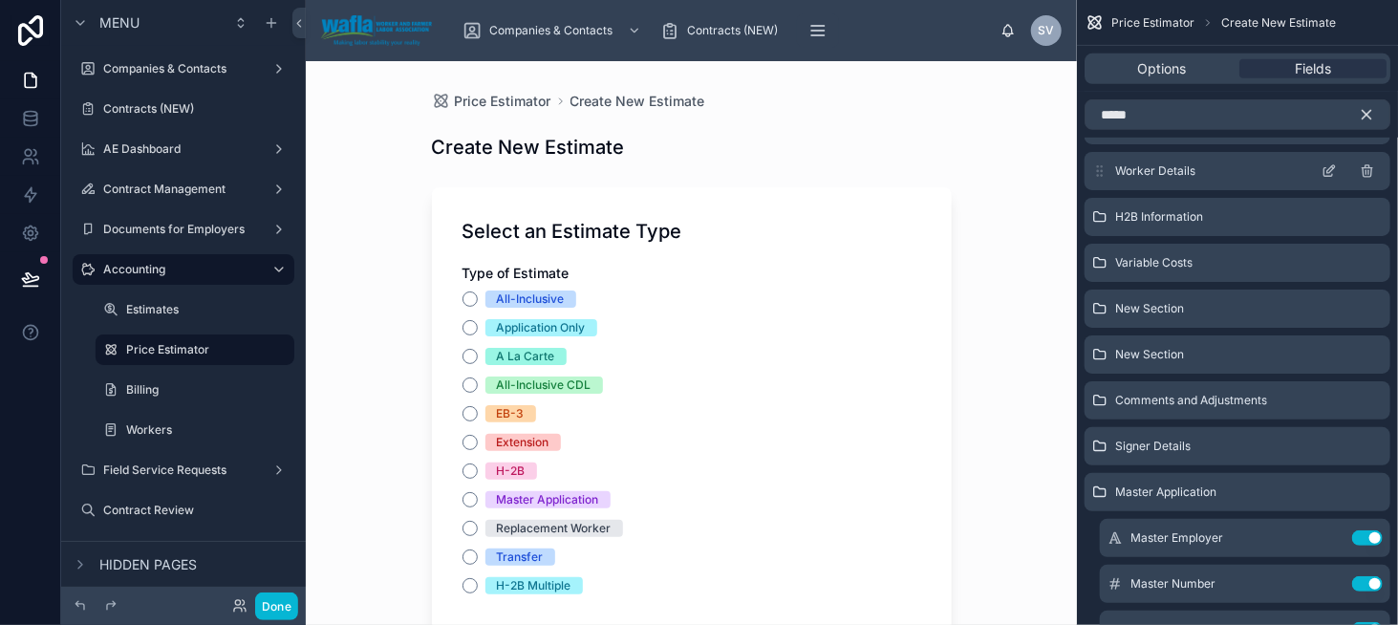
drag, startPoint x: 1102, startPoint y: 492, endPoint x: 1104, endPoint y: 165, distance: 326.9
click at [1104, 165] on div "Select an Estimate Type H2B Estimate Details Transfers New Section New Section …" at bounding box center [1237, 291] width 321 height 1105
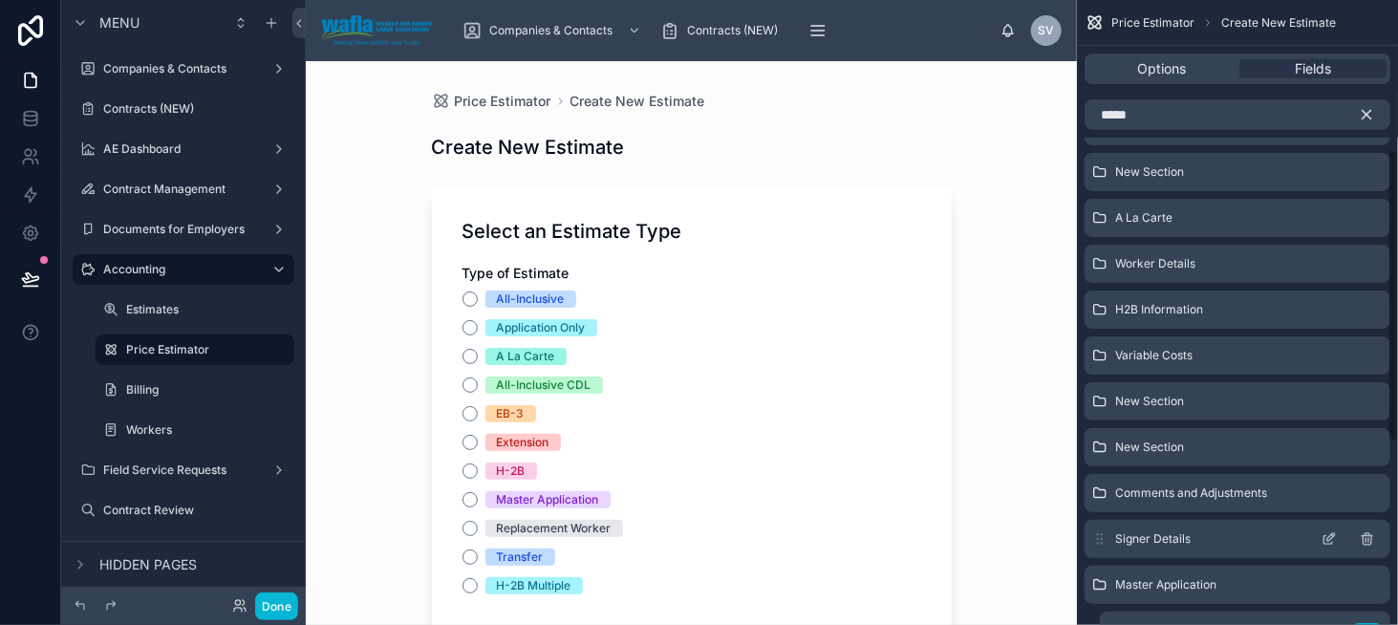
scroll to position [319, 0]
drag, startPoint x: 1095, startPoint y: 590, endPoint x: 1106, endPoint y: 146, distance: 443.6
click at [1106, 146] on div "Select an Estimate Type H2B Estimate Details Transfers New Section New Section …" at bounding box center [1237, 387] width 321 height 1105
click at [1372, 114] on icon "scrollable content" at bounding box center [1366, 114] width 17 height 17
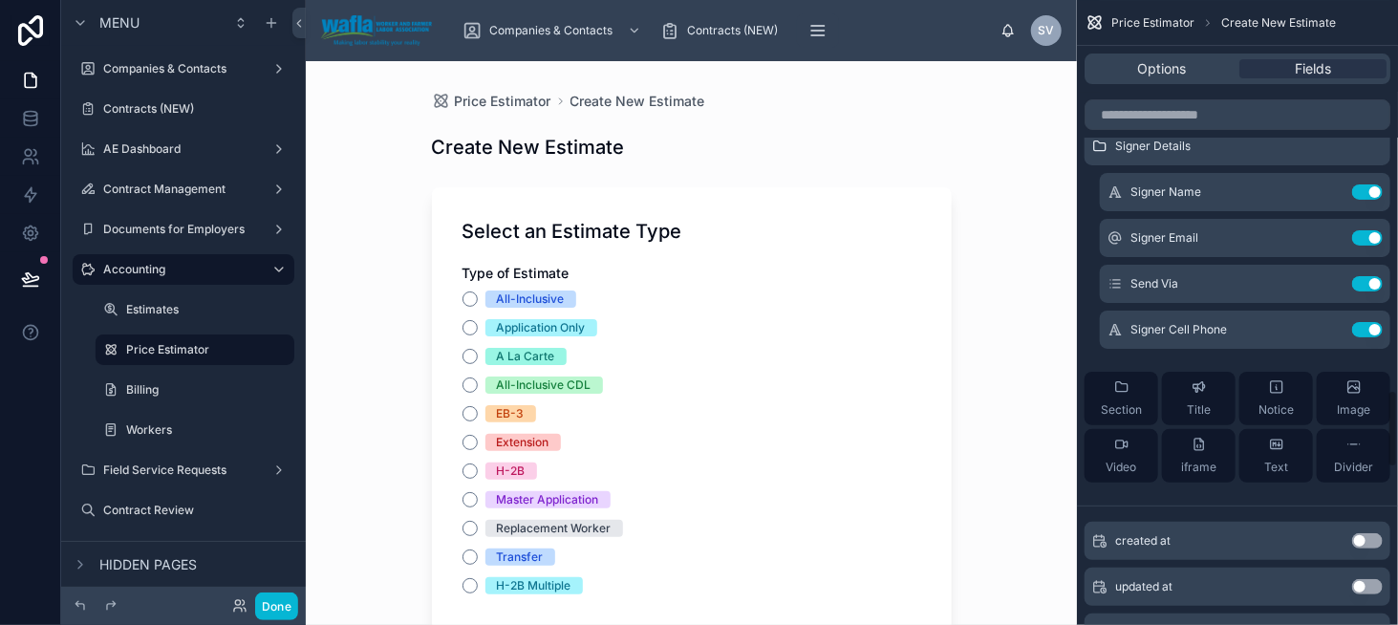
scroll to position [3121, 0]
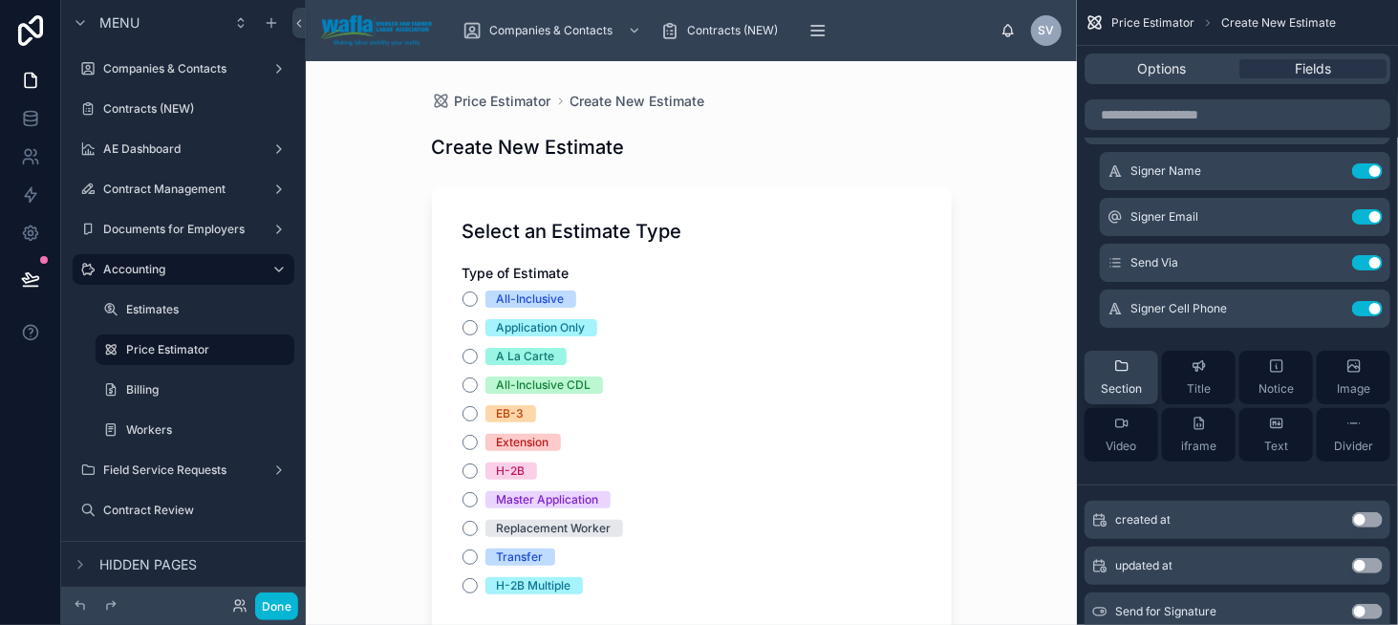
click at [1121, 370] on icon "scrollable content" at bounding box center [1121, 366] width 11 height 10
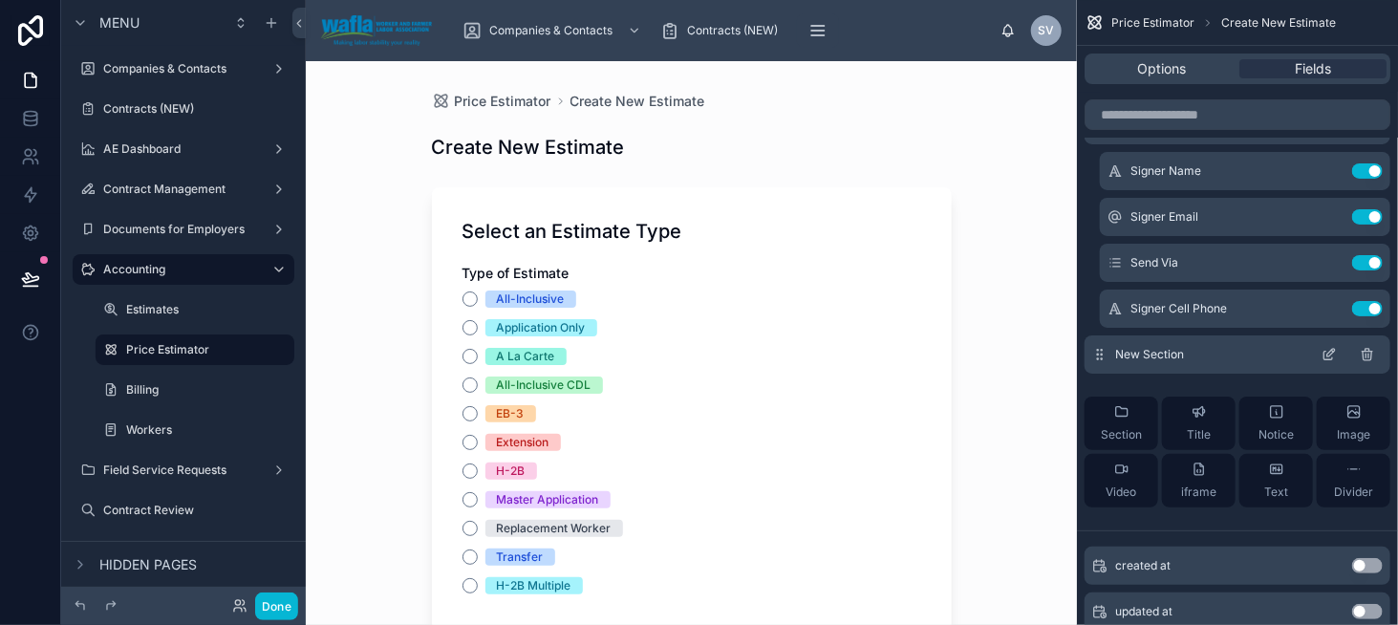
click at [1321, 347] on div "New Section" at bounding box center [1238, 354] width 306 height 38
click at [1328, 352] on icon "scrollable content" at bounding box center [1331, 353] width 8 height 8
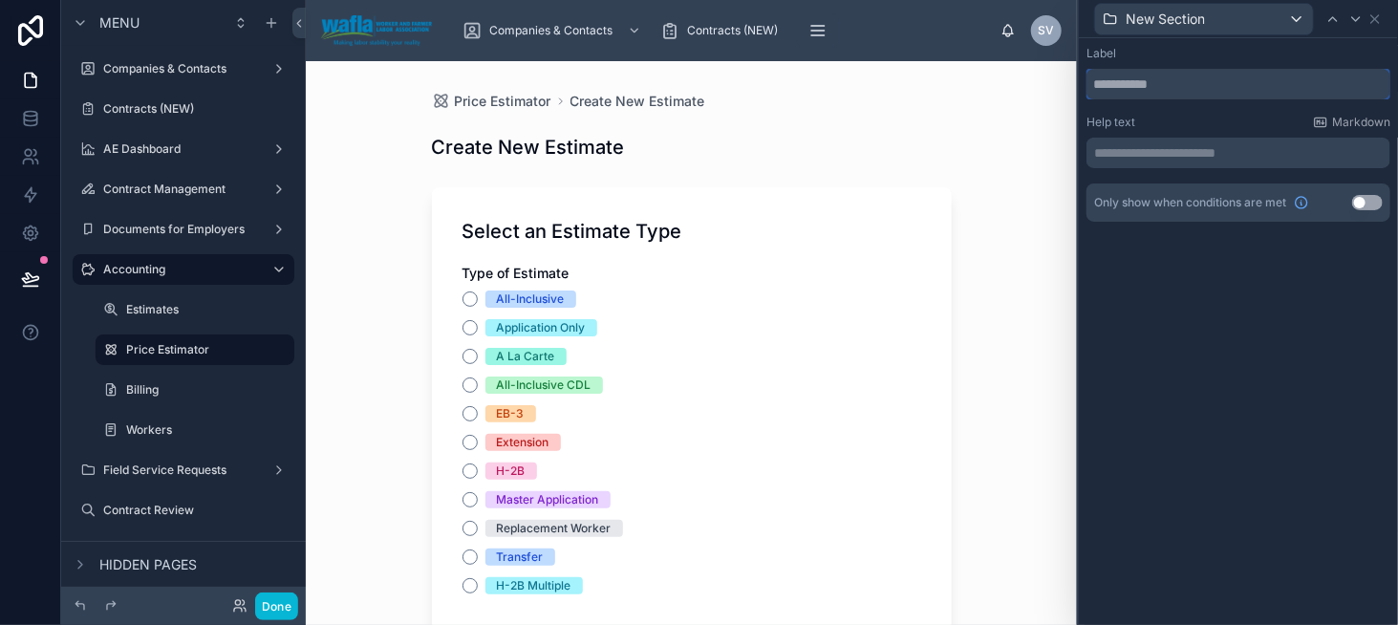
click at [1144, 80] on input "text" at bounding box center [1239, 84] width 304 height 31
type input "**********"
click at [1382, 21] on icon at bounding box center [1375, 18] width 15 height 15
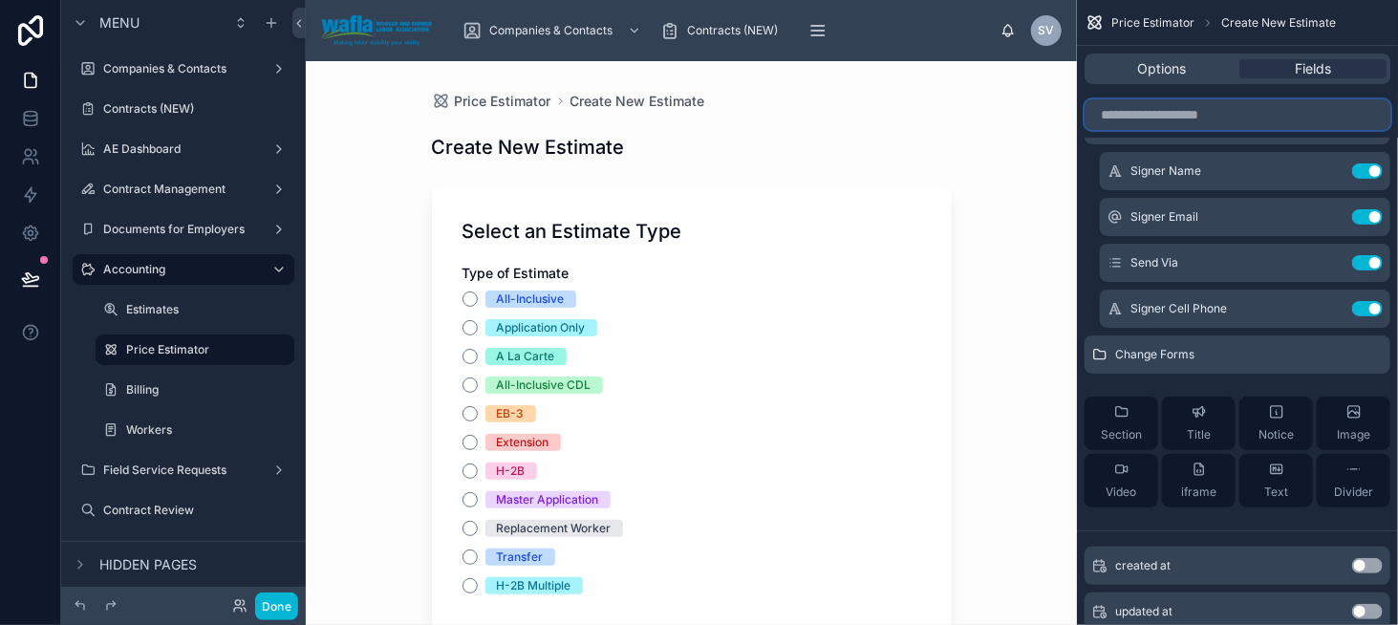
click at [1145, 115] on input "scrollable content" at bounding box center [1238, 114] width 306 height 31
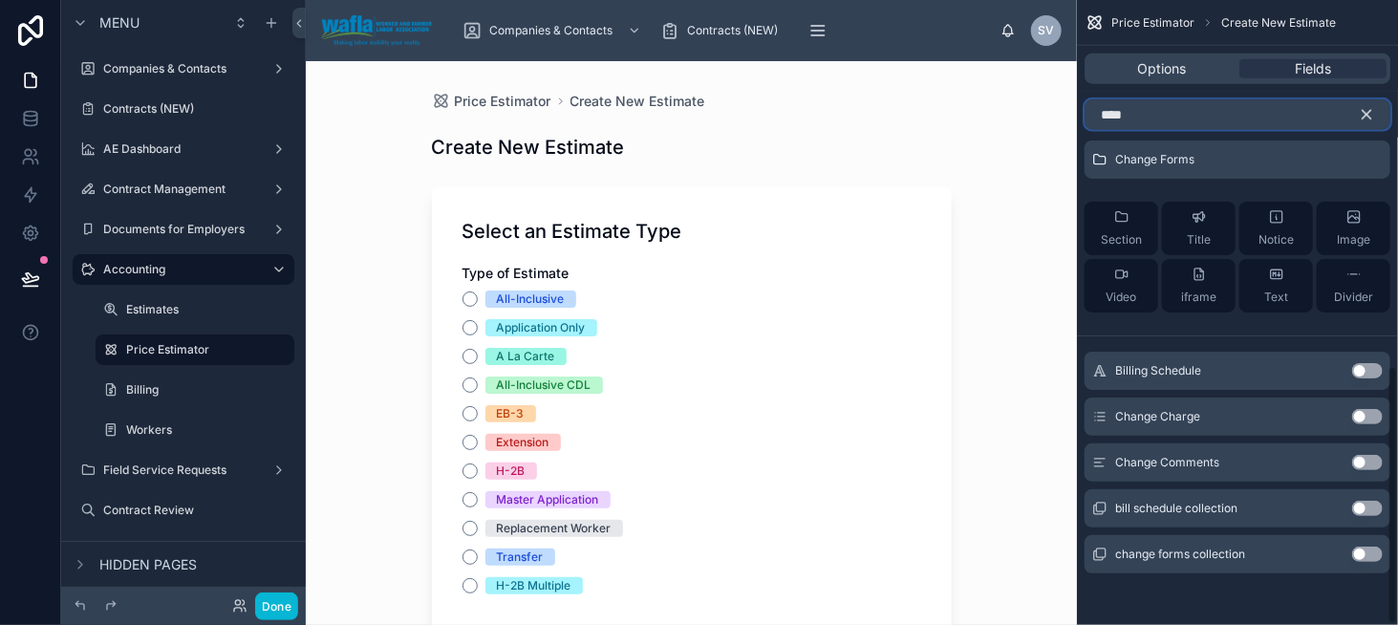
scroll to position [701, 0]
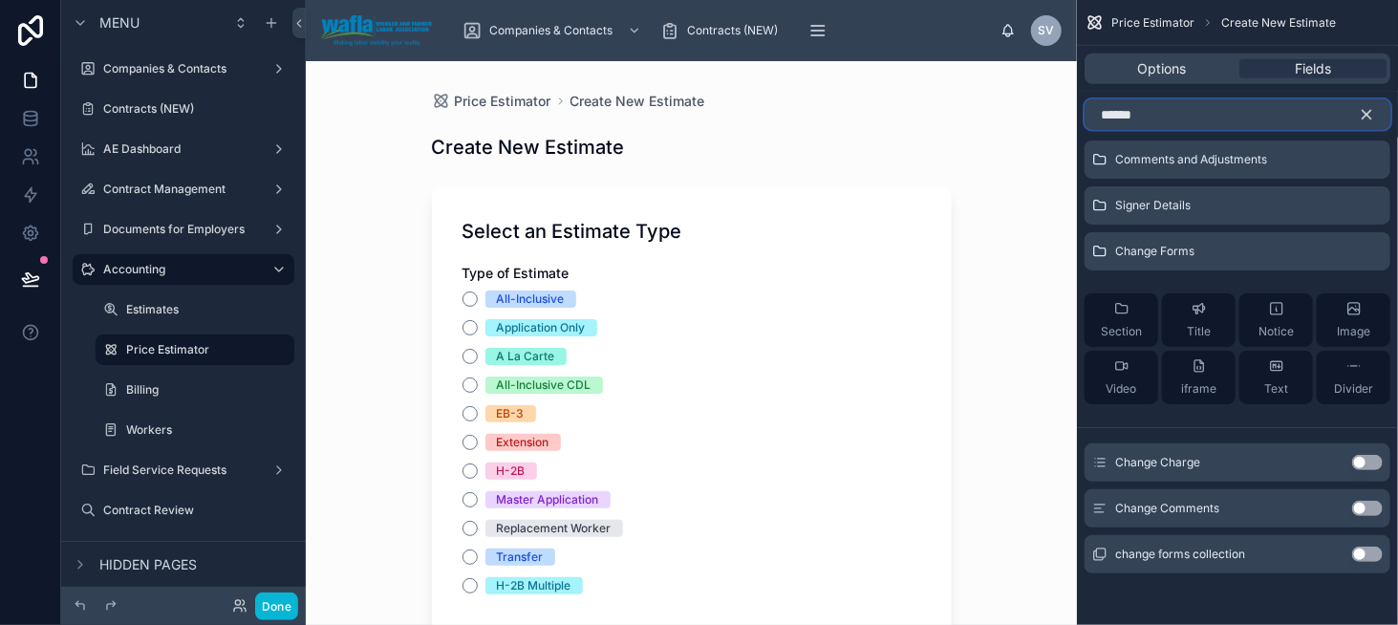
type input "******"
click at [1361, 550] on button "Use setting" at bounding box center [1367, 554] width 31 height 15
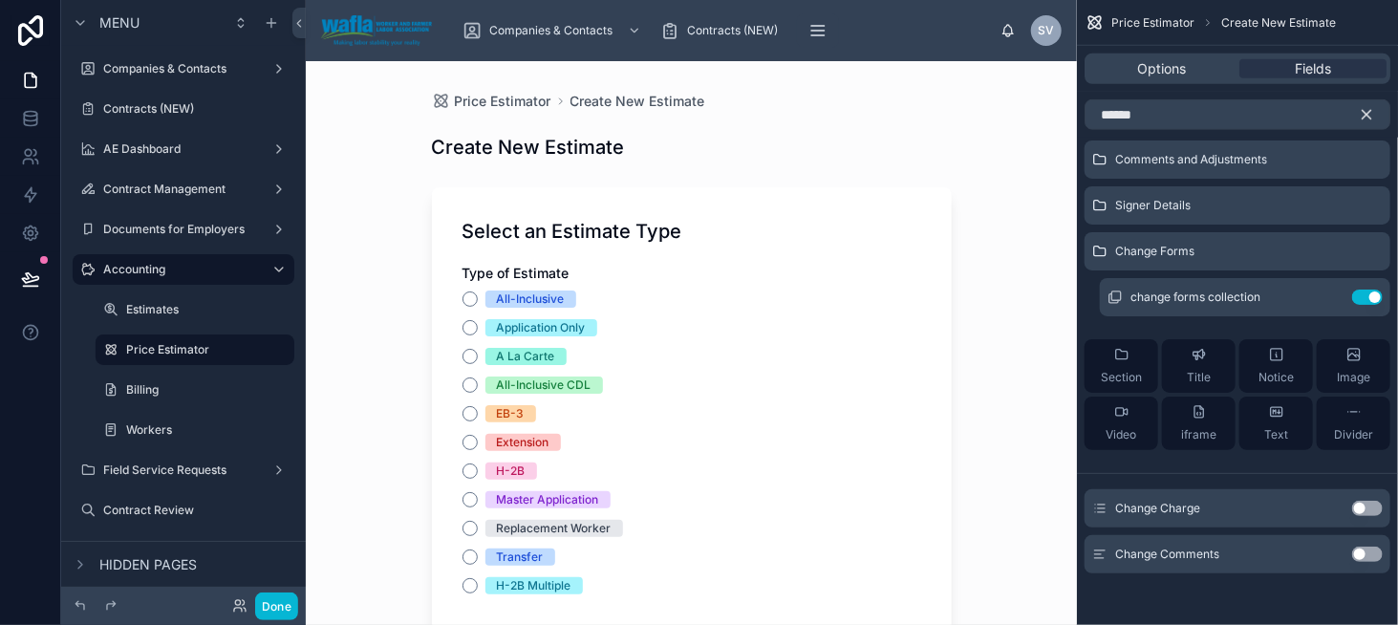
click at [1361, 507] on button "Use setting" at bounding box center [1367, 508] width 31 height 15
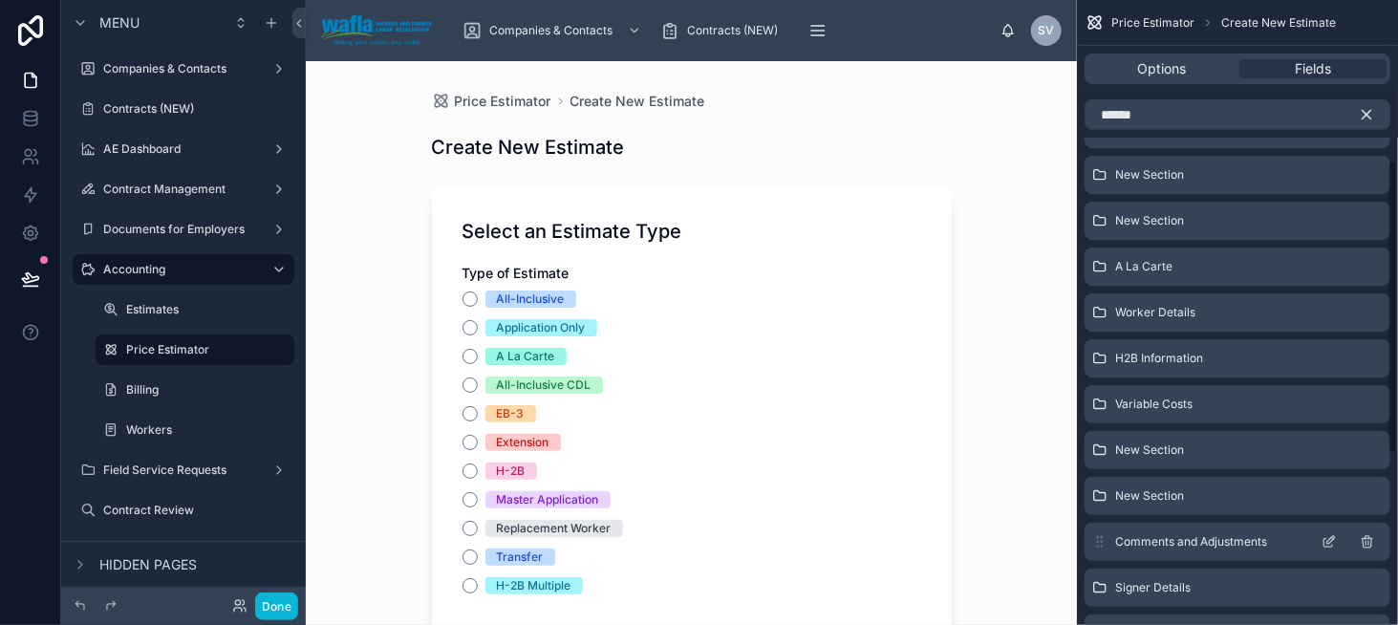
scroll to position [415, 0]
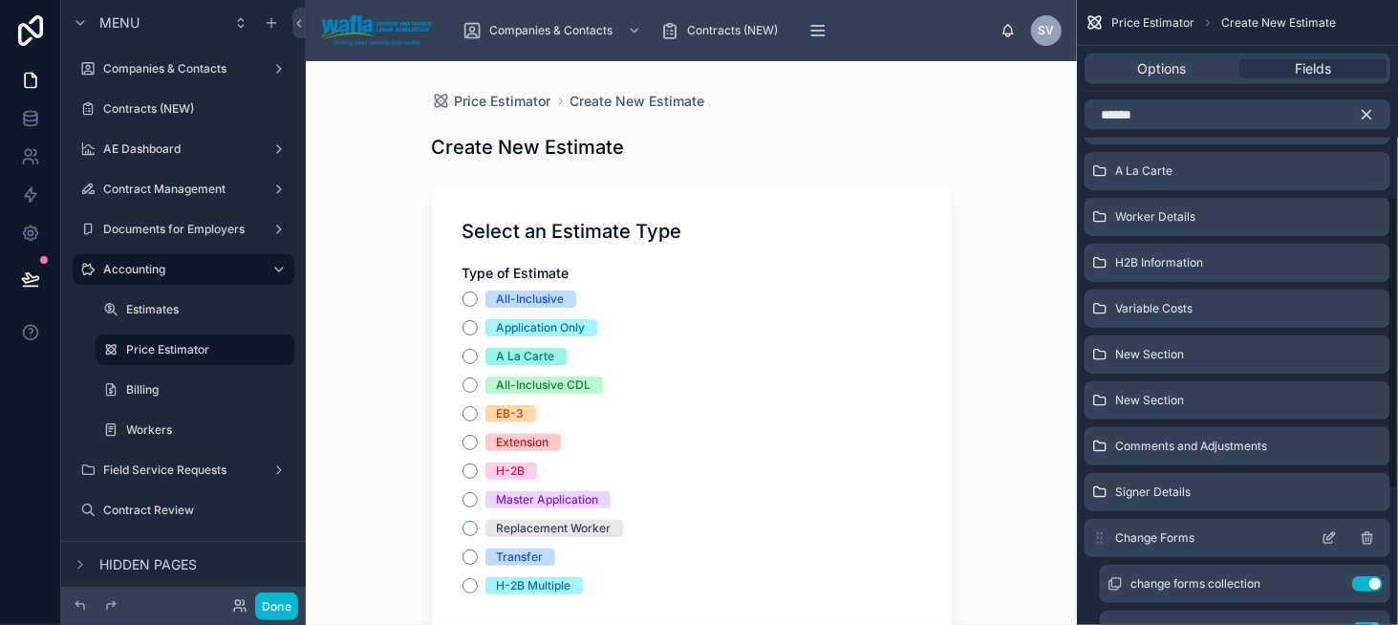
click at [1090, 538] on div "Change Forms" at bounding box center [1238, 538] width 306 height 38
click at [1373, 115] on icon "scrollable content" at bounding box center [1366, 114] width 17 height 17
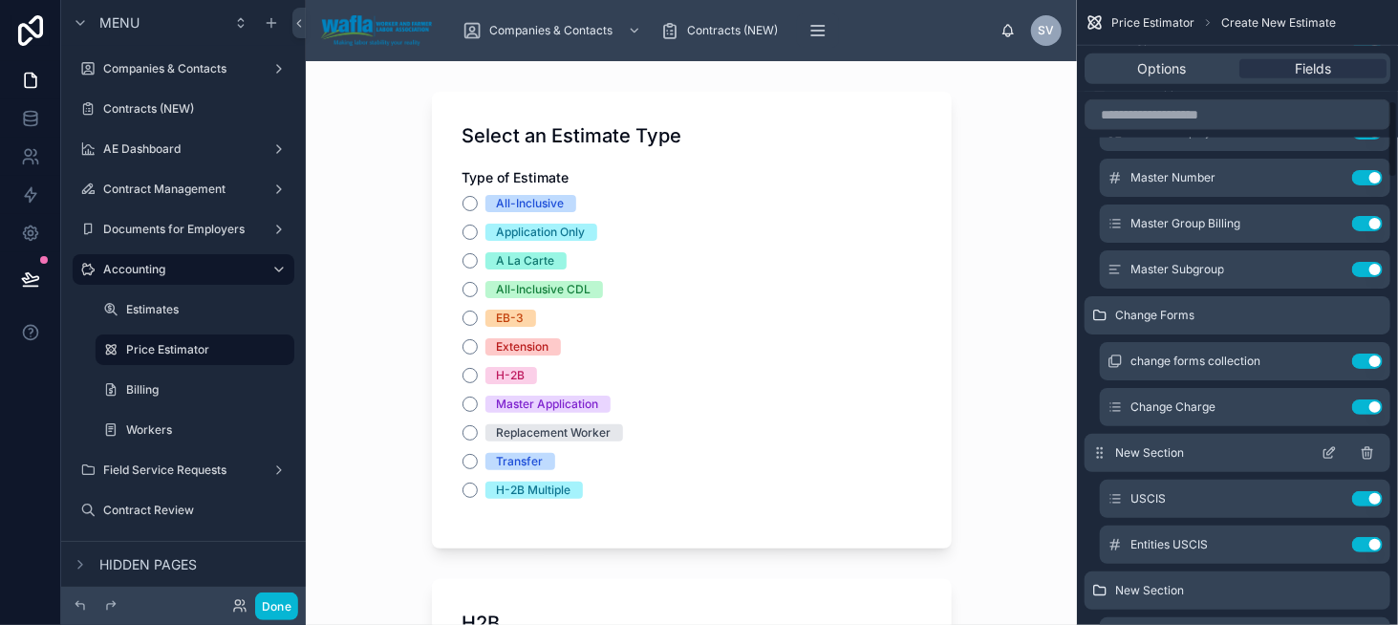
scroll to position [766, 0]
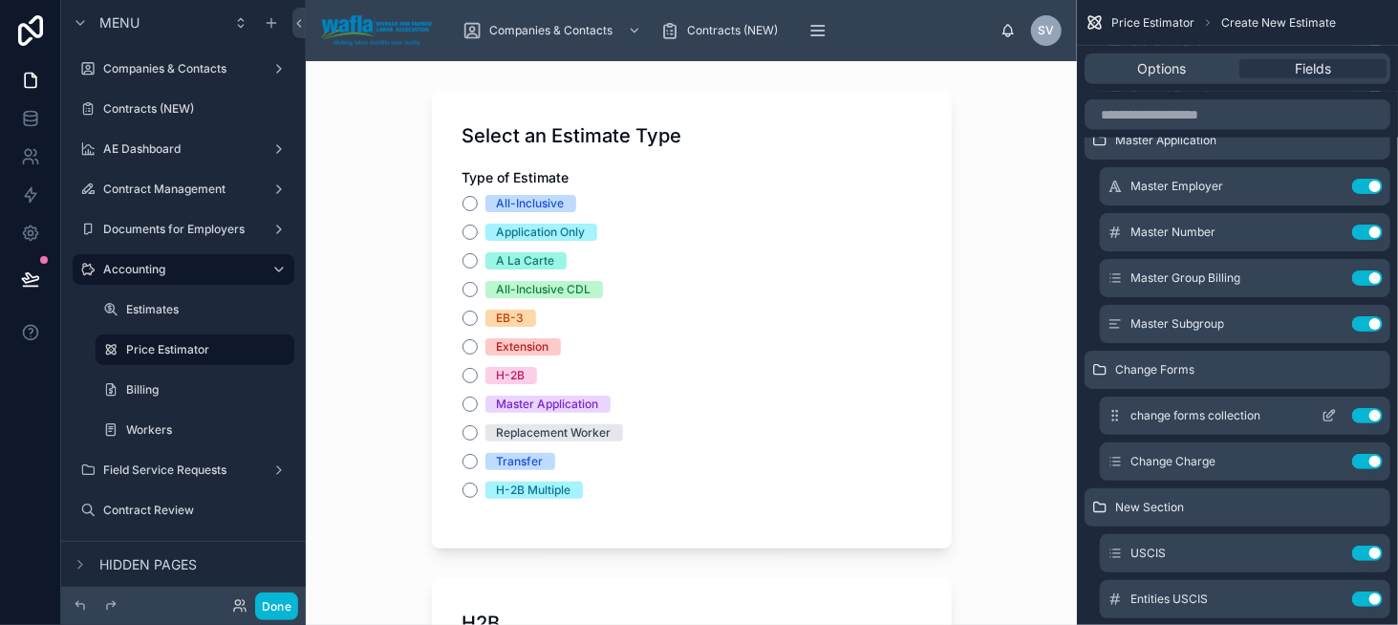
click at [1326, 420] on icon "scrollable content" at bounding box center [1329, 417] width 9 height 9
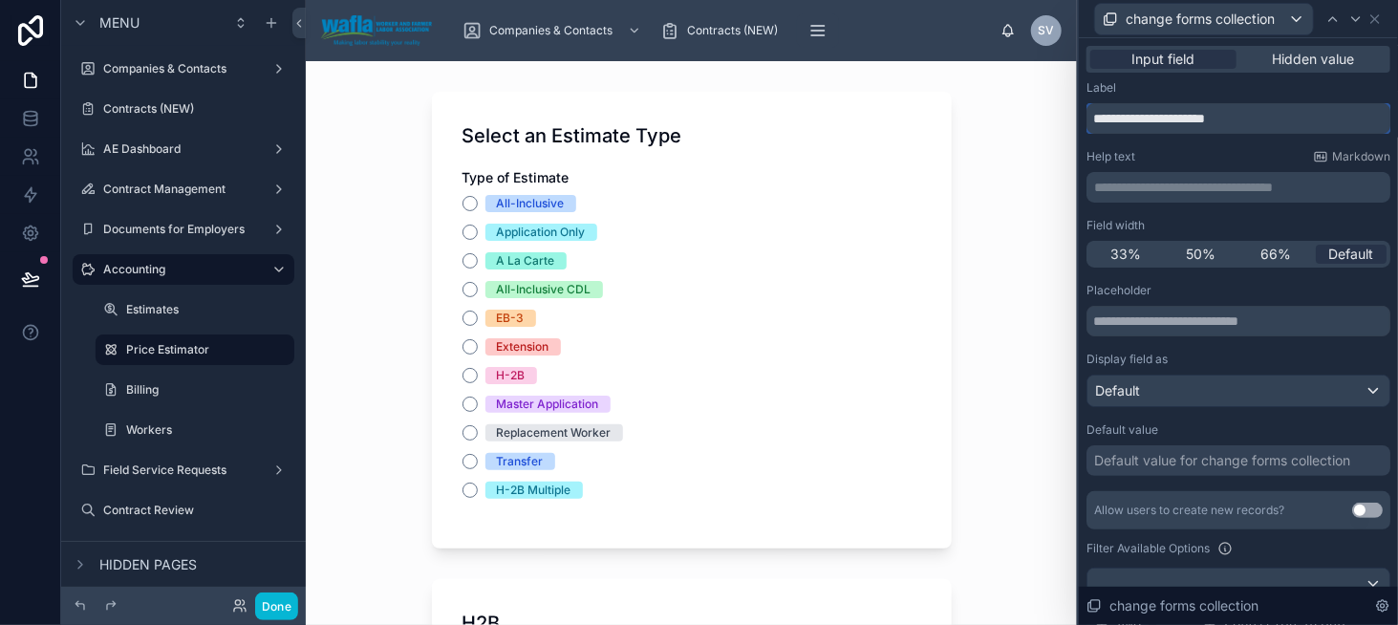
click at [1117, 124] on input "**********" at bounding box center [1239, 118] width 304 height 31
paste input "**********"
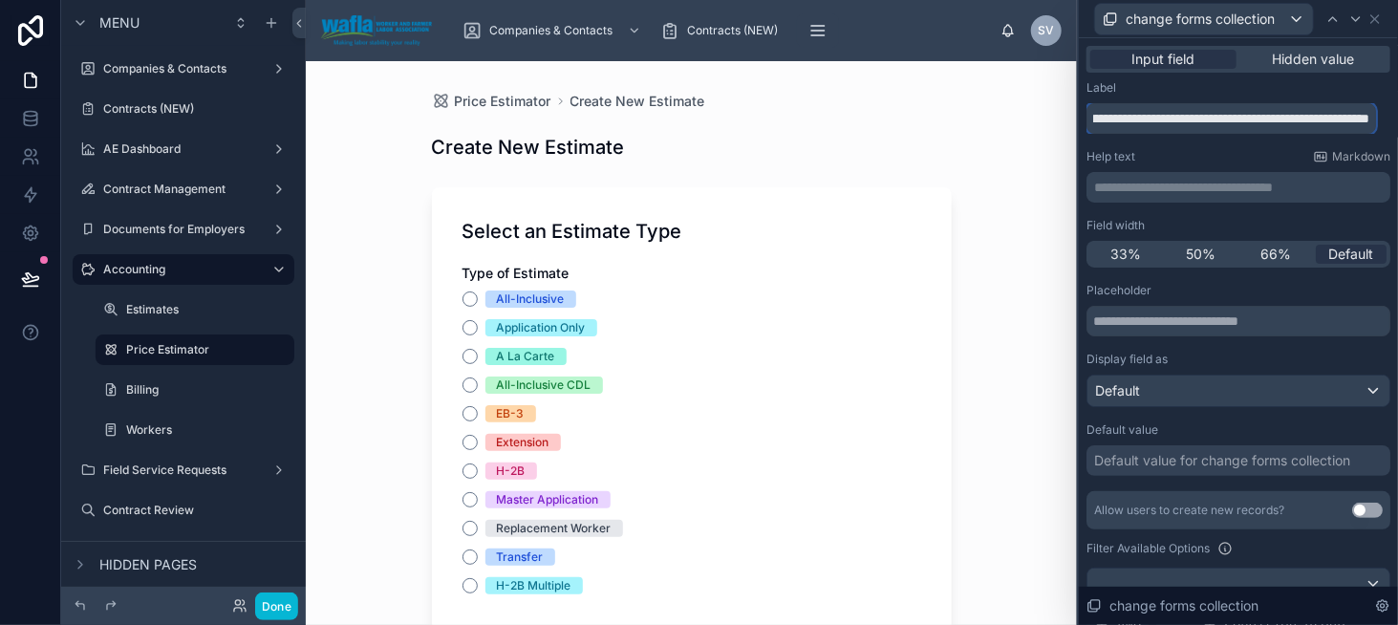
click at [1199, 119] on input "**********" at bounding box center [1232, 118] width 290 height 31
click at [1236, 123] on input "**********" at bounding box center [1232, 118] width 290 height 31
type input "**********"
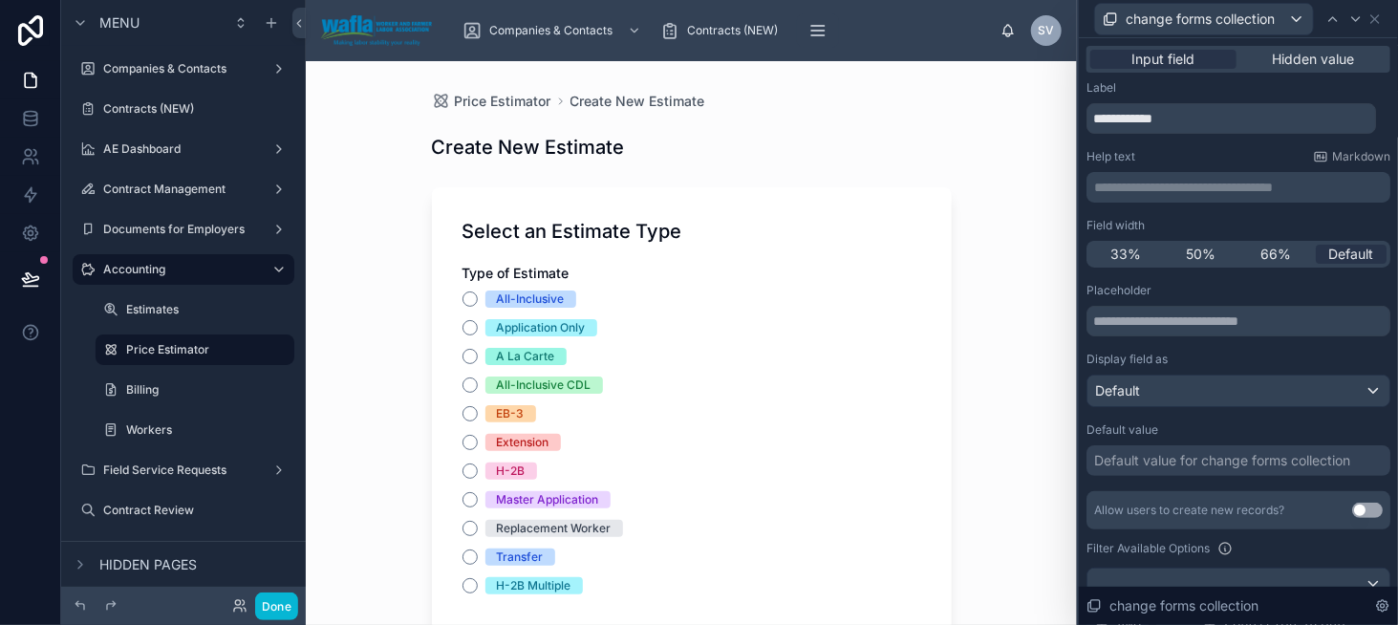
click at [1178, 194] on p "**********" at bounding box center [1240, 187] width 292 height 19
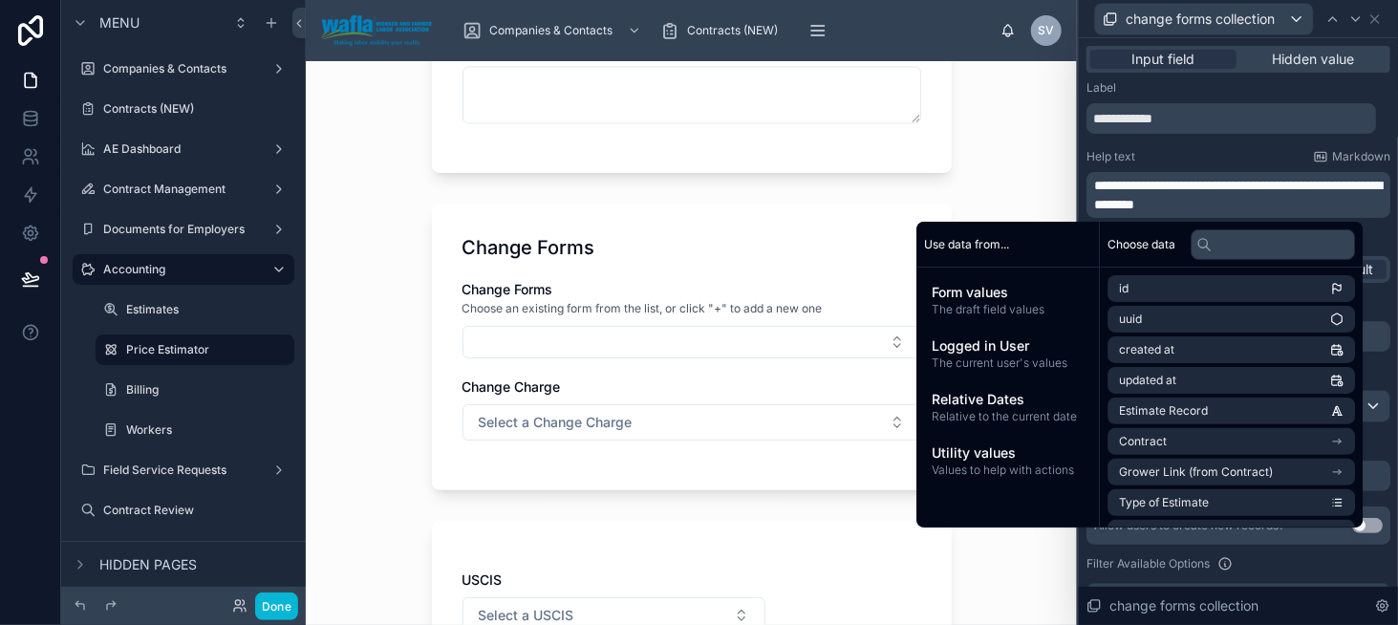
scroll to position [1816, 0]
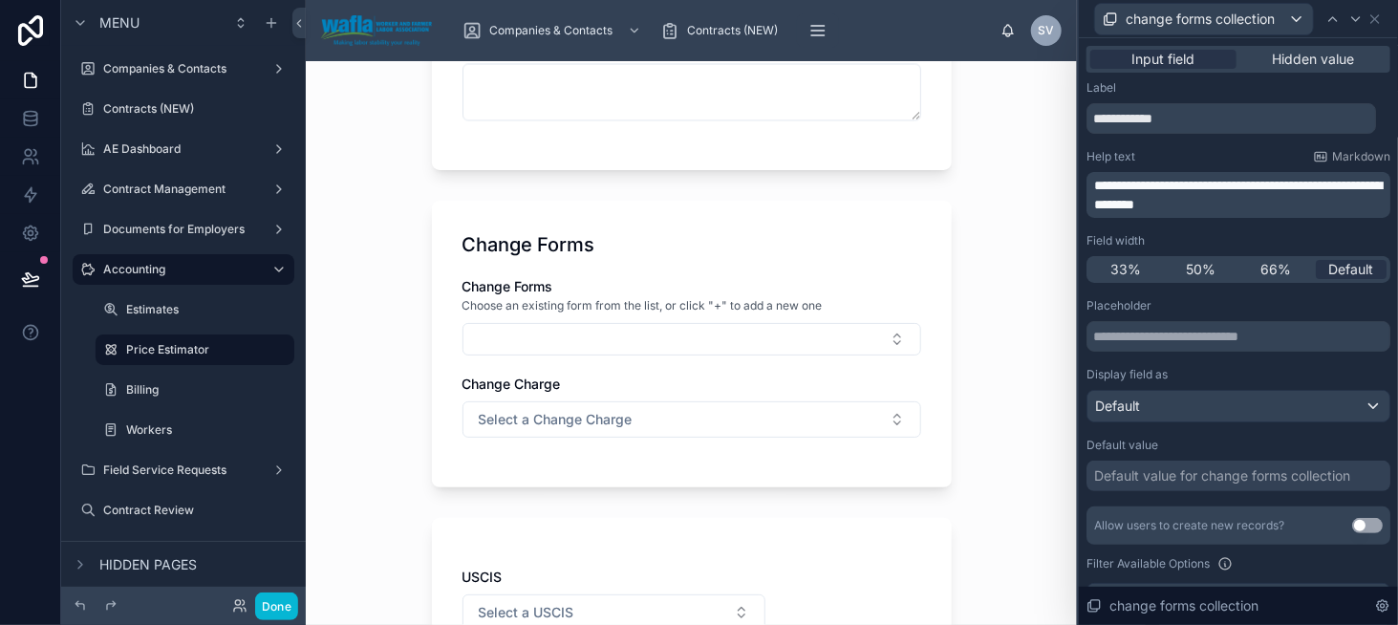
click at [1282, 153] on div "Help text Markdown" at bounding box center [1239, 156] width 304 height 15
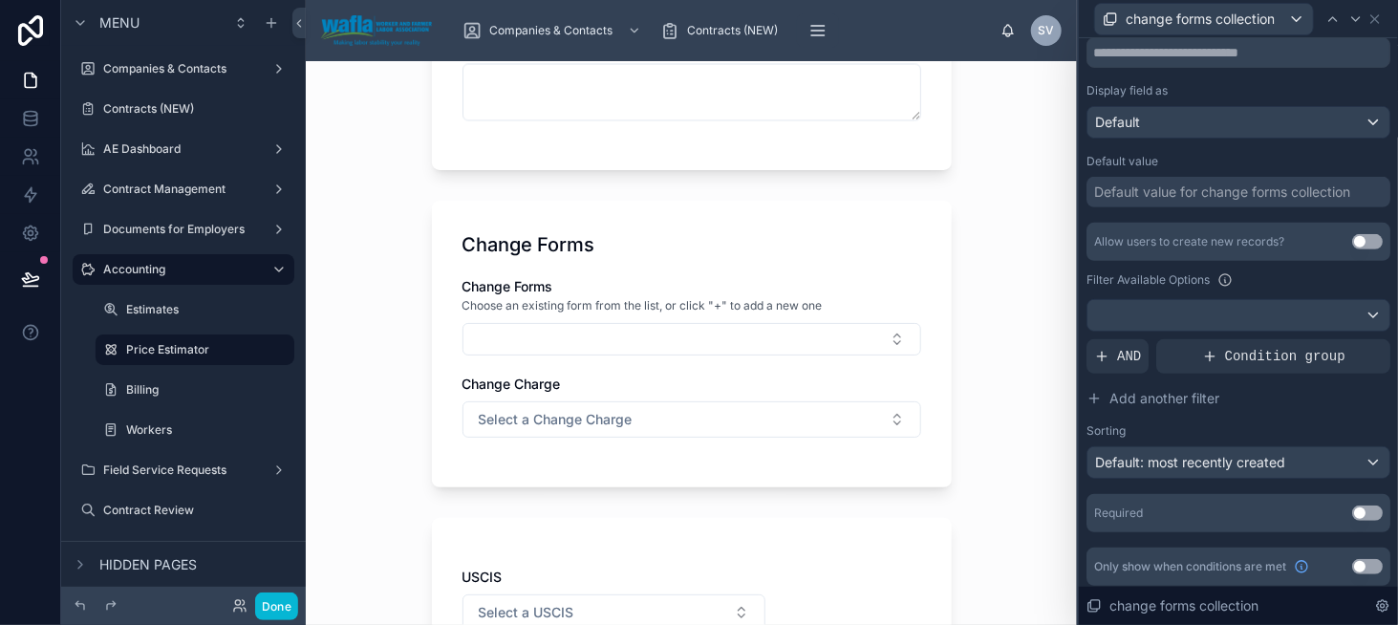
scroll to position [287, 0]
click at [1352, 231] on button "Use setting" at bounding box center [1367, 238] width 31 height 15
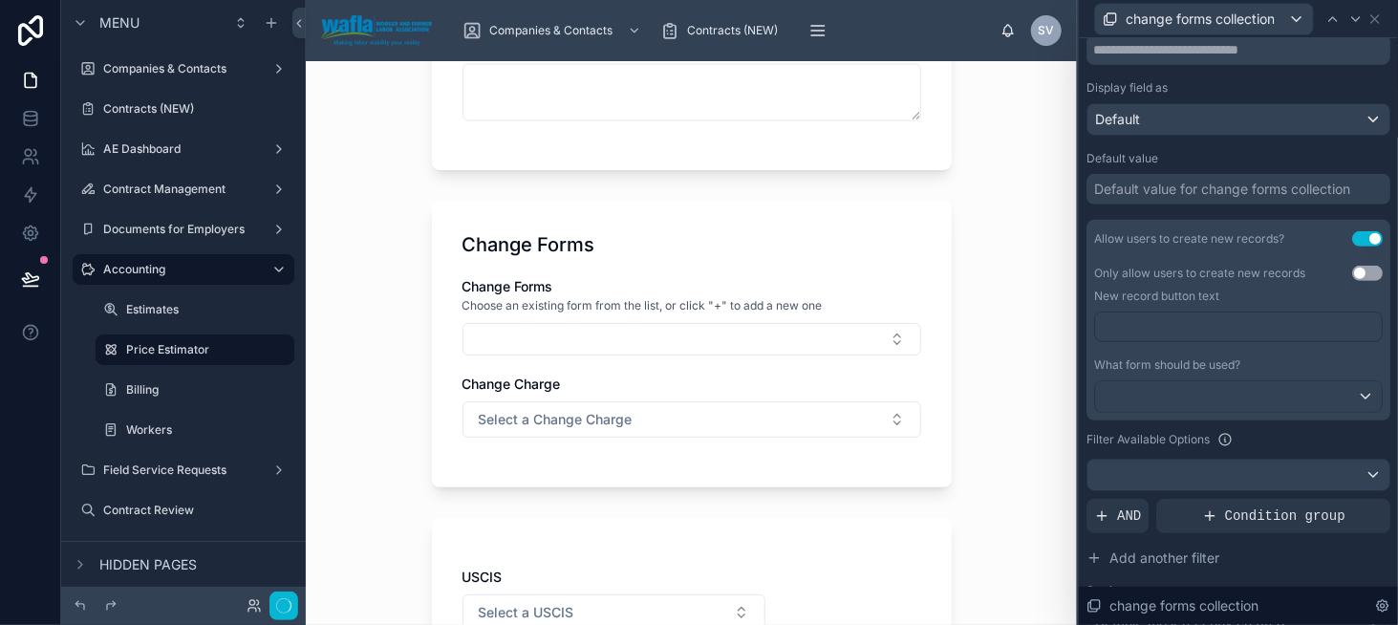
scroll to position [0, 0]
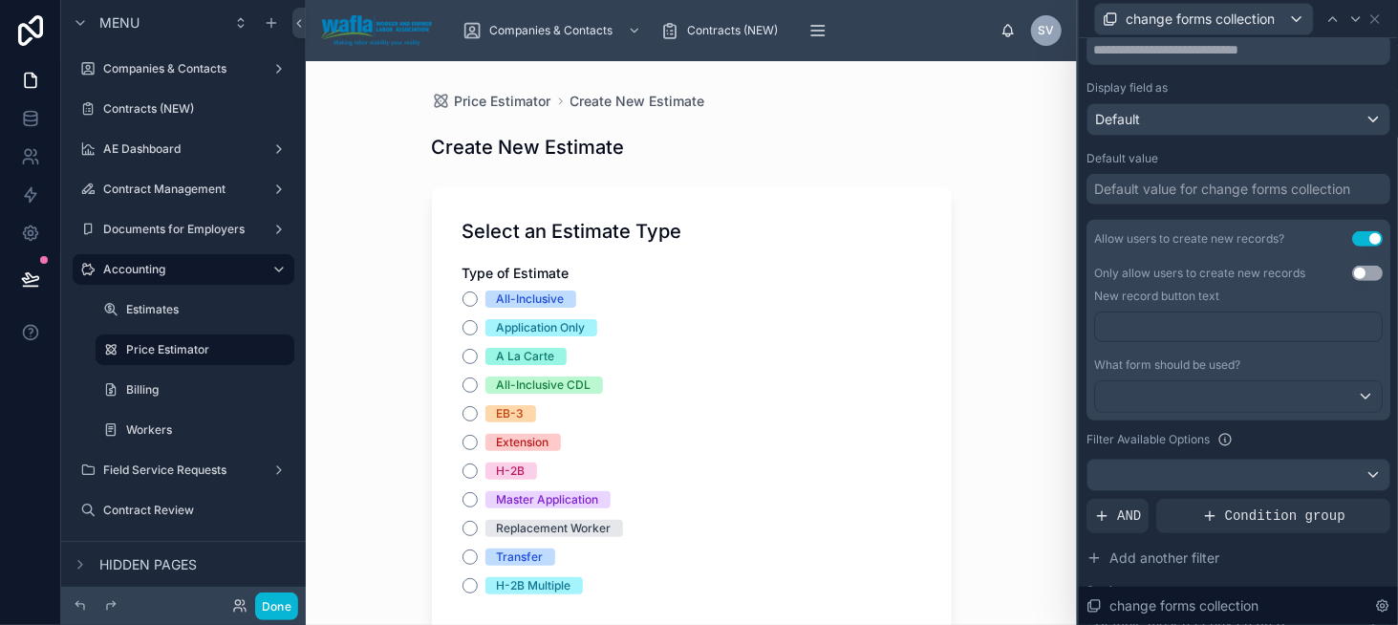
click at [1352, 270] on button "Use setting" at bounding box center [1367, 273] width 31 height 15
click at [1256, 392] on div at bounding box center [1238, 396] width 287 height 31
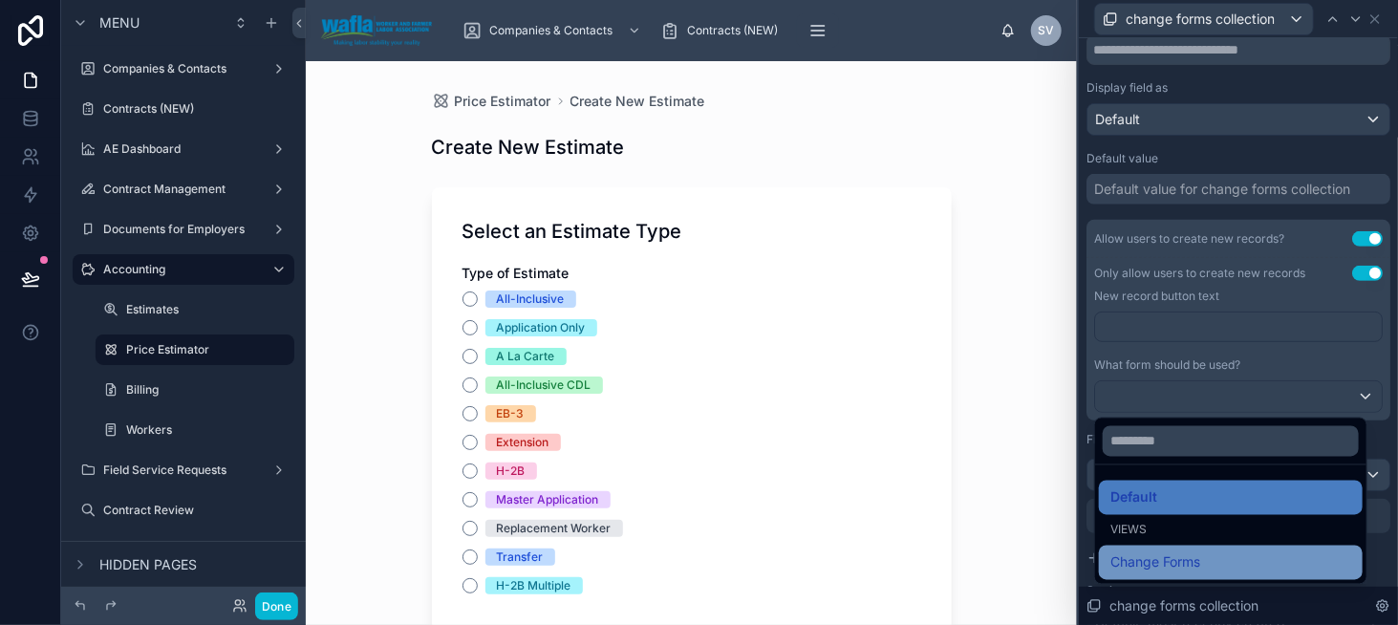
click at [1239, 561] on div "Change Forms" at bounding box center [1231, 562] width 241 height 23
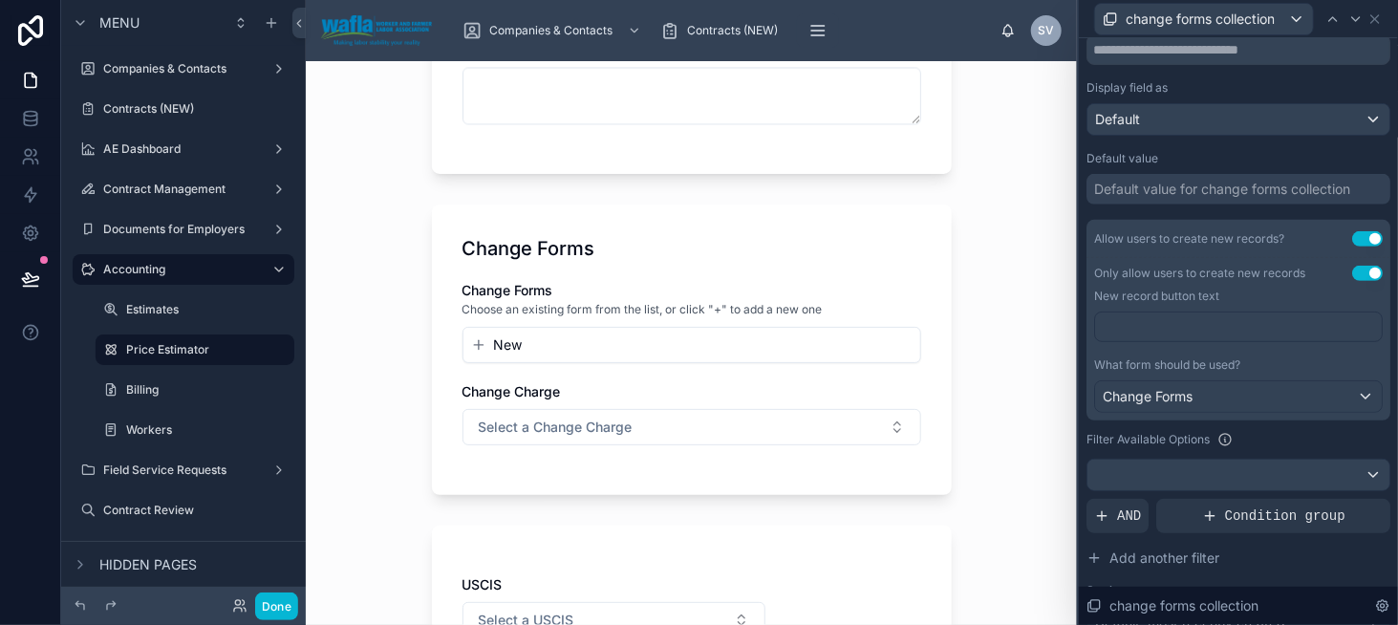
scroll to position [1816, 0]
click at [1352, 267] on button "Use setting" at bounding box center [1367, 273] width 31 height 15
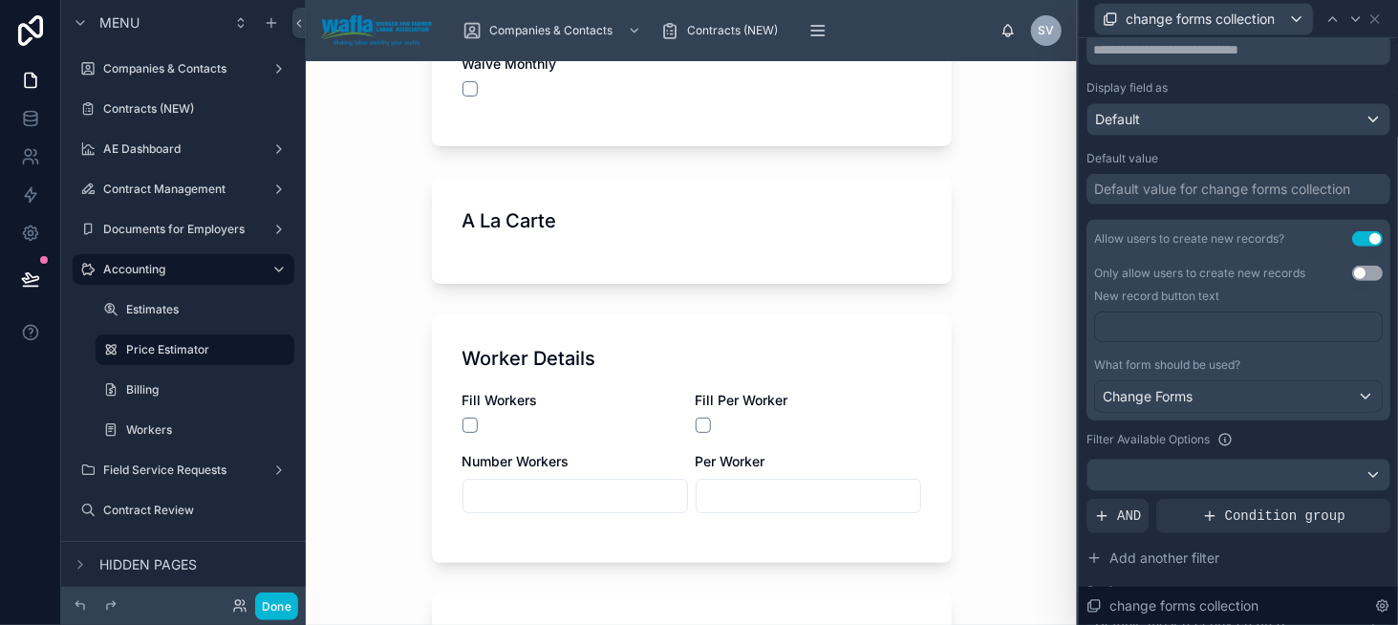
scroll to position [2963, 0]
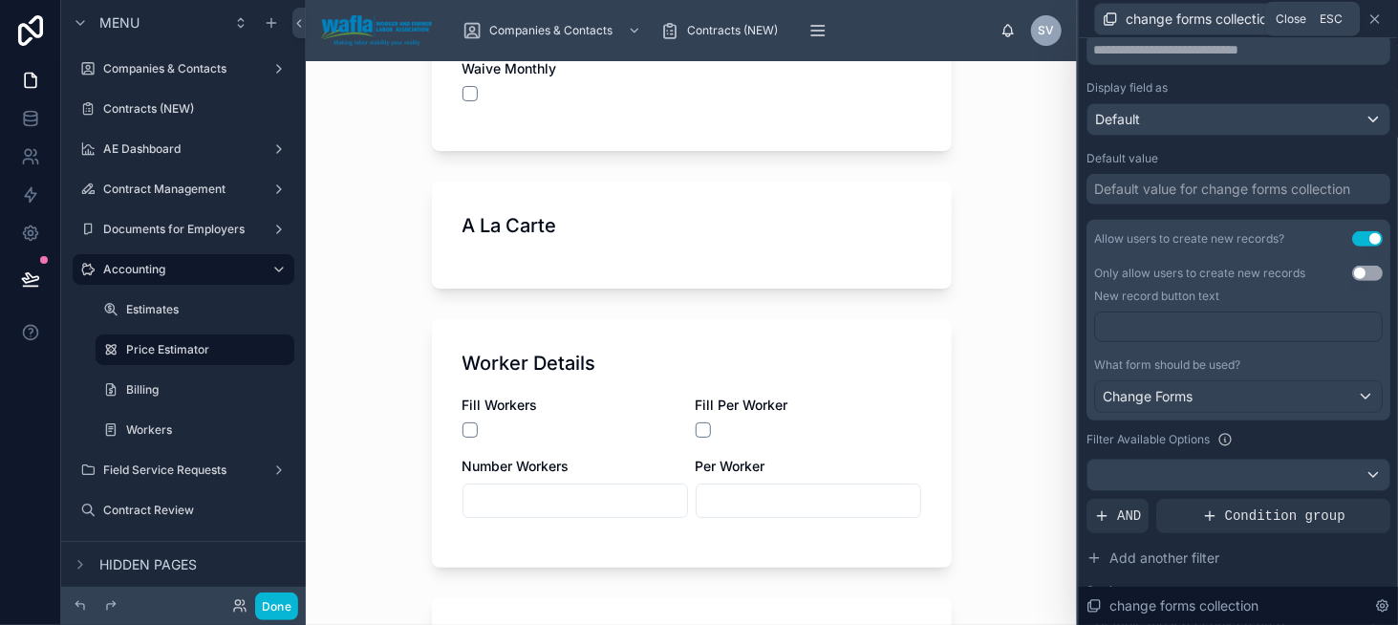
click at [1376, 19] on icon at bounding box center [1375, 19] width 8 height 8
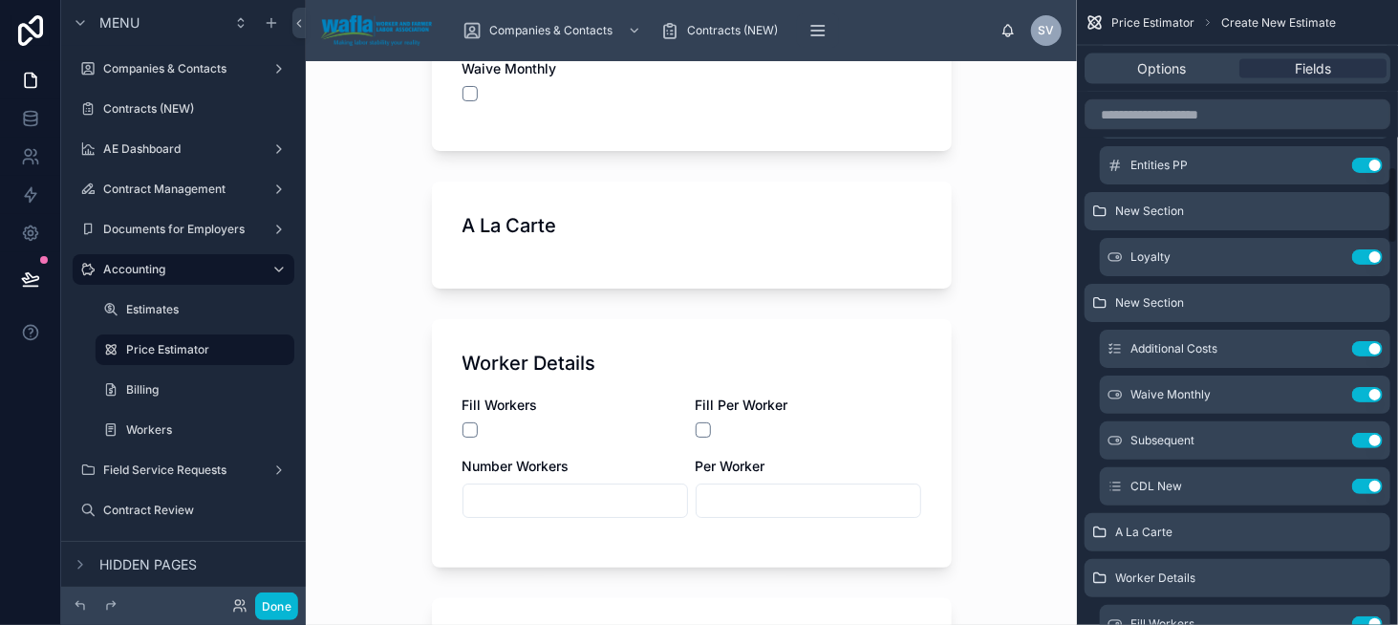
scroll to position [1434, 0]
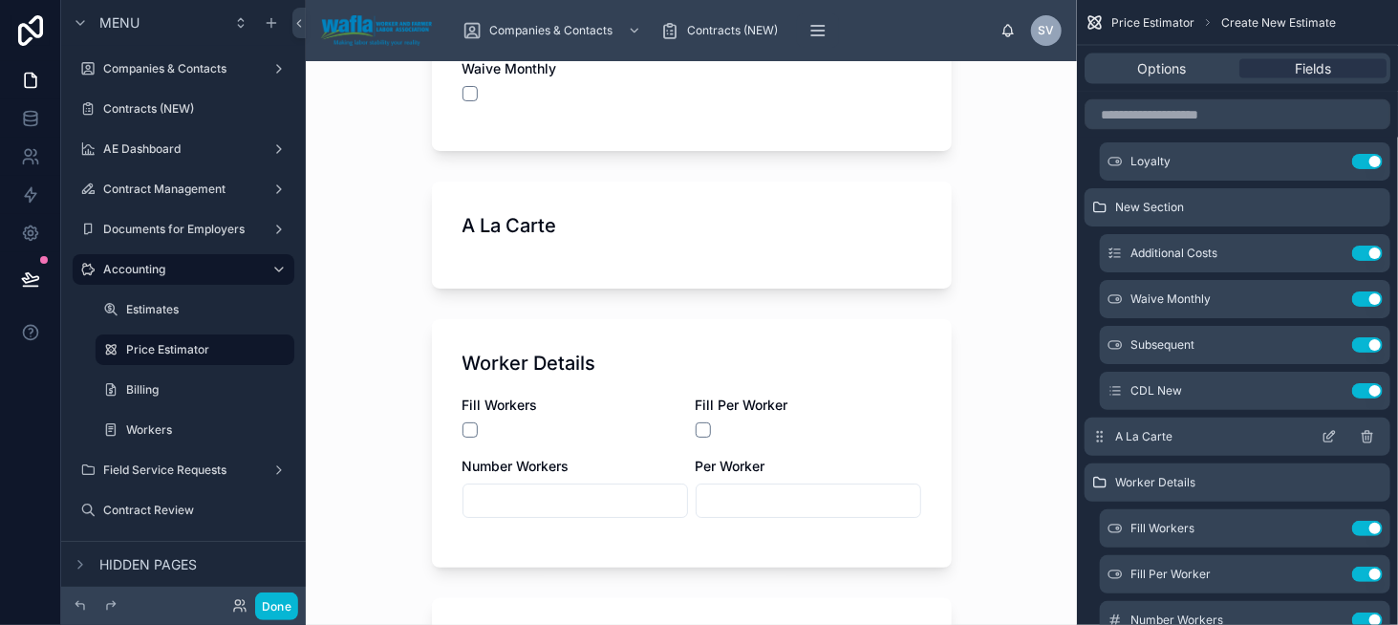
click at [1371, 435] on icon "scrollable content" at bounding box center [1367, 438] width 9 height 9
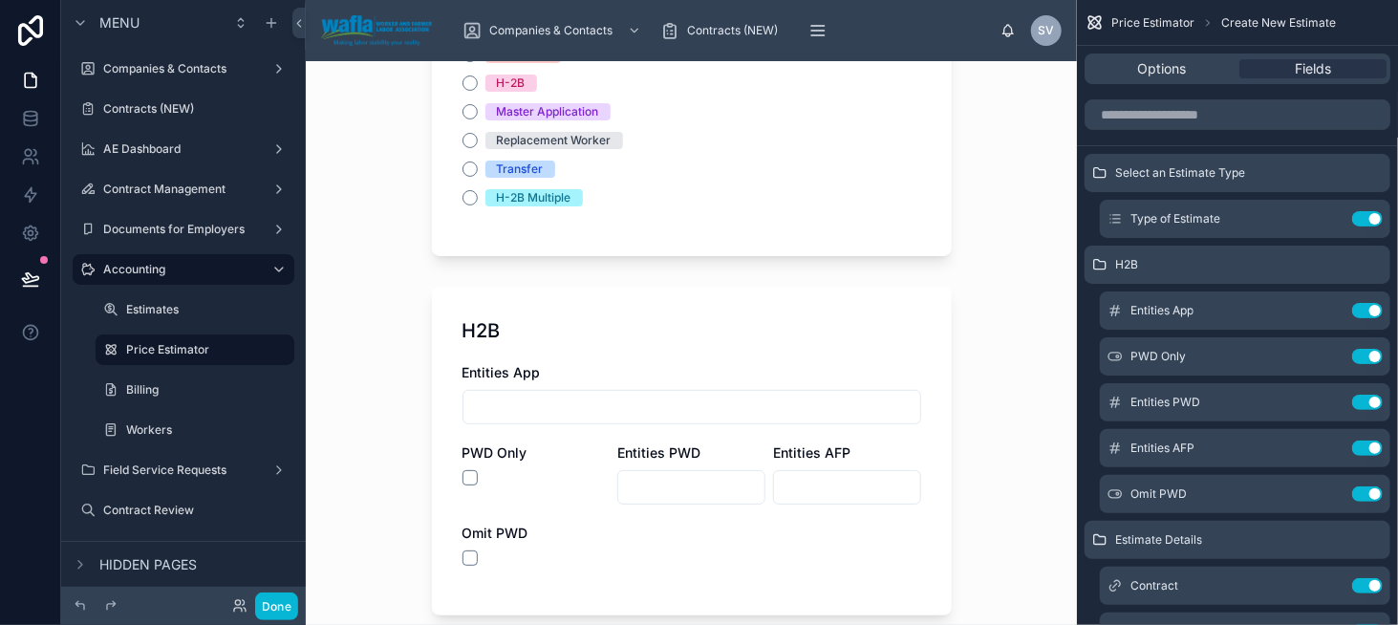
scroll to position [382, 0]
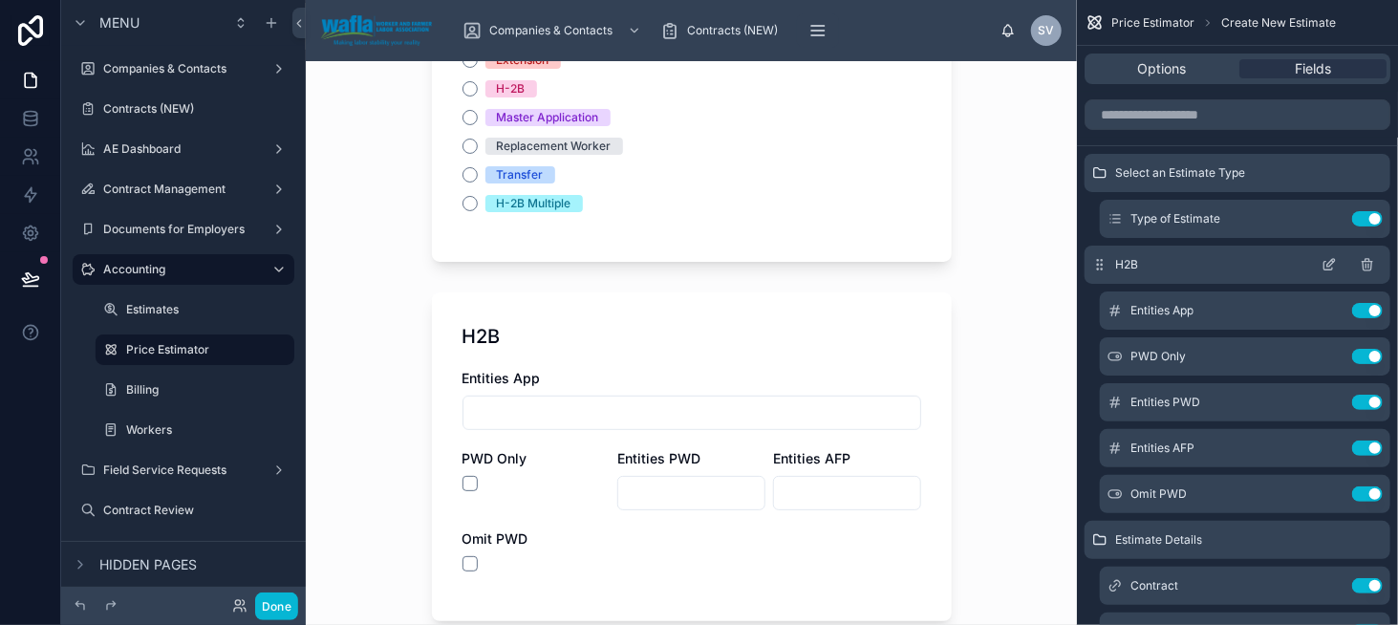
click at [1328, 269] on icon "scrollable content" at bounding box center [1329, 266] width 9 height 9
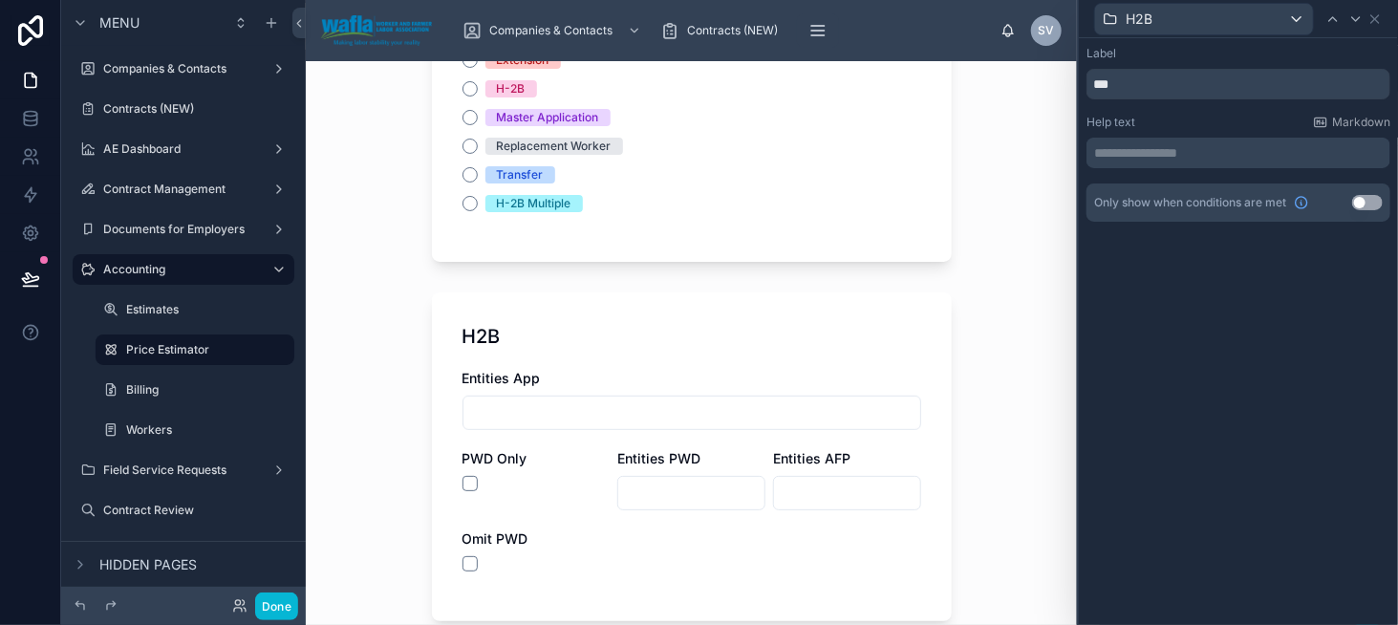
click at [1358, 206] on button "Use setting" at bounding box center [1367, 202] width 31 height 15
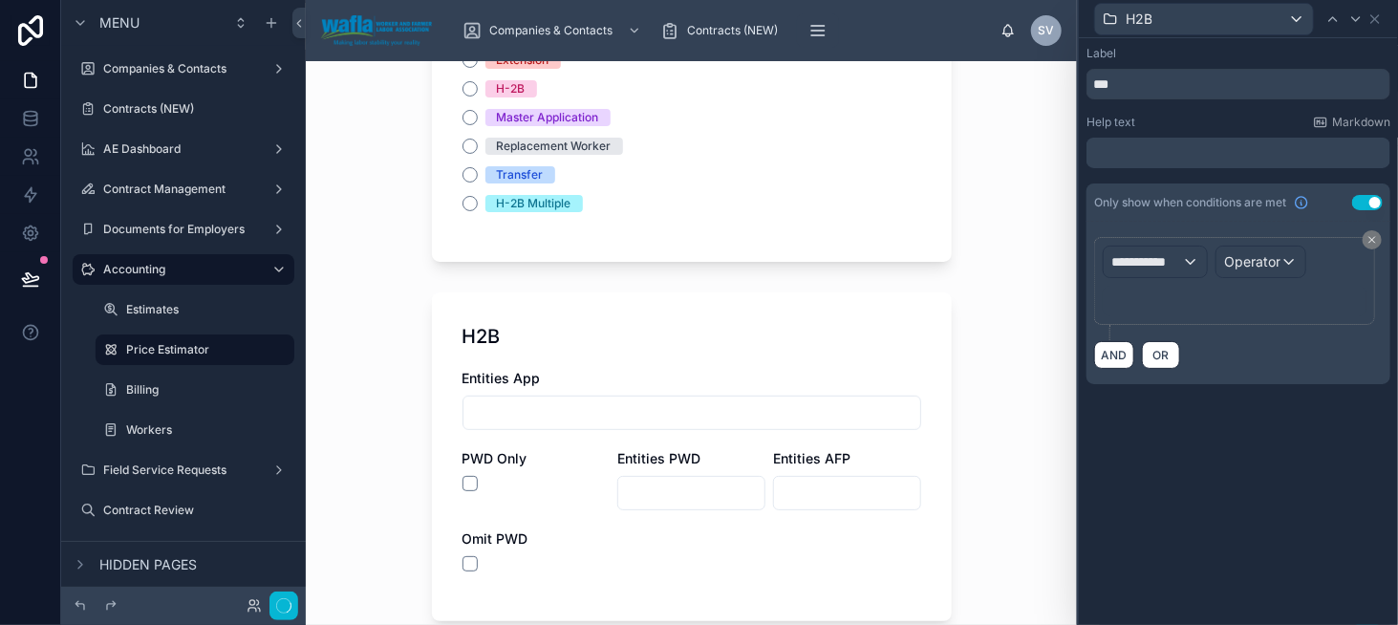
scroll to position [0, 0]
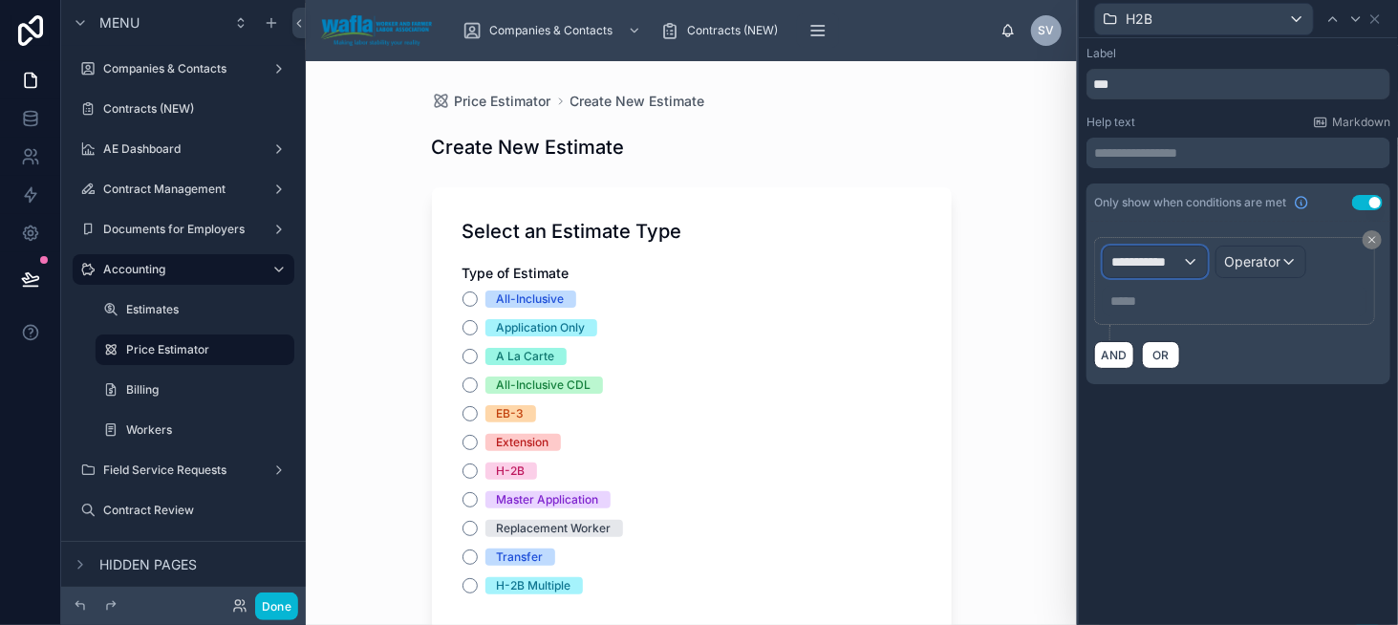
click at [1126, 260] on span "**********" at bounding box center [1146, 261] width 71 height 19
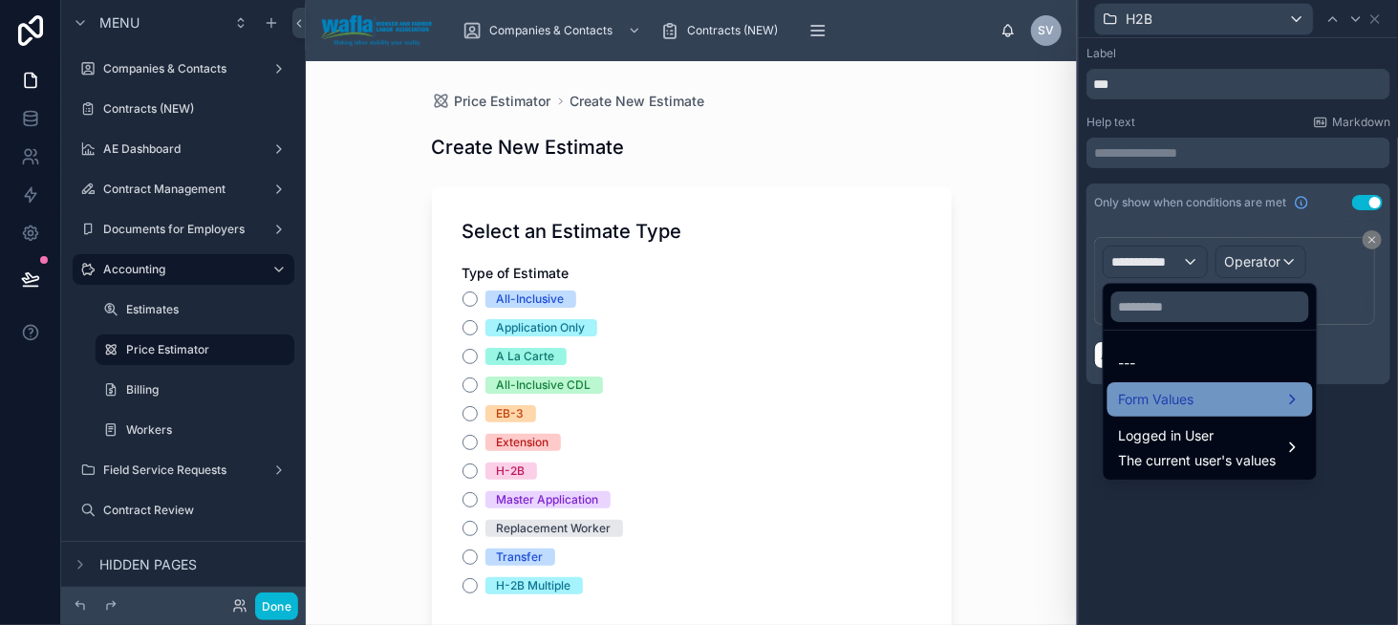
click at [1154, 389] on span "Form Values" at bounding box center [1157, 399] width 76 height 23
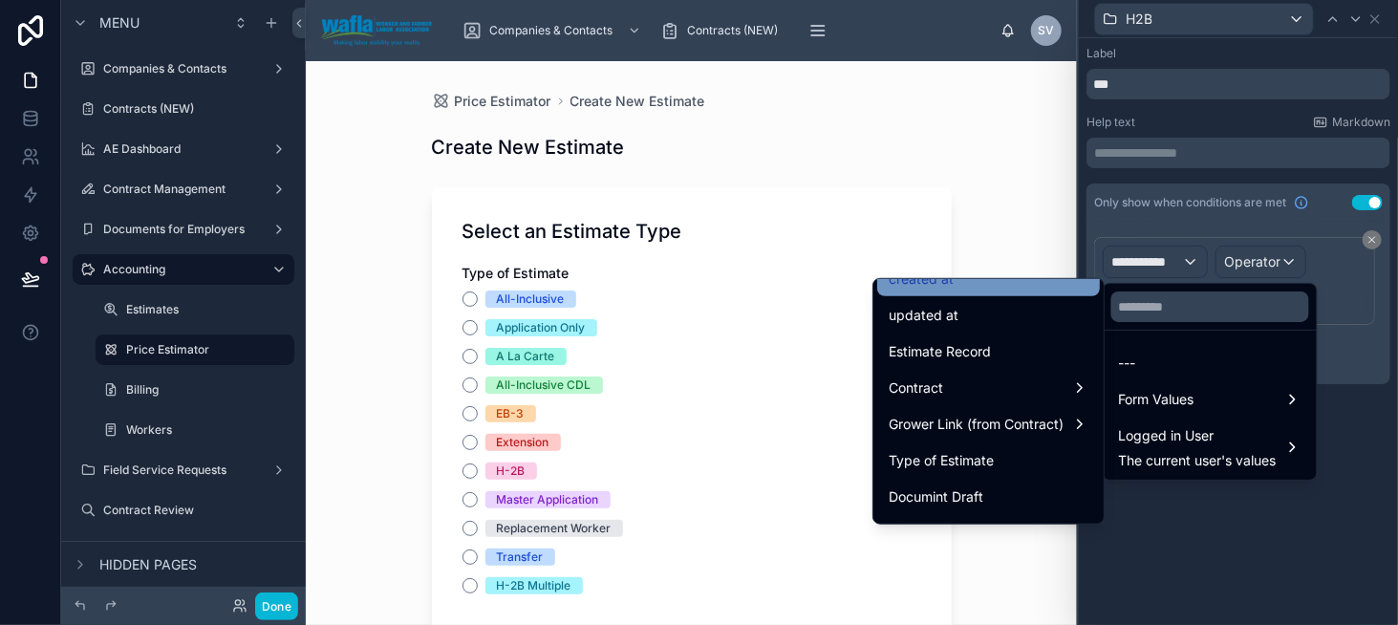
scroll to position [96, 0]
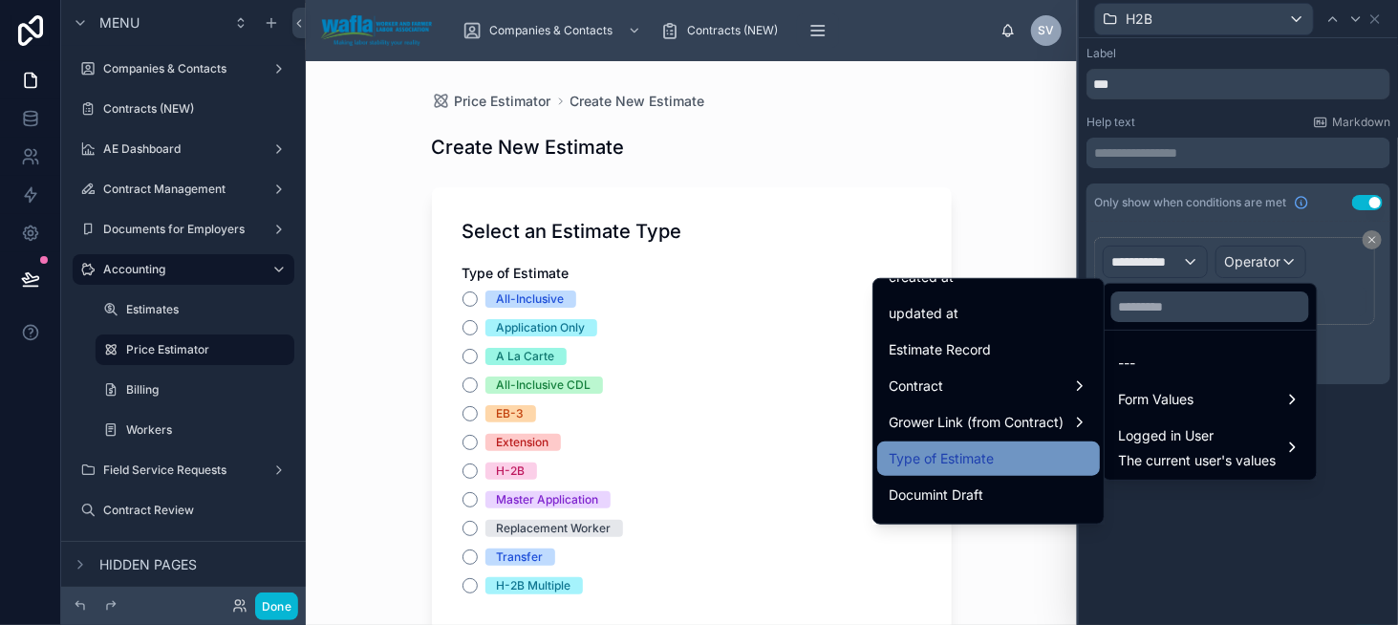
click at [996, 444] on div "Type of Estimate" at bounding box center [988, 459] width 223 height 34
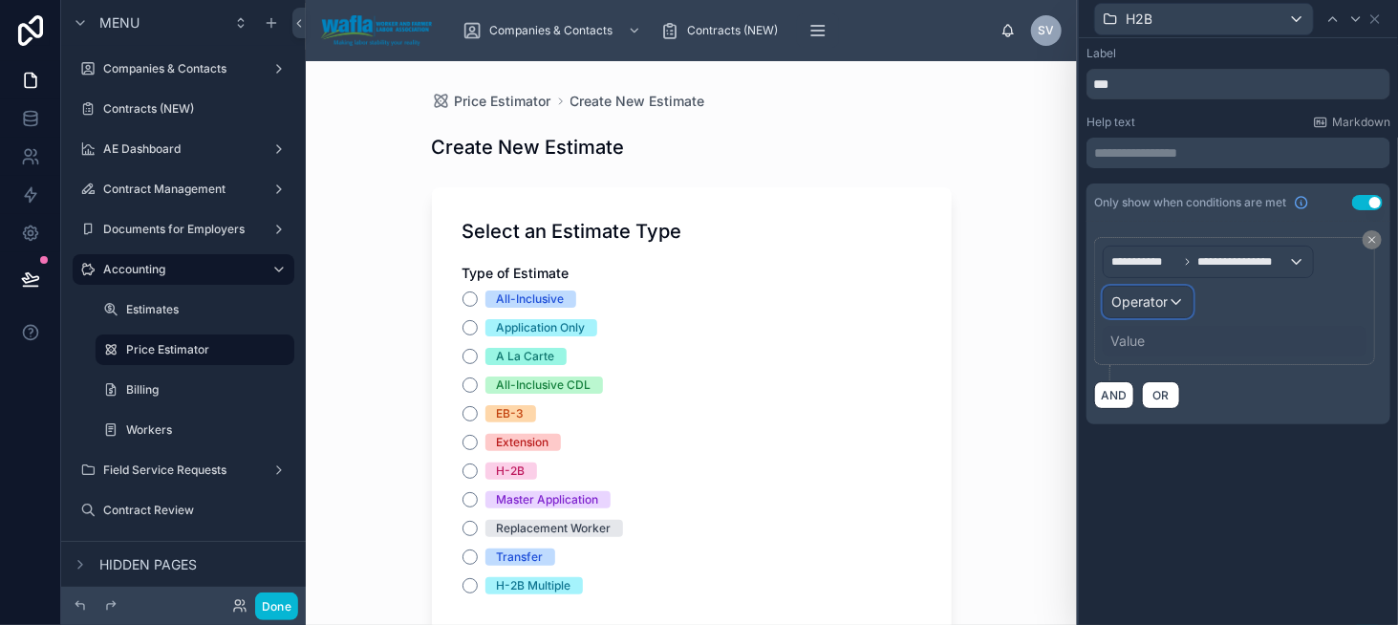
click at [1179, 295] on div "Operator" at bounding box center [1148, 302] width 89 height 31
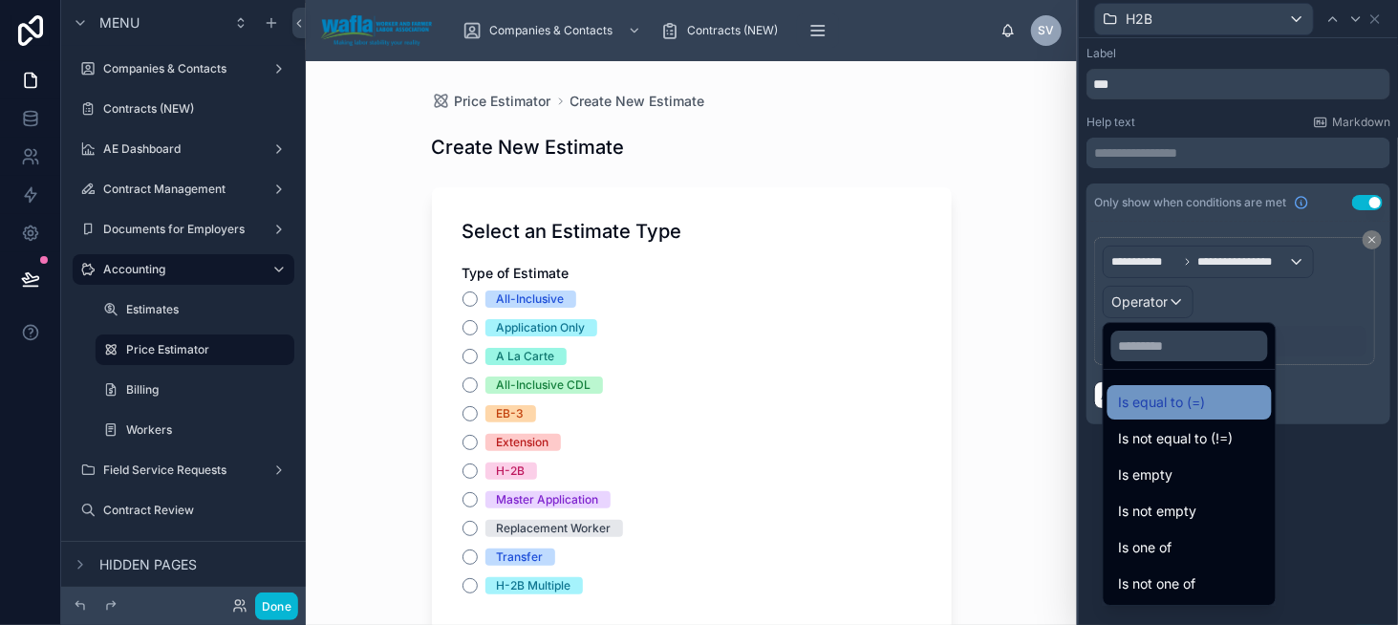
click at [1160, 401] on span "Is equal to (=)" at bounding box center [1162, 402] width 87 height 23
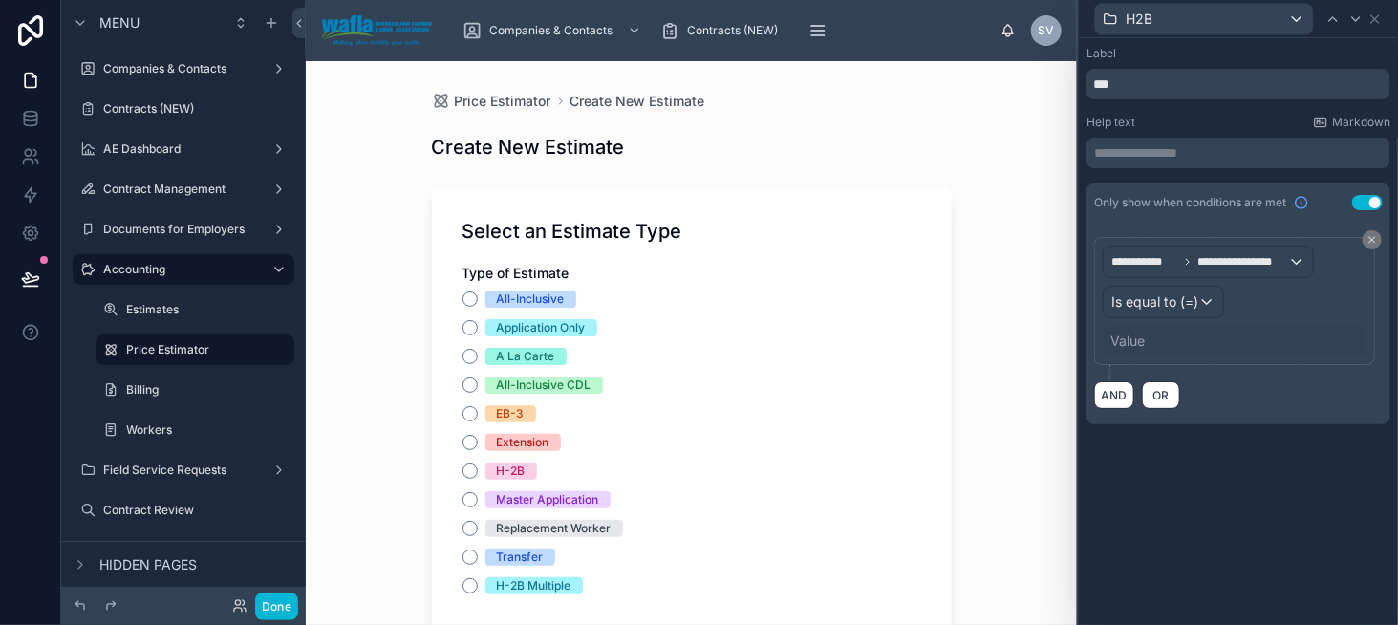
click at [1134, 341] on div "Value" at bounding box center [1128, 341] width 34 height 19
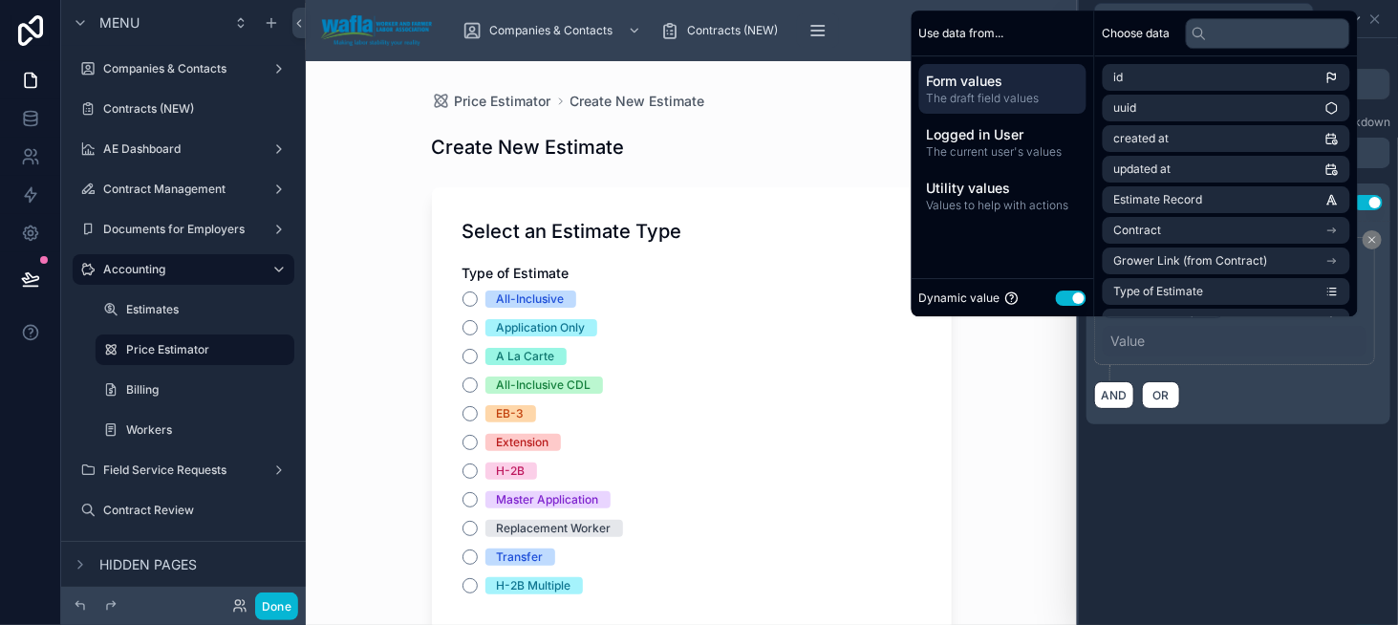
click at [1060, 304] on button "Use setting" at bounding box center [1071, 298] width 31 height 15
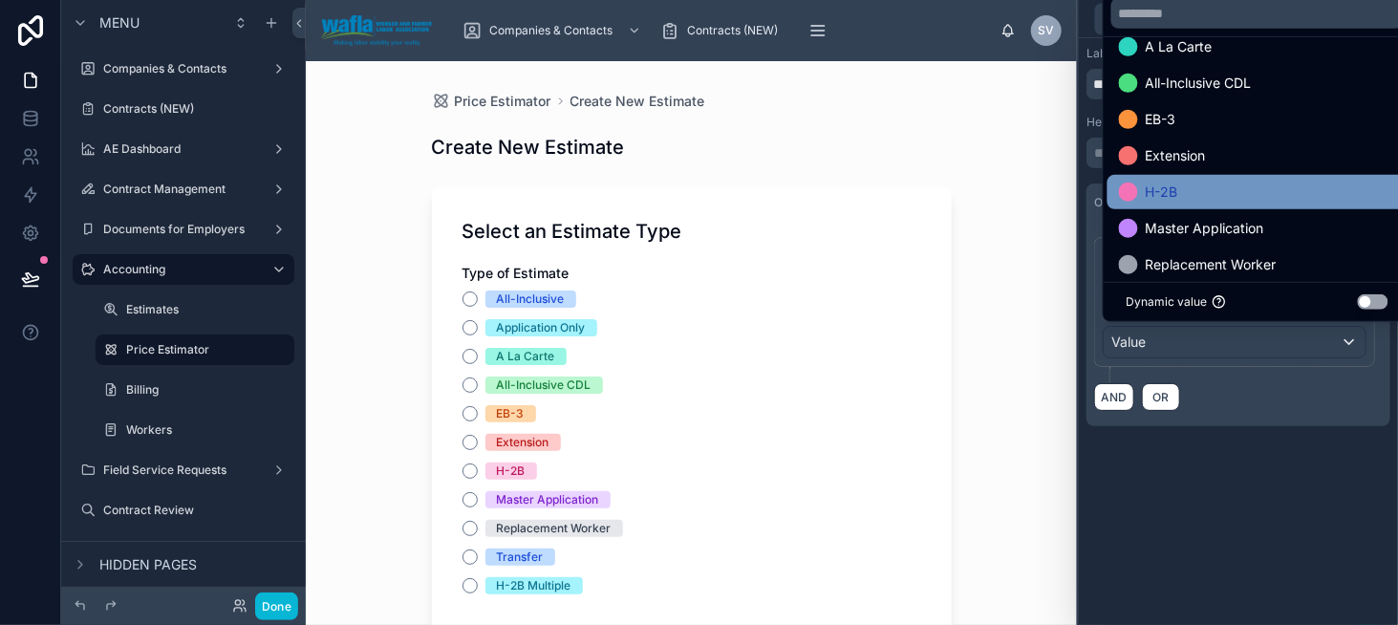
click at [1191, 194] on div "H-2B" at bounding box center [1257, 192] width 277 height 23
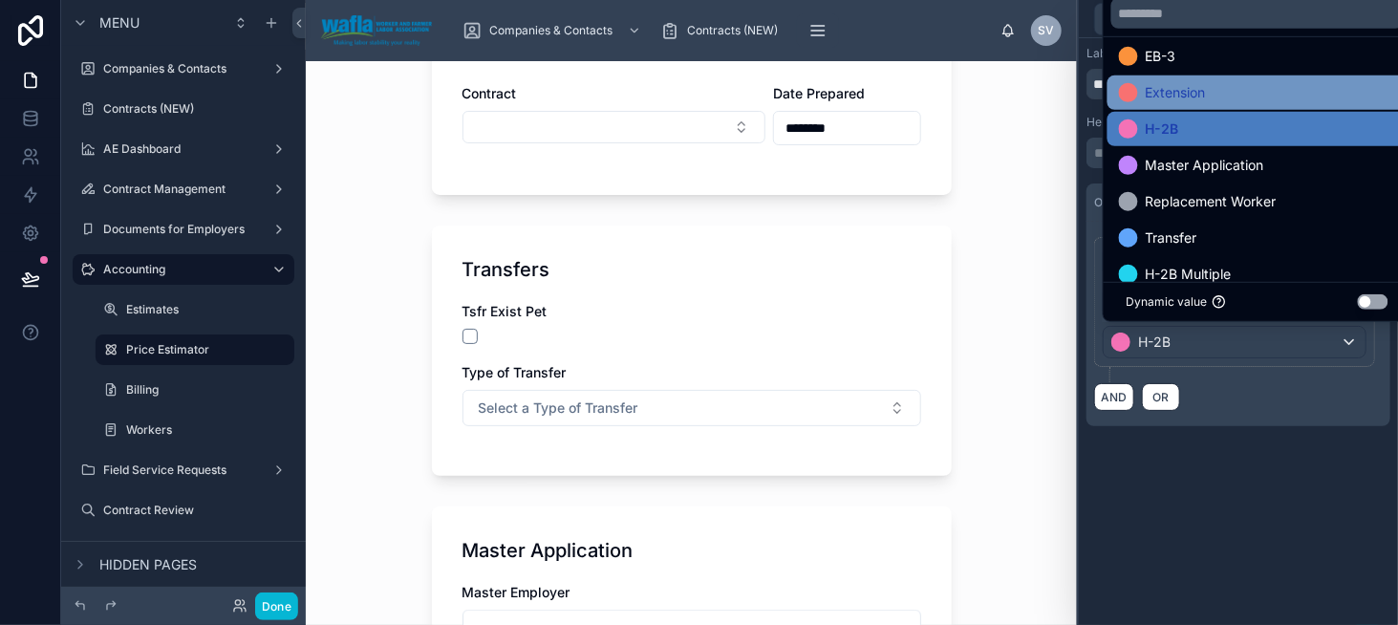
scroll to position [183, 0]
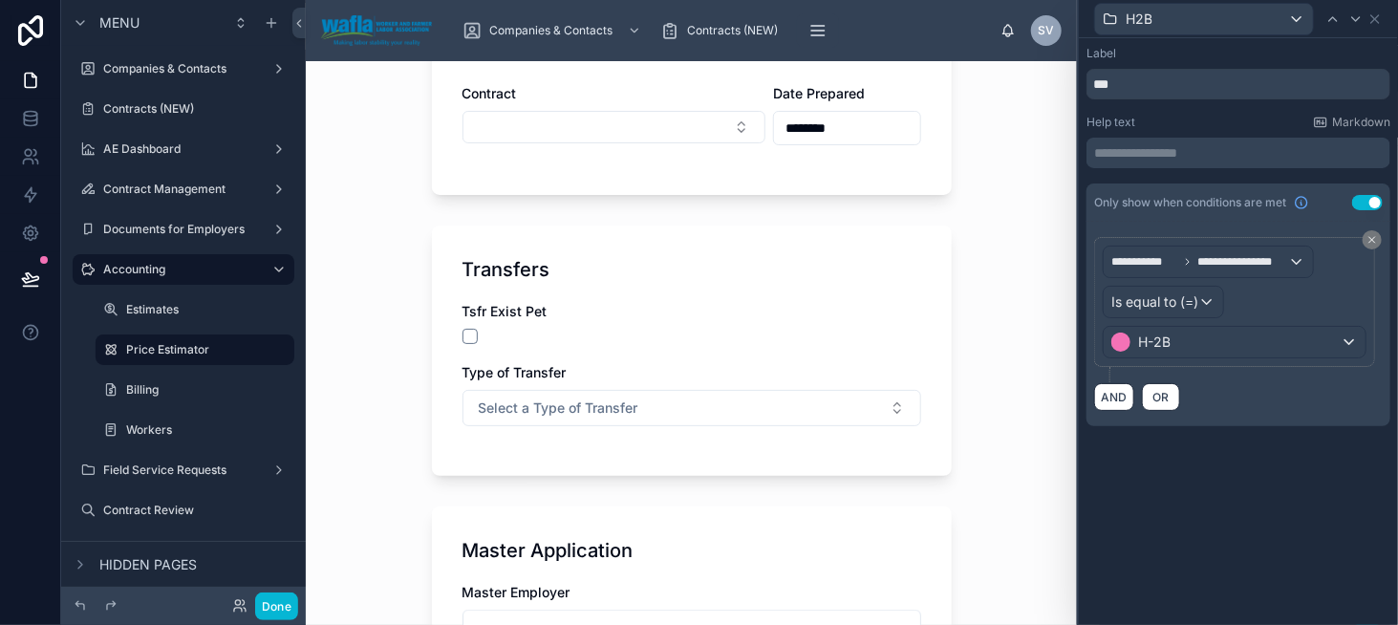
drag, startPoint x: 1260, startPoint y: 455, endPoint x: 1279, endPoint y: 409, distance: 49.7
click at [1261, 455] on div "**********" at bounding box center [1238, 255] width 319 height 434
click at [1377, 26] on icon at bounding box center [1375, 18] width 15 height 15
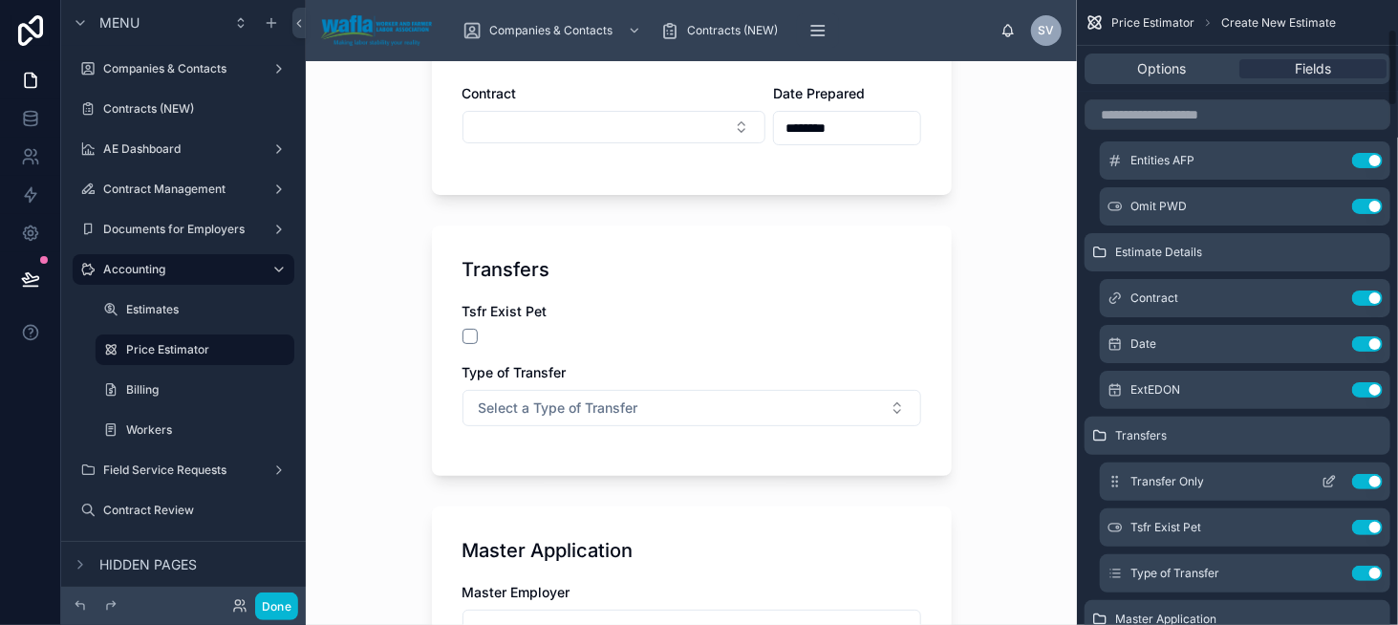
scroll to position [382, 0]
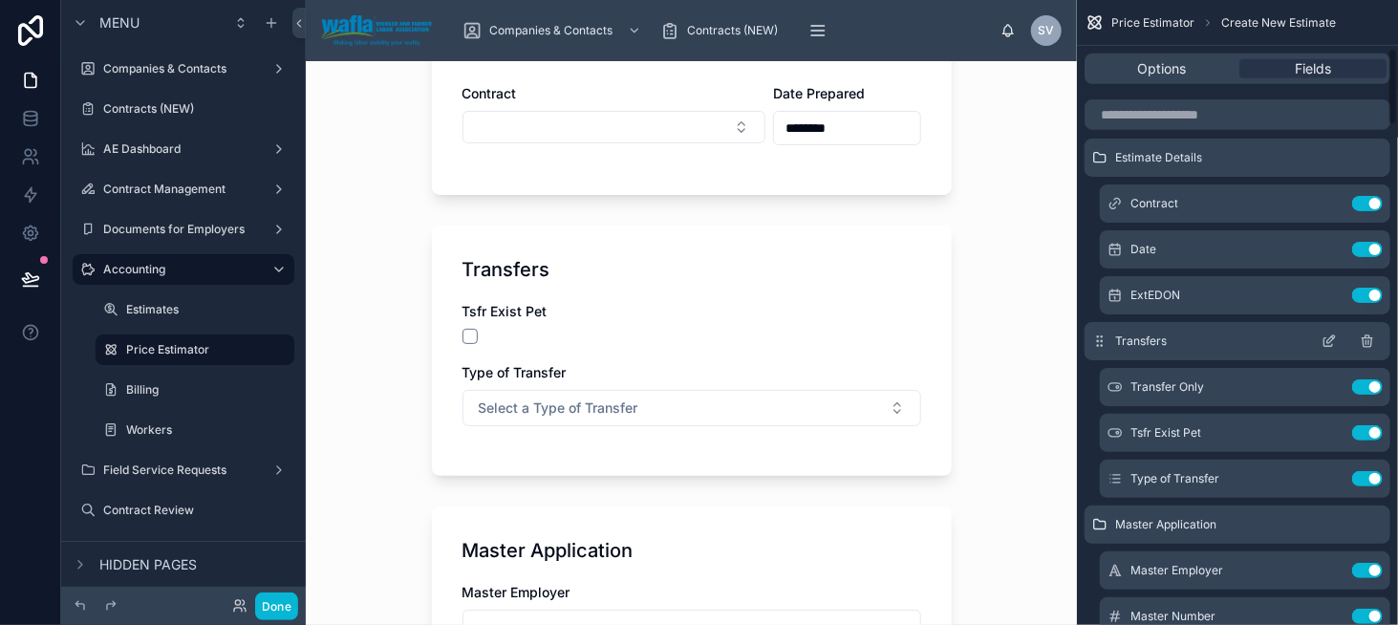
click at [1328, 339] on icon "scrollable content" at bounding box center [1331, 339] width 8 height 8
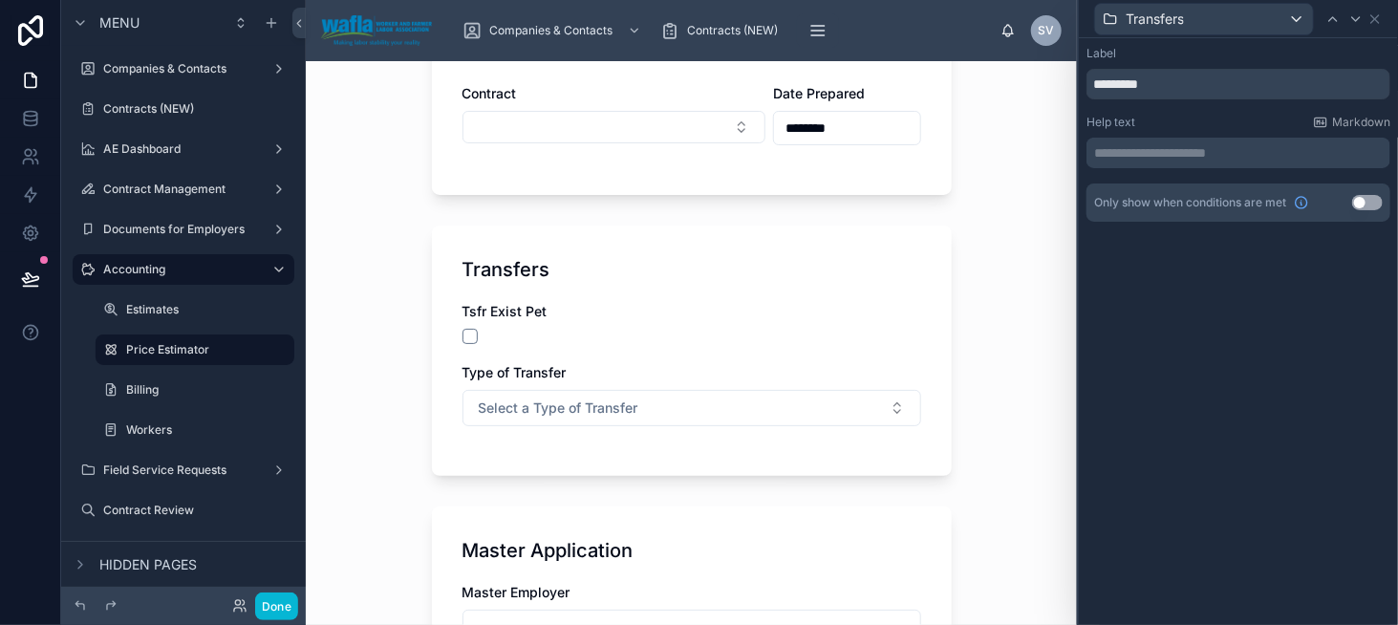
click at [1370, 205] on button "Use setting" at bounding box center [1367, 202] width 31 height 15
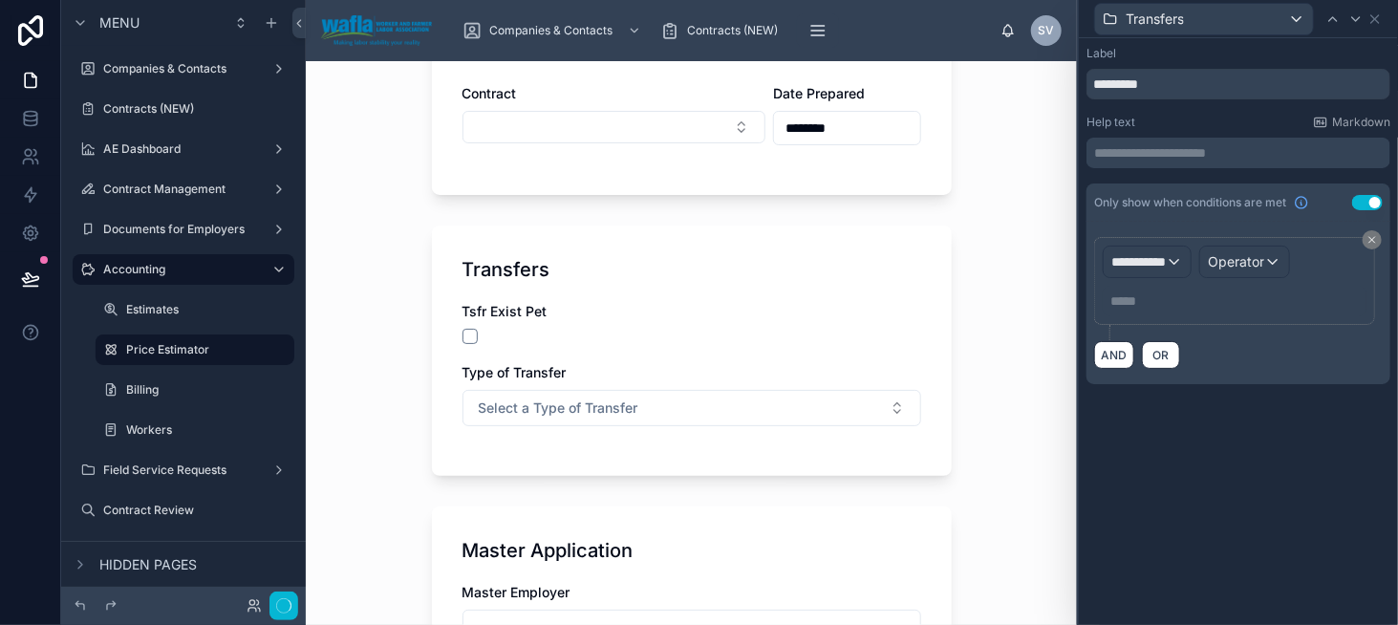
scroll to position [0, 0]
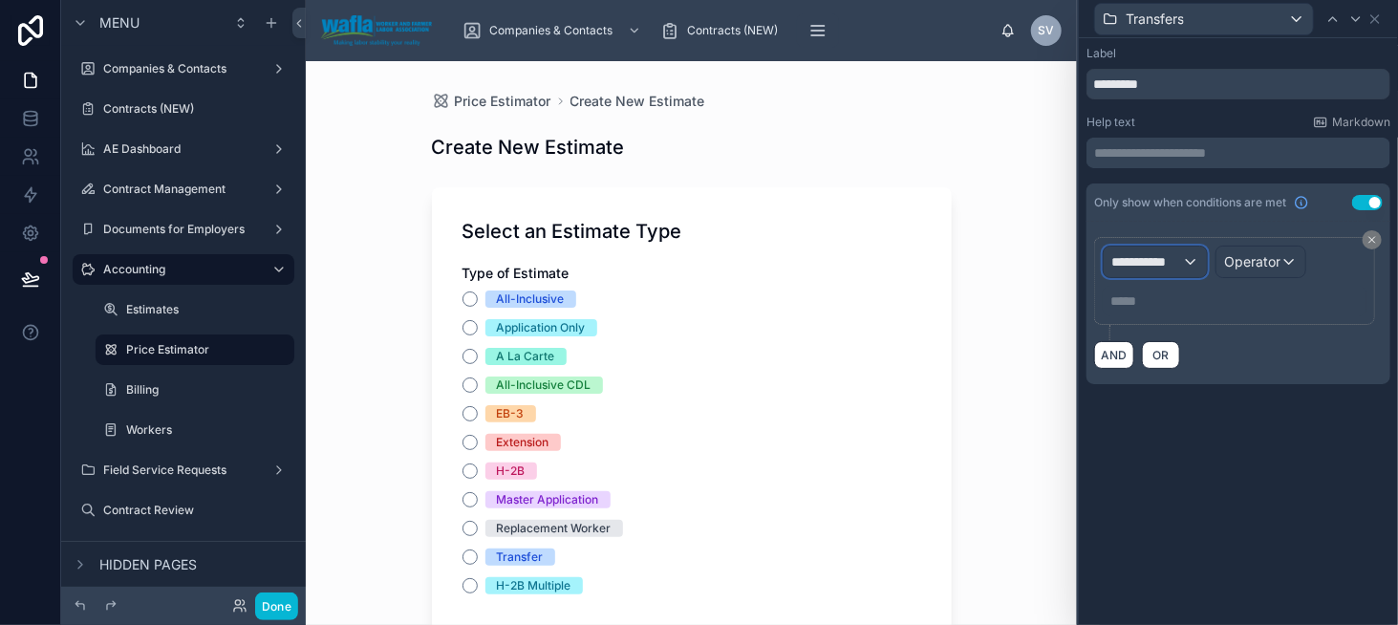
click at [1140, 269] on span "**********" at bounding box center [1146, 261] width 71 height 19
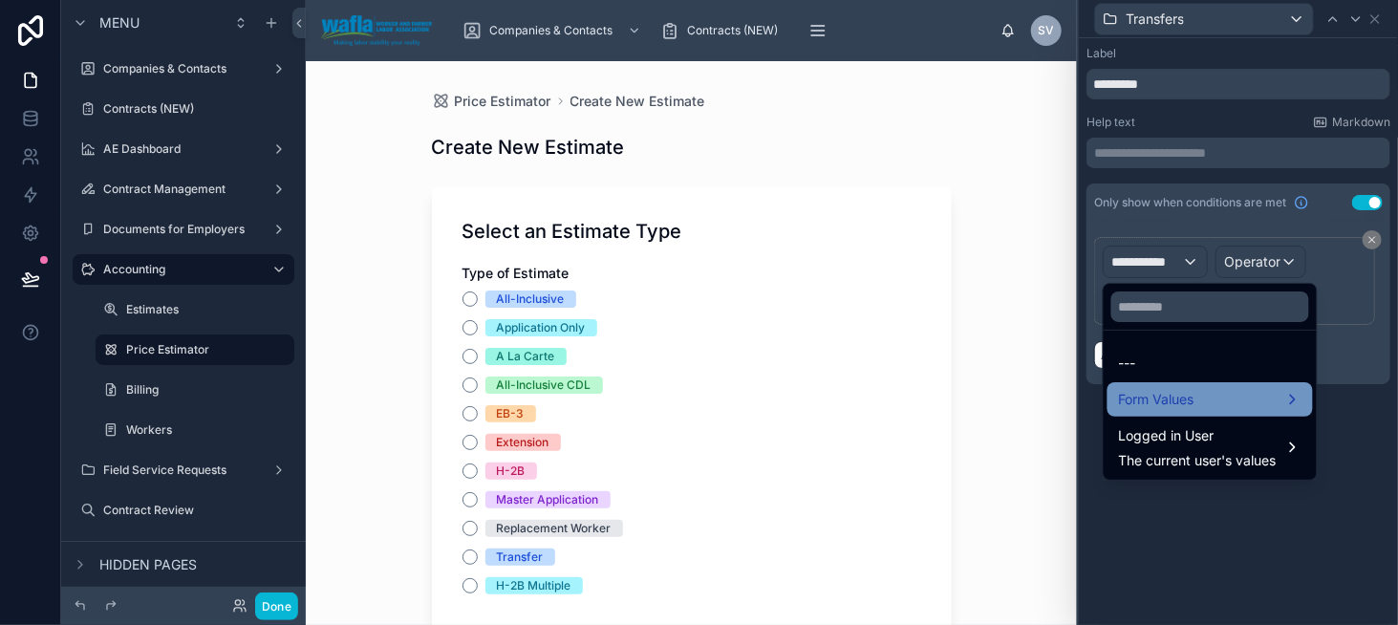
click at [1159, 382] on div "Form Values" at bounding box center [1210, 399] width 205 height 34
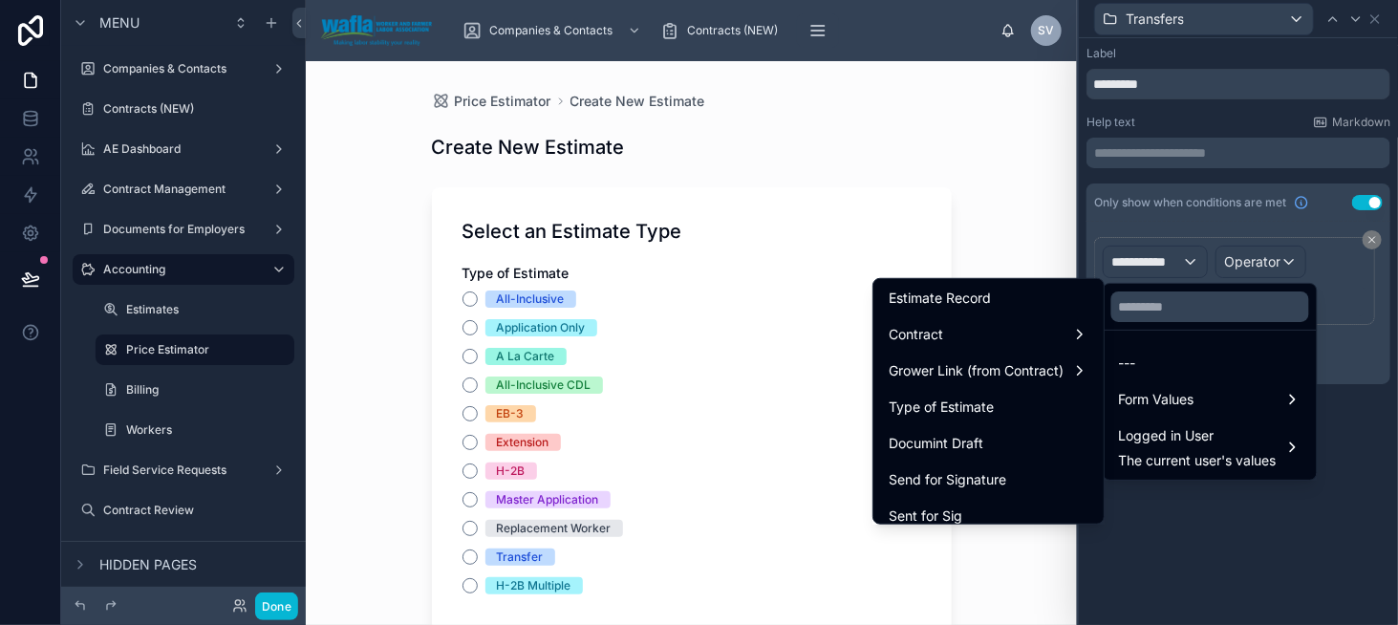
scroll to position [191, 0]
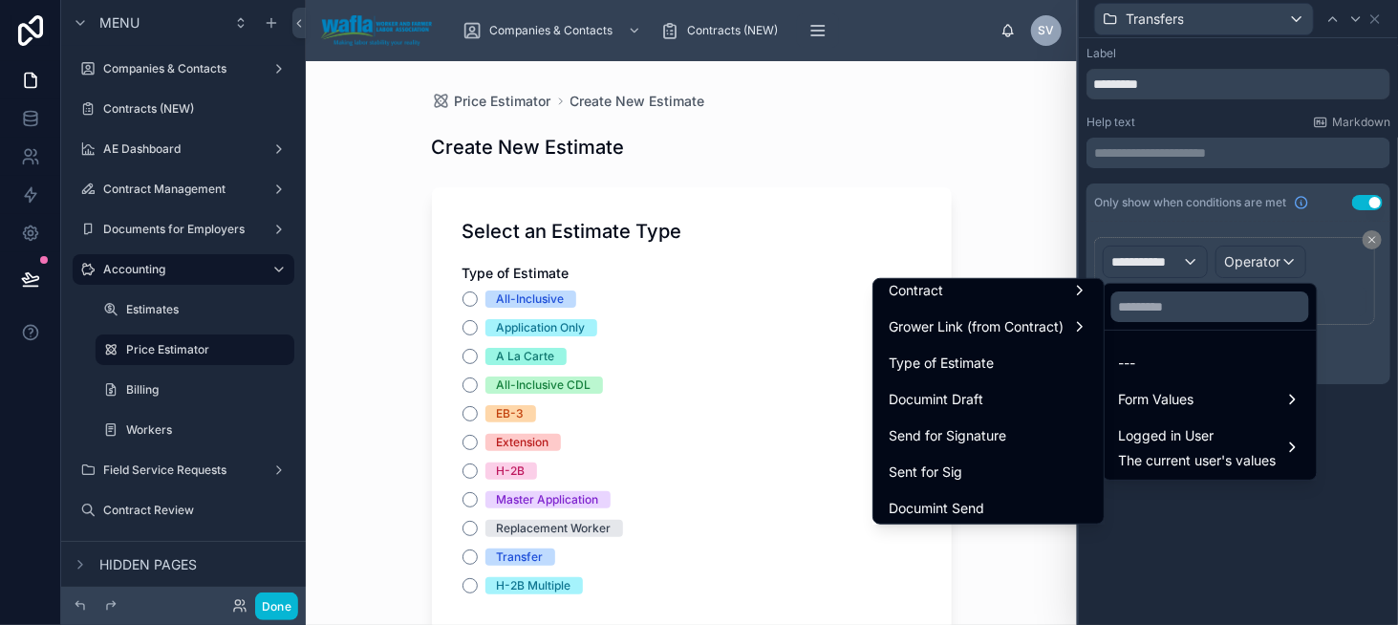
click at [986, 360] on div "Type of Estimate" at bounding box center [989, 363] width 200 height 23
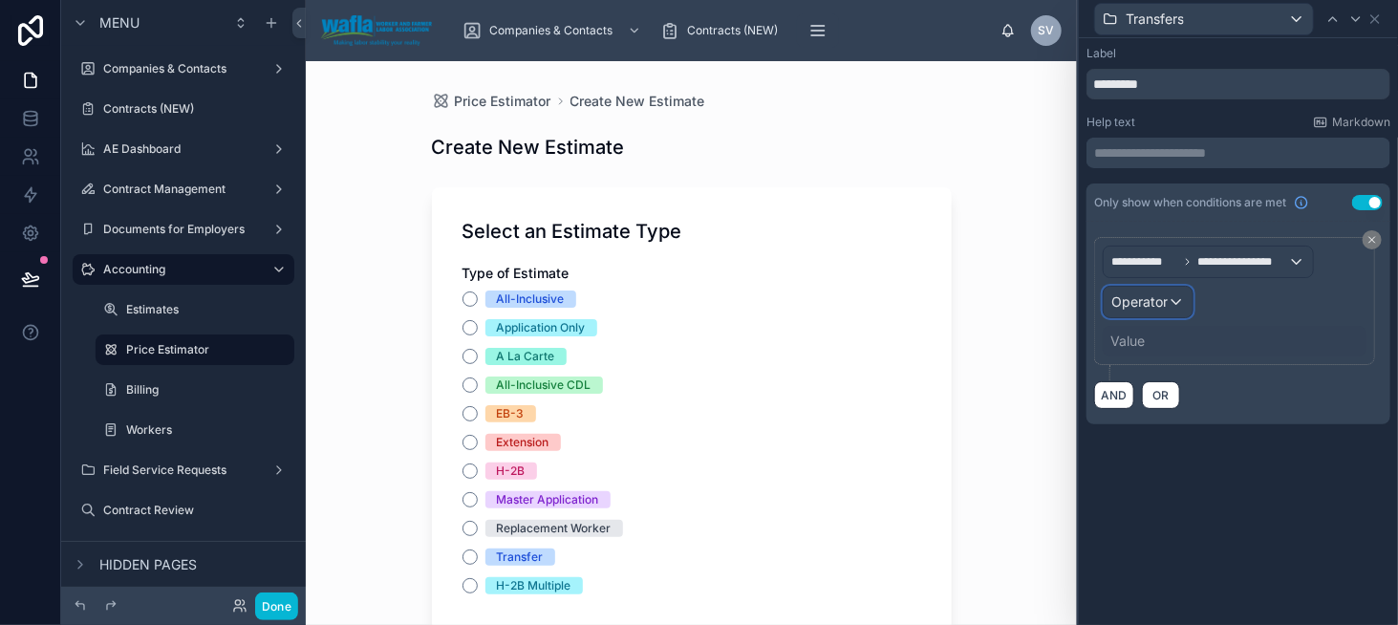
click at [1153, 303] on span "Operator" at bounding box center [1139, 301] width 56 height 16
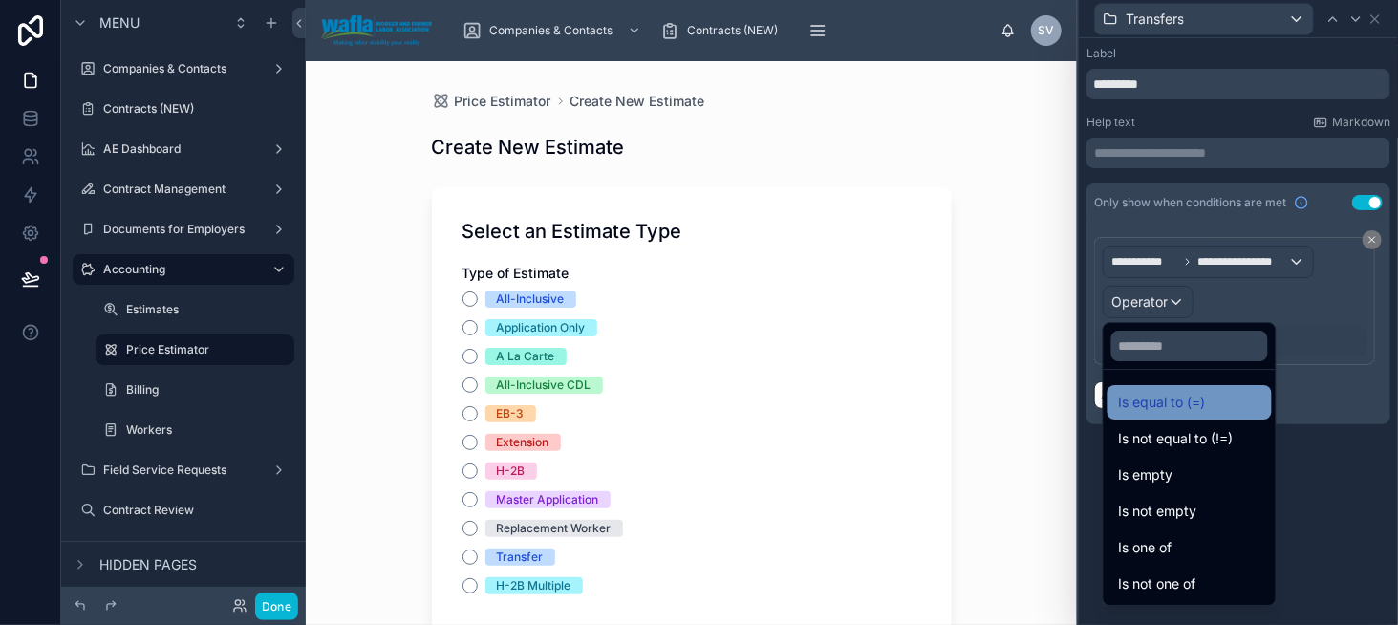
click at [1162, 399] on span "Is equal to (=)" at bounding box center [1162, 402] width 87 height 23
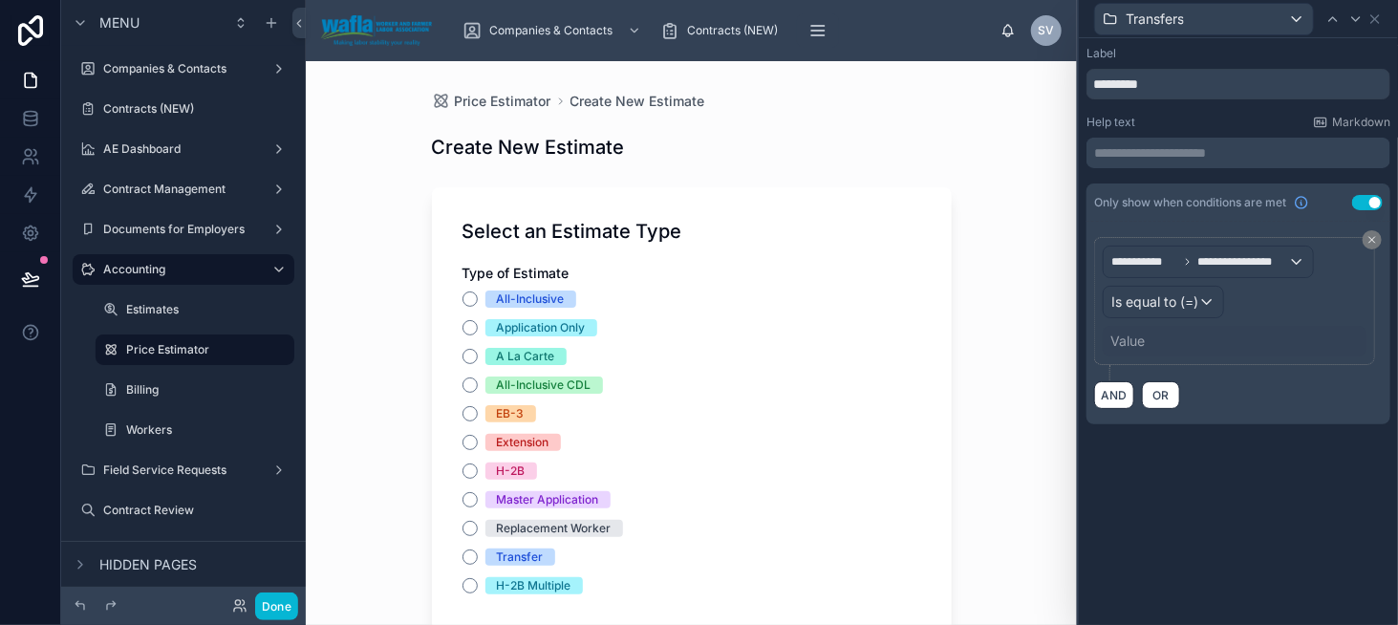
click at [1130, 342] on div "Value" at bounding box center [1128, 341] width 34 height 19
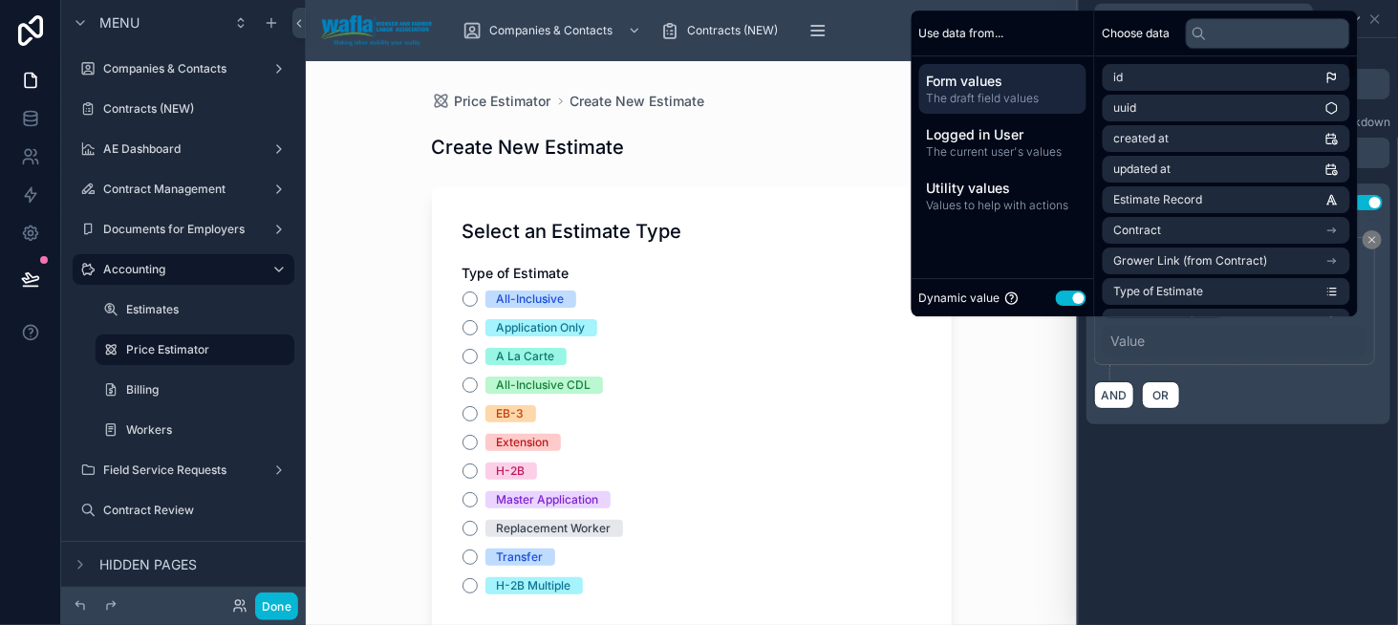
click at [1061, 301] on button "Use setting" at bounding box center [1071, 298] width 31 height 15
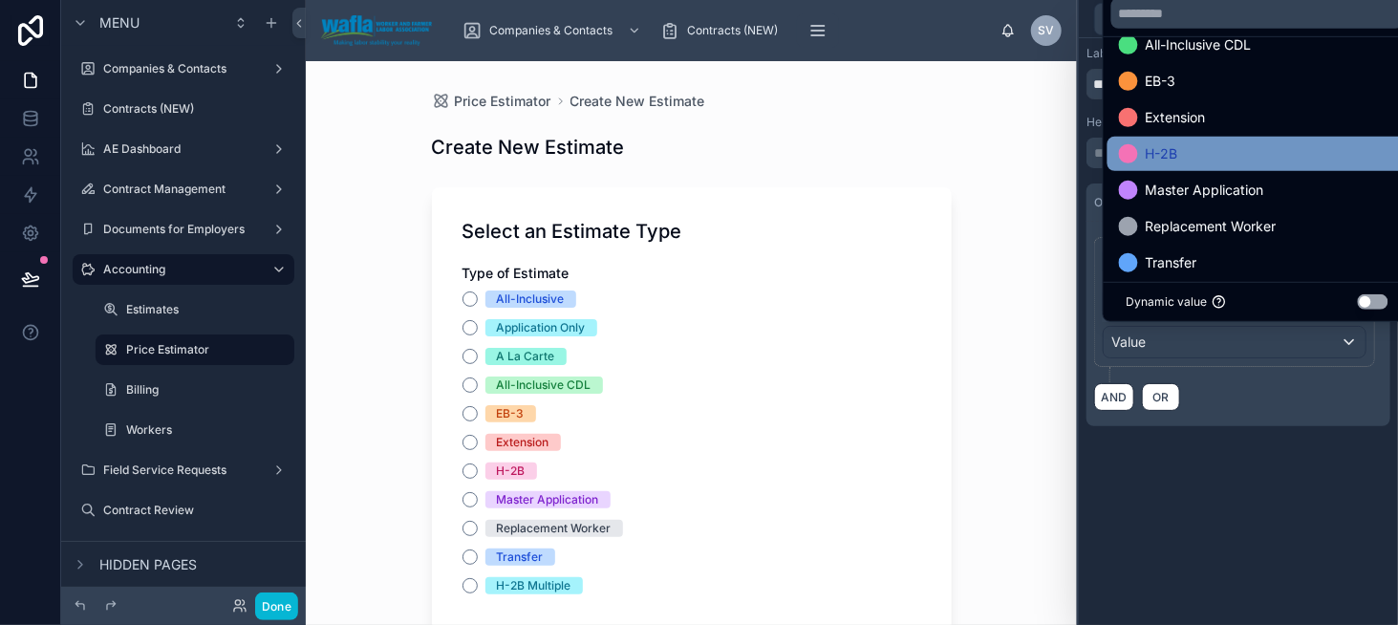
scroll to position [183, 0]
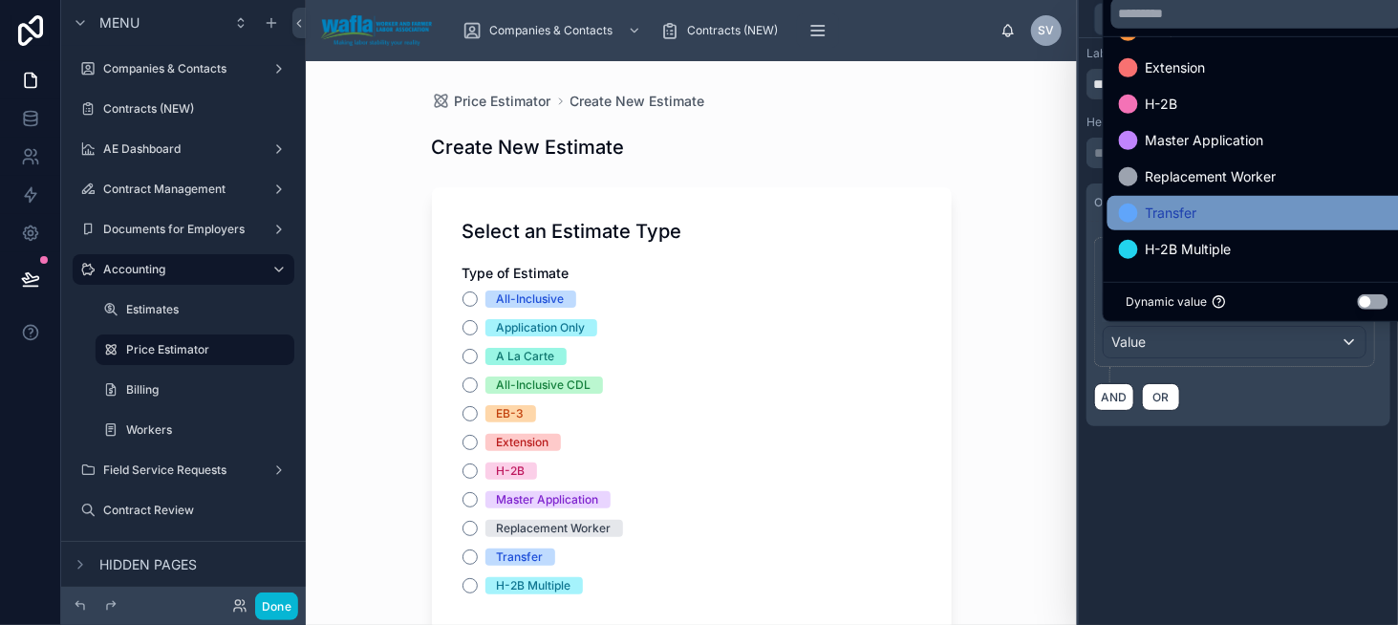
click at [1184, 209] on span "Transfer" at bounding box center [1172, 213] width 52 height 23
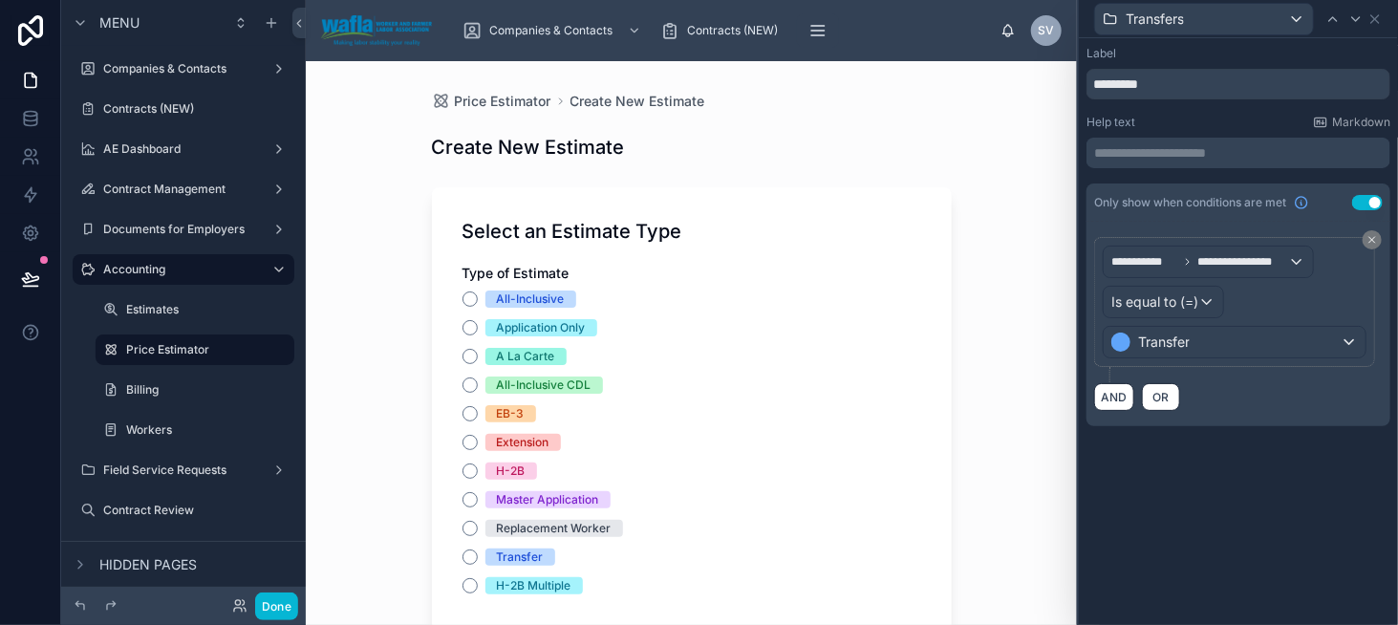
click at [1246, 468] on div "**********" at bounding box center [1238, 331] width 319 height 587
click at [1372, 23] on icon at bounding box center [1375, 18] width 15 height 15
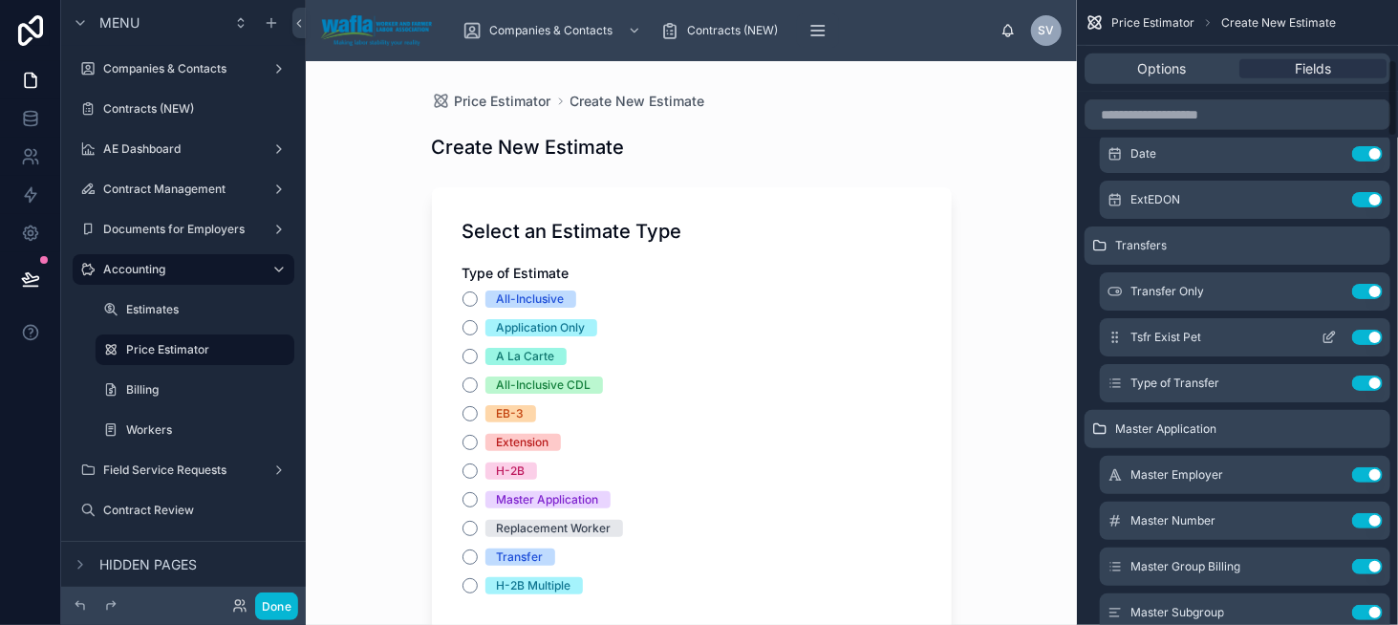
scroll to position [573, 0]
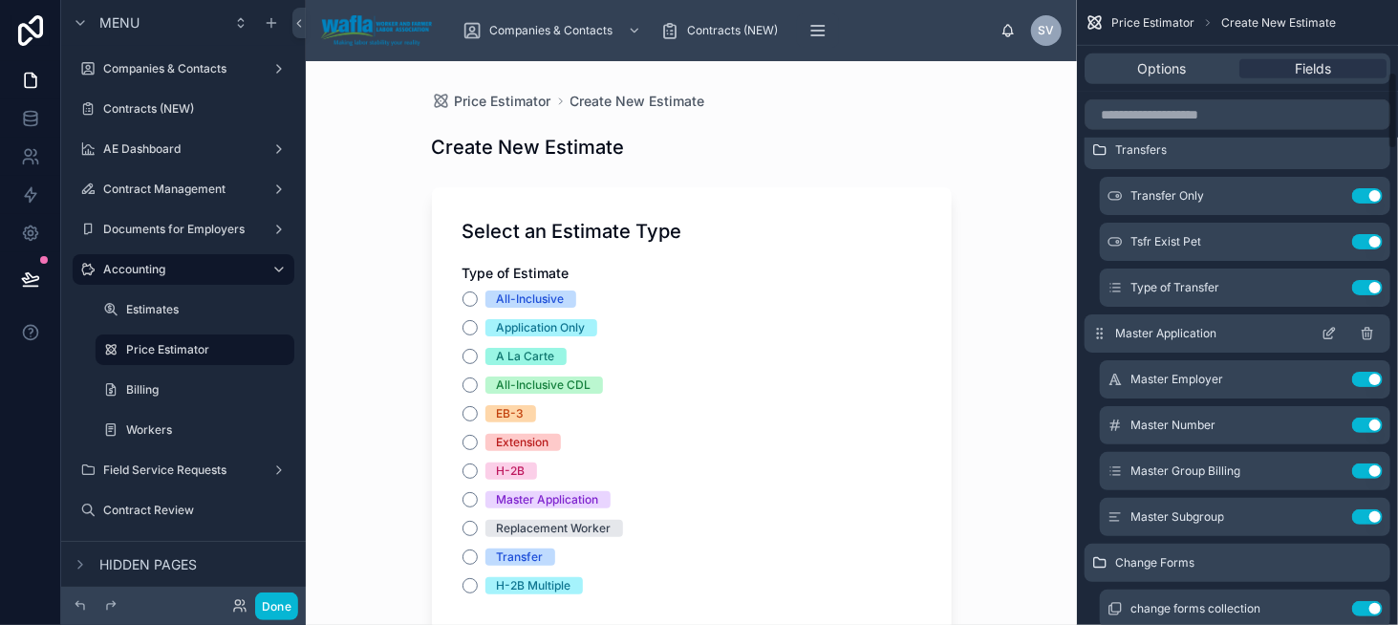
click at [1327, 331] on icon "scrollable content" at bounding box center [1329, 333] width 15 height 15
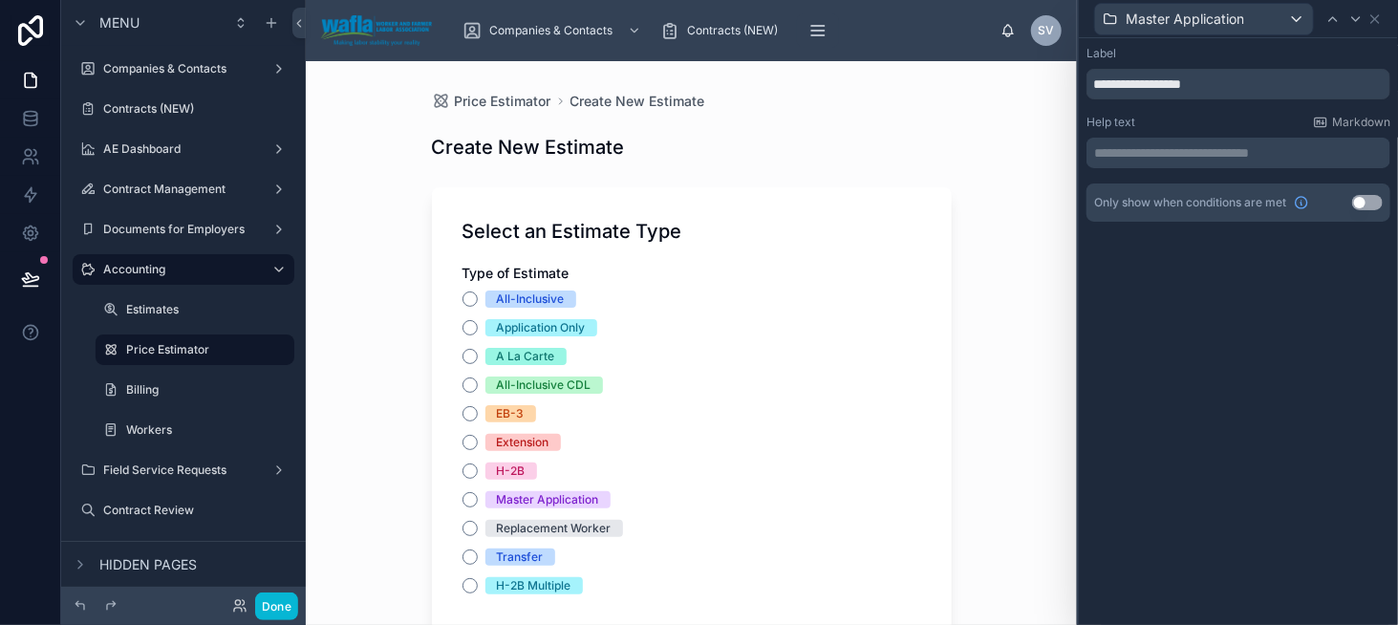
click at [1371, 204] on button "Use setting" at bounding box center [1367, 202] width 31 height 15
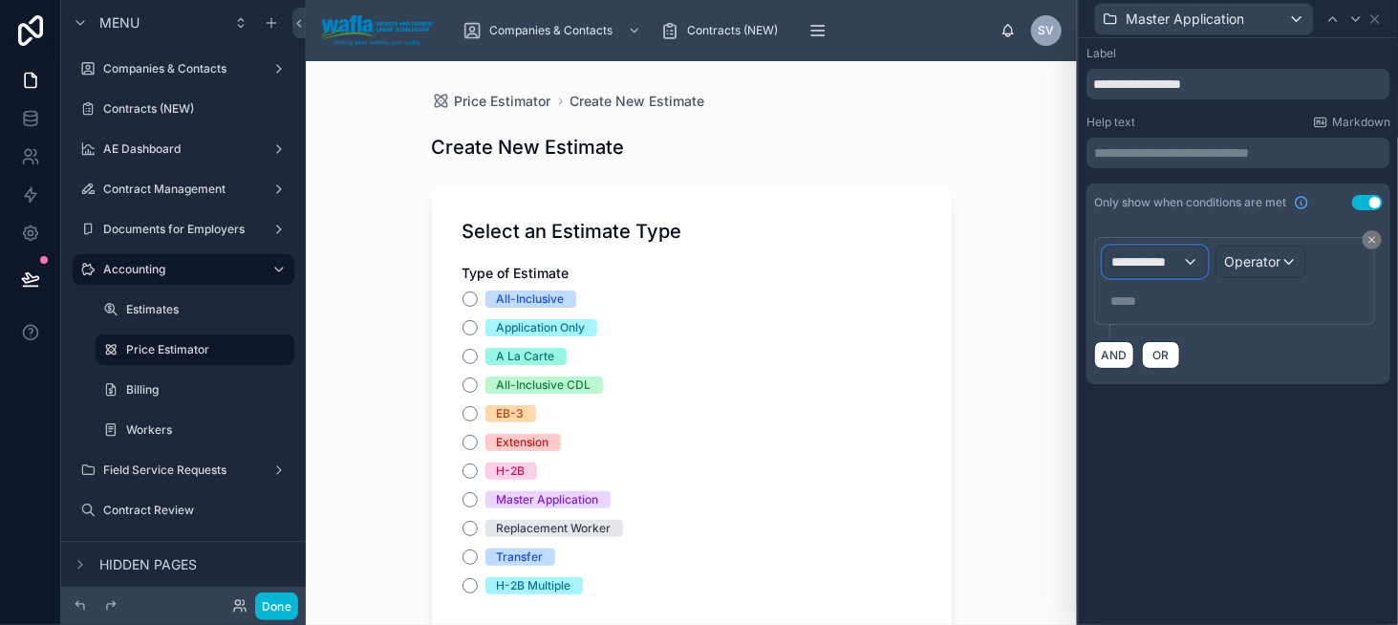
click at [1135, 259] on span "**********" at bounding box center [1146, 261] width 71 height 19
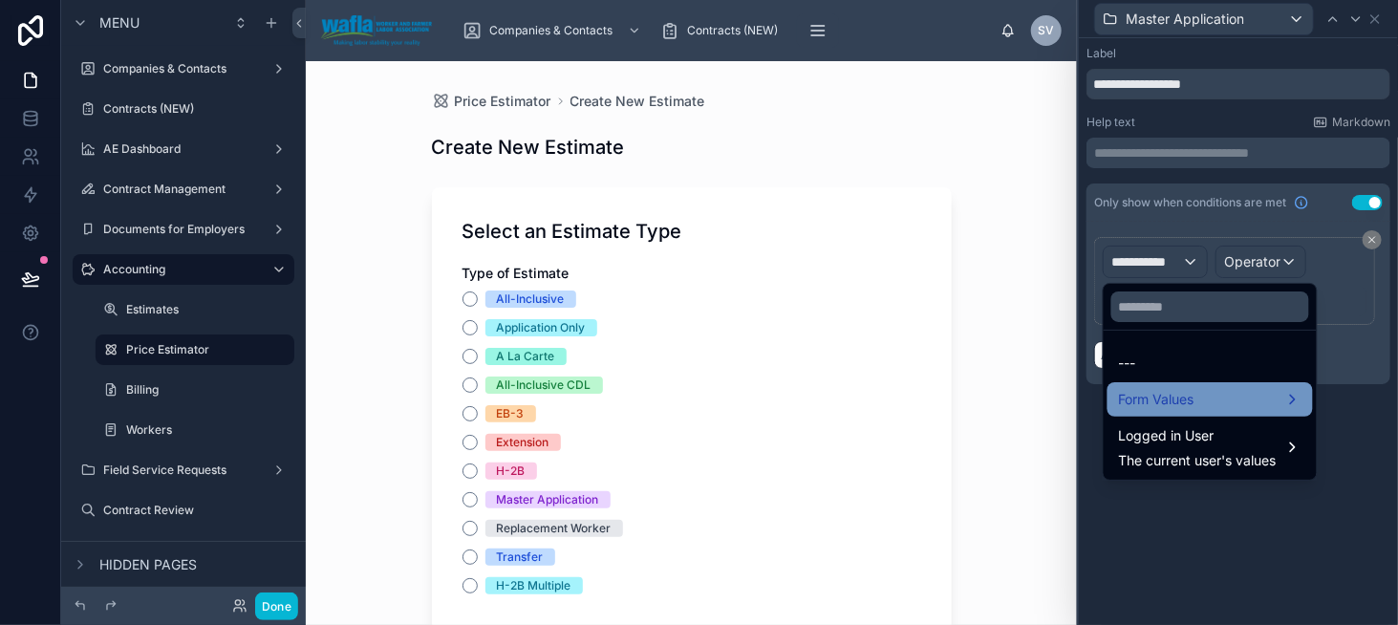
click at [1176, 395] on span "Form Values" at bounding box center [1157, 399] width 76 height 23
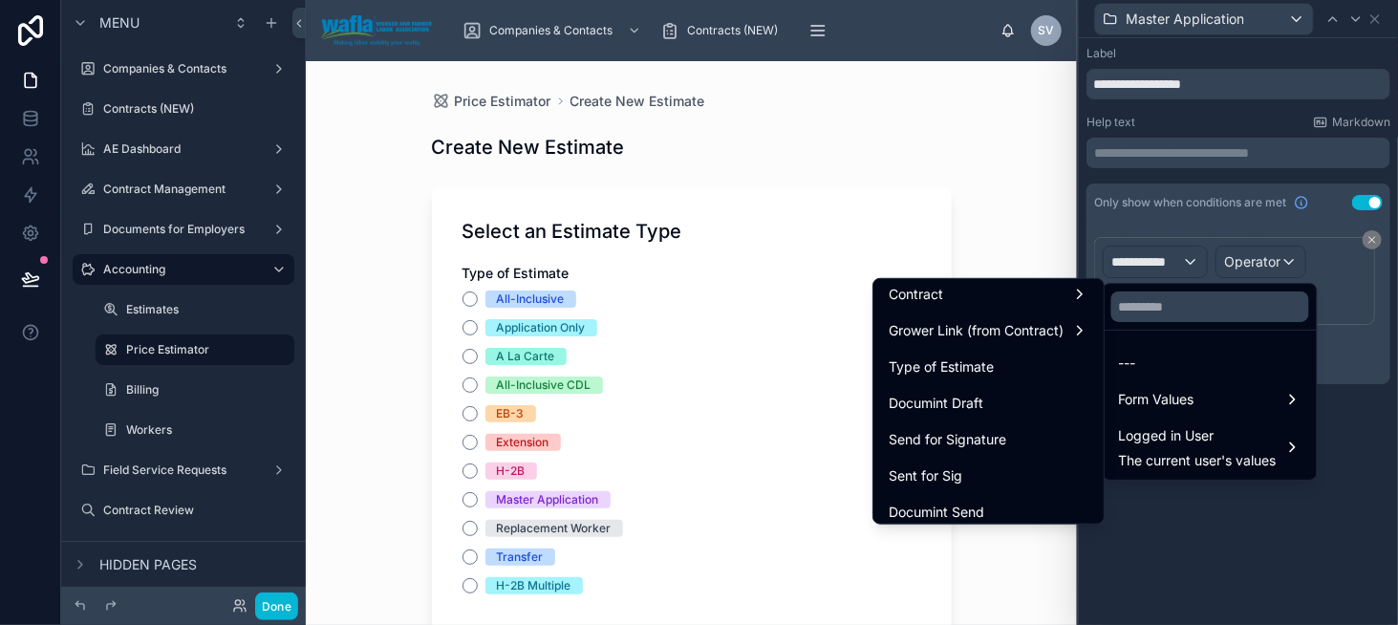
scroll to position [191, 0]
click at [1023, 360] on div "Type of Estimate" at bounding box center [989, 363] width 200 height 23
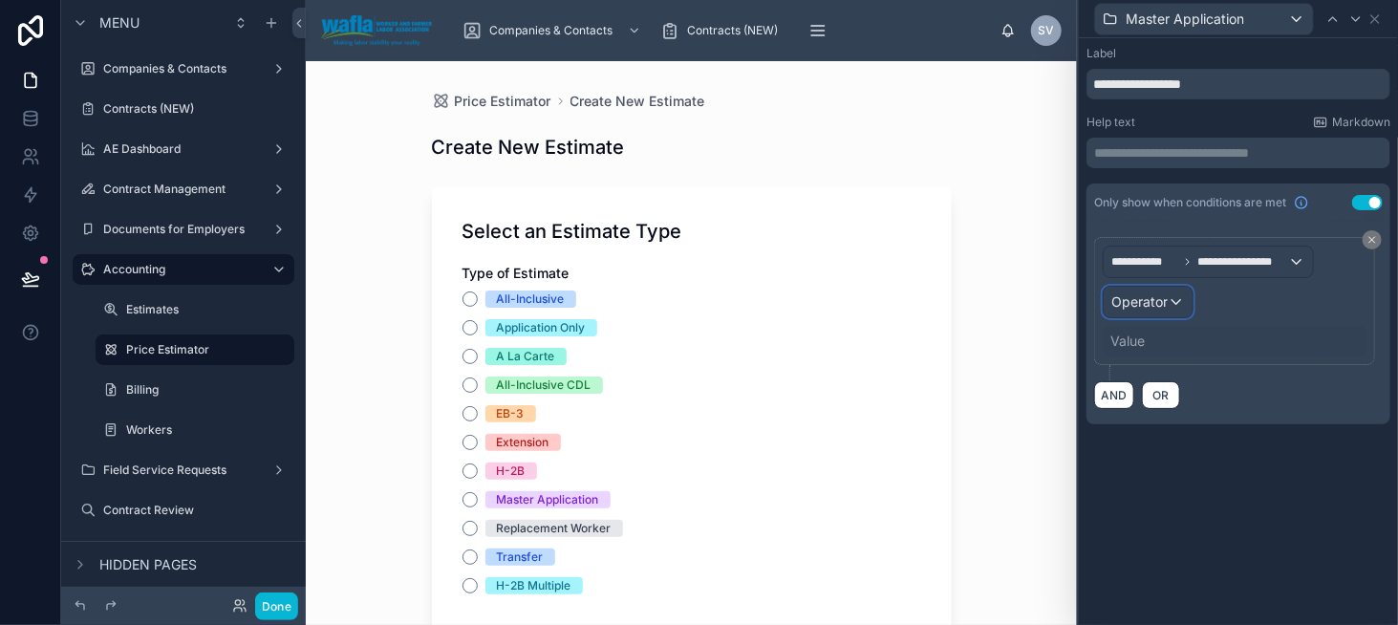
click at [1155, 298] on span "Operator" at bounding box center [1139, 301] width 56 height 16
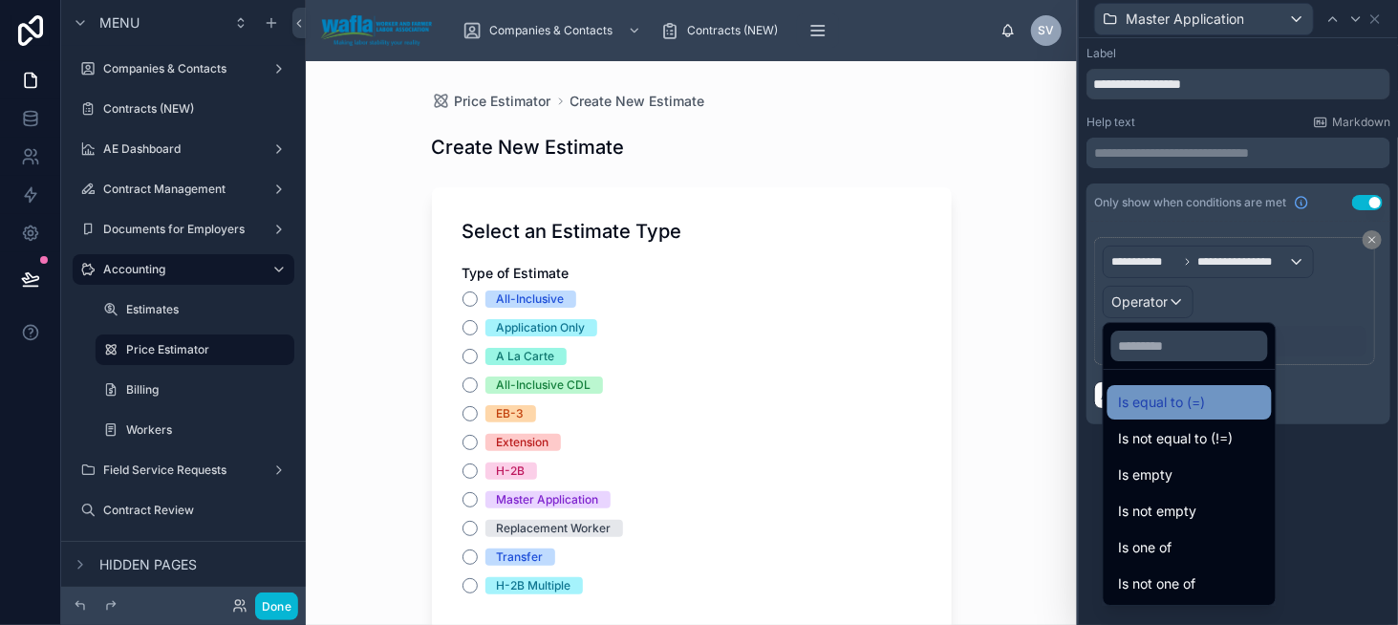
click at [1163, 402] on span "Is equal to (=)" at bounding box center [1162, 402] width 87 height 23
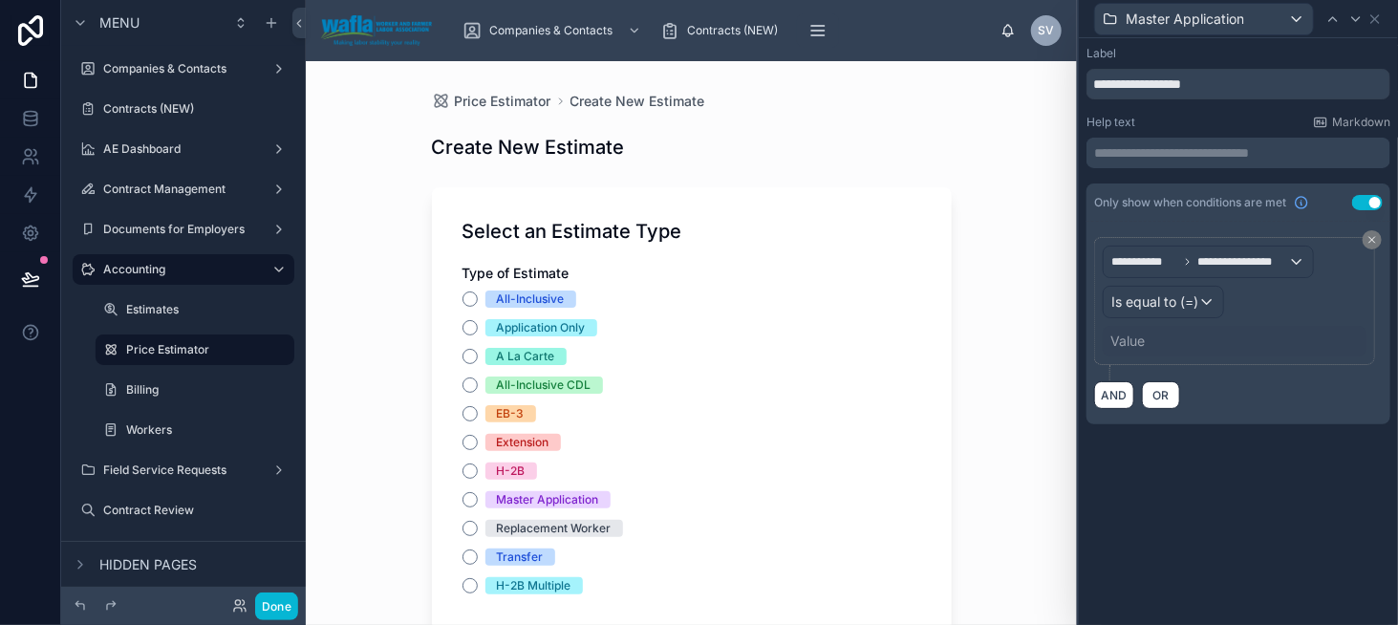
click at [1126, 337] on div "Value" at bounding box center [1128, 341] width 34 height 19
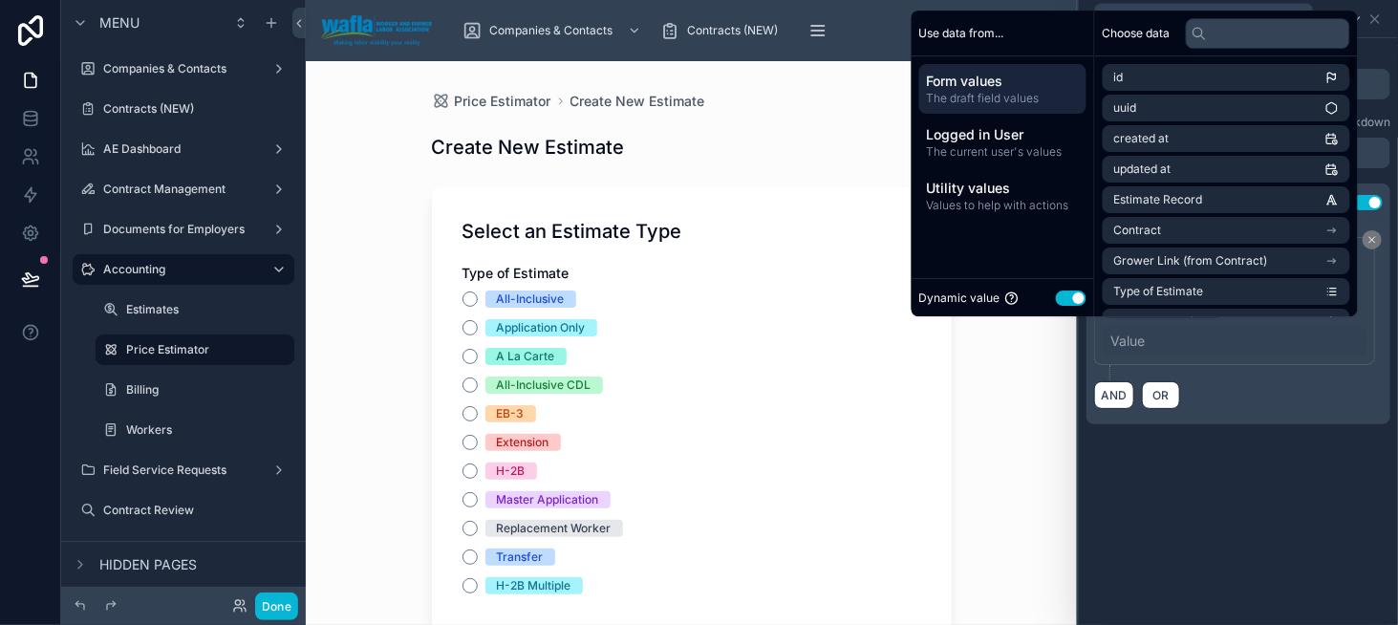
click at [1065, 303] on button "Use setting" at bounding box center [1071, 298] width 31 height 15
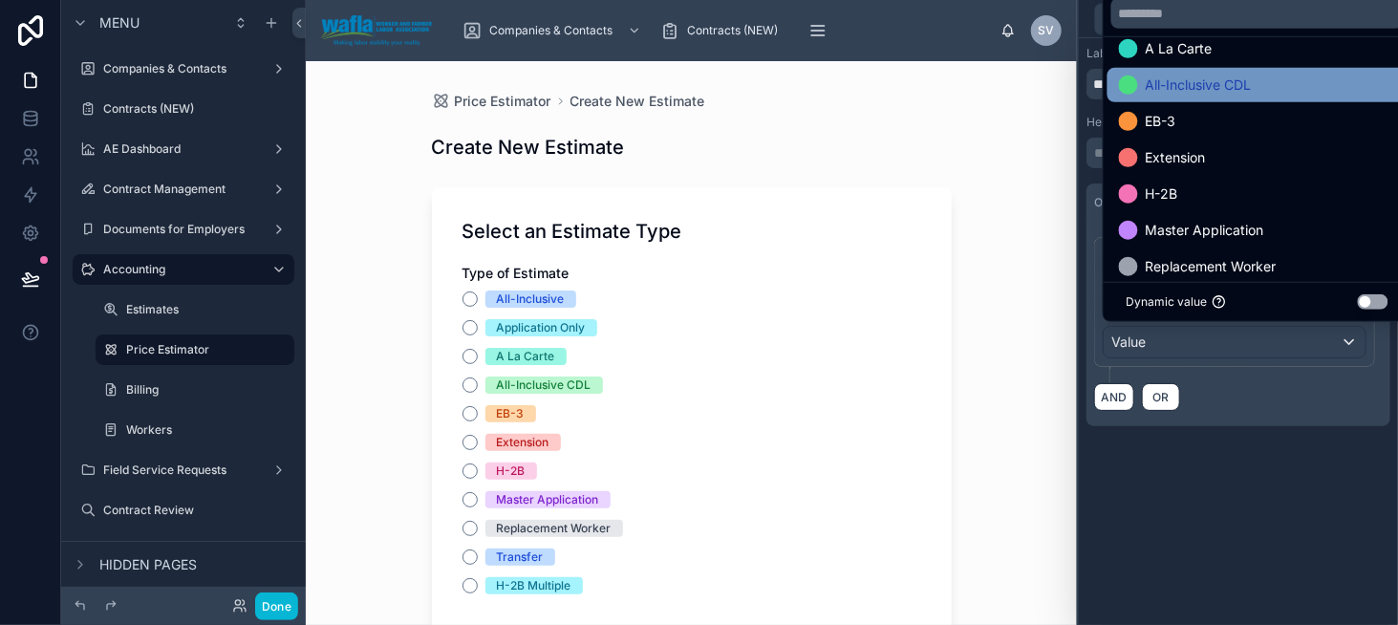
scroll to position [96, 0]
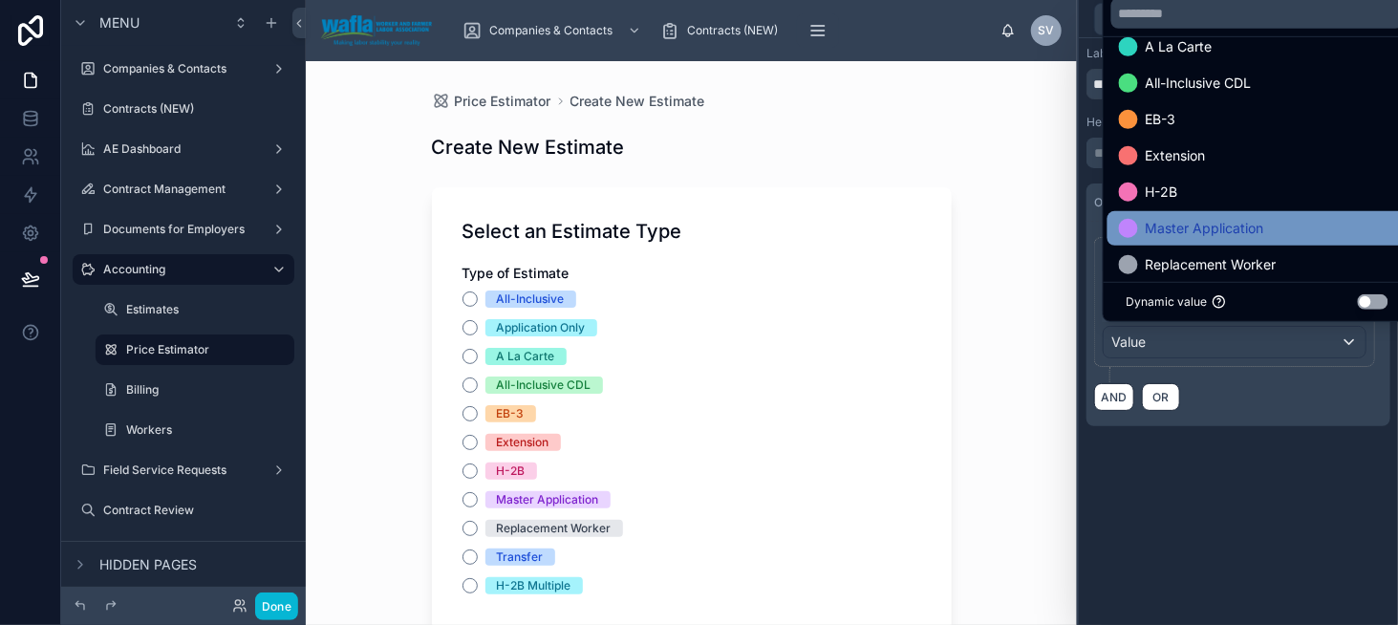
click at [1201, 236] on span "Master Application" at bounding box center [1205, 228] width 119 height 23
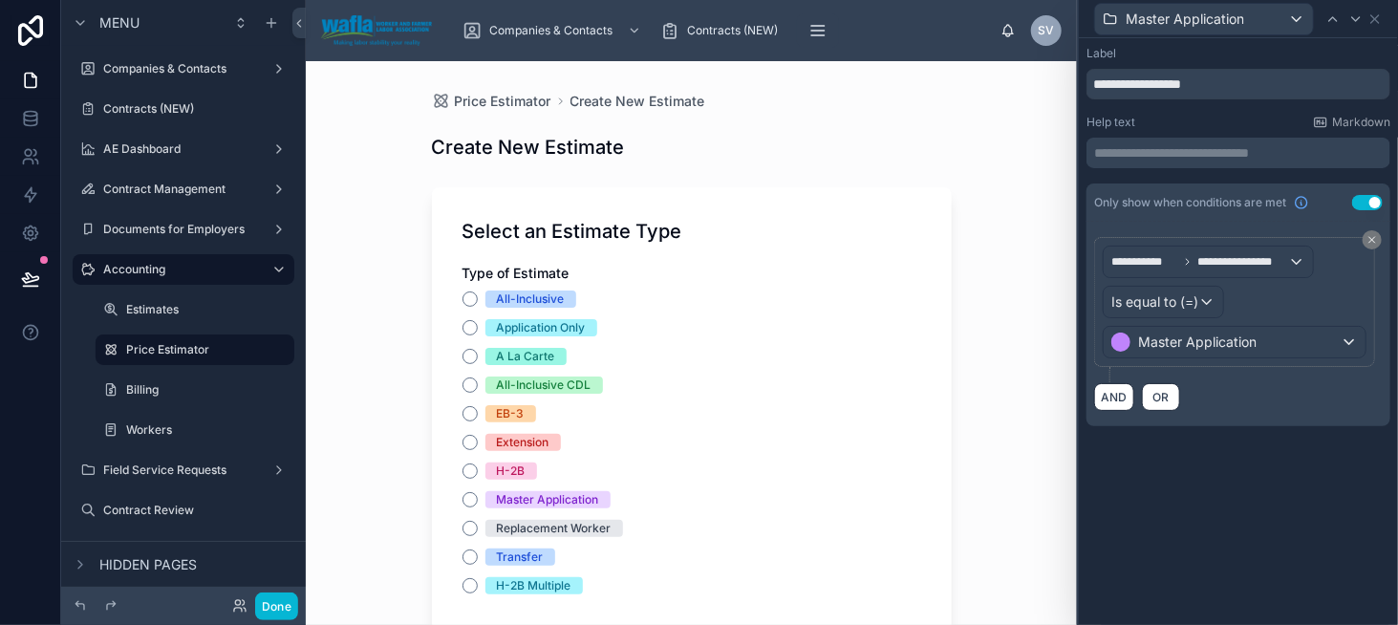
click at [1278, 434] on div "**********" at bounding box center [1238, 255] width 319 height 434
click at [1378, 22] on icon at bounding box center [1375, 19] width 8 height 8
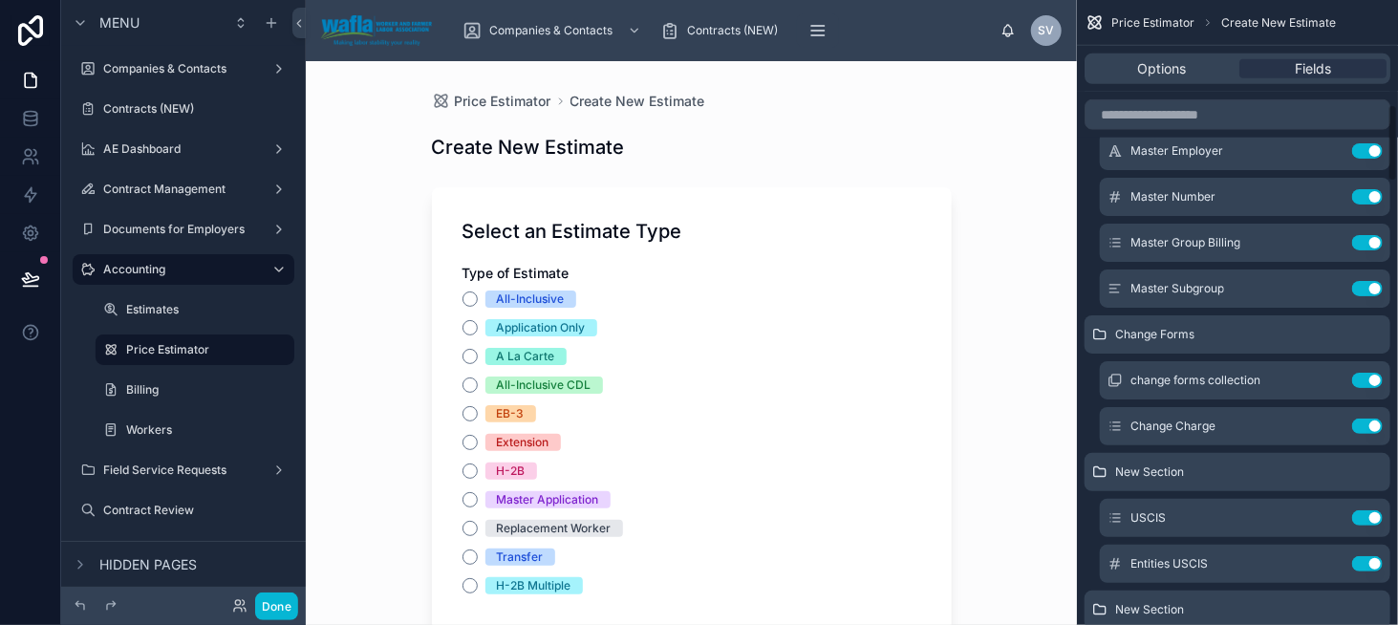
scroll to position [860, 0]
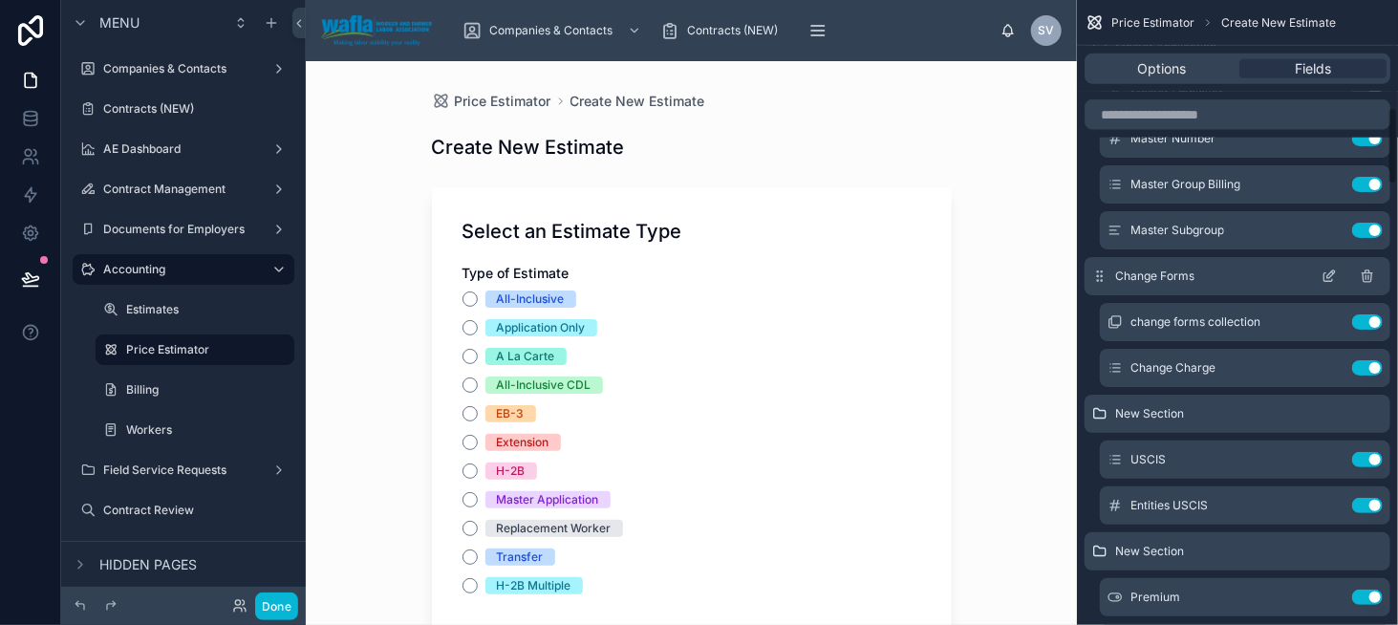
click at [1325, 270] on icon "scrollable content" at bounding box center [1329, 276] width 15 height 15
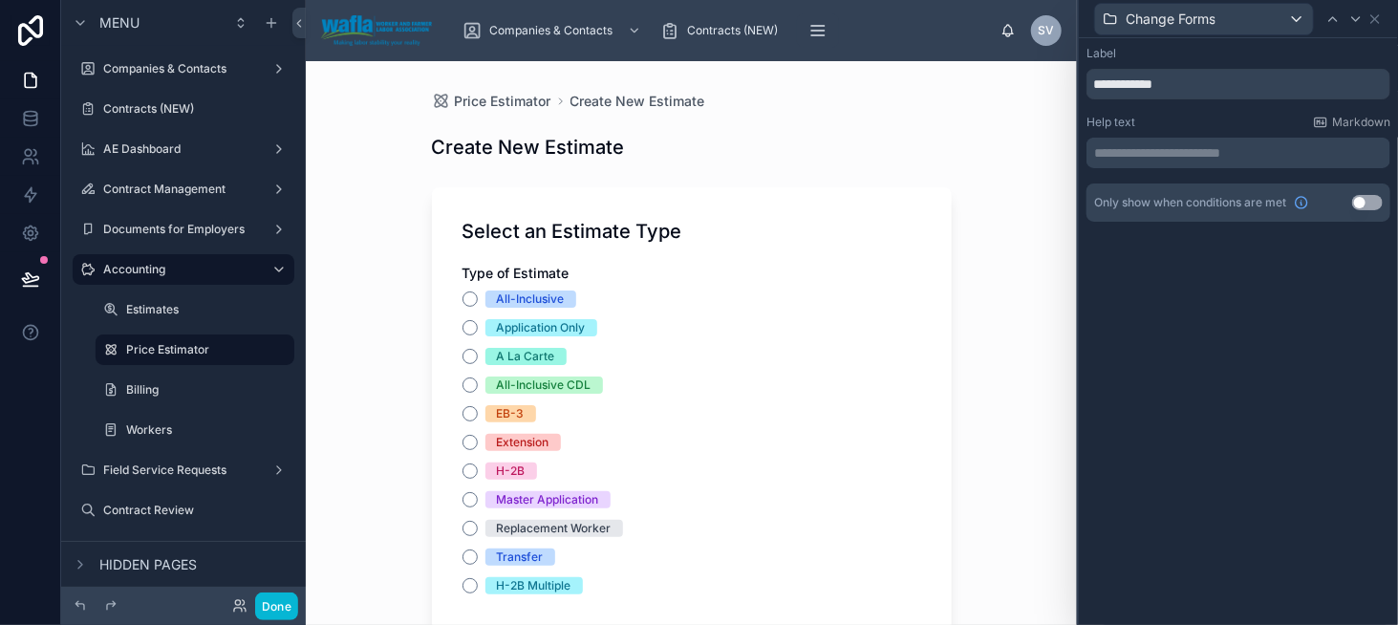
click at [1370, 205] on button "Use setting" at bounding box center [1367, 202] width 31 height 15
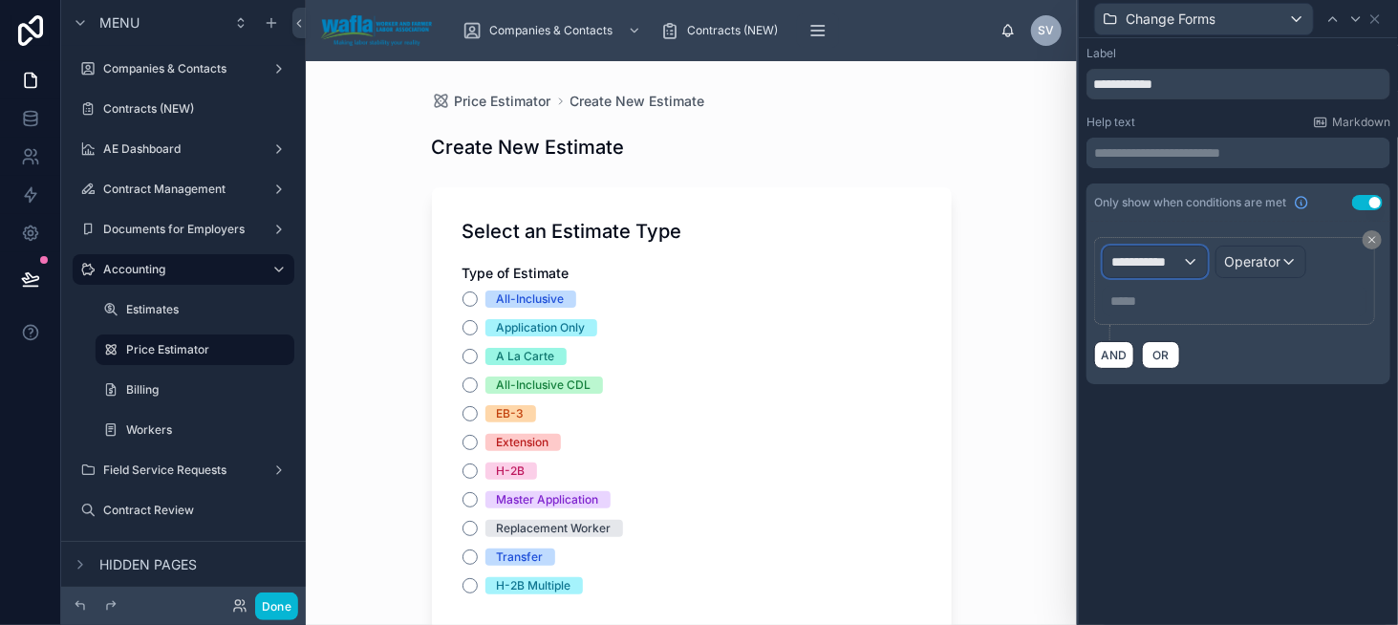
click at [1139, 267] on span "**********" at bounding box center [1146, 261] width 71 height 19
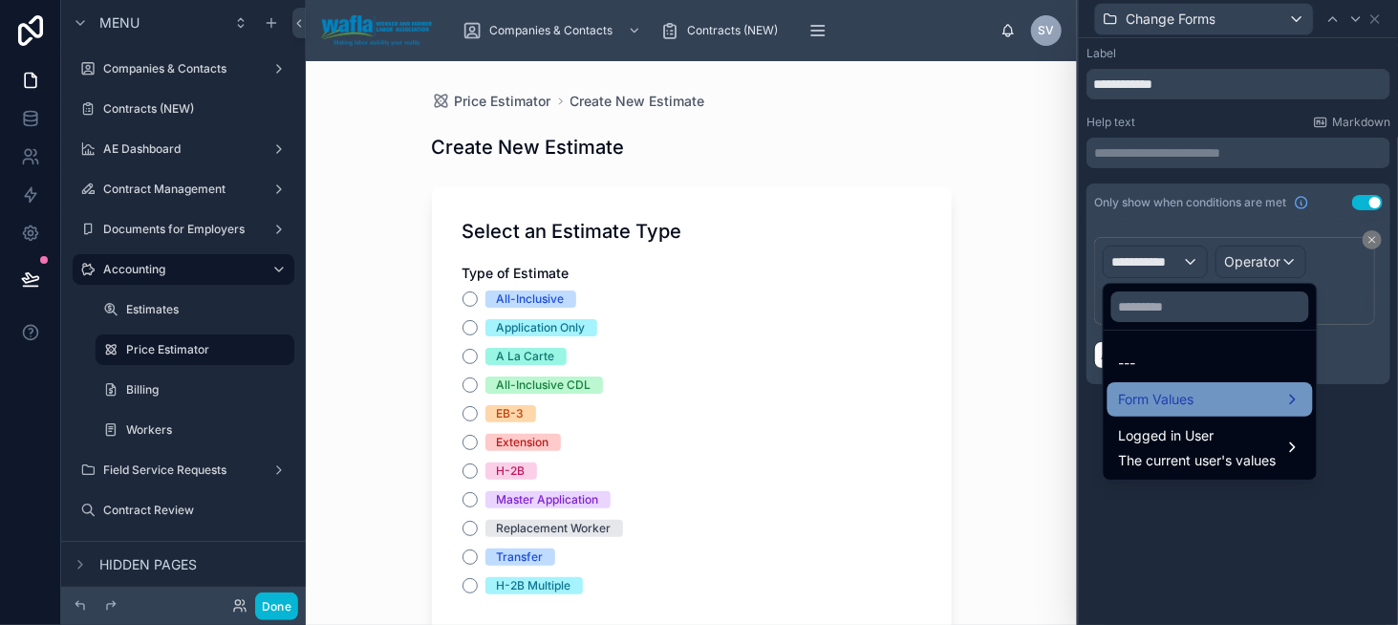
click at [1162, 391] on span "Form Values" at bounding box center [1157, 399] width 76 height 23
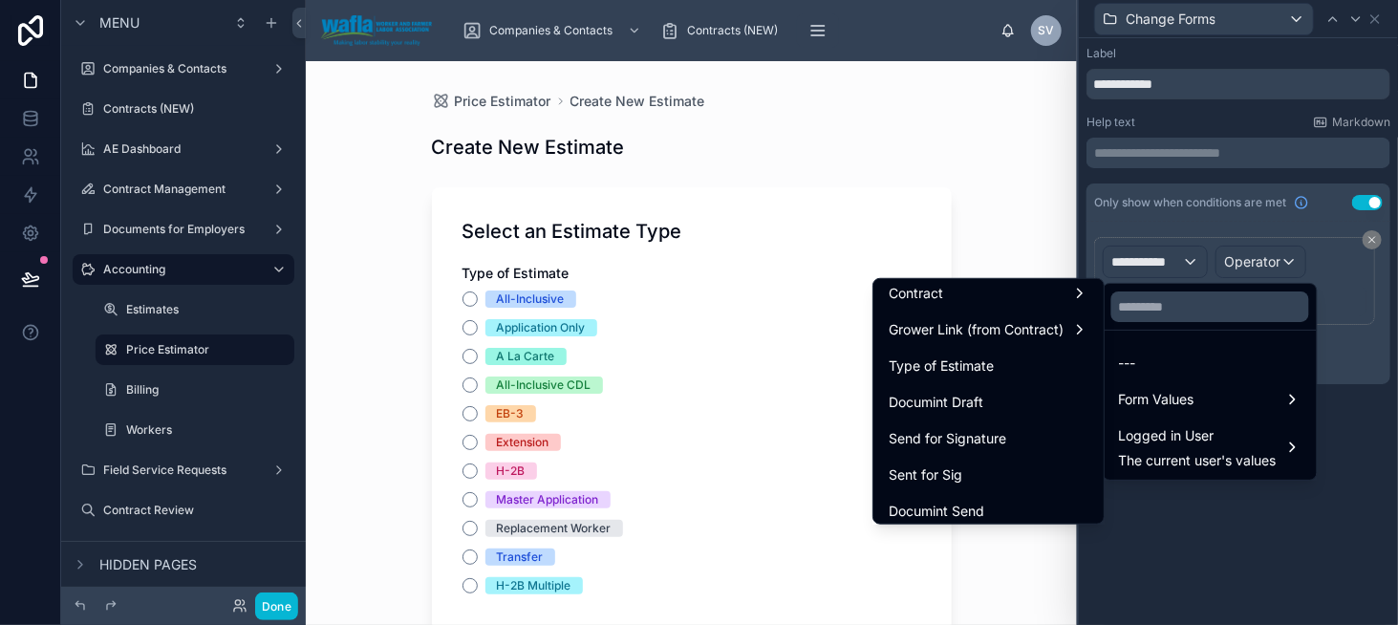
scroll to position [191, 0]
click at [1025, 358] on div "Type of Estimate" at bounding box center [989, 363] width 200 height 23
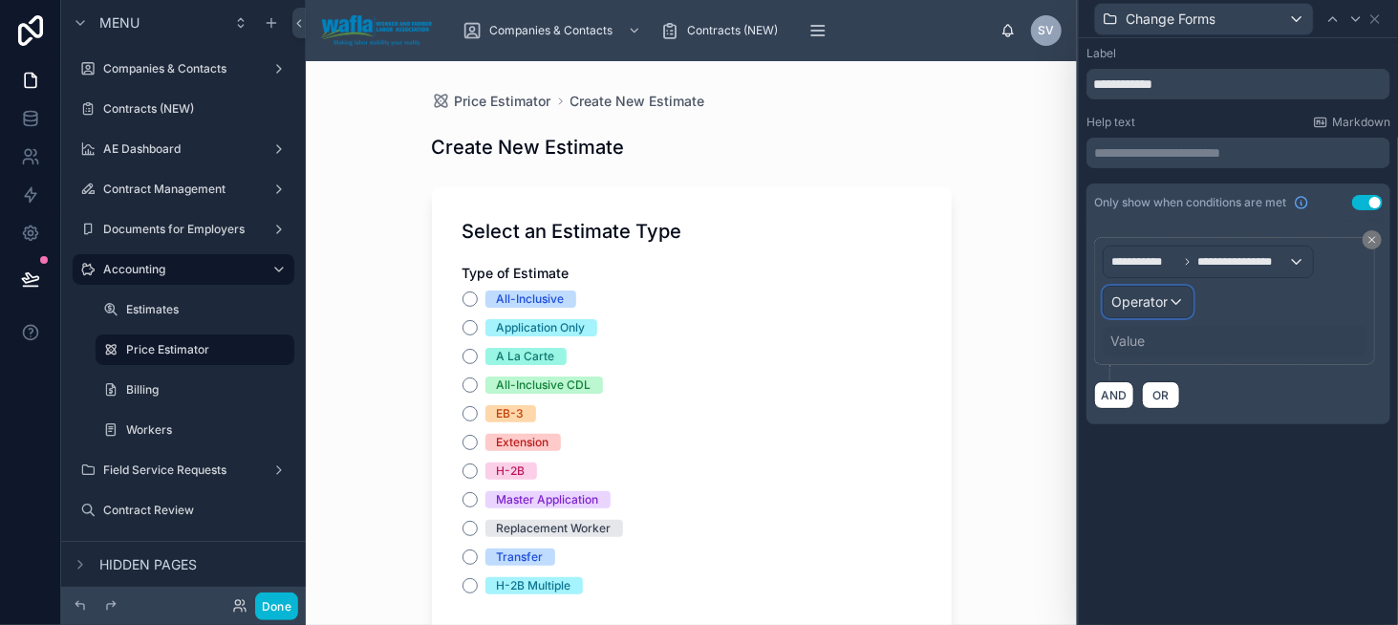
click at [1138, 295] on span "Operator" at bounding box center [1139, 301] width 56 height 16
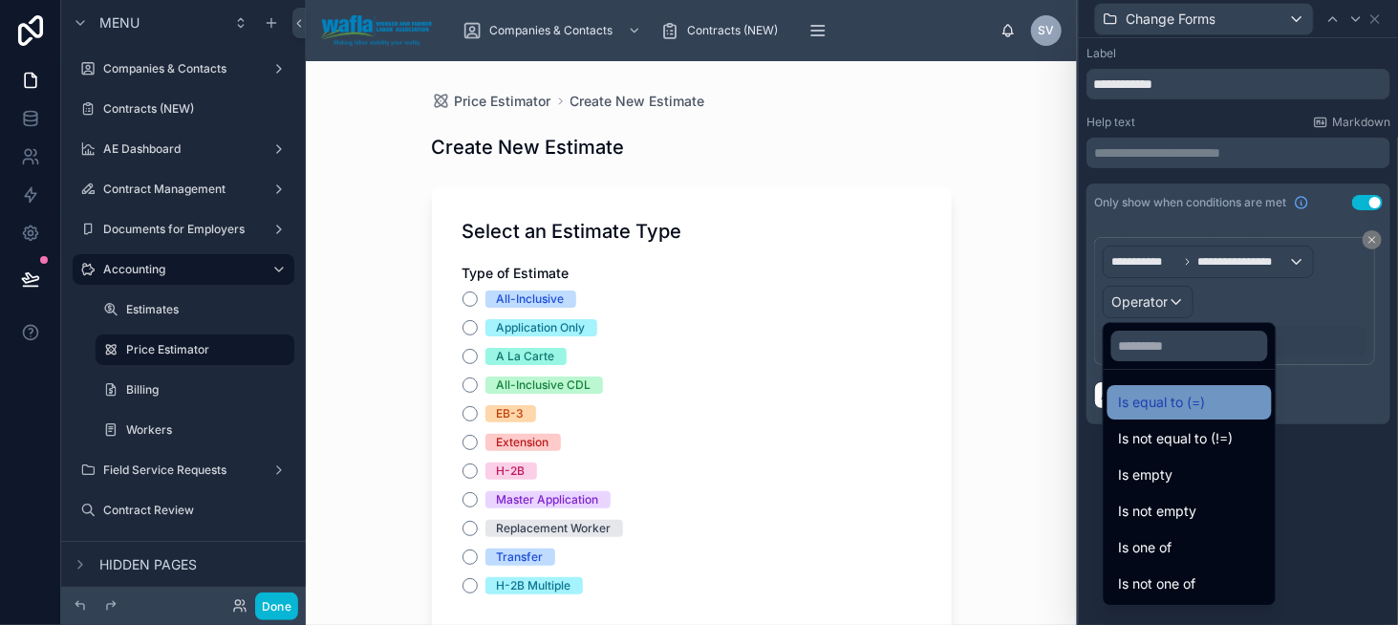
click at [1158, 399] on span "Is equal to (=)" at bounding box center [1162, 402] width 87 height 23
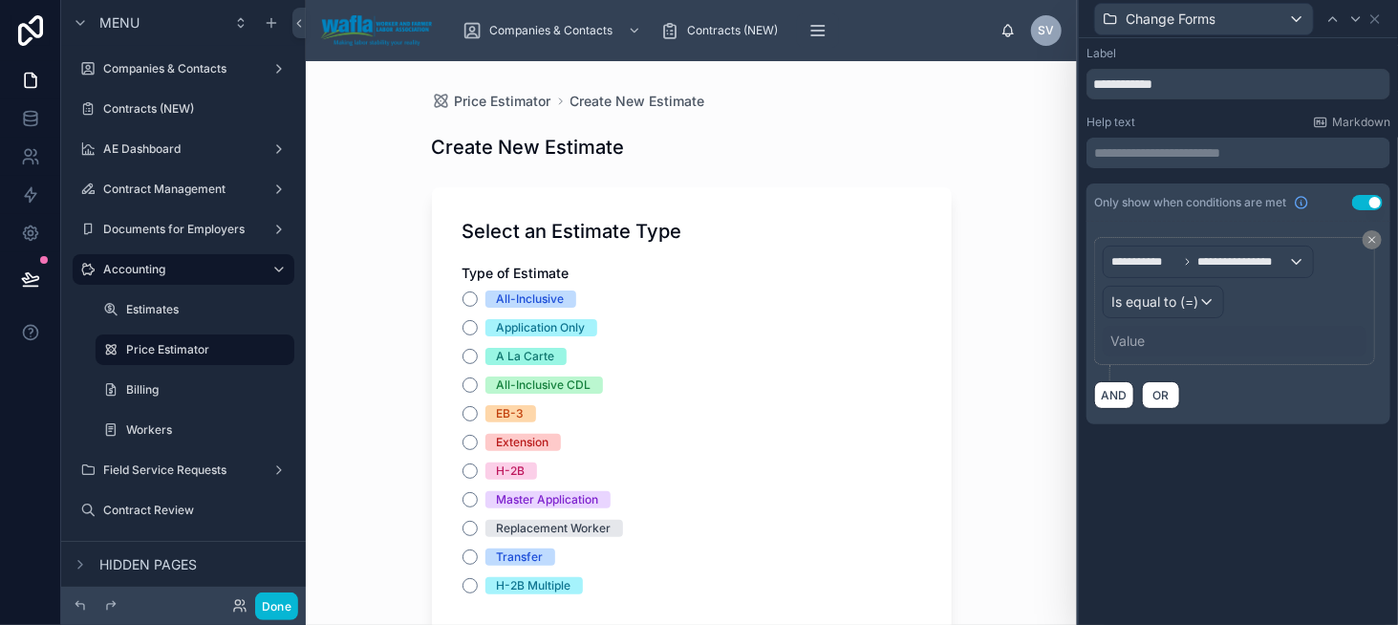
click at [1140, 336] on div "Value" at bounding box center [1128, 341] width 34 height 19
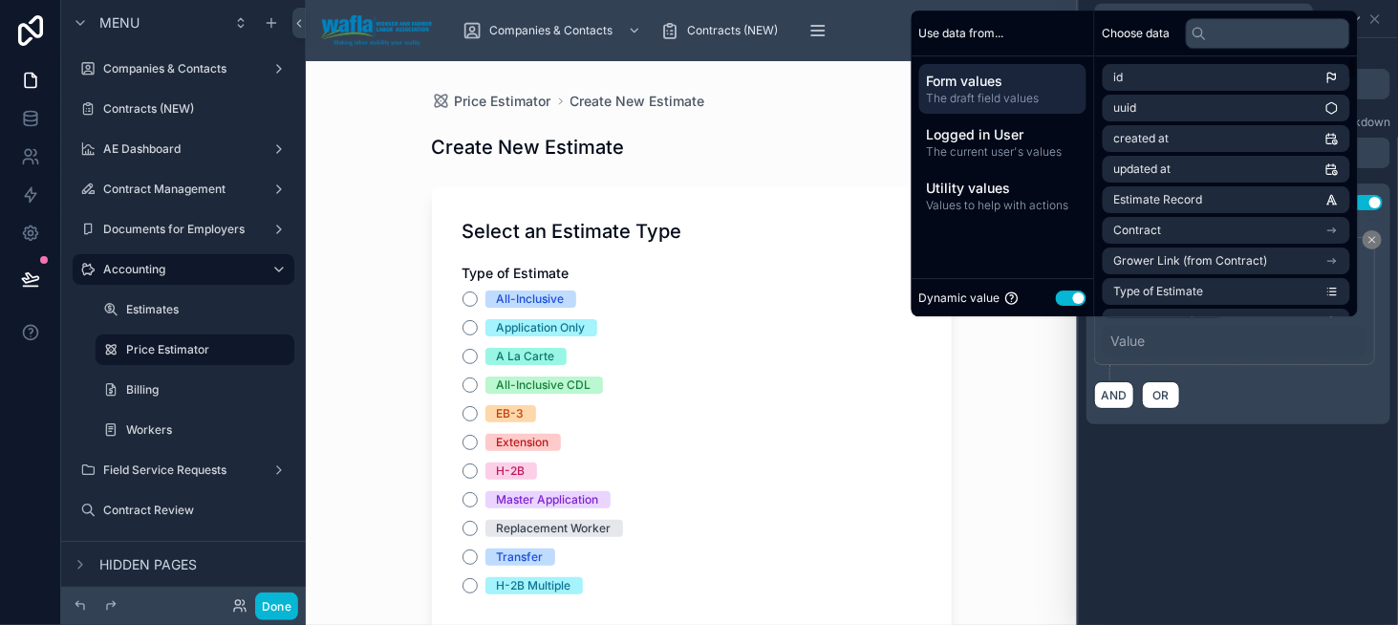
click at [1059, 298] on button "Use setting" at bounding box center [1071, 298] width 31 height 15
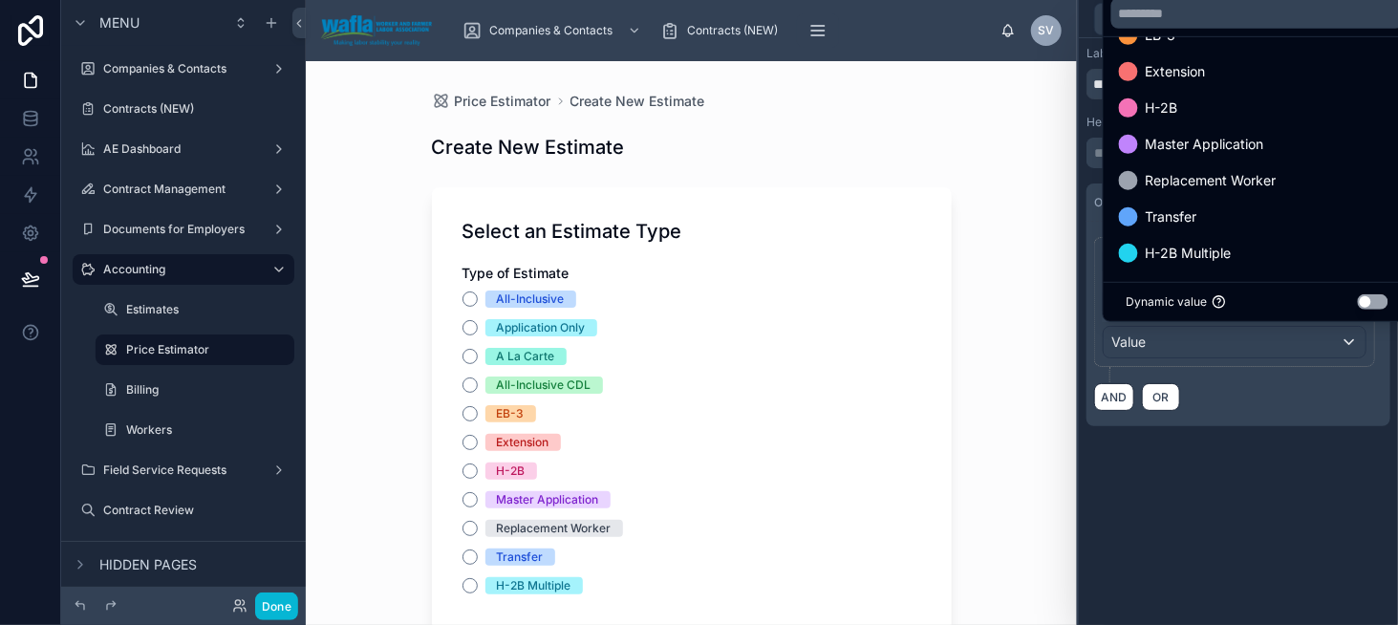
scroll to position [183, 0]
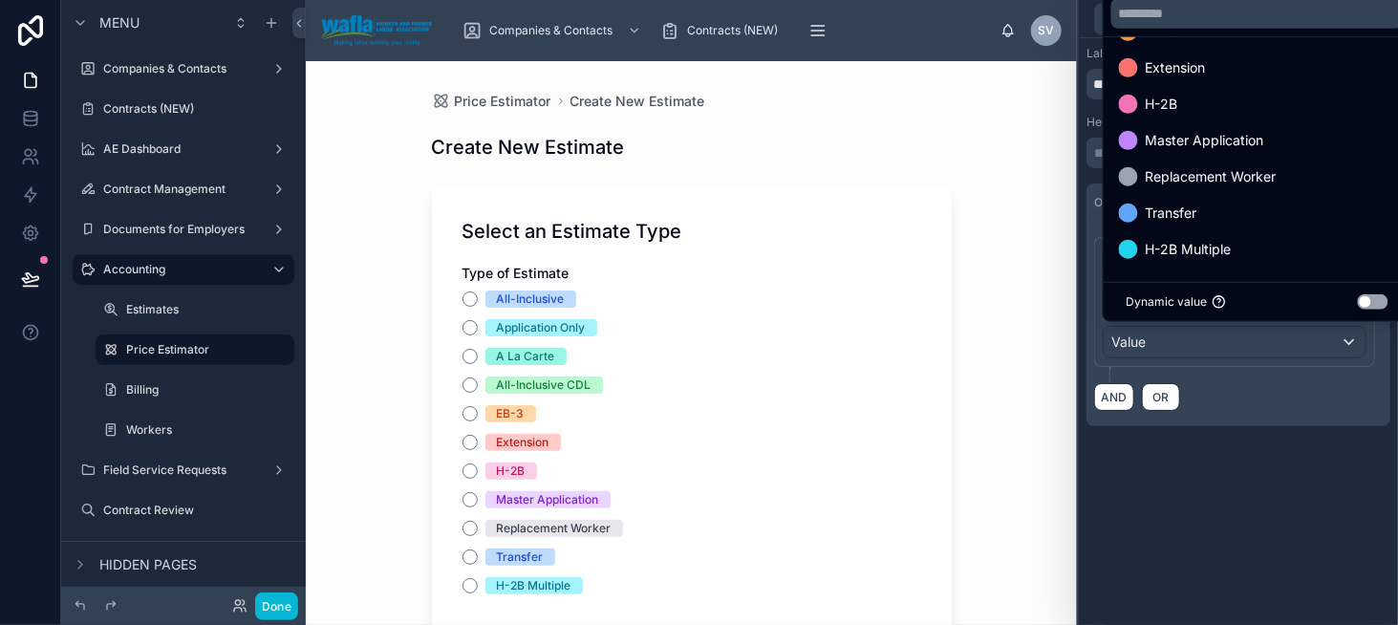
click at [1285, 511] on div at bounding box center [1238, 312] width 319 height 625
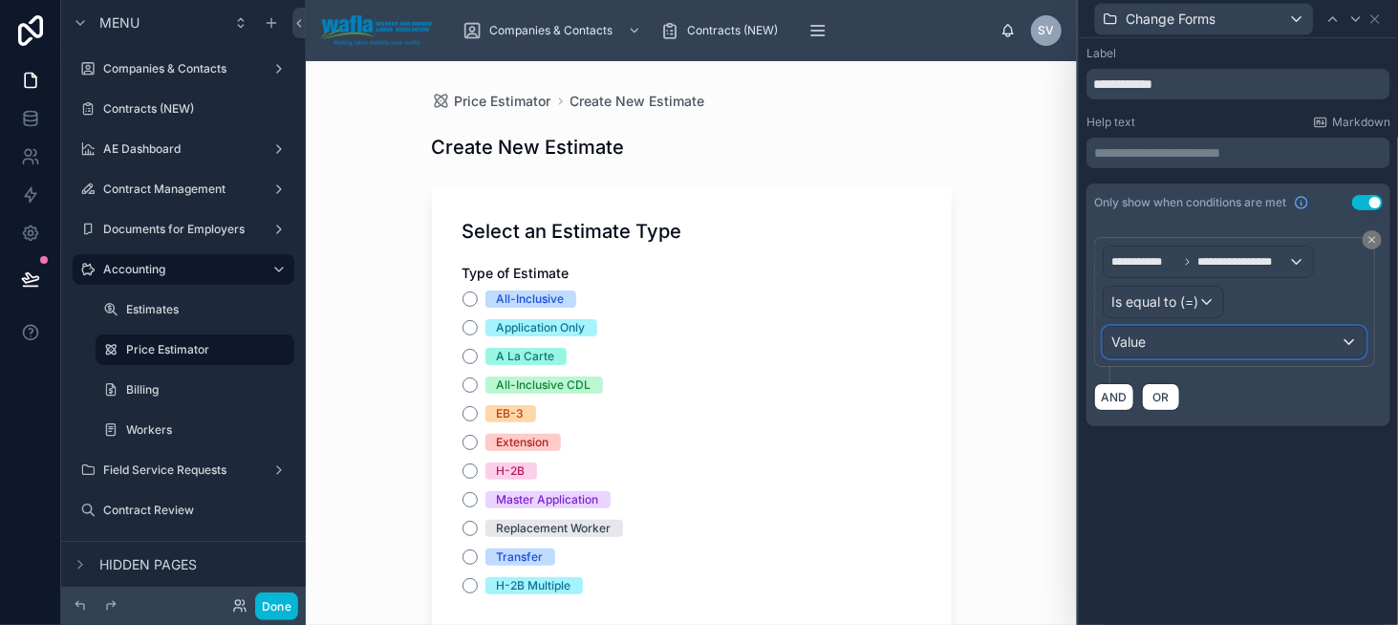
click at [1232, 347] on div "Value" at bounding box center [1235, 342] width 262 height 31
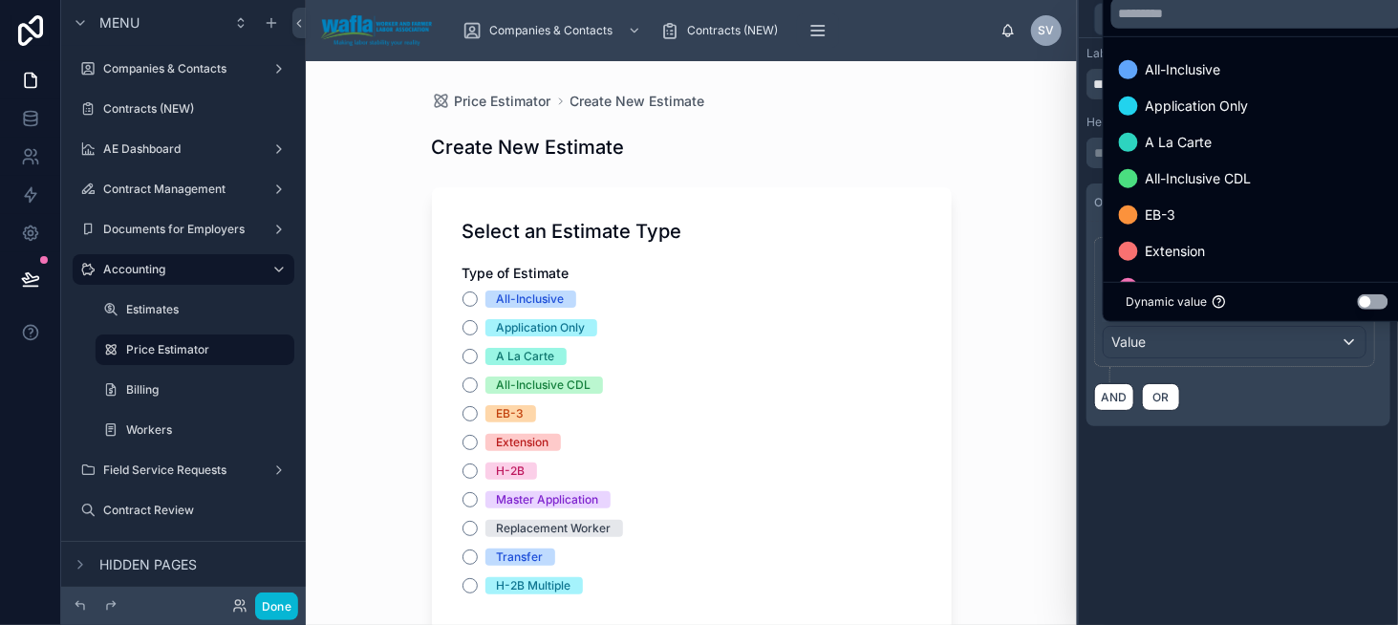
click at [1232, 347] on div at bounding box center [1238, 312] width 319 height 625
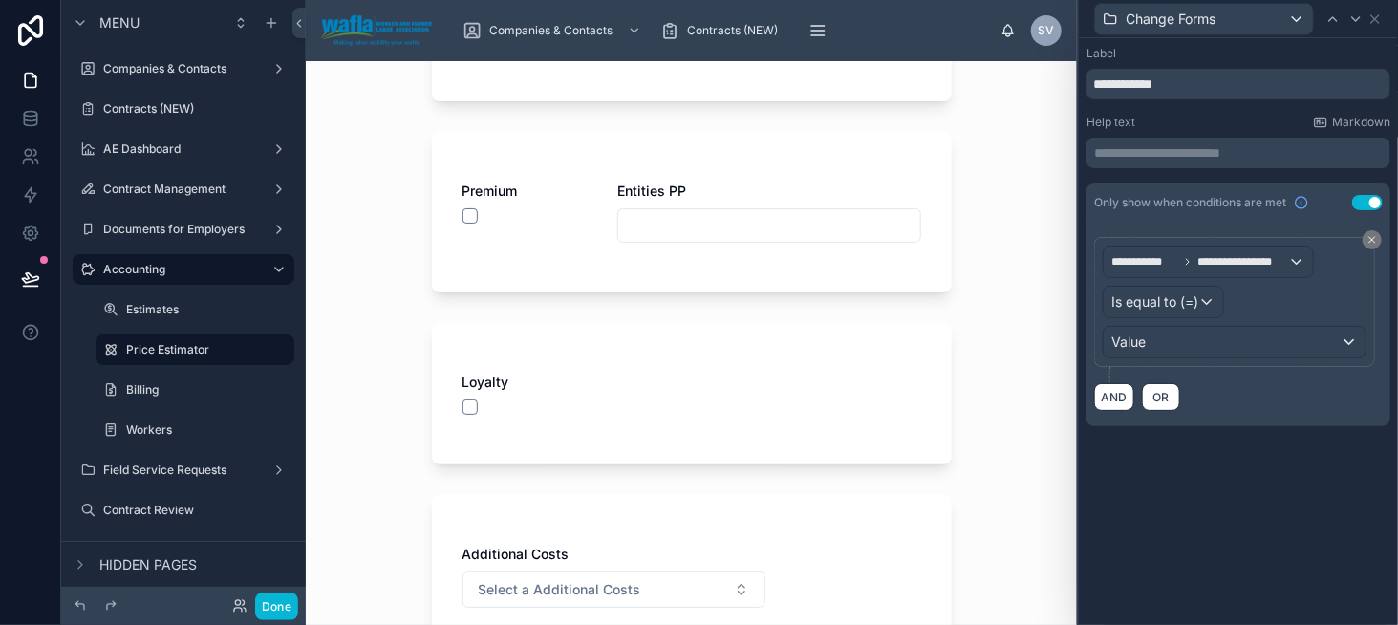
scroll to position [956, 0]
click at [1376, 20] on icon at bounding box center [1375, 18] width 15 height 15
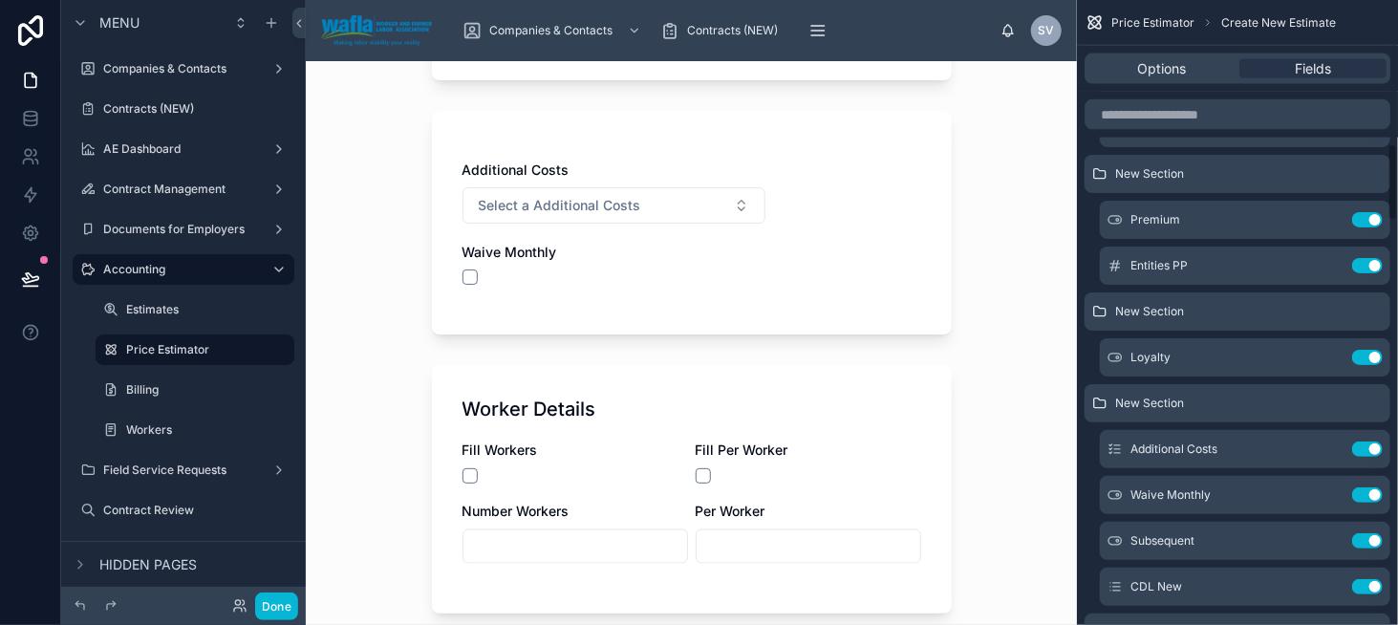
scroll to position [1242, 0]
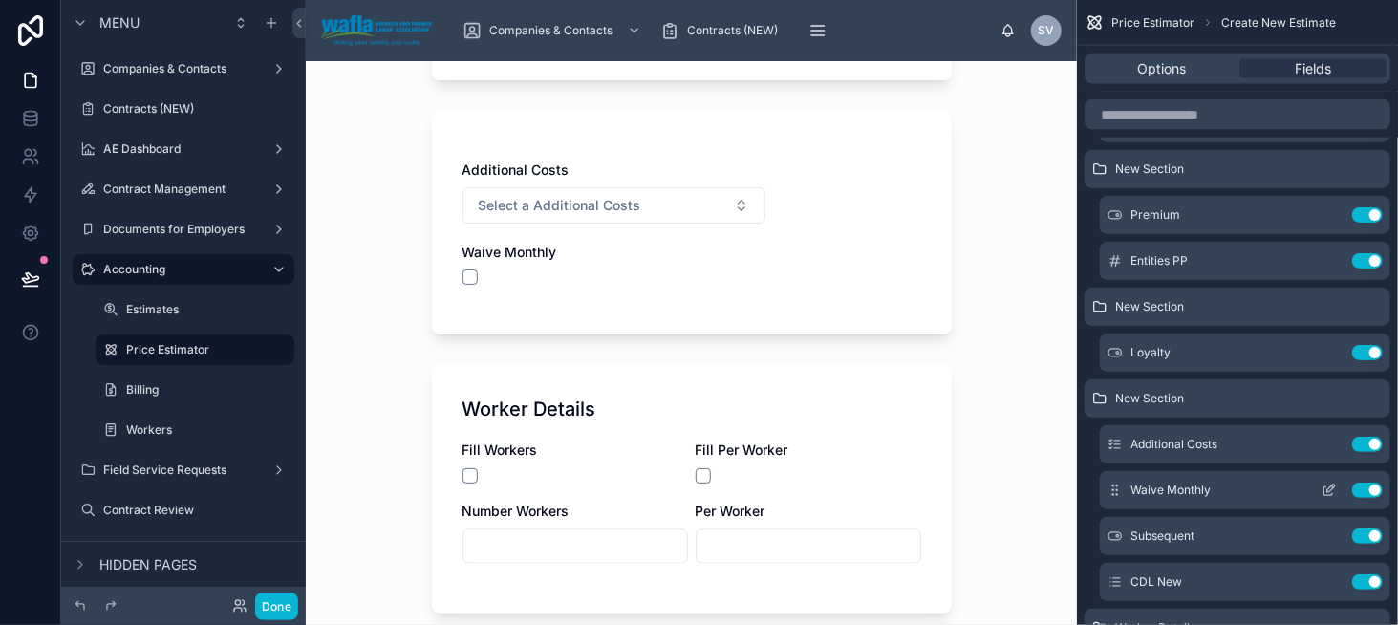
click at [1321, 492] on button "scrollable content" at bounding box center [1329, 490] width 31 height 15
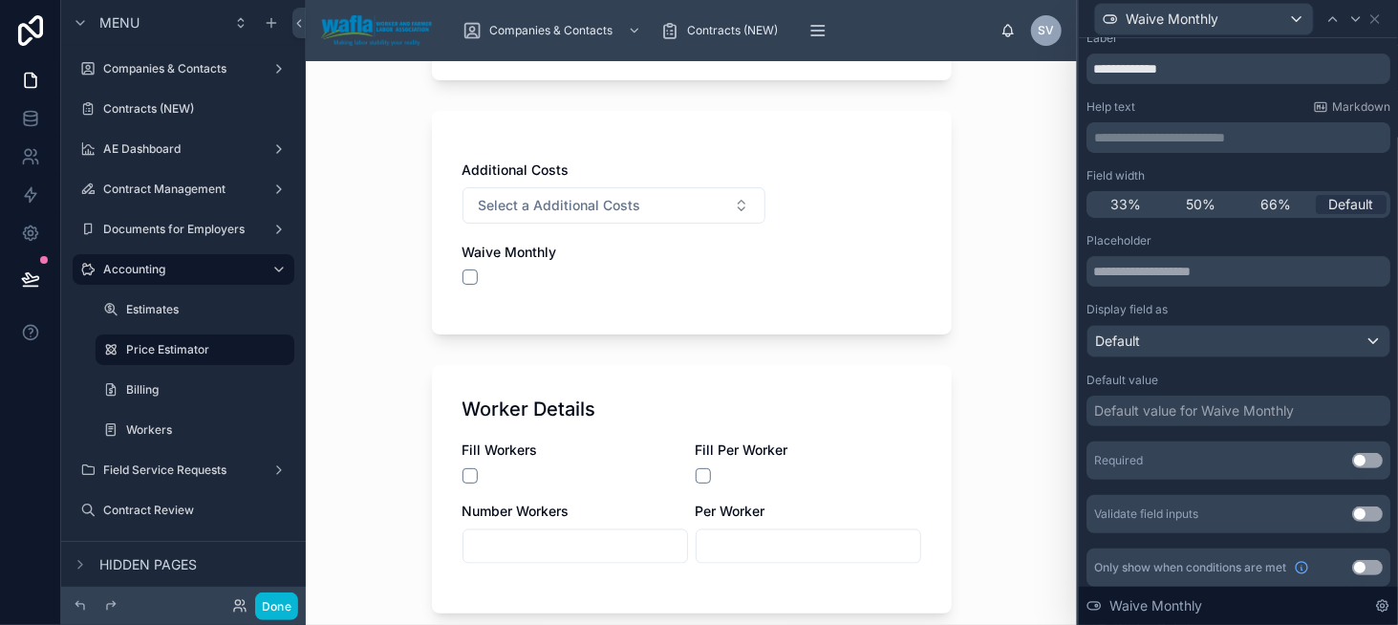
scroll to position [55, 0]
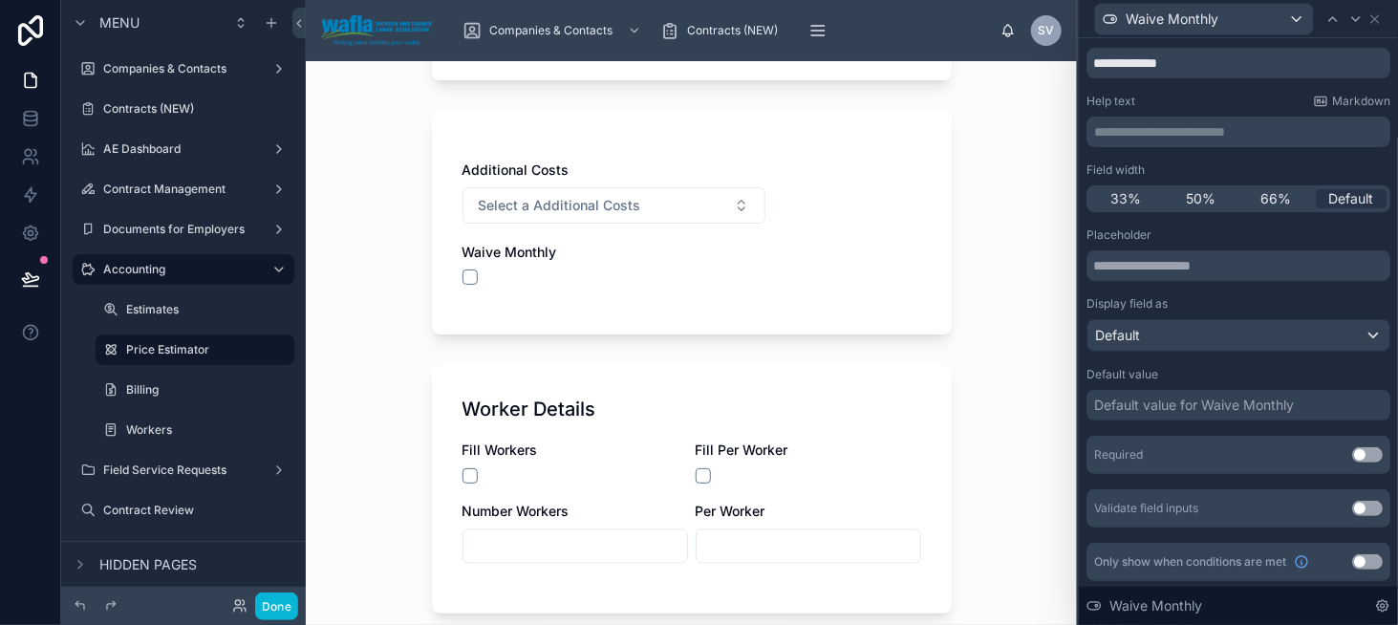
click at [1352, 562] on button "Use setting" at bounding box center [1367, 561] width 31 height 15
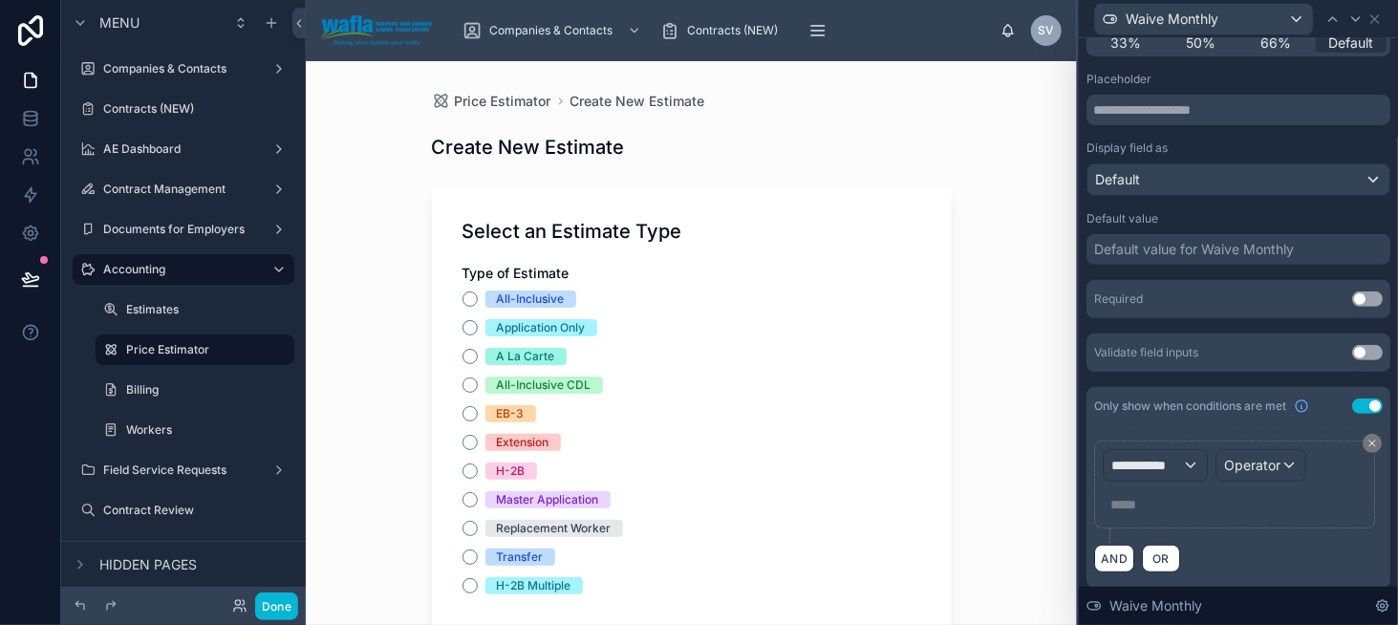
scroll to position [216, 0]
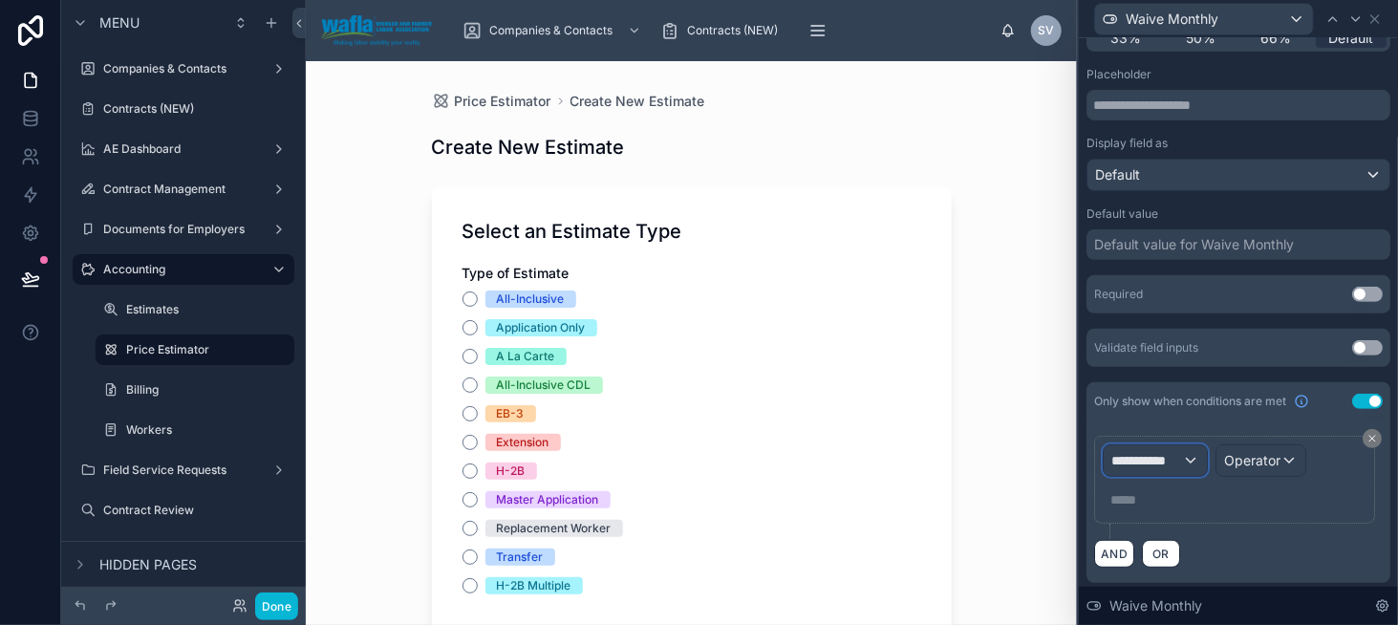
click at [1158, 462] on span "**********" at bounding box center [1146, 460] width 71 height 19
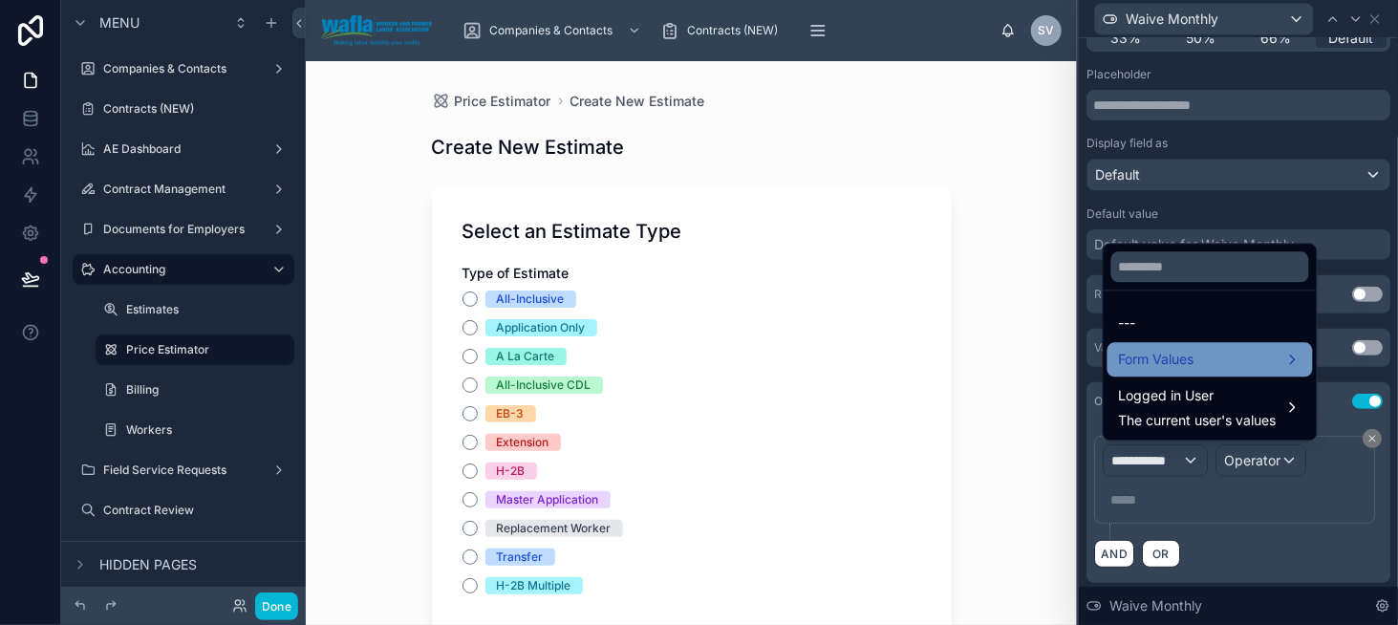
click at [1149, 350] on span "Form Values" at bounding box center [1157, 359] width 76 height 23
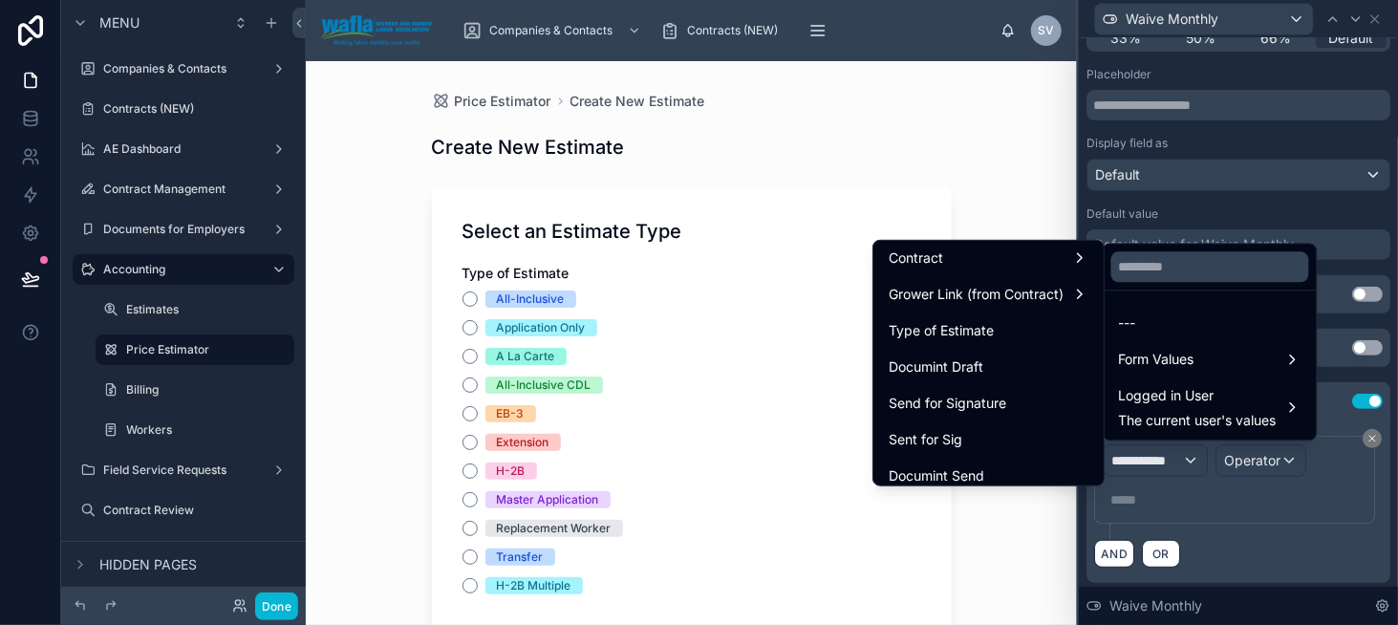
scroll to position [191, 0]
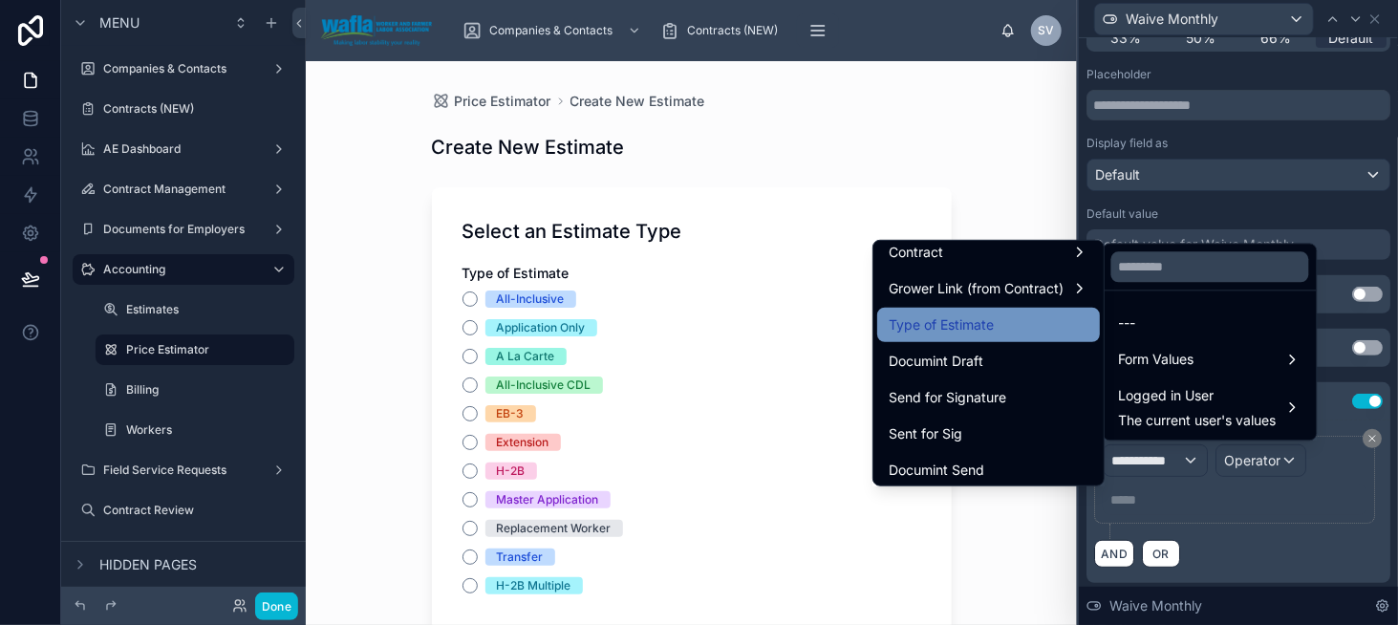
click at [919, 321] on span "Type of Estimate" at bounding box center [941, 324] width 105 height 23
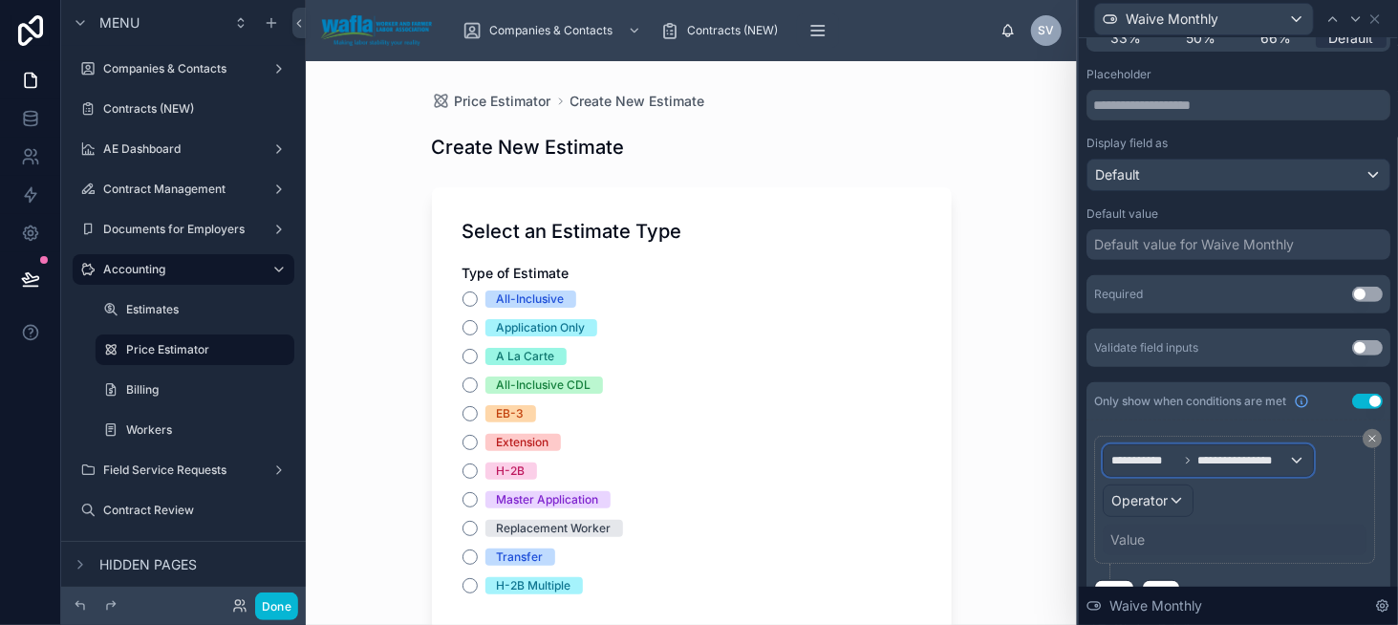
click at [1248, 453] on span "**********" at bounding box center [1242, 460] width 91 height 15
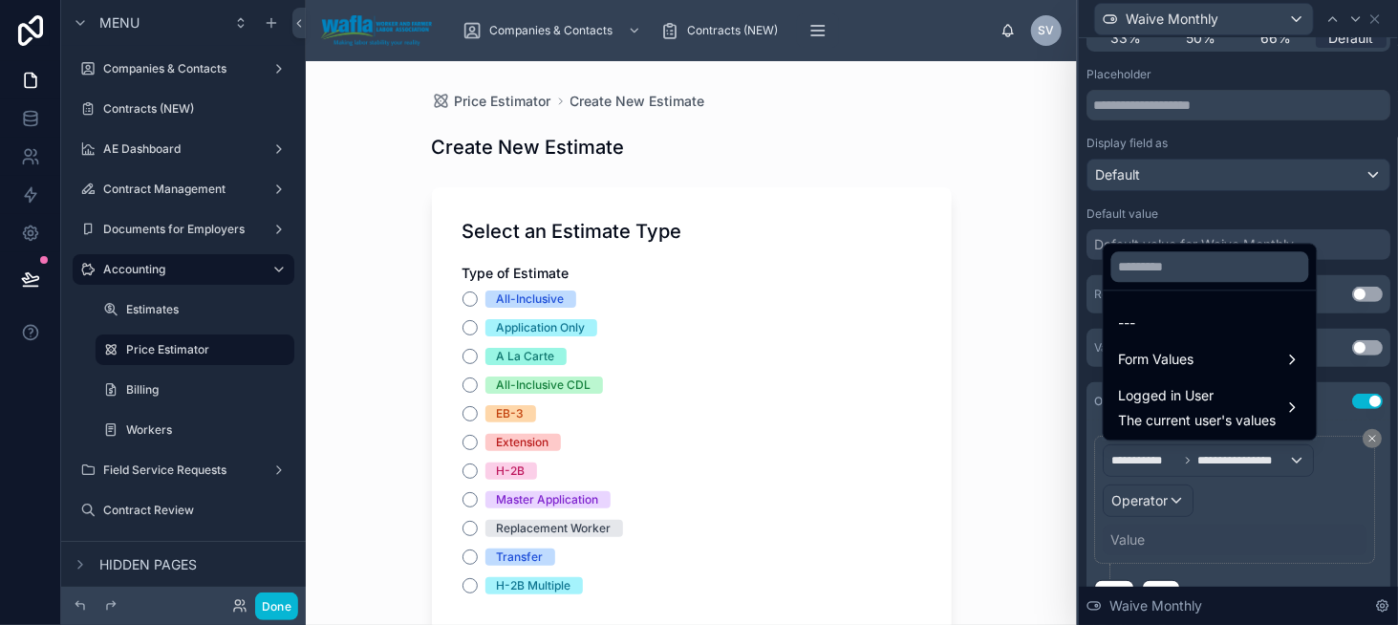
click at [1144, 494] on div at bounding box center [1238, 312] width 319 height 625
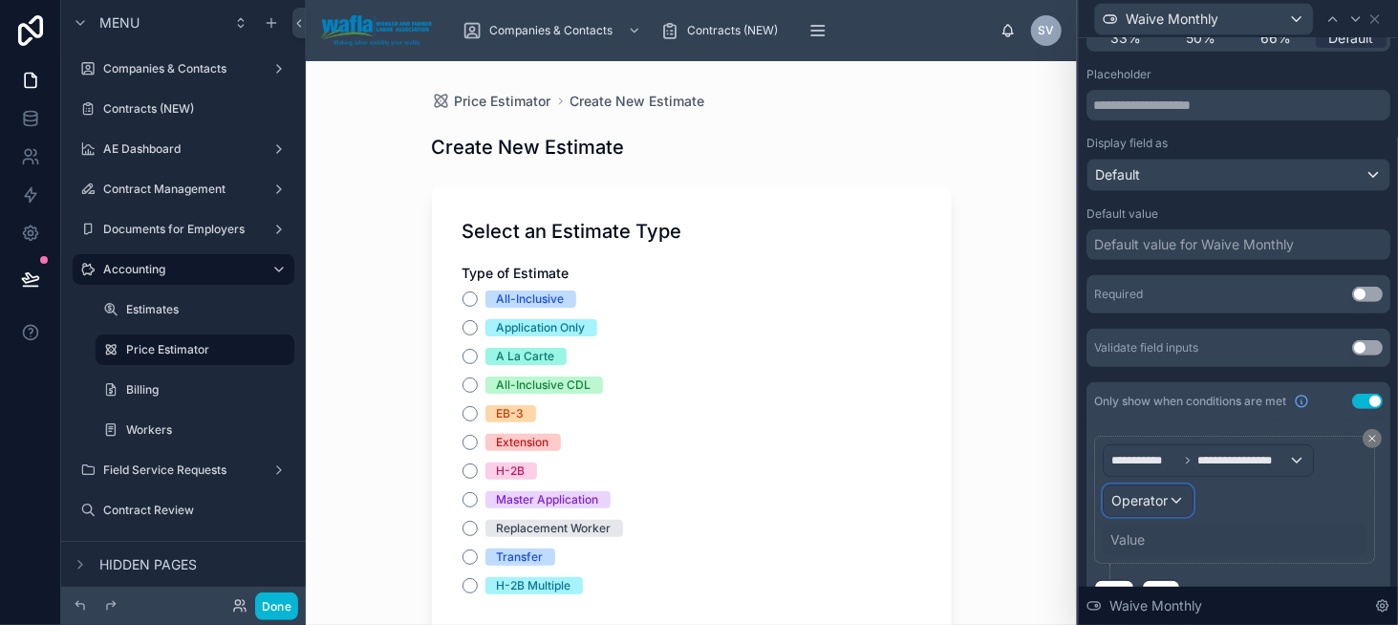
click at [1140, 496] on span "Operator" at bounding box center [1139, 500] width 56 height 16
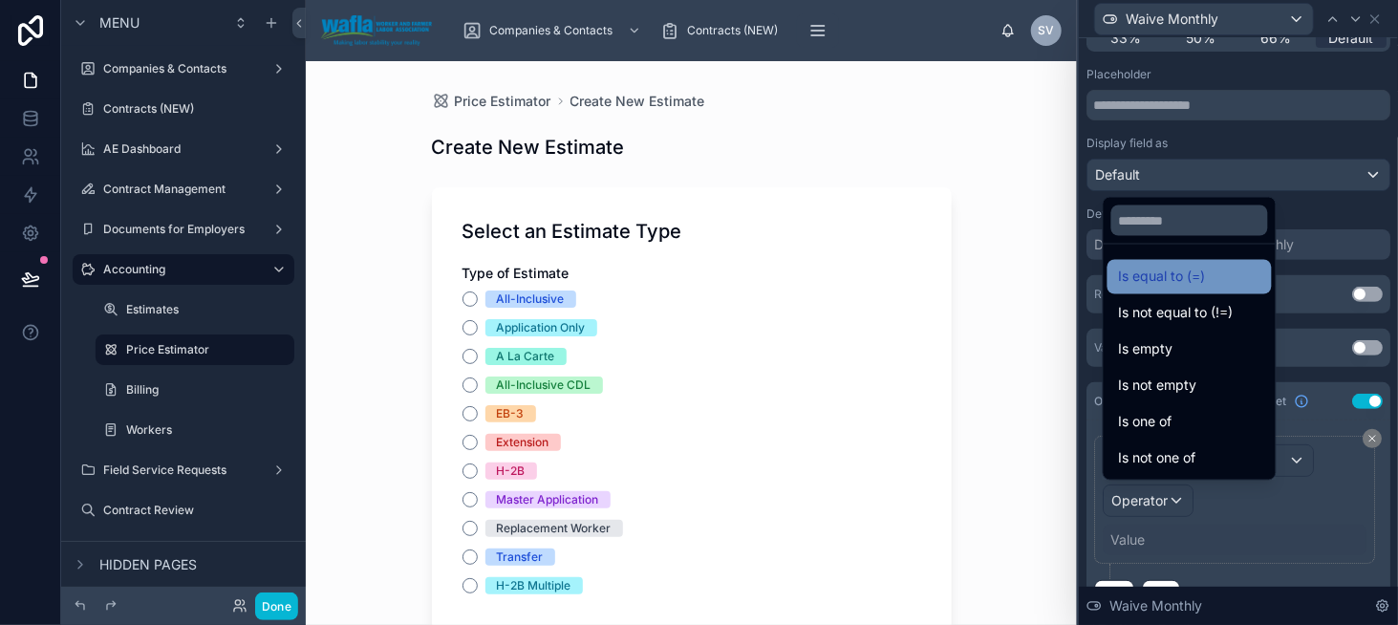
click at [1114, 283] on div "Is equal to (=)" at bounding box center [1190, 277] width 164 height 34
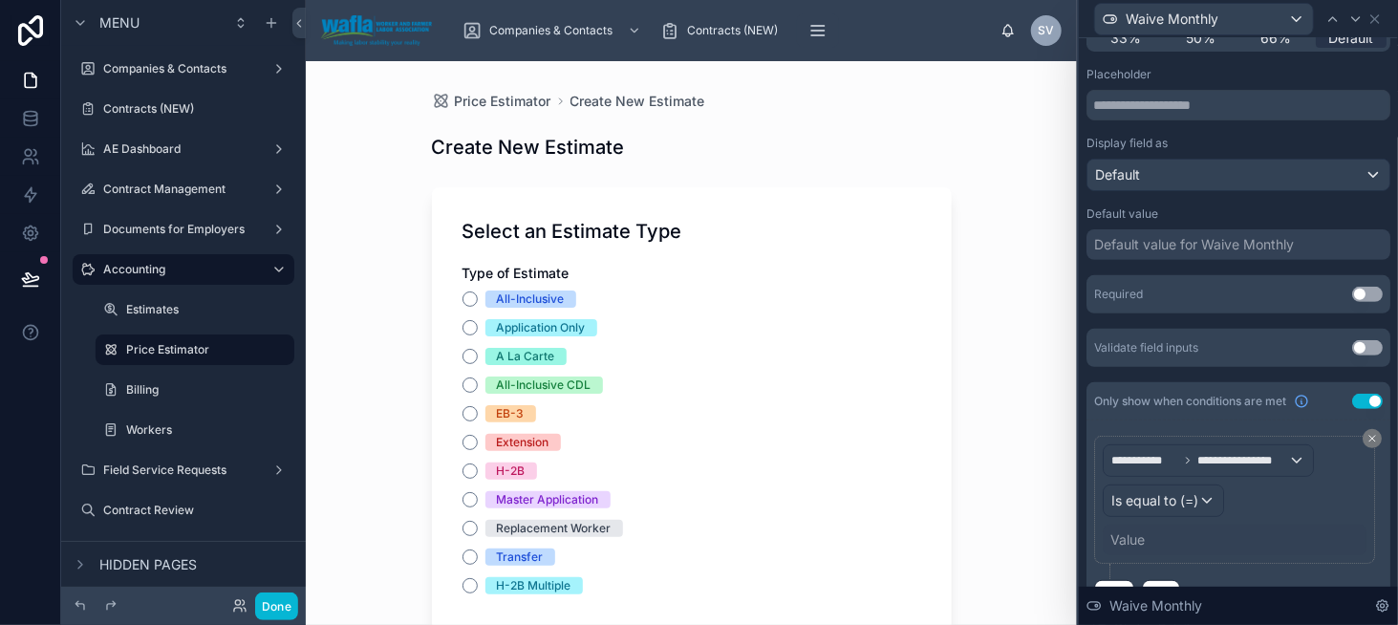
click at [1118, 539] on div "Value" at bounding box center [1128, 539] width 34 height 19
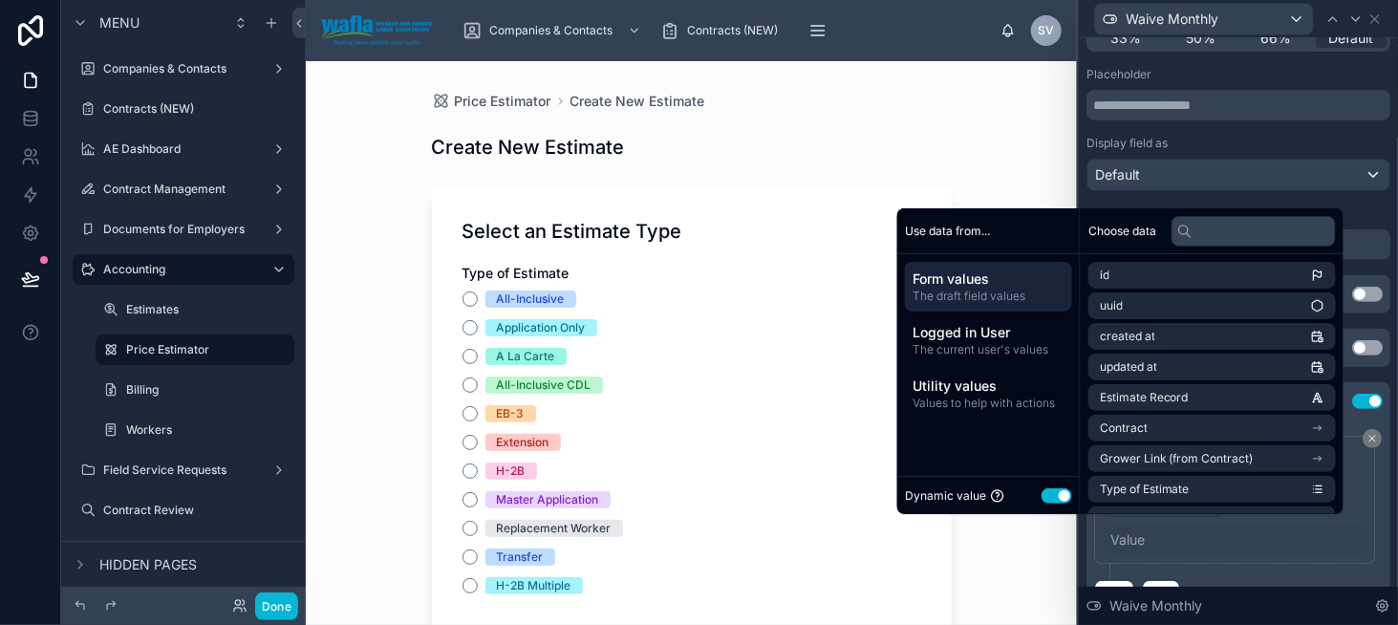
click at [1046, 494] on button "Use setting" at bounding box center [1057, 495] width 31 height 15
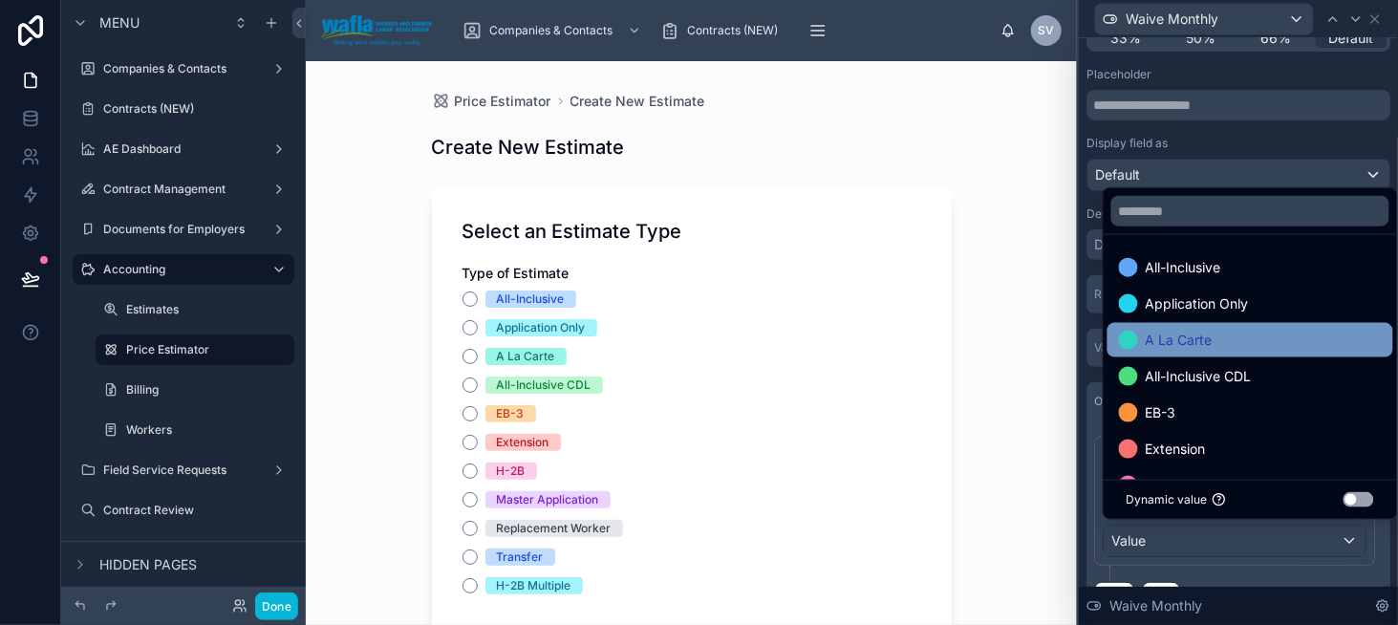
click at [1187, 336] on span "A La Carte" at bounding box center [1179, 340] width 67 height 23
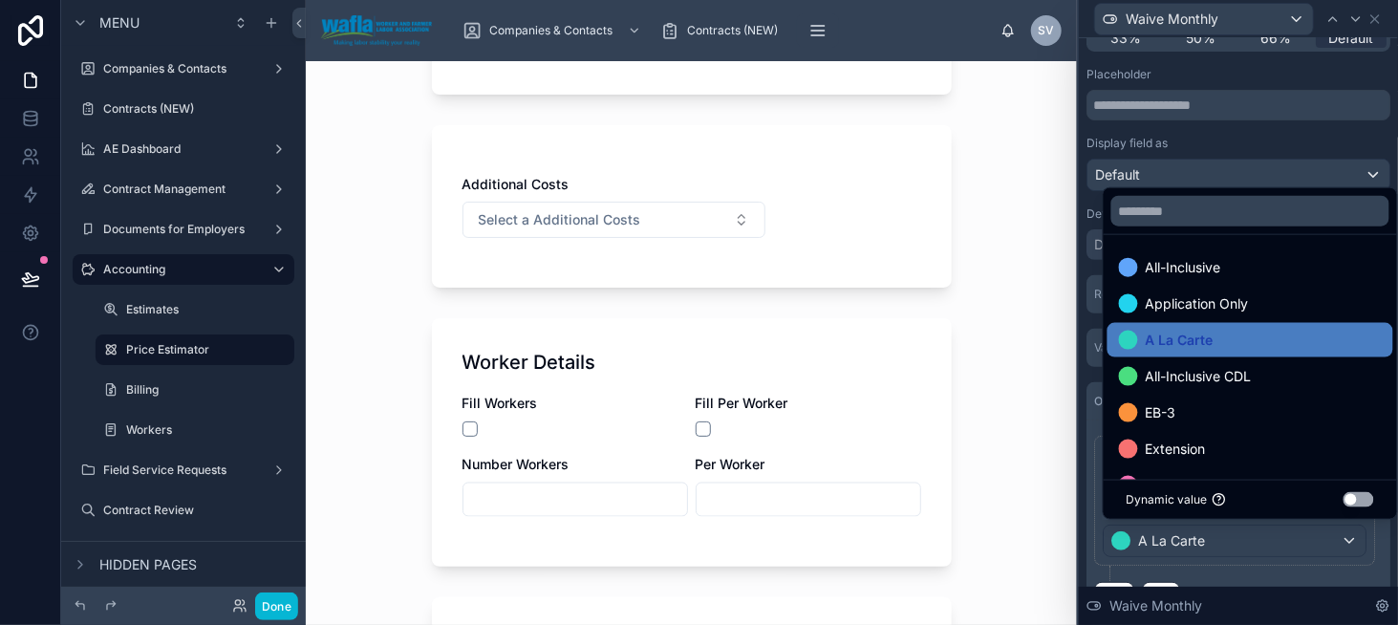
scroll to position [1348, 0]
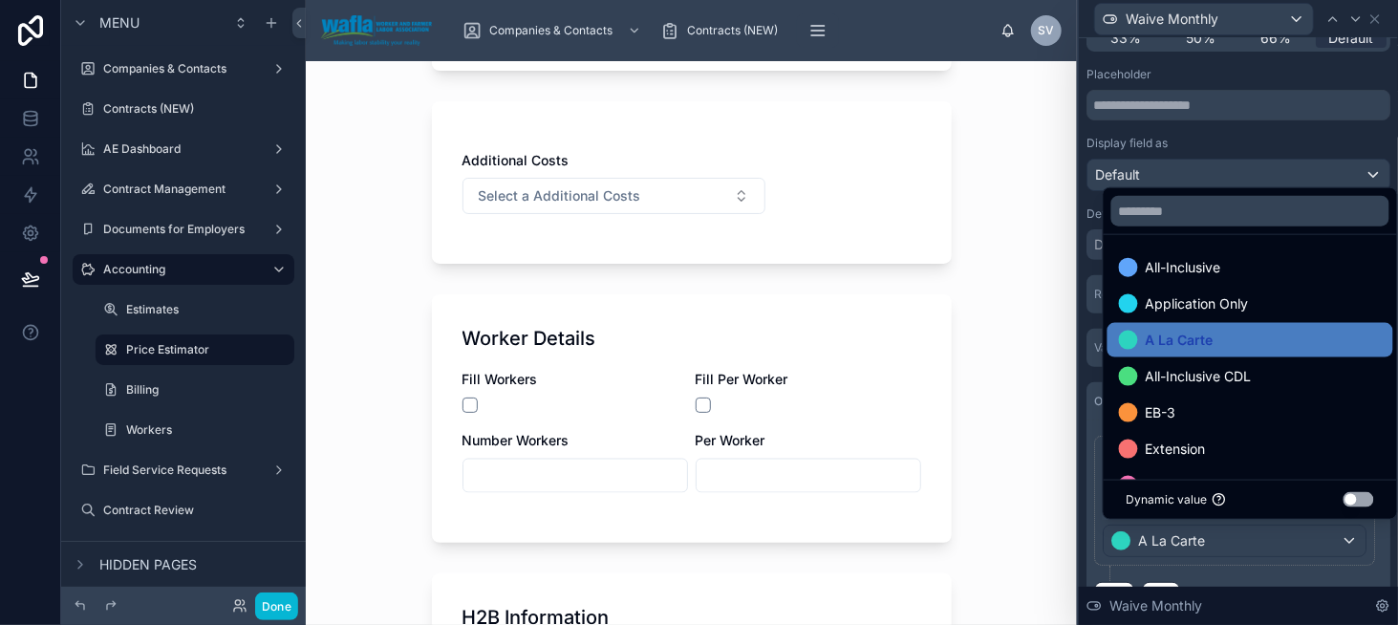
click at [1006, 405] on div "Price Estimator Create New Estimate Create New Estimate Select an Estimate Type…" at bounding box center [691, 343] width 771 height 564
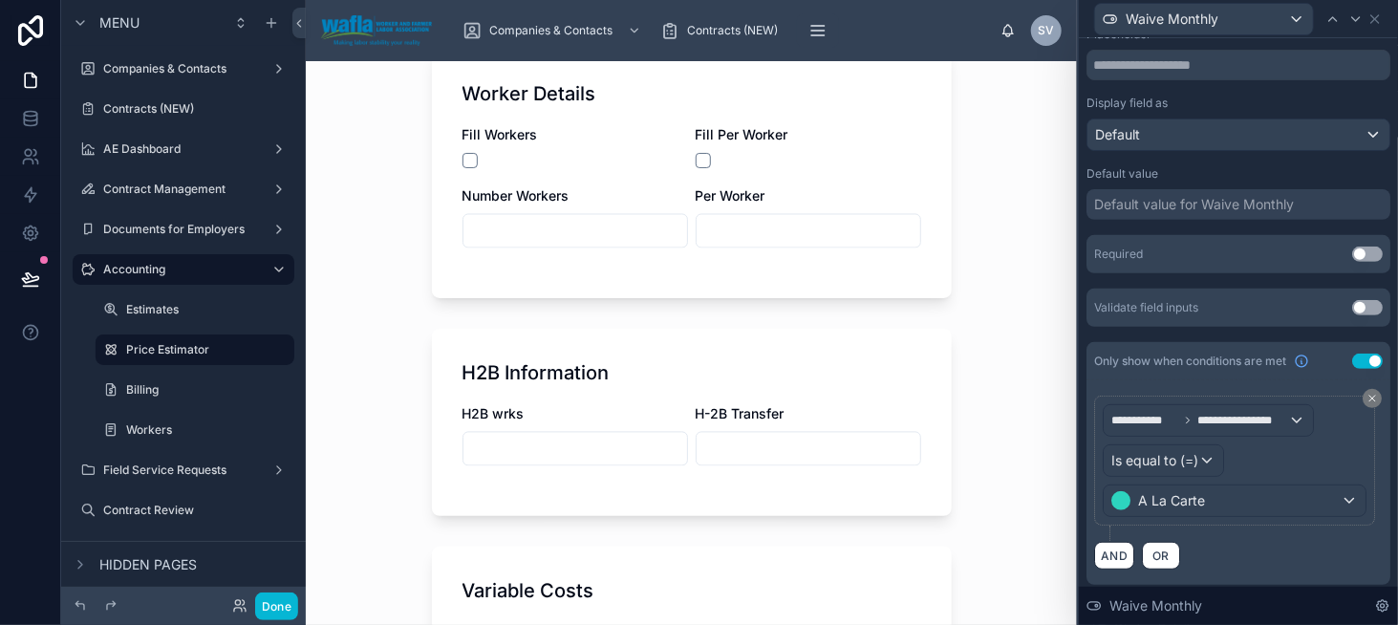
scroll to position [1634, 0]
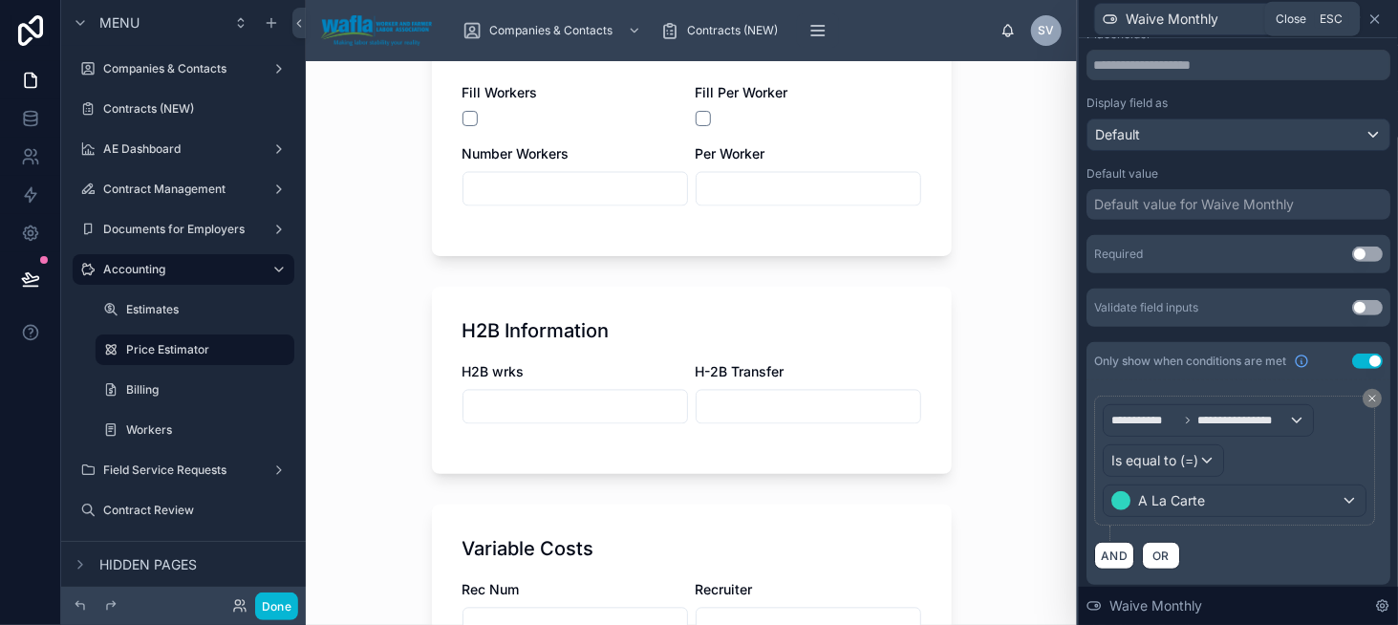
click at [1373, 18] on icon at bounding box center [1375, 18] width 15 height 15
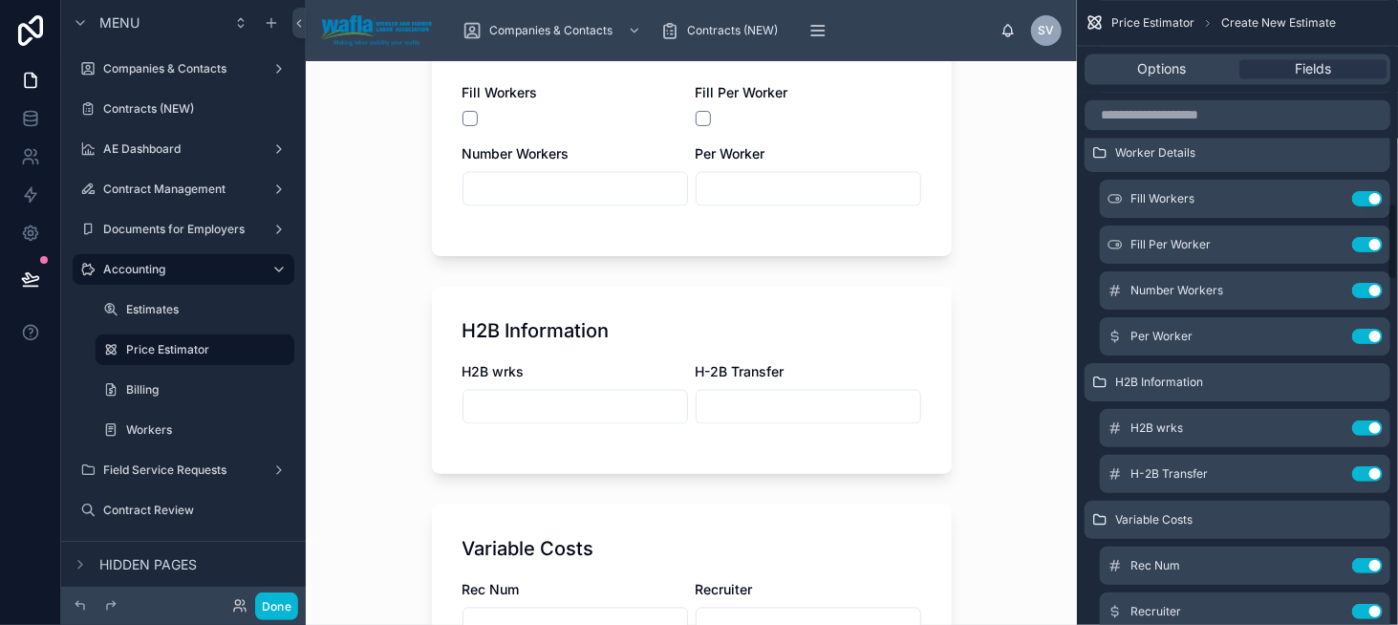
scroll to position [1720, 0]
click at [1332, 376] on icon "scrollable content" at bounding box center [1329, 379] width 15 height 15
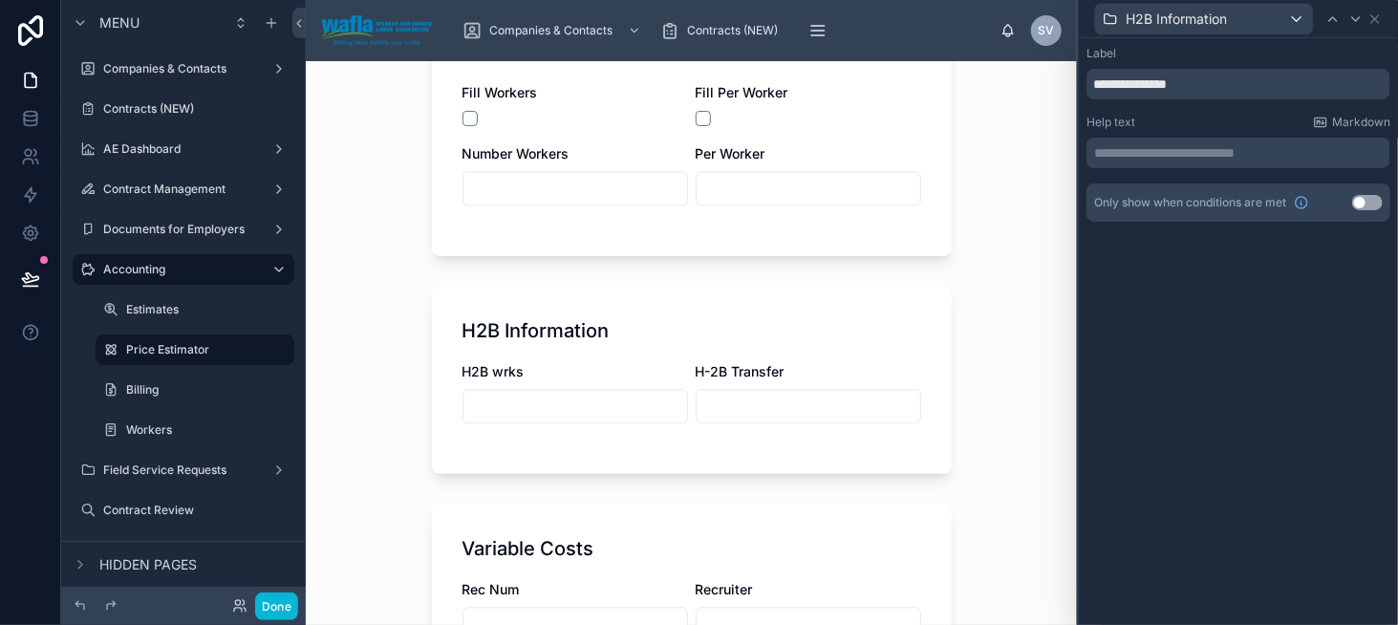
drag, startPoint x: 1365, startPoint y: 202, endPoint x: 1347, endPoint y: 213, distance: 21.5
click at [1365, 202] on button "Use setting" at bounding box center [1367, 202] width 31 height 15
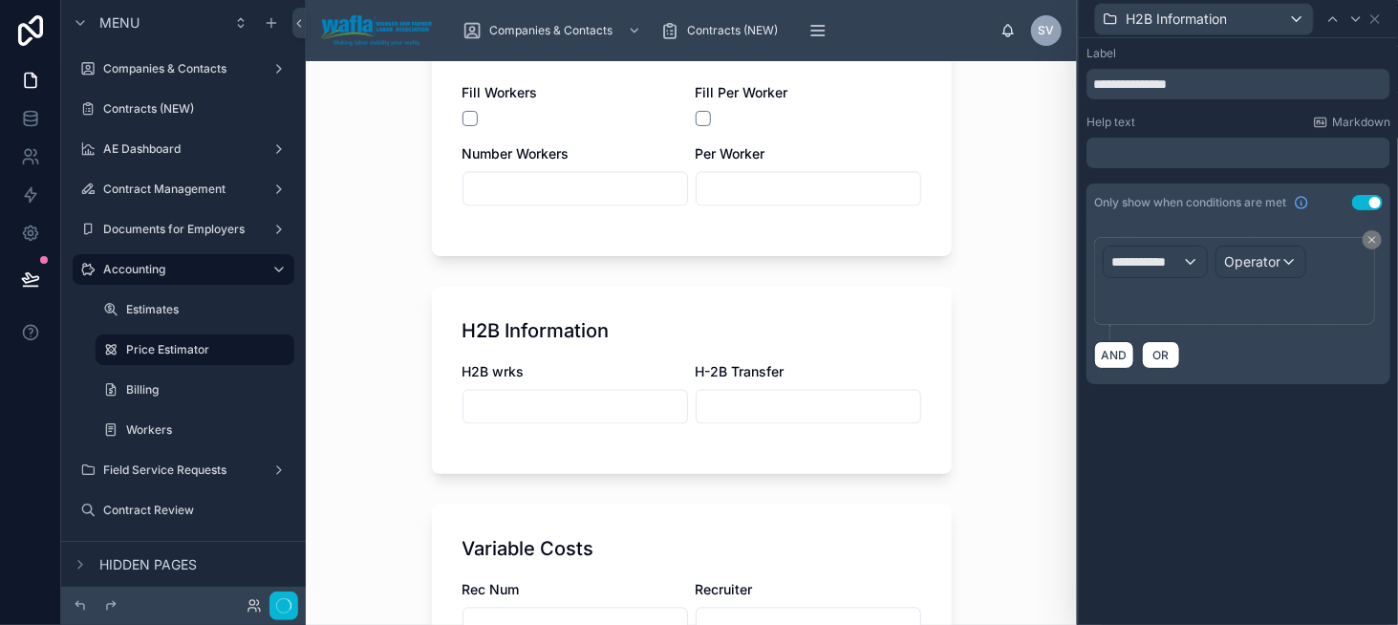
scroll to position [0, 0]
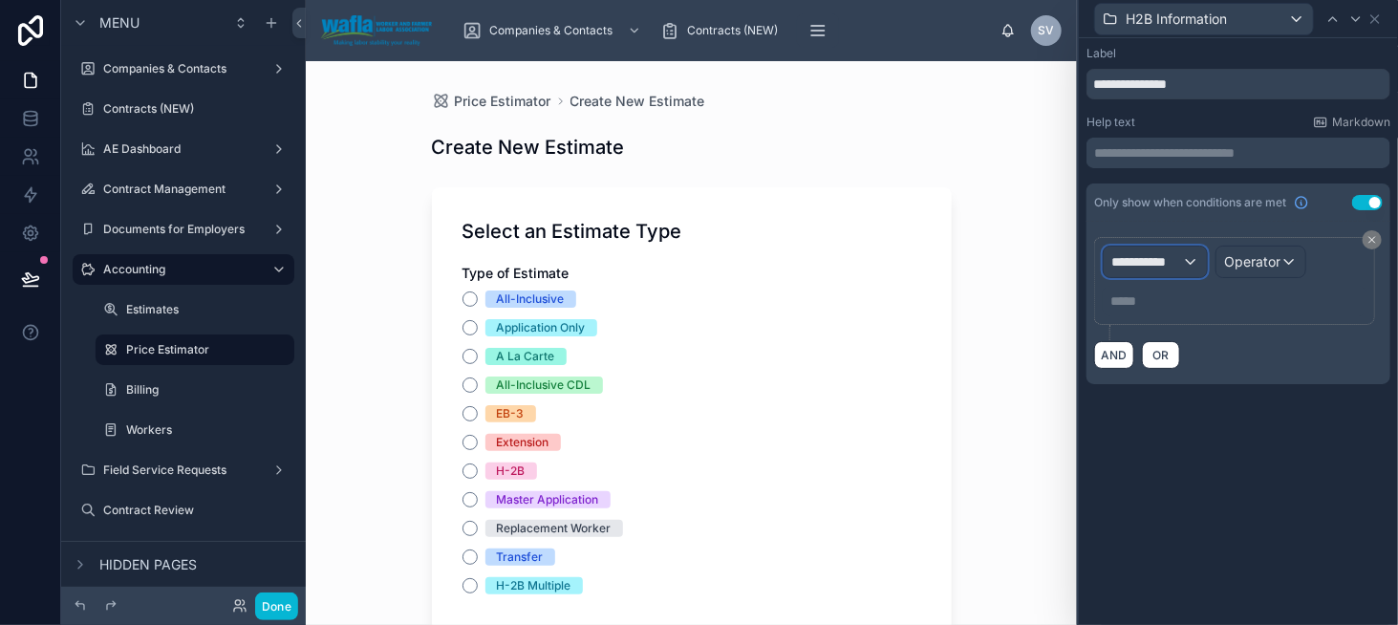
click at [1152, 264] on span "**********" at bounding box center [1146, 261] width 71 height 19
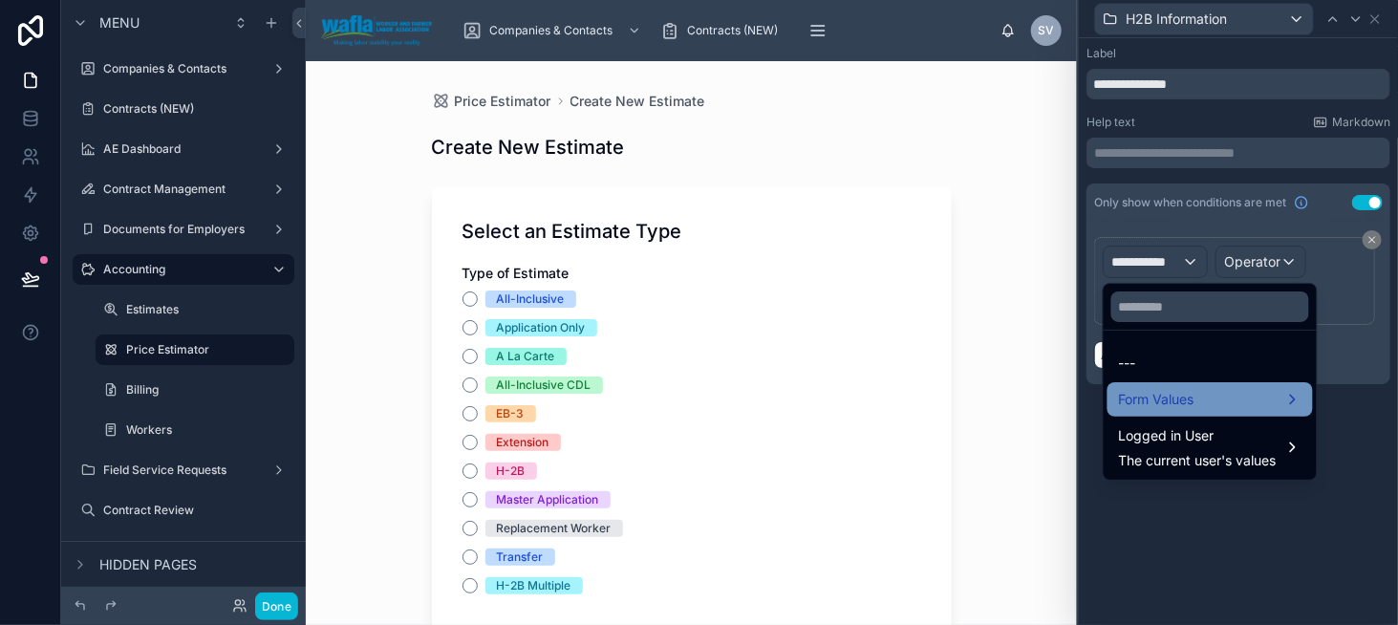
click at [1174, 394] on span "Form Values" at bounding box center [1157, 399] width 76 height 23
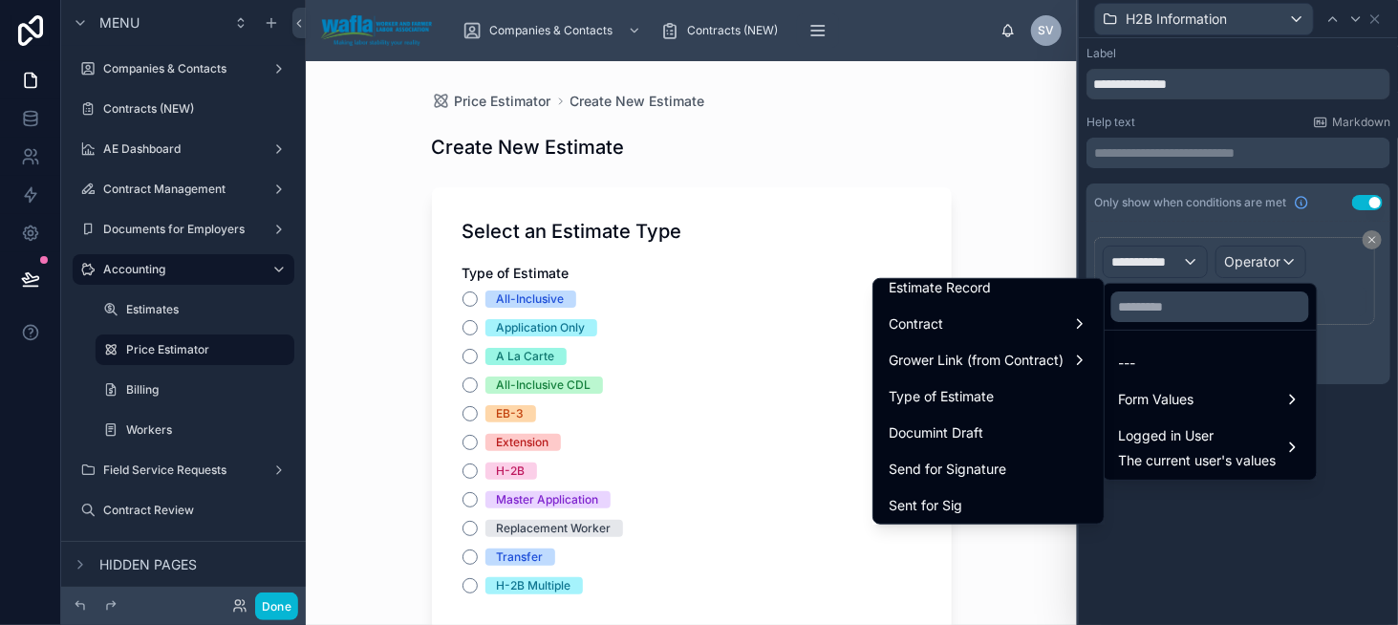
scroll to position [191, 0]
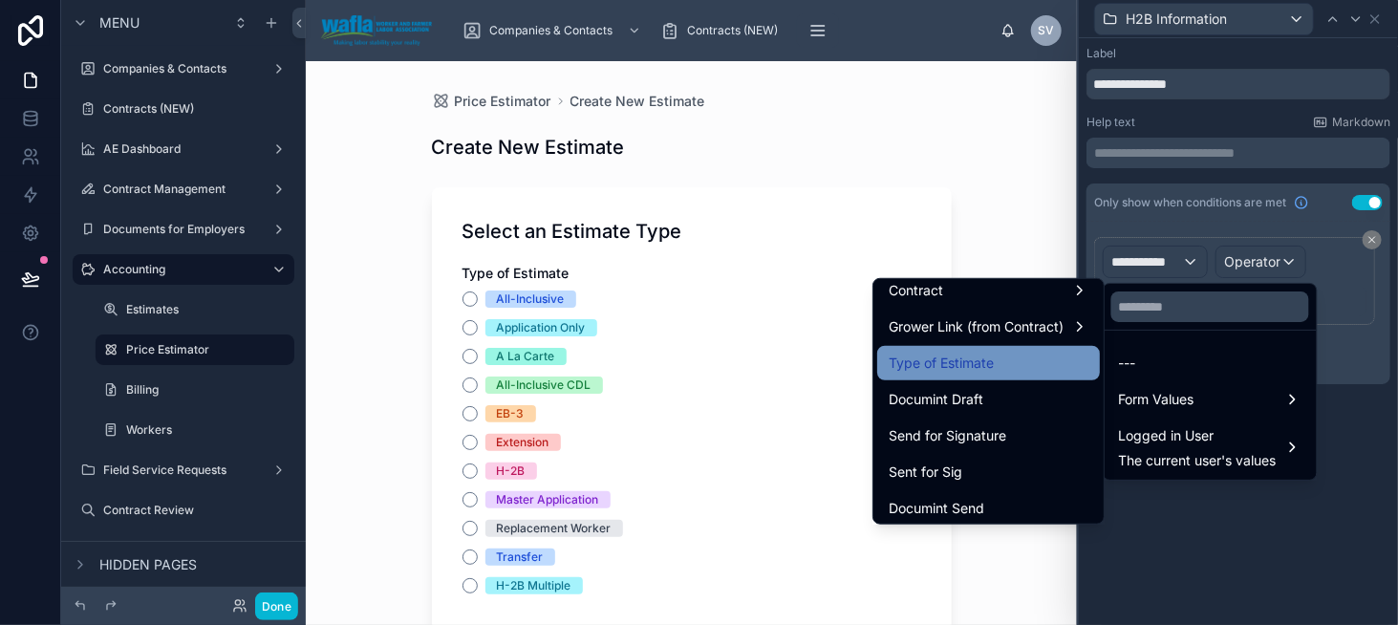
click at [994, 369] on div "Type of Estimate" at bounding box center [989, 363] width 200 height 23
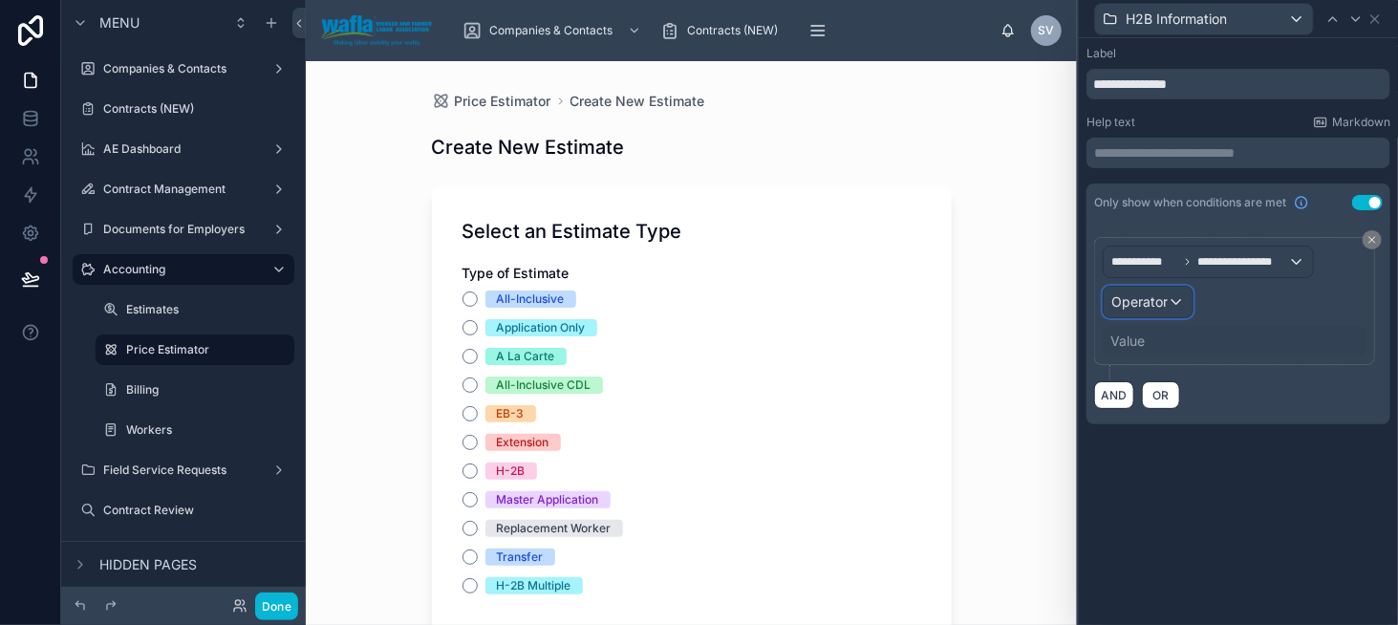
click at [1151, 301] on span "Operator" at bounding box center [1139, 301] width 56 height 16
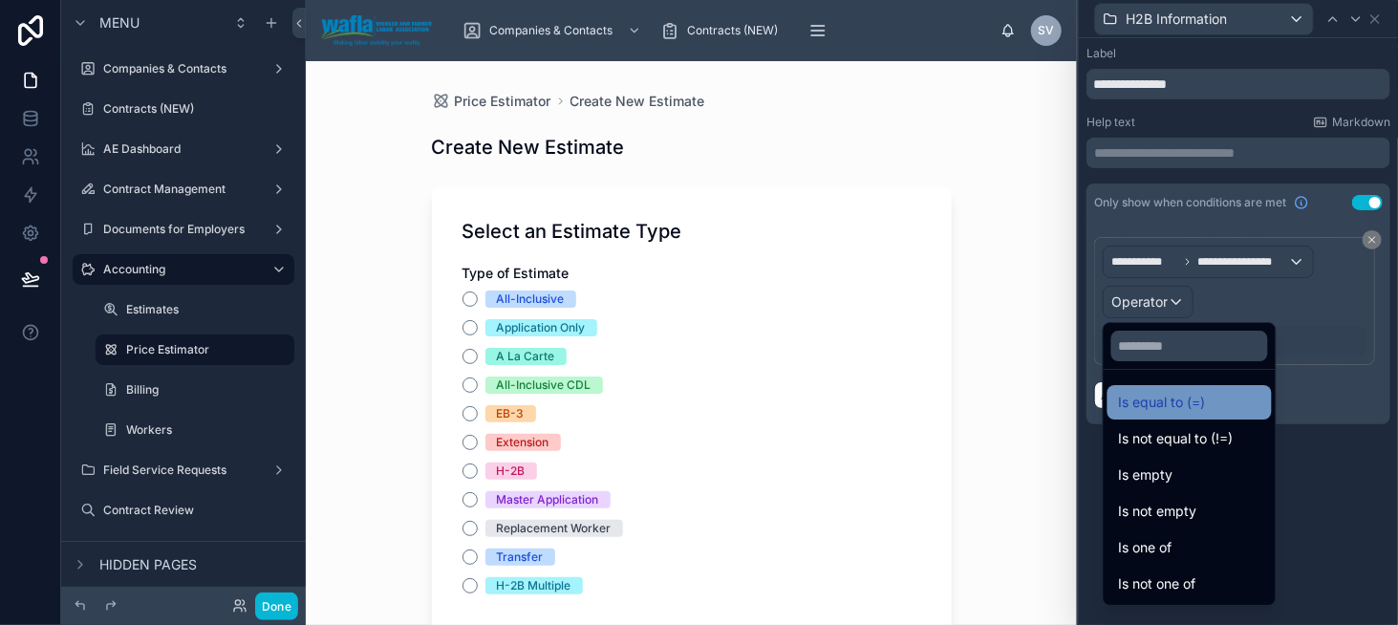
click at [1152, 400] on span "Is equal to (=)" at bounding box center [1162, 402] width 87 height 23
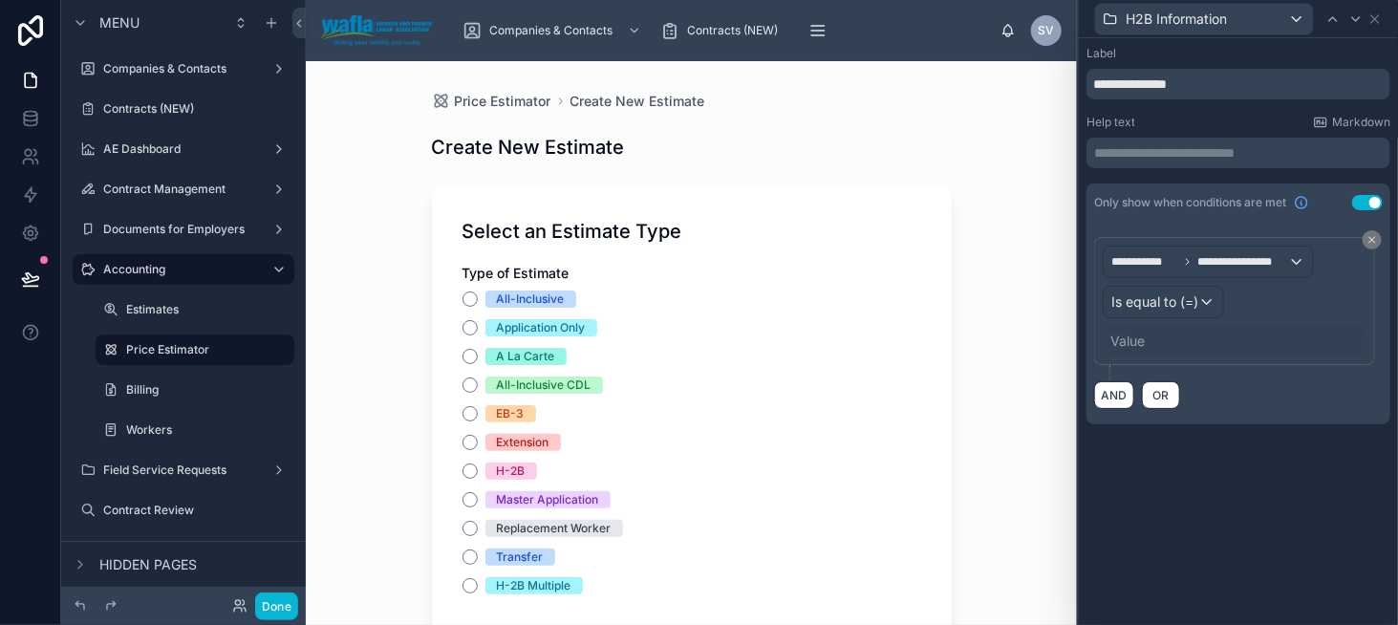
click at [1128, 340] on div "Value" at bounding box center [1128, 341] width 34 height 19
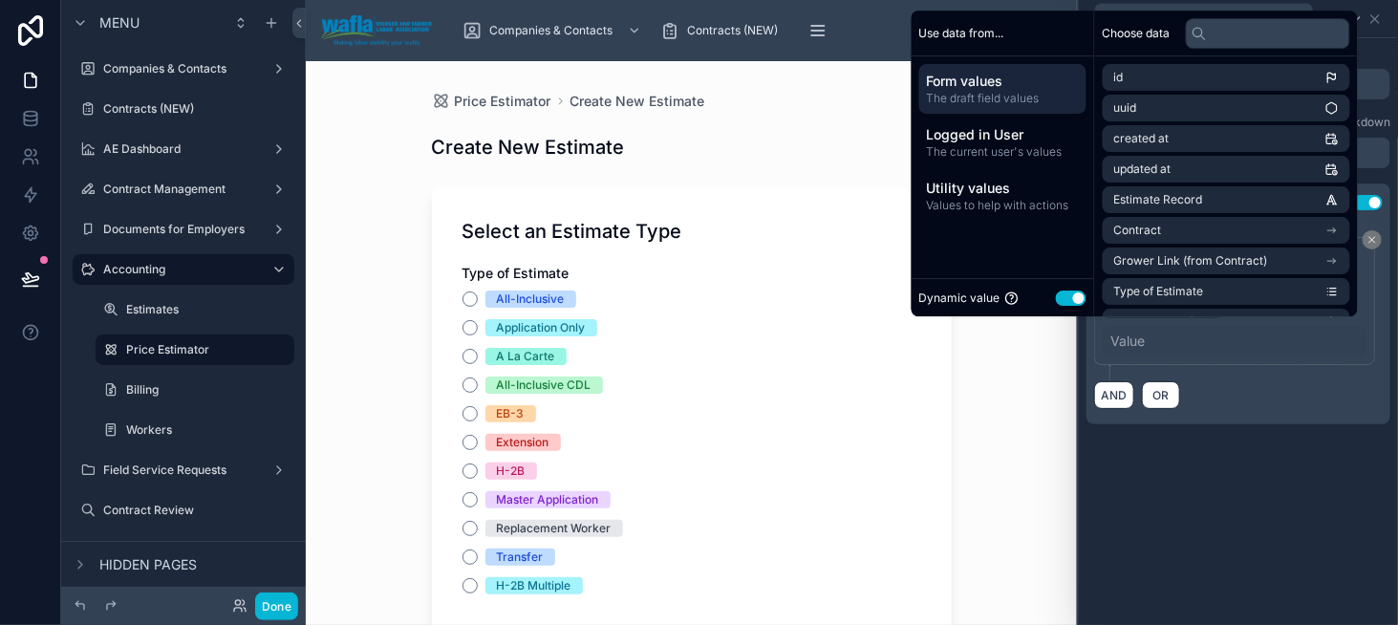
click at [1056, 298] on button "Use setting" at bounding box center [1071, 298] width 31 height 15
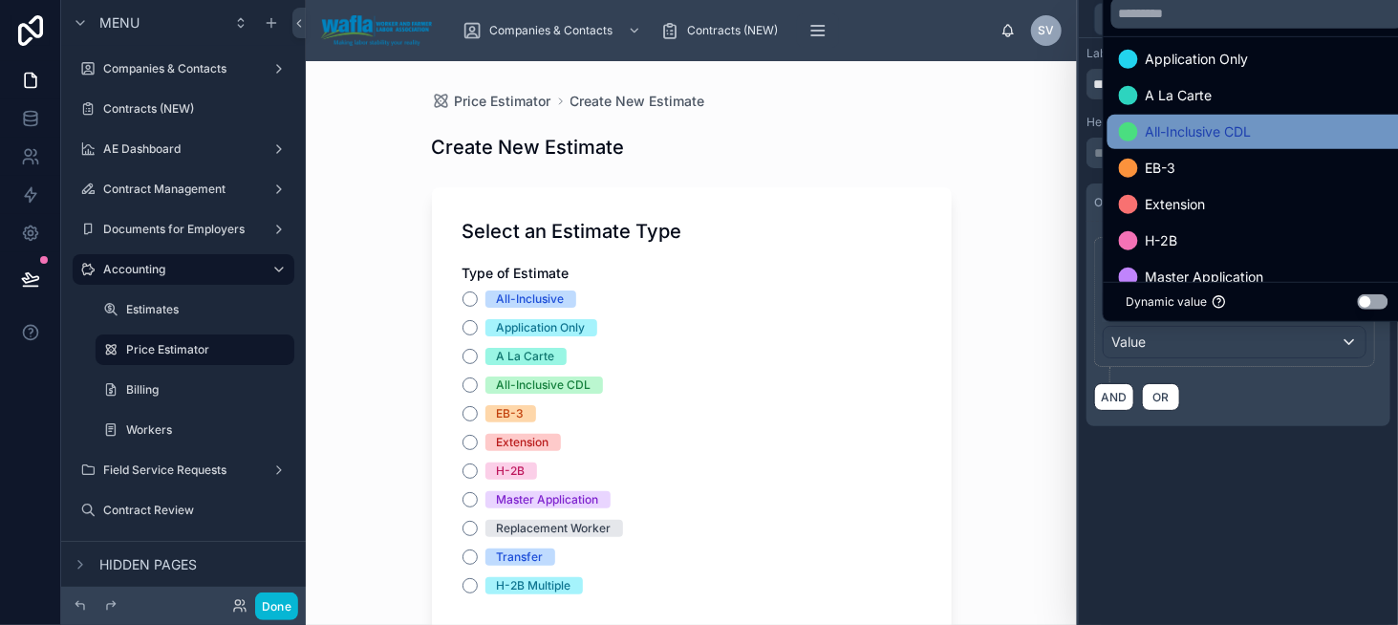
scroll to position [183, 0]
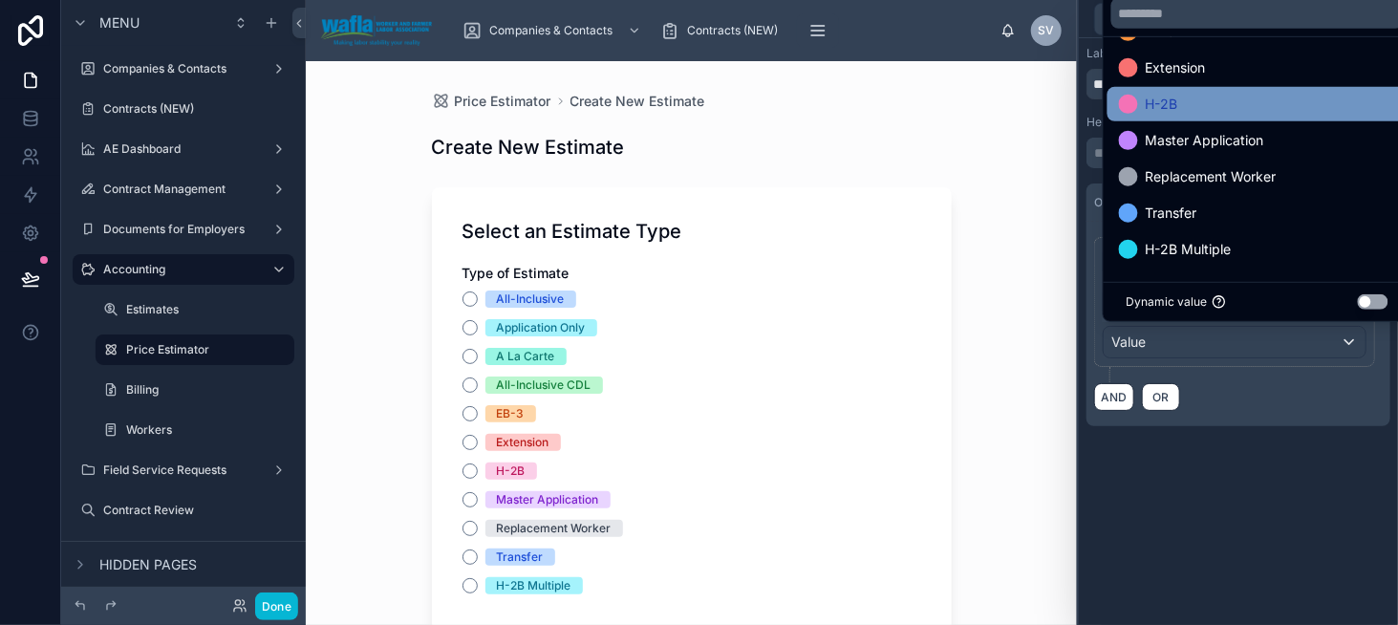
click at [1170, 108] on span "H-2B" at bounding box center [1162, 104] width 32 height 23
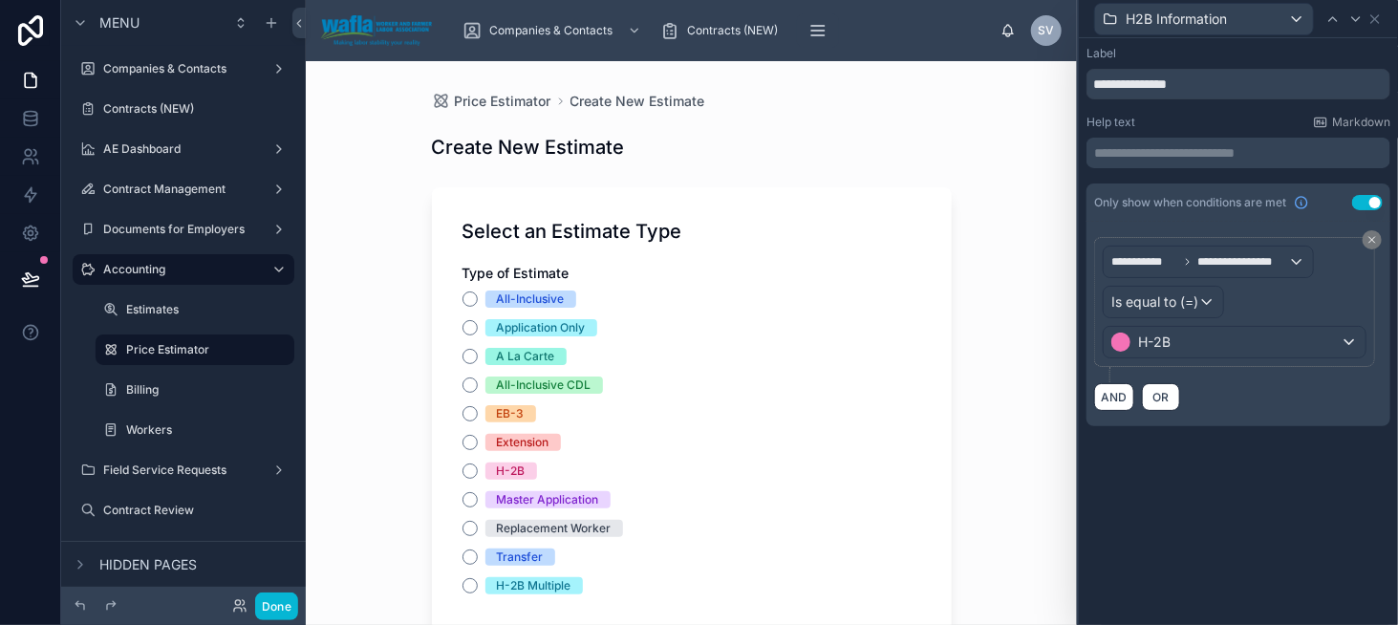
click at [979, 108] on div "Price Estimator Create New Estimate Create New Estimate Select an Estimate Type…" at bounding box center [691, 343] width 771 height 564
click at [1381, 23] on icon at bounding box center [1375, 18] width 15 height 15
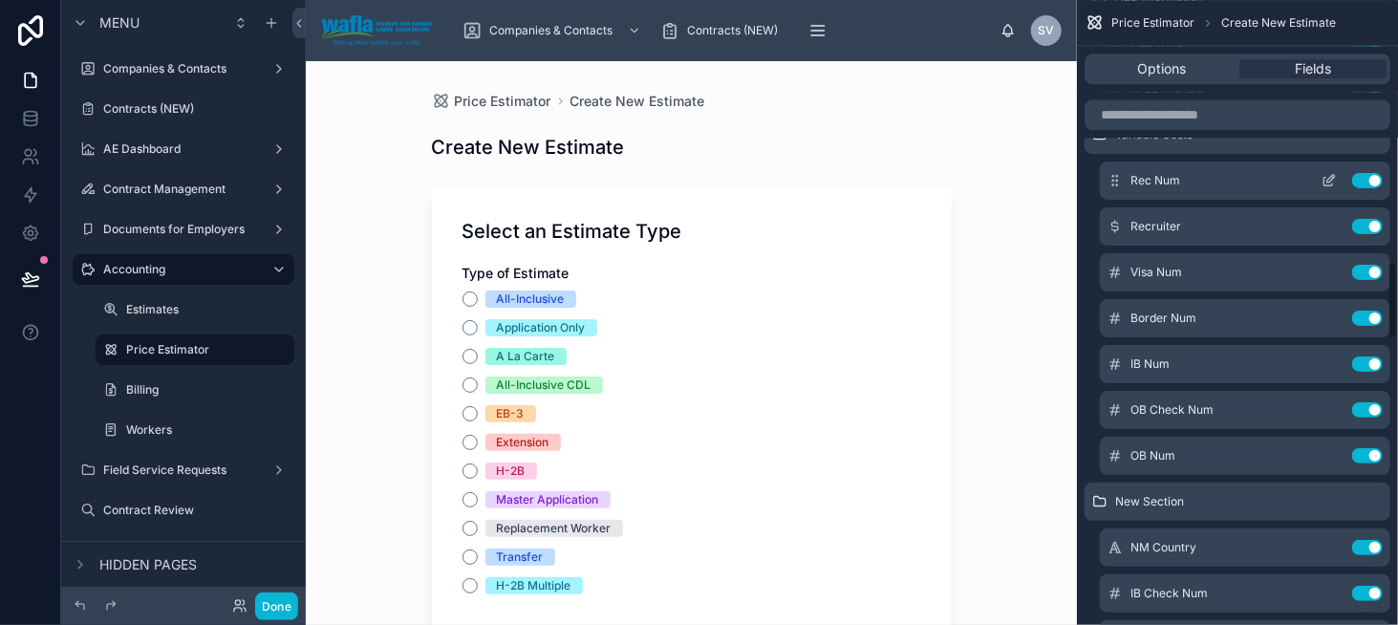
scroll to position [2007, 0]
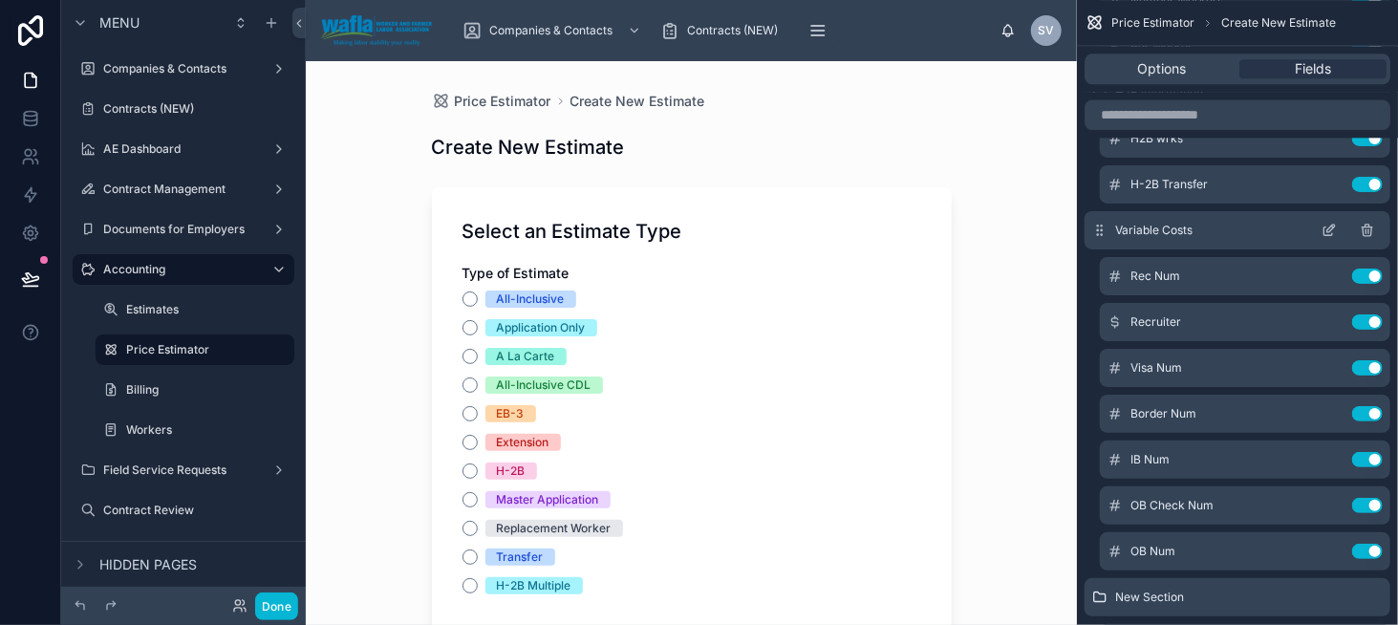
click at [1322, 226] on icon "scrollable content" at bounding box center [1329, 230] width 15 height 15
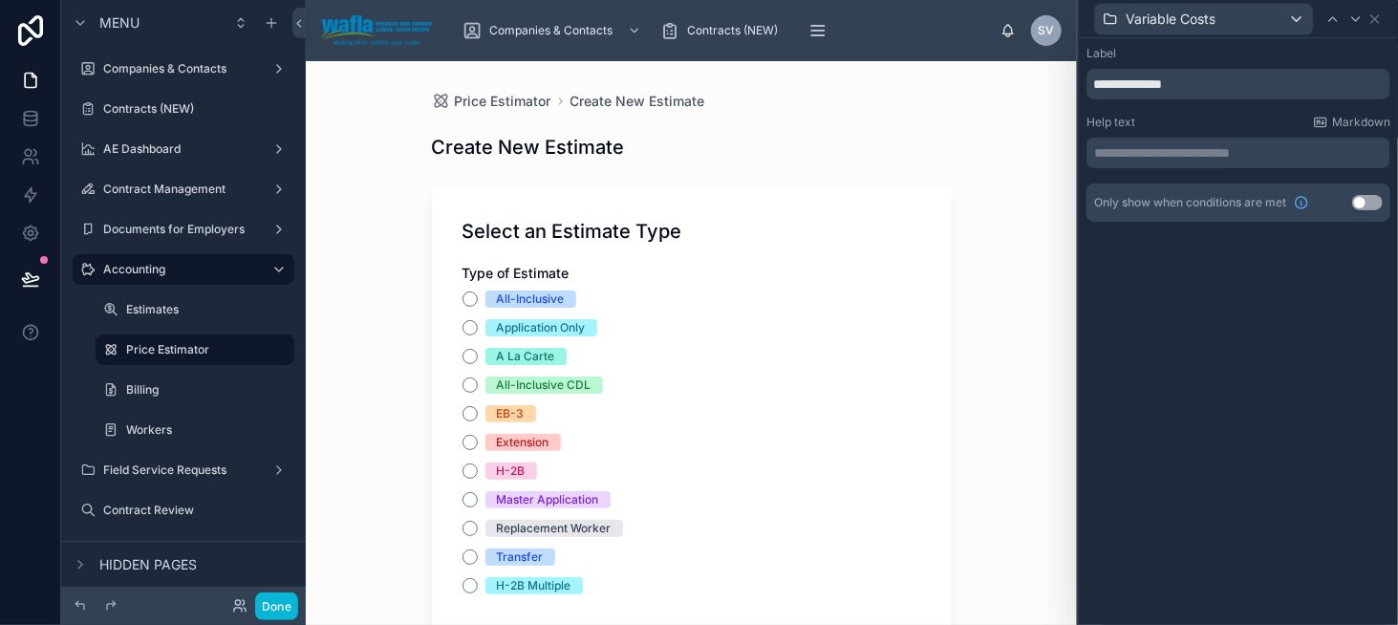
drag, startPoint x: 1361, startPoint y: 209, endPoint x: 1350, endPoint y: 209, distance: 10.5
click at [1361, 209] on button "Use setting" at bounding box center [1367, 202] width 31 height 15
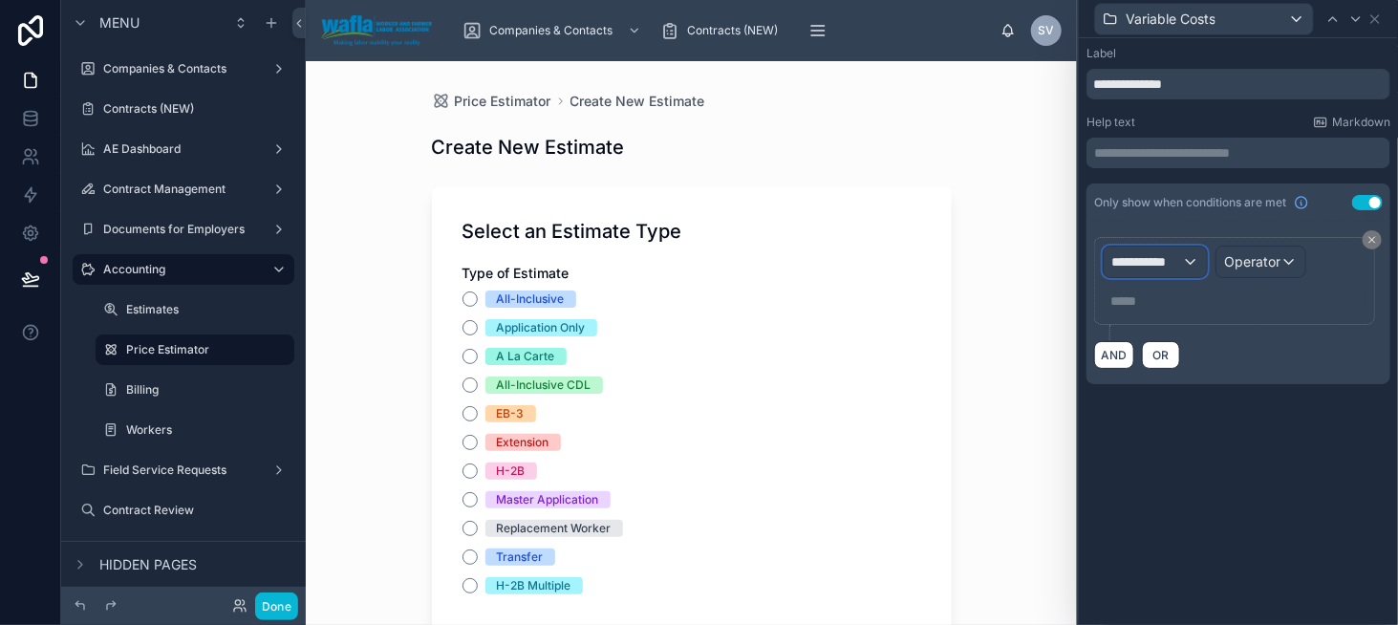
click at [1140, 248] on div "**********" at bounding box center [1155, 262] width 103 height 31
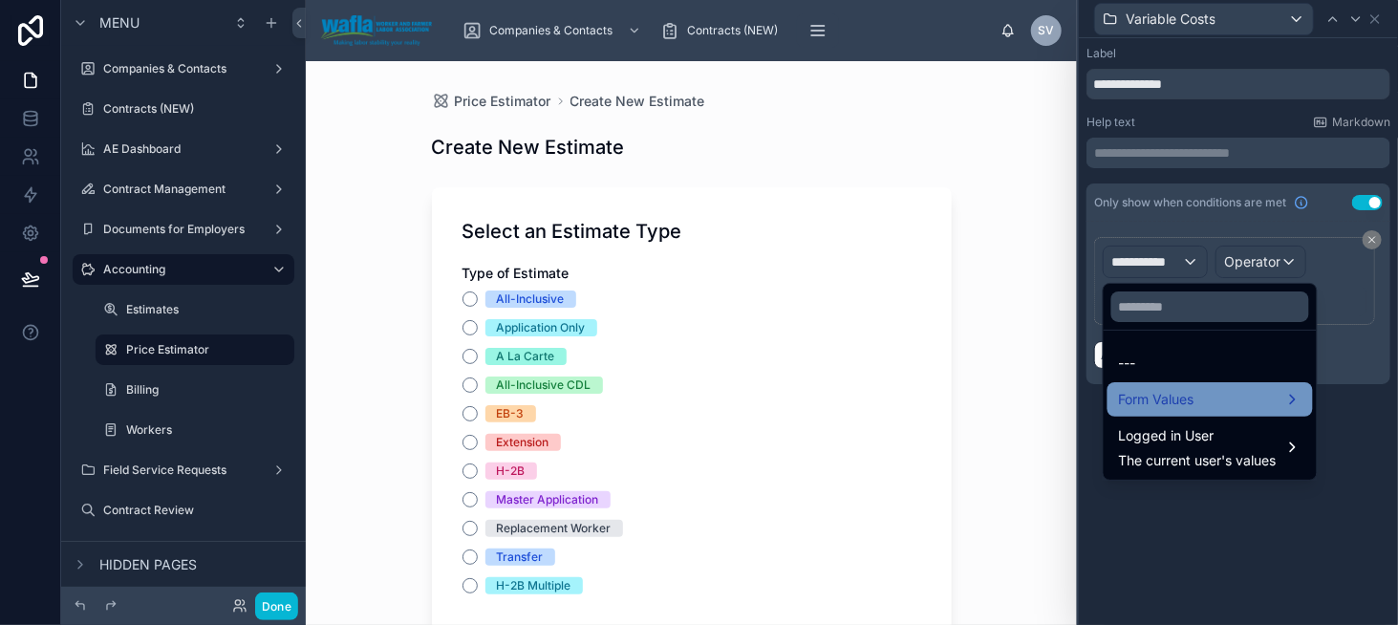
click at [1164, 399] on span "Form Values" at bounding box center [1157, 399] width 76 height 23
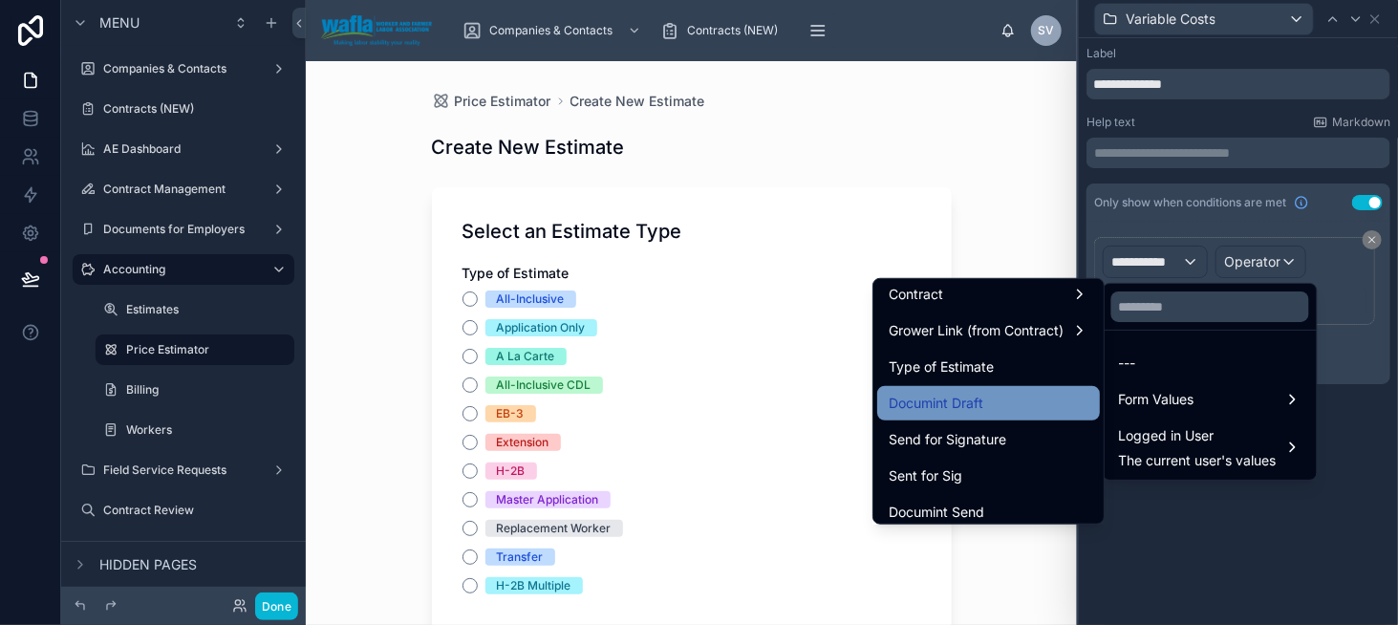
scroll to position [191, 0]
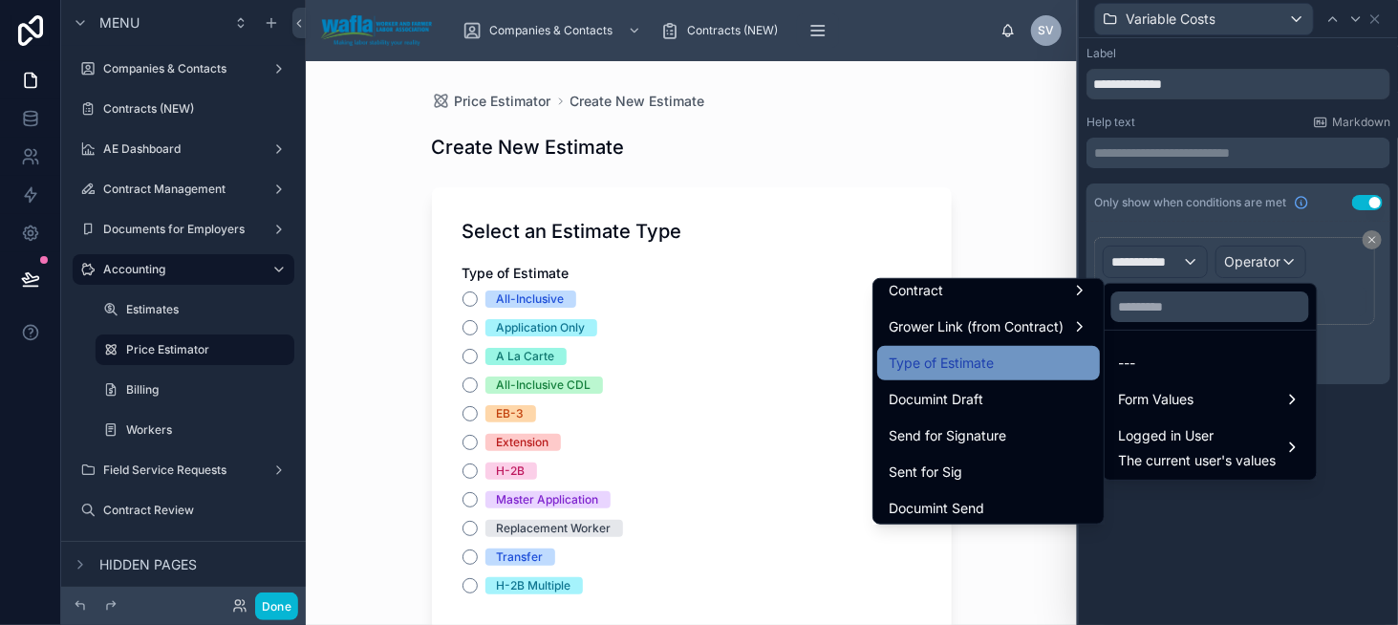
click at [996, 377] on div "Type of Estimate" at bounding box center [988, 363] width 223 height 34
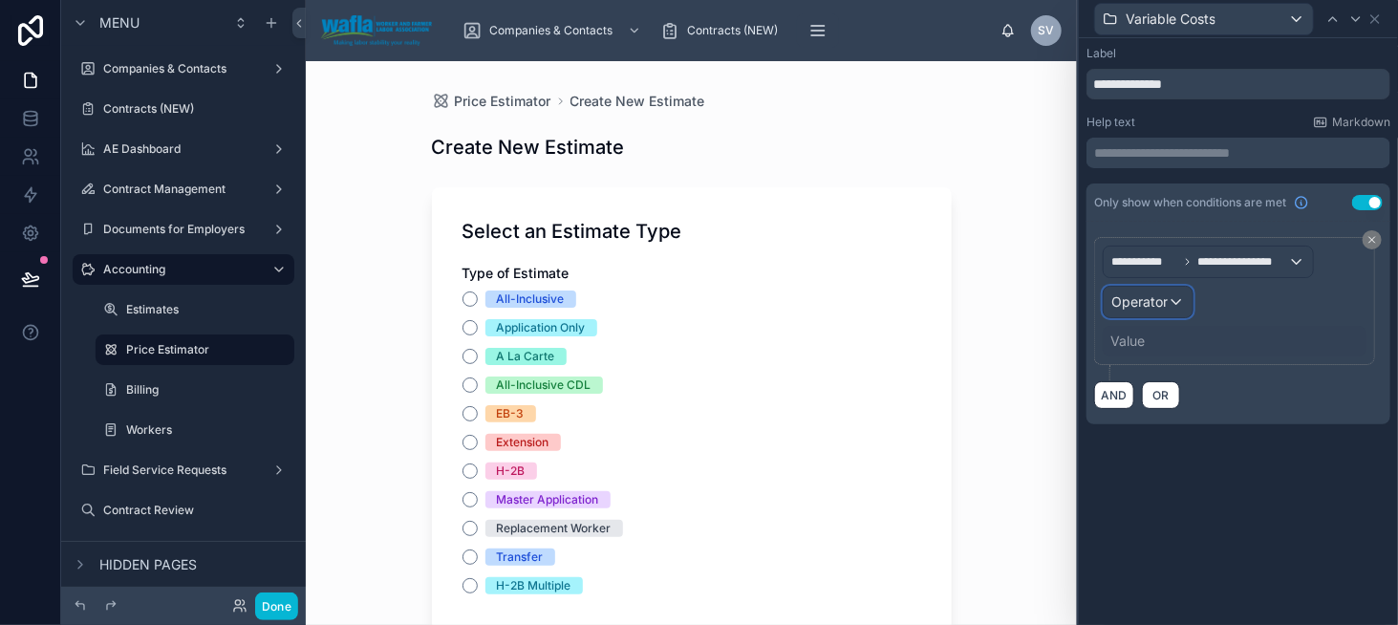
click at [1163, 293] on span "Operator" at bounding box center [1139, 301] width 56 height 16
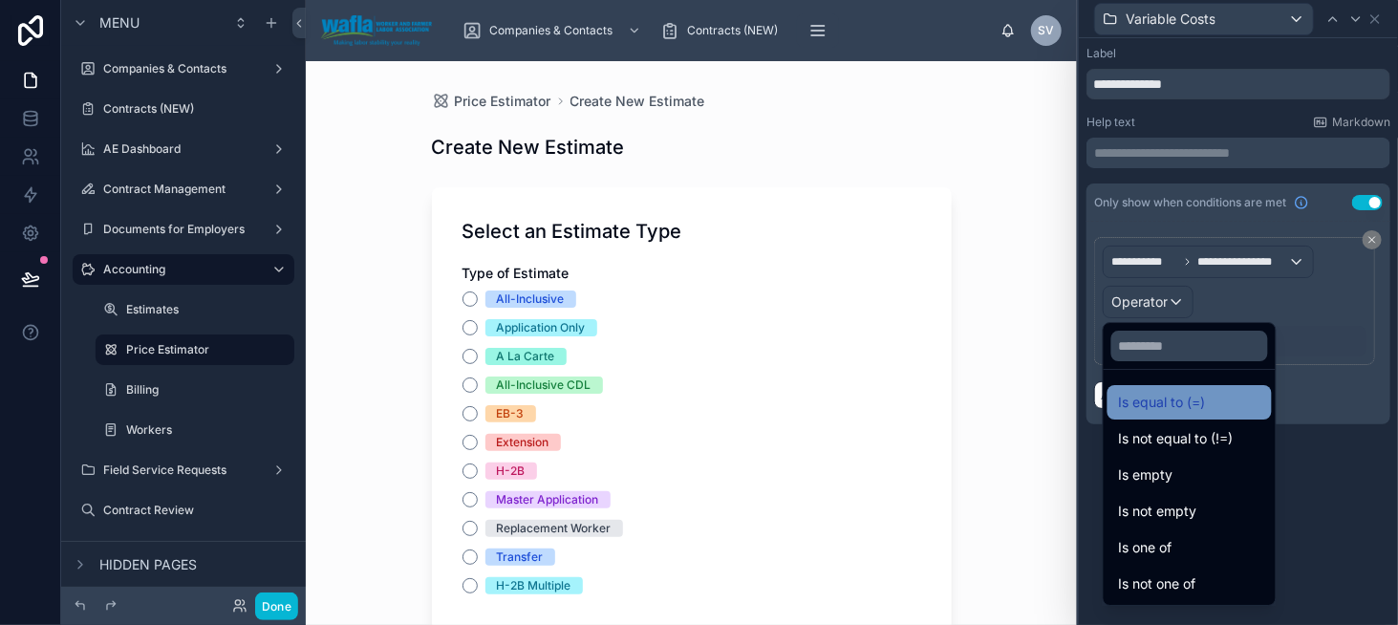
click at [1166, 400] on span "Is equal to (=)" at bounding box center [1162, 402] width 87 height 23
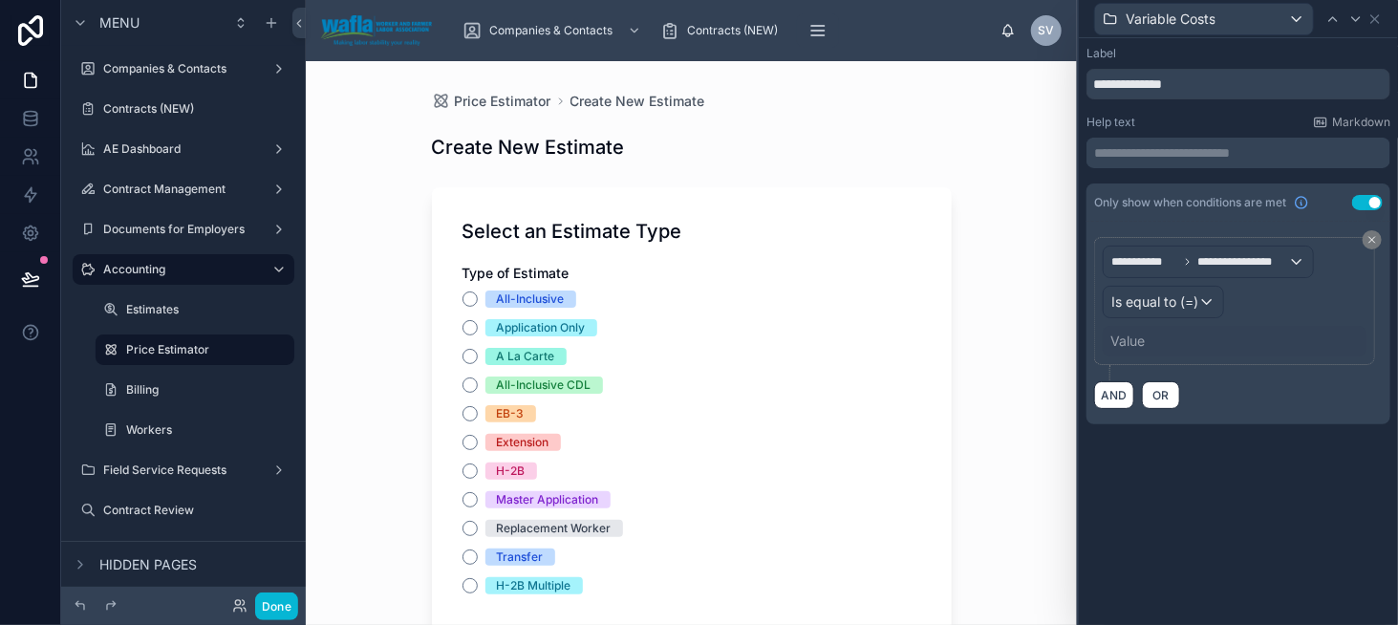
click at [1141, 345] on div "Value" at bounding box center [1128, 341] width 34 height 19
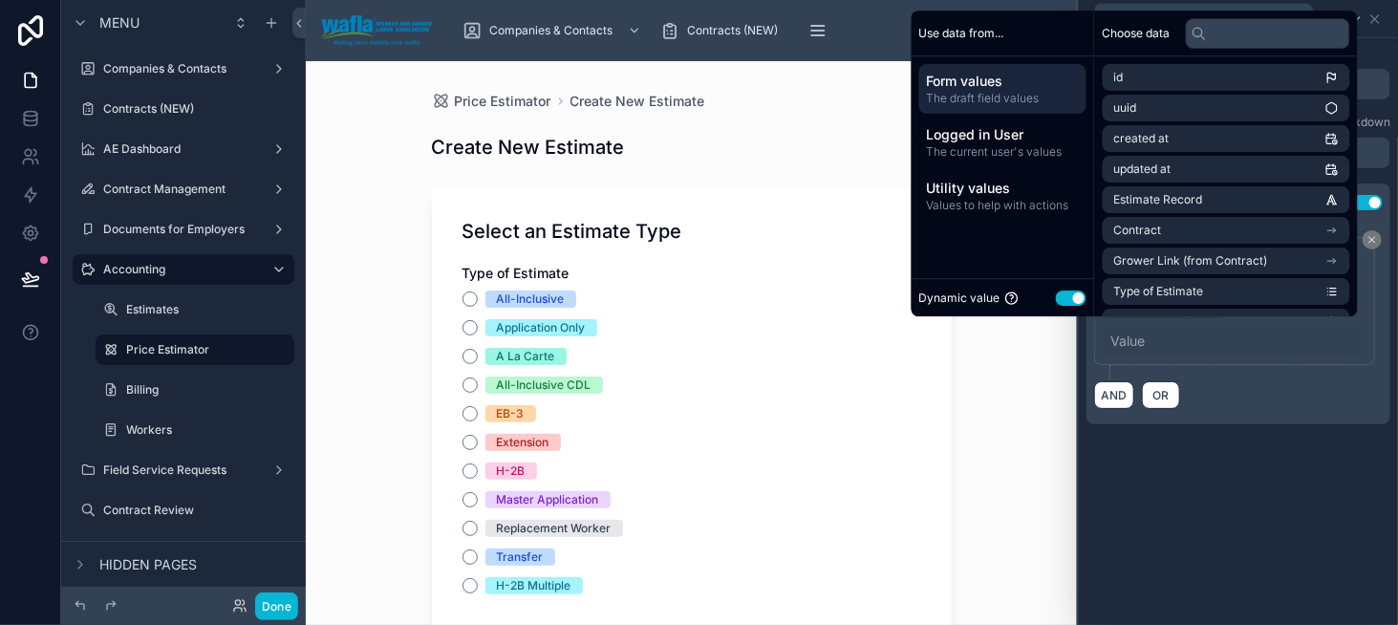
click at [1064, 298] on button "Use setting" at bounding box center [1071, 298] width 31 height 15
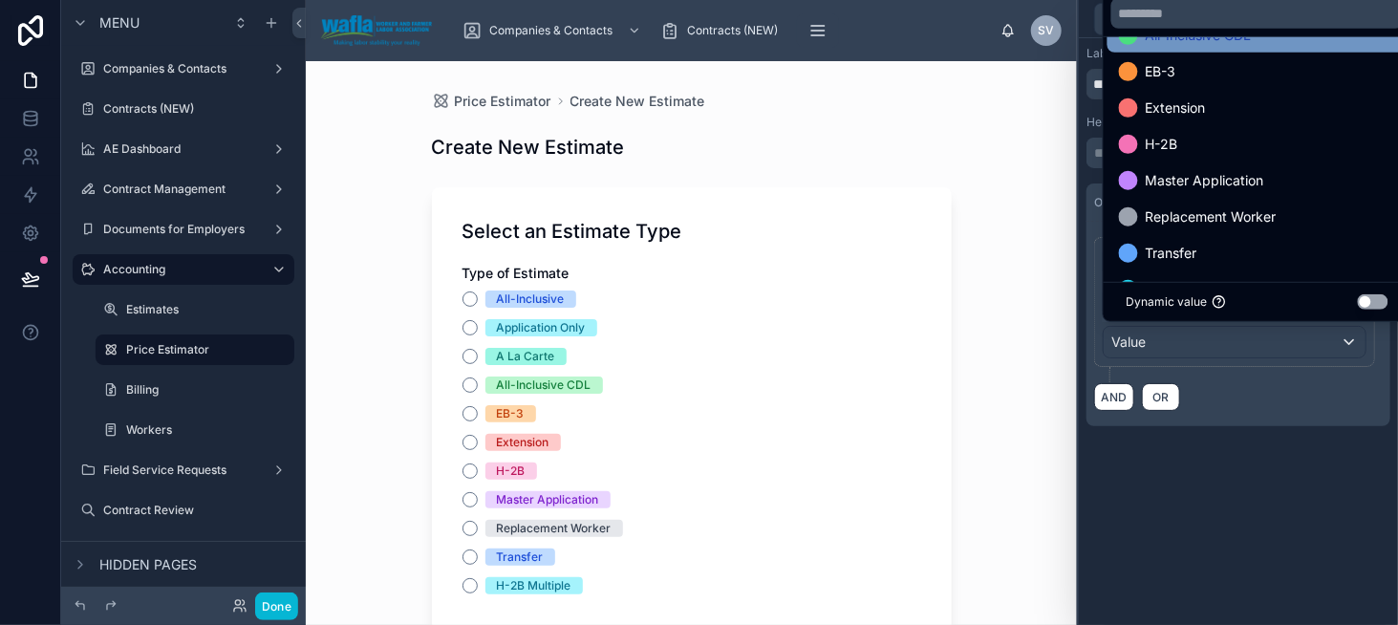
scroll to position [183, 0]
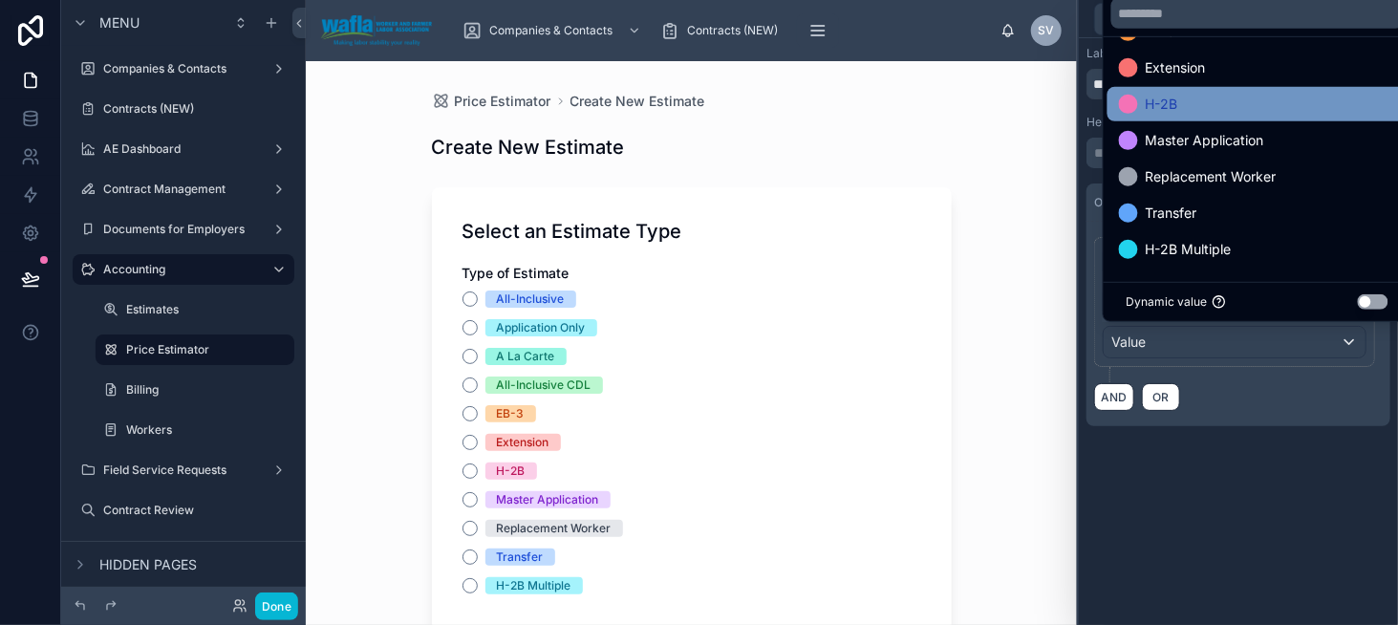
click at [1195, 109] on div "H-2B" at bounding box center [1257, 104] width 277 height 23
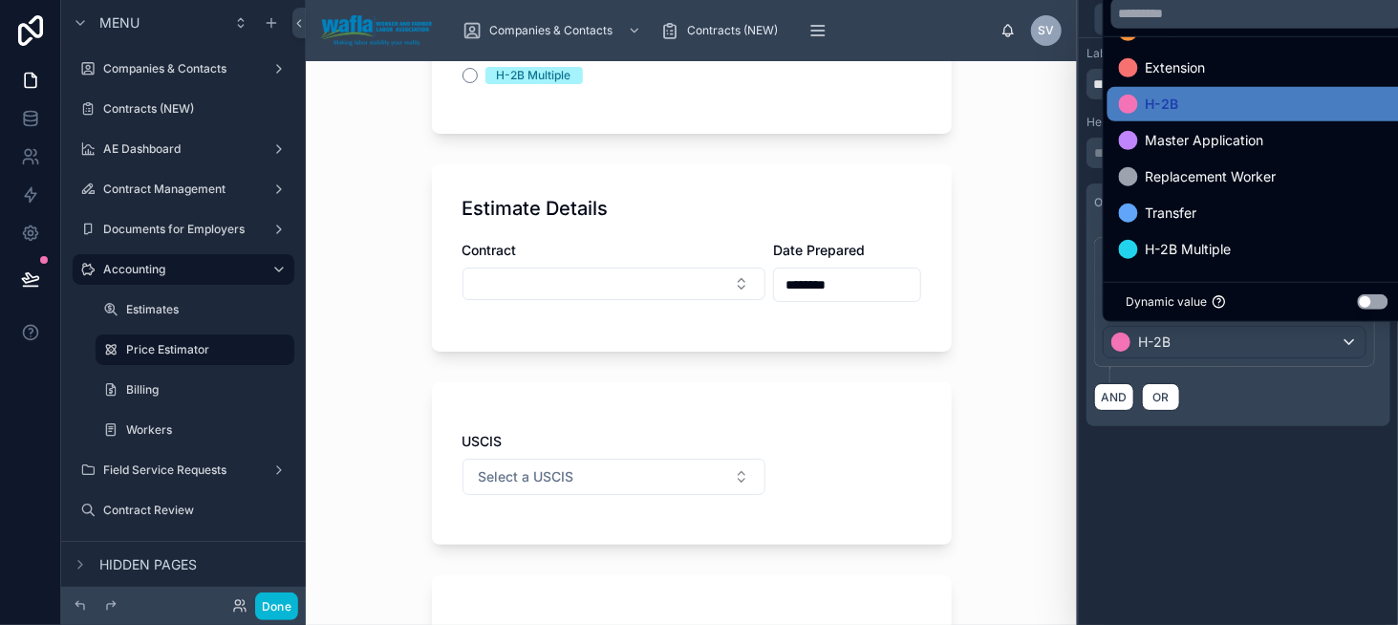
scroll to position [524, 0]
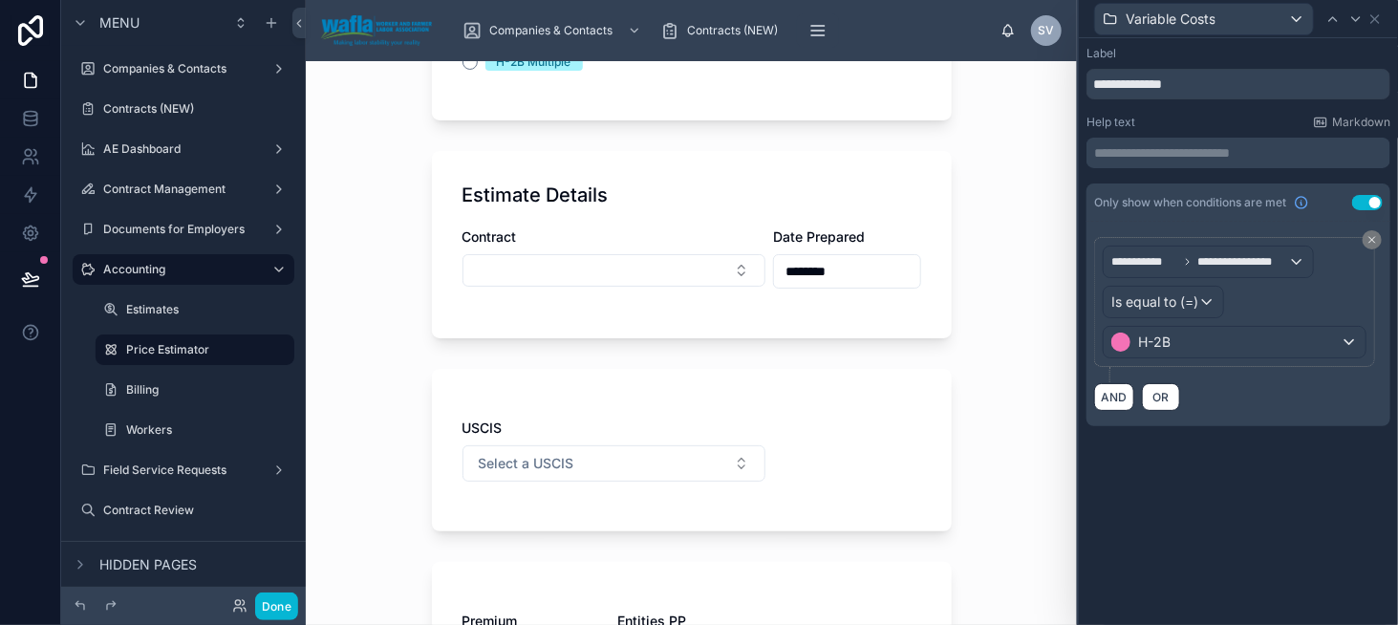
click at [1282, 431] on div "**********" at bounding box center [1238, 255] width 319 height 434
click at [1377, 18] on icon at bounding box center [1375, 18] width 15 height 15
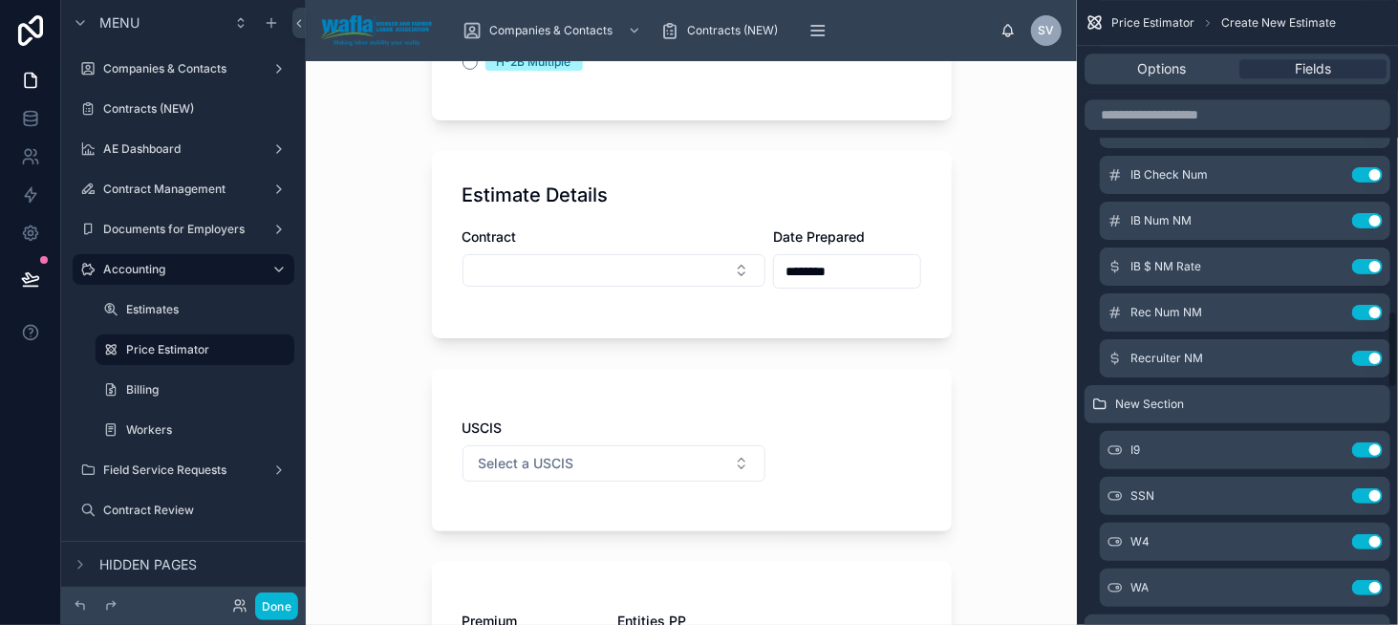
scroll to position [2580, 0]
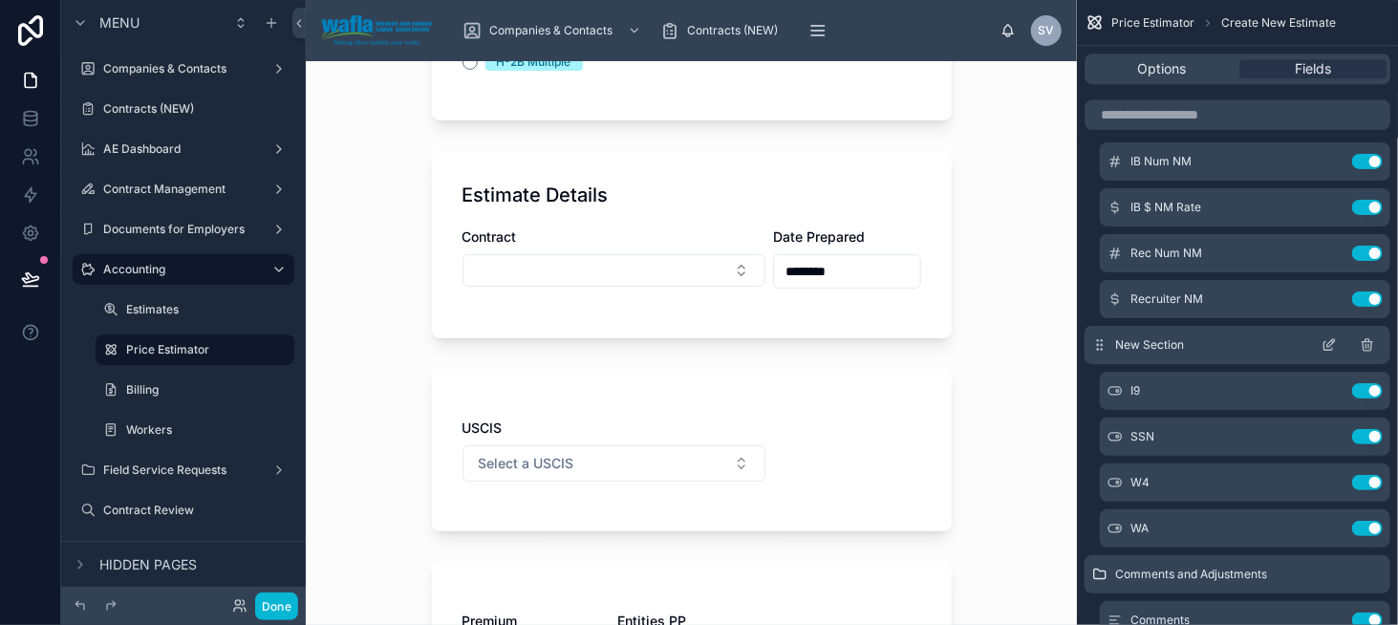
click at [1329, 342] on icon "scrollable content" at bounding box center [1331, 343] width 8 height 8
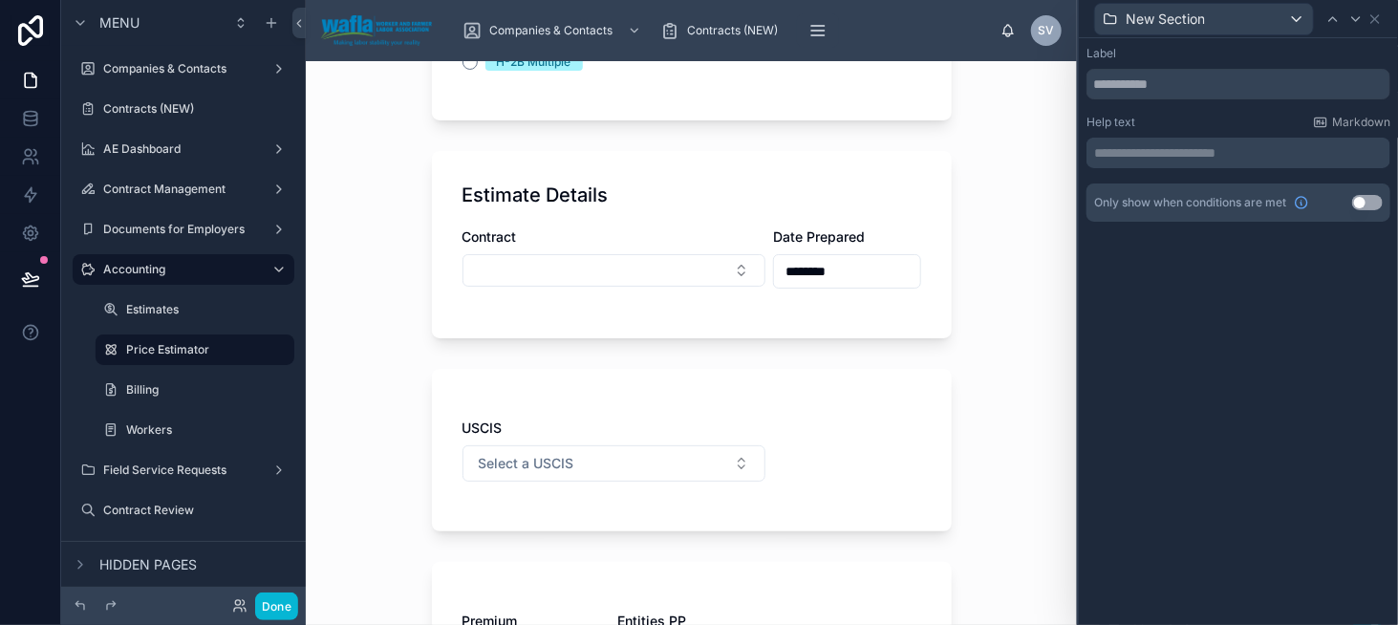
click at [1376, 202] on button "Use setting" at bounding box center [1367, 202] width 31 height 15
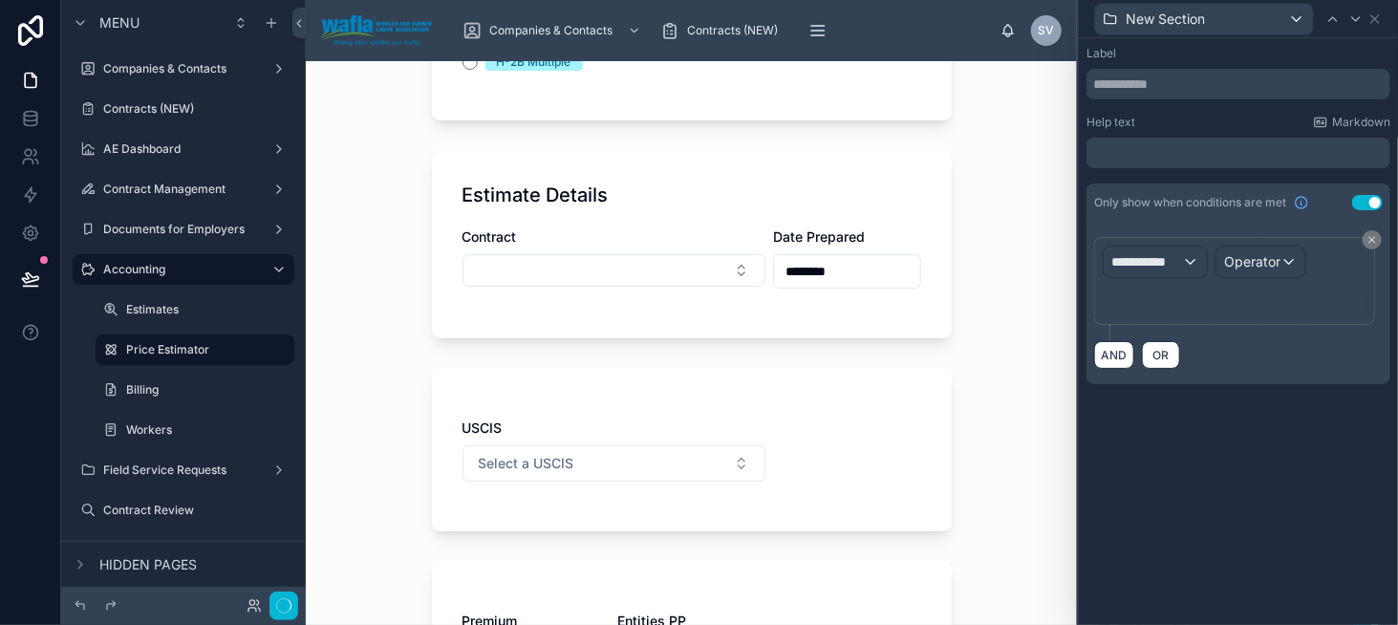
scroll to position [0, 0]
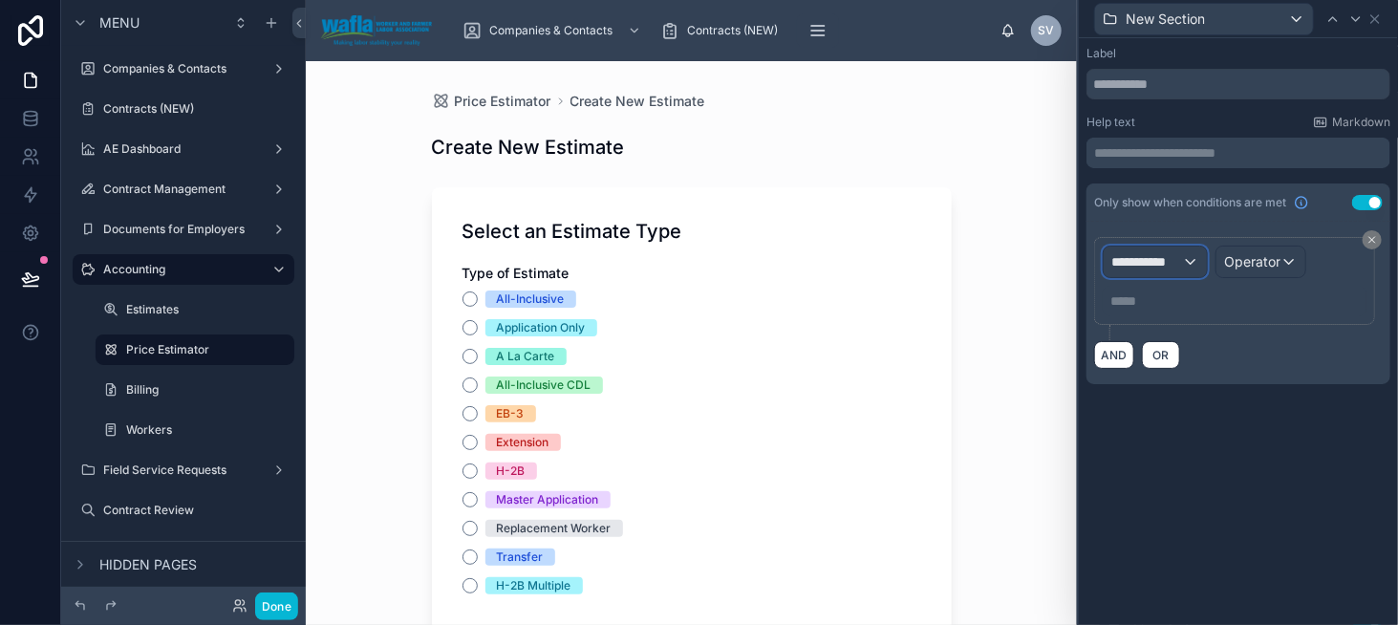
click at [1144, 271] on div "**********" at bounding box center [1155, 262] width 103 height 31
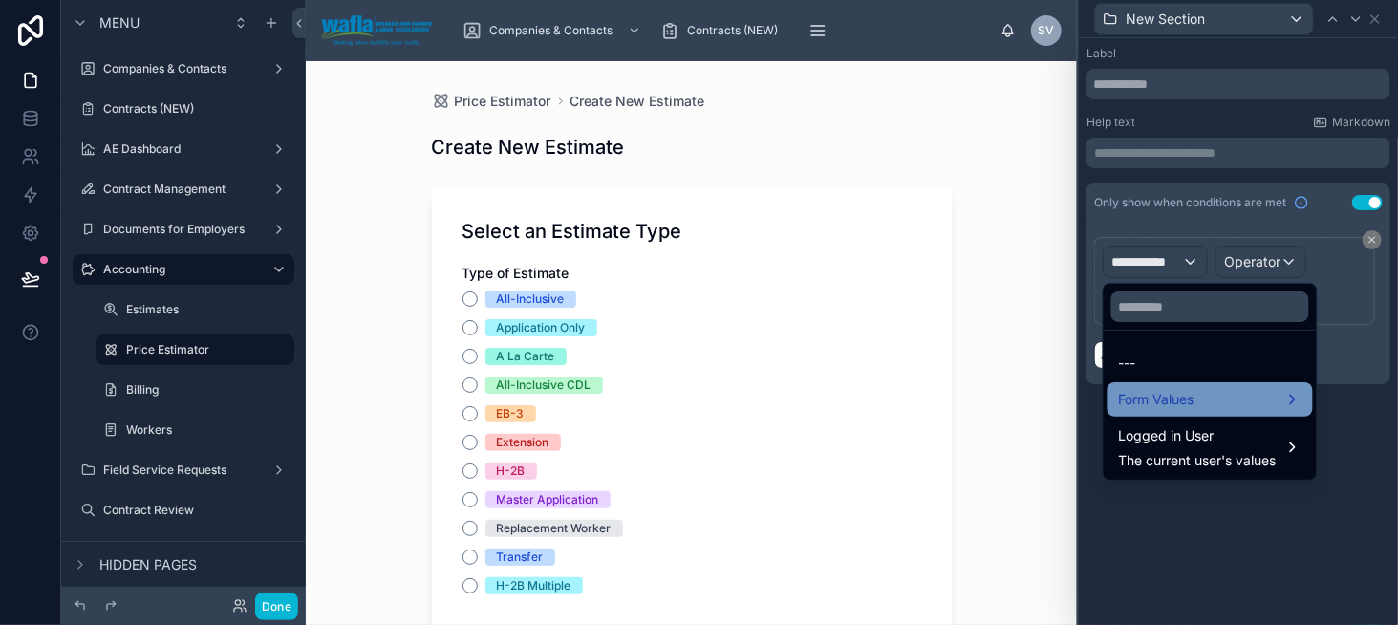
click at [1176, 390] on span "Form Values" at bounding box center [1157, 399] width 76 height 23
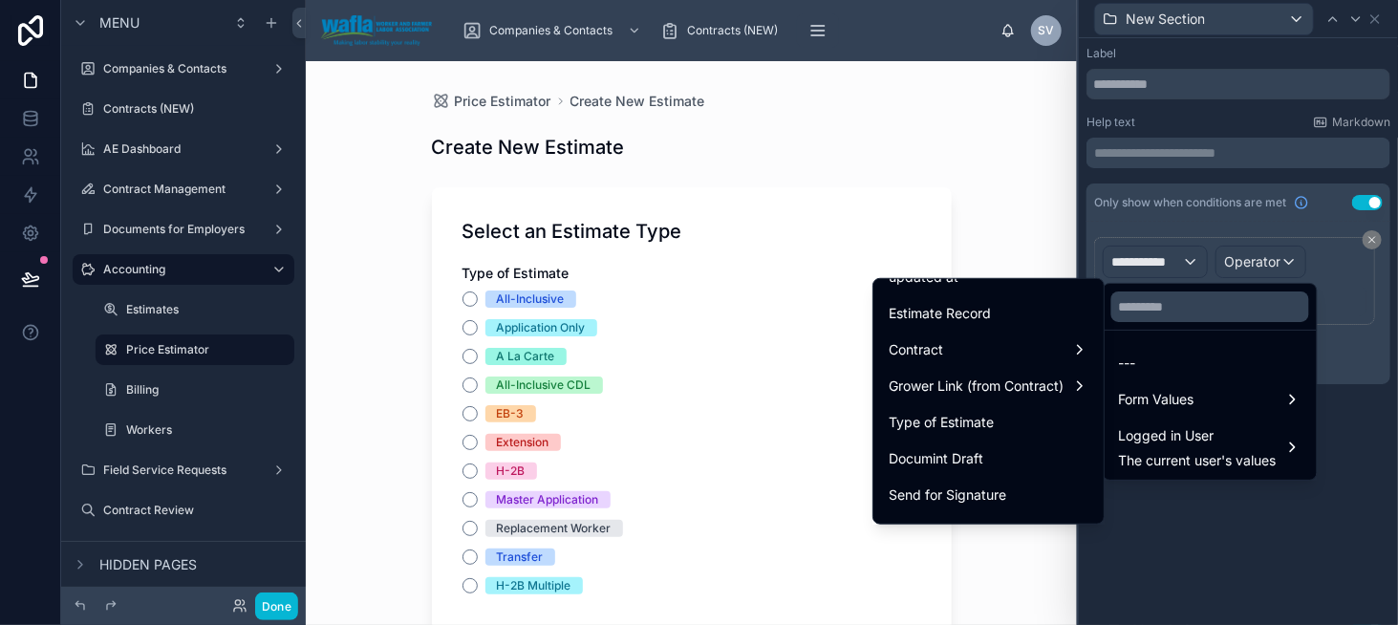
scroll to position [191, 0]
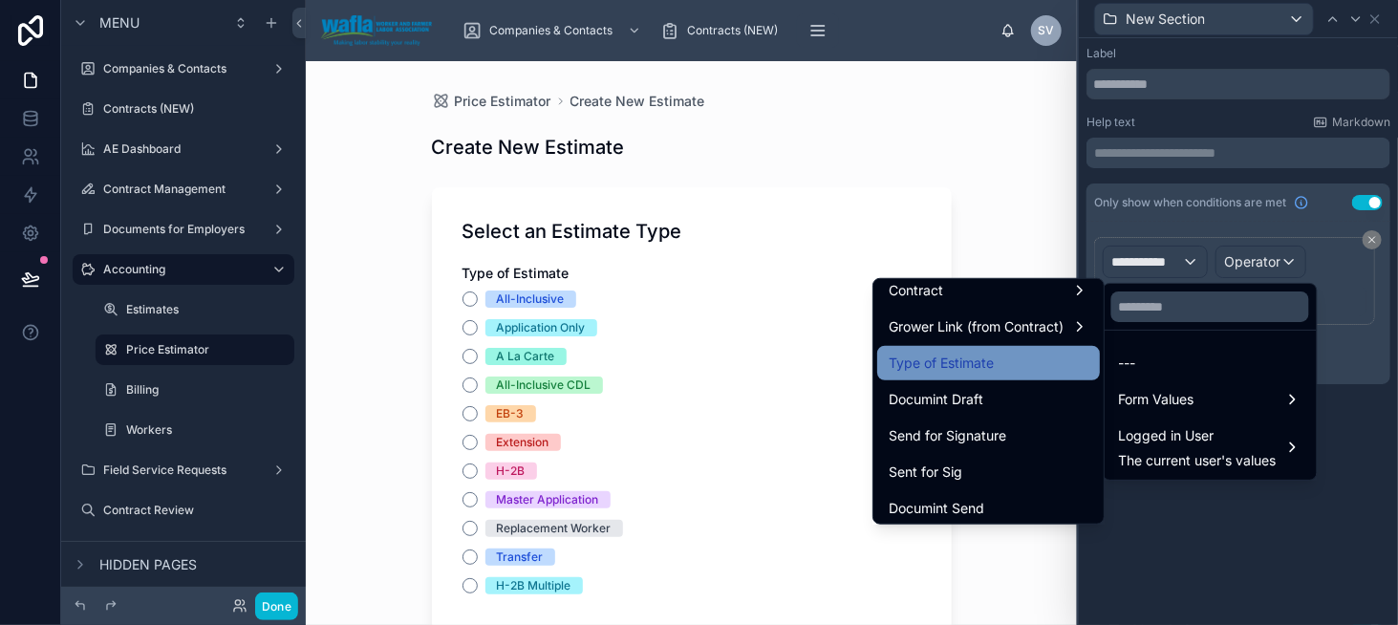
click at [989, 367] on div "Type of Estimate" at bounding box center [989, 363] width 200 height 23
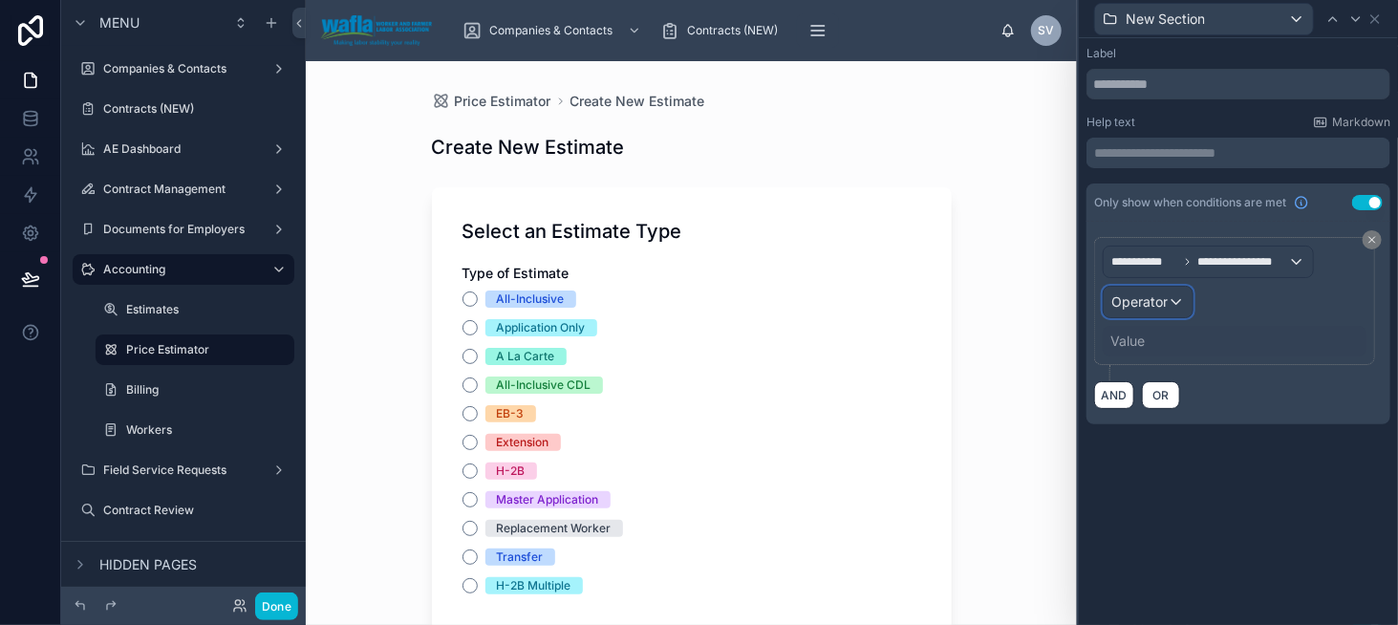
click at [1155, 295] on span "Operator" at bounding box center [1139, 301] width 56 height 16
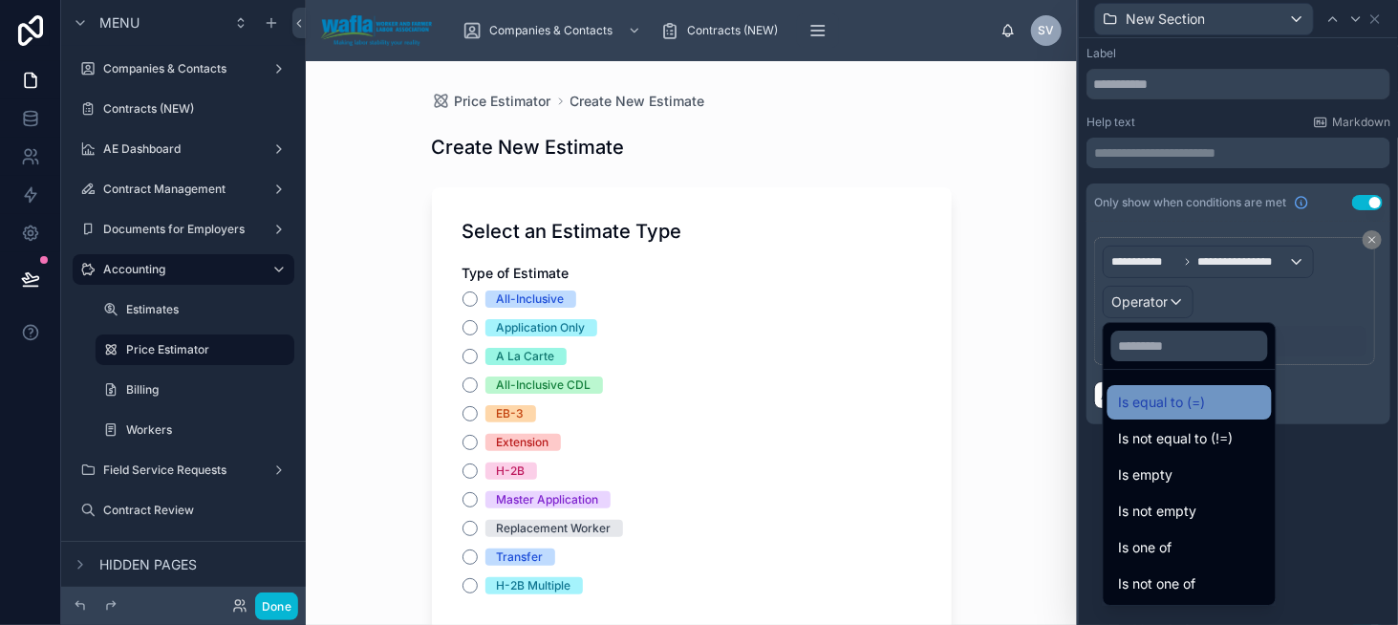
click at [1146, 399] on span "Is equal to (=)" at bounding box center [1162, 402] width 87 height 23
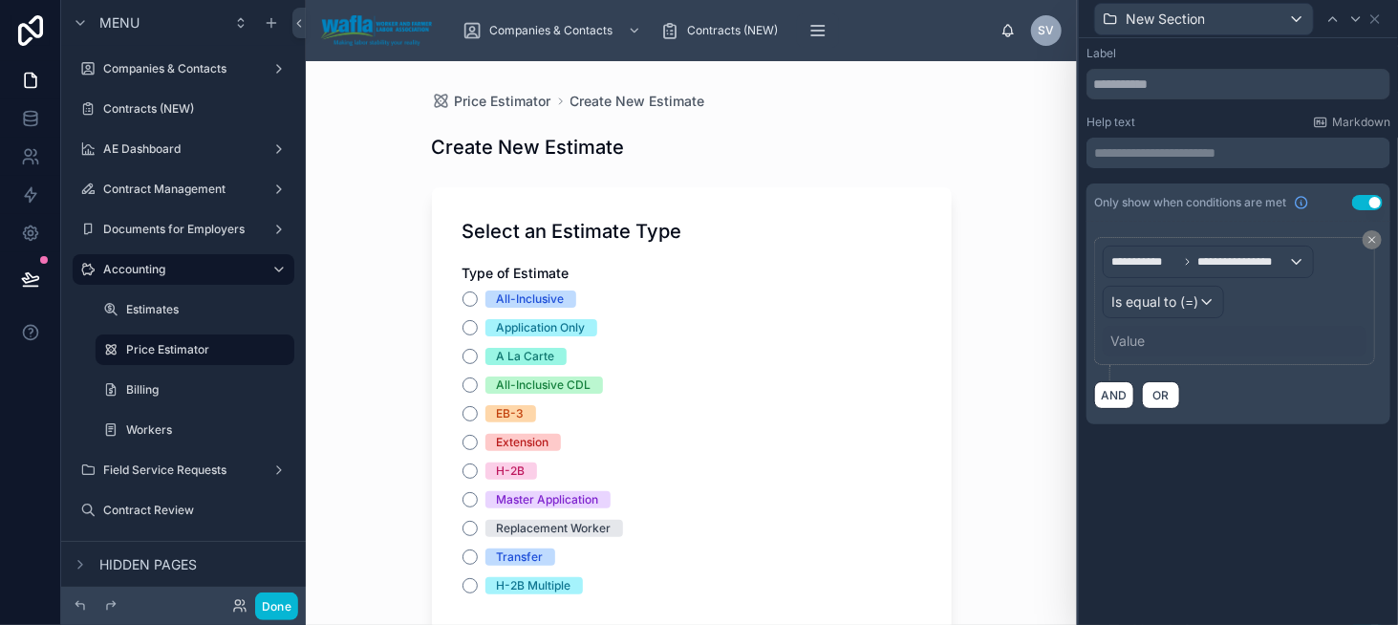
click at [1127, 340] on div "Value" at bounding box center [1128, 341] width 34 height 19
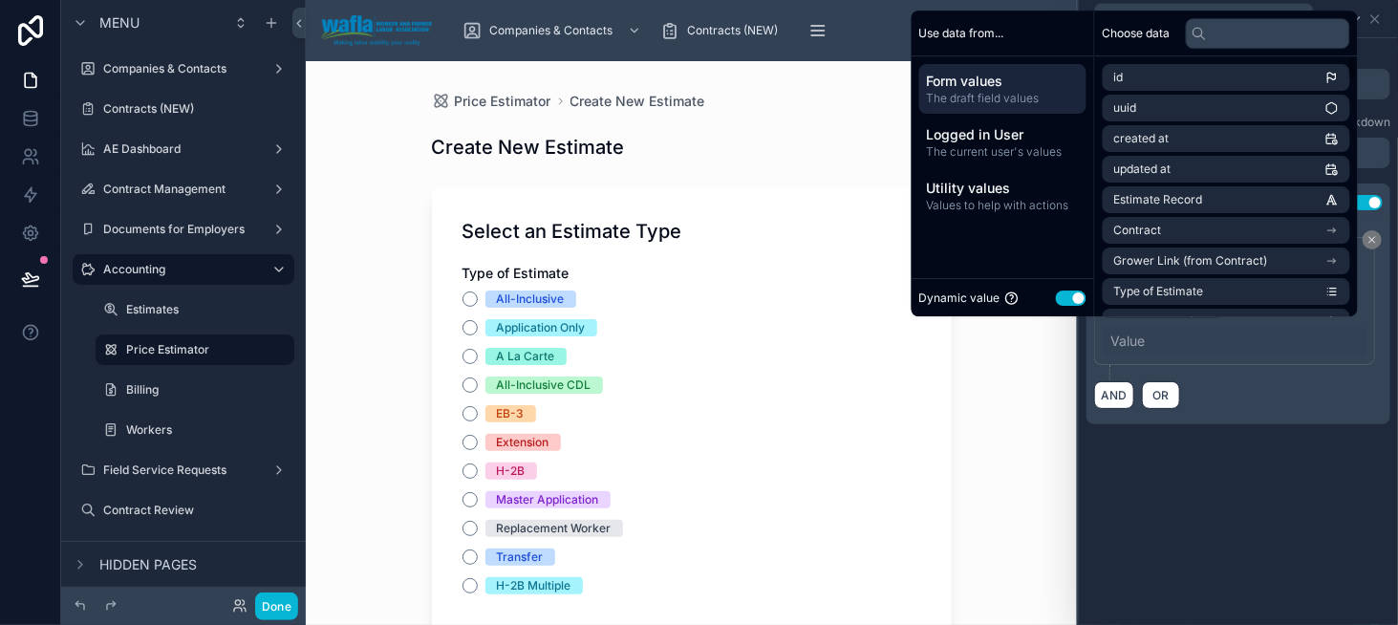
click at [1058, 295] on button "Use setting" at bounding box center [1071, 298] width 31 height 15
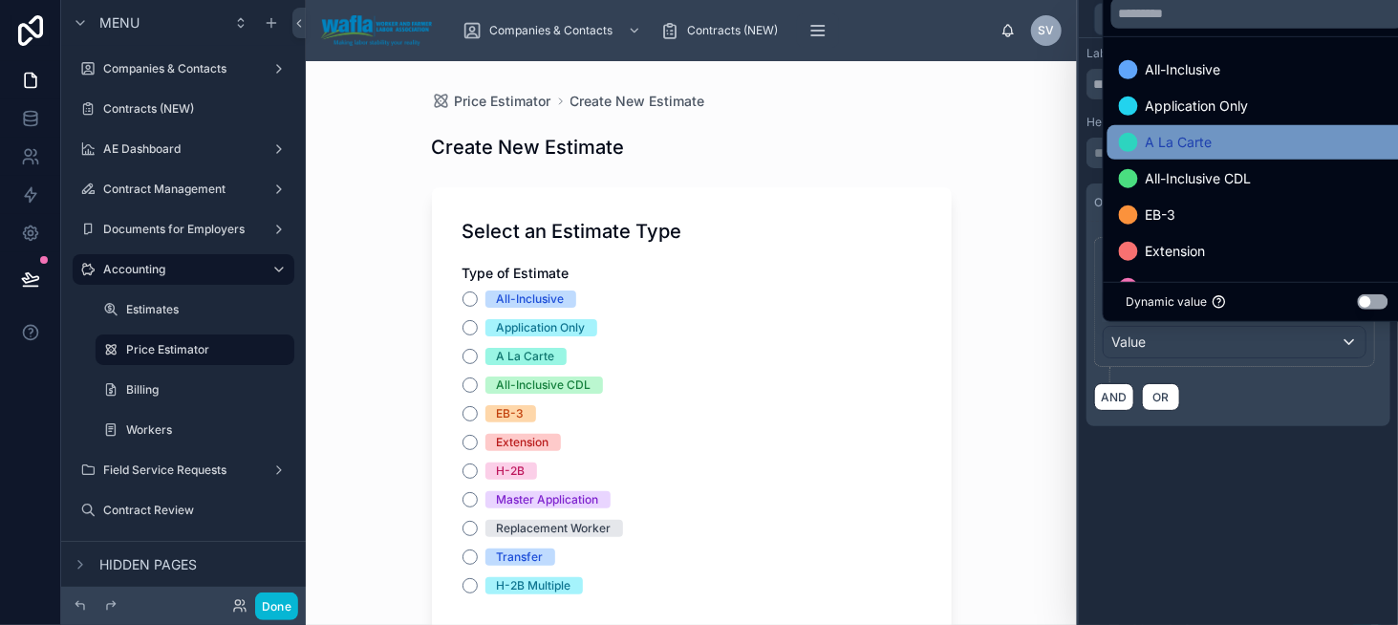
click at [1203, 146] on span "A La Carte" at bounding box center [1179, 142] width 67 height 23
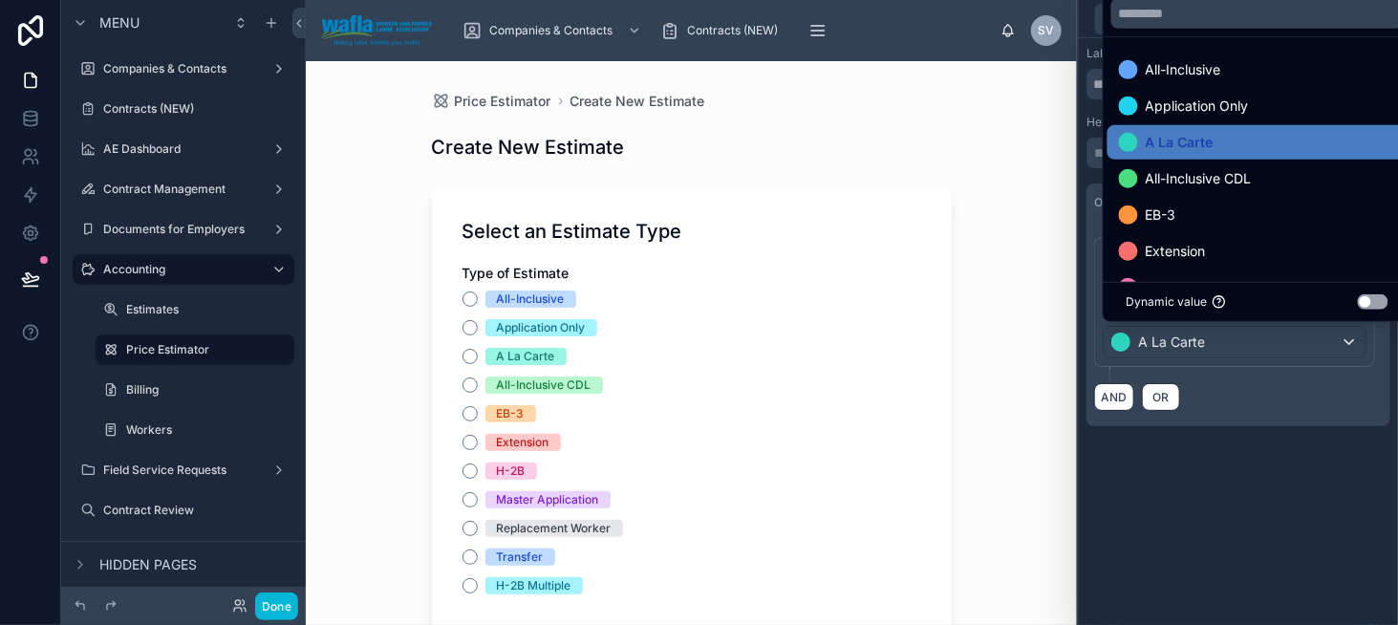
click at [1277, 447] on div "**********" at bounding box center [1238, 255] width 319 height 434
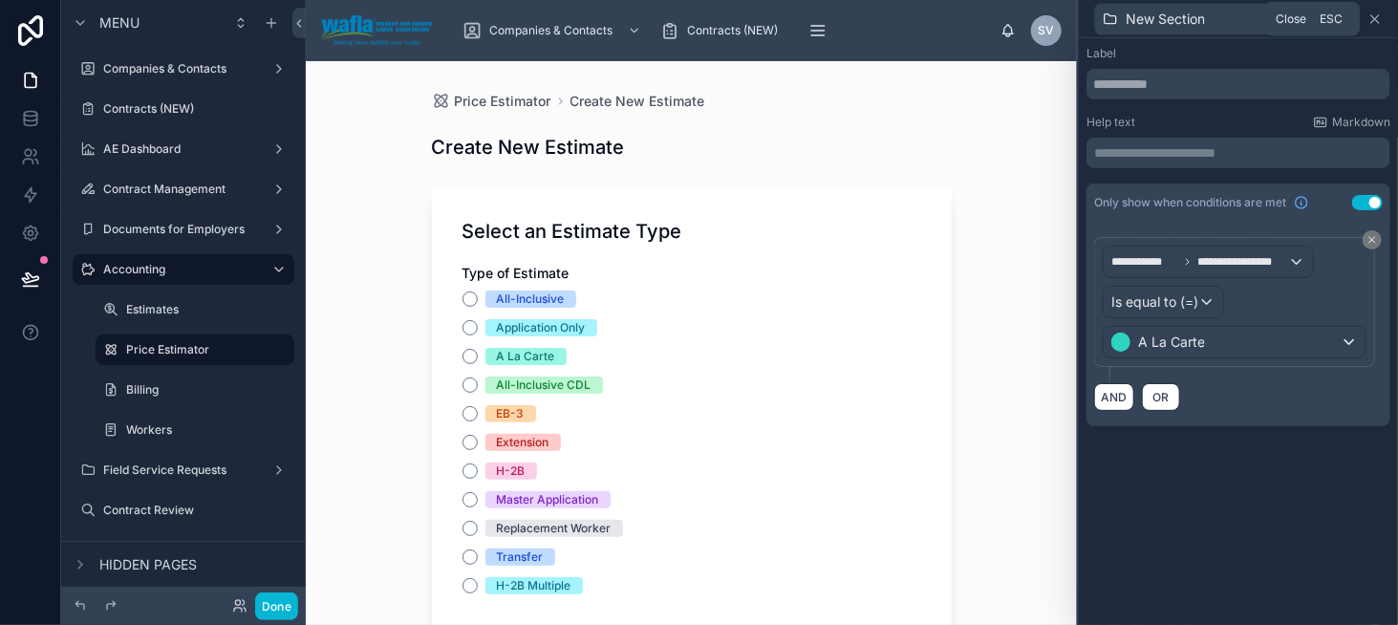
click at [1370, 20] on icon at bounding box center [1375, 18] width 15 height 15
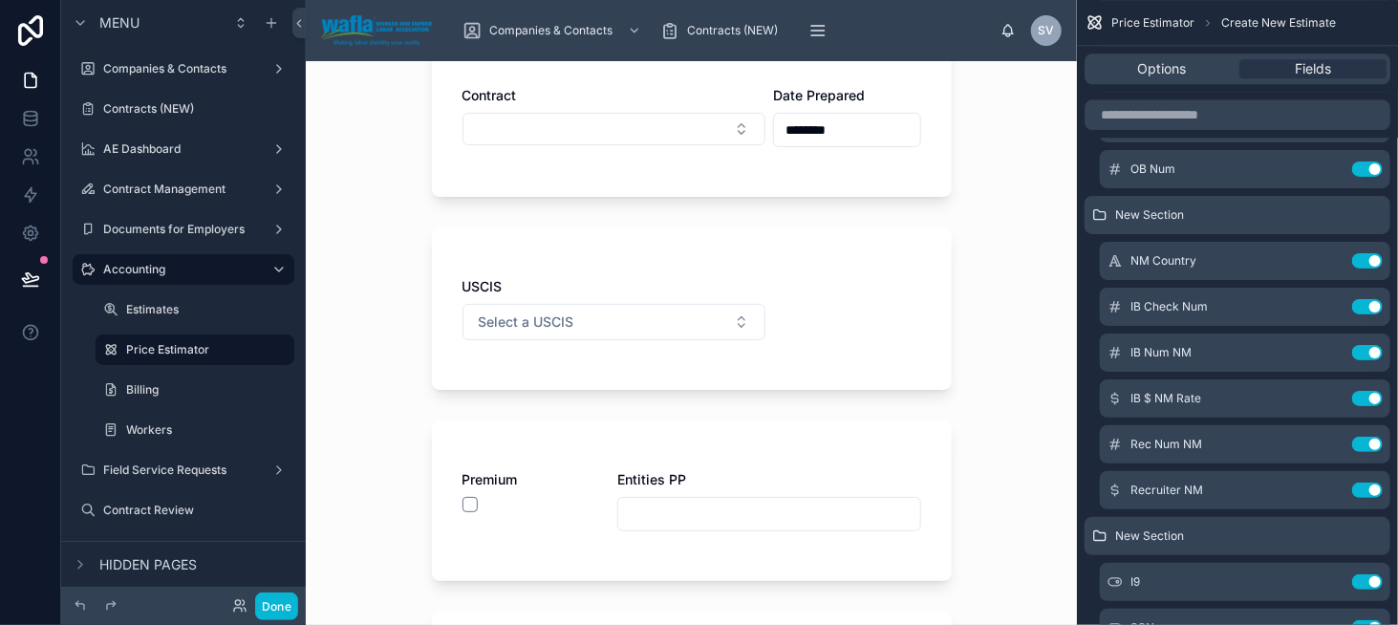
scroll to position [669, 0]
click at [680, 314] on button "Select a USCIS" at bounding box center [614, 318] width 303 height 36
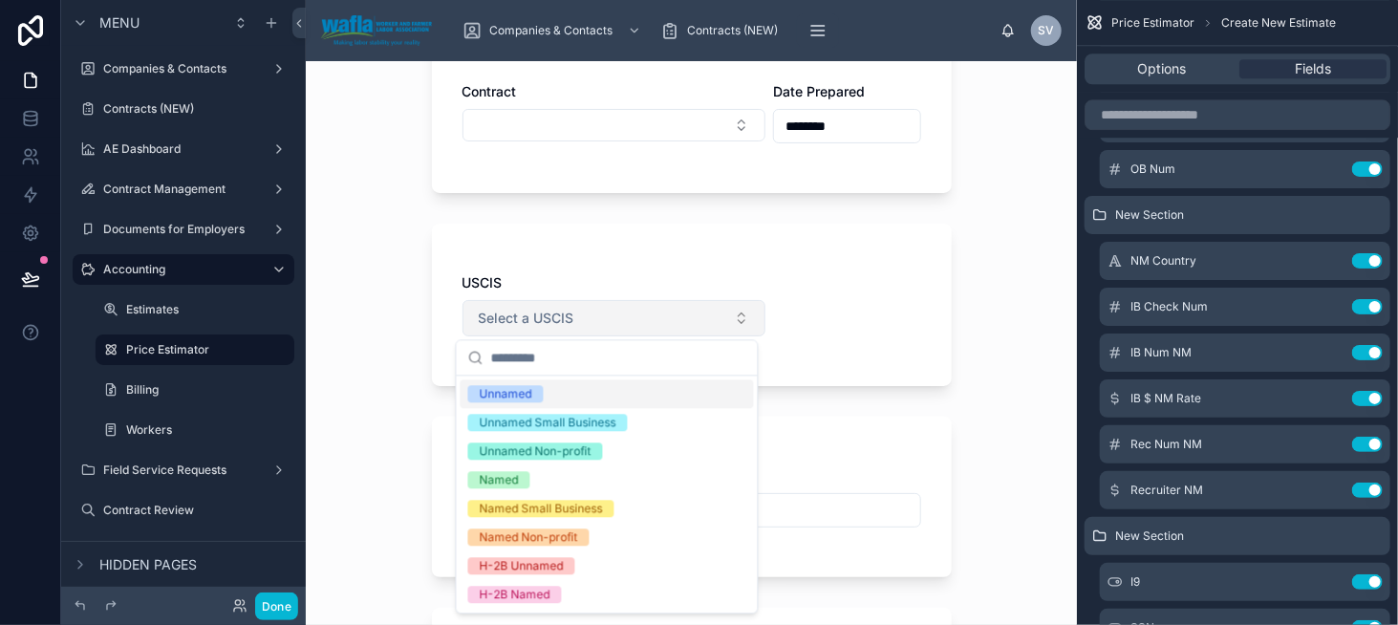
click at [680, 314] on button "Select a USCIS" at bounding box center [614, 318] width 303 height 36
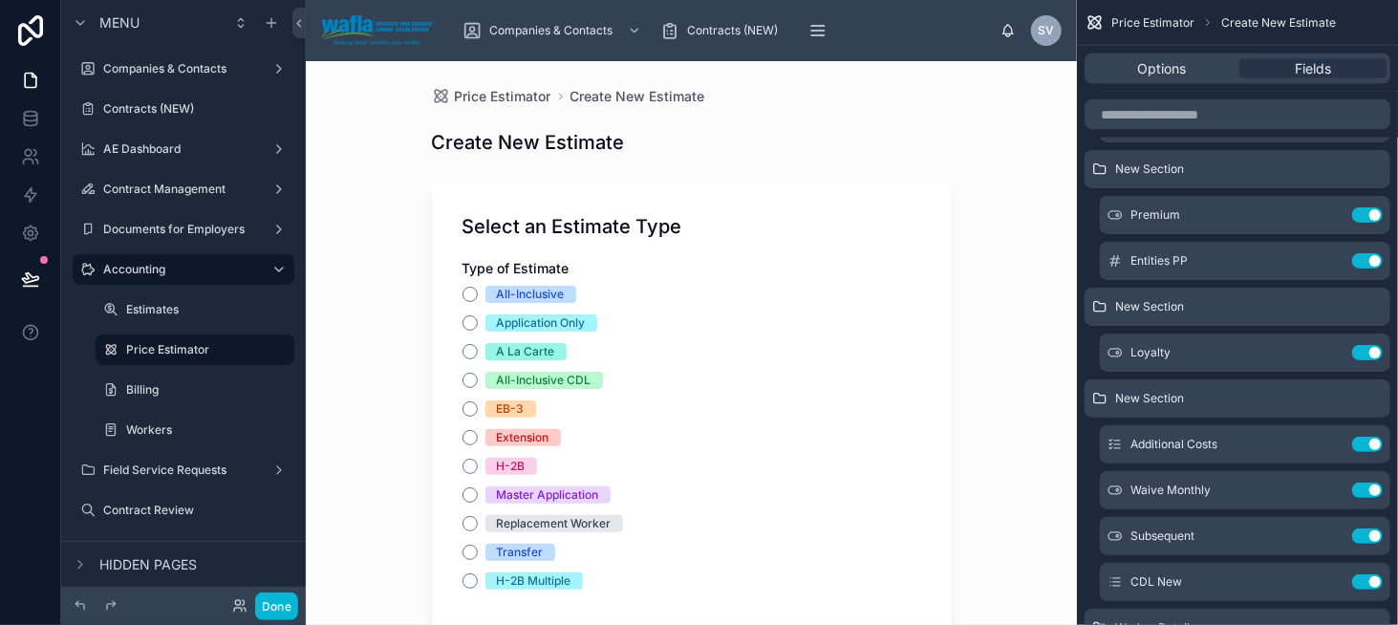
scroll to position [0, 0]
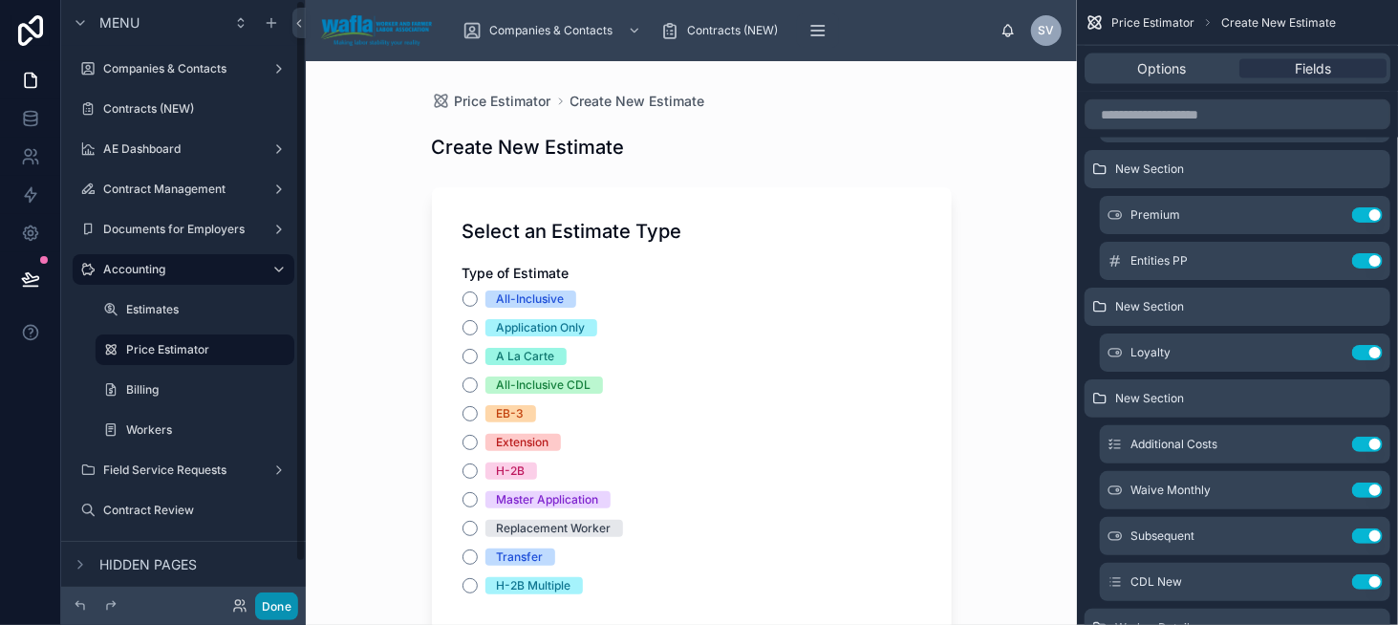
click at [265, 608] on button "Done" at bounding box center [276, 607] width 43 height 28
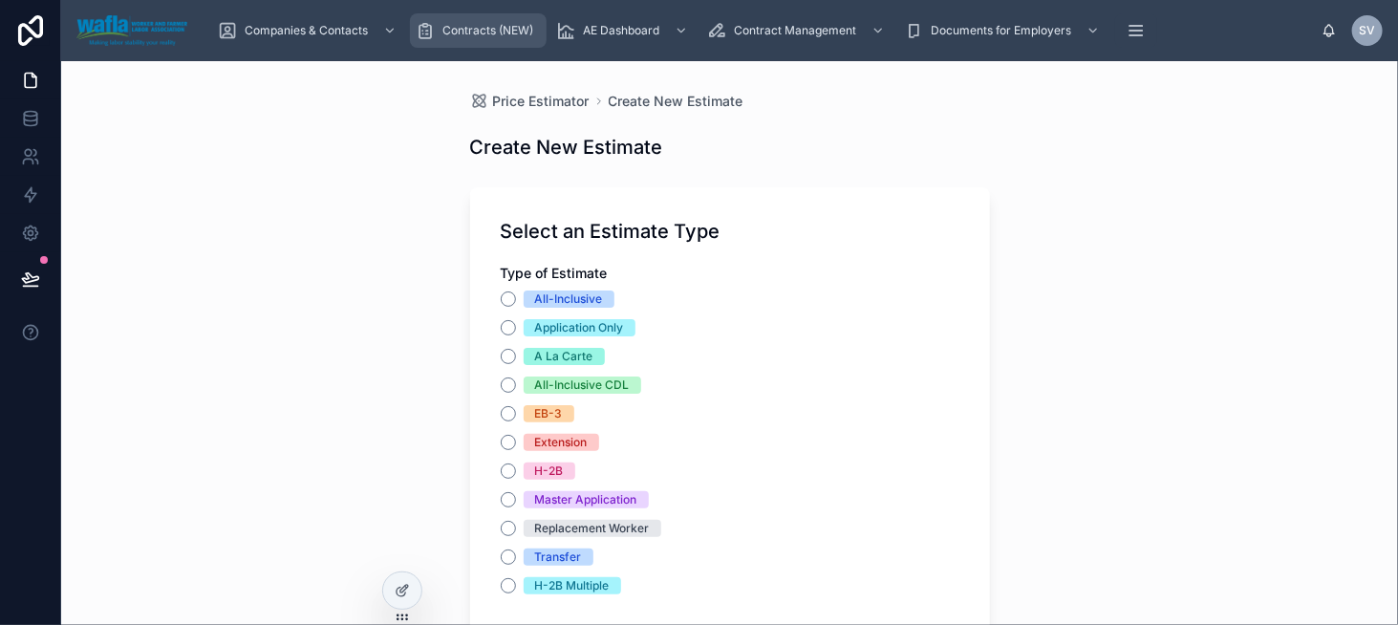
click at [480, 32] on span "Contracts (NEW)" at bounding box center [487, 30] width 91 height 15
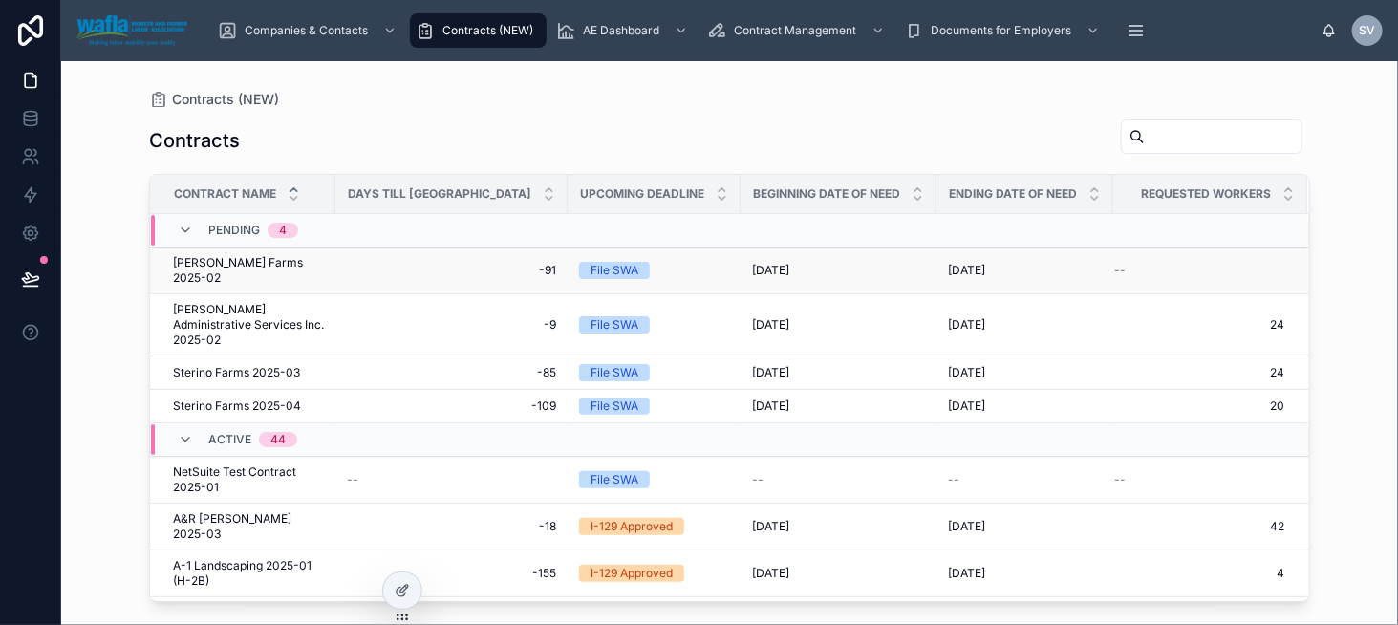
click at [256, 259] on span "[PERSON_NAME] Farms 2025-02" at bounding box center [248, 270] width 151 height 31
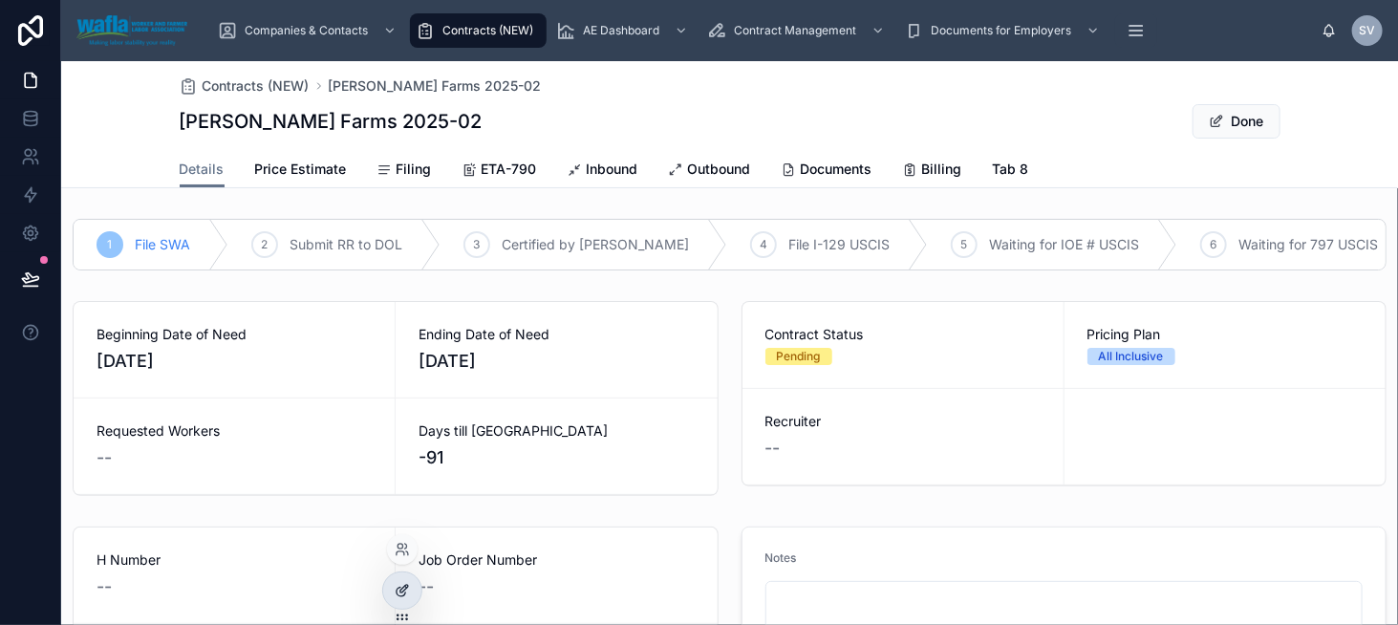
click at [402, 603] on div at bounding box center [402, 590] width 38 height 36
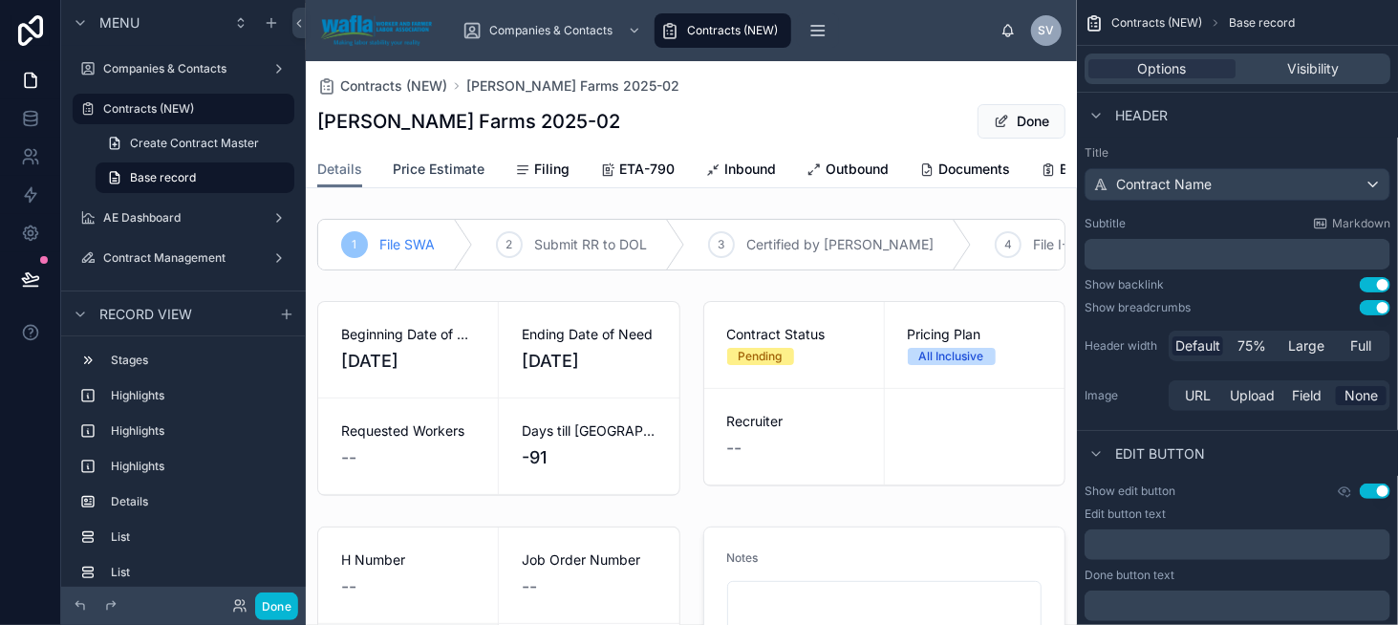
click at [421, 177] on span "Price Estimate" at bounding box center [439, 169] width 92 height 19
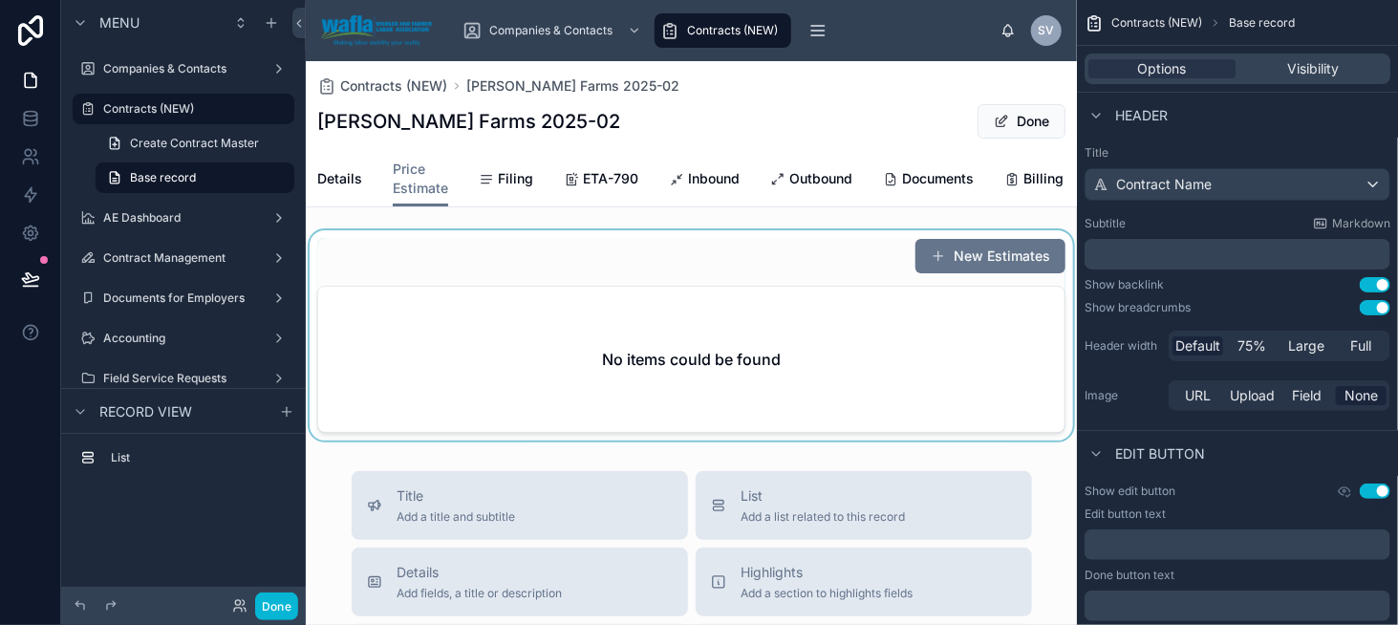
click at [987, 269] on div at bounding box center [691, 335] width 771 height 210
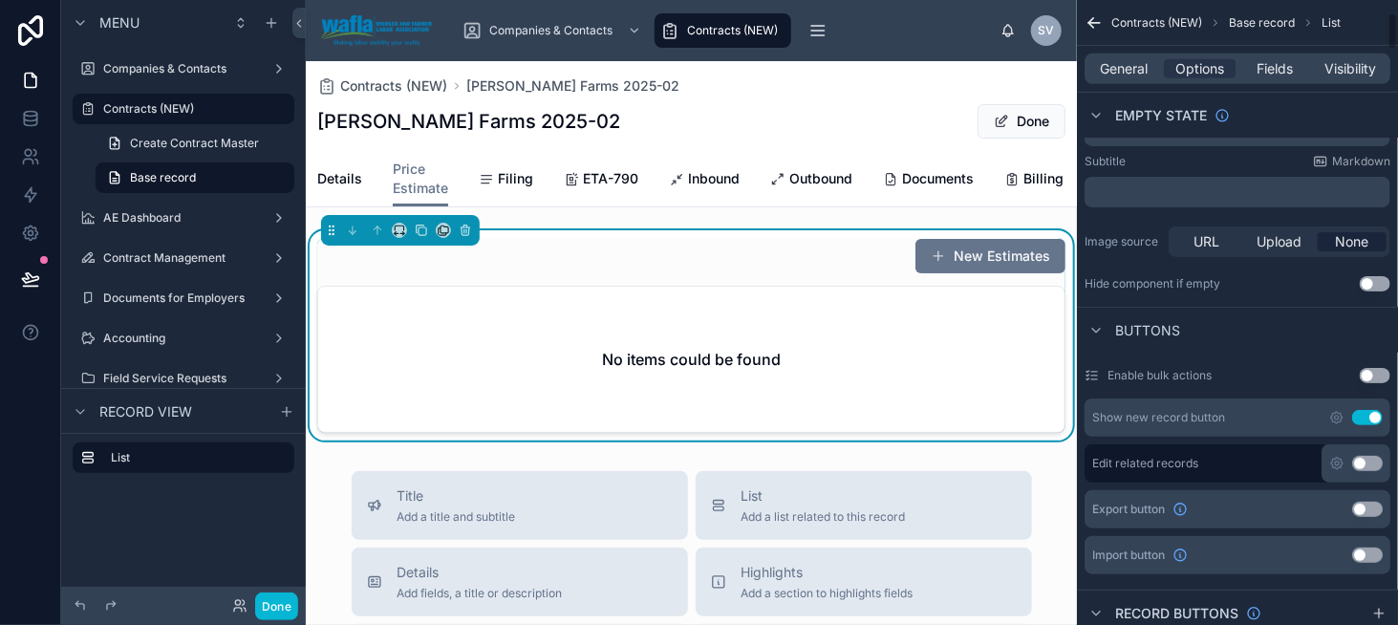
scroll to position [478, 0]
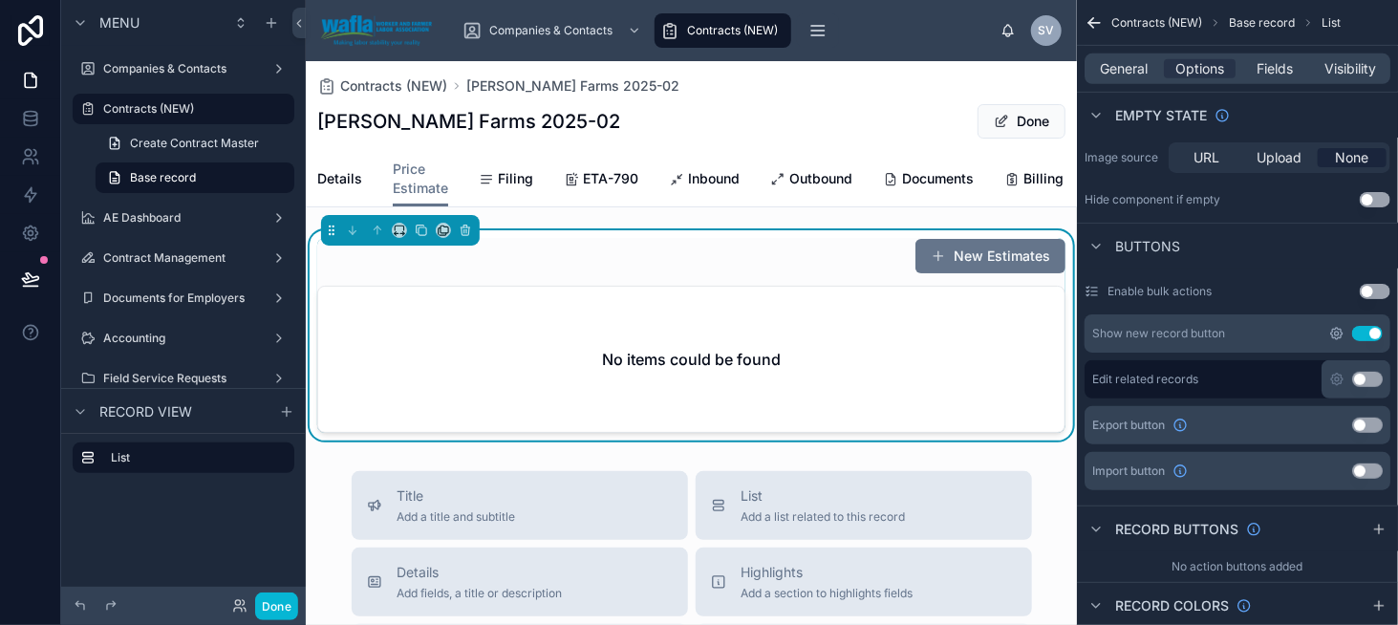
click at [1333, 333] on icon "scrollable content" at bounding box center [1336, 333] width 11 height 11
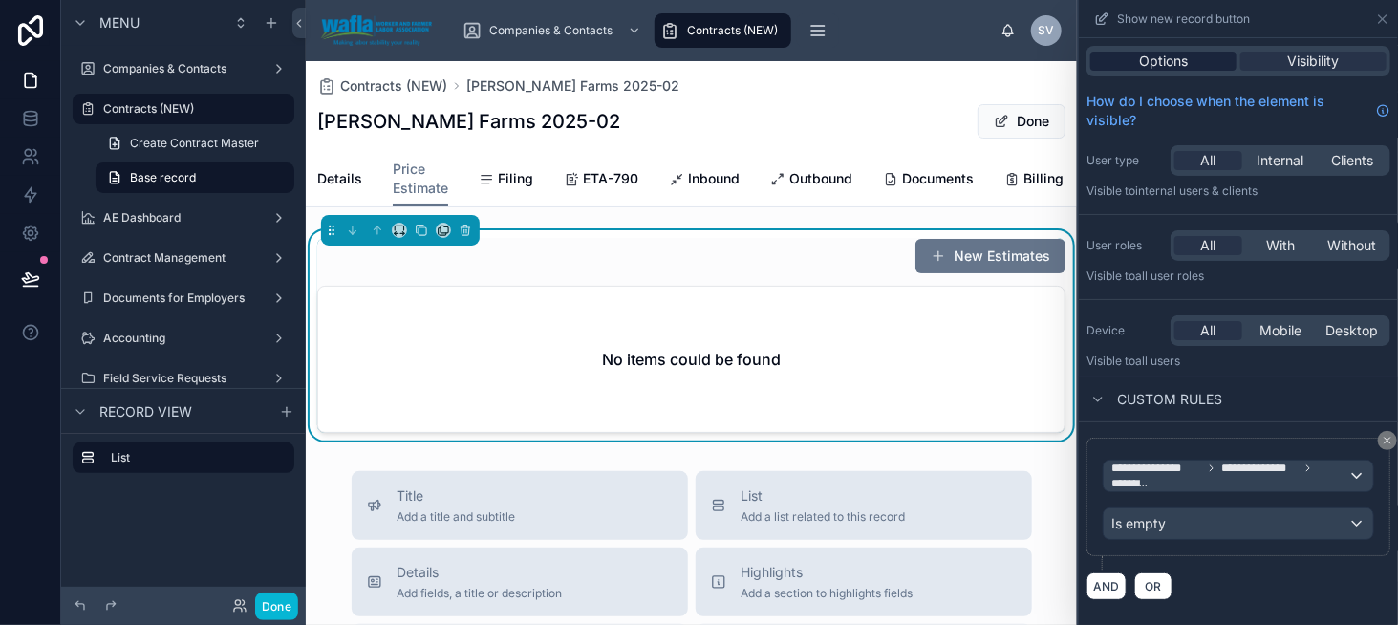
click at [1139, 68] on span "Options" at bounding box center [1163, 61] width 49 height 19
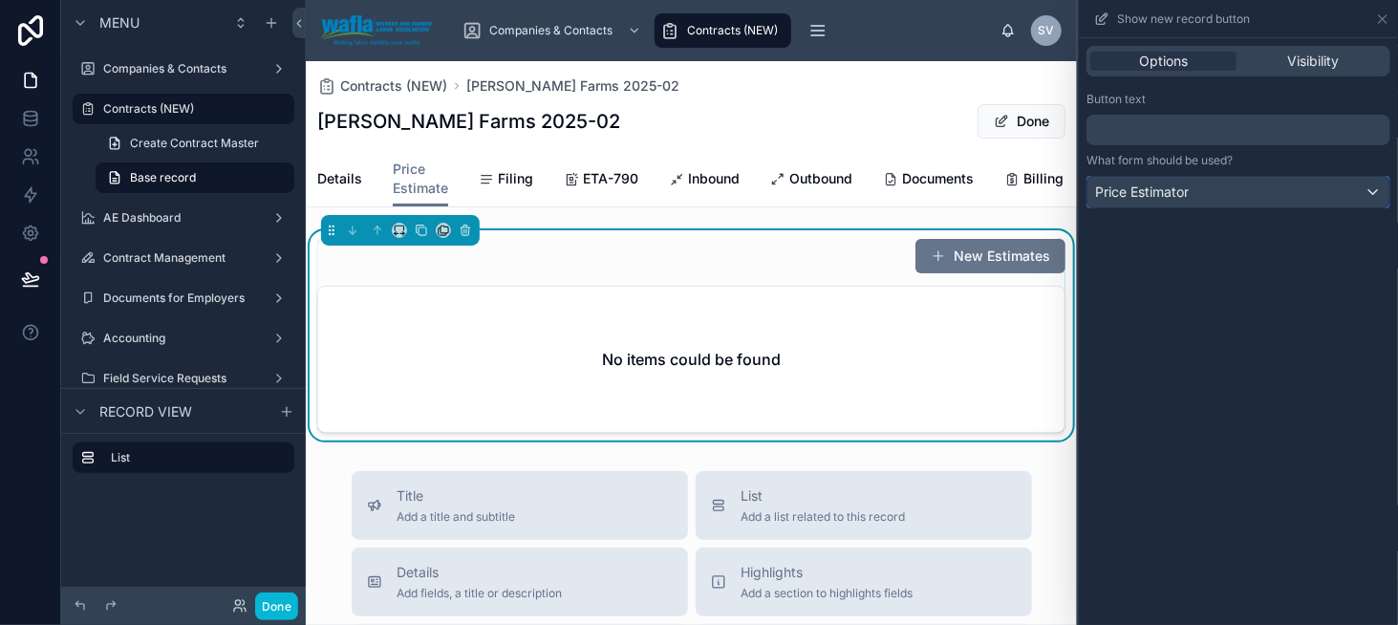
click at [1171, 194] on span "Price Estimator" at bounding box center [1142, 192] width 94 height 19
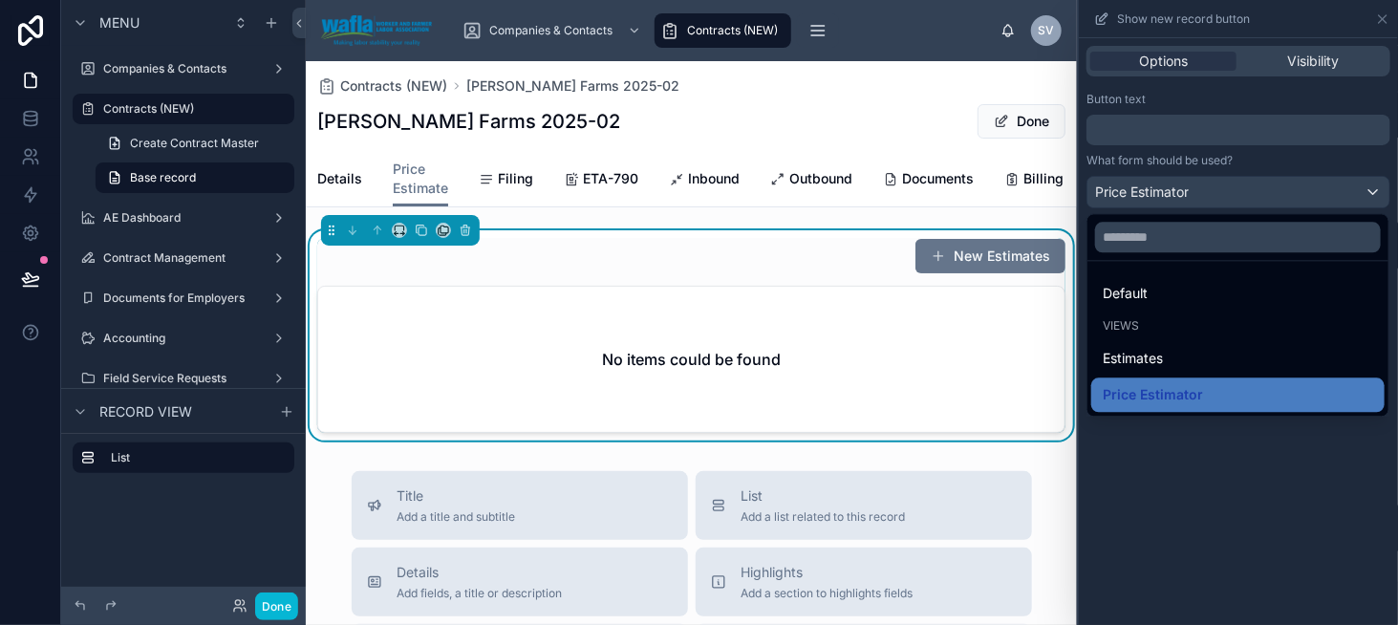
click at [1171, 194] on div at bounding box center [1238, 312] width 319 height 625
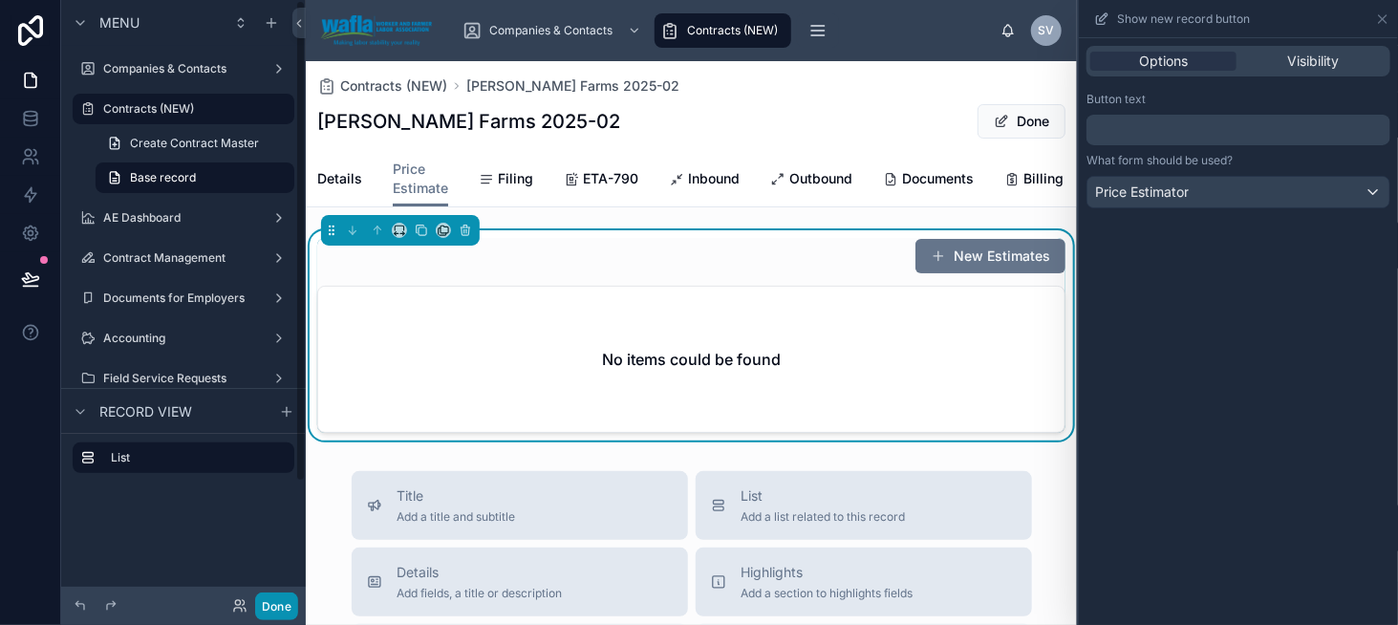
click at [270, 605] on button "Done" at bounding box center [276, 607] width 43 height 28
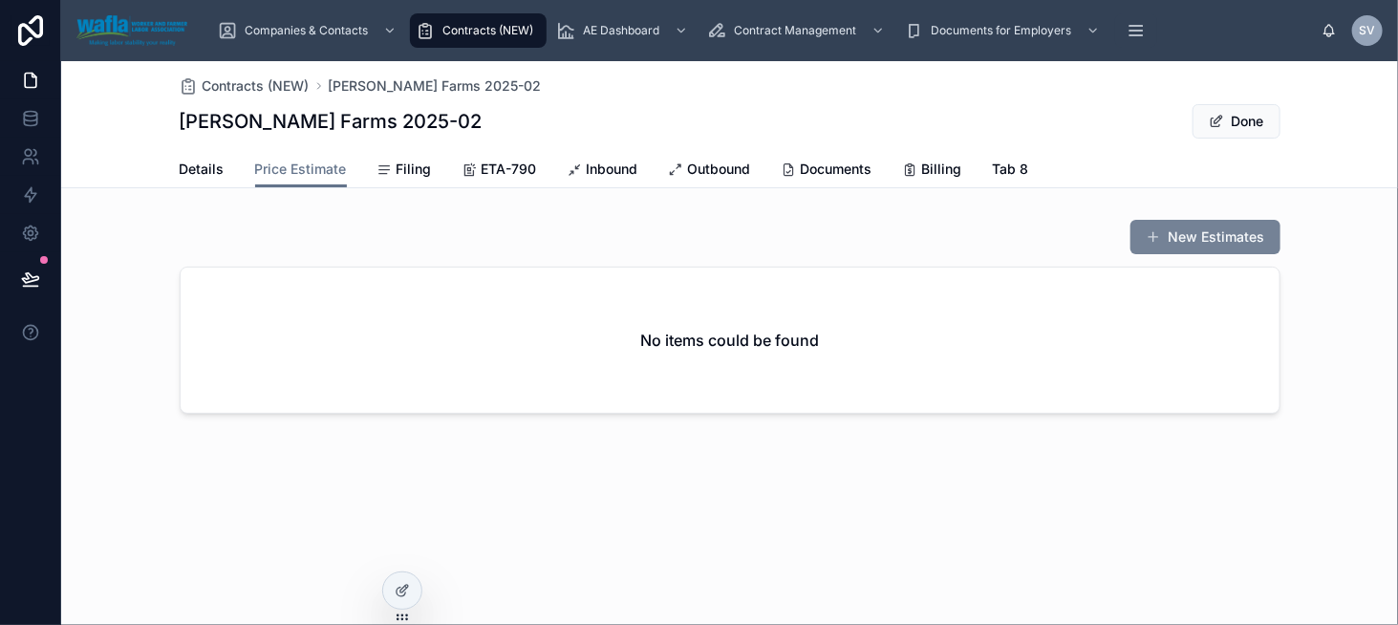
click at [1227, 236] on button "New Estimates" at bounding box center [1206, 237] width 150 height 34
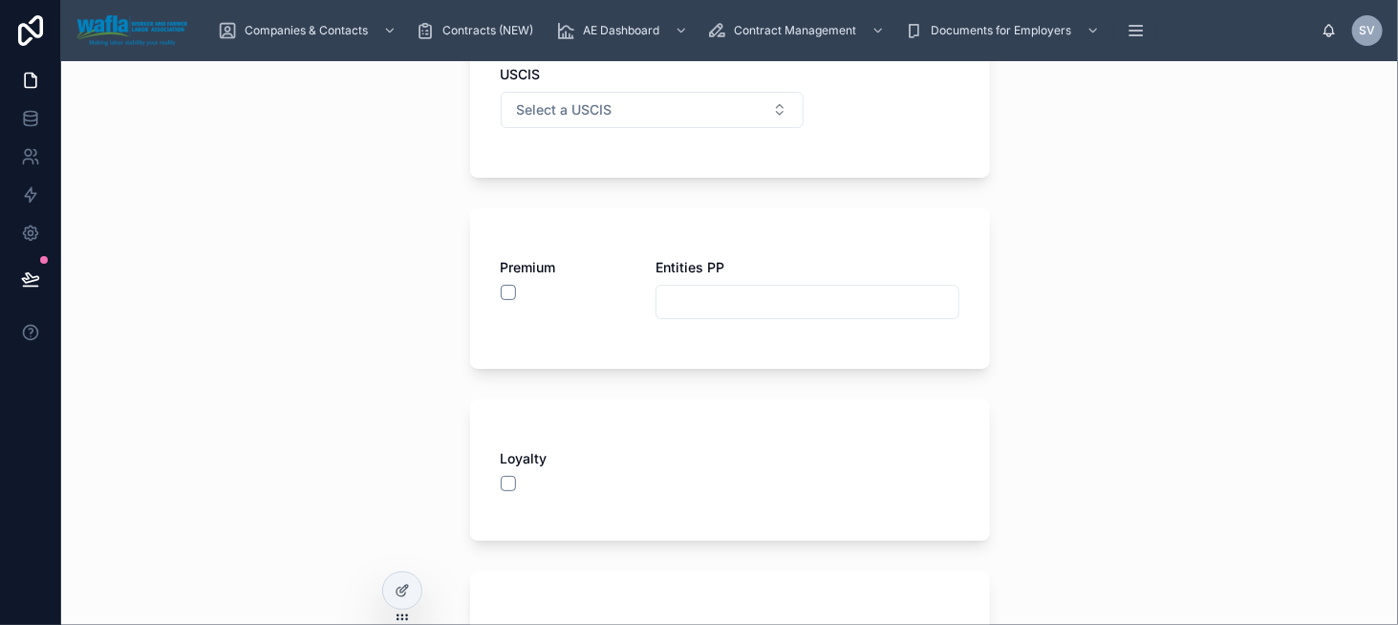
scroll to position [520, 0]
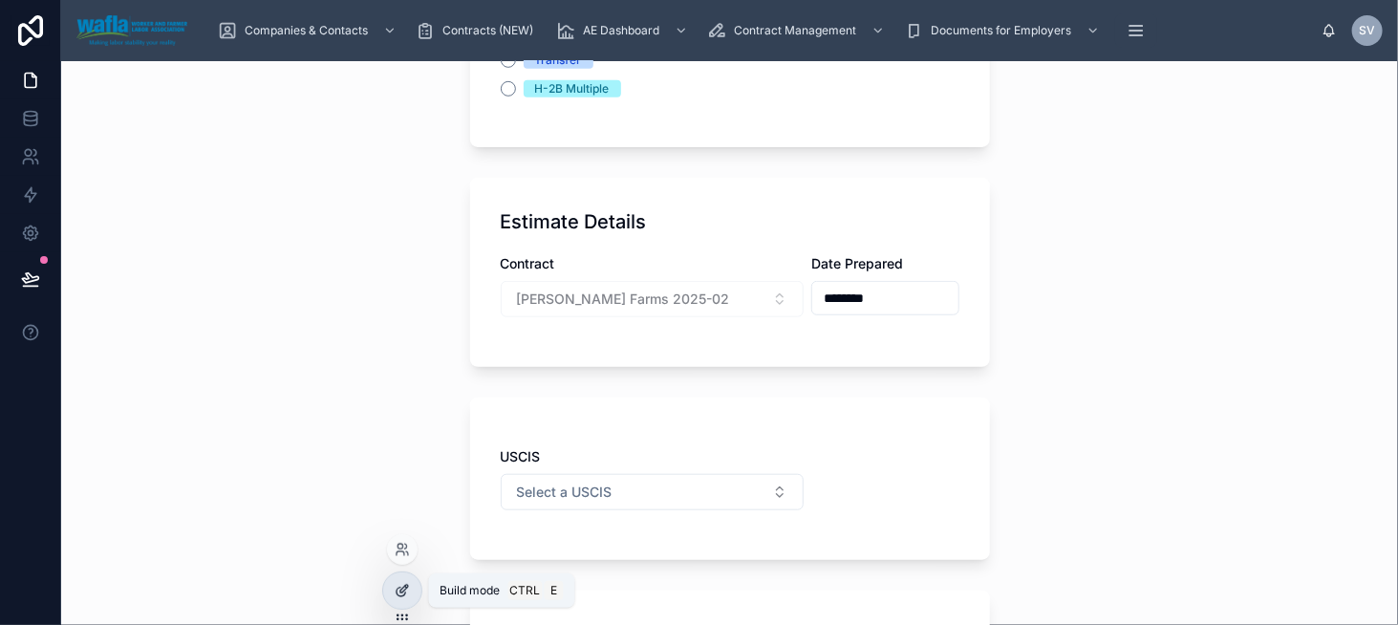
click at [401, 583] on icon at bounding box center [402, 590] width 15 height 15
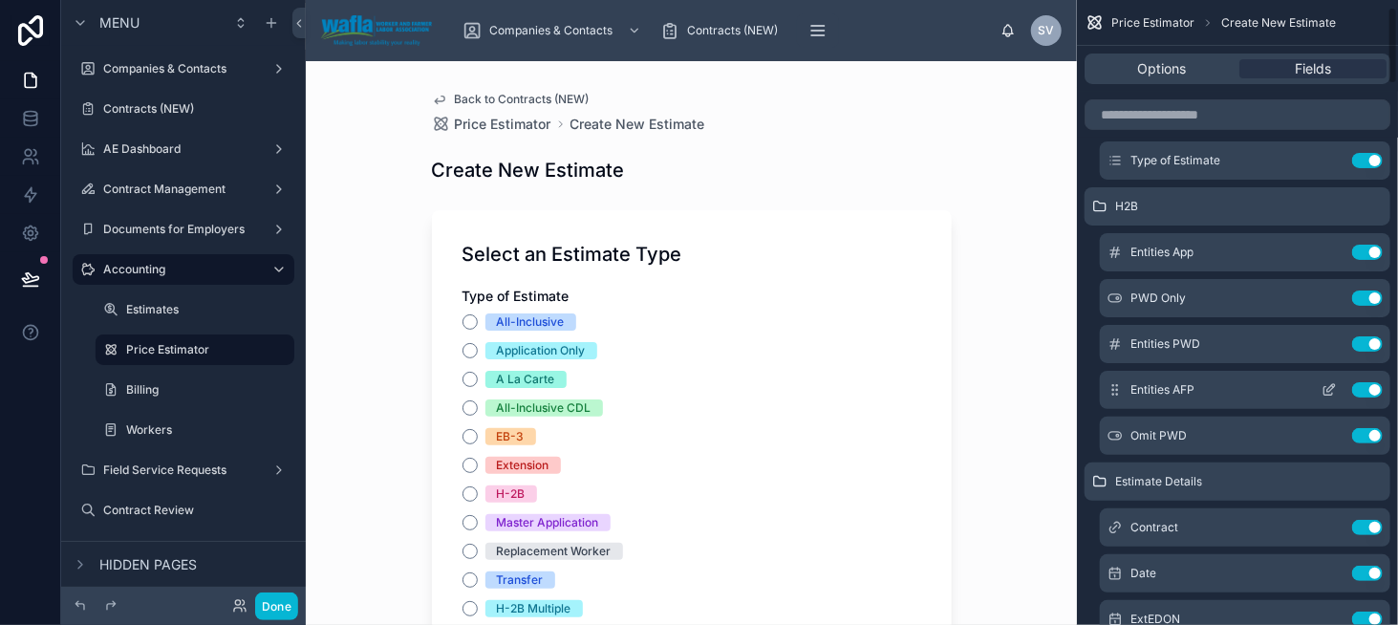
scroll to position [382, 0]
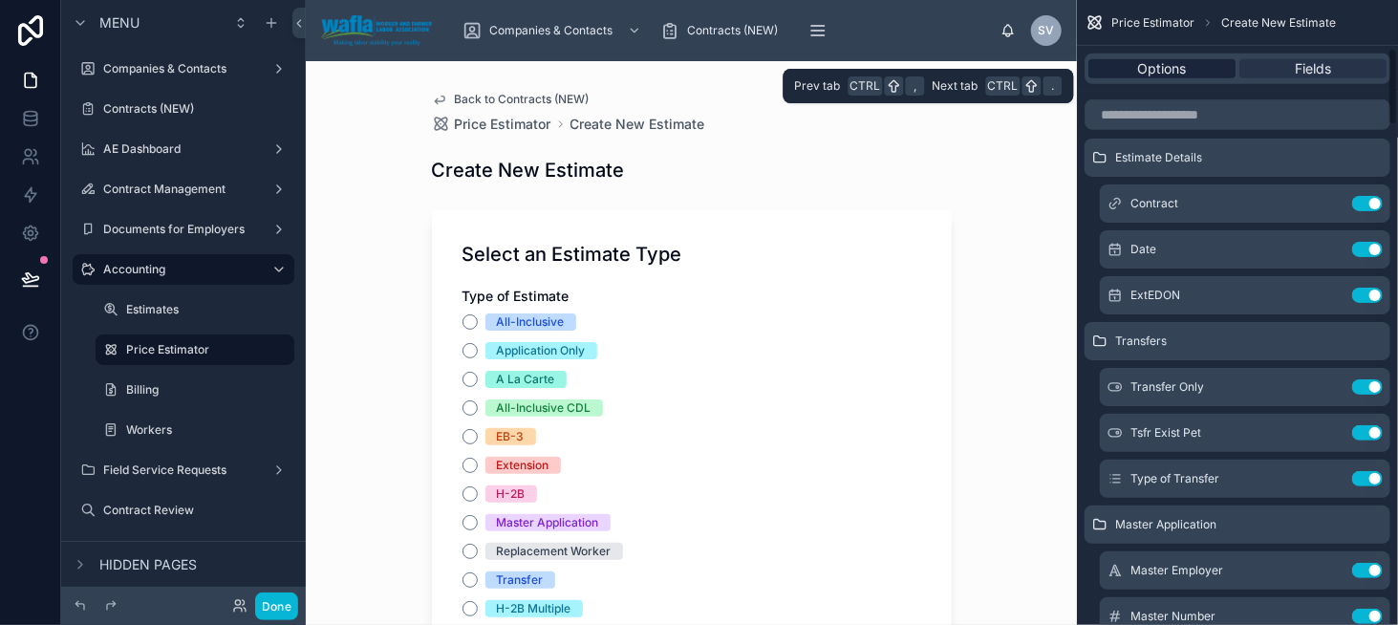
click at [1143, 74] on span "Options" at bounding box center [1162, 68] width 49 height 19
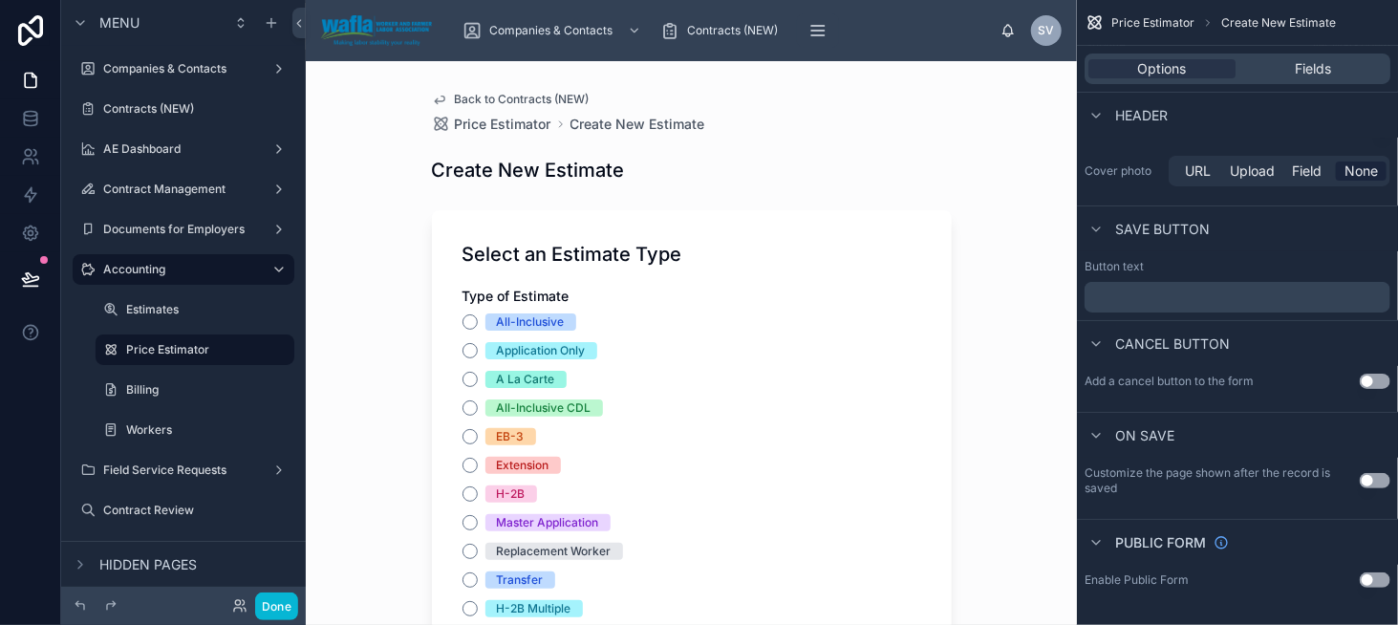
click at [1378, 478] on button "Use setting" at bounding box center [1375, 480] width 31 height 15
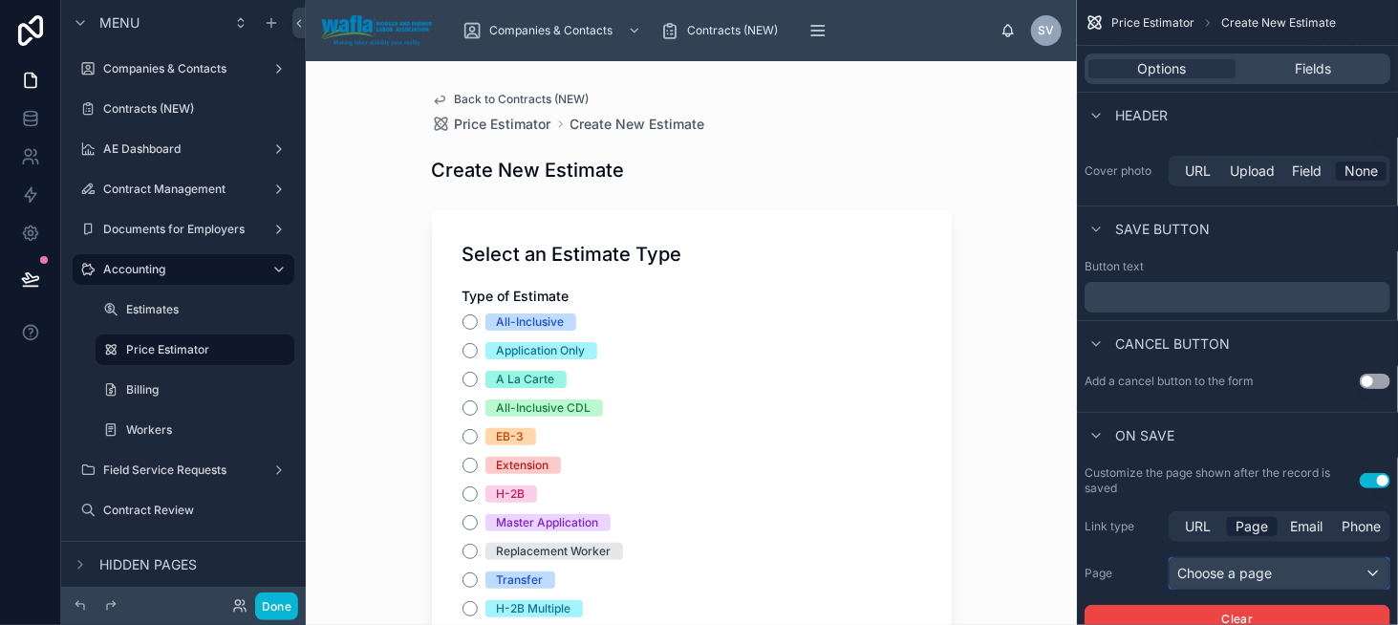
click at [1245, 571] on div "Choose a page" at bounding box center [1280, 573] width 220 height 31
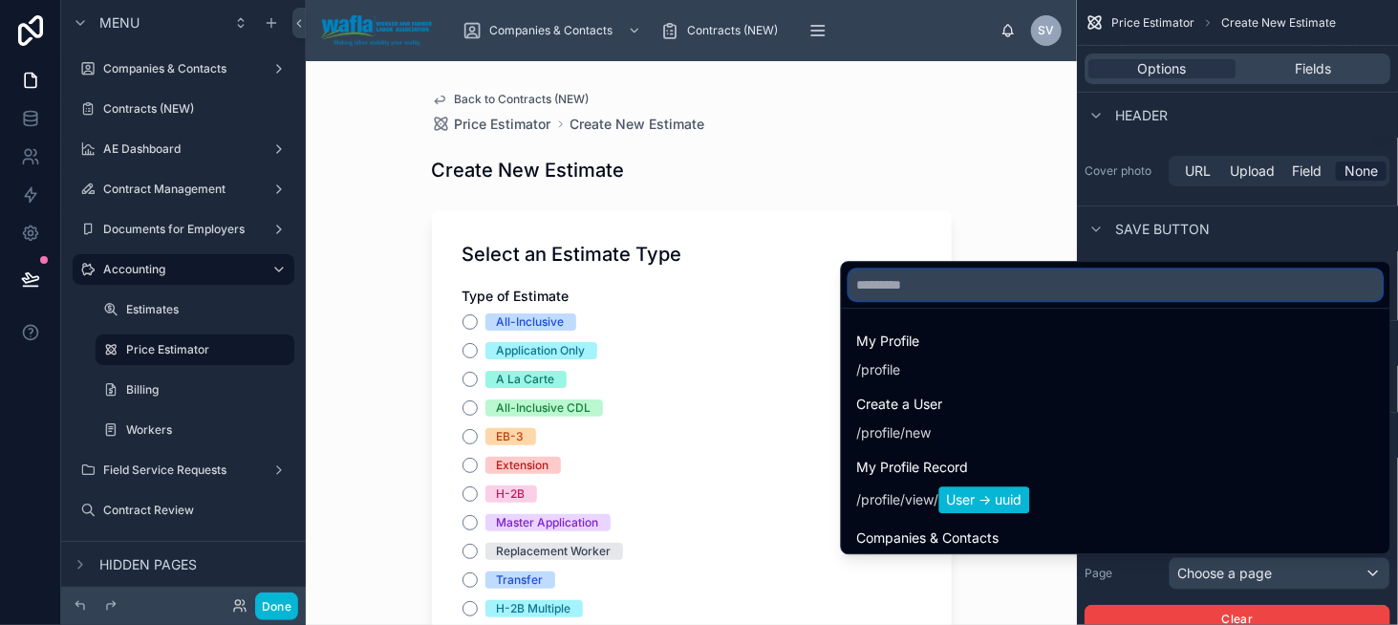
click at [953, 280] on input "text" at bounding box center [1116, 285] width 533 height 31
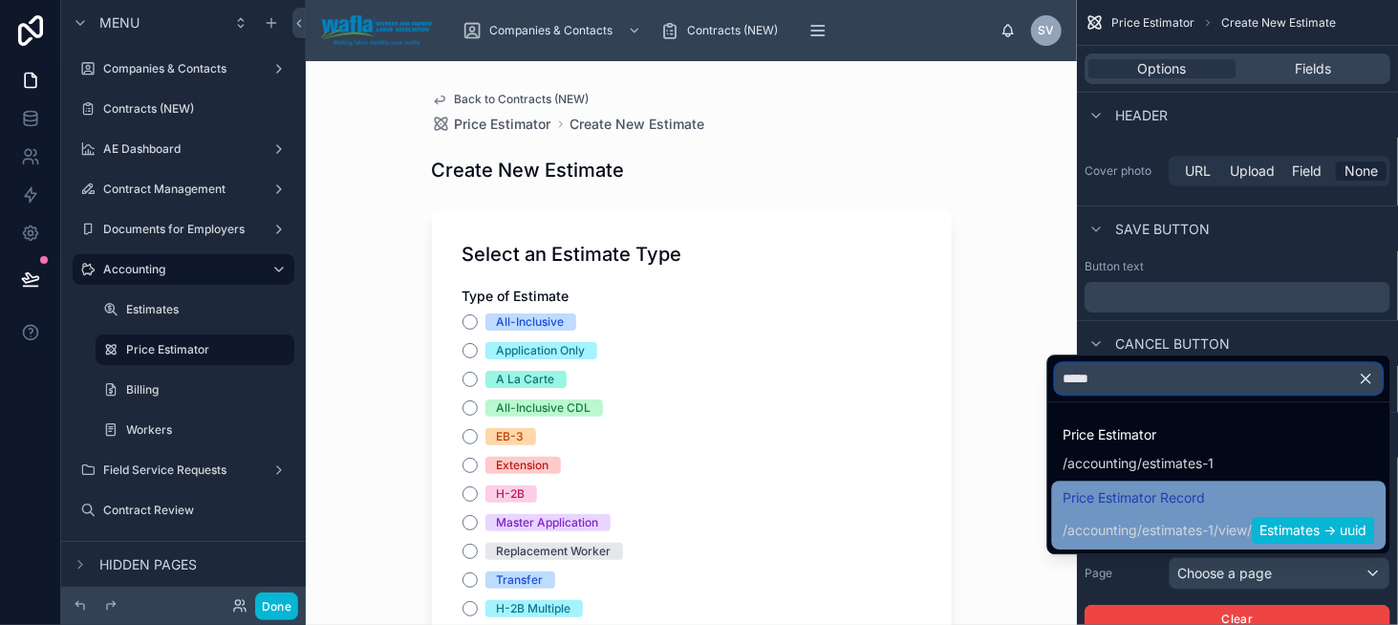
type input "*****"
click at [1112, 500] on span "Price Estimator Record" at bounding box center [1220, 497] width 312 height 23
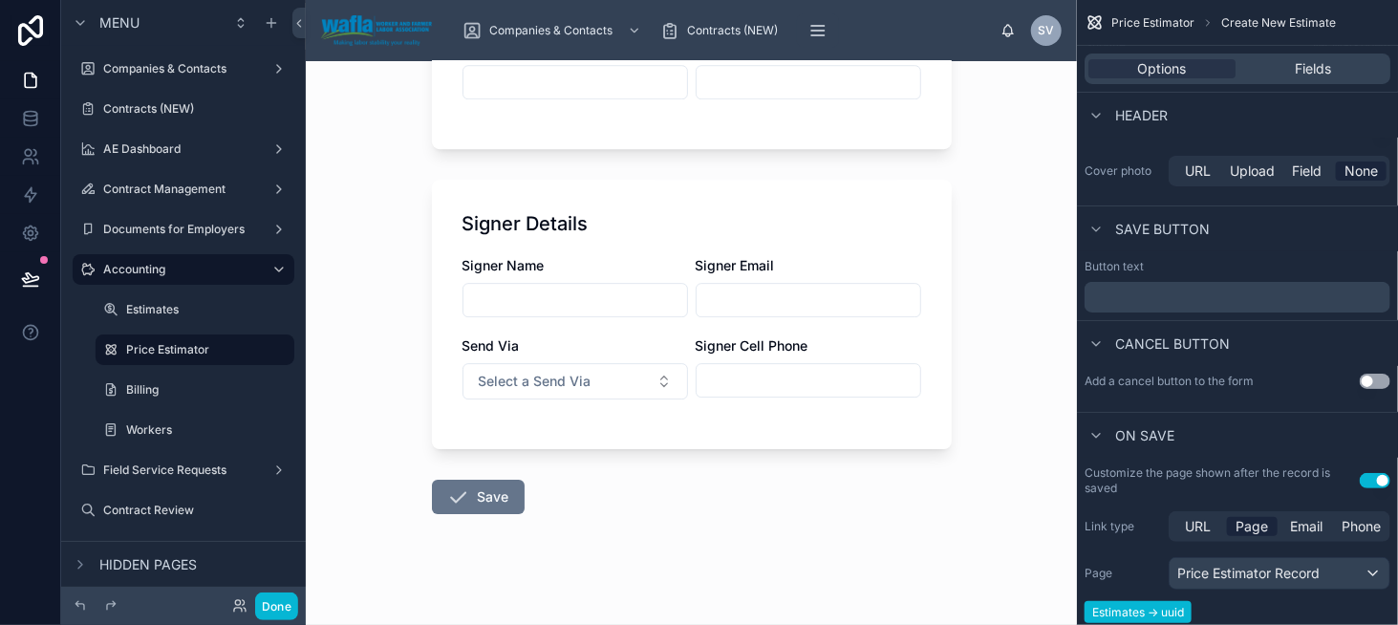
scroll to position [2527, 0]
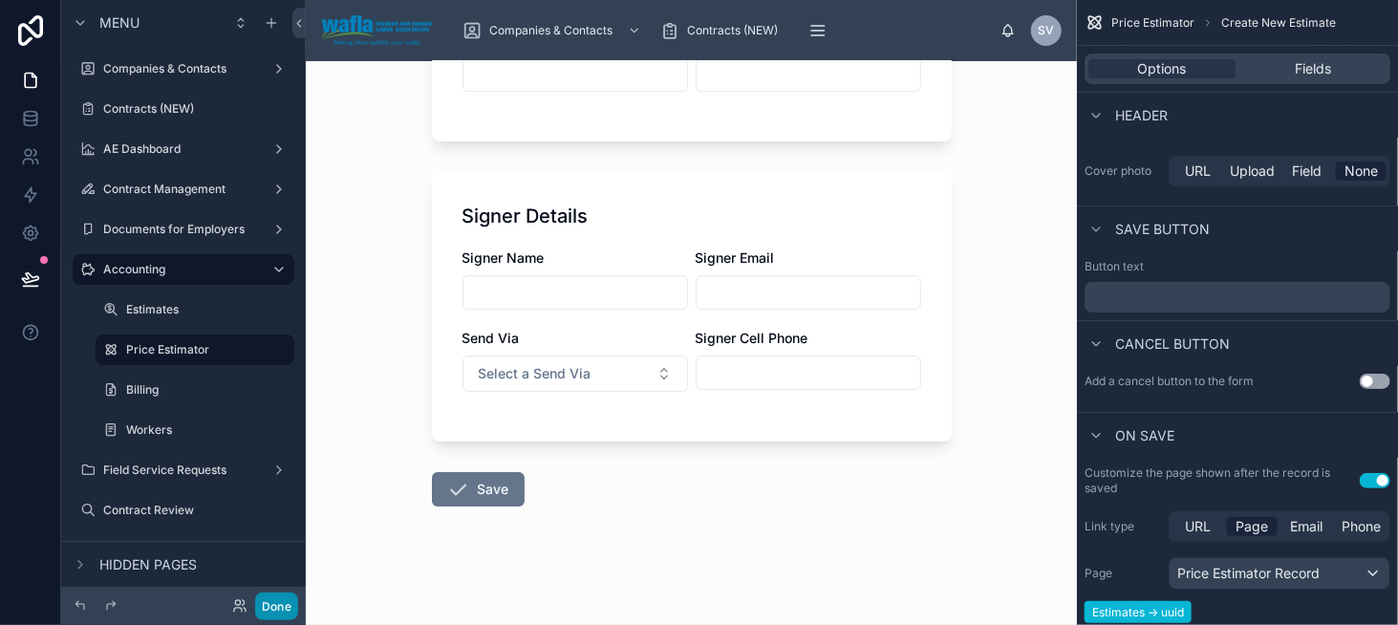
click at [286, 607] on button "Done" at bounding box center [276, 607] width 43 height 28
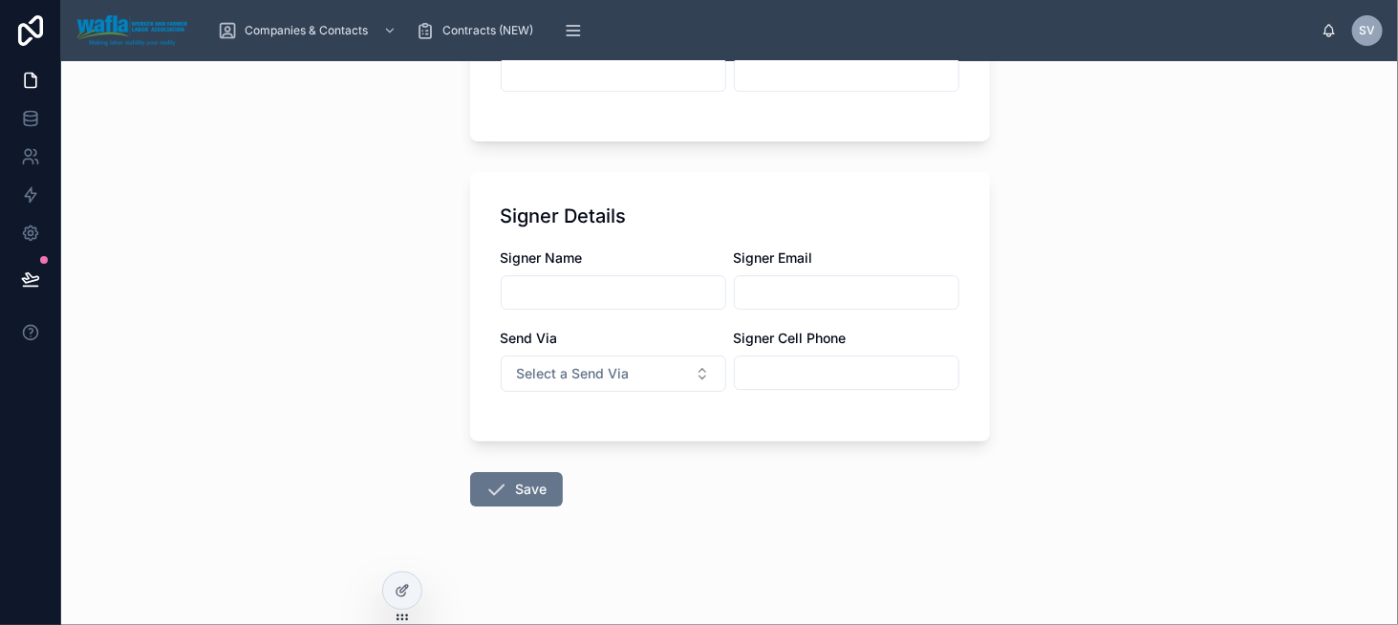
scroll to position [0, 0]
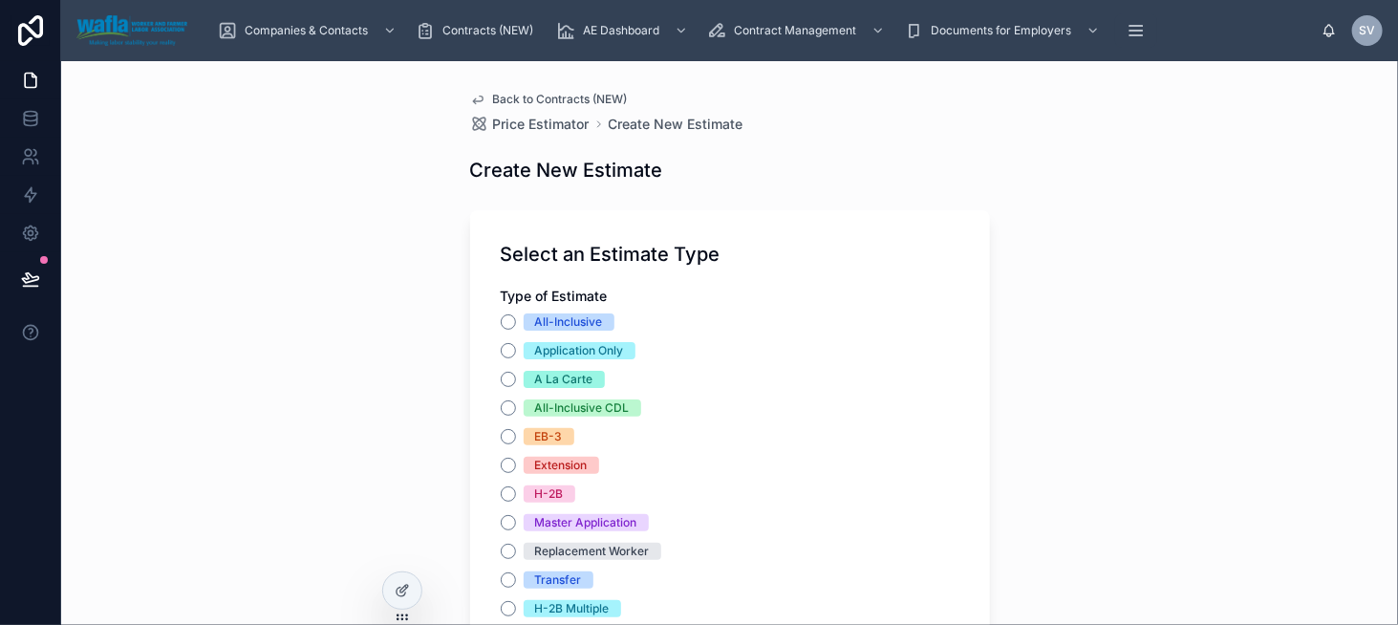
click at [534, 96] on span "Back to Contracts (NEW)" at bounding box center [560, 99] width 135 height 15
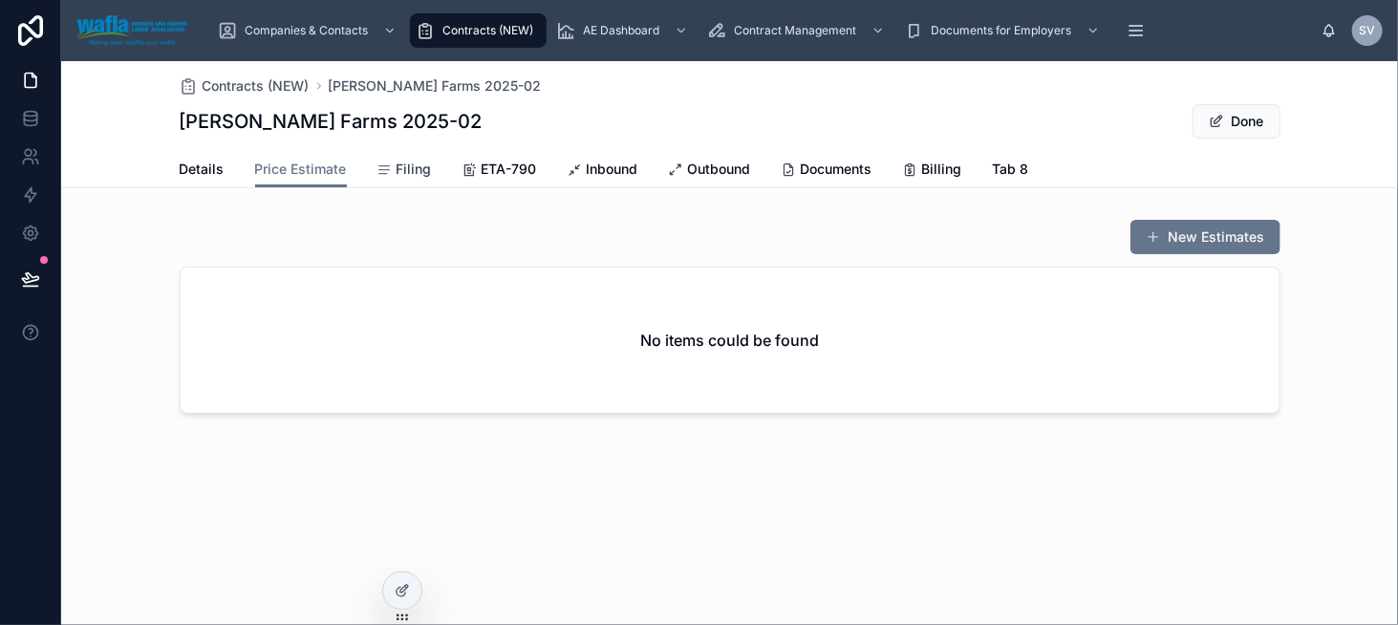
click at [401, 175] on span "Filing" at bounding box center [414, 169] width 35 height 19
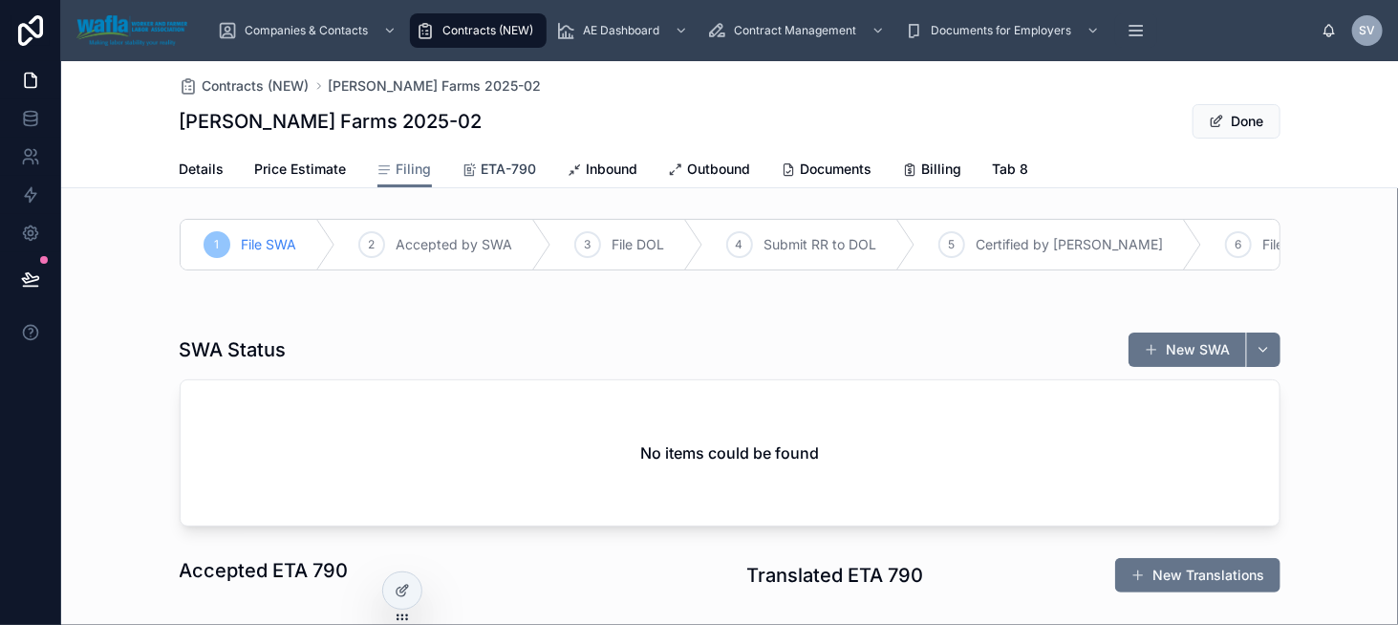
click at [493, 168] on span "ETA-790" at bounding box center [509, 169] width 55 height 19
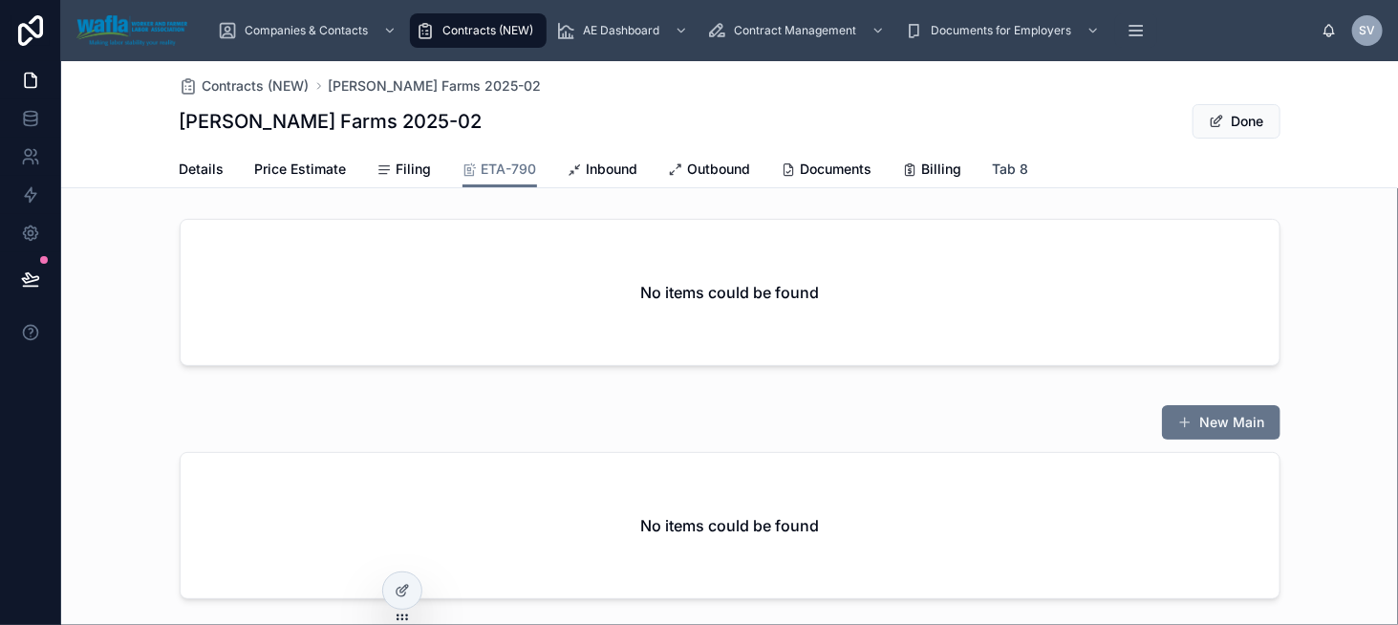
click at [1015, 169] on span "Tab 8" at bounding box center [1011, 169] width 36 height 19
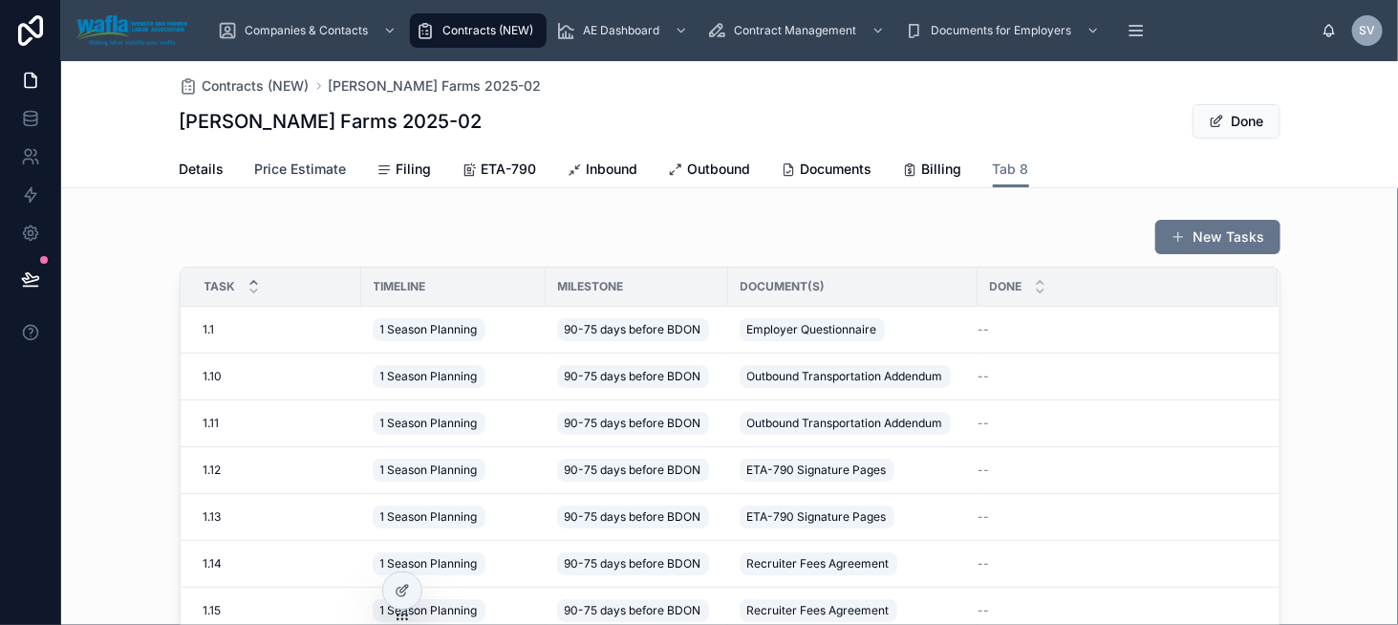
click at [301, 168] on span "Price Estimate" at bounding box center [301, 169] width 92 height 19
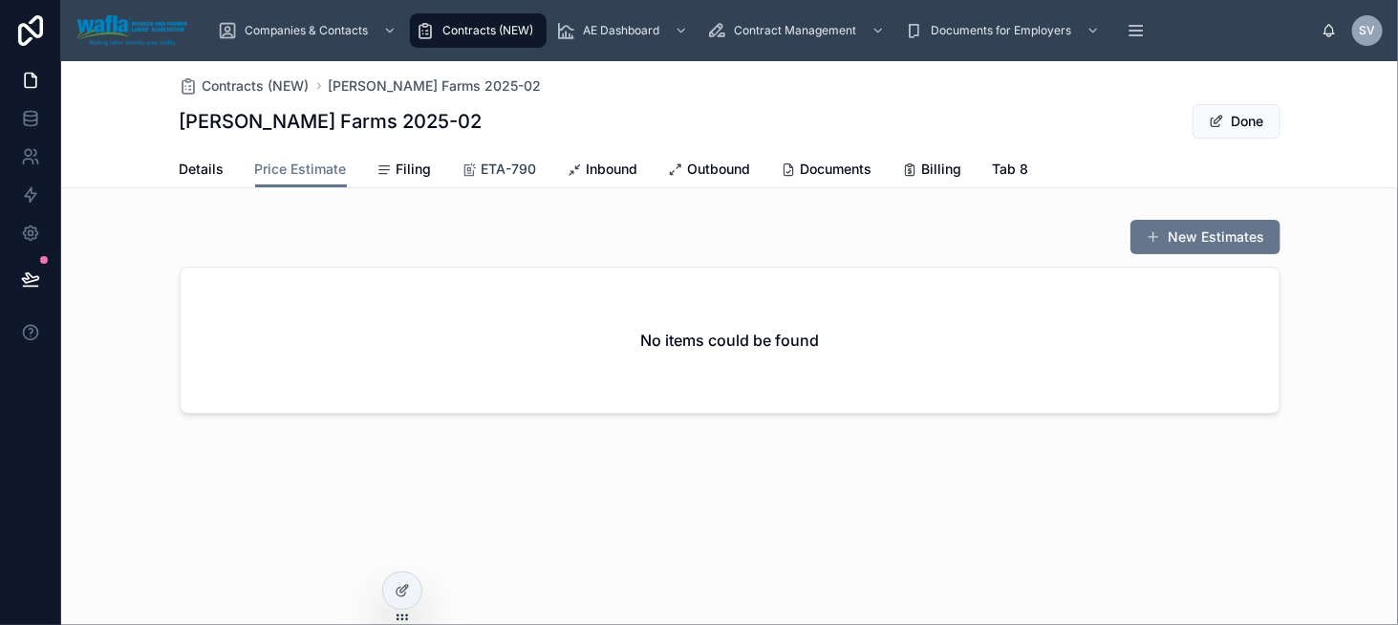
click at [496, 175] on span "ETA-790" at bounding box center [509, 169] width 55 height 19
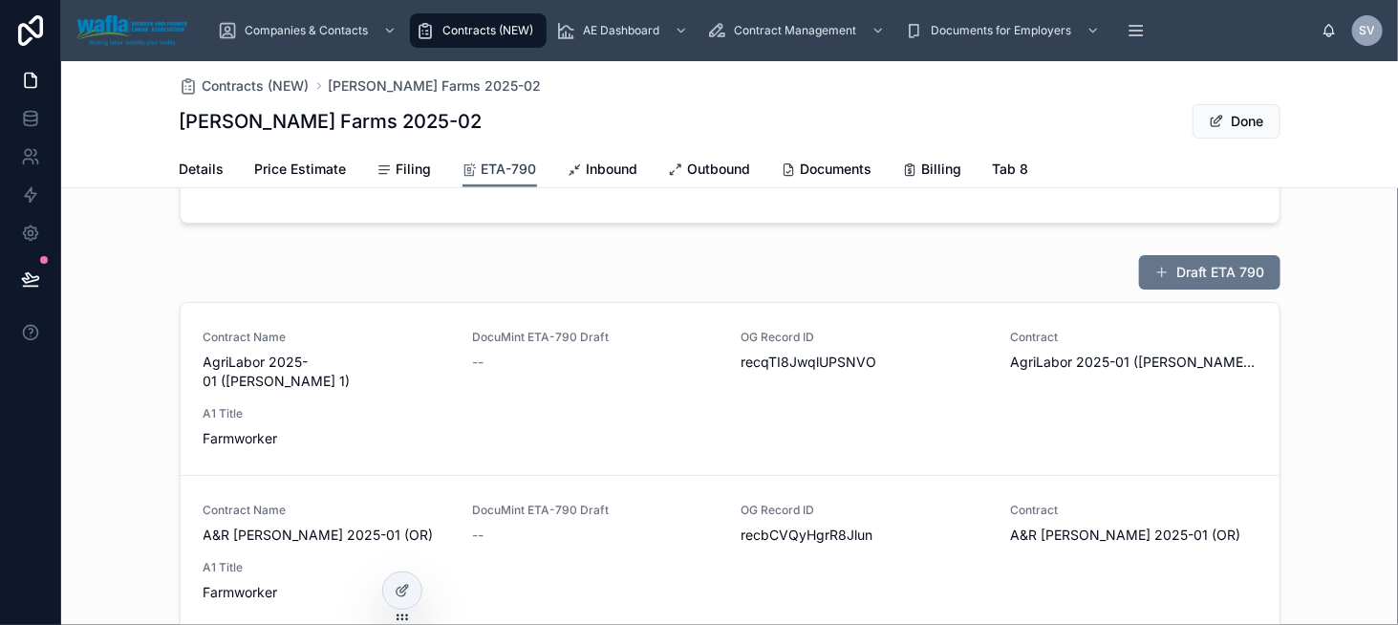
scroll to position [362, 0]
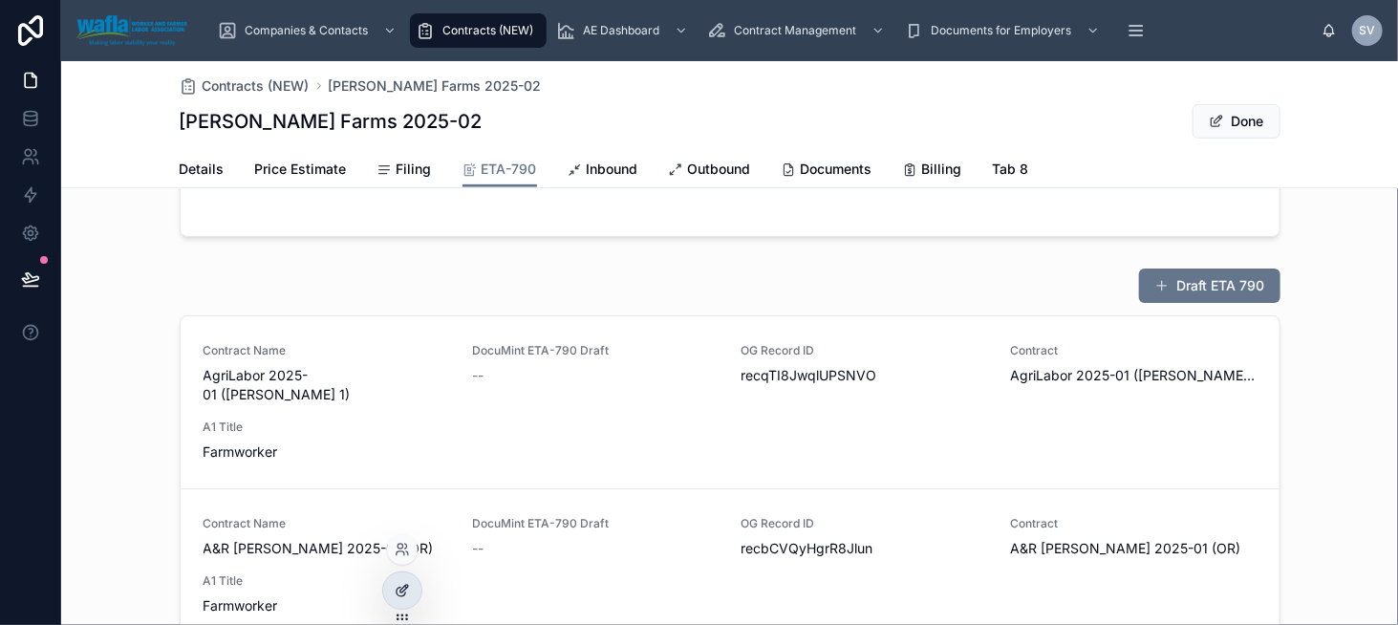
click at [410, 599] on div at bounding box center [402, 590] width 38 height 36
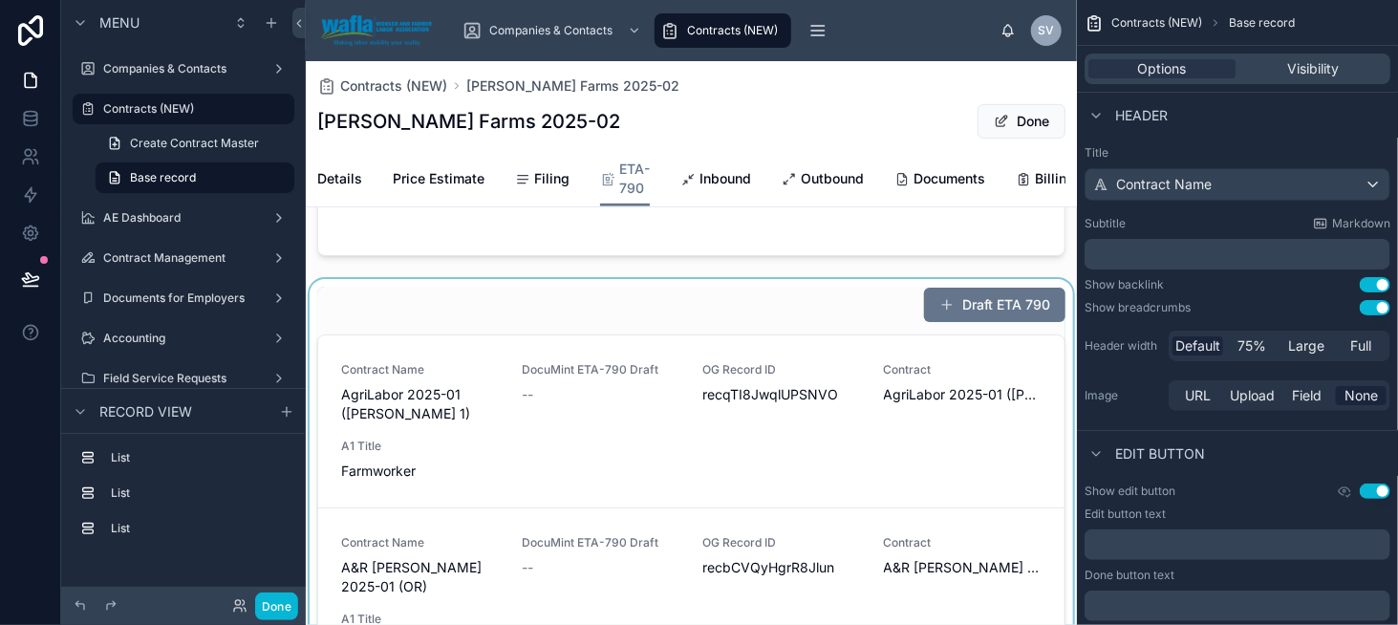
click at [436, 326] on div at bounding box center [691, 545] width 771 height 532
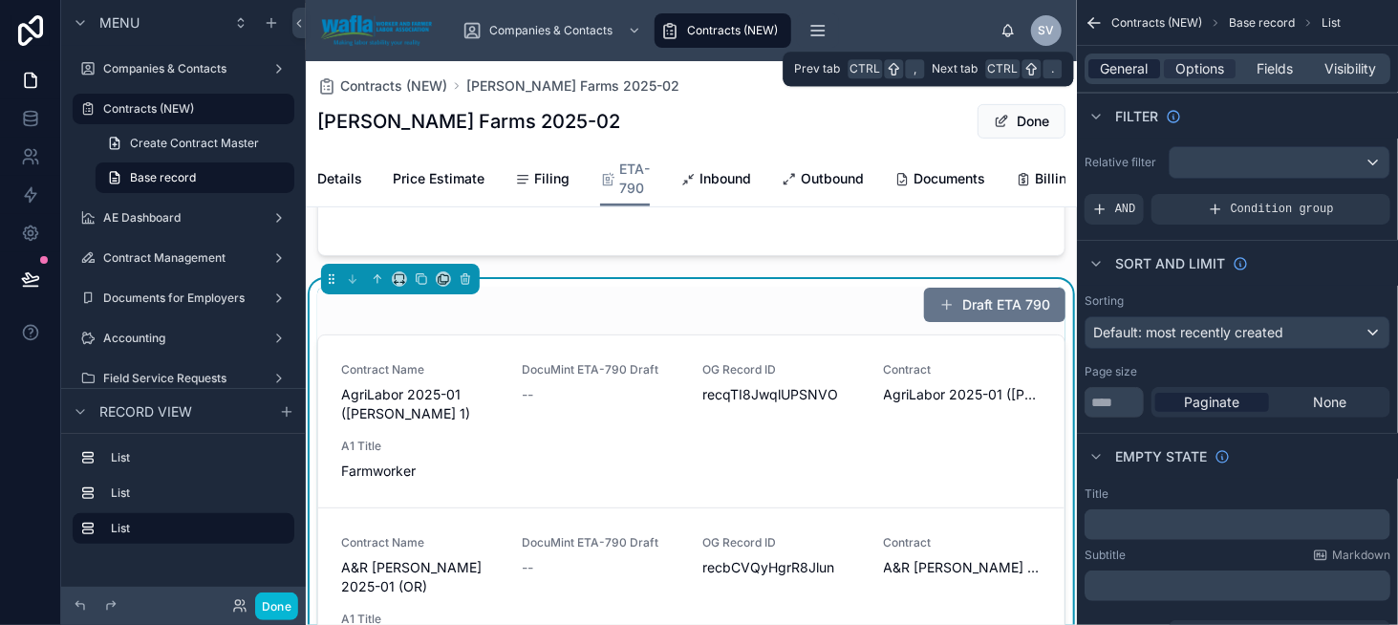
click at [1148, 68] on span "General" at bounding box center [1125, 68] width 48 height 19
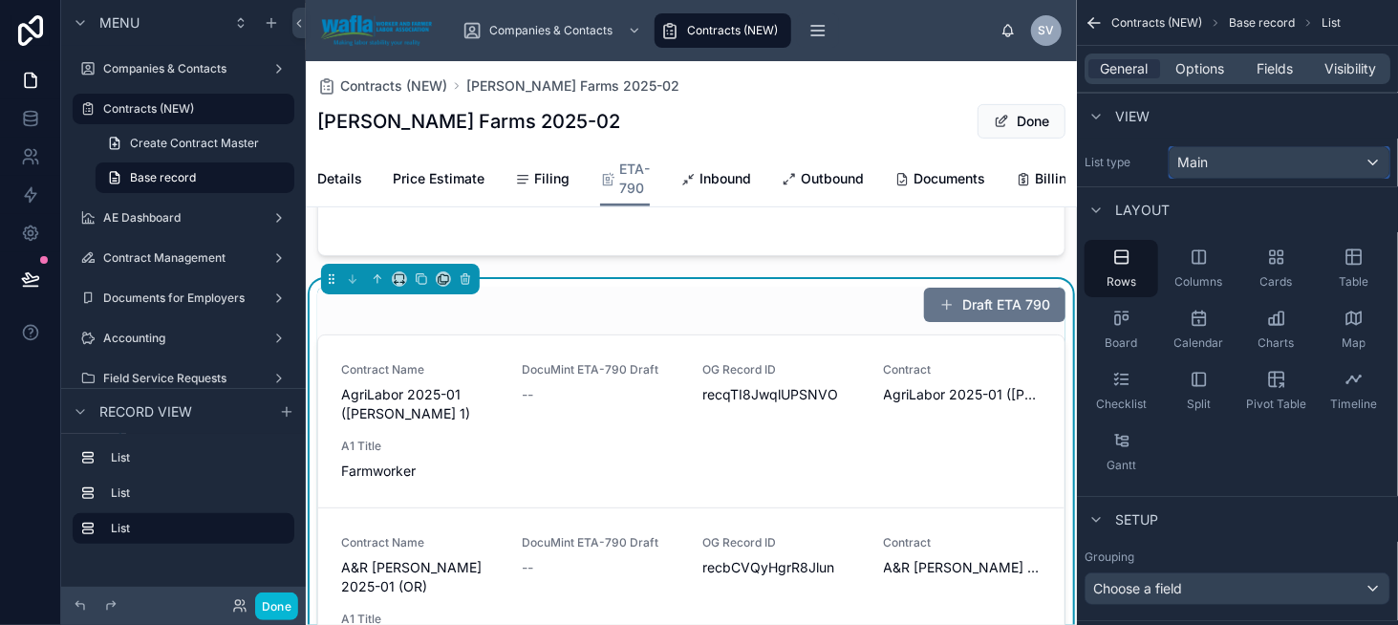
click at [1218, 163] on div "Main" at bounding box center [1280, 162] width 220 height 31
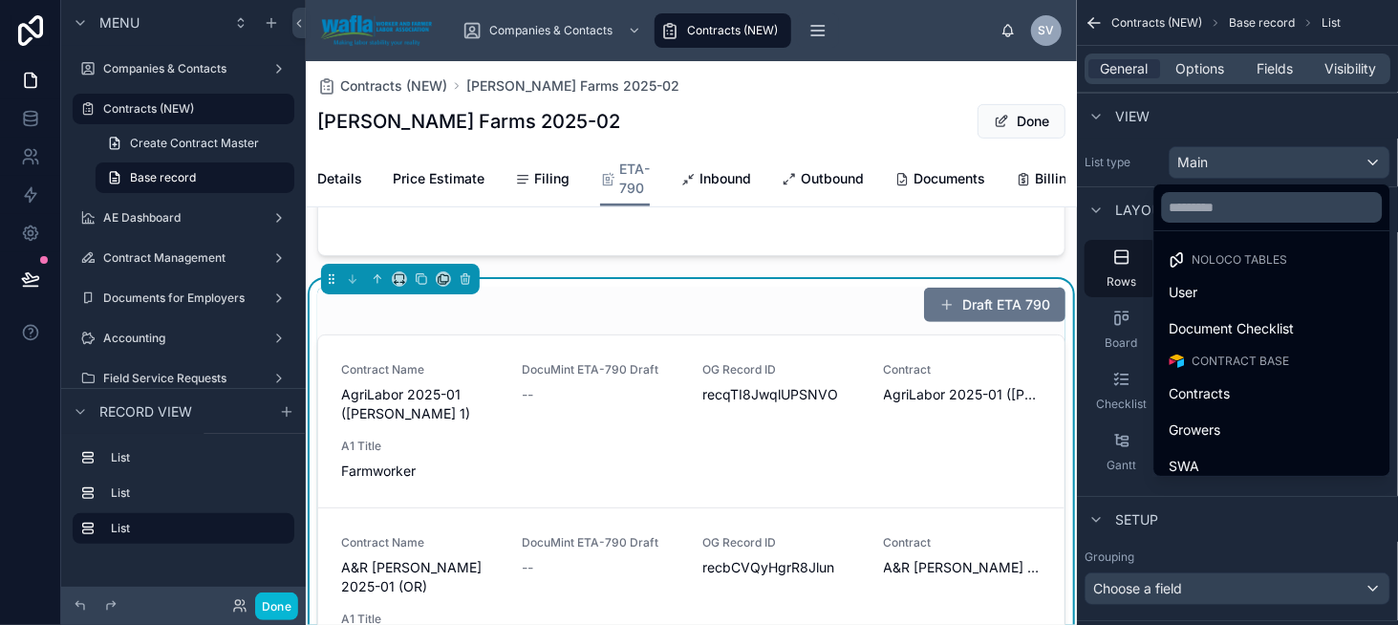
click at [1218, 163] on div "scrollable content" at bounding box center [699, 312] width 1398 height 625
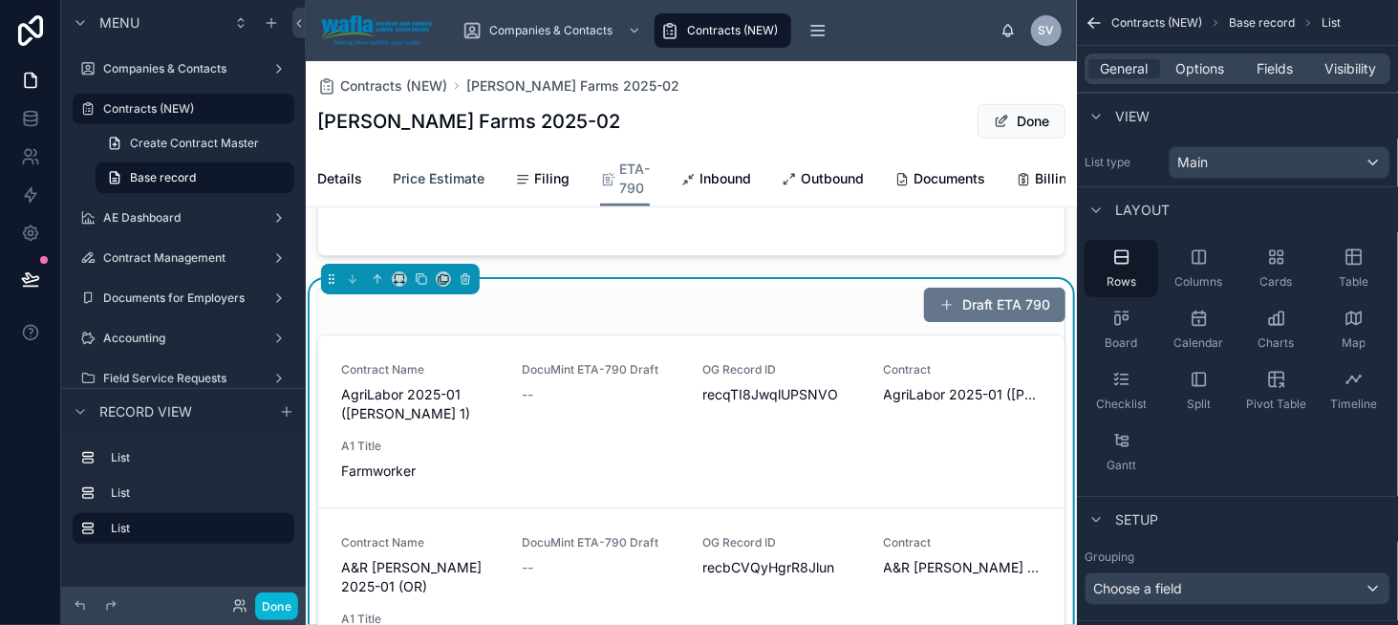
click at [463, 178] on span "Price Estimate" at bounding box center [439, 178] width 92 height 19
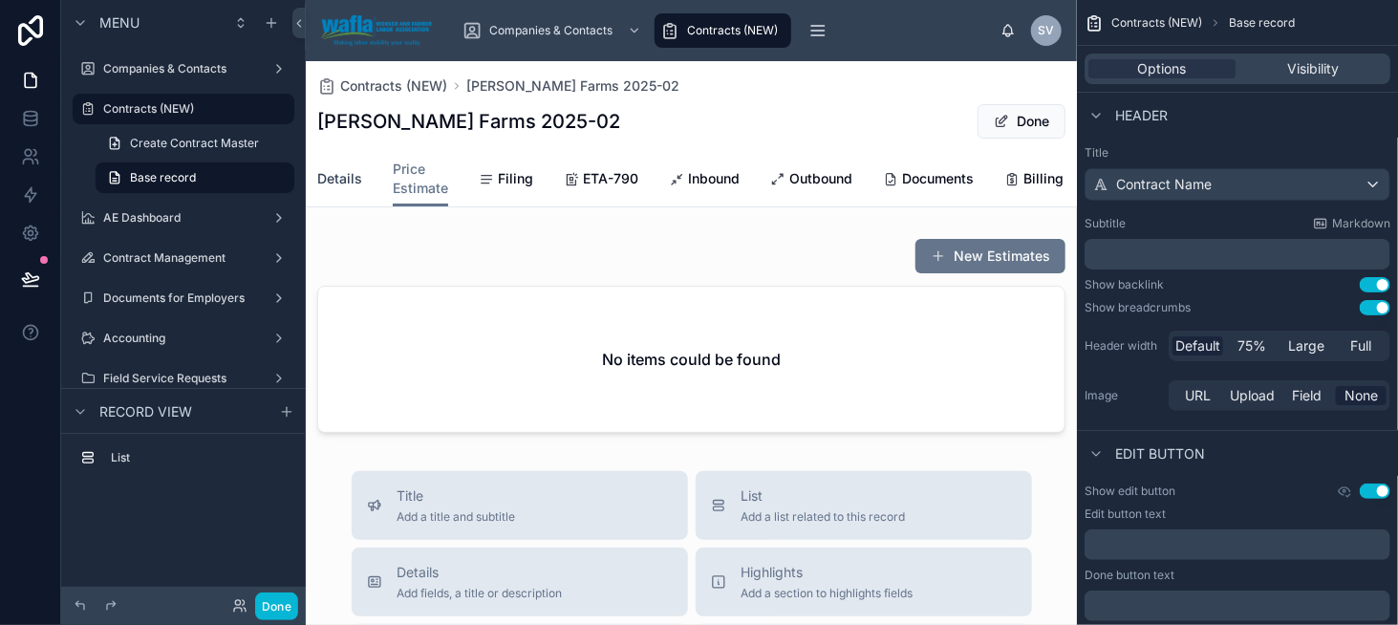
click at [334, 173] on span "Details" at bounding box center [339, 178] width 45 height 19
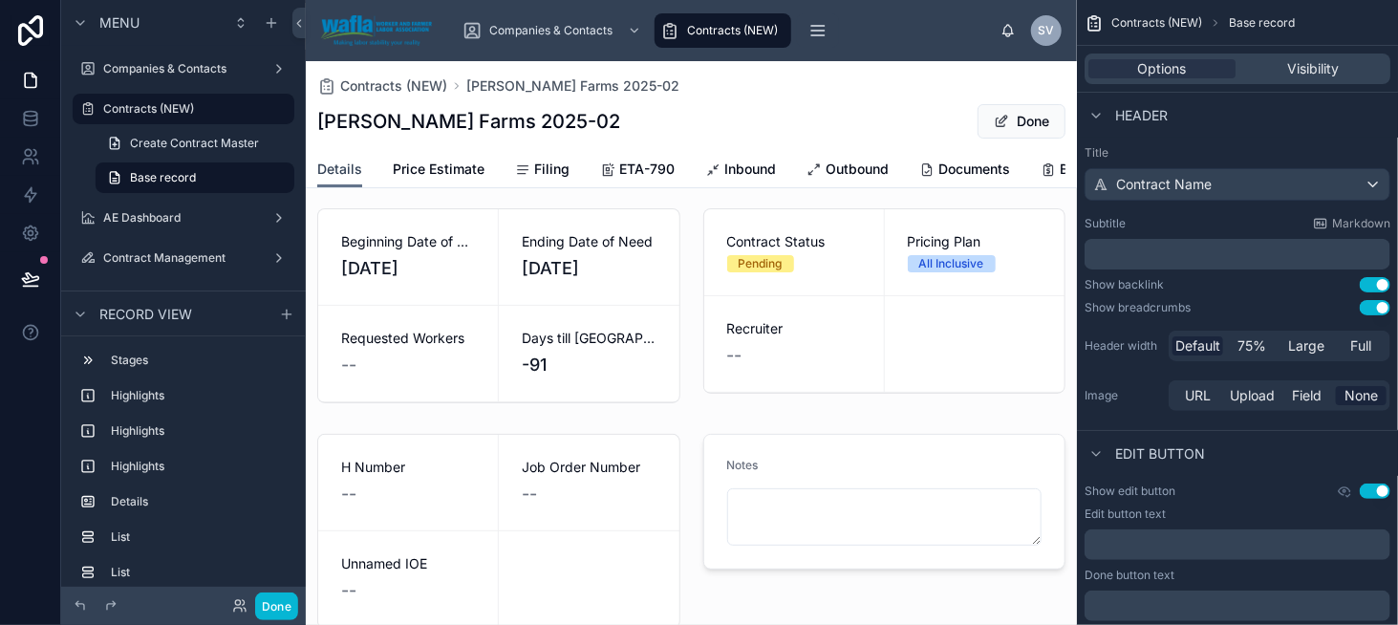
scroll to position [96, 0]
click at [442, 174] on span "Price Estimate" at bounding box center [439, 169] width 92 height 19
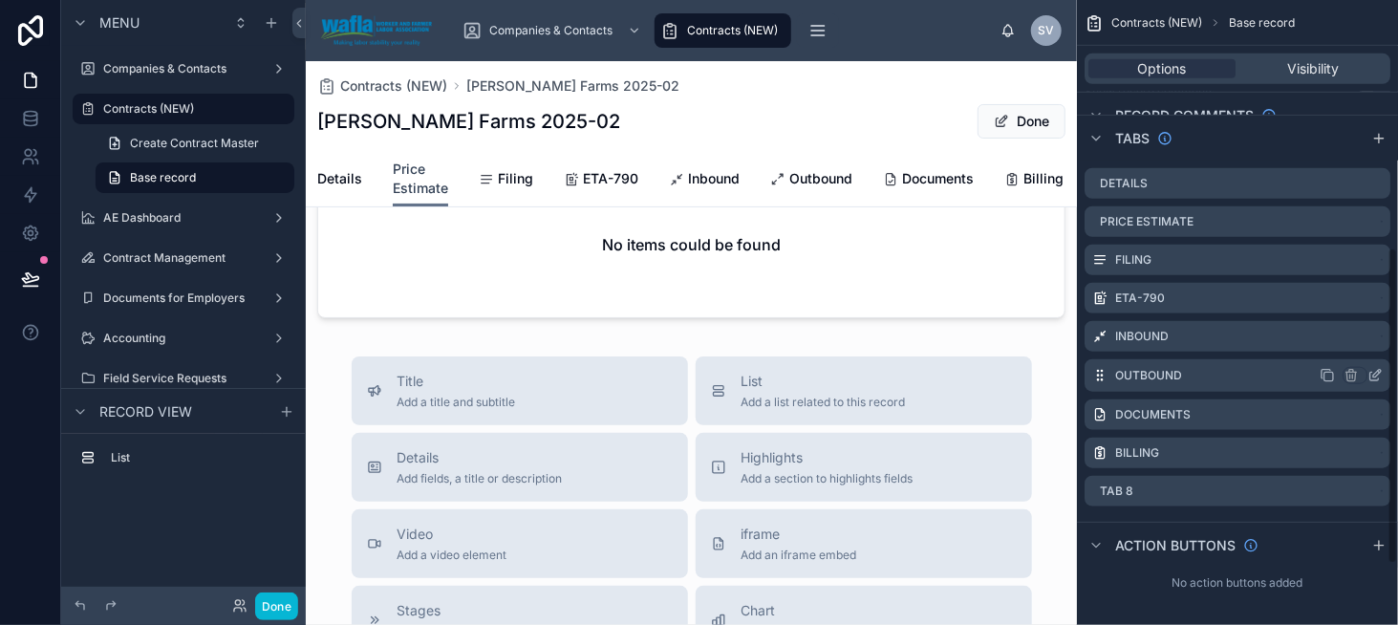
scroll to position [606, 0]
click at [1367, 222] on div "scrollable content" at bounding box center [1355, 222] width 23 height 15
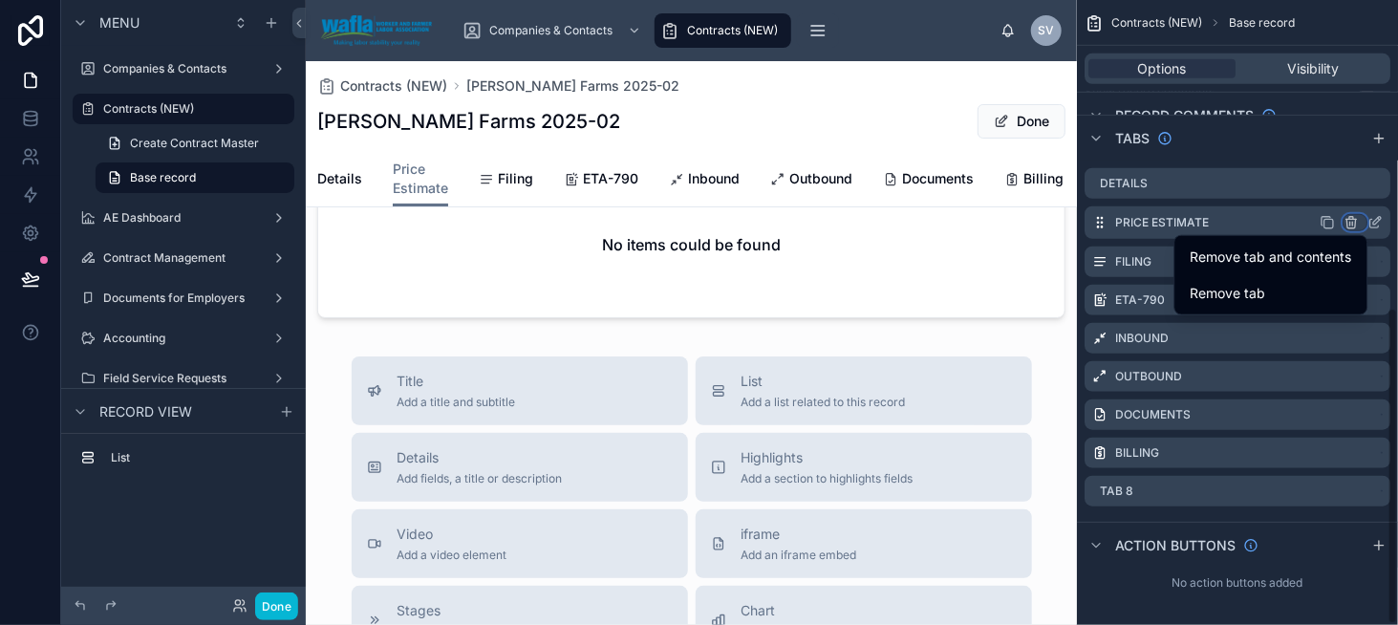
scroll to position [0, 0]
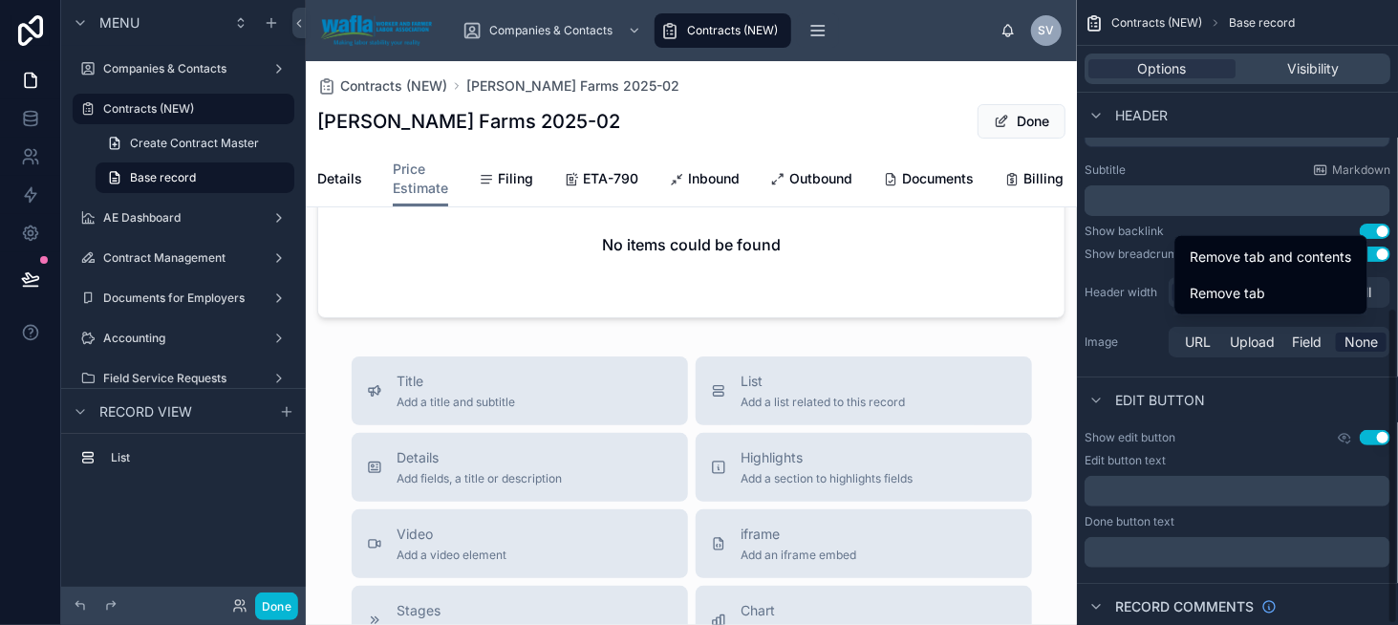
click at [1391, 222] on div "scrollable content" at bounding box center [699, 312] width 1398 height 625
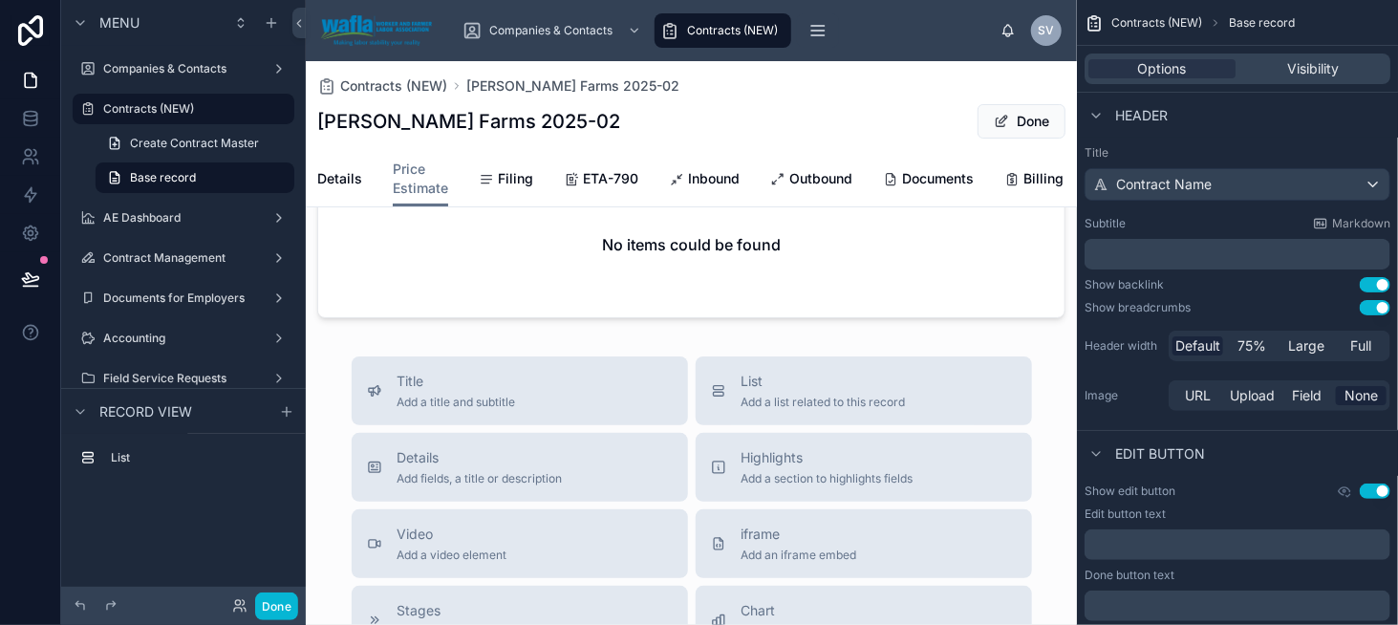
click at [1141, 20] on div "scrollable content" at bounding box center [699, 312] width 1398 height 625
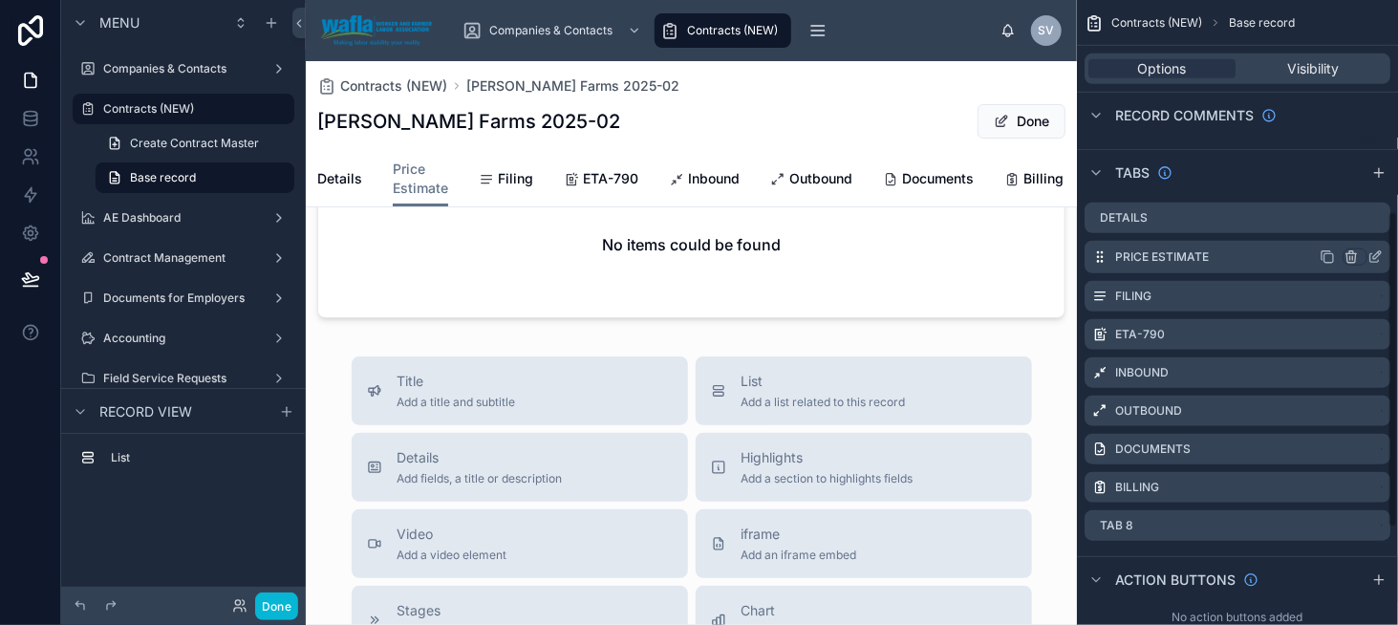
scroll to position [573, 0]
click at [1376, 253] on icon "scrollable content" at bounding box center [1375, 255] width 15 height 15
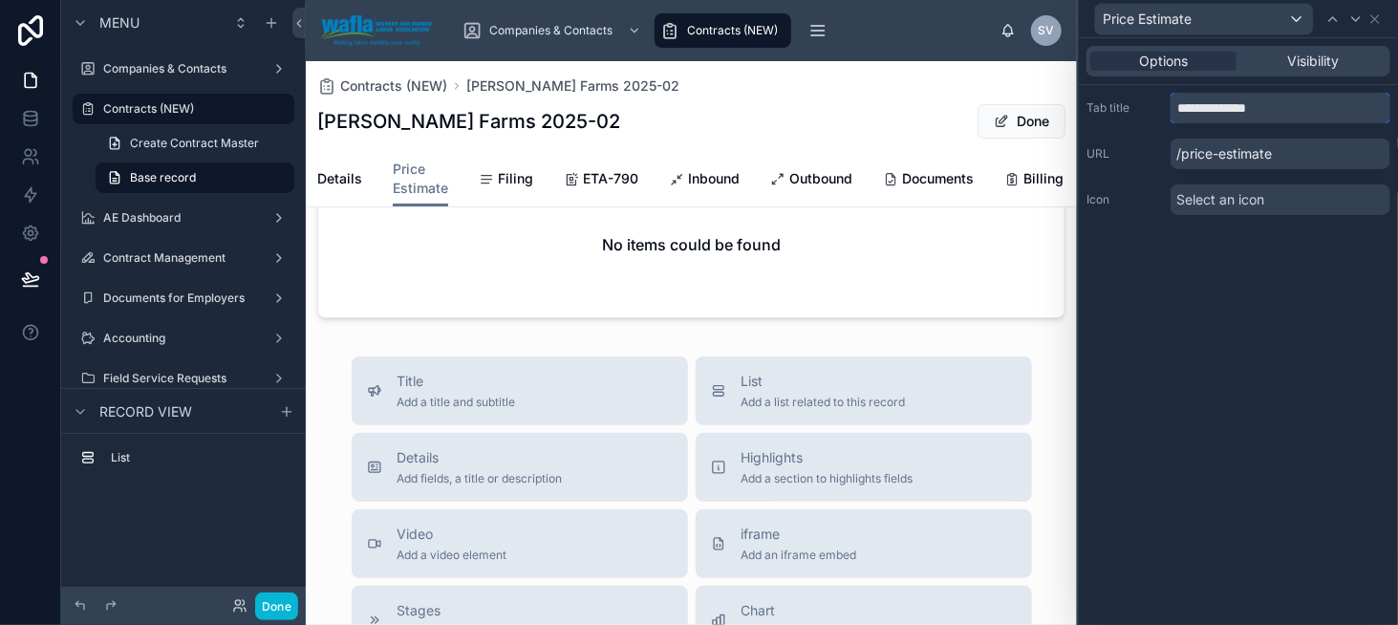
click at [1209, 108] on input "**********" at bounding box center [1281, 108] width 220 height 31
click at [1213, 108] on input "**********" at bounding box center [1281, 108] width 220 height 31
type input "********"
click at [1233, 291] on div "Options Visibility Tab title ******** URL /price-estimate Icon Select an icon" at bounding box center [1238, 331] width 319 height 587
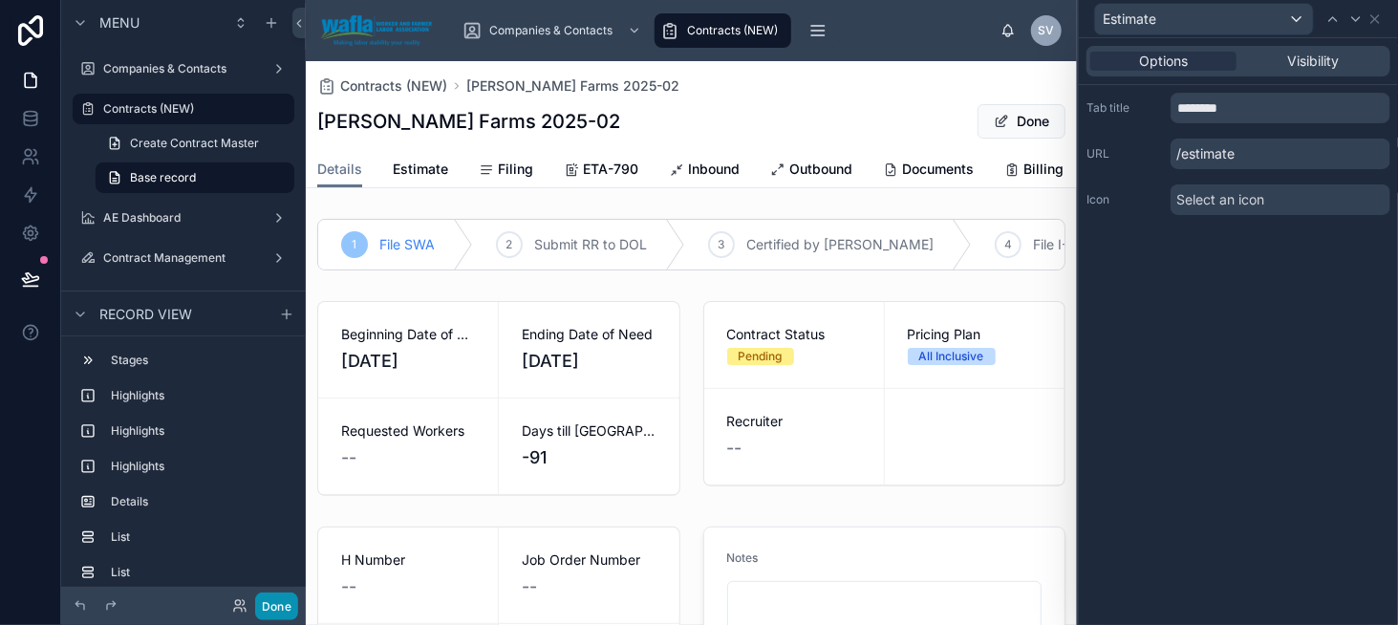
click at [277, 600] on button "Done" at bounding box center [276, 607] width 43 height 28
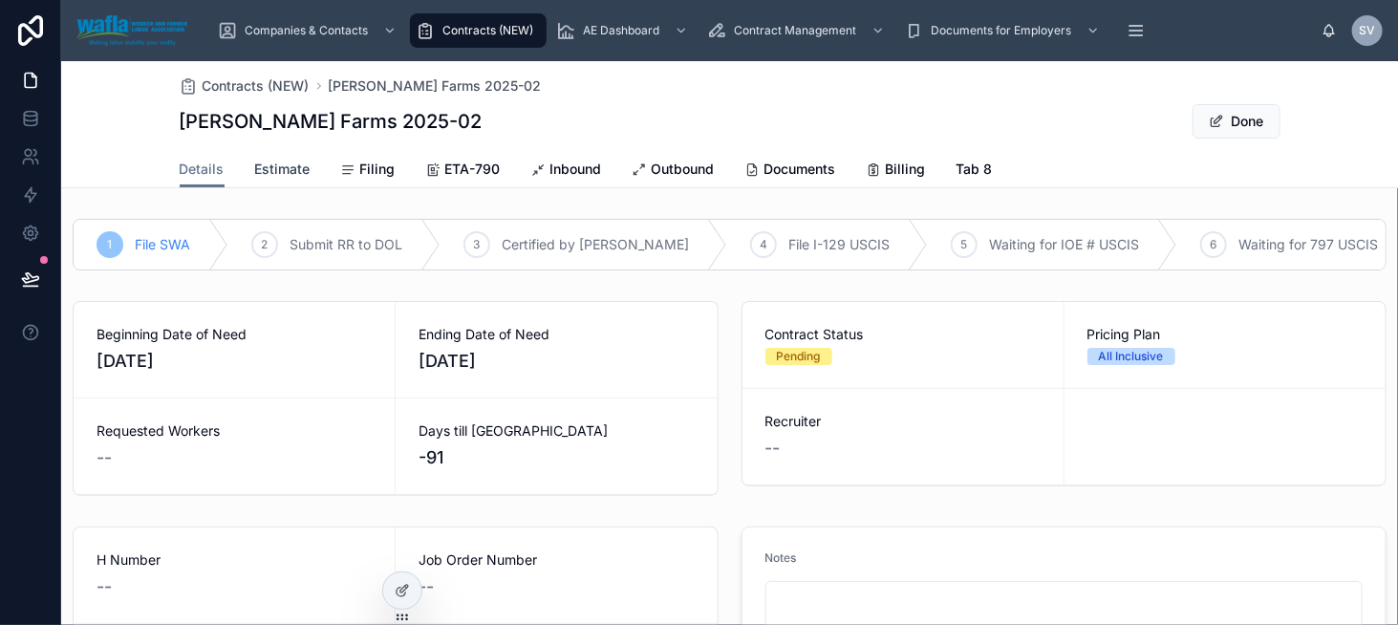
click at [285, 171] on span "Estimate" at bounding box center [282, 169] width 55 height 19
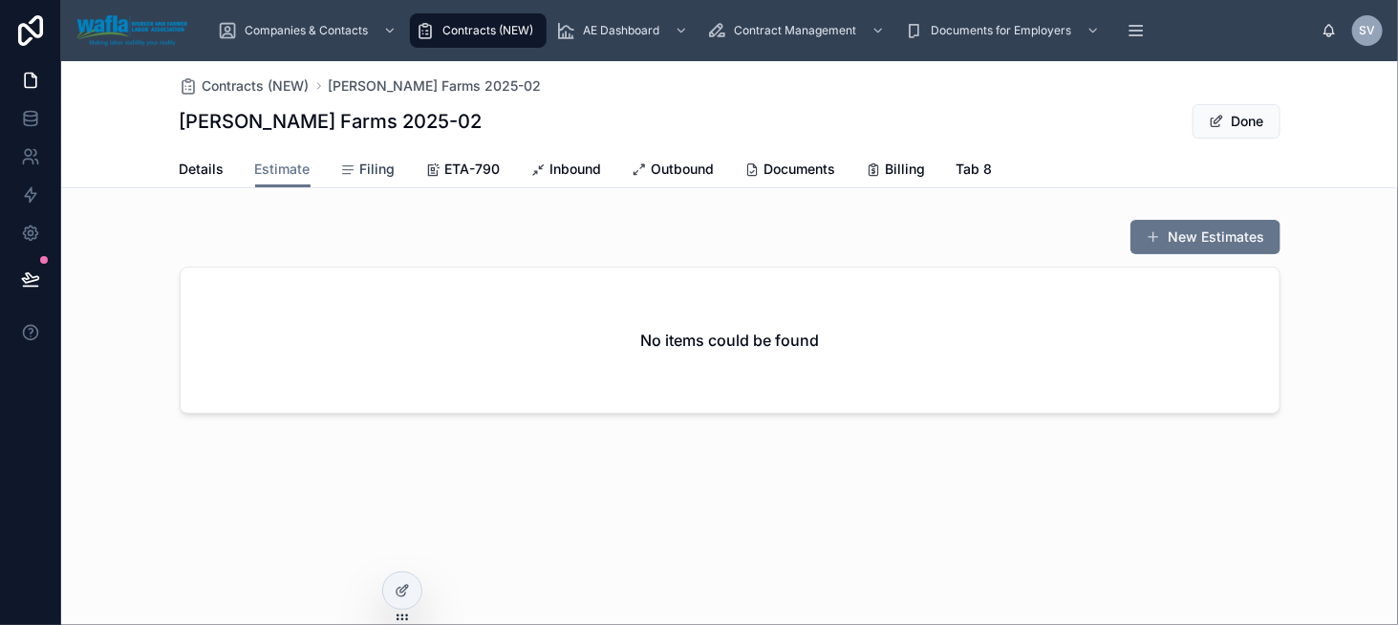
click at [356, 165] on div "Filing" at bounding box center [368, 169] width 54 height 19
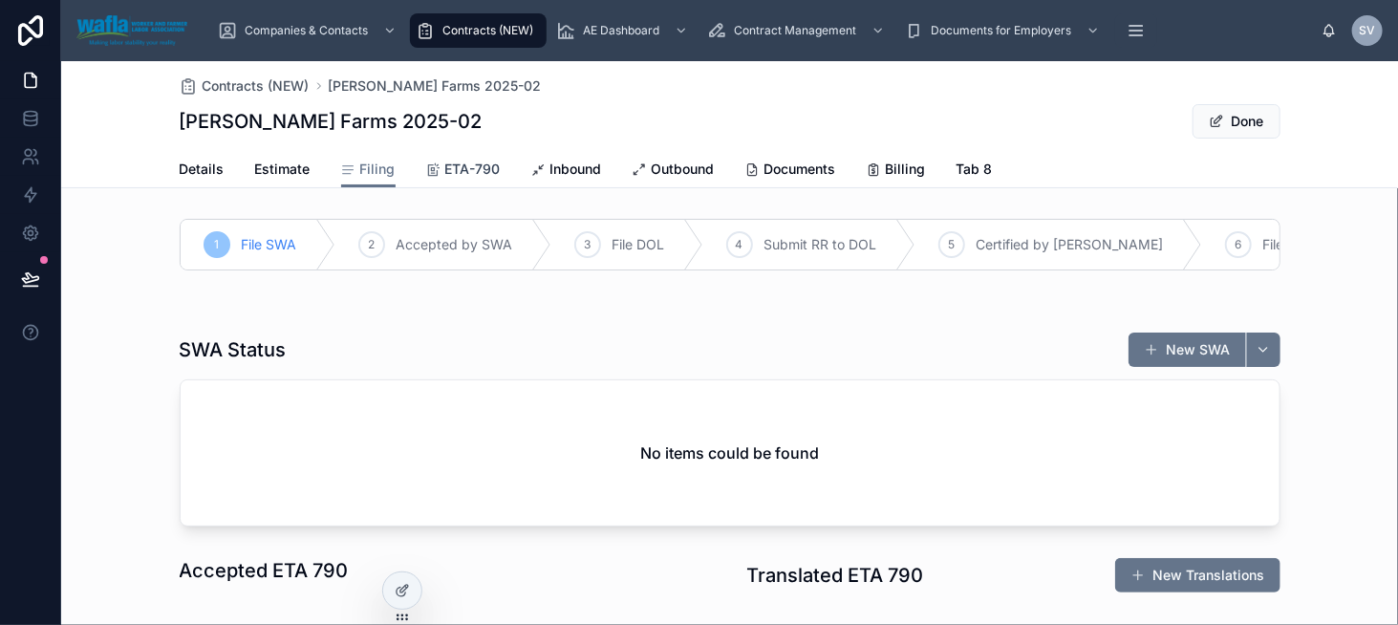
click at [456, 171] on span "ETA-790" at bounding box center [472, 169] width 55 height 19
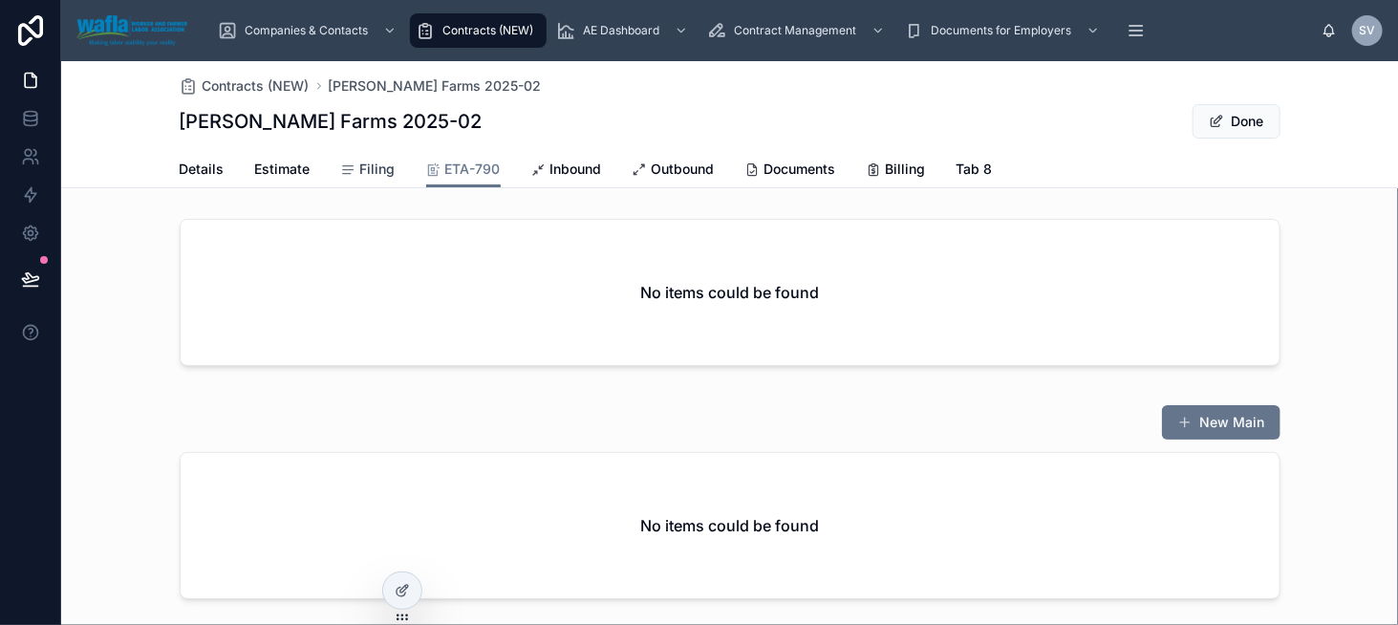
click at [374, 161] on span "Filing" at bounding box center [377, 169] width 35 height 19
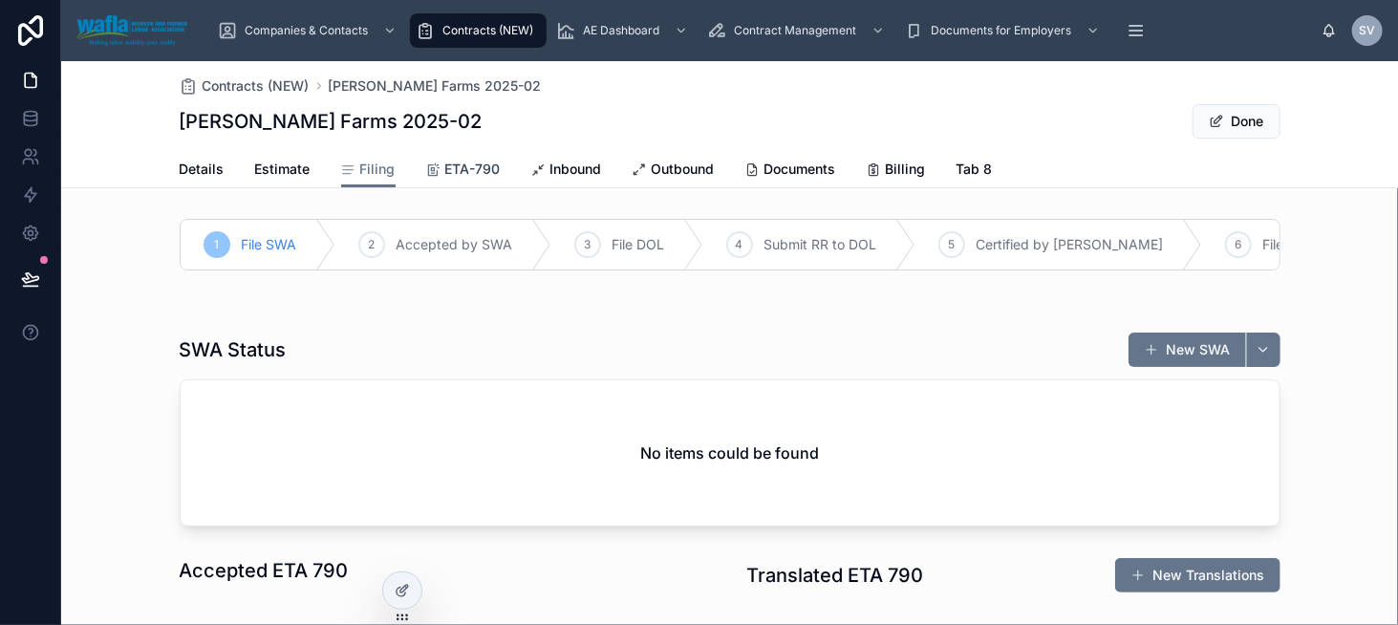
click at [444, 158] on link "ETA-790" at bounding box center [463, 171] width 75 height 38
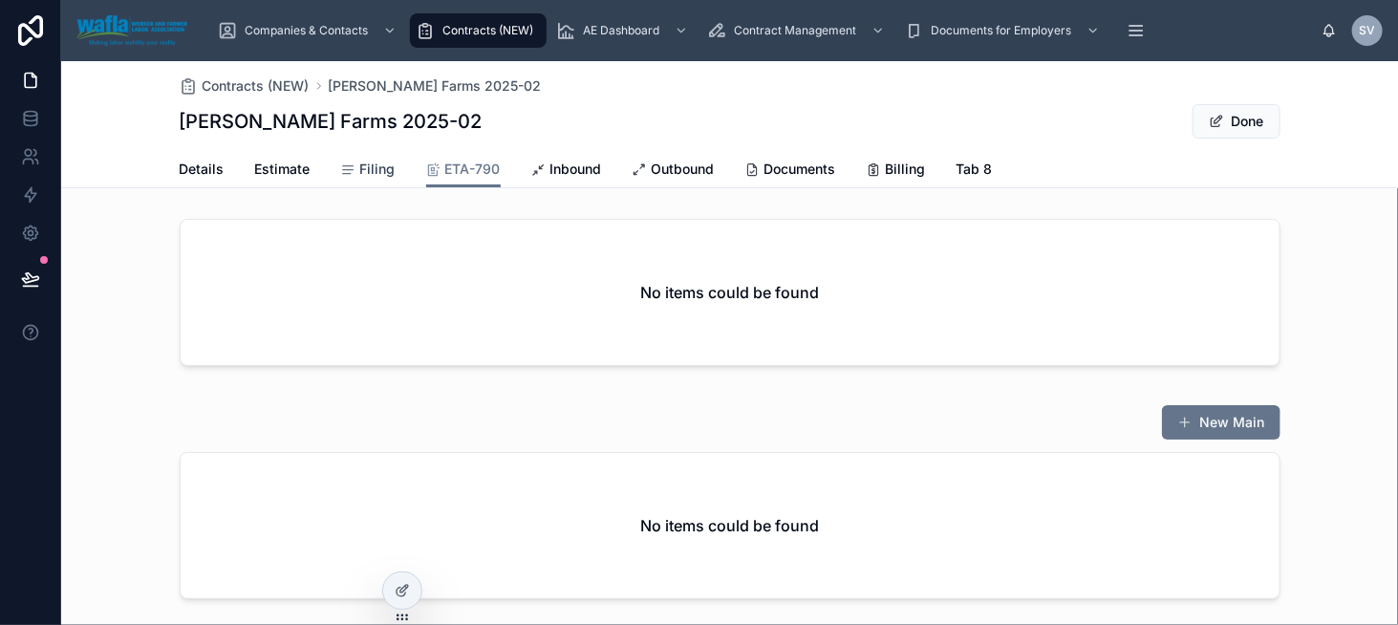
click at [381, 169] on span "Filing" at bounding box center [377, 169] width 35 height 19
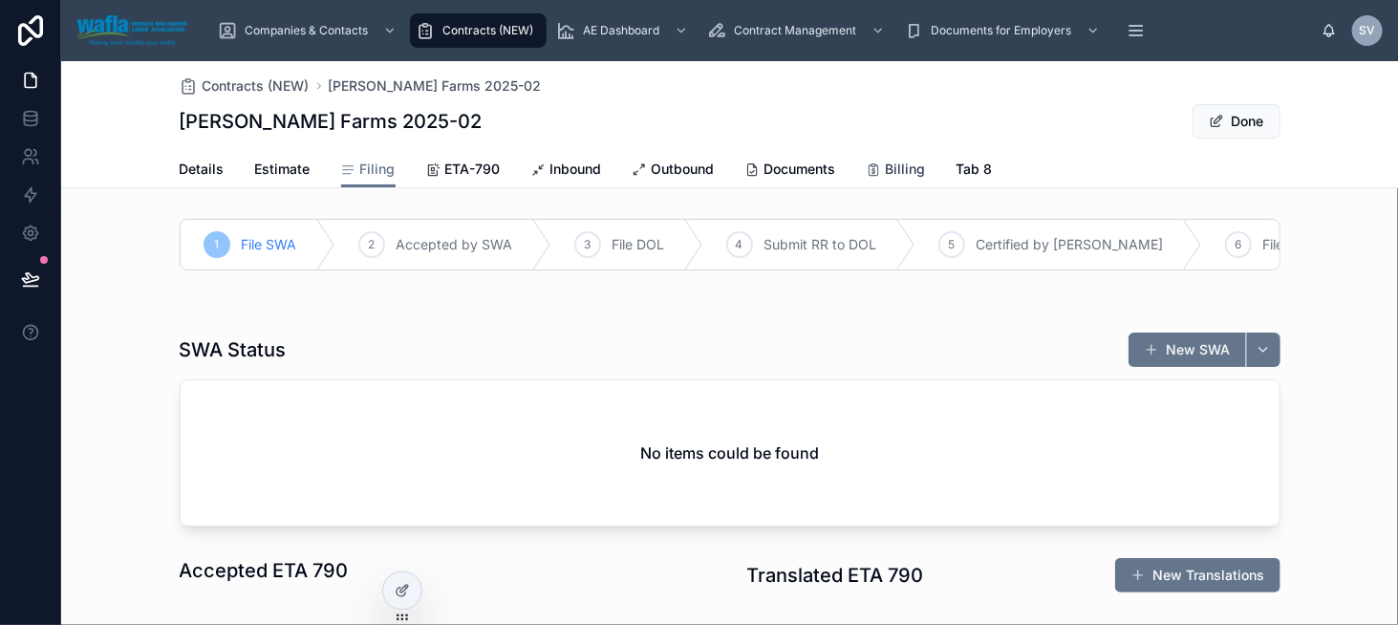
click at [886, 167] on span "Billing" at bounding box center [906, 169] width 40 height 19
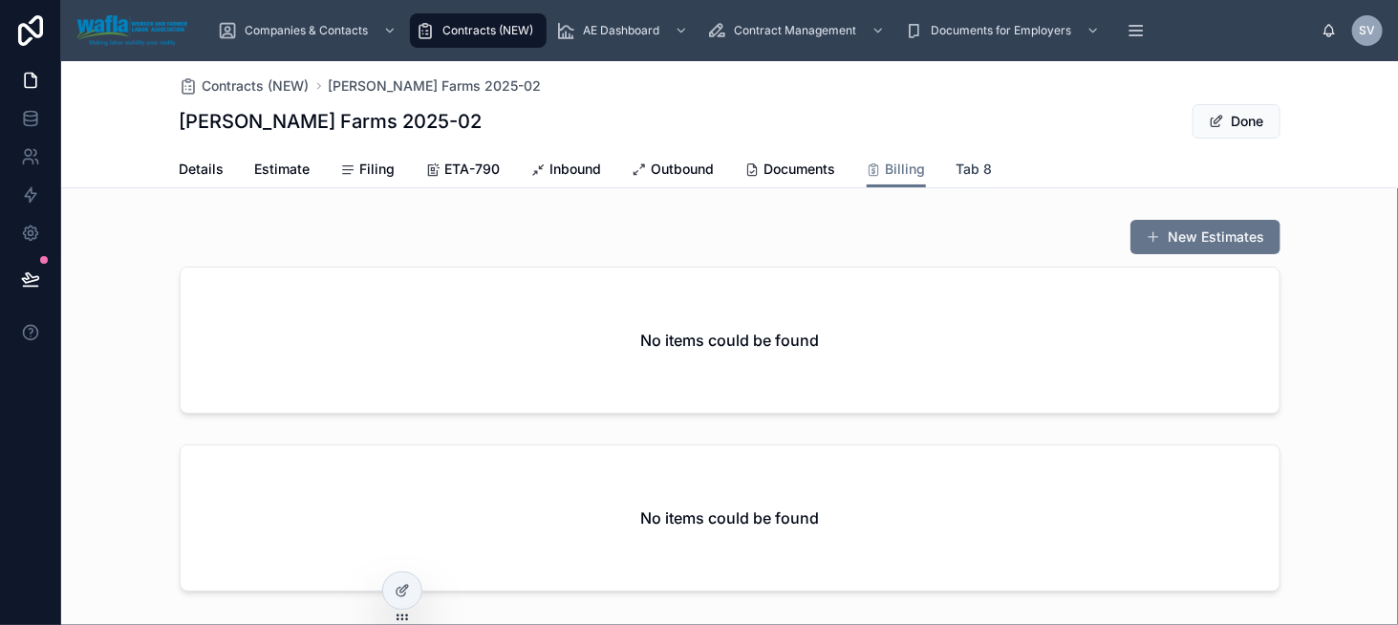
click at [972, 162] on span "Tab 8" at bounding box center [975, 169] width 36 height 19
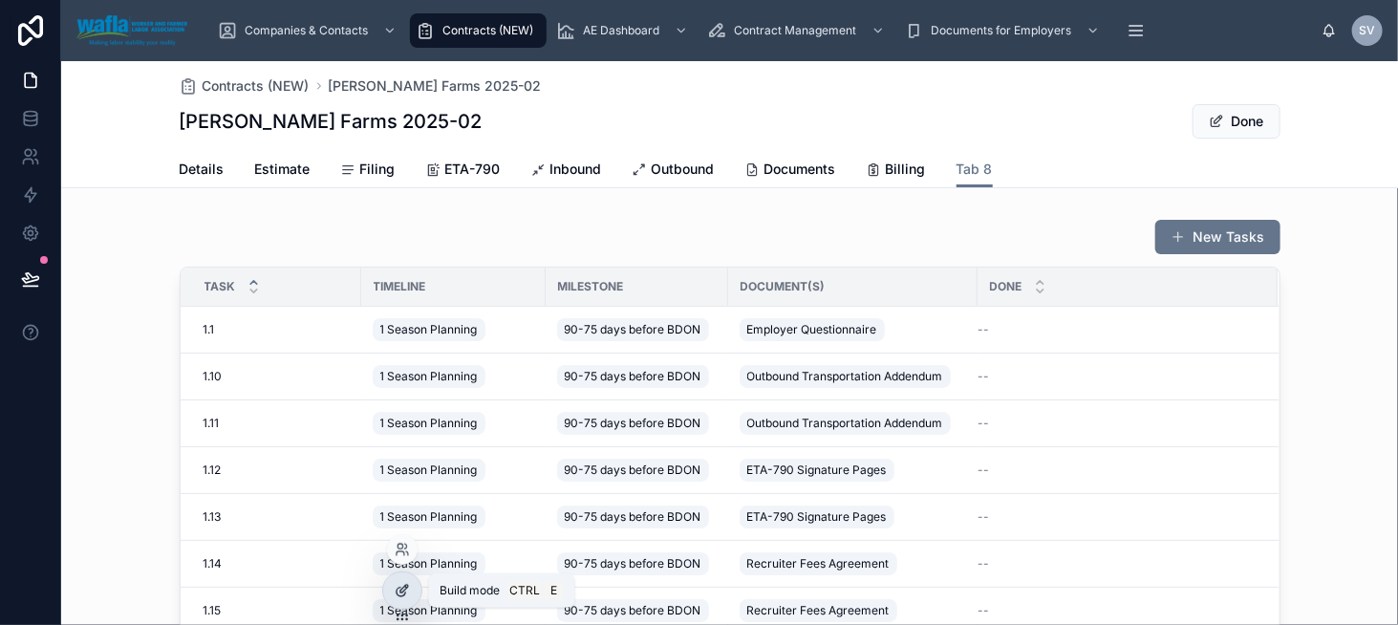
click at [399, 586] on icon at bounding box center [402, 590] width 15 height 15
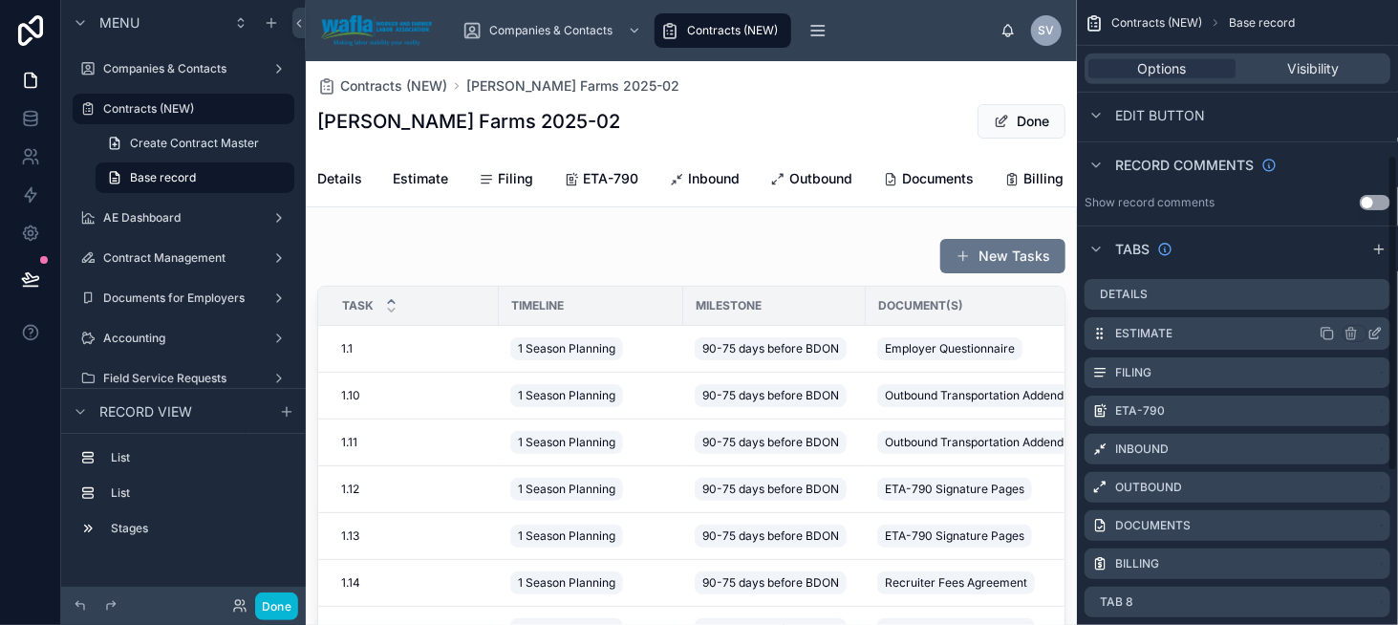
scroll to position [606, 0]
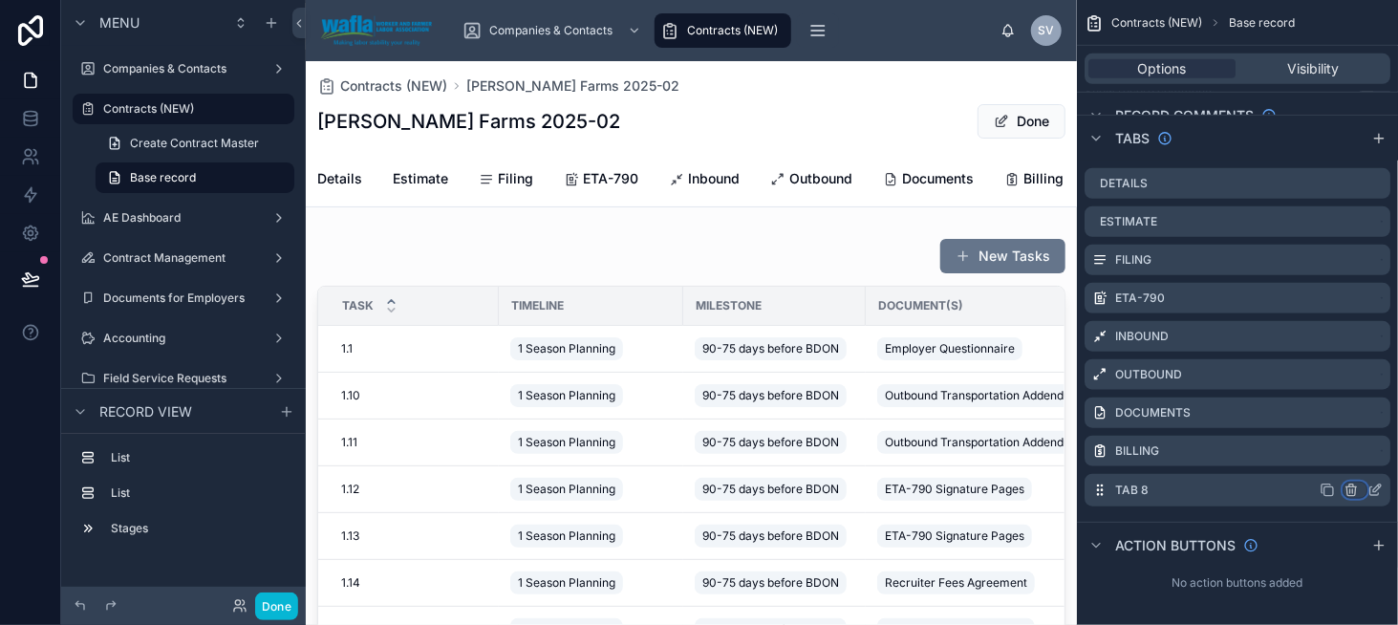
click at [1367, 489] on button "scrollable content" at bounding box center [1355, 490] width 25 height 17
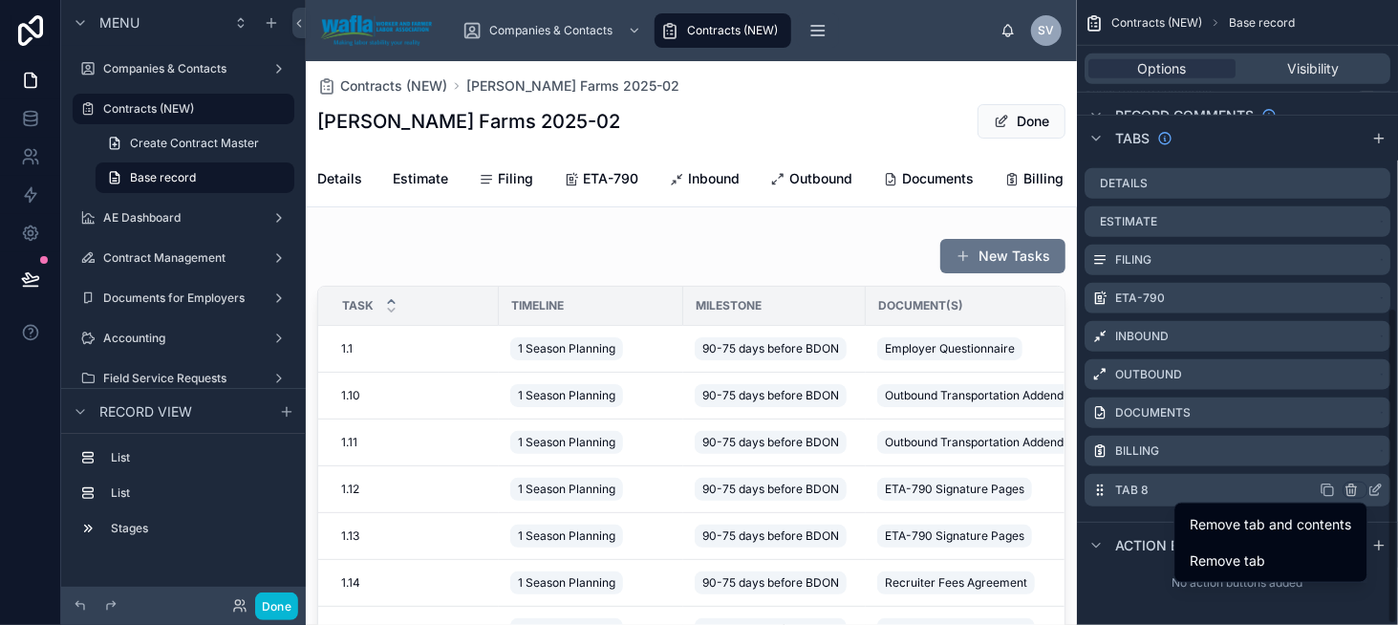
click at [1378, 486] on div "scrollable content" at bounding box center [699, 312] width 1398 height 625
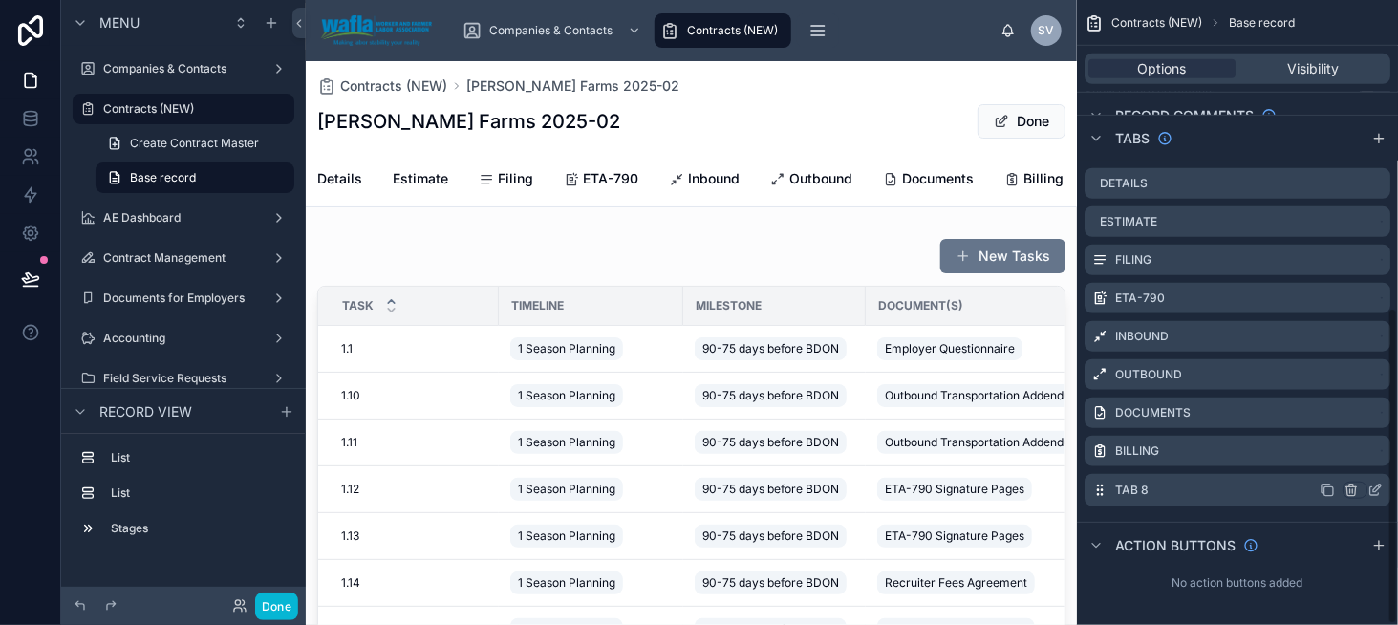
click at [1374, 490] on icon "scrollable content" at bounding box center [1377, 489] width 8 height 8
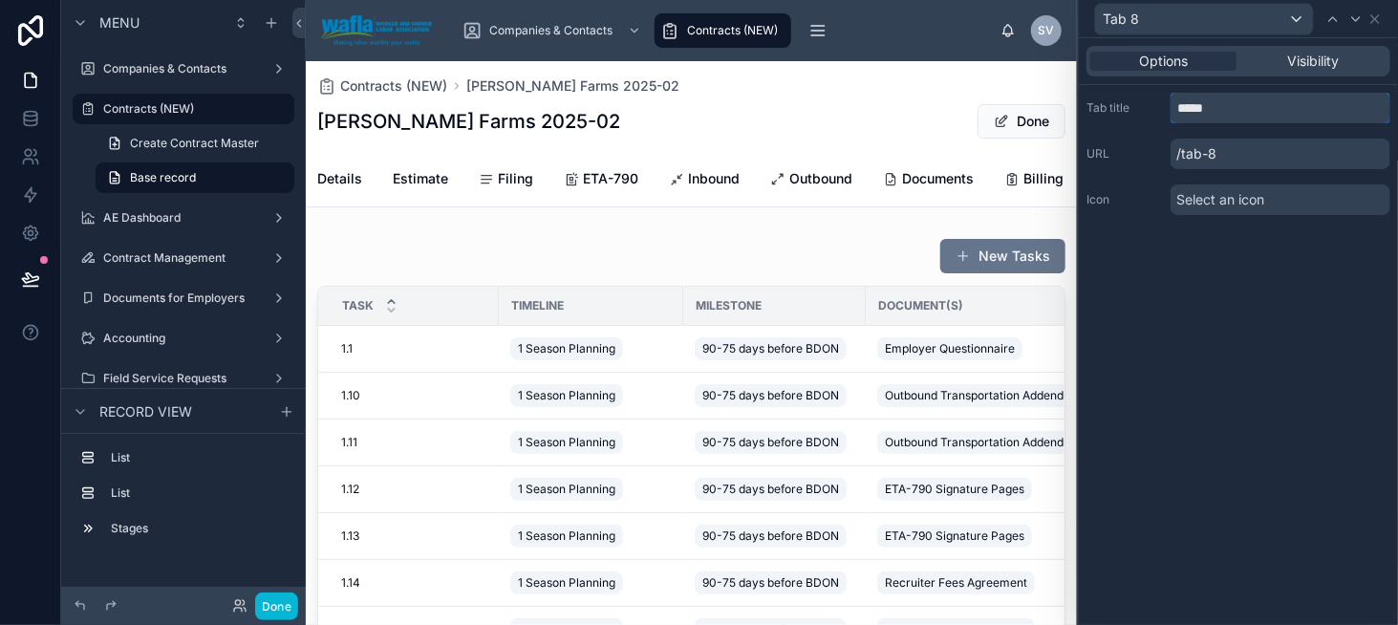
click at [1221, 97] on input "*****" at bounding box center [1281, 108] width 220 height 31
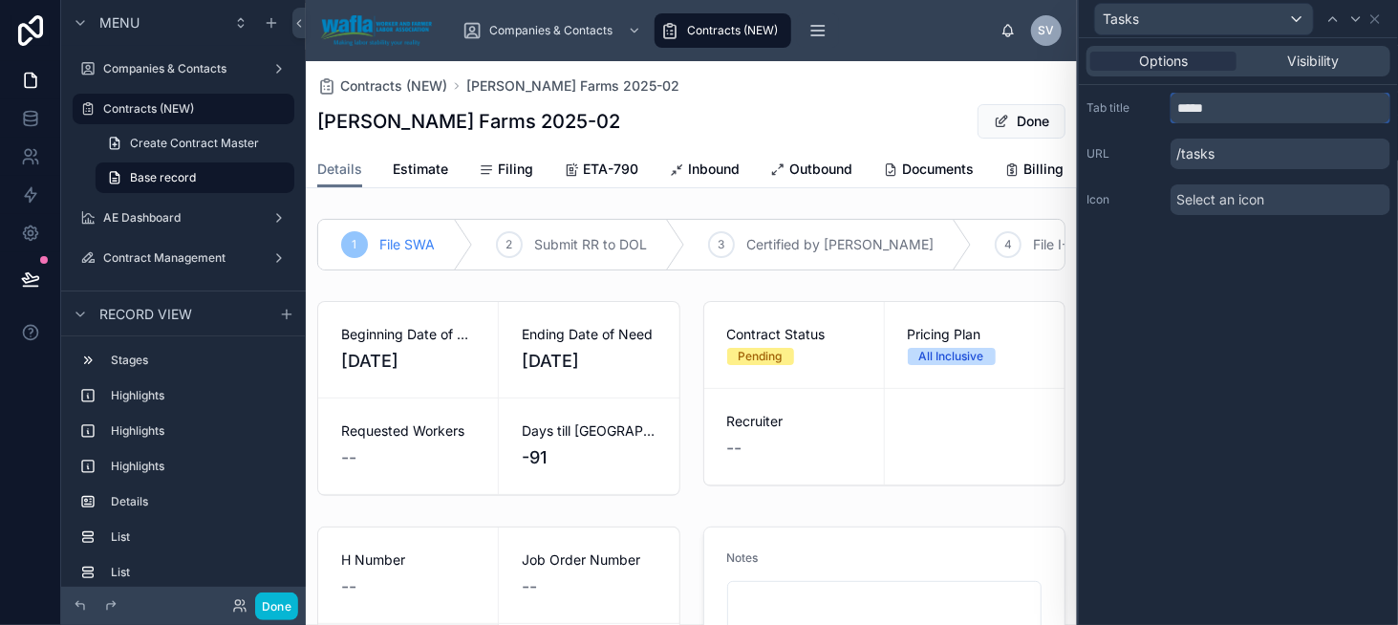
type input "*****"
click at [1232, 204] on span "Select an icon" at bounding box center [1220, 199] width 88 height 19
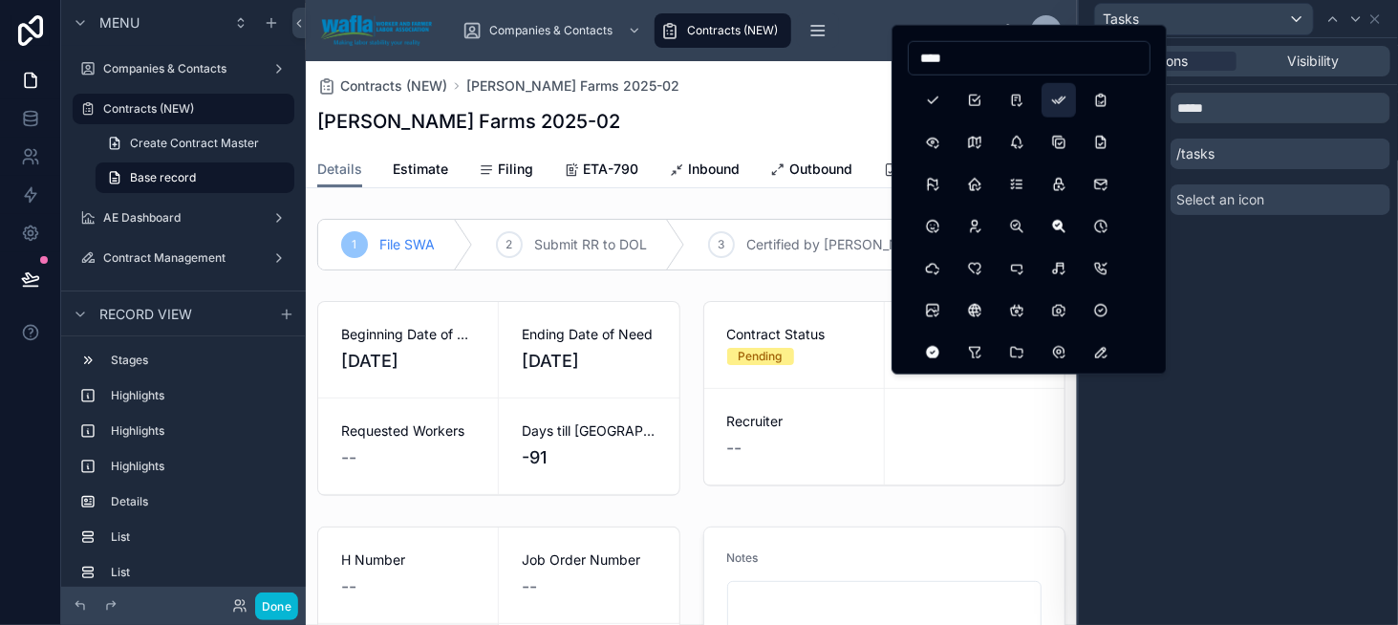
type input "****"
click at [1070, 103] on button "Checks" at bounding box center [1059, 100] width 34 height 34
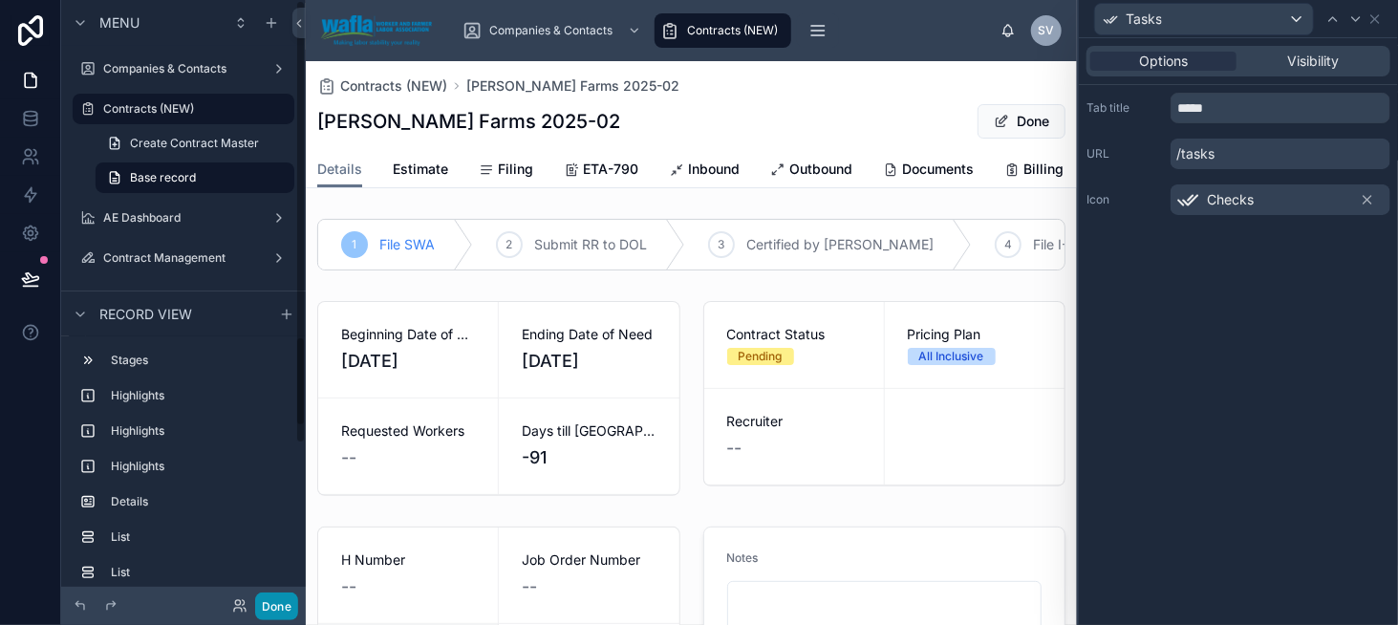
click at [281, 604] on button "Done" at bounding box center [276, 607] width 43 height 28
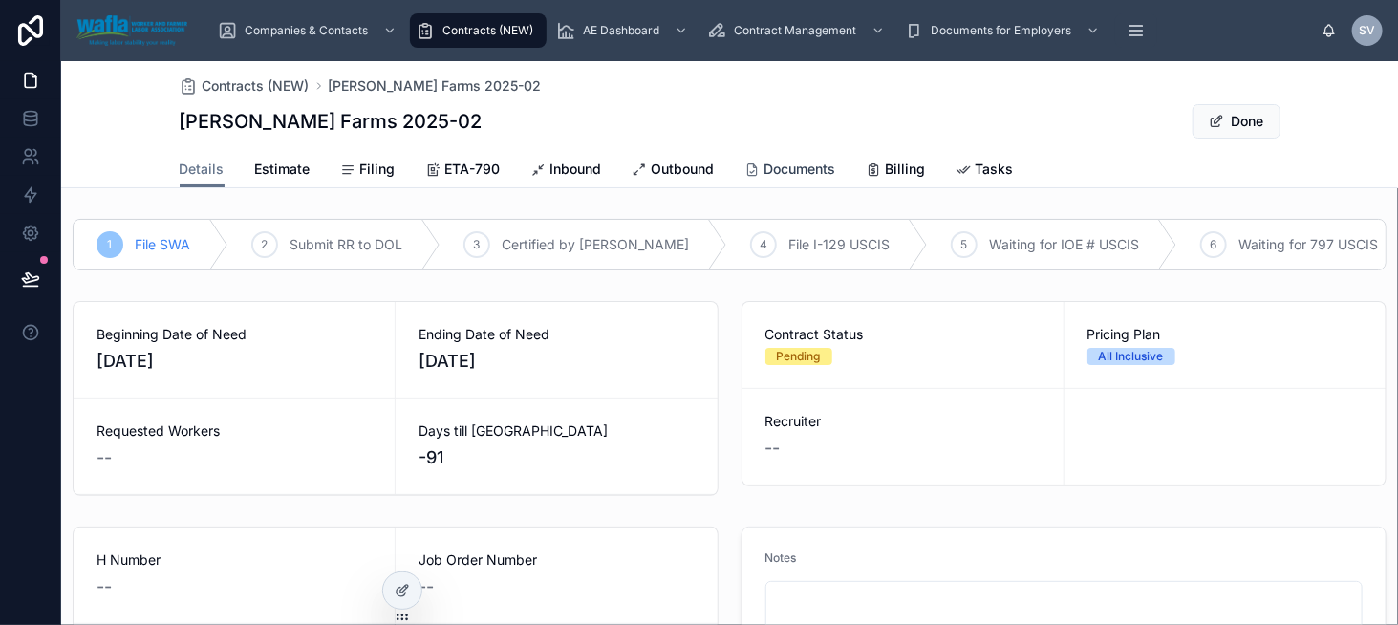
click at [788, 165] on span "Documents" at bounding box center [801, 169] width 72 height 19
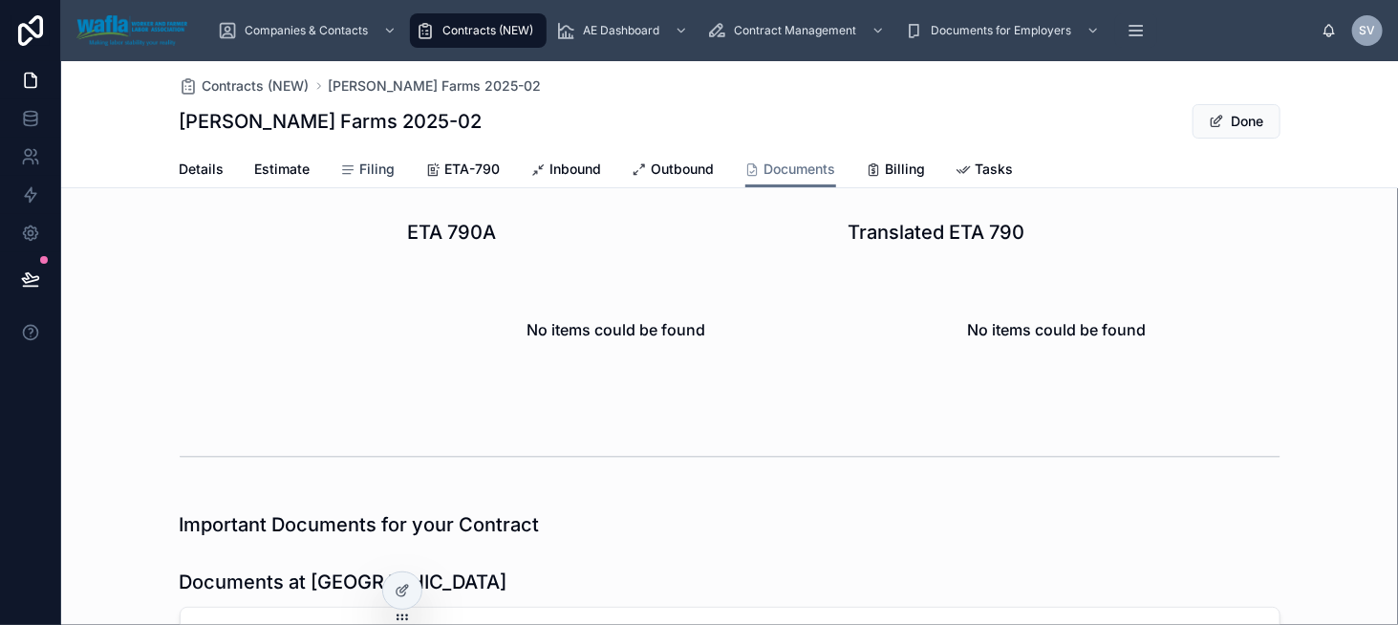
click at [360, 168] on span "Filing" at bounding box center [377, 169] width 35 height 19
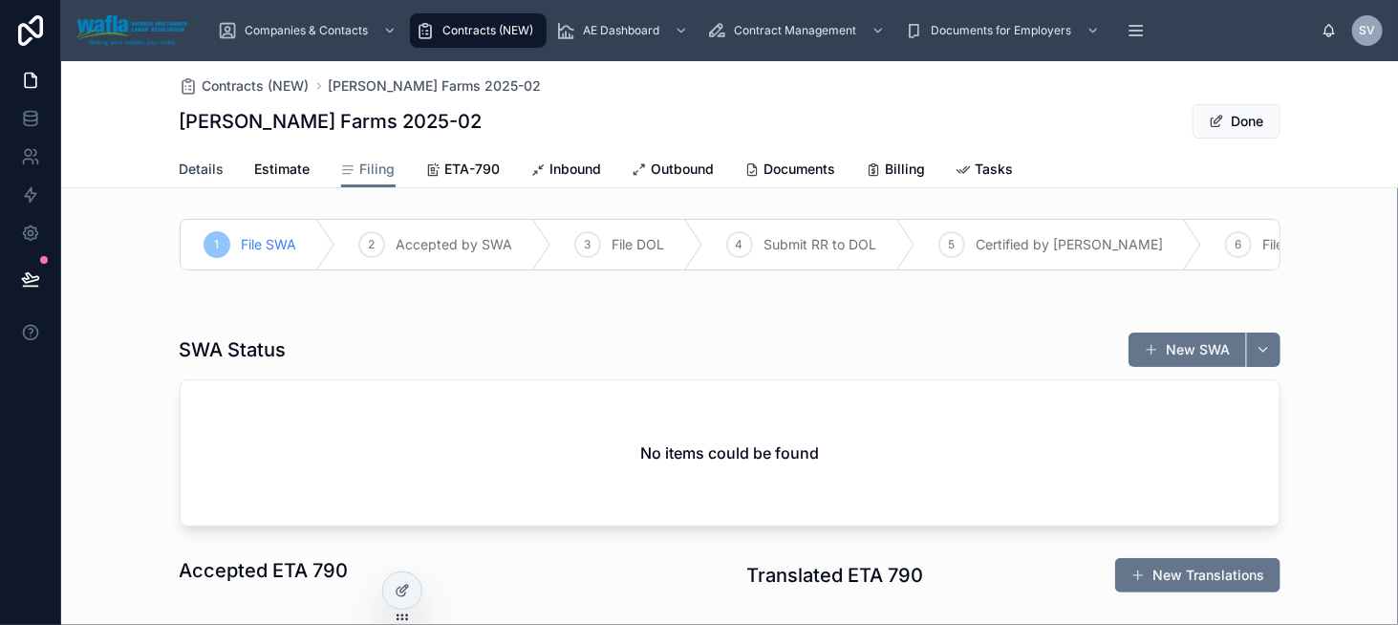
click at [189, 170] on span "Details" at bounding box center [202, 169] width 45 height 19
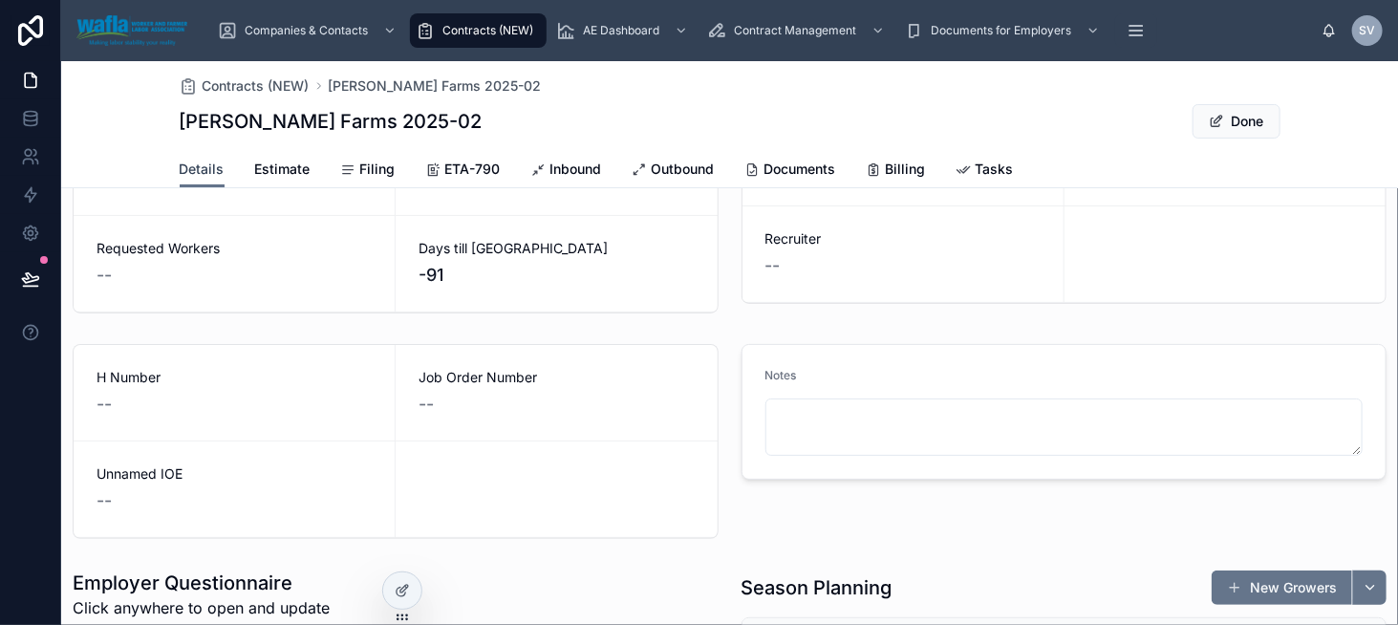
scroll to position [181, 0]
click at [409, 590] on div at bounding box center [402, 590] width 38 height 36
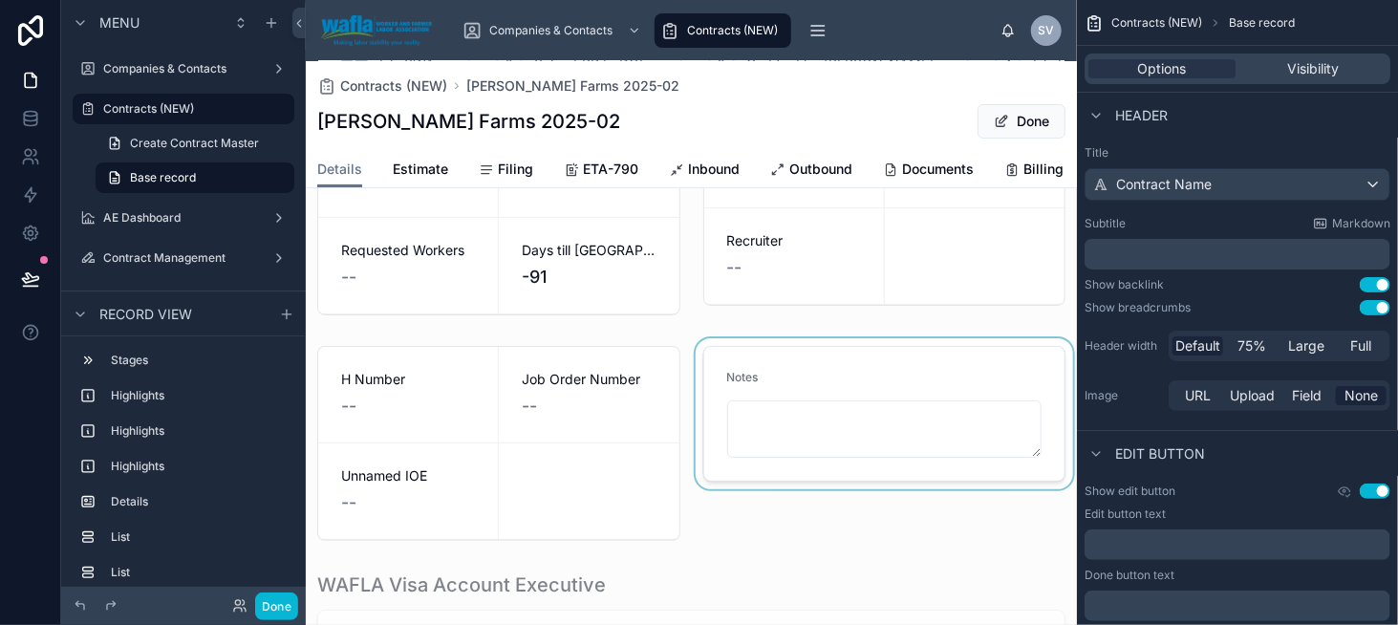
click at [809, 401] on div at bounding box center [885, 443] width 386 height 210
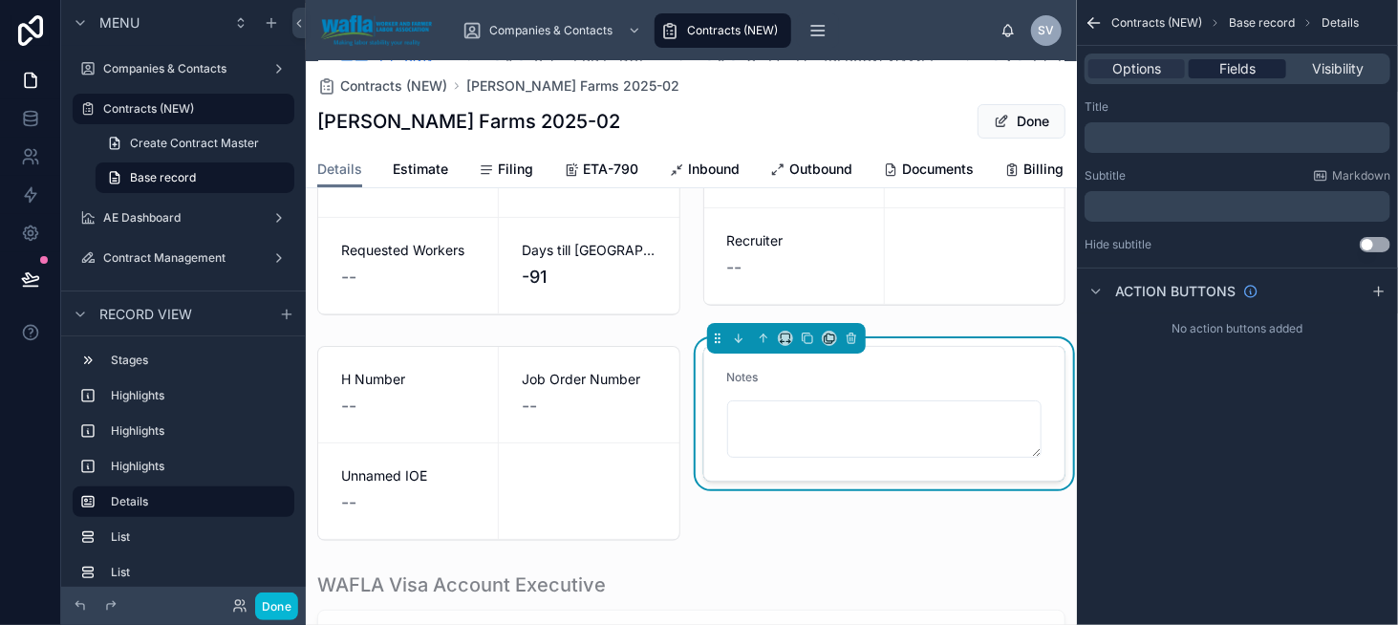
click at [1244, 73] on span "Fields" at bounding box center [1237, 68] width 36 height 19
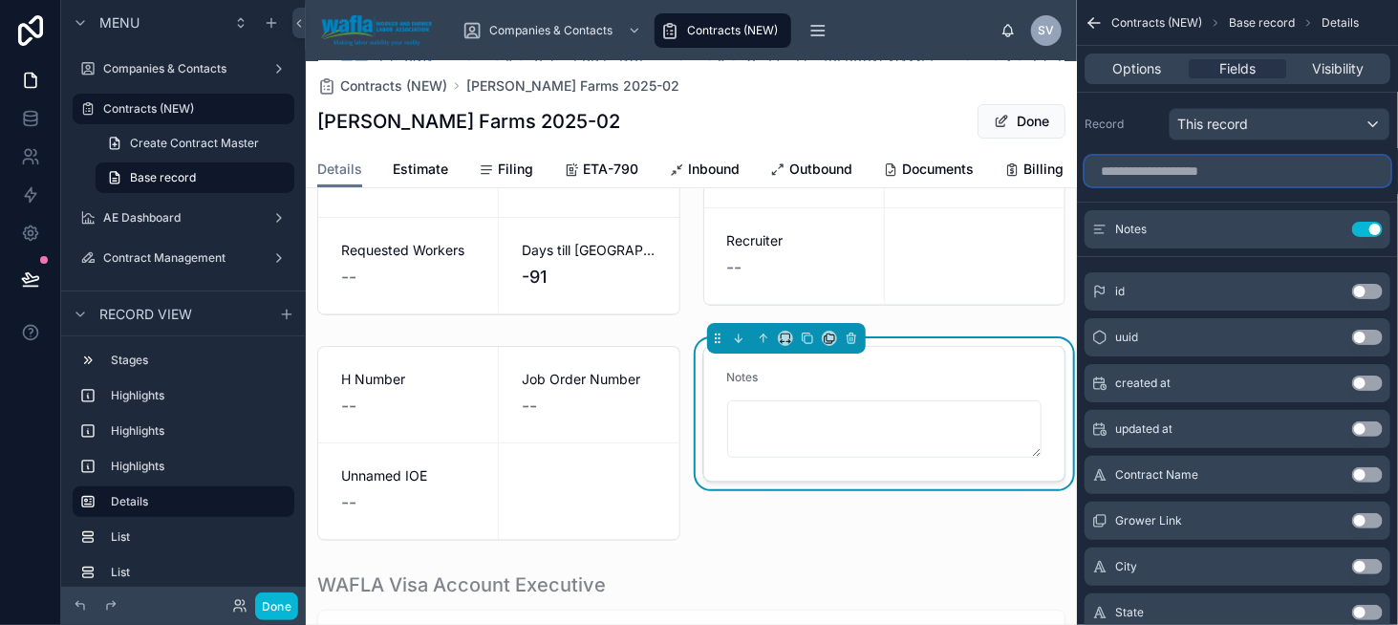
click at [1175, 169] on input "scrollable content" at bounding box center [1238, 171] width 306 height 31
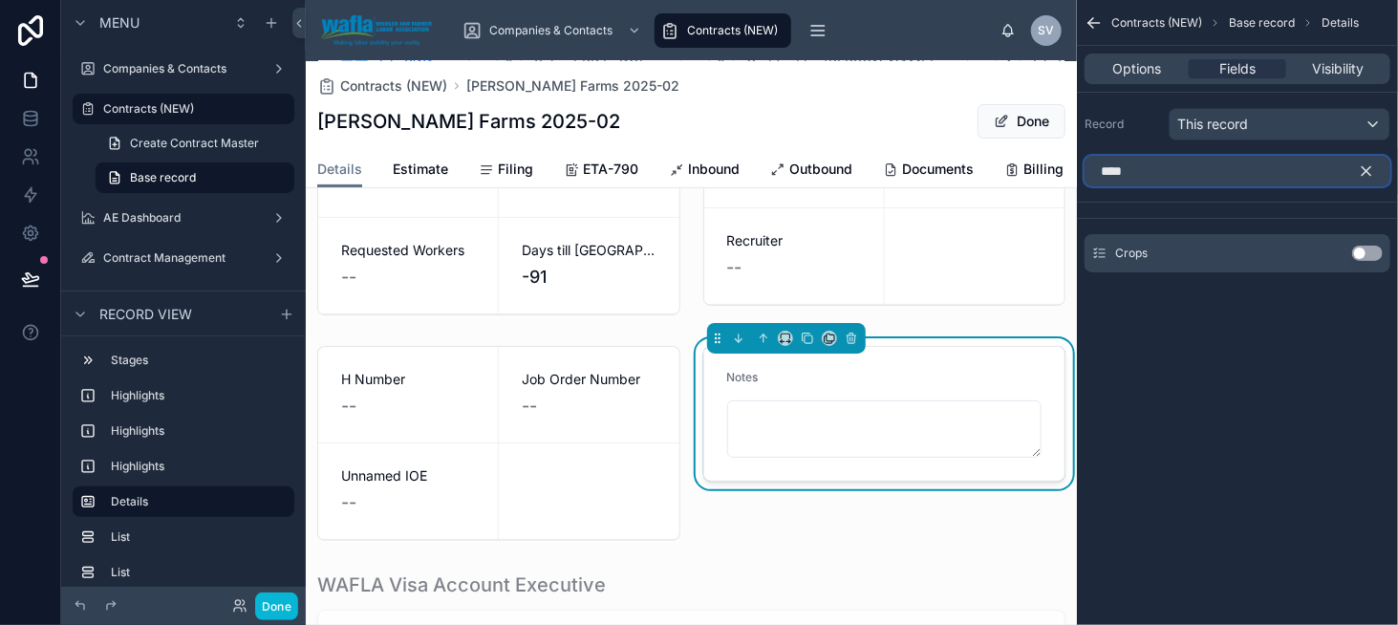
type input "****"
click at [1359, 249] on button "Use setting" at bounding box center [1367, 253] width 31 height 15
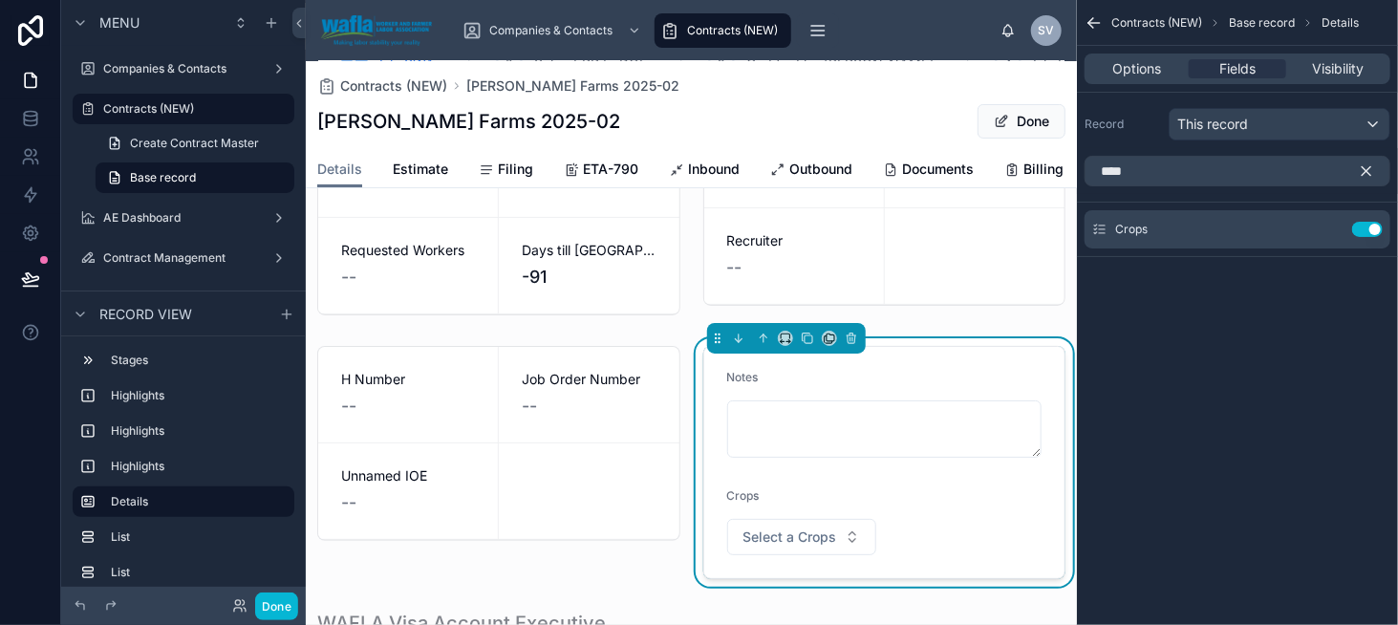
click at [1369, 167] on icon "scrollable content" at bounding box center [1367, 171] width 9 height 9
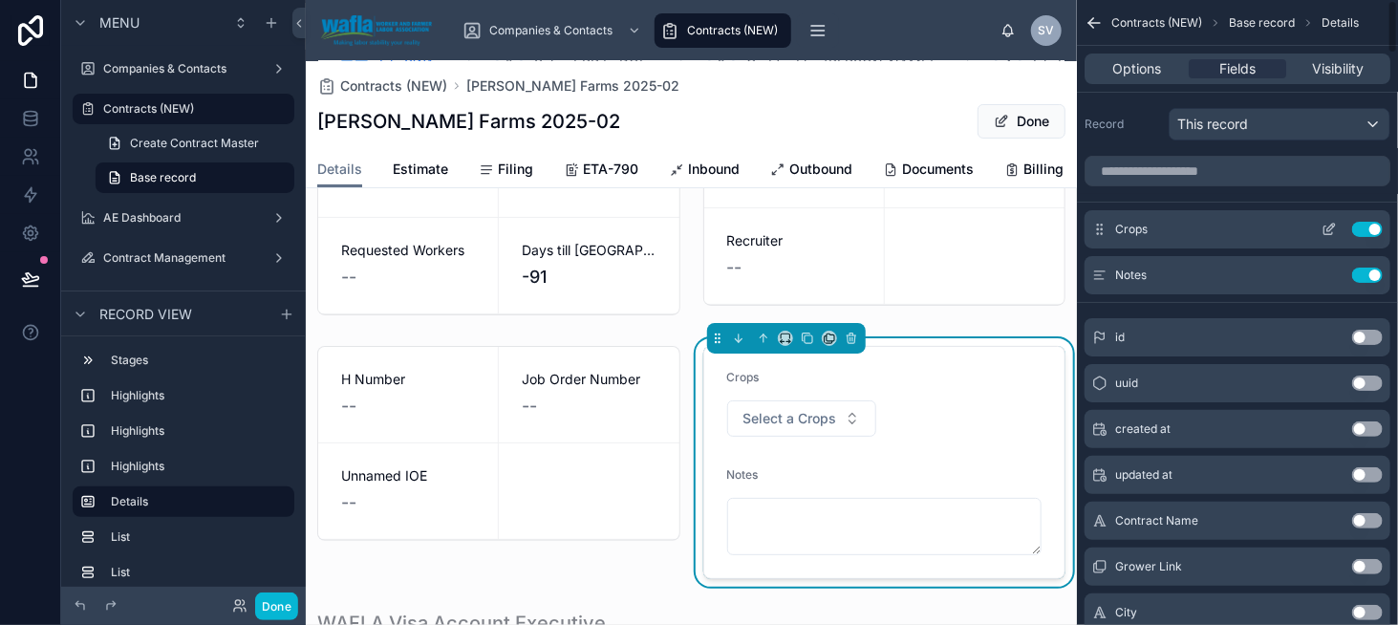
click at [1332, 232] on icon "scrollable content" at bounding box center [1329, 231] width 9 height 9
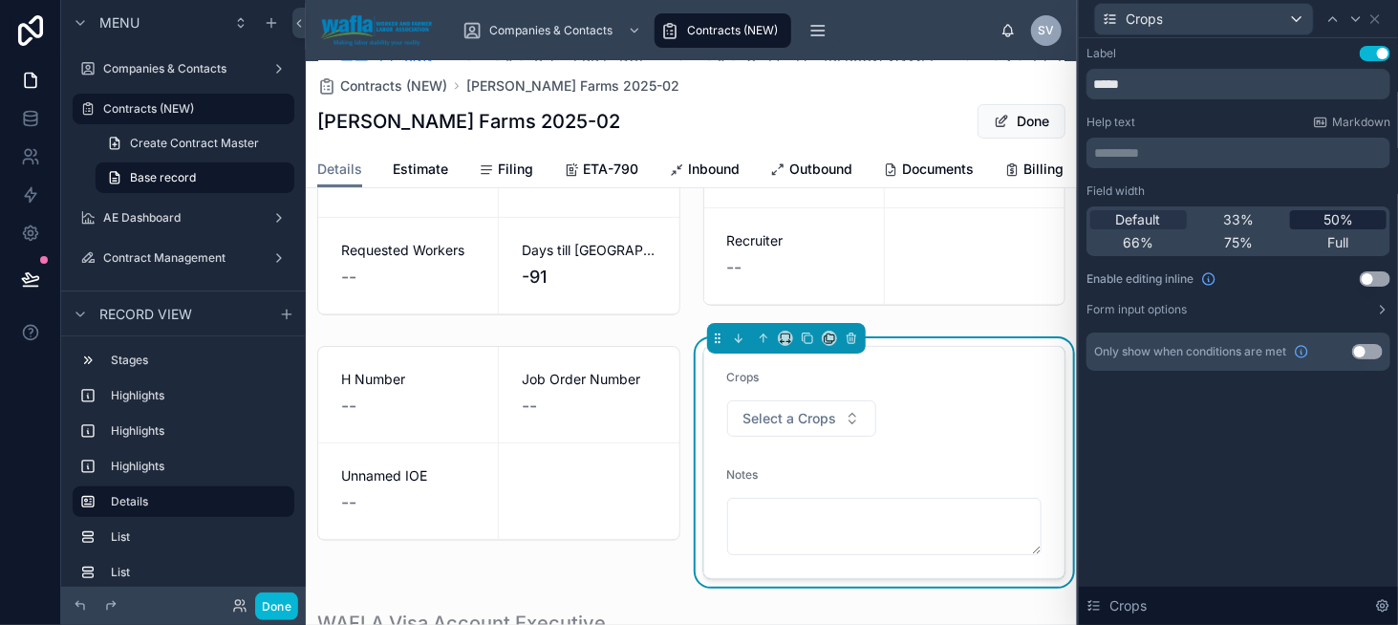
click at [1339, 222] on span "50%" at bounding box center [1339, 219] width 30 height 19
click at [1347, 244] on span "Full" at bounding box center [1338, 242] width 21 height 19
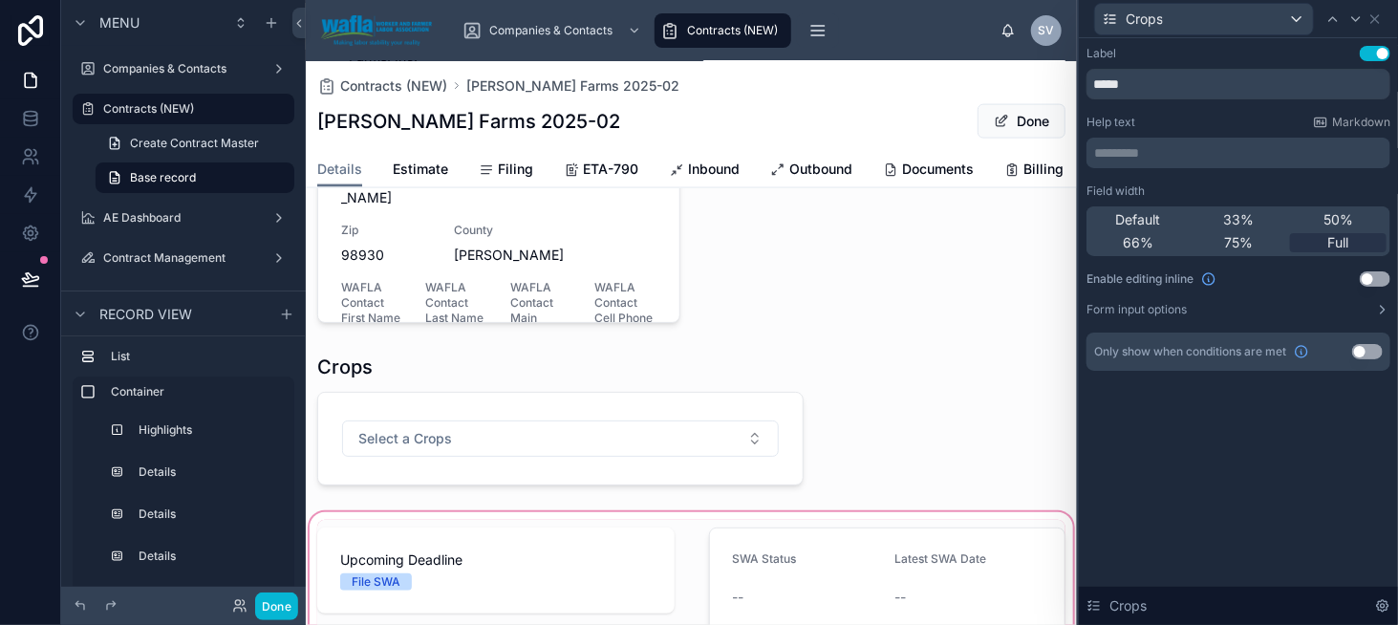
scroll to position [1232, 0]
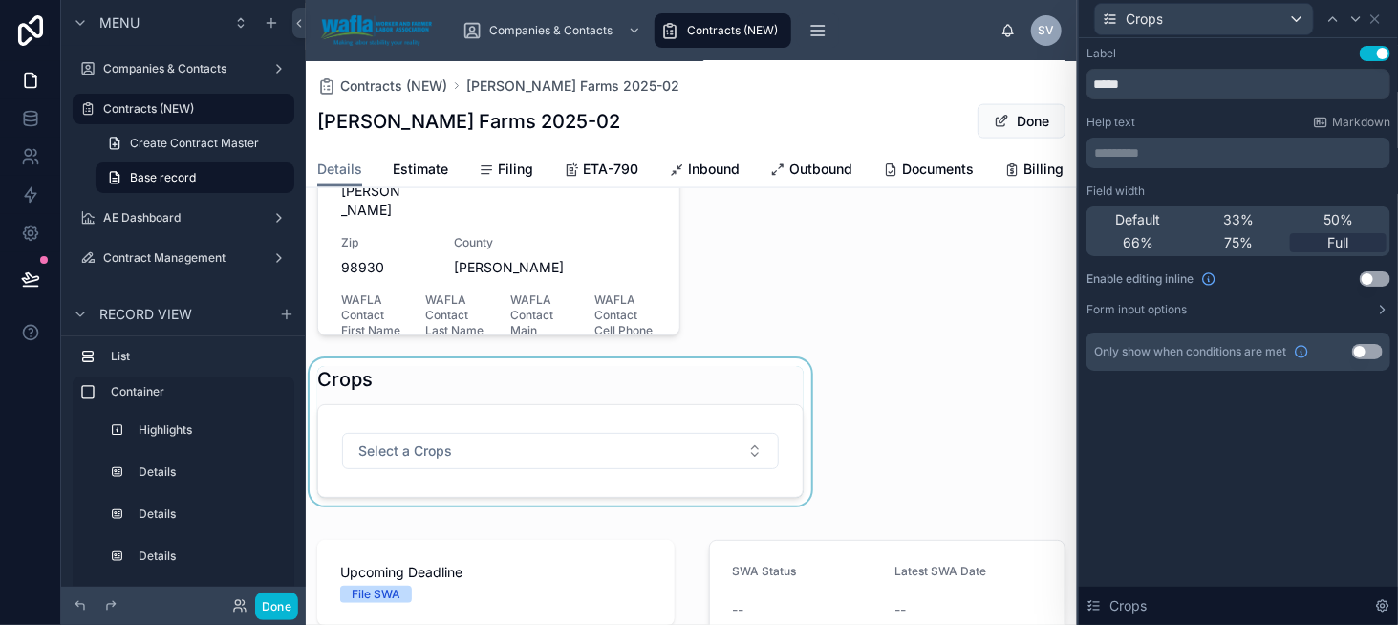
click at [532, 433] on div at bounding box center [560, 431] width 509 height 147
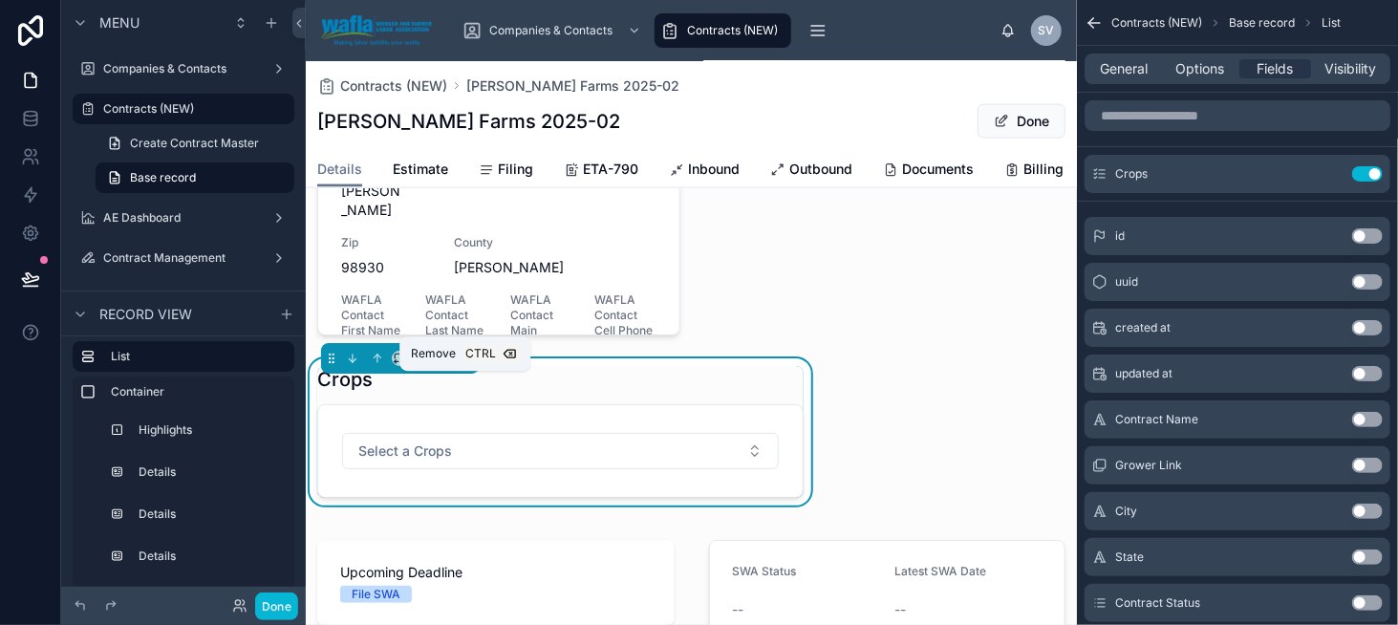
click at [462, 363] on icon at bounding box center [466, 360] width 8 height 8
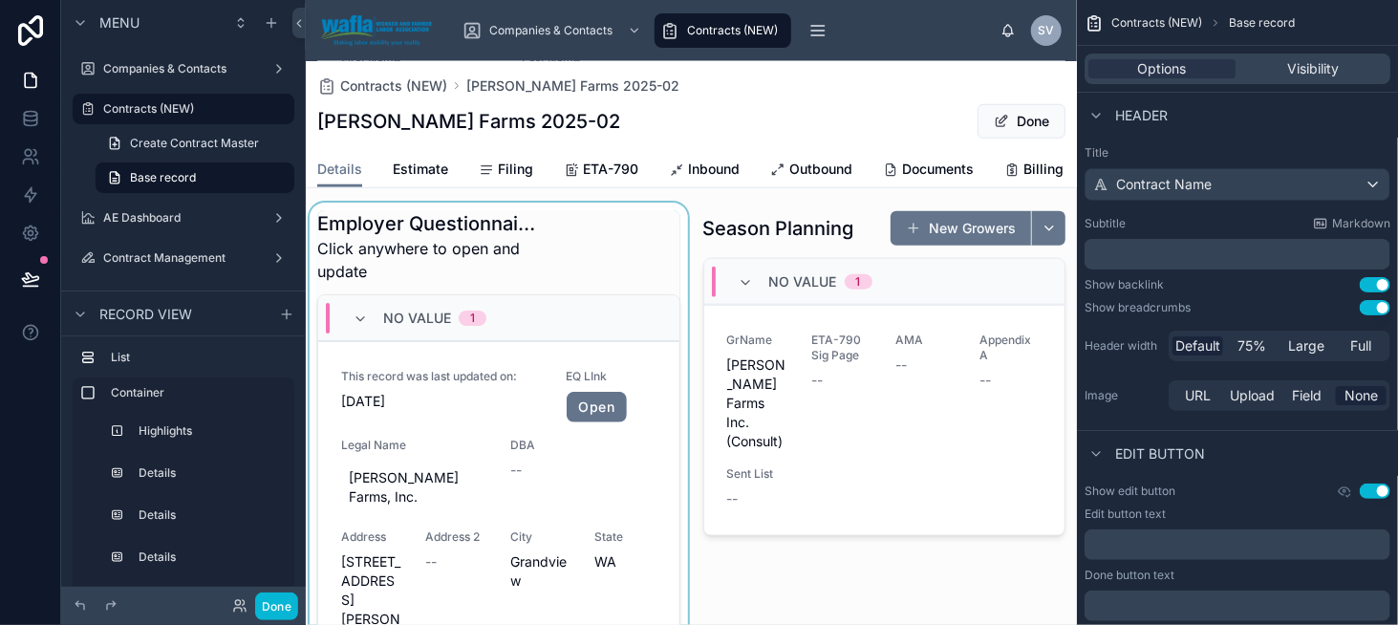
scroll to position [658, 0]
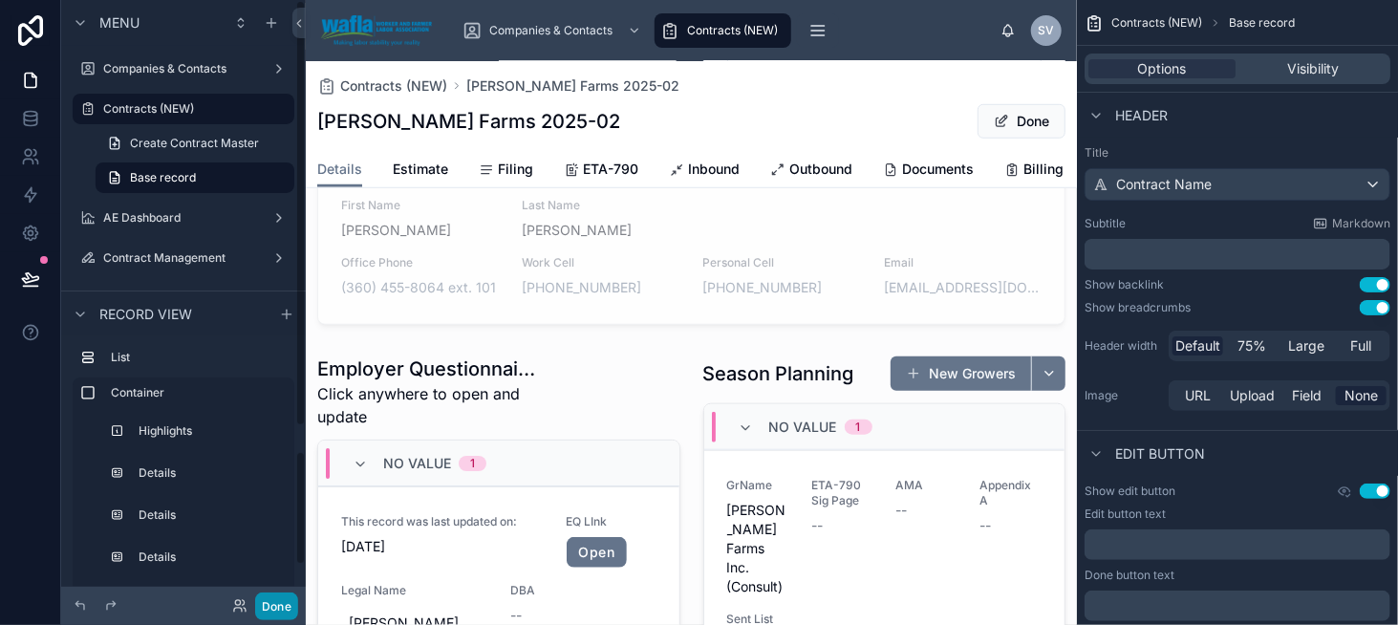
click at [273, 597] on button "Done" at bounding box center [276, 607] width 43 height 28
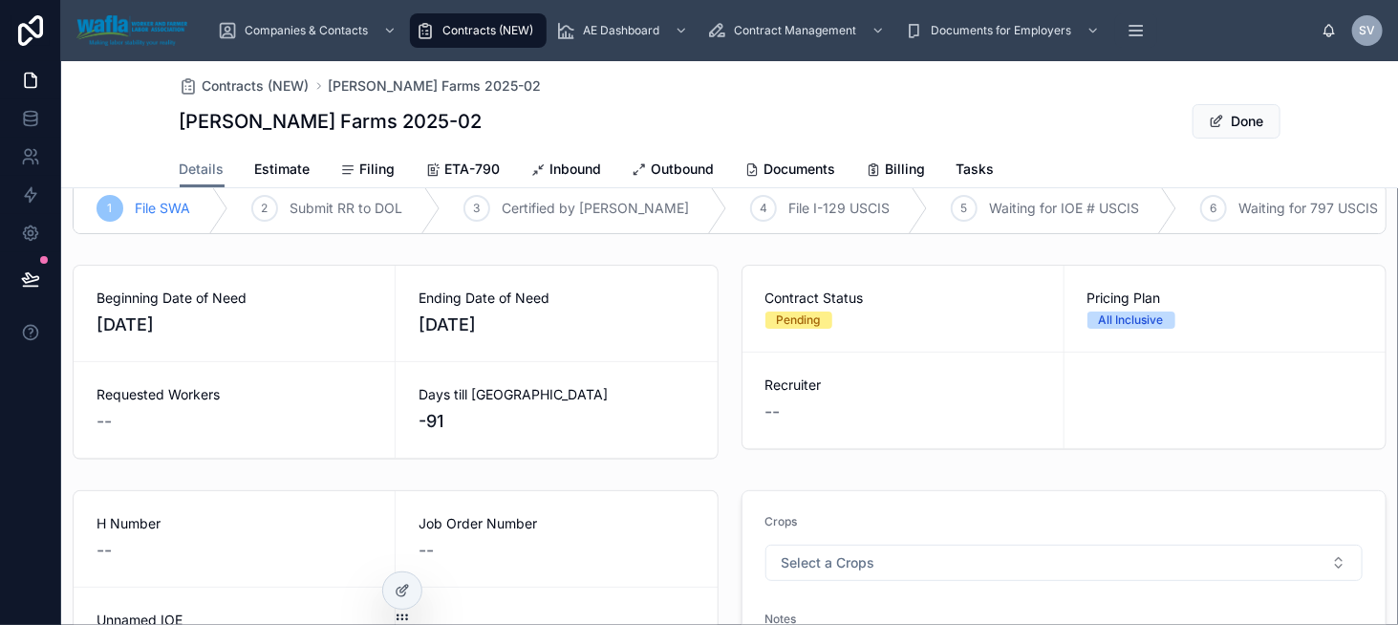
scroll to position [0, 0]
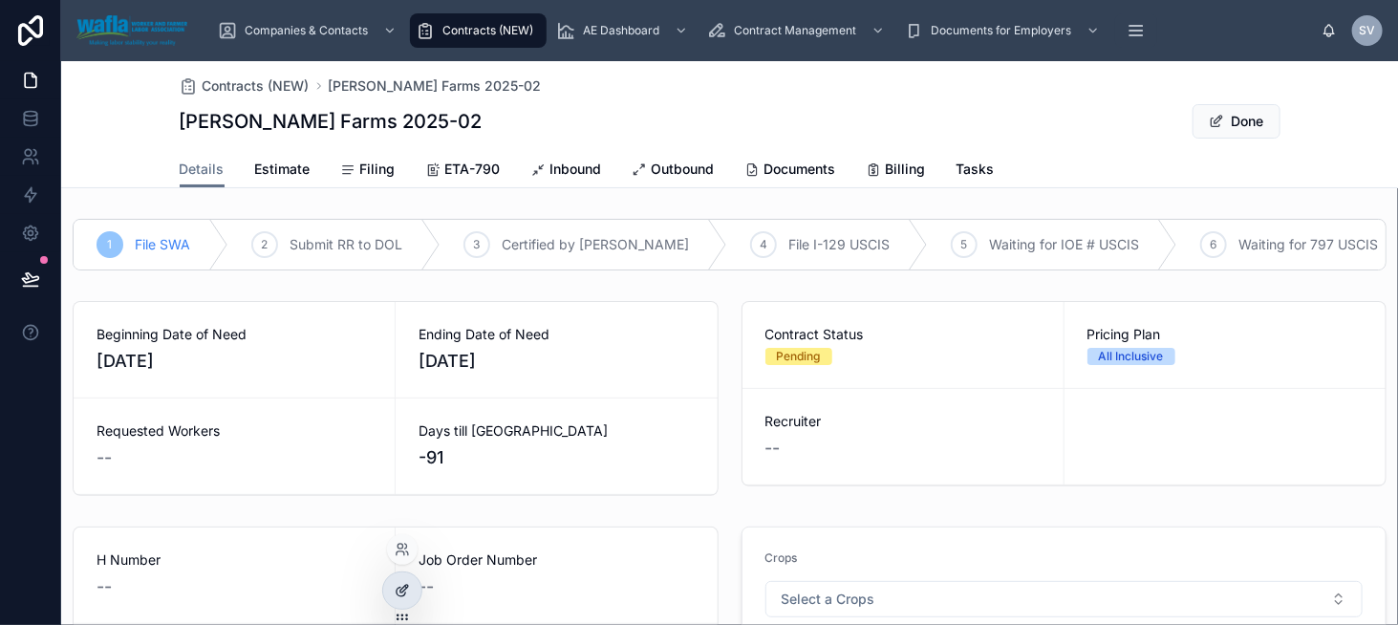
click at [399, 585] on icon at bounding box center [402, 590] width 15 height 15
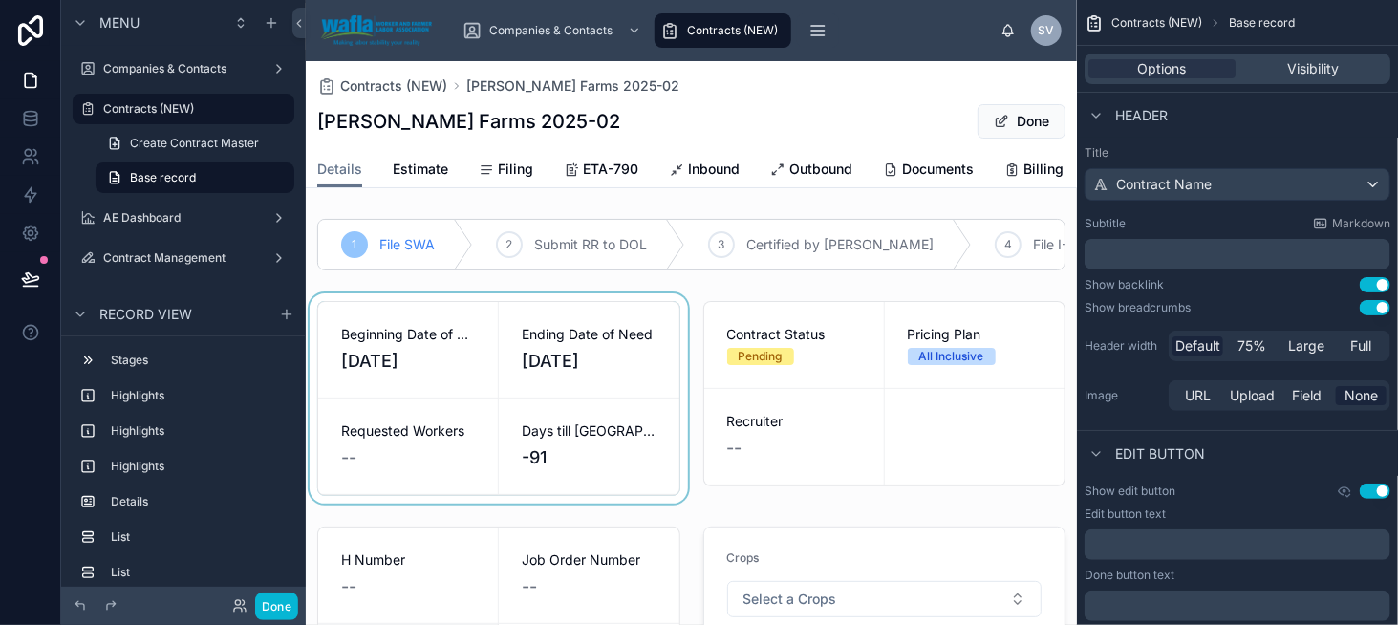
click at [436, 325] on div at bounding box center [499, 398] width 386 height 210
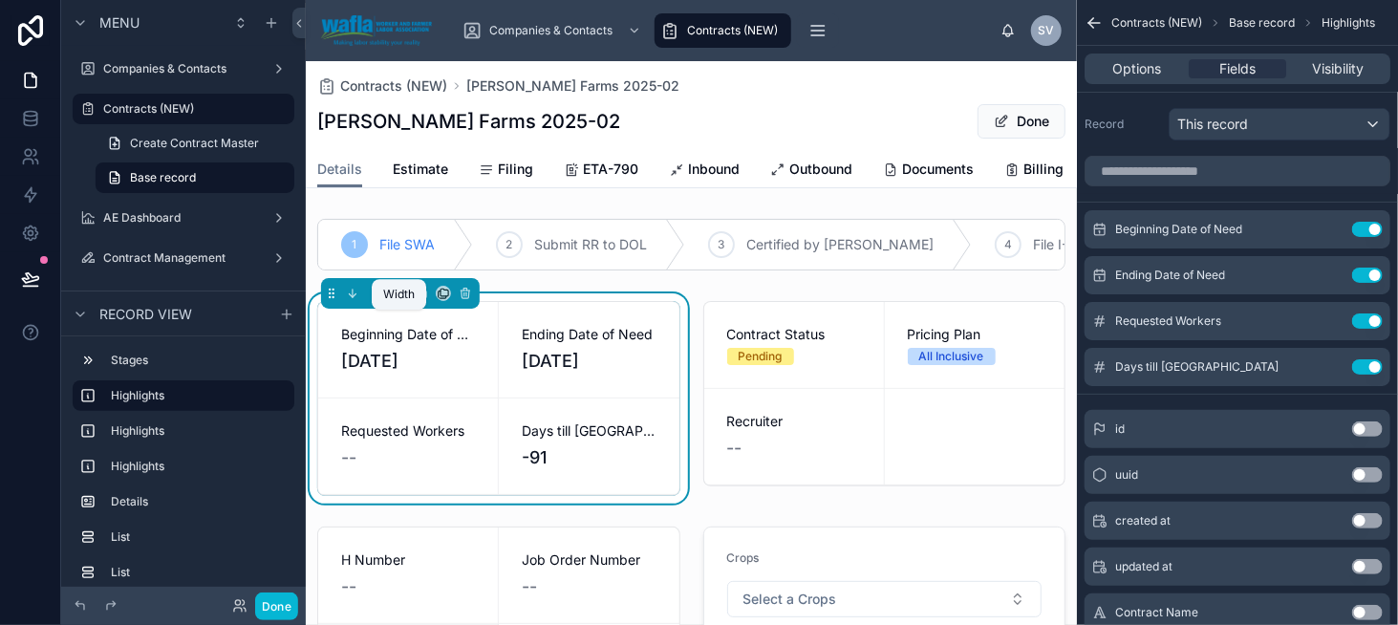
click at [398, 300] on icon at bounding box center [399, 293] width 13 height 13
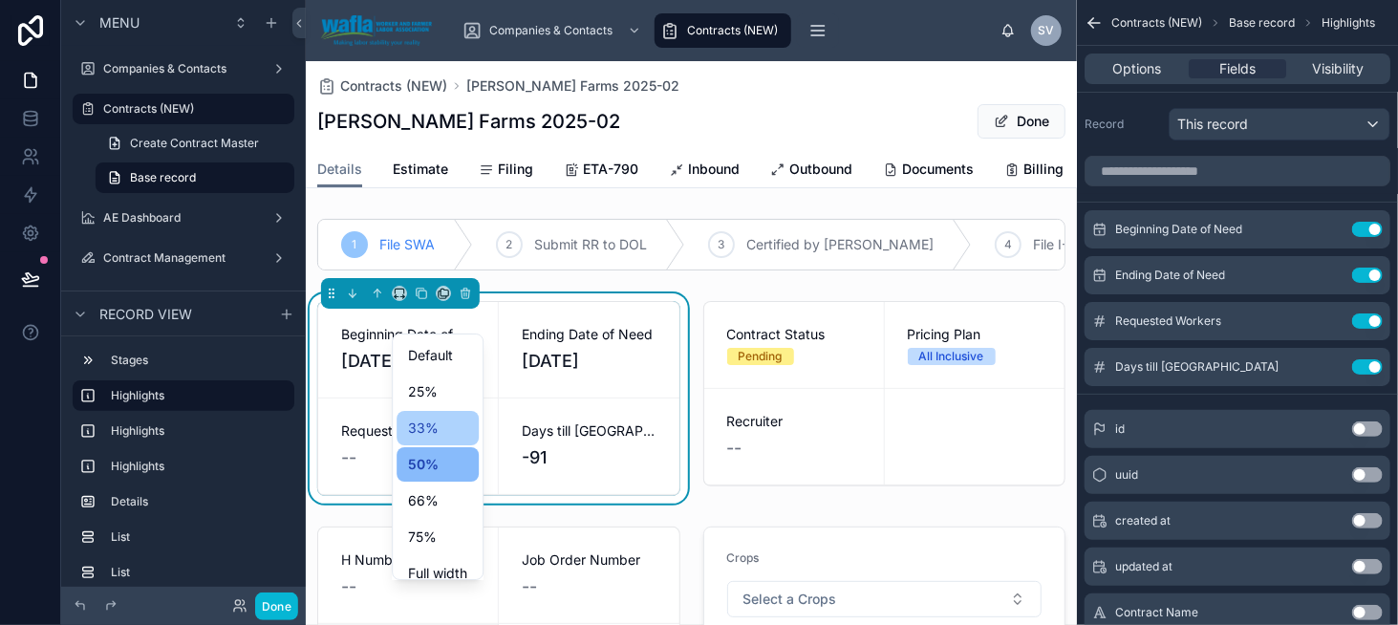
click at [427, 433] on span "33%" at bounding box center [423, 428] width 31 height 23
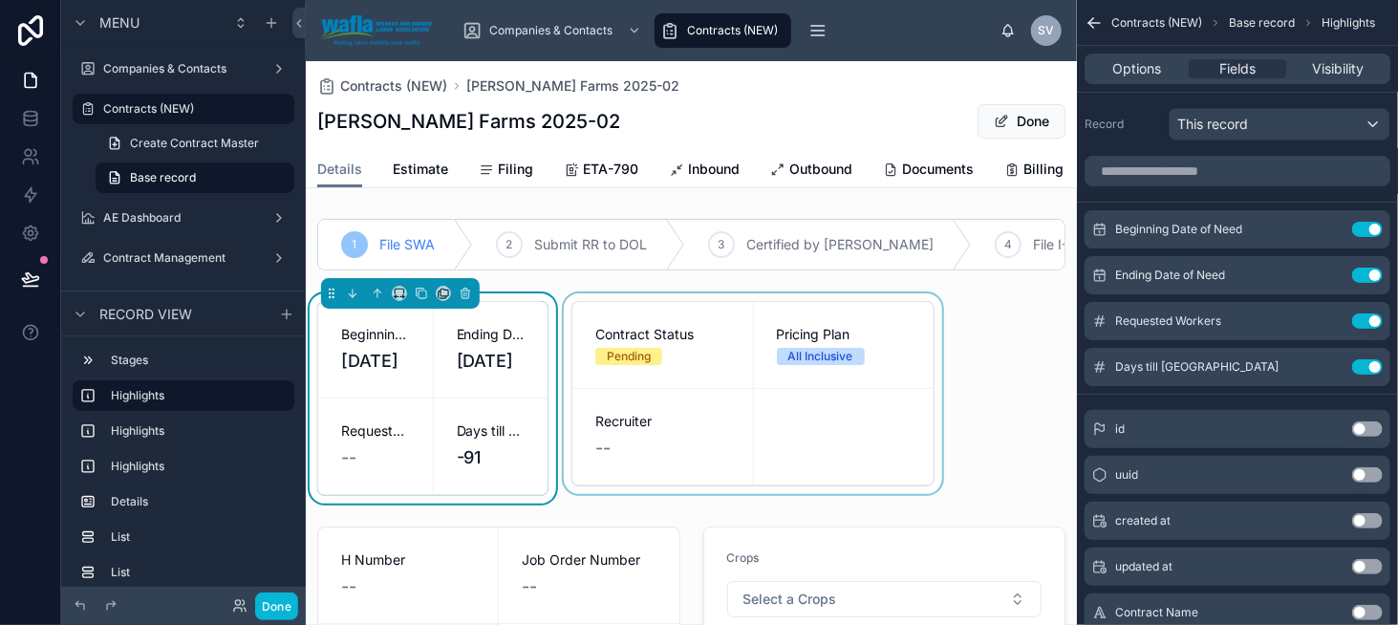
click at [651, 333] on div at bounding box center [753, 398] width 386 height 210
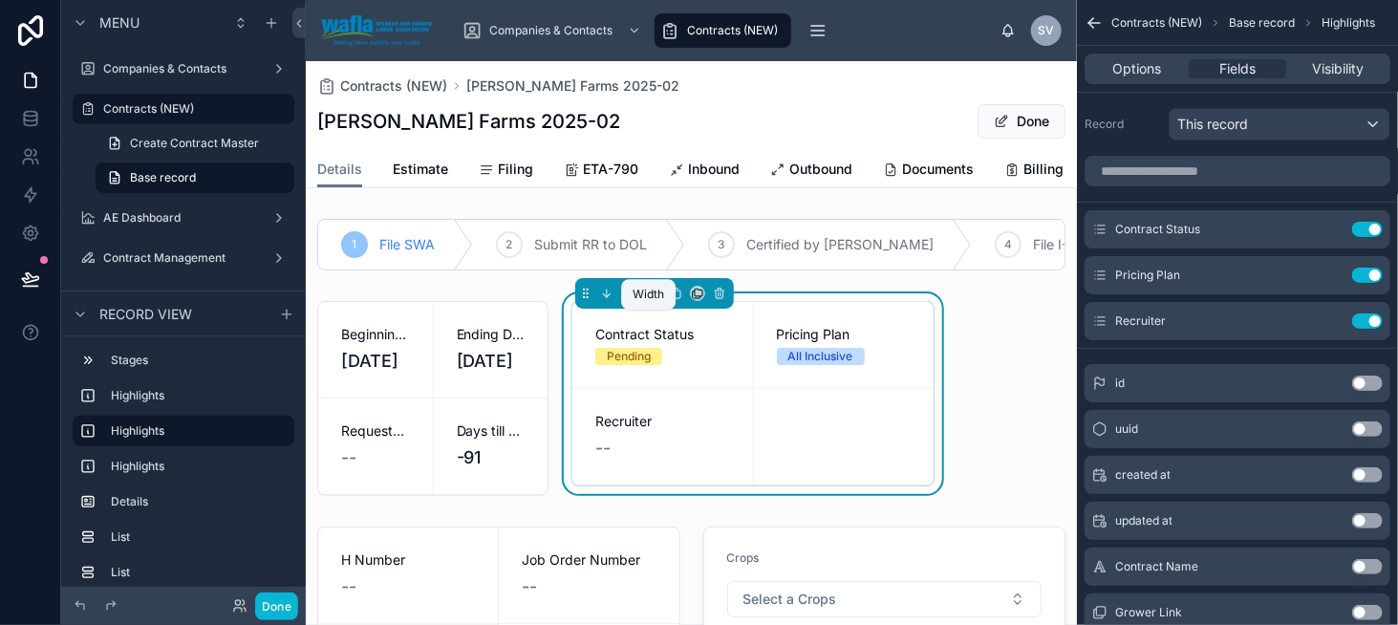
click at [651, 300] on icon at bounding box center [653, 293] width 13 height 13
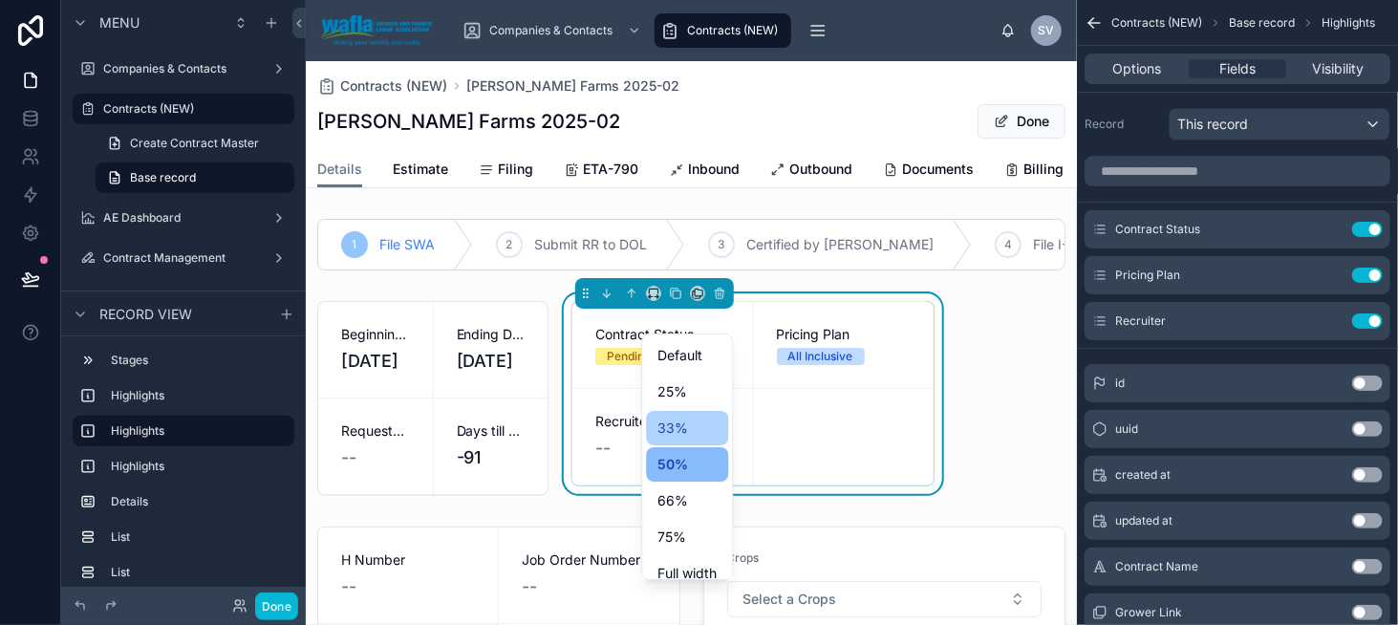
click at [681, 420] on span "33%" at bounding box center [673, 428] width 31 height 23
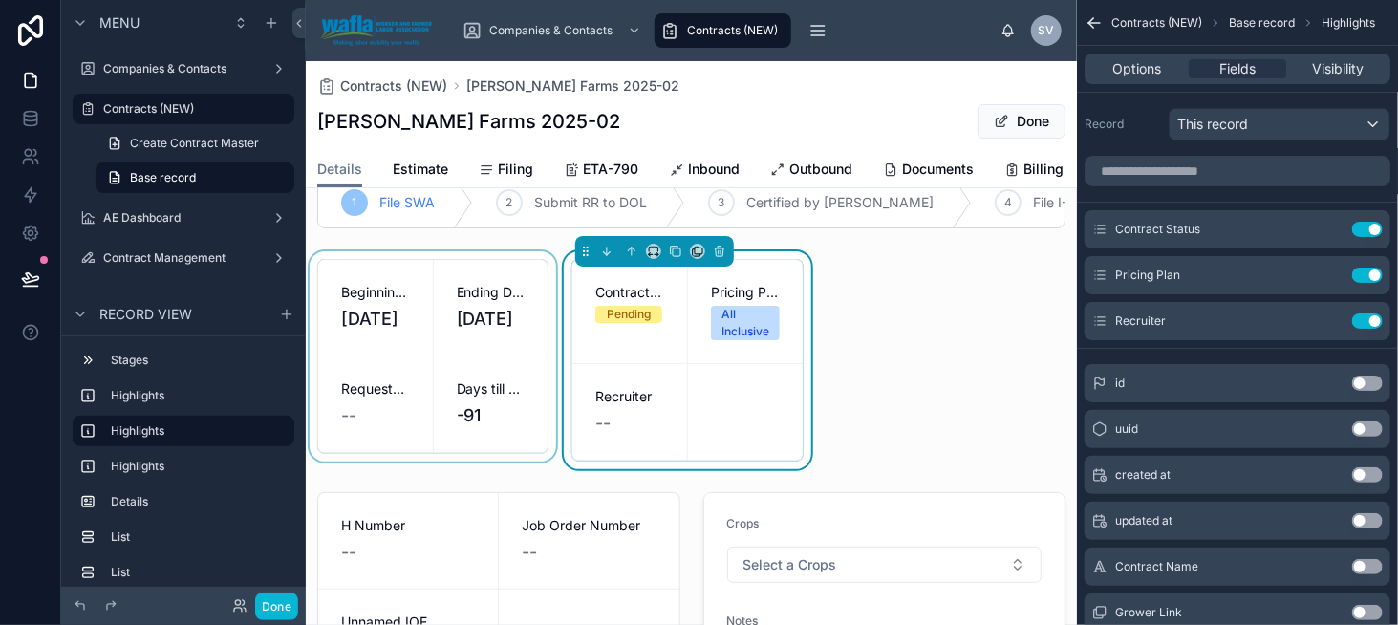
scroll to position [96, 0]
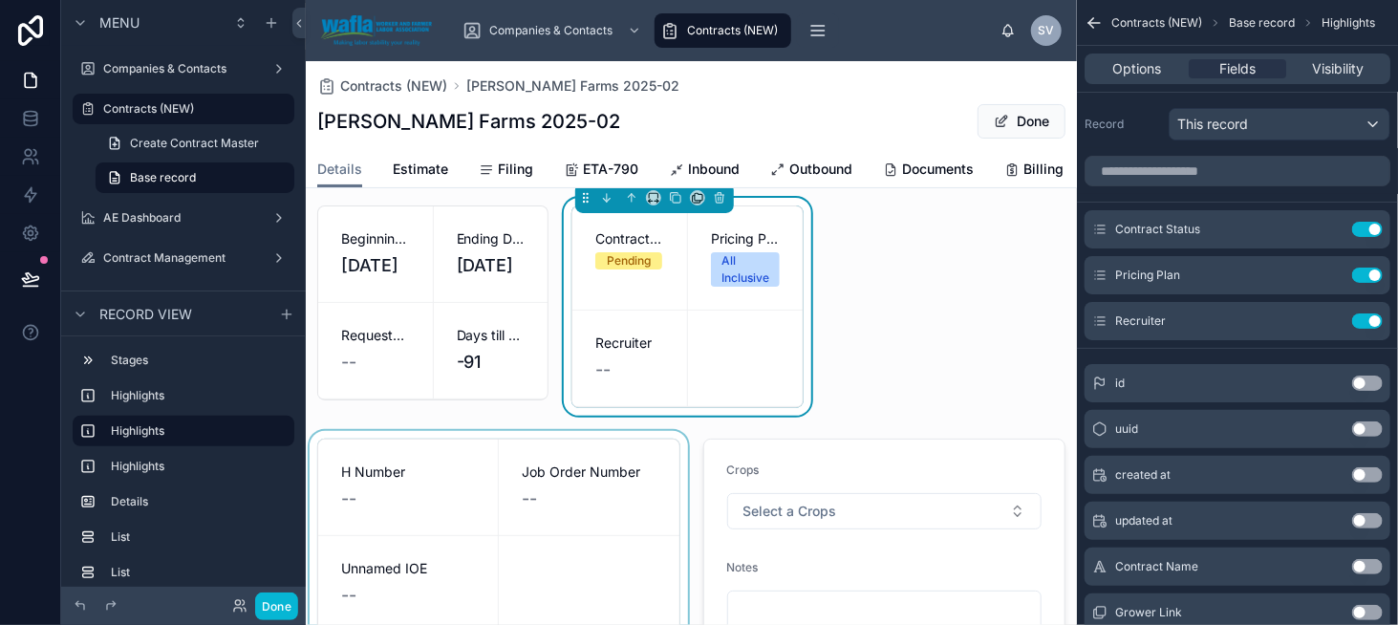
click at [437, 485] on div at bounding box center [499, 555] width 386 height 248
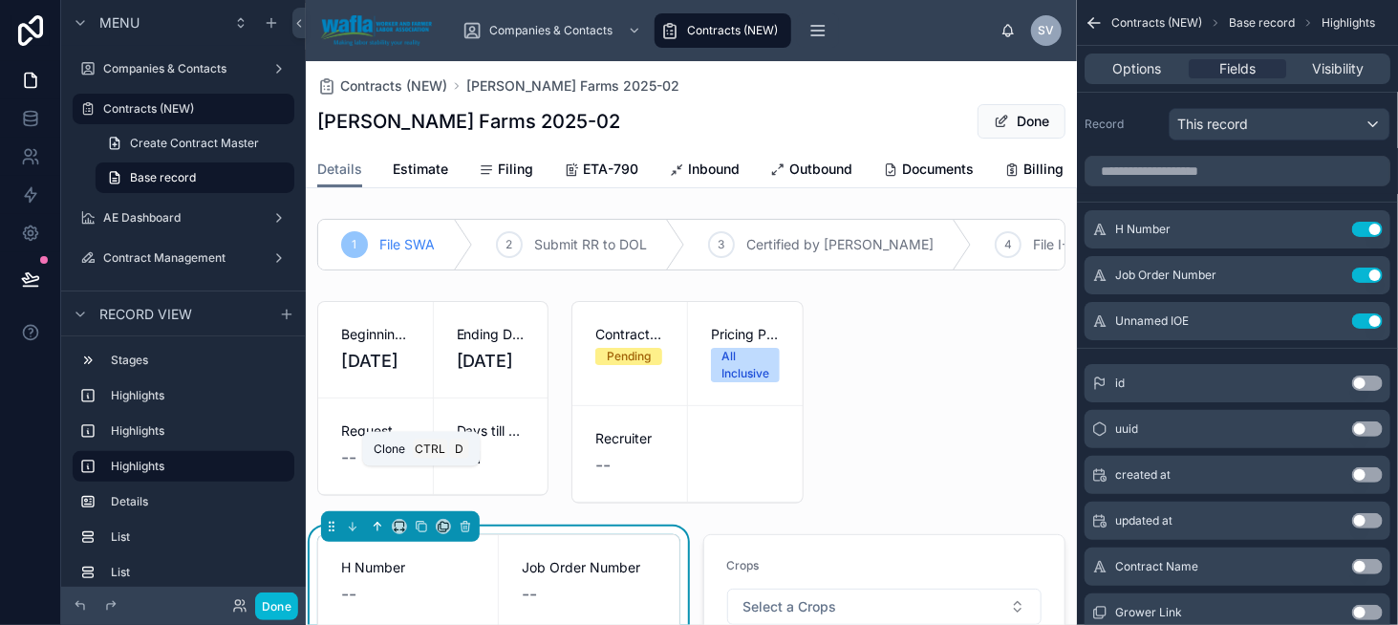
scroll to position [96, 0]
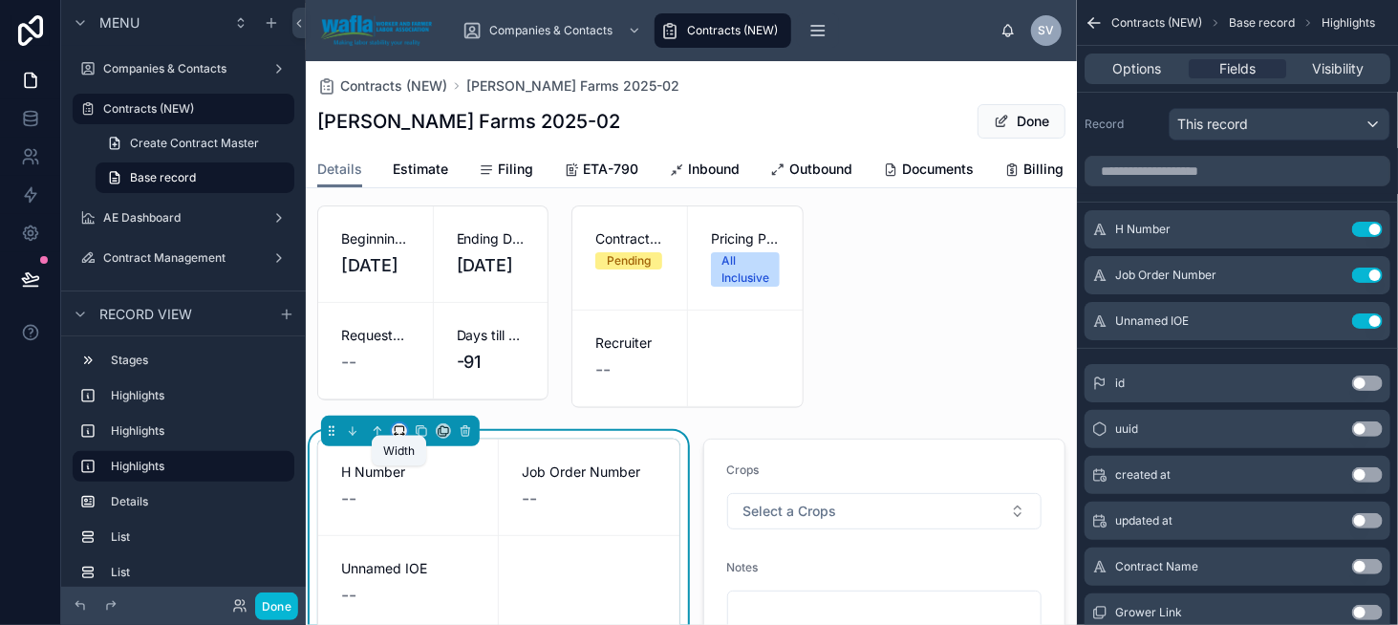
click at [394, 438] on icon at bounding box center [399, 430] width 13 height 13
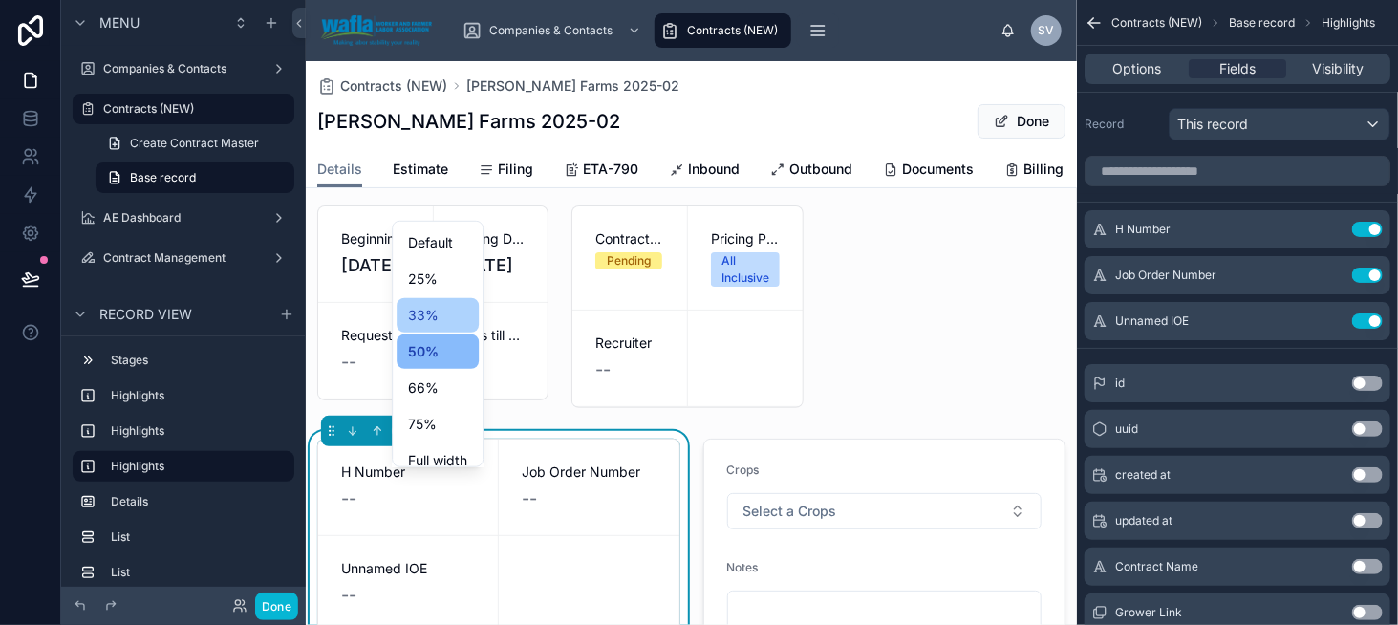
click at [437, 316] on span "33%" at bounding box center [423, 315] width 31 height 23
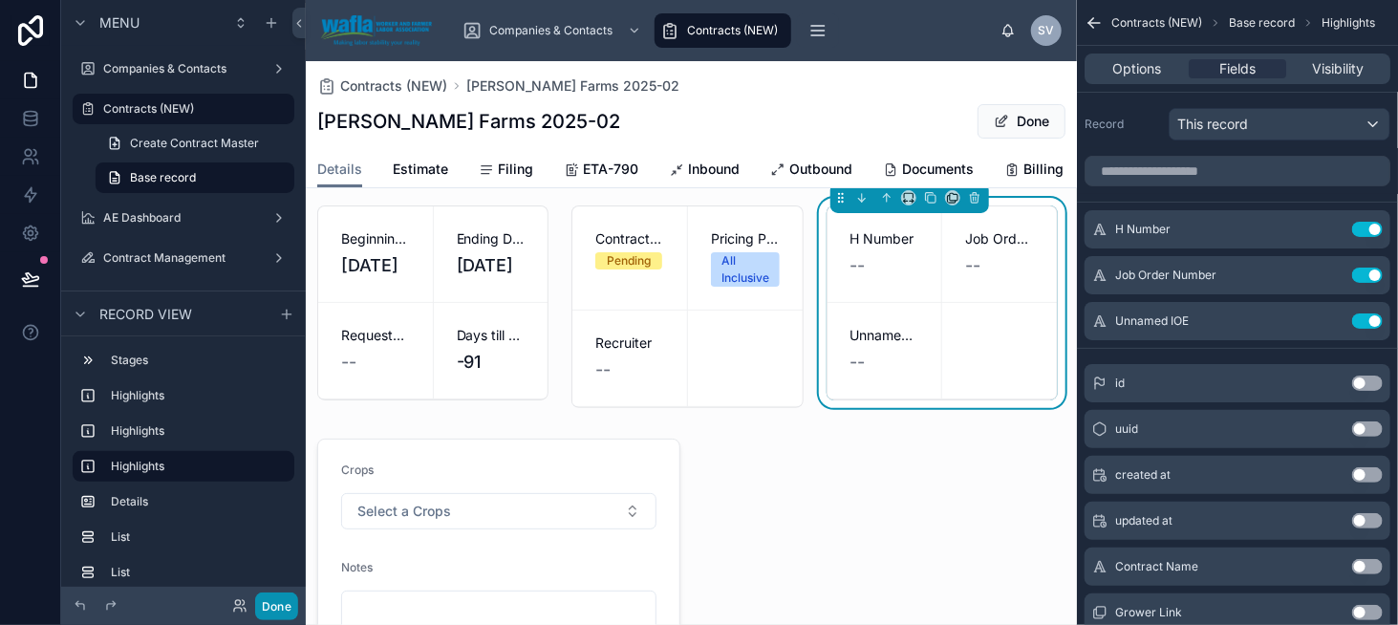
click at [283, 608] on button "Done" at bounding box center [276, 607] width 43 height 28
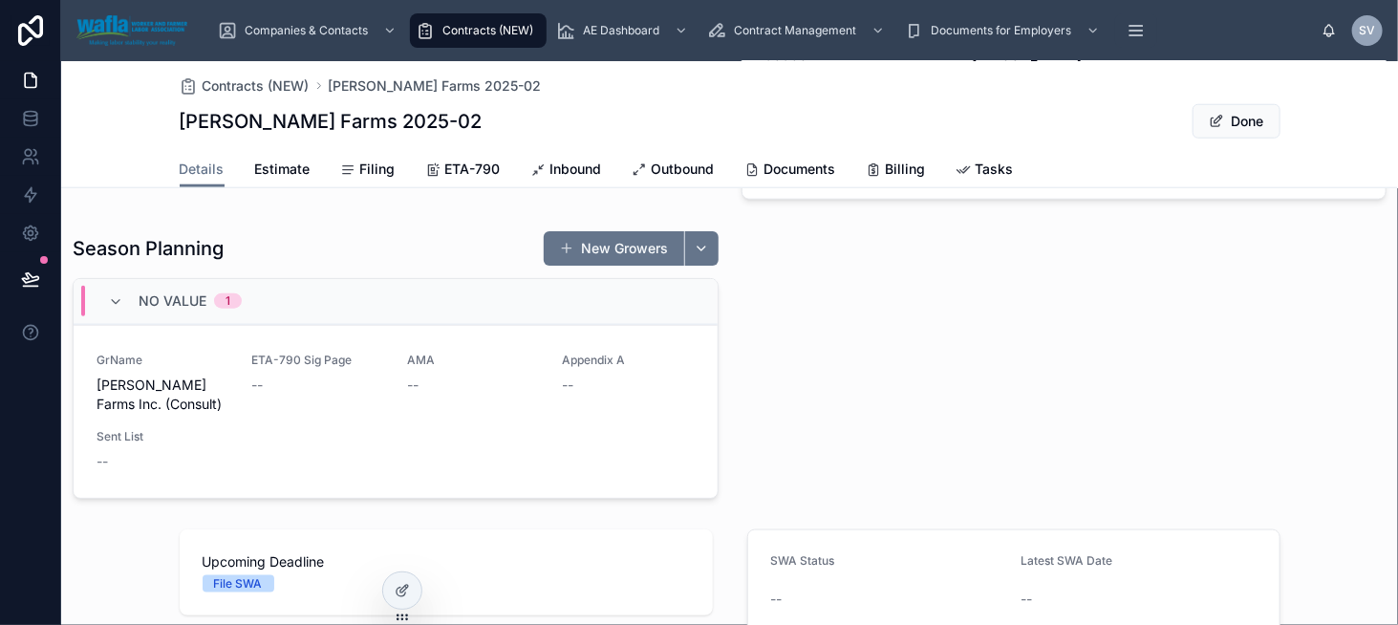
scroll to position [860, 0]
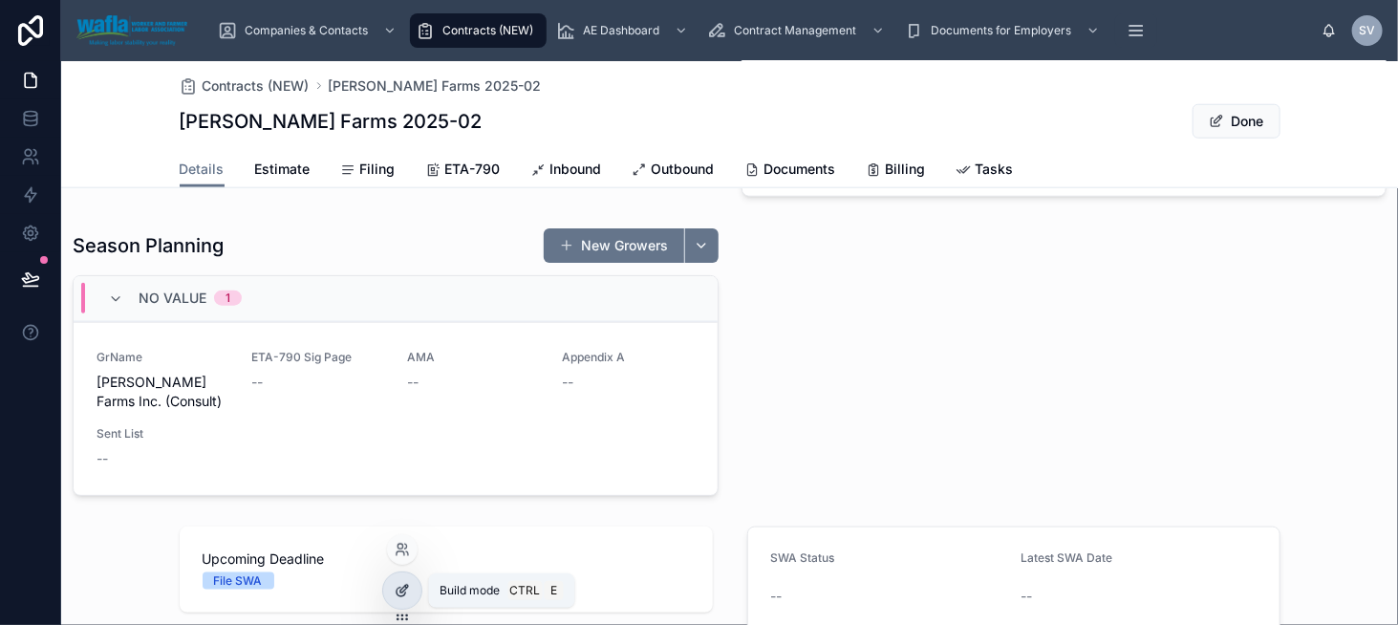
click at [399, 585] on icon at bounding box center [402, 590] width 15 height 15
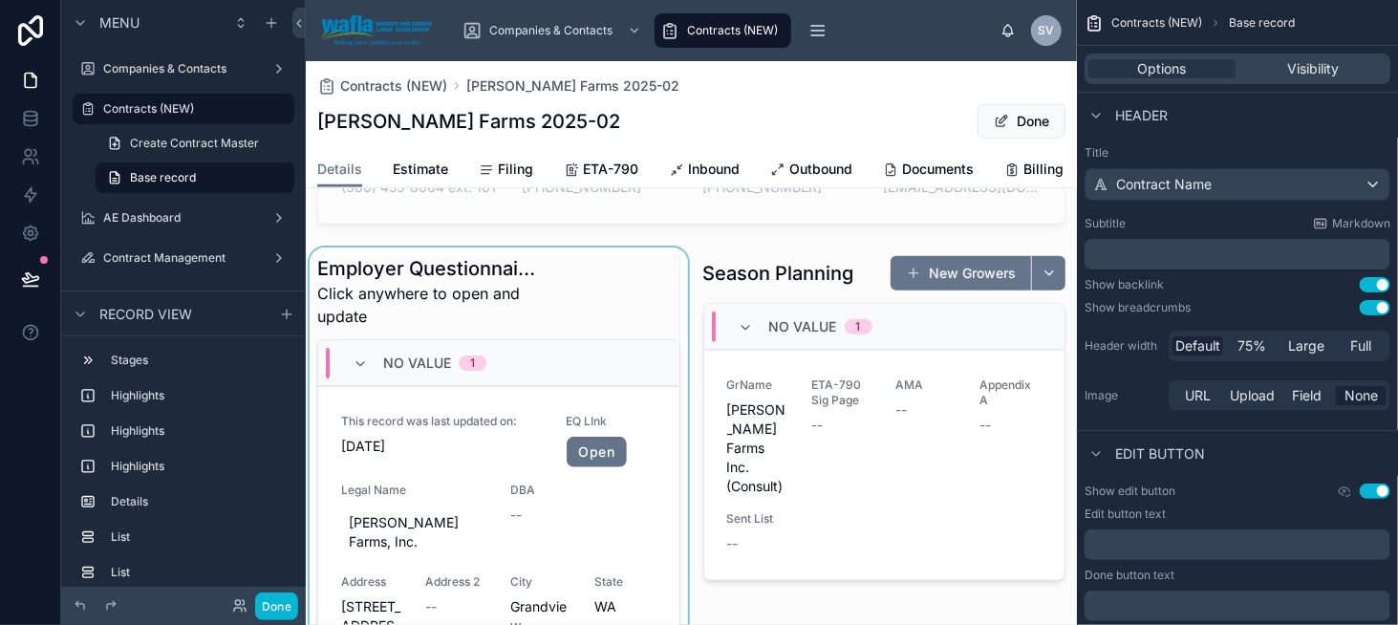
scroll to position [765, 0]
click at [420, 364] on div at bounding box center [499, 533] width 386 height 569
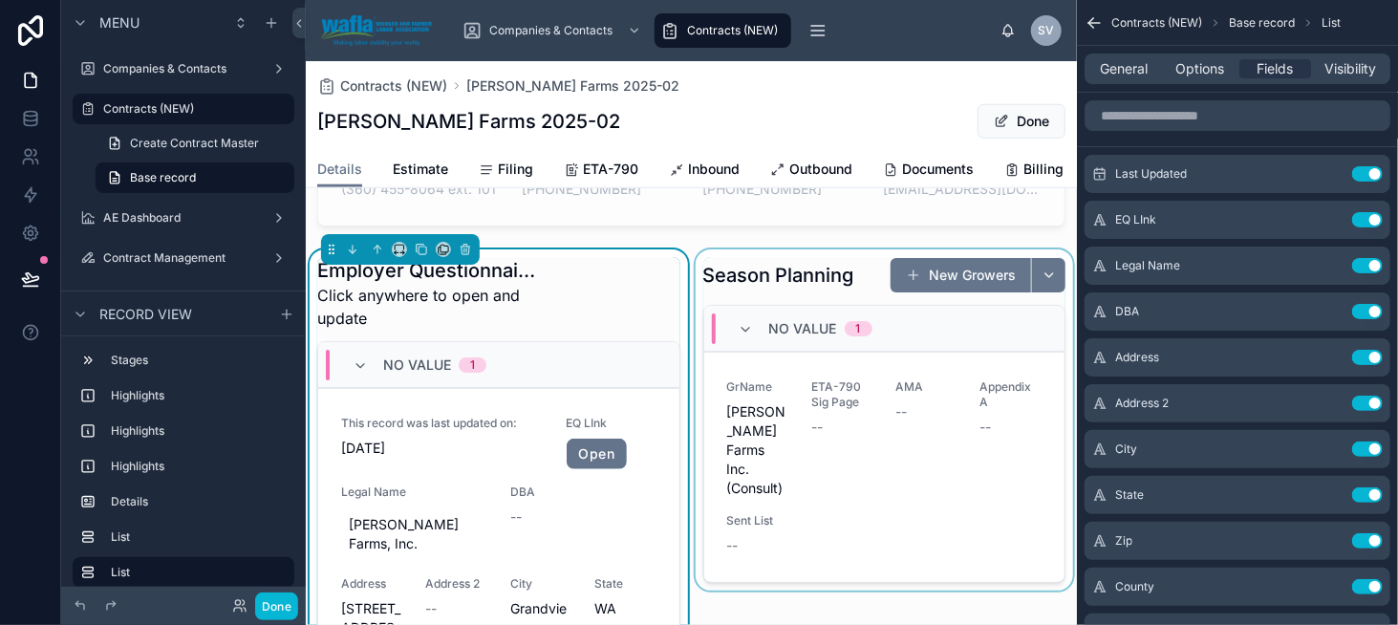
click at [802, 336] on div at bounding box center [885, 533] width 386 height 569
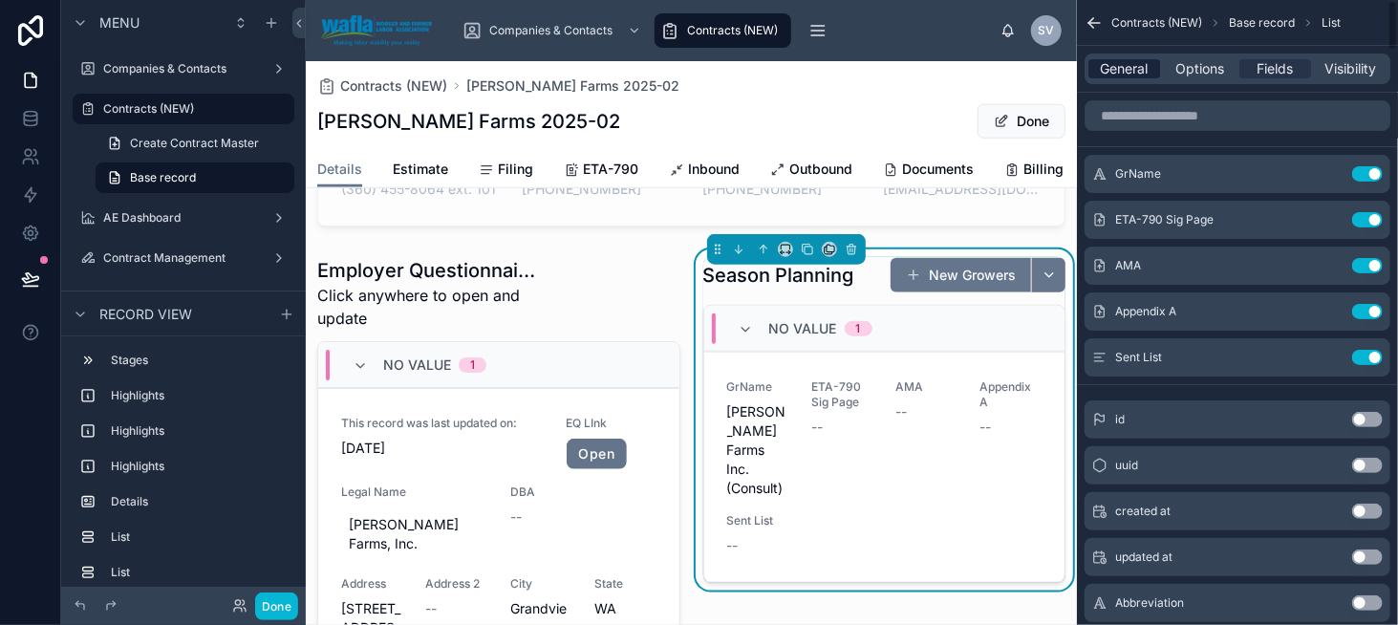
click at [1107, 70] on span "General" at bounding box center [1125, 68] width 48 height 19
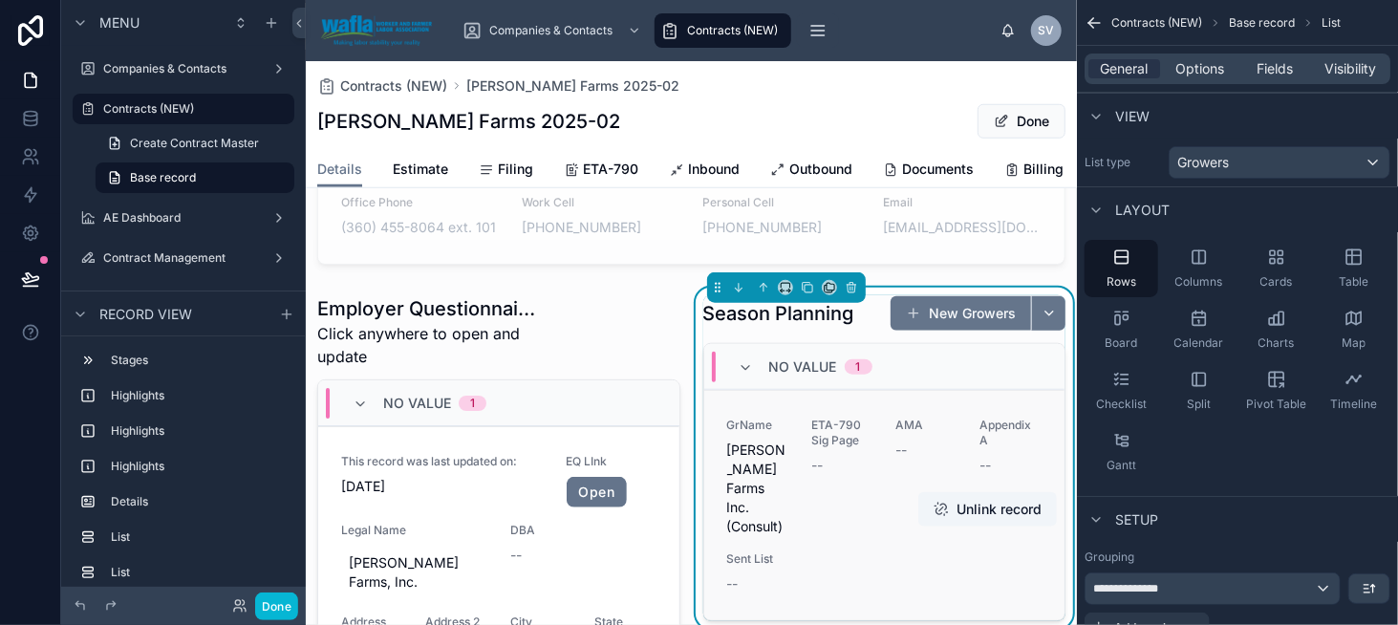
scroll to position [669, 0]
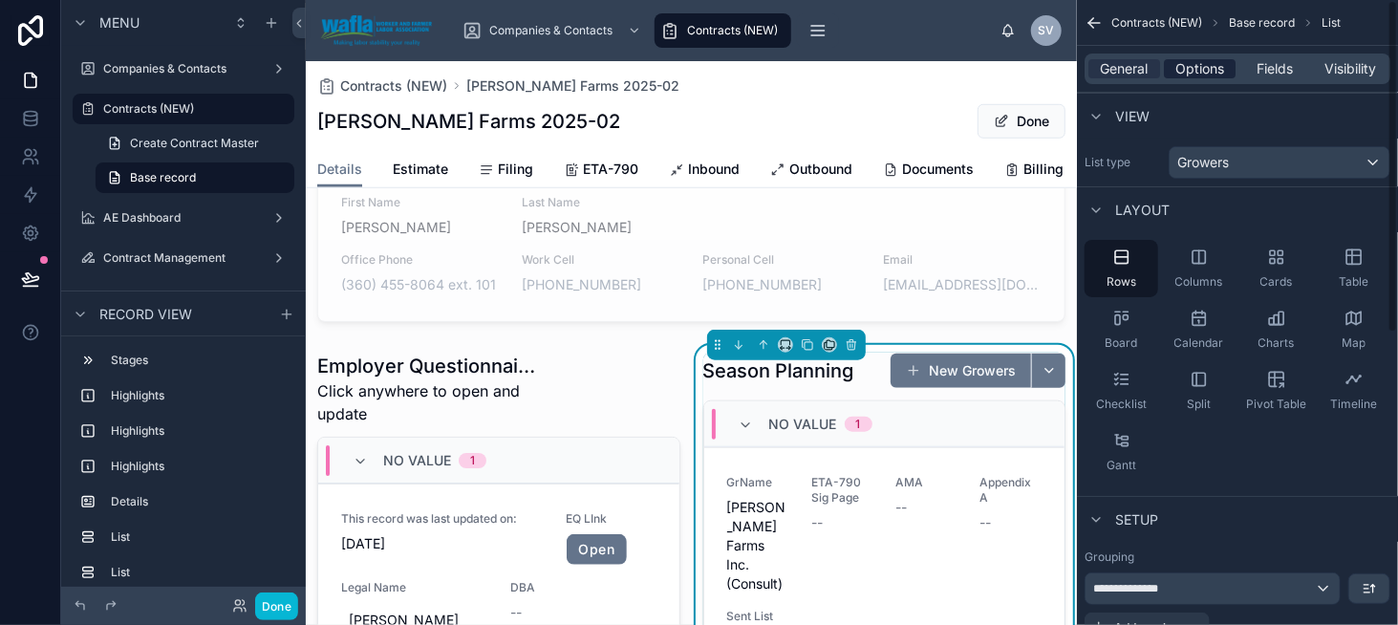
click at [1210, 69] on span "Options" at bounding box center [1200, 68] width 49 height 19
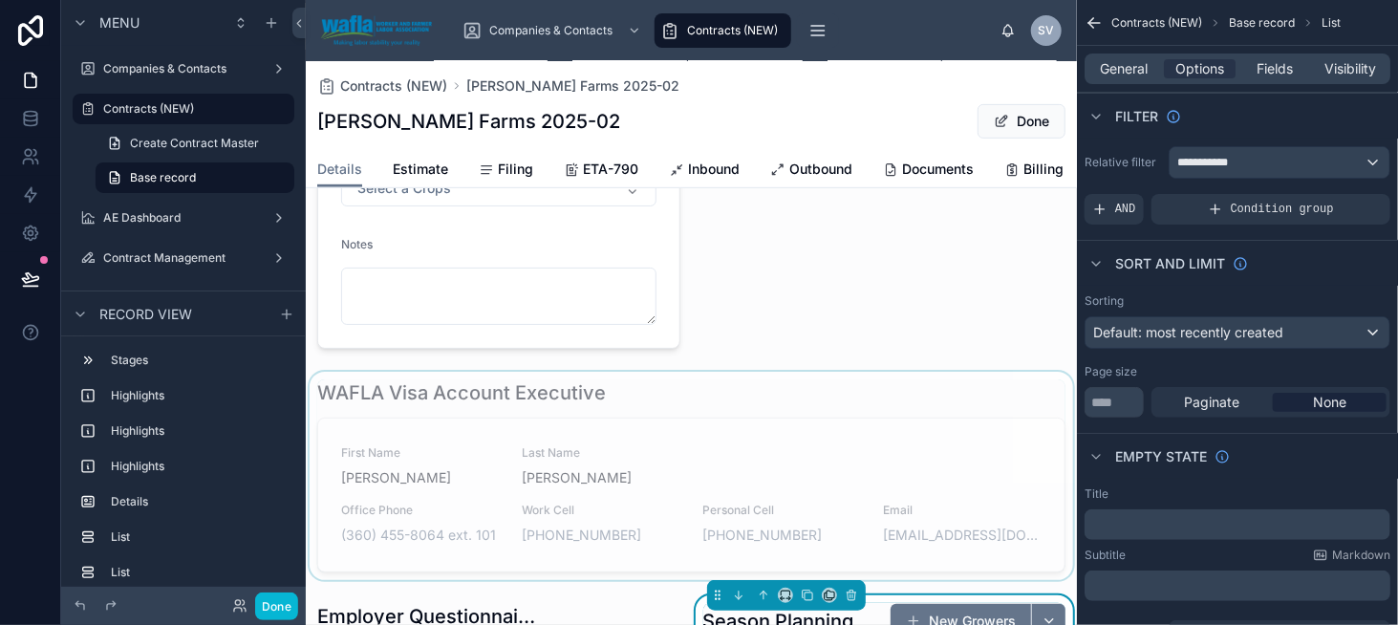
scroll to position [478, 0]
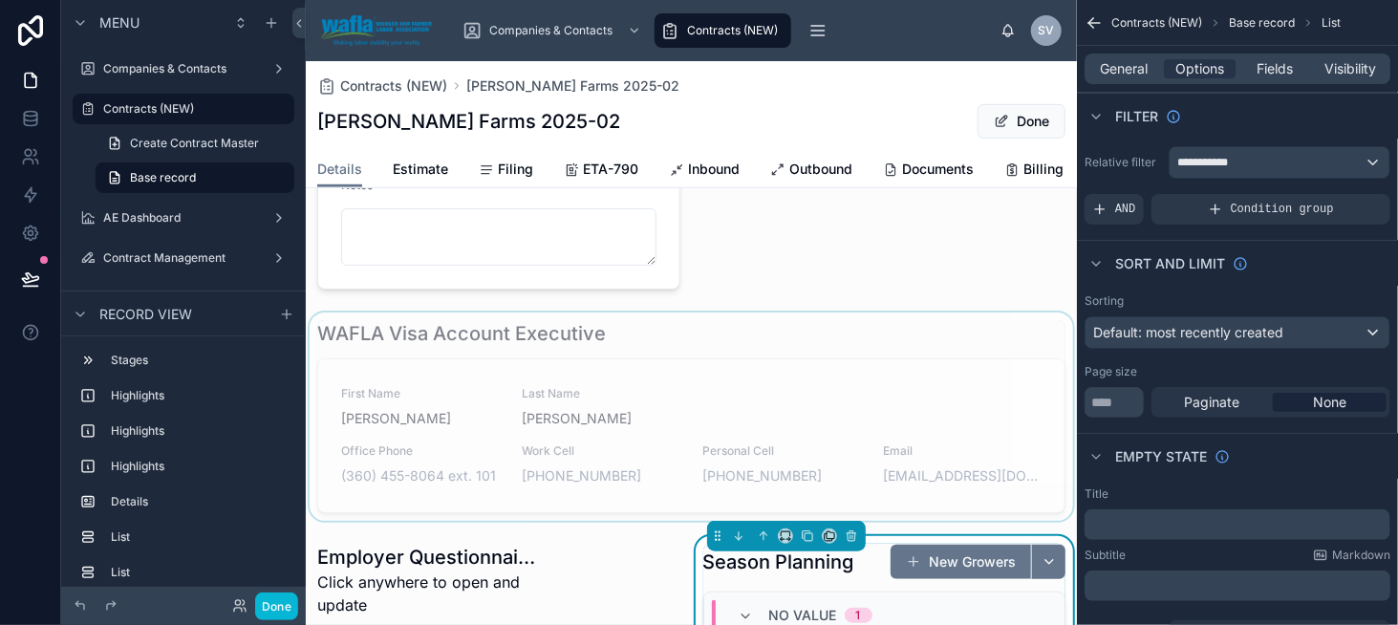
click at [472, 390] on div at bounding box center [691, 417] width 771 height 208
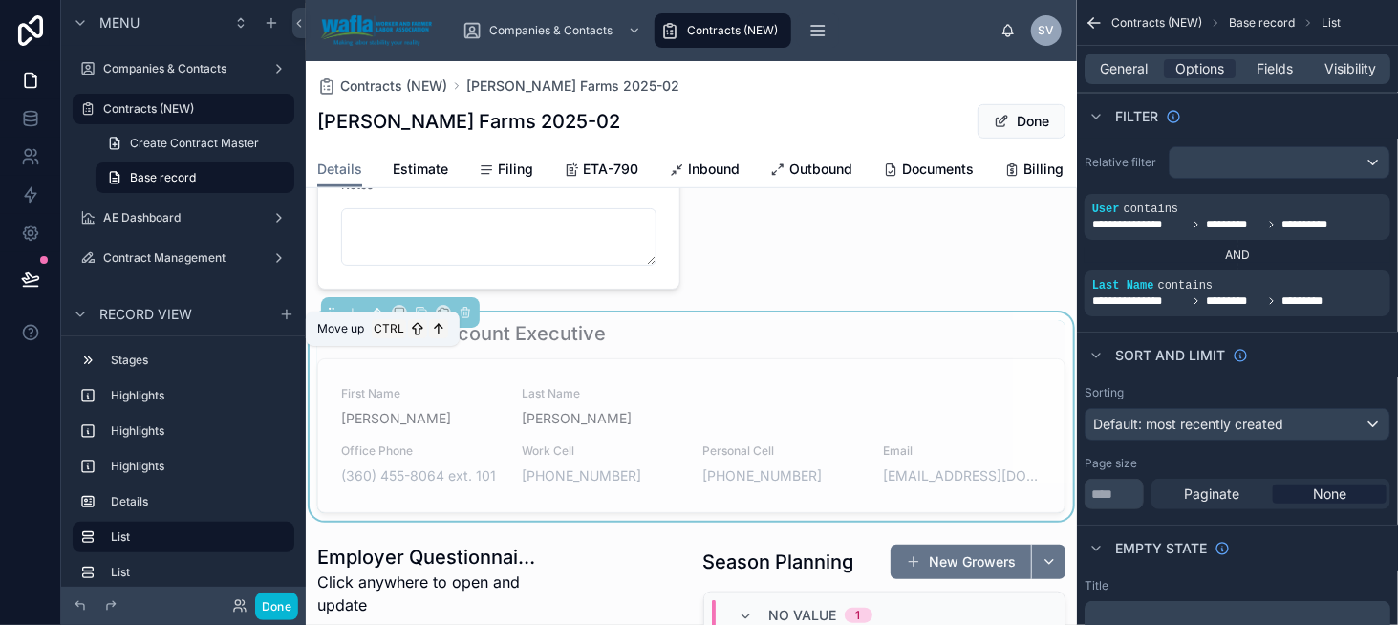
click at [378, 316] on icon at bounding box center [378, 313] width 0 height 8
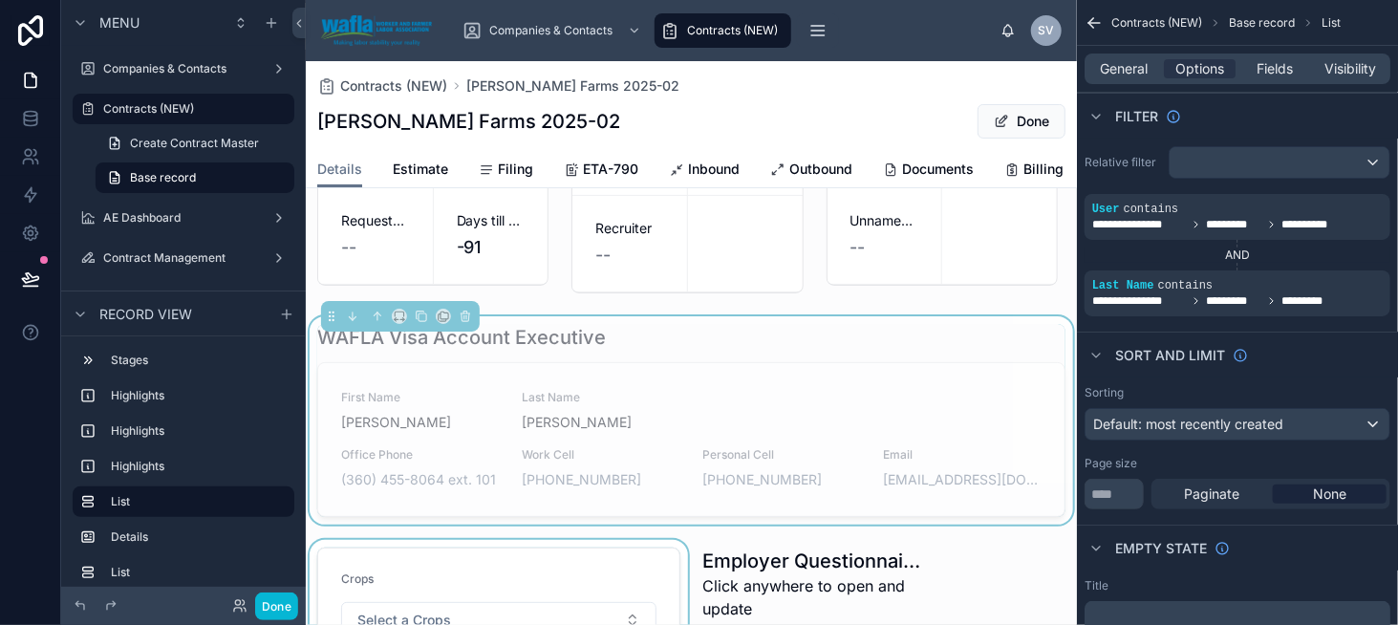
scroll to position [191, 0]
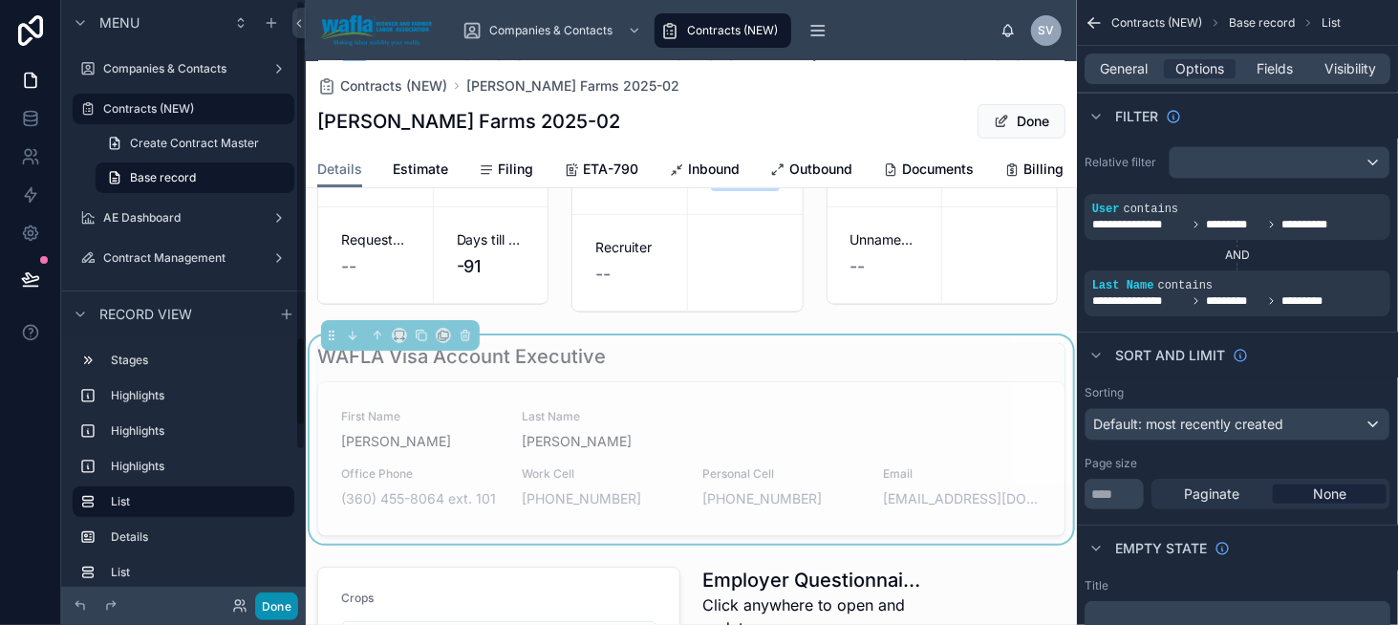
click at [267, 599] on button "Done" at bounding box center [276, 607] width 43 height 28
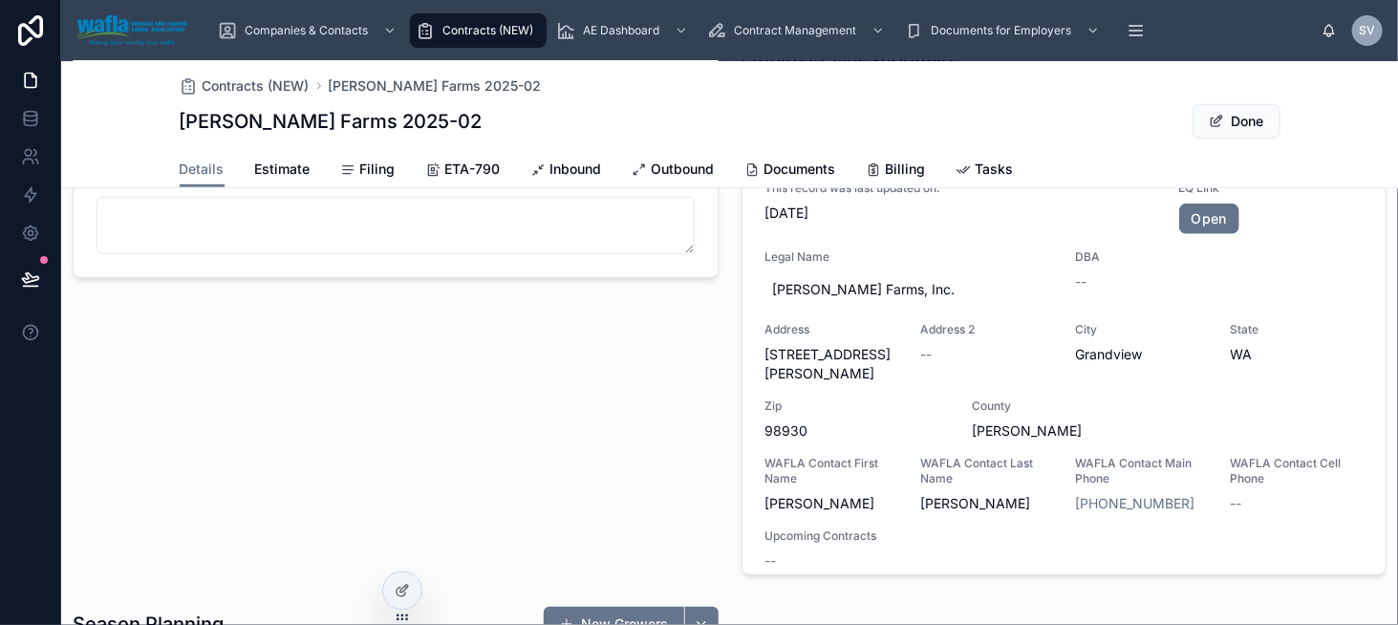
scroll to position [478, 0]
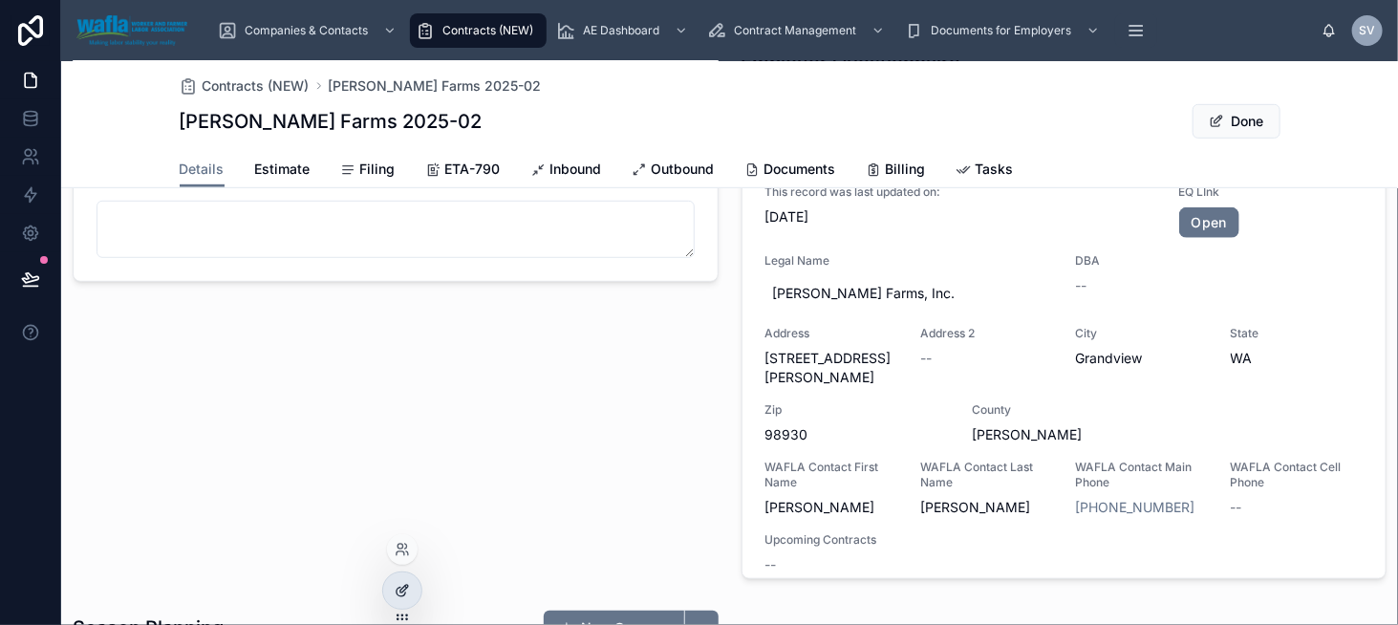
click at [396, 588] on icon at bounding box center [402, 590] width 15 height 15
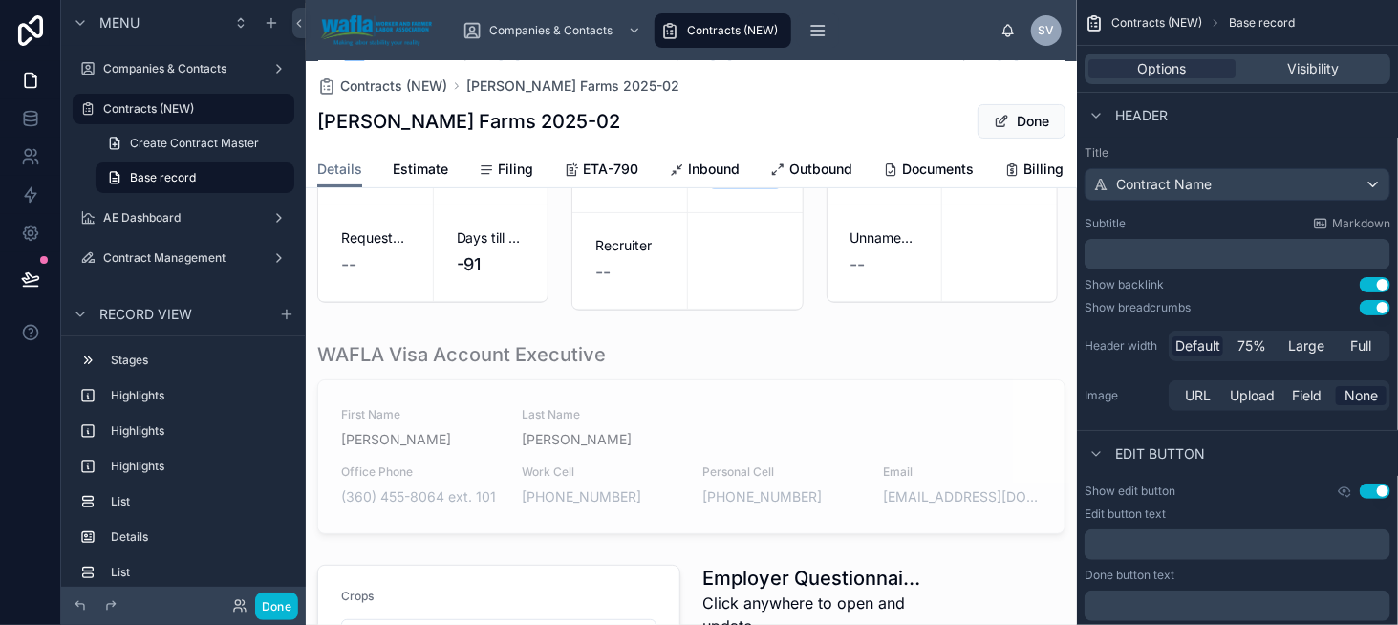
scroll to position [191, 0]
click at [481, 423] on div at bounding box center [691, 439] width 771 height 208
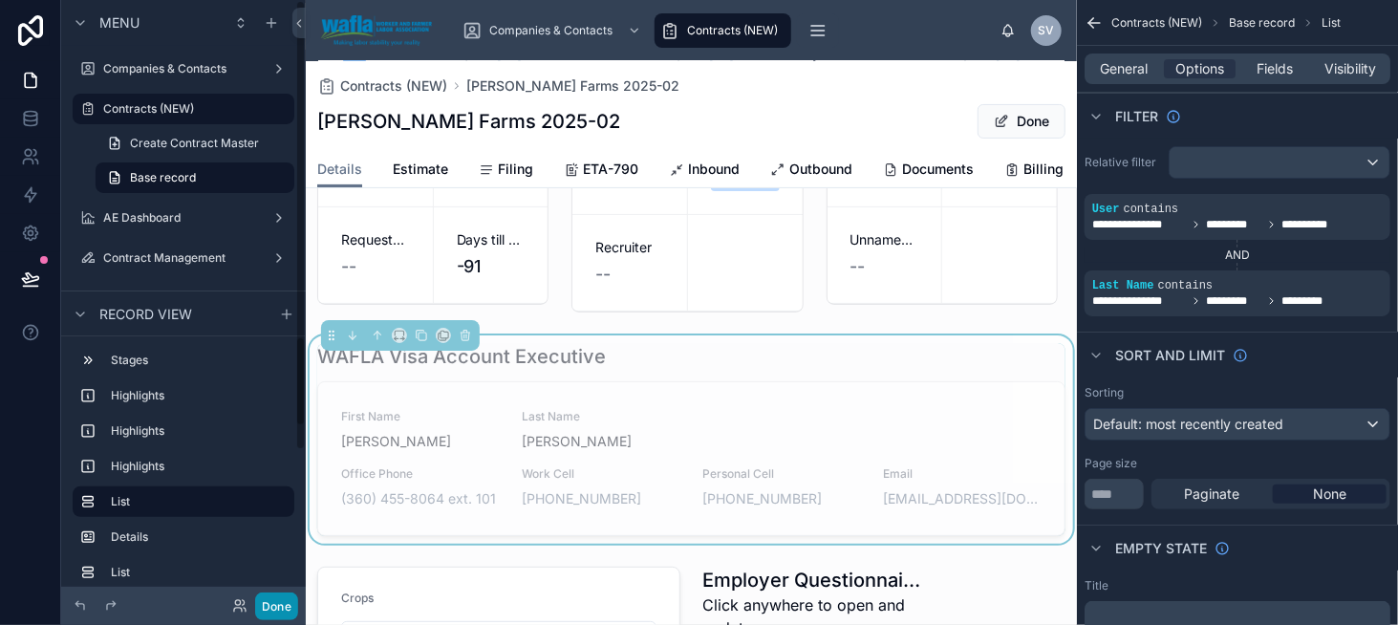
click at [285, 608] on button "Done" at bounding box center [276, 607] width 43 height 28
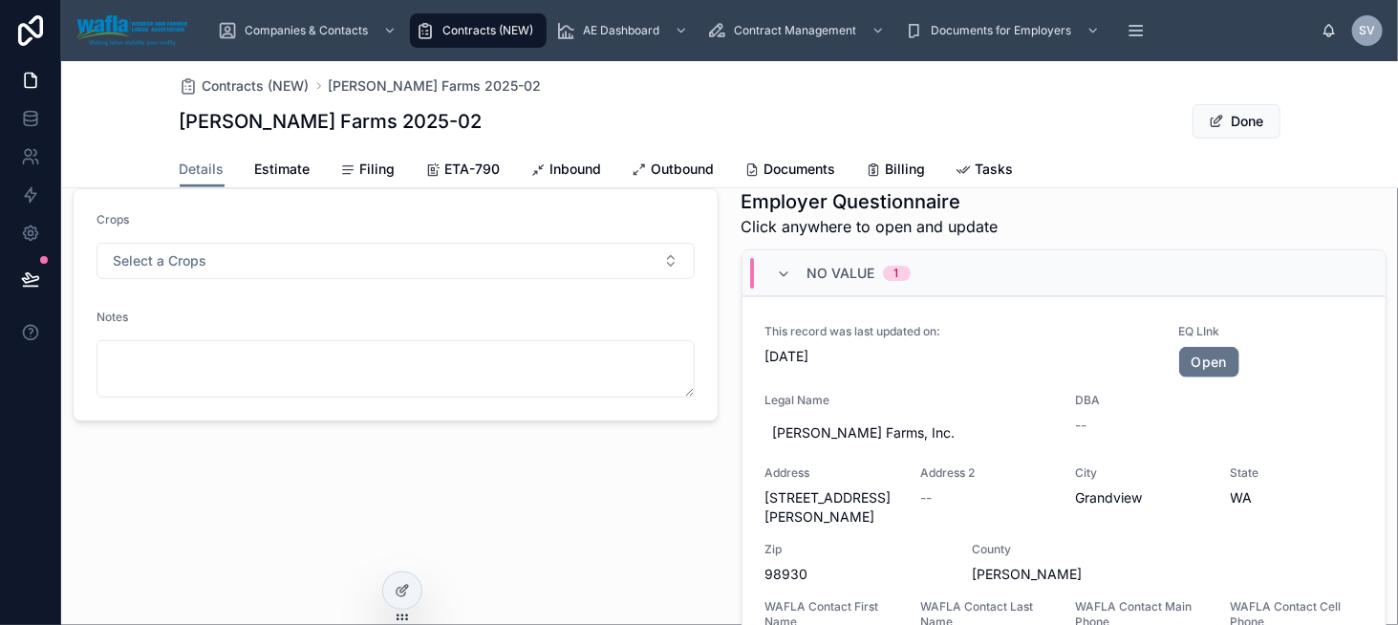
scroll to position [287, 0]
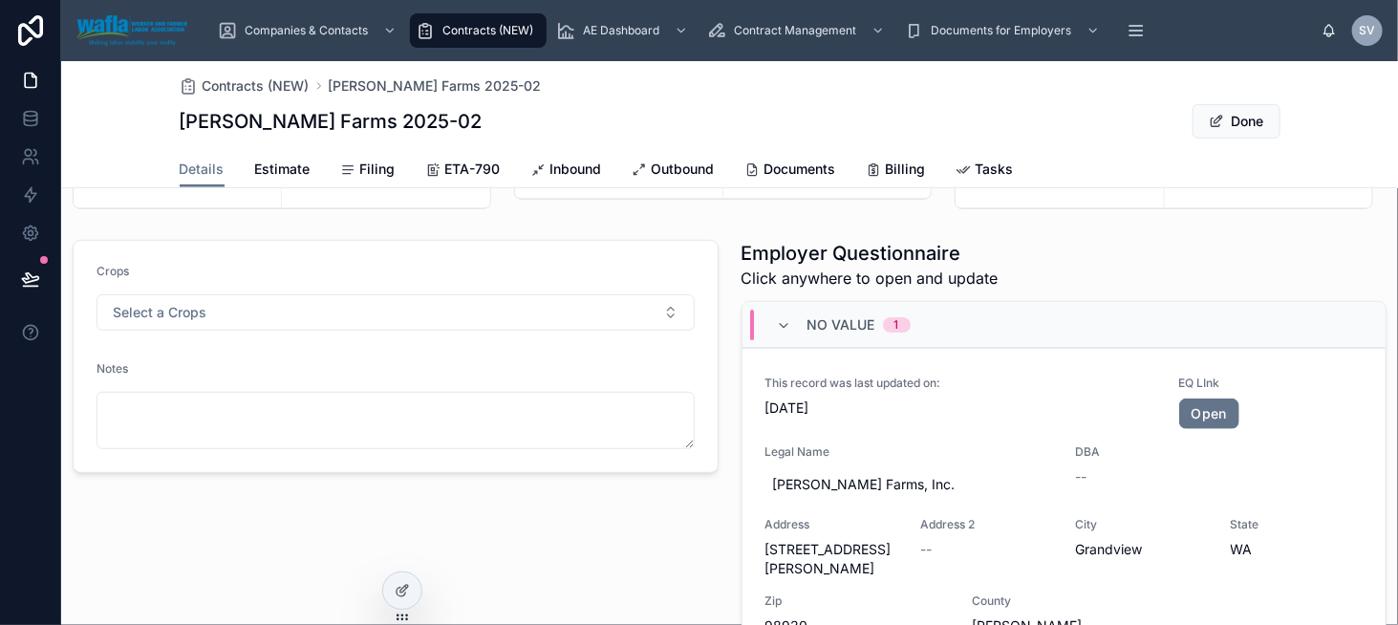
click at [379, 581] on div "Crops Select a Crops Notes" at bounding box center [395, 505] width 669 height 546
click at [410, 586] on div at bounding box center [402, 590] width 38 height 36
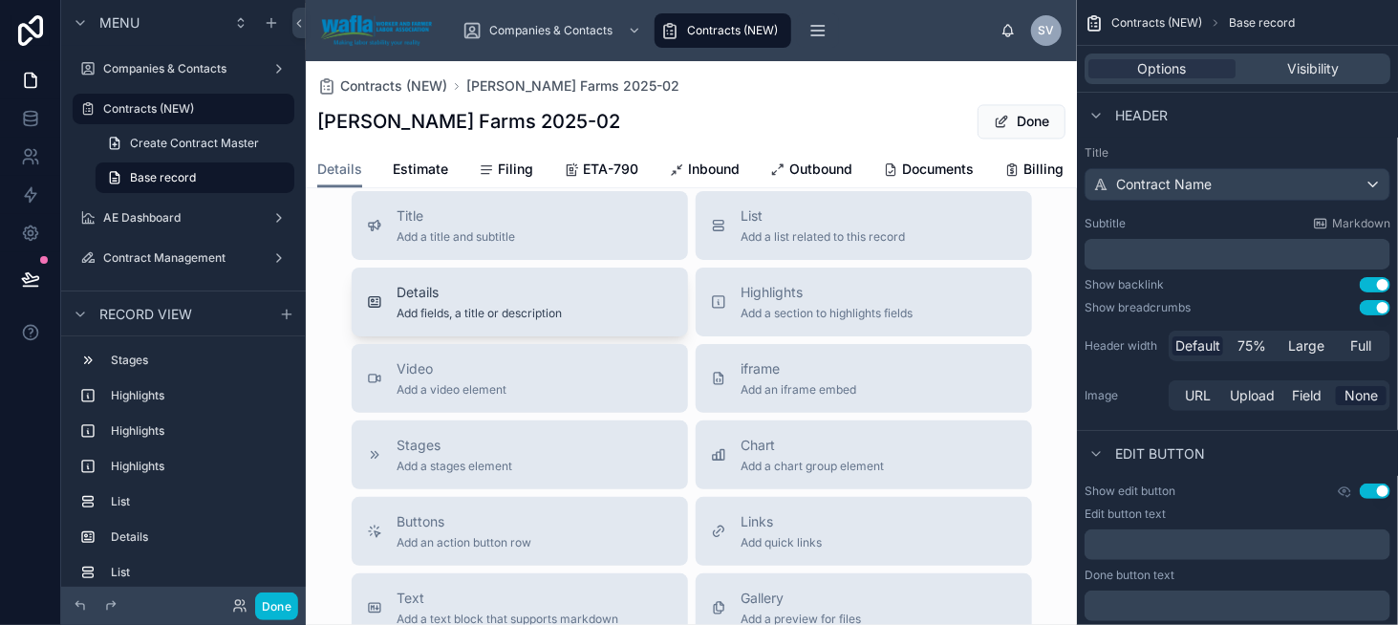
scroll to position [1816, 0]
click at [489, 318] on span "Add fields, a title or description" at bounding box center [480, 310] width 165 height 15
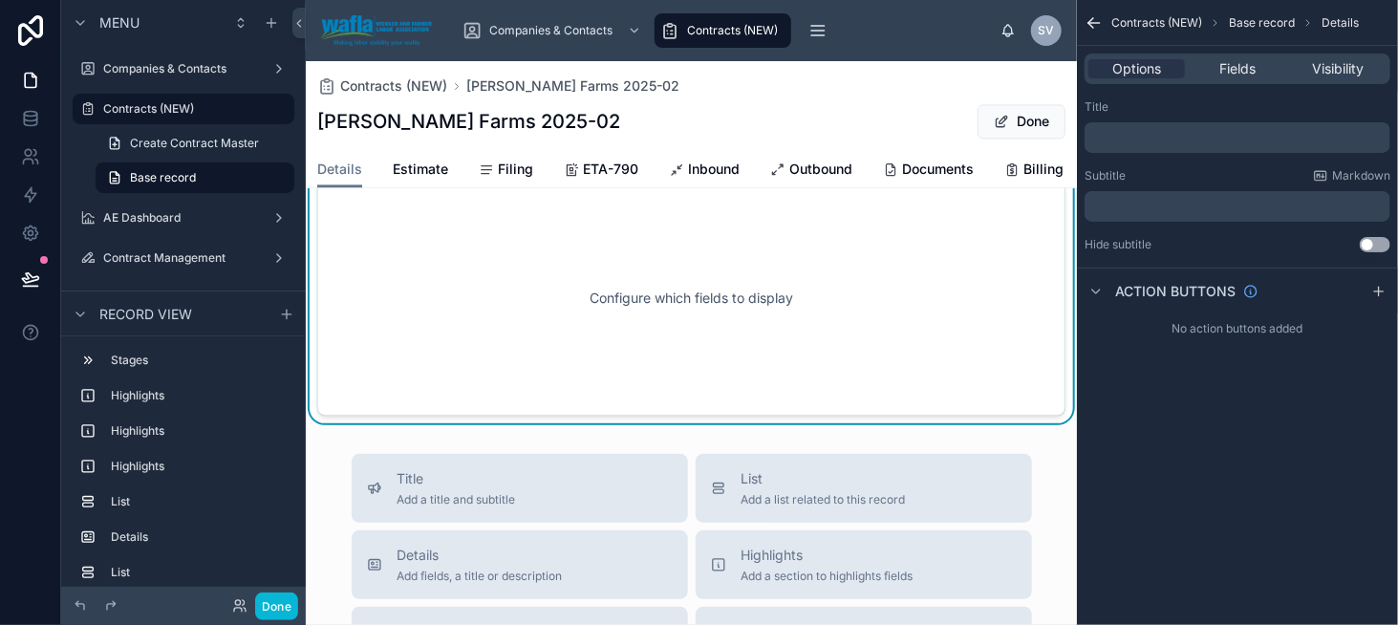
scroll to position [1793, 0]
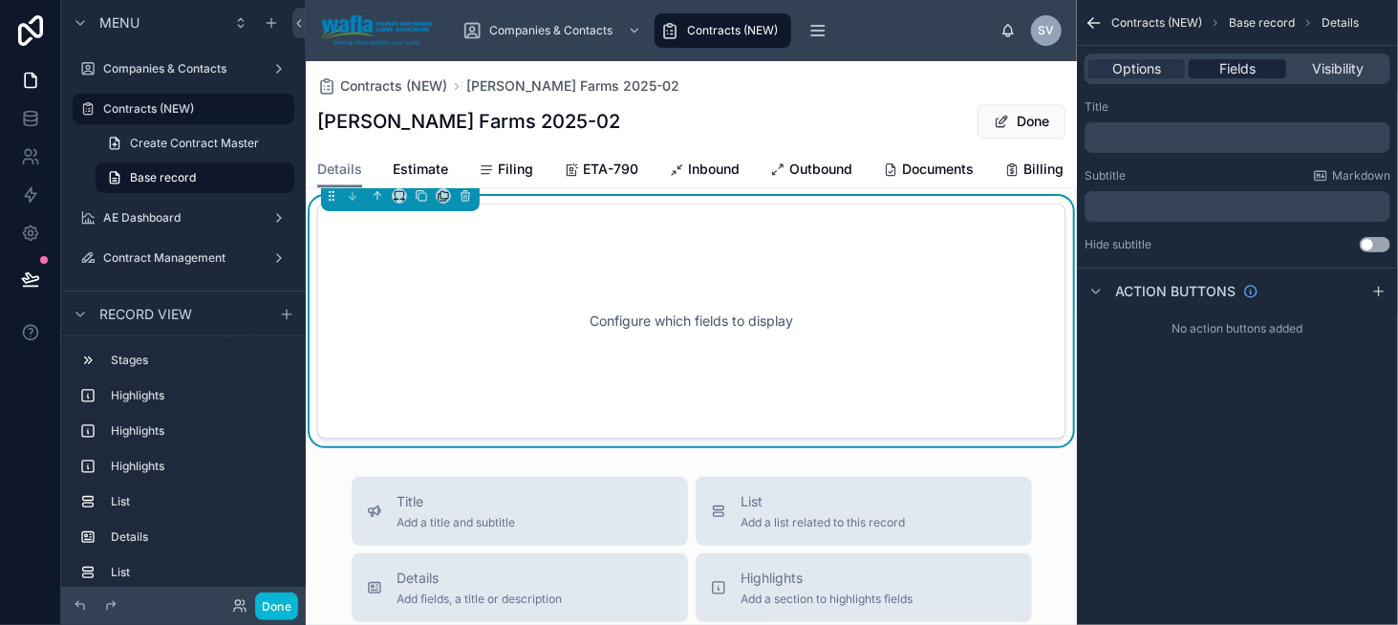
click at [1242, 70] on span "Fields" at bounding box center [1237, 68] width 36 height 19
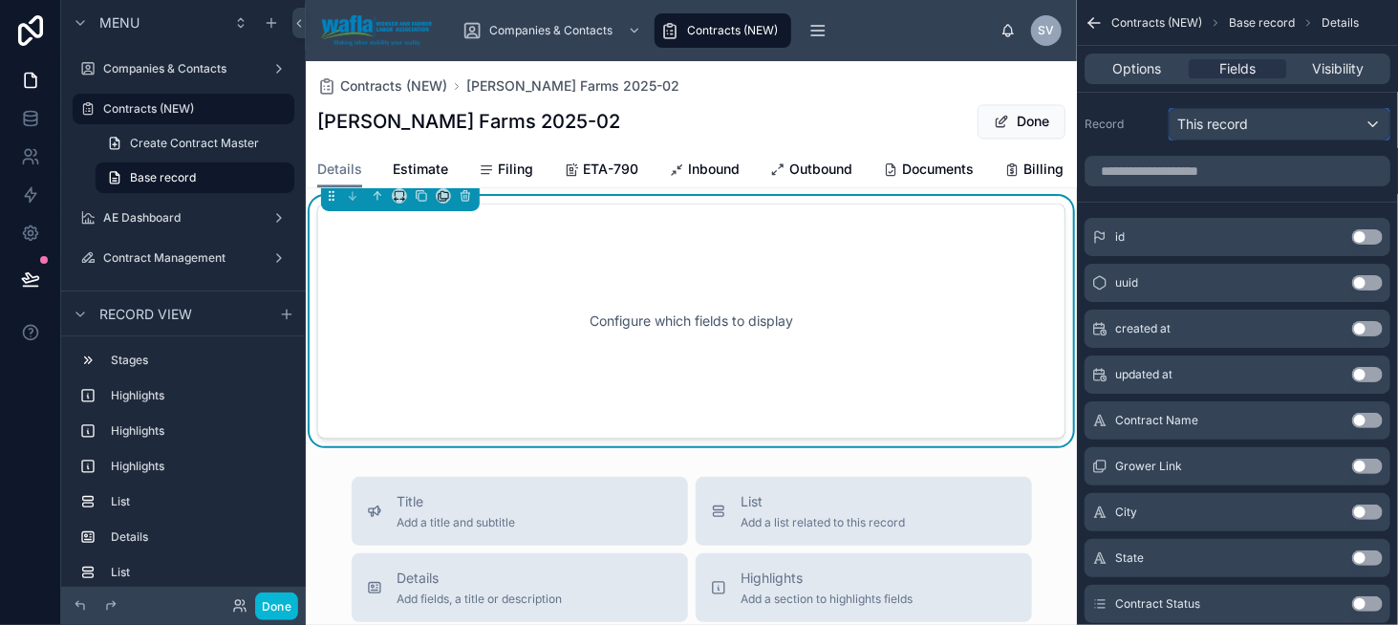
click at [1299, 118] on div "This record" at bounding box center [1280, 124] width 220 height 31
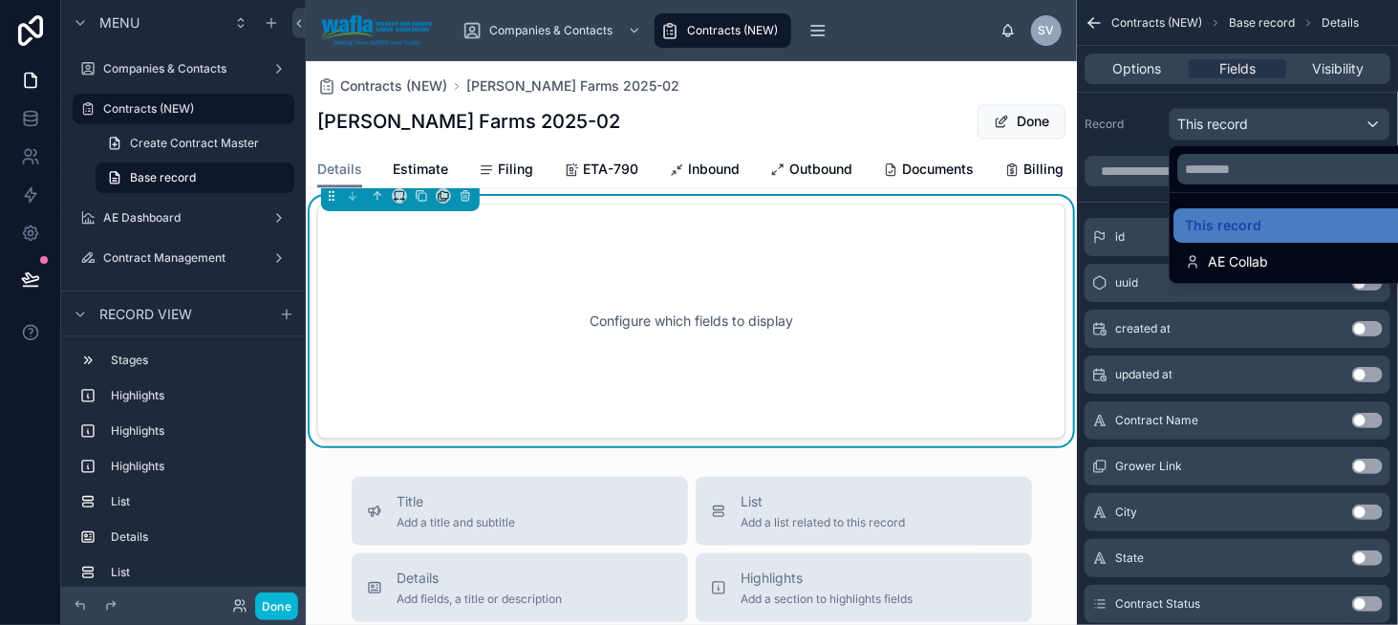
click at [1366, 119] on div "scrollable content" at bounding box center [699, 312] width 1398 height 625
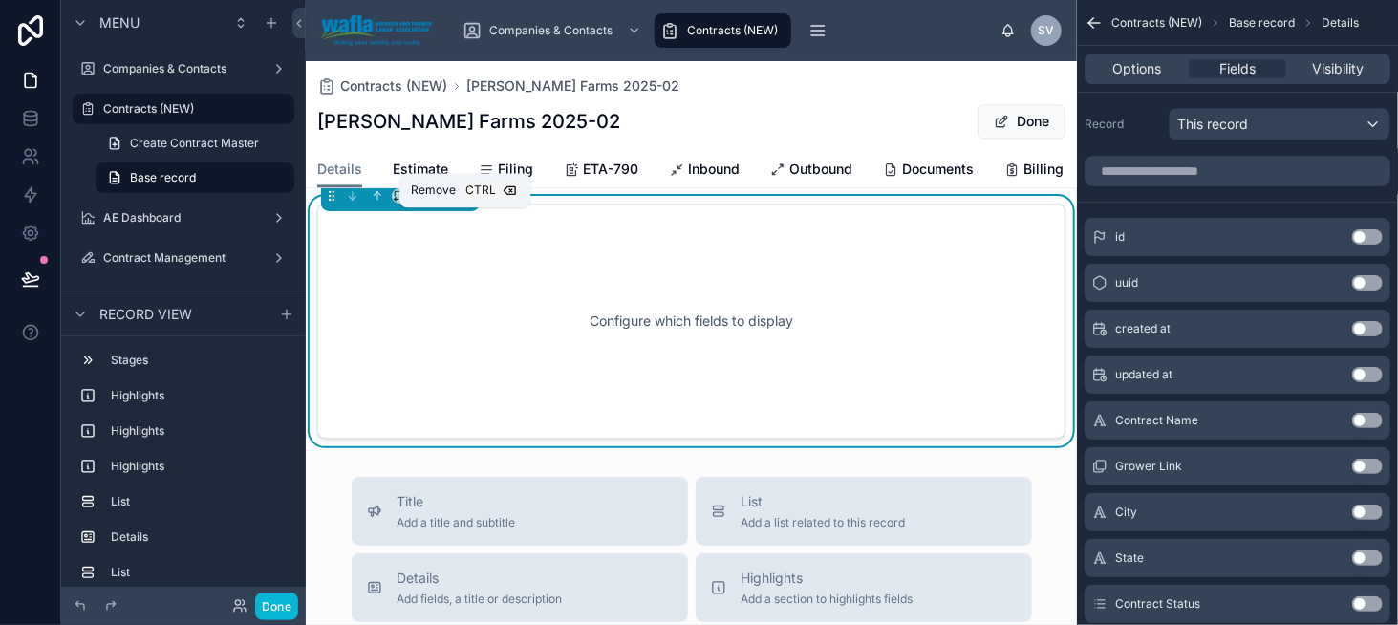
click at [470, 203] on icon at bounding box center [465, 195] width 13 height 13
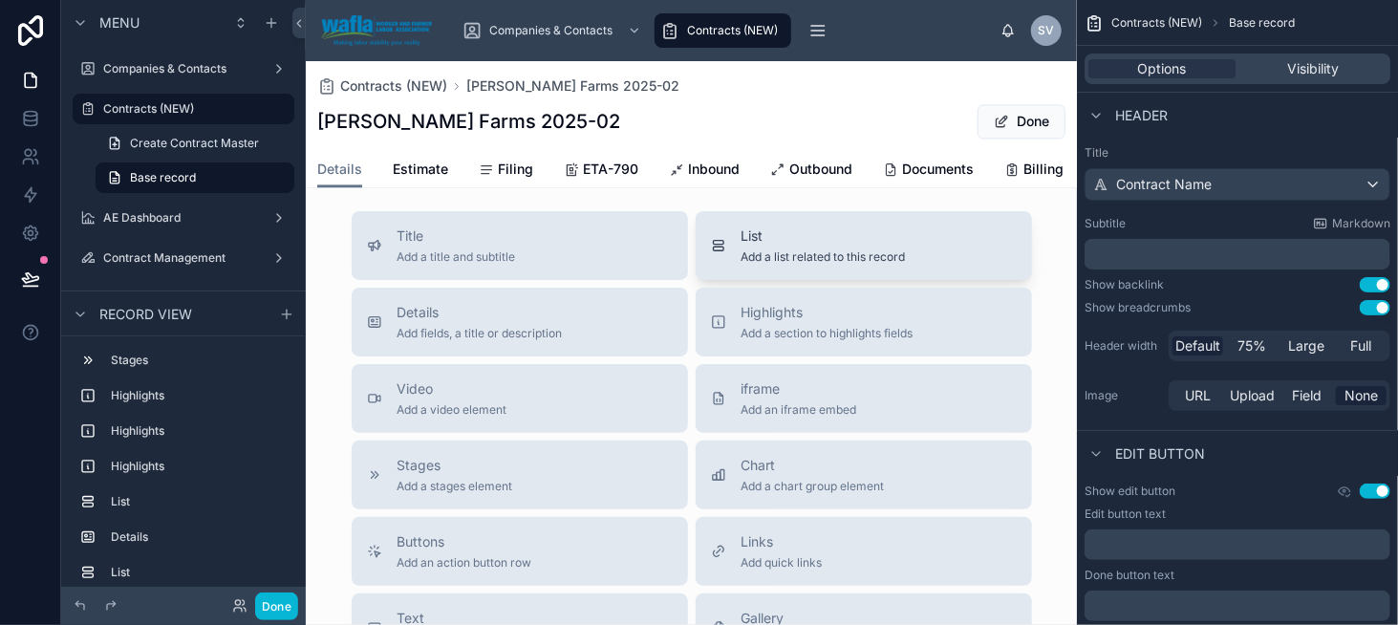
click at [780, 246] on span "List" at bounding box center [824, 236] width 164 height 19
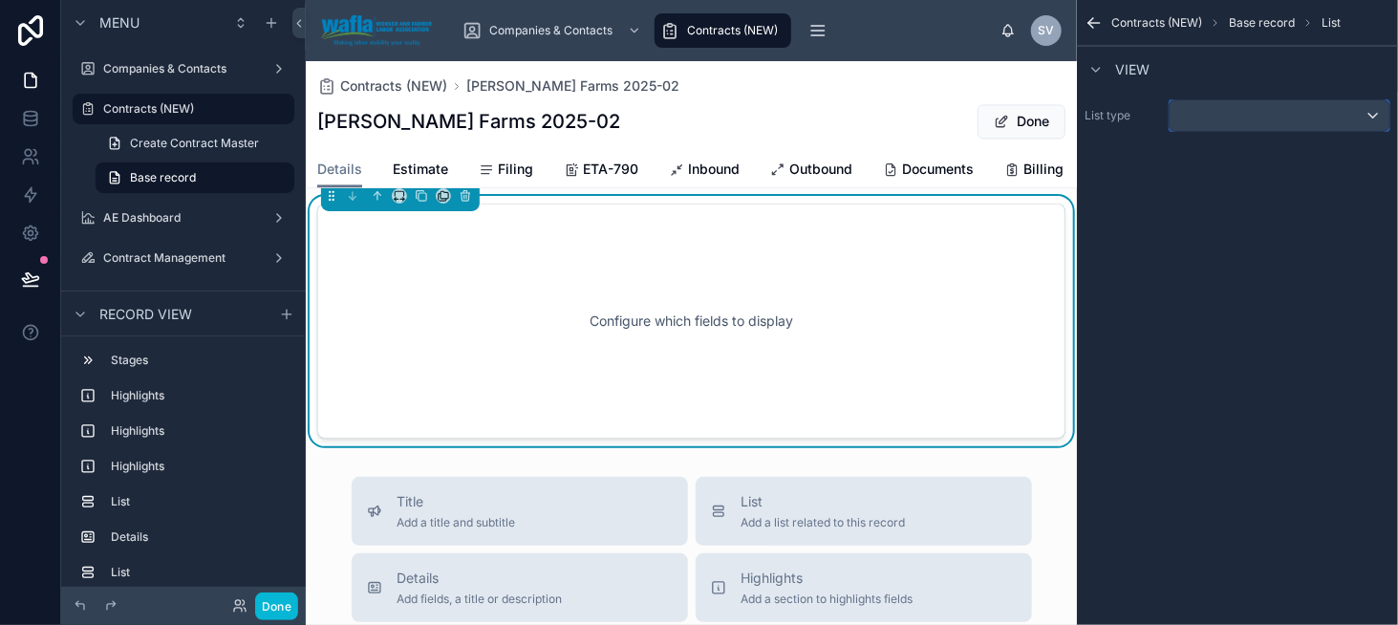
click at [1204, 115] on div "scrollable content" at bounding box center [1280, 115] width 220 height 31
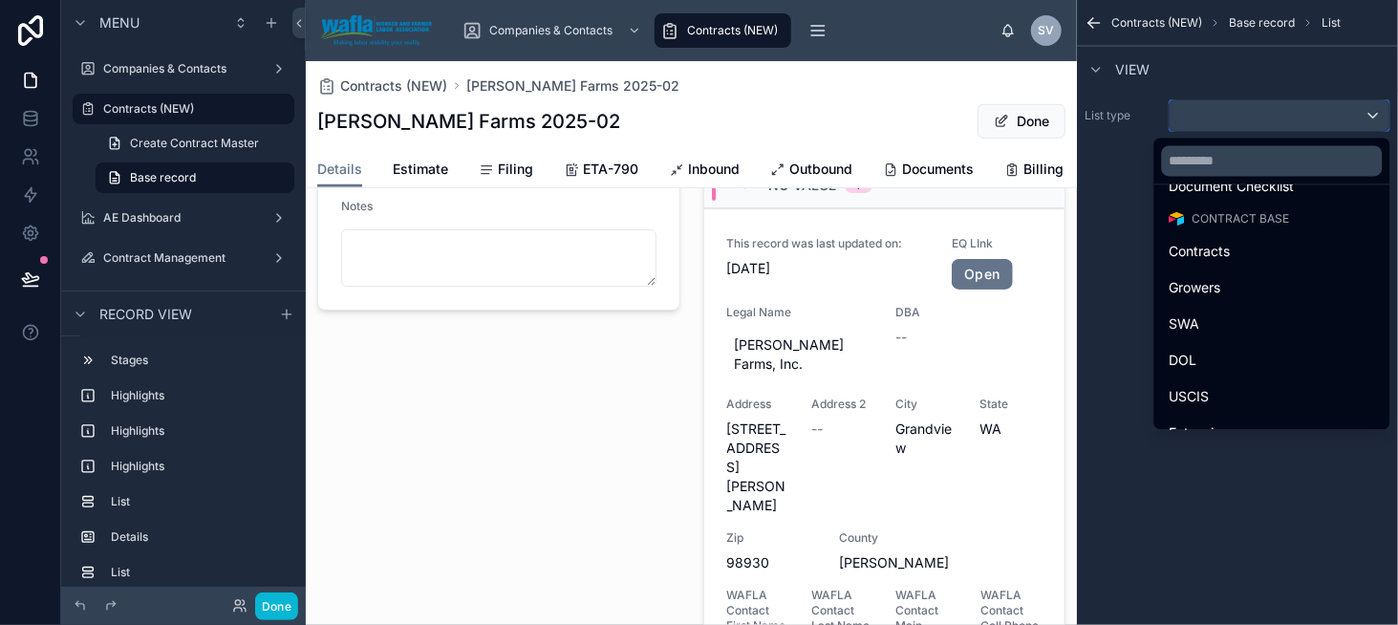
scroll to position [550, 0]
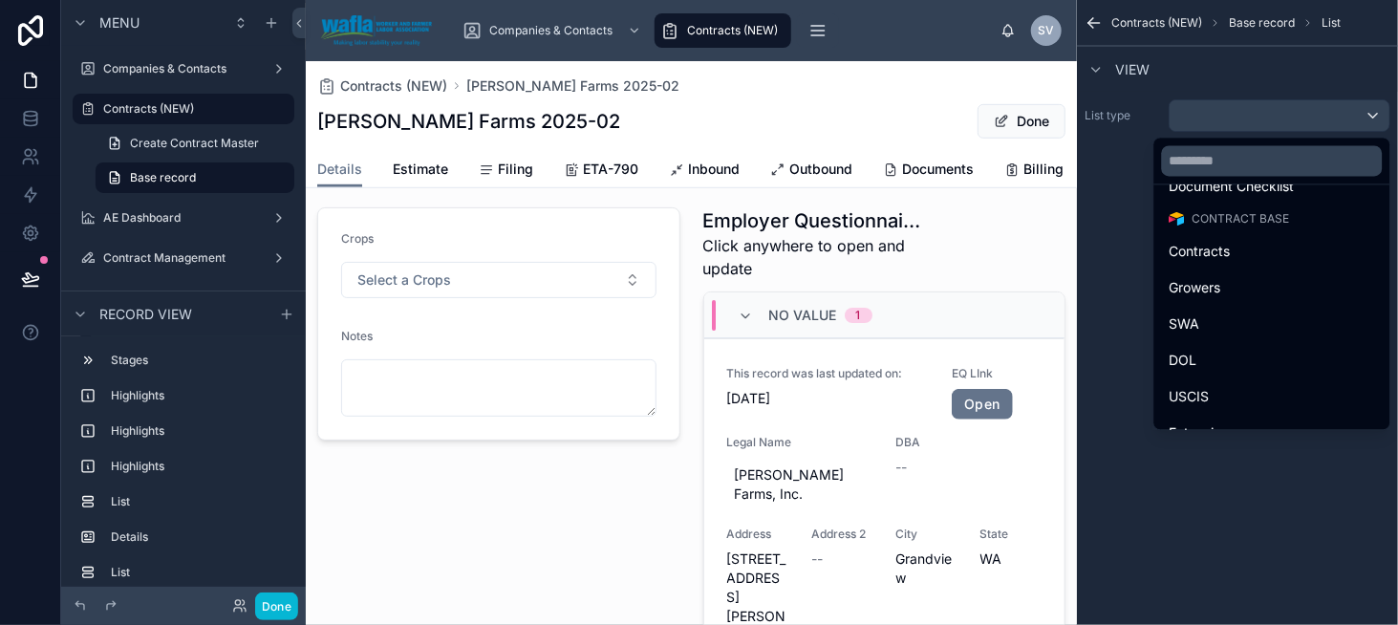
click at [815, 285] on div at bounding box center [885, 484] width 386 height 569
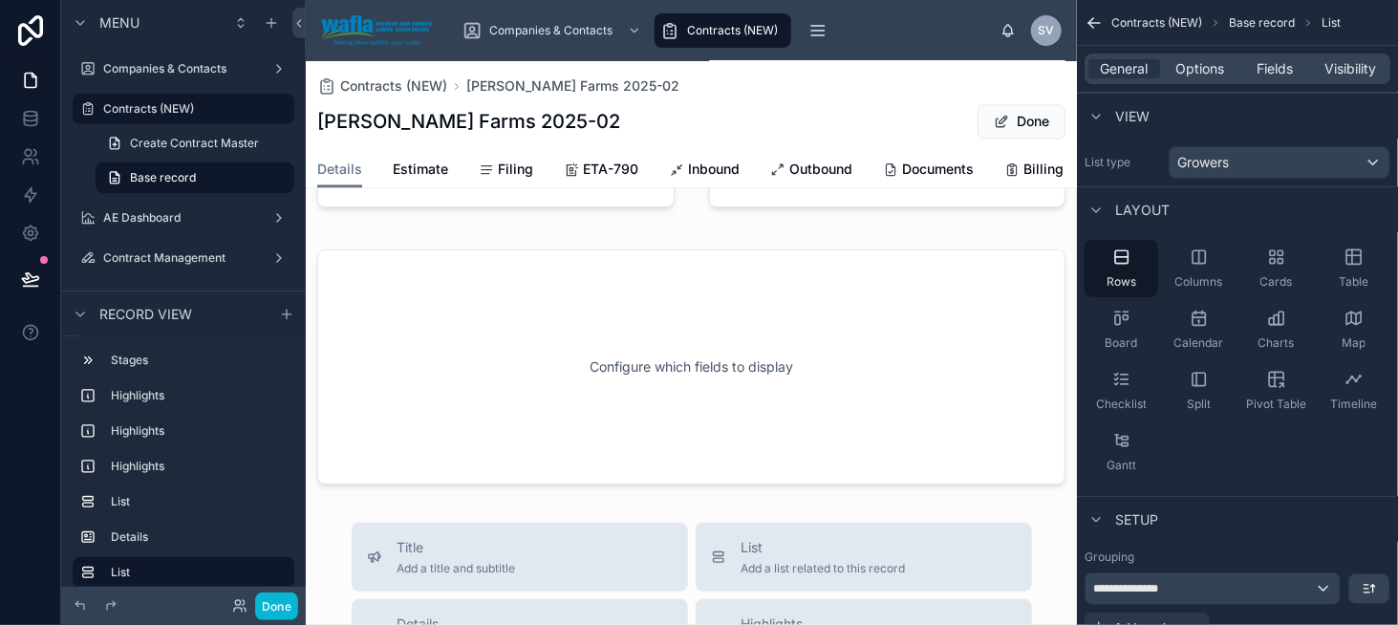
scroll to position [1793, 0]
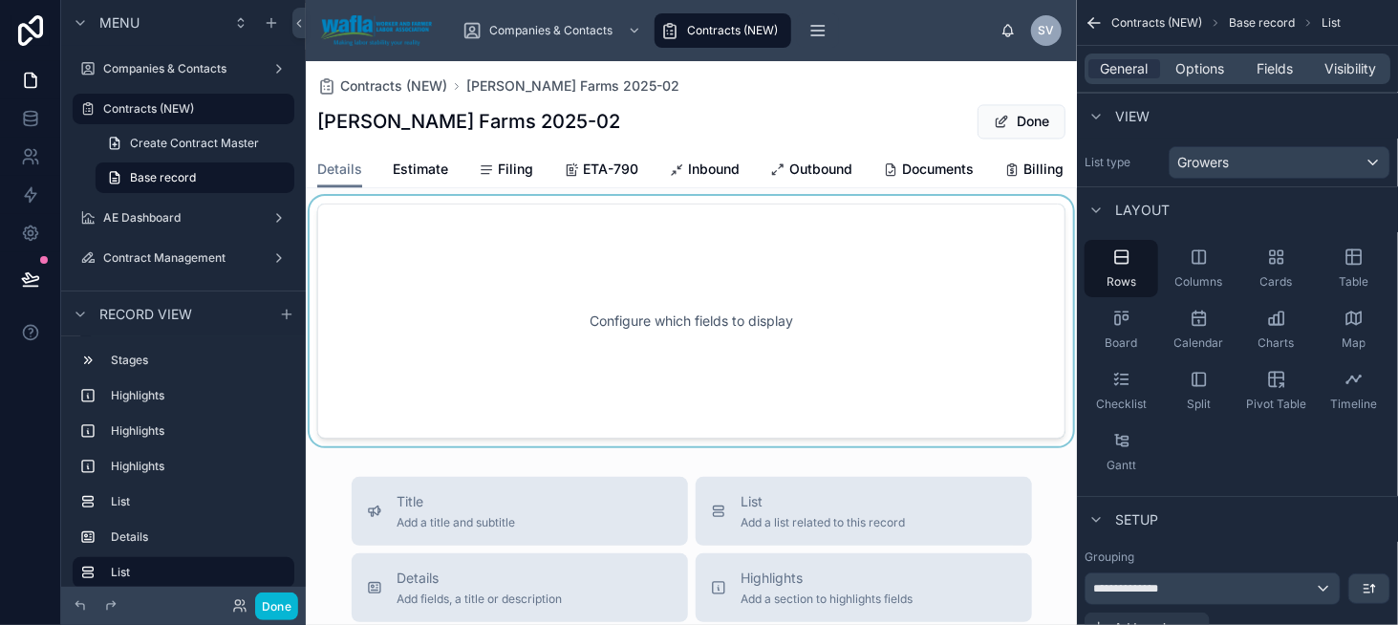
click at [658, 273] on div at bounding box center [691, 321] width 771 height 250
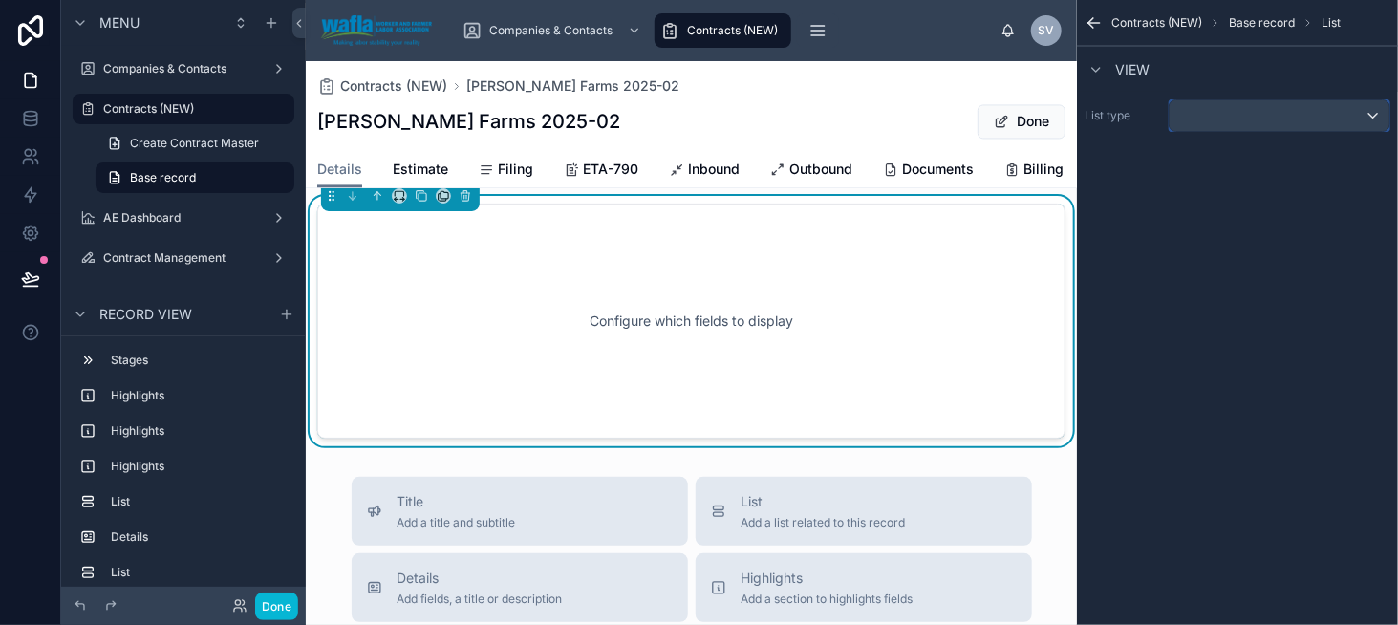
click at [1214, 120] on div "scrollable content" at bounding box center [1280, 115] width 220 height 31
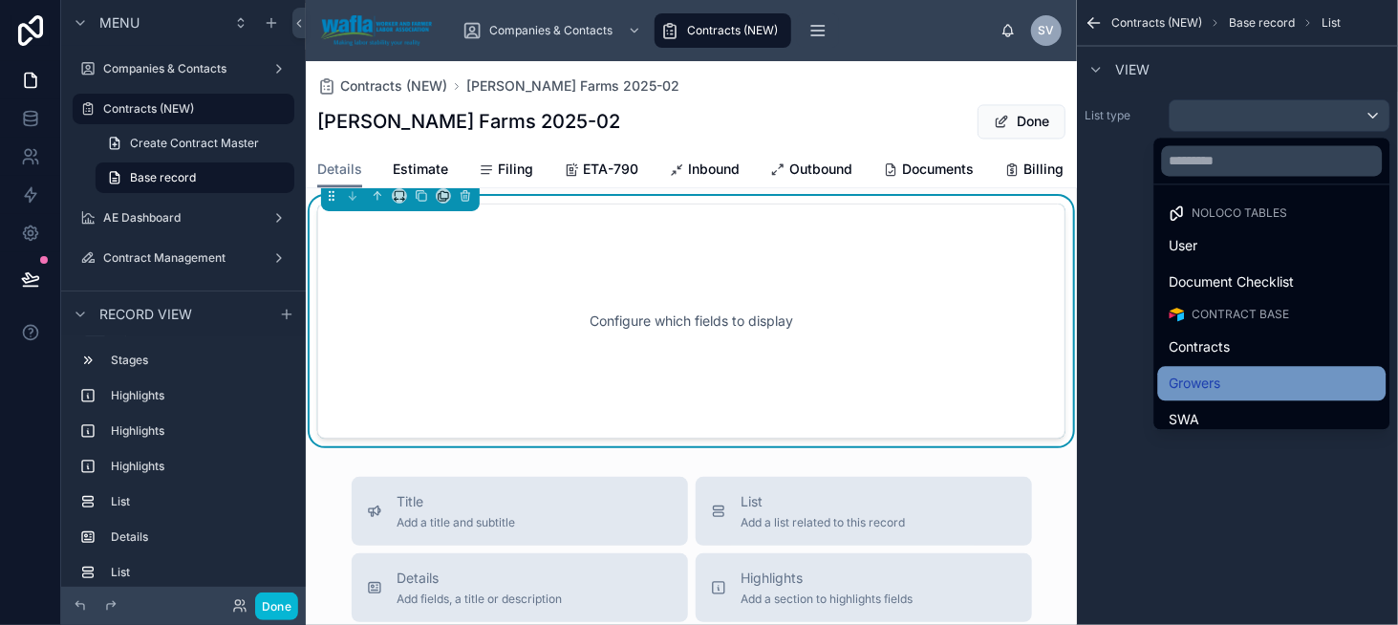
click at [1270, 375] on div "Growers" at bounding box center [1272, 383] width 205 height 23
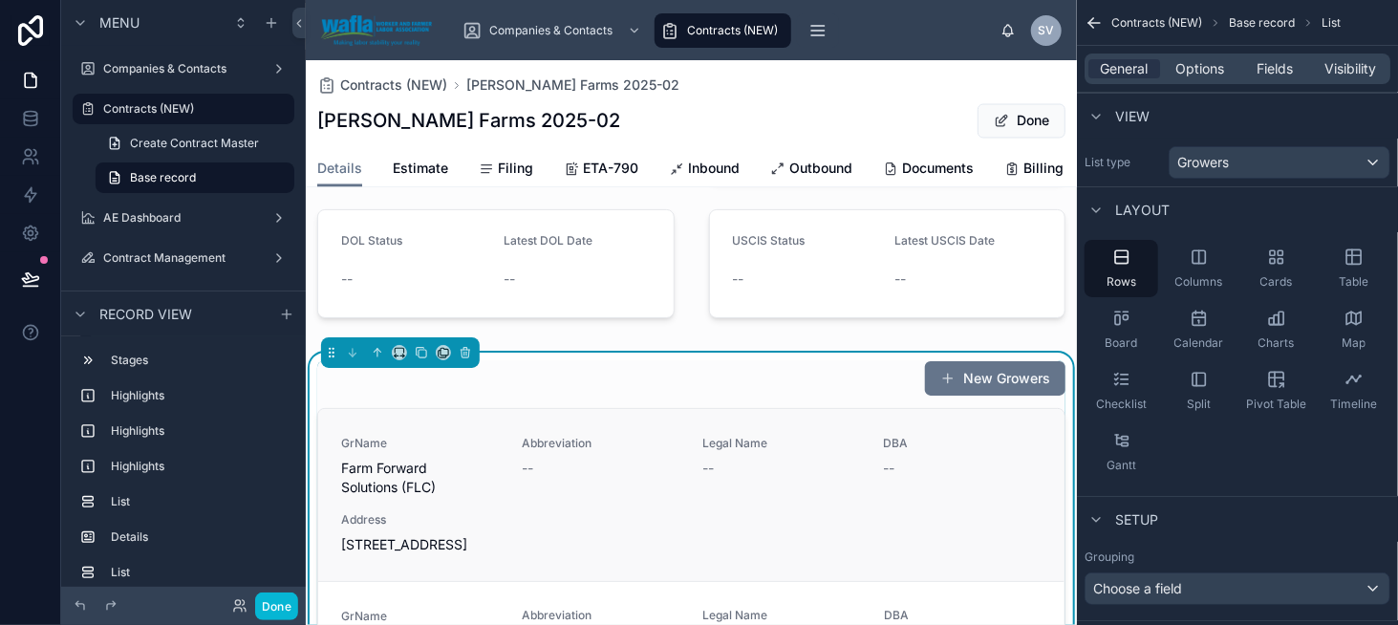
scroll to position [1602, 0]
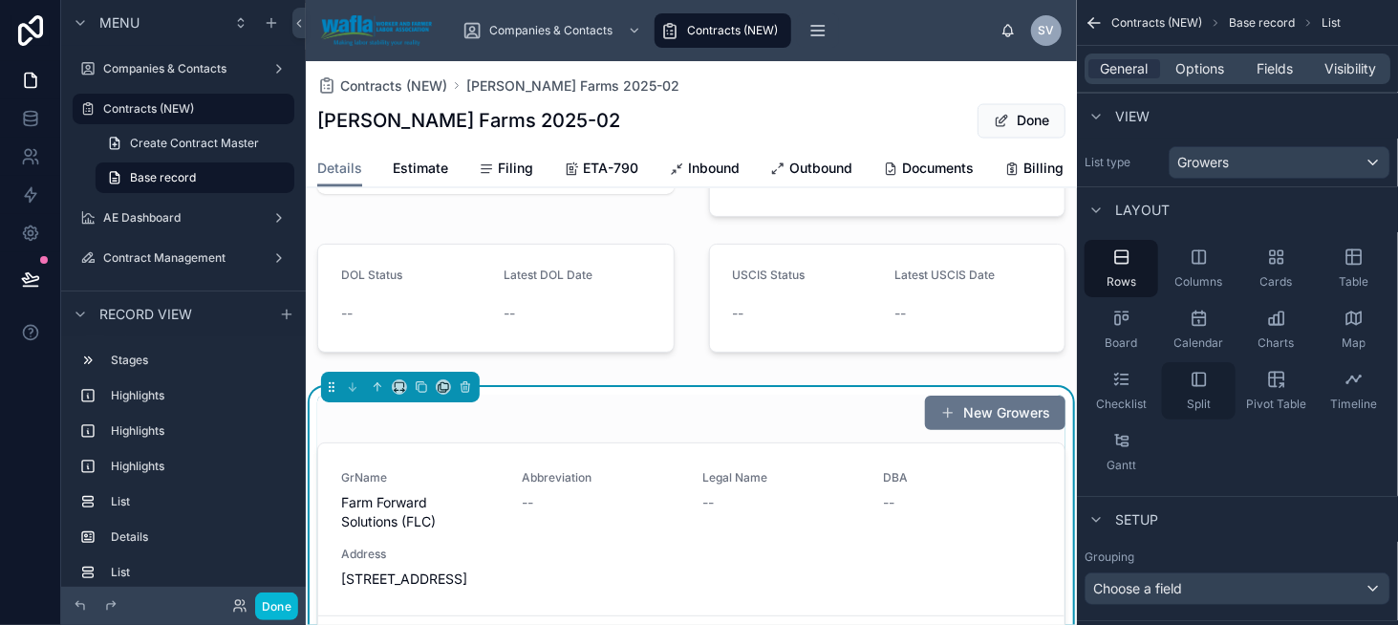
click at [1187, 372] on div "Split" at bounding box center [1199, 390] width 74 height 57
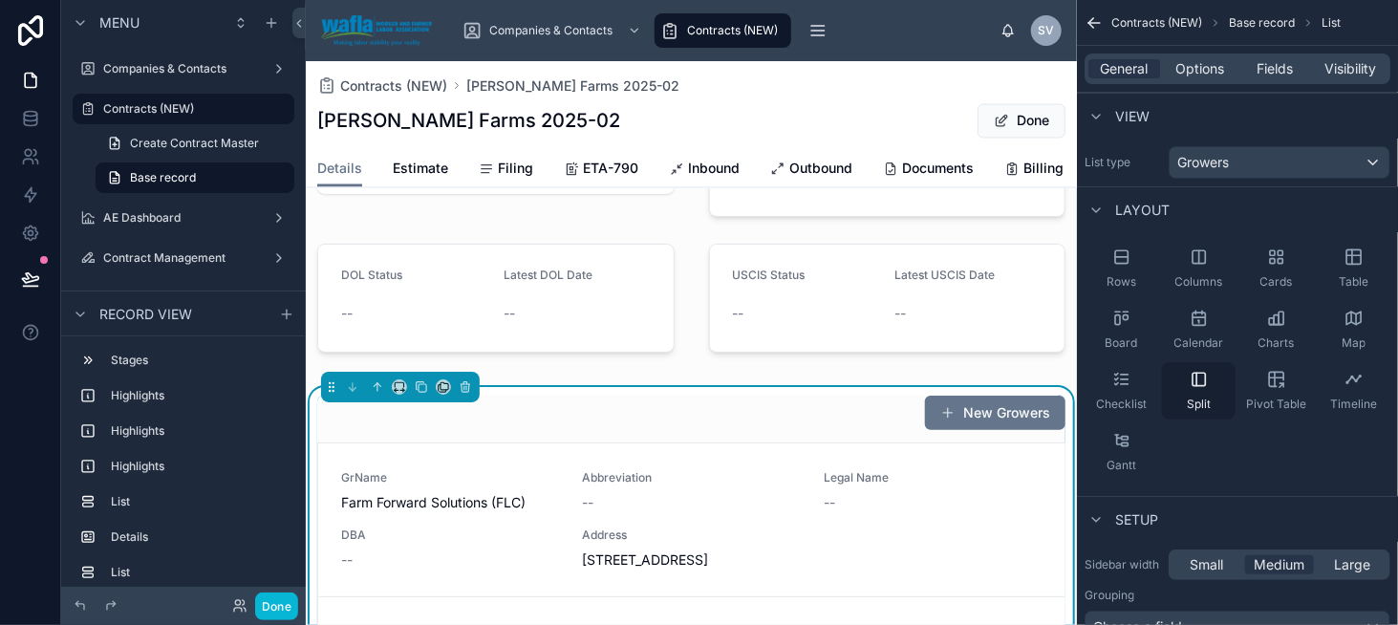
click at [1194, 382] on icon "scrollable content" at bounding box center [1199, 379] width 19 height 19
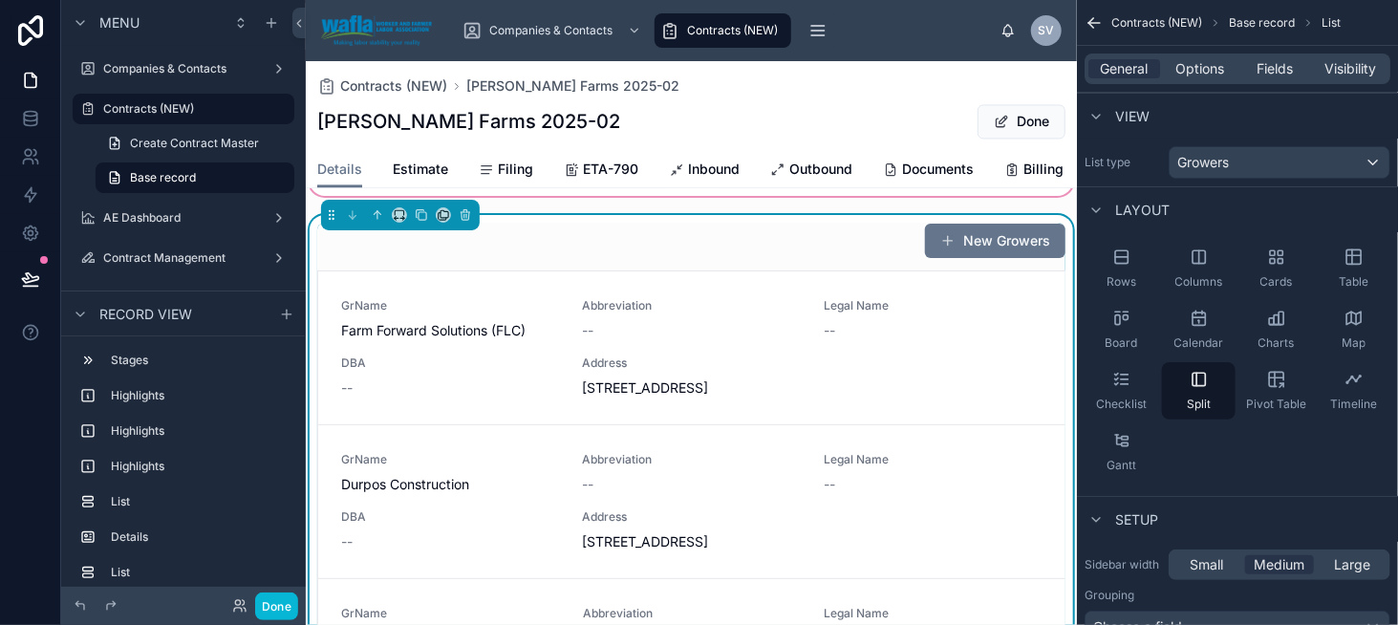
scroll to position [1793, 0]
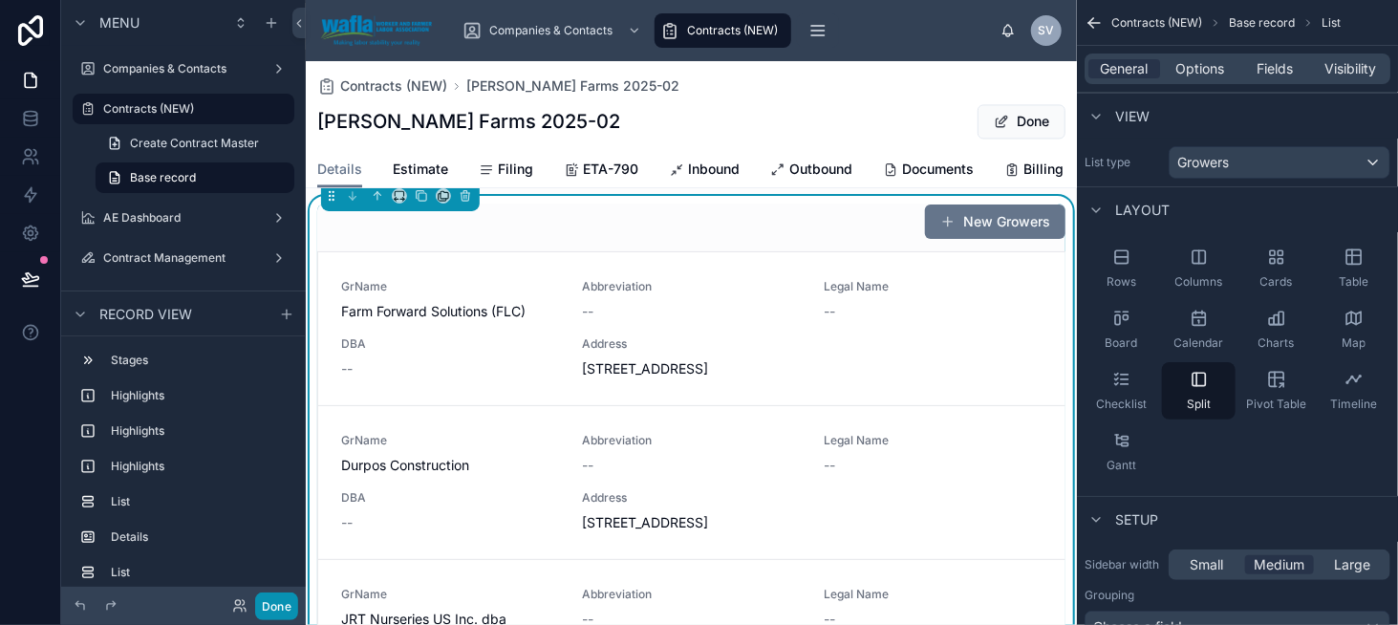
click at [272, 600] on button "Done" at bounding box center [276, 607] width 43 height 28
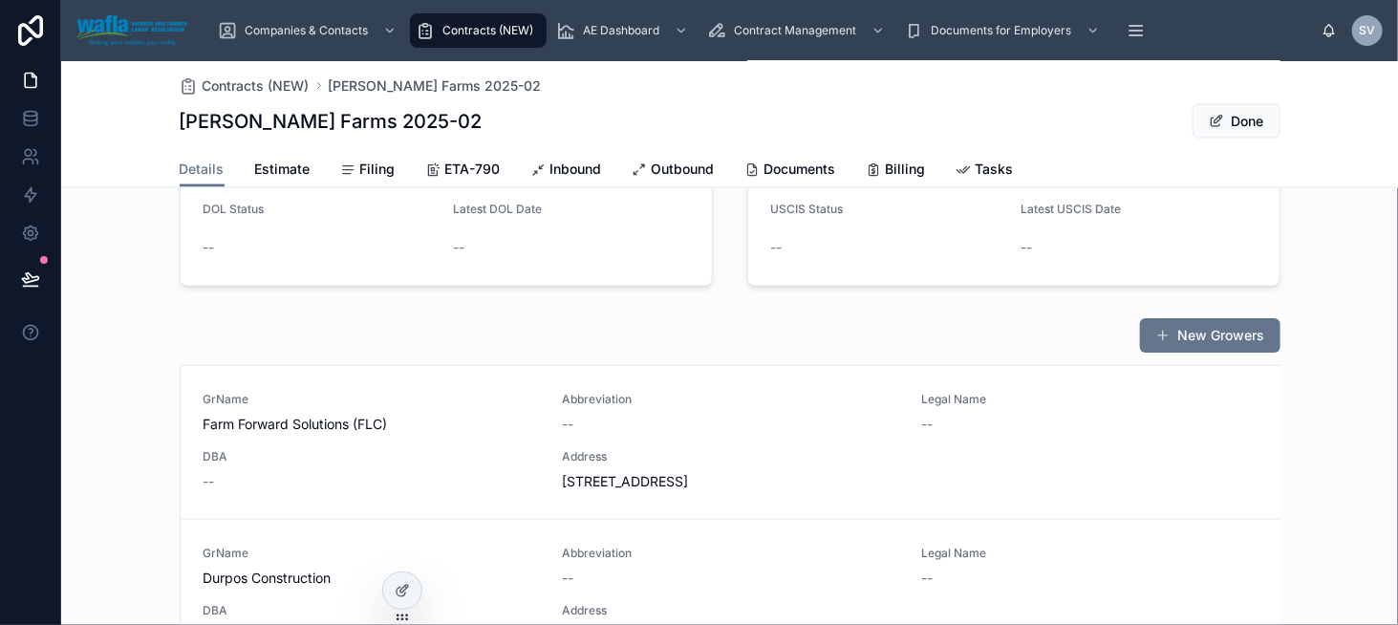
scroll to position [1315, 0]
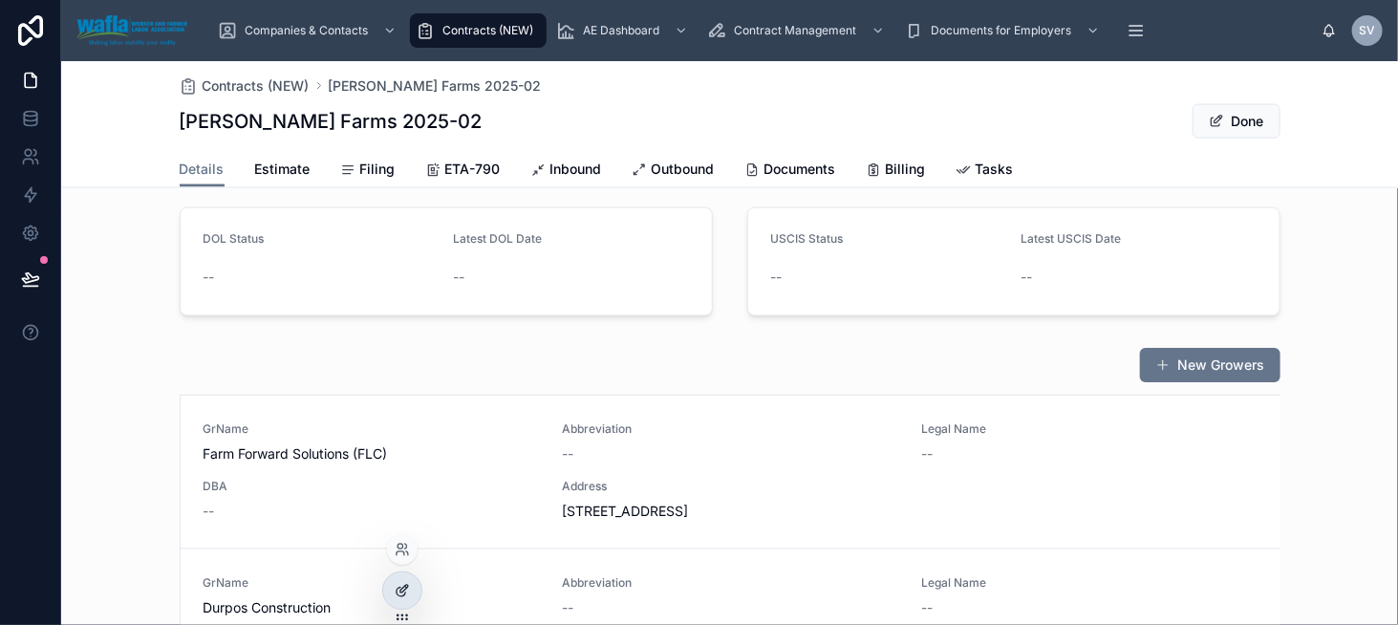
click at [406, 586] on icon at bounding box center [402, 590] width 15 height 15
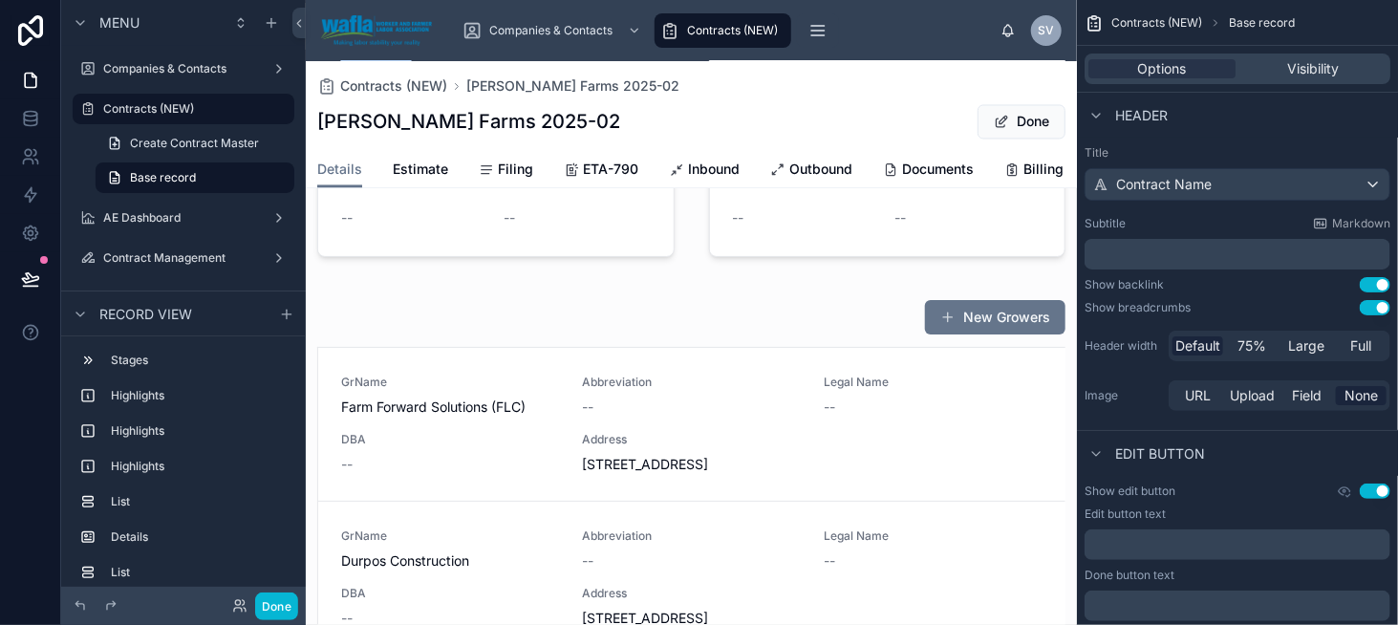
scroll to position [1697, 0]
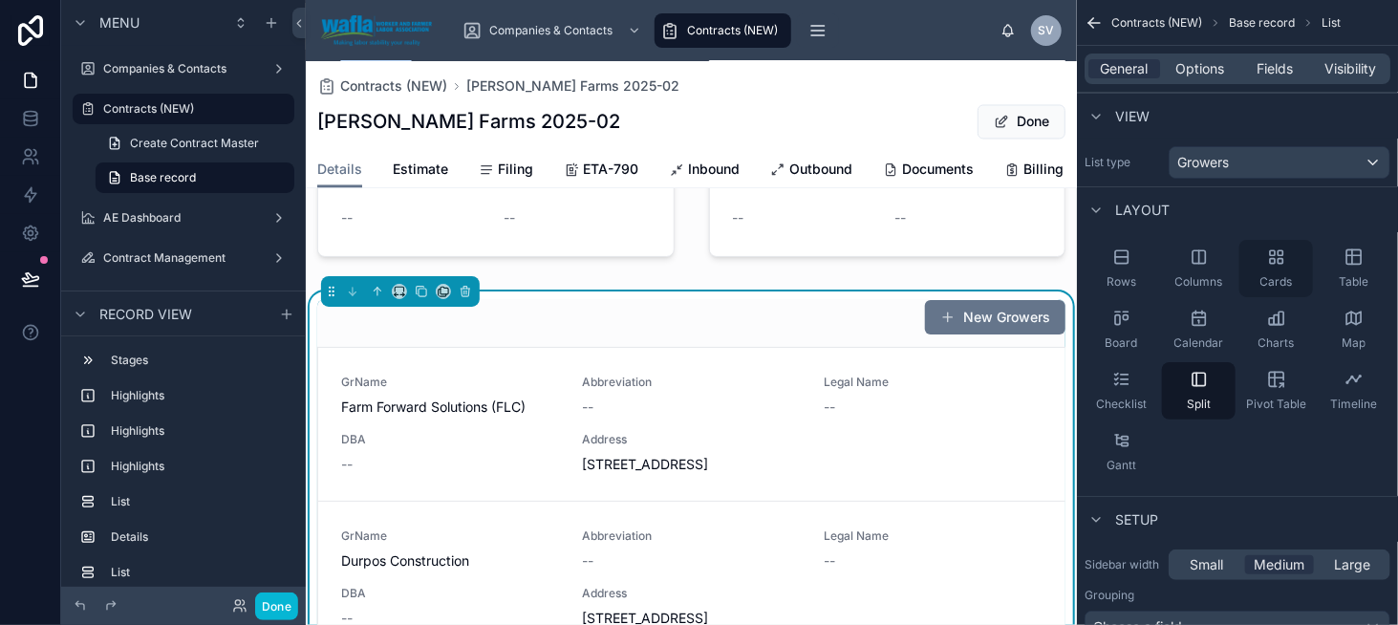
click at [1284, 278] on span "Cards" at bounding box center [1277, 281] width 32 height 15
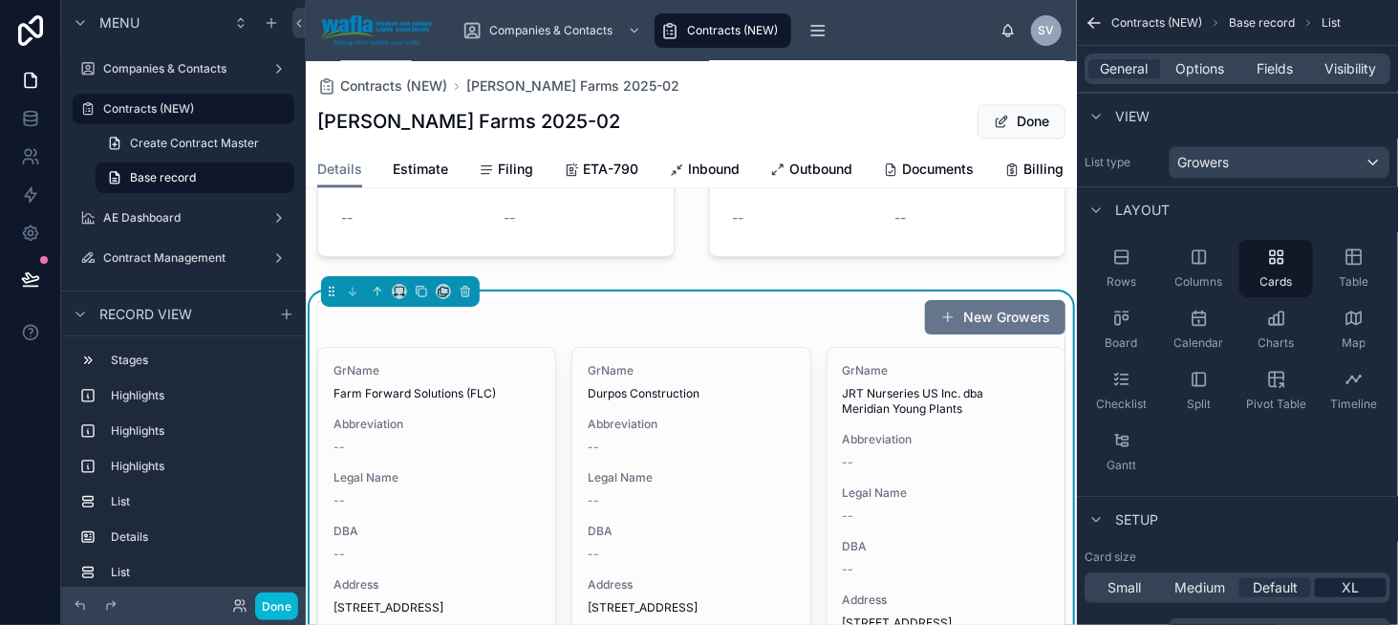
click at [1348, 581] on span "XL" at bounding box center [1351, 587] width 17 height 19
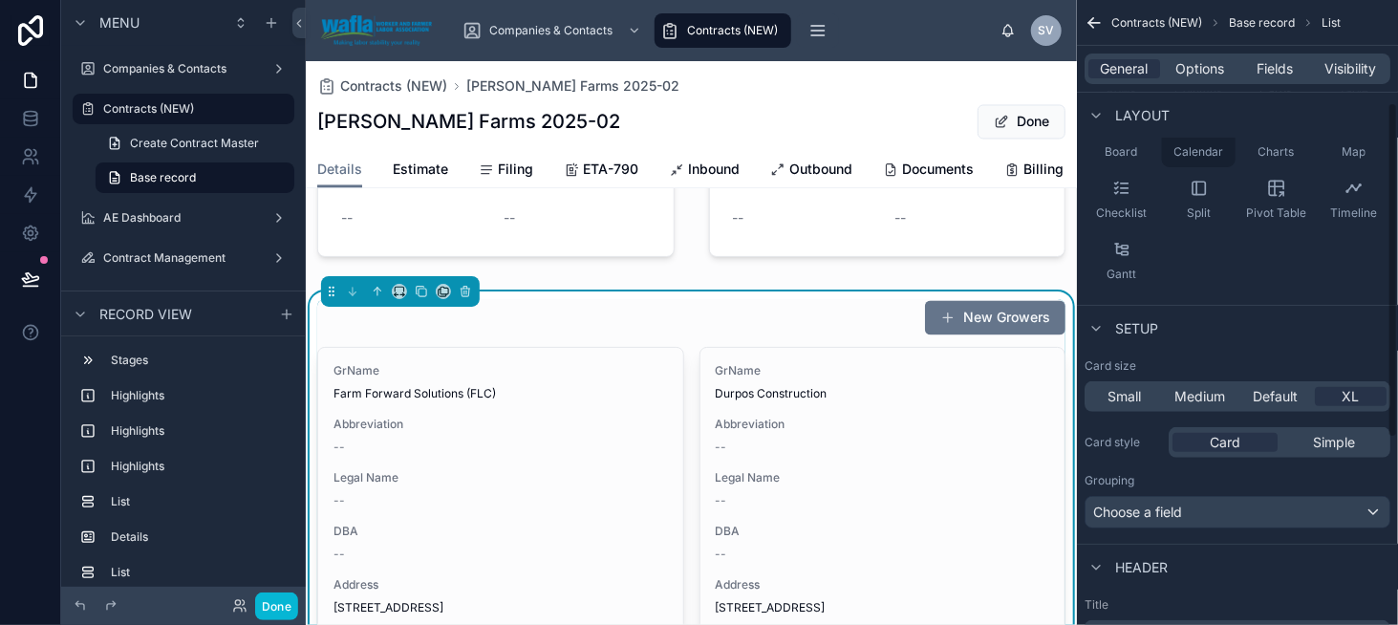
scroll to position [0, 0]
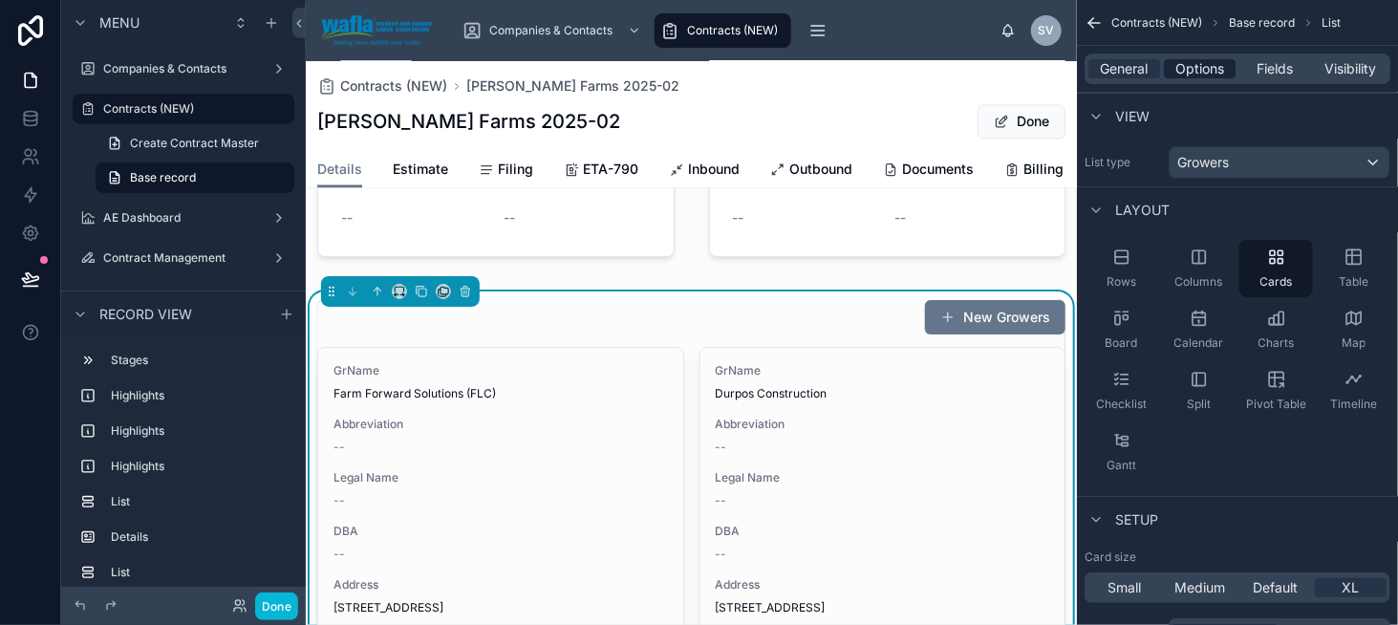
click at [1199, 67] on span "Options" at bounding box center [1200, 68] width 49 height 19
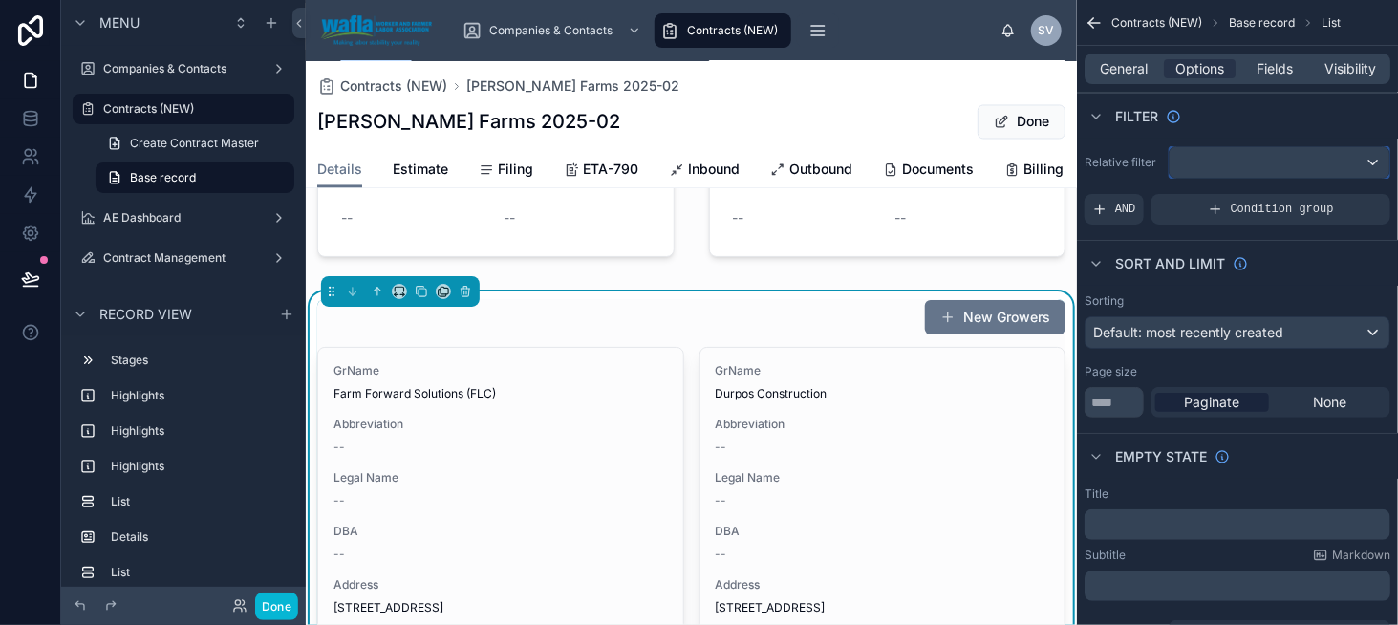
click at [1217, 156] on div "scrollable content" at bounding box center [1280, 162] width 220 height 31
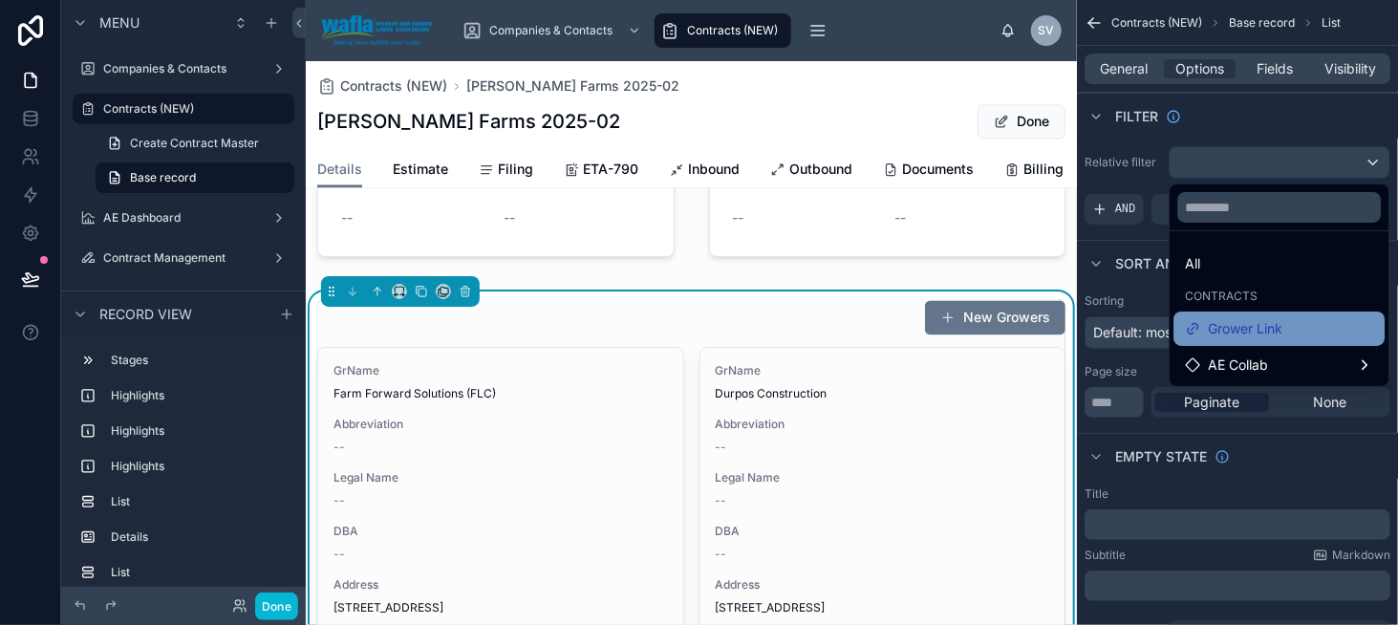
click at [1249, 336] on span "Grower Link" at bounding box center [1245, 328] width 75 height 23
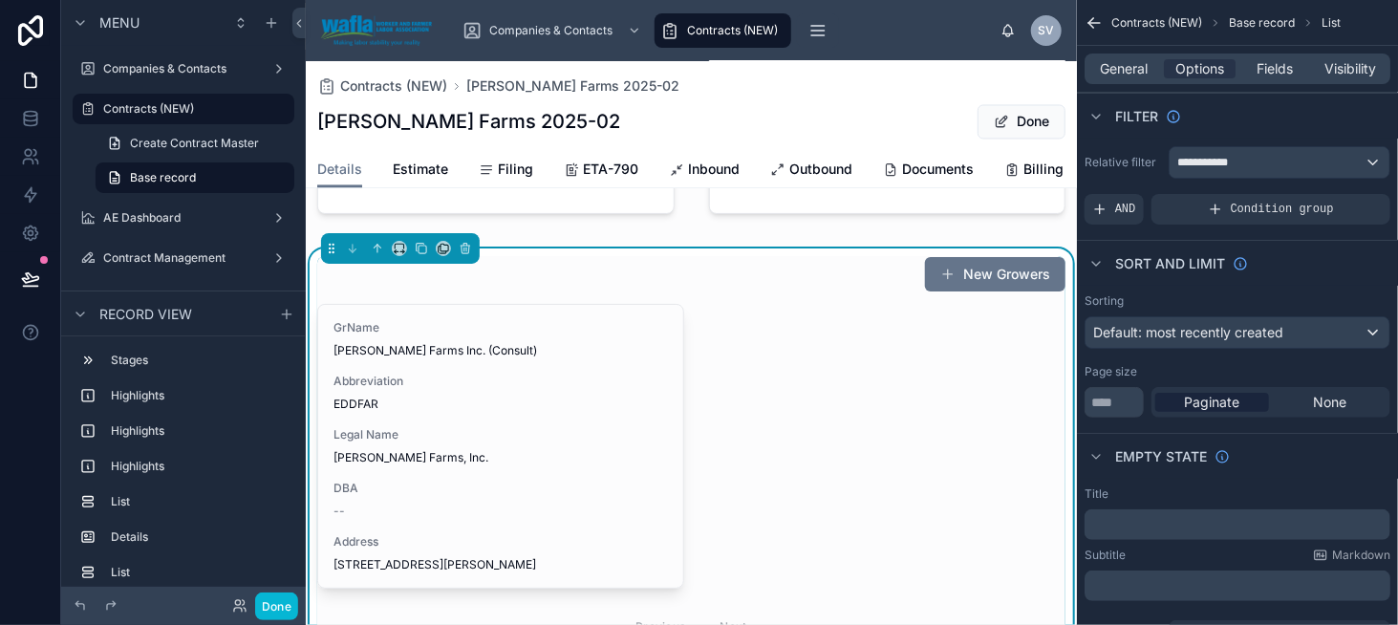
scroll to position [1793, 0]
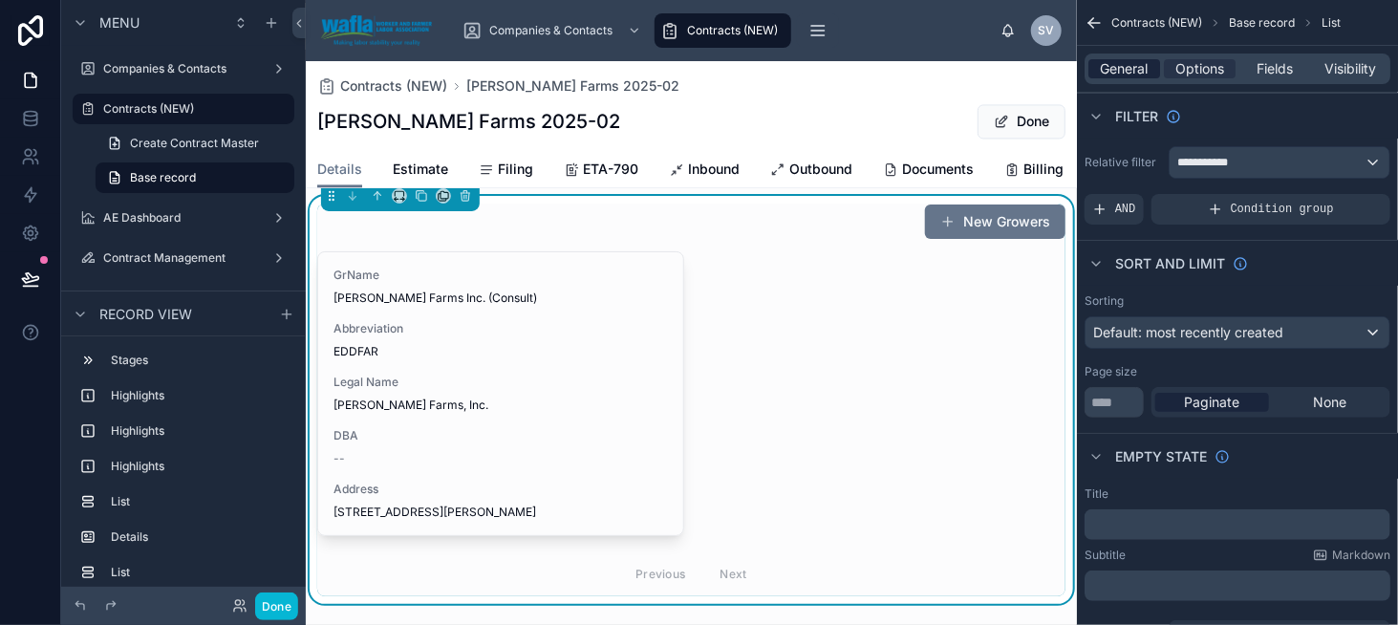
click at [1107, 66] on span "General" at bounding box center [1125, 68] width 48 height 19
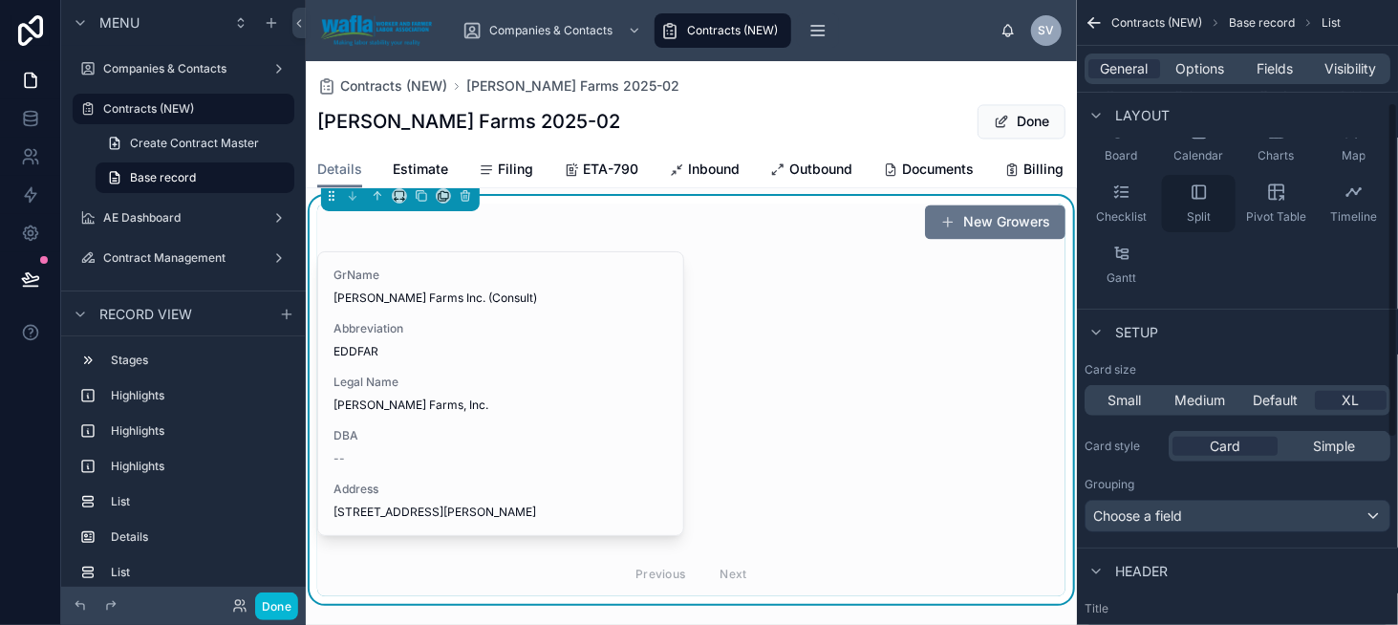
scroll to position [191, 0]
click at [1295, 503] on div "Choose a field" at bounding box center [1238, 512] width 304 height 31
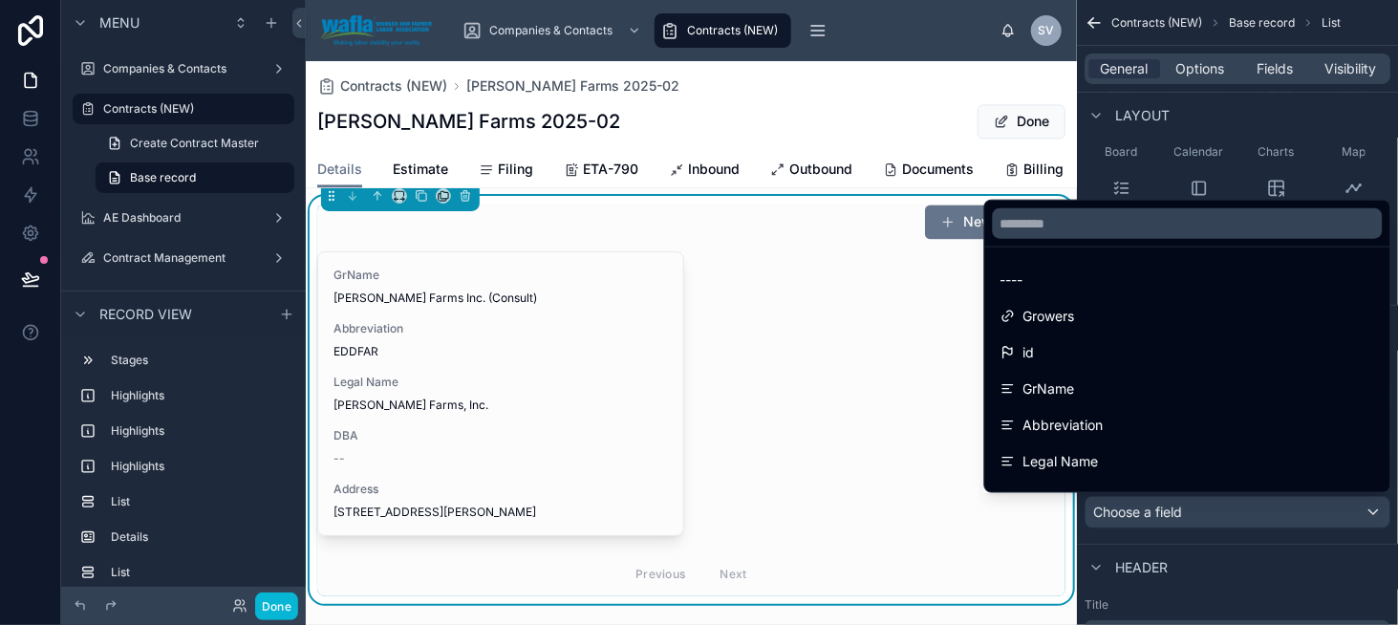
click at [1295, 503] on div "scrollable content" at bounding box center [699, 312] width 1398 height 625
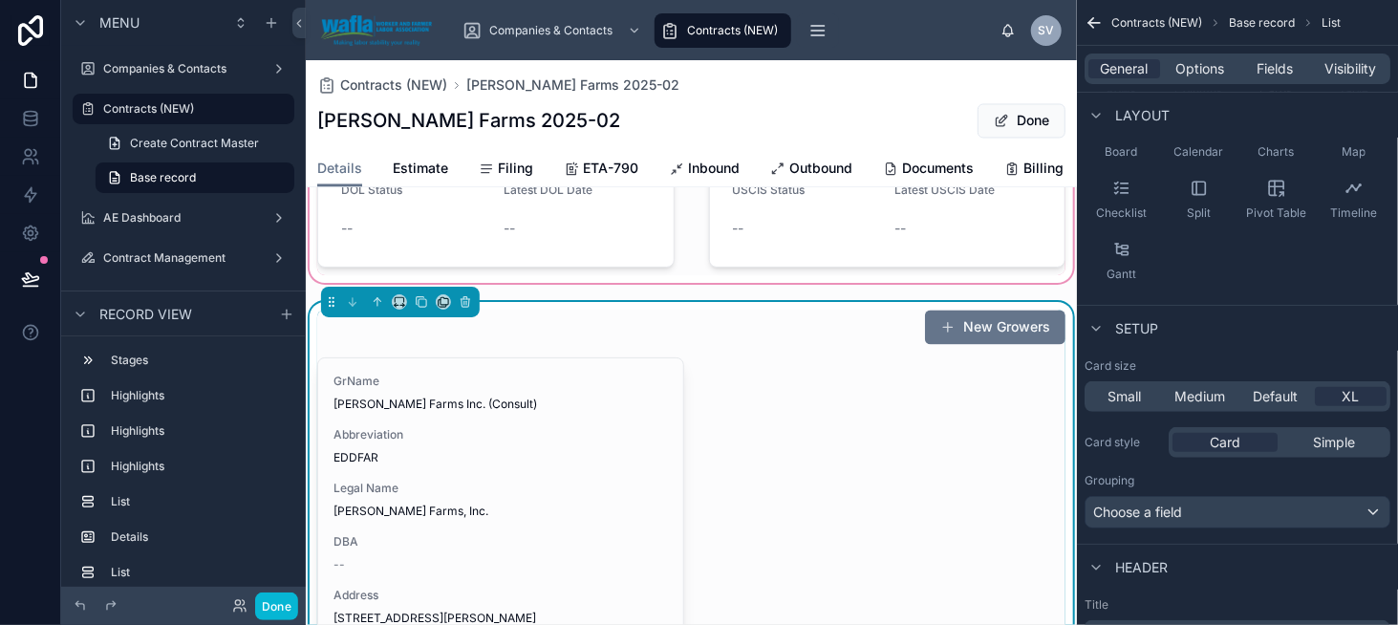
scroll to position [1697, 0]
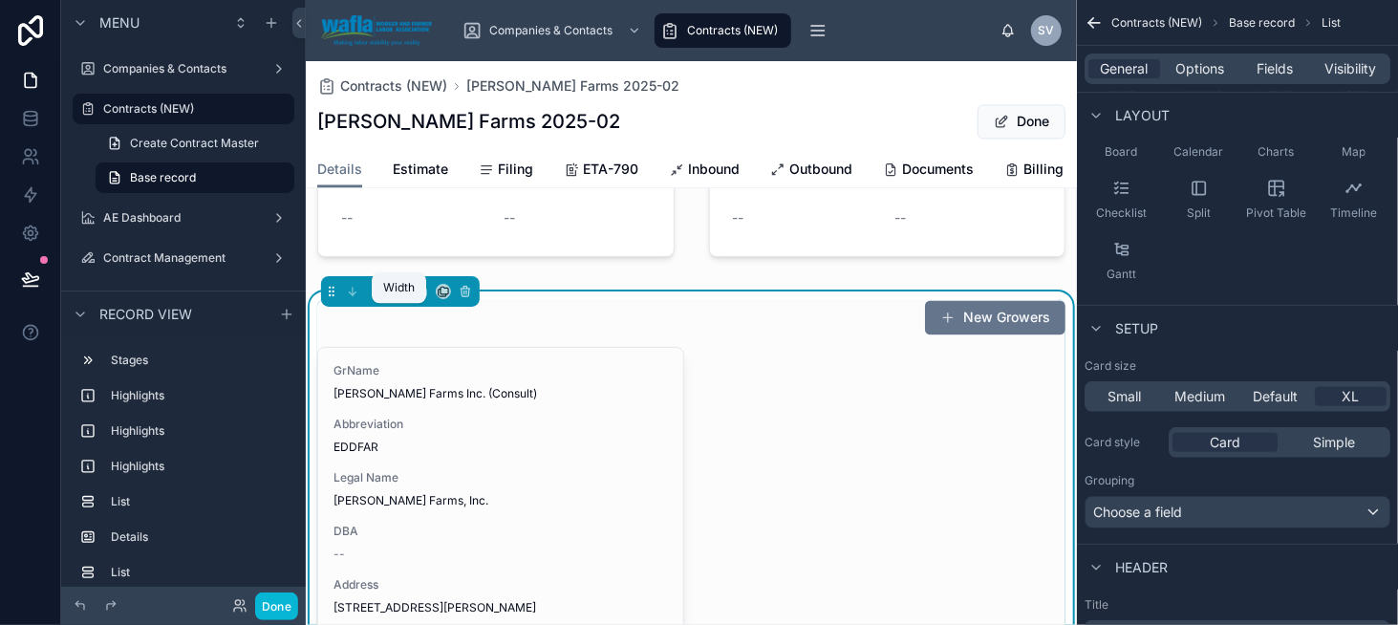
click at [394, 298] on icon at bounding box center [399, 291] width 13 height 13
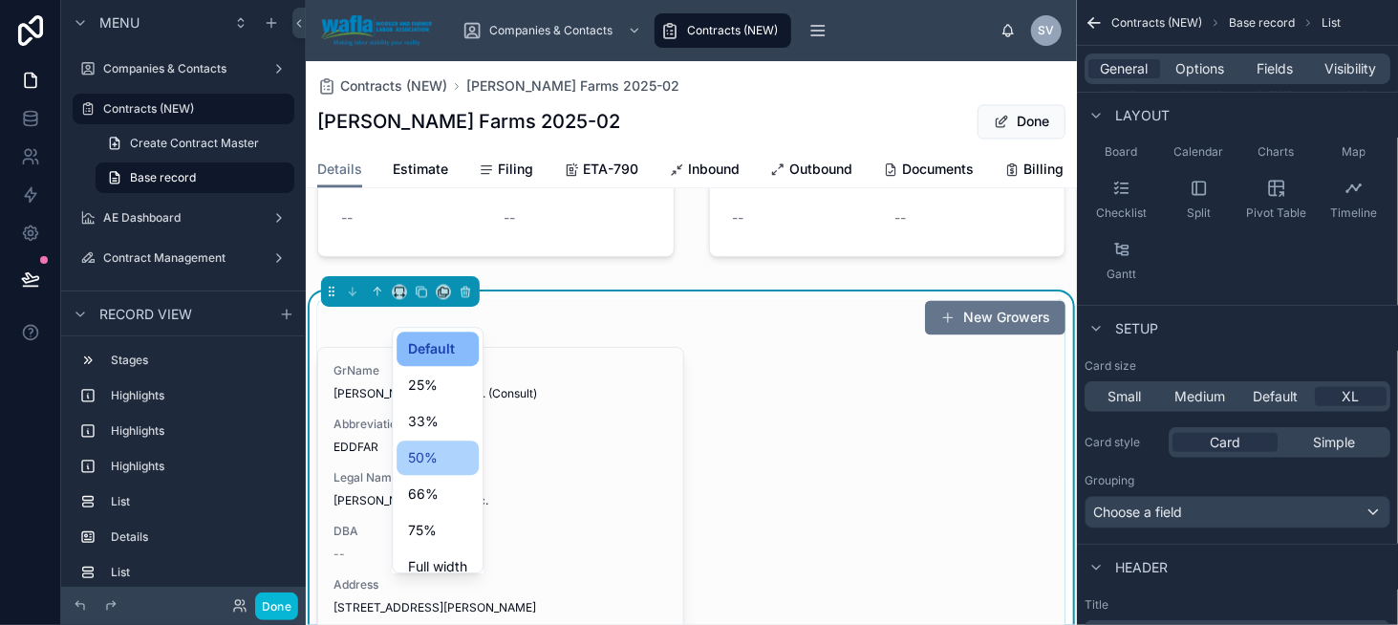
click at [439, 459] on div "50%" at bounding box center [437, 457] width 59 height 23
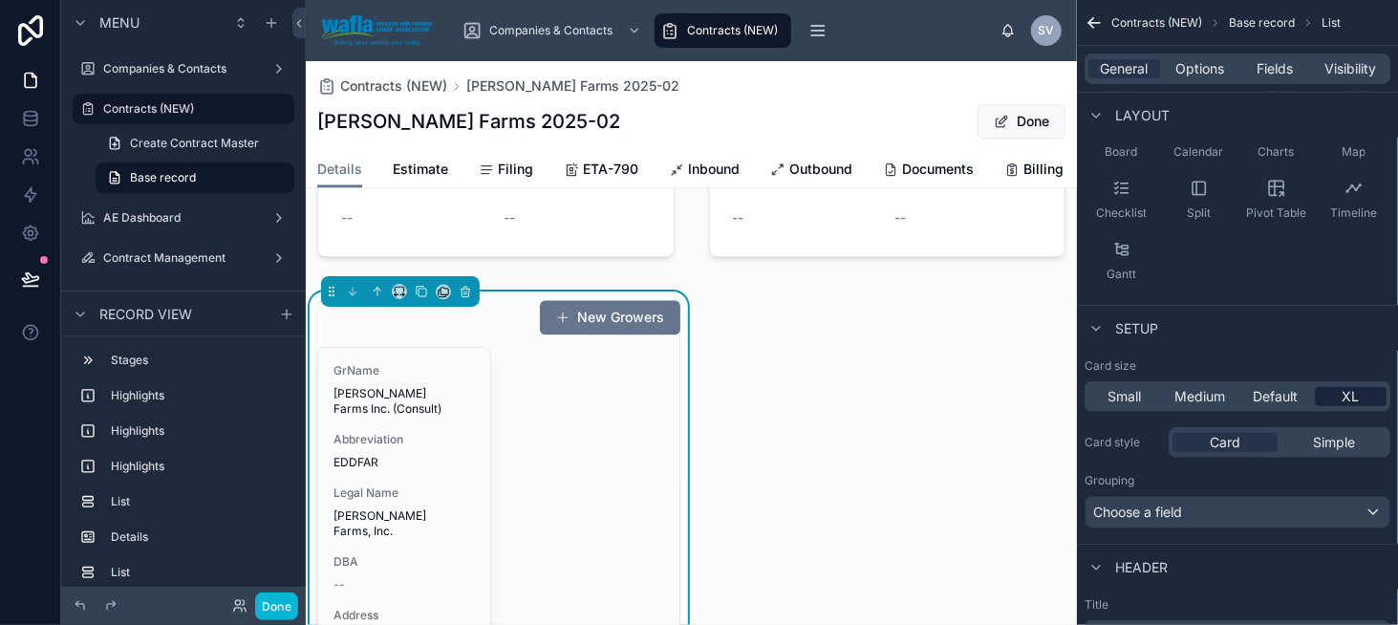
click at [1353, 397] on span "XL" at bounding box center [1351, 396] width 17 height 19
click at [1330, 439] on span "Simple" at bounding box center [1334, 442] width 42 height 19
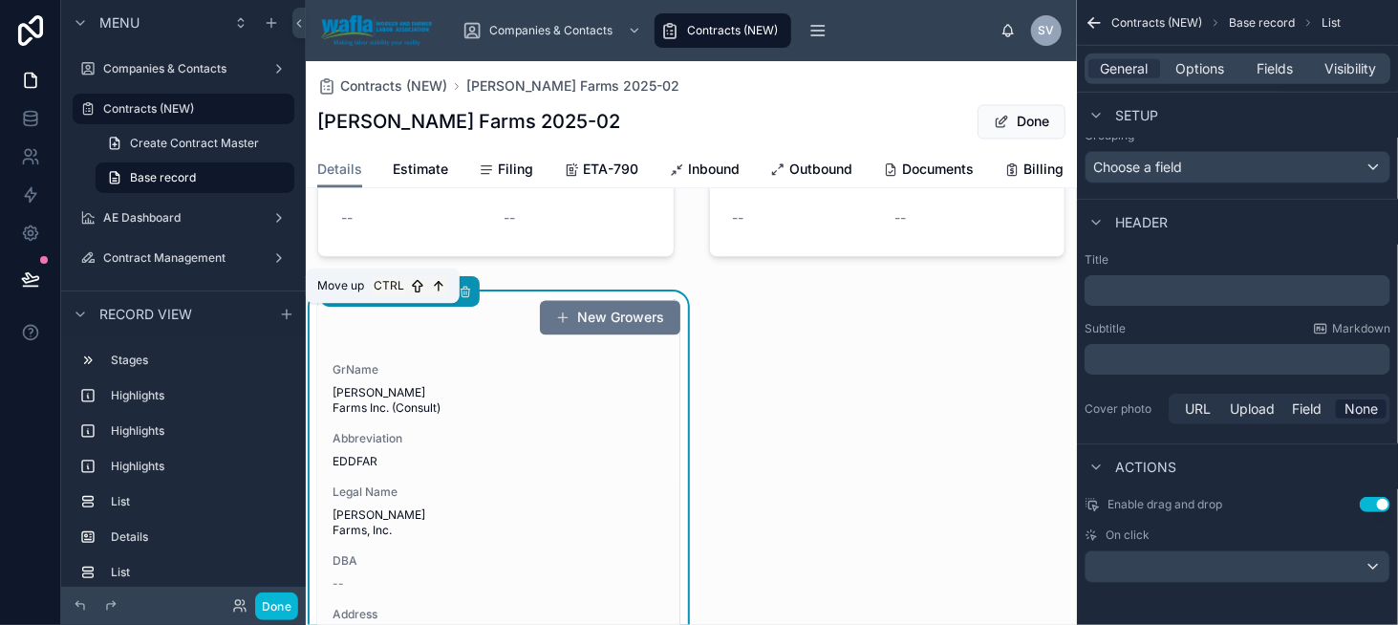
click at [381, 298] on icon at bounding box center [377, 291] width 13 height 13
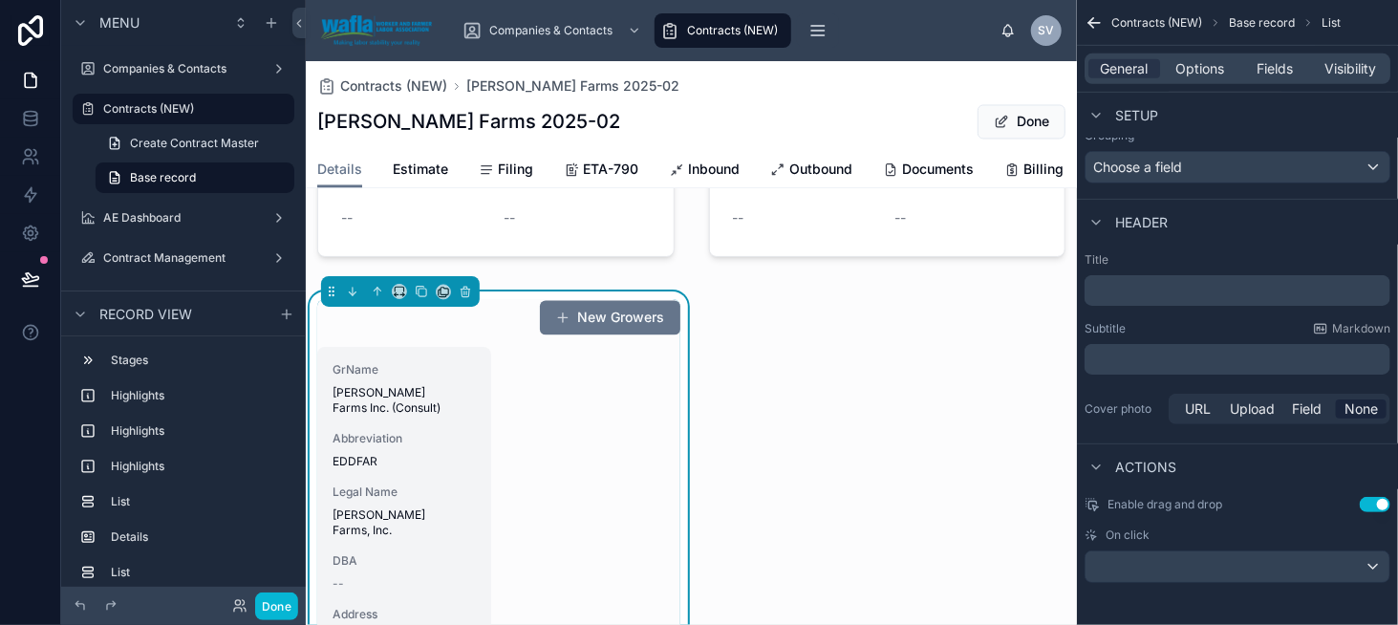
click at [429, 416] on span "[PERSON_NAME] Farms Inc. (Consult)" at bounding box center [404, 400] width 143 height 31
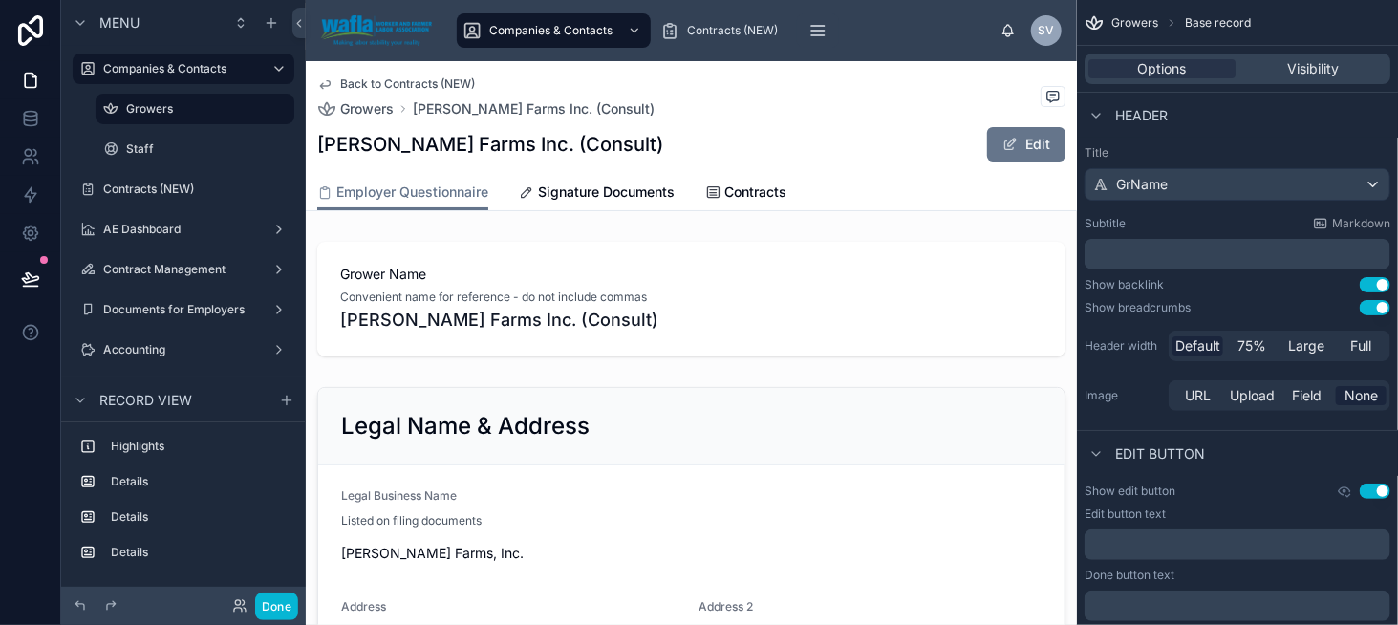
click at [363, 83] on span "Back to Contracts (NEW)" at bounding box center [407, 83] width 135 height 15
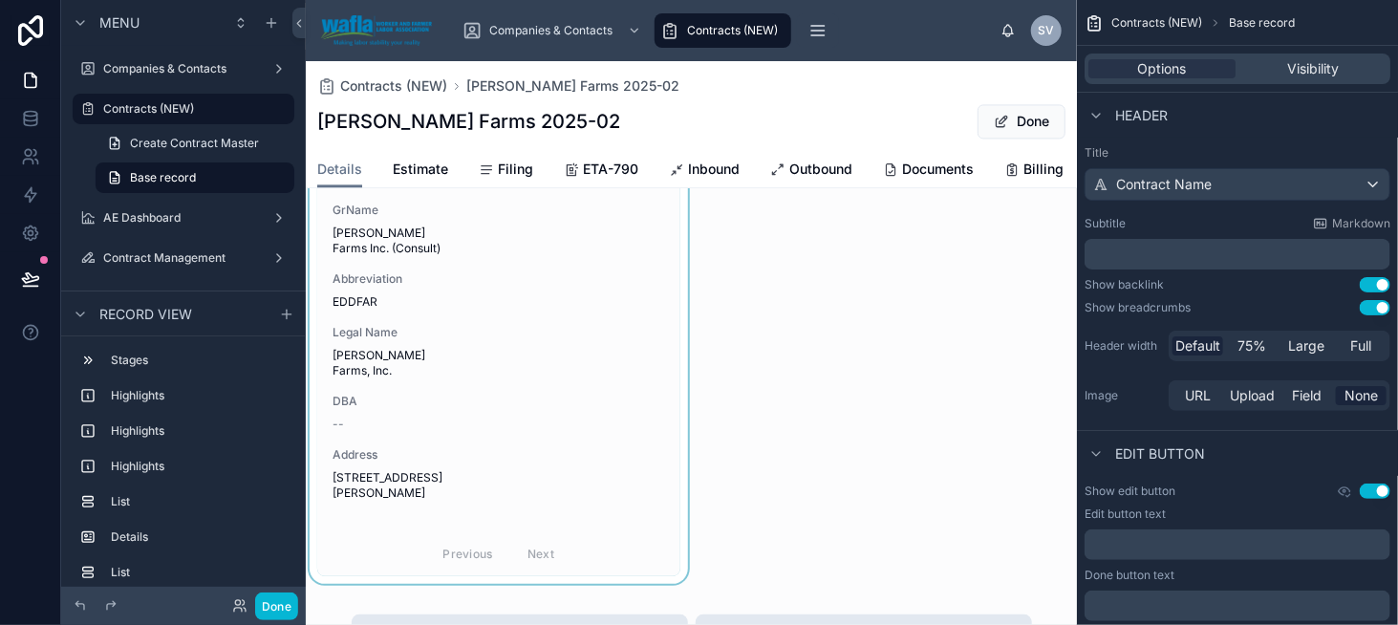
scroll to position [1911, 0]
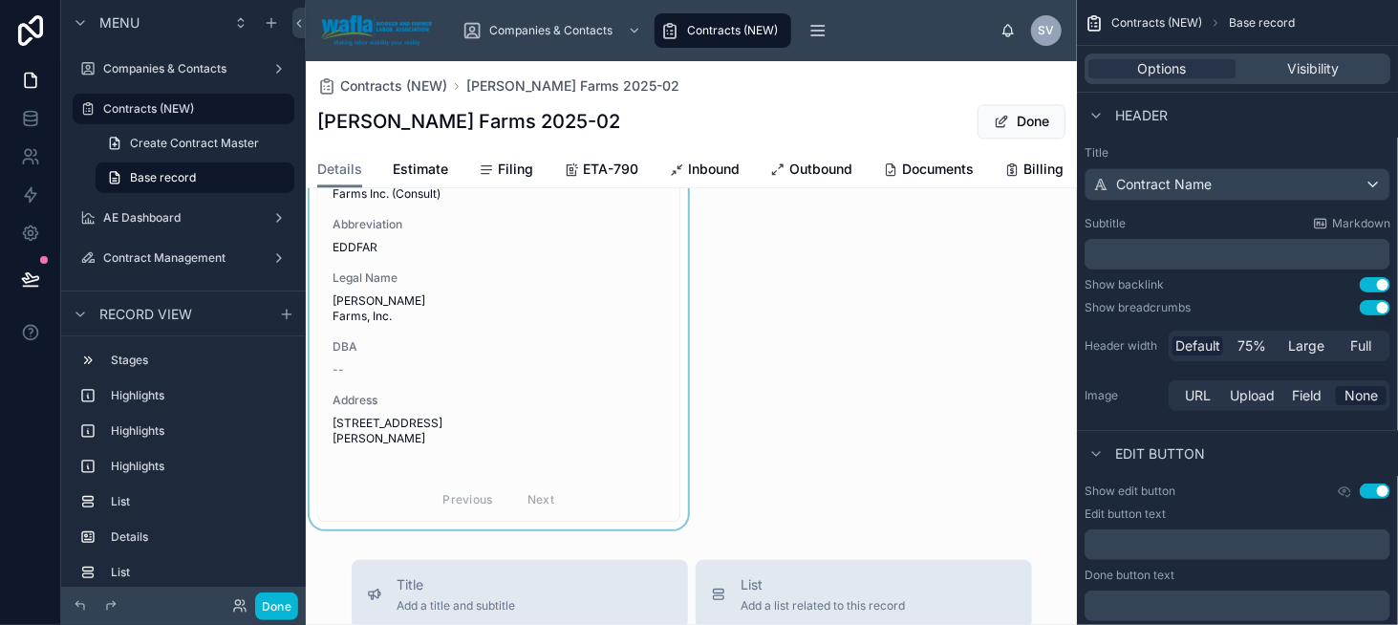
click at [543, 387] on div at bounding box center [499, 303] width 386 height 452
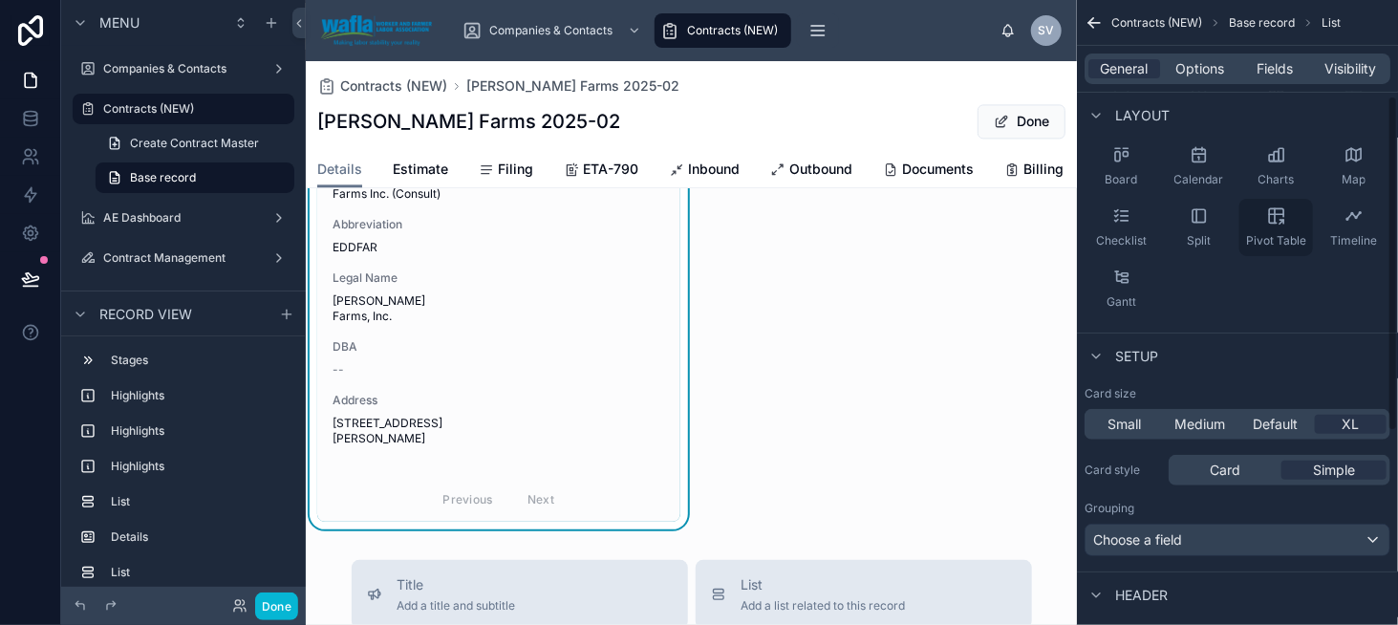
scroll to position [191, 0]
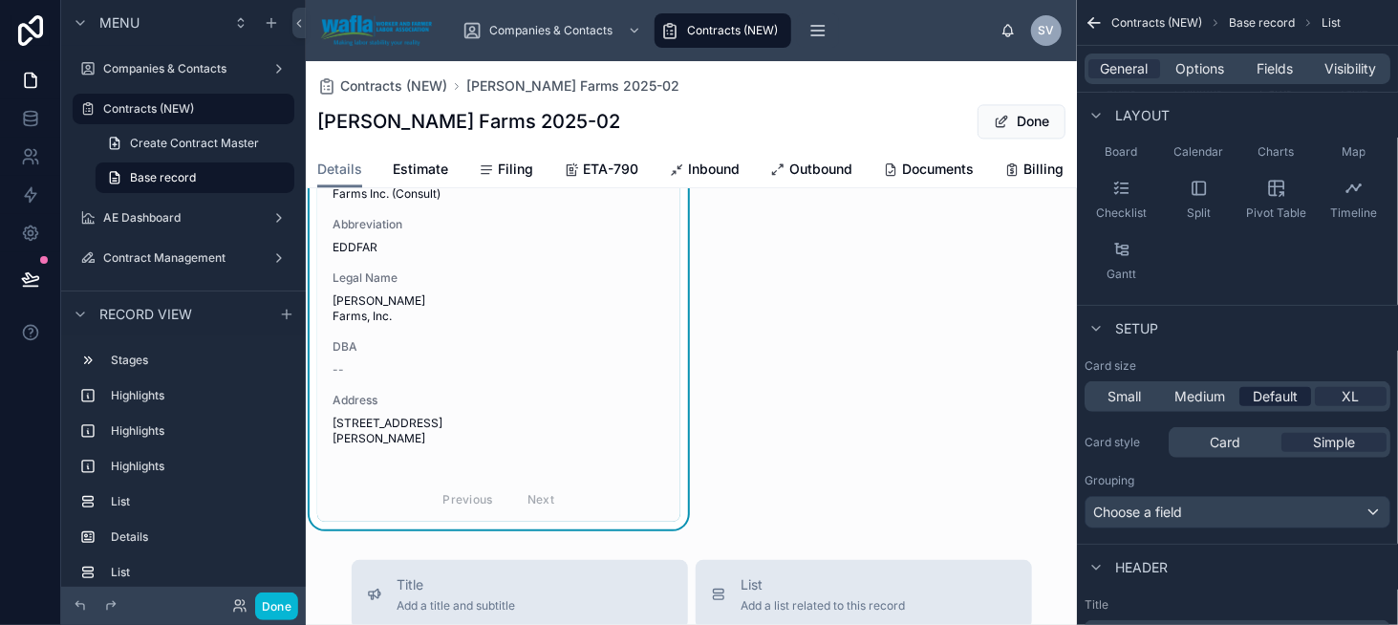
click at [1265, 399] on span "Default" at bounding box center [1275, 396] width 45 height 19
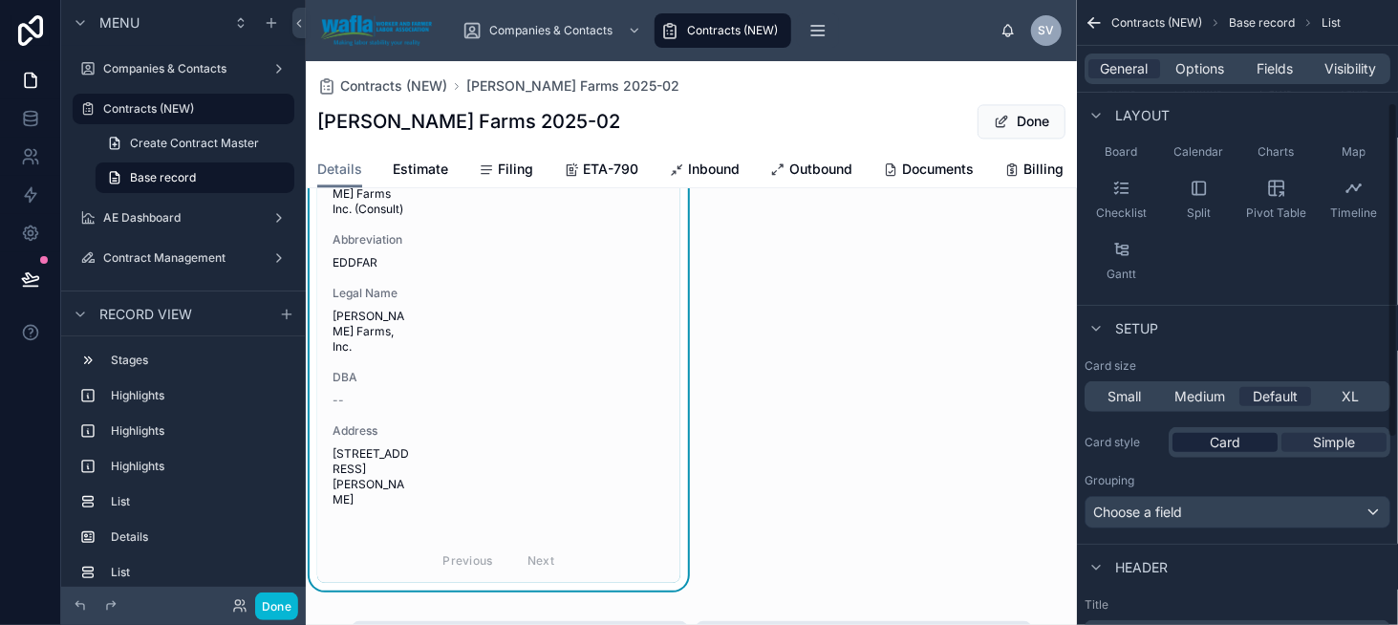
click at [1234, 440] on span "Card" at bounding box center [1225, 442] width 31 height 19
click at [1348, 395] on span "XL" at bounding box center [1351, 396] width 17 height 19
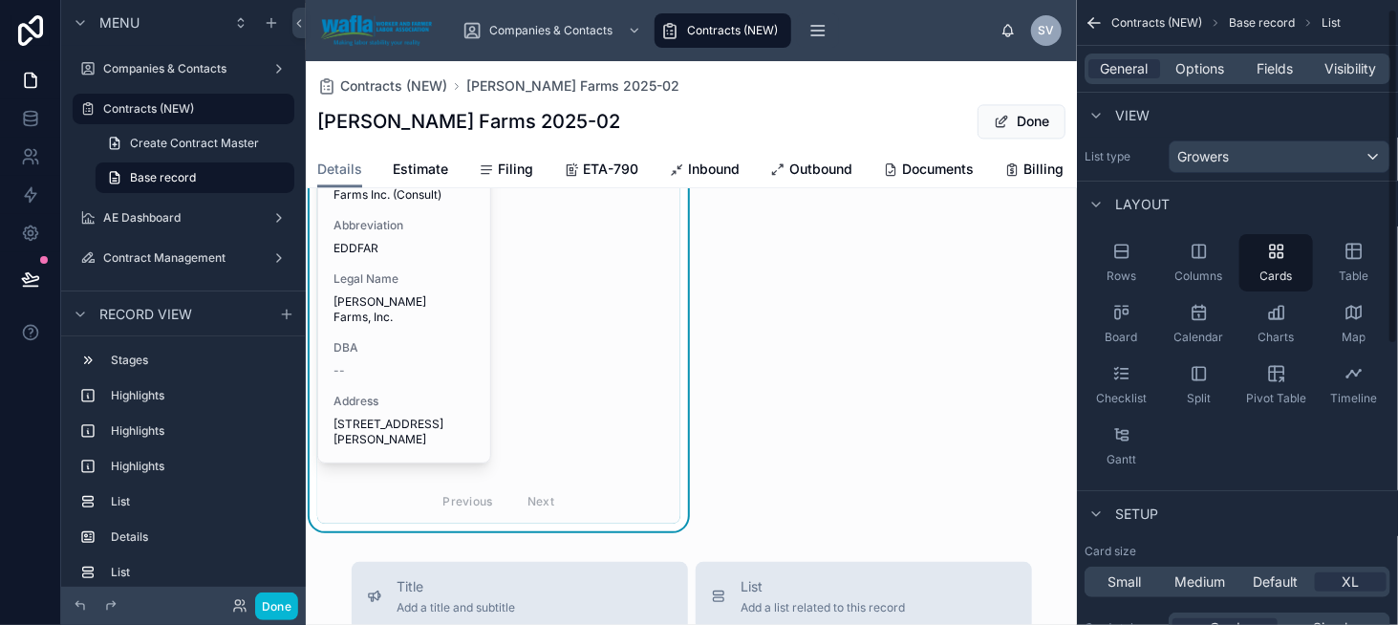
scroll to position [0, 0]
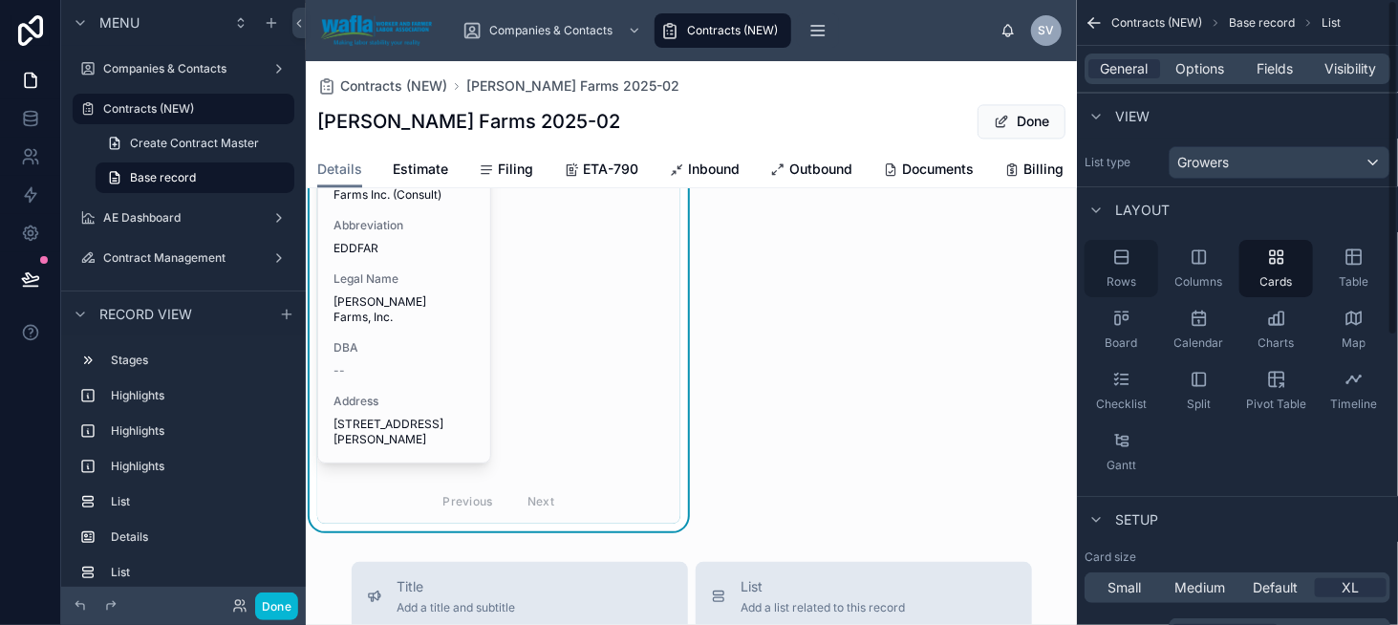
click at [1116, 250] on icon "scrollable content" at bounding box center [1121, 257] width 19 height 19
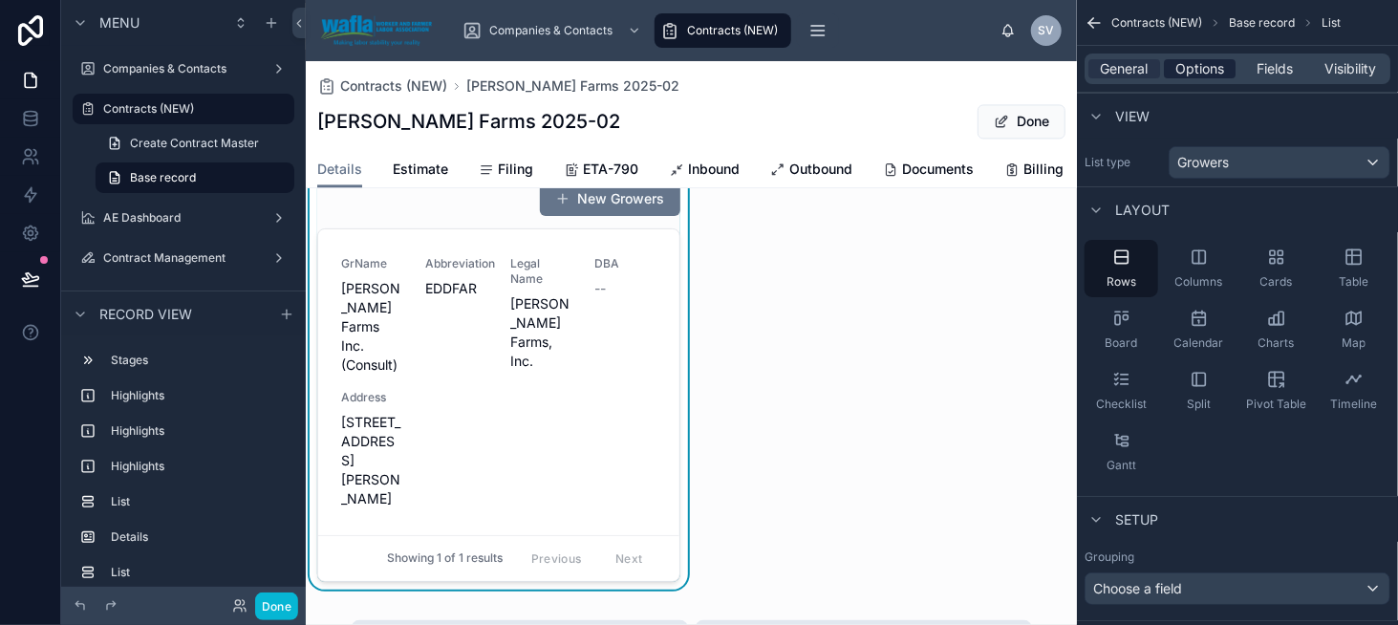
click at [1204, 64] on span "Options" at bounding box center [1200, 68] width 49 height 19
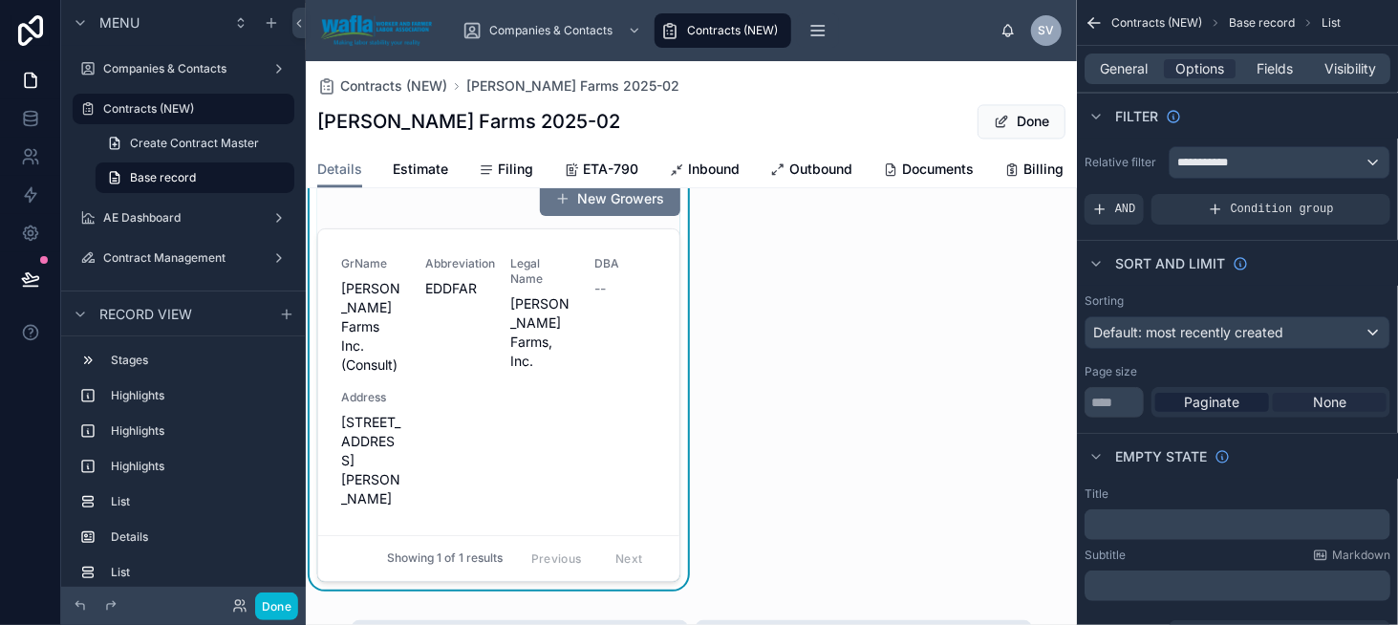
click at [1321, 404] on span "None" at bounding box center [1329, 402] width 33 height 19
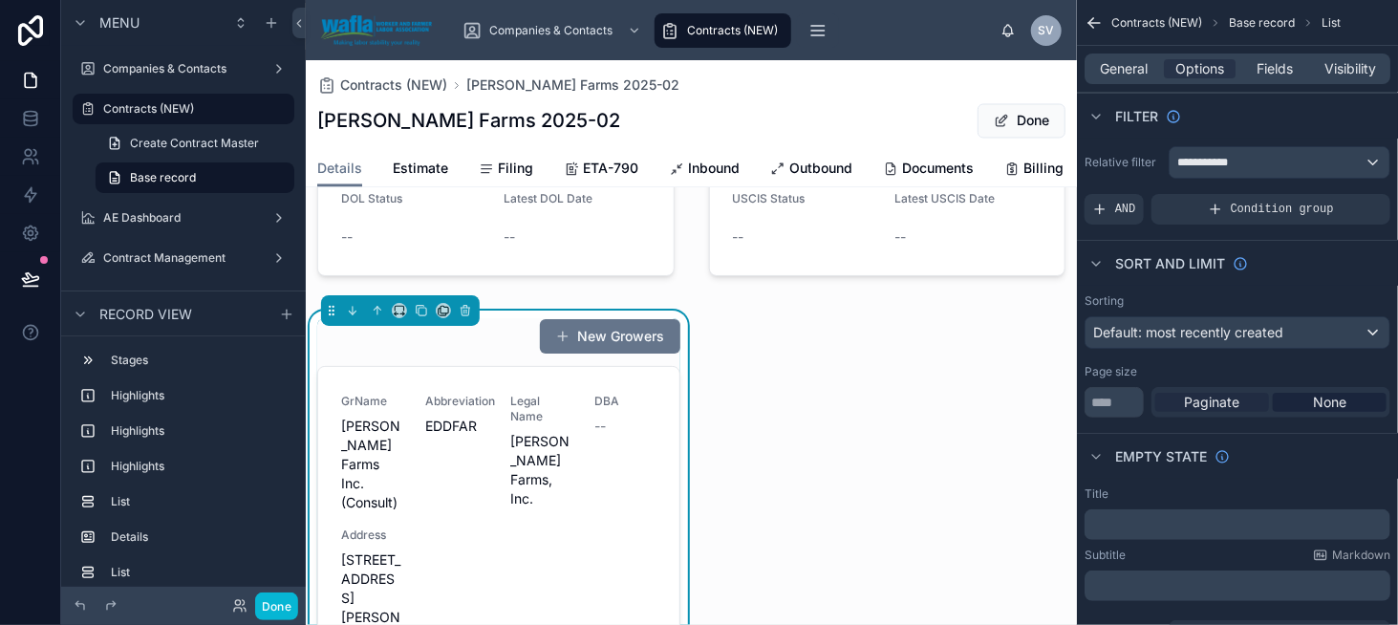
scroll to position [1625, 0]
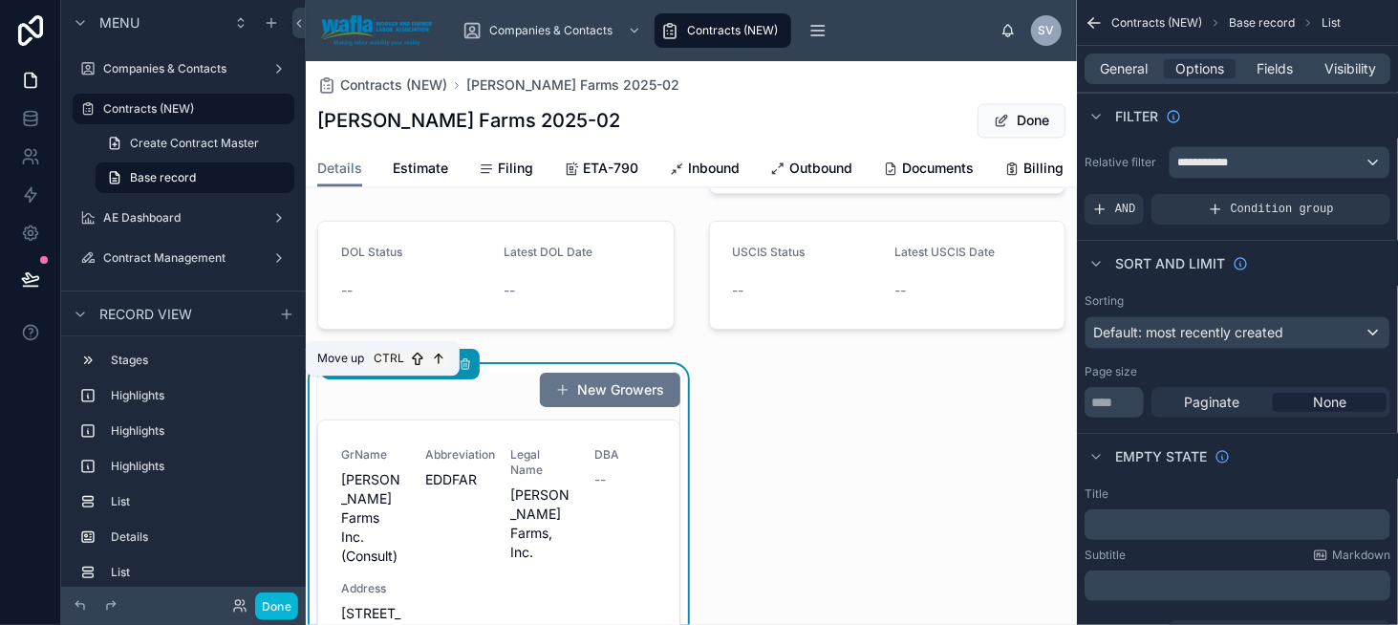
click at [379, 371] on icon at bounding box center [377, 363] width 13 height 13
click at [375, 371] on icon at bounding box center [377, 363] width 13 height 13
click at [378, 371] on icon at bounding box center [377, 363] width 13 height 13
click at [397, 408] on div "New Growers" at bounding box center [498, 390] width 363 height 36
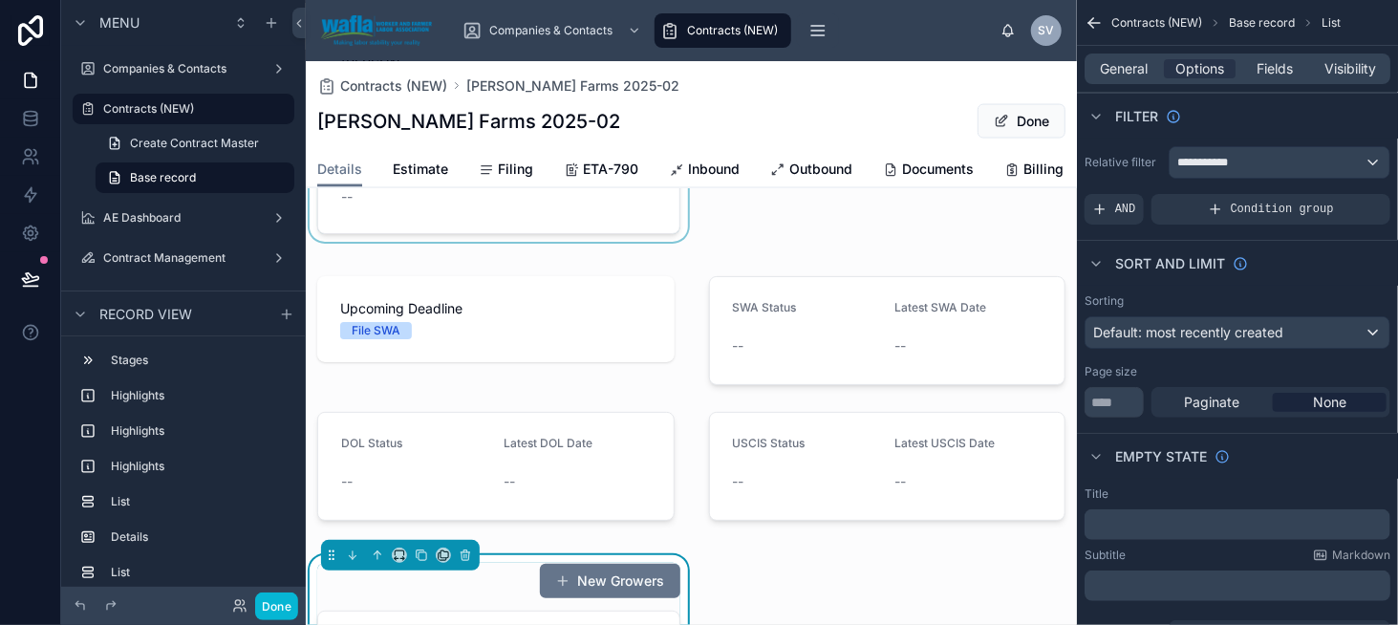
scroll to position [1720, 0]
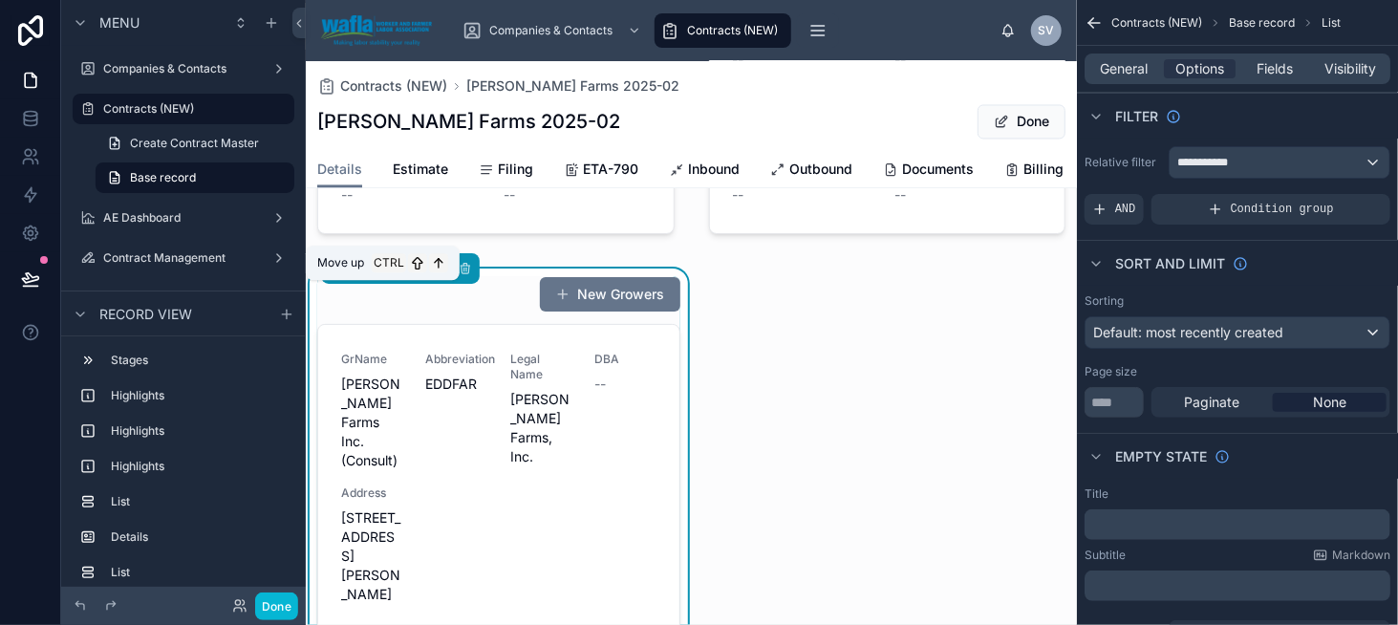
click at [369, 279] on button at bounding box center [377, 268] width 21 height 21
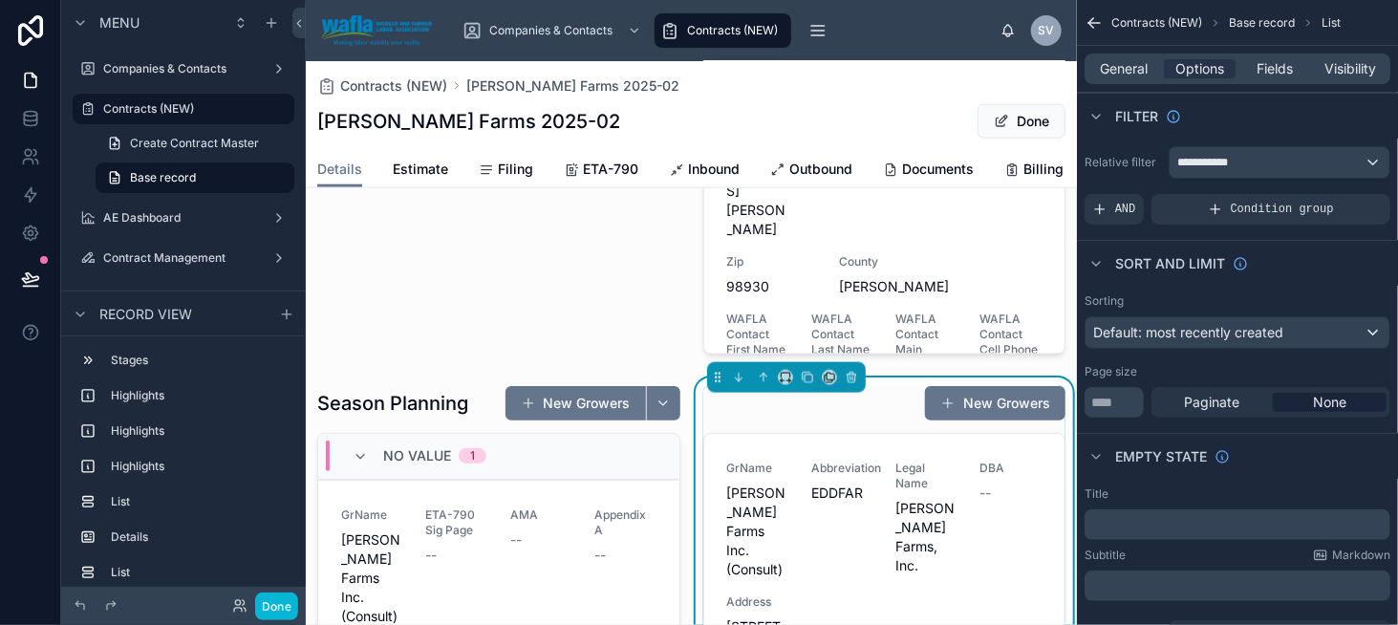
scroll to position [956, 0]
click at [764, 381] on icon at bounding box center [764, 378] width 0 height 8
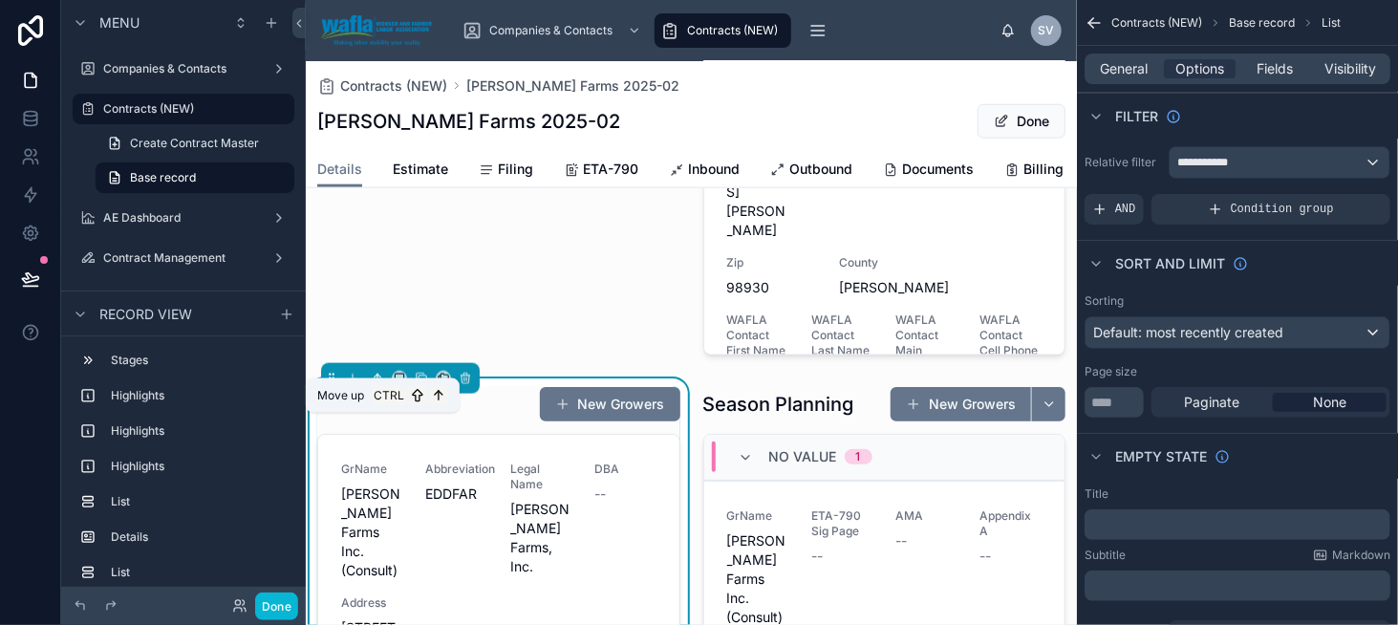
click at [376, 385] on icon at bounding box center [377, 378] width 13 height 13
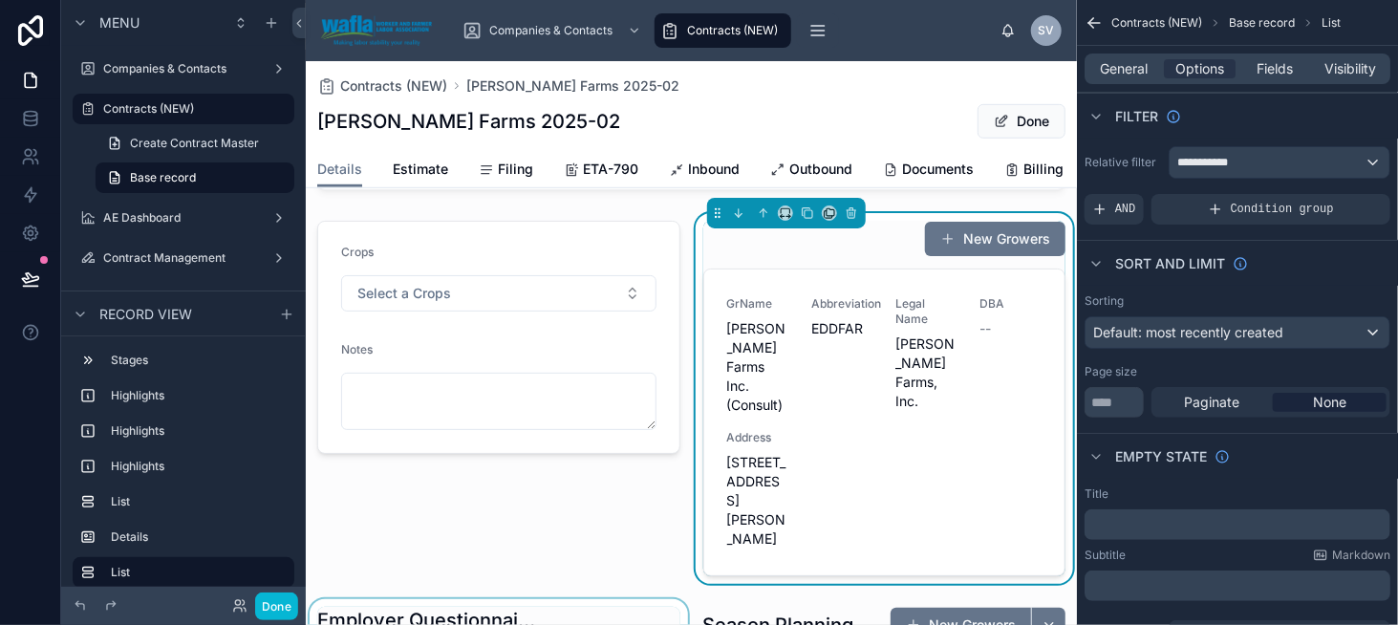
scroll to position [478, 0]
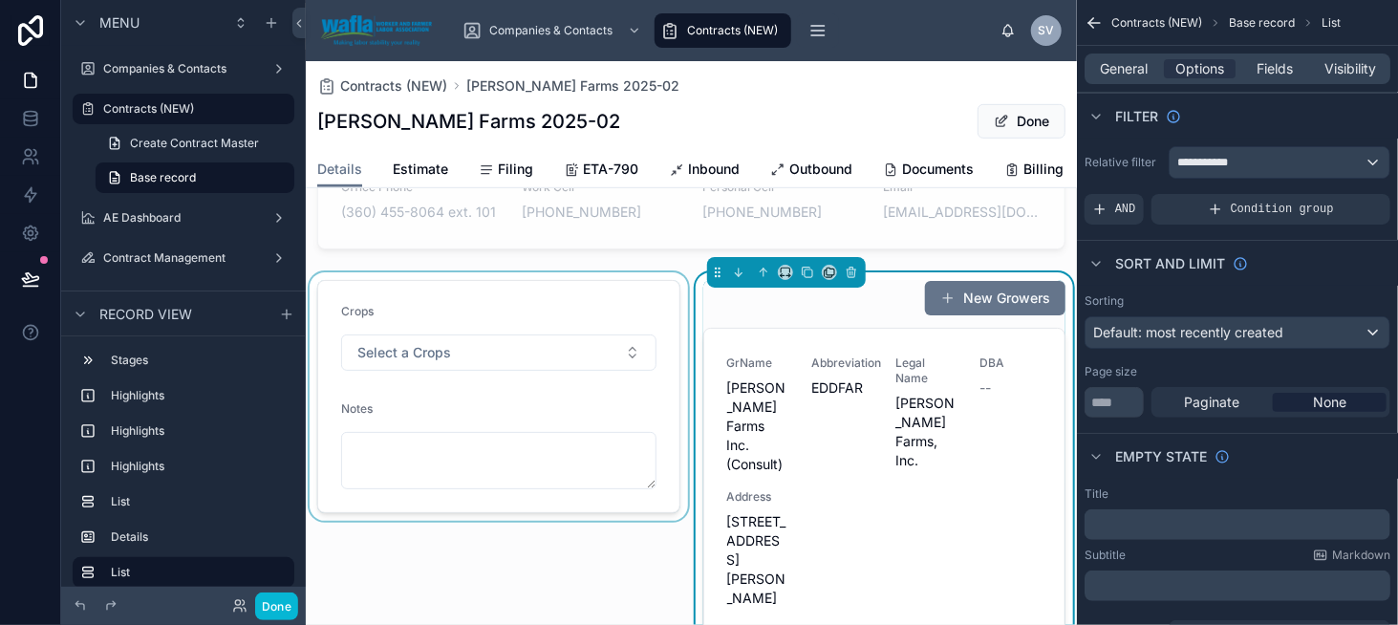
click at [498, 337] on div at bounding box center [499, 457] width 386 height 371
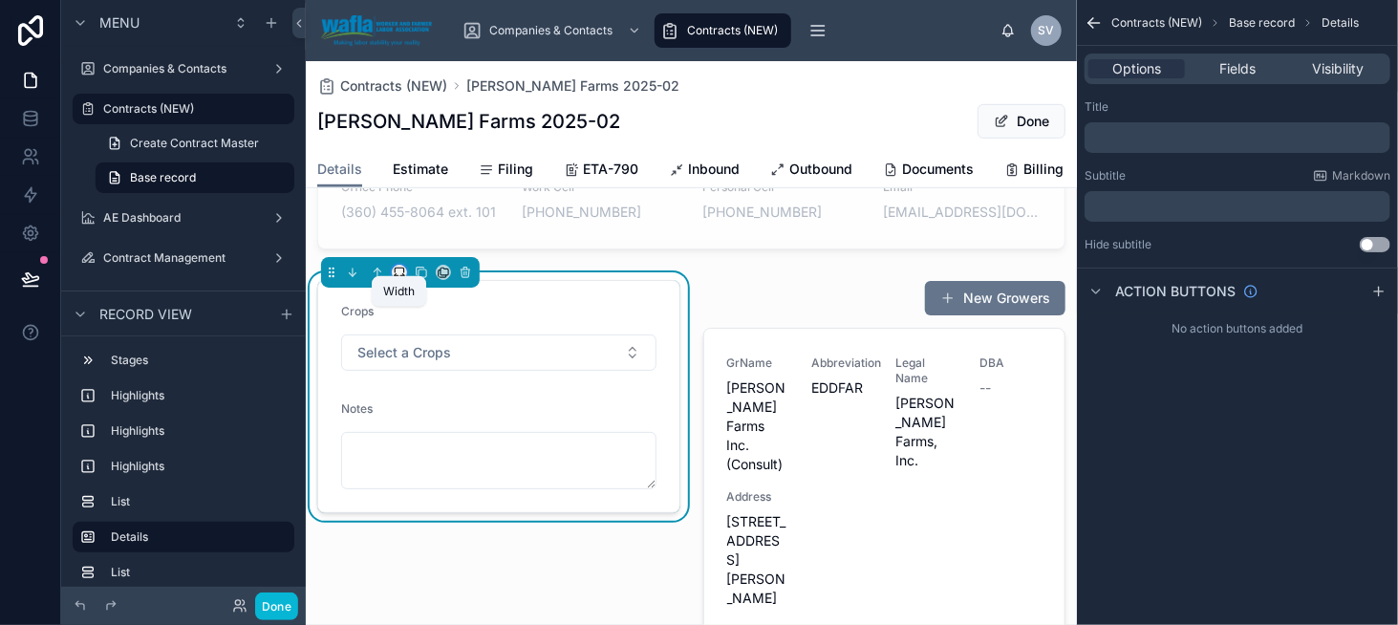
click at [399, 279] on icon at bounding box center [399, 272] width 13 height 13
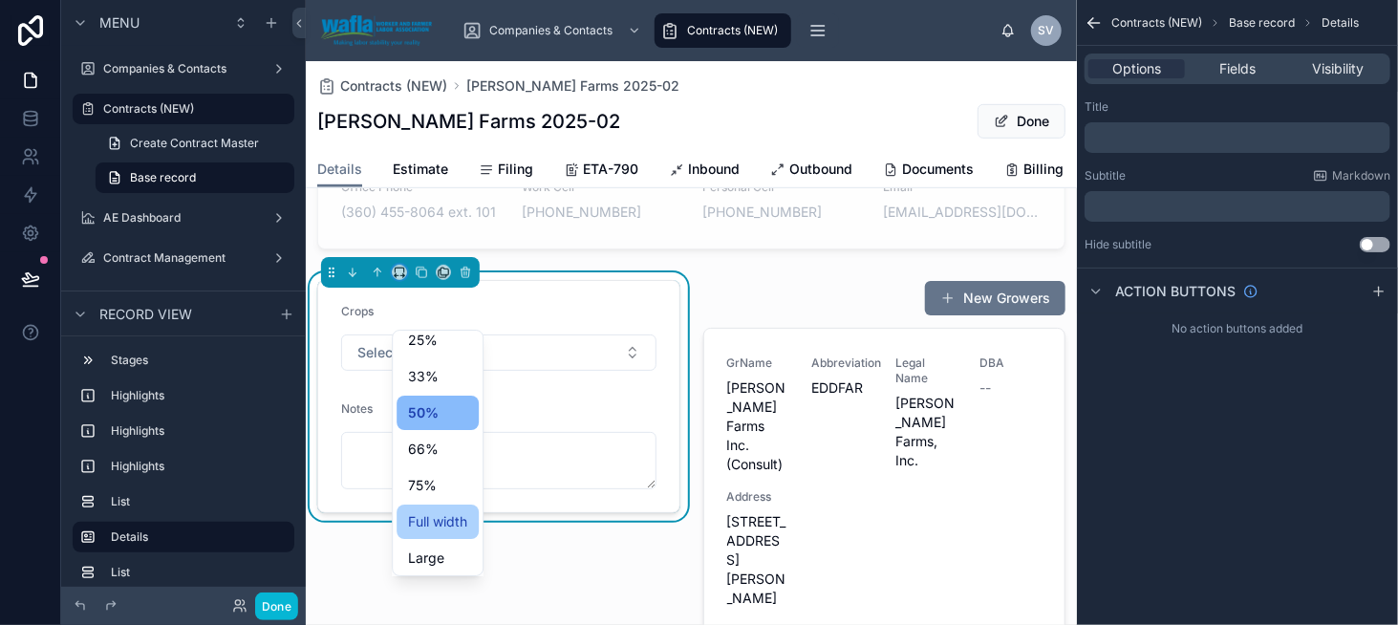
scroll to position [52, 0]
click at [445, 508] on span "Full width" at bounding box center [437, 518] width 59 height 23
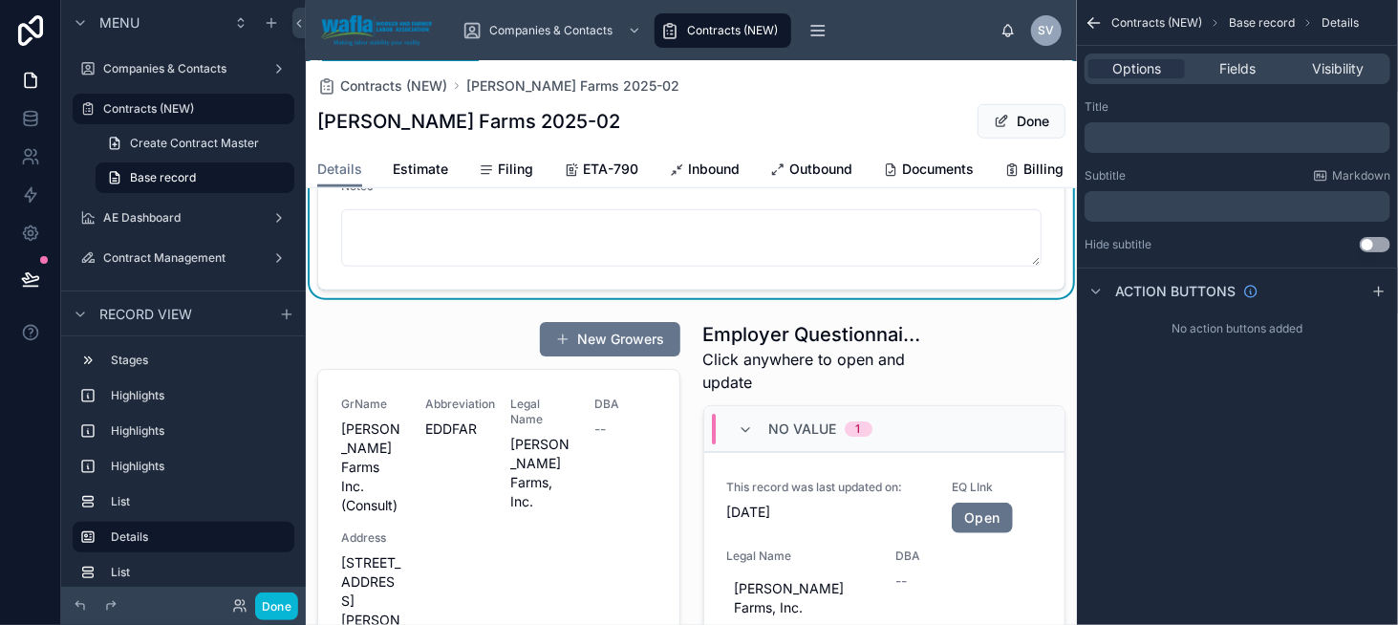
scroll to position [765, 0]
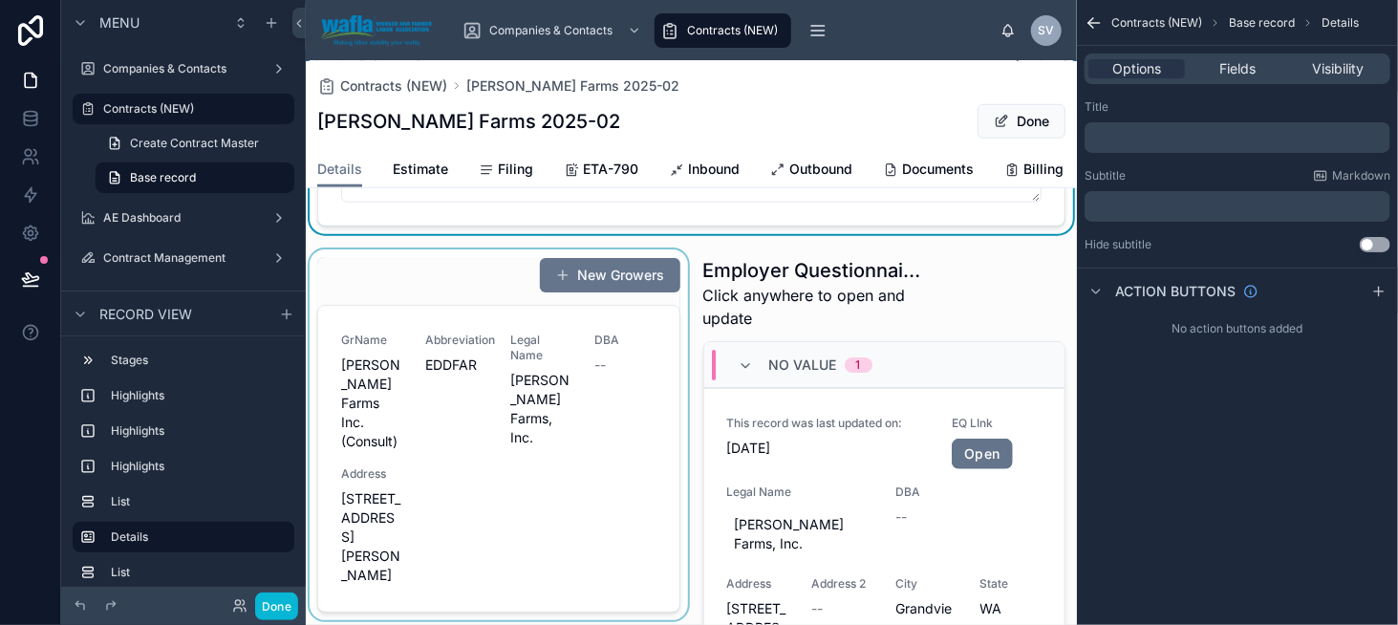
click at [382, 337] on div at bounding box center [499, 533] width 386 height 569
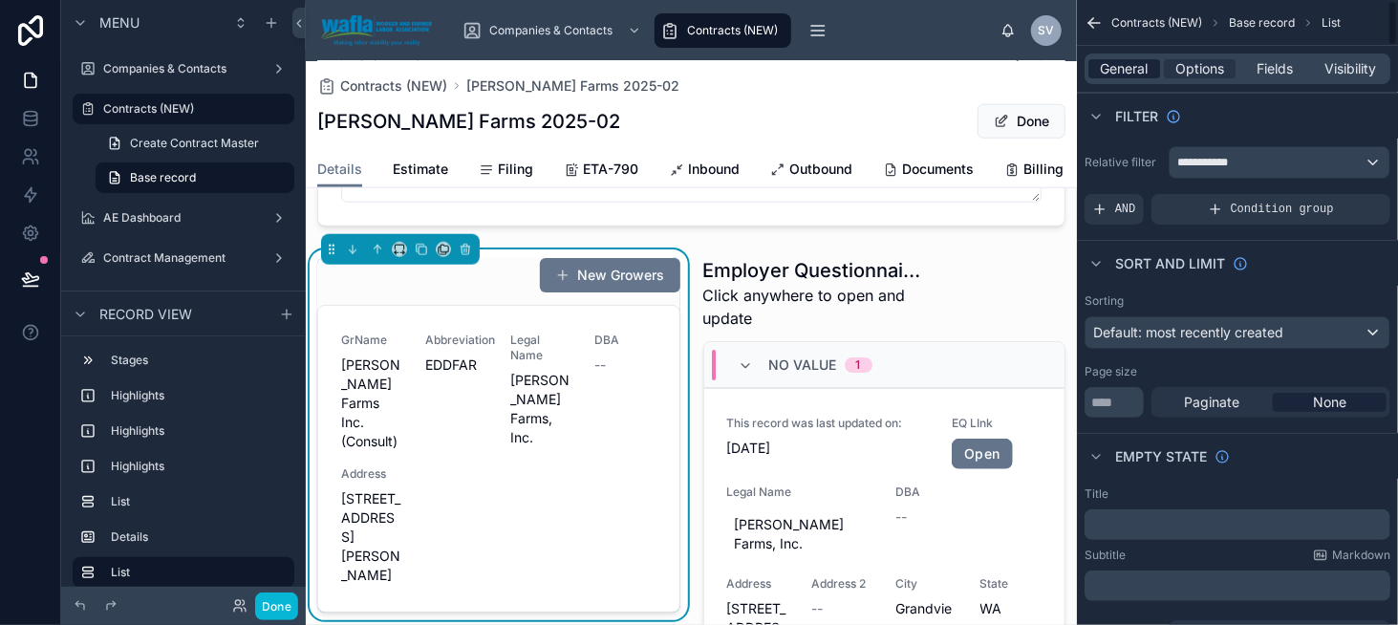
click at [1129, 76] on span "General" at bounding box center [1125, 68] width 48 height 19
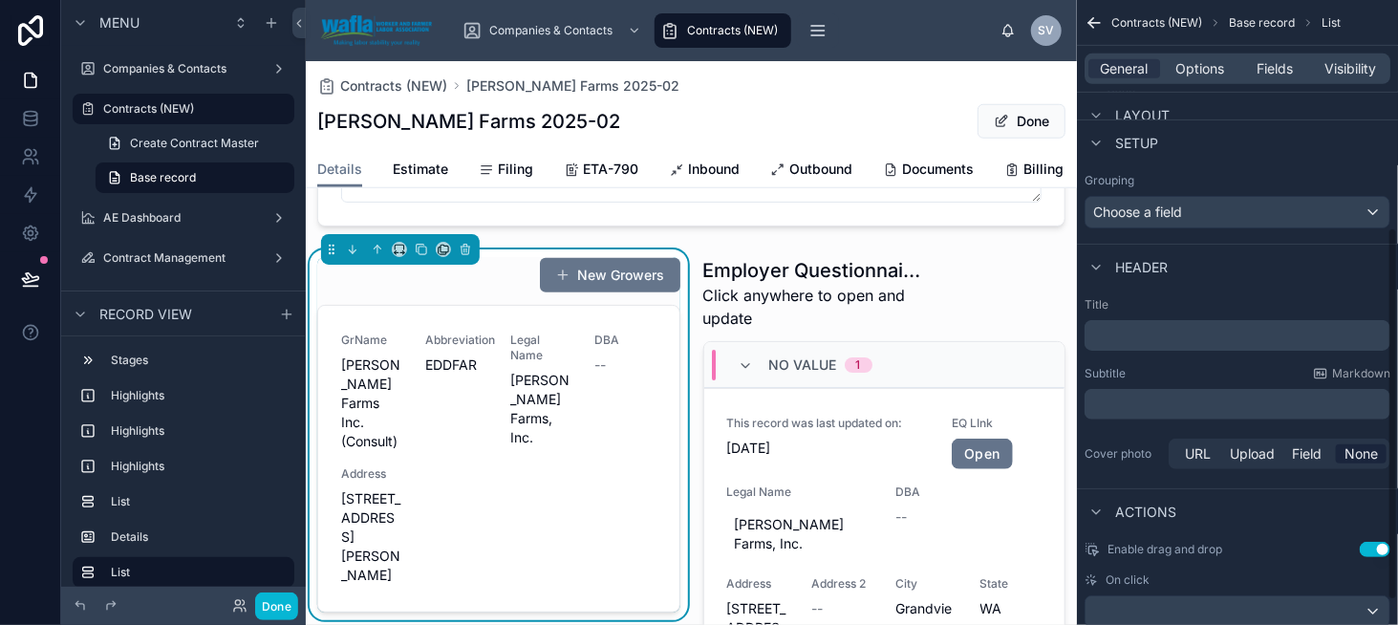
scroll to position [382, 0]
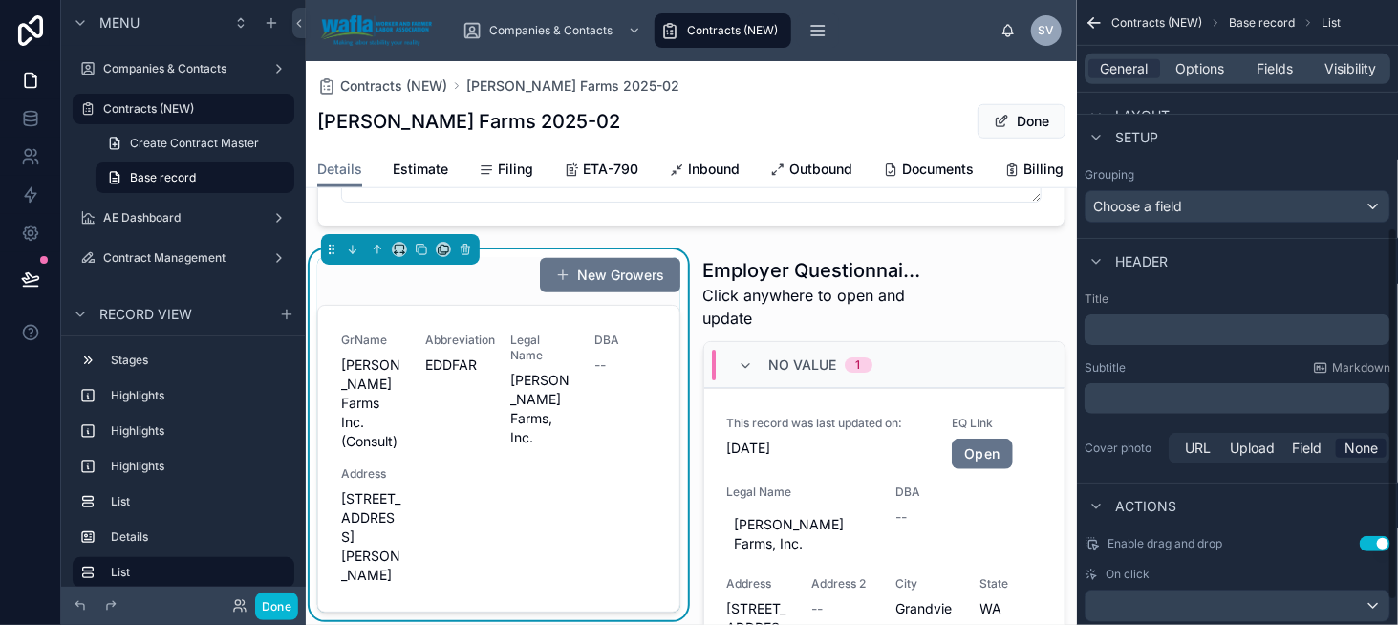
click at [1152, 389] on p "﻿" at bounding box center [1239, 398] width 294 height 19
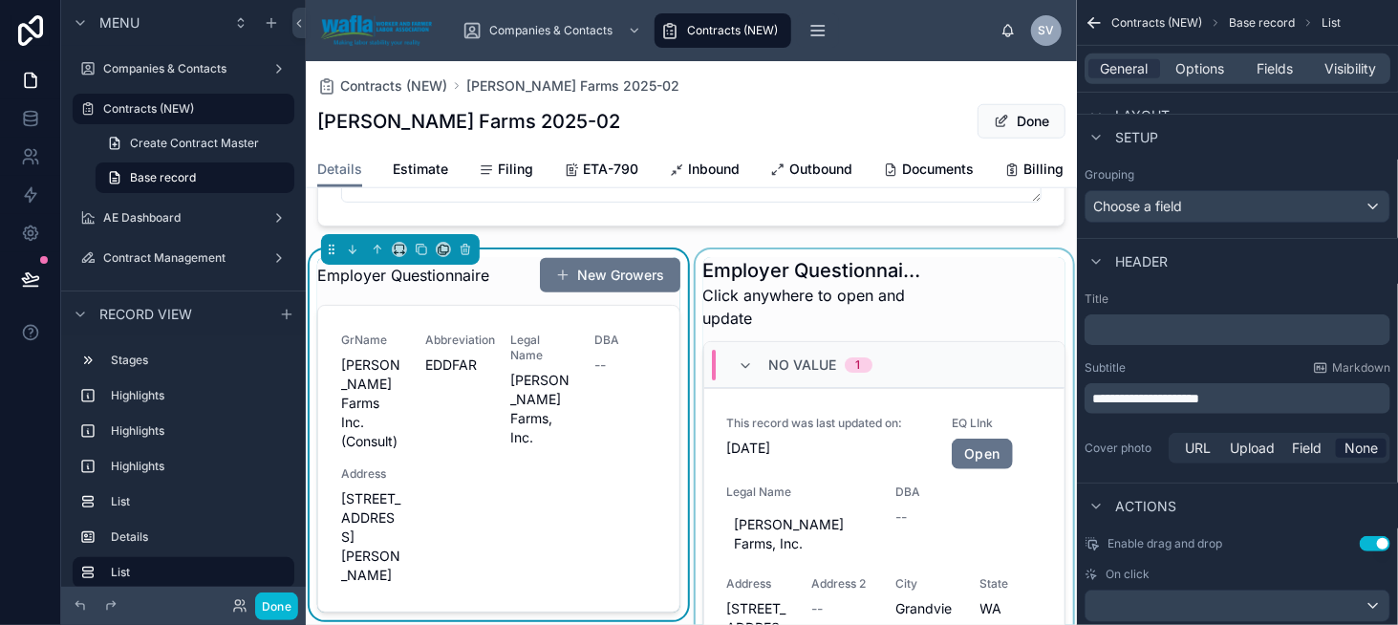
click at [842, 467] on div at bounding box center [885, 533] width 386 height 569
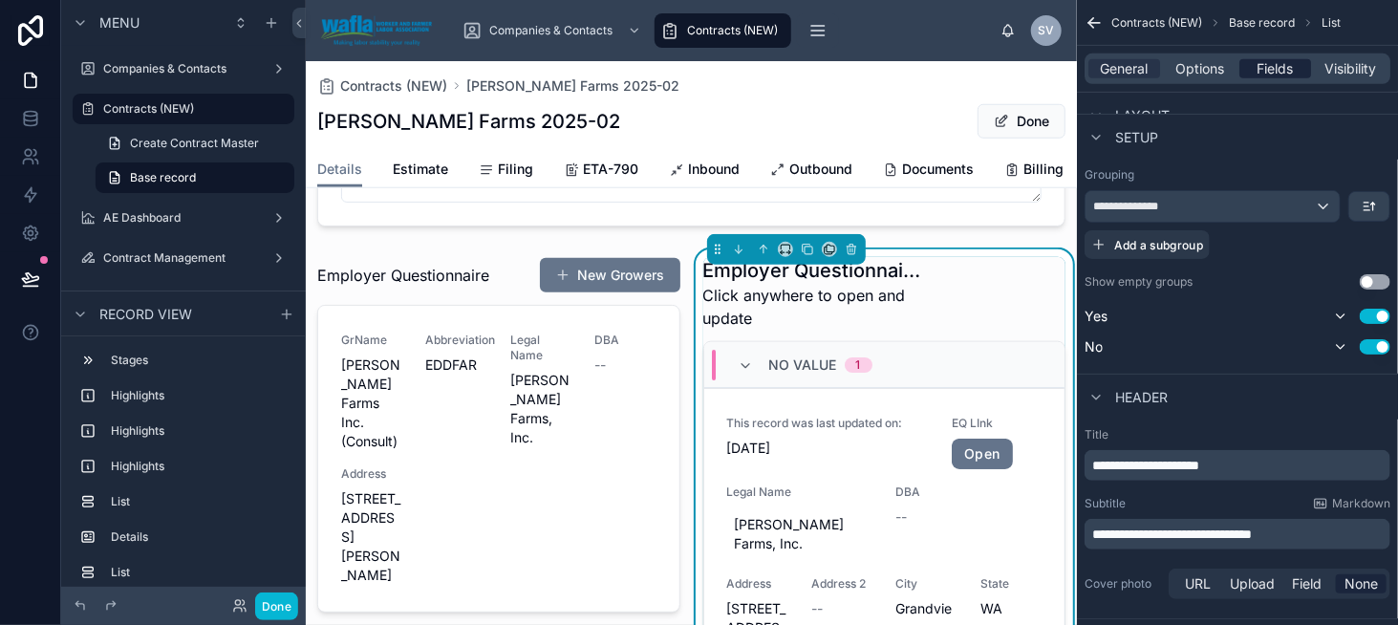
click at [1280, 76] on span "Fields" at bounding box center [1276, 68] width 36 height 19
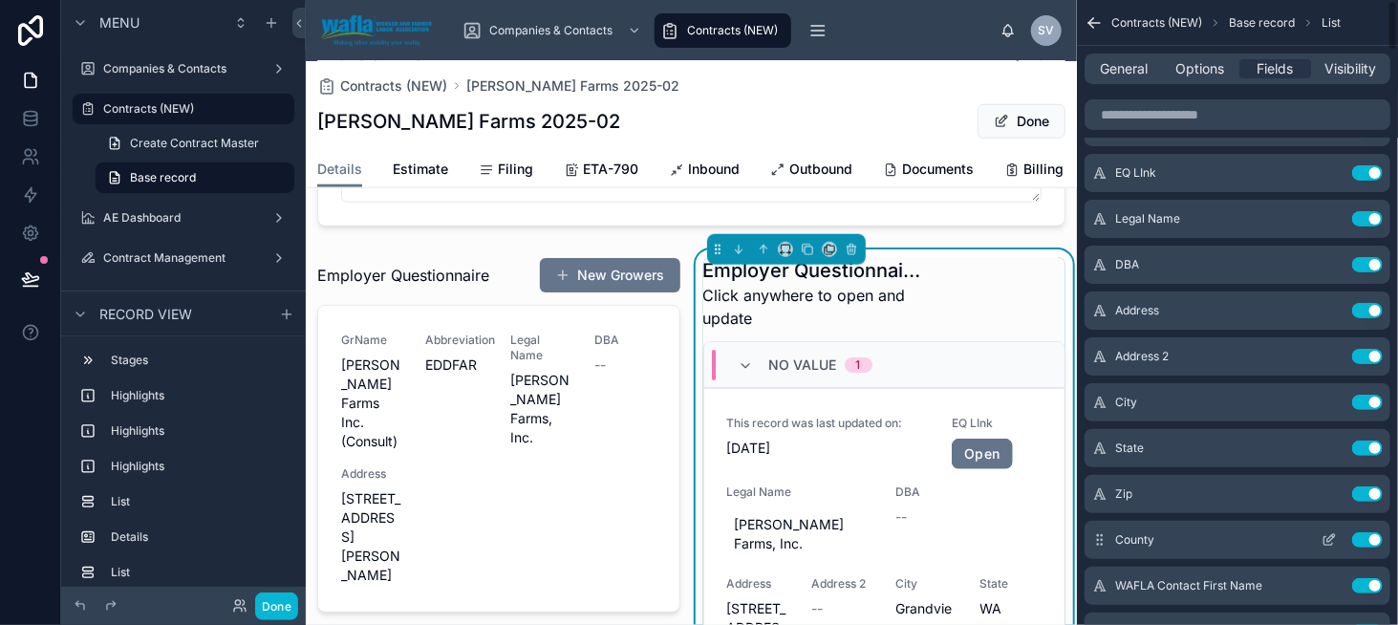
scroll to position [0, 0]
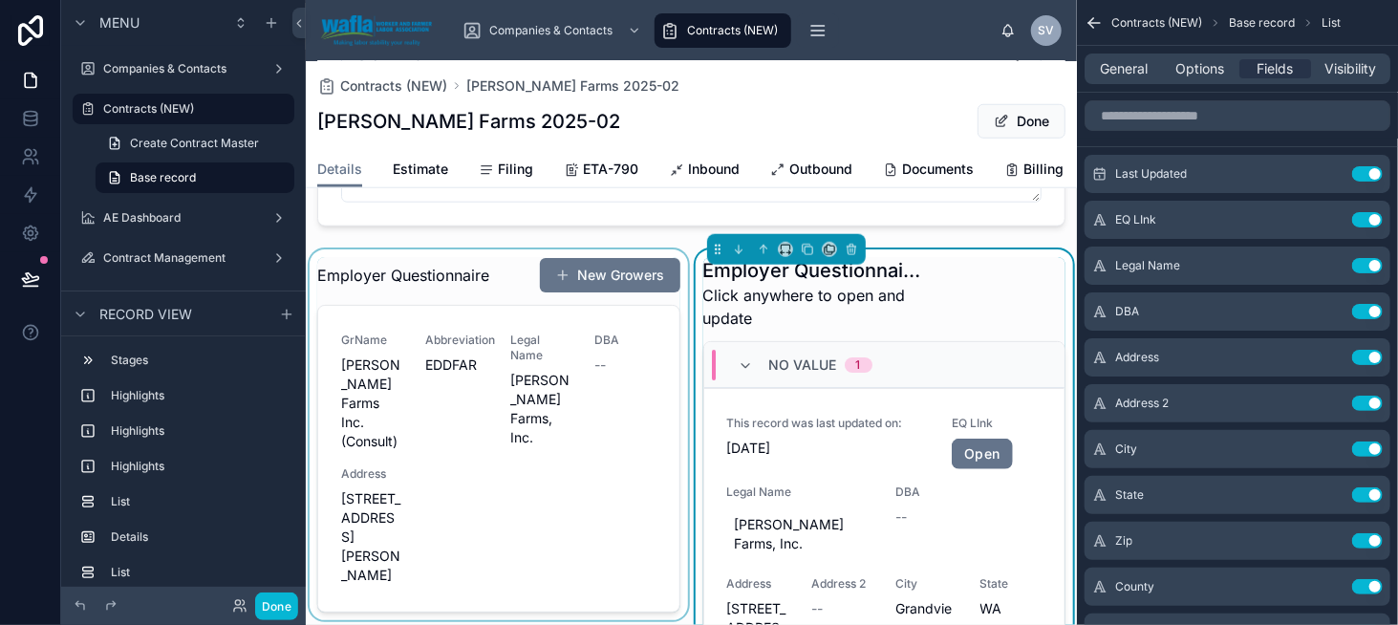
click at [452, 347] on div at bounding box center [499, 533] width 386 height 569
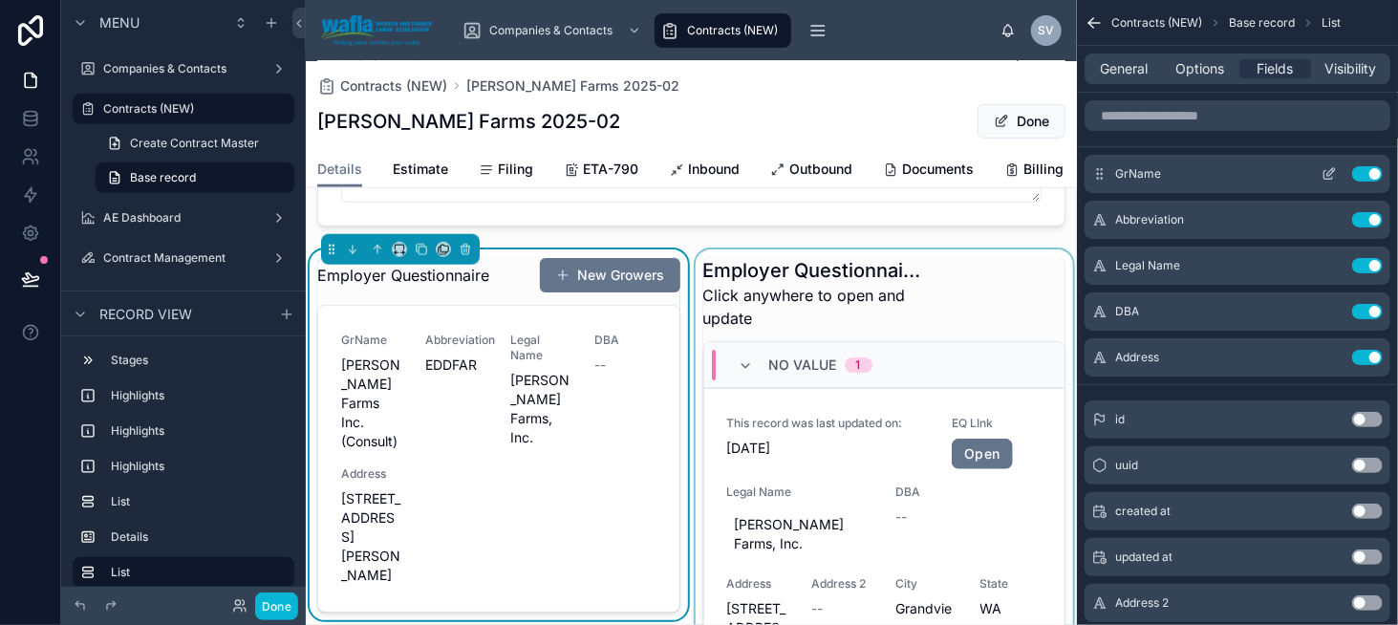
click at [1370, 168] on button "Use setting" at bounding box center [1367, 173] width 31 height 15
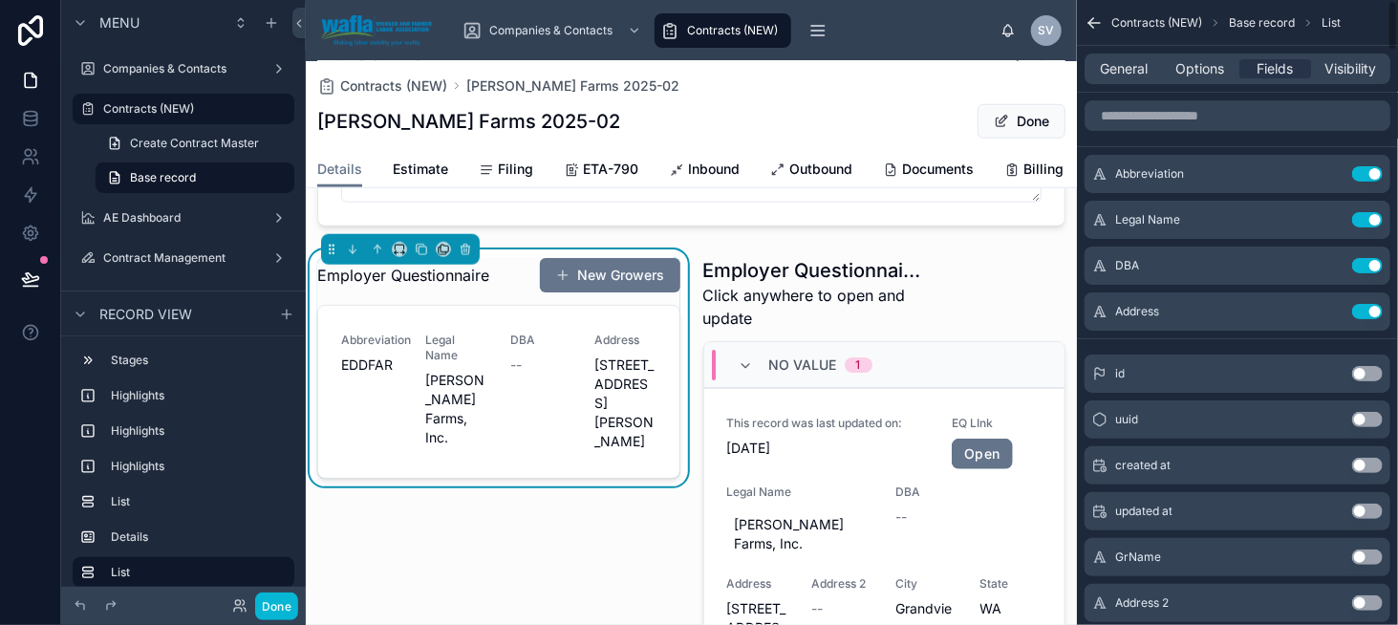
click at [1370, 168] on button "Use setting" at bounding box center [1367, 173] width 31 height 15
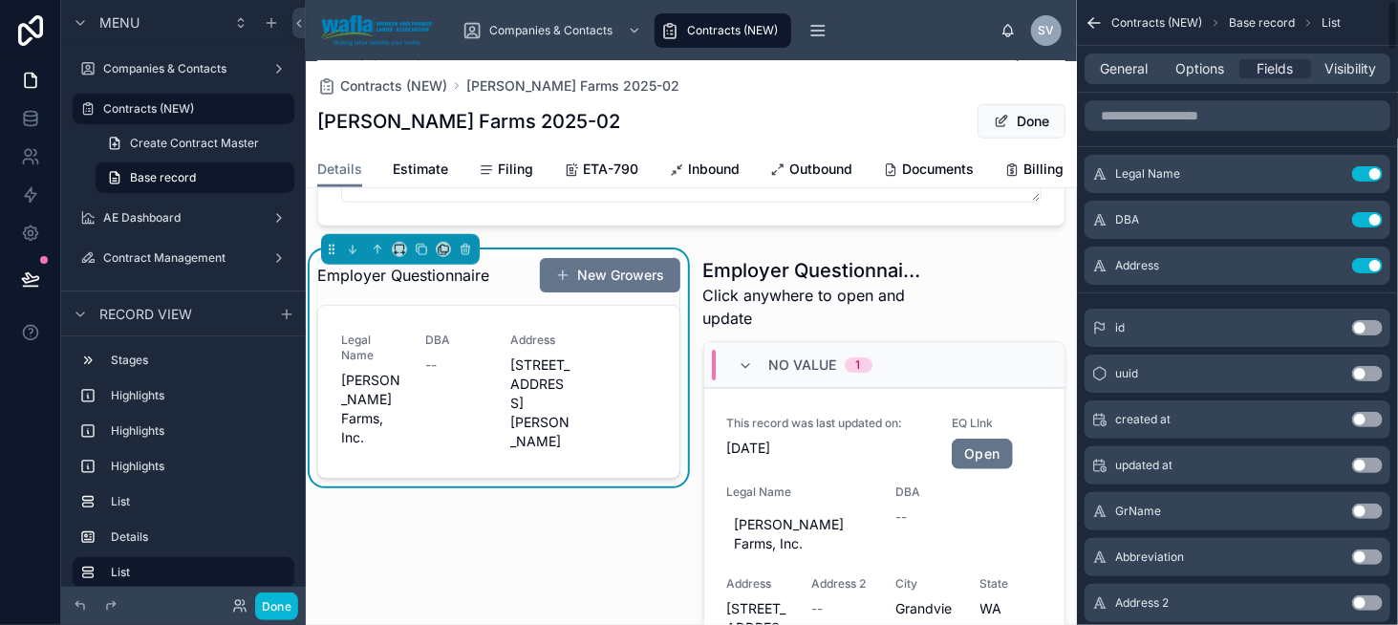
click at [1370, 168] on button "Use setting" at bounding box center [1367, 173] width 31 height 15
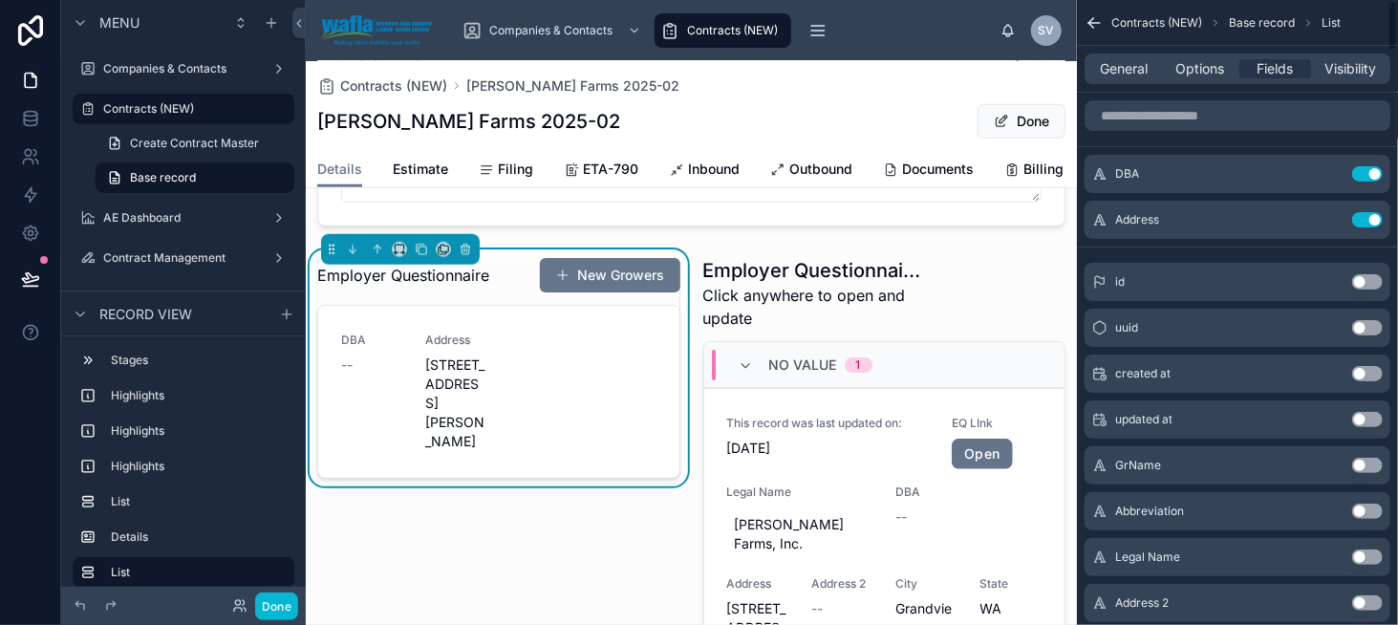
click at [1370, 168] on button "Use setting" at bounding box center [1367, 173] width 31 height 15
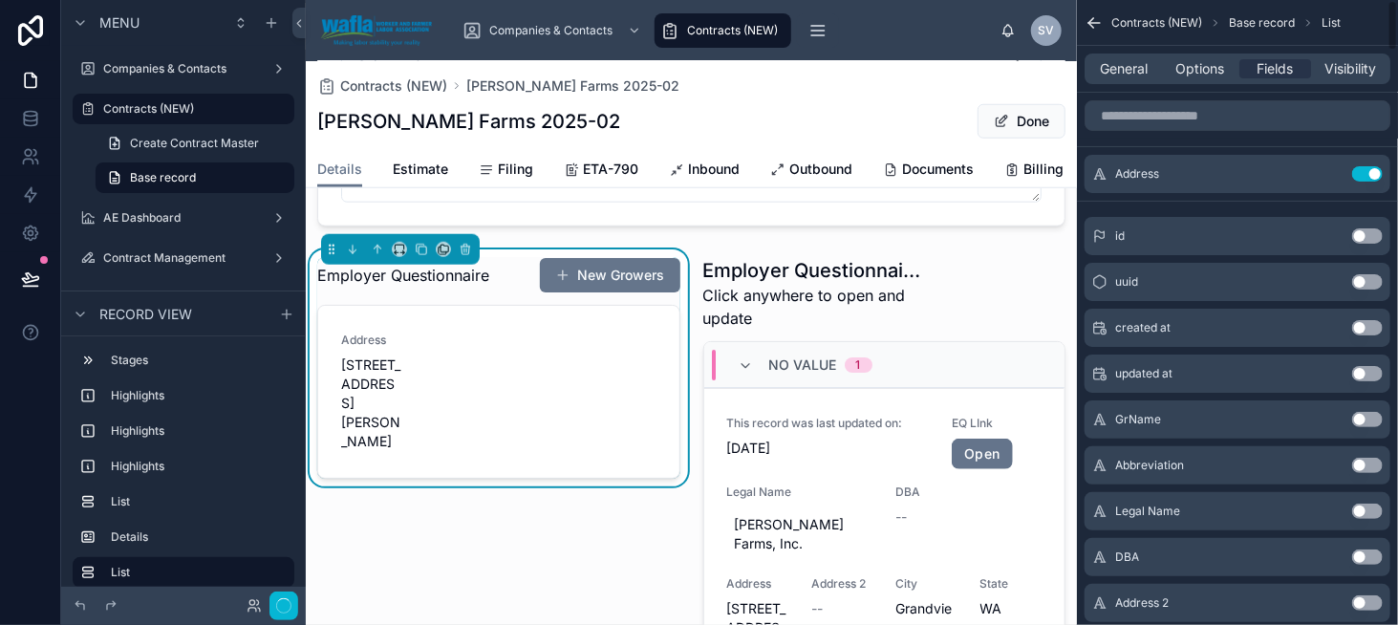
click at [1370, 168] on button "Use setting" at bounding box center [1367, 173] width 31 height 15
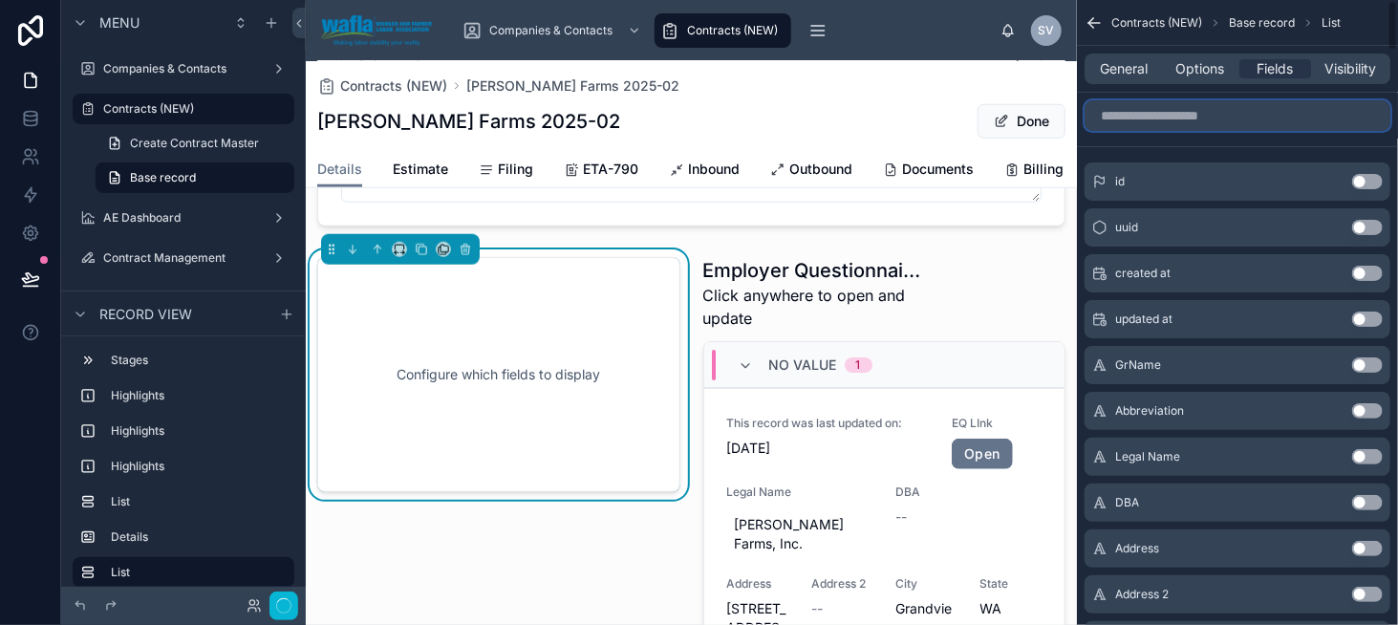
click at [1234, 116] on input "scrollable content" at bounding box center [1238, 115] width 306 height 31
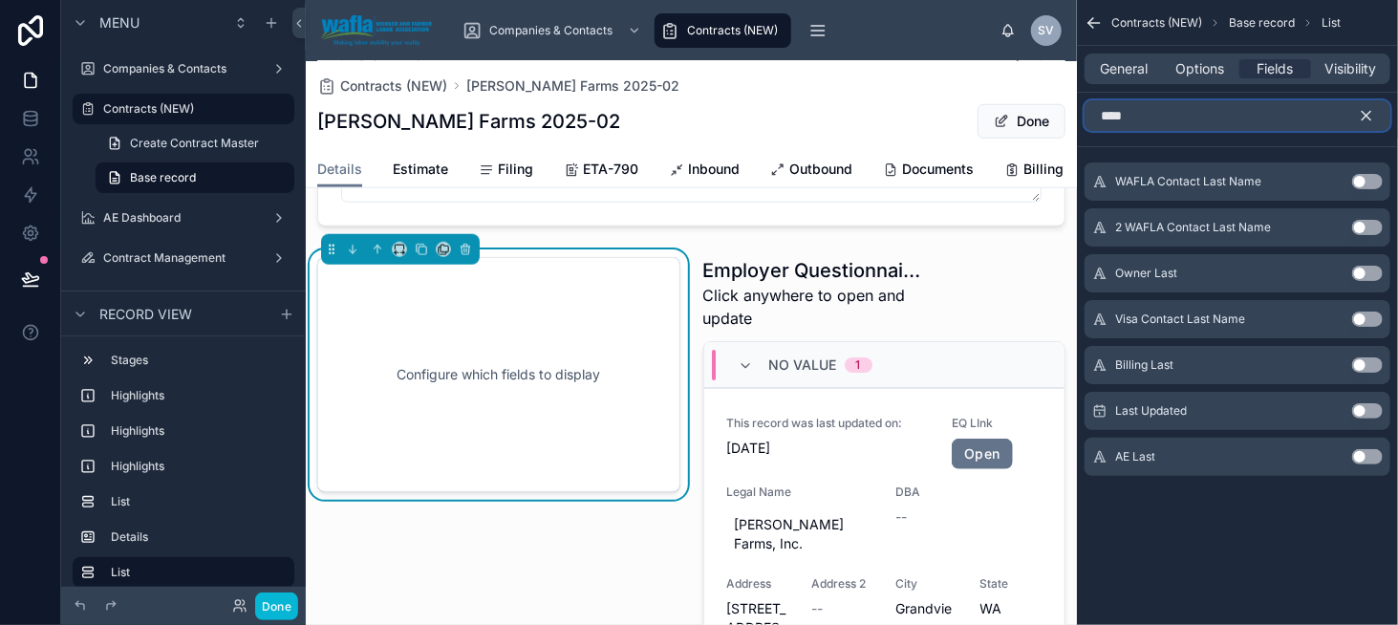
type input "****"
click at [1359, 406] on button "Use setting" at bounding box center [1367, 410] width 31 height 15
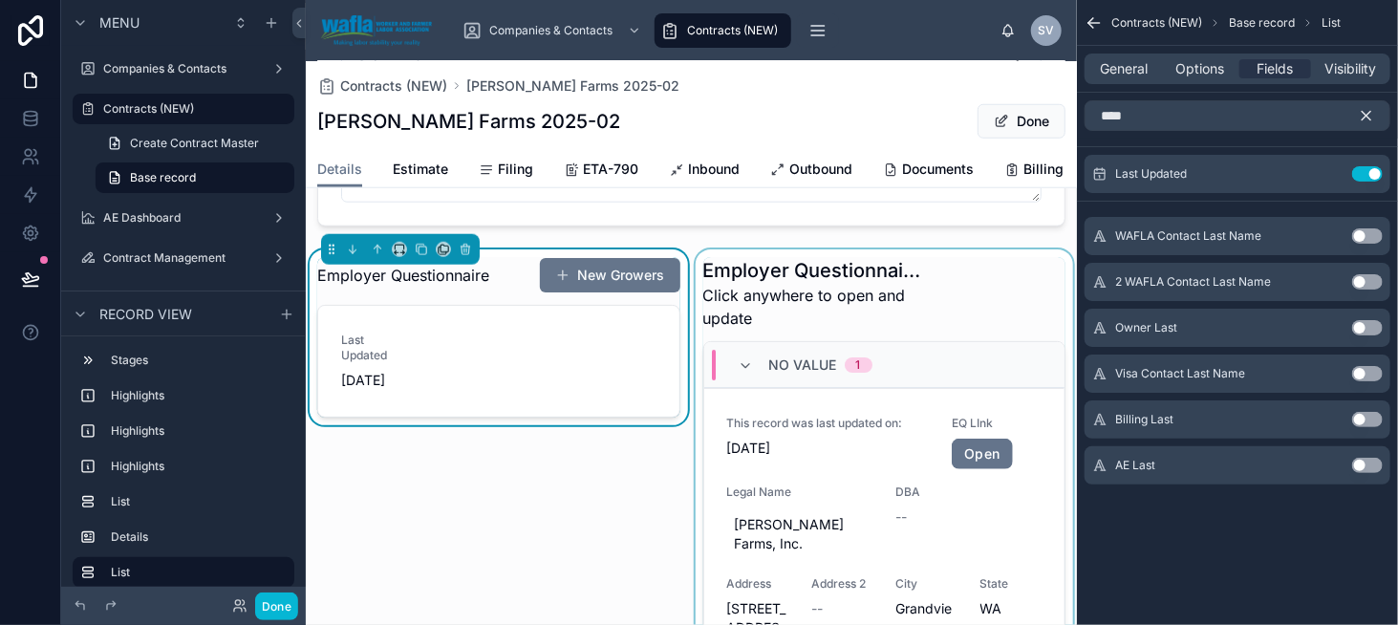
click at [867, 351] on div at bounding box center [885, 533] width 386 height 569
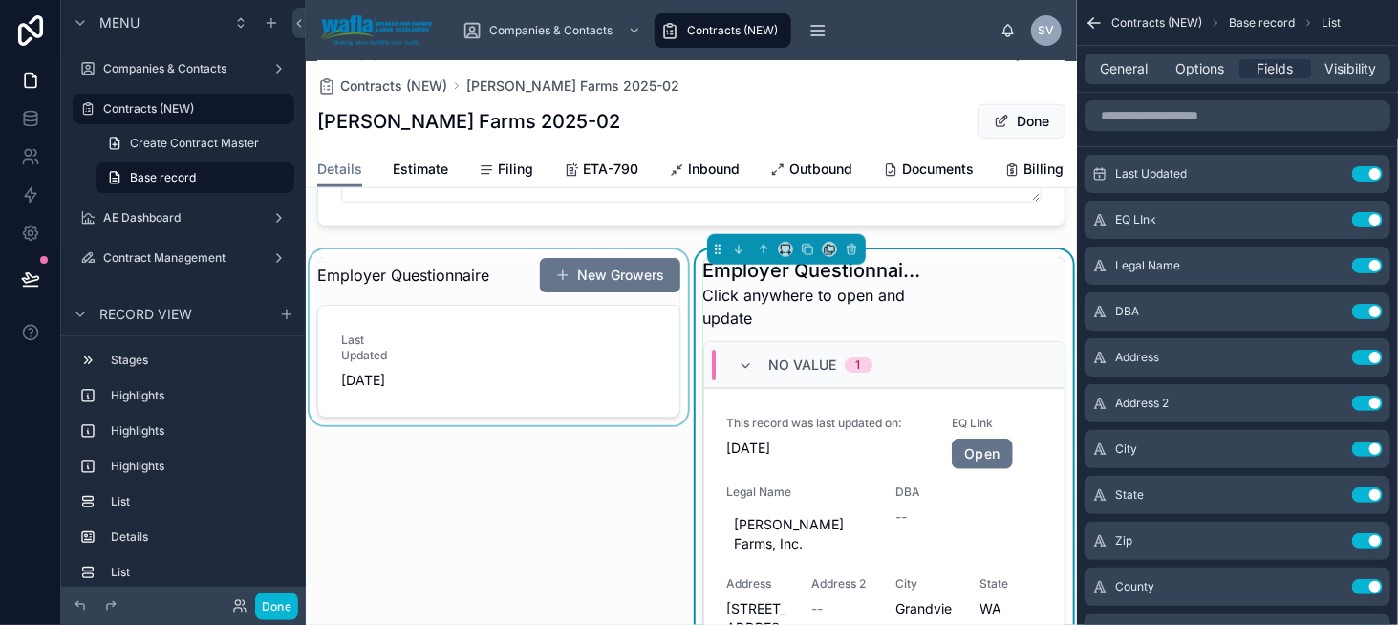
click at [486, 348] on div at bounding box center [499, 533] width 386 height 569
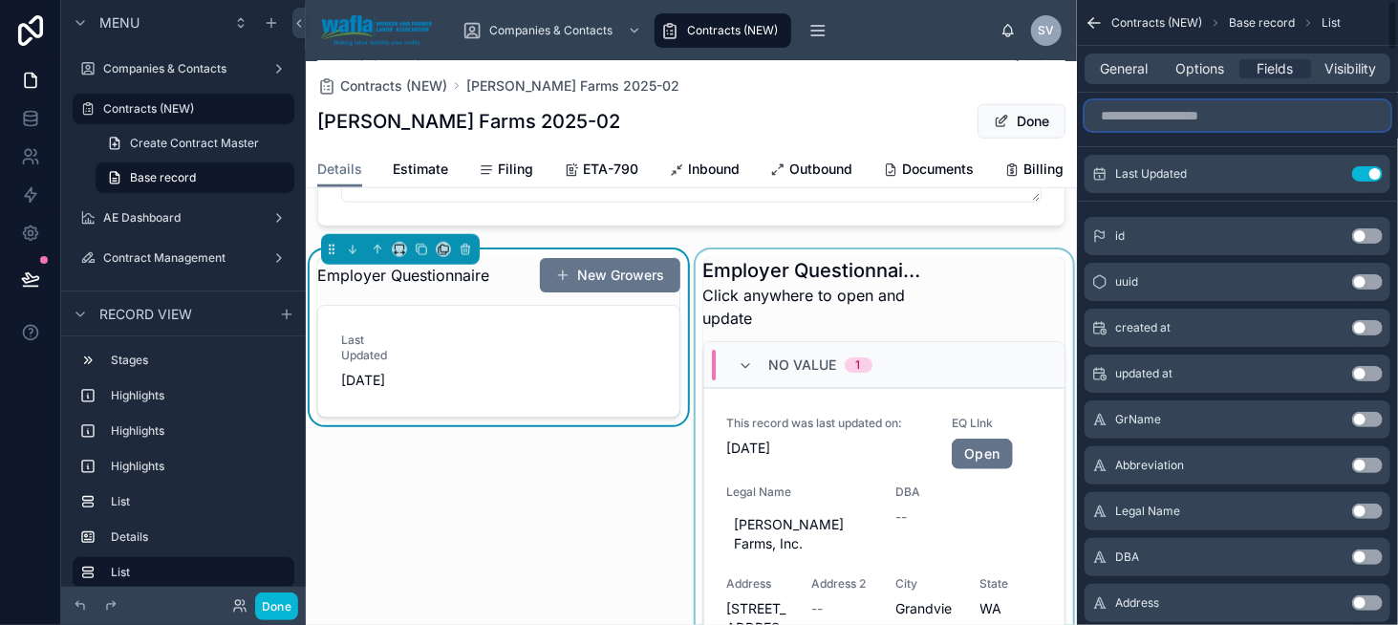
click at [1161, 114] on input "scrollable content" at bounding box center [1238, 115] width 306 height 31
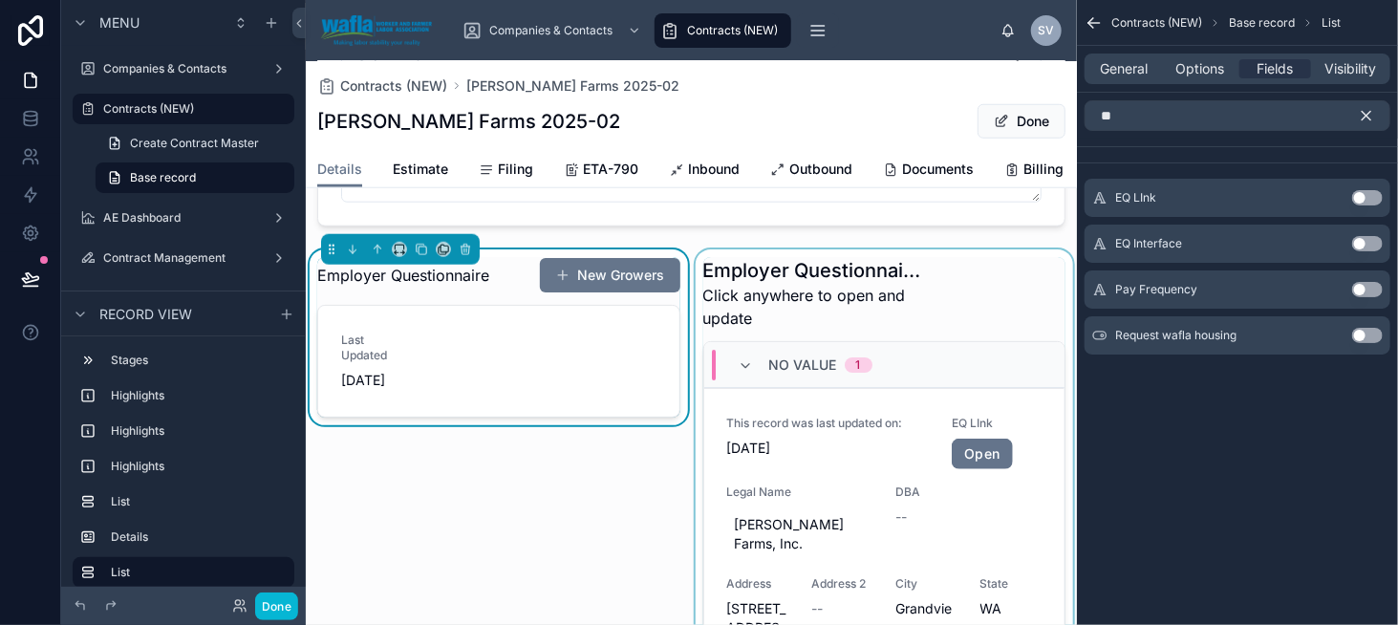
click at [1355, 195] on button "Use setting" at bounding box center [1367, 197] width 31 height 15
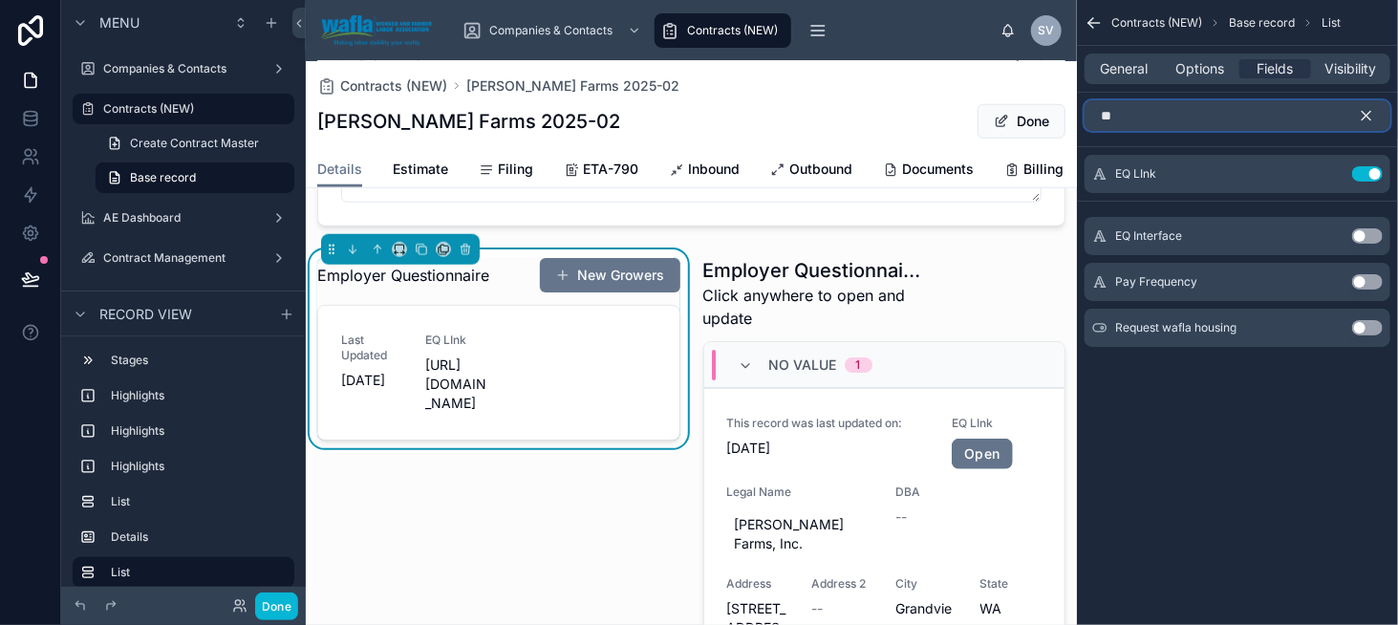
click at [1174, 111] on input "**" at bounding box center [1238, 115] width 306 height 31
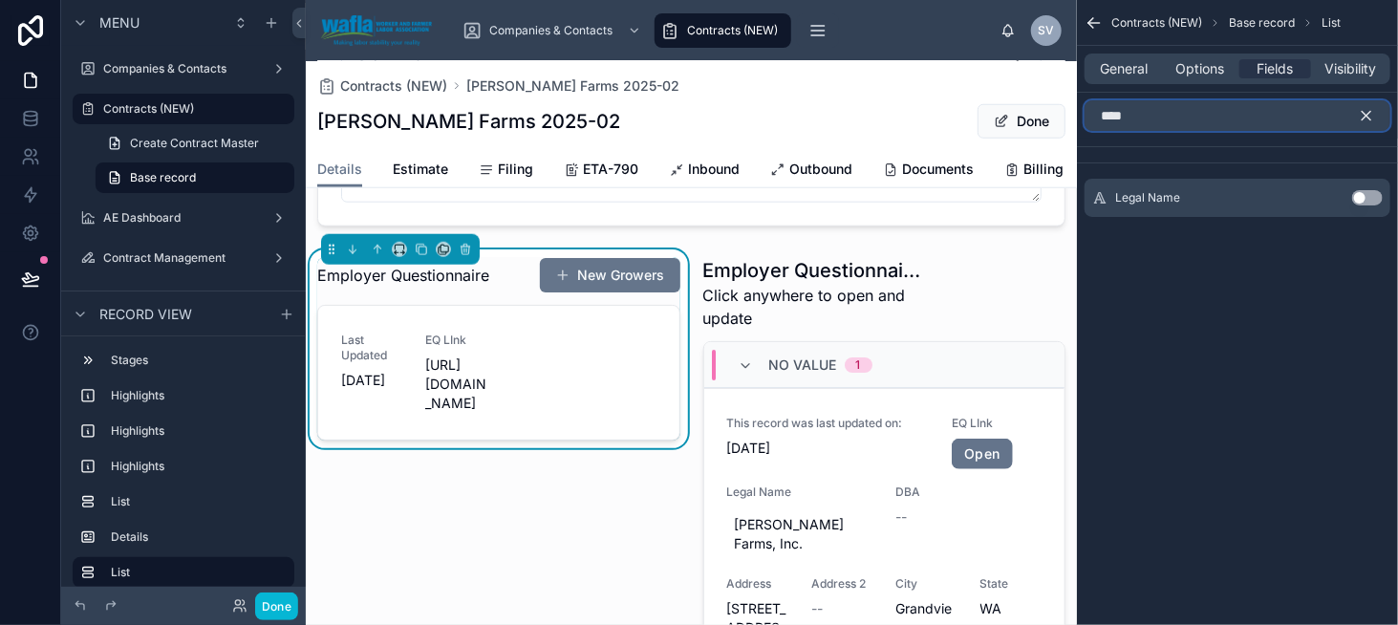
type input "****"
click at [1367, 200] on button "Use setting" at bounding box center [1367, 197] width 31 height 15
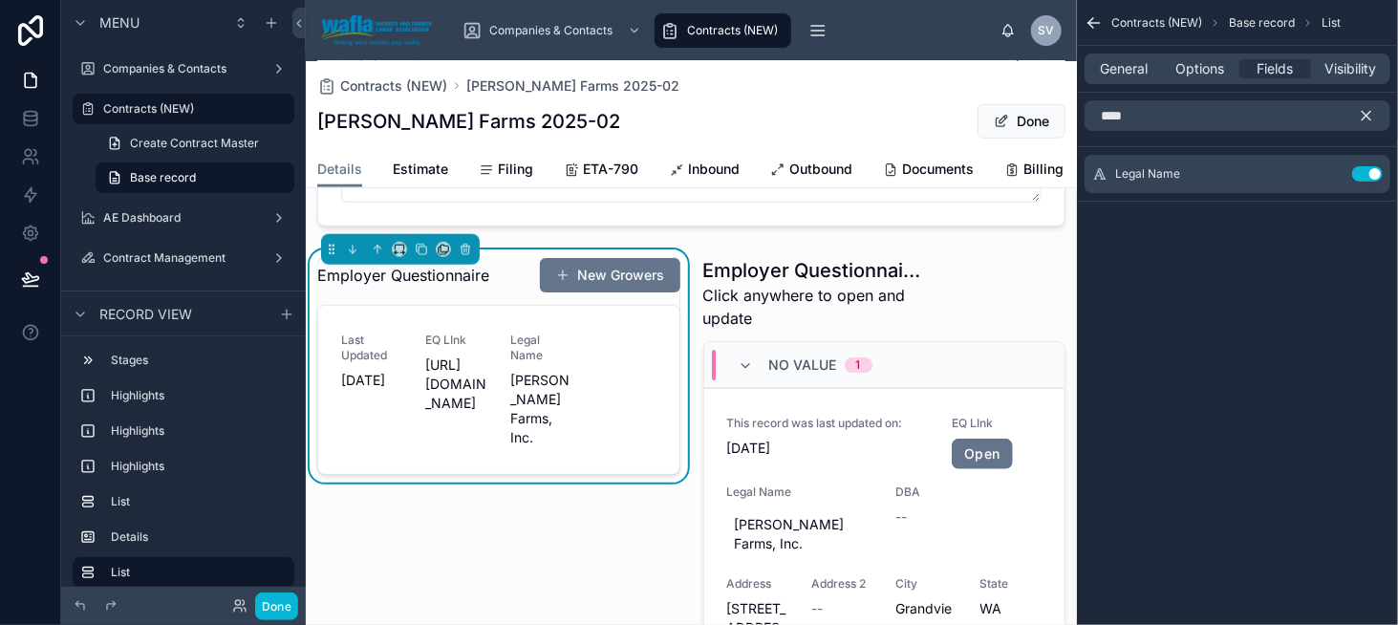
click at [1362, 114] on icon "scrollable content" at bounding box center [1366, 115] width 17 height 17
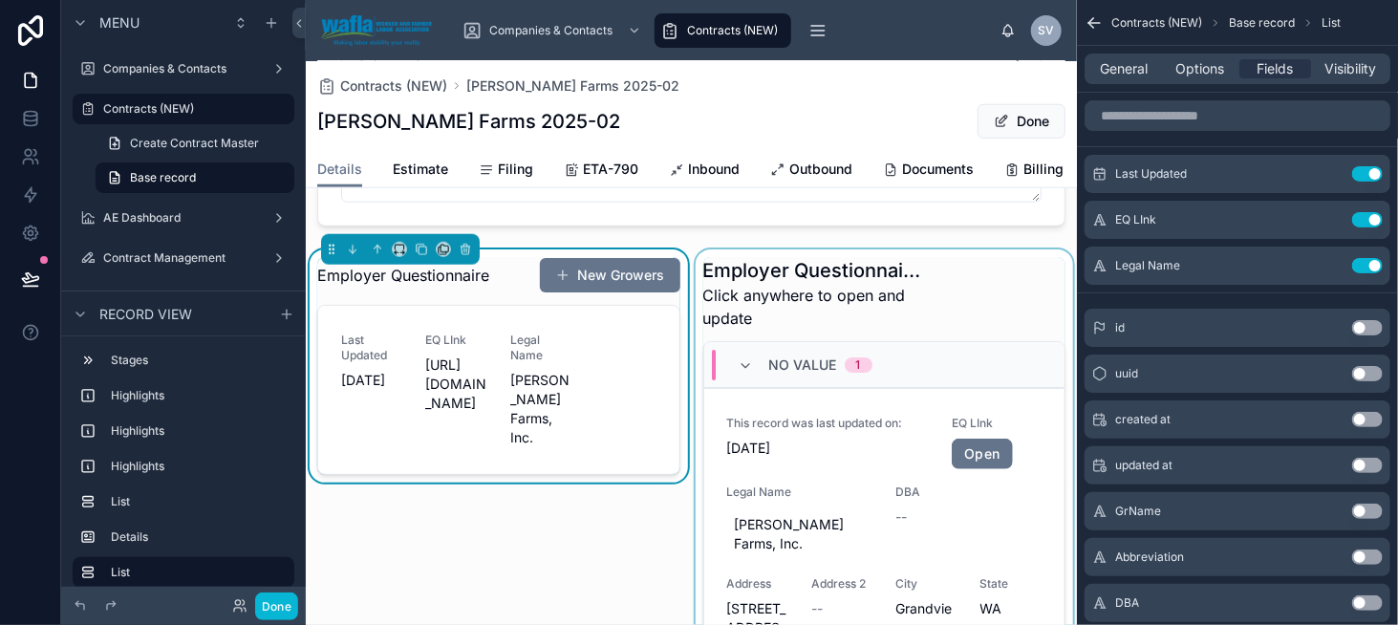
click at [820, 318] on div at bounding box center [885, 533] width 386 height 569
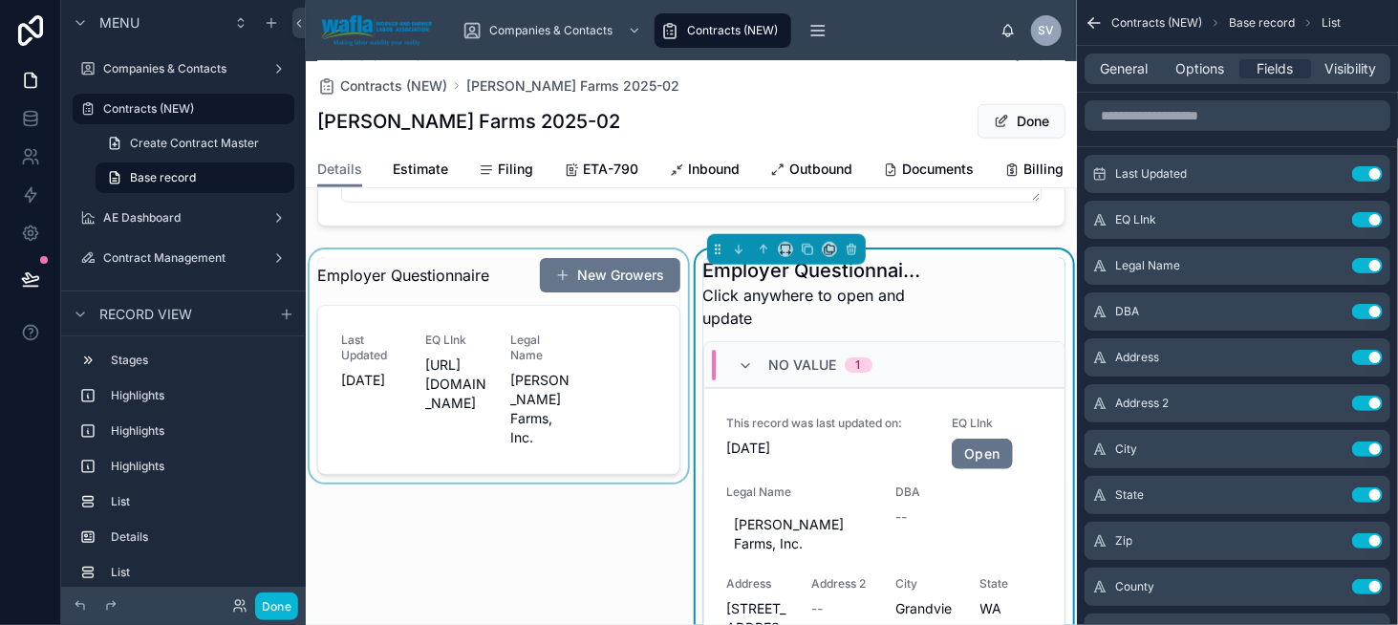
click at [444, 323] on div at bounding box center [499, 533] width 386 height 569
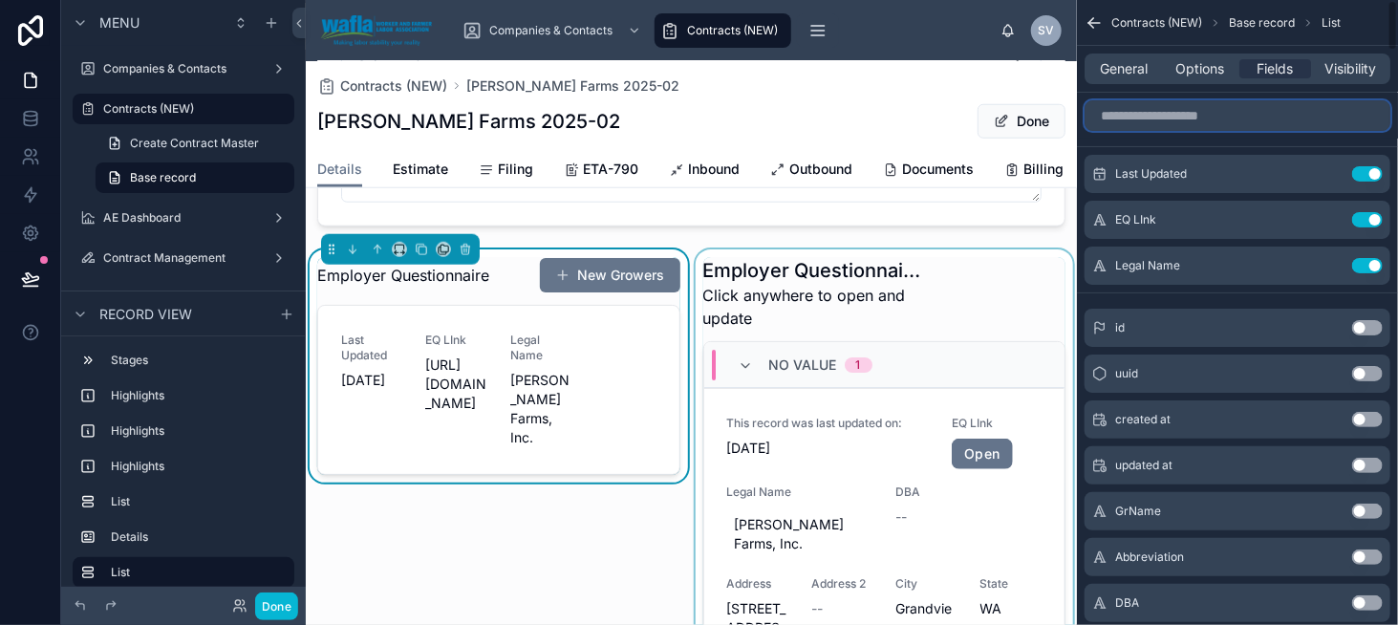
click at [1144, 123] on input "scrollable content" at bounding box center [1238, 115] width 306 height 31
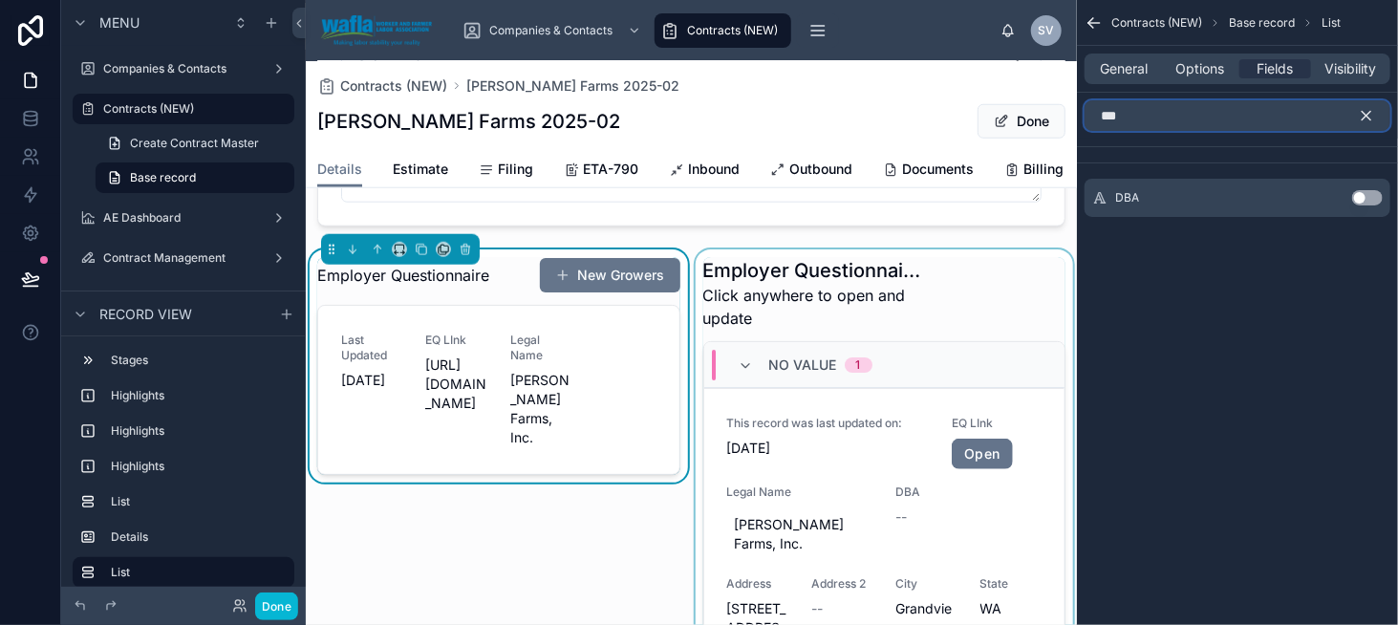
type input "***"
click at [1364, 197] on button "Use setting" at bounding box center [1367, 197] width 31 height 15
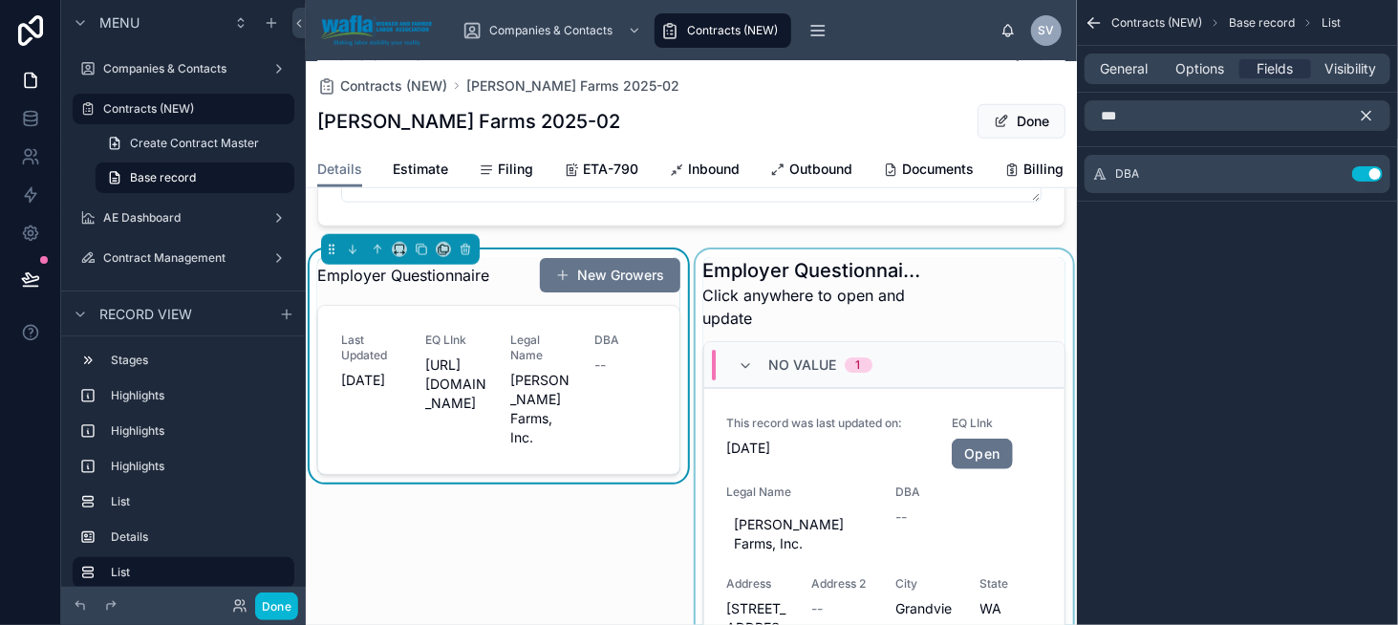
click at [835, 318] on div at bounding box center [885, 533] width 386 height 569
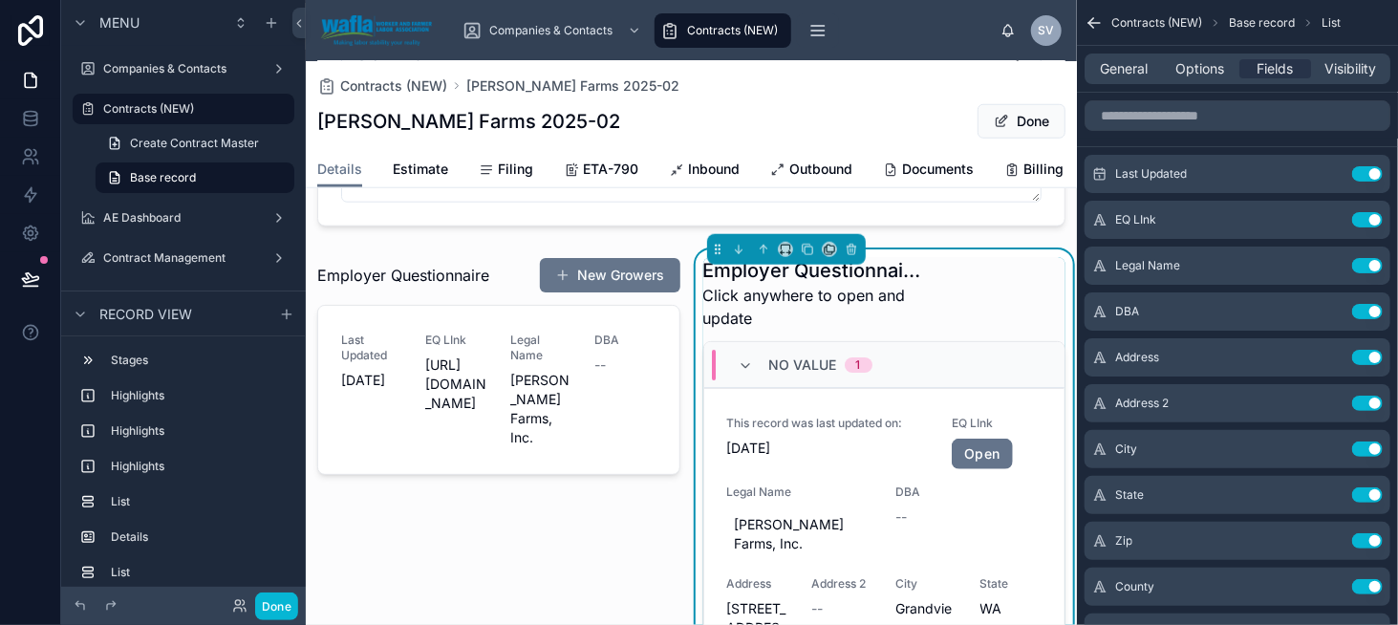
click at [1121, 79] on div "General Options Fields Visibility" at bounding box center [1238, 69] width 306 height 31
click at [1117, 71] on span "General" at bounding box center [1125, 68] width 48 height 19
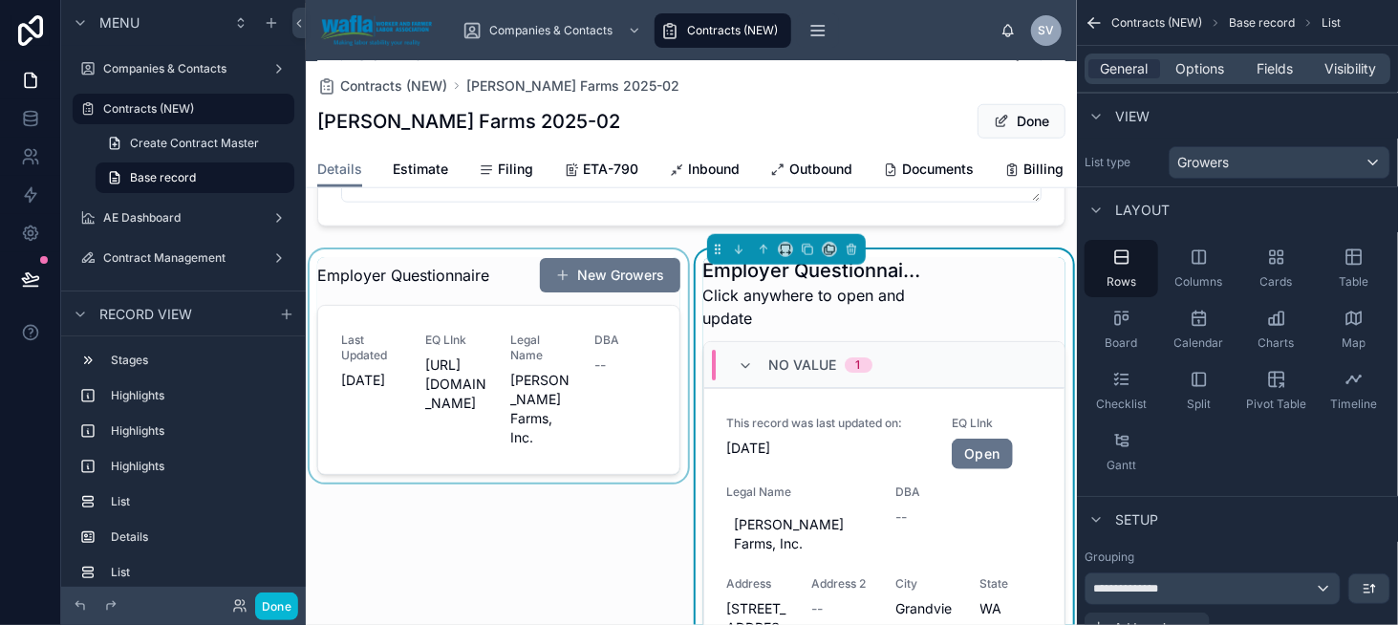
click at [524, 345] on div at bounding box center [499, 533] width 386 height 569
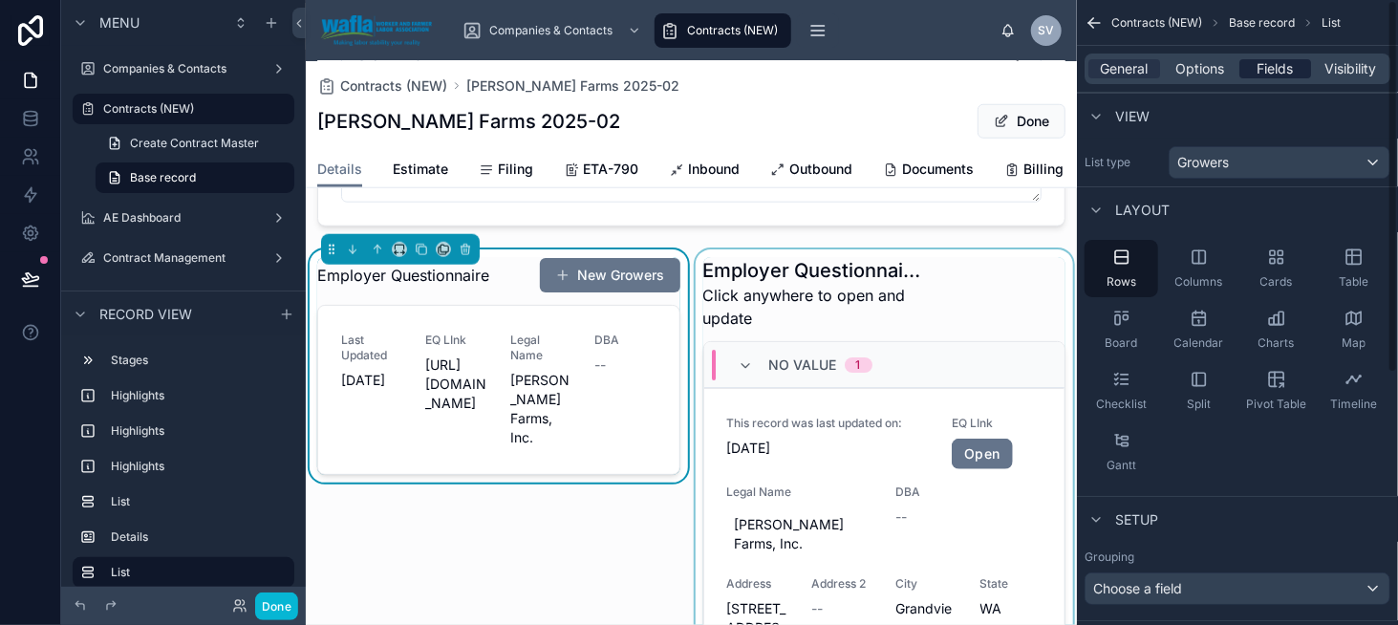
click at [1260, 73] on span "Fields" at bounding box center [1276, 68] width 36 height 19
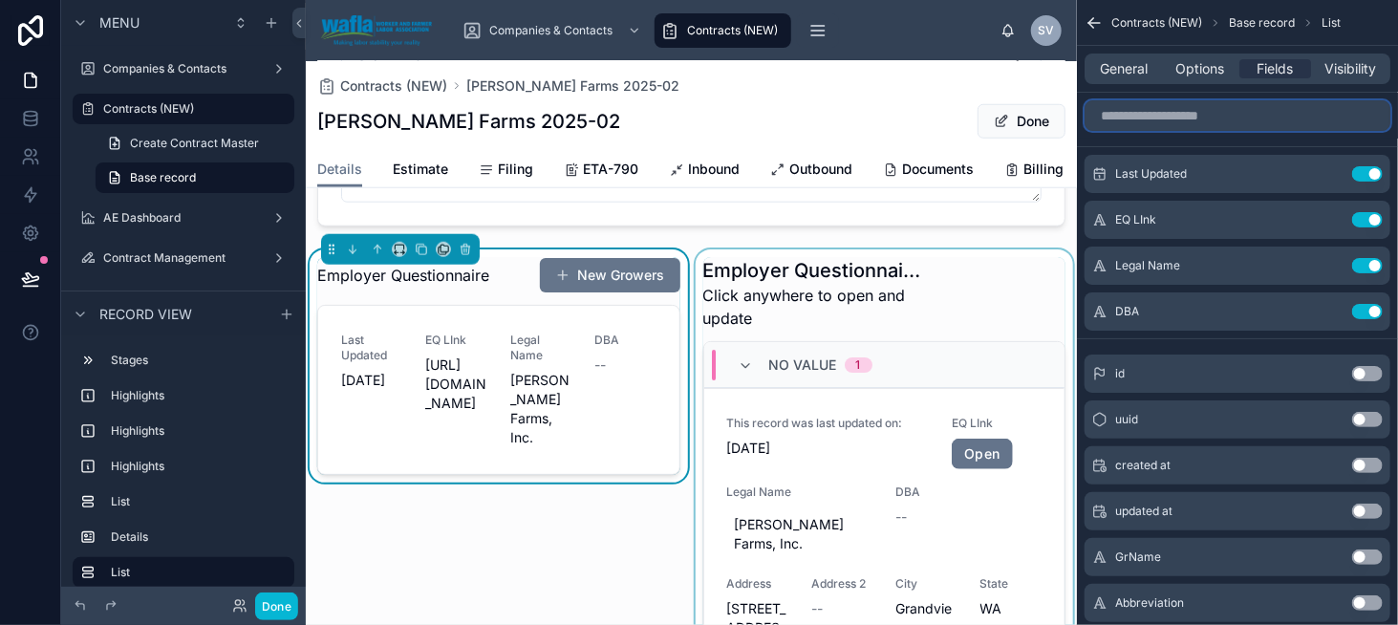
click at [1166, 124] on input "scrollable content" at bounding box center [1238, 115] width 306 height 31
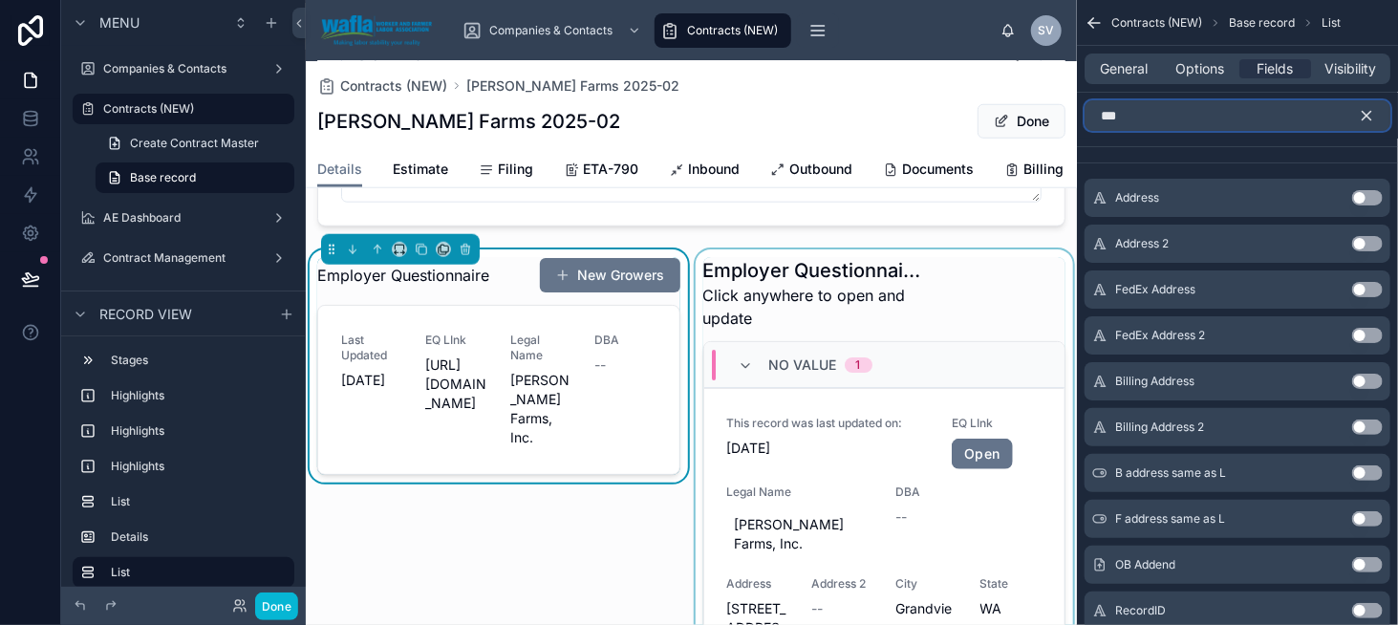
type input "***"
click at [1358, 194] on button "Use setting" at bounding box center [1367, 197] width 31 height 15
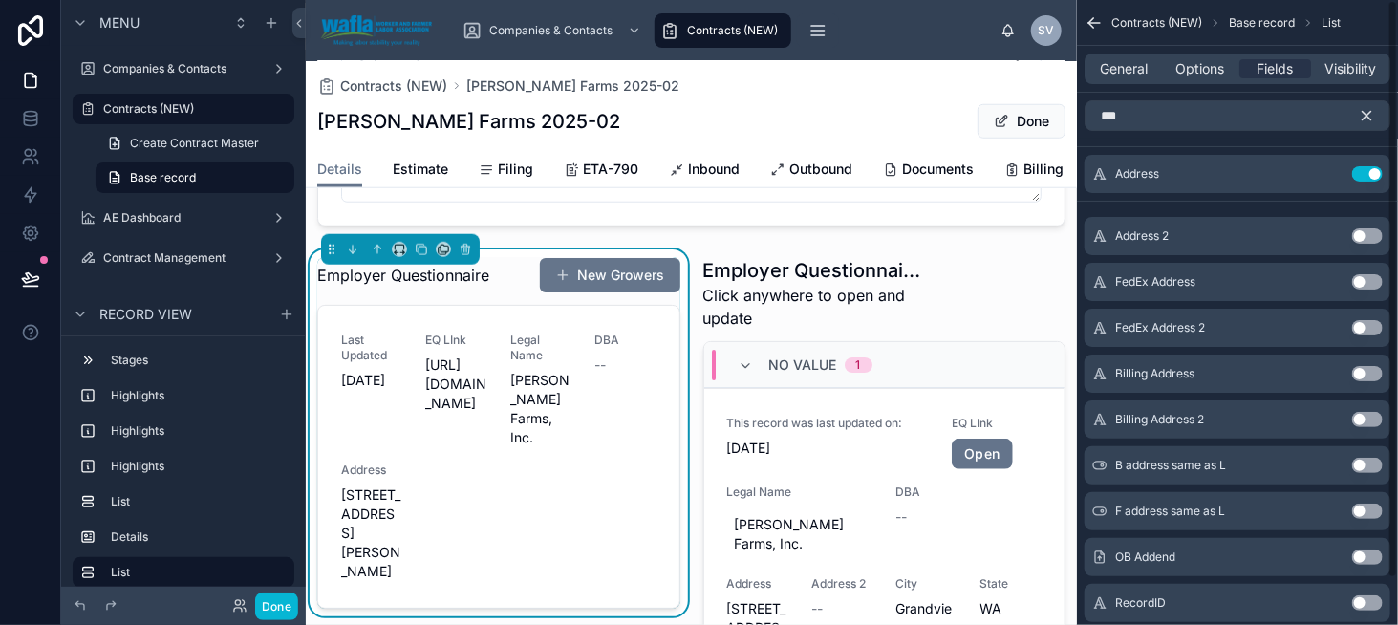
click at [1360, 230] on button "Use setting" at bounding box center [1367, 235] width 31 height 15
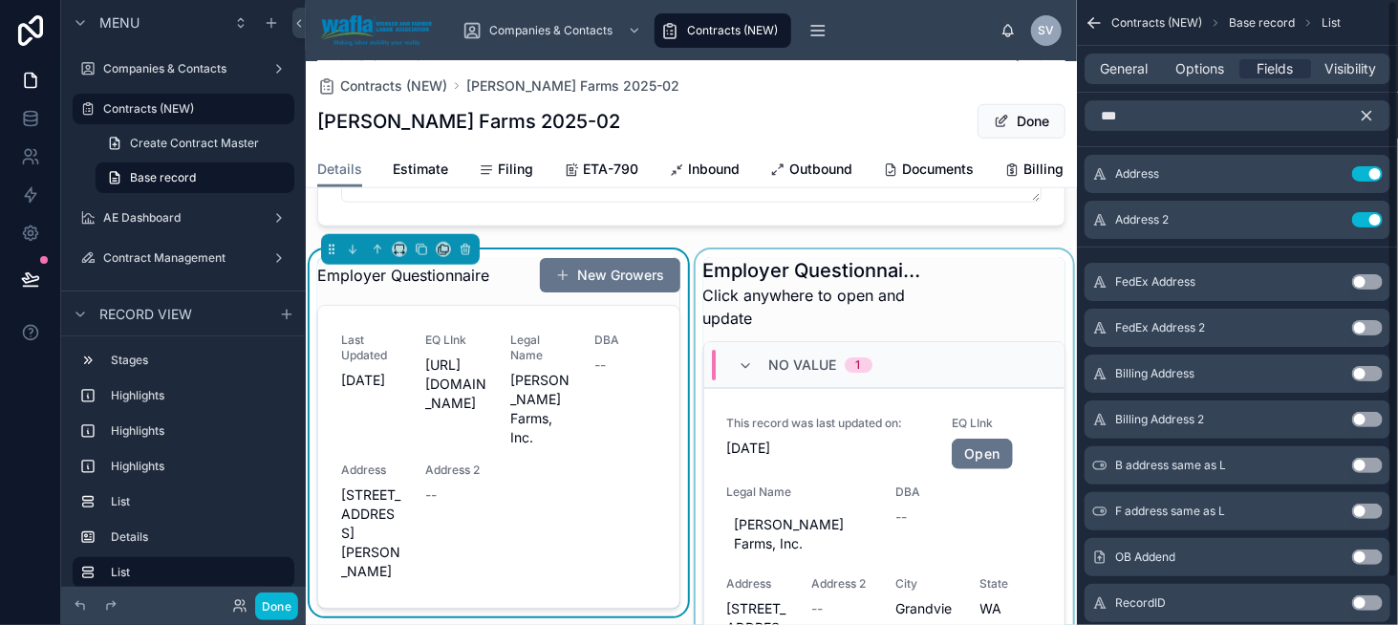
click at [745, 313] on div at bounding box center [885, 533] width 386 height 569
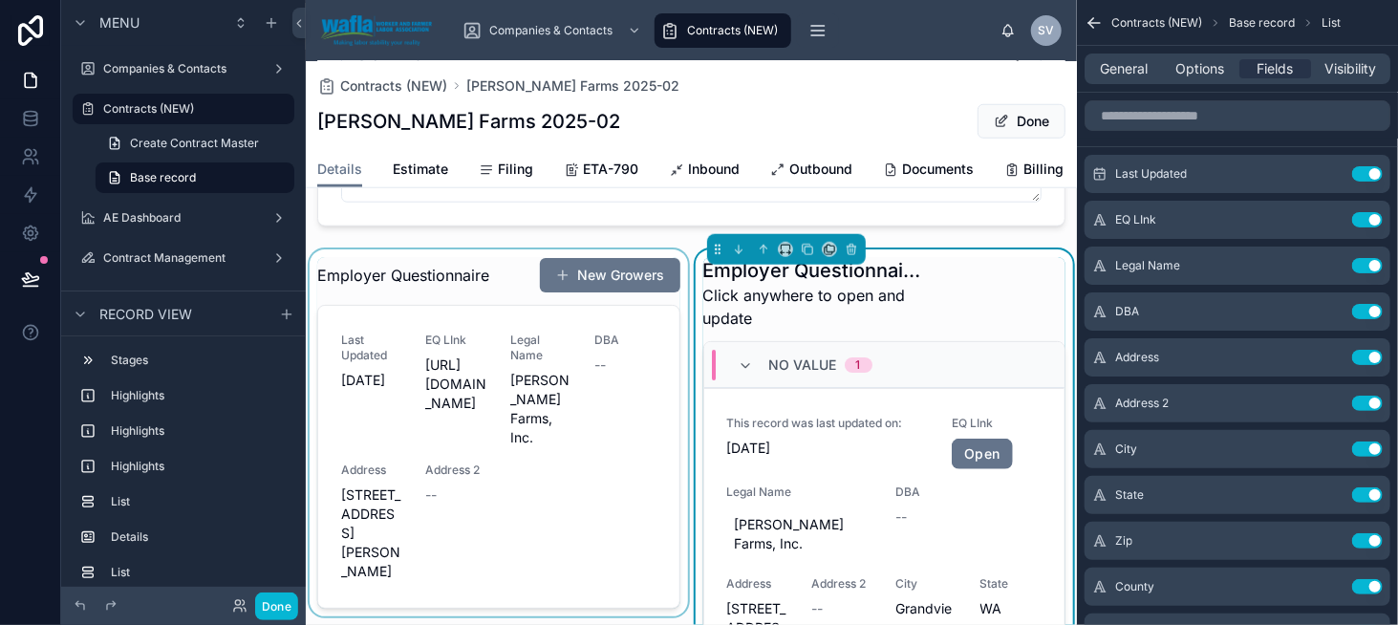
click at [471, 334] on div at bounding box center [499, 533] width 386 height 569
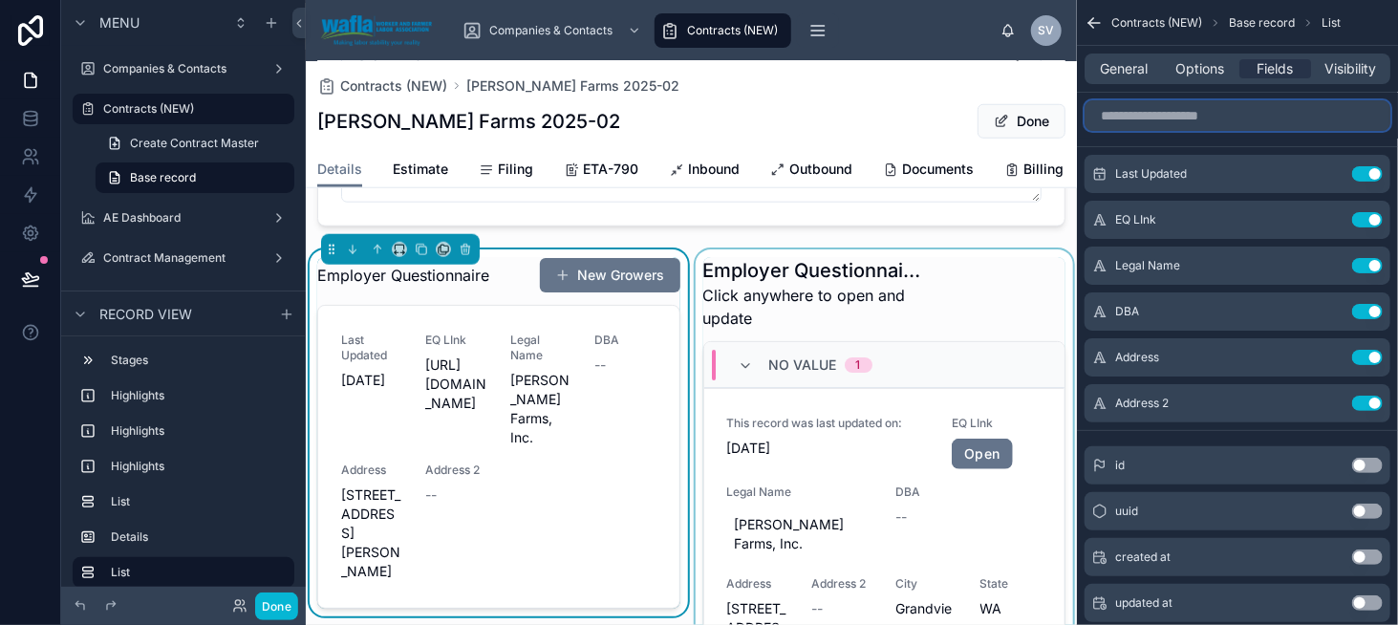
click at [1185, 117] on input "scrollable content" at bounding box center [1238, 115] width 306 height 31
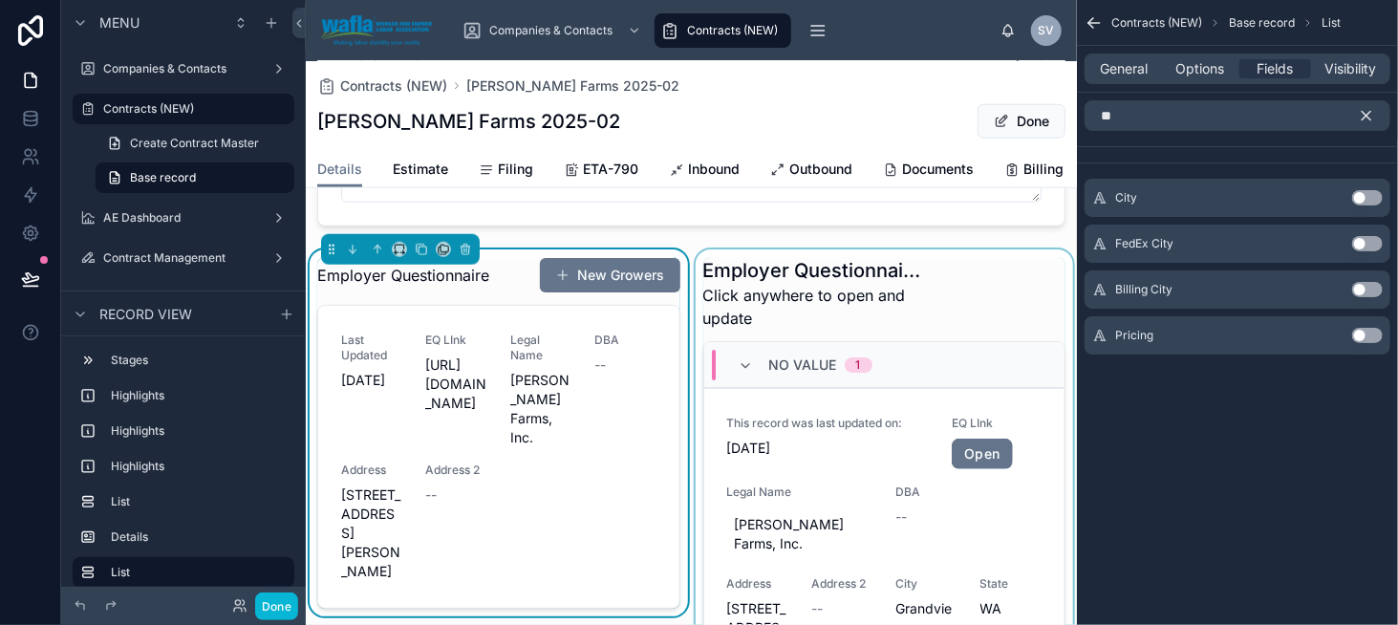
click at [1367, 192] on button "Use setting" at bounding box center [1367, 197] width 31 height 15
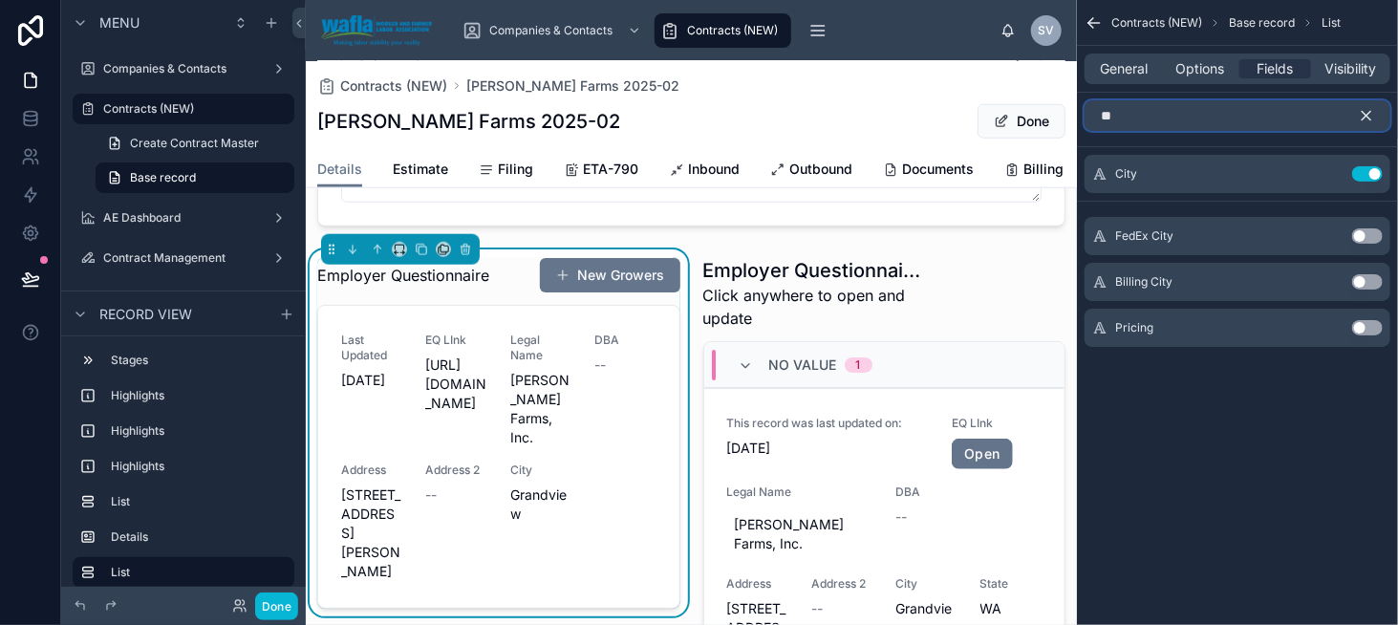
click at [1171, 123] on input "**" at bounding box center [1238, 115] width 306 height 31
click at [1170, 123] on input "**" at bounding box center [1238, 115] width 306 height 31
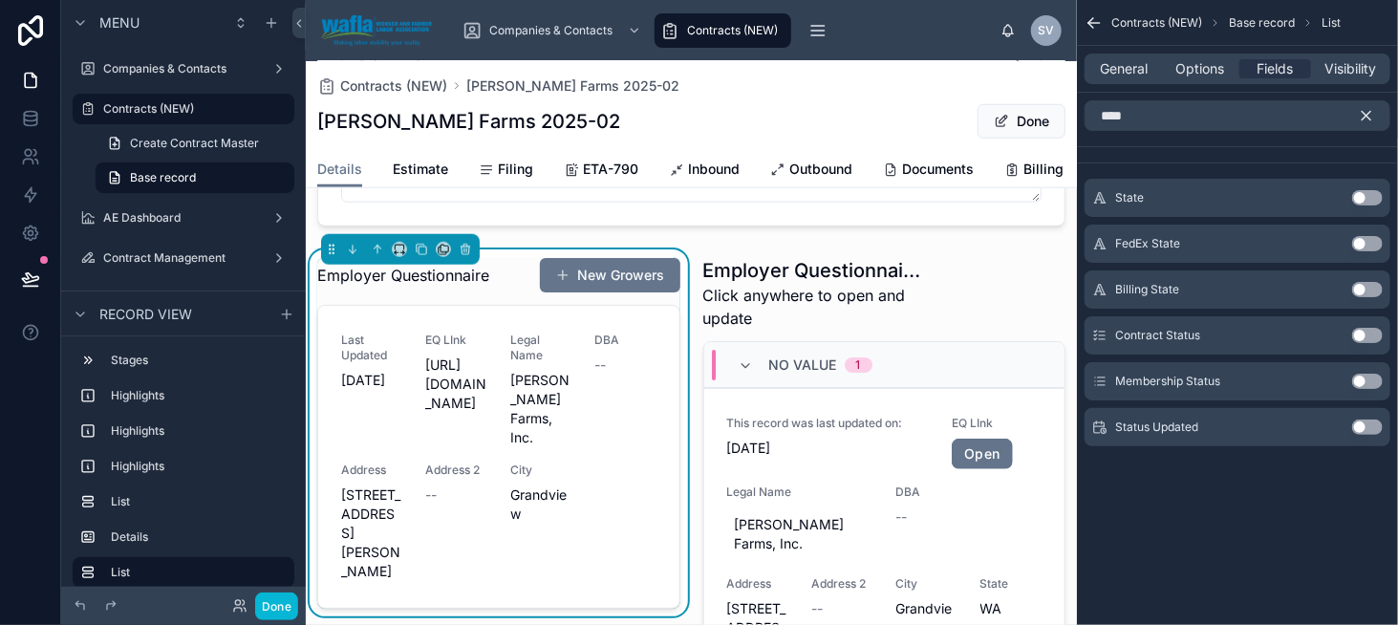
click at [1370, 192] on button "Use setting" at bounding box center [1367, 197] width 31 height 15
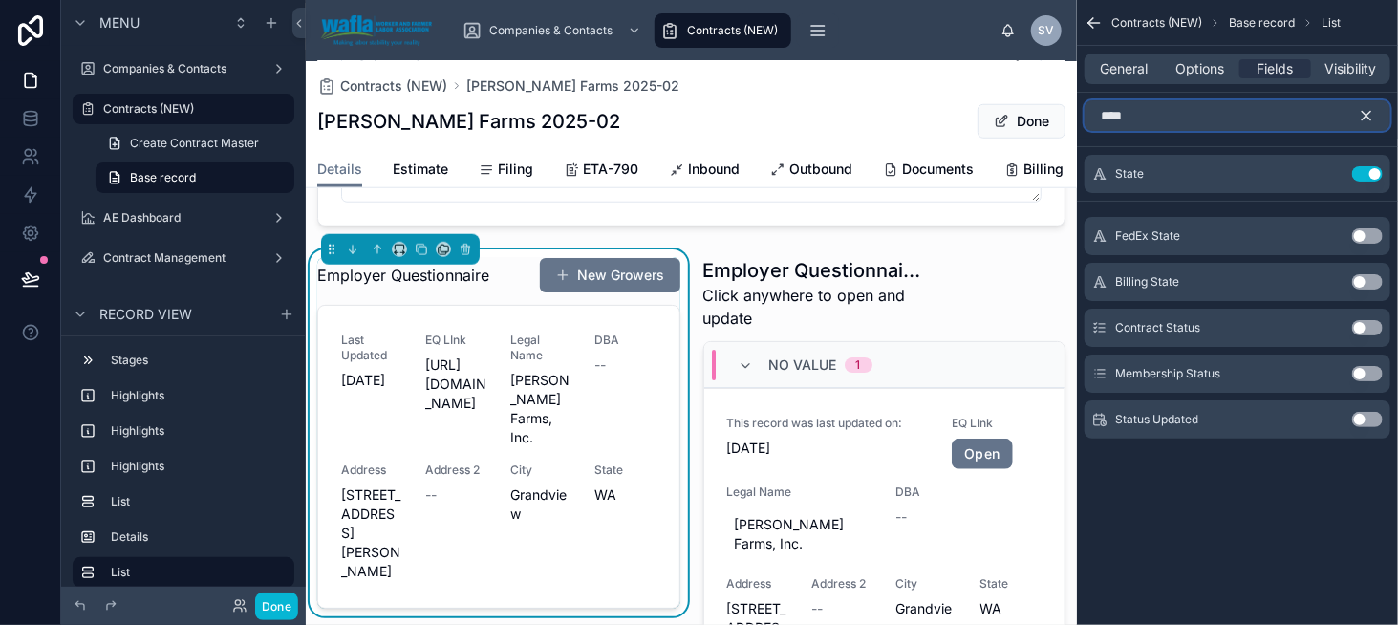
click at [1152, 121] on input "****" at bounding box center [1238, 115] width 306 height 31
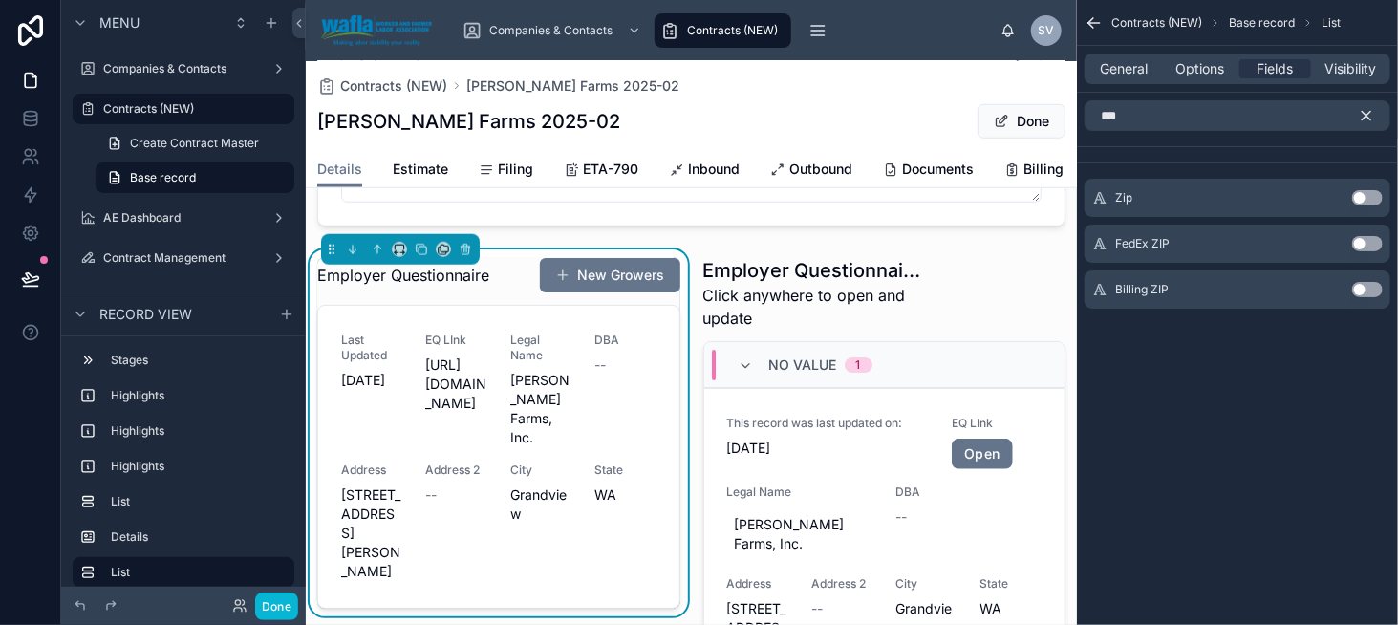
click at [1368, 191] on button "Use setting" at bounding box center [1367, 197] width 31 height 15
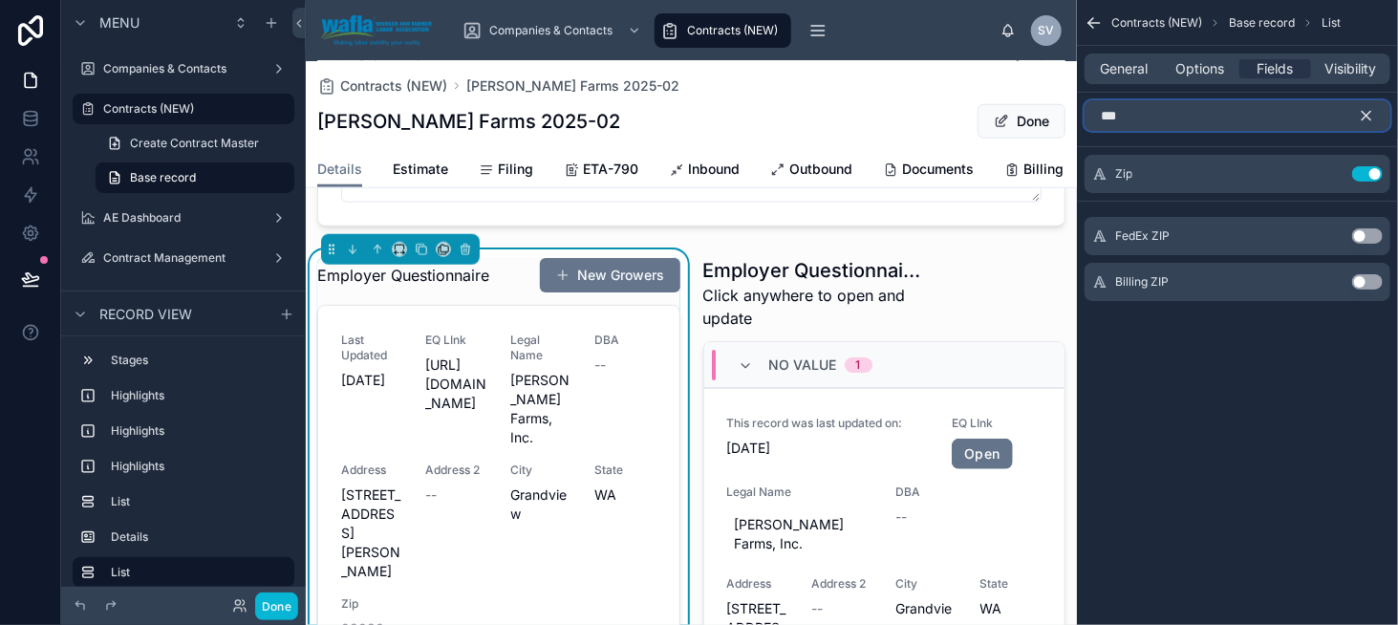
click at [1142, 102] on input "***" at bounding box center [1238, 115] width 306 height 31
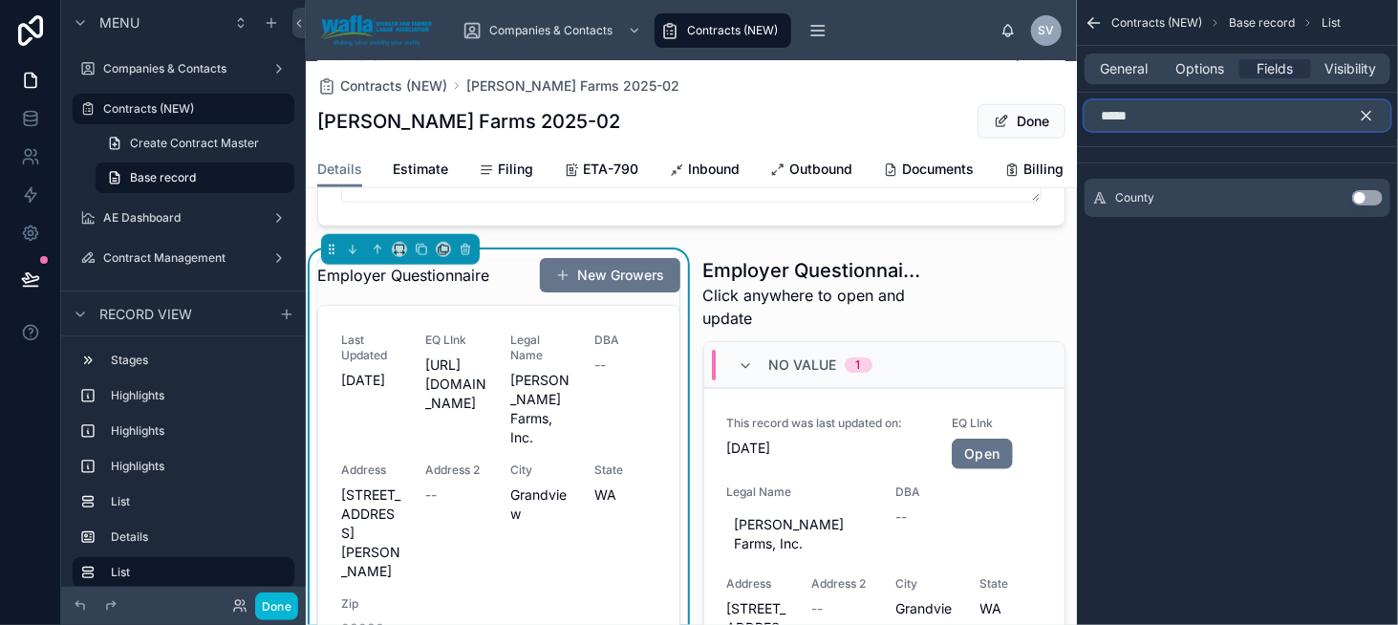
type input "*****"
click at [1365, 192] on button "Use setting" at bounding box center [1367, 197] width 31 height 15
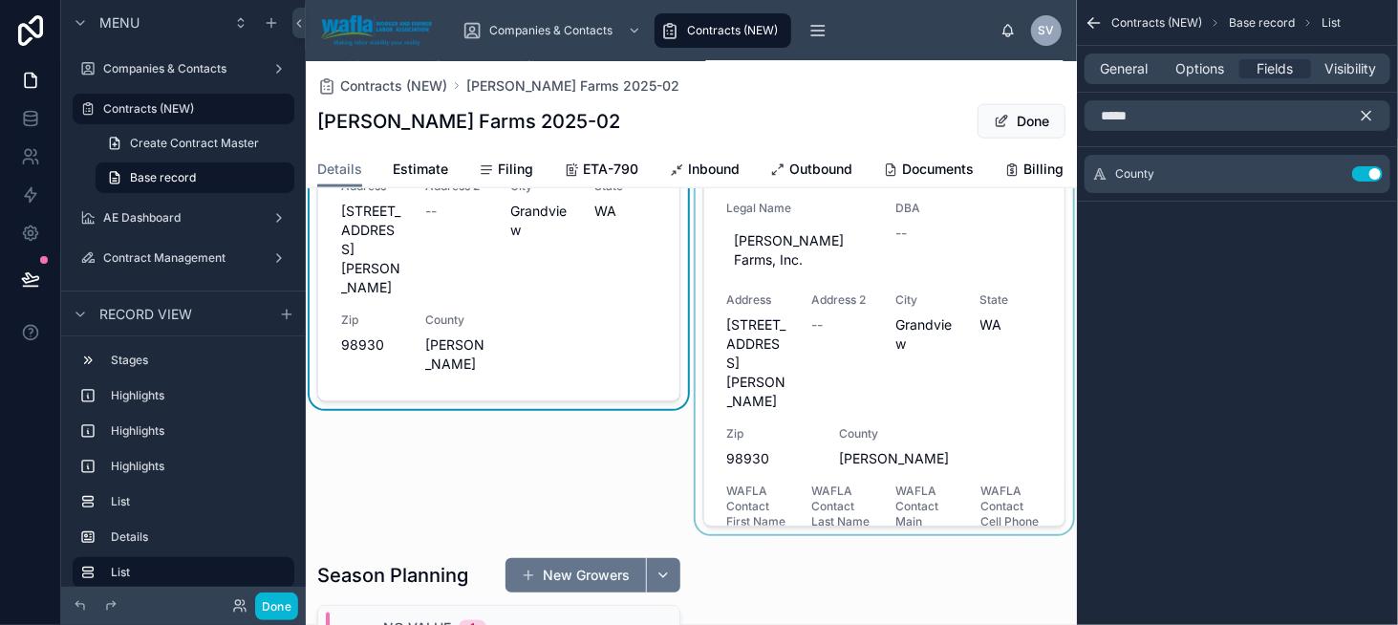
scroll to position [1051, 0]
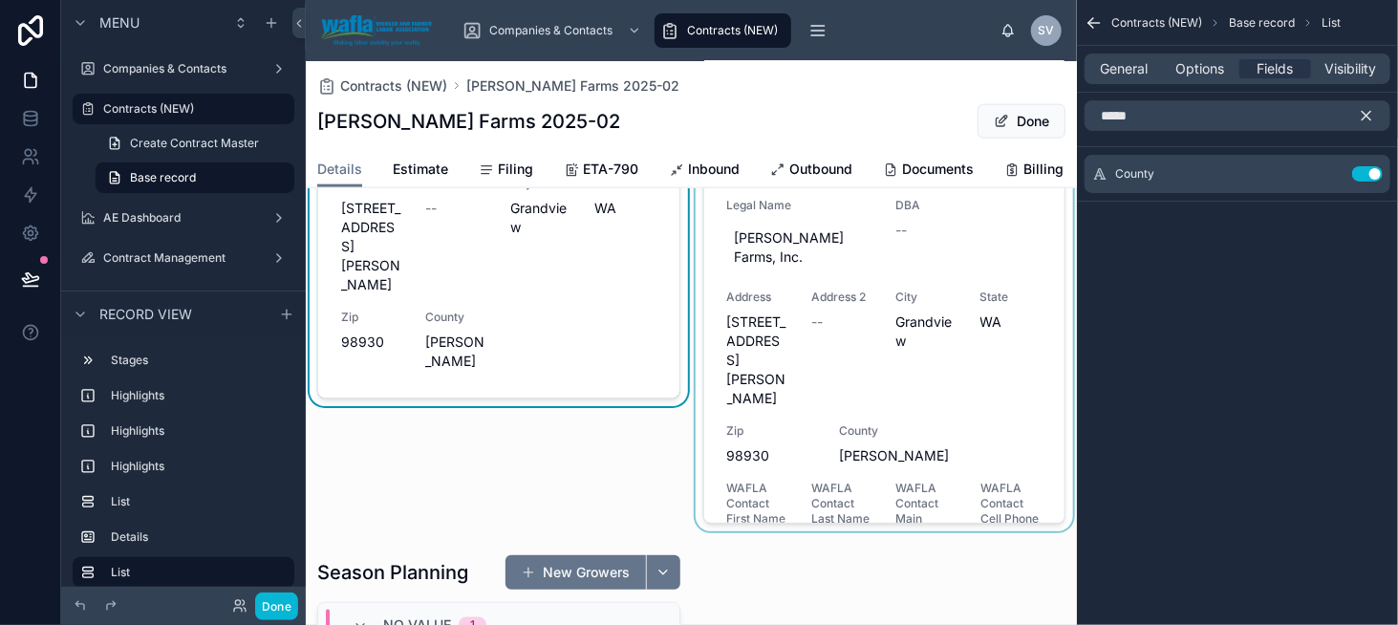
click at [787, 255] on div at bounding box center [885, 247] width 386 height 569
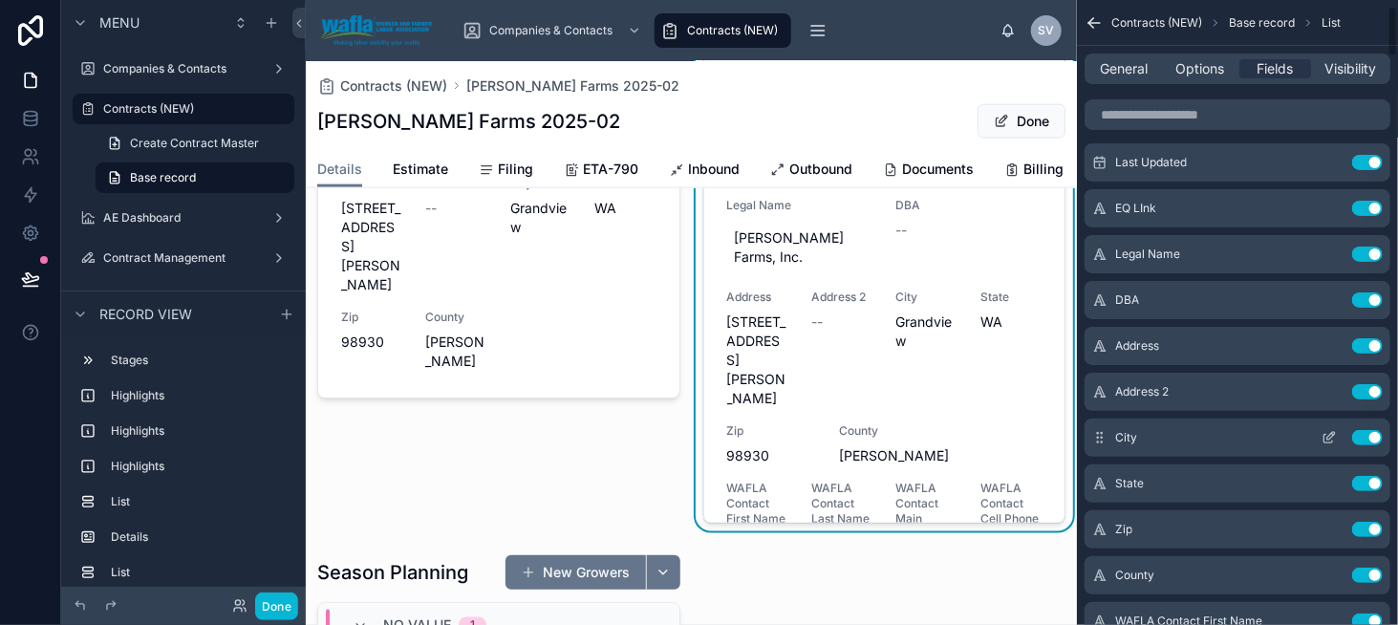
scroll to position [0, 0]
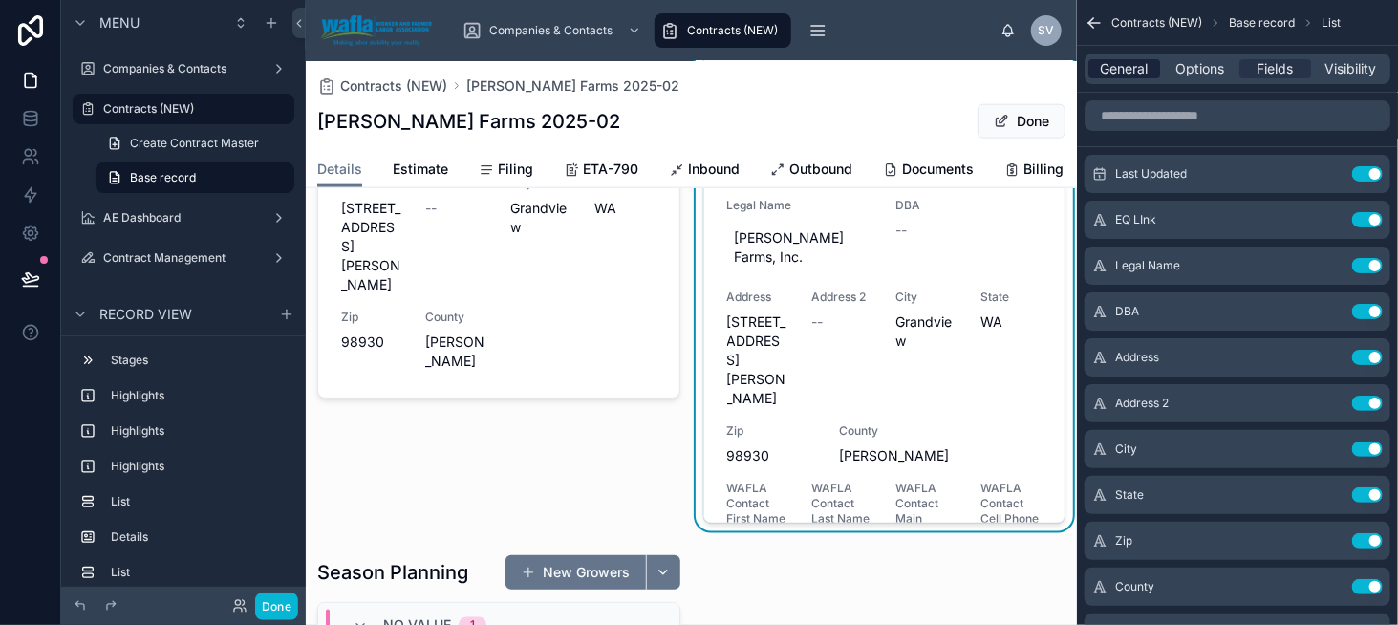
click at [1114, 65] on span "General" at bounding box center [1125, 68] width 48 height 19
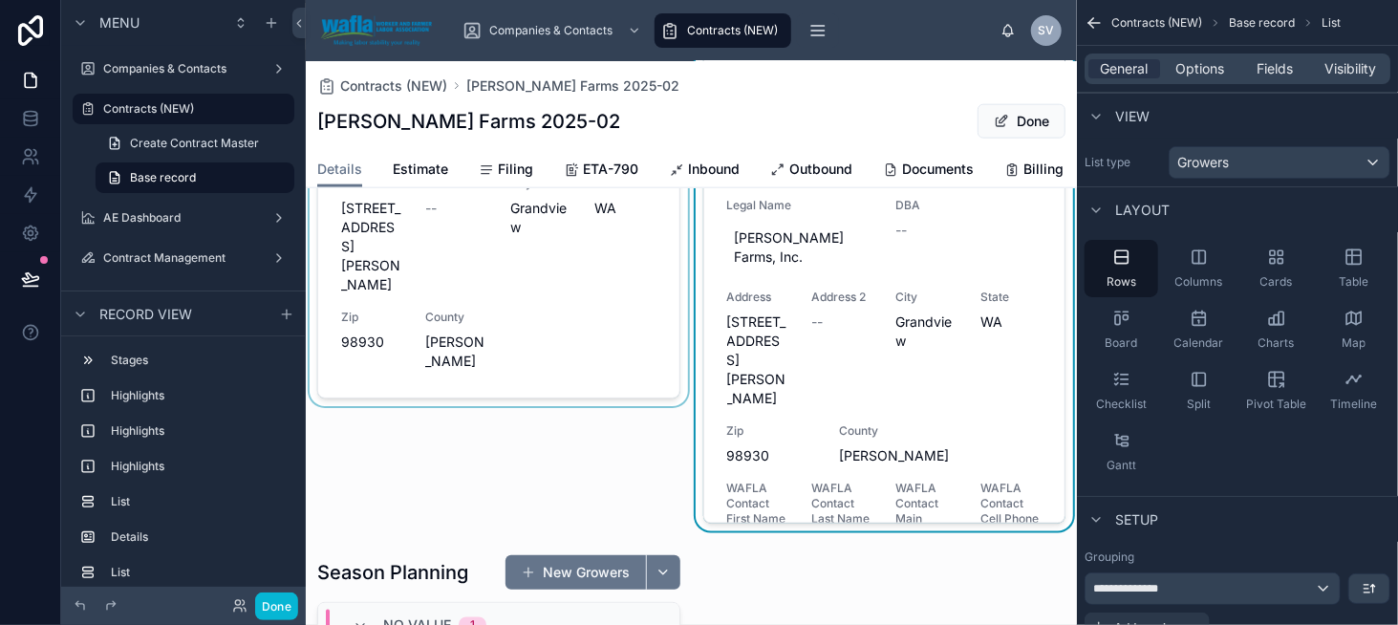
click at [535, 302] on div at bounding box center [499, 247] width 386 height 569
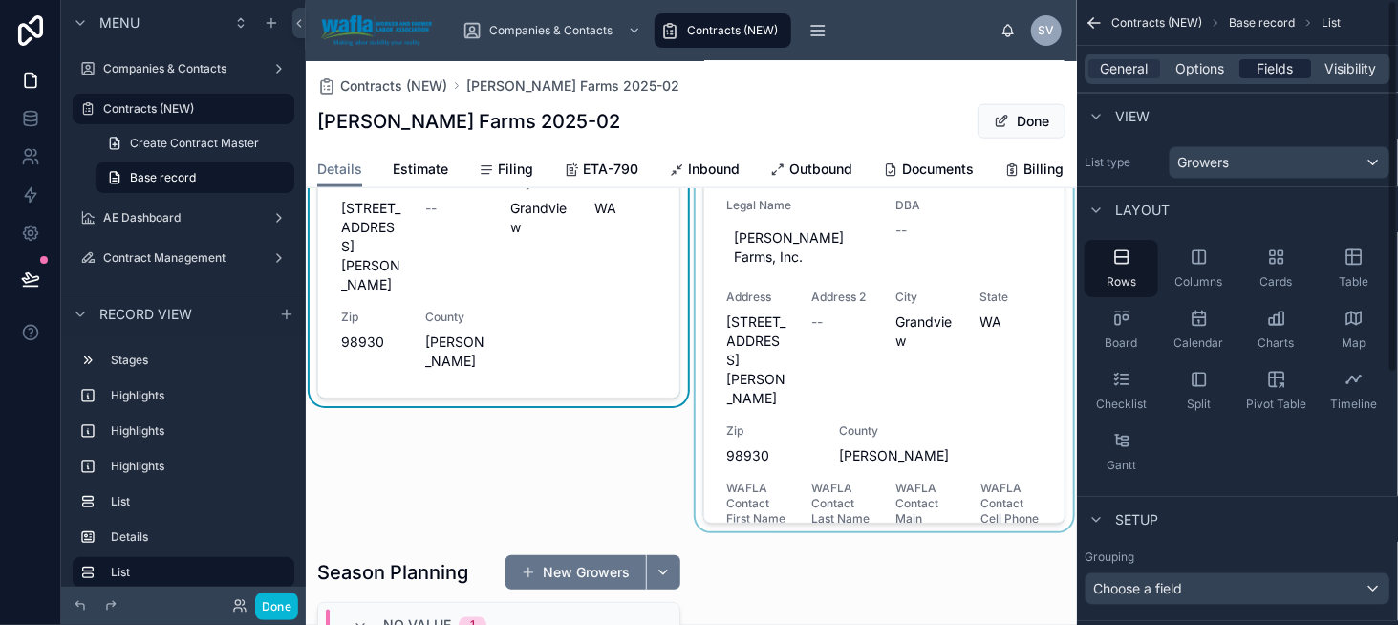
click at [1271, 77] on span "Fields" at bounding box center [1276, 68] width 36 height 19
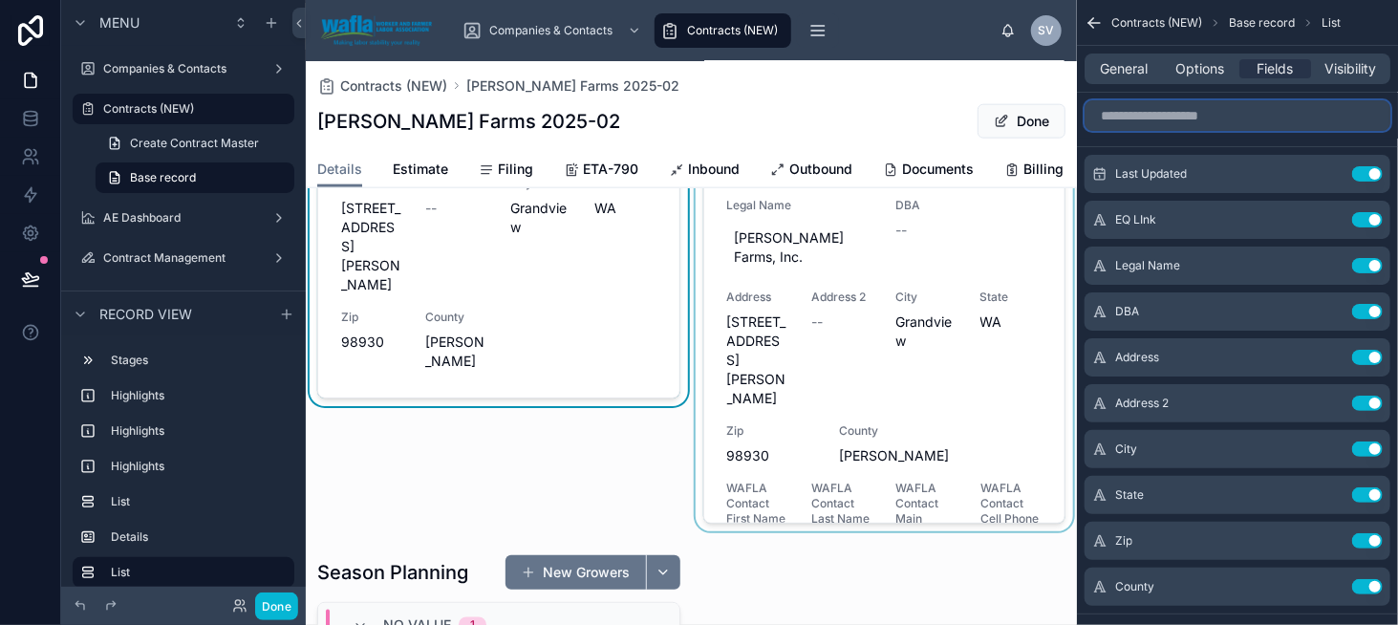
click at [1175, 129] on input "scrollable content" at bounding box center [1238, 115] width 306 height 31
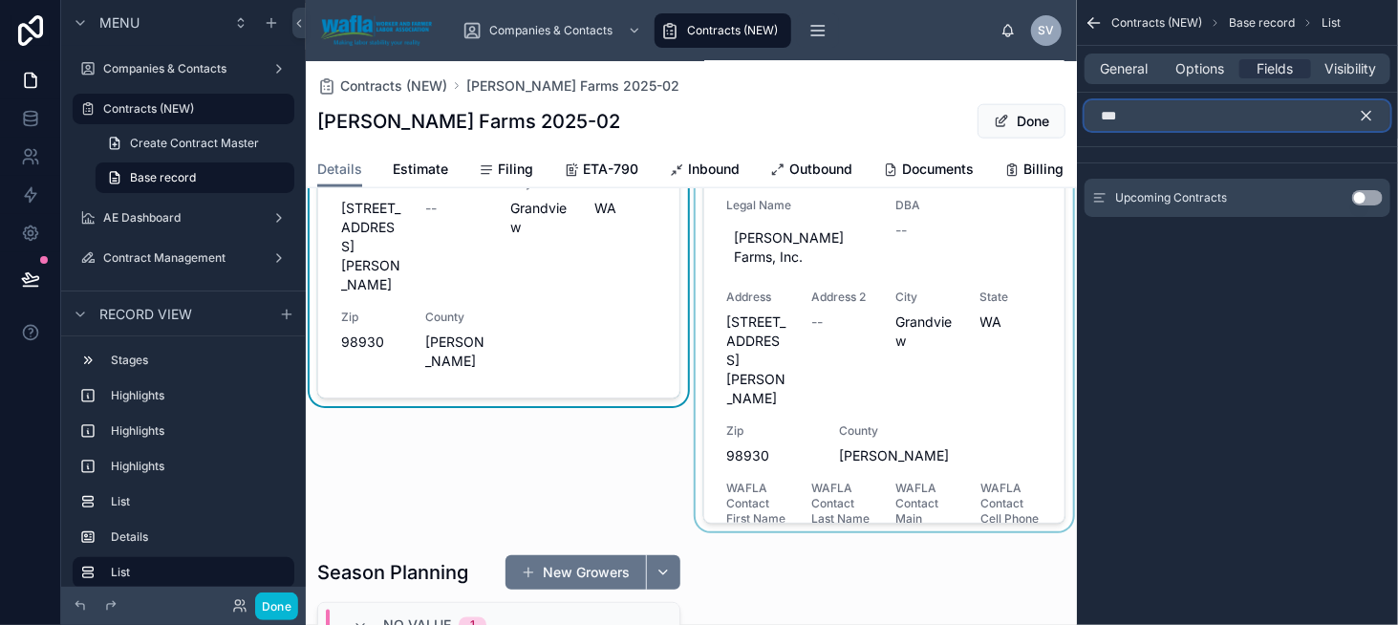
type input "***"
click at [1370, 199] on button "Use setting" at bounding box center [1367, 197] width 31 height 15
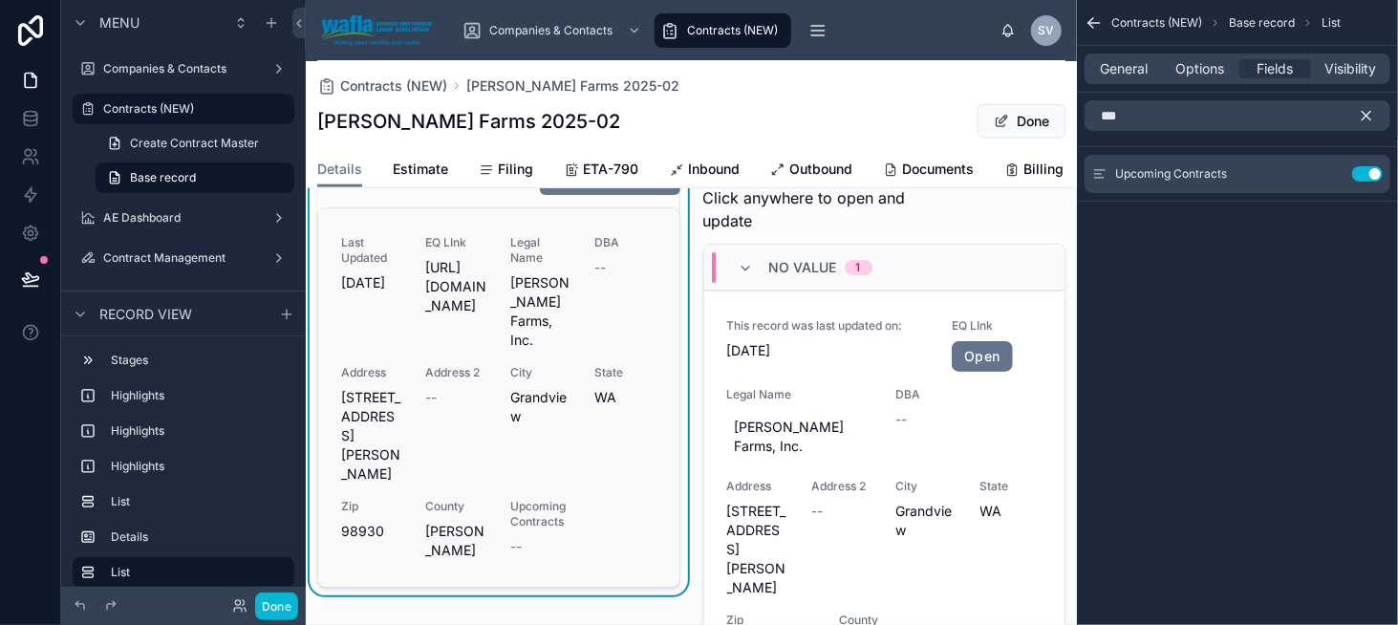
scroll to position [860, 0]
click at [1374, 112] on icon "scrollable content" at bounding box center [1366, 115] width 17 height 17
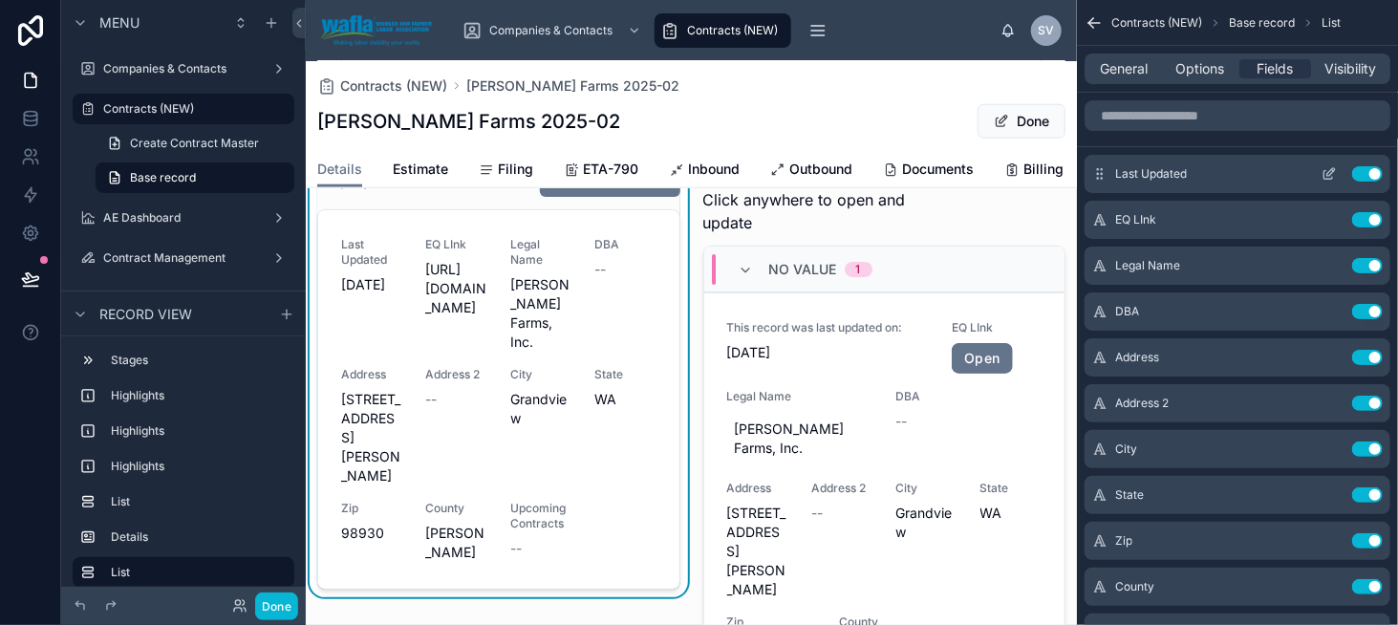
click at [1327, 172] on icon "scrollable content" at bounding box center [1329, 173] width 15 height 15
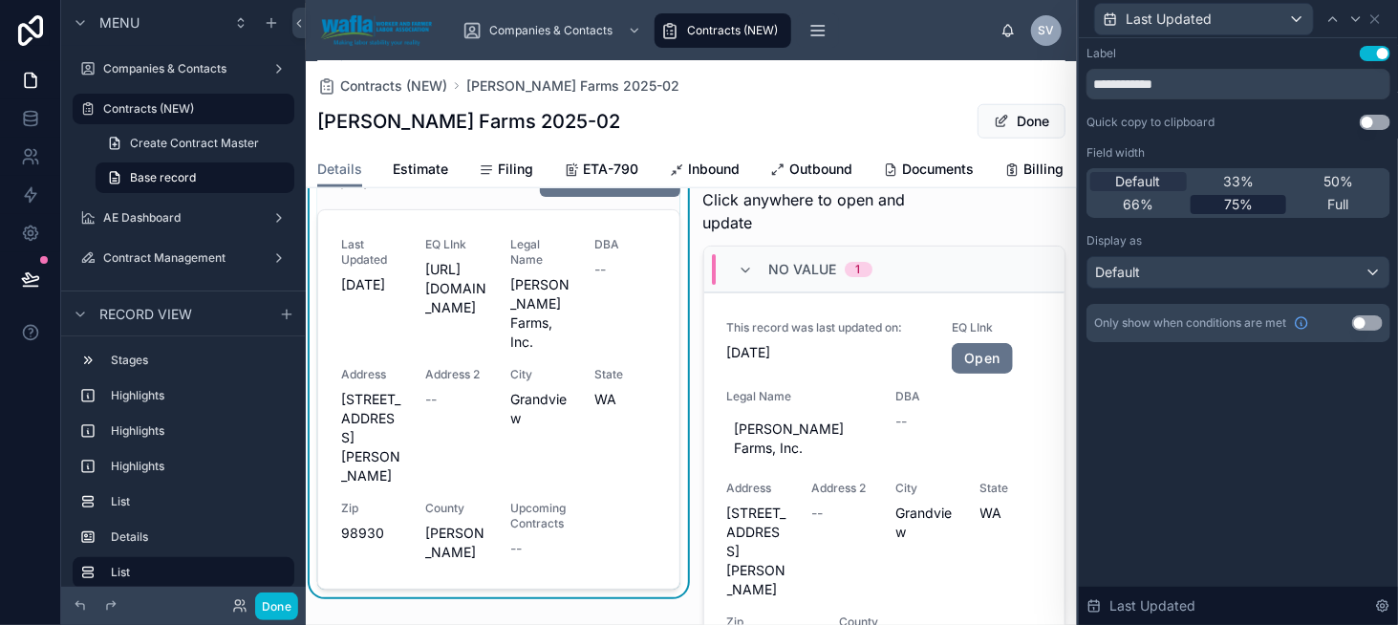
click at [1240, 199] on span "75%" at bounding box center [1238, 204] width 29 height 19
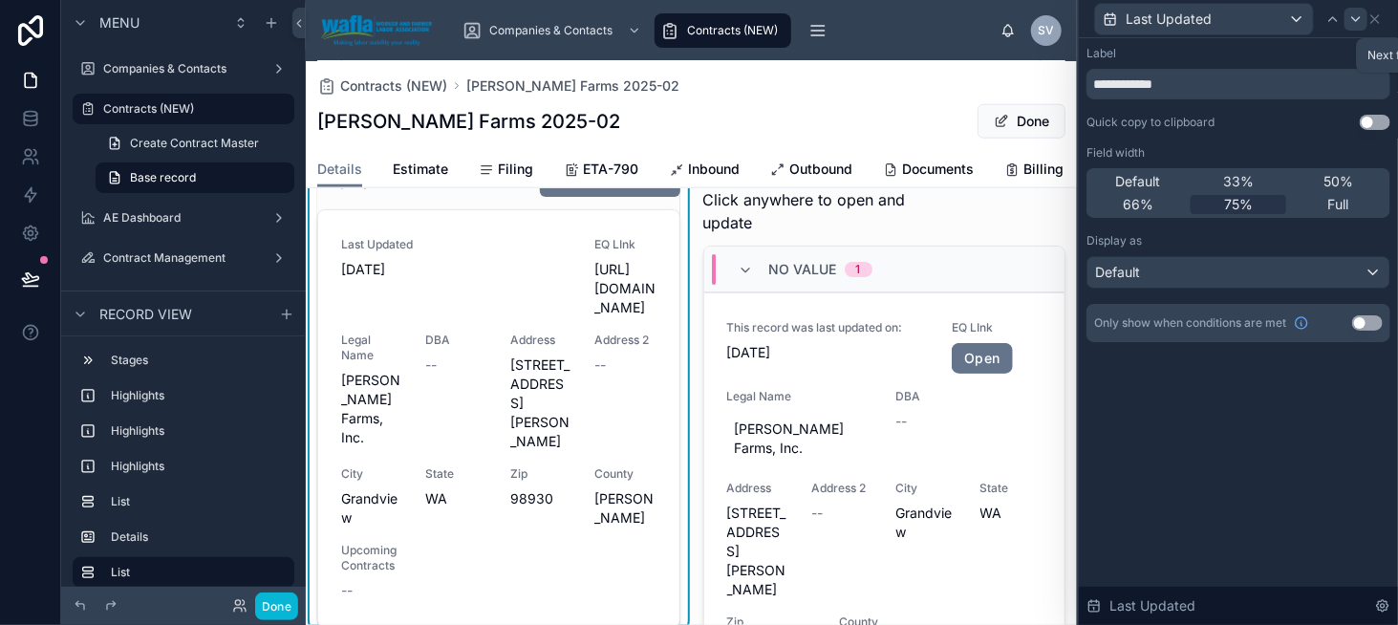
click at [1357, 20] on icon at bounding box center [1355, 18] width 15 height 15
click at [1174, 271] on div "Default" at bounding box center [1239, 272] width 302 height 31
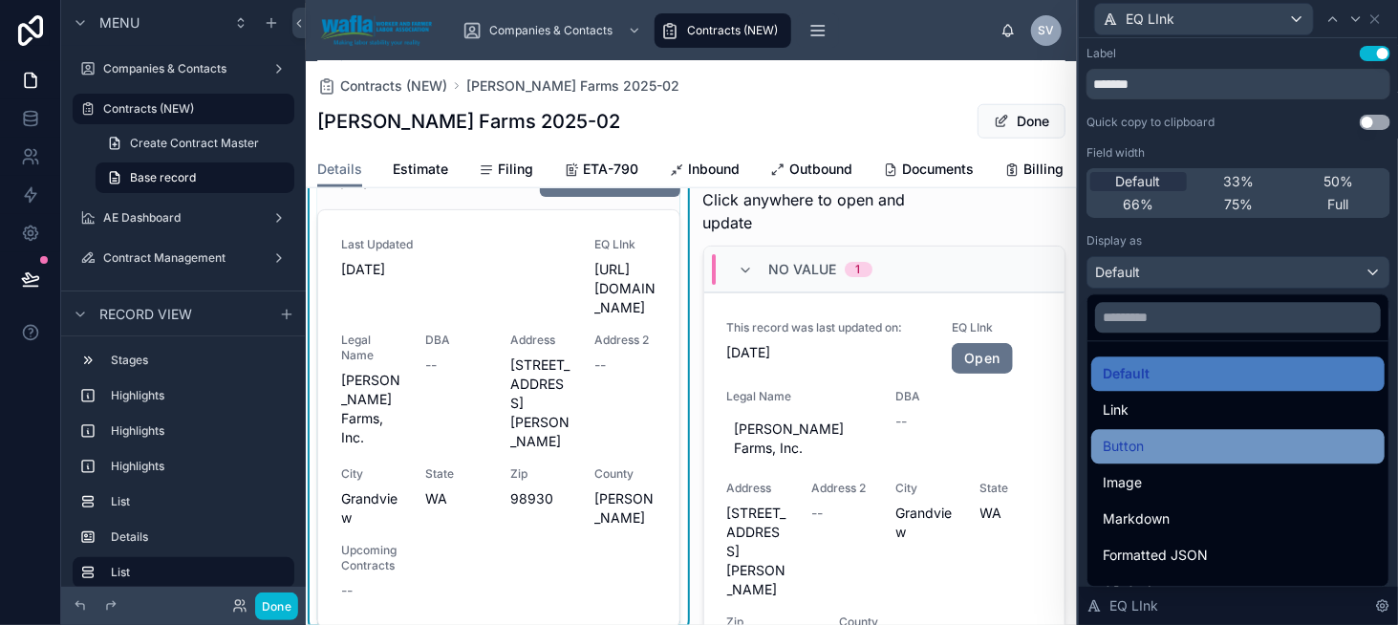
click at [1176, 439] on div "Button" at bounding box center [1238, 446] width 270 height 23
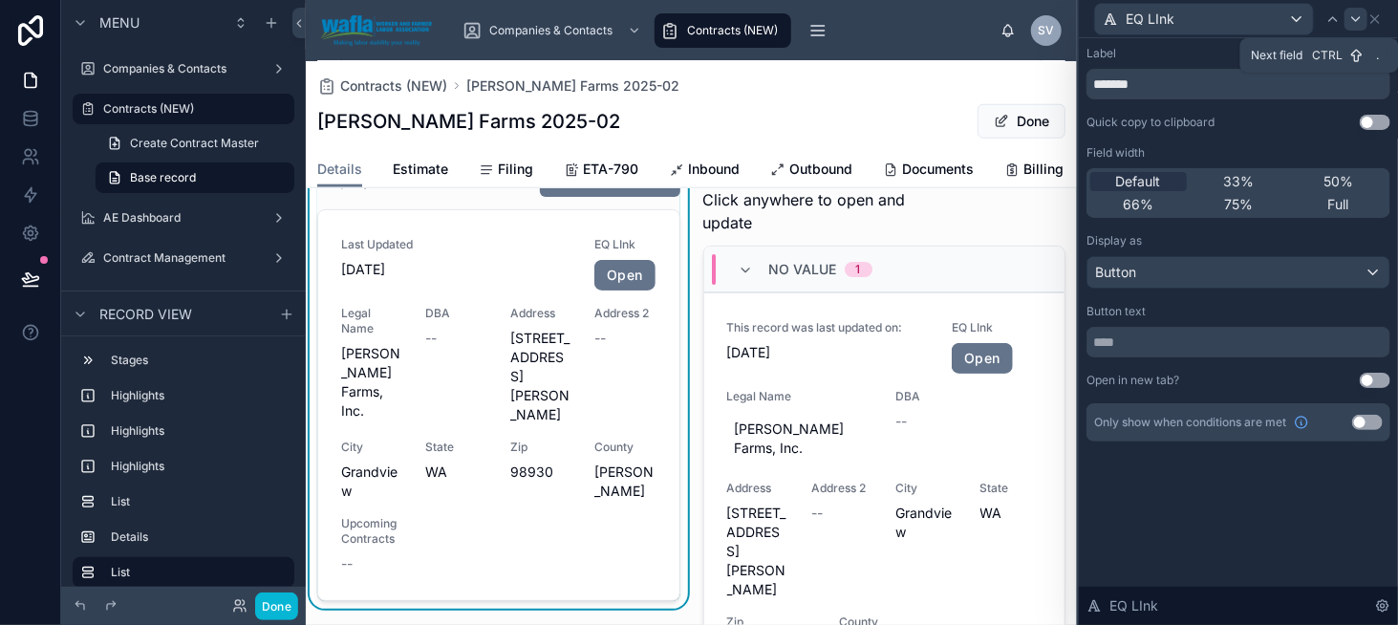
click at [1351, 22] on icon at bounding box center [1355, 18] width 15 height 15
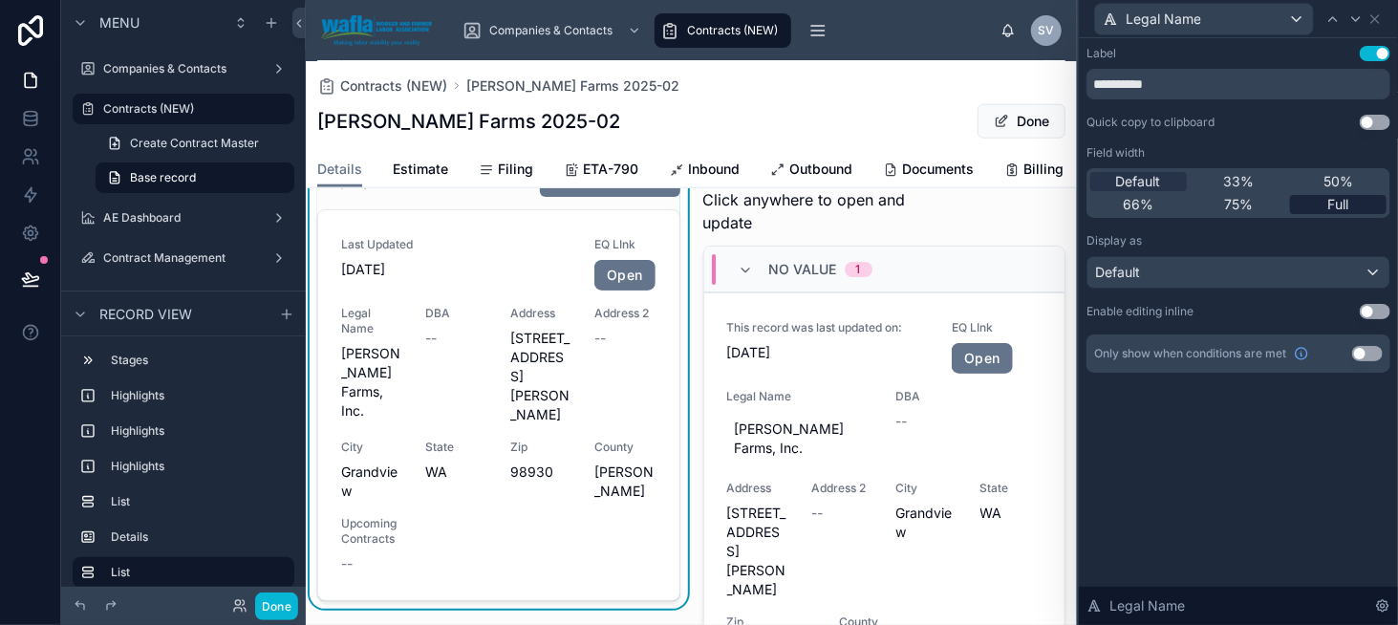
click at [1328, 199] on span "Full" at bounding box center [1338, 204] width 21 height 19
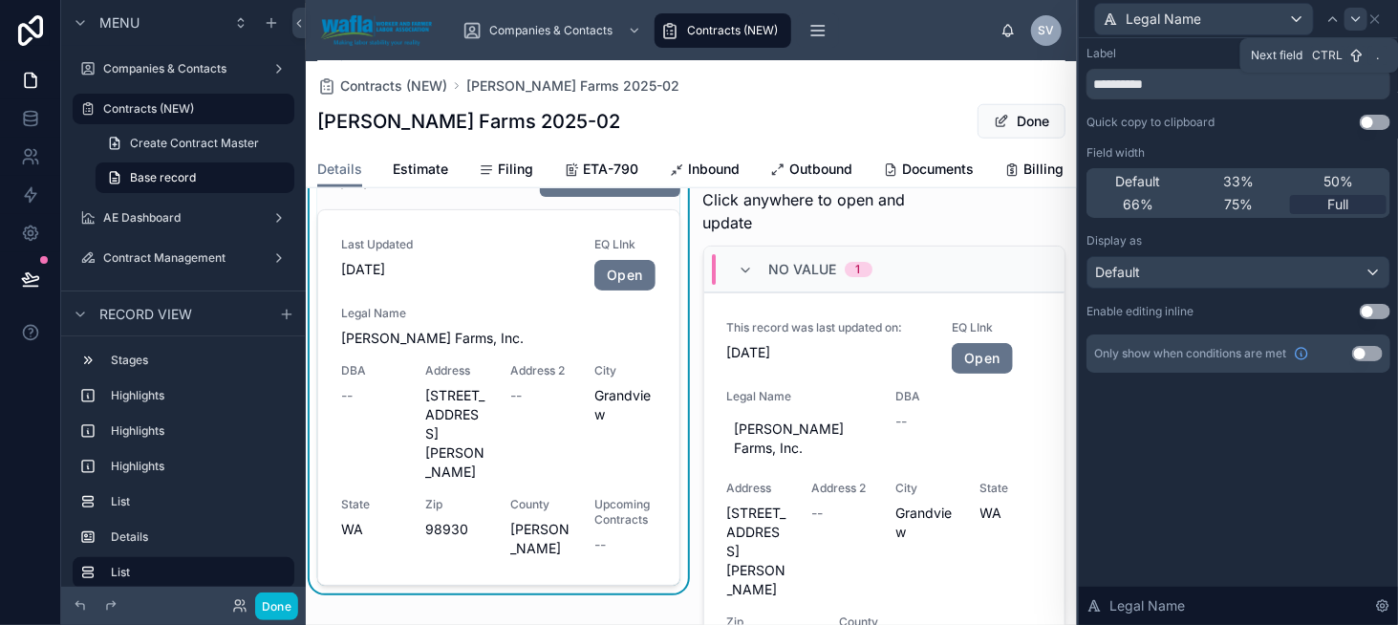
click at [1366, 15] on div at bounding box center [1356, 19] width 23 height 23
click at [1323, 195] on div "Full" at bounding box center [1338, 204] width 97 height 19
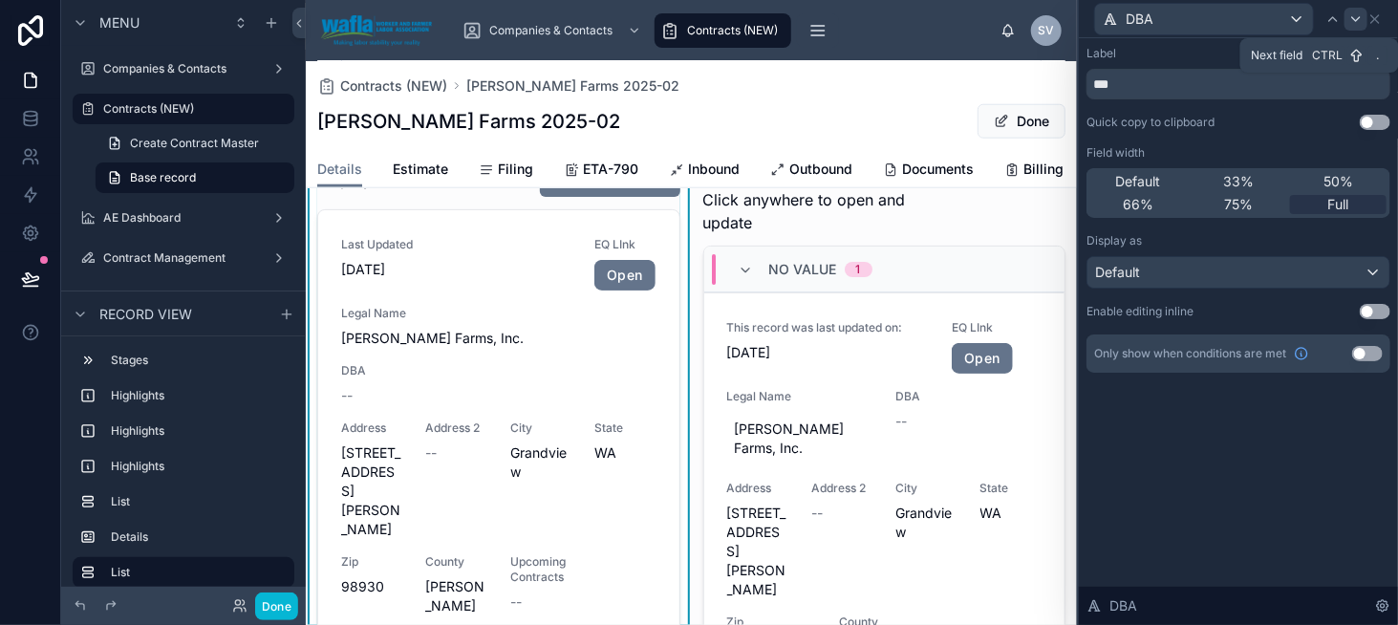
click at [1357, 13] on icon at bounding box center [1355, 18] width 15 height 15
click at [1324, 210] on div "Full" at bounding box center [1338, 204] width 97 height 19
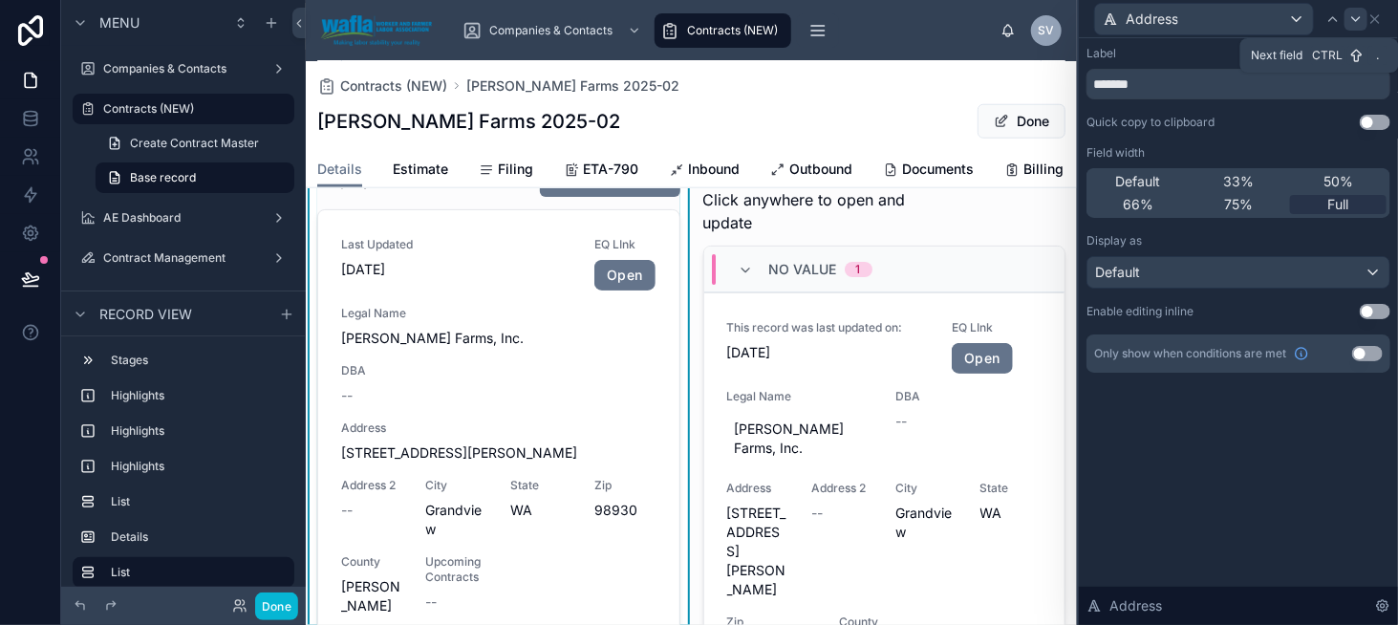
click at [1363, 14] on icon at bounding box center [1355, 18] width 15 height 15
click at [1338, 202] on span "Full" at bounding box center [1338, 204] width 21 height 19
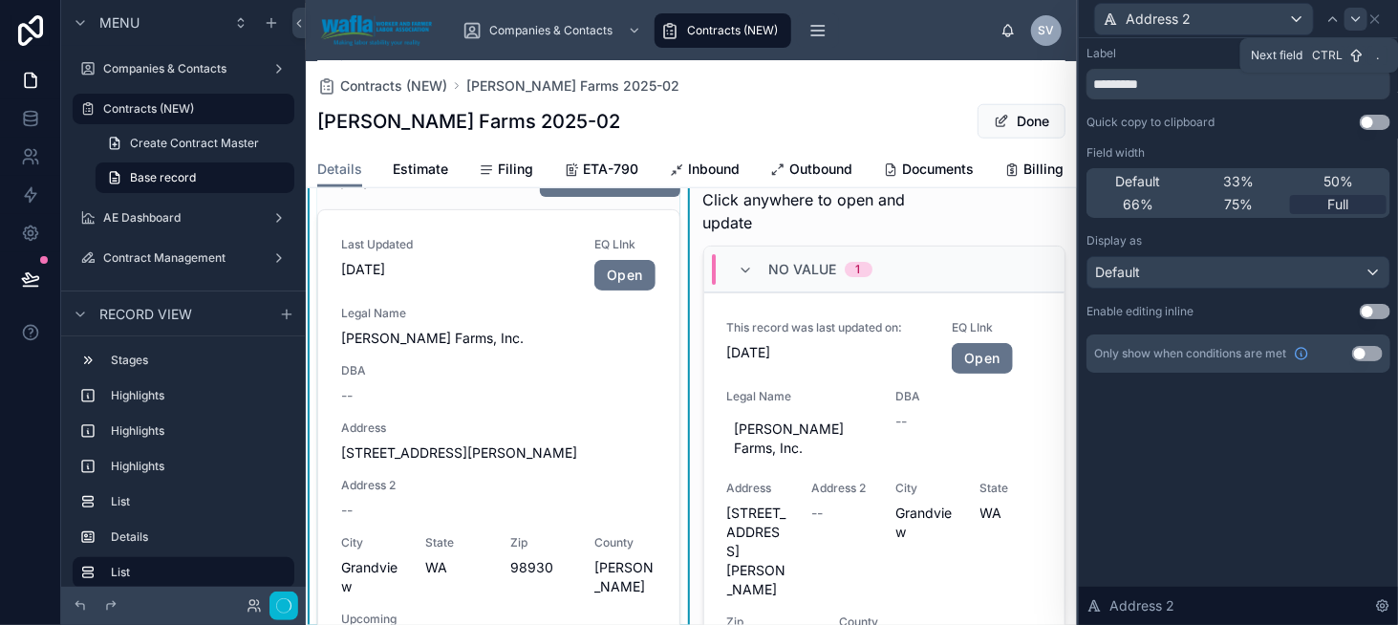
click at [1358, 24] on icon at bounding box center [1355, 18] width 15 height 15
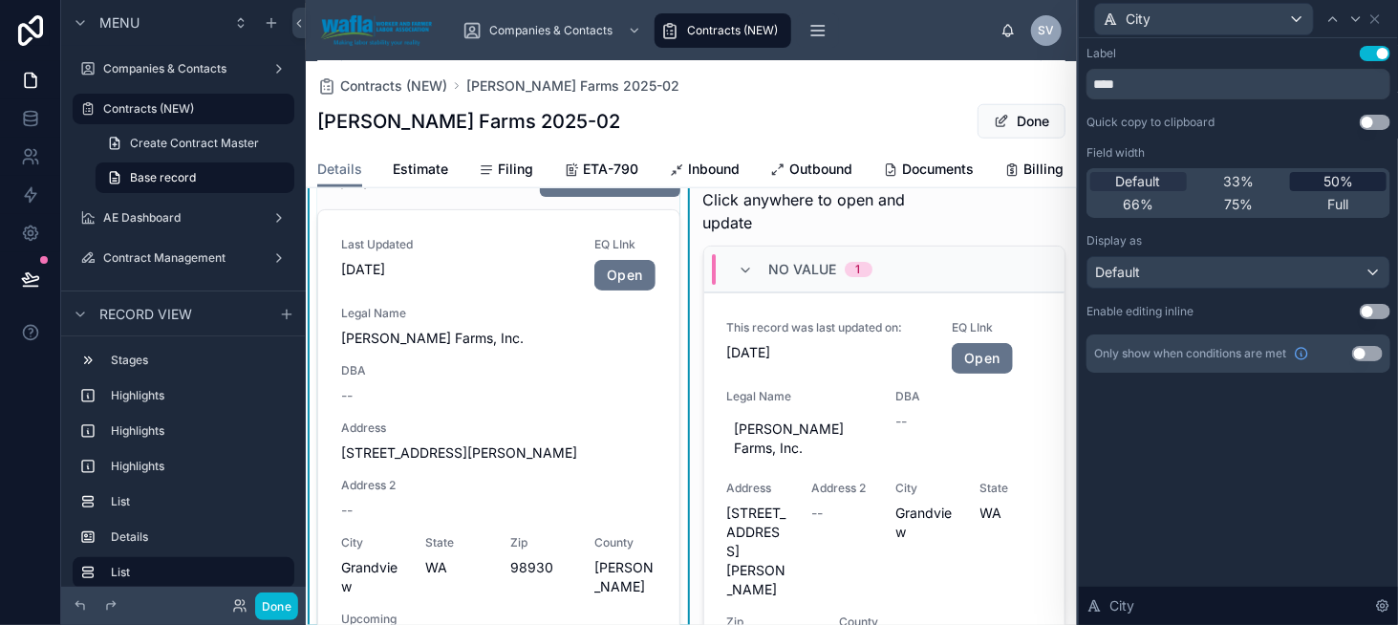
click at [1327, 181] on span "50%" at bounding box center [1339, 181] width 30 height 19
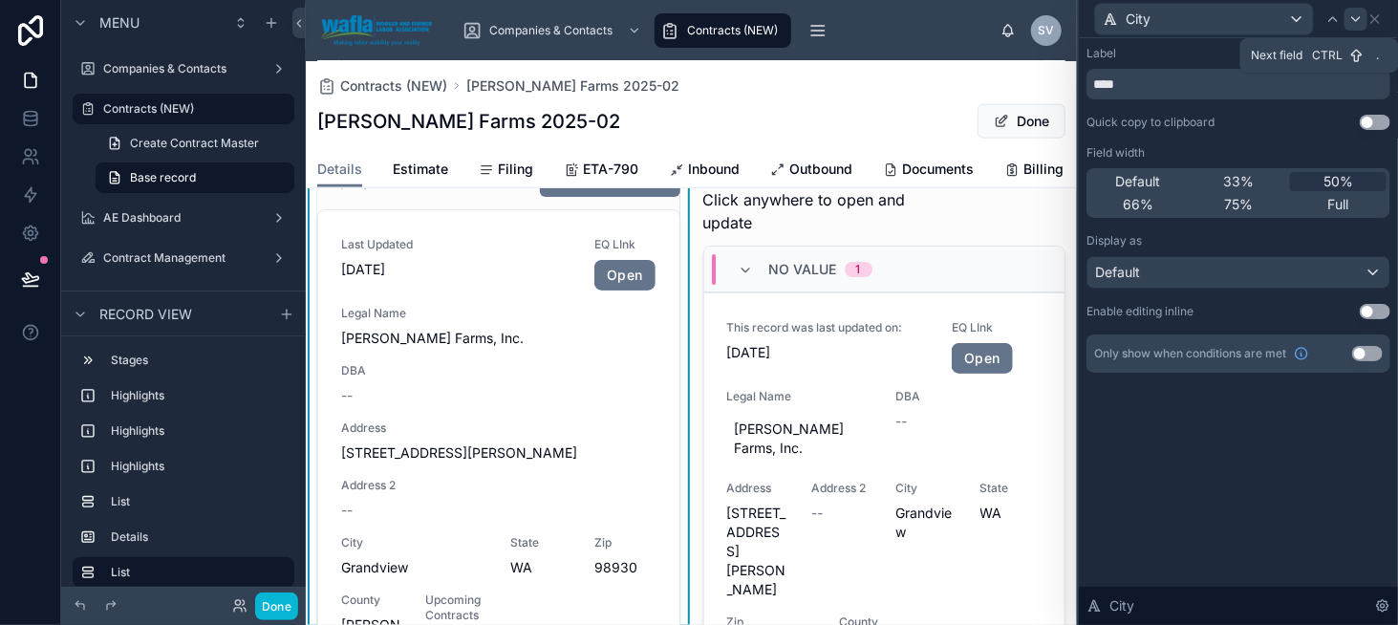
click at [1348, 20] on icon at bounding box center [1355, 18] width 15 height 15
click at [1323, 172] on div "50%" at bounding box center [1338, 181] width 97 height 19
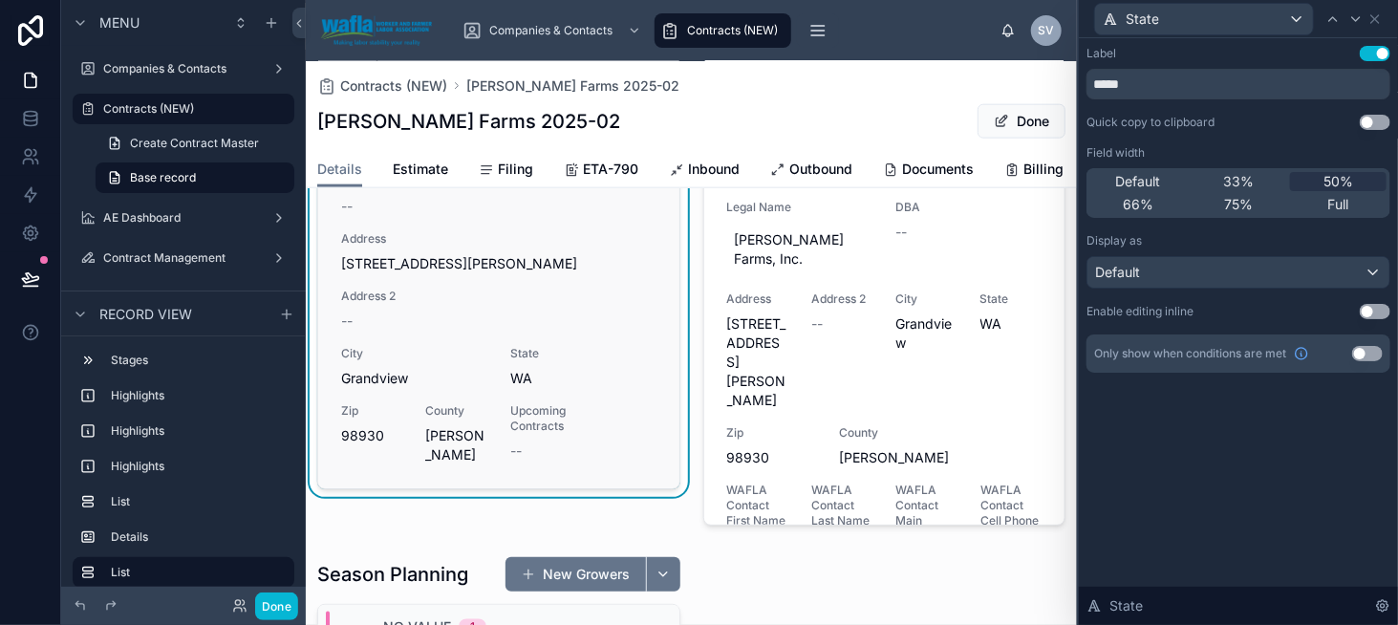
scroll to position [1051, 0]
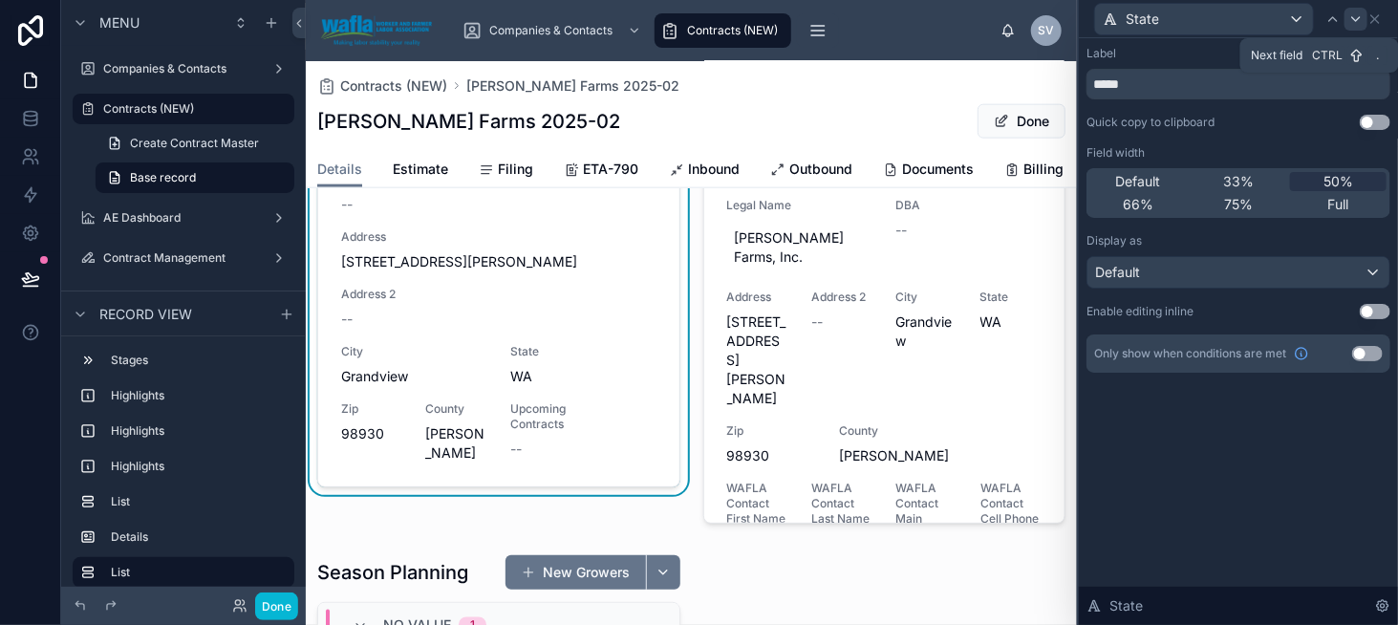
click at [1363, 16] on icon at bounding box center [1355, 18] width 15 height 15
click at [1332, 178] on span "50%" at bounding box center [1339, 181] width 30 height 19
click at [1356, 20] on icon at bounding box center [1356, 19] width 8 height 4
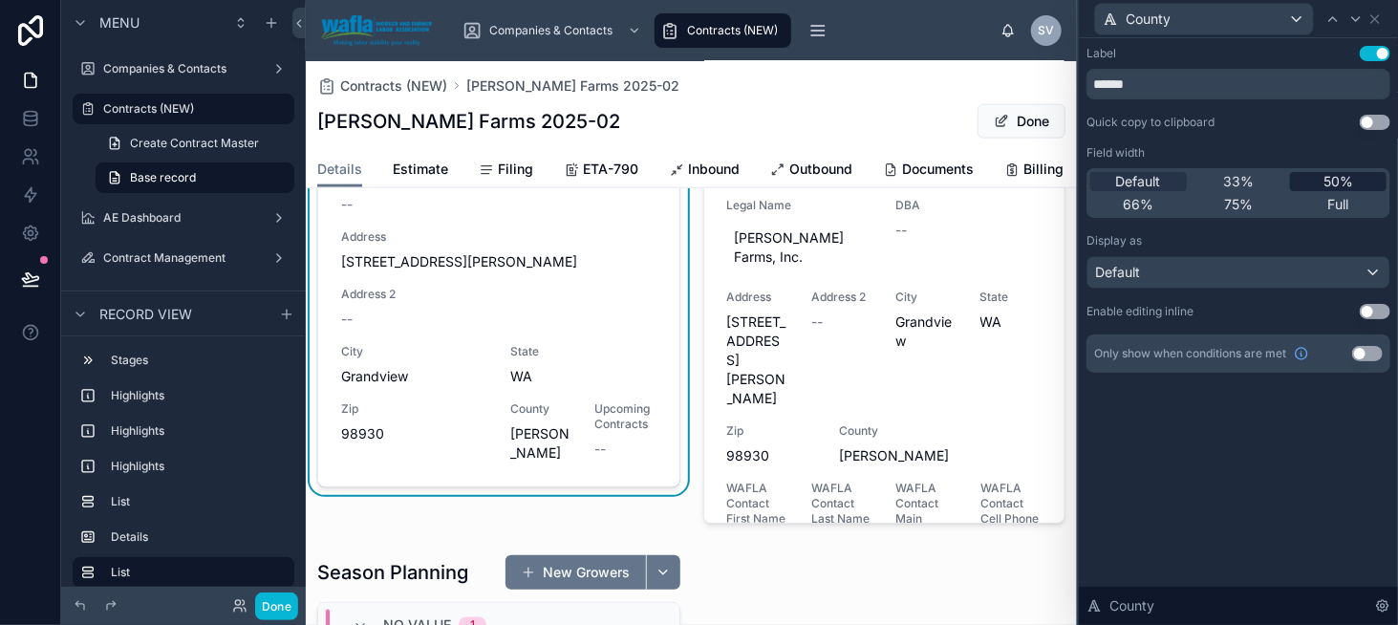
click at [1320, 182] on div "50%" at bounding box center [1338, 181] width 97 height 19
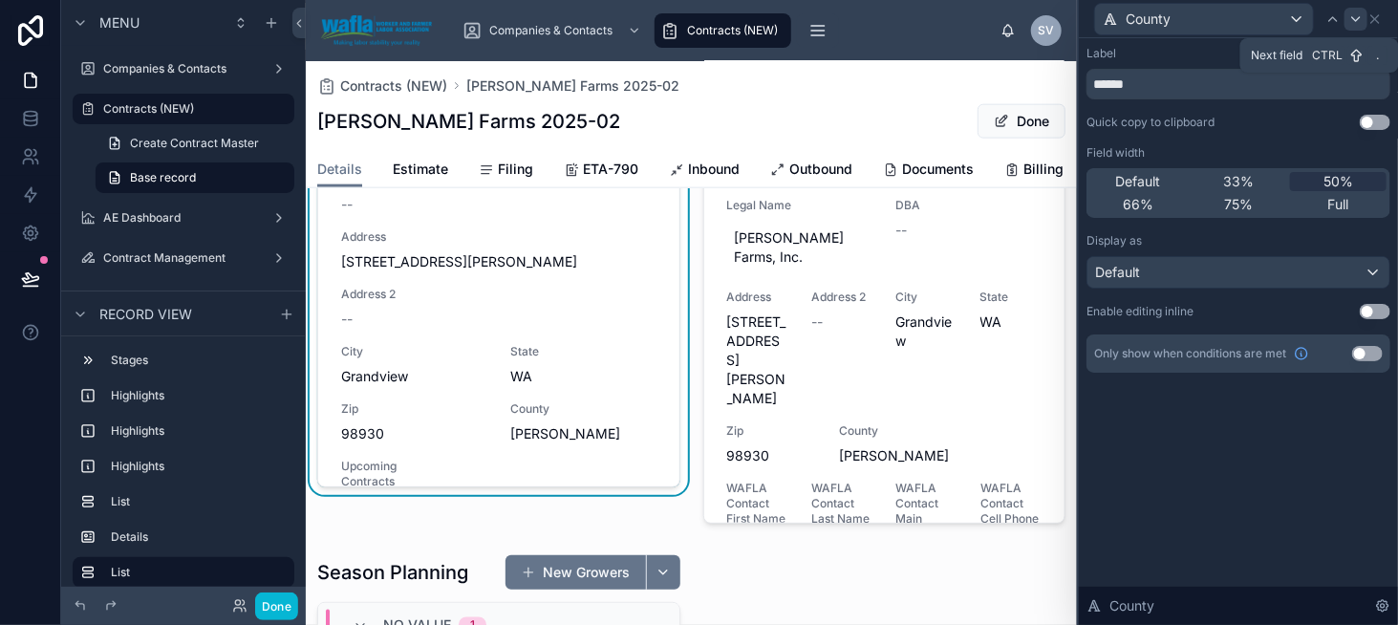
click at [1354, 15] on icon at bounding box center [1355, 18] width 15 height 15
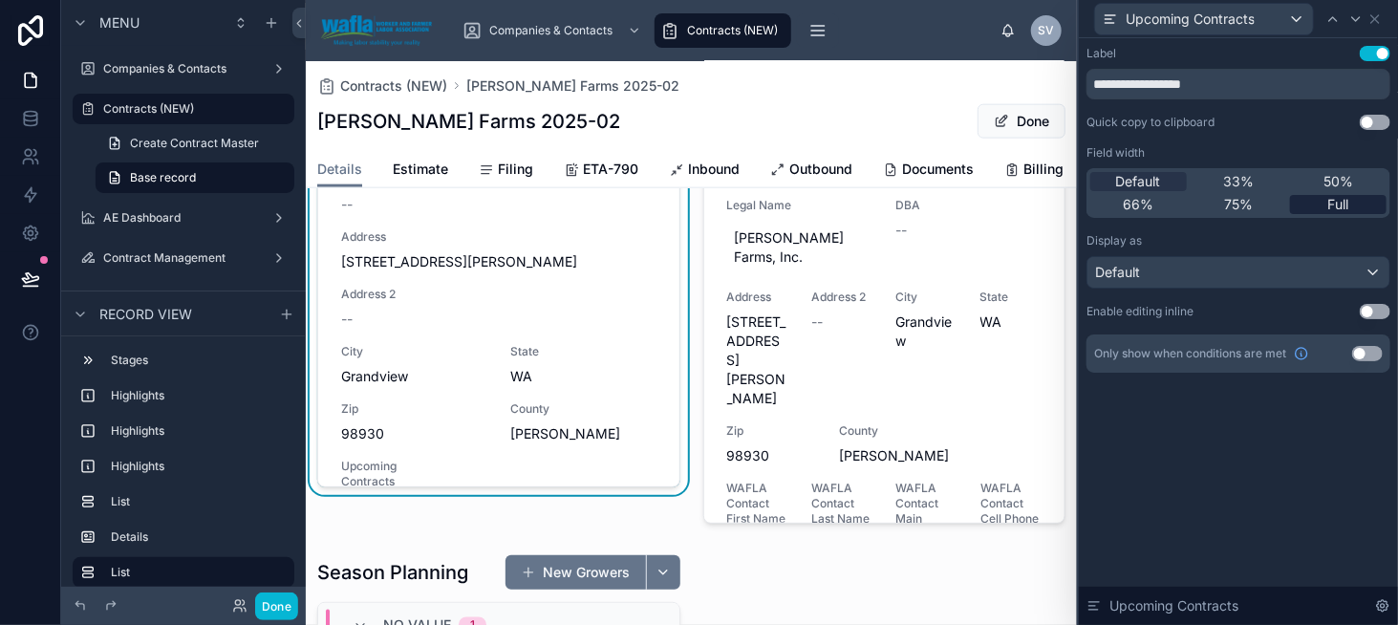
click at [1344, 205] on span "Full" at bounding box center [1338, 204] width 21 height 19
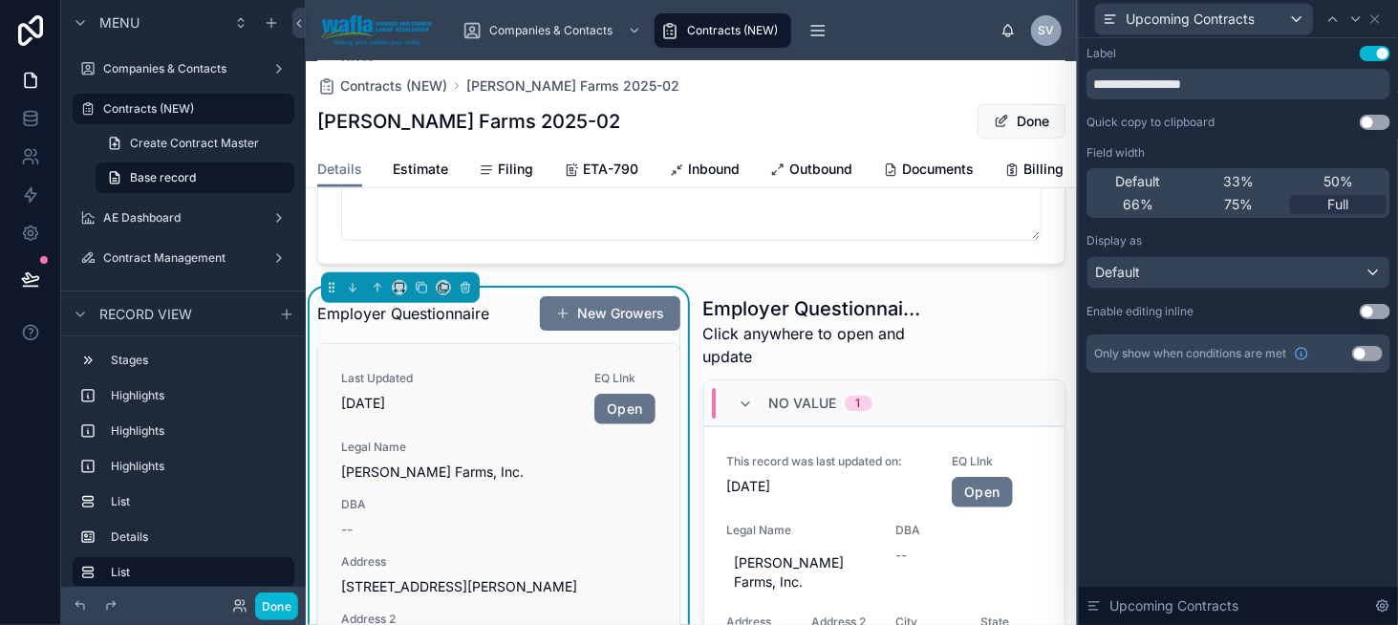
scroll to position [669, 0]
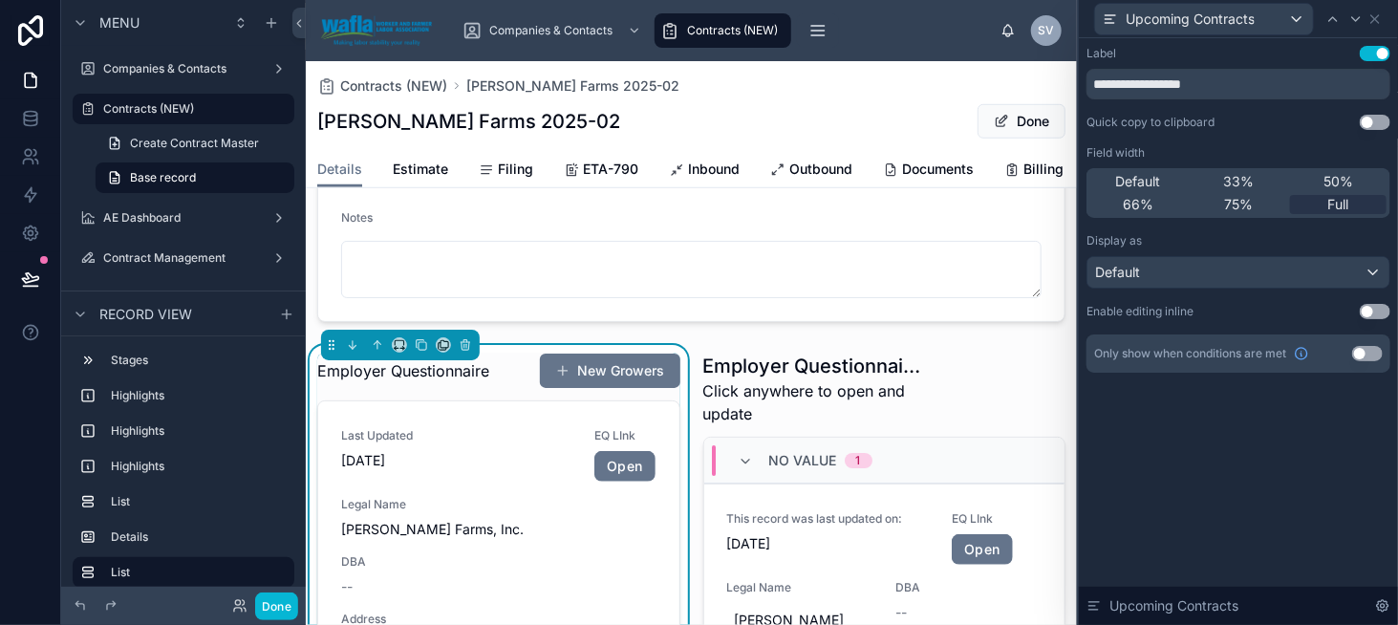
click at [471, 389] on div "Employer Questionnaire New Growers" at bounding box center [498, 371] width 363 height 36
click at [1380, 12] on icon at bounding box center [1375, 18] width 15 height 15
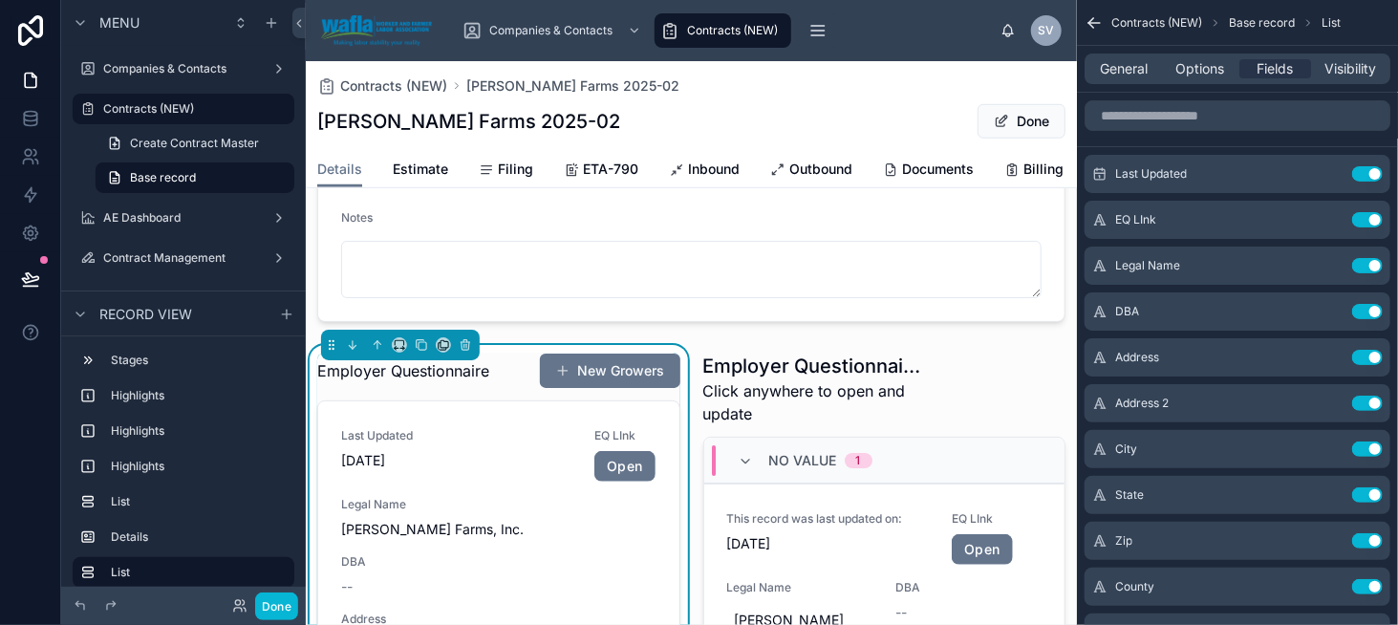
click at [461, 389] on div "Employer Questionnaire New Growers" at bounding box center [498, 371] width 363 height 36
click at [1198, 79] on div "General Options Fields Visibility" at bounding box center [1238, 69] width 306 height 31
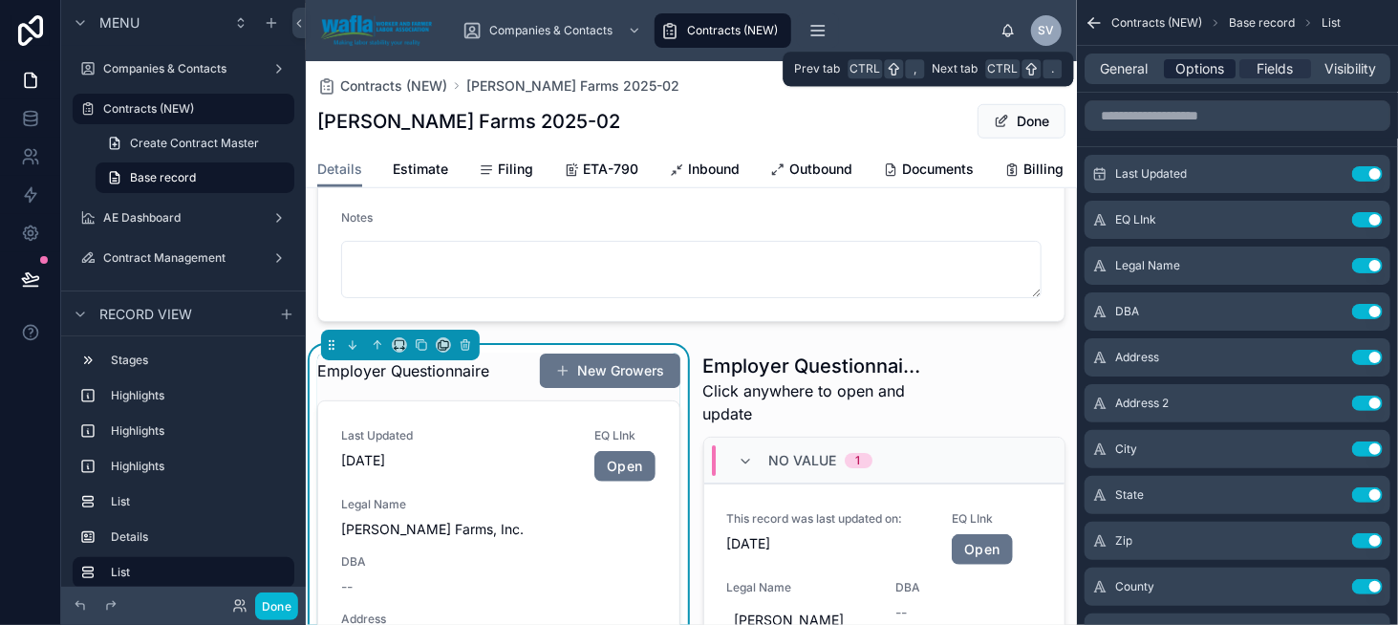
click at [1198, 76] on span "Options" at bounding box center [1200, 68] width 49 height 19
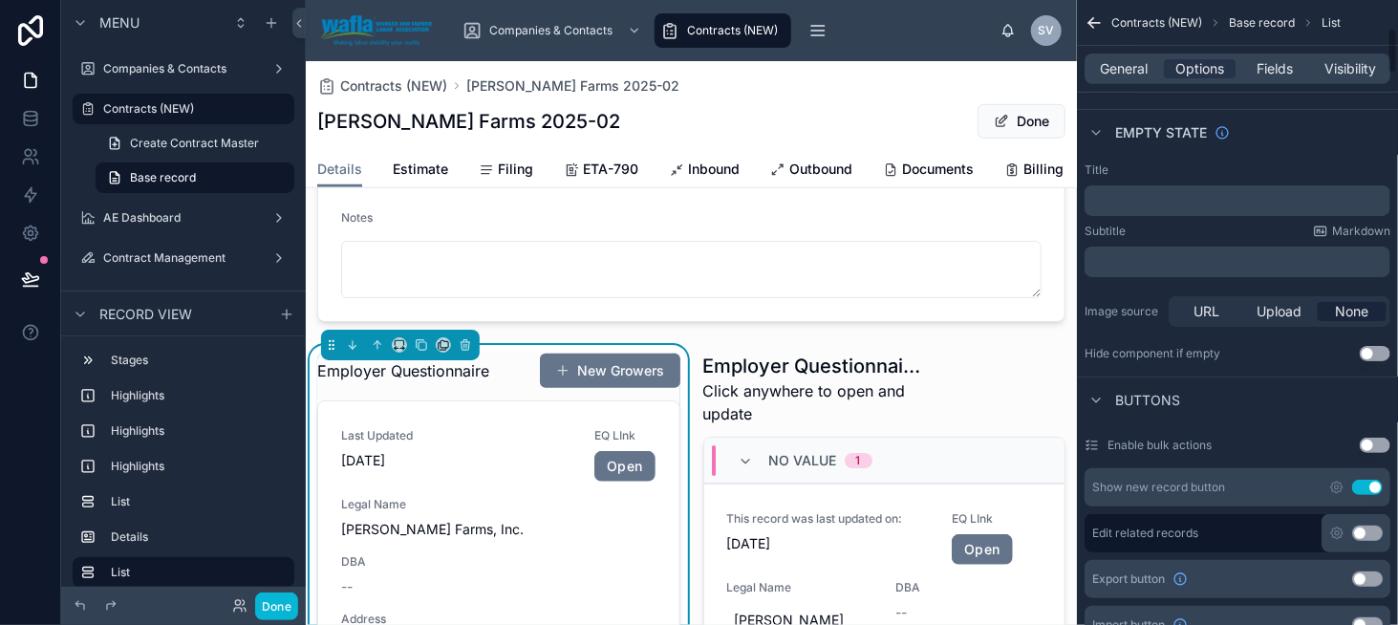
scroll to position [382, 0]
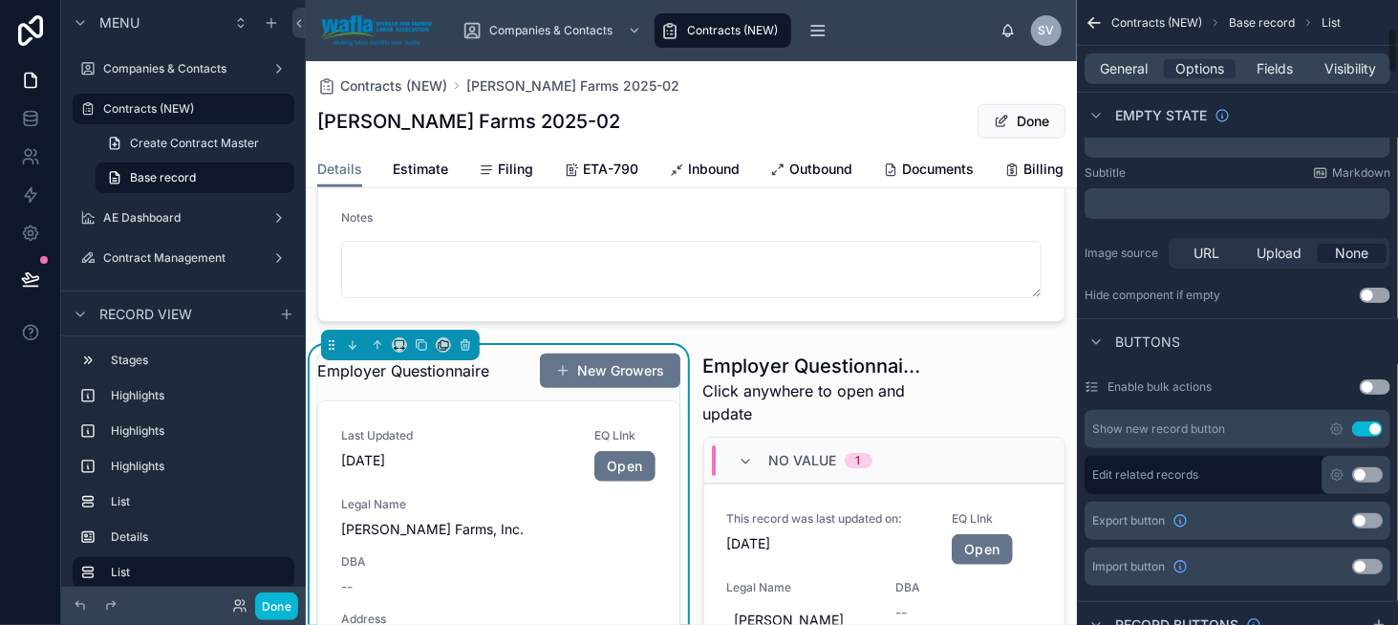
click at [1369, 423] on button "Use setting" at bounding box center [1367, 428] width 31 height 15
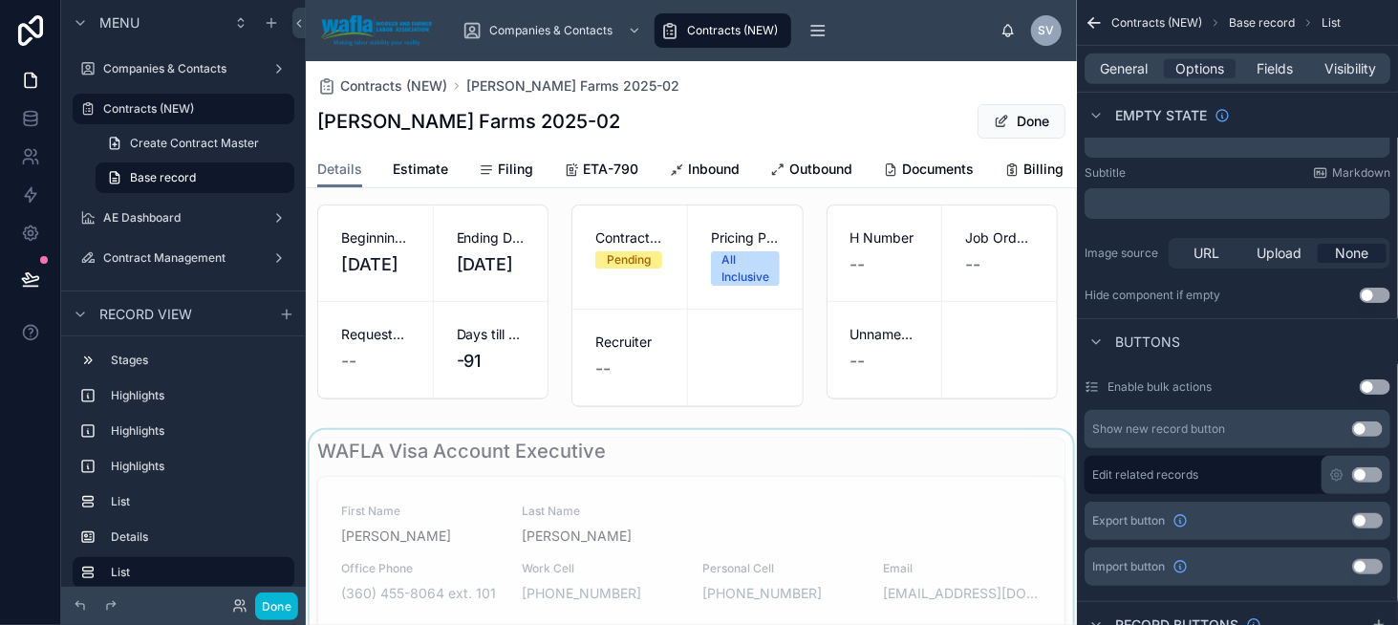
scroll to position [96, 0]
click at [272, 609] on button "Done" at bounding box center [276, 607] width 43 height 28
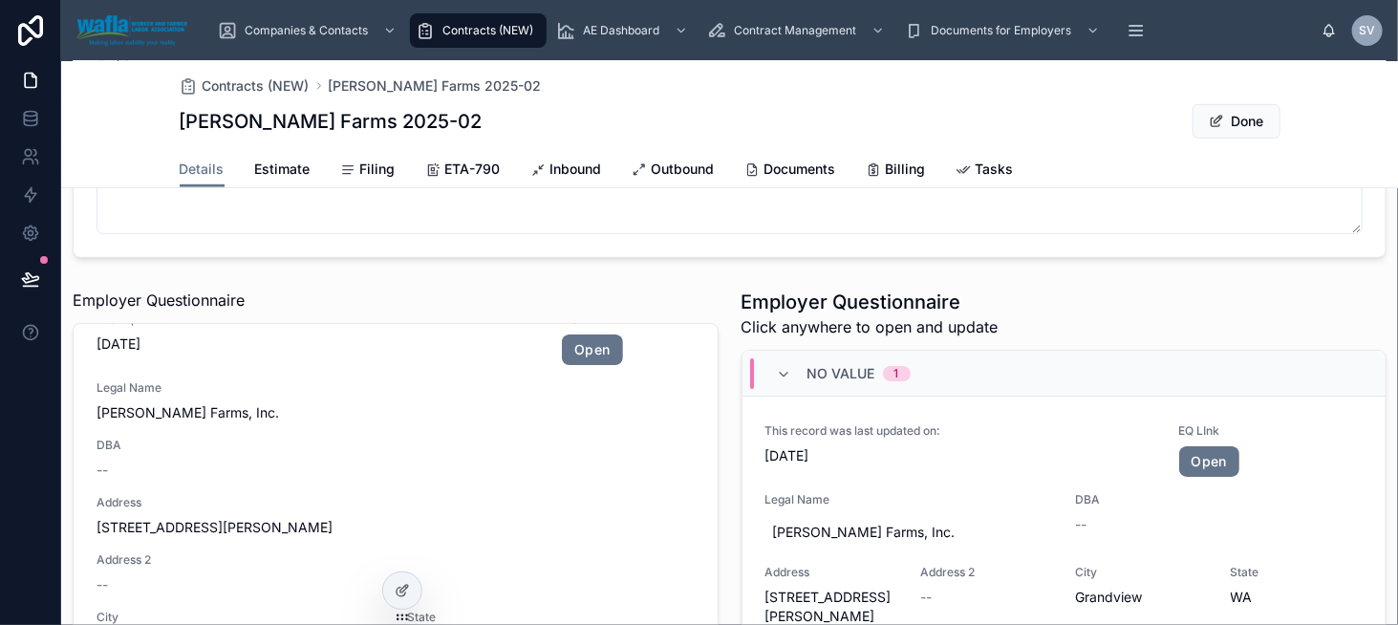
scroll to position [573, 0]
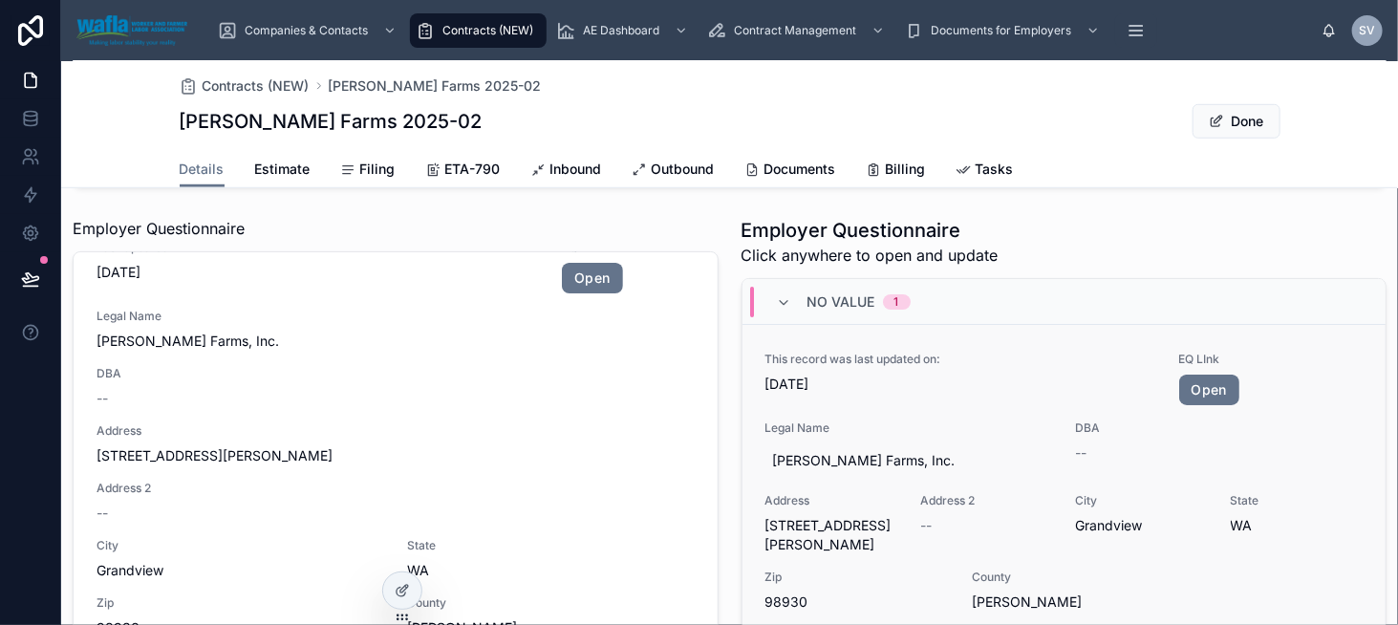
click at [1103, 402] on div "This record was last updated on: 7/29/2025" at bounding box center [961, 379] width 391 height 54
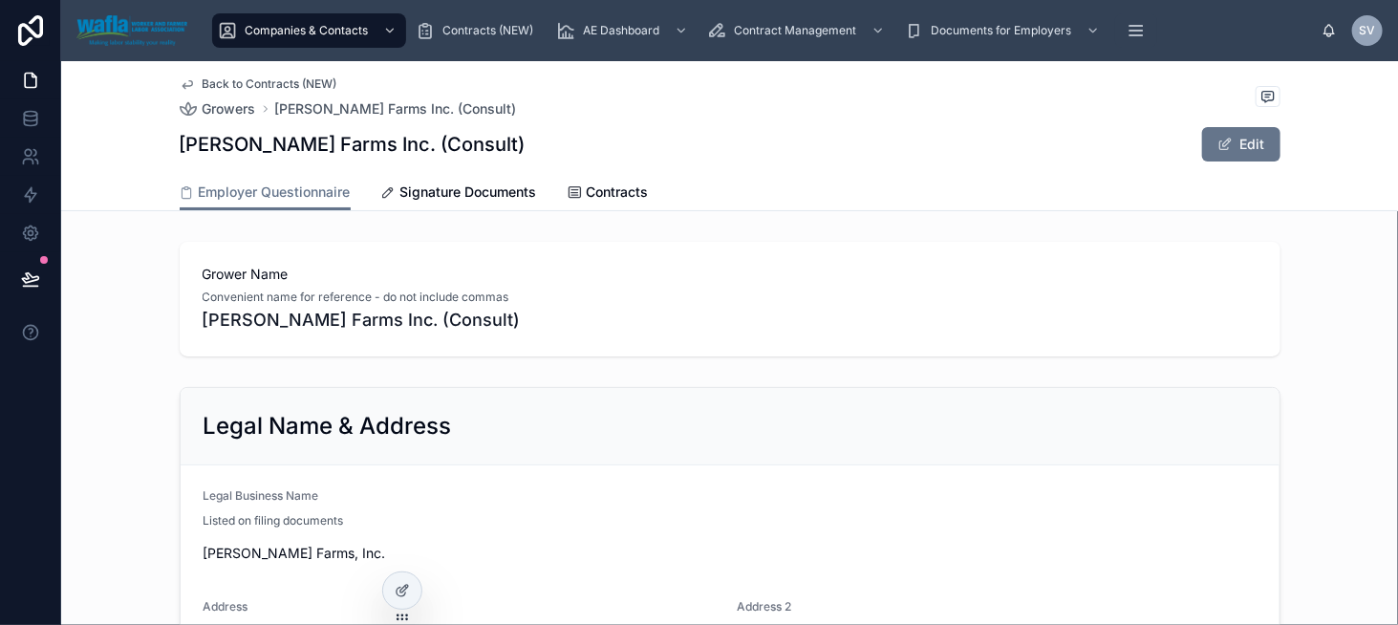
click at [245, 83] on span "Back to Contracts (NEW)" at bounding box center [270, 83] width 135 height 15
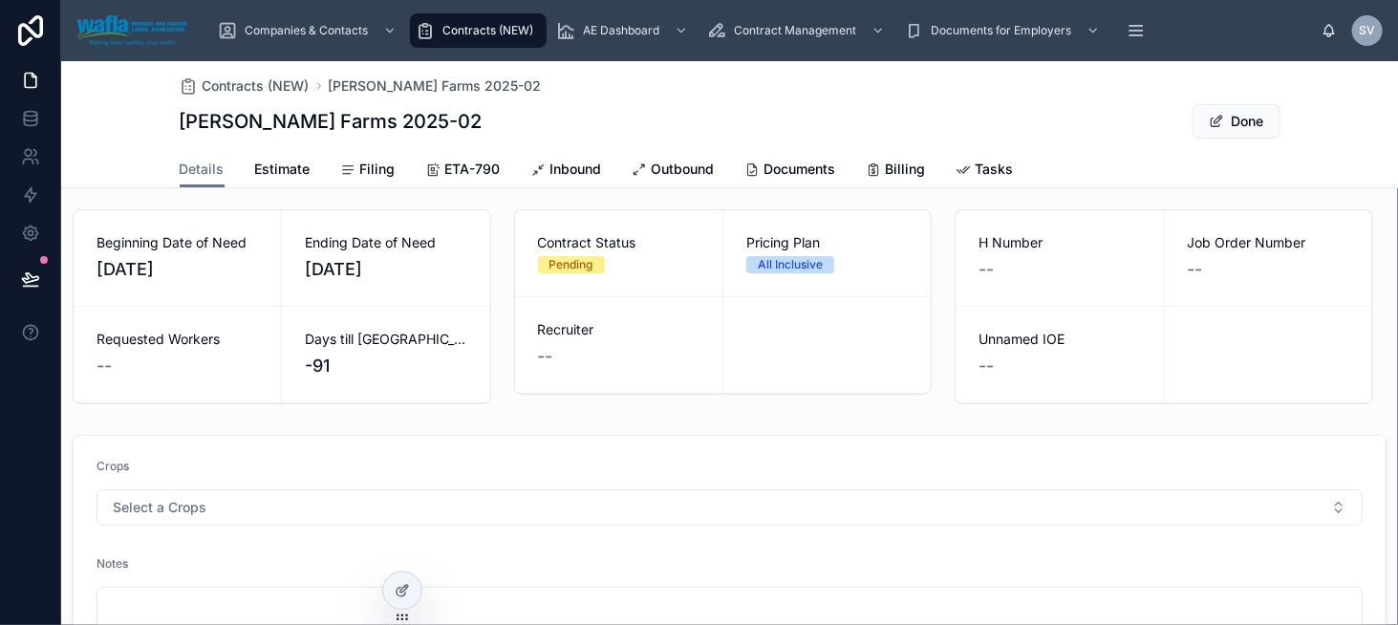
scroll to position [96, 0]
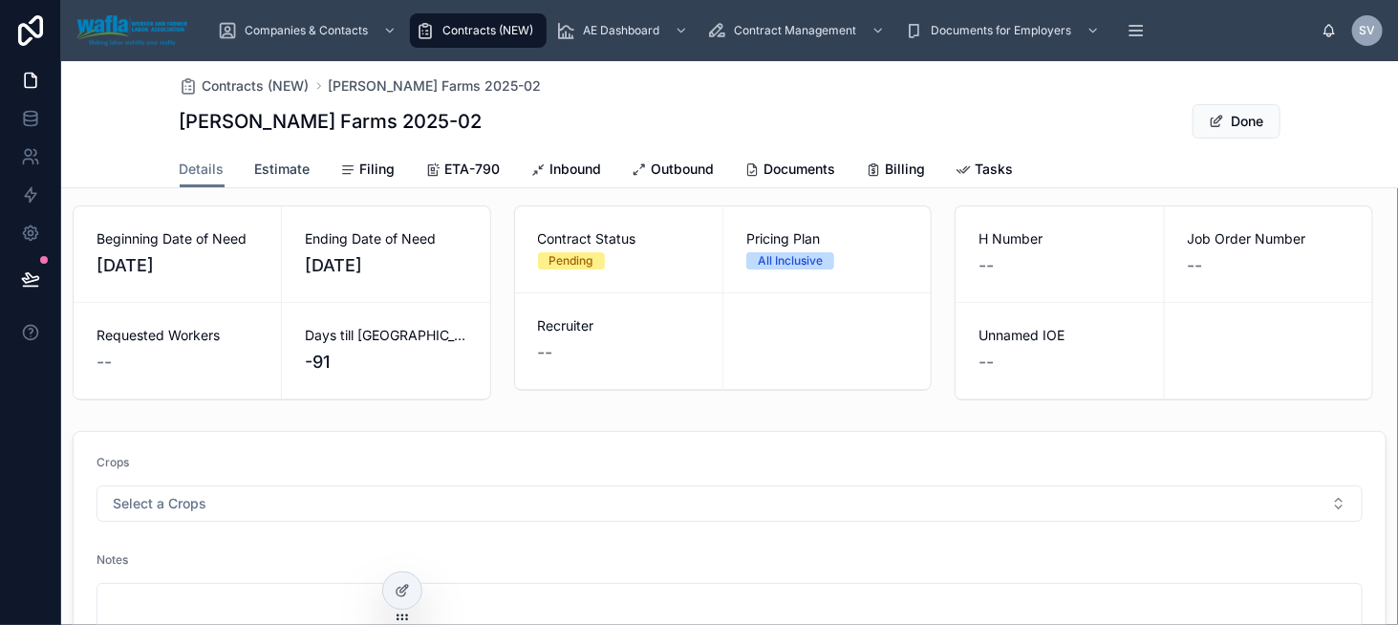
click at [283, 172] on span "Estimate" at bounding box center [282, 169] width 55 height 19
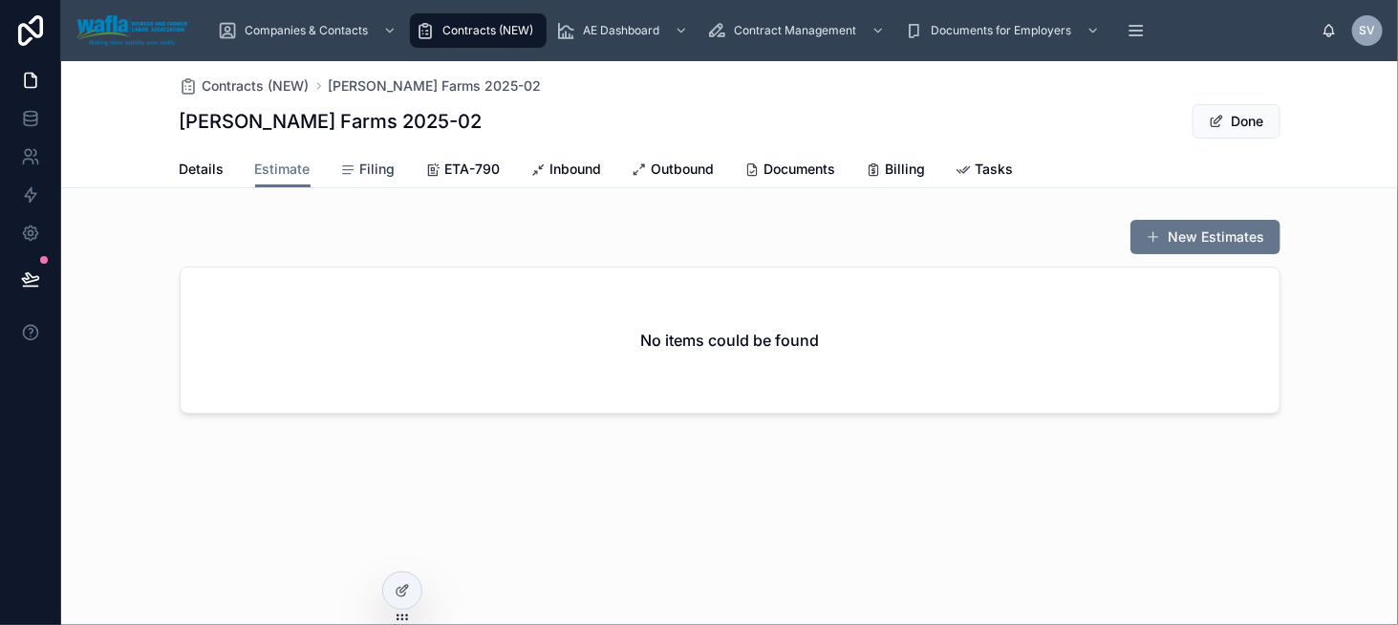
click at [363, 173] on span "Filing" at bounding box center [377, 169] width 35 height 19
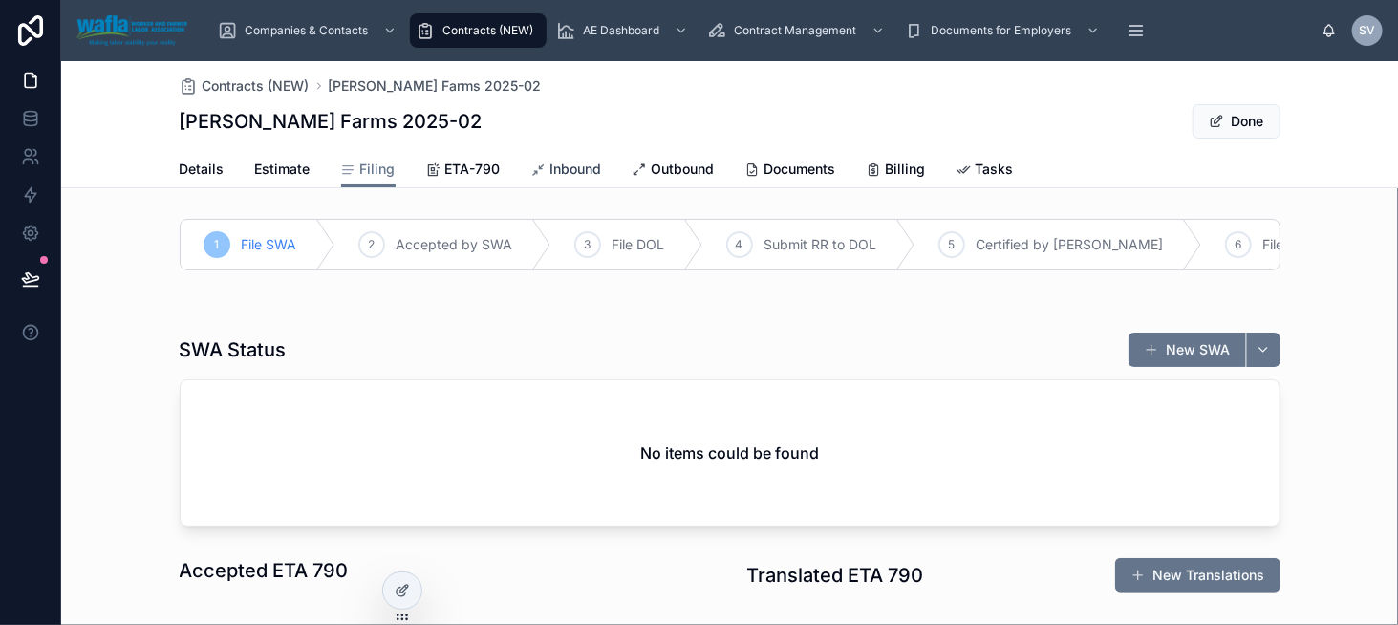
click at [550, 167] on span "Inbound" at bounding box center [576, 169] width 52 height 19
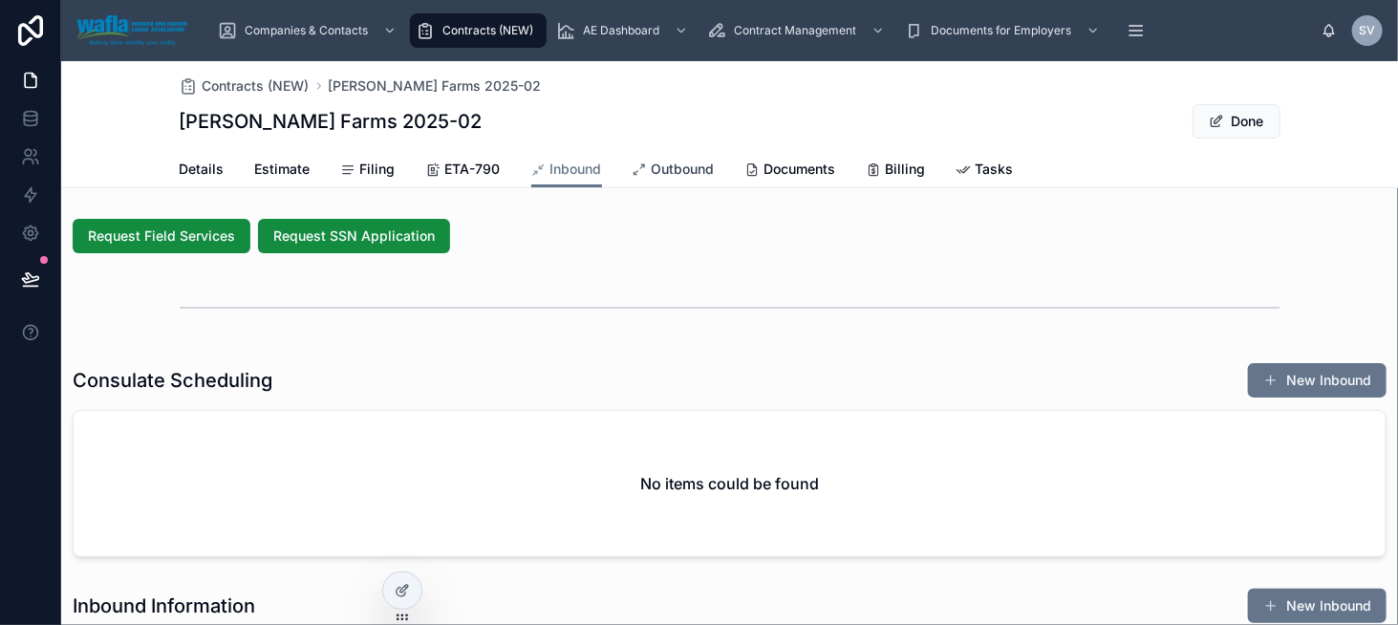
click at [681, 167] on span "Outbound" at bounding box center [683, 169] width 63 height 19
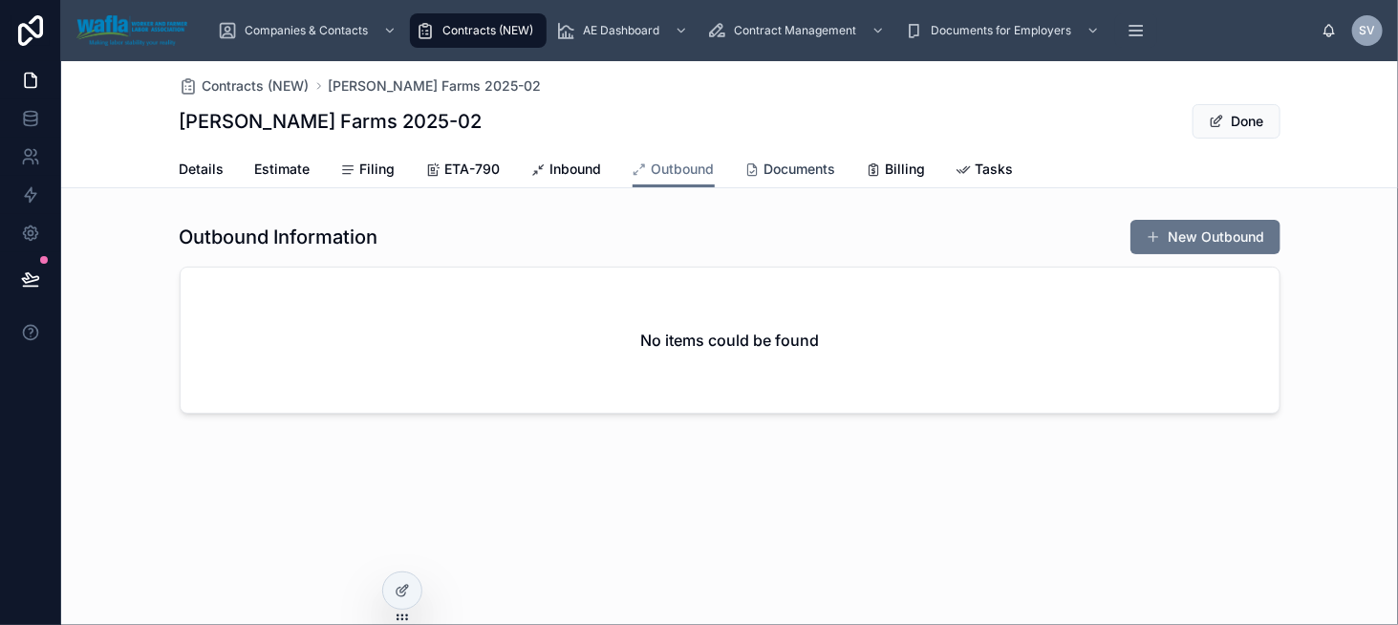
click at [758, 162] on icon at bounding box center [752, 169] width 15 height 15
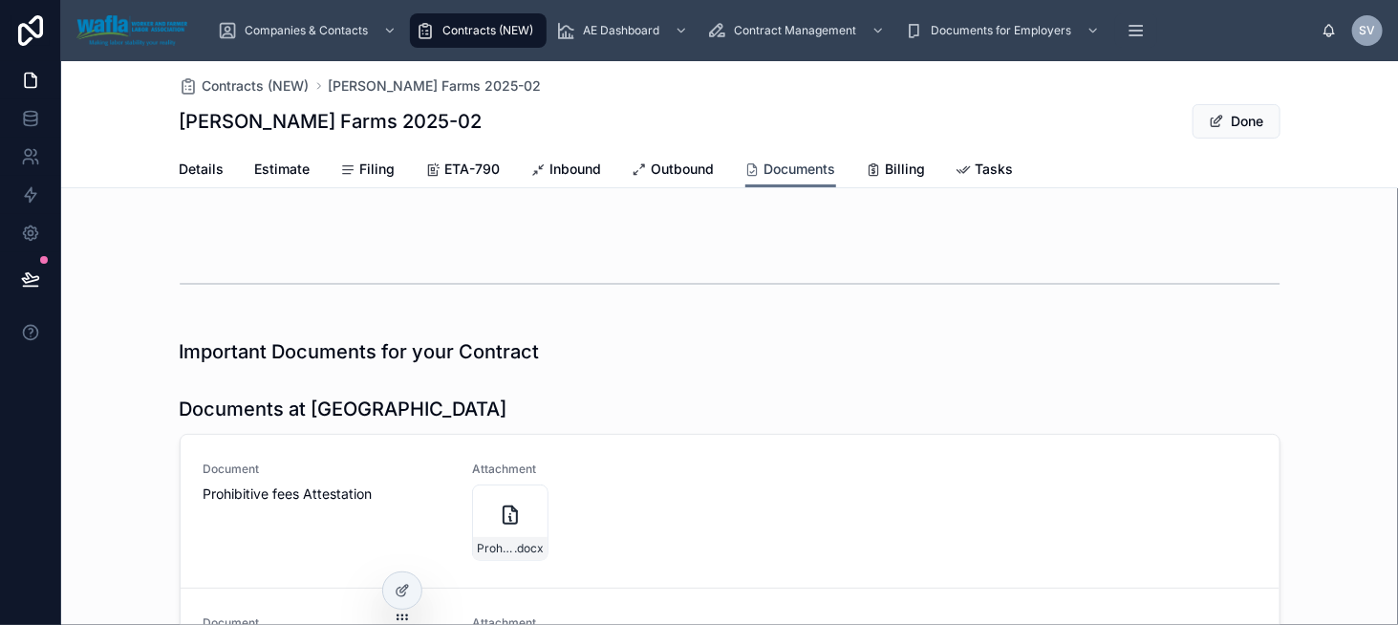
scroll to position [191, 0]
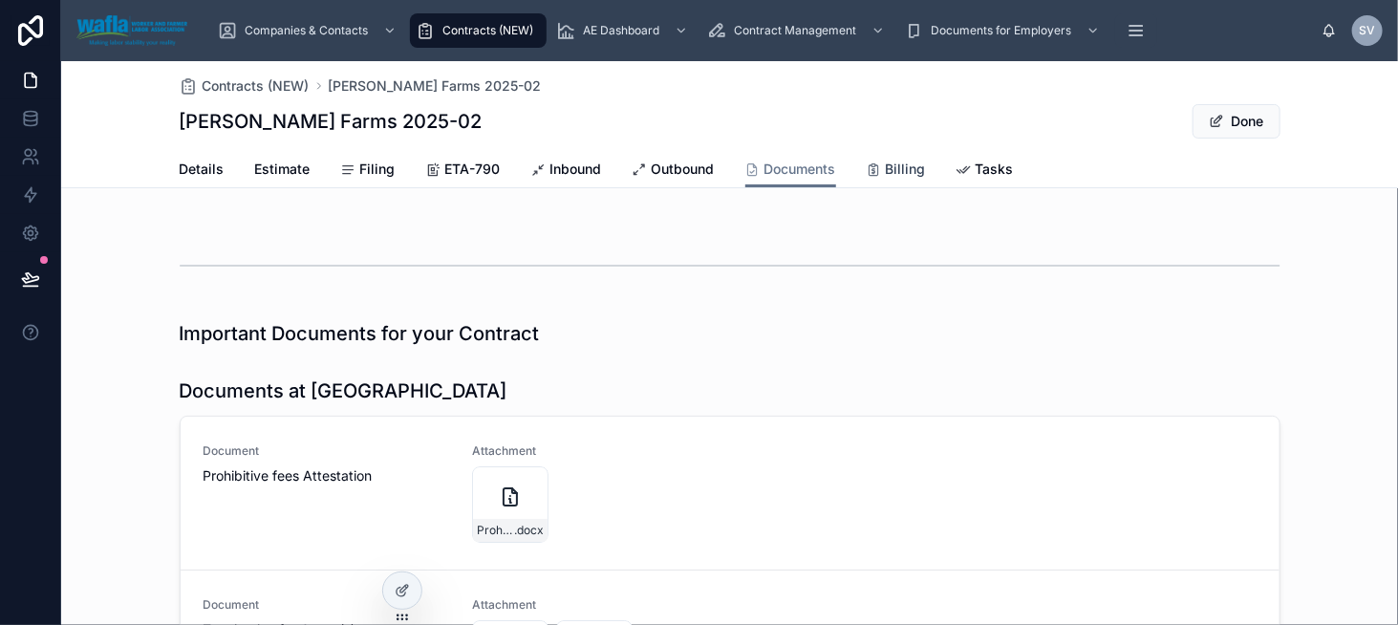
click at [892, 168] on span "Billing" at bounding box center [906, 169] width 40 height 19
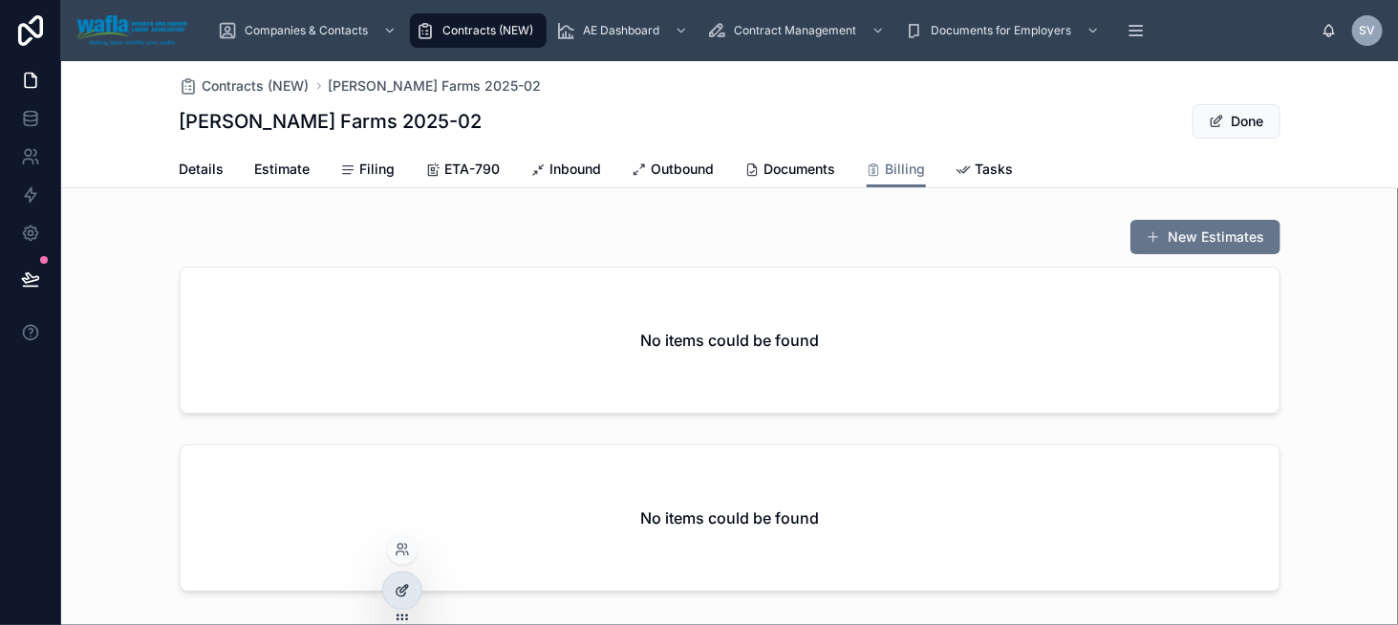
click at [405, 595] on icon at bounding box center [402, 590] width 15 height 15
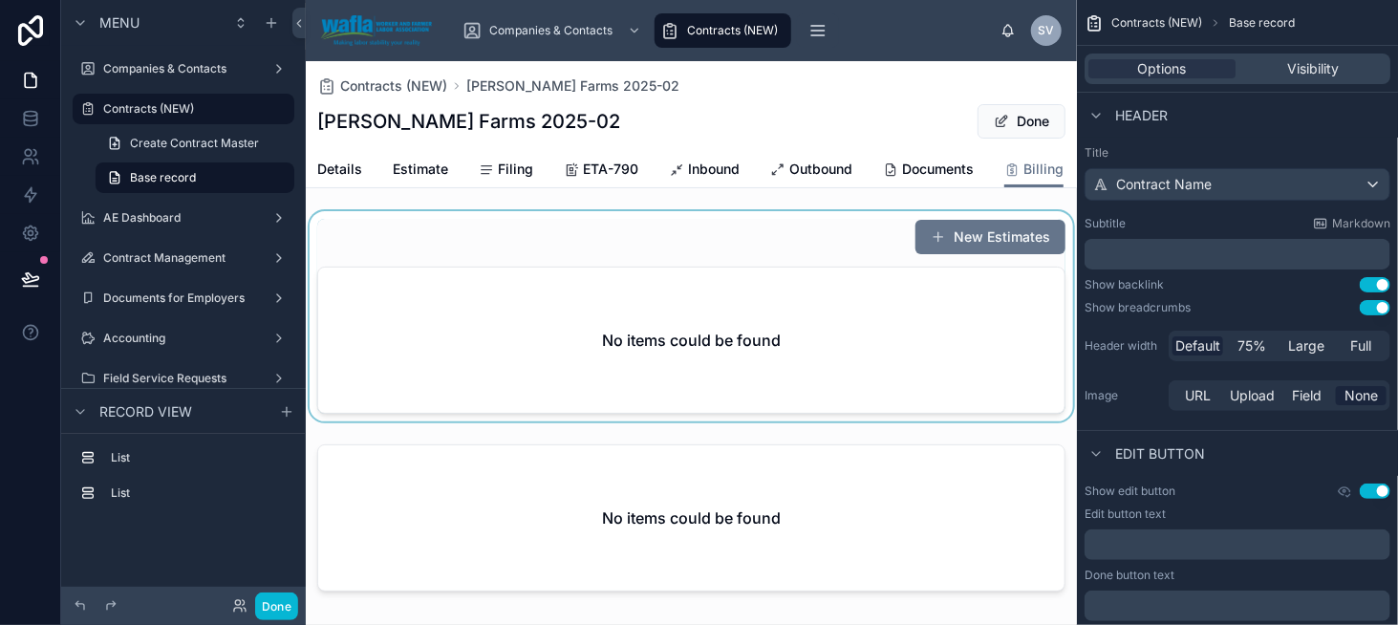
click at [587, 313] on div at bounding box center [691, 316] width 771 height 210
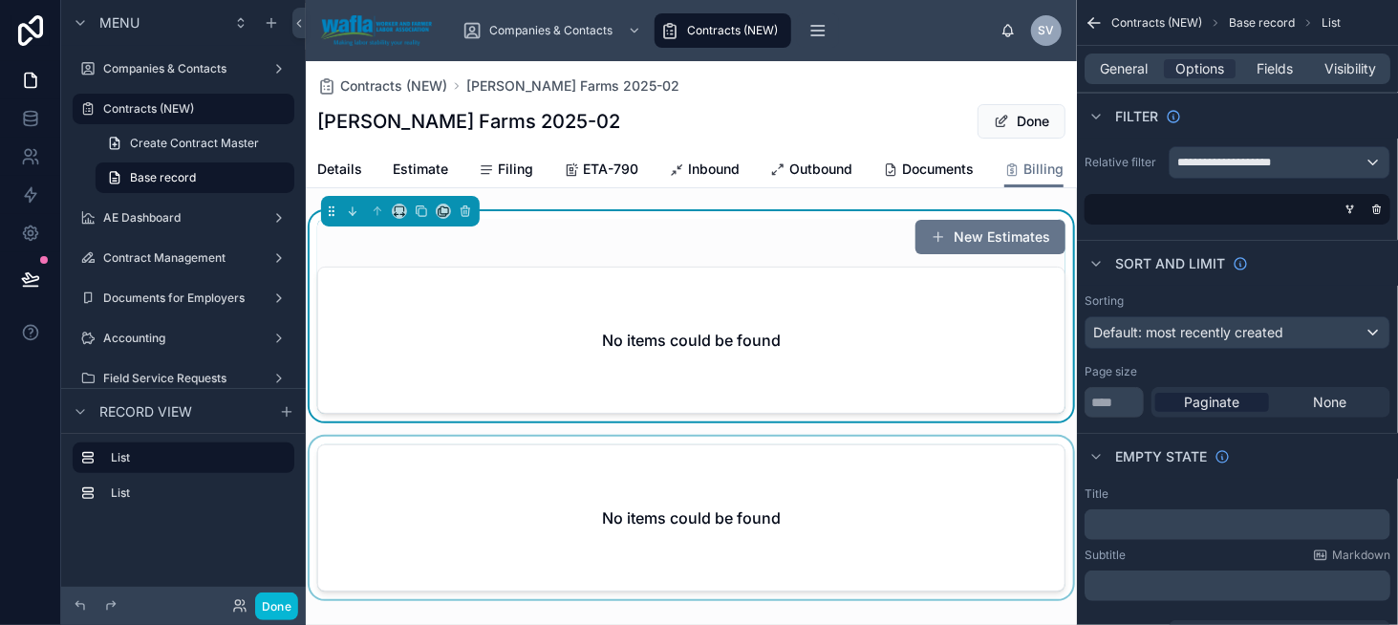
click at [748, 503] on div at bounding box center [691, 522] width 771 height 170
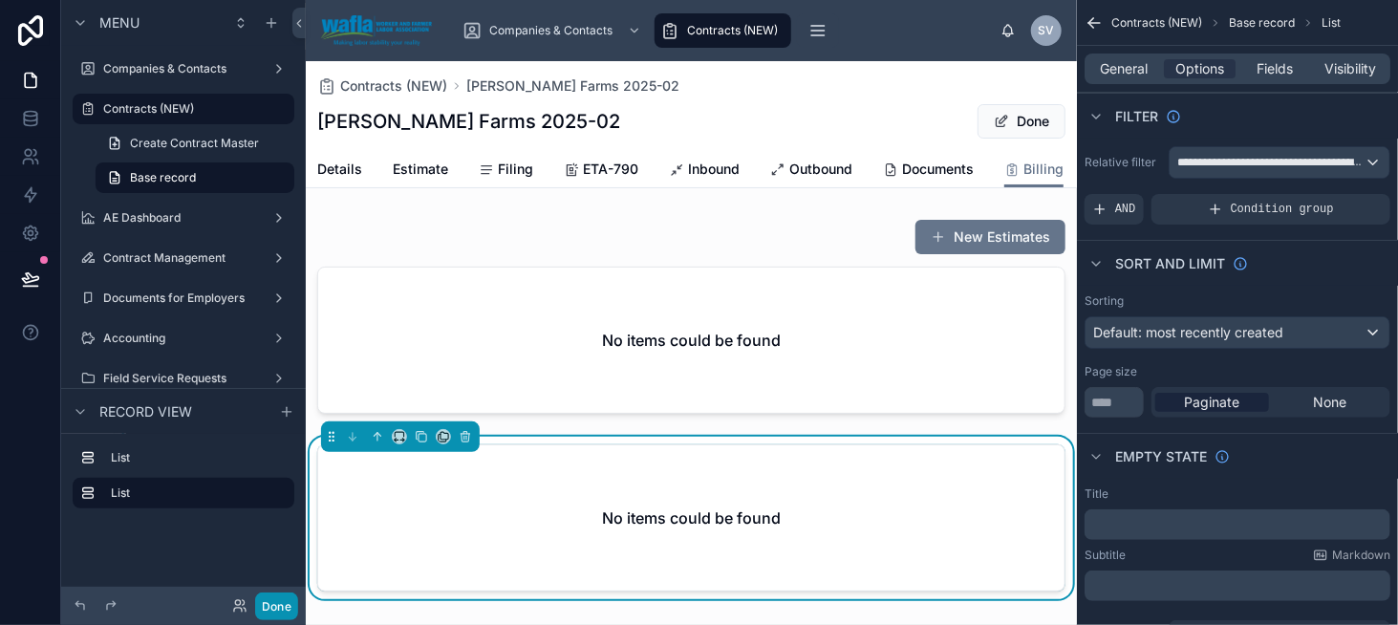
click at [272, 608] on button "Done" at bounding box center [276, 607] width 43 height 28
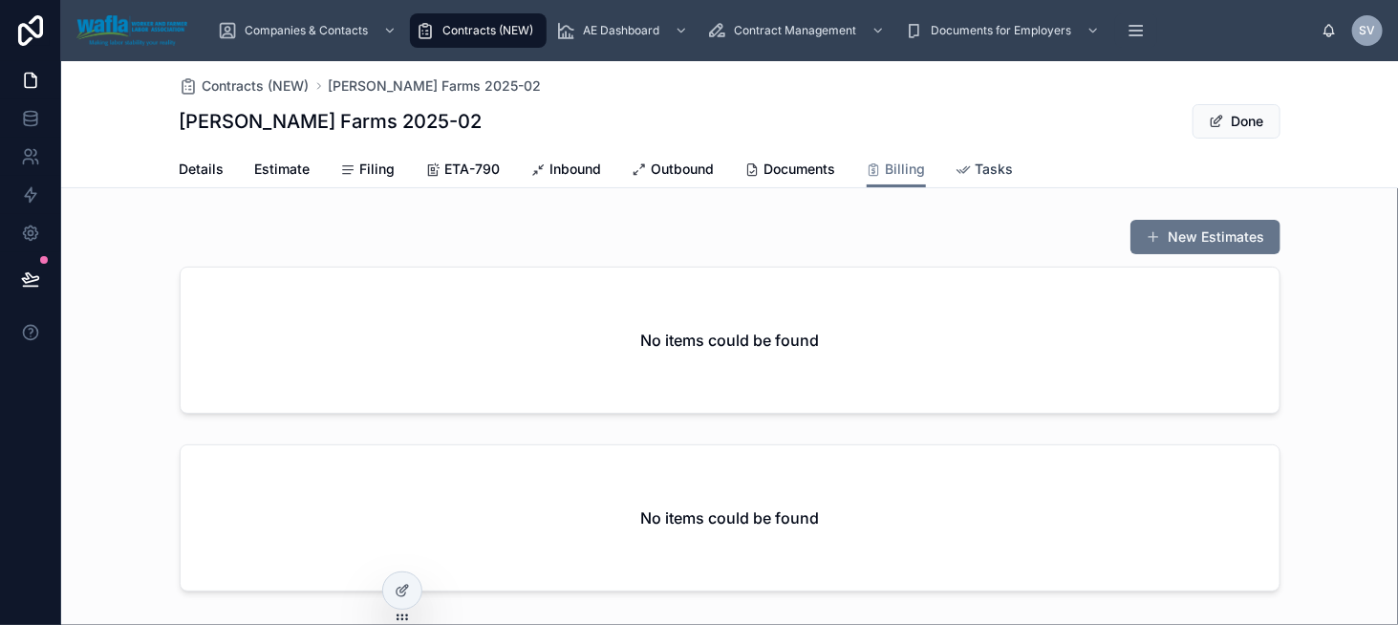
drag, startPoint x: 965, startPoint y: 166, endPoint x: 951, endPoint y: 169, distance: 14.6
click at [965, 166] on div "Tasks" at bounding box center [985, 169] width 57 height 19
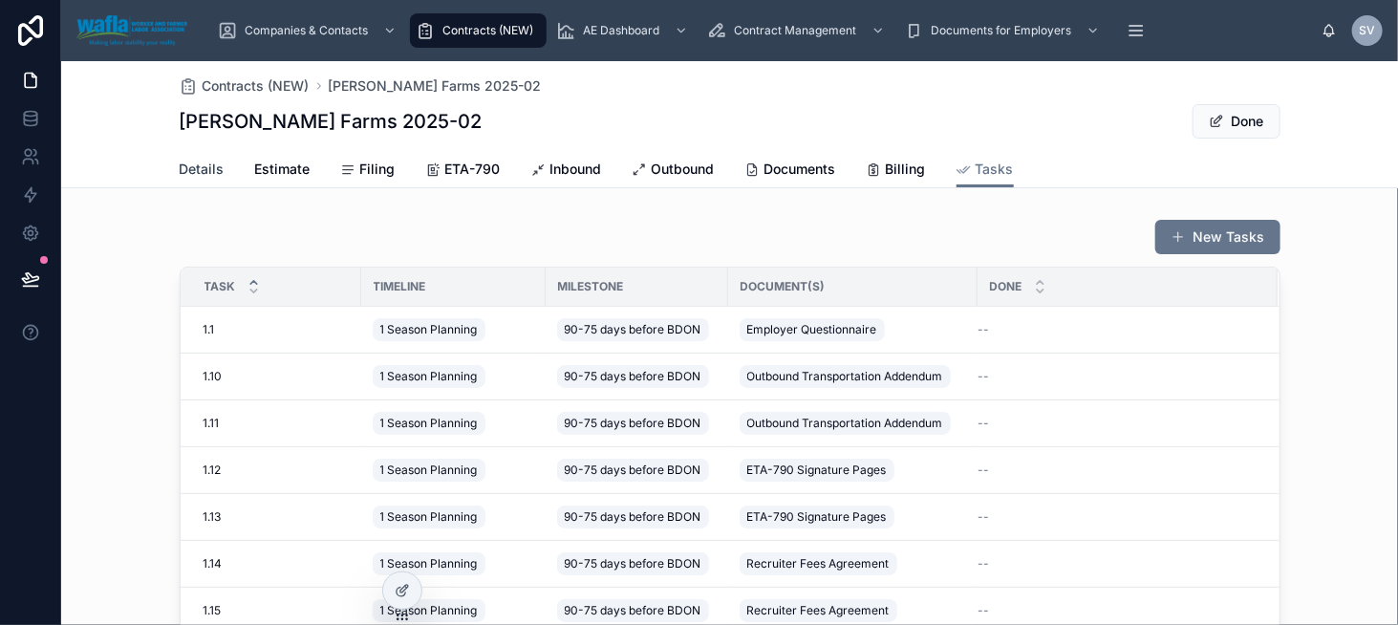
click at [192, 162] on span "Details" at bounding box center [202, 169] width 45 height 19
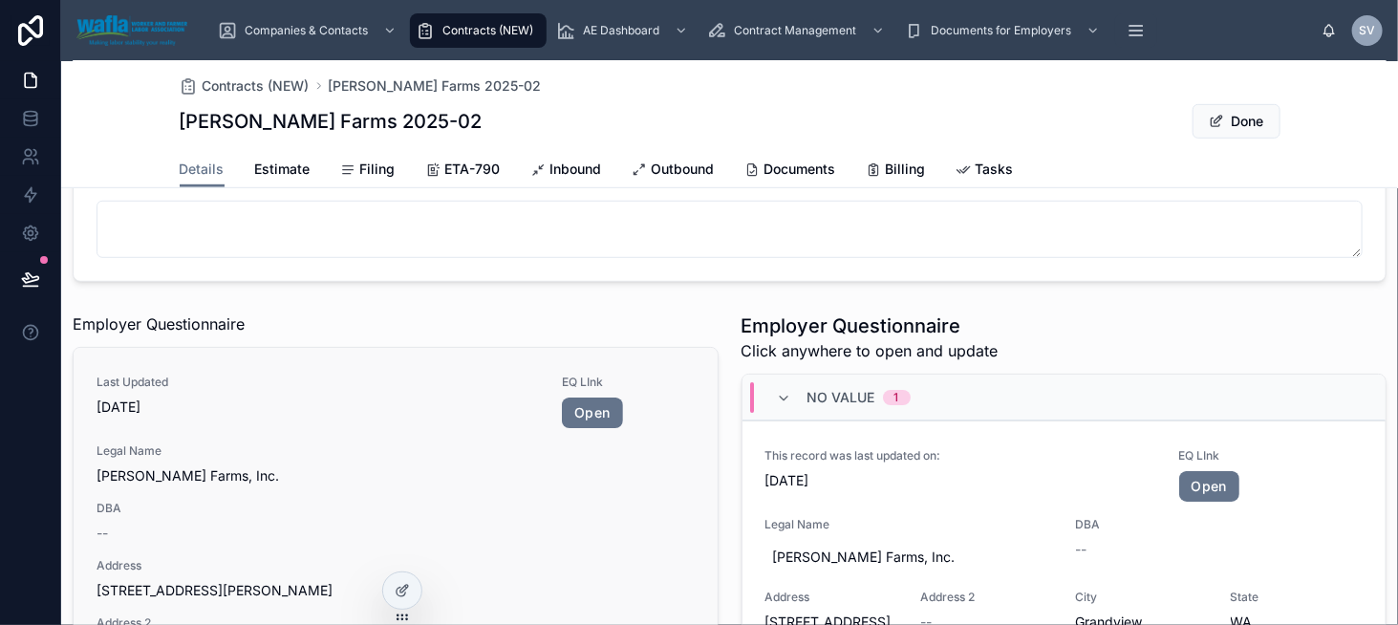
click at [392, 410] on span "[DATE]" at bounding box center [318, 407] width 442 height 19
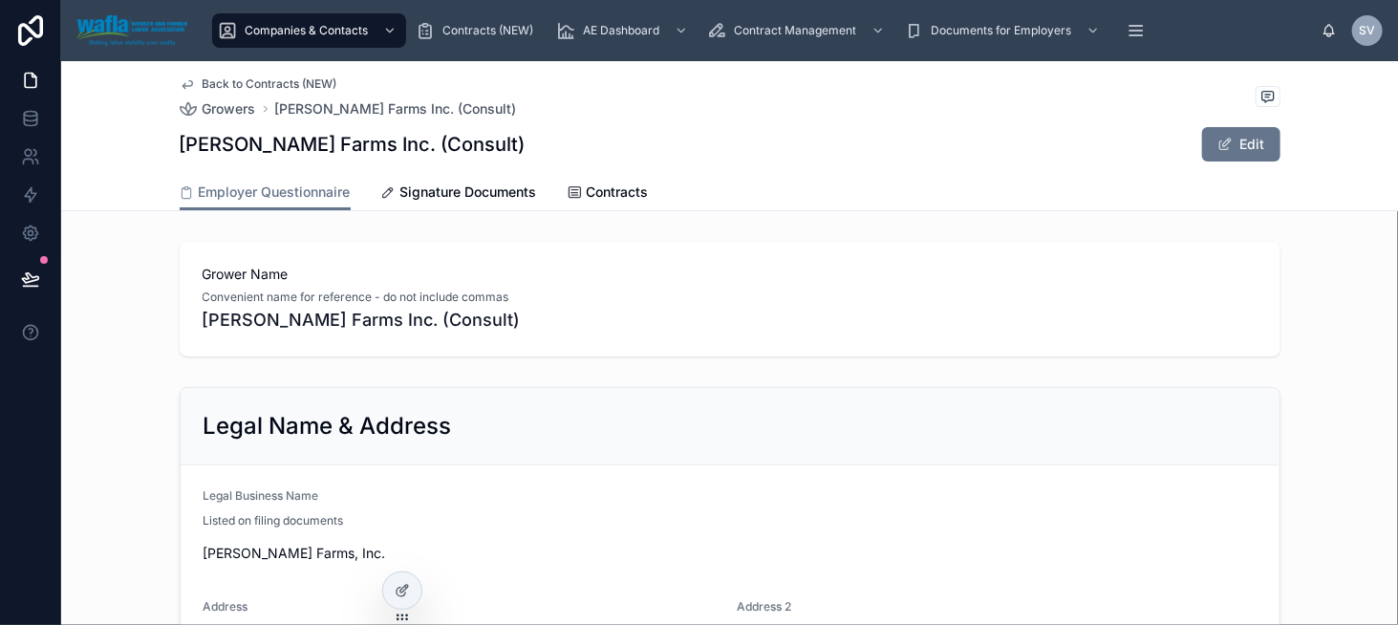
click at [281, 84] on span "Back to Contracts (NEW)" at bounding box center [270, 83] width 135 height 15
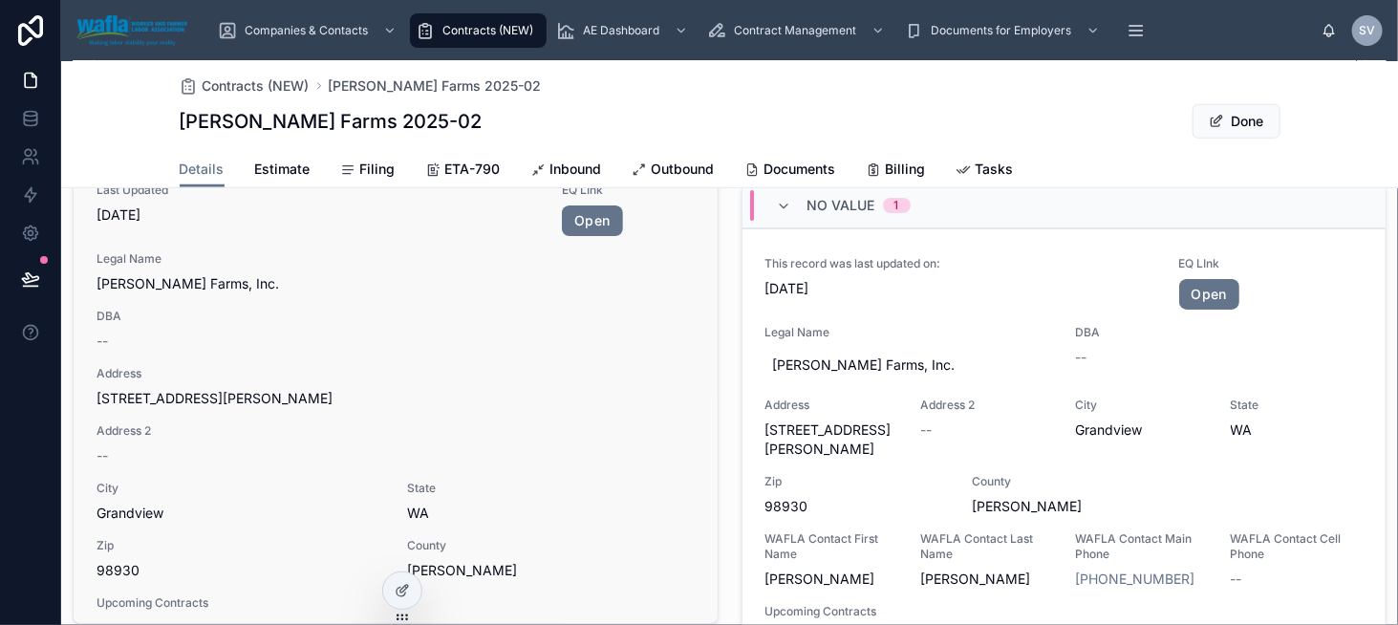
scroll to position [669, 0]
click at [414, 594] on div at bounding box center [402, 590] width 38 height 36
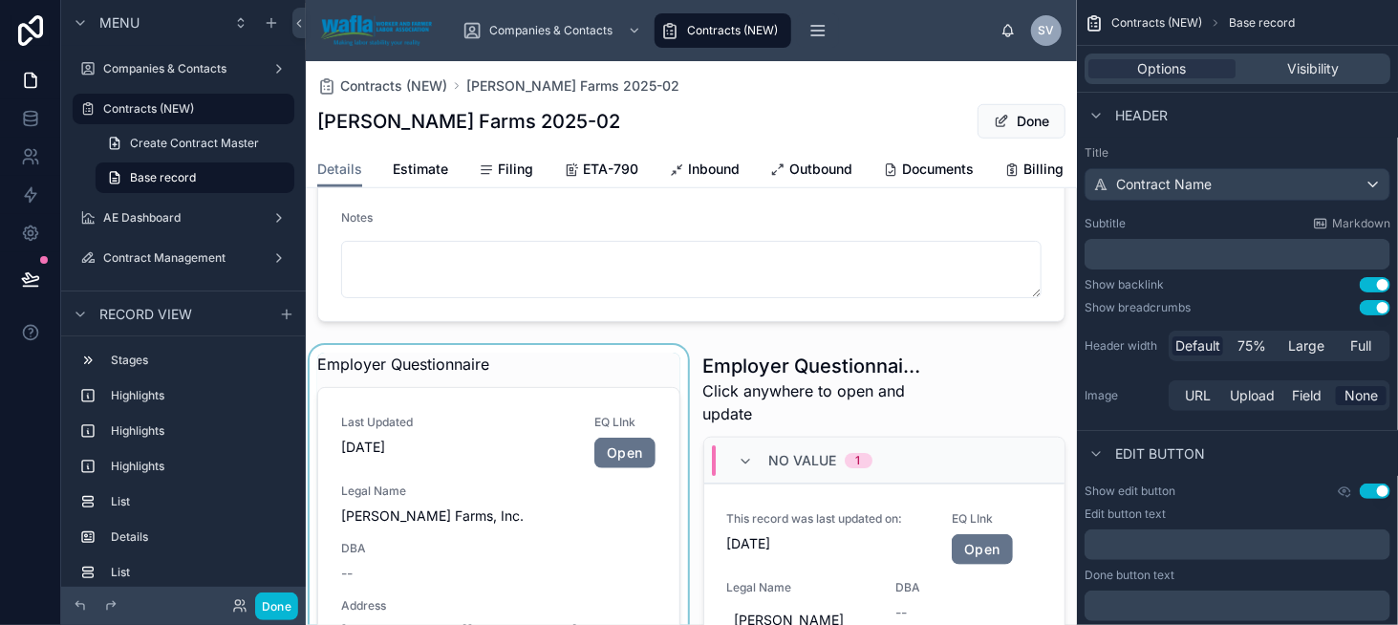
click at [474, 431] on div at bounding box center [499, 629] width 386 height 569
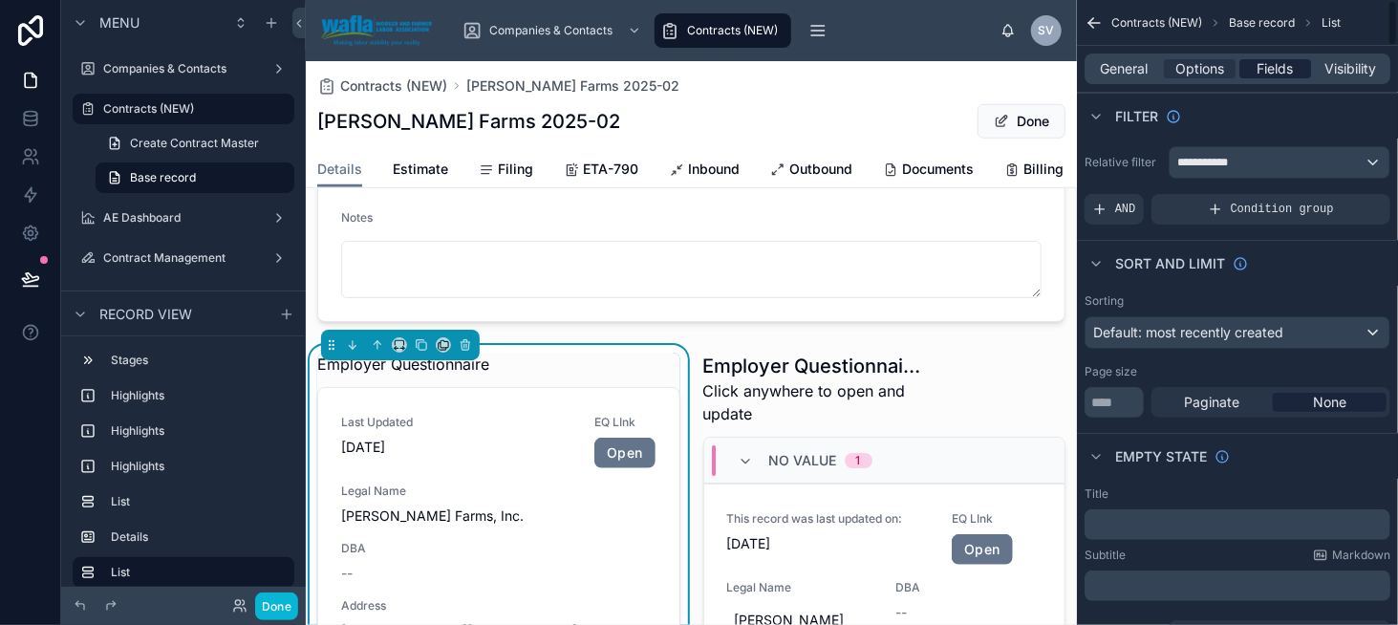
click at [1279, 77] on span "Fields" at bounding box center [1276, 68] width 36 height 19
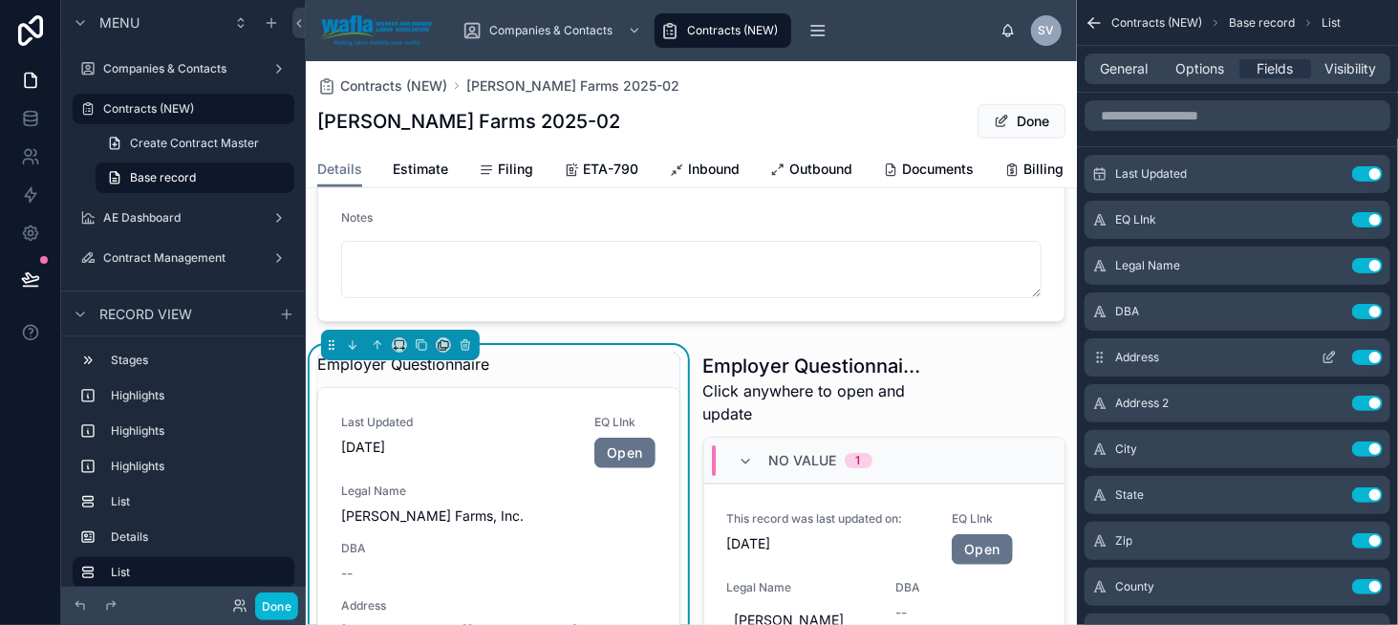
click at [1327, 356] on icon "scrollable content" at bounding box center [1331, 356] width 8 height 8
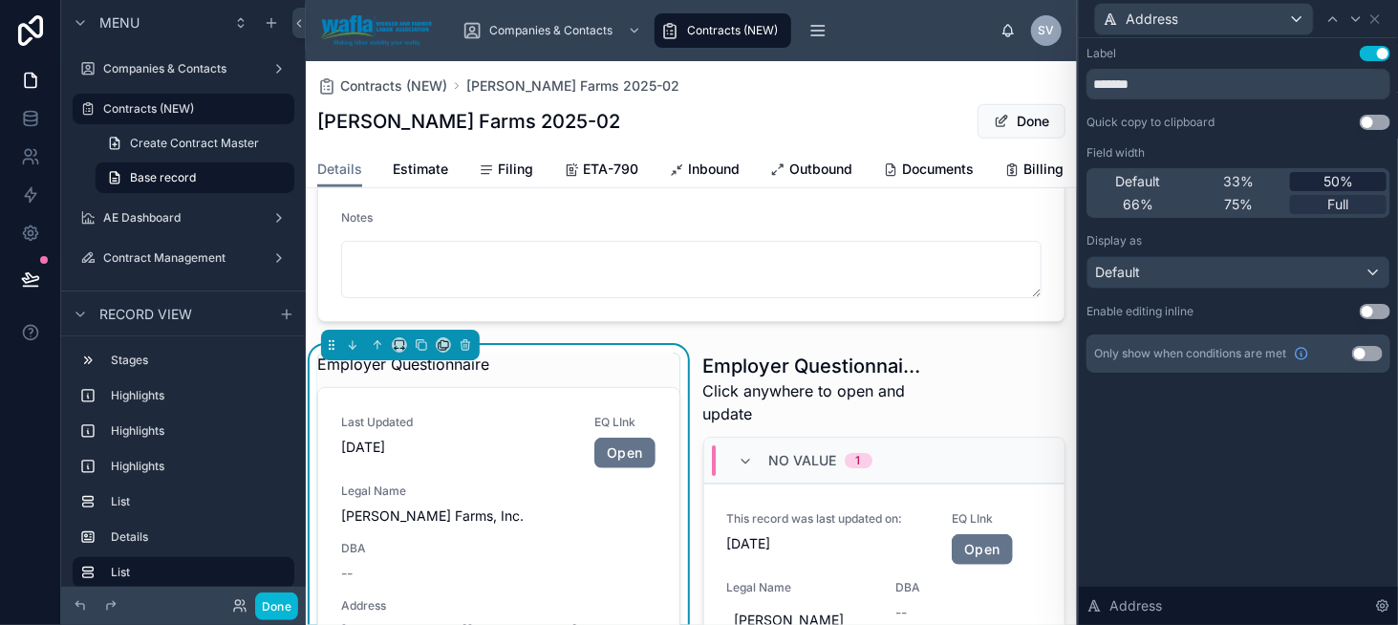
click at [1312, 180] on div "50%" at bounding box center [1338, 181] width 97 height 19
click at [1354, 18] on icon at bounding box center [1356, 19] width 8 height 4
click at [1350, 172] on span "50%" at bounding box center [1339, 181] width 30 height 19
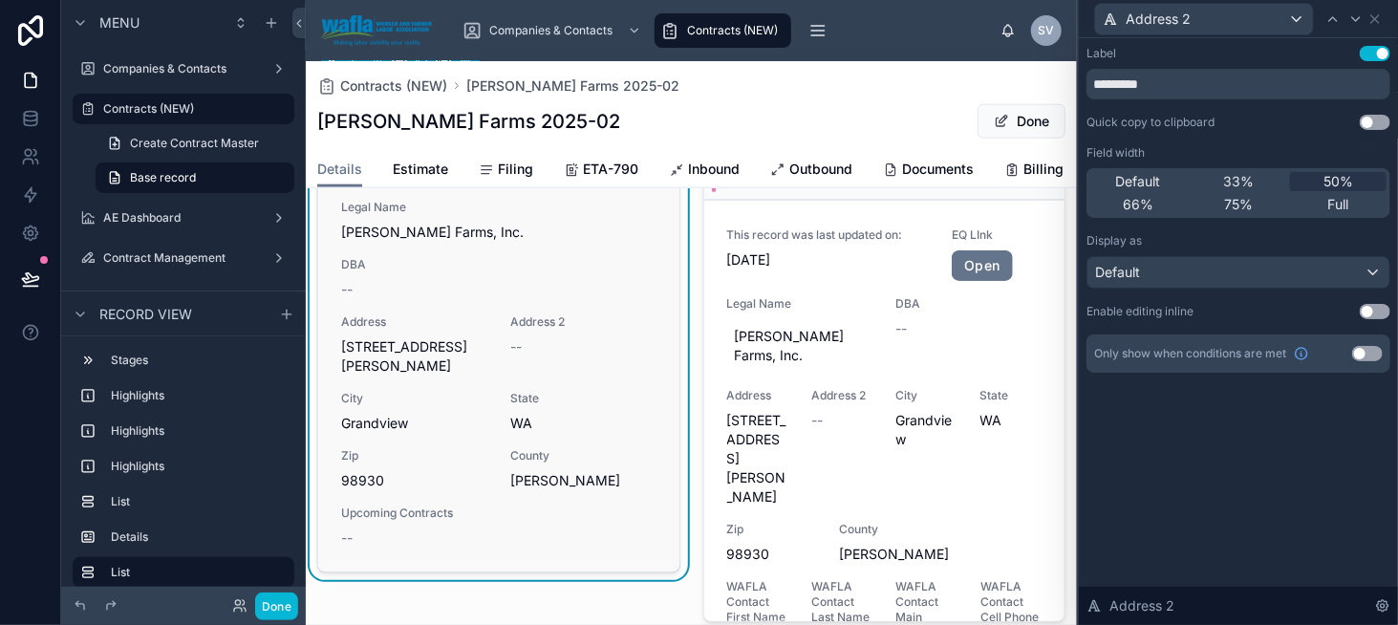
scroll to position [956, 0]
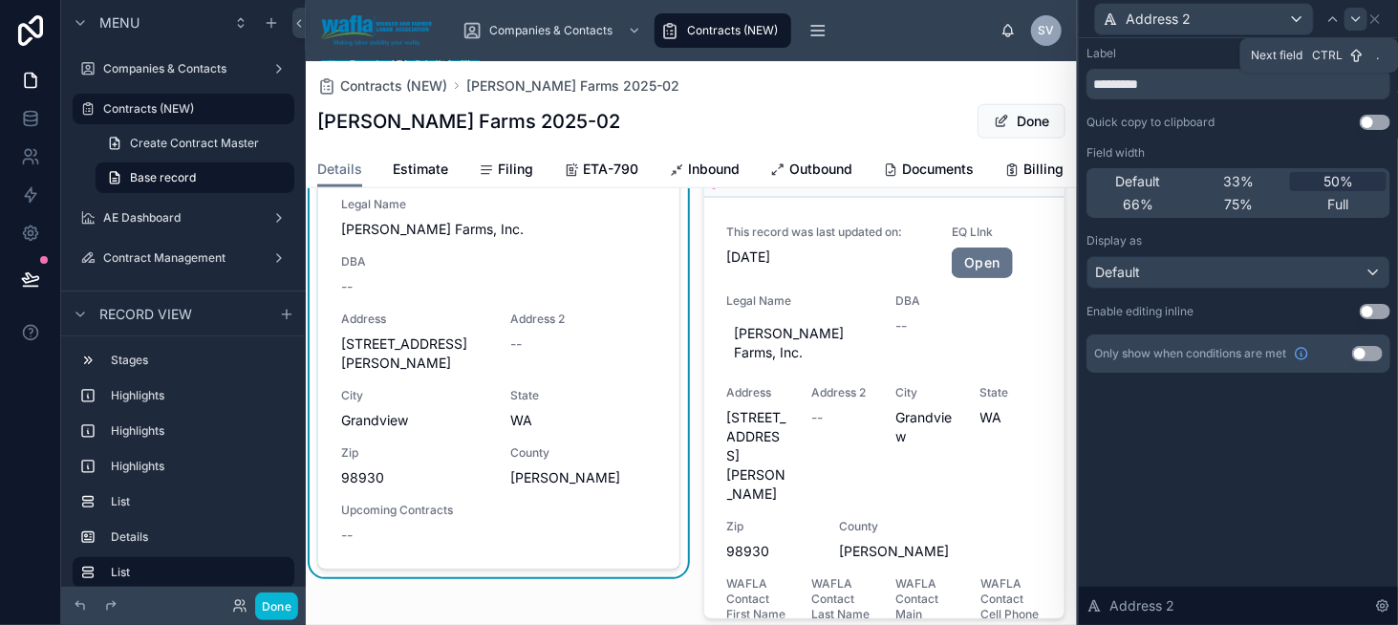
click at [1355, 16] on icon at bounding box center [1355, 18] width 15 height 15
click at [1165, 180] on div "Default" at bounding box center [1138, 181] width 97 height 19
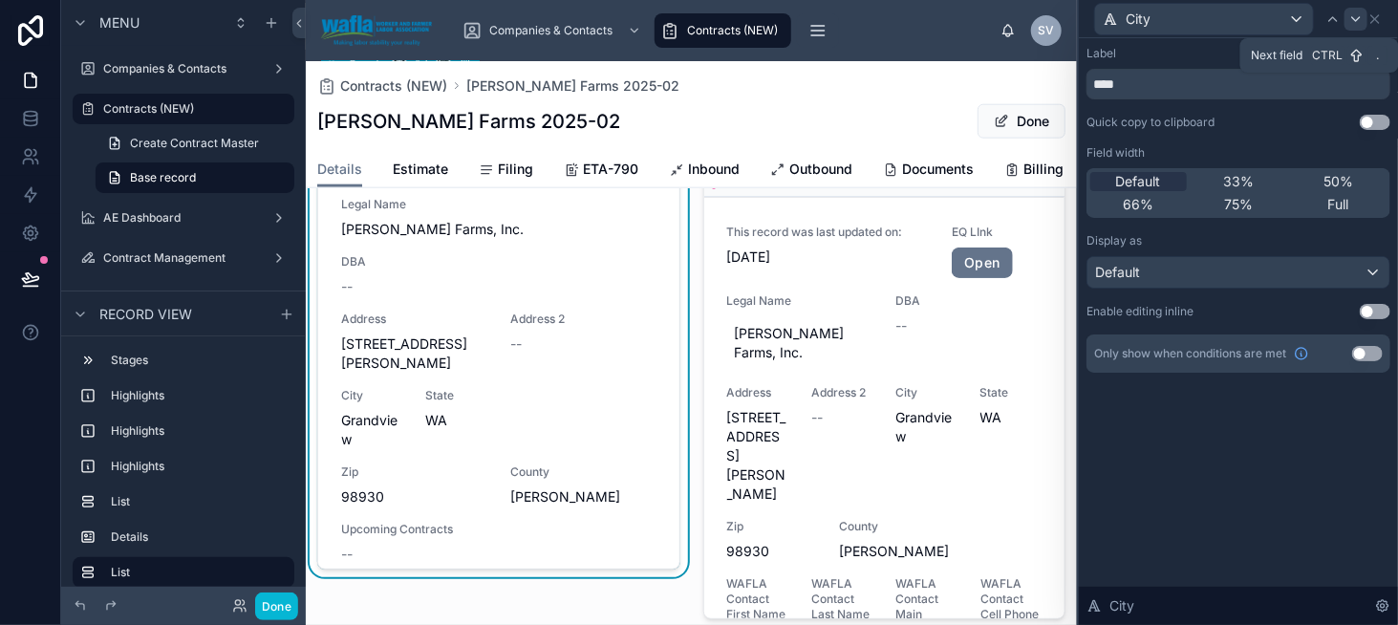
click at [1355, 18] on icon at bounding box center [1355, 18] width 15 height 15
click at [1157, 184] on span "Default" at bounding box center [1138, 181] width 45 height 19
click at [1349, 21] on icon at bounding box center [1355, 18] width 15 height 15
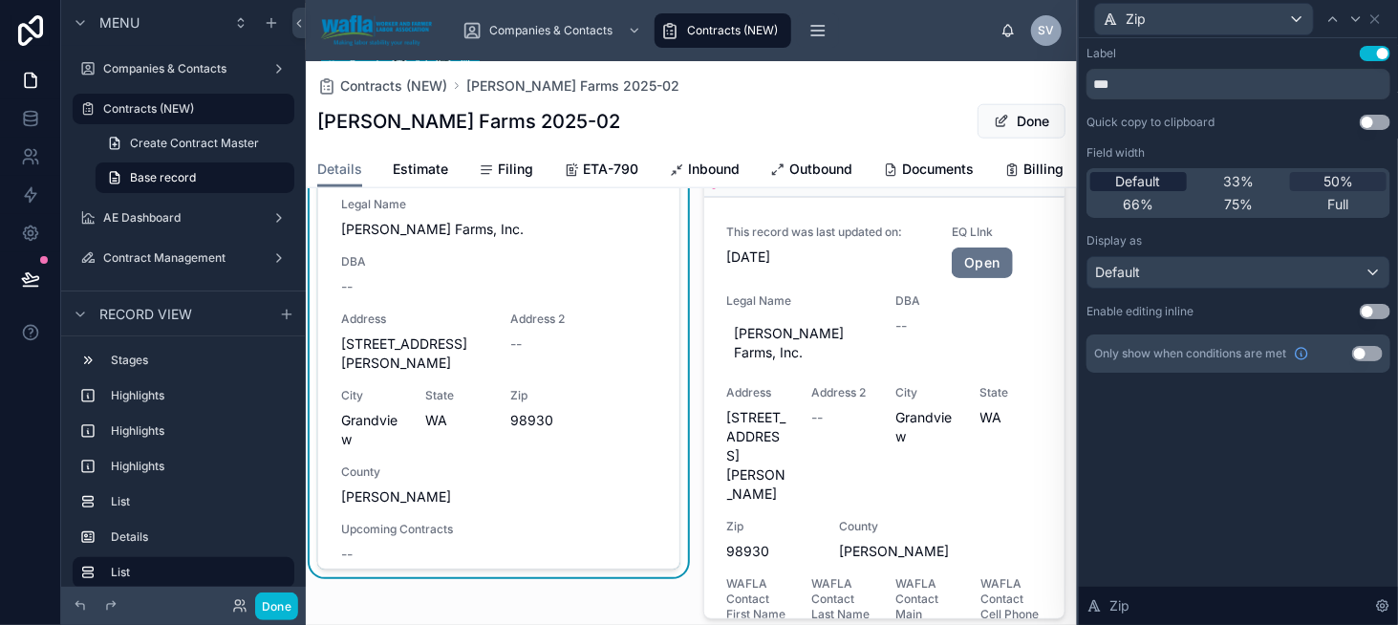
click at [1152, 179] on span "Default" at bounding box center [1138, 181] width 45 height 19
click at [1354, 15] on icon at bounding box center [1355, 18] width 15 height 15
click at [1170, 180] on div "Default" at bounding box center [1138, 181] width 97 height 19
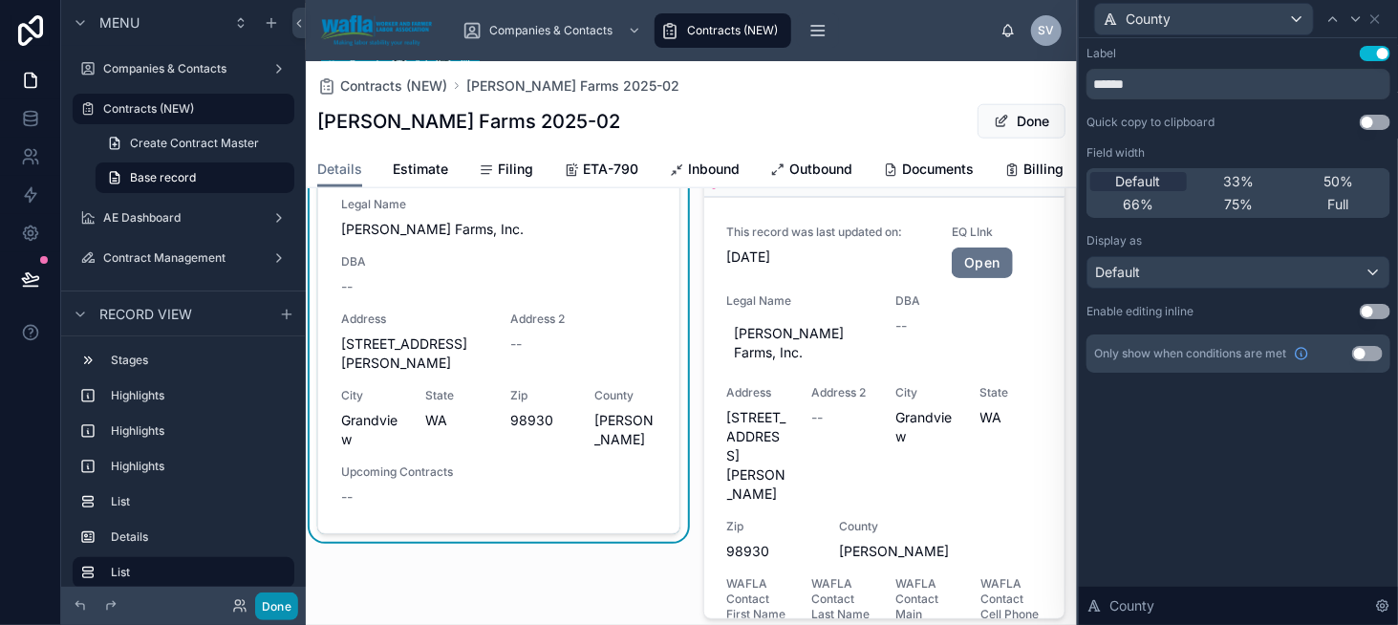
click at [257, 609] on button "Done" at bounding box center [276, 607] width 43 height 28
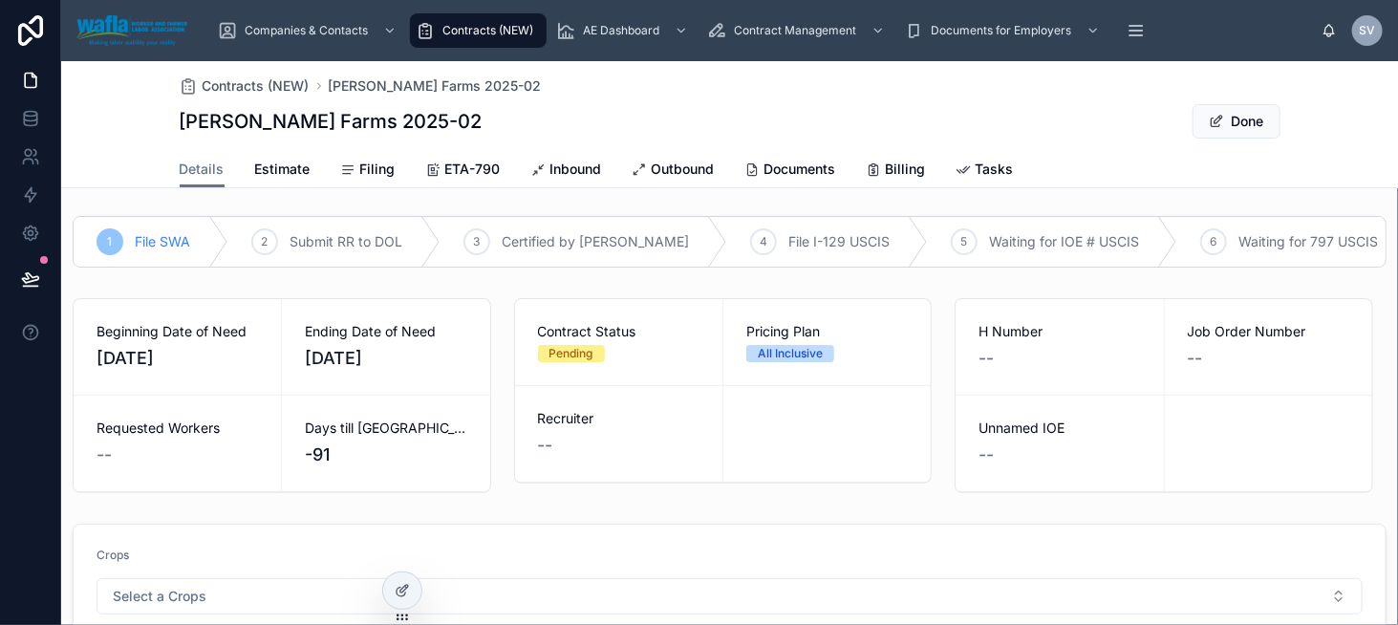
scroll to position [0, 0]
